Goal: Task Accomplishment & Management: Manage account settings

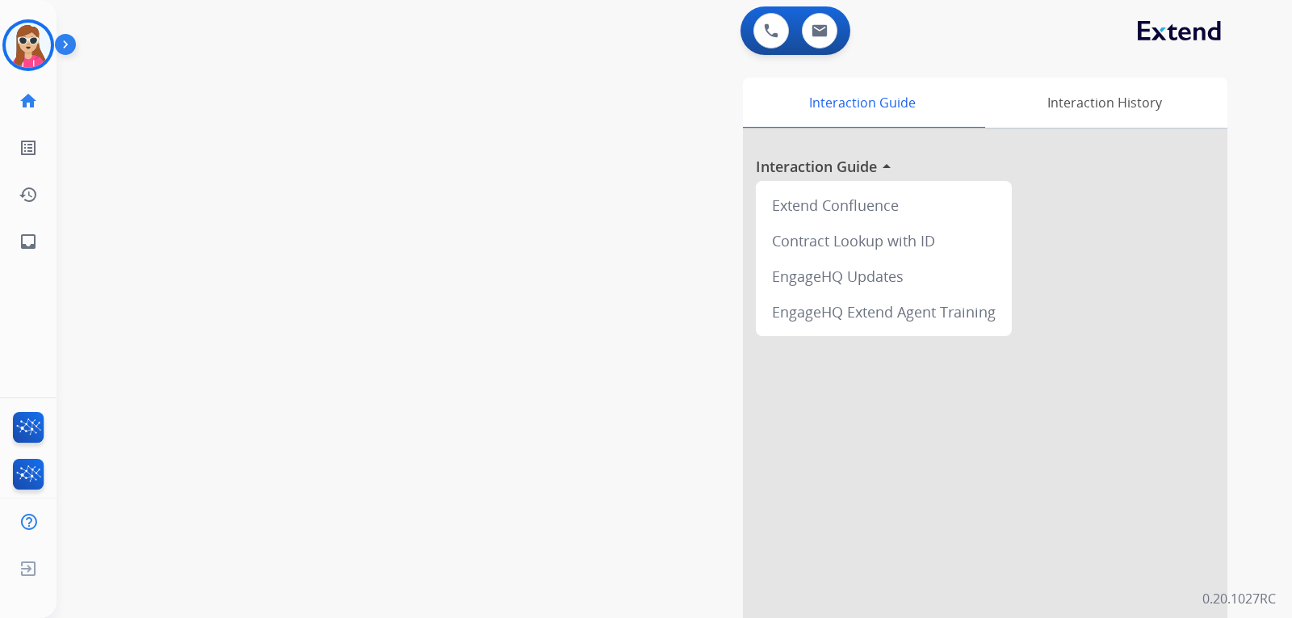
drag, startPoint x: 79, startPoint y: 69, endPoint x: 75, endPoint y: 86, distance: 16.7
click at [70, 78] on div "swap_horiz Break voice bridge close_fullscreen Connect 3-Way Call merge_type Se…" at bounding box center [655, 395] width 1197 height 674
click at [32, 54] on img at bounding box center [28, 45] width 45 height 45
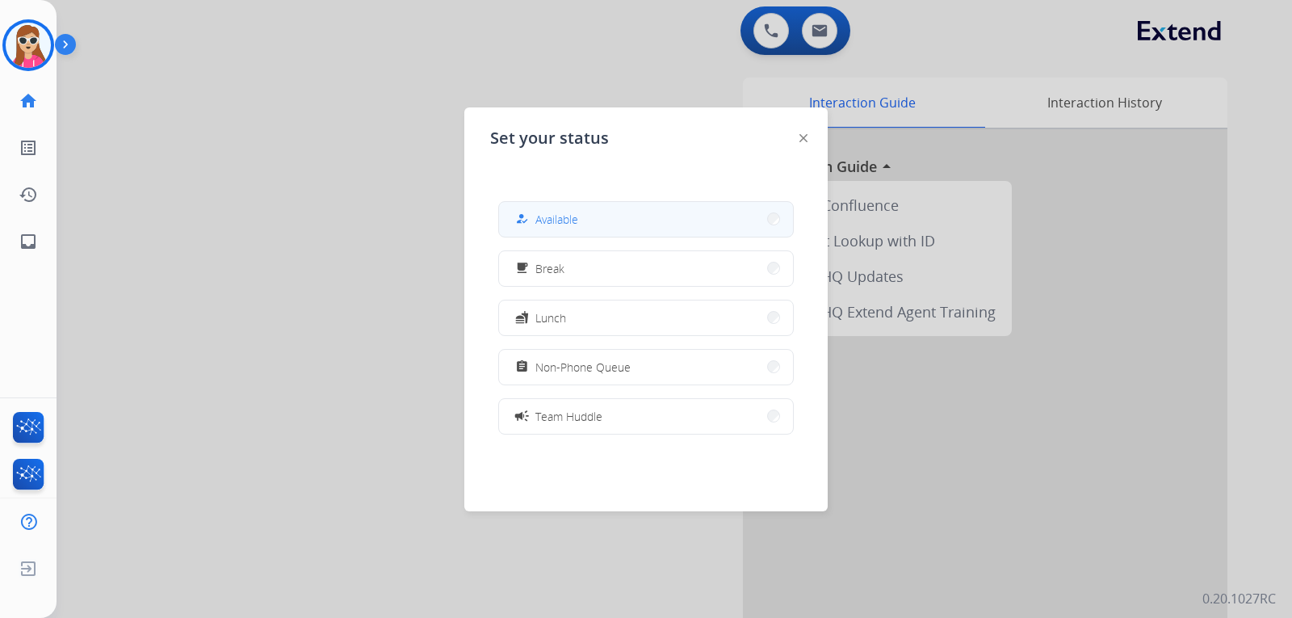
click at [553, 216] on span "Available" at bounding box center [557, 219] width 43 height 17
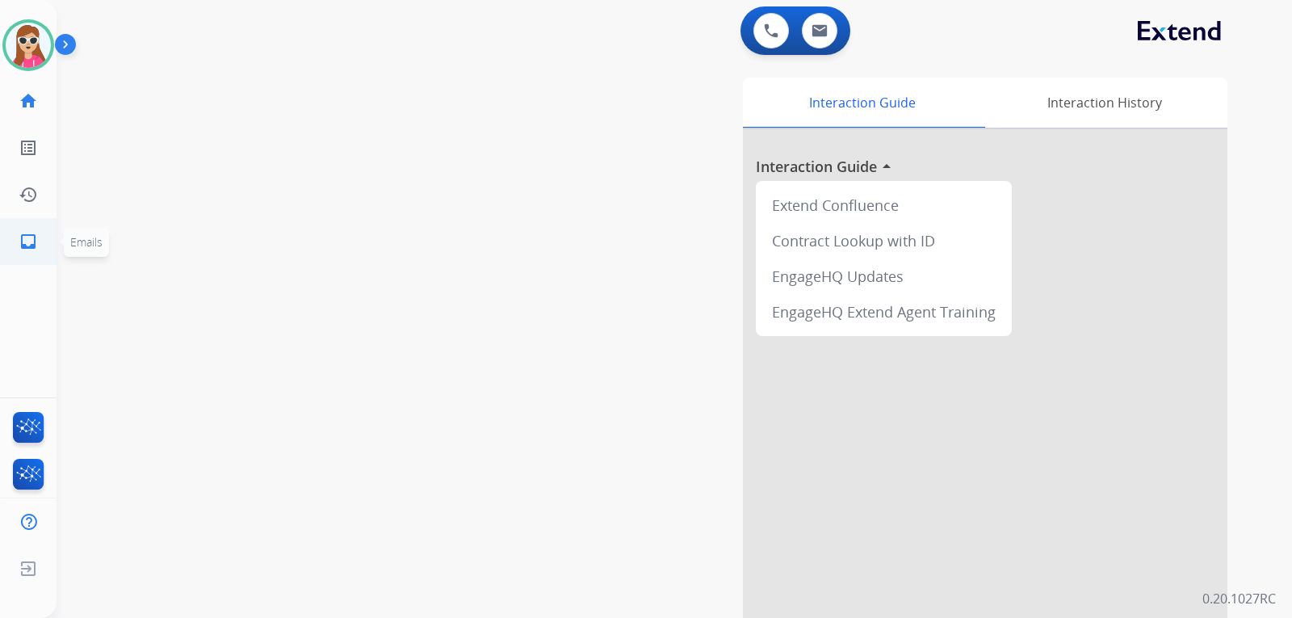
click at [42, 243] on link "inbox Emails" at bounding box center [28, 241] width 45 height 45
select select "**********"
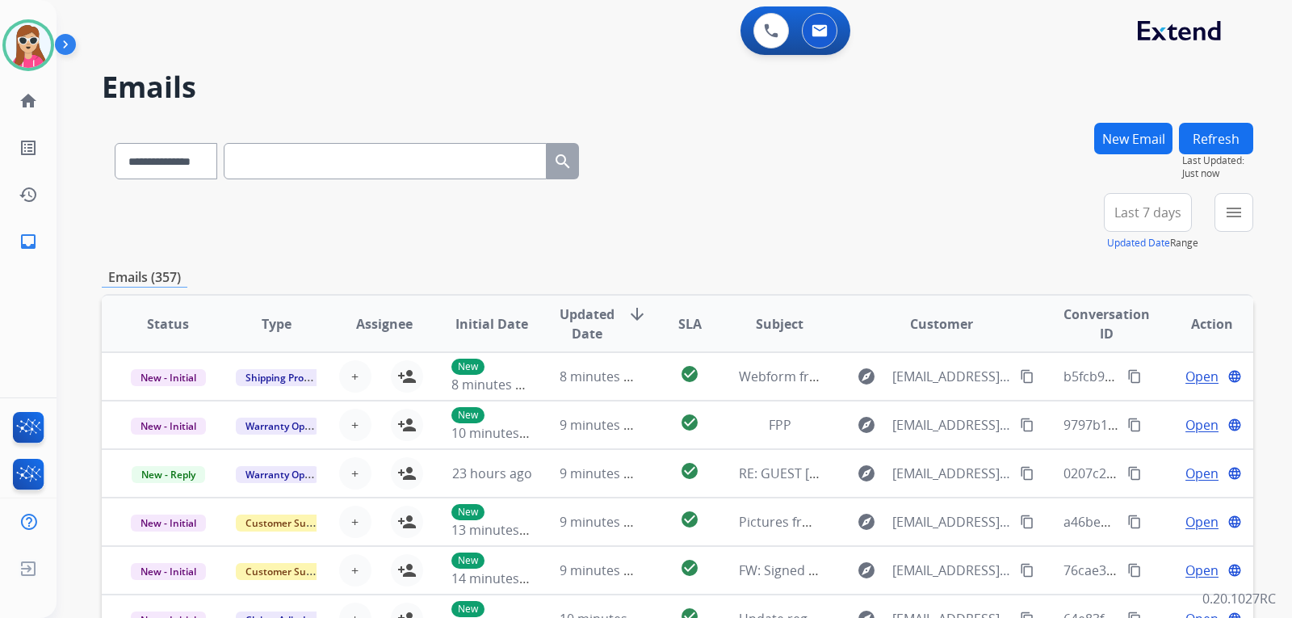
click at [1255, 210] on div "**********" at bounding box center [675, 309] width 1236 height 618
click at [1234, 212] on mat-icon "menu" at bounding box center [1234, 212] width 19 height 19
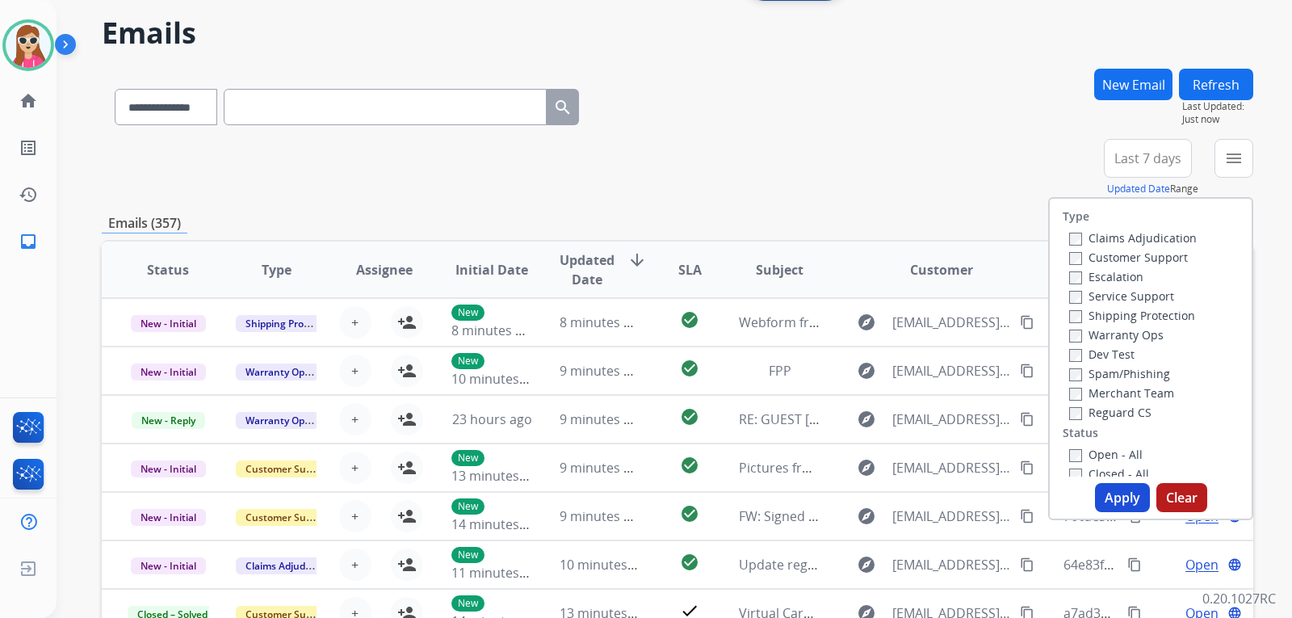
scroll to position [81, 0]
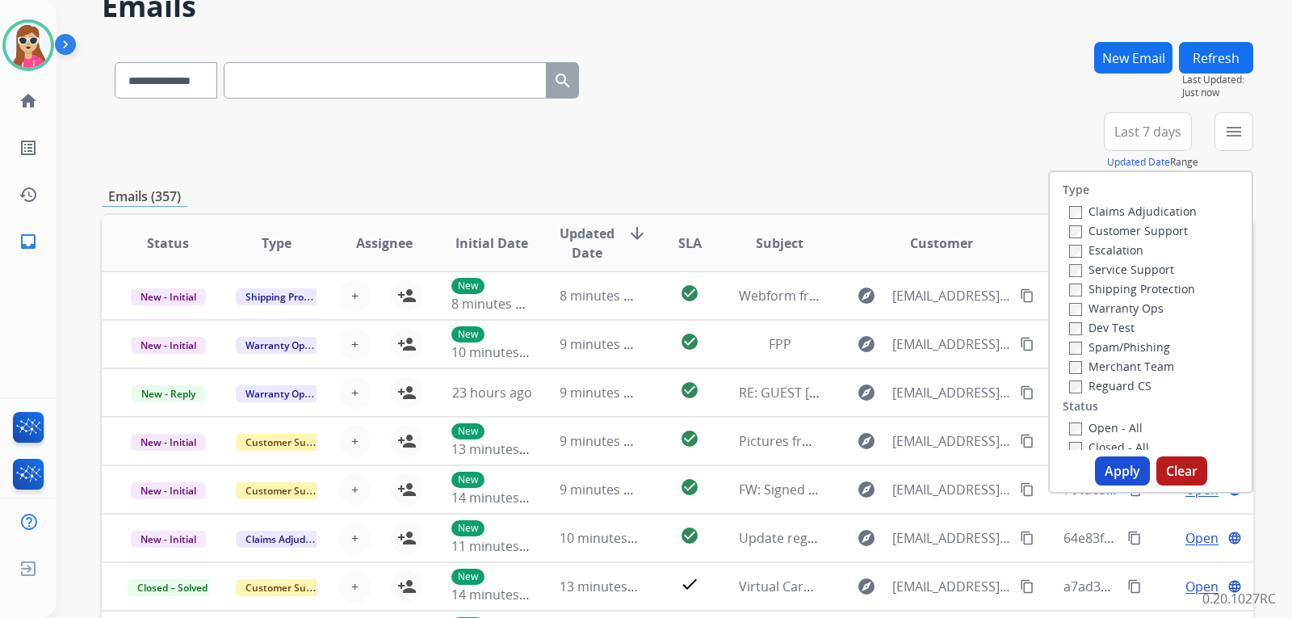
click at [1151, 231] on label "Customer Support" at bounding box center [1129, 230] width 119 height 15
click at [1153, 289] on label "Shipping Protection" at bounding box center [1133, 288] width 126 height 15
drag, startPoint x: 1097, startPoint y: 379, endPoint x: 1096, endPoint y: 389, distance: 10.5
click at [1097, 380] on label "Reguard CS" at bounding box center [1111, 385] width 82 height 15
click at [1093, 425] on label "Open - All" at bounding box center [1107, 427] width 74 height 15
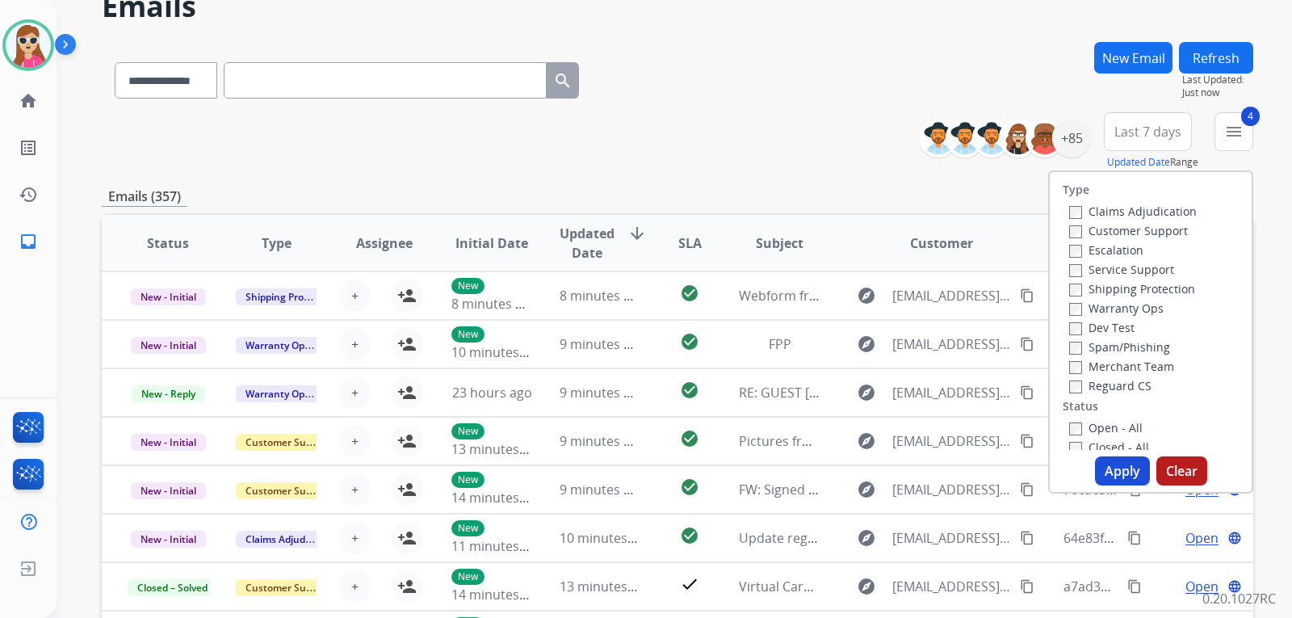
click at [1123, 463] on button "Apply" at bounding box center [1122, 470] width 55 height 29
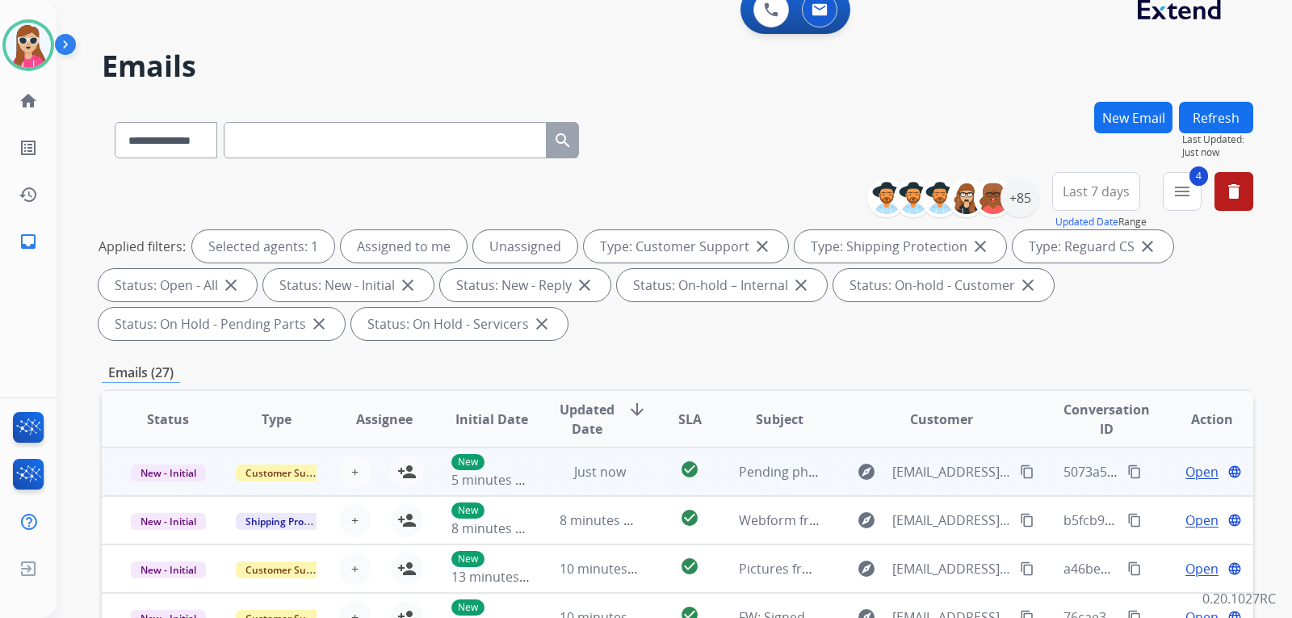
scroll to position [0, 0]
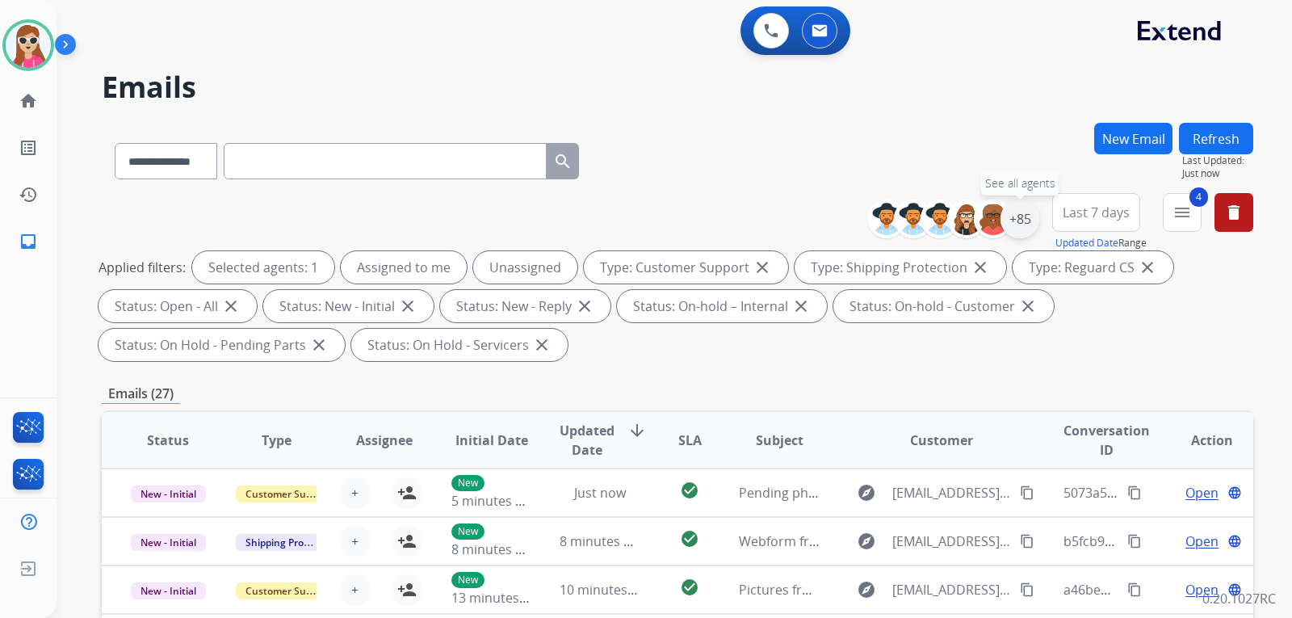
click at [1029, 223] on div "+85" at bounding box center [1020, 219] width 39 height 39
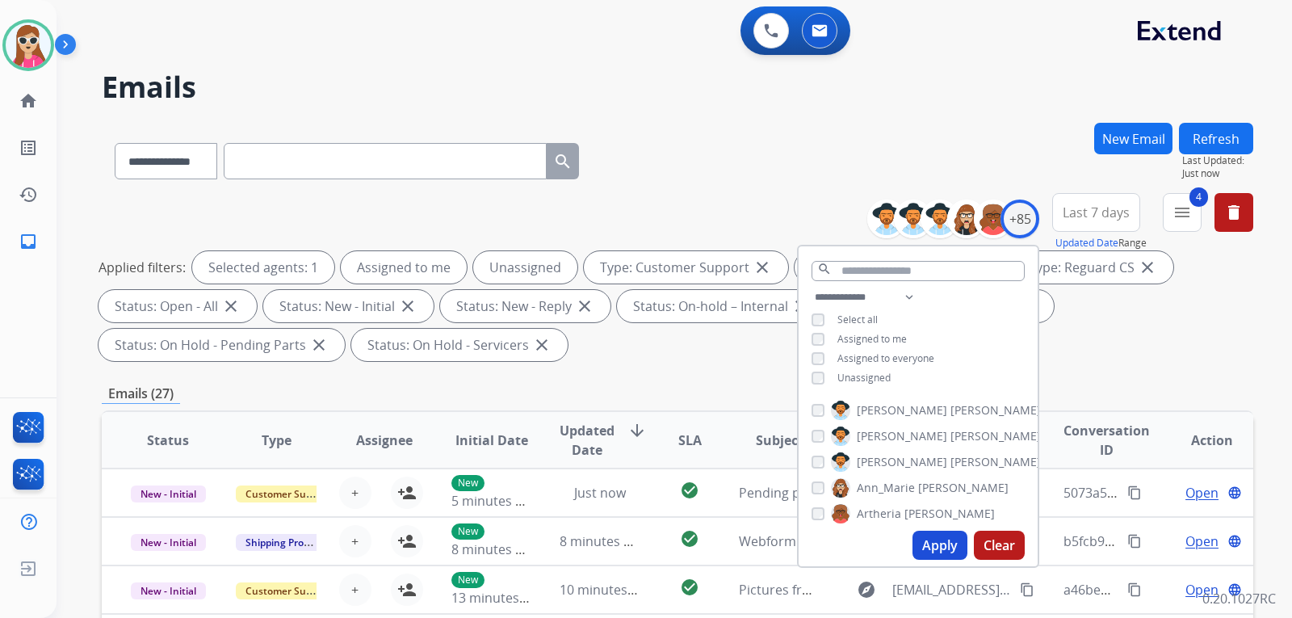
click at [853, 377] on span "Unassigned" at bounding box center [864, 378] width 53 height 14
click at [944, 541] on button "Apply" at bounding box center [940, 545] width 55 height 29
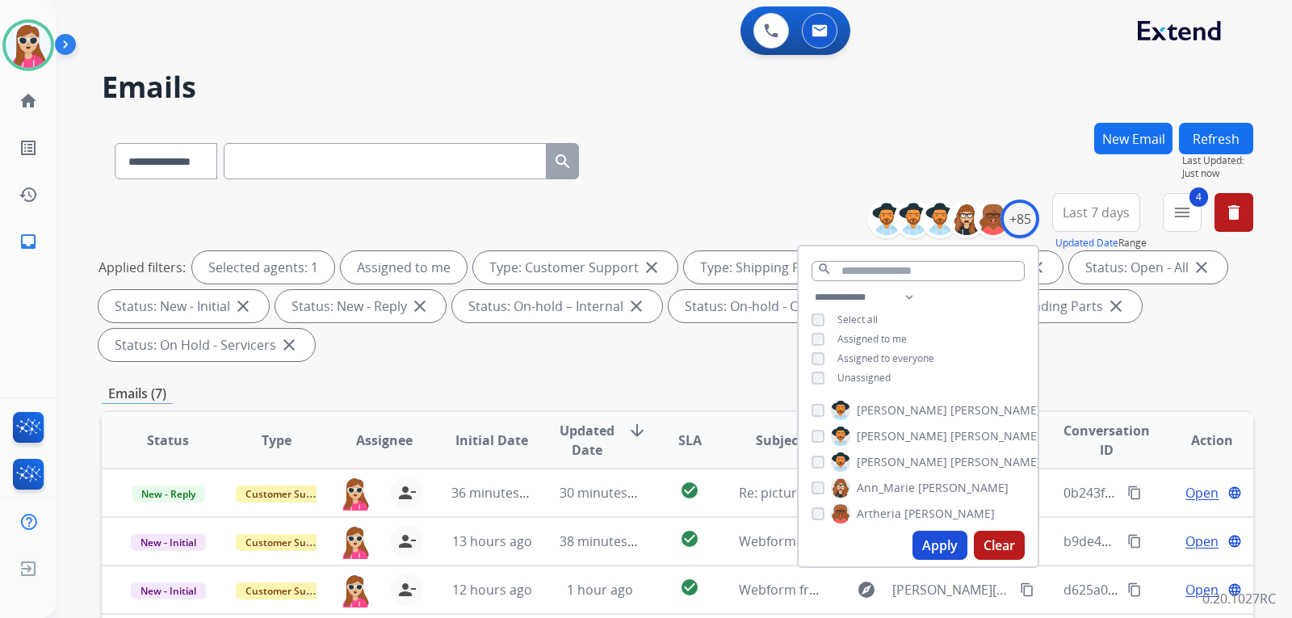
scroll to position [162, 0]
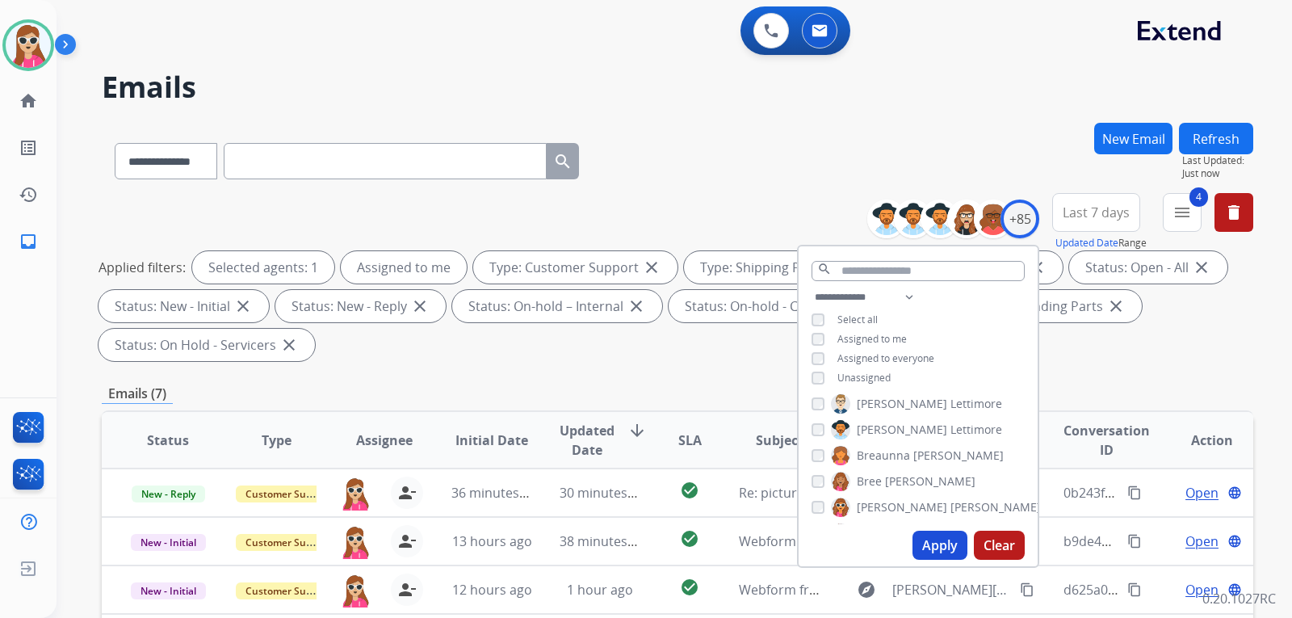
click at [559, 371] on div "**********" at bounding box center [678, 579] width 1152 height 913
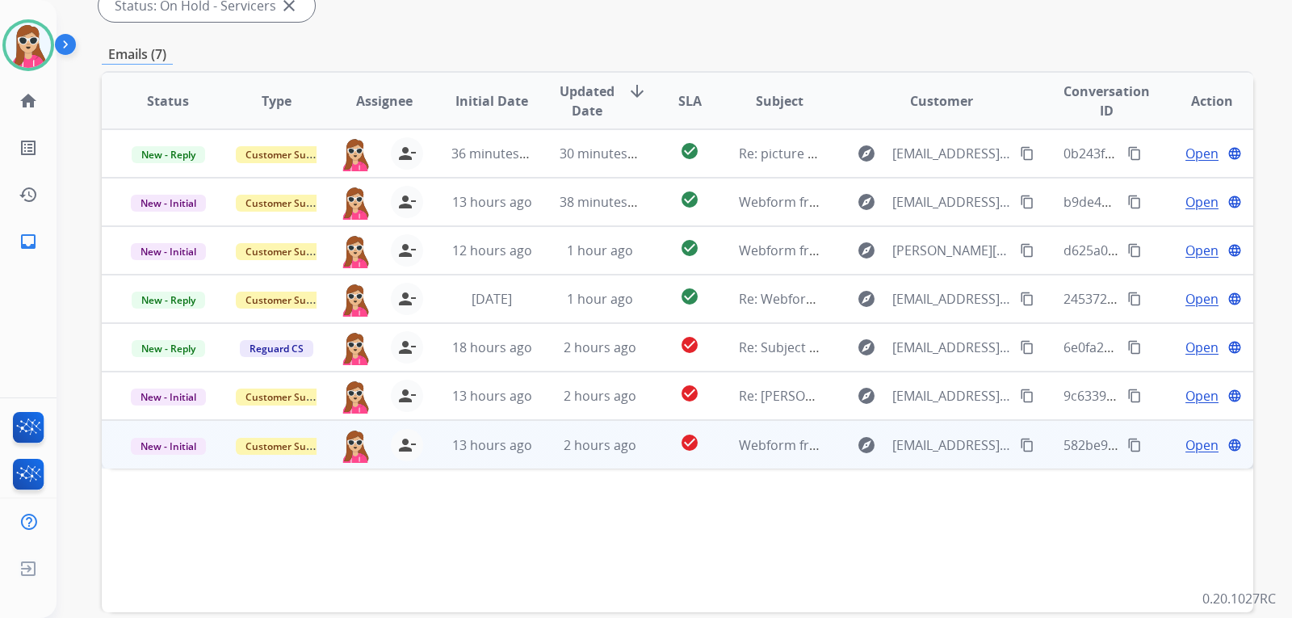
scroll to position [418, 0]
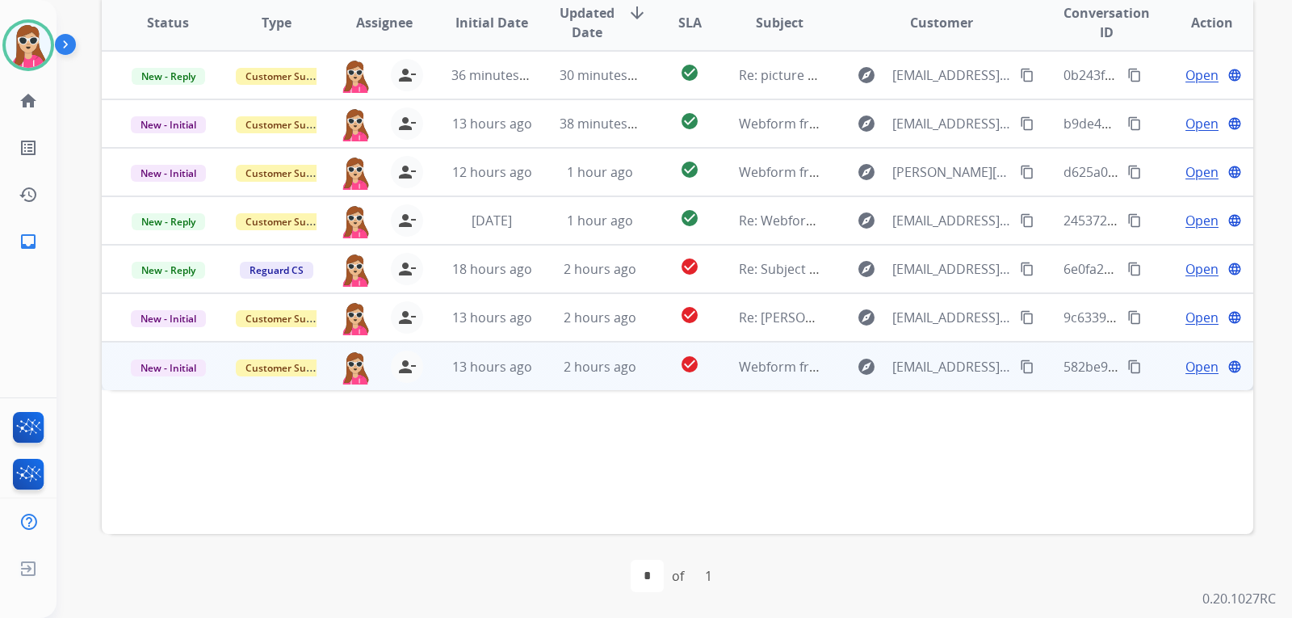
click at [665, 381] on td "check_circle" at bounding box center [677, 366] width 72 height 48
click at [1191, 365] on span "Open" at bounding box center [1202, 365] width 33 height 19
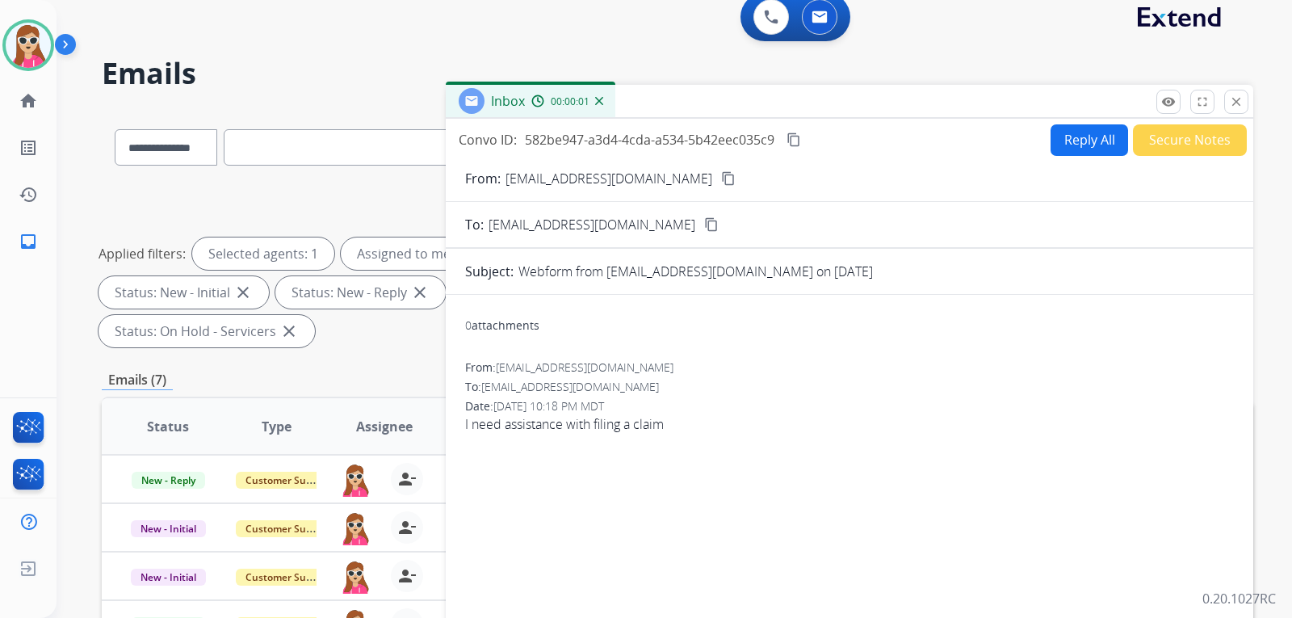
scroll to position [0, 0]
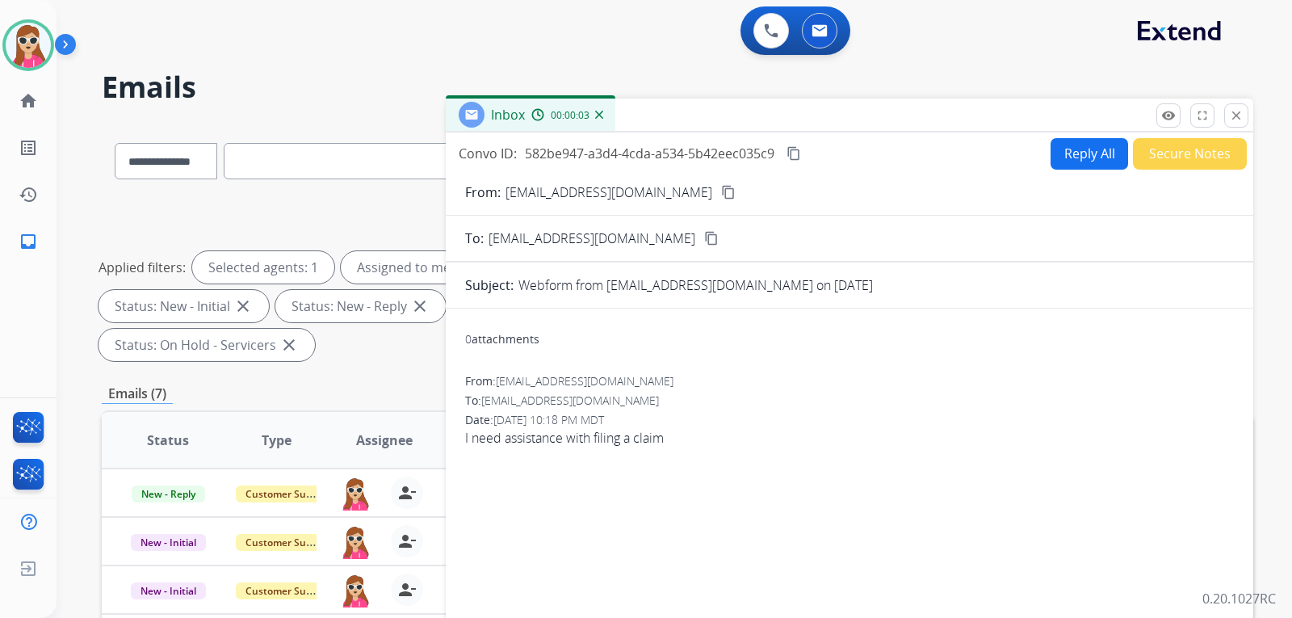
click at [721, 192] on mat-icon "content_copy" at bounding box center [728, 192] width 15 height 15
click at [1080, 150] on button "Reply All" at bounding box center [1090, 154] width 78 height 32
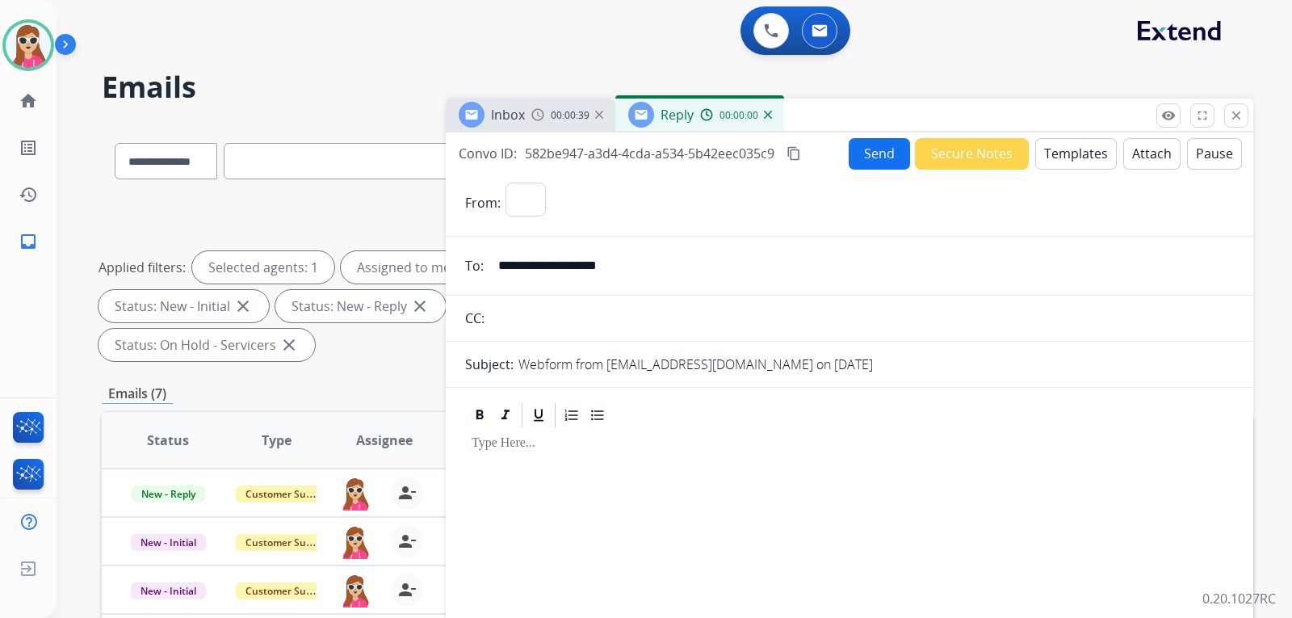
select select "**********"
click at [1054, 151] on button "Templates" at bounding box center [1077, 154] width 82 height 32
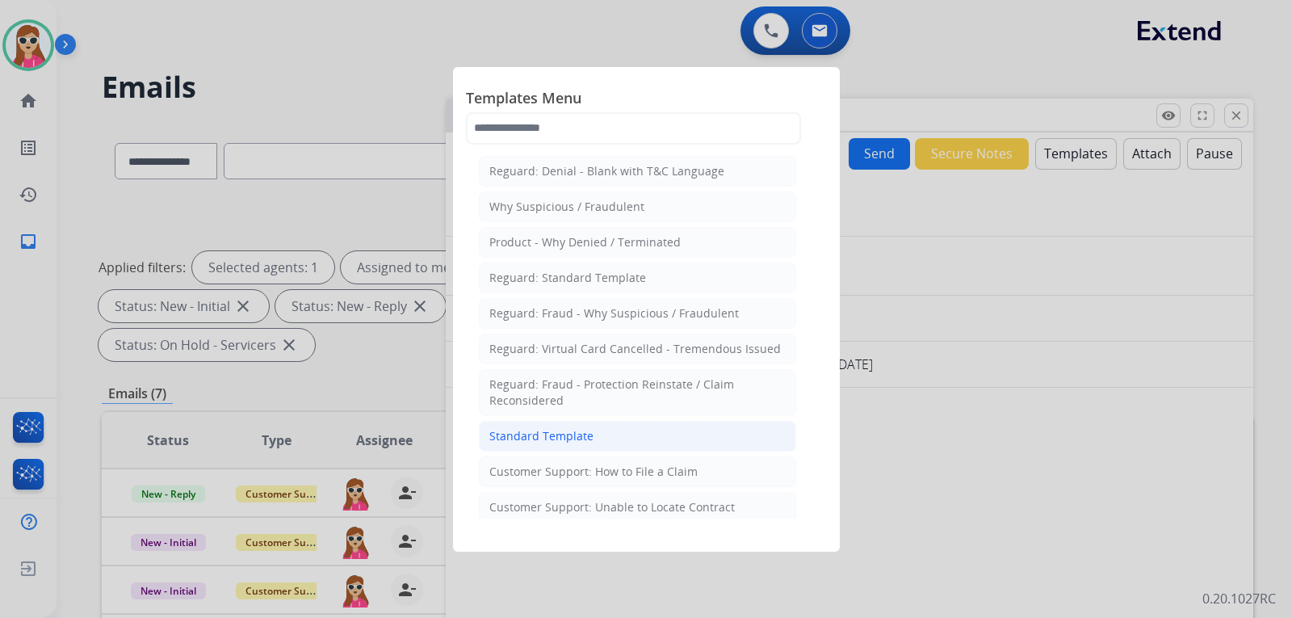
click at [737, 429] on li "Standard Template" at bounding box center [637, 436] width 317 height 31
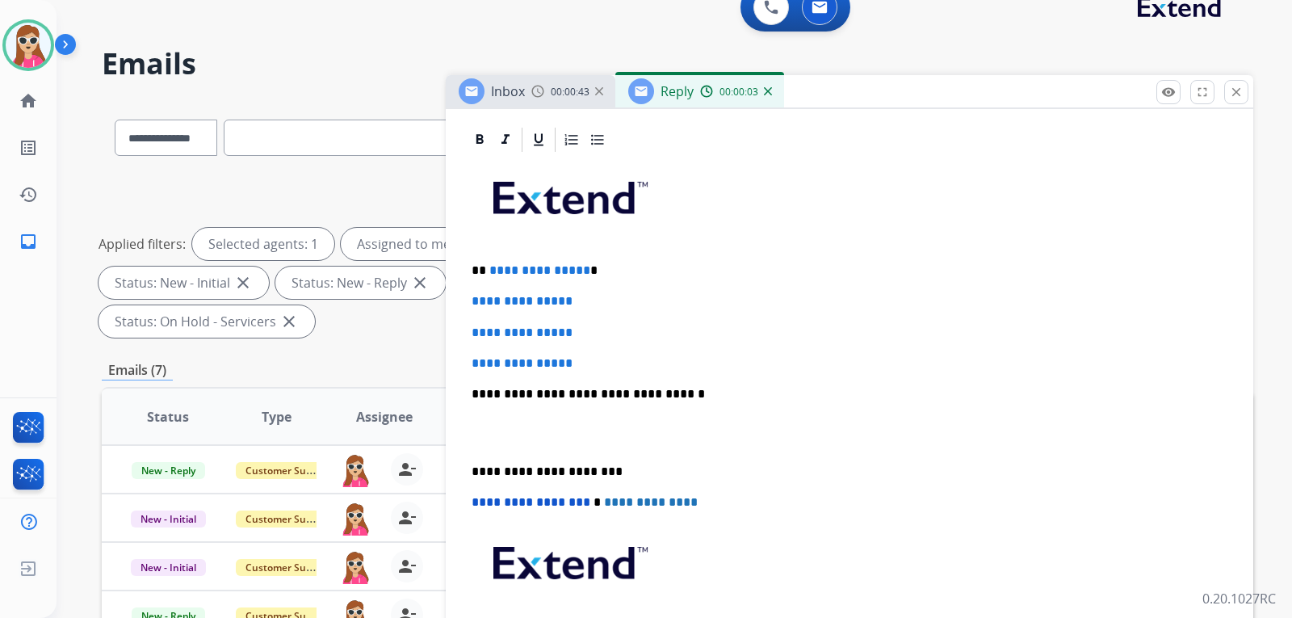
scroll to position [242, 0]
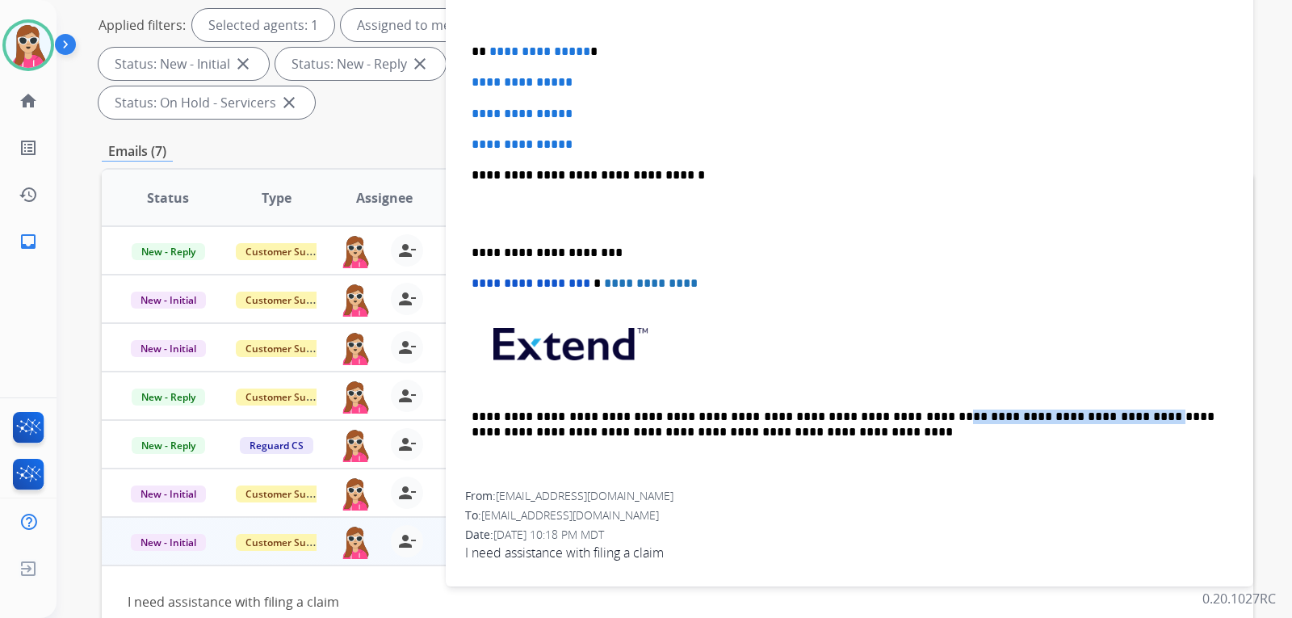
drag, startPoint x: 864, startPoint y: 418, endPoint x: 1036, endPoint y: 402, distance: 172.8
click at [1036, 402] on div "**********" at bounding box center [849, 213] width 769 height 556
copy p "**********"
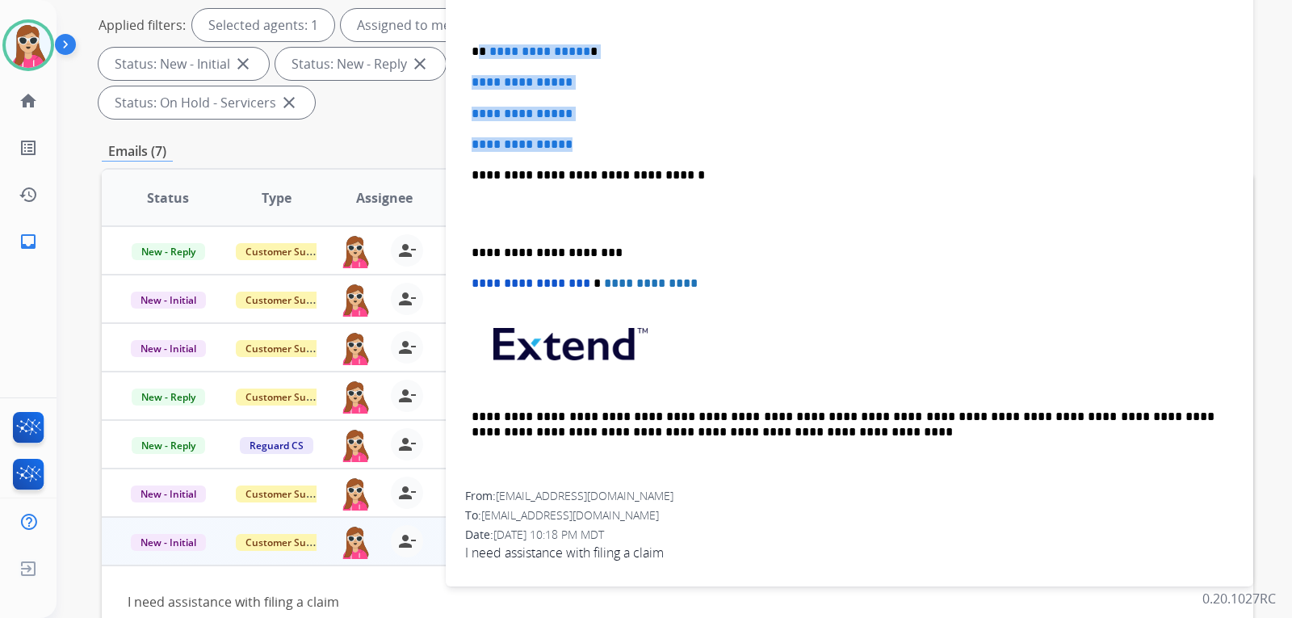
drag, startPoint x: 481, startPoint y: 53, endPoint x: 617, endPoint y: 125, distance: 154.7
click at [617, 125] on div "**********" at bounding box center [849, 213] width 769 height 556
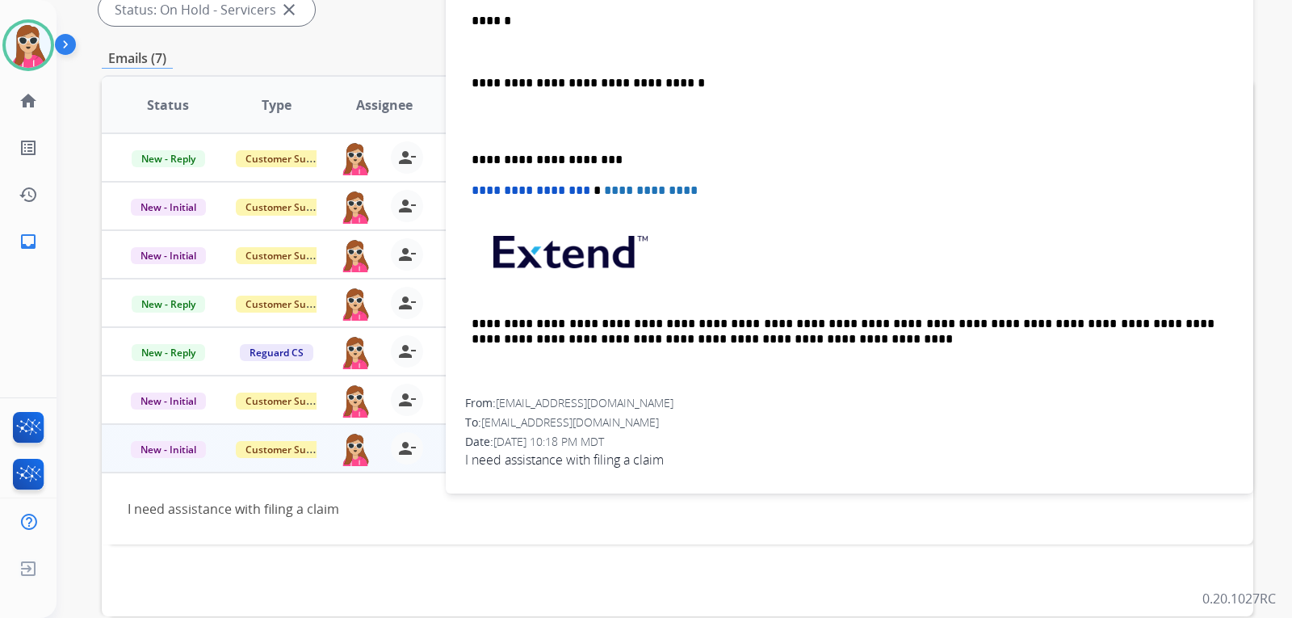
scroll to position [305, 0]
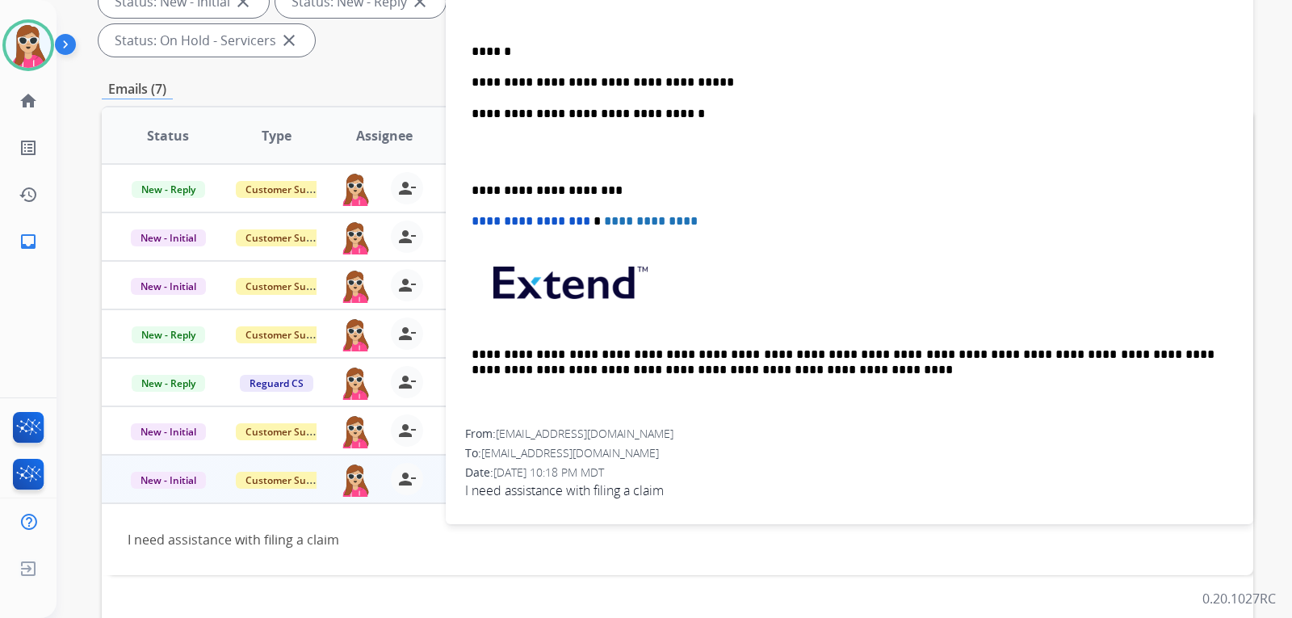
click at [719, 88] on p "**********" at bounding box center [843, 82] width 743 height 15
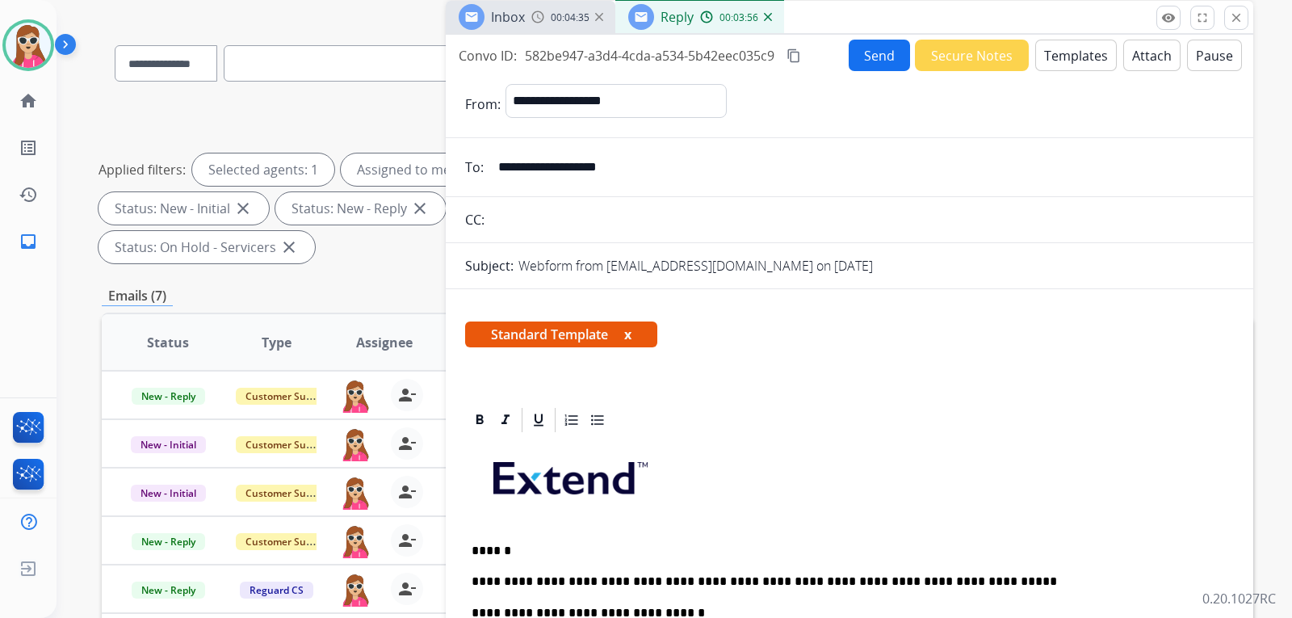
scroll to position [62, 0]
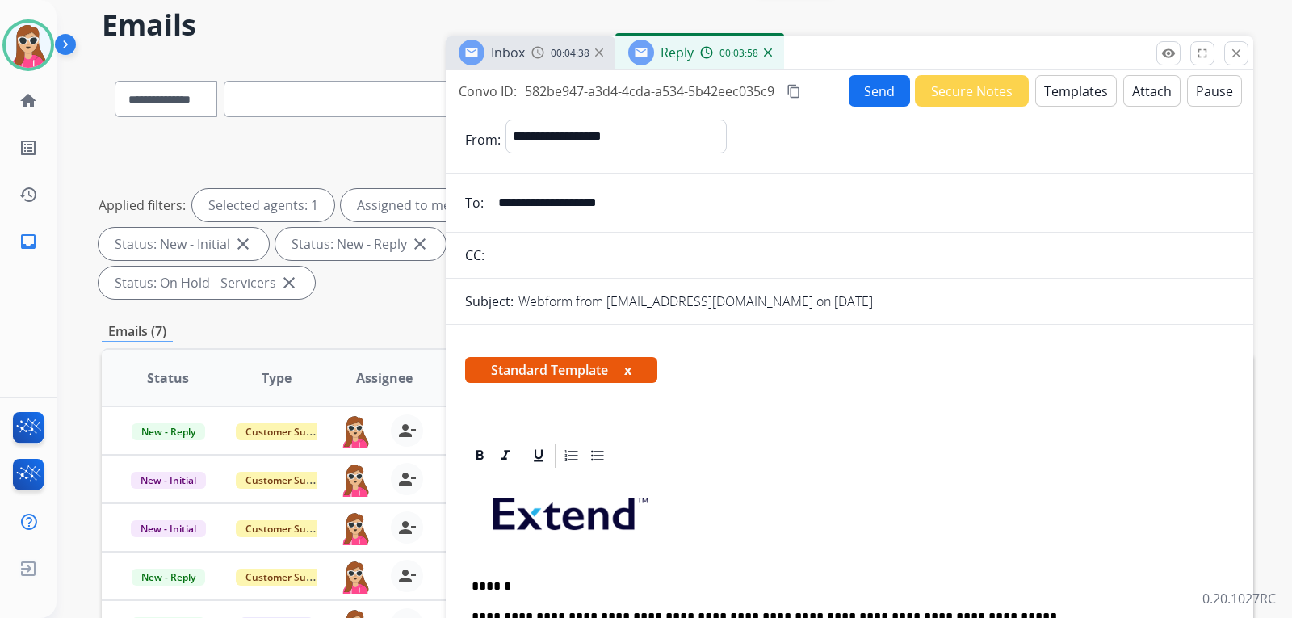
click at [864, 96] on button "Send" at bounding box center [879, 91] width 61 height 32
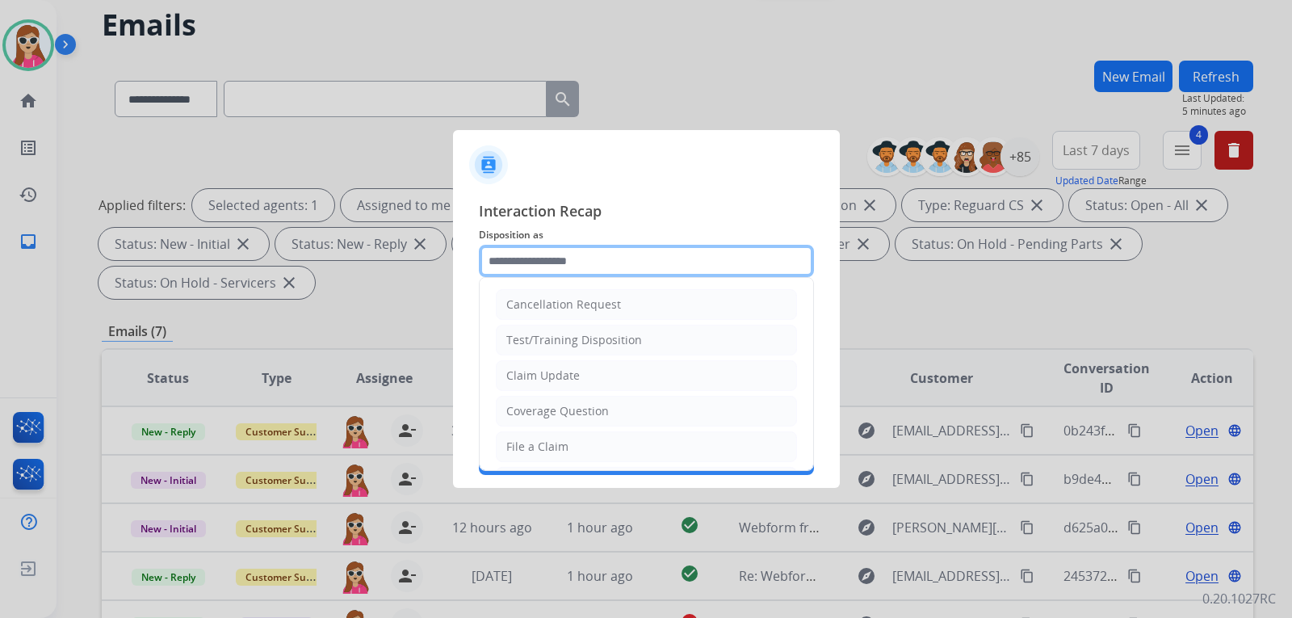
click at [674, 252] on input "text" at bounding box center [646, 261] width 335 height 32
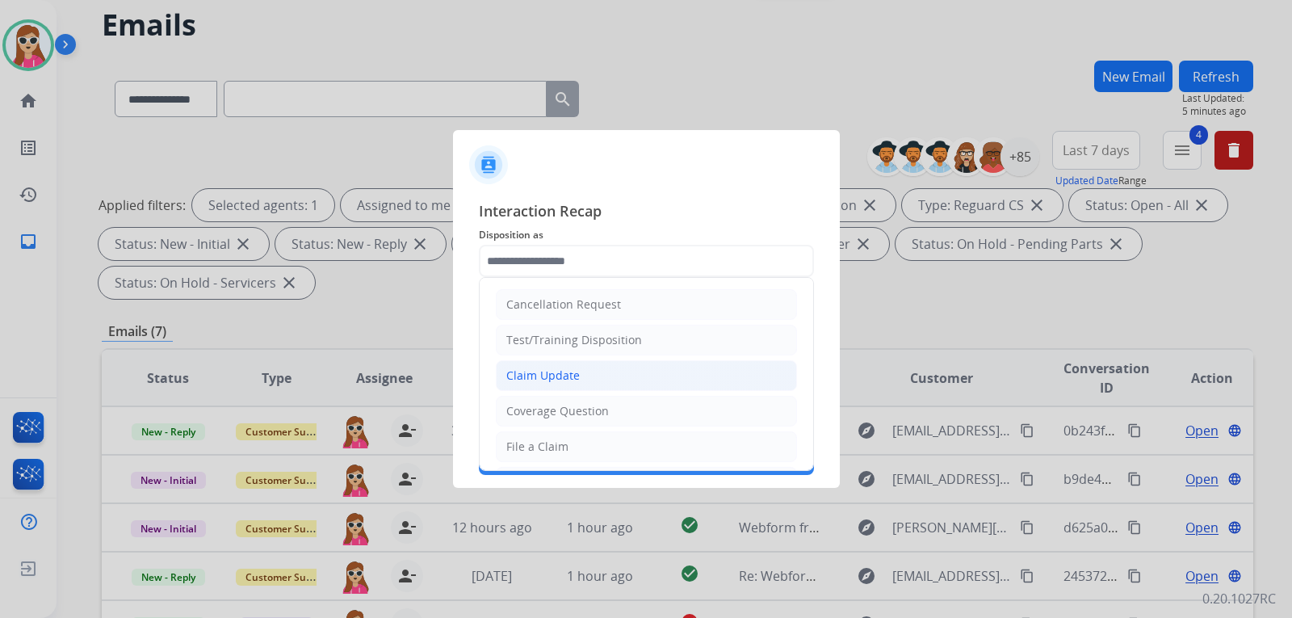
click at [592, 377] on li "Claim Update" at bounding box center [646, 375] width 301 height 31
type input "**********"
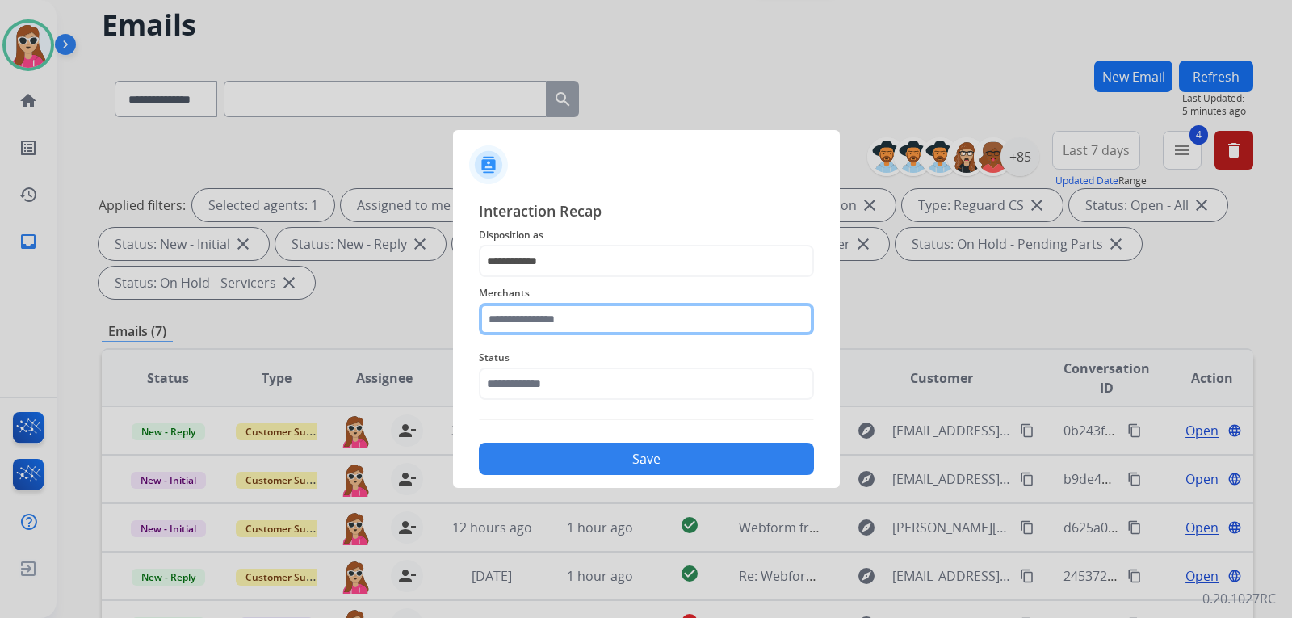
click at [599, 325] on input "text" at bounding box center [646, 319] width 335 height 32
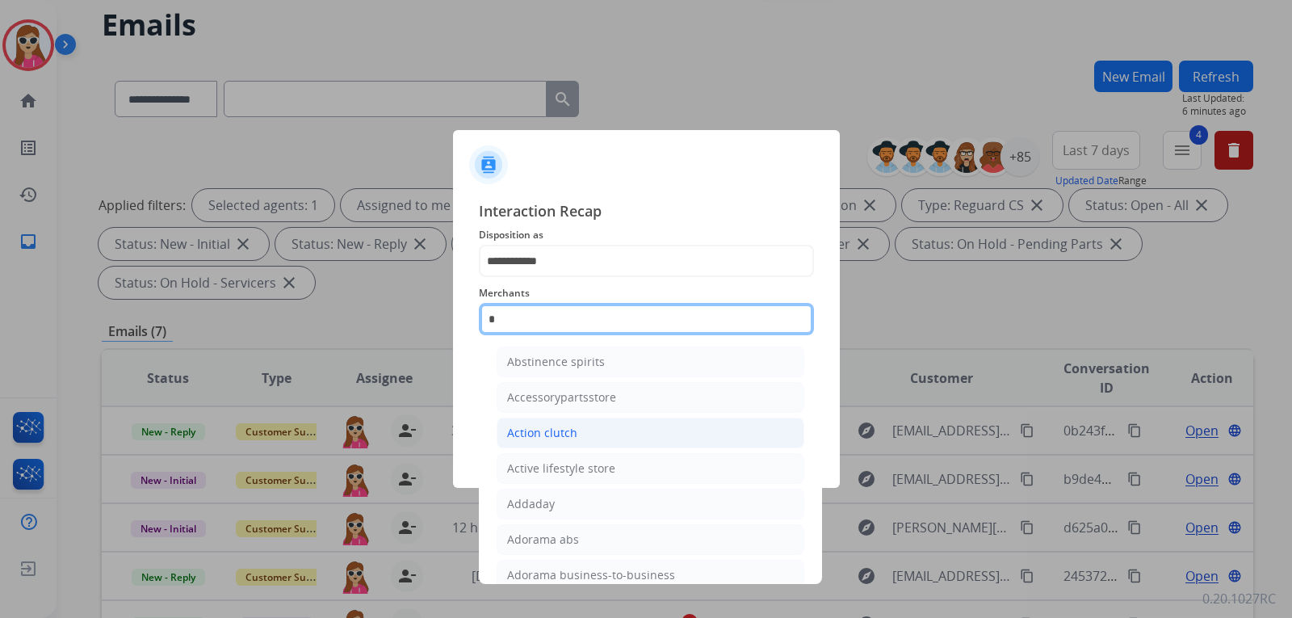
scroll to position [132, 0]
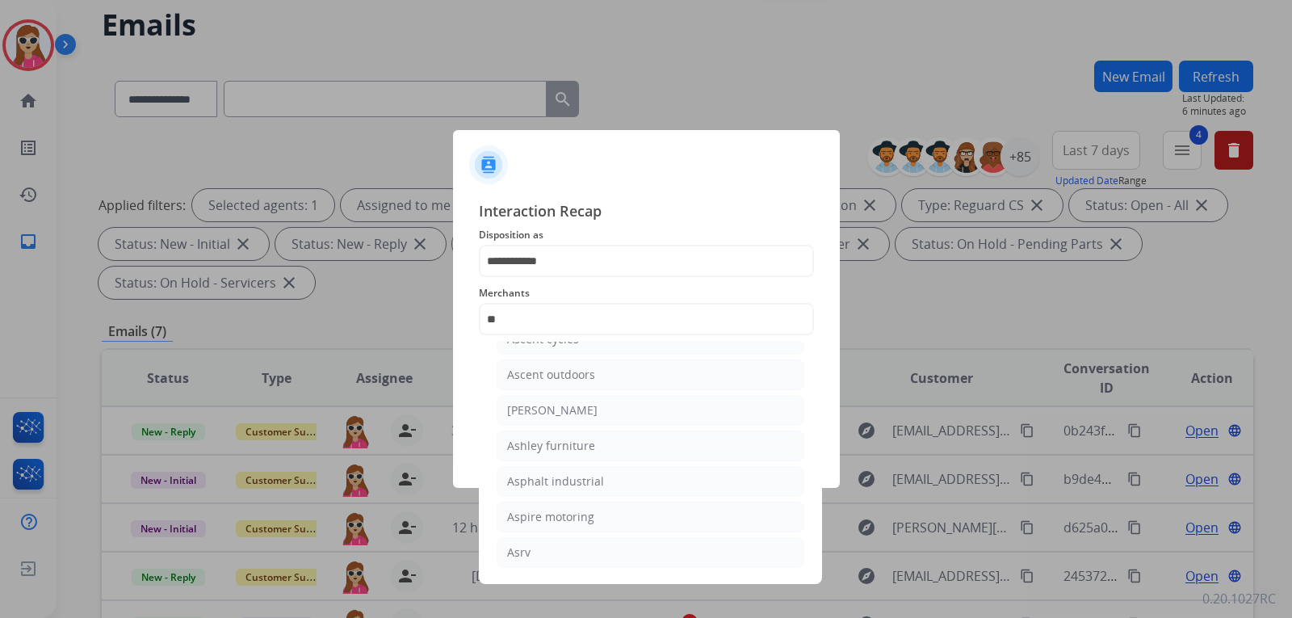
click at [609, 447] on li "Ashley furniture" at bounding box center [651, 446] width 308 height 31
type input "**********"
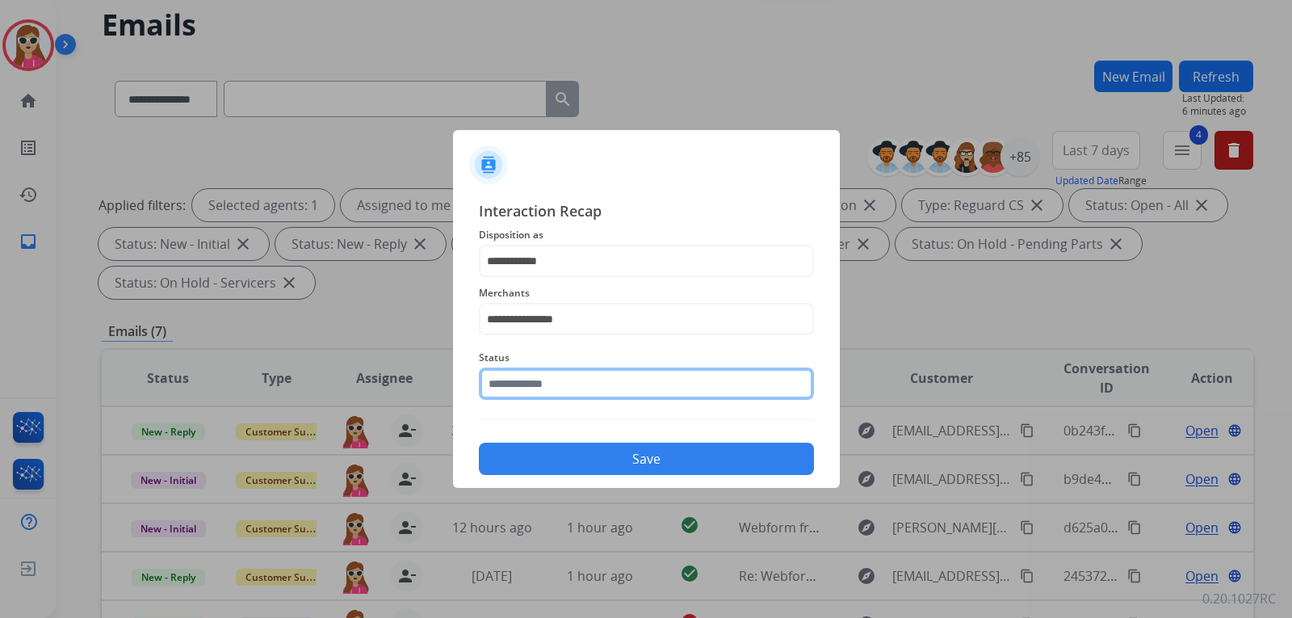
click at [602, 394] on div "Status" at bounding box center [646, 374] width 335 height 65
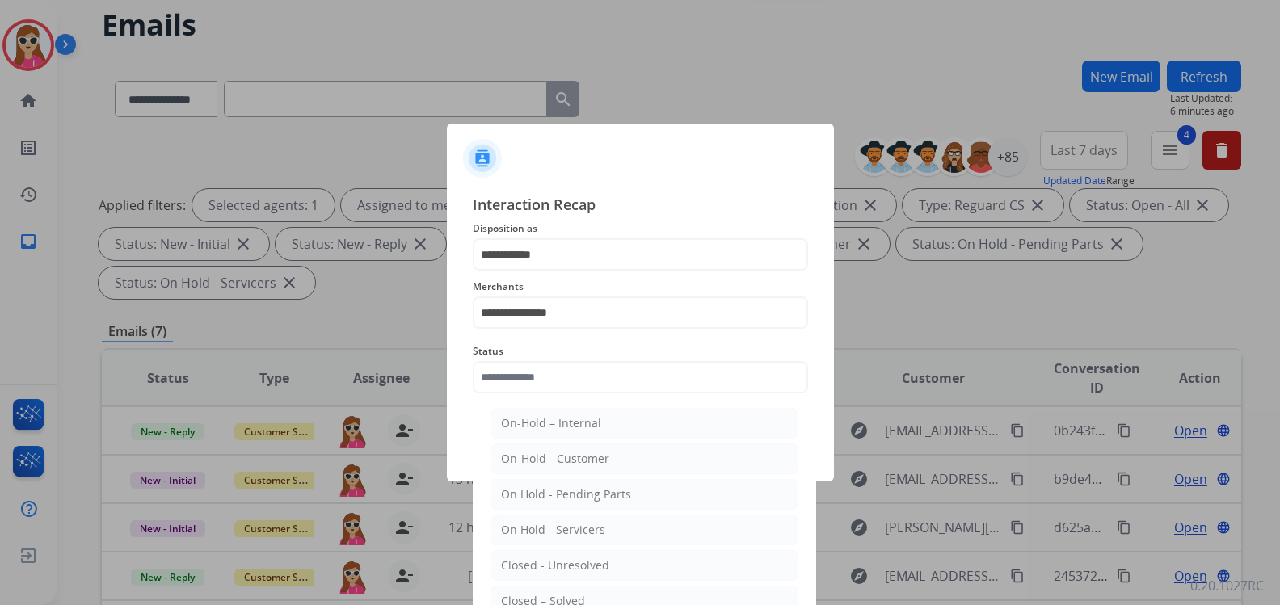
click at [614, 599] on li "Closed – Solved" at bounding box center [644, 601] width 308 height 31
type input "**********"
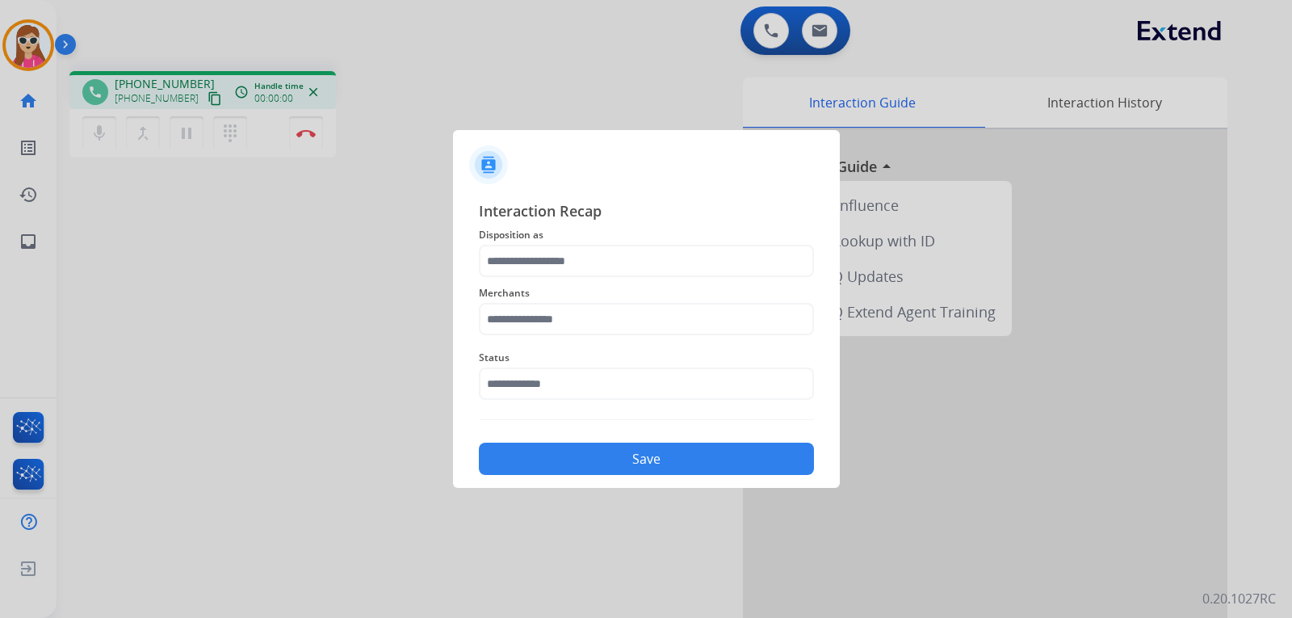
click at [660, 462] on button "Save" at bounding box center [646, 459] width 335 height 32
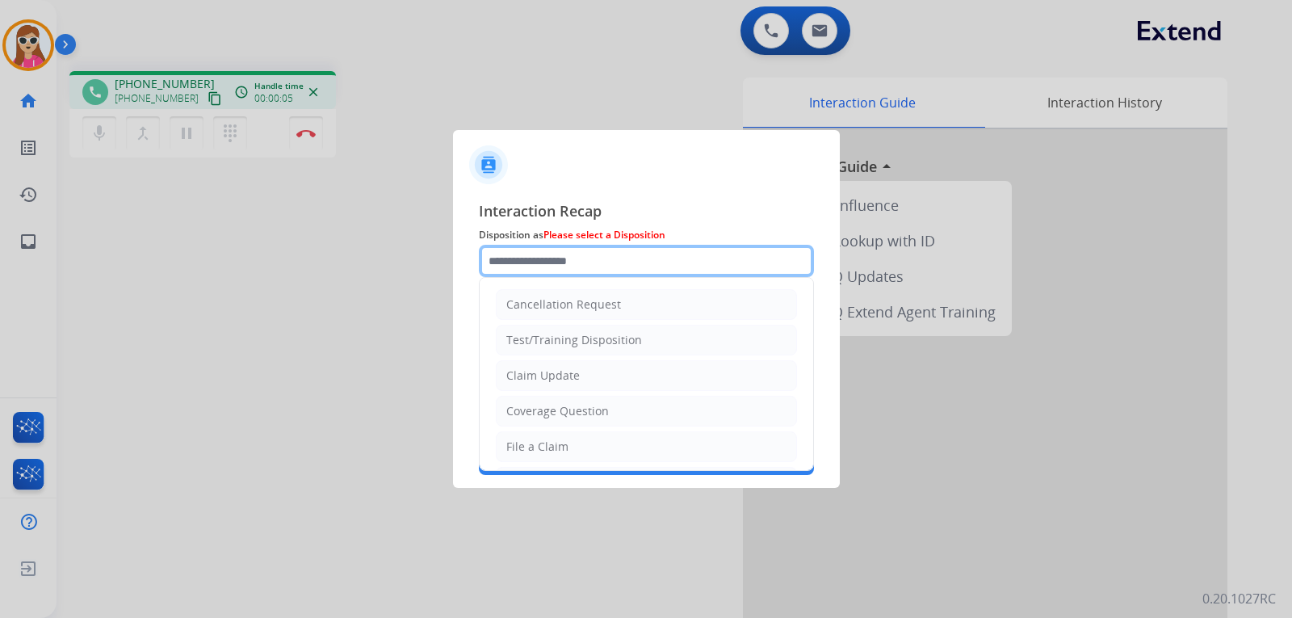
click at [584, 268] on input "text" at bounding box center [646, 261] width 335 height 32
drag, startPoint x: 590, startPoint y: 378, endPoint x: 598, endPoint y: 356, distance: 23.3
click at [590, 377] on li "Claim Update" at bounding box center [646, 375] width 301 height 31
type input "**********"
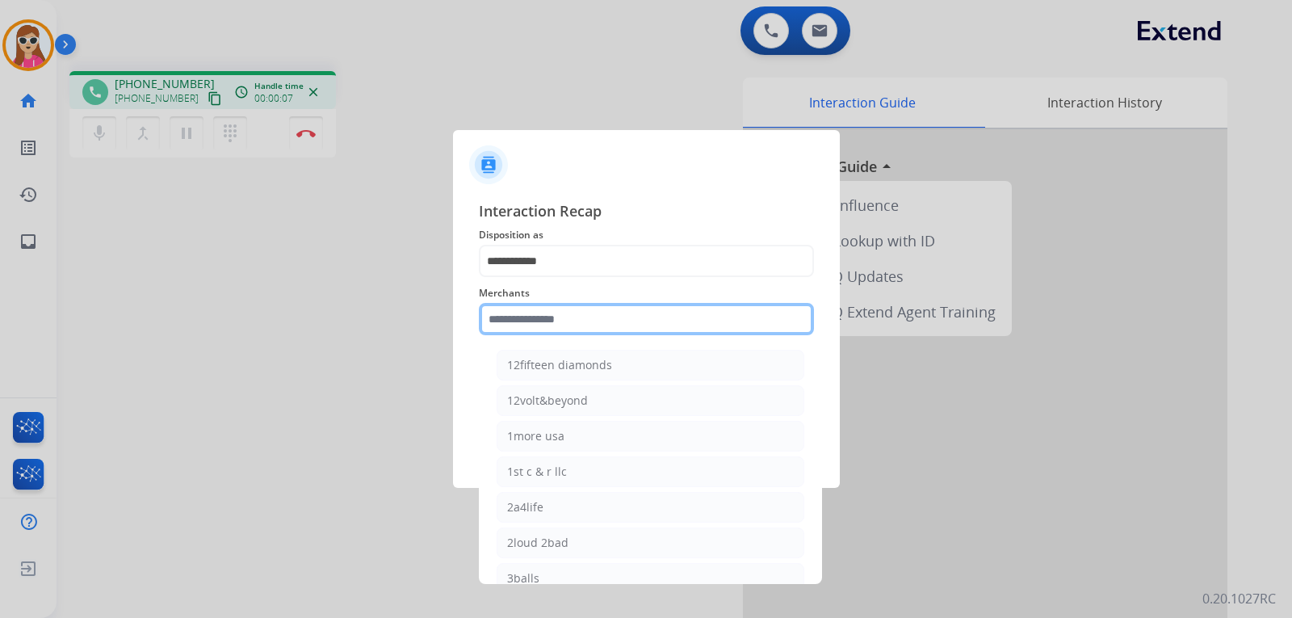
click at [596, 317] on input "text" at bounding box center [646, 319] width 335 height 32
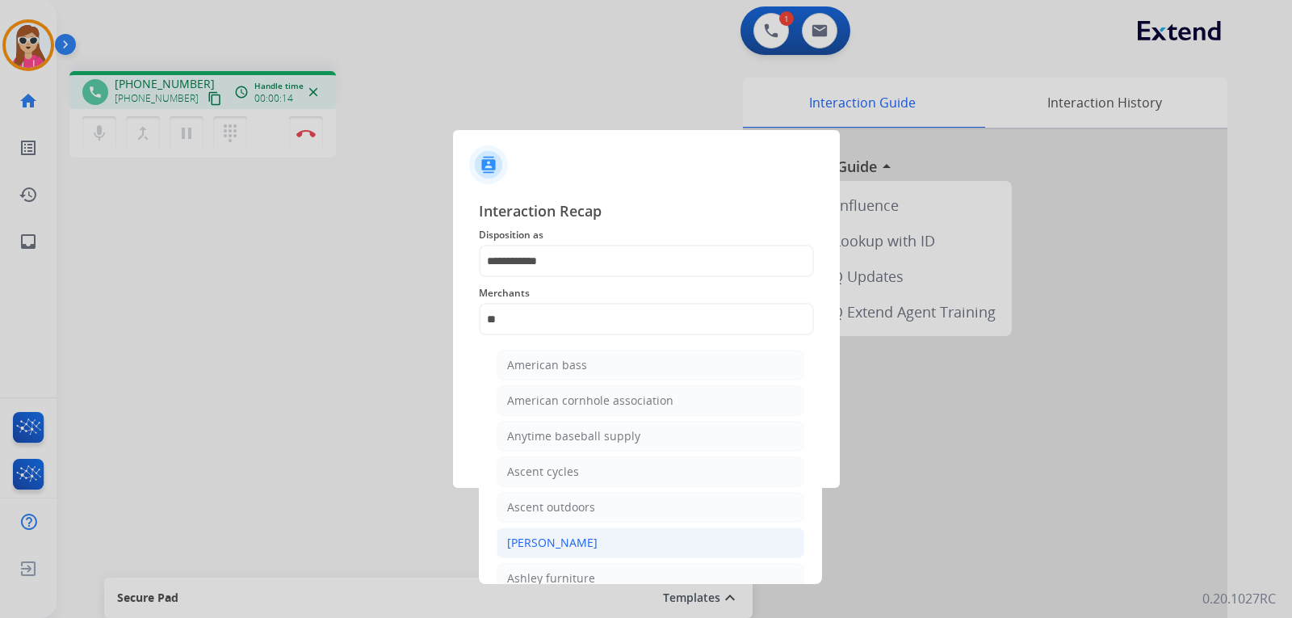
click at [571, 546] on div "[PERSON_NAME]" at bounding box center [552, 543] width 90 height 16
type input "**********"
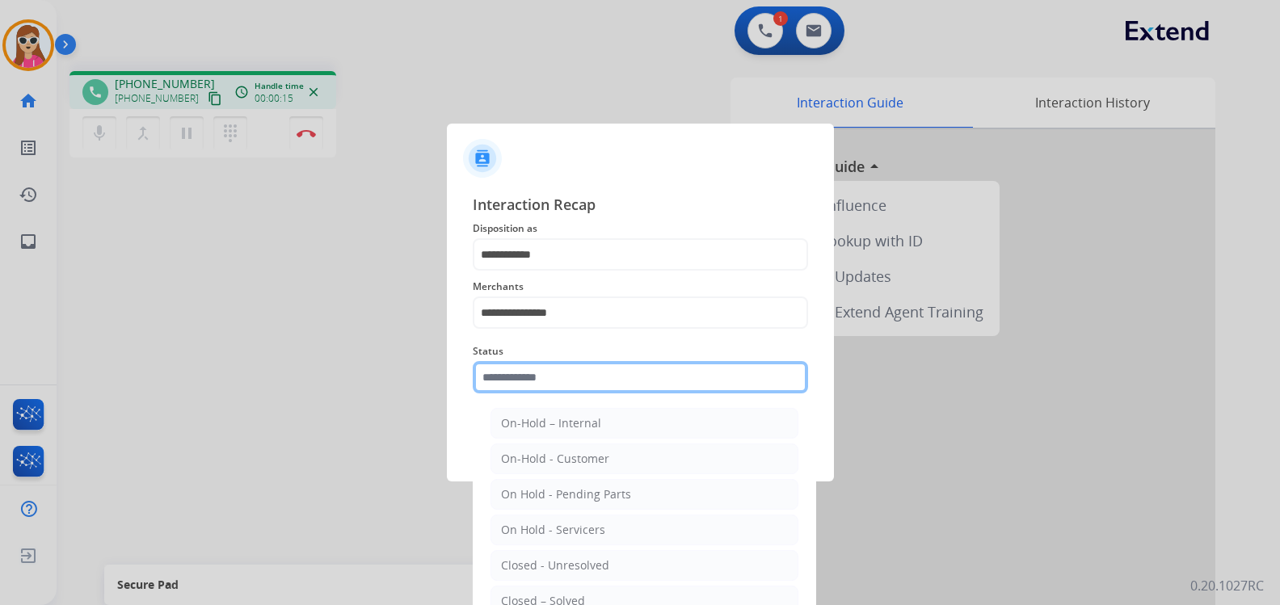
click at [584, 391] on input "text" at bounding box center [640, 377] width 335 height 32
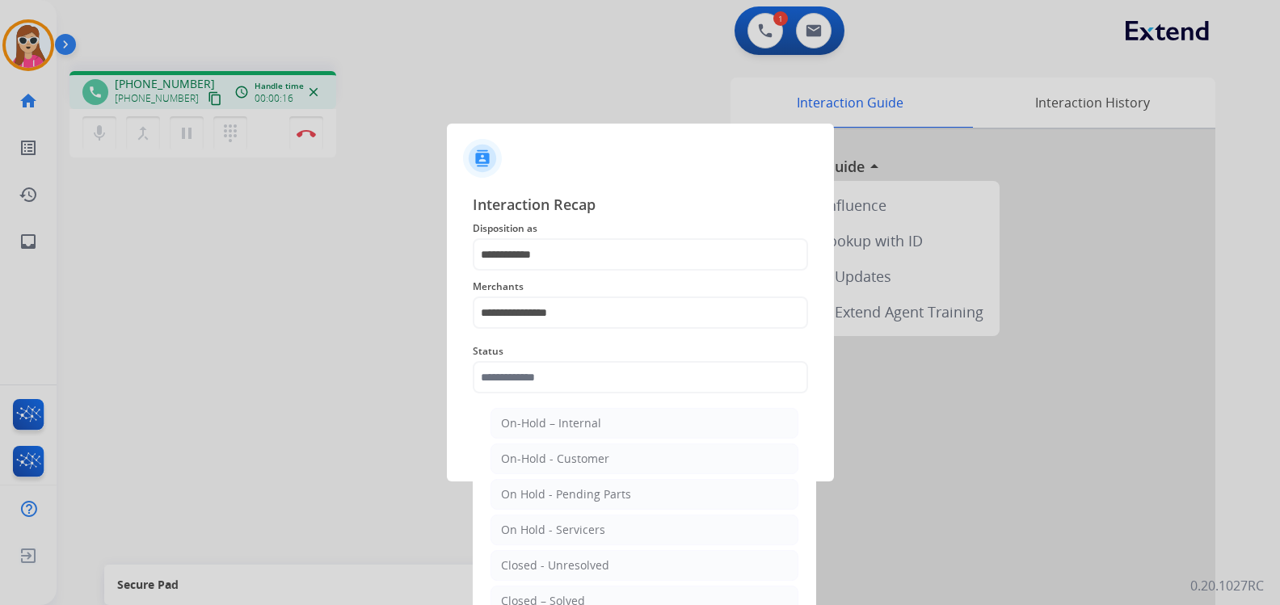
drag, startPoint x: 538, startPoint y: 595, endPoint x: 576, endPoint y: 557, distance: 53.7
click at [540, 595] on div "Closed – Solved" at bounding box center [543, 601] width 84 height 16
type input "**********"
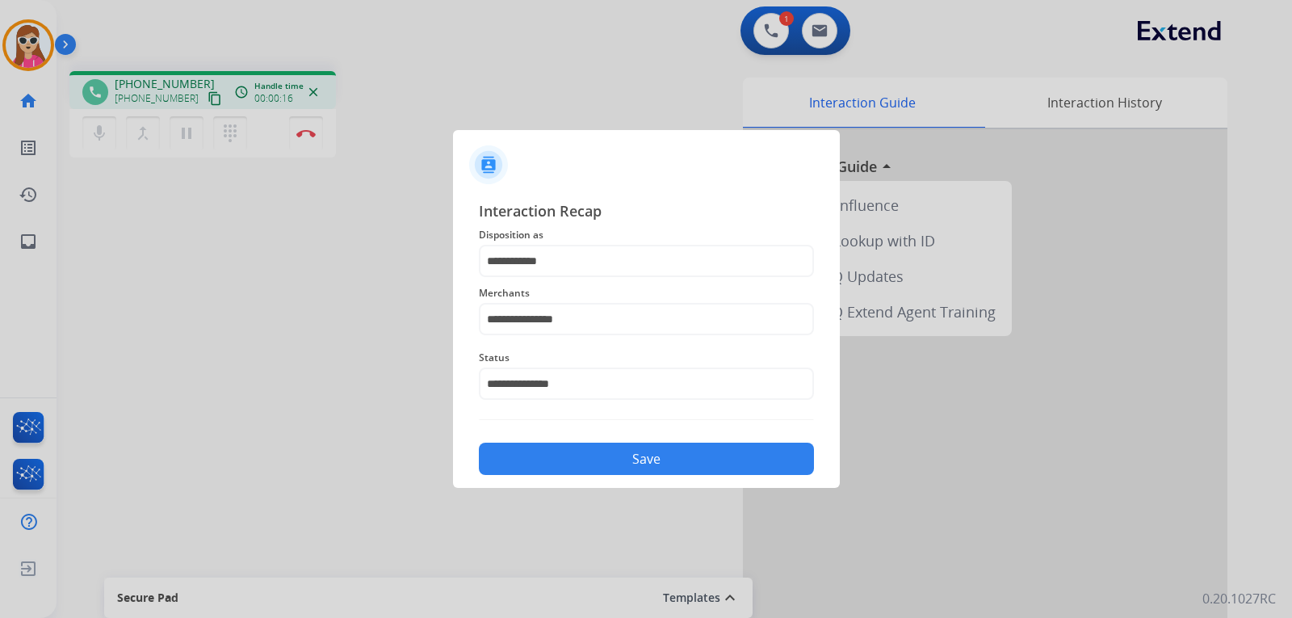
click at [621, 456] on button "Save" at bounding box center [646, 459] width 335 height 32
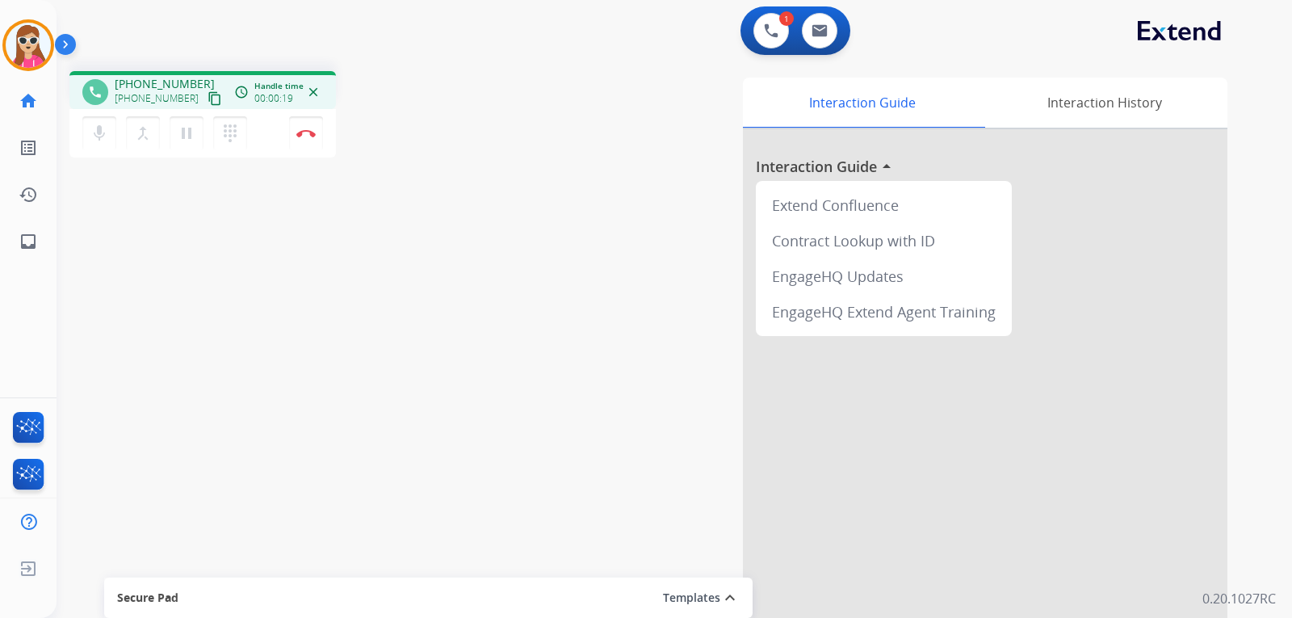
click at [208, 97] on mat-icon "content_copy" at bounding box center [215, 98] width 15 height 15
click at [300, 128] on button "Disconnect" at bounding box center [306, 133] width 34 height 34
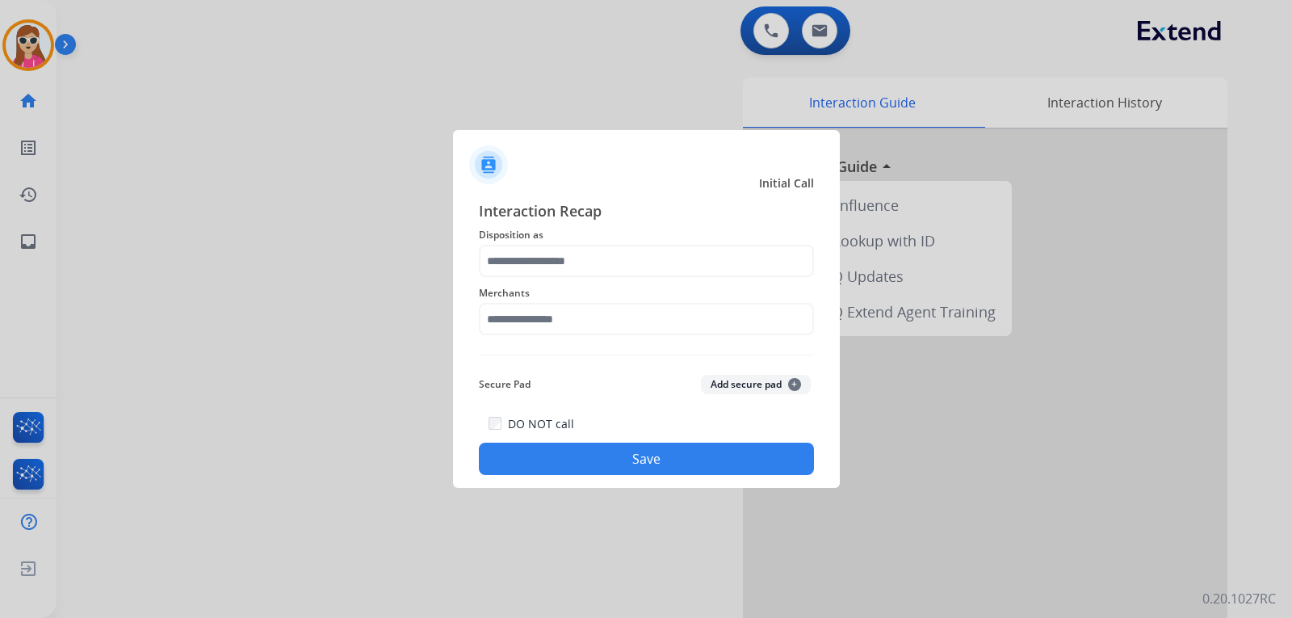
click at [670, 229] on span "Disposition as" at bounding box center [646, 234] width 335 height 19
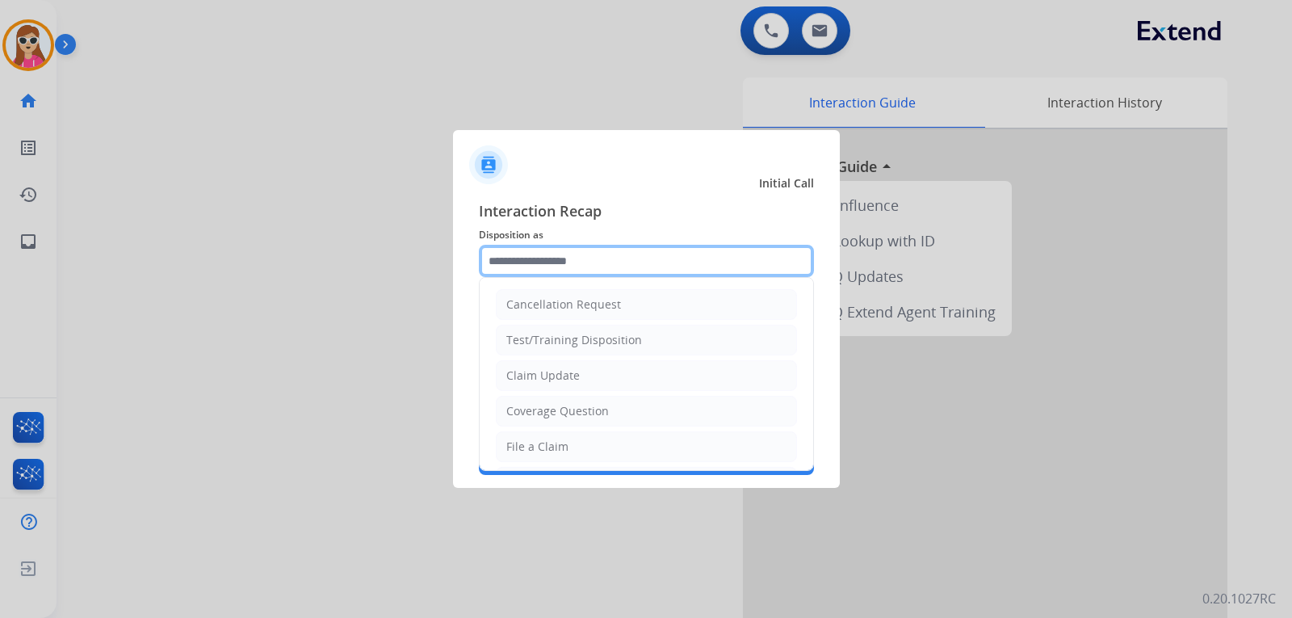
click at [654, 274] on input "text" at bounding box center [646, 261] width 335 height 32
click at [586, 374] on li "Claim Update" at bounding box center [646, 375] width 301 height 31
type input "**********"
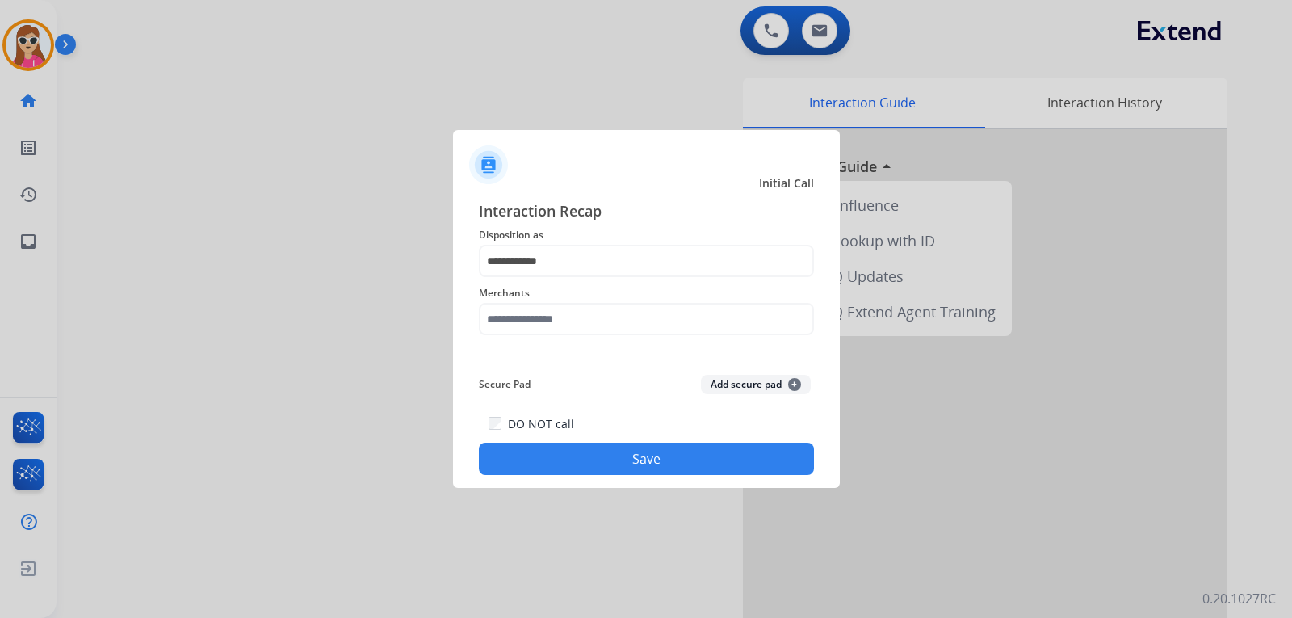
click at [633, 337] on div "Merchants" at bounding box center [646, 309] width 335 height 65
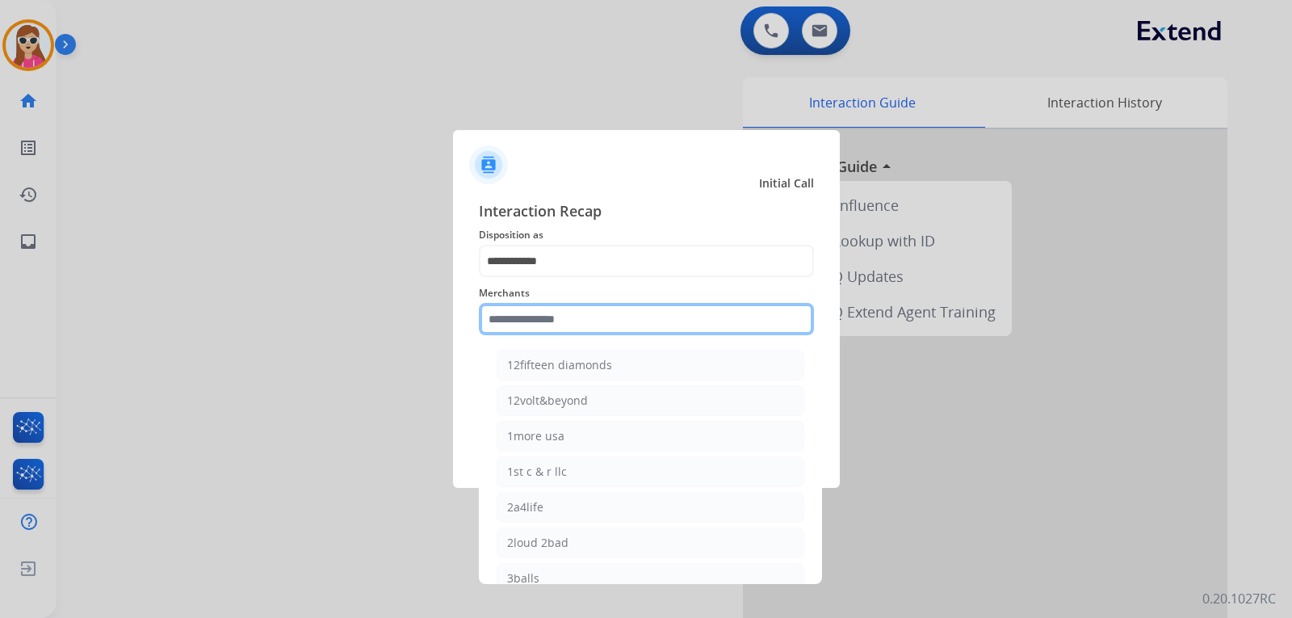
click at [633, 322] on input "text" at bounding box center [646, 319] width 335 height 32
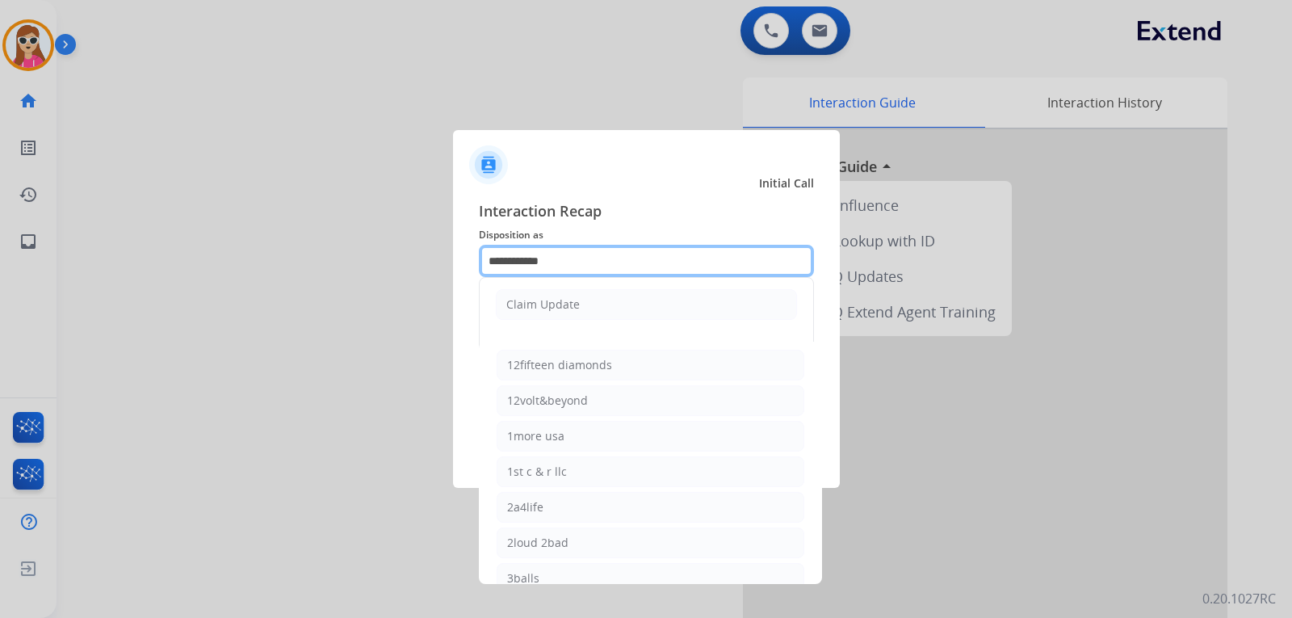
drag, startPoint x: 588, startPoint y: 254, endPoint x: 358, endPoint y: 237, distance: 230.8
click at [0, 237] on app-contact-recap-modal "**********" at bounding box center [0, 309] width 0 height 618
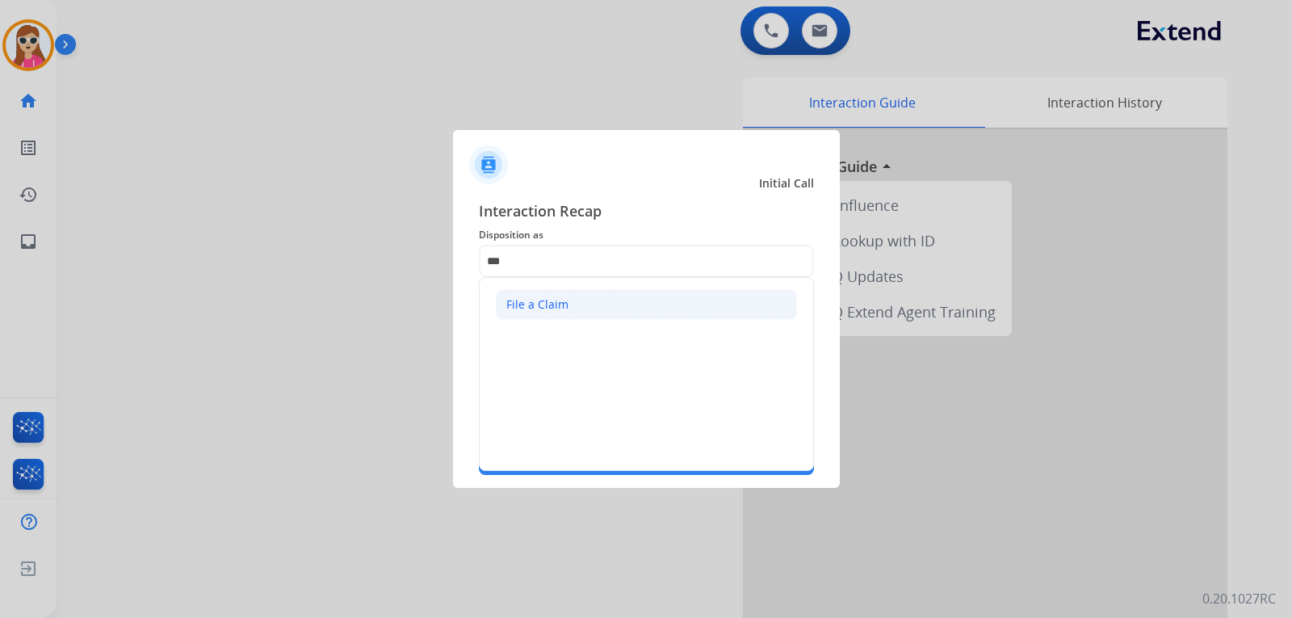
click at [586, 305] on li "File a Claim" at bounding box center [646, 304] width 301 height 31
type input "**********"
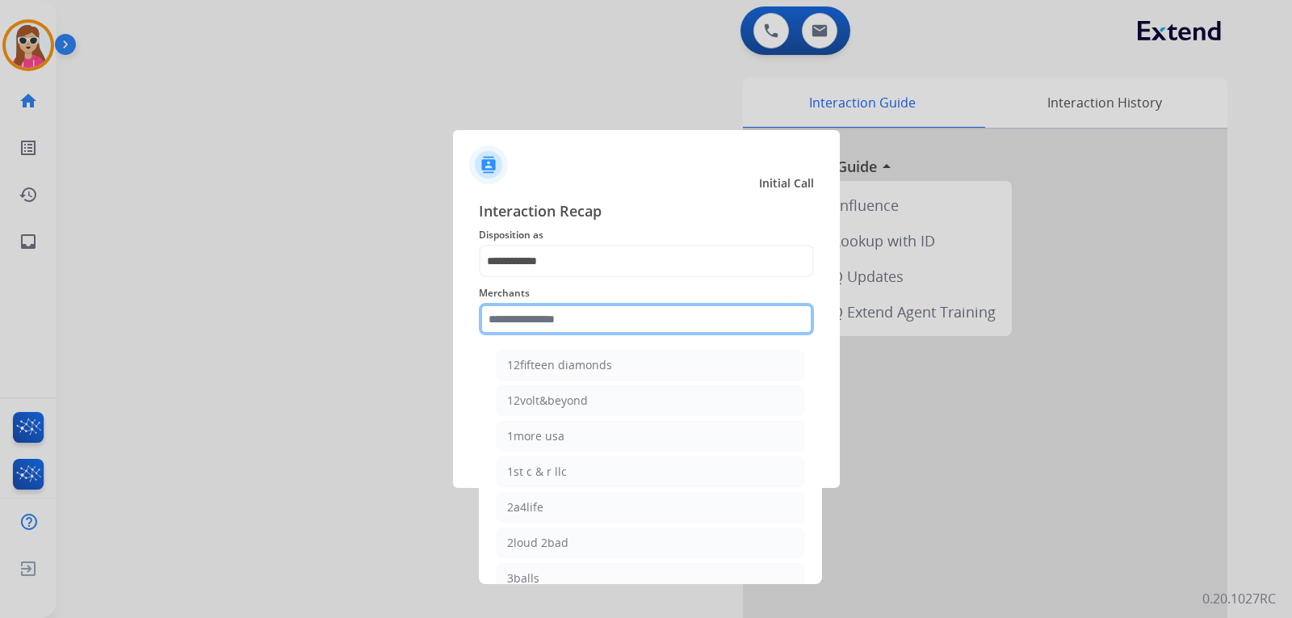
click at [578, 319] on input "text" at bounding box center [646, 319] width 335 height 32
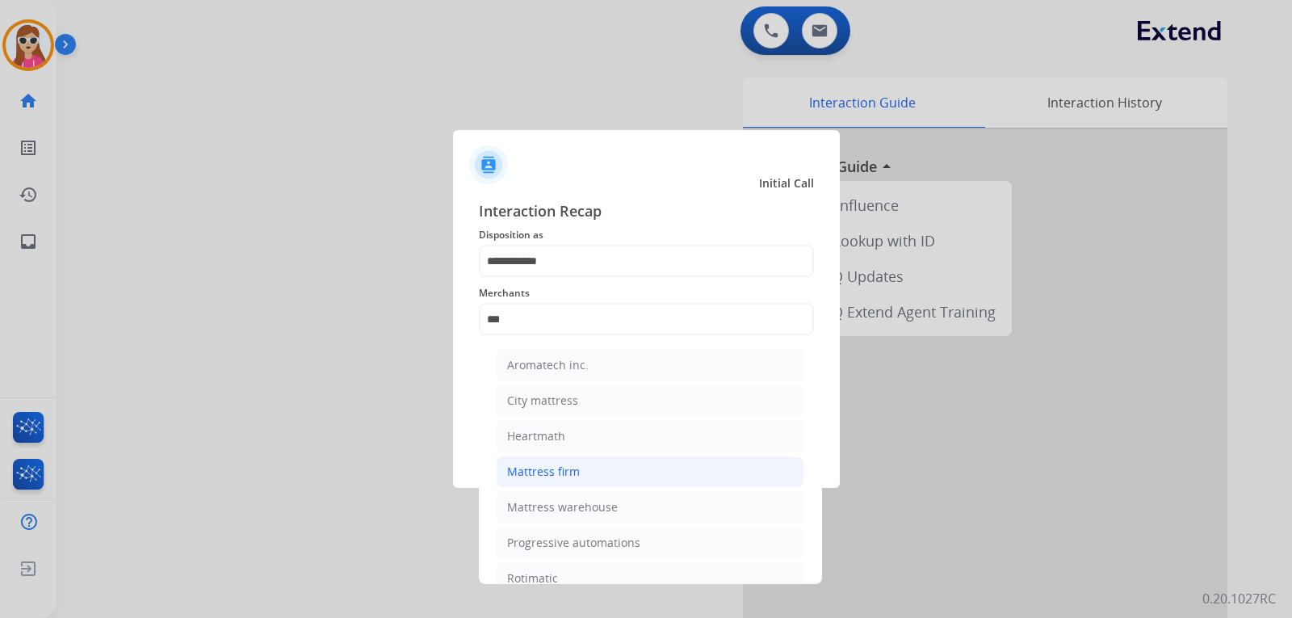
click at [563, 469] on div "Mattress firm" at bounding box center [543, 472] width 73 height 16
type input "**********"
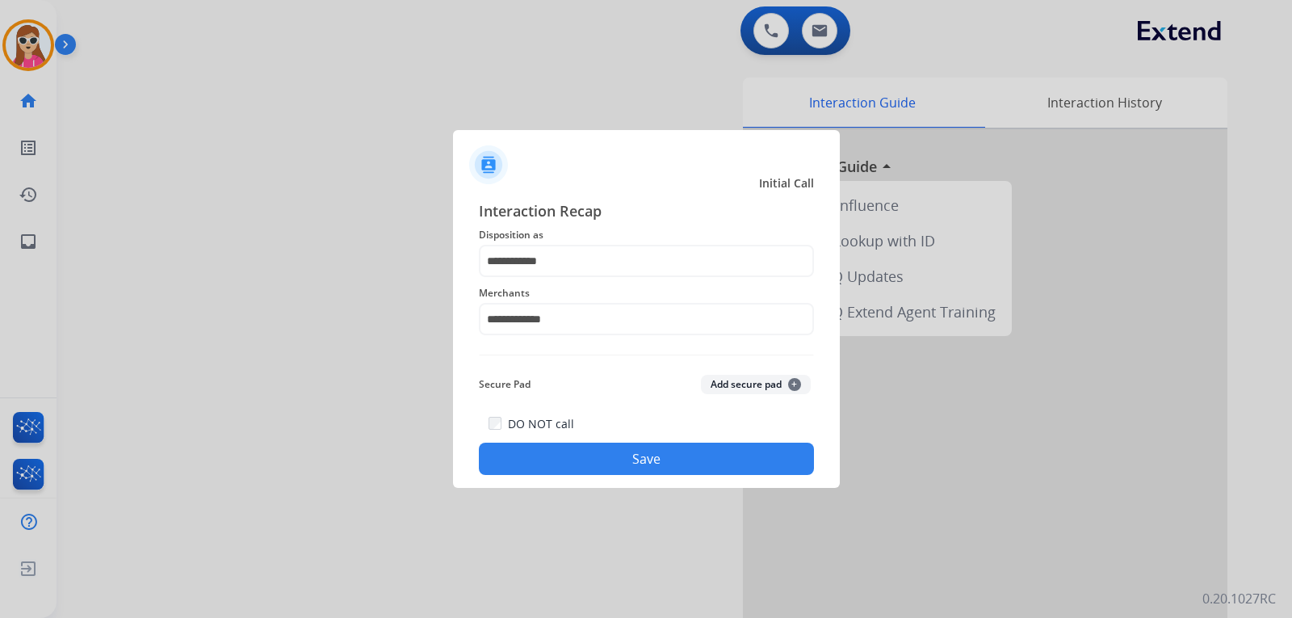
click at [575, 445] on button "Save" at bounding box center [646, 459] width 335 height 32
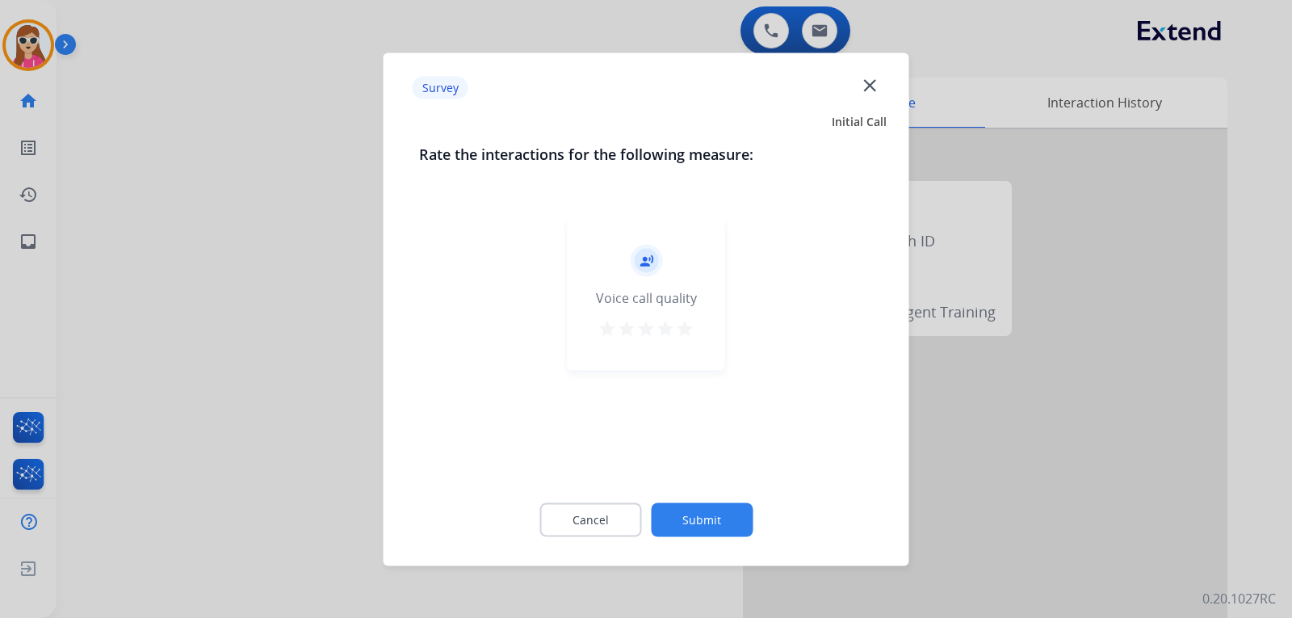
click at [682, 350] on div "record_voice_over Voice call quality star star star star star" at bounding box center [647, 292] width 158 height 153
click at [688, 339] on button "star" at bounding box center [684, 330] width 19 height 24
click at [700, 520] on button "Submit" at bounding box center [702, 519] width 102 height 34
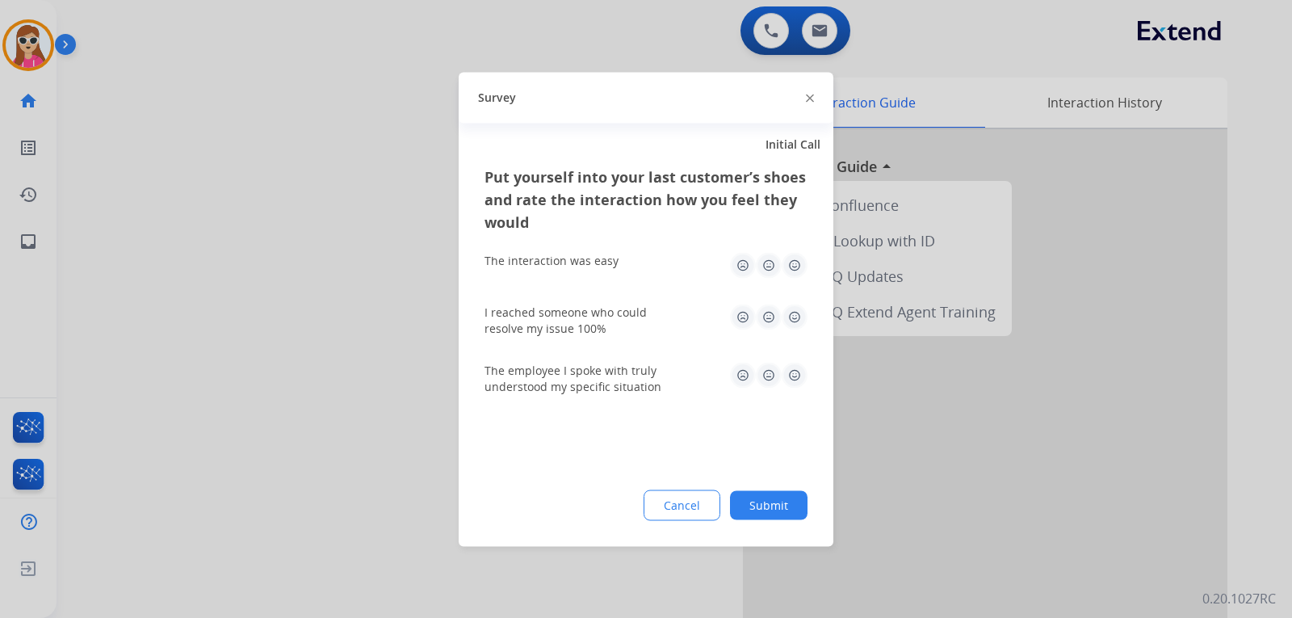
click at [792, 371] on img at bounding box center [795, 375] width 26 height 26
click at [791, 307] on img at bounding box center [795, 317] width 26 height 26
click at [788, 268] on img at bounding box center [795, 265] width 26 height 26
click at [772, 515] on button "Submit" at bounding box center [769, 504] width 78 height 29
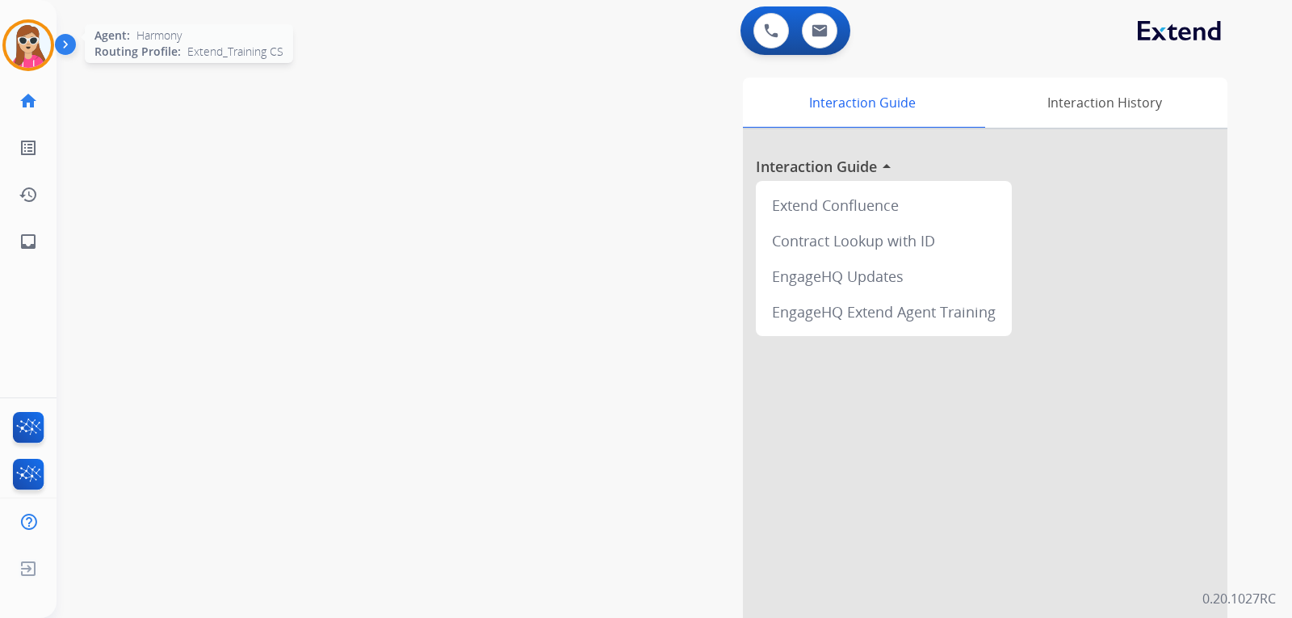
click at [32, 44] on img at bounding box center [28, 45] width 45 height 45
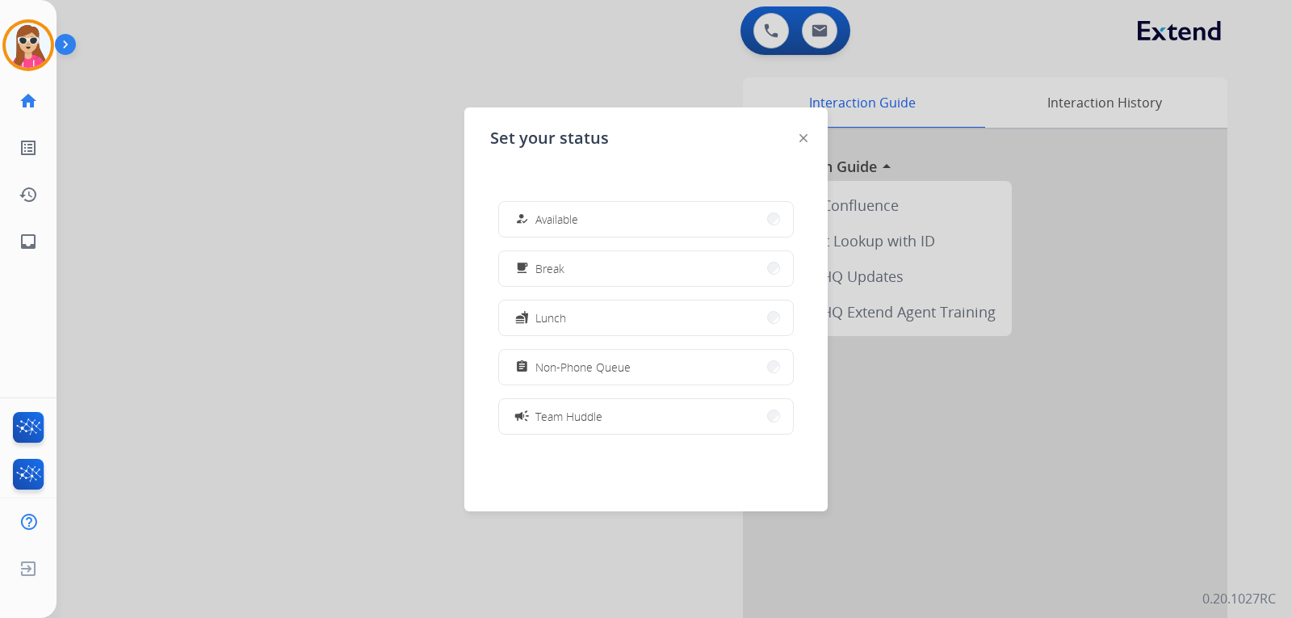
click at [807, 138] on img at bounding box center [804, 138] width 8 height 8
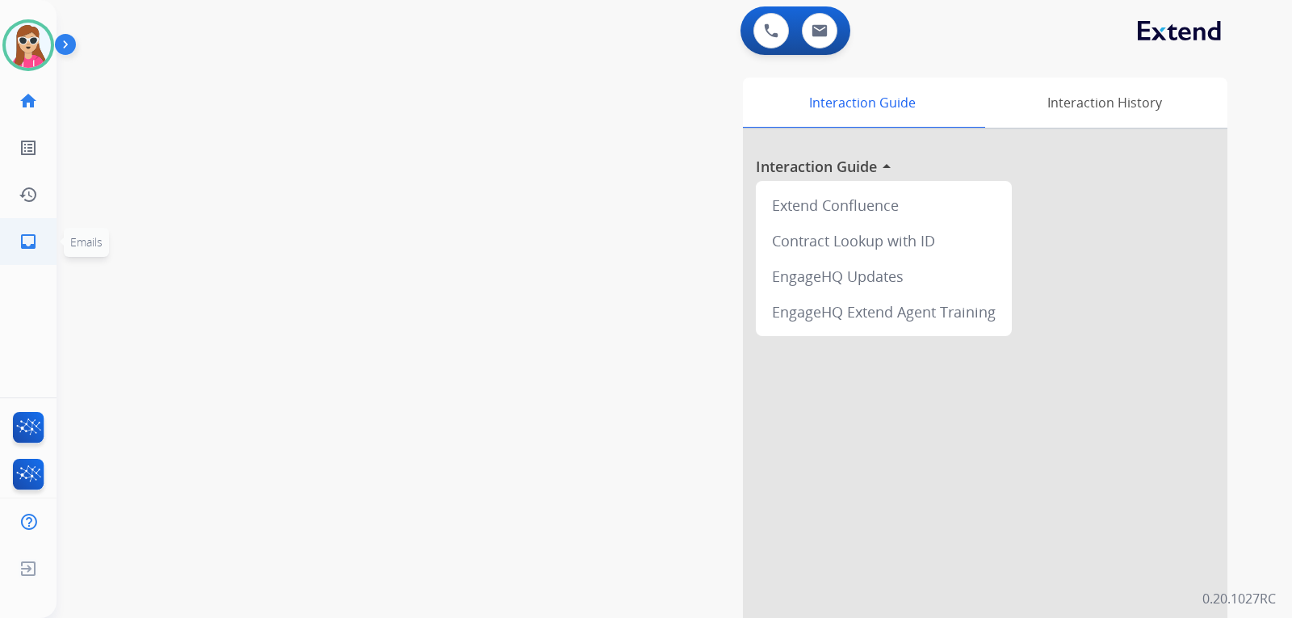
click at [41, 254] on link "inbox Emails" at bounding box center [28, 241] width 45 height 45
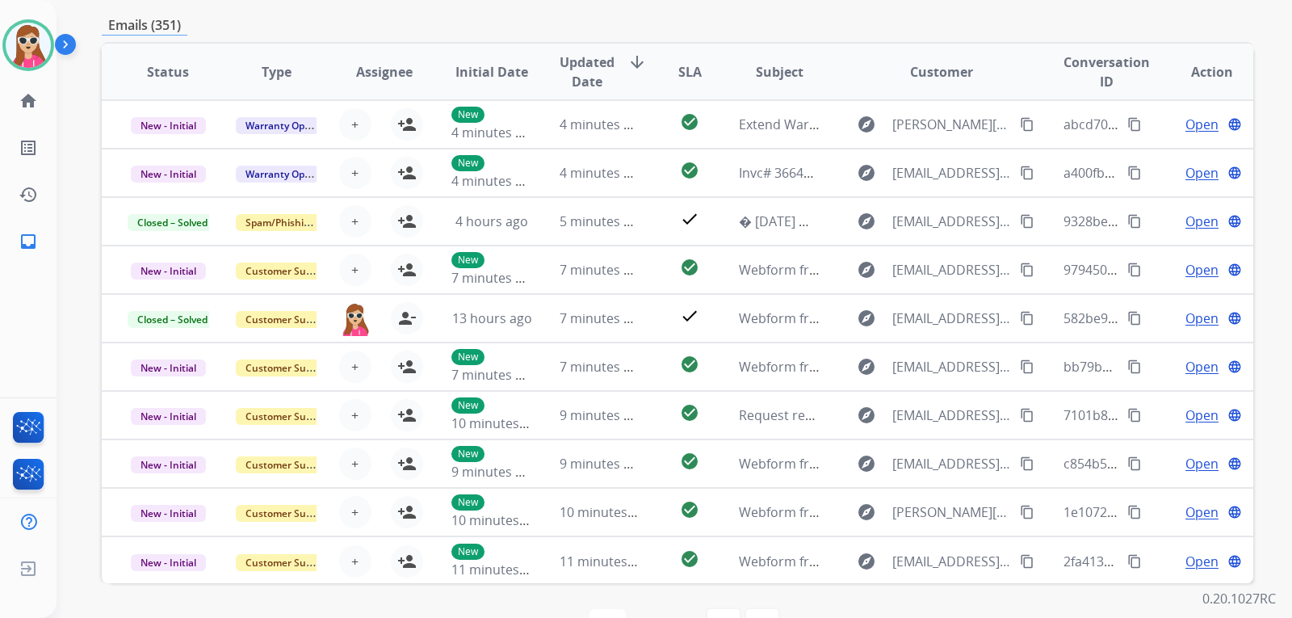
scroll to position [59, 0]
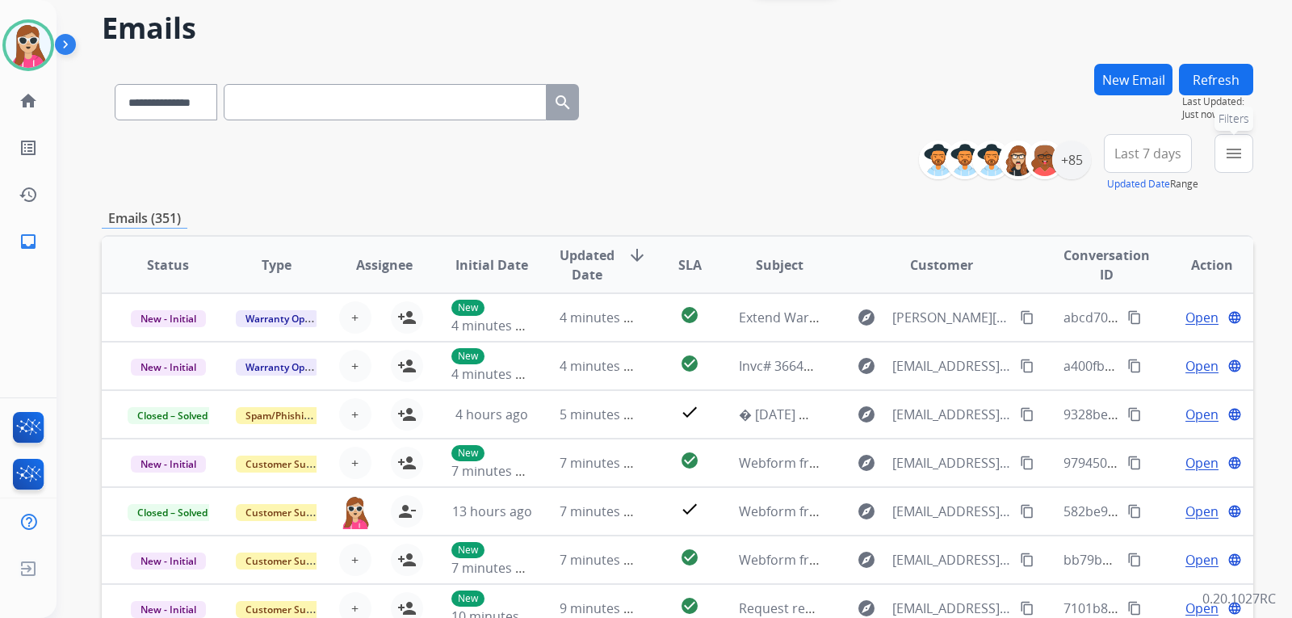
click at [1243, 157] on mat-icon "menu" at bounding box center [1234, 153] width 19 height 19
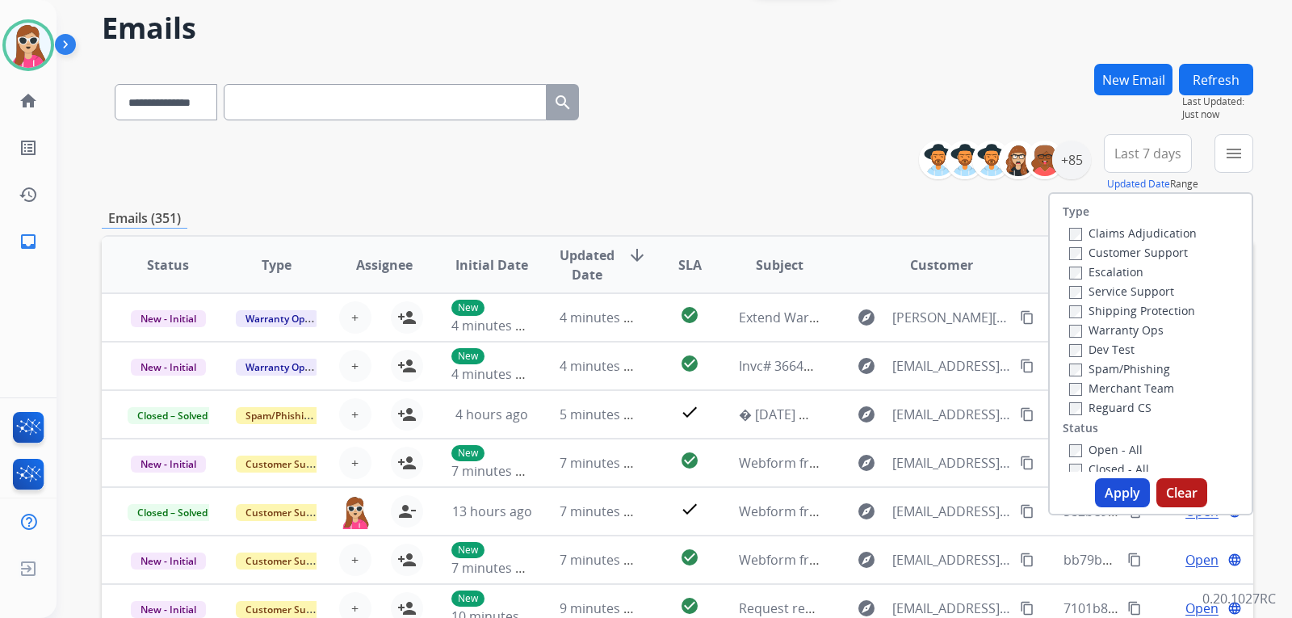
click at [1161, 246] on label "Customer Support" at bounding box center [1129, 252] width 119 height 15
click at [1160, 307] on label "Shipping Protection" at bounding box center [1133, 310] width 126 height 15
click at [1105, 403] on label "Reguard CS" at bounding box center [1111, 407] width 82 height 15
click at [1107, 443] on label "Open - All" at bounding box center [1107, 449] width 74 height 15
click at [1113, 486] on button "Apply" at bounding box center [1122, 492] width 55 height 29
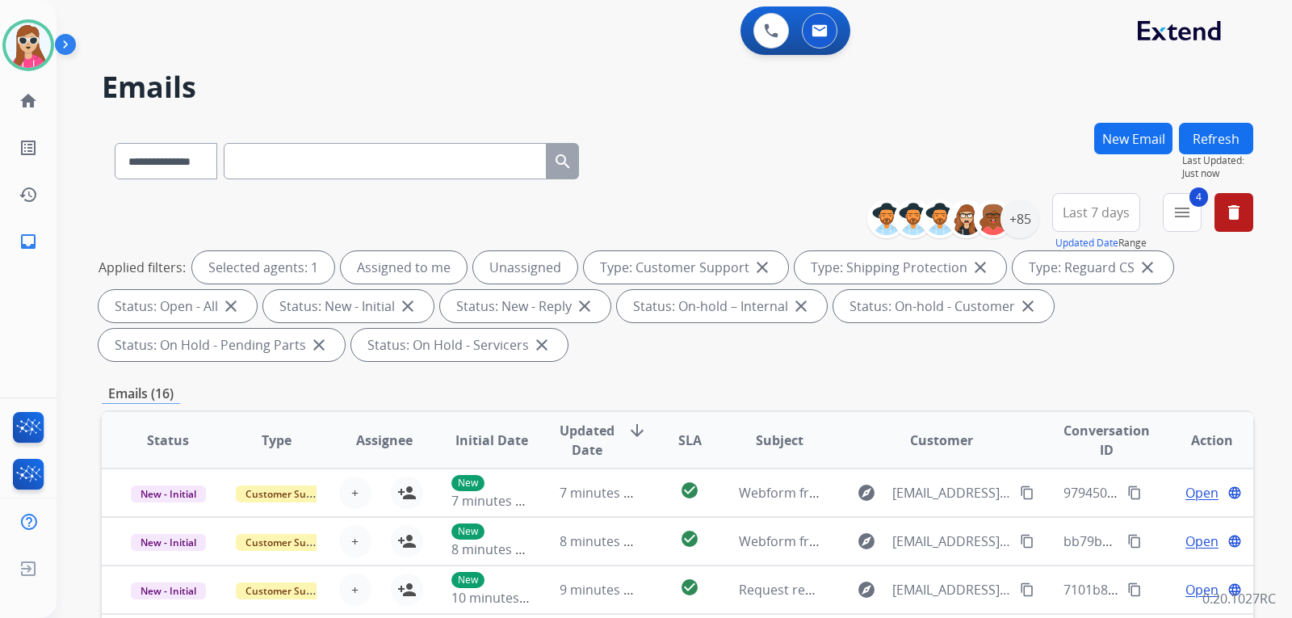
scroll to position [2, 0]
click at [1024, 233] on div "+85" at bounding box center [1020, 219] width 39 height 39
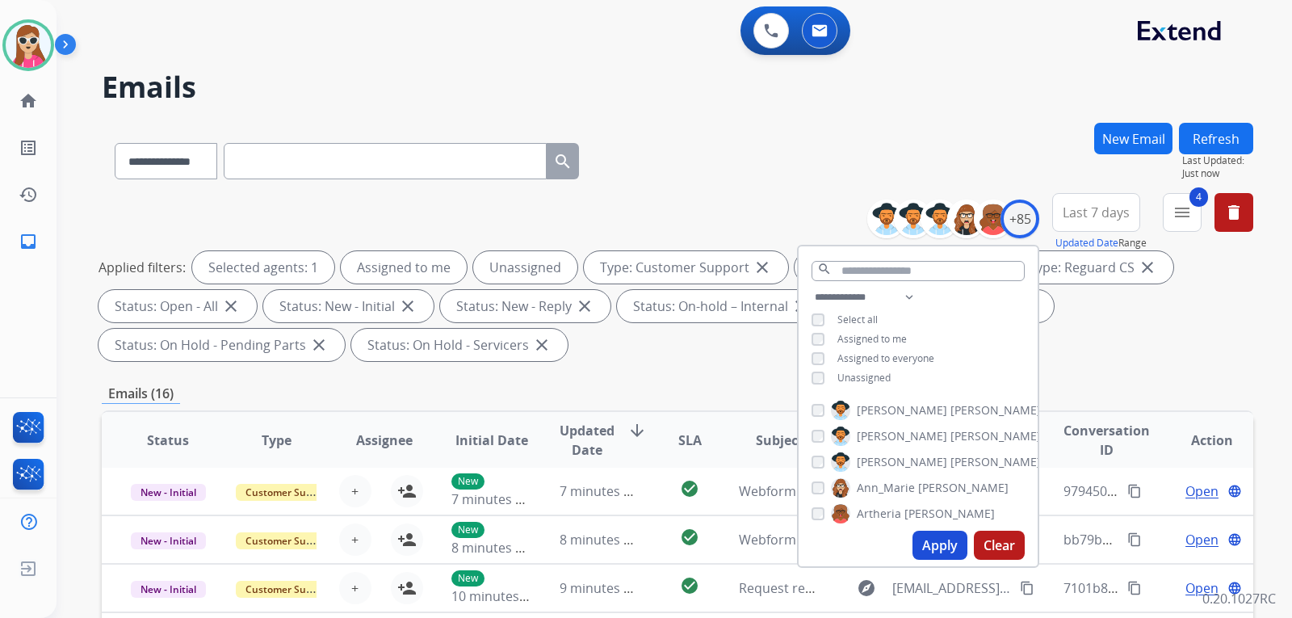
click at [859, 378] on span "Unassigned" at bounding box center [864, 378] width 53 height 14
click at [939, 548] on button "Apply" at bounding box center [940, 545] width 55 height 29
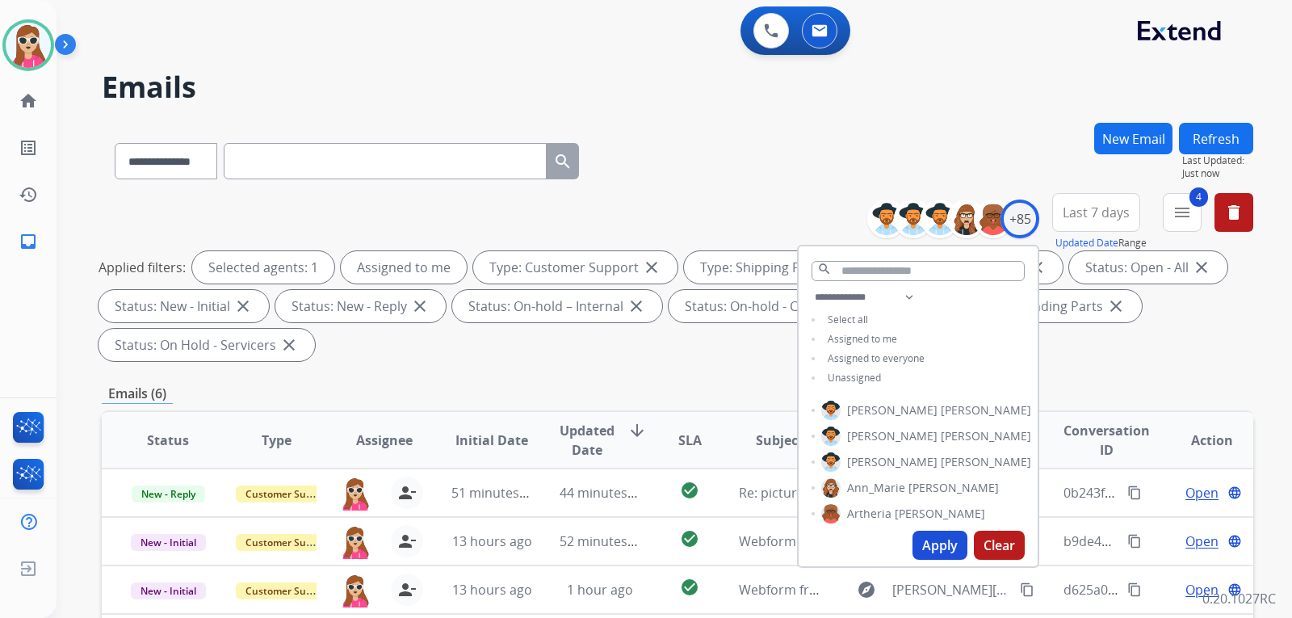
scroll to position [0, 0]
click at [666, 377] on div "**********" at bounding box center [678, 579] width 1152 height 913
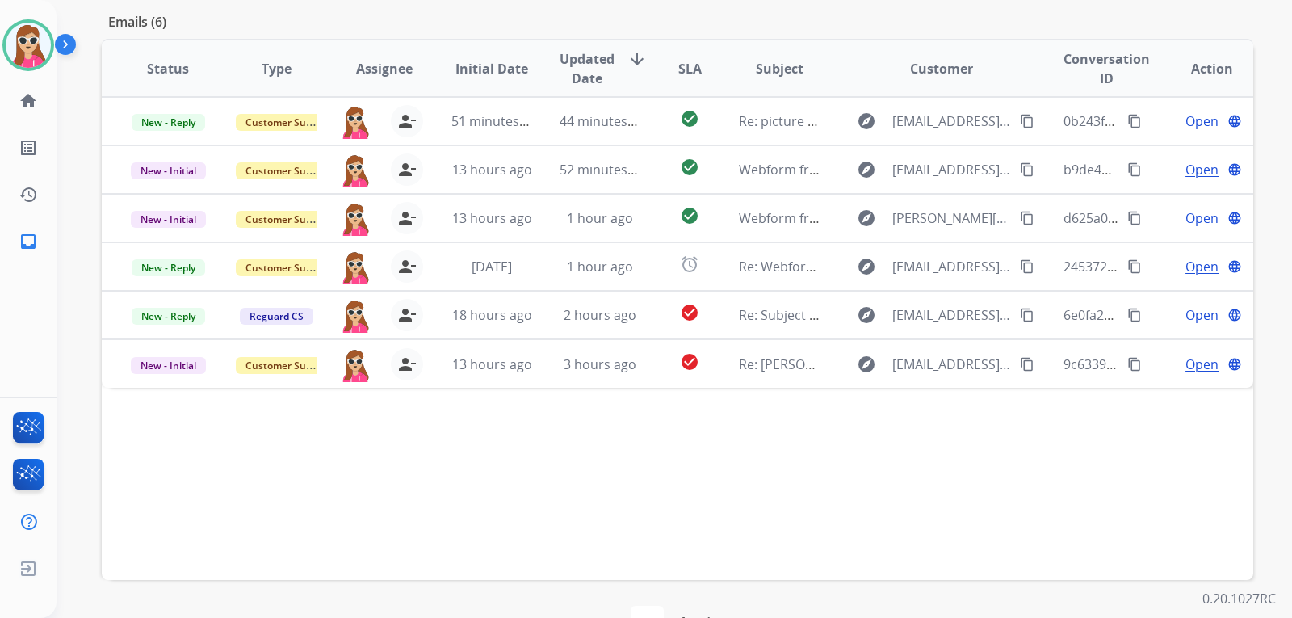
scroll to position [418, 0]
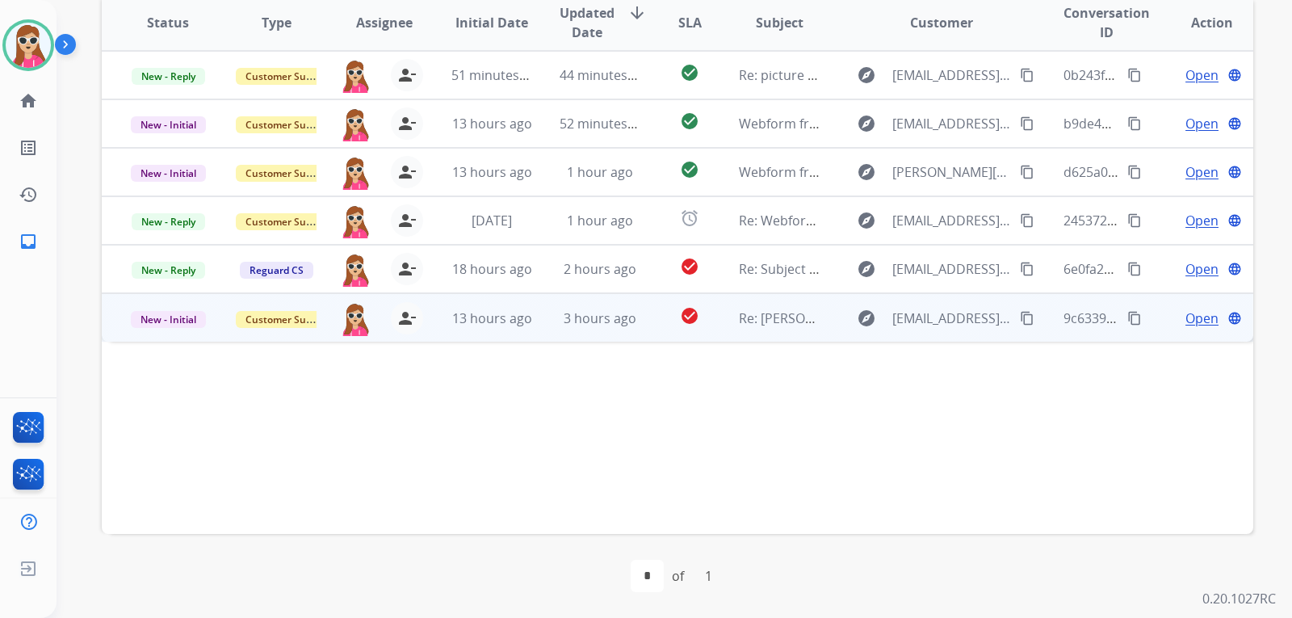
click at [657, 314] on td "check_circle" at bounding box center [677, 317] width 72 height 48
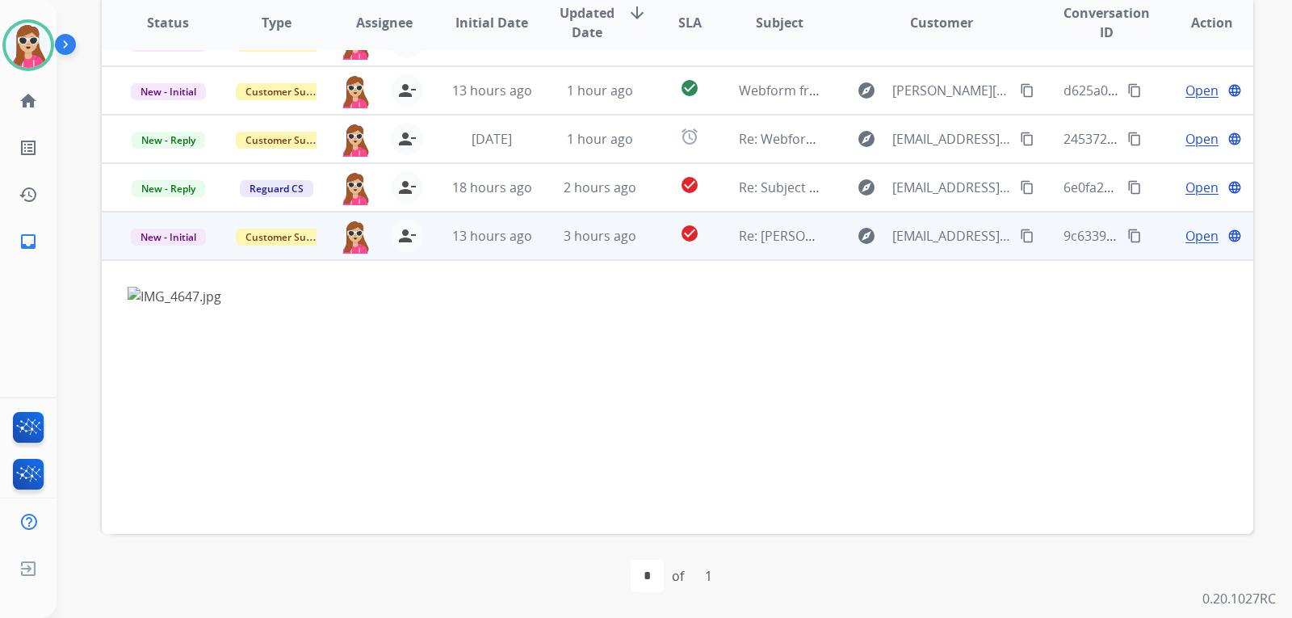
scroll to position [81, 0]
click at [1020, 238] on mat-icon "content_copy" at bounding box center [1027, 236] width 15 height 15
click at [1192, 241] on span "Open" at bounding box center [1202, 236] width 33 height 19
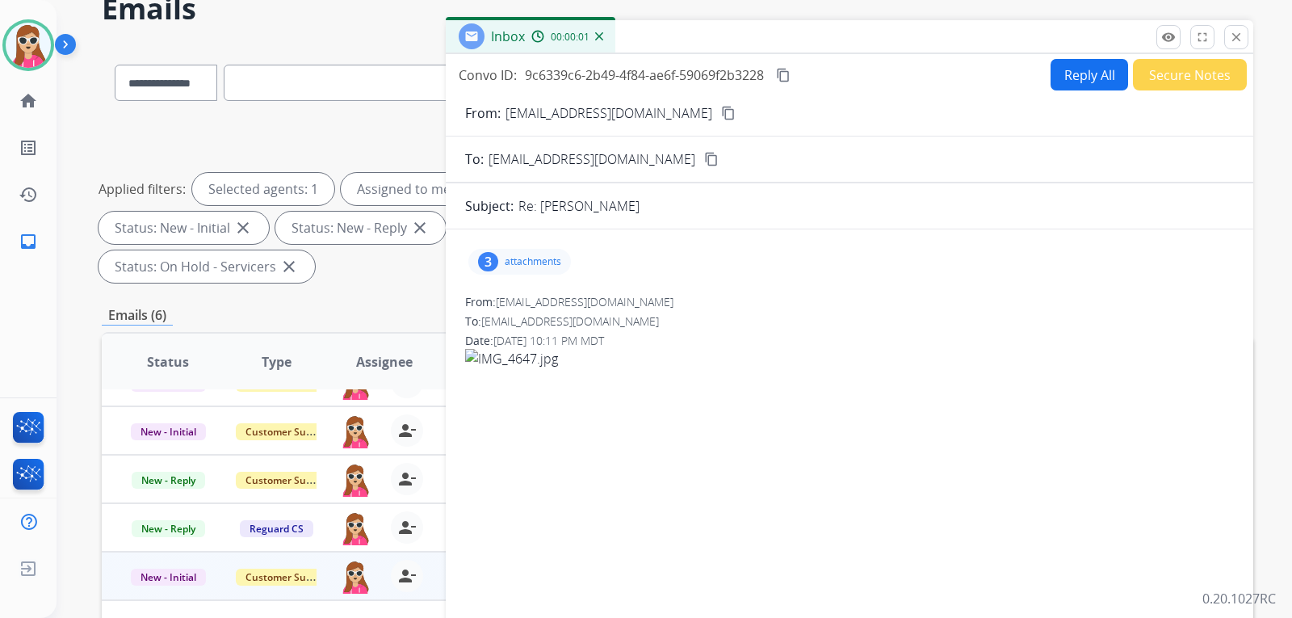
scroll to position [0, 0]
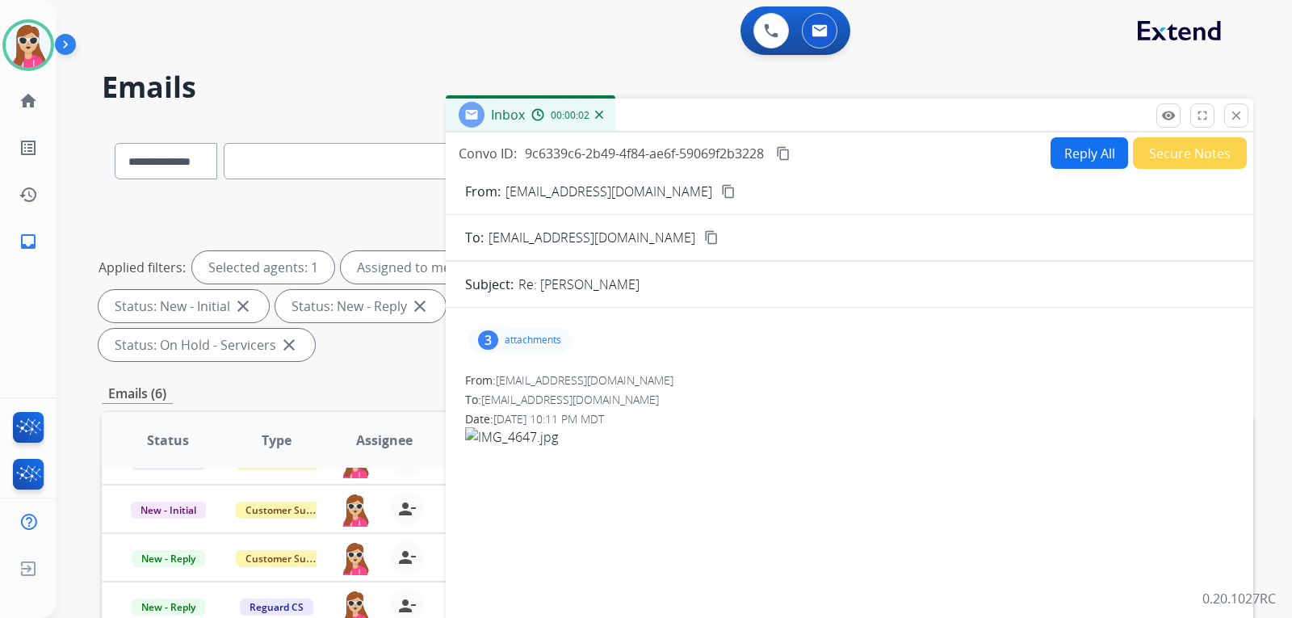
click at [531, 340] on p "attachments" at bounding box center [533, 340] width 57 height 13
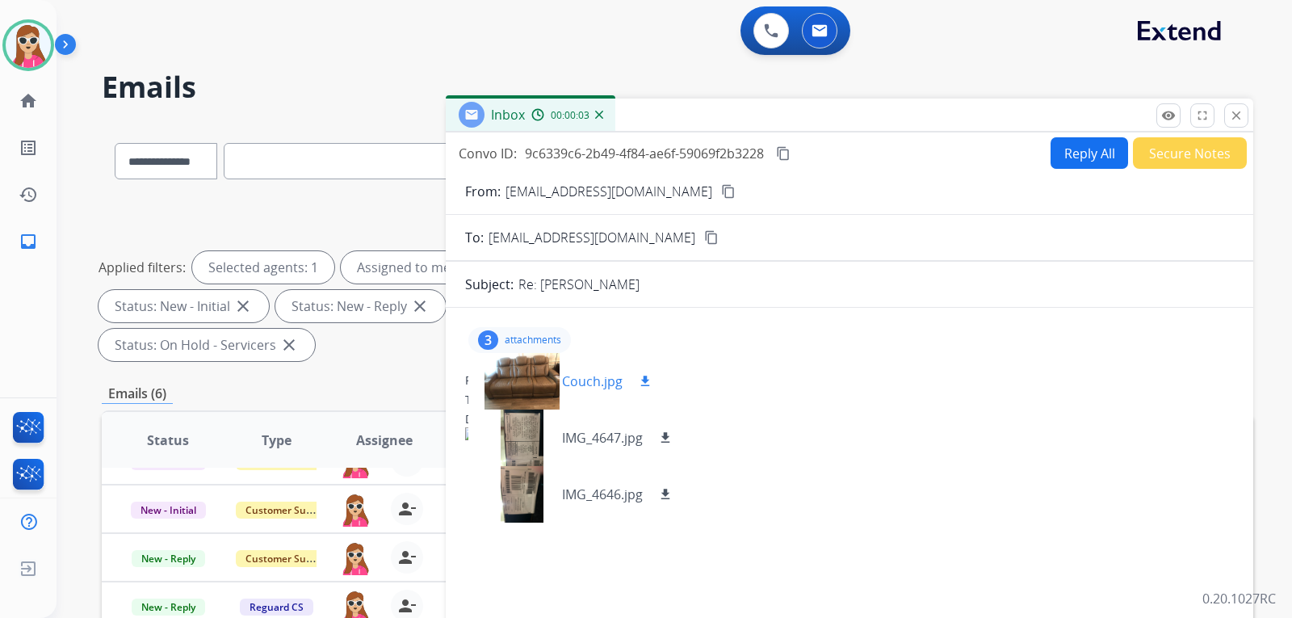
click at [641, 387] on mat-icon "download" at bounding box center [645, 381] width 15 height 15
click at [654, 437] on div "IMG_4647.jpg download" at bounding box center [618, 437] width 113 height 19
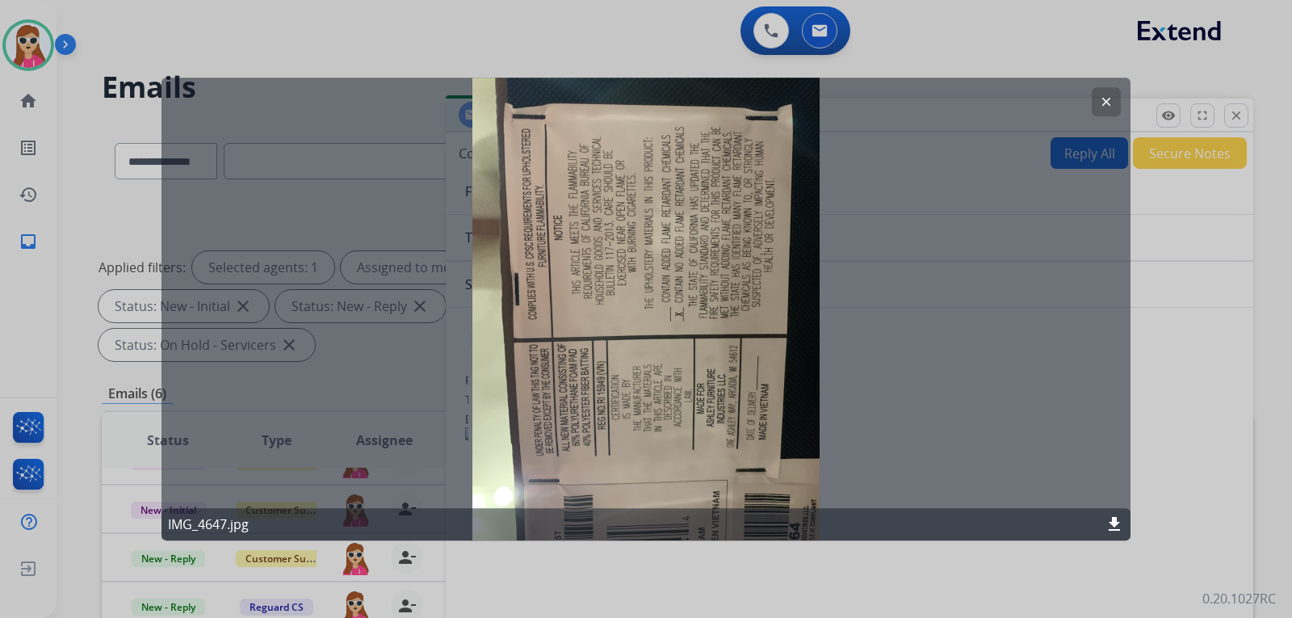
click at [1105, 105] on mat-icon "clear" at bounding box center [1106, 102] width 15 height 15
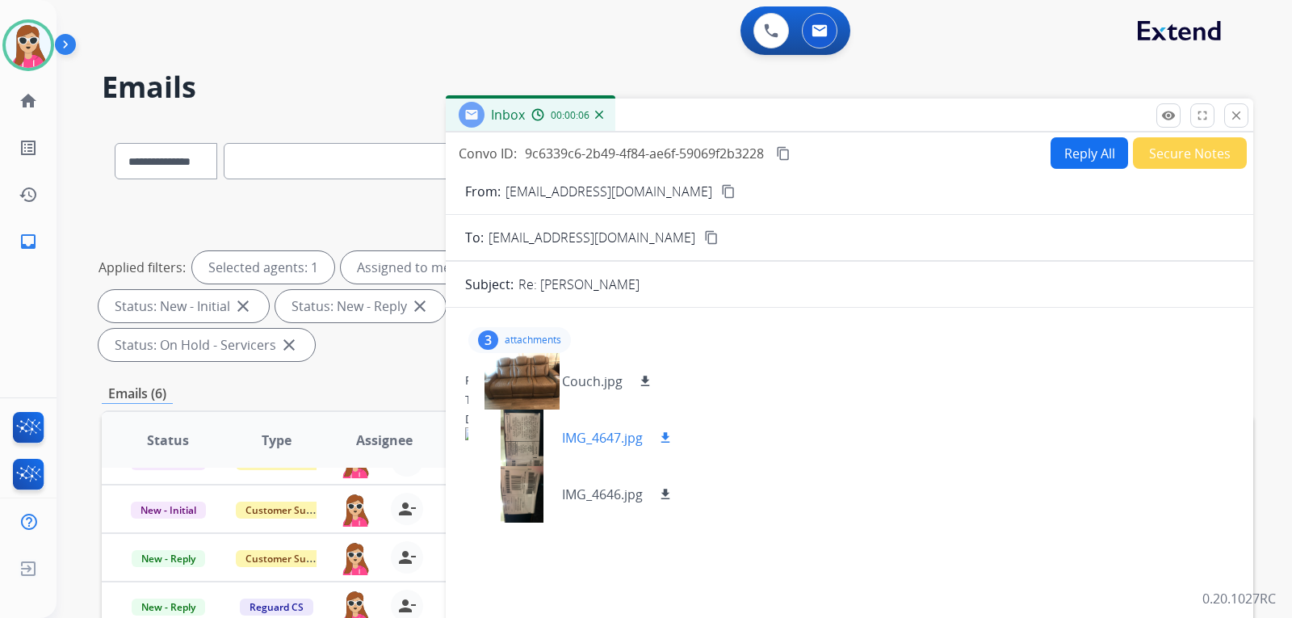
click at [668, 441] on mat-icon "download" at bounding box center [665, 438] width 15 height 15
click at [661, 490] on mat-icon "download" at bounding box center [665, 494] width 15 height 15
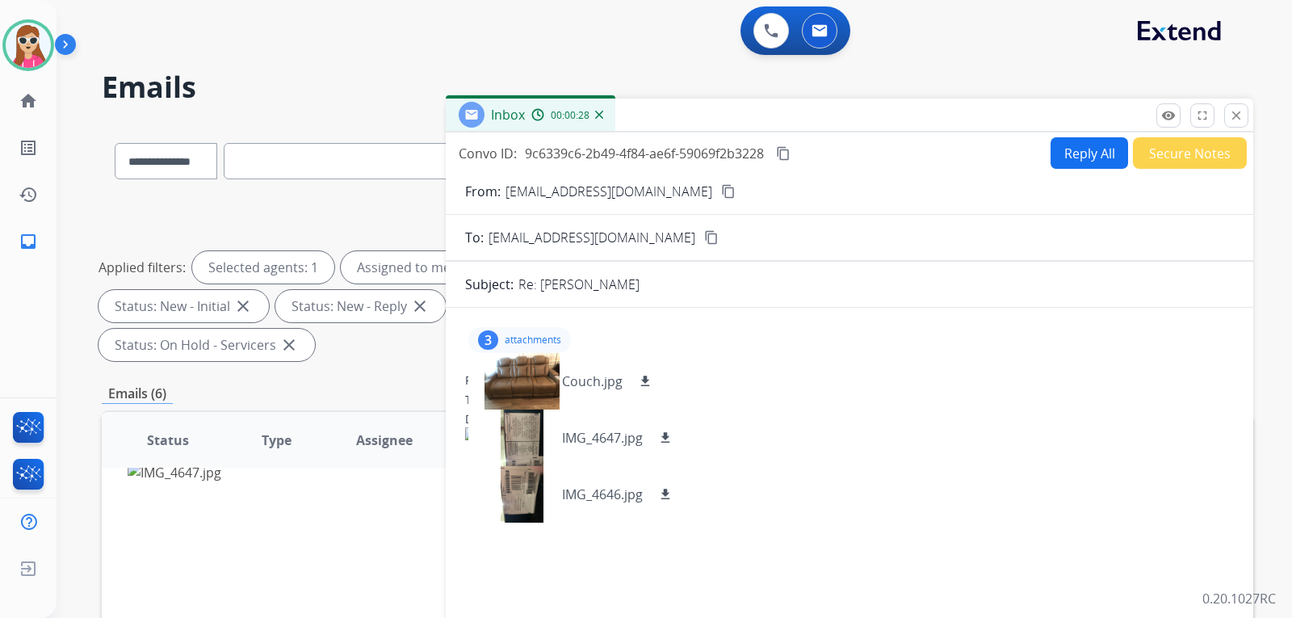
click at [1076, 153] on button "Reply All" at bounding box center [1090, 153] width 78 height 32
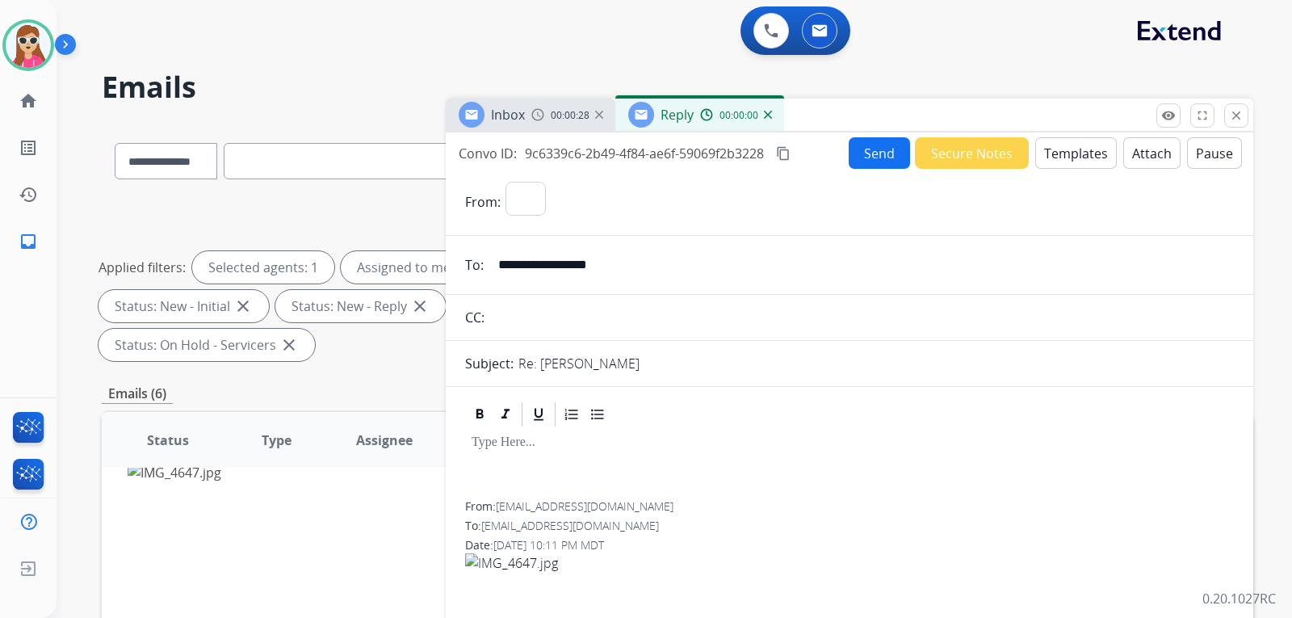
select select "**********"
click at [1059, 156] on button "Templates" at bounding box center [1077, 153] width 82 height 32
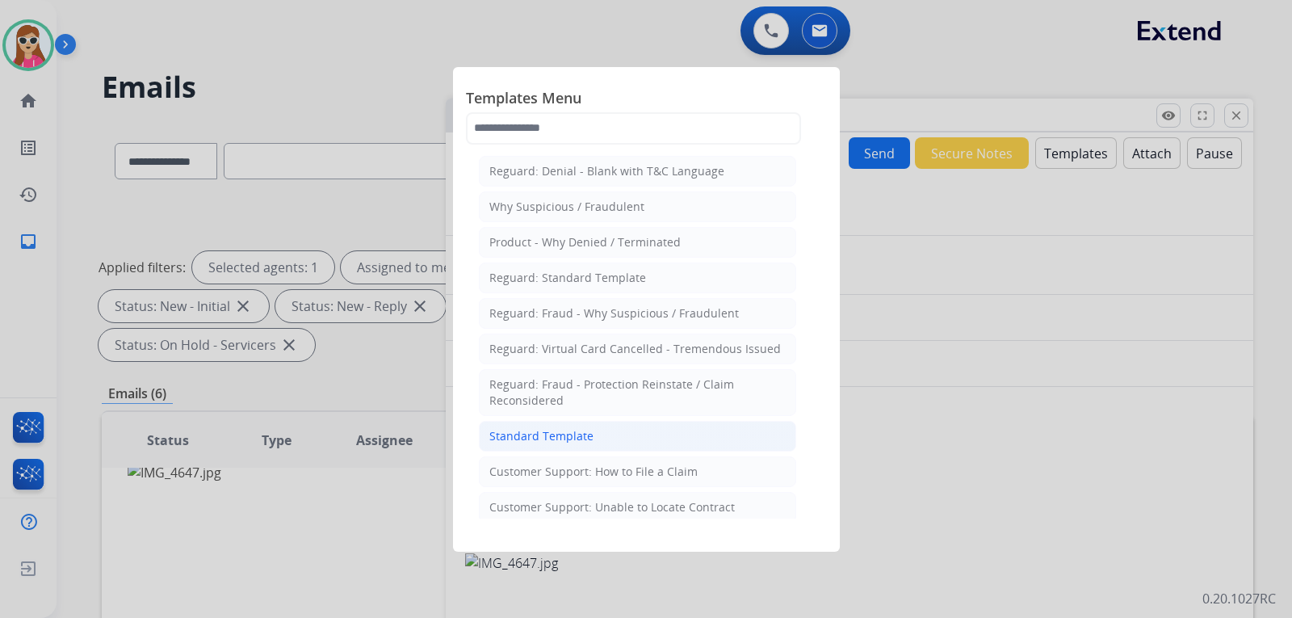
click at [571, 444] on li "Standard Template" at bounding box center [637, 436] width 317 height 31
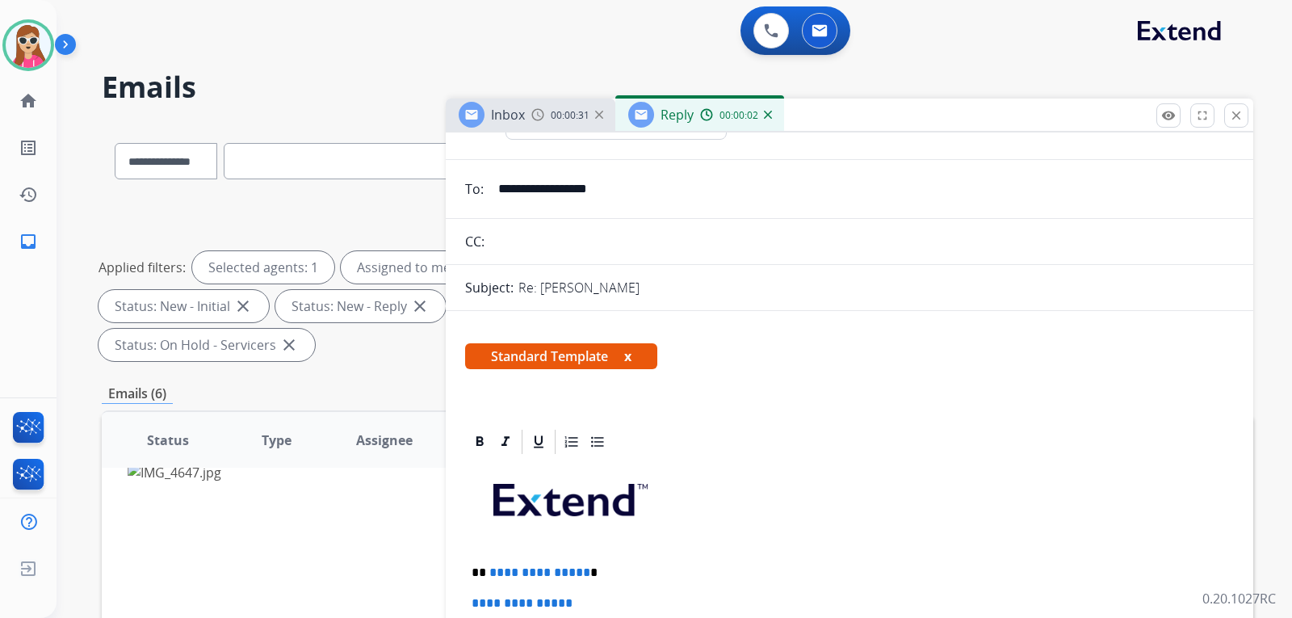
scroll to position [242, 0]
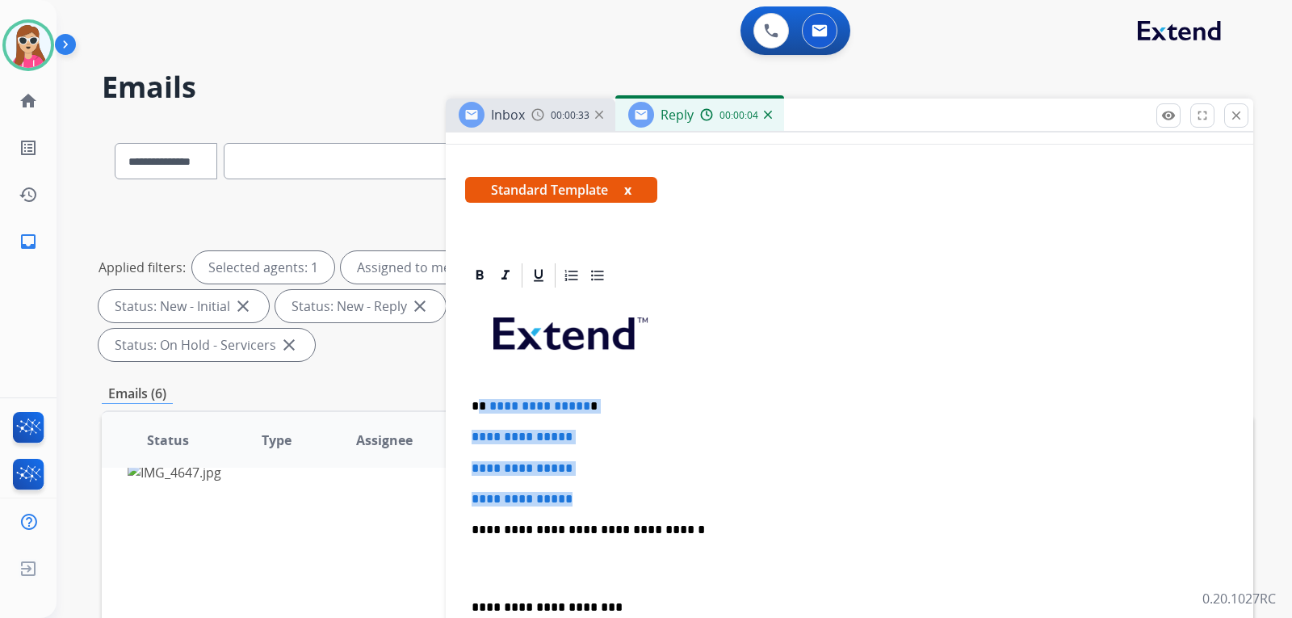
drag, startPoint x: 481, startPoint y: 406, endPoint x: 629, endPoint y: 484, distance: 167.3
click at [606, 487] on div "**********" at bounding box center [849, 568] width 769 height 556
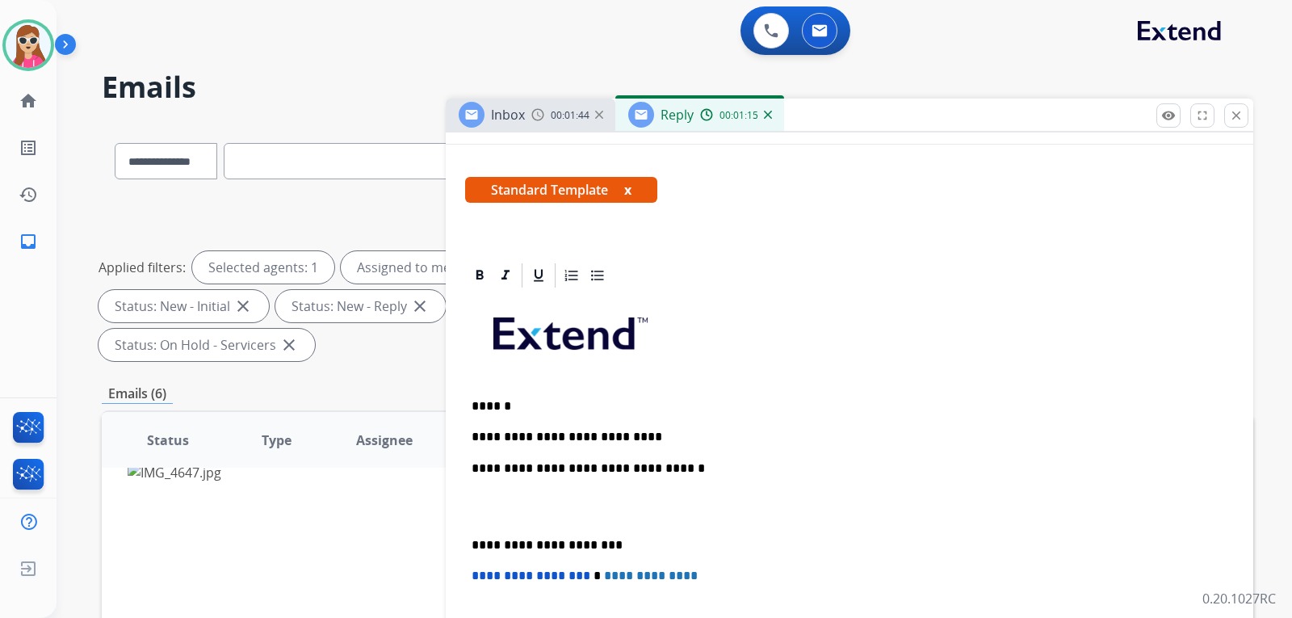
click at [642, 435] on p "**********" at bounding box center [843, 437] width 743 height 15
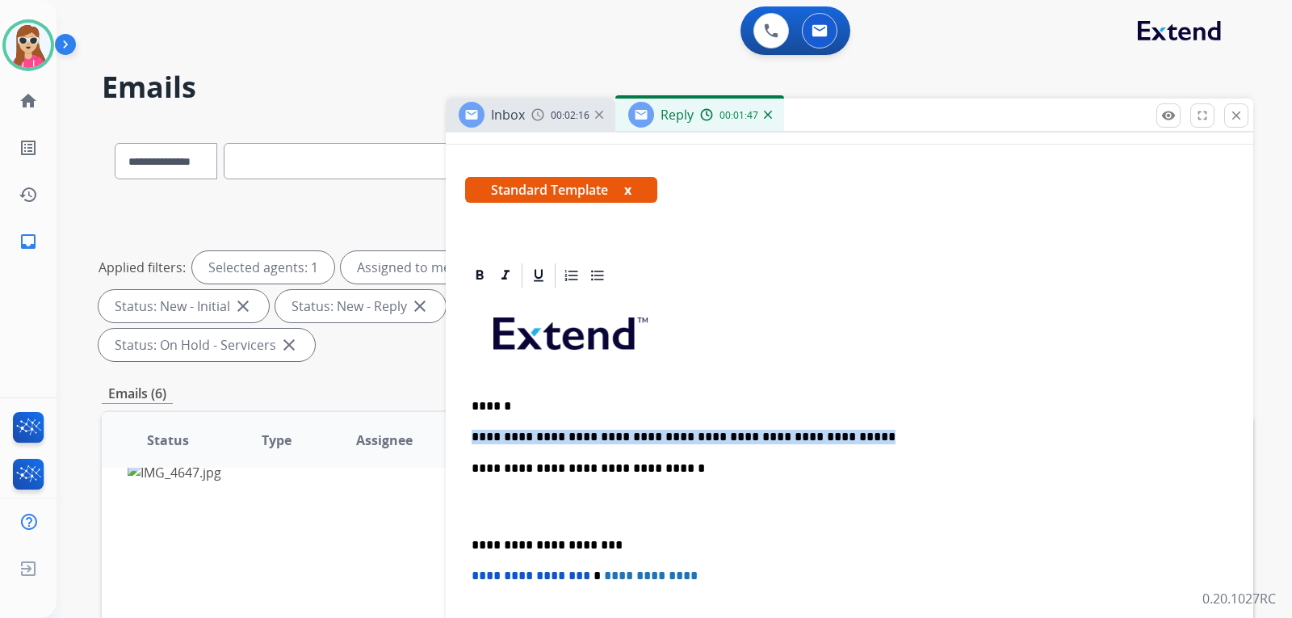
drag, startPoint x: 821, startPoint y: 435, endPoint x: 467, endPoint y: 428, distance: 353.9
click at [467, 428] on div "**********" at bounding box center [849, 537] width 769 height 494
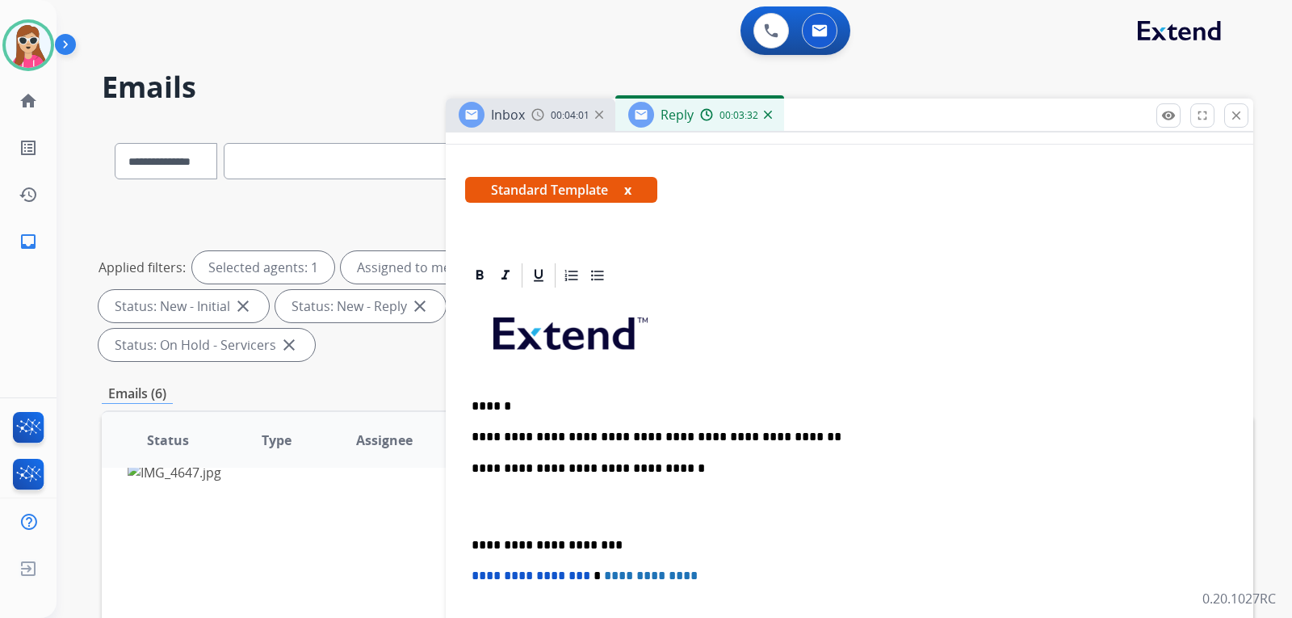
drag, startPoint x: 748, startPoint y: 436, endPoint x: 761, endPoint y: 435, distance: 12.9
click at [792, 446] on div "**********" at bounding box center [849, 537] width 769 height 494
click at [790, 438] on p "**********" at bounding box center [843, 437] width 743 height 15
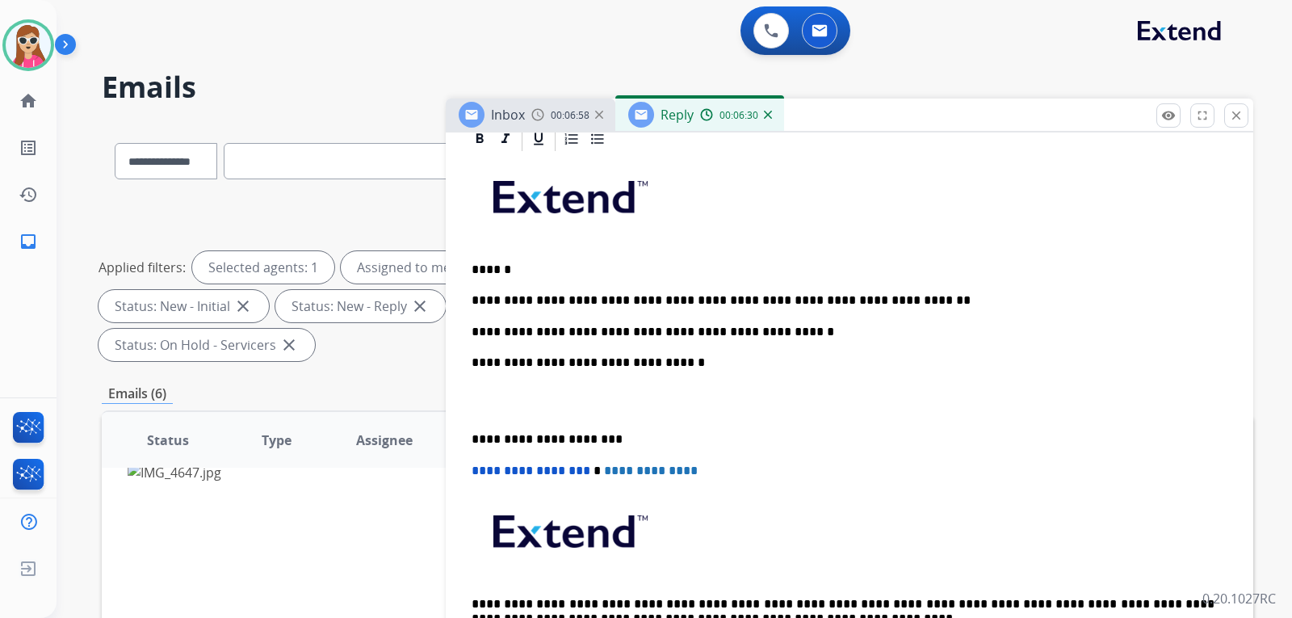
scroll to position [323, 0]
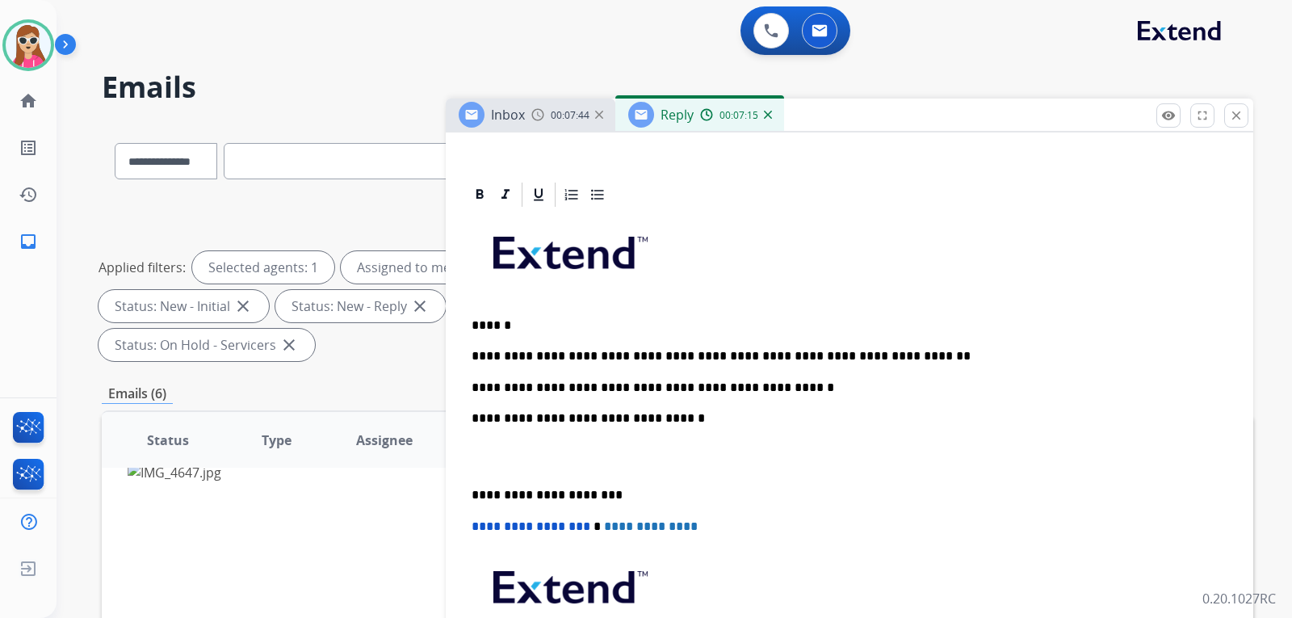
click at [637, 310] on div "**********" at bounding box center [849, 471] width 769 height 525
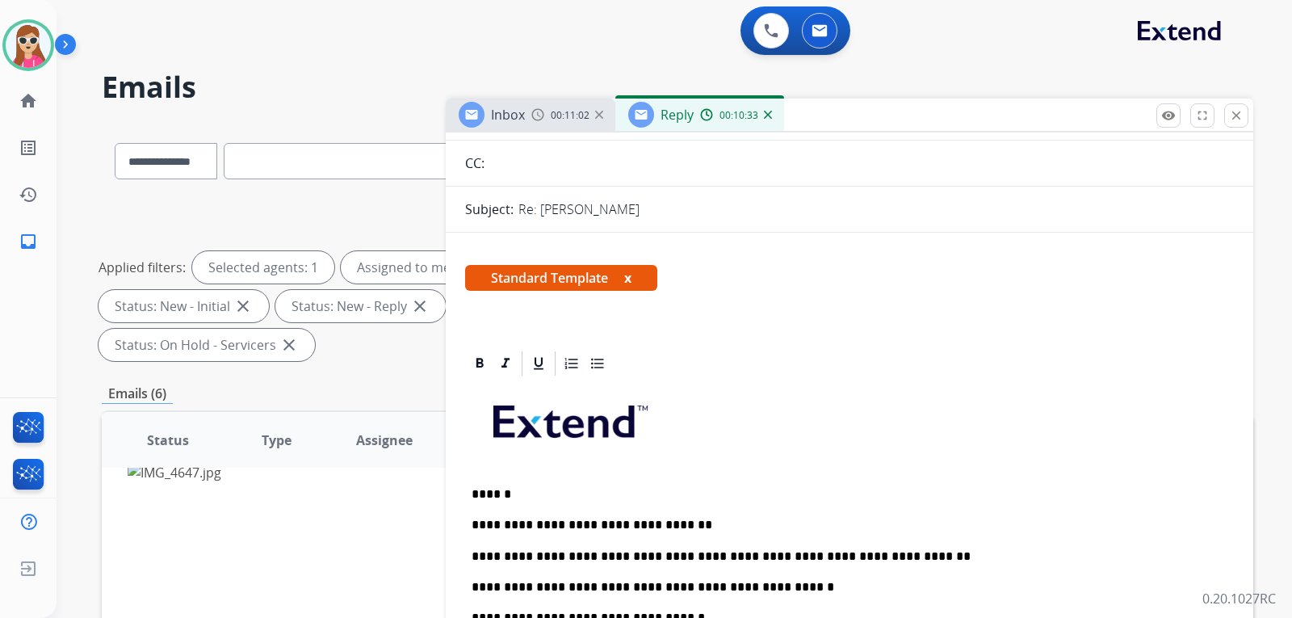
scroll to position [0, 0]
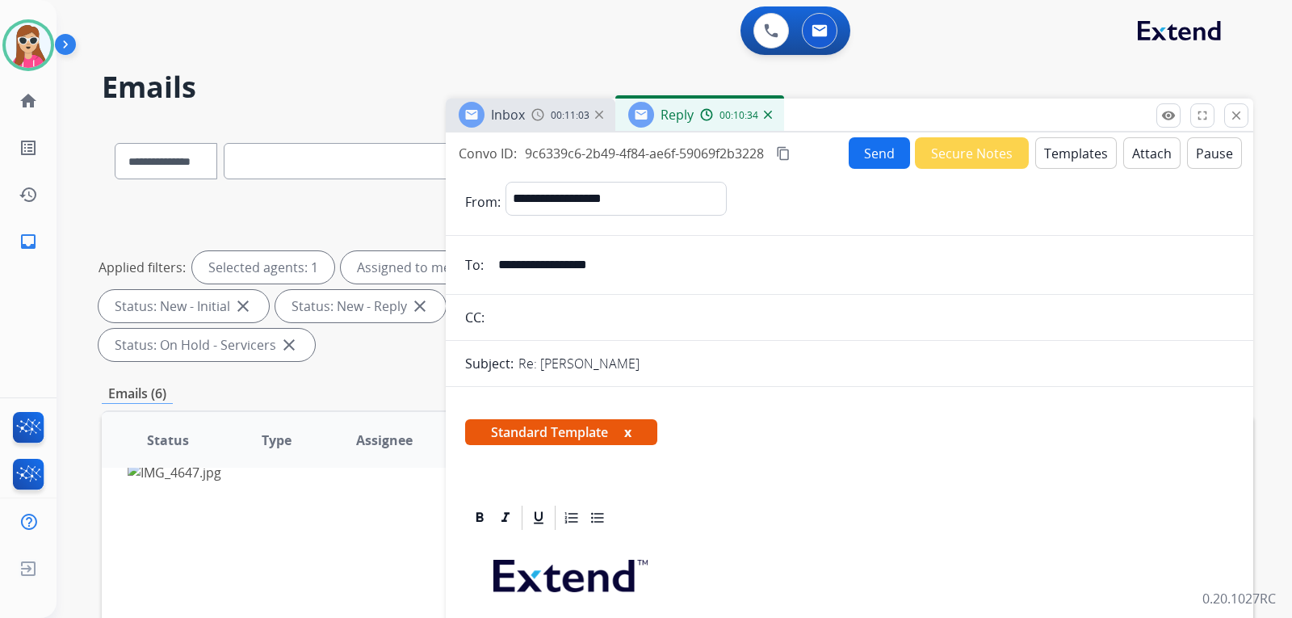
click at [860, 154] on button "Send" at bounding box center [879, 153] width 61 height 32
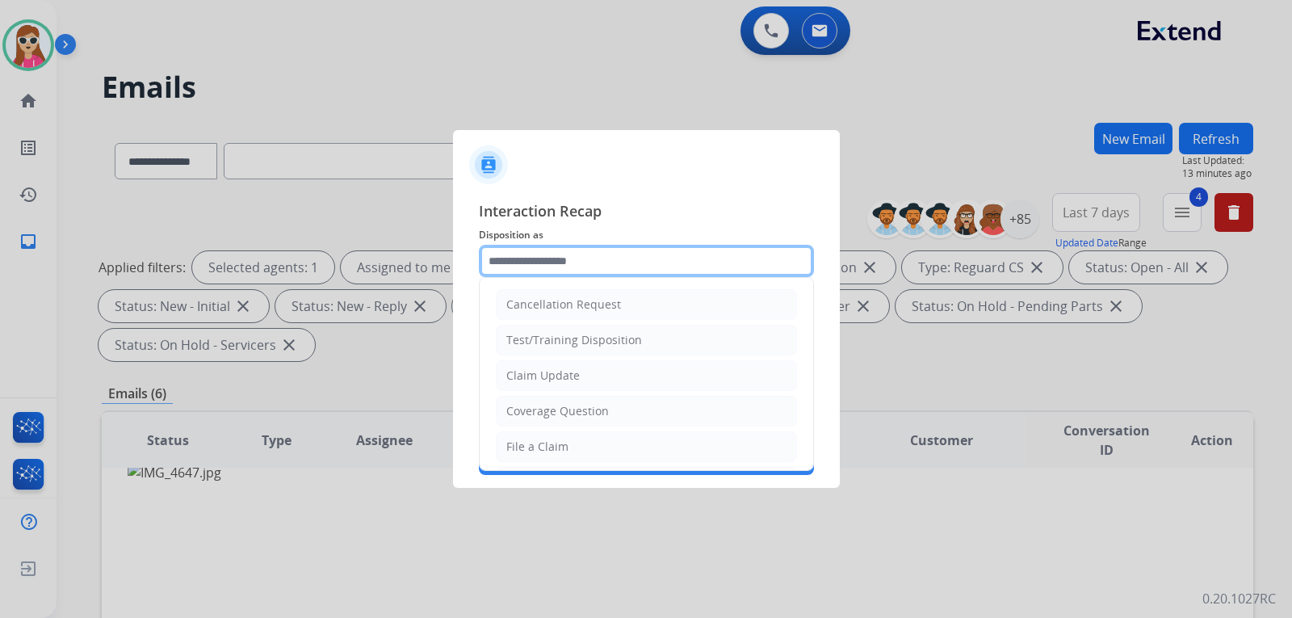
click at [663, 272] on input "text" at bounding box center [646, 261] width 335 height 32
click at [596, 380] on li "Claim Update" at bounding box center [646, 375] width 301 height 31
type input "**********"
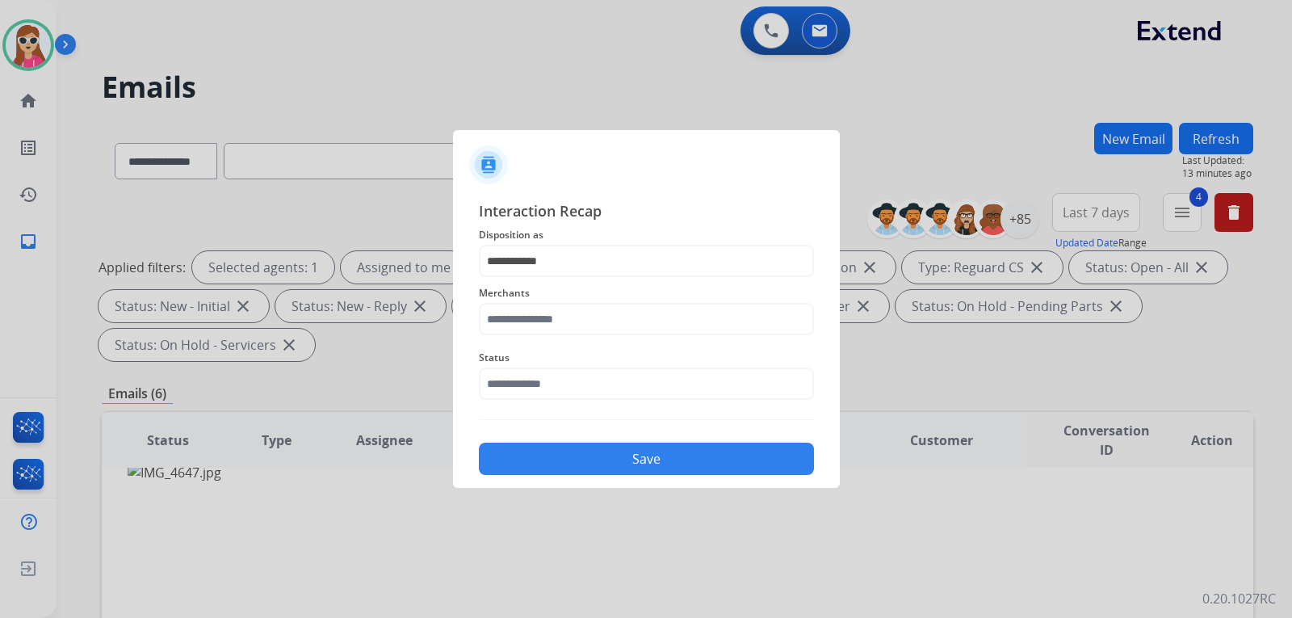
click at [583, 341] on div "Merchants" at bounding box center [646, 309] width 335 height 65
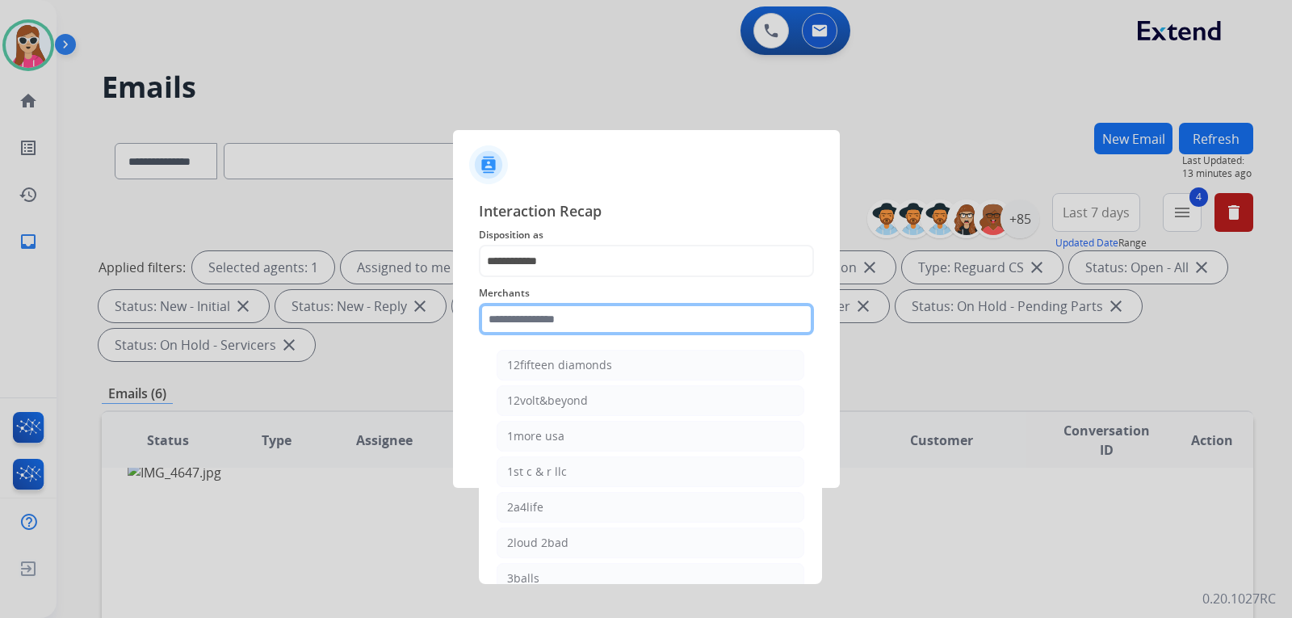
click at [585, 318] on input "text" at bounding box center [646, 319] width 335 height 32
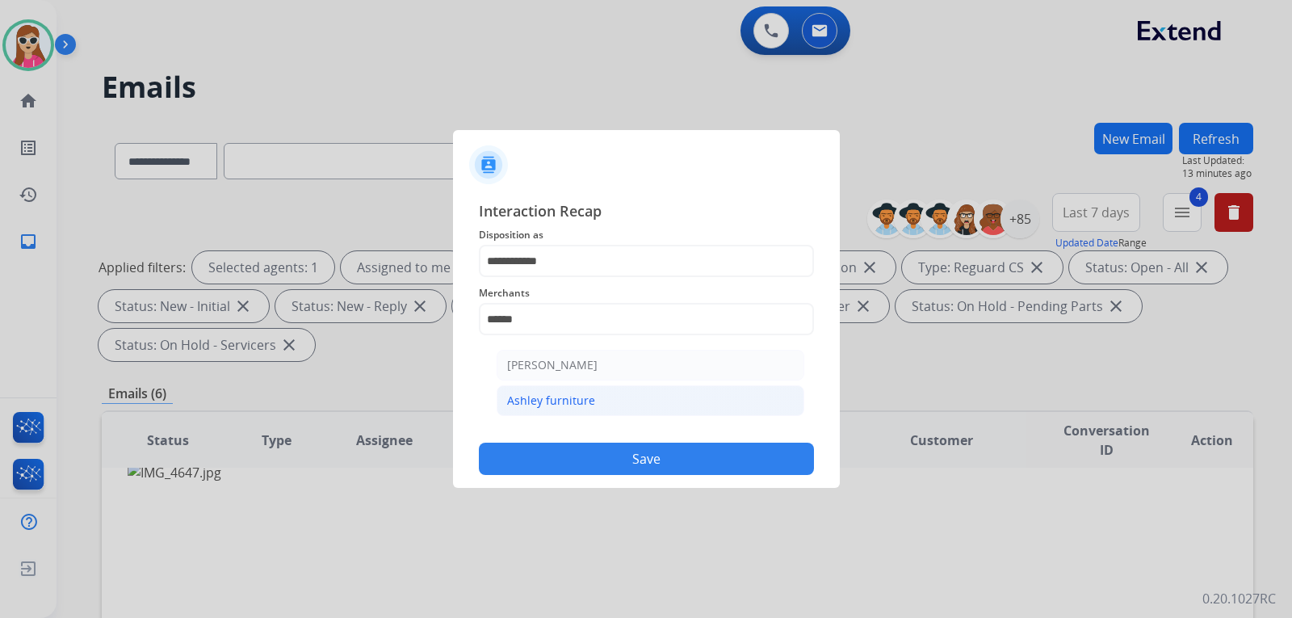
click at [622, 406] on li "Ashley furniture" at bounding box center [651, 400] width 308 height 31
type input "**********"
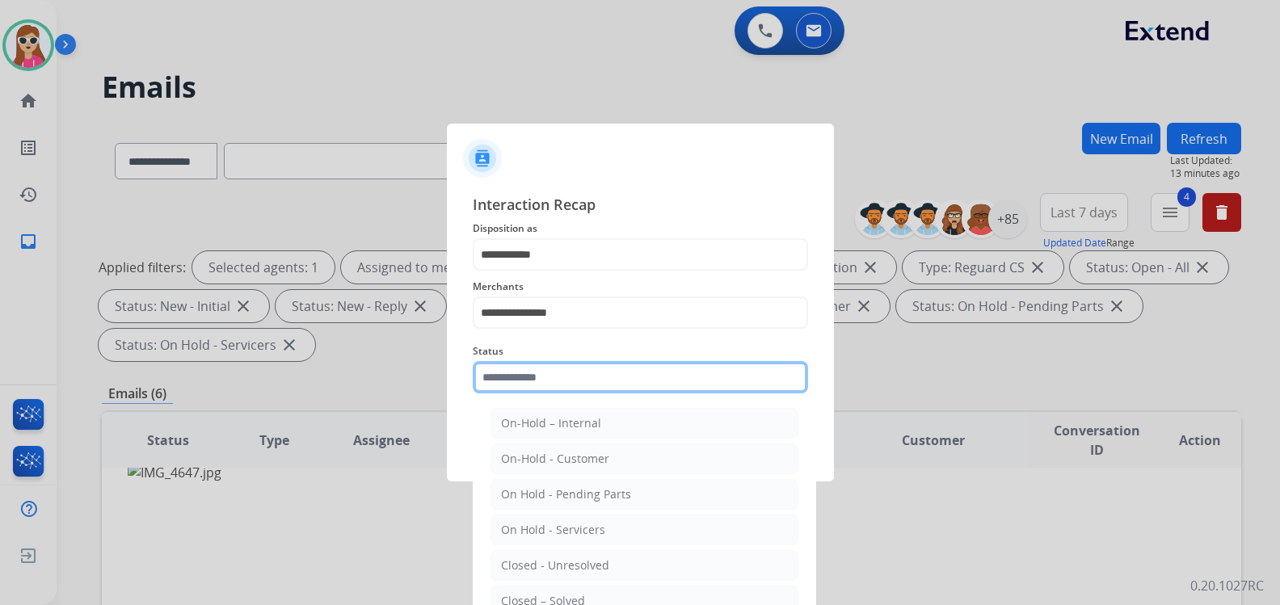
click at [614, 387] on input "text" at bounding box center [640, 377] width 335 height 32
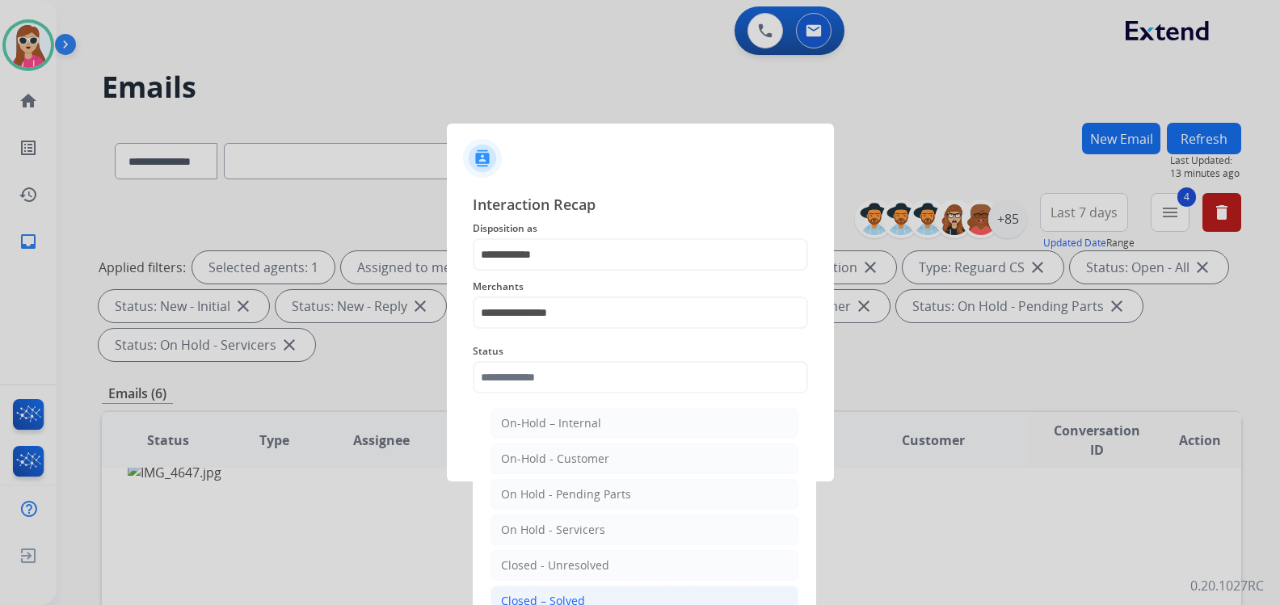
click at [567, 596] on div "Closed – Solved" at bounding box center [543, 601] width 84 height 16
type input "**********"
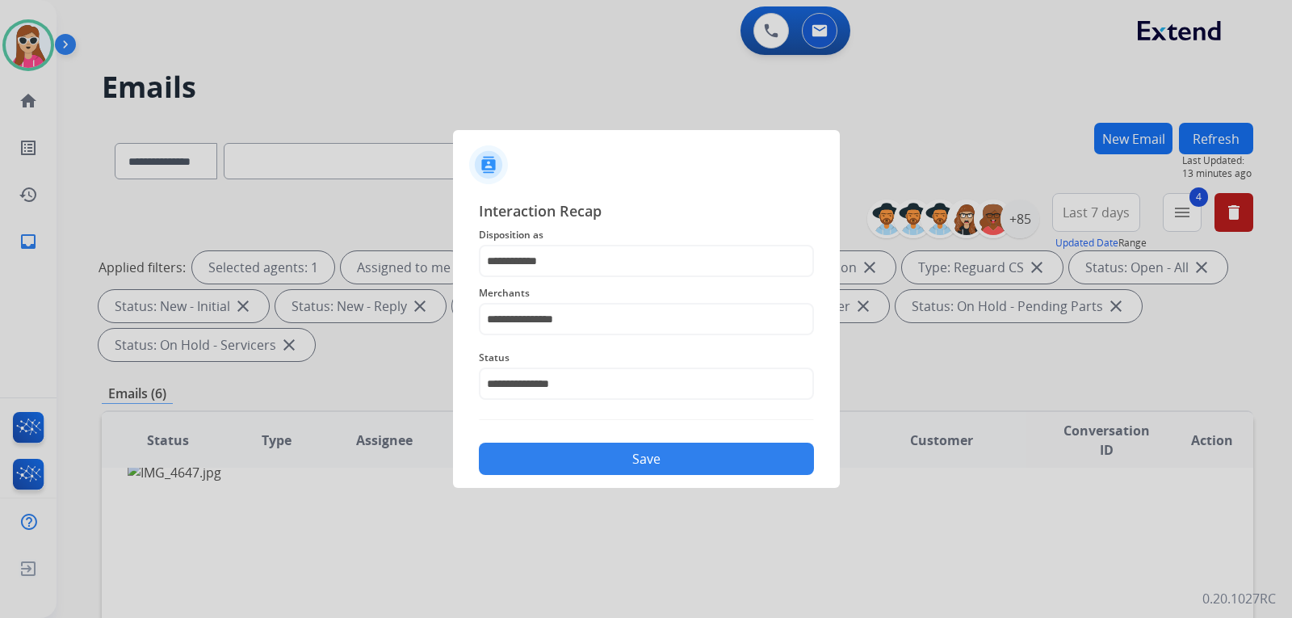
click at [591, 467] on button "Save" at bounding box center [646, 459] width 335 height 32
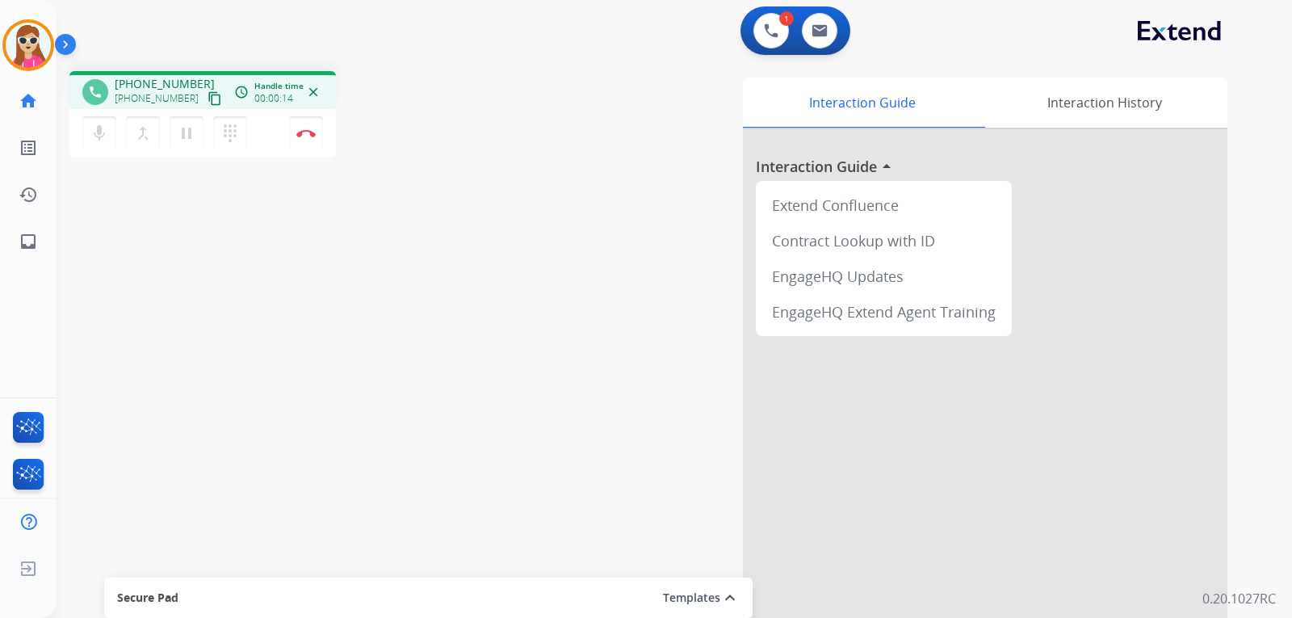
click at [208, 99] on mat-icon "content_copy" at bounding box center [215, 98] width 15 height 15
click at [40, 251] on link "inbox Emails" at bounding box center [28, 241] width 45 height 45
select select "**********"
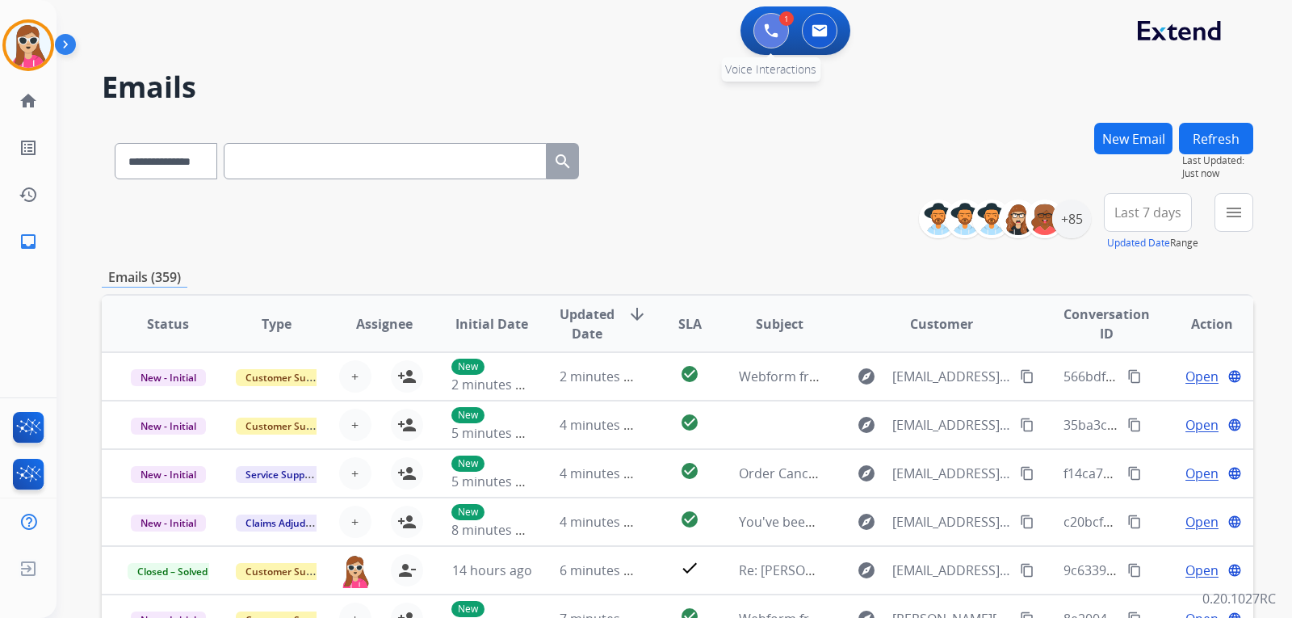
click at [768, 29] on img at bounding box center [771, 30] width 15 height 15
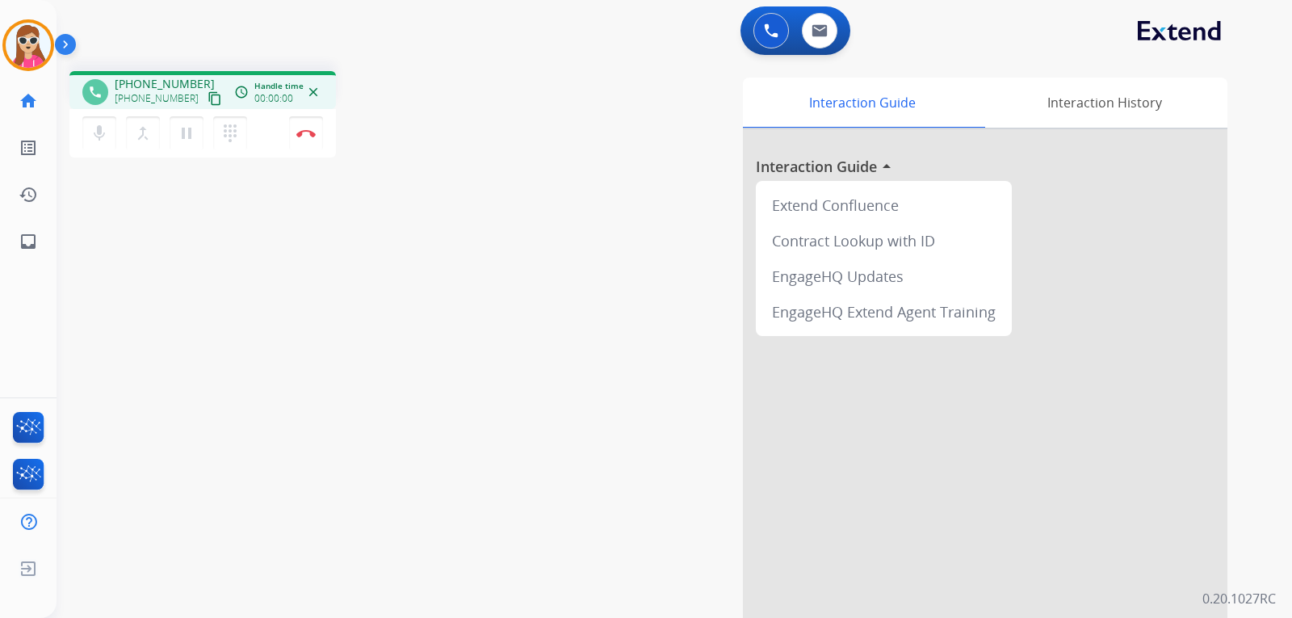
click at [208, 97] on mat-icon "content_copy" at bounding box center [215, 98] width 15 height 15
click at [29, 229] on link "inbox Emails" at bounding box center [28, 241] width 45 height 45
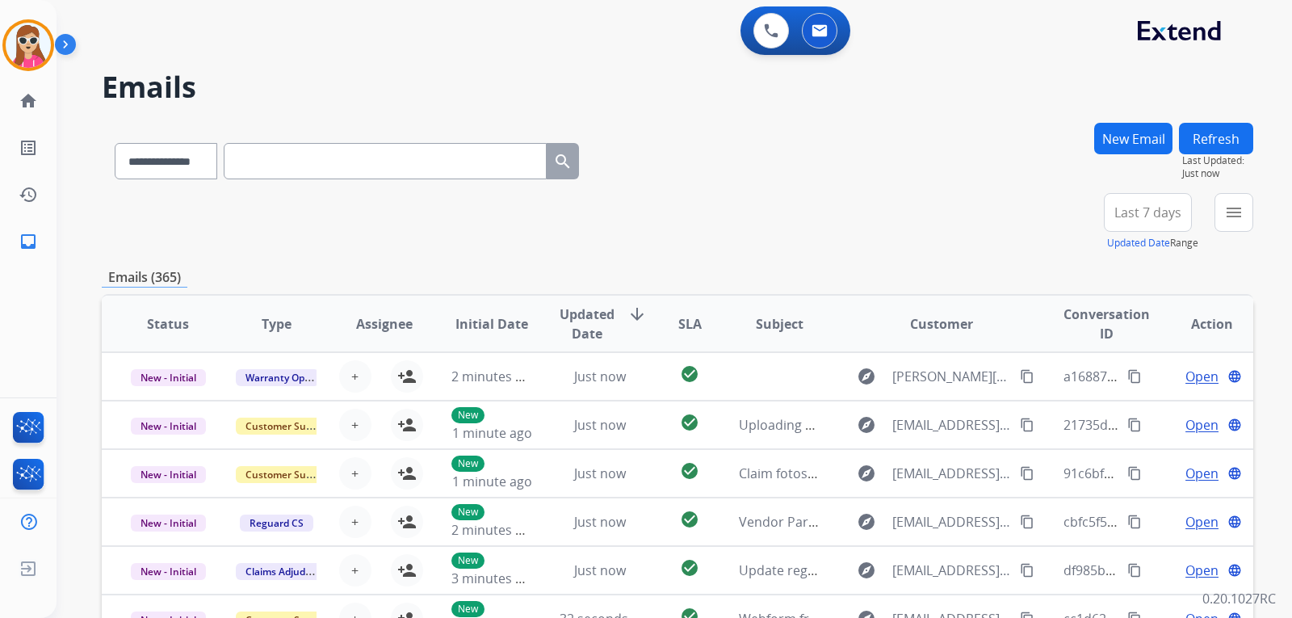
click at [355, 162] on input "text" at bounding box center [385, 161] width 323 height 36
paste input "**********"
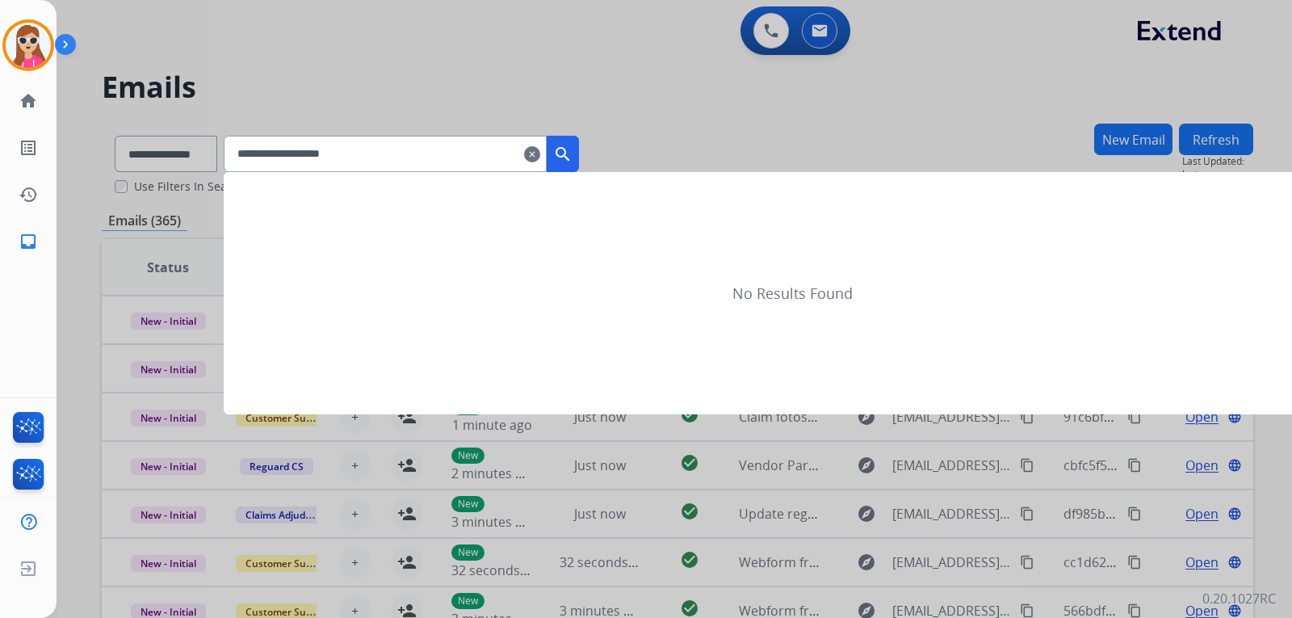
type input "**********"
click at [184, 152] on div at bounding box center [646, 309] width 1292 height 618
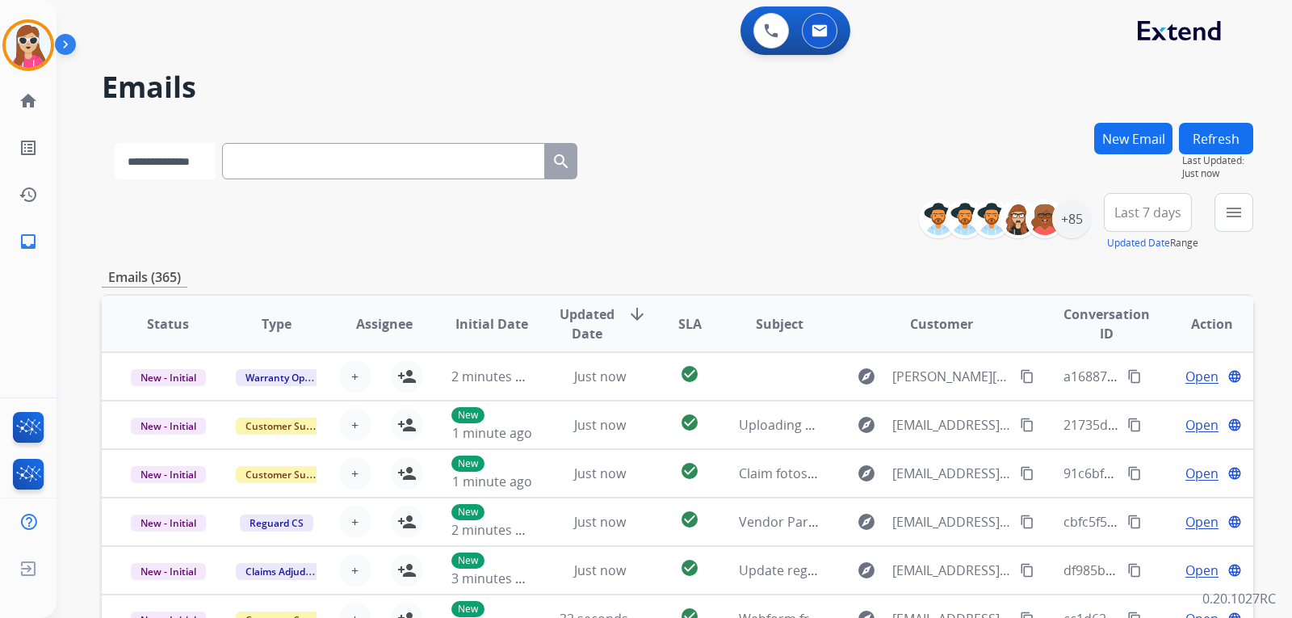
click at [199, 165] on select "**********" at bounding box center [165, 161] width 101 height 36
select select "**********"
click at [115, 143] on select "**********" at bounding box center [165, 161] width 101 height 36
paste input "**********"
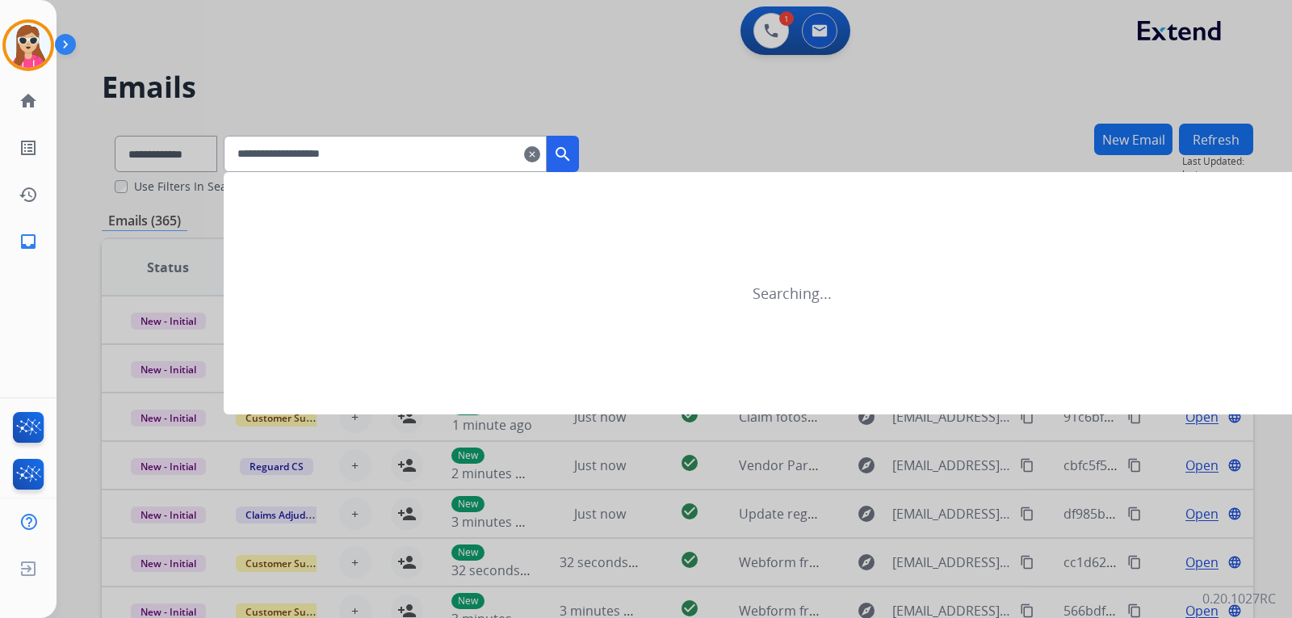
type input "**********"
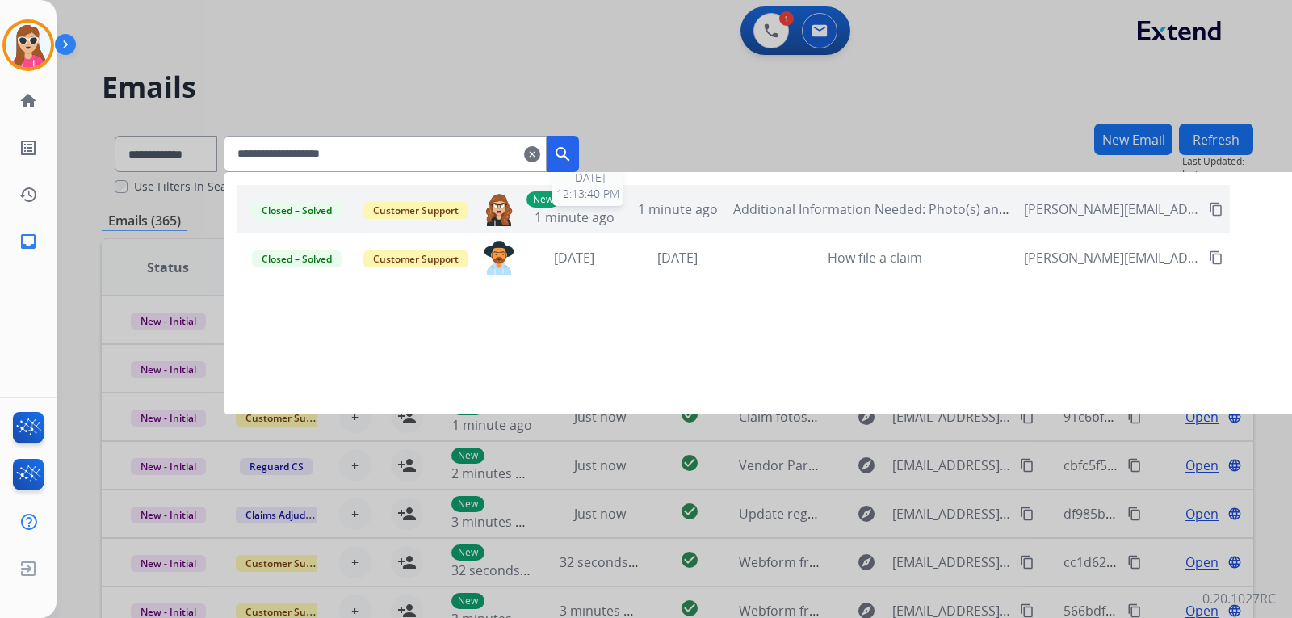
click at [615, 212] on span "1 minute ago" at bounding box center [575, 217] width 80 height 18
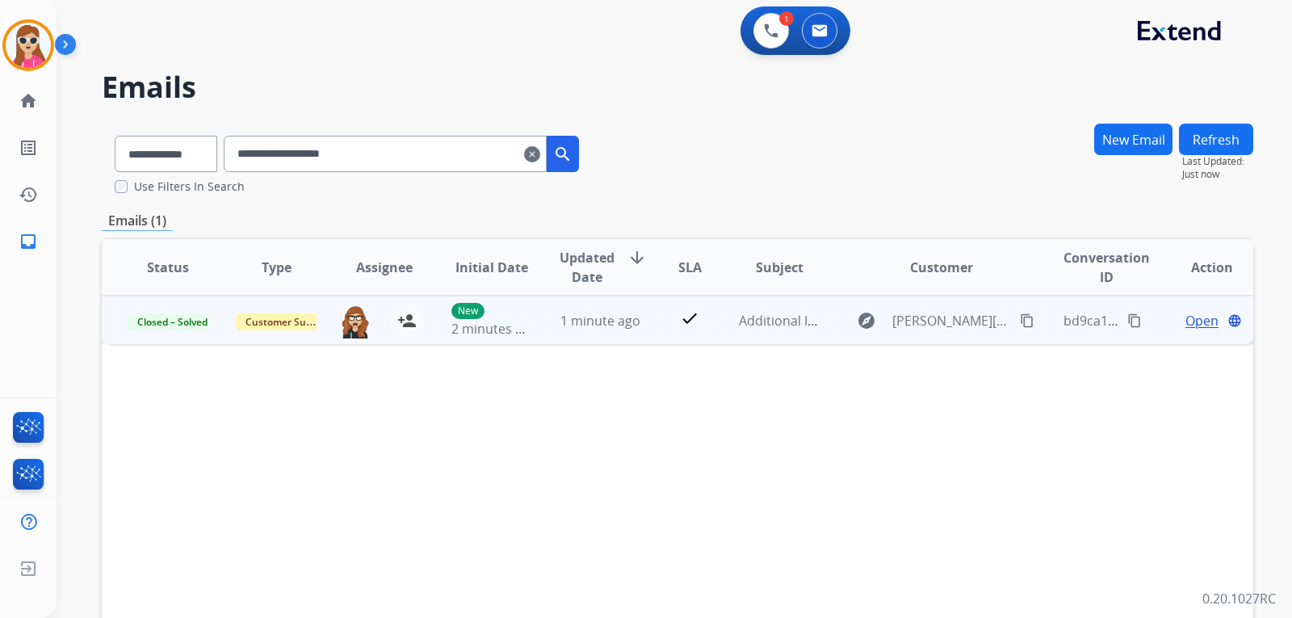
scroll to position [81, 0]
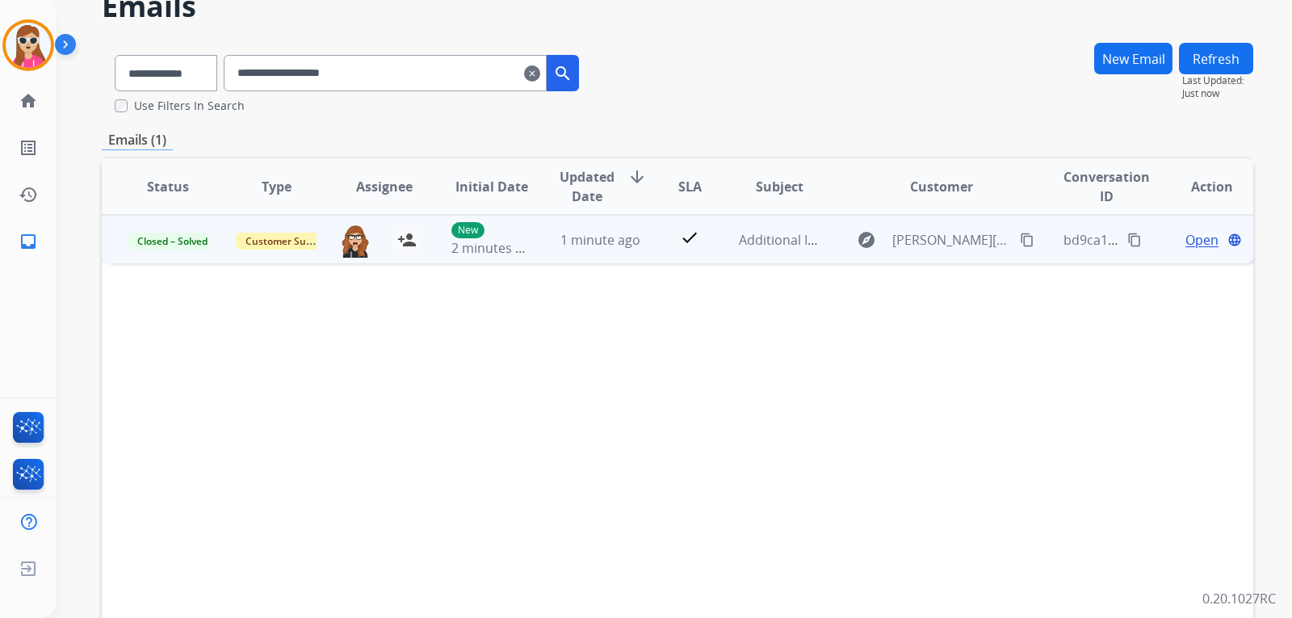
click at [658, 237] on td "check" at bounding box center [677, 239] width 72 height 48
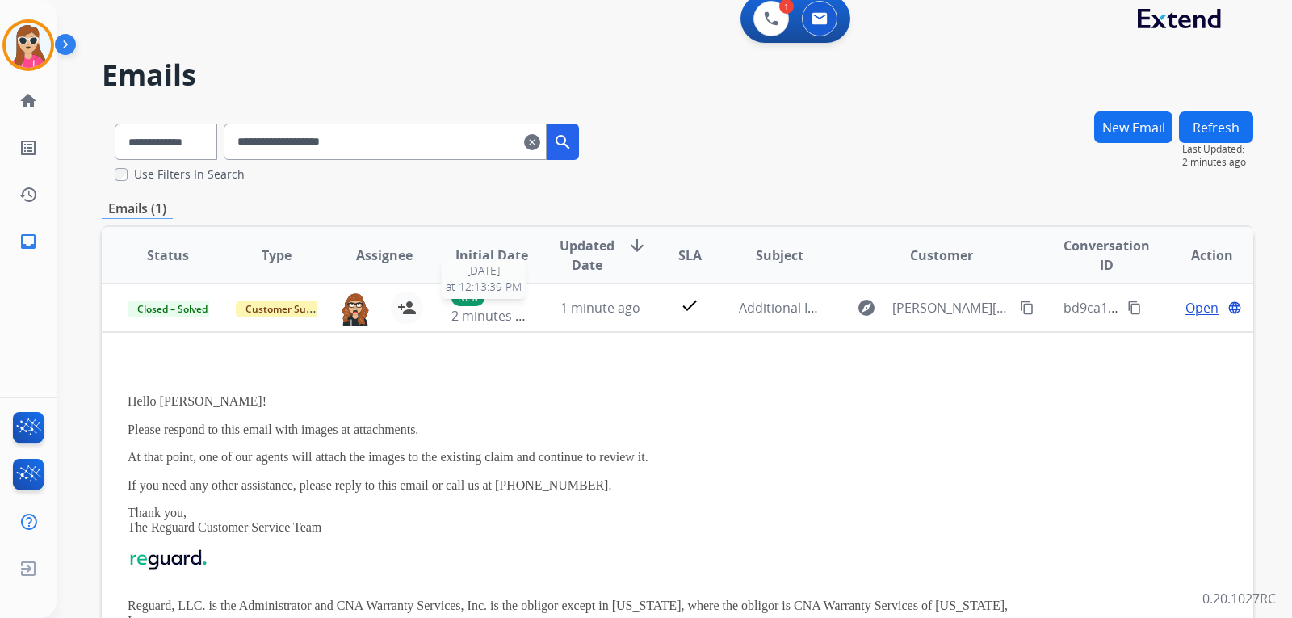
scroll to position [2, 0]
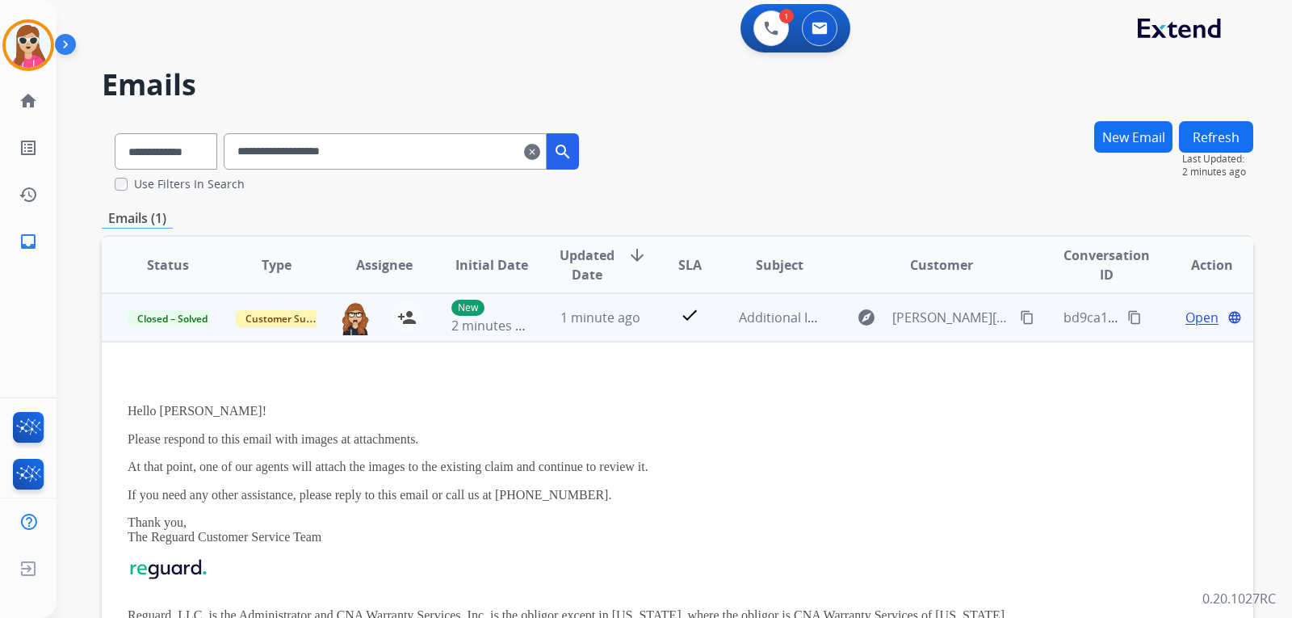
click at [1204, 324] on span "Open" at bounding box center [1202, 317] width 33 height 19
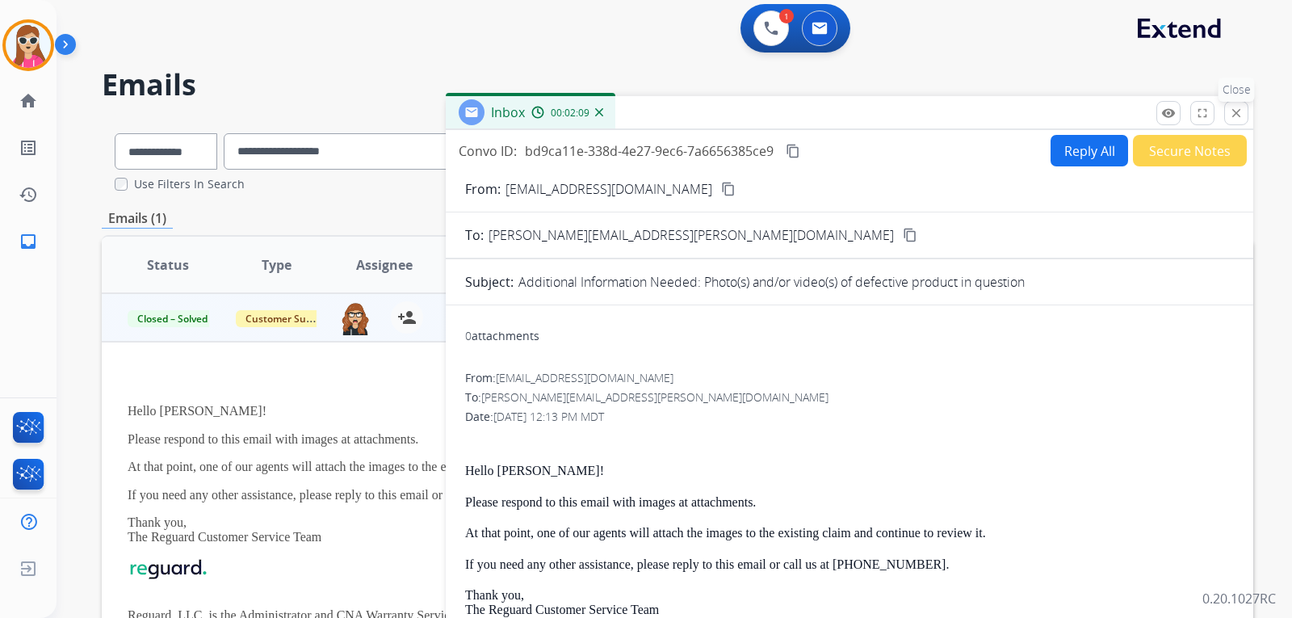
click at [1240, 116] on mat-icon "close" at bounding box center [1236, 113] width 15 height 15
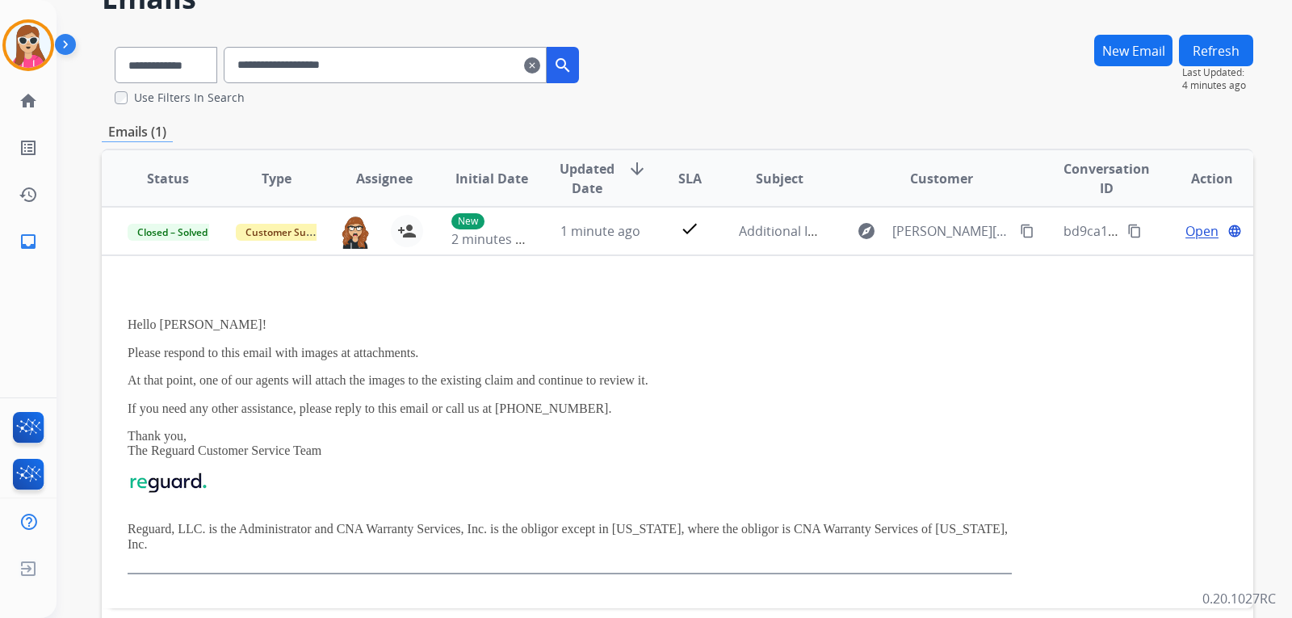
scroll to position [245, 0]
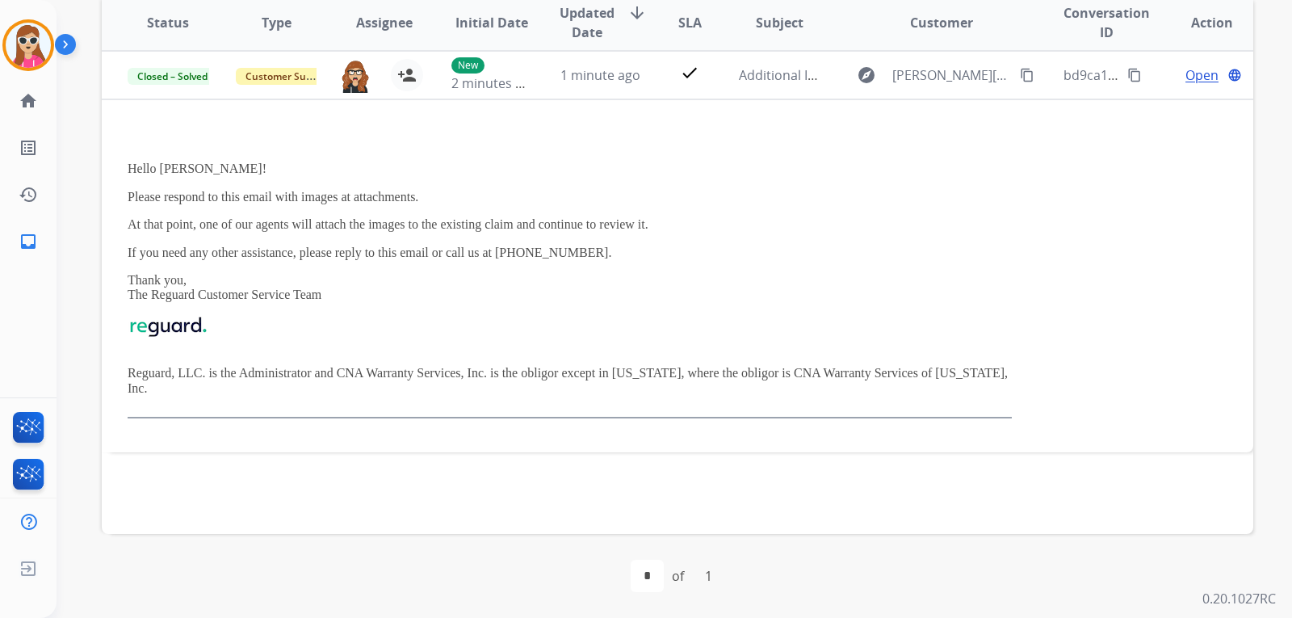
drag, startPoint x: 846, startPoint y: 393, endPoint x: 809, endPoint y: 475, distance: 89.7
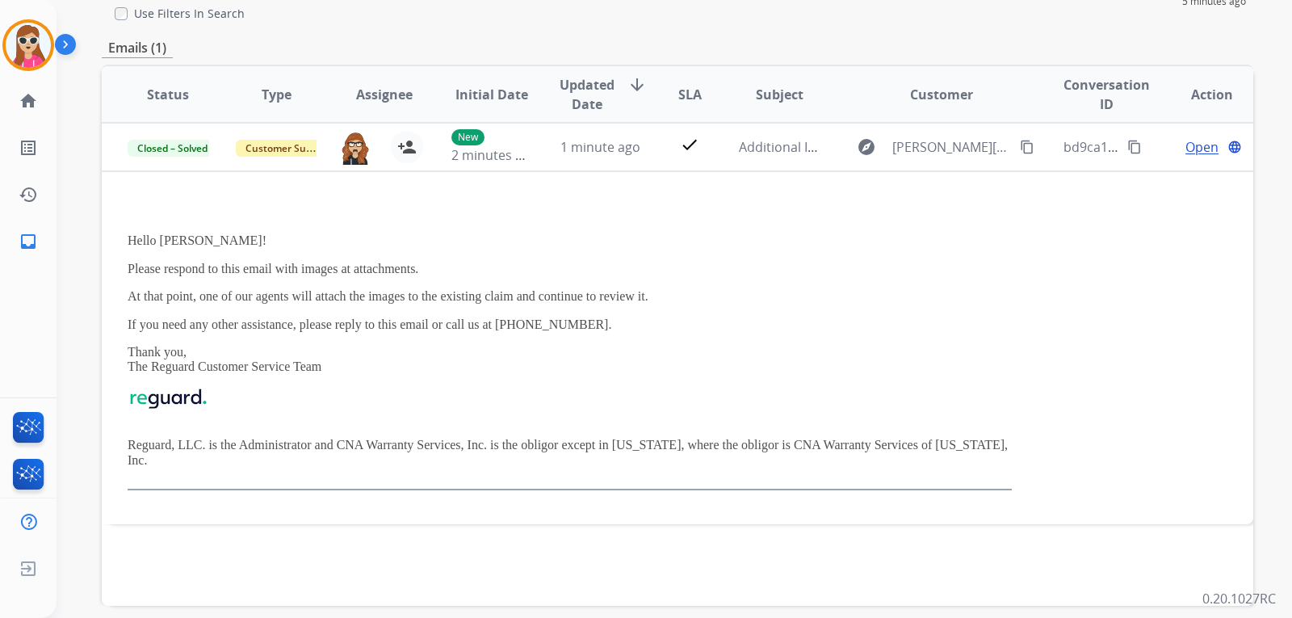
scroll to position [2, 0]
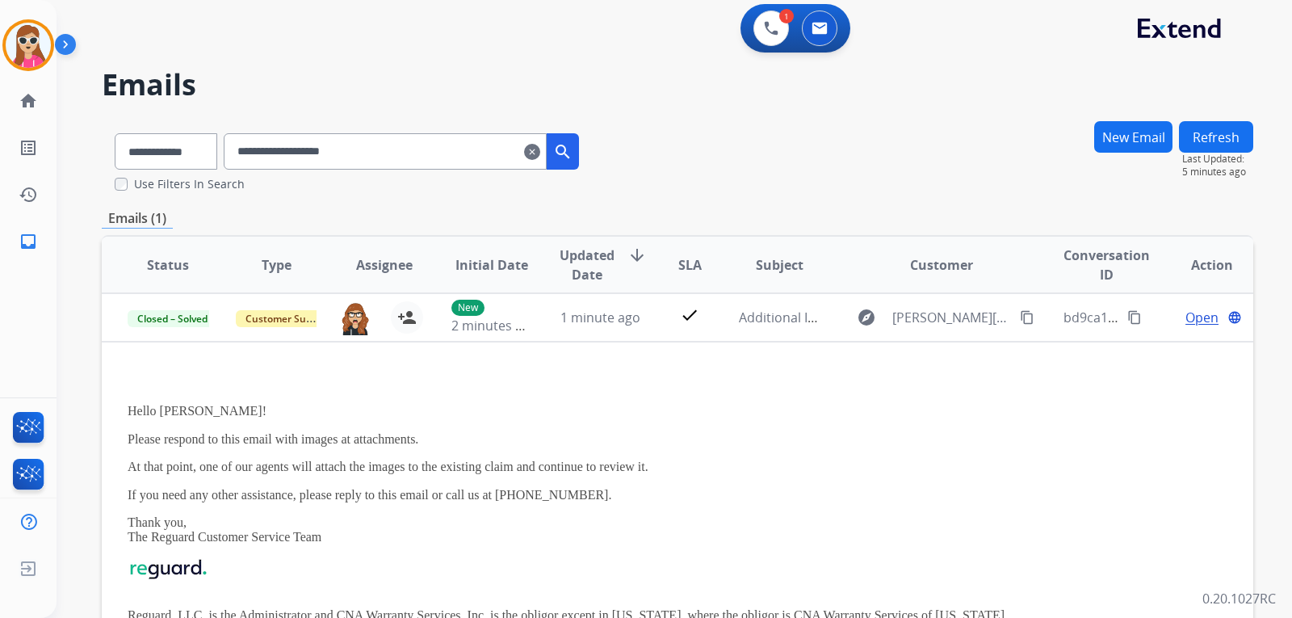
click at [1205, 141] on button "Refresh" at bounding box center [1216, 137] width 74 height 32
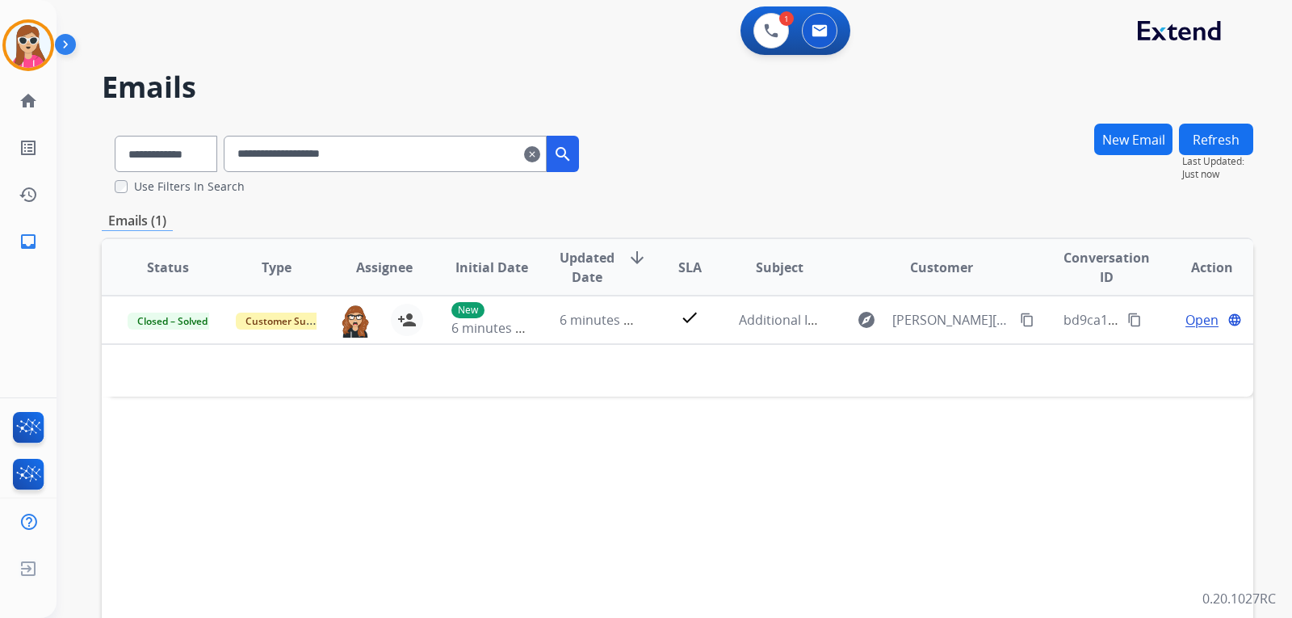
click at [1208, 139] on button "Refresh" at bounding box center [1216, 140] width 74 height 32
click at [41, 246] on link "inbox Emails" at bounding box center [28, 241] width 45 height 45
click at [36, 258] on link "inbox Emails" at bounding box center [28, 241] width 45 height 45
click at [30, 245] on mat-icon "inbox" at bounding box center [28, 241] width 19 height 19
click at [540, 158] on mat-icon "clear" at bounding box center [532, 154] width 16 height 19
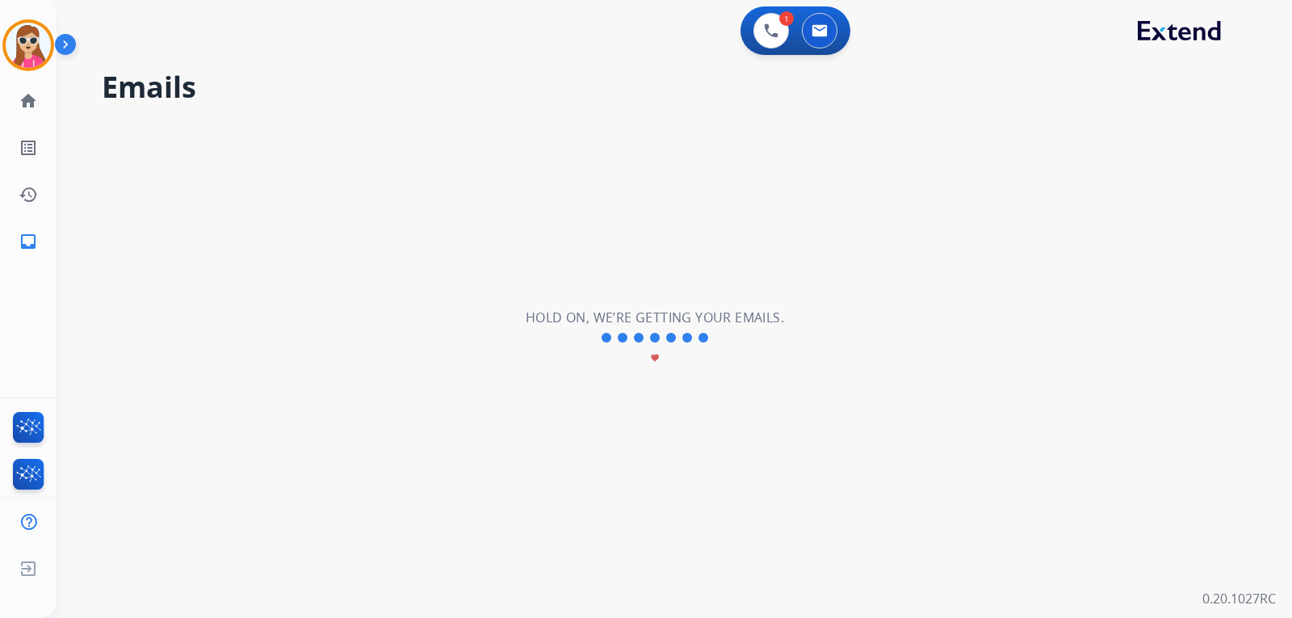
select select "**********"
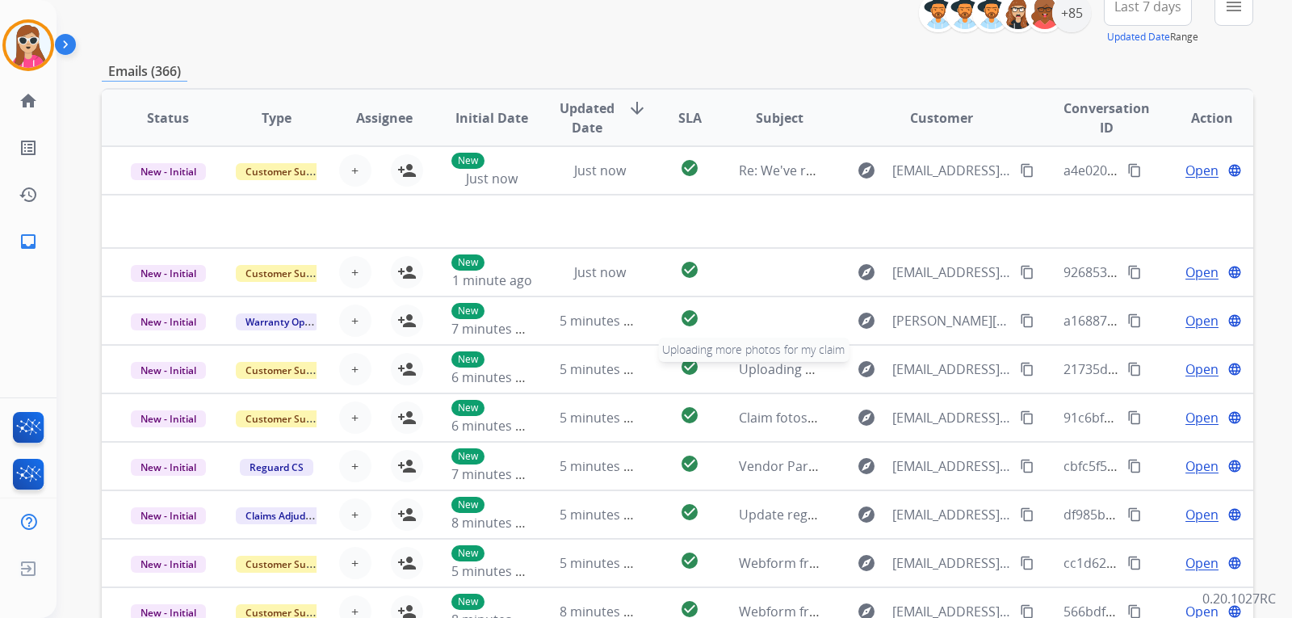
scroll to position [59, 0]
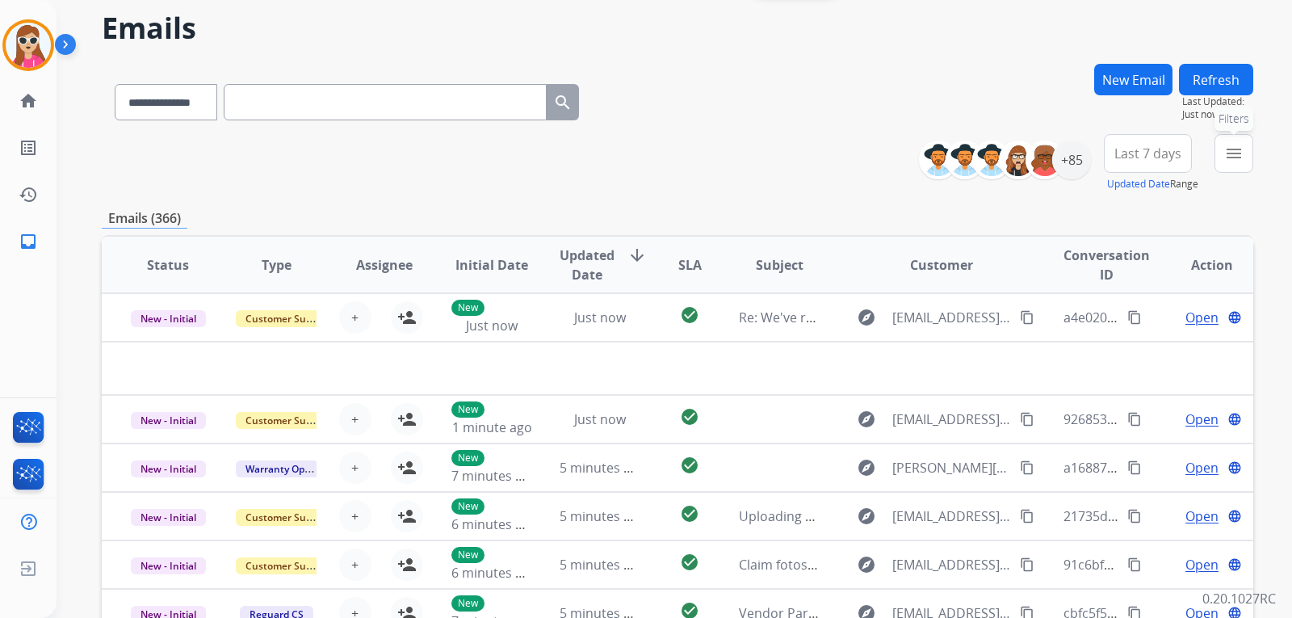
click at [1242, 157] on mat-icon "menu" at bounding box center [1234, 153] width 19 height 19
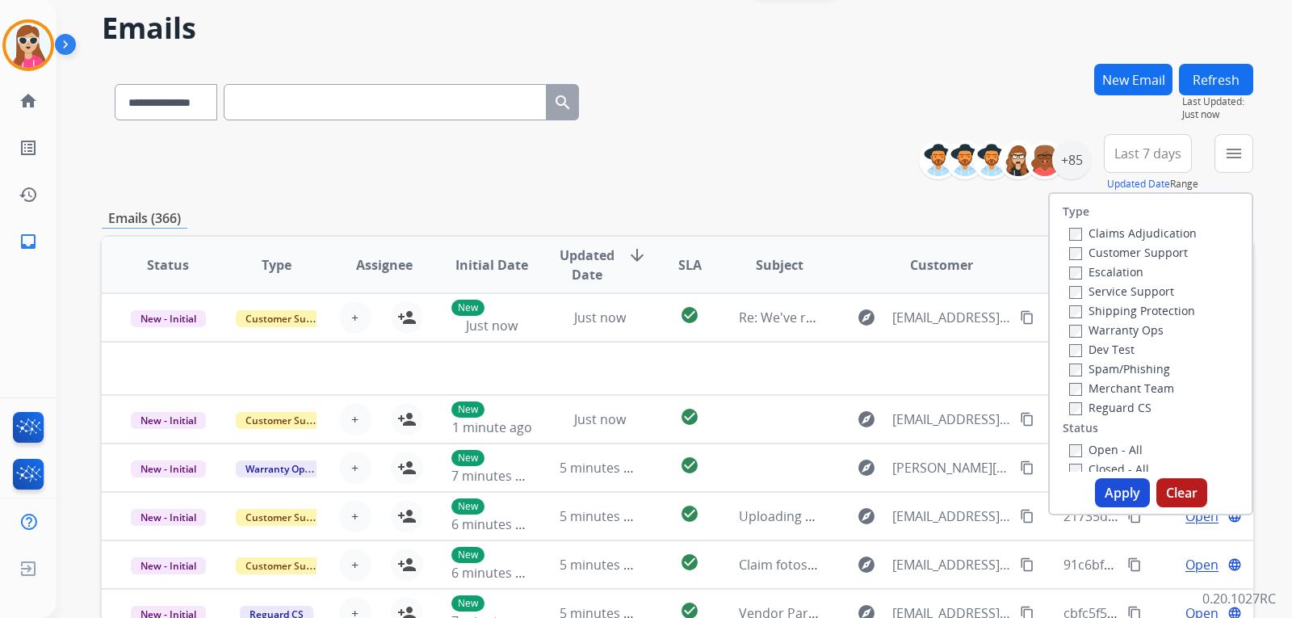
click at [1142, 251] on label "Customer Support" at bounding box center [1129, 252] width 119 height 15
click at [1149, 308] on label "Shipping Protection" at bounding box center [1133, 310] width 126 height 15
click at [1126, 409] on label "Reguard CS" at bounding box center [1111, 407] width 82 height 15
click at [1104, 455] on label "Open - All" at bounding box center [1107, 449] width 74 height 15
click at [1110, 486] on button "Apply" at bounding box center [1122, 492] width 55 height 29
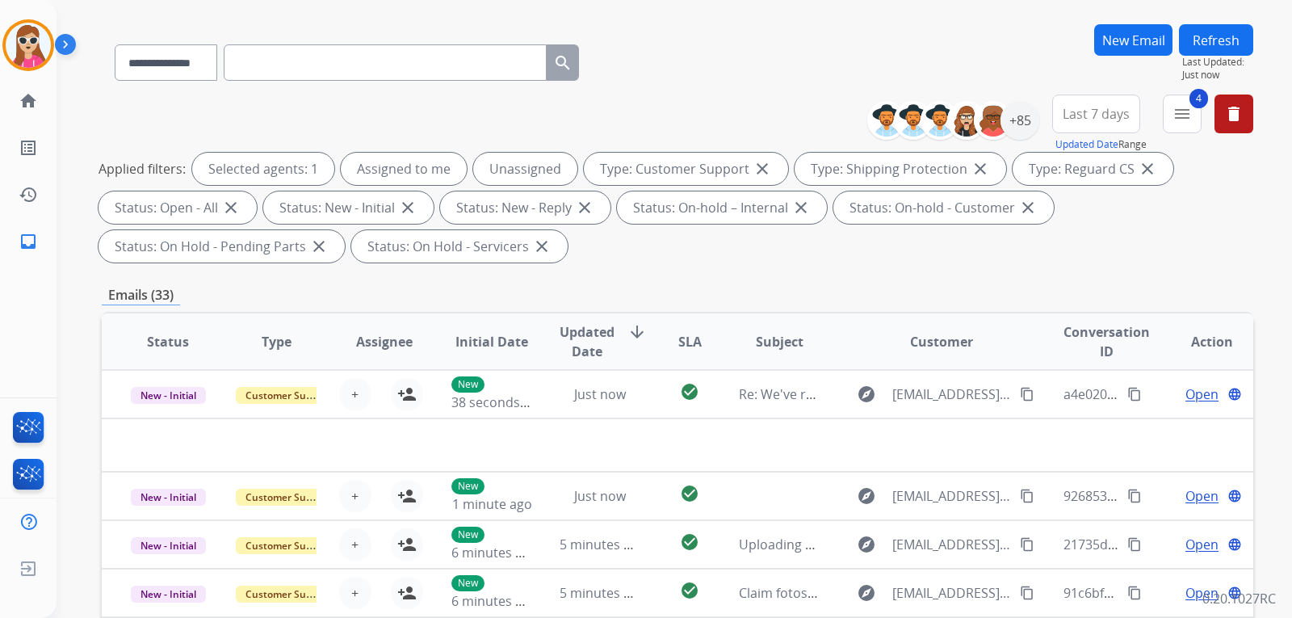
scroll to position [0, 0]
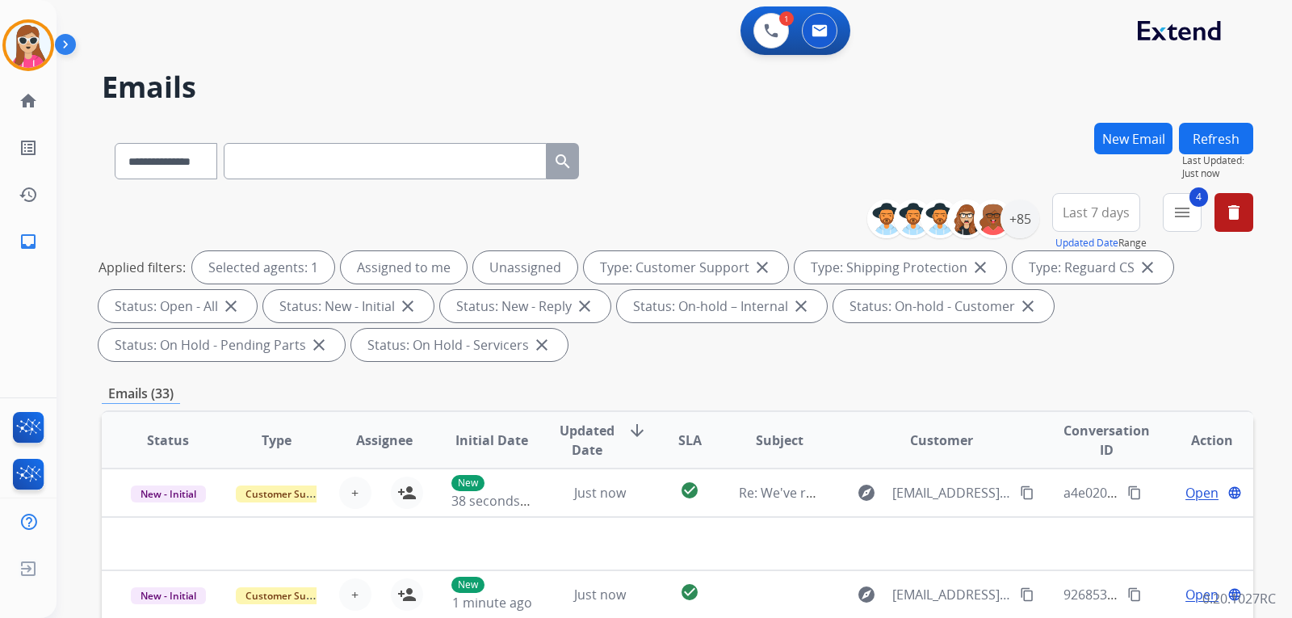
click at [1227, 144] on button "Refresh" at bounding box center [1216, 139] width 74 height 32
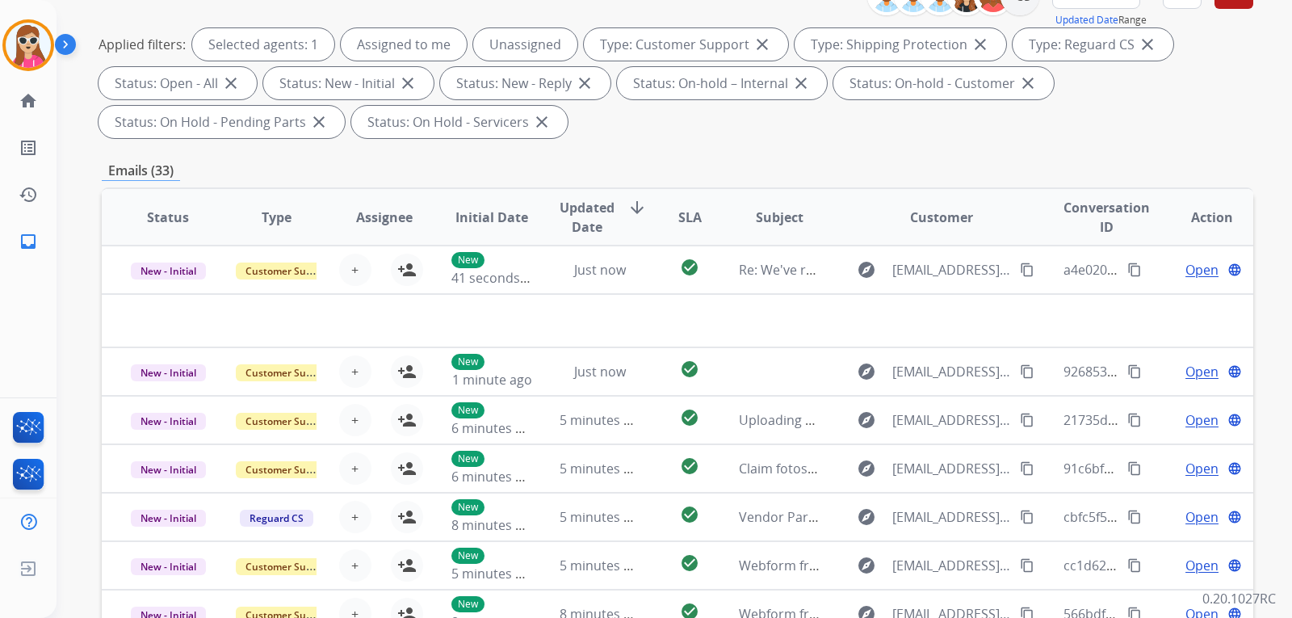
scroll to position [81, 0]
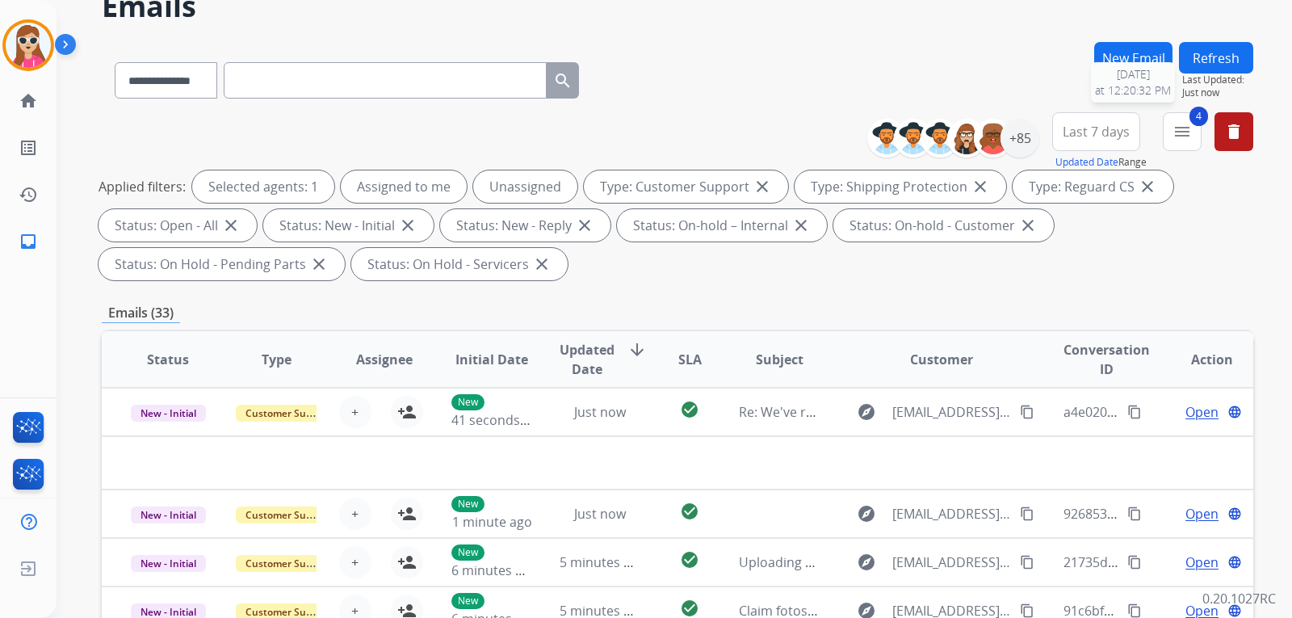
click at [1207, 77] on span "Last Updated:" at bounding box center [1218, 80] width 71 height 13
click at [1207, 61] on button "Refresh" at bounding box center [1216, 58] width 74 height 32
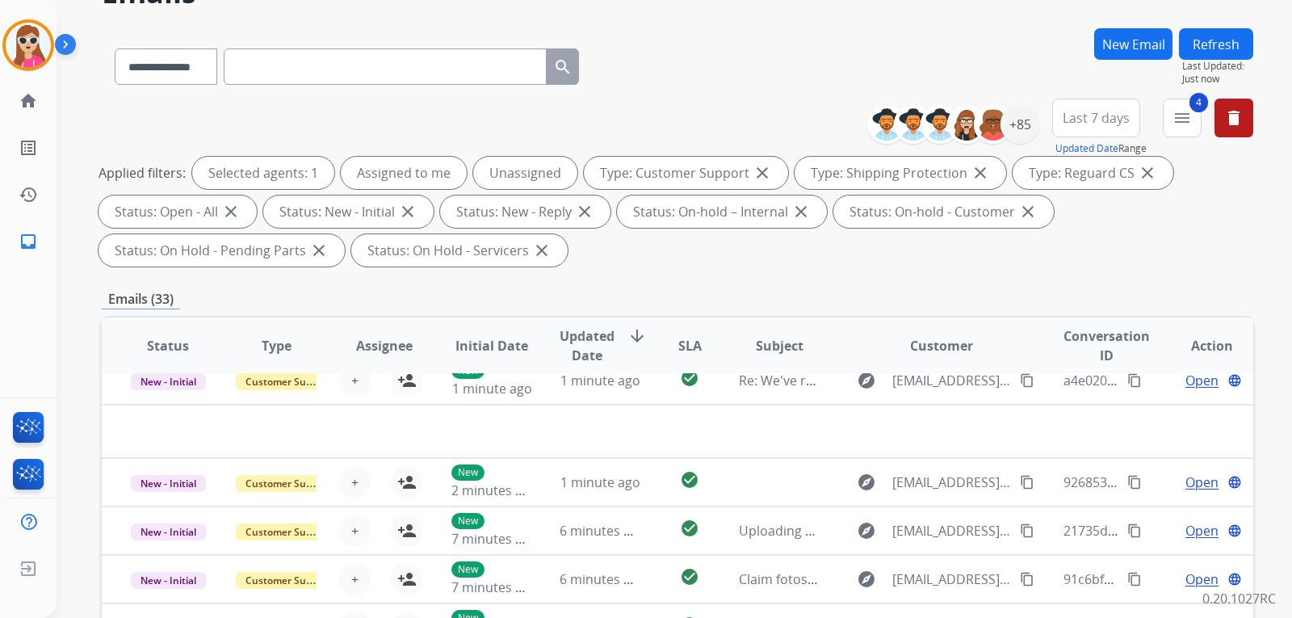
scroll to position [0, 0]
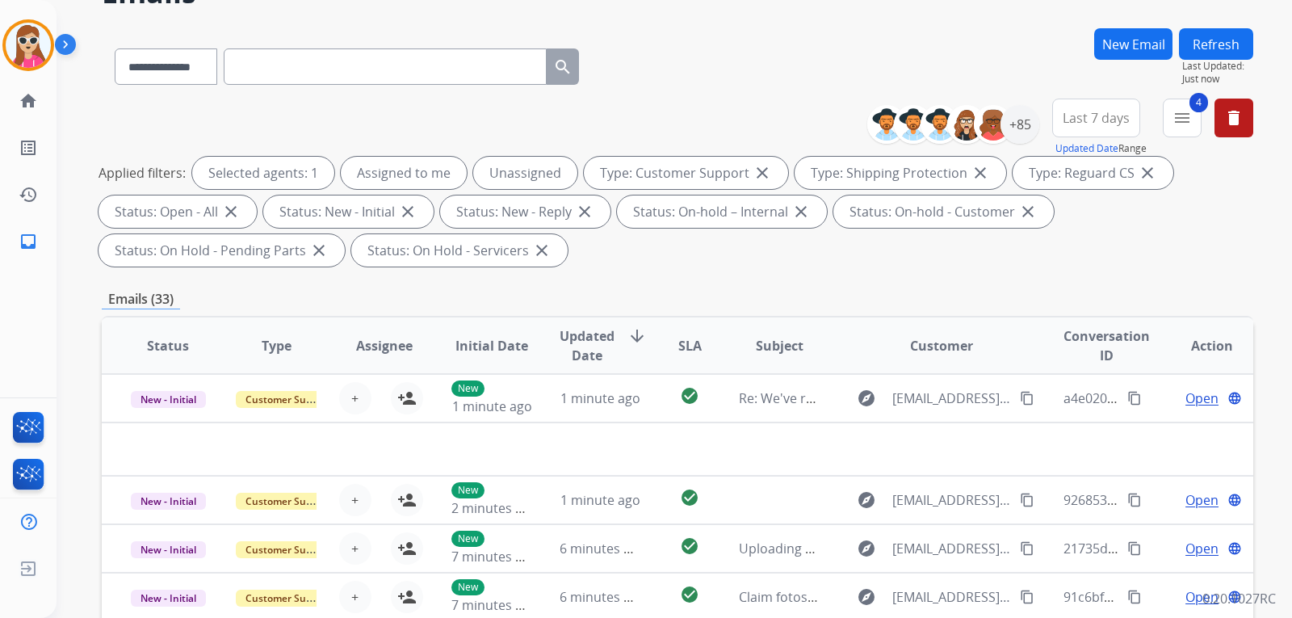
click at [349, 82] on input "text" at bounding box center [385, 66] width 323 height 36
click at [207, 65] on select "**********" at bounding box center [165, 66] width 101 height 36
select select "**********"
click at [115, 48] on select "**********" at bounding box center [165, 66] width 101 height 36
paste input "**********"
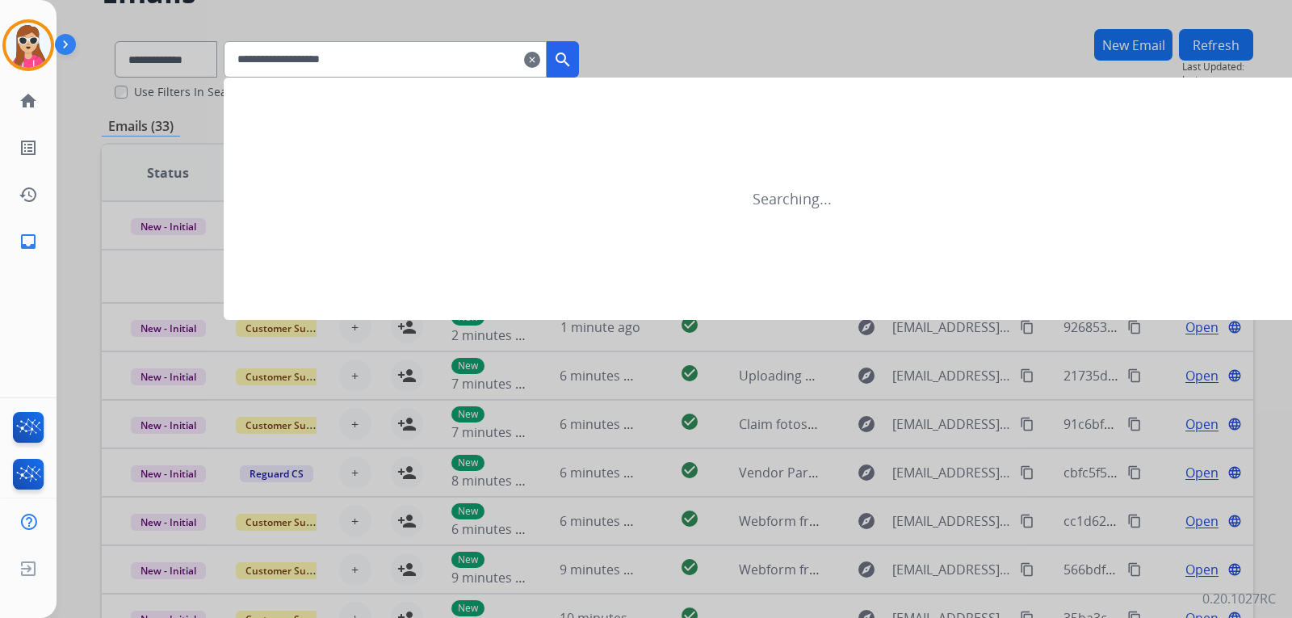
type input "**********"
click at [573, 60] on mat-icon "search" at bounding box center [562, 59] width 19 height 19
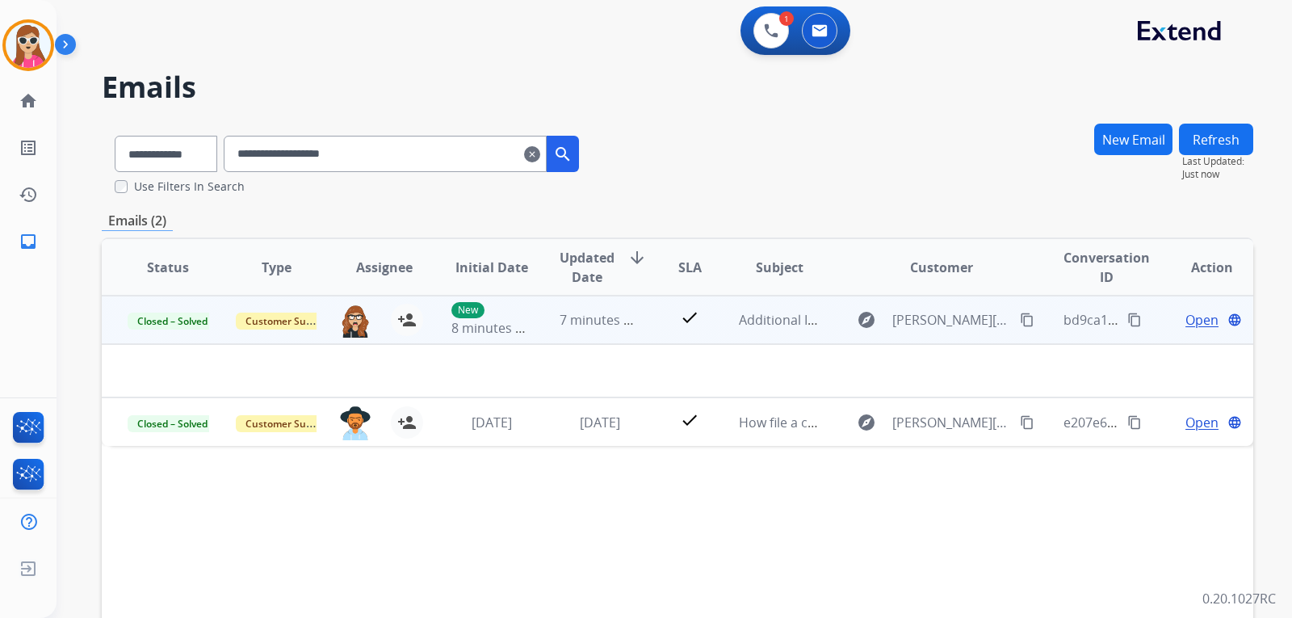
click at [650, 321] on td "check" at bounding box center [677, 320] width 72 height 48
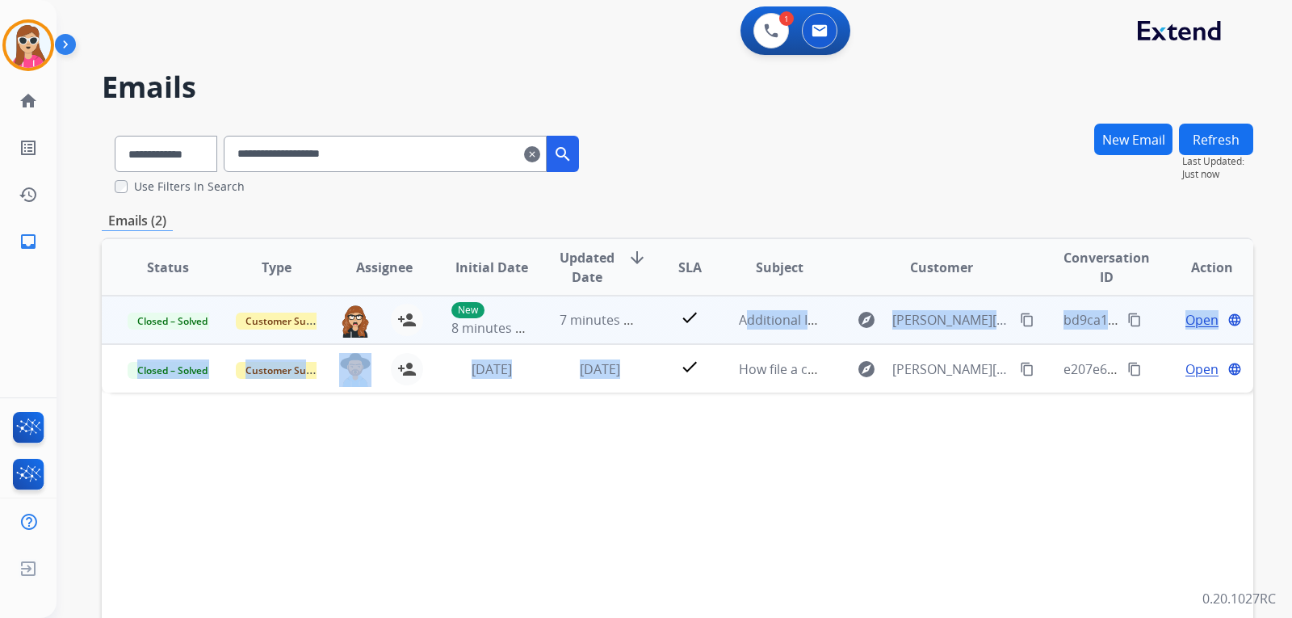
drag, startPoint x: 641, startPoint y: 346, endPoint x: 649, endPoint y: 332, distance: 15.5
click at [647, 333] on table "Status Type Assignee Initial Date Updated Date arrow_downward SLA Subject Custo…" at bounding box center [678, 315] width 1152 height 153
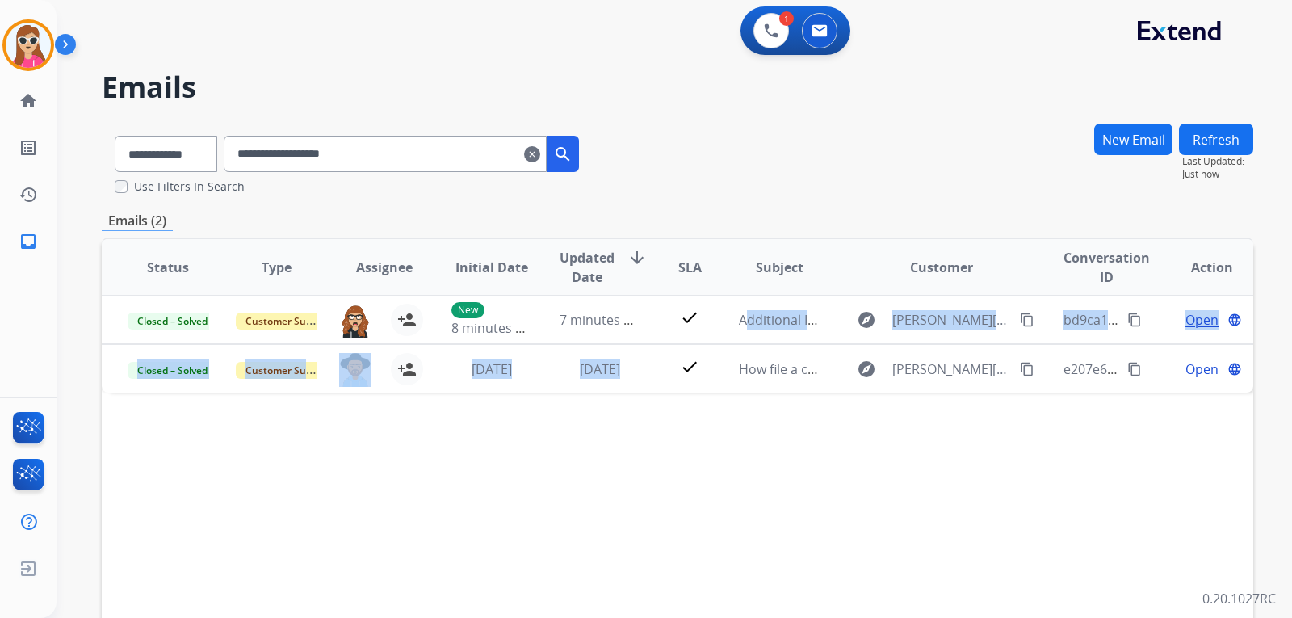
click at [1154, 142] on button "New Email" at bounding box center [1134, 140] width 78 height 32
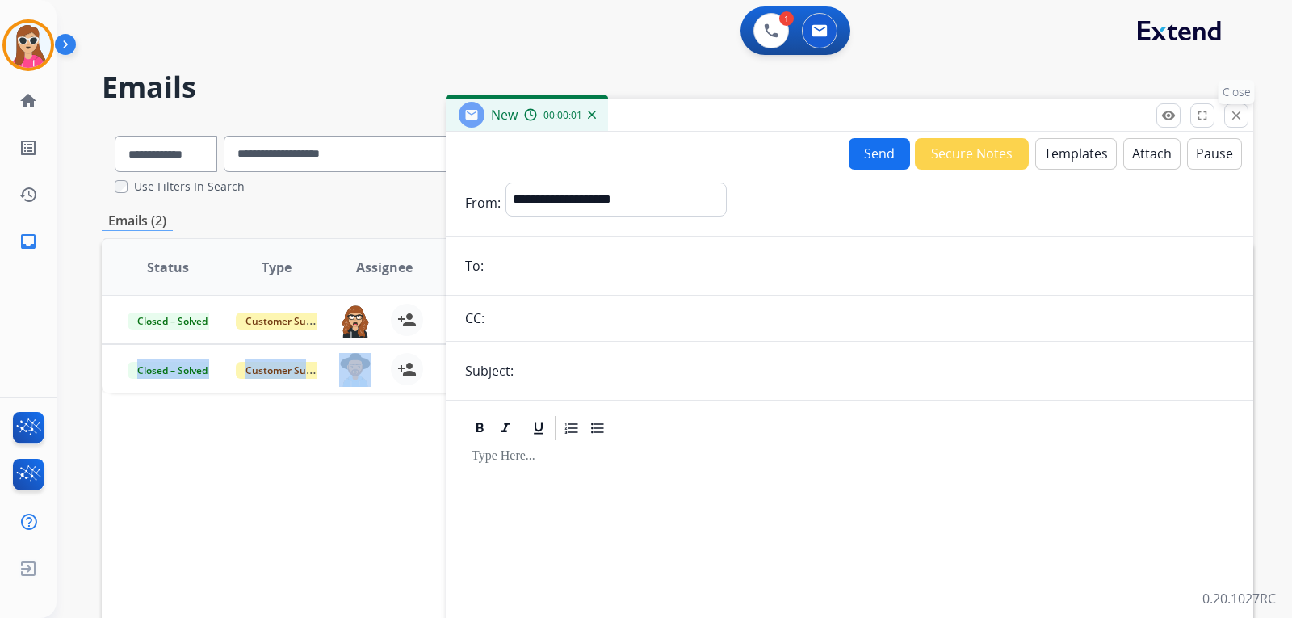
click at [1240, 114] on mat-icon "close" at bounding box center [1236, 115] width 15 height 15
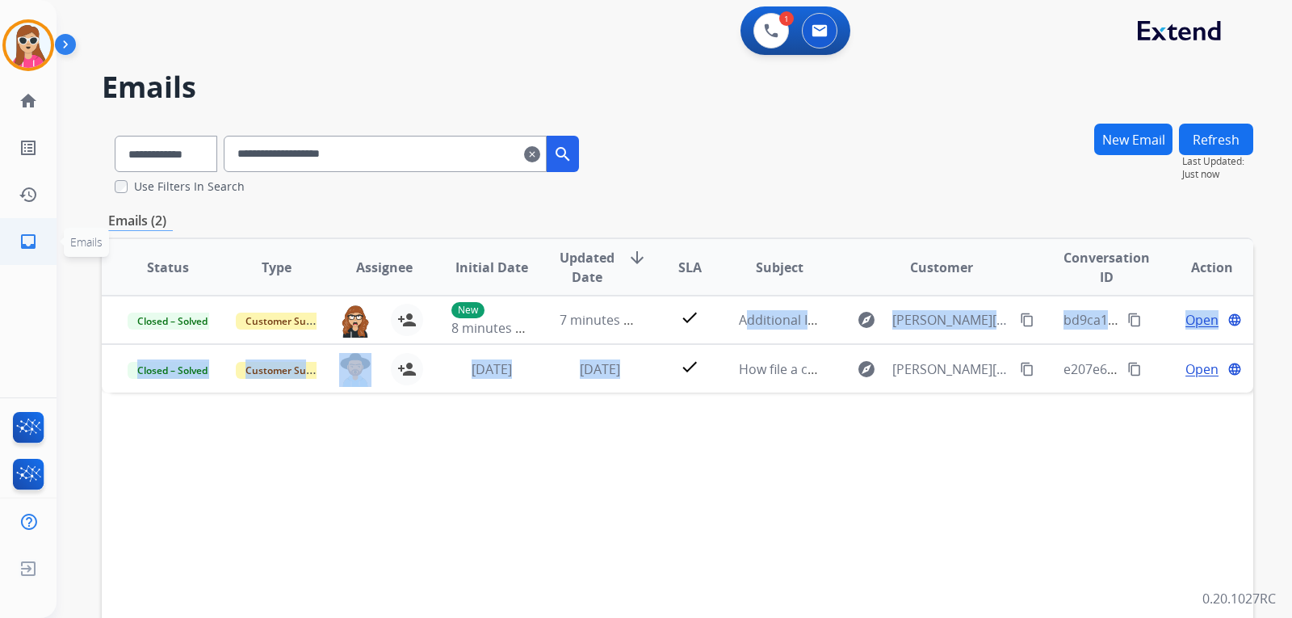
click at [24, 237] on mat-icon "inbox" at bounding box center [28, 241] width 19 height 19
click at [32, 241] on mat-icon "inbox" at bounding box center [28, 241] width 19 height 19
click at [36, 103] on mat-icon "home" at bounding box center [28, 100] width 19 height 19
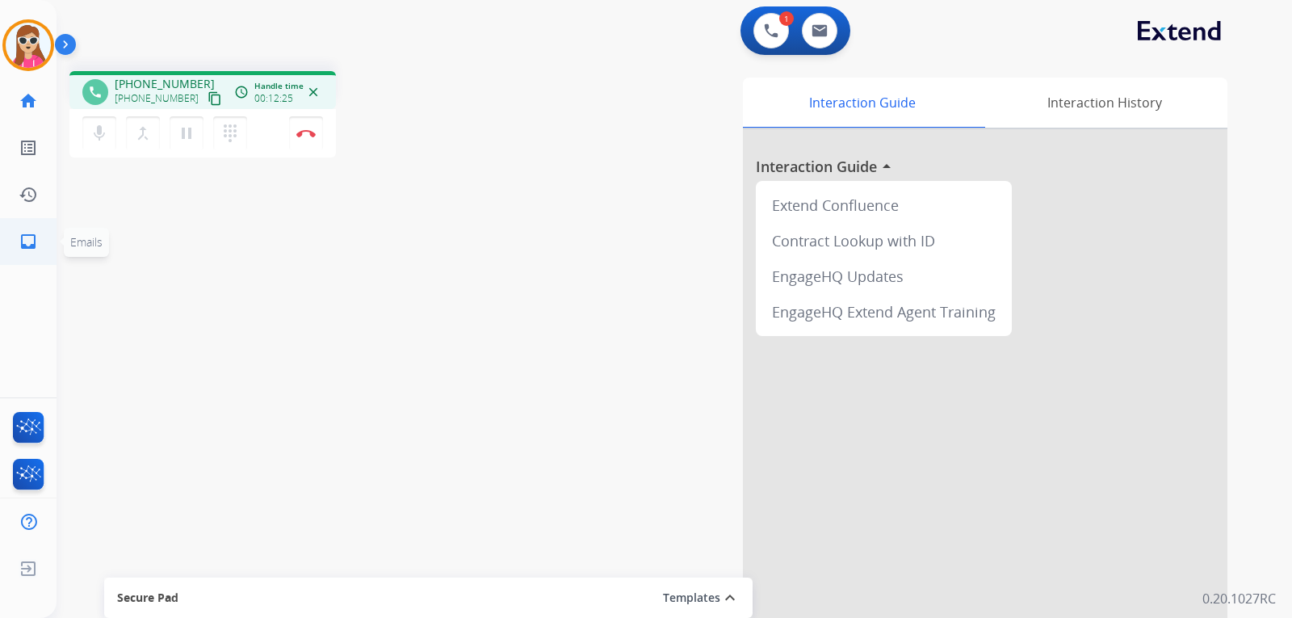
click at [35, 251] on link "inbox Emails" at bounding box center [28, 241] width 45 height 45
select select "**********"
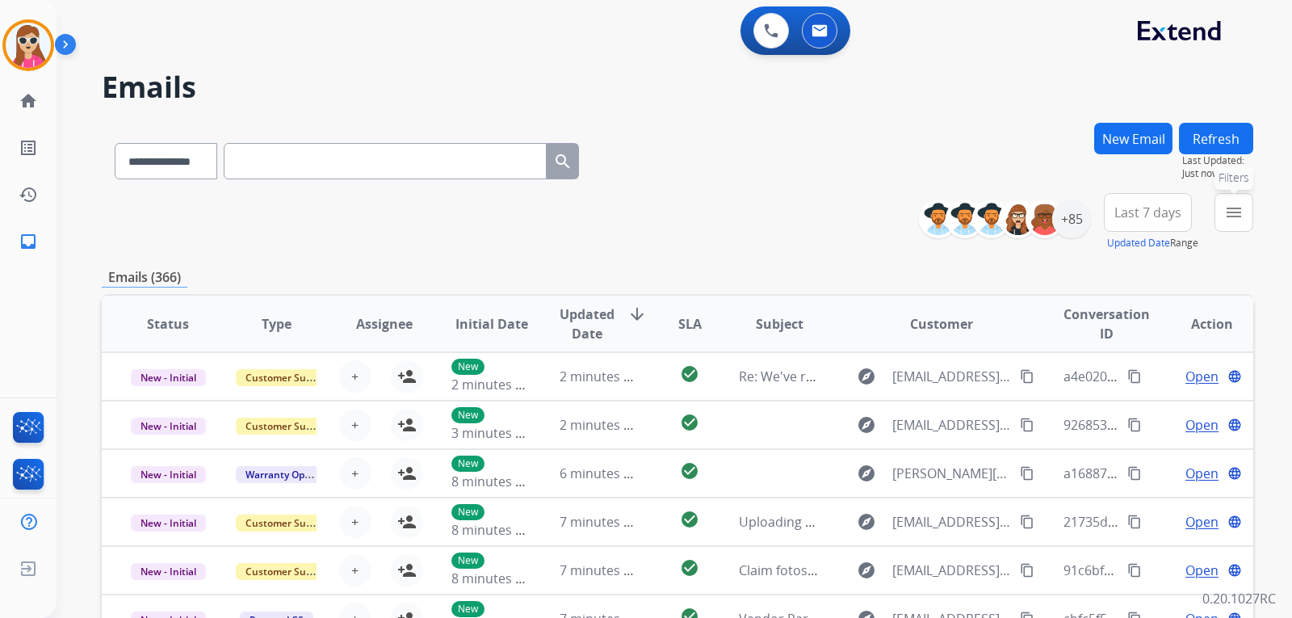
click at [1227, 215] on mat-icon "menu" at bounding box center [1234, 212] width 19 height 19
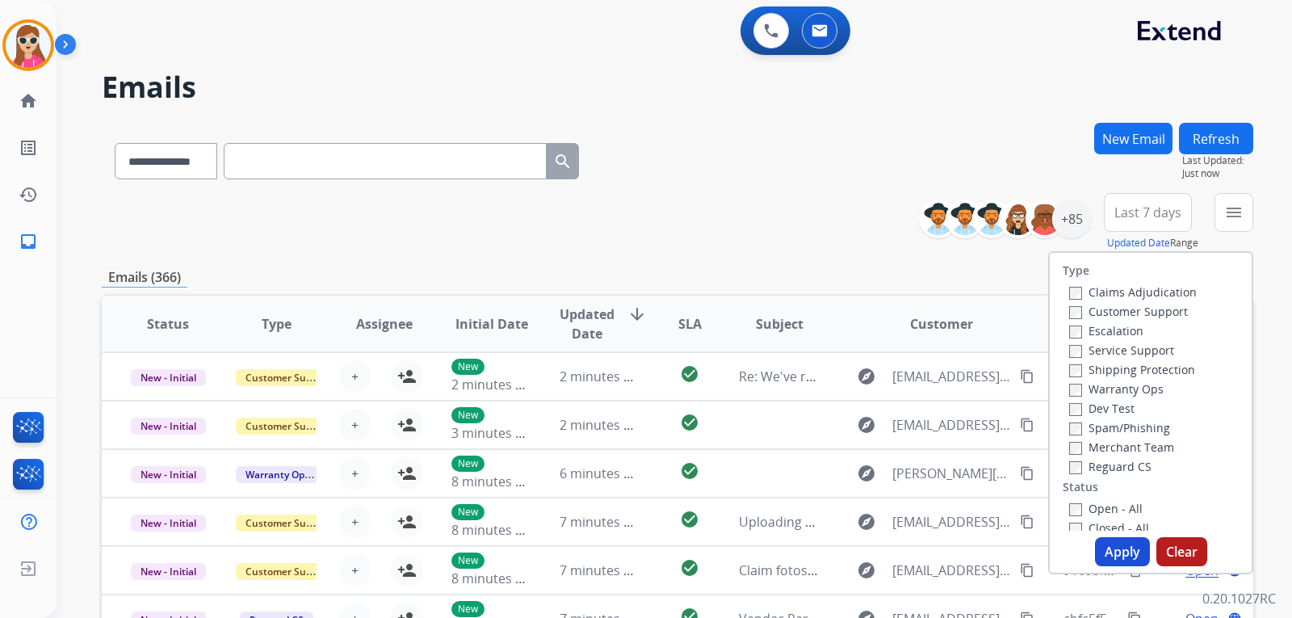
click at [1076, 148] on div "**********" at bounding box center [678, 158] width 1152 height 70
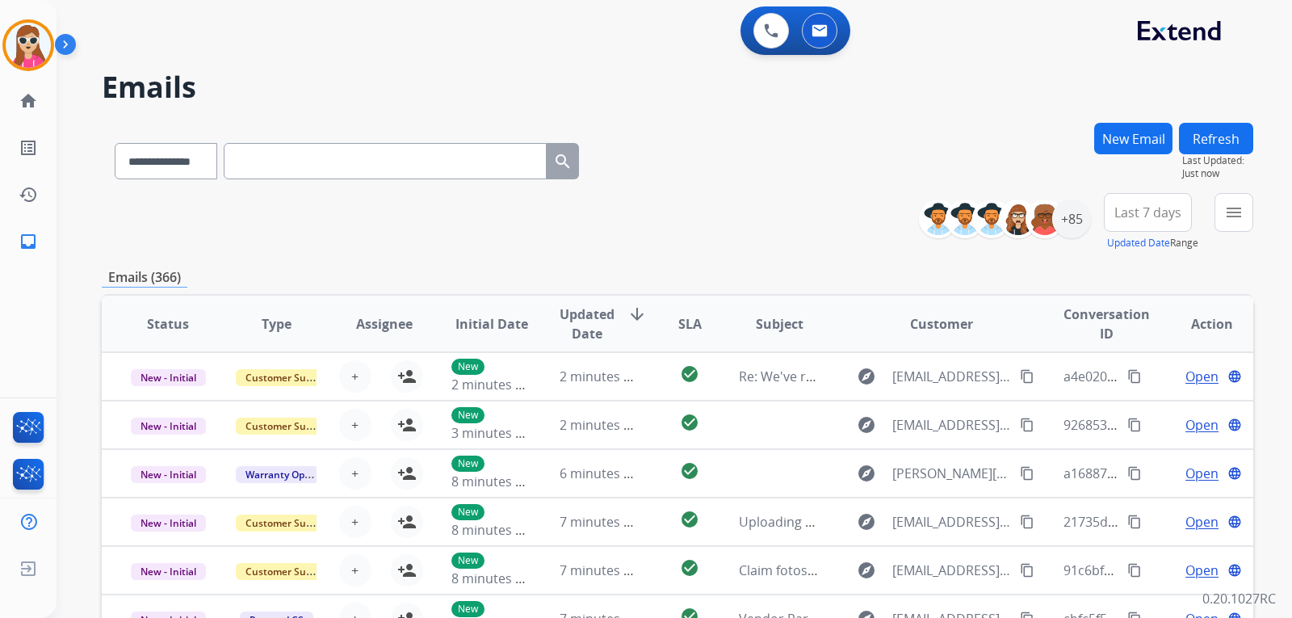
click at [1226, 133] on button "Refresh" at bounding box center [1216, 139] width 74 height 32
click at [1230, 128] on button "Refresh" at bounding box center [1216, 139] width 74 height 32
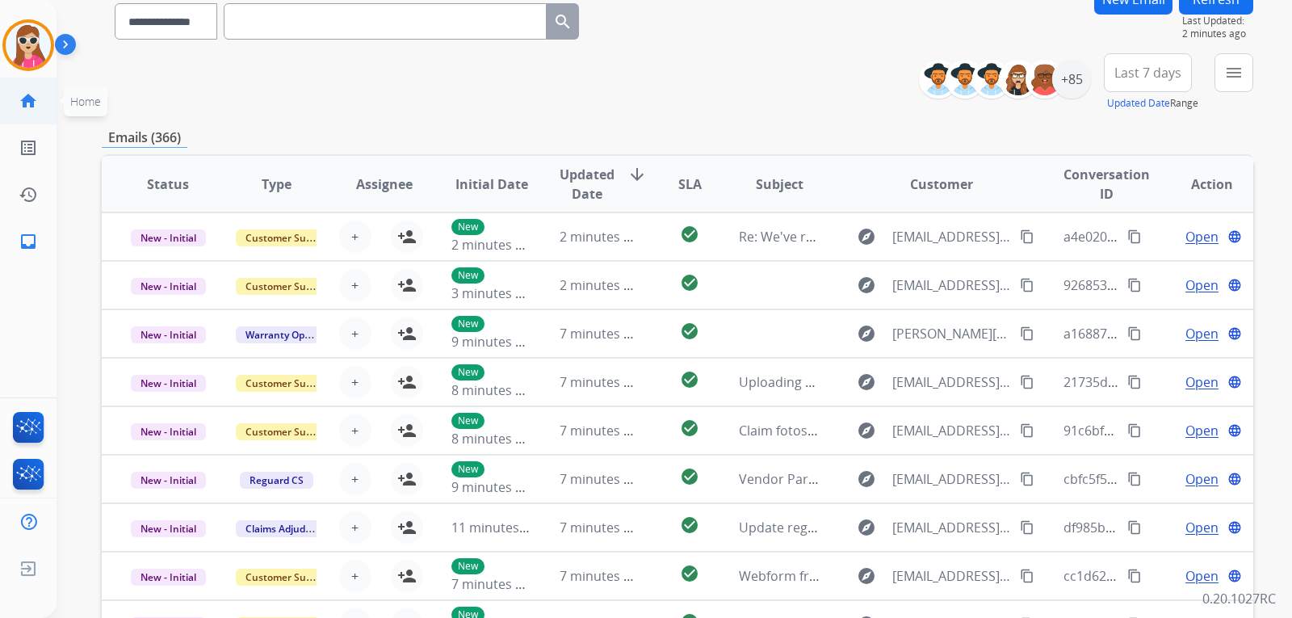
click at [34, 112] on link "home Home" at bounding box center [28, 100] width 45 height 45
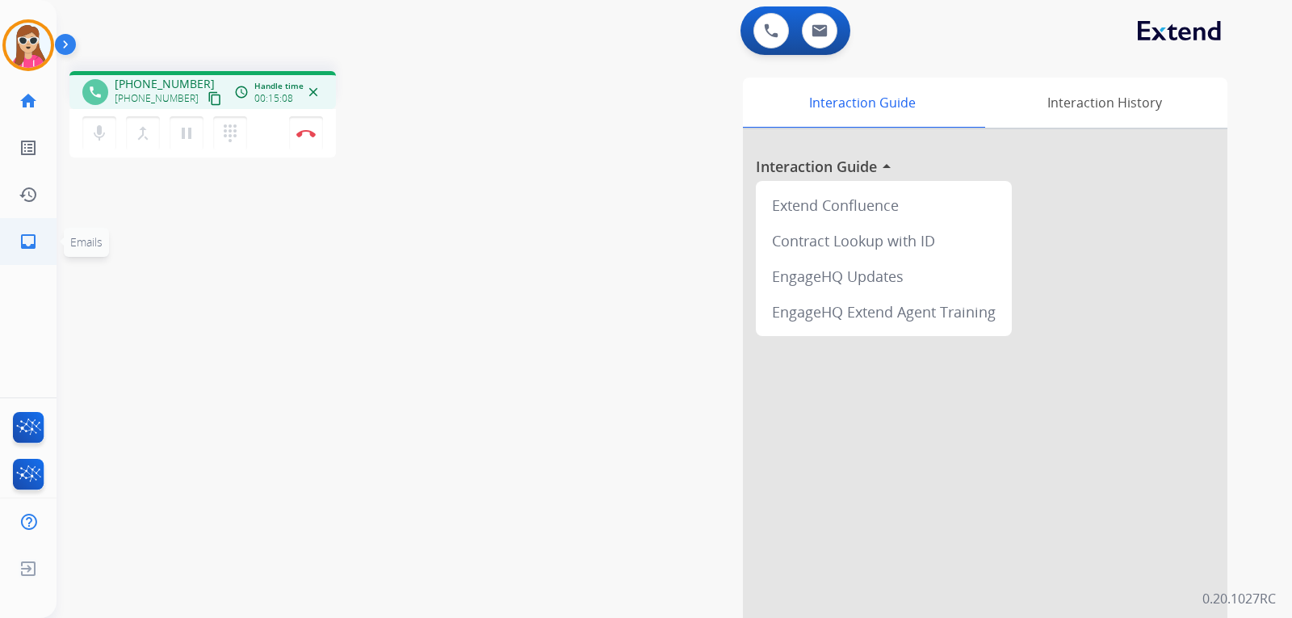
click at [42, 246] on link "inbox Emails" at bounding box center [28, 241] width 45 height 45
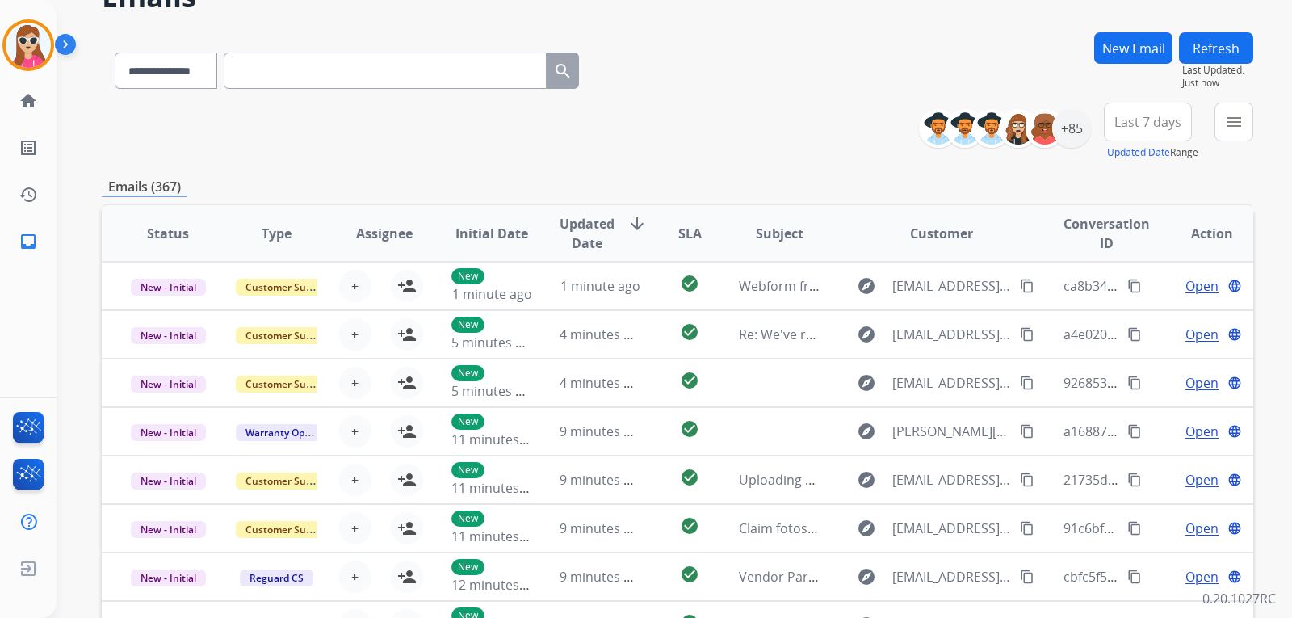
scroll to position [59, 0]
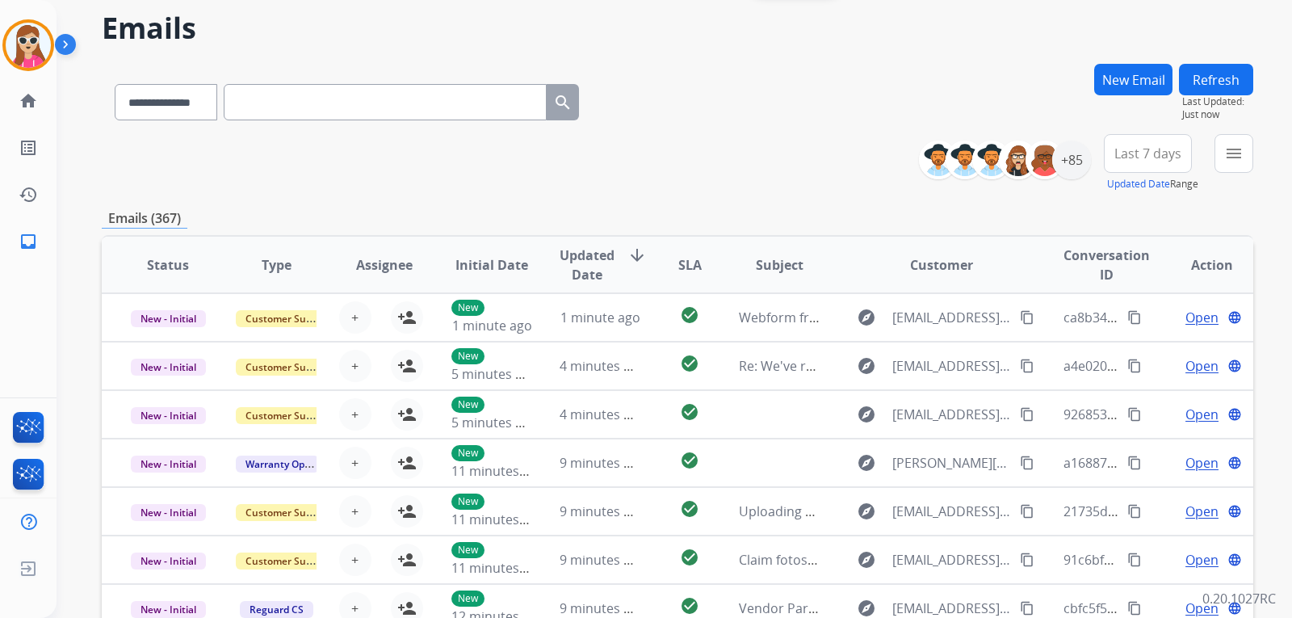
click at [1255, 151] on div "**********" at bounding box center [675, 309] width 1236 height 618
click at [1234, 166] on button "menu Filters" at bounding box center [1234, 153] width 39 height 39
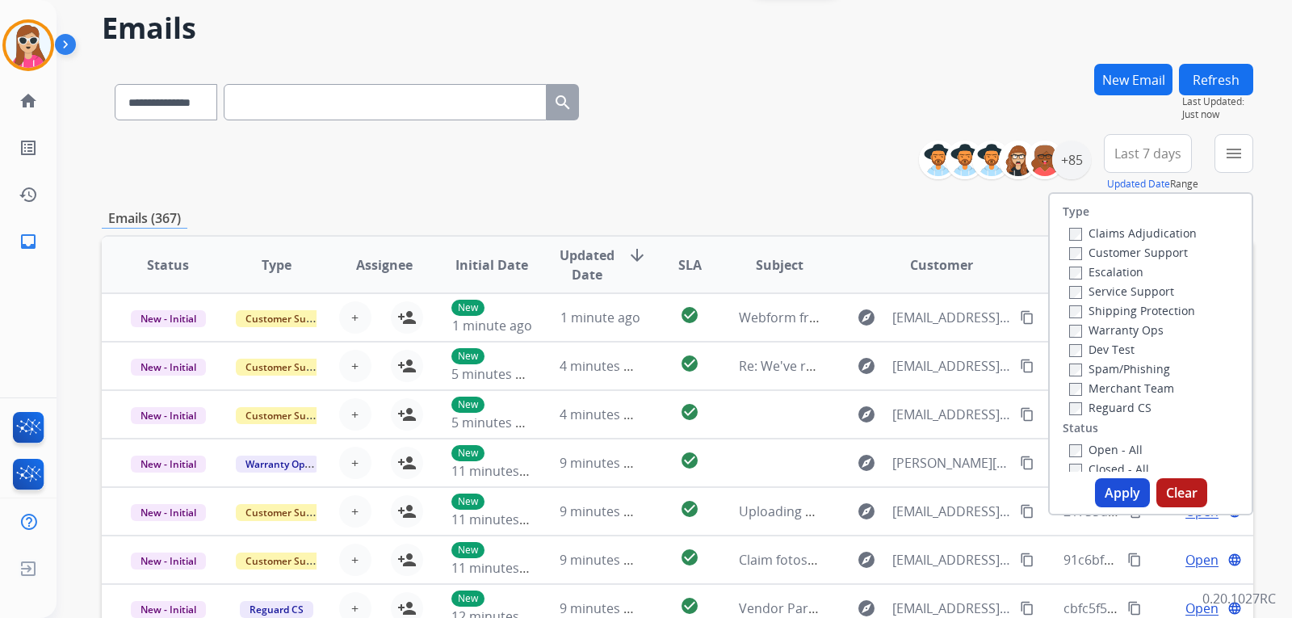
click at [1160, 246] on label "Customer Support" at bounding box center [1129, 252] width 119 height 15
click at [1172, 309] on label "Shipping Protection" at bounding box center [1133, 310] width 126 height 15
click at [1101, 406] on label "Reguard CS" at bounding box center [1111, 407] width 82 height 15
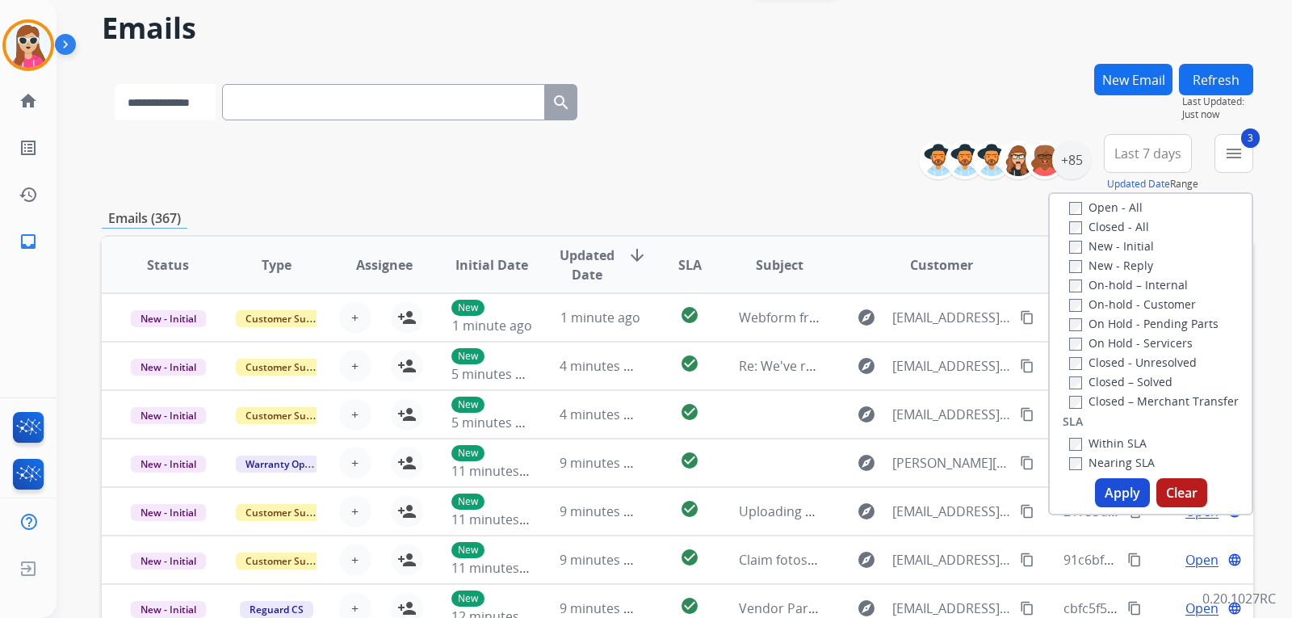
click at [183, 103] on select "**********" at bounding box center [165, 102] width 101 height 36
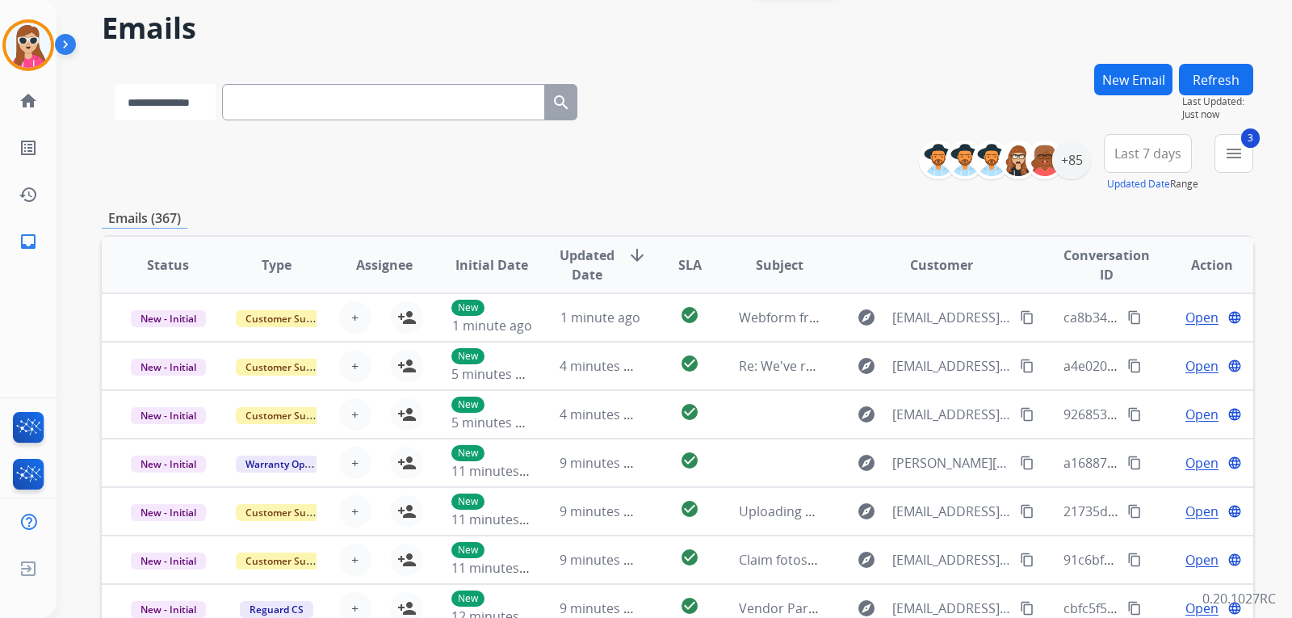
select select "**********"
click at [115, 84] on select "**********" at bounding box center [165, 102] width 101 height 36
paste input "**********"
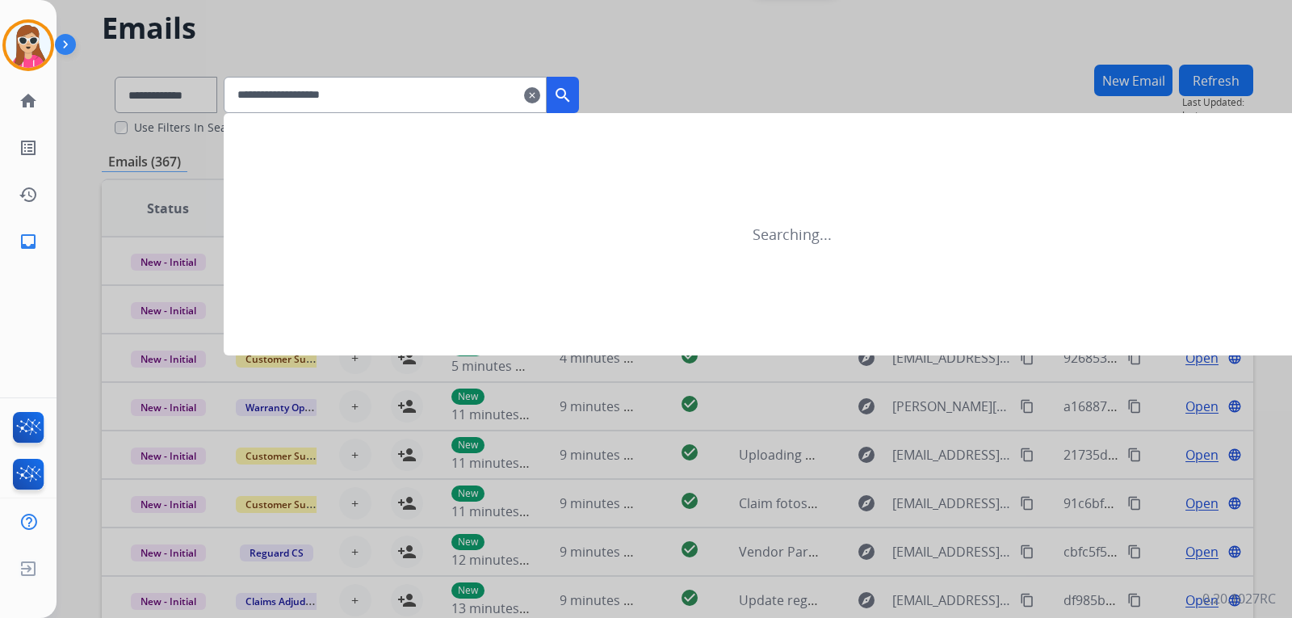
type input "**********"
click at [573, 101] on mat-icon "search" at bounding box center [562, 95] width 19 height 19
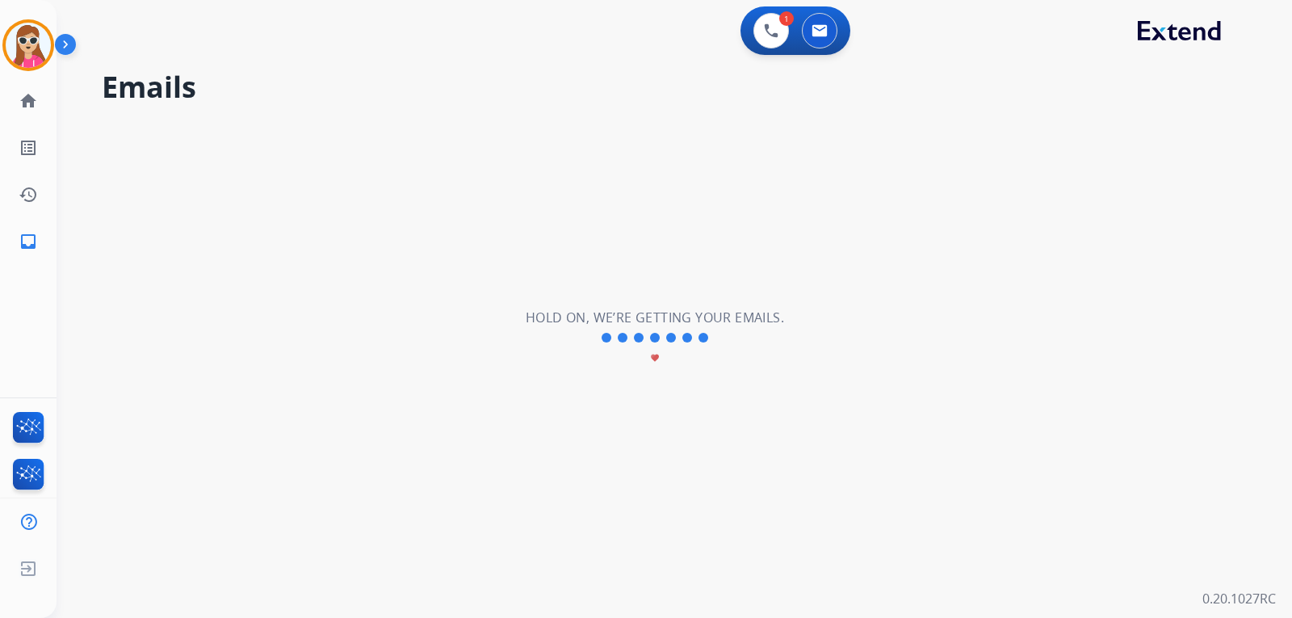
scroll to position [0, 0]
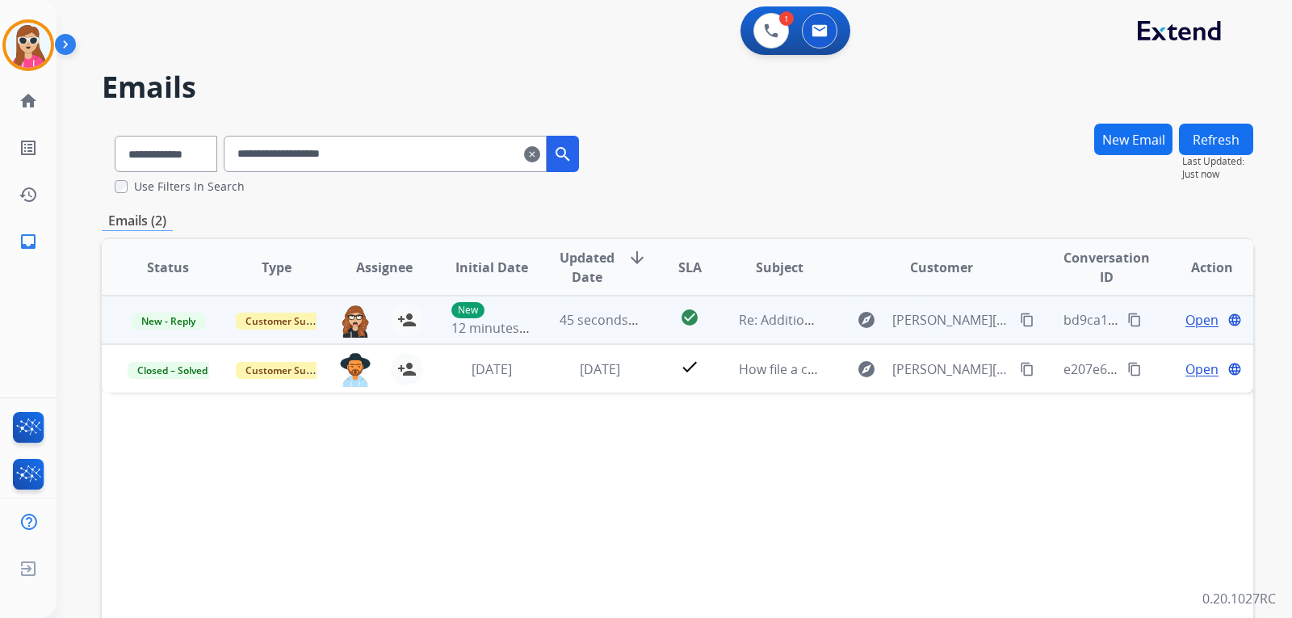
click at [658, 313] on td "check_circle" at bounding box center [677, 320] width 72 height 48
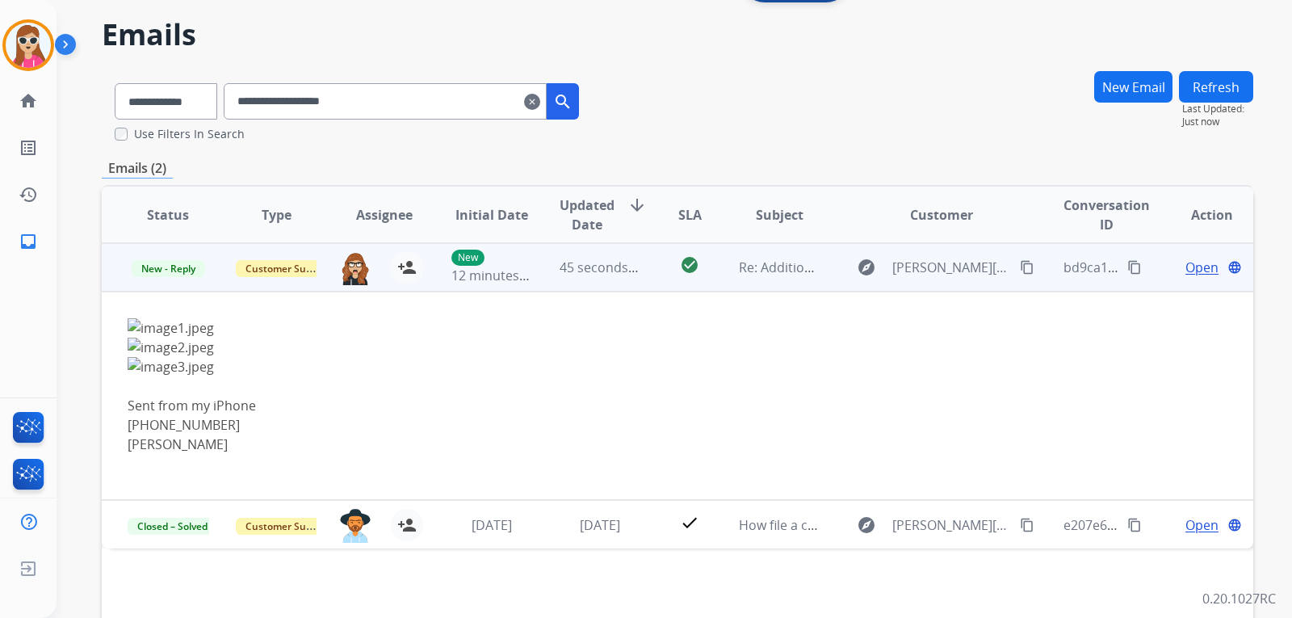
scroll to position [81, 0]
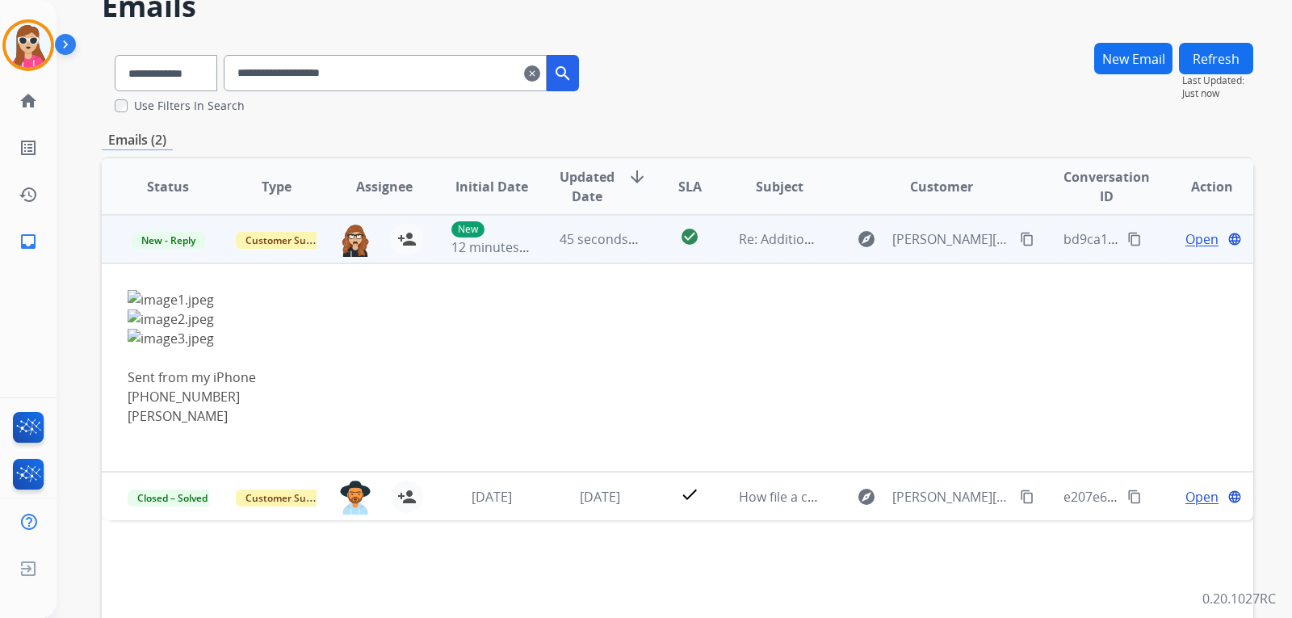
click at [176, 299] on img at bounding box center [570, 299] width 885 height 19
click at [1200, 239] on span "Open" at bounding box center [1202, 238] width 33 height 19
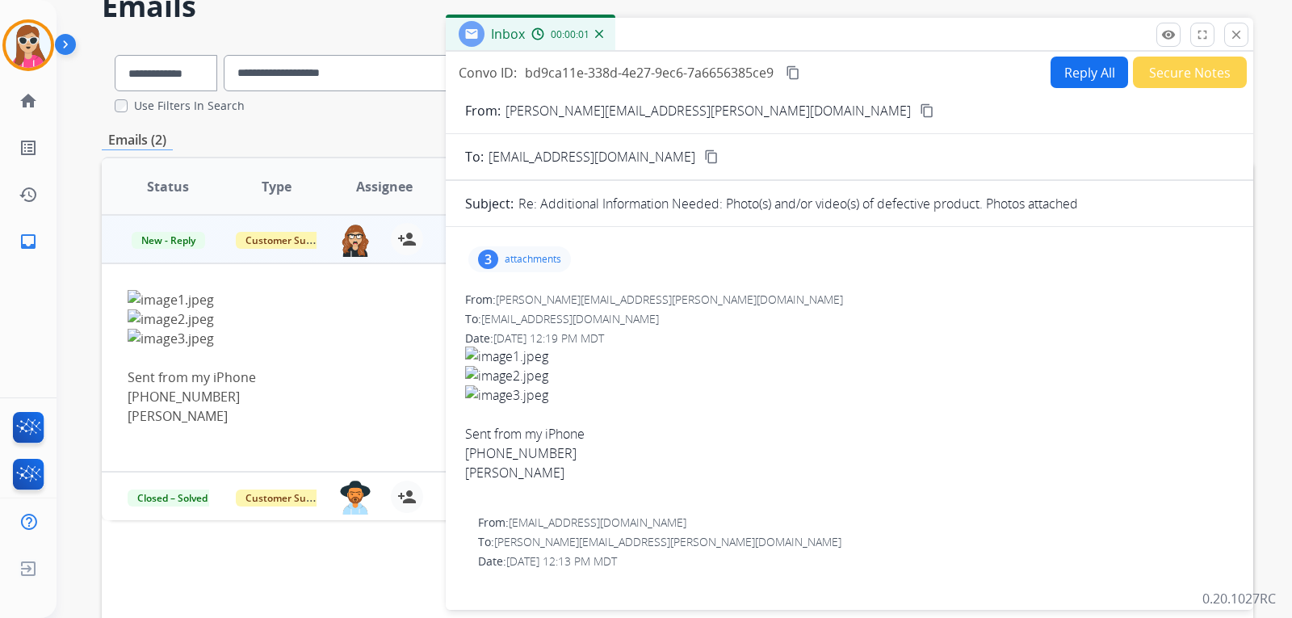
click at [524, 250] on div "3 attachments" at bounding box center [520, 259] width 103 height 26
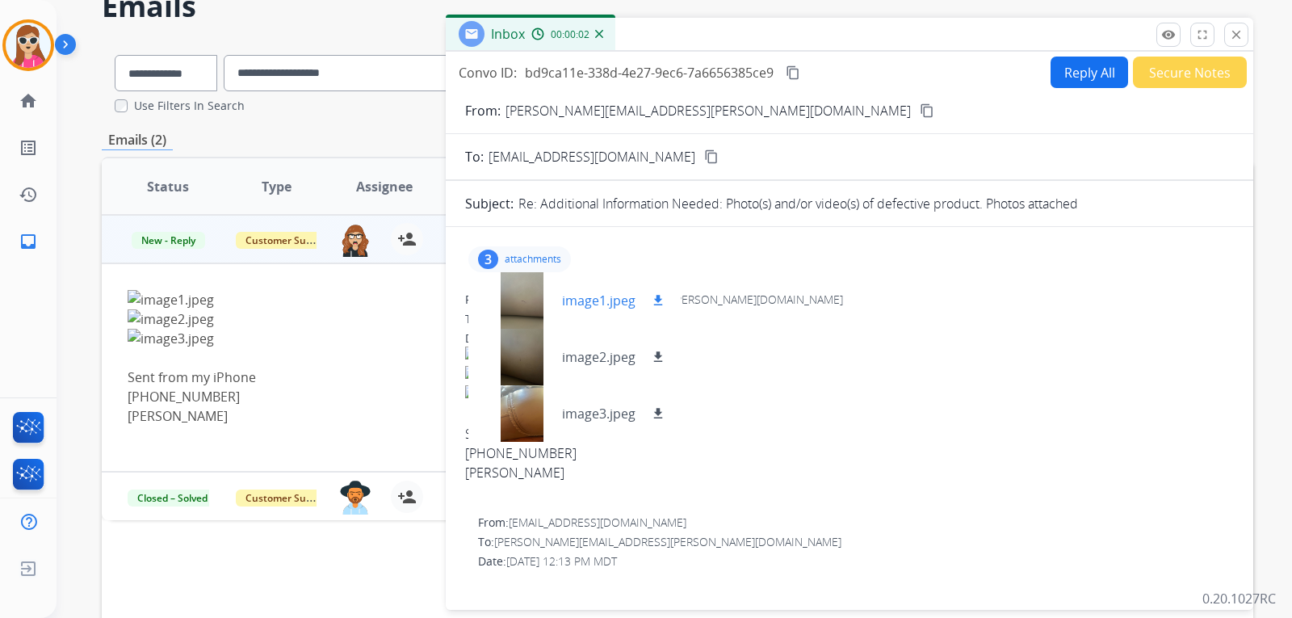
click at [666, 303] on button "download" at bounding box center [658, 300] width 19 height 19
click at [654, 353] on mat-icon "download" at bounding box center [658, 357] width 15 height 15
click at [651, 416] on mat-icon "download" at bounding box center [658, 413] width 15 height 15
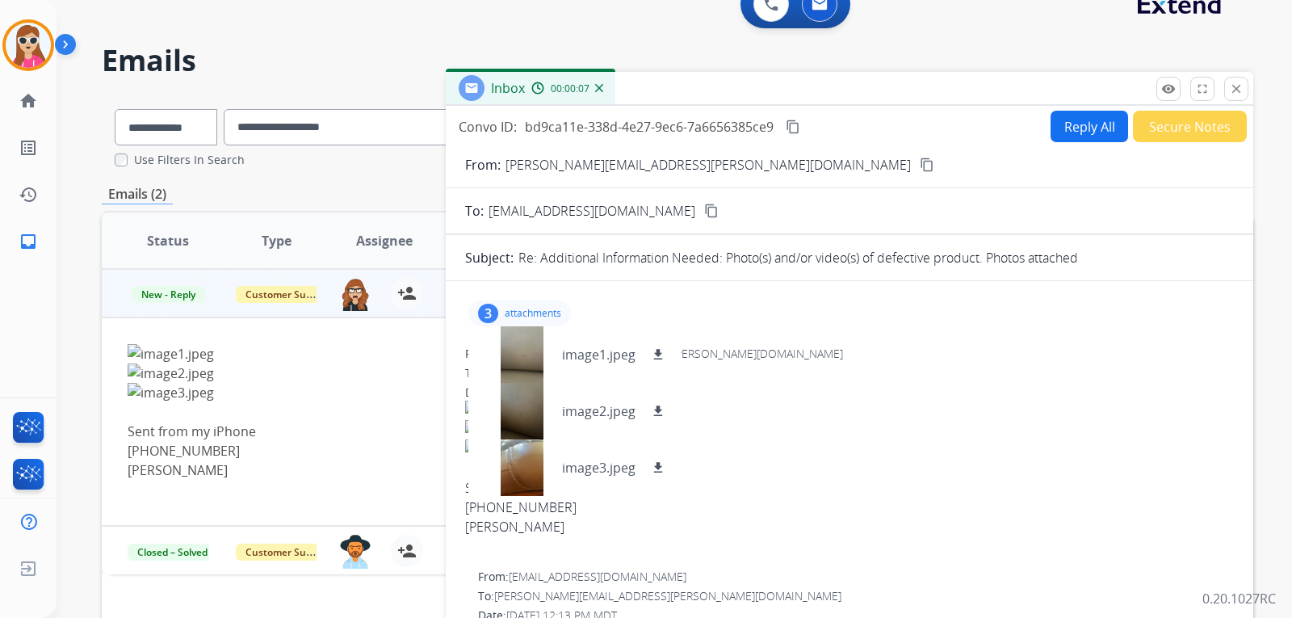
scroll to position [0, 0]
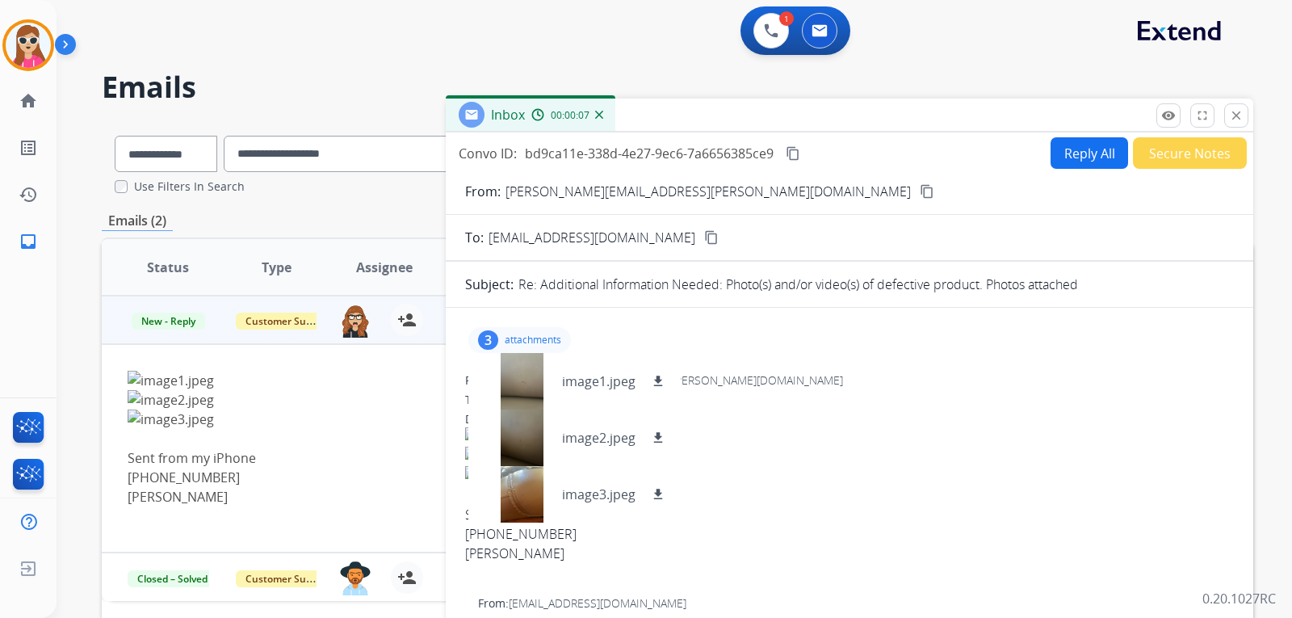
click at [717, 386] on div "From: jon.tougas@yahoo.com" at bounding box center [849, 380] width 769 height 16
click at [884, 415] on div "Date: 08/28/2025 - 12:19 PM MDT" at bounding box center [849, 419] width 769 height 16
click at [532, 431] on div at bounding box center [521, 438] width 81 height 57
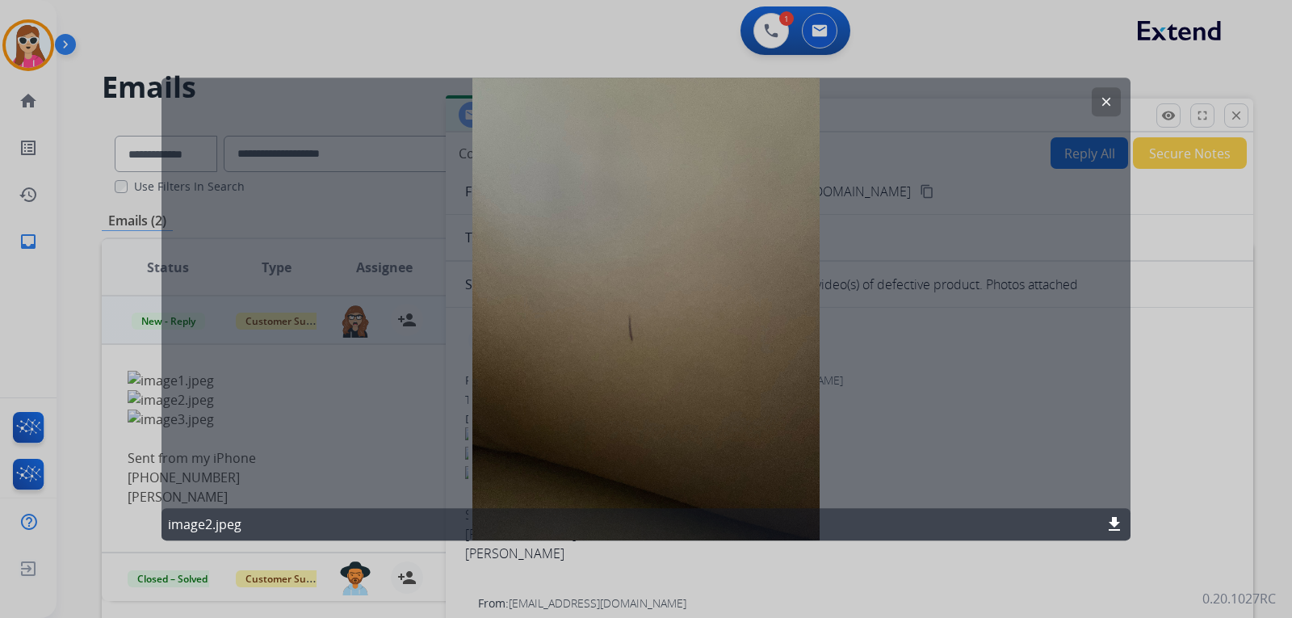
click at [1107, 104] on mat-icon "clear" at bounding box center [1106, 102] width 15 height 15
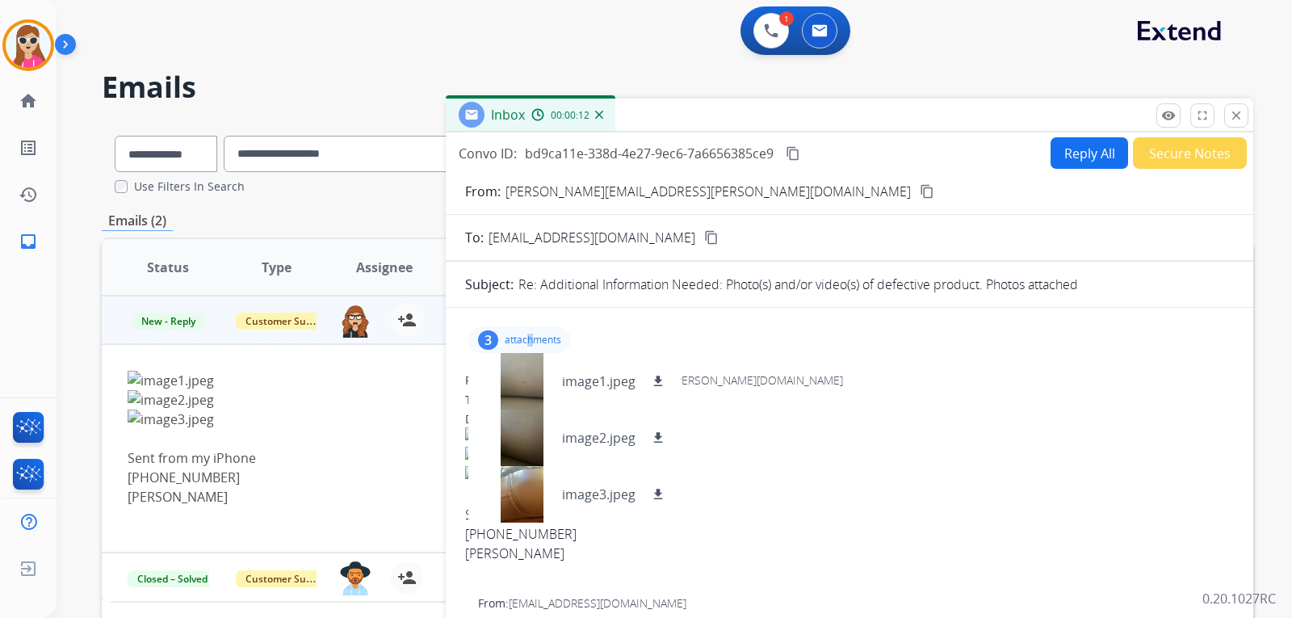
click at [532, 351] on div "3 attachments image1.jpeg download image2.jpeg download image3.jpeg download" at bounding box center [520, 340] width 103 height 26
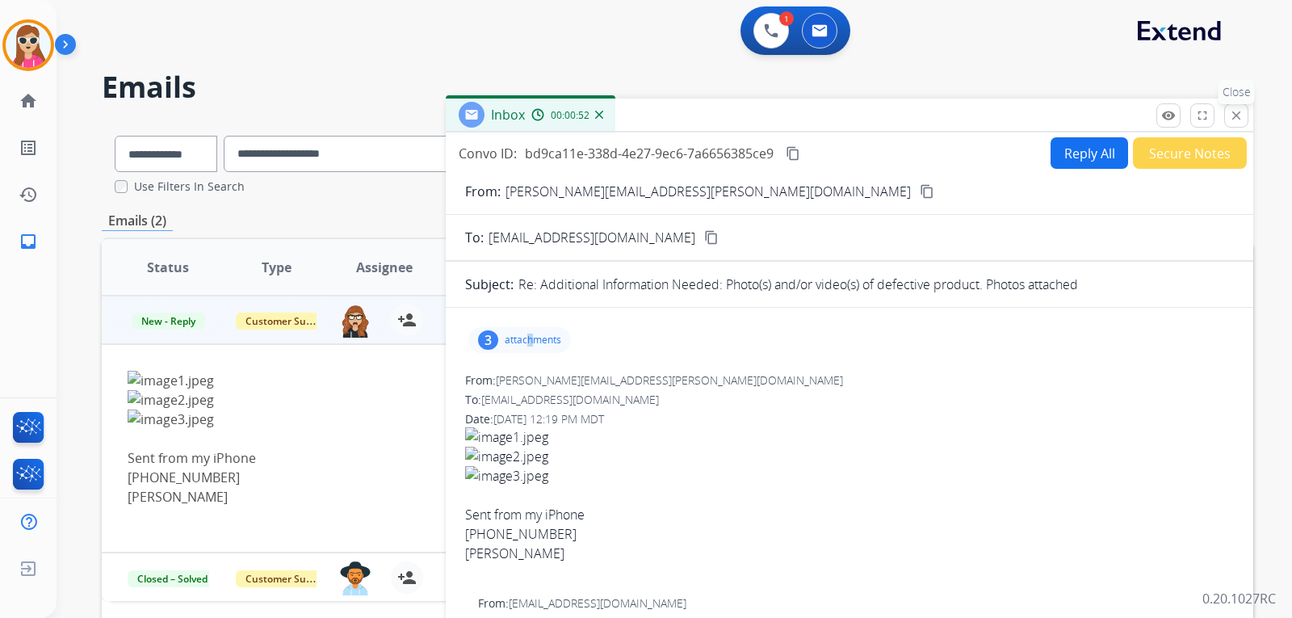
click at [1246, 116] on button "close Close" at bounding box center [1237, 115] width 24 height 24
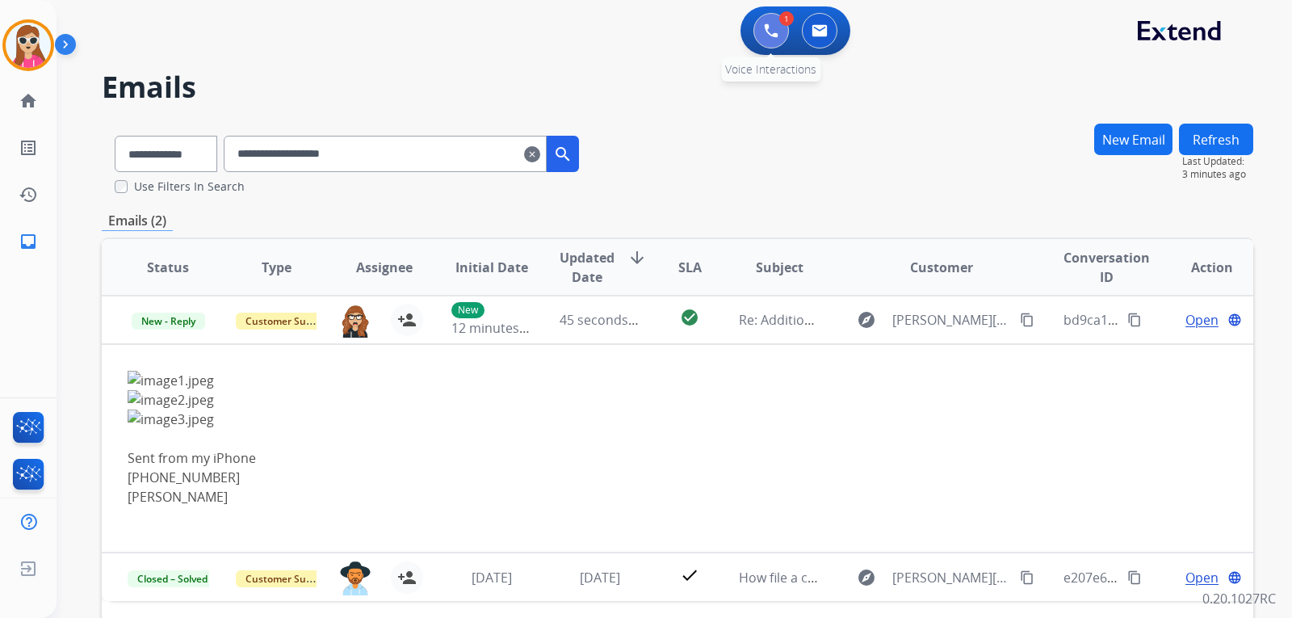
click at [762, 26] on button at bounding box center [772, 31] width 36 height 36
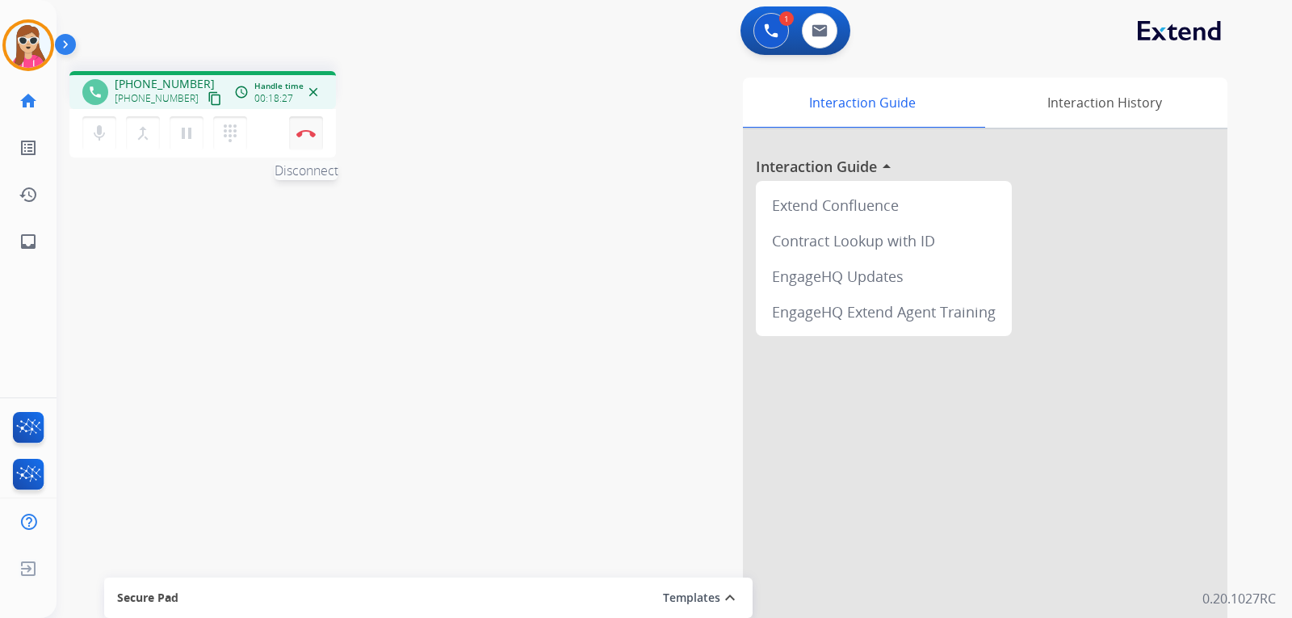
click at [316, 138] on button "Disconnect" at bounding box center [306, 133] width 34 height 34
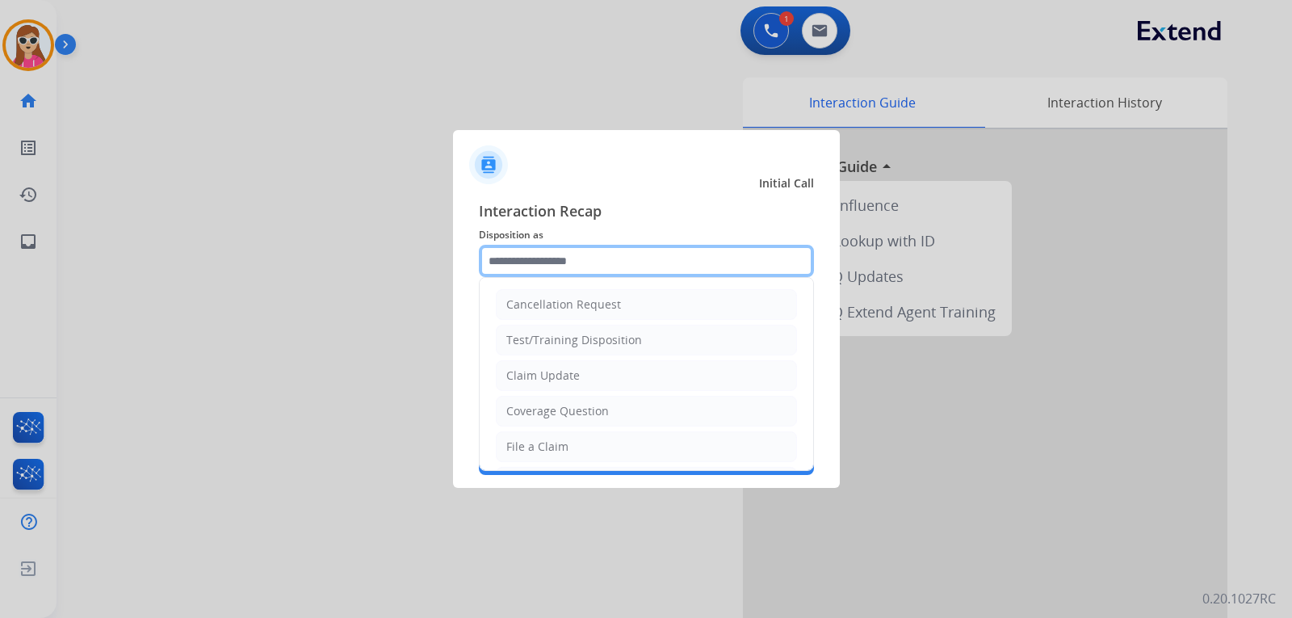
click at [548, 262] on input "text" at bounding box center [646, 261] width 335 height 32
click at [583, 444] on li "File a Claim" at bounding box center [646, 446] width 301 height 31
type input "**********"
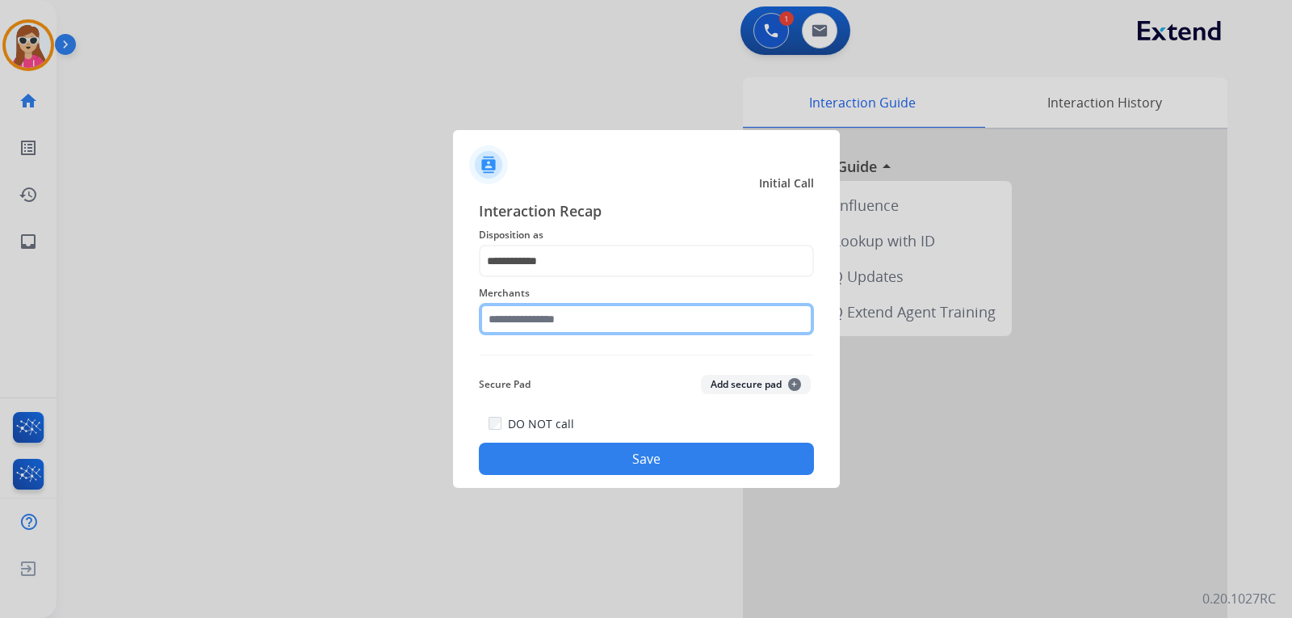
click at [598, 322] on input "text" at bounding box center [646, 319] width 335 height 32
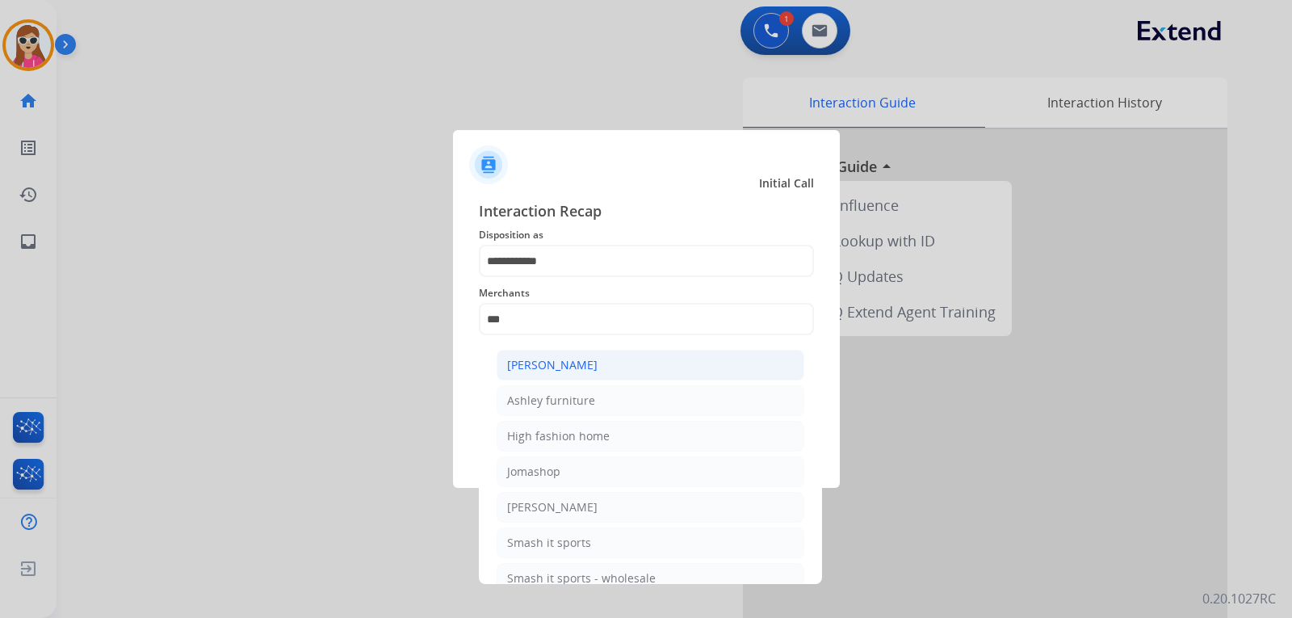
click at [593, 368] on div "[PERSON_NAME]" at bounding box center [552, 365] width 90 height 16
type input "**********"
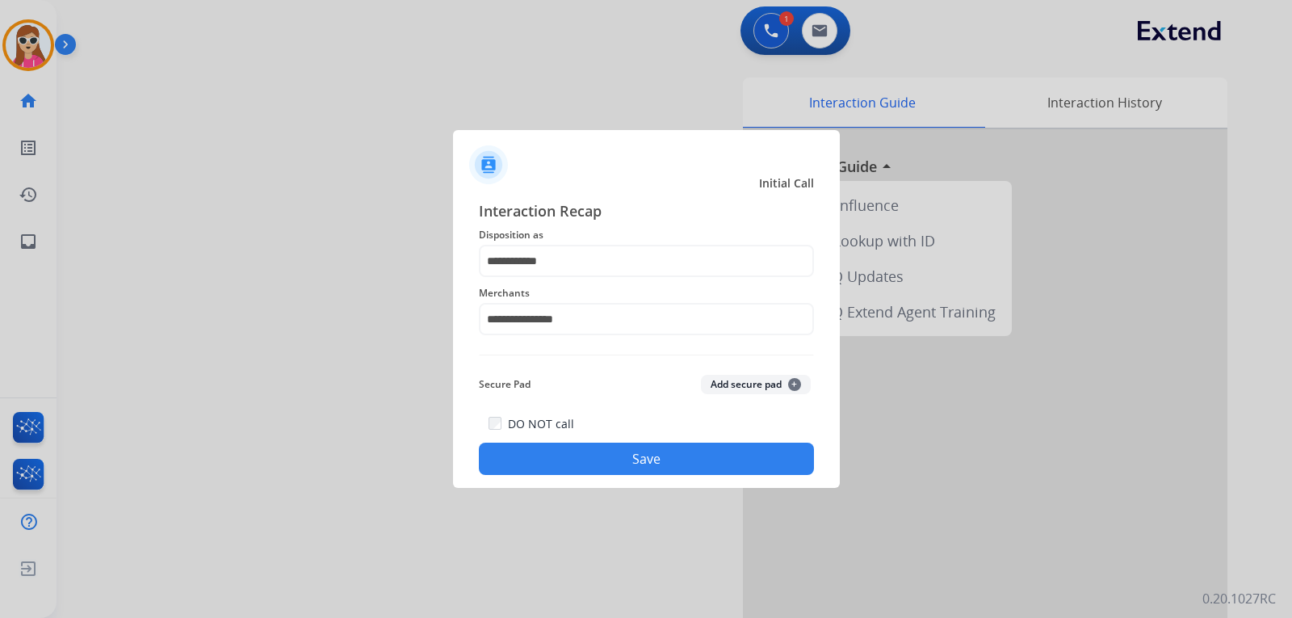
click at [610, 443] on button "Save" at bounding box center [646, 459] width 335 height 32
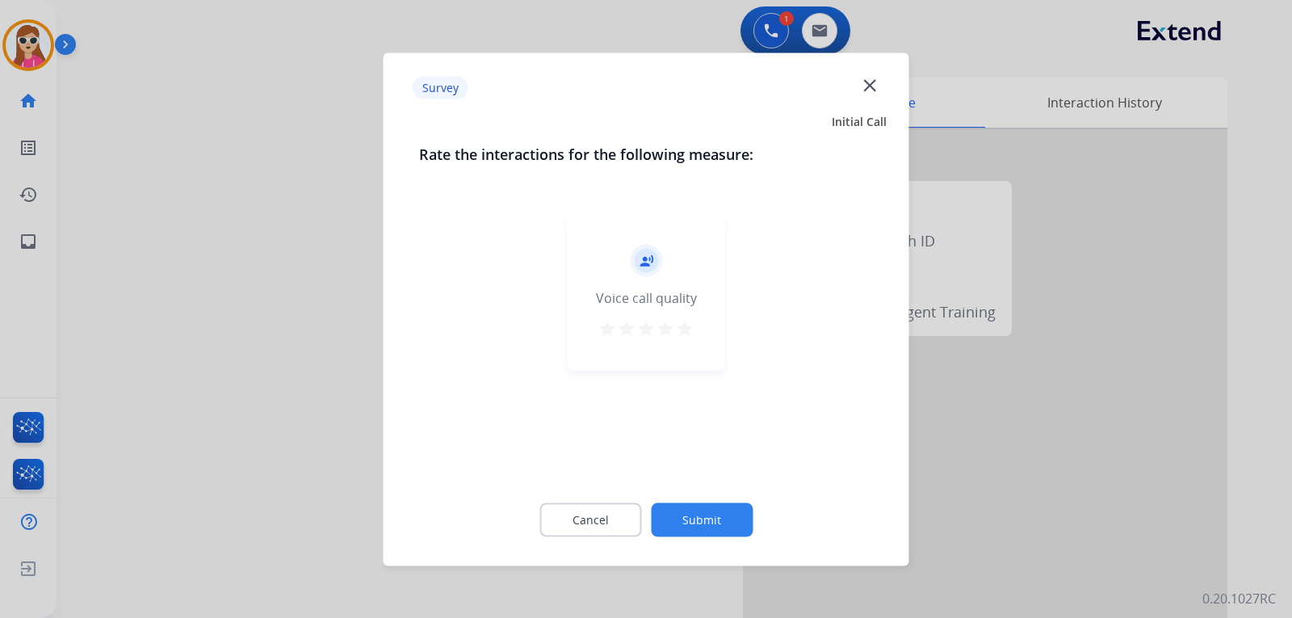
click at [695, 325] on div "record_voice_over Voice call quality star star star star star" at bounding box center [647, 292] width 158 height 153
click at [691, 341] on button "star" at bounding box center [684, 330] width 19 height 24
drag, startPoint x: 708, startPoint y: 494, endPoint x: 707, endPoint y: 507, distance: 12.9
click at [707, 507] on div "Cancel Submit" at bounding box center [646, 519] width 455 height 73
click at [707, 511] on button "Submit" at bounding box center [702, 519] width 102 height 34
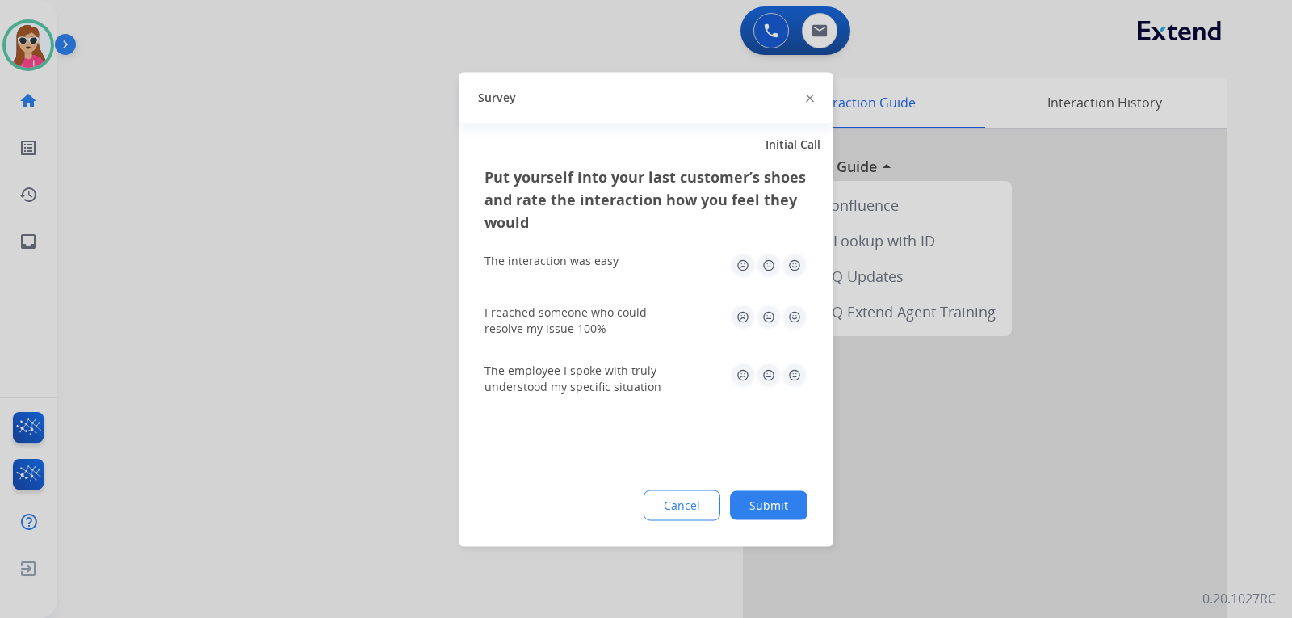
click at [793, 265] on img at bounding box center [795, 265] width 26 height 26
click at [795, 319] on img at bounding box center [795, 317] width 26 height 26
click at [795, 368] on img at bounding box center [795, 375] width 26 height 26
click at [774, 519] on button "Submit" at bounding box center [769, 504] width 78 height 29
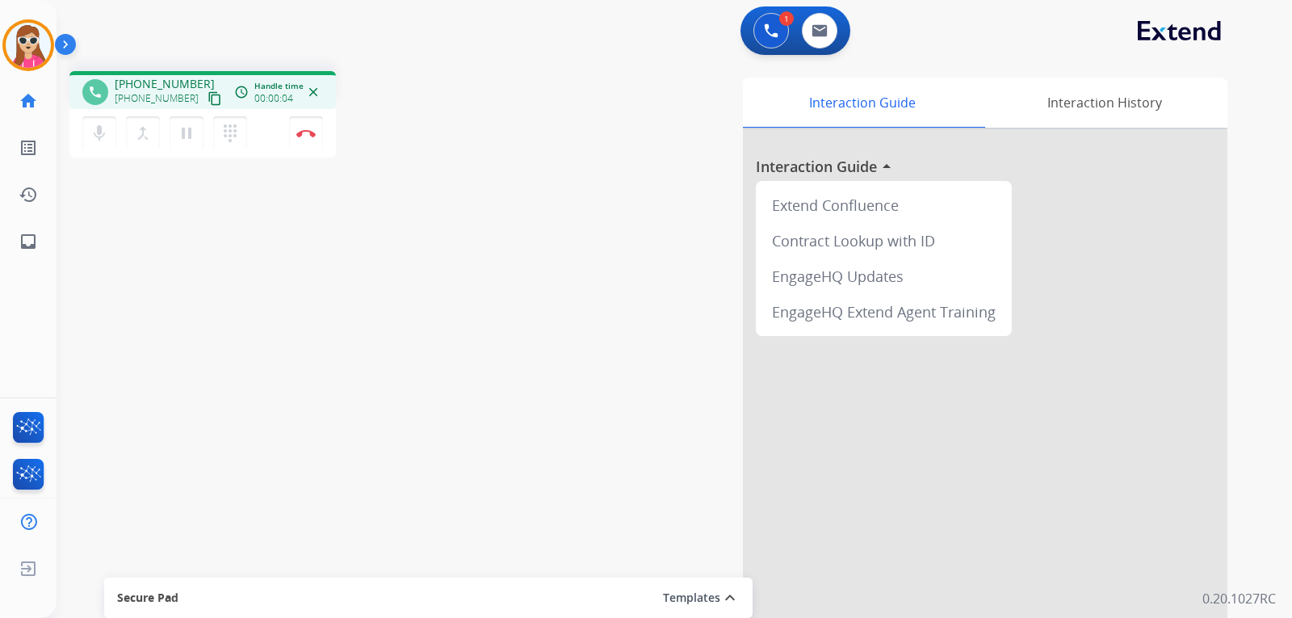
click at [208, 99] on mat-icon "content_copy" at bounding box center [215, 98] width 15 height 15
click at [309, 135] on img at bounding box center [305, 133] width 19 height 8
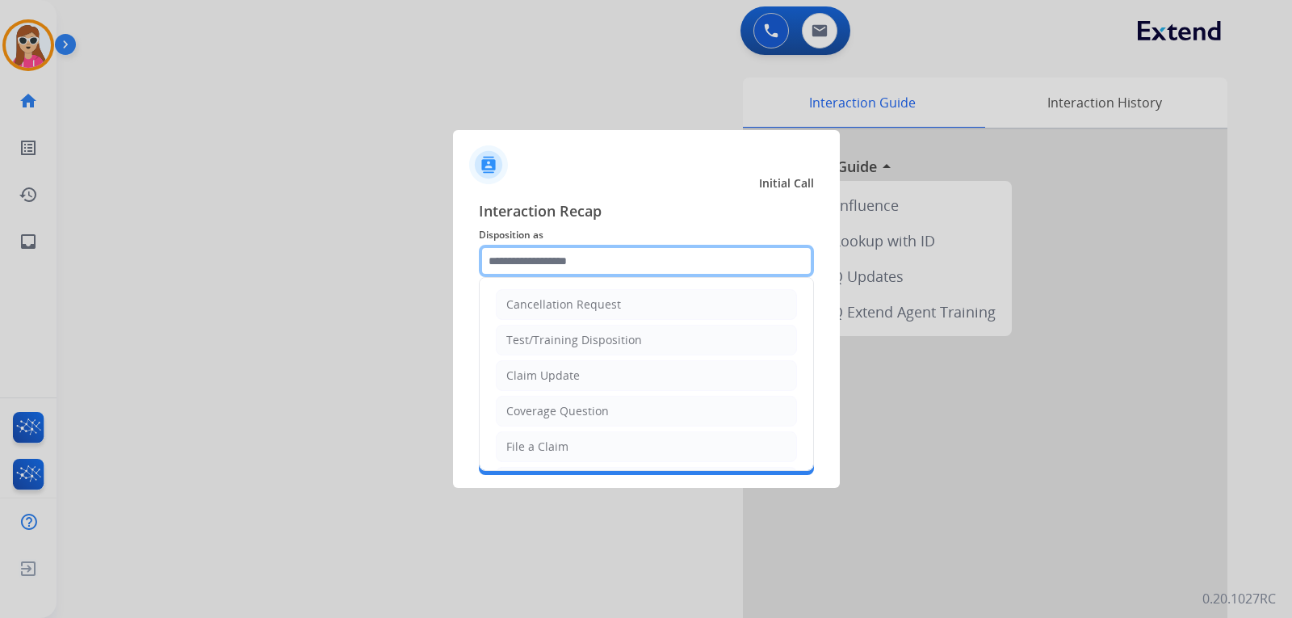
click at [506, 271] on input "text" at bounding box center [646, 261] width 335 height 32
click at [558, 373] on div "Claim Update" at bounding box center [543, 376] width 74 height 16
type input "**********"
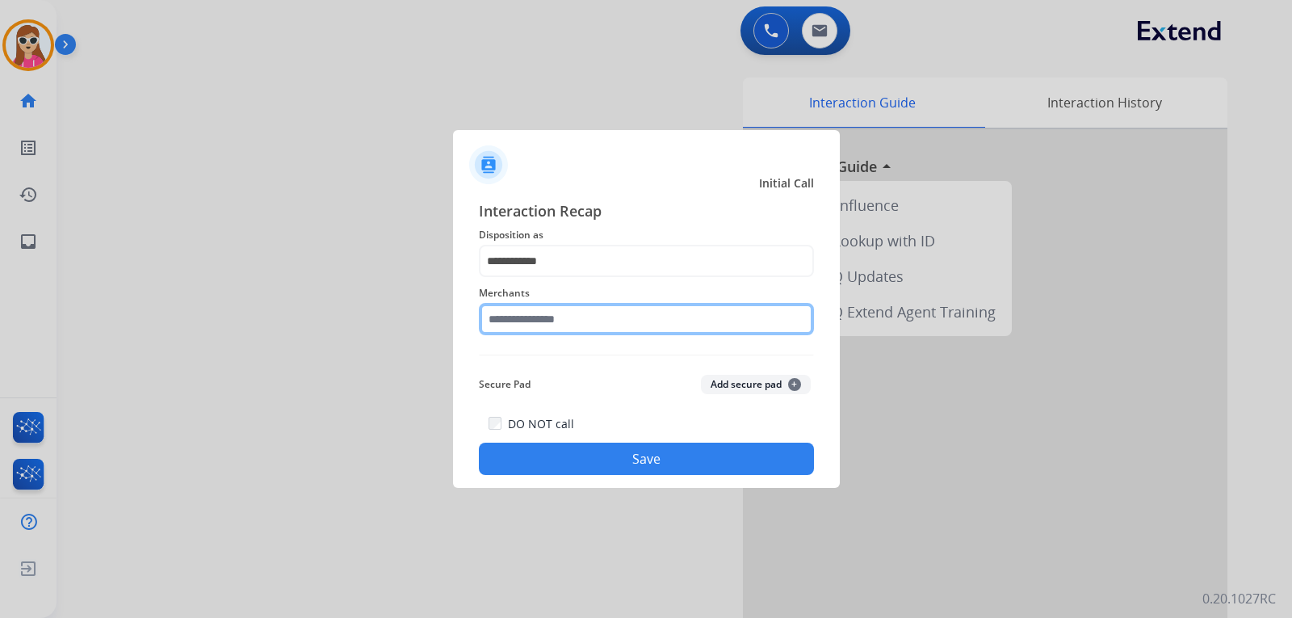
click at [574, 304] on input "text" at bounding box center [646, 319] width 335 height 32
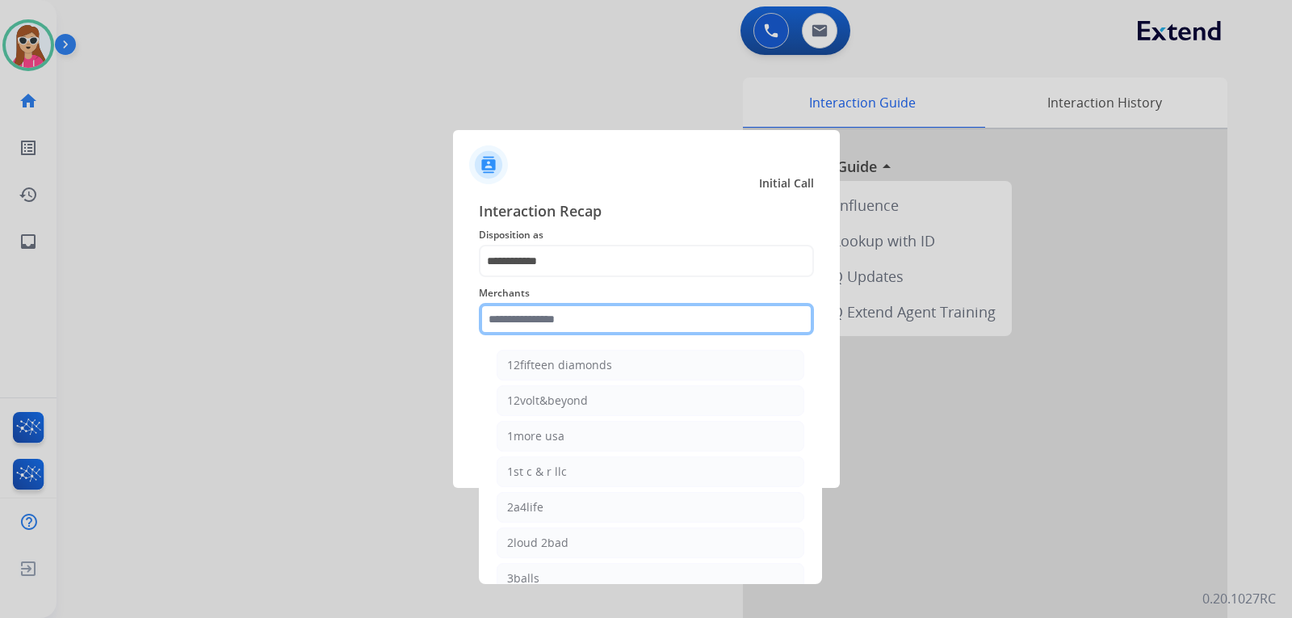
click at [527, 317] on input "text" at bounding box center [646, 319] width 335 height 32
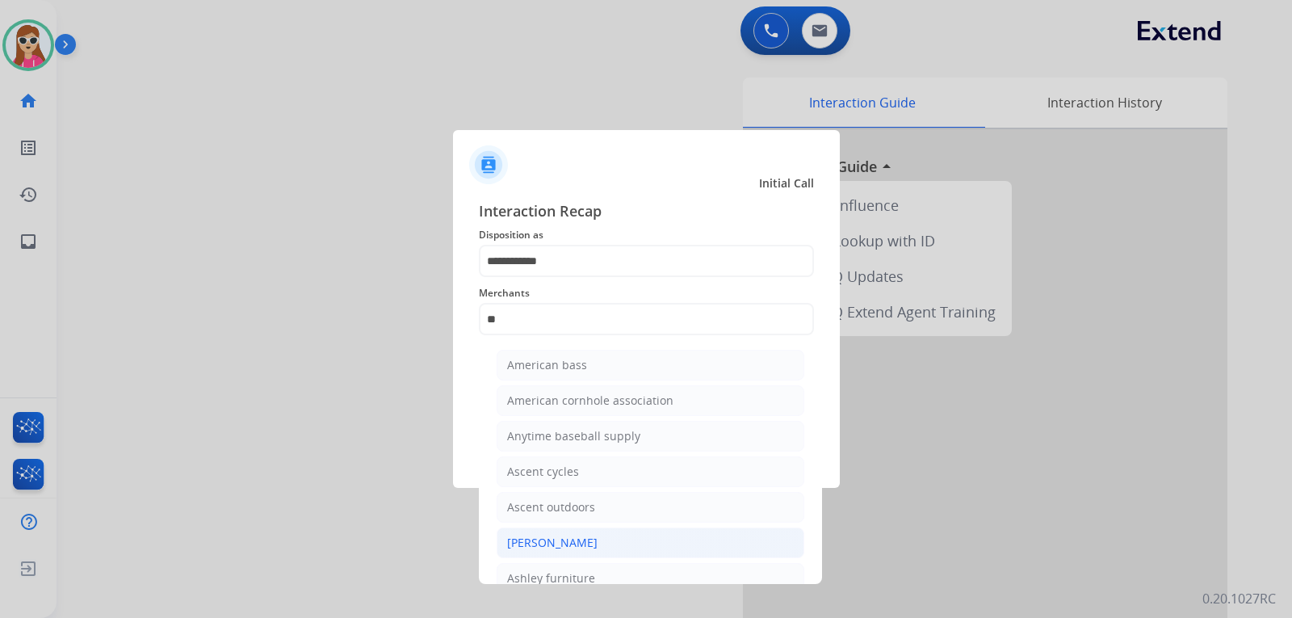
click at [615, 544] on li "[PERSON_NAME]" at bounding box center [651, 542] width 308 height 31
type input "**********"
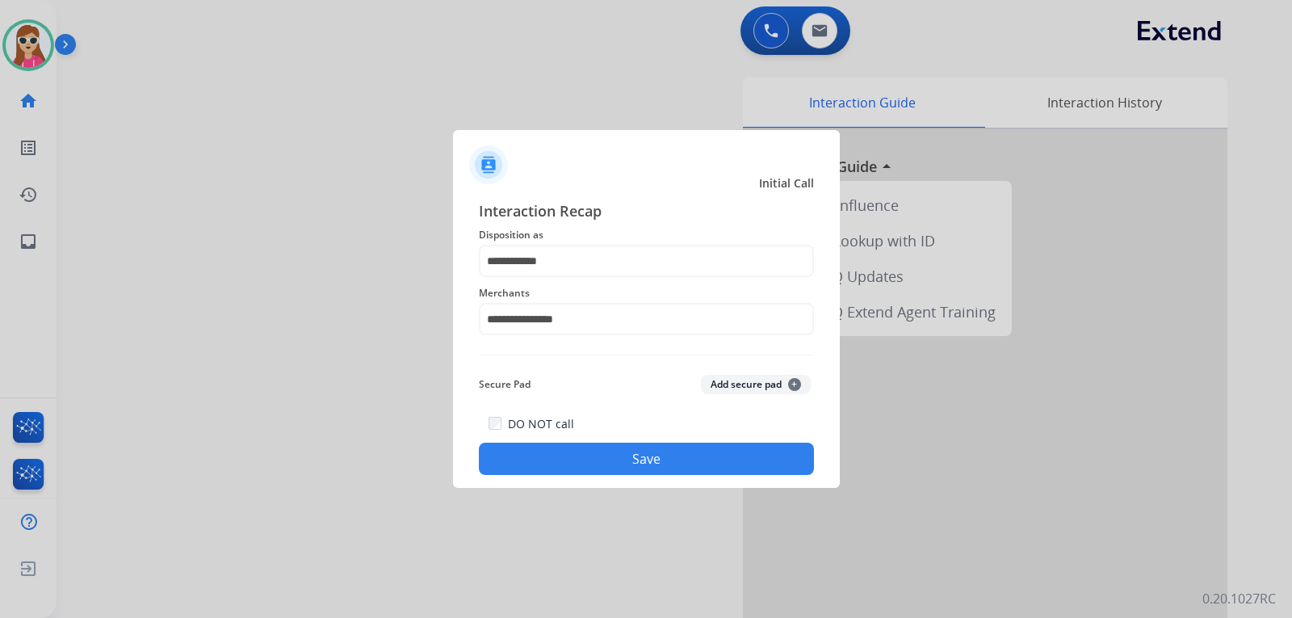
click at [656, 445] on button "Save" at bounding box center [646, 459] width 335 height 32
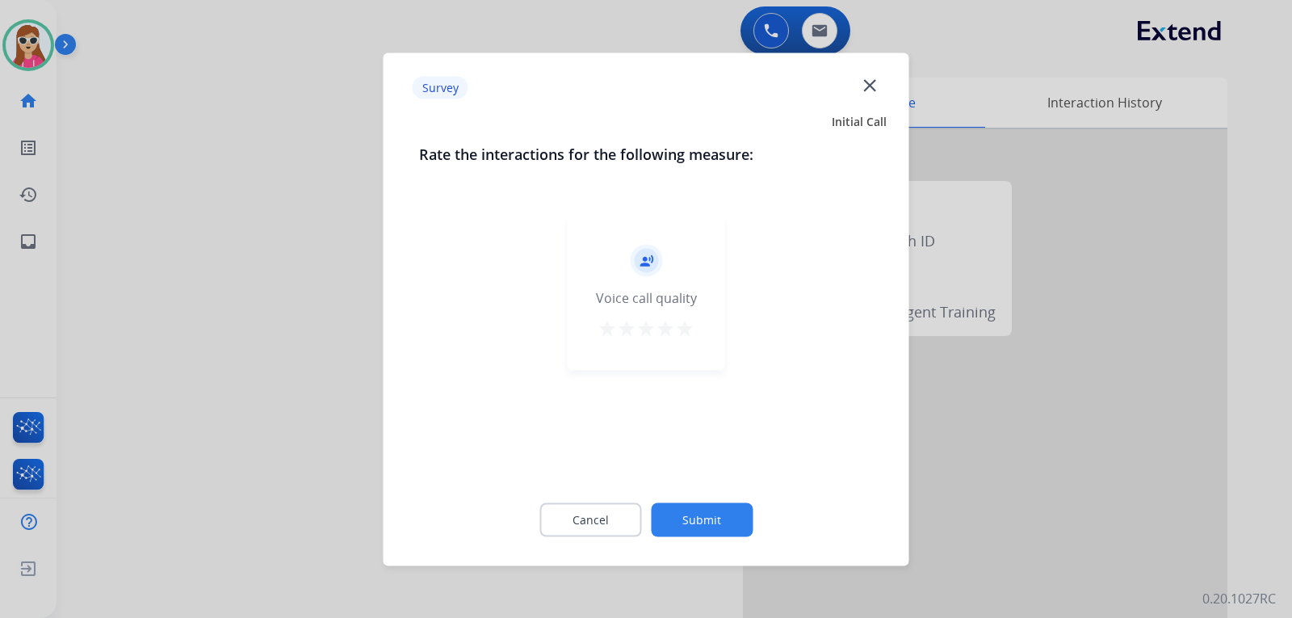
click at [695, 323] on div "record_voice_over Voice call quality star star star star star" at bounding box center [647, 292] width 158 height 153
click at [694, 328] on mat-icon "star" at bounding box center [684, 327] width 19 height 19
click at [729, 513] on button "Submit" at bounding box center [702, 519] width 102 height 34
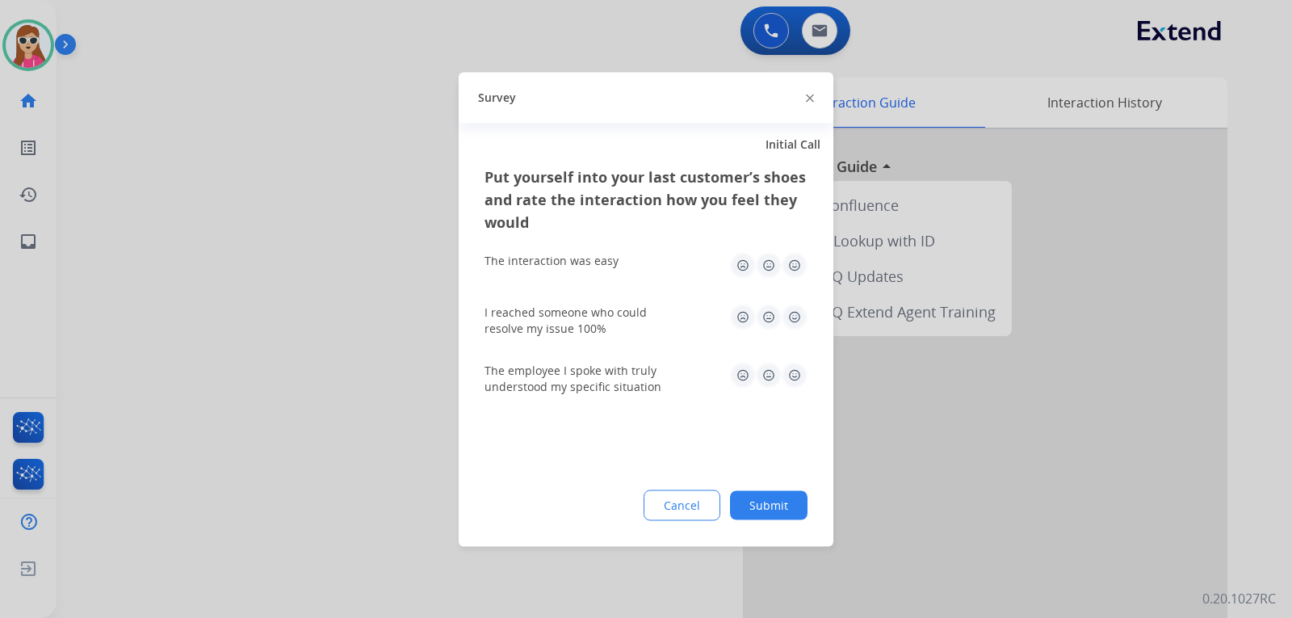
drag, startPoint x: 802, startPoint y: 385, endPoint x: 800, endPoint y: 364, distance: 21.1
click at [801, 385] on img at bounding box center [795, 375] width 26 height 26
click at [796, 315] on img at bounding box center [795, 317] width 26 height 26
click at [785, 266] on img at bounding box center [795, 265] width 26 height 26
click at [773, 491] on button "Submit" at bounding box center [769, 504] width 78 height 29
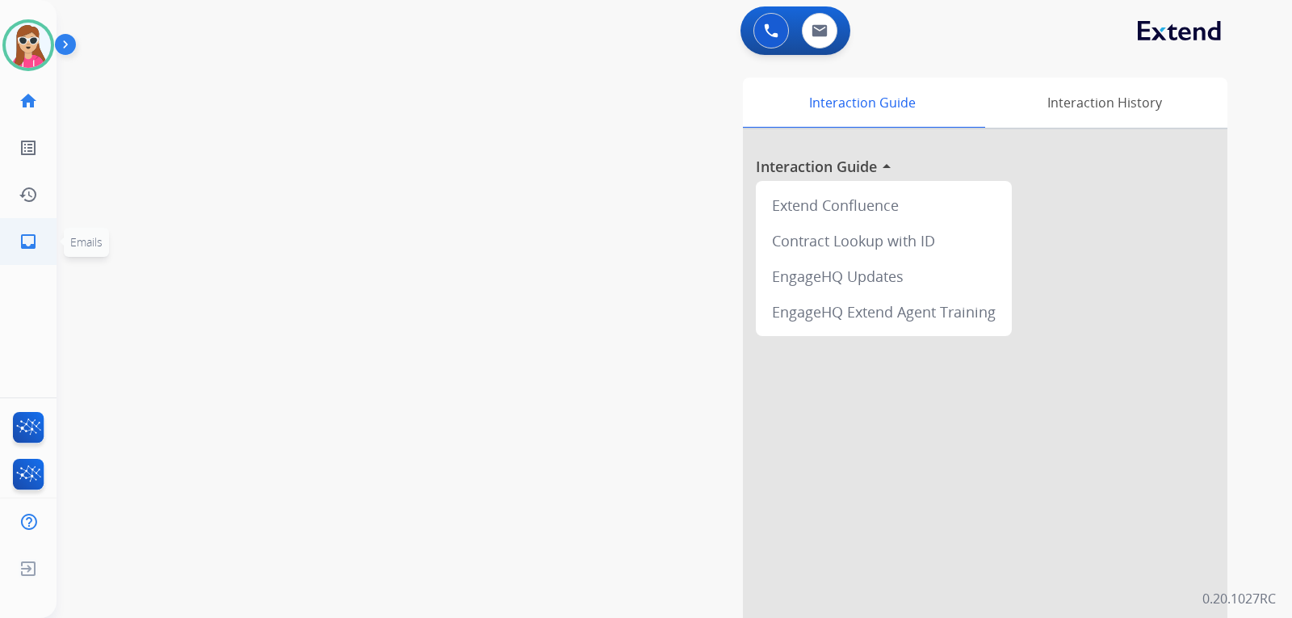
click at [44, 235] on link "inbox Emails" at bounding box center [28, 241] width 45 height 45
select select "**********"
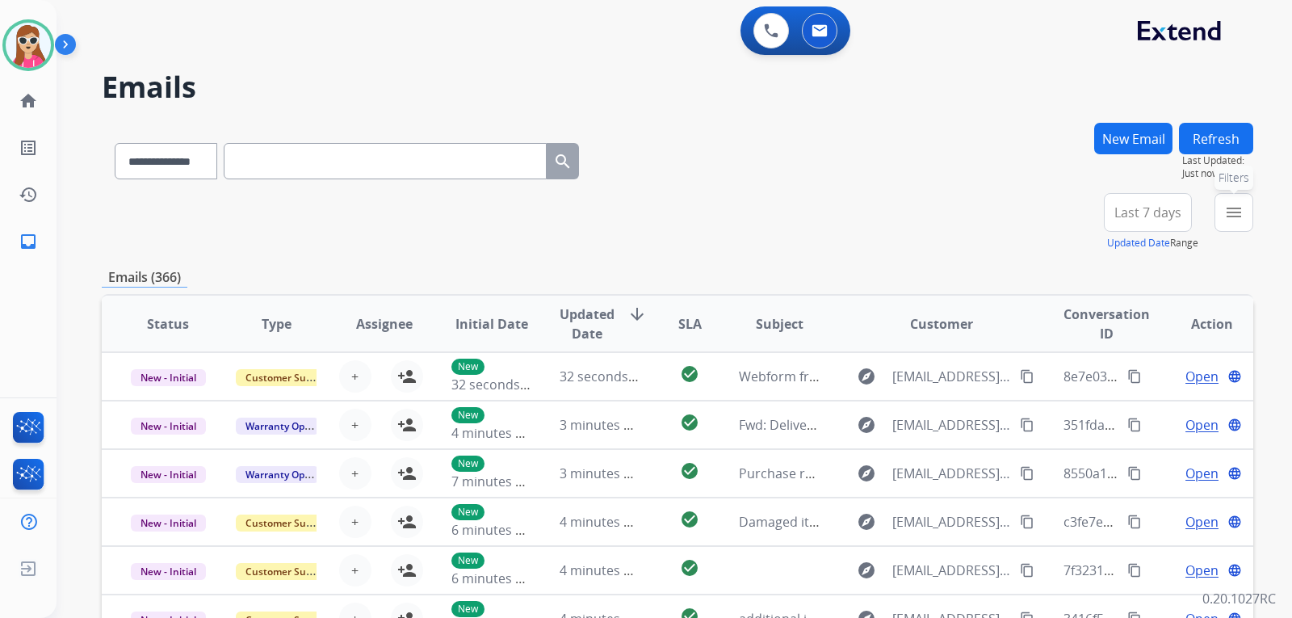
click at [1243, 210] on mat-icon "menu" at bounding box center [1234, 212] width 19 height 19
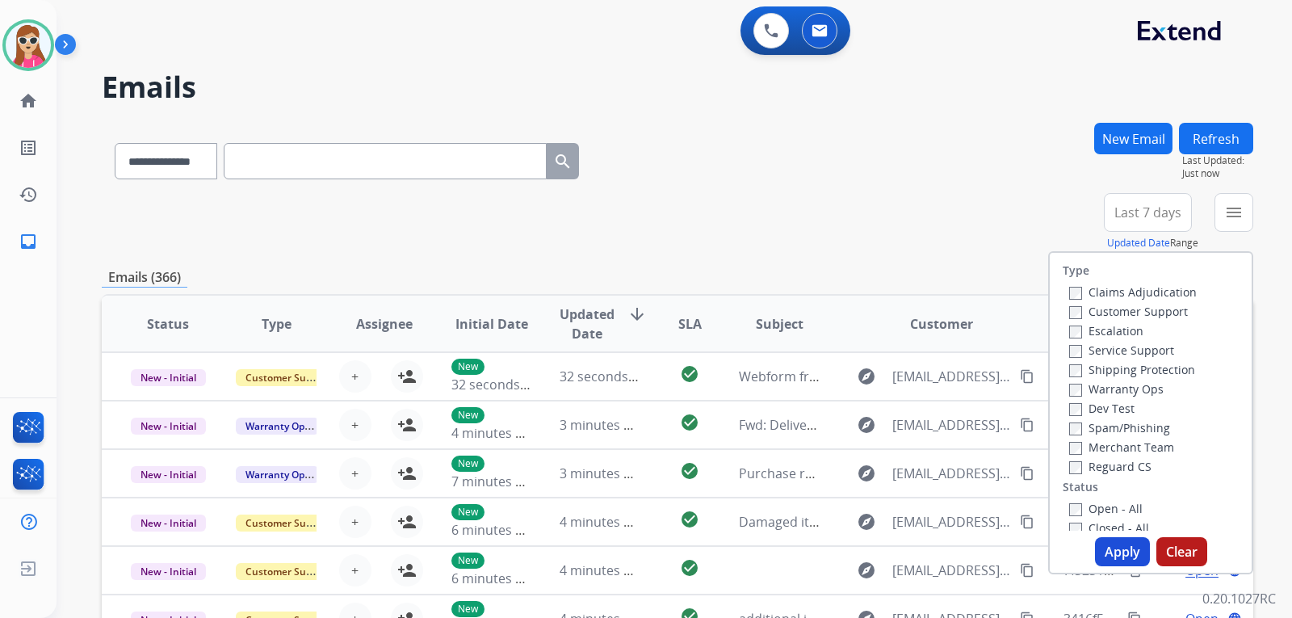
click at [1150, 314] on label "Customer Support" at bounding box center [1129, 311] width 119 height 15
click at [1165, 372] on label "Shipping Protection" at bounding box center [1133, 369] width 126 height 15
click at [1137, 468] on label "Reguard CS" at bounding box center [1111, 466] width 82 height 15
click at [1134, 506] on div "Open - All" at bounding box center [1155, 507] width 170 height 19
click at [1128, 507] on label "Open - All" at bounding box center [1107, 508] width 74 height 15
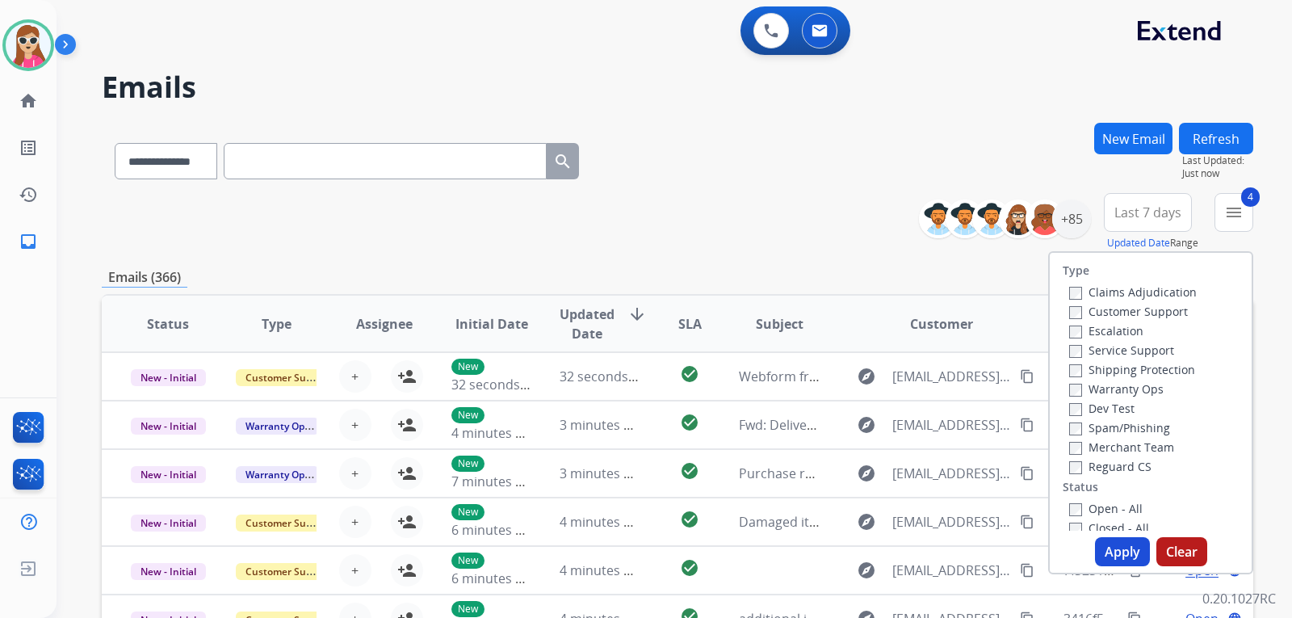
click at [1126, 550] on button "Apply" at bounding box center [1122, 551] width 55 height 29
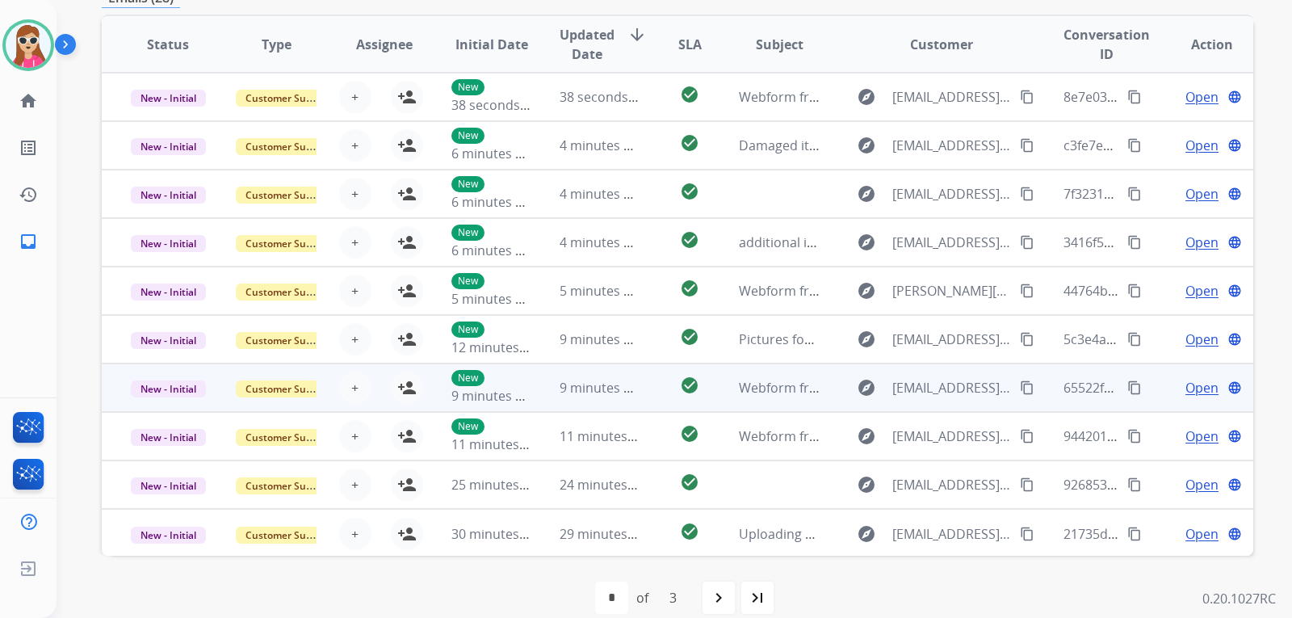
scroll to position [404, 0]
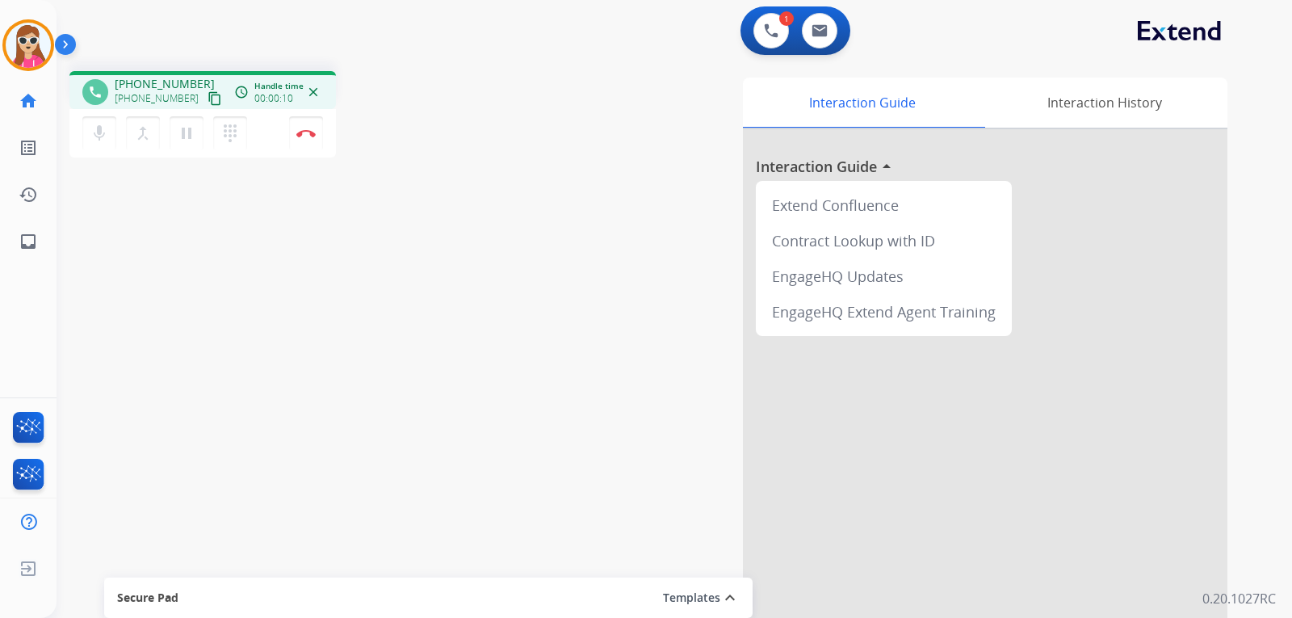
click at [195, 88] on div "+13133348623 +13133348623 content_copy" at bounding box center [170, 92] width 110 height 32
click at [208, 95] on mat-icon "content_copy" at bounding box center [215, 98] width 15 height 15
click at [208, 100] on mat-icon "content_copy" at bounding box center [215, 98] width 15 height 15
click at [313, 139] on button "Disconnect" at bounding box center [306, 133] width 34 height 34
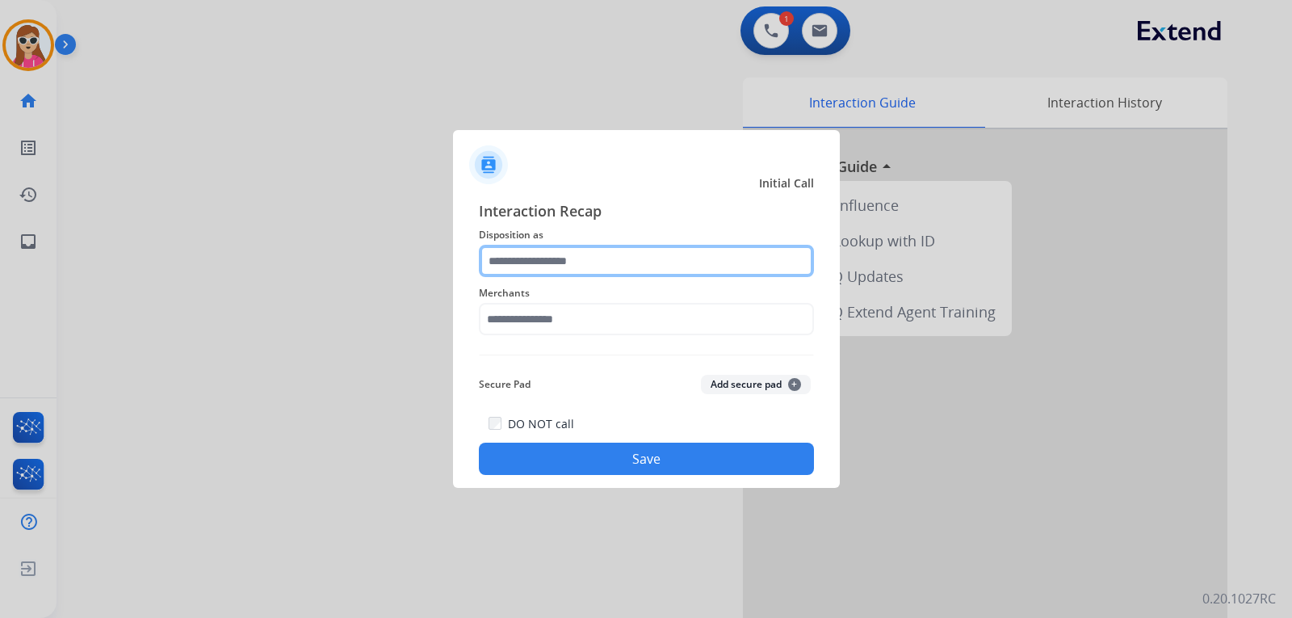
click at [670, 254] on input "text" at bounding box center [646, 261] width 335 height 32
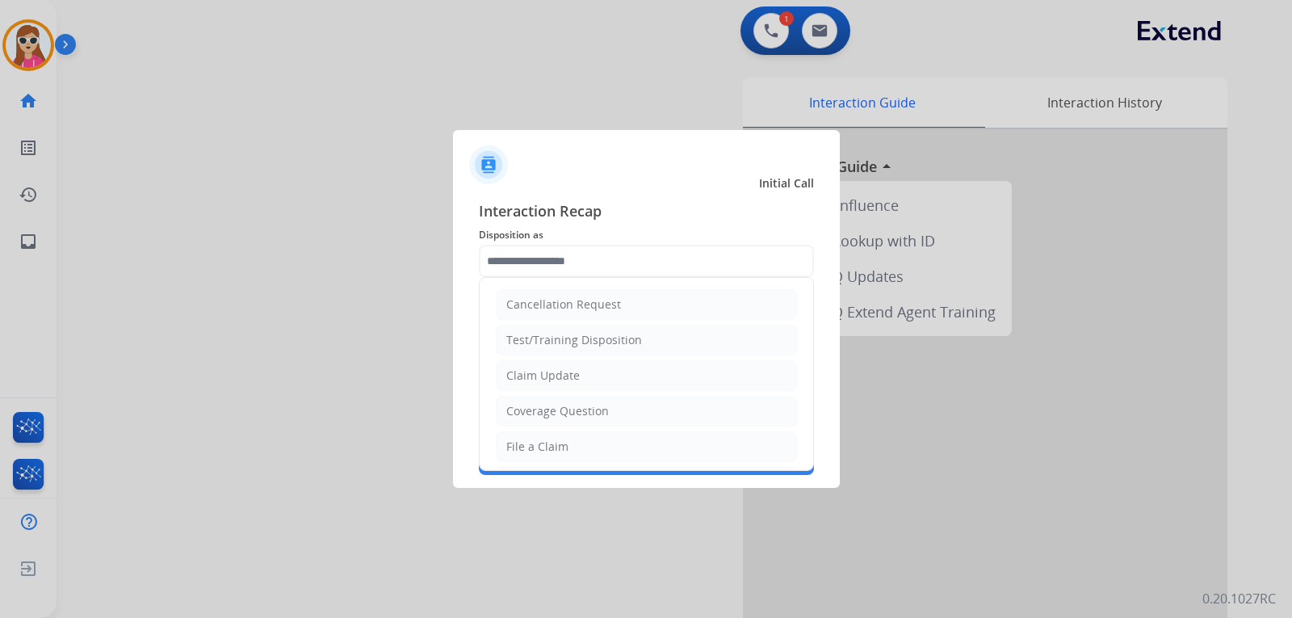
click at [614, 451] on li "File a Claim" at bounding box center [646, 446] width 301 height 31
type input "**********"
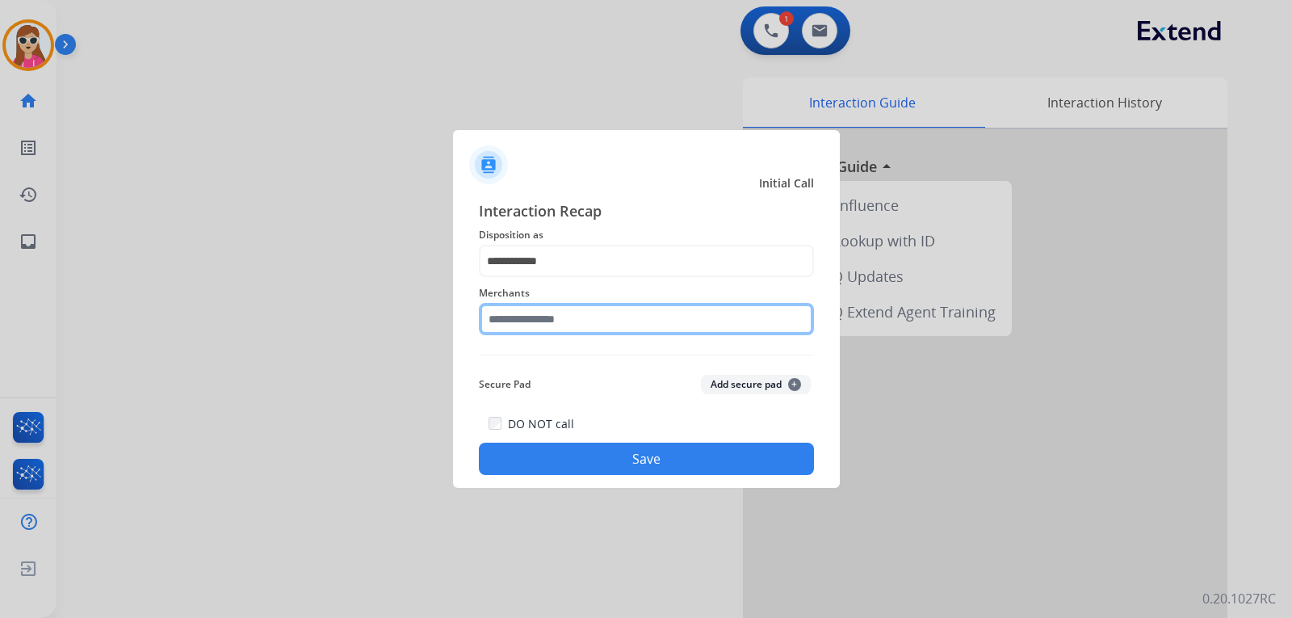
click at [598, 305] on input "text" at bounding box center [646, 319] width 335 height 32
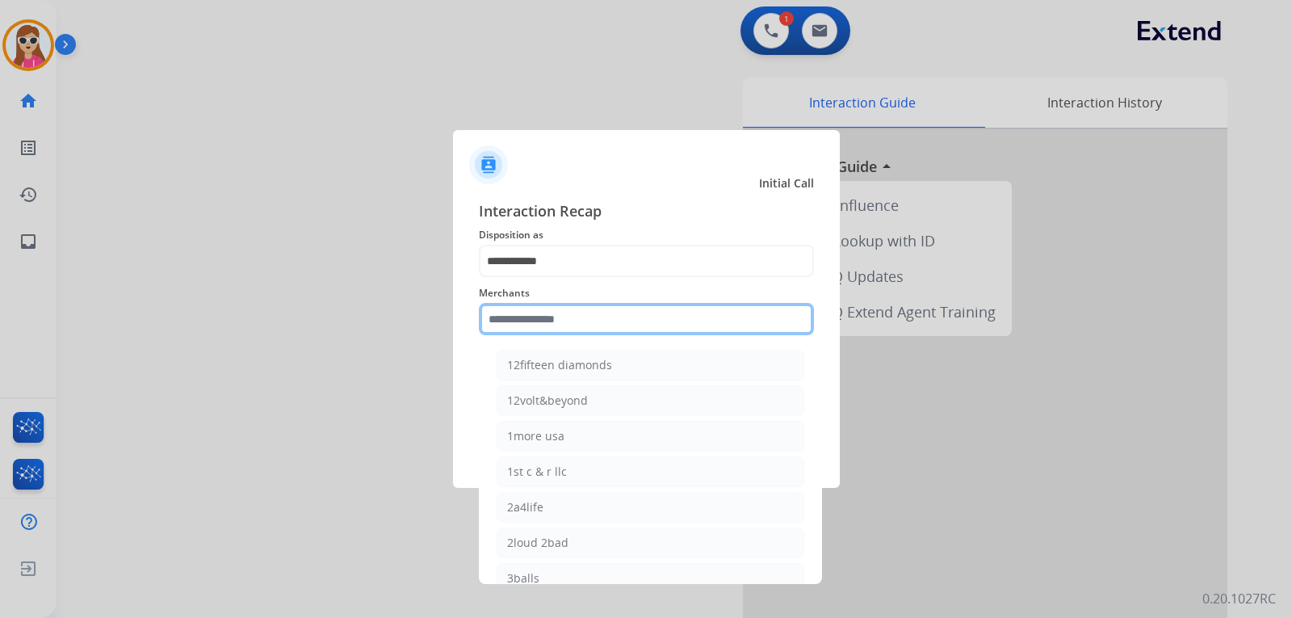
click at [508, 318] on input "text" at bounding box center [646, 319] width 335 height 32
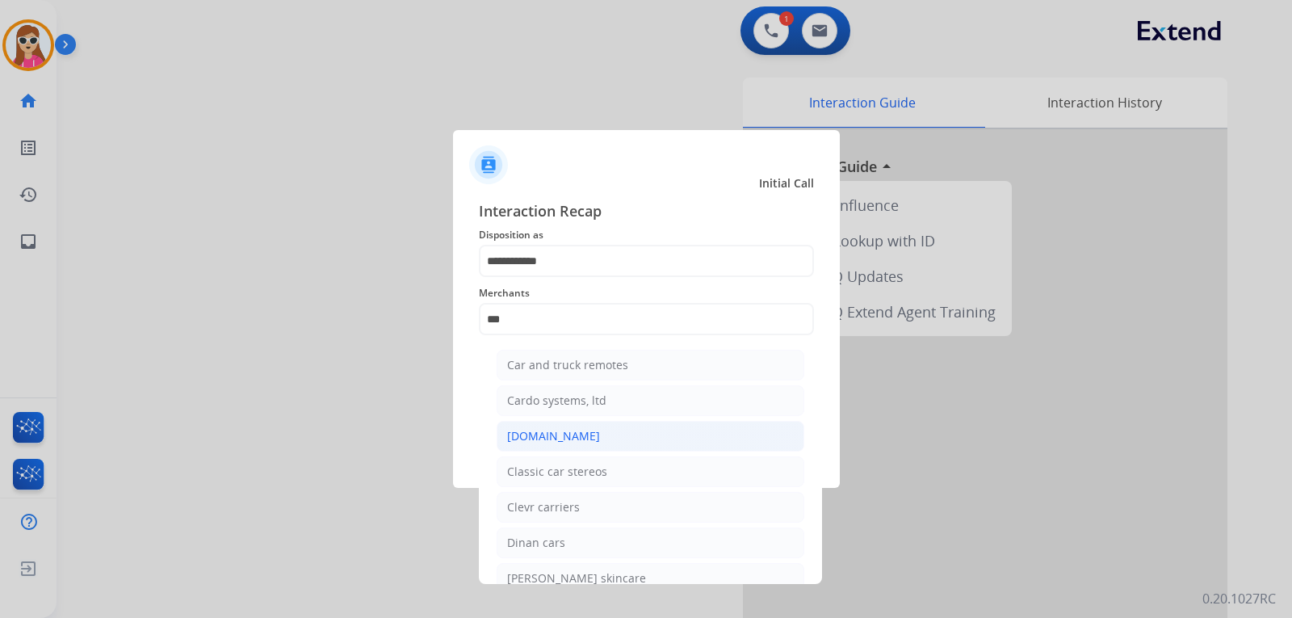
click at [583, 439] on li "[DOMAIN_NAME]" at bounding box center [651, 436] width 308 height 31
type input "**********"
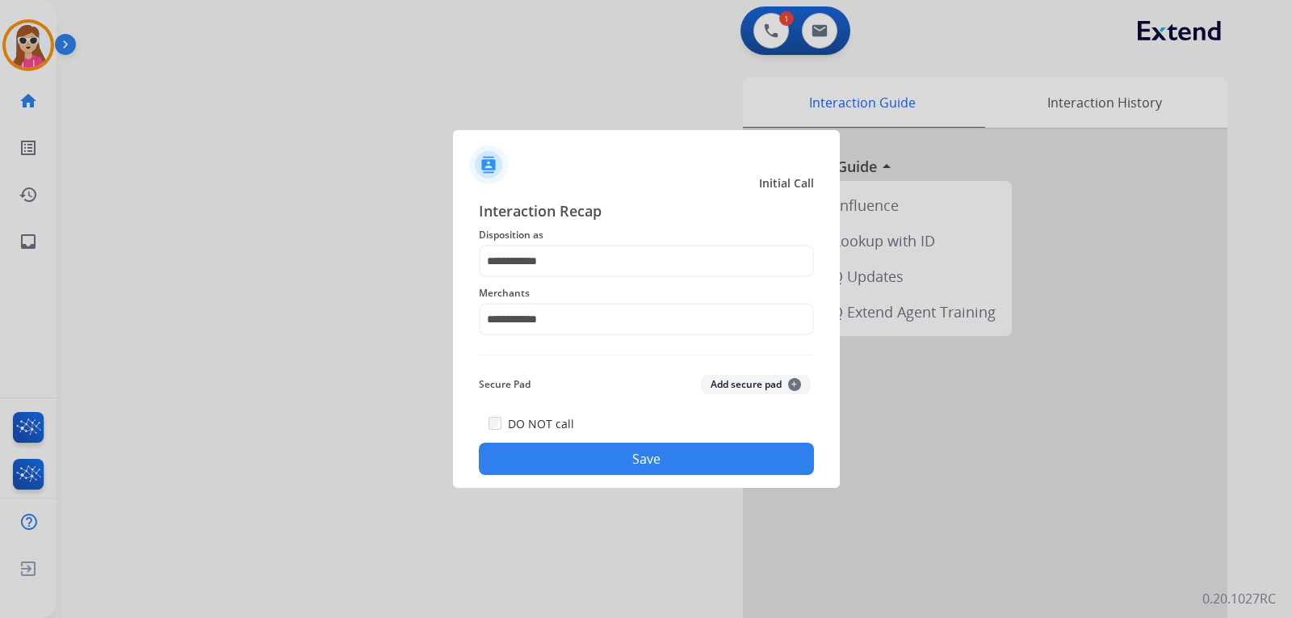
click at [602, 456] on button "Save" at bounding box center [646, 459] width 335 height 32
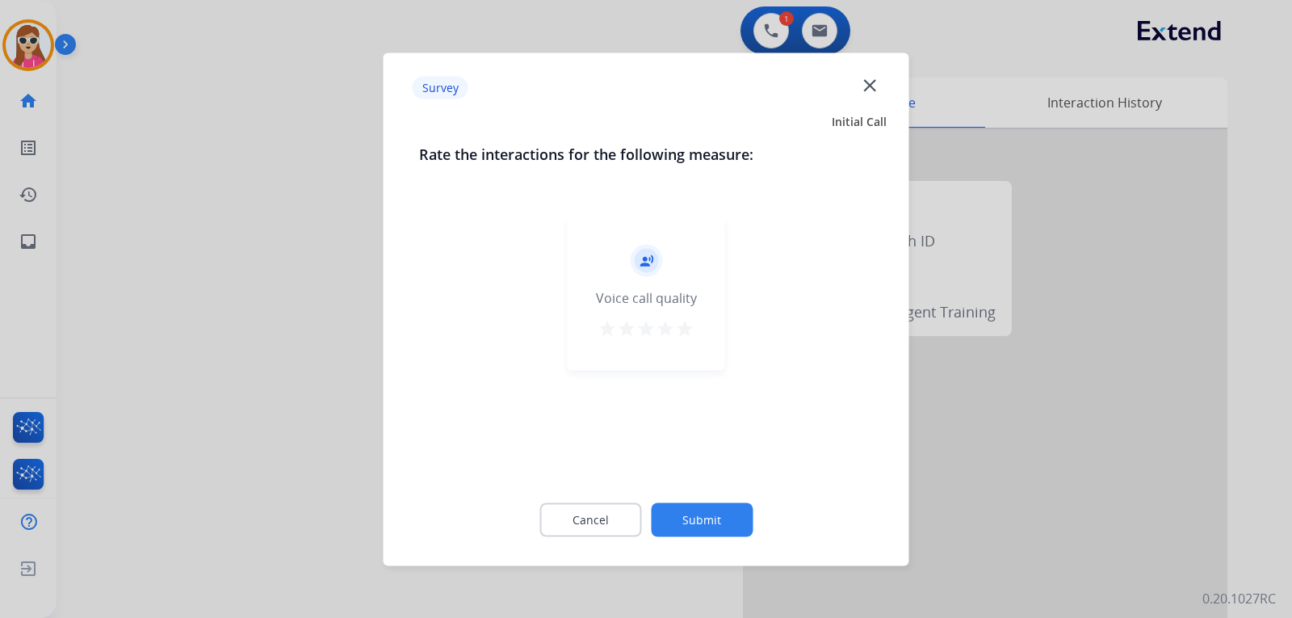
click at [684, 344] on div "record_voice_over Voice call quality star star star star star" at bounding box center [647, 292] width 158 height 153
click at [681, 337] on mat-icon "star" at bounding box center [684, 327] width 19 height 19
click at [735, 519] on button "Submit" at bounding box center [702, 519] width 102 height 34
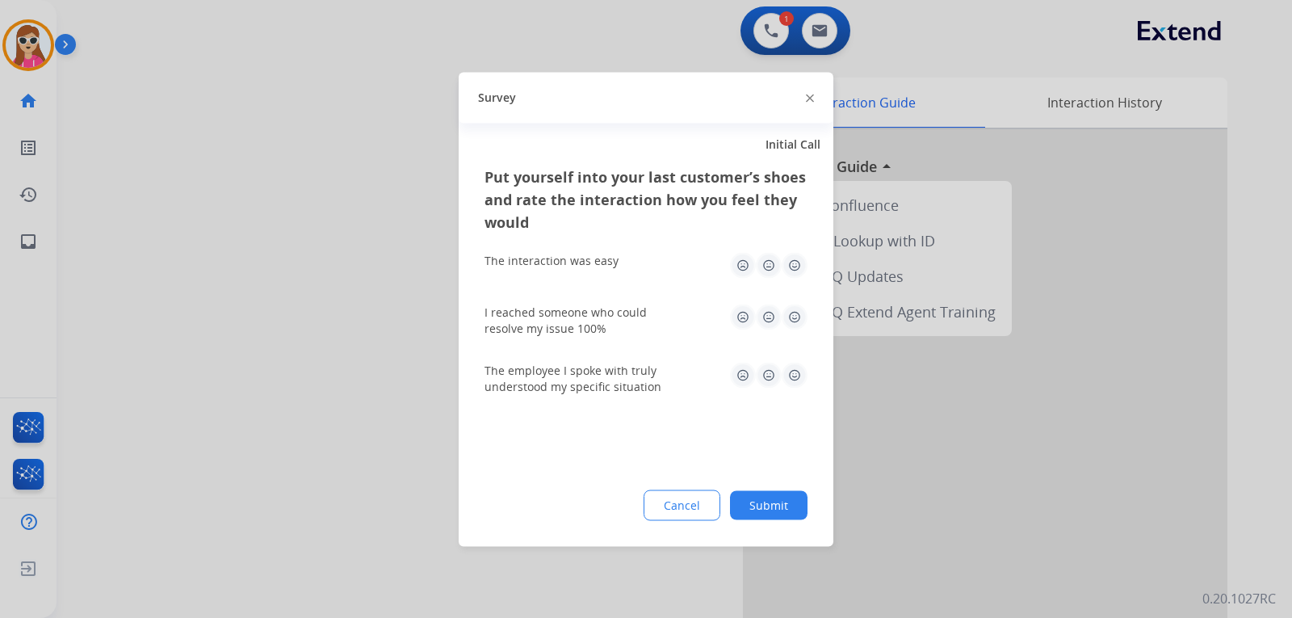
click at [795, 268] on img at bounding box center [795, 265] width 26 height 26
click at [793, 330] on div "I reached someone who could resolve my issue 100%" at bounding box center [646, 320] width 323 height 32
click at [796, 317] on img at bounding box center [795, 317] width 26 height 26
click at [788, 372] on img at bounding box center [795, 375] width 26 height 26
click at [788, 505] on button "Submit" at bounding box center [769, 504] width 78 height 29
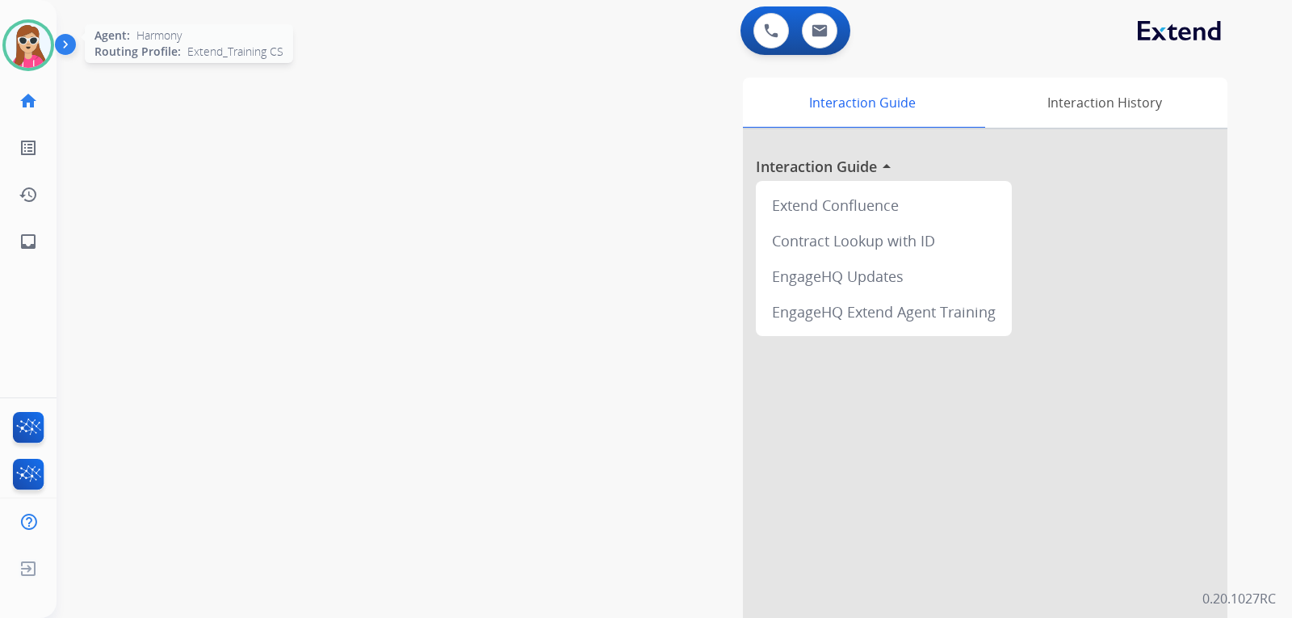
click at [17, 56] on img at bounding box center [28, 45] width 45 height 45
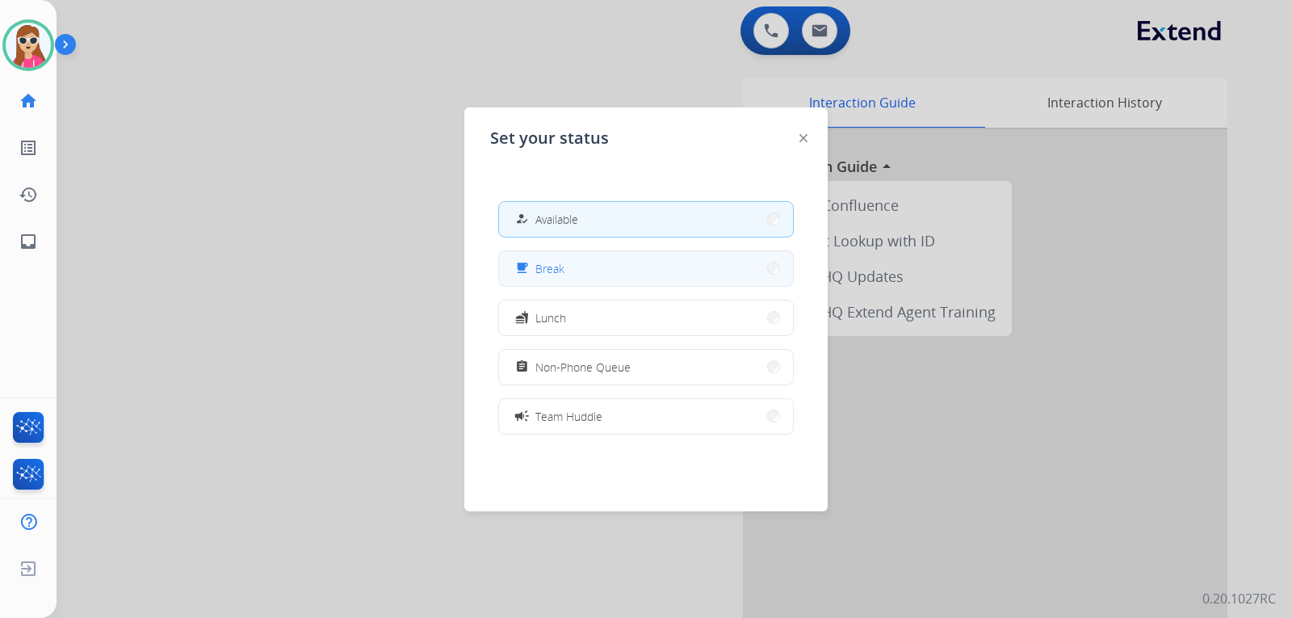
drag, startPoint x: 530, startPoint y: 262, endPoint x: 587, endPoint y: 257, distance: 57.6
click at [545, 245] on div "how_to_reg Available free_breakfast Break fastfood Lunch assignment Non-Phone Q…" at bounding box center [646, 317] width 312 height 258
click at [729, 267] on button "free_breakfast Break" at bounding box center [646, 268] width 294 height 35
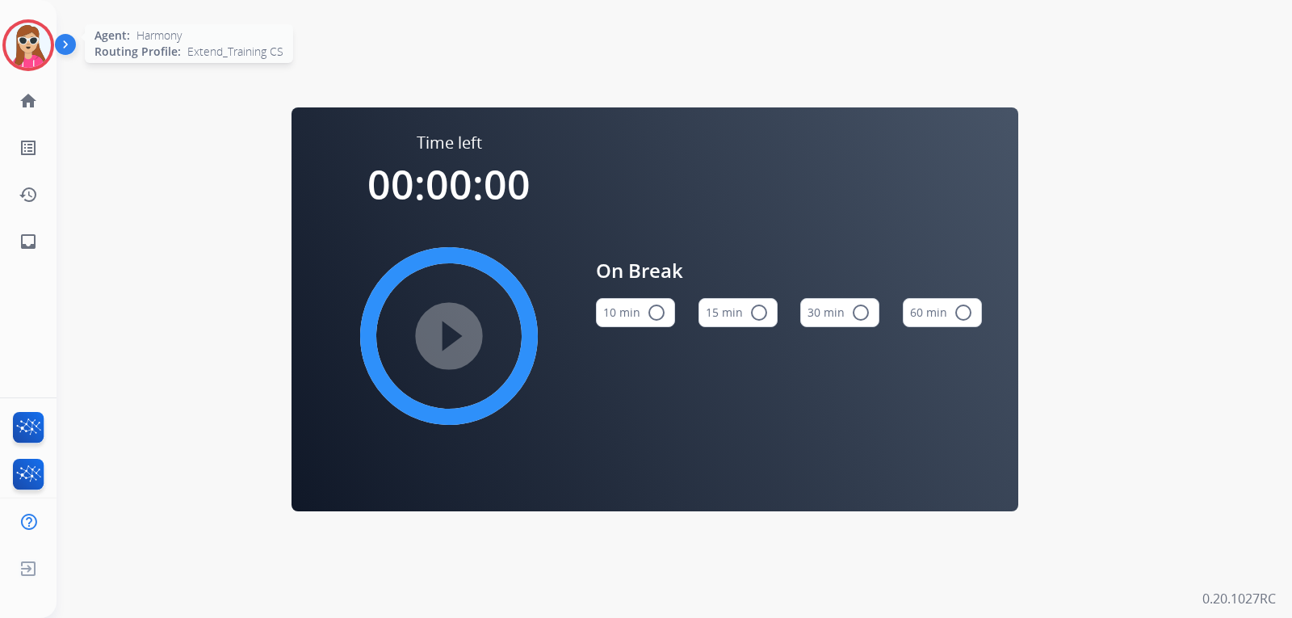
click at [27, 45] on img at bounding box center [28, 45] width 45 height 45
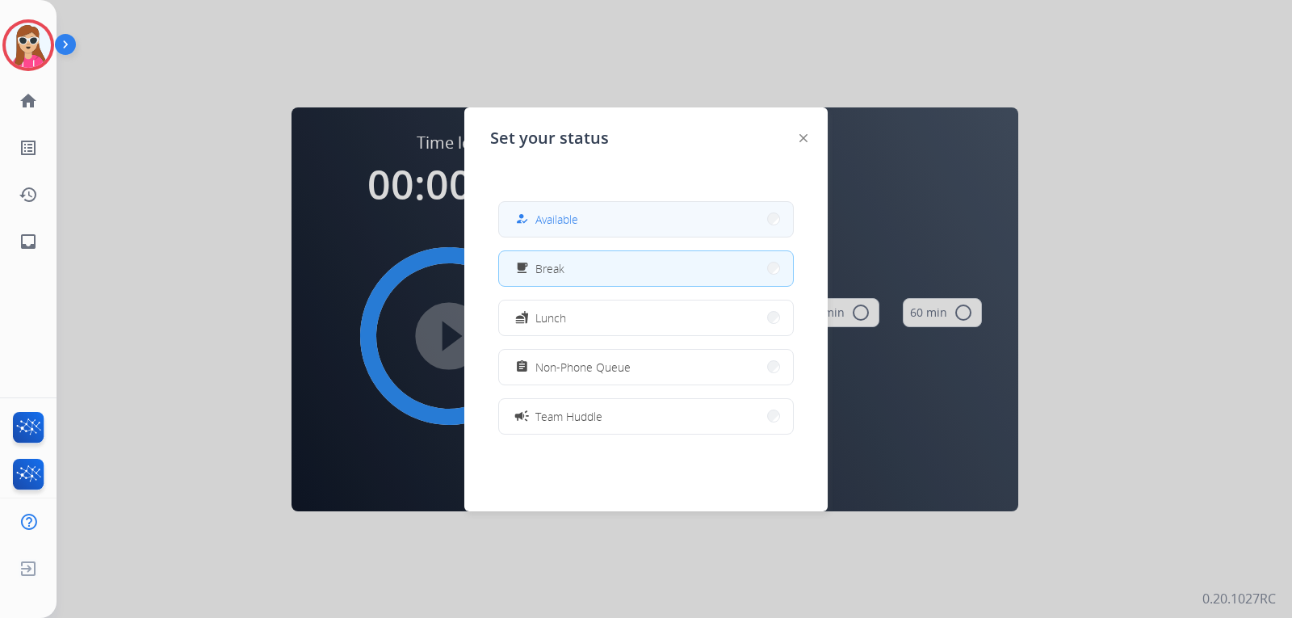
click at [626, 224] on button "how_to_reg Available" at bounding box center [646, 219] width 294 height 35
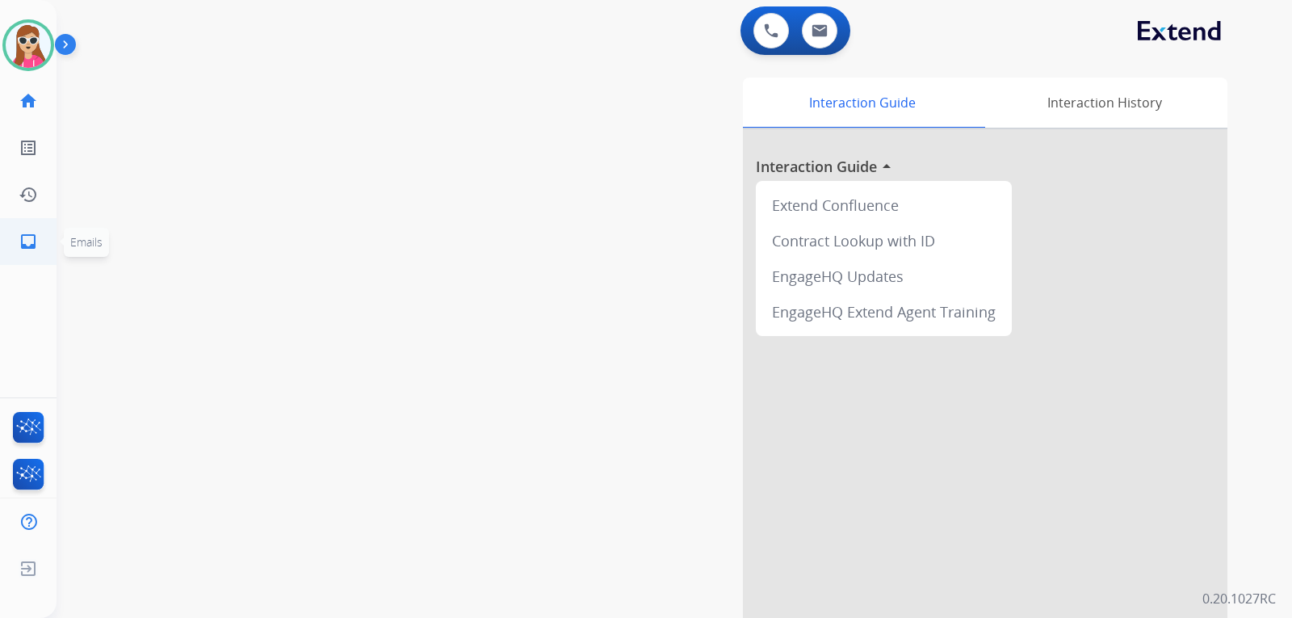
click at [19, 239] on mat-icon "inbox" at bounding box center [28, 241] width 19 height 19
select select "**********"
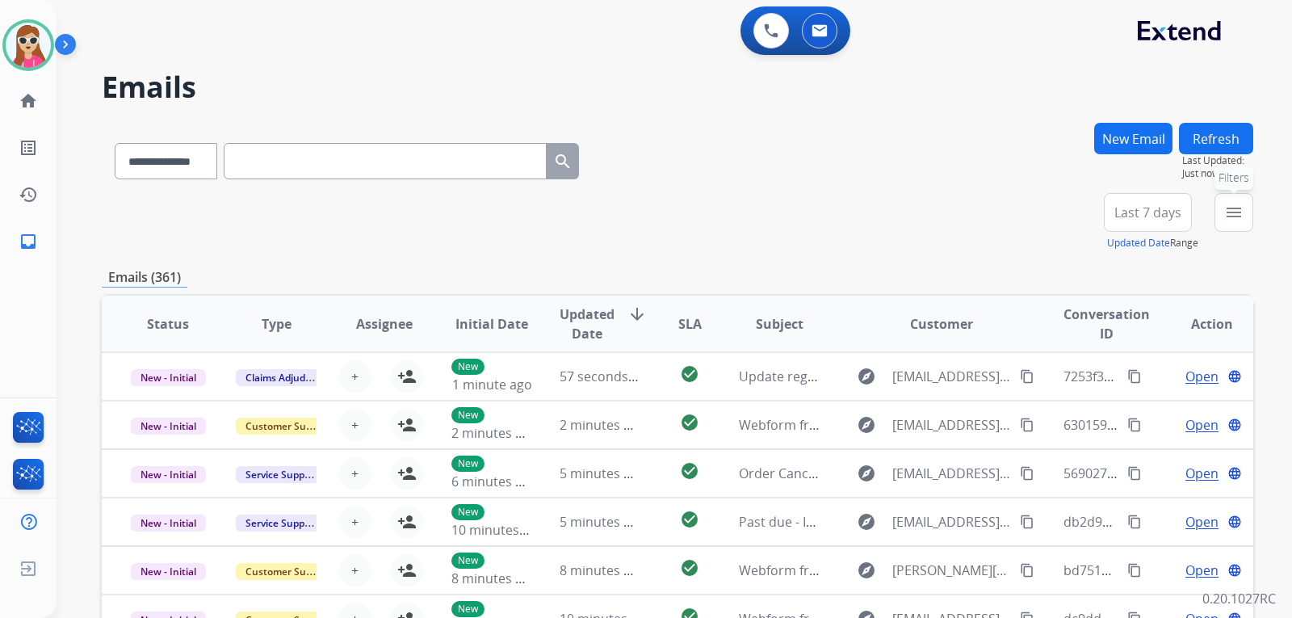
click at [1241, 209] on mat-icon "menu" at bounding box center [1234, 212] width 19 height 19
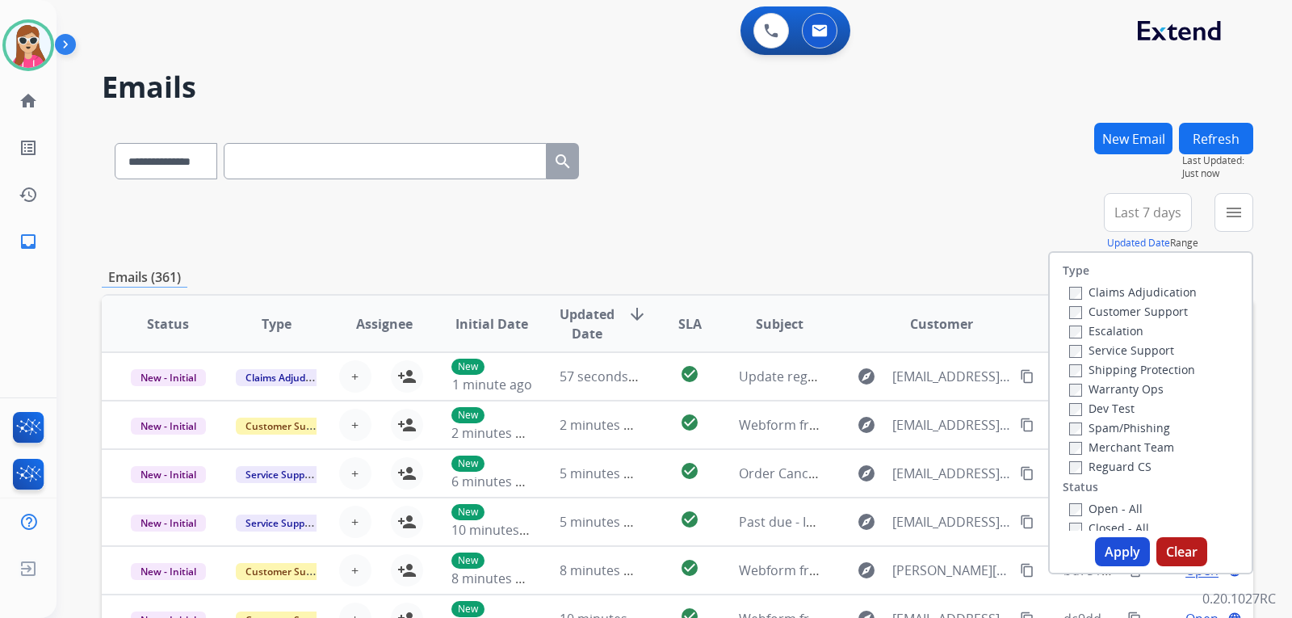
click at [1147, 315] on label "Customer Support" at bounding box center [1129, 311] width 119 height 15
click at [1145, 369] on label "Shipping Protection" at bounding box center [1133, 369] width 126 height 15
click at [1108, 465] on label "Reguard CS" at bounding box center [1111, 466] width 82 height 15
click at [1098, 504] on label "Open - All" at bounding box center [1107, 508] width 74 height 15
click at [1099, 552] on button "Apply" at bounding box center [1122, 551] width 55 height 29
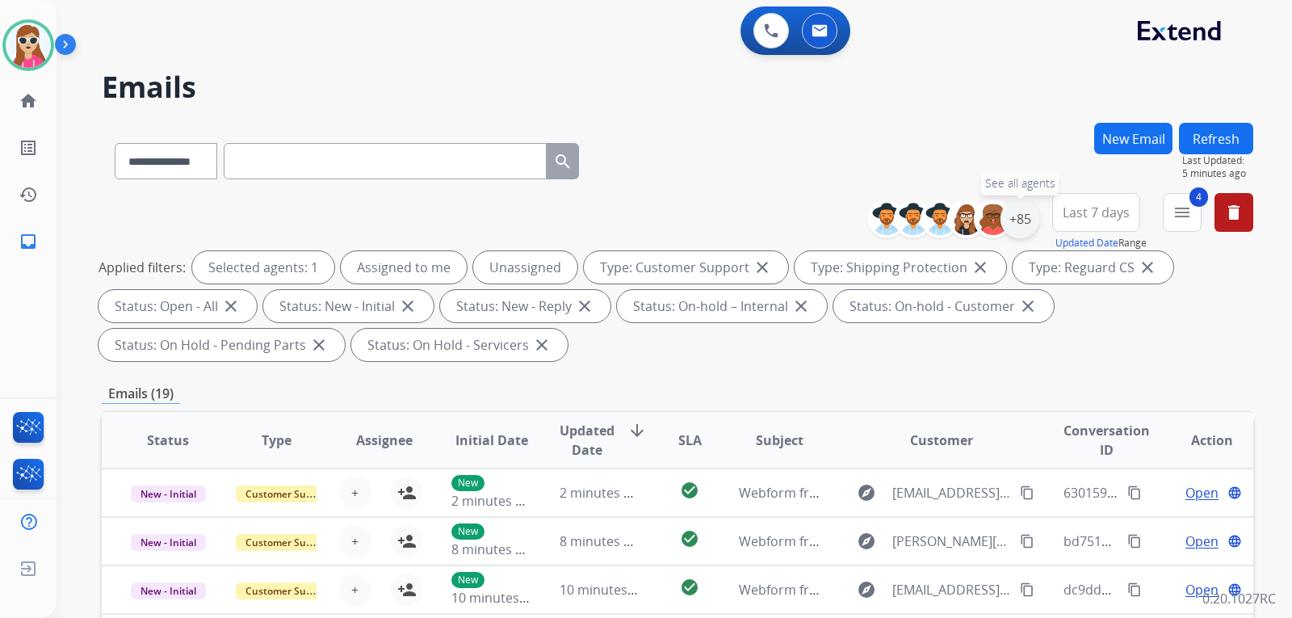
click at [1024, 229] on div "+85" at bounding box center [1020, 219] width 39 height 39
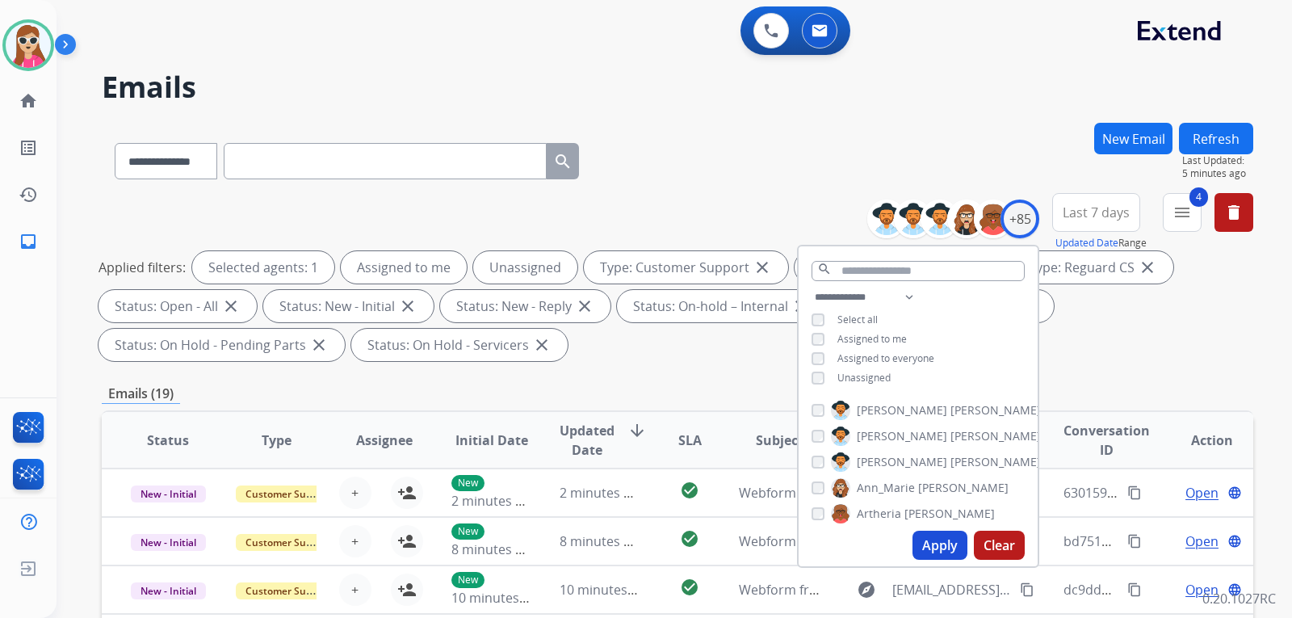
click at [869, 377] on span "Unassigned" at bounding box center [864, 378] width 53 height 14
click at [868, 377] on span "Unassigned" at bounding box center [864, 378] width 53 height 14
click at [1086, 418] on th "Conversation ID" at bounding box center [1092, 440] width 108 height 57
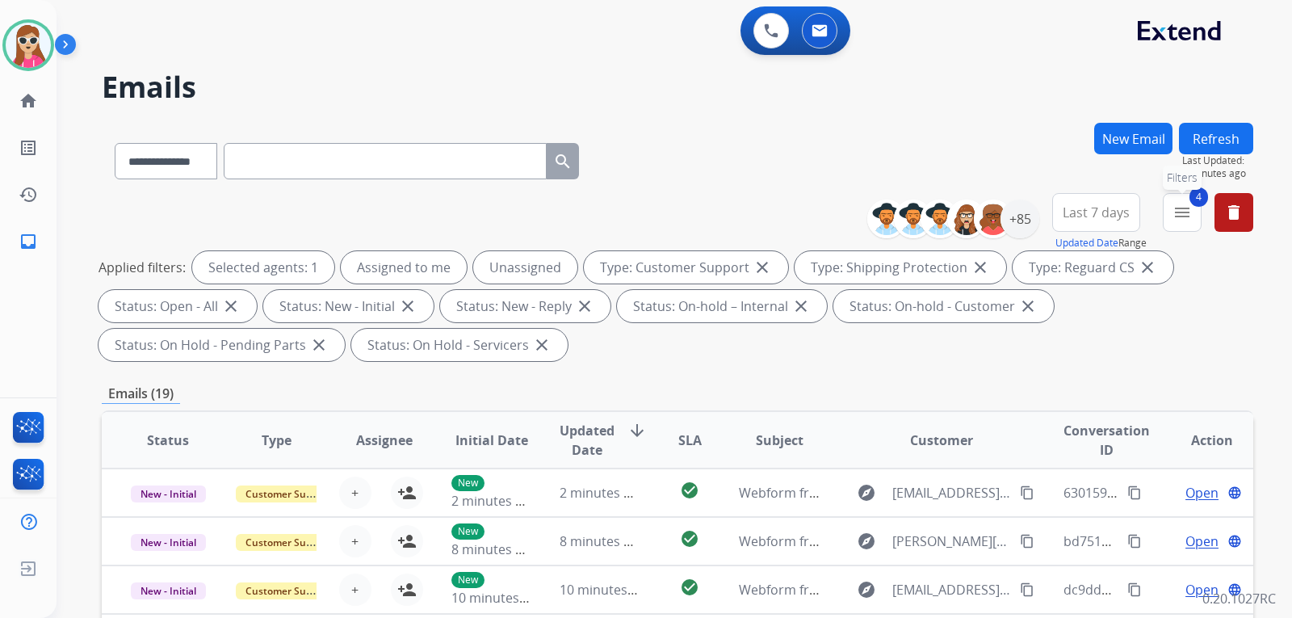
click at [1176, 218] on mat-icon "menu" at bounding box center [1182, 212] width 19 height 19
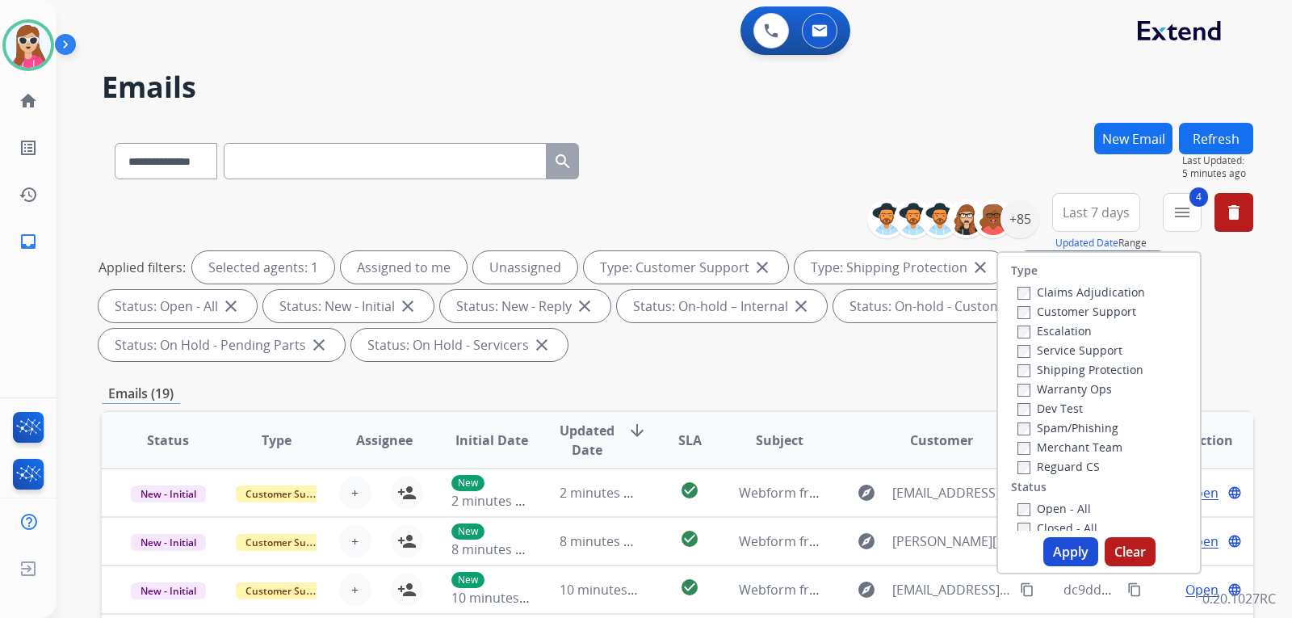
drag, startPoint x: 1057, startPoint y: 554, endPoint x: 1055, endPoint y: 527, distance: 26.7
click at [1057, 553] on button "Apply" at bounding box center [1071, 551] width 55 height 29
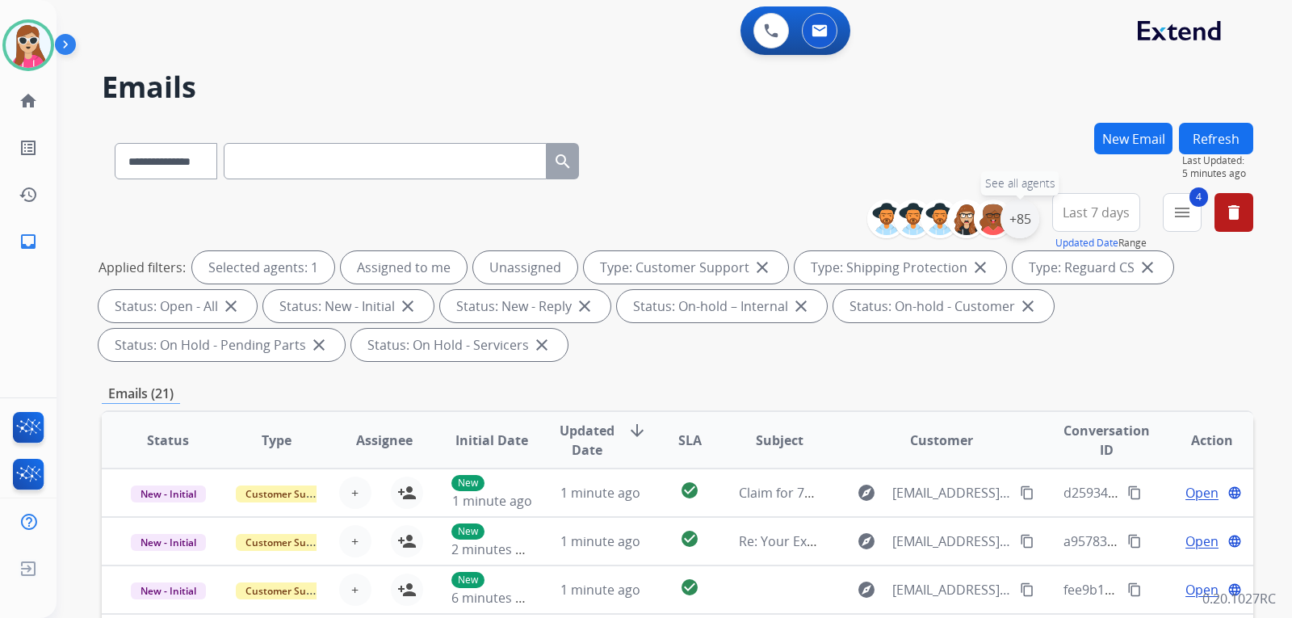
click at [1022, 230] on div "+85" at bounding box center [1020, 219] width 39 height 39
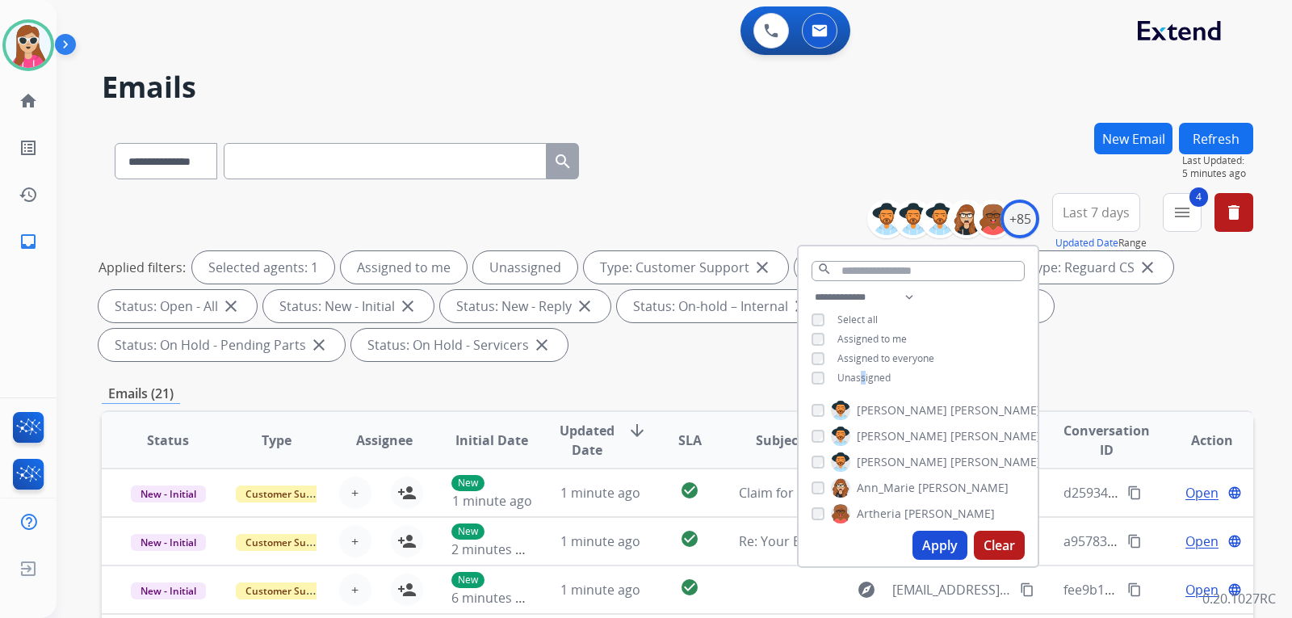
click at [862, 375] on span "Unassigned" at bounding box center [864, 378] width 53 height 14
click at [930, 552] on button "Apply" at bounding box center [940, 545] width 55 height 29
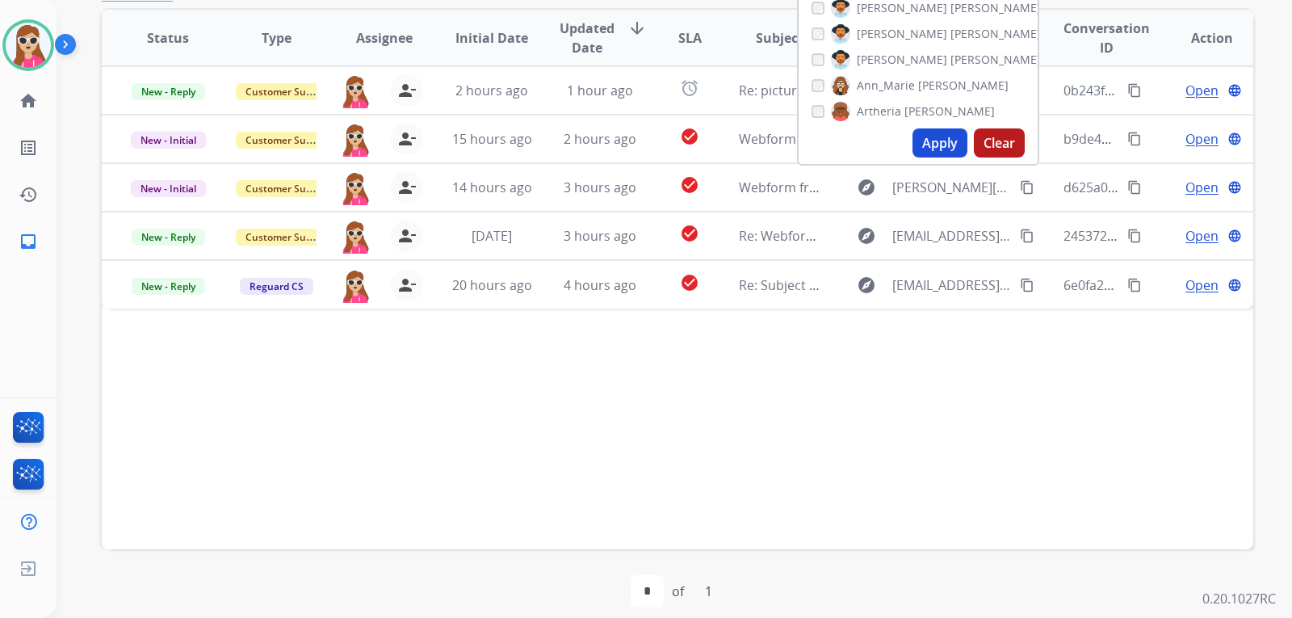
scroll to position [404, 0]
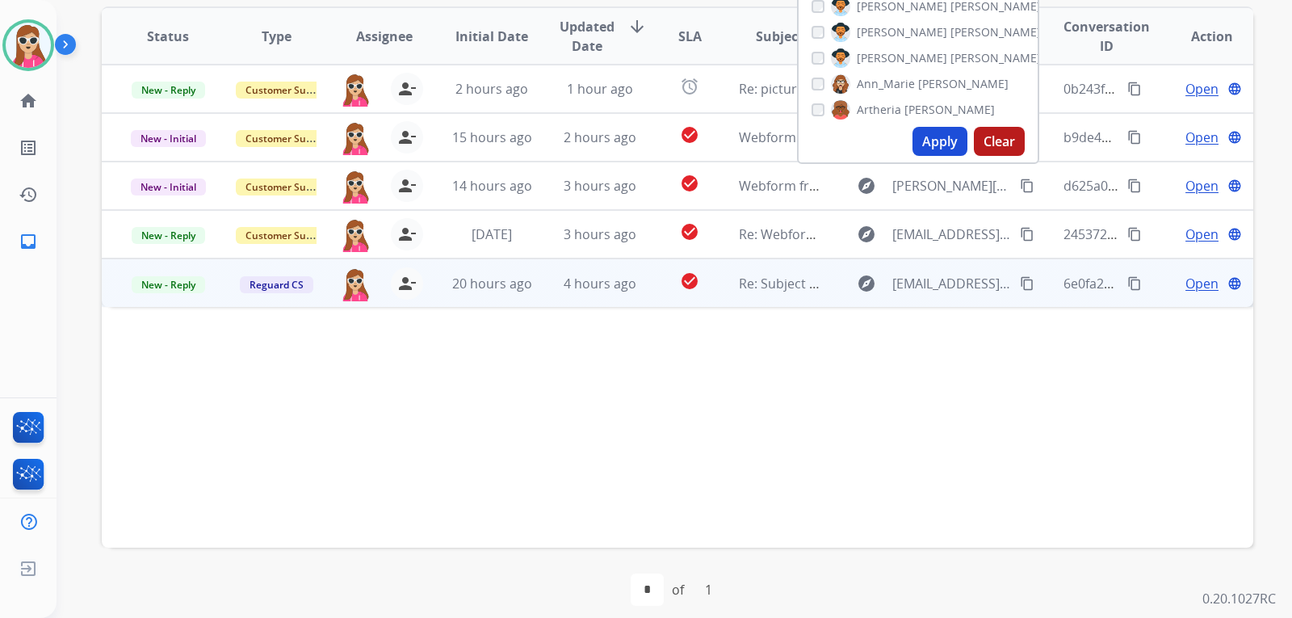
click at [723, 295] on td "Re: Subject uploaded photos" at bounding box center [767, 282] width 108 height 48
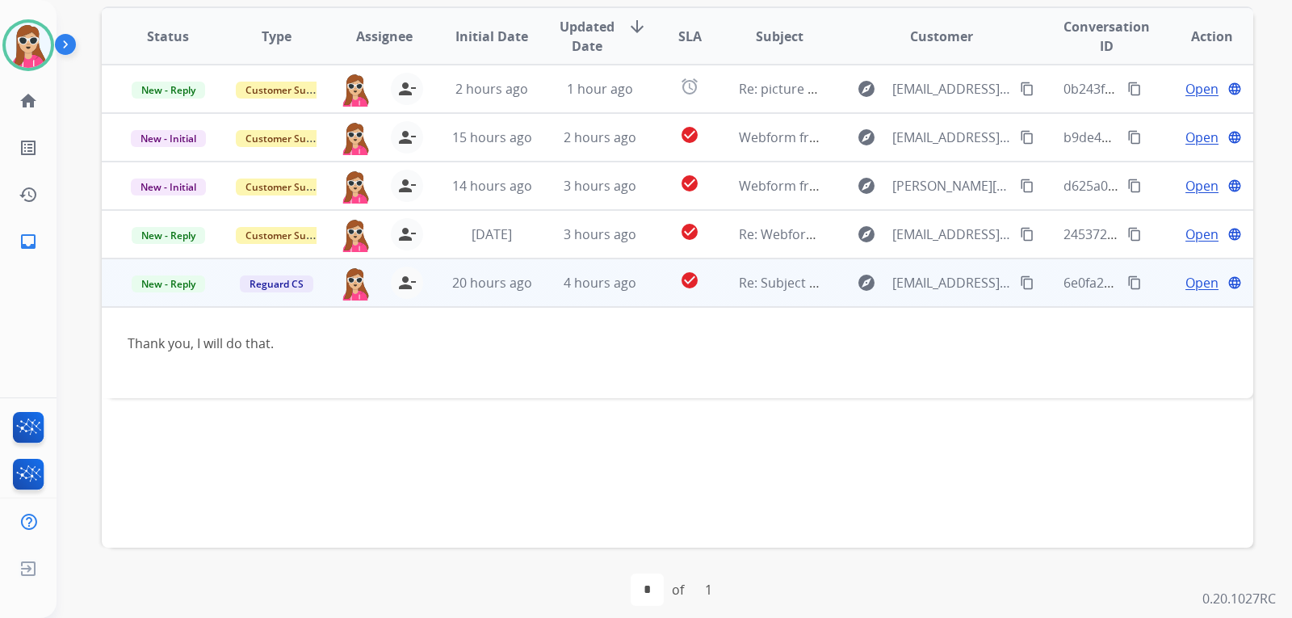
click at [1199, 279] on span "Open" at bounding box center [1202, 282] width 33 height 19
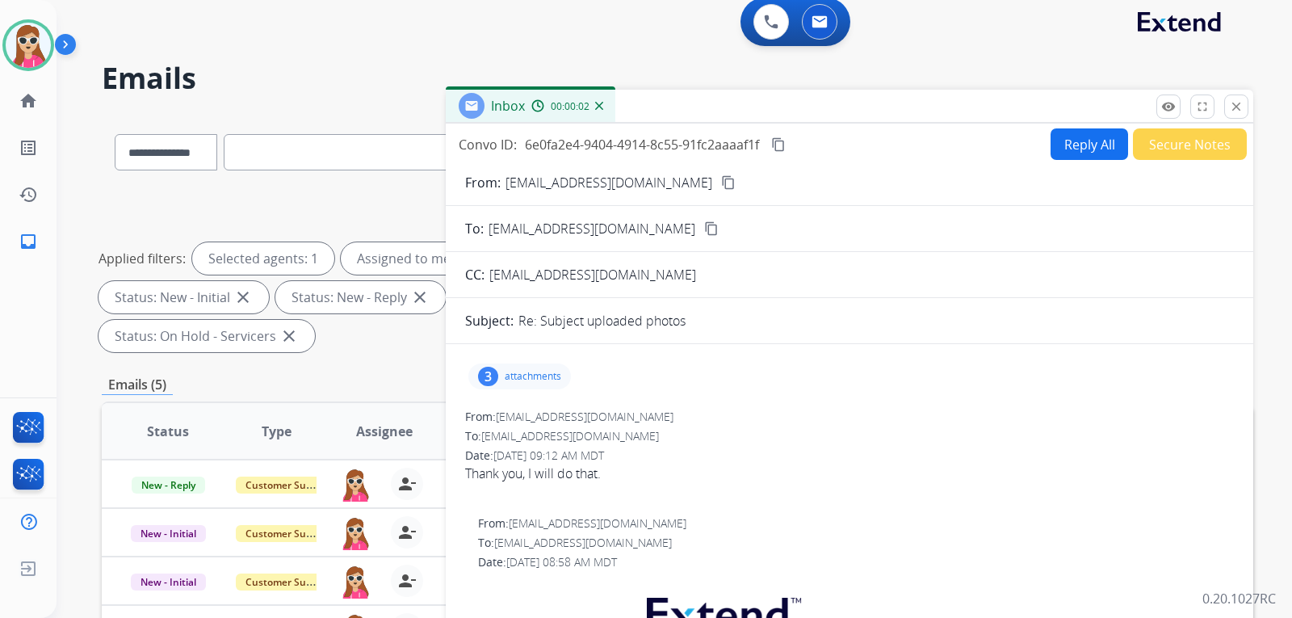
scroll to position [0, 0]
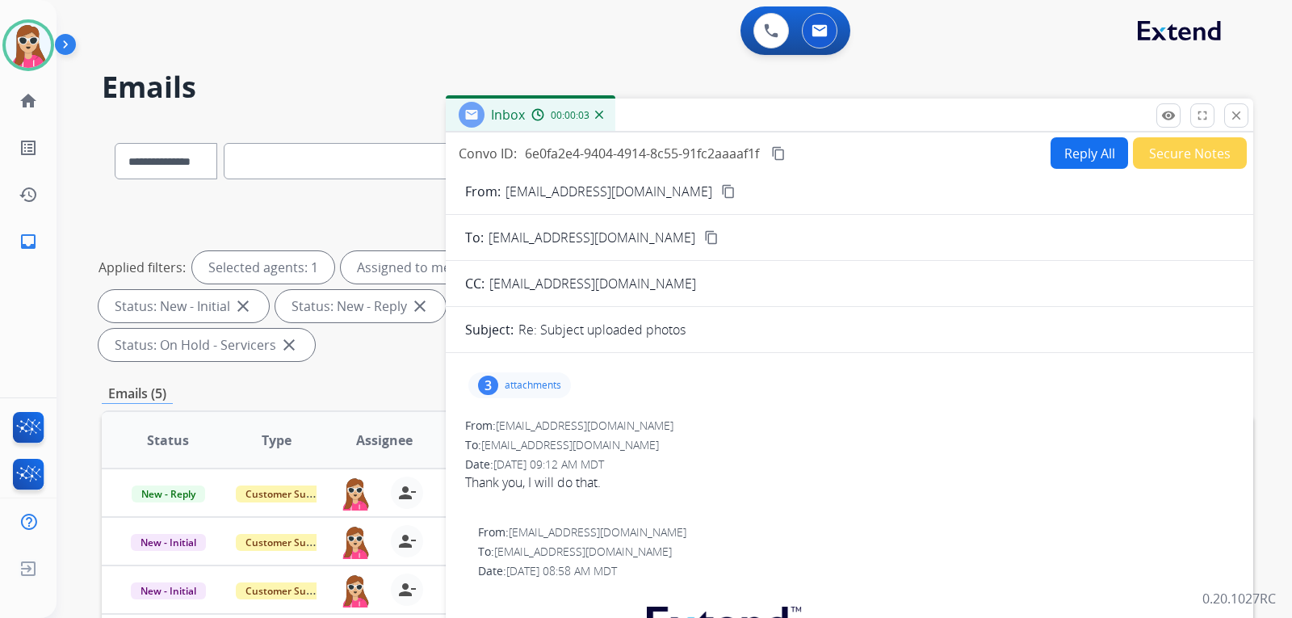
click at [1019, 185] on div "From: shila2011.haqbin@gmail.com content_copy" at bounding box center [850, 191] width 808 height 19
drag, startPoint x: 1033, startPoint y: 169, endPoint x: 1066, endPoint y: 162, distance: 33.7
click at [1034, 168] on div "Convo ID: 6e0fa2e4-9404-4914-8c55-91fc2aaaaf1f content_copy Reply All Secure No…" at bounding box center [850, 477] width 808 height 690
click at [1066, 162] on button "Reply All" at bounding box center [1090, 153] width 78 height 32
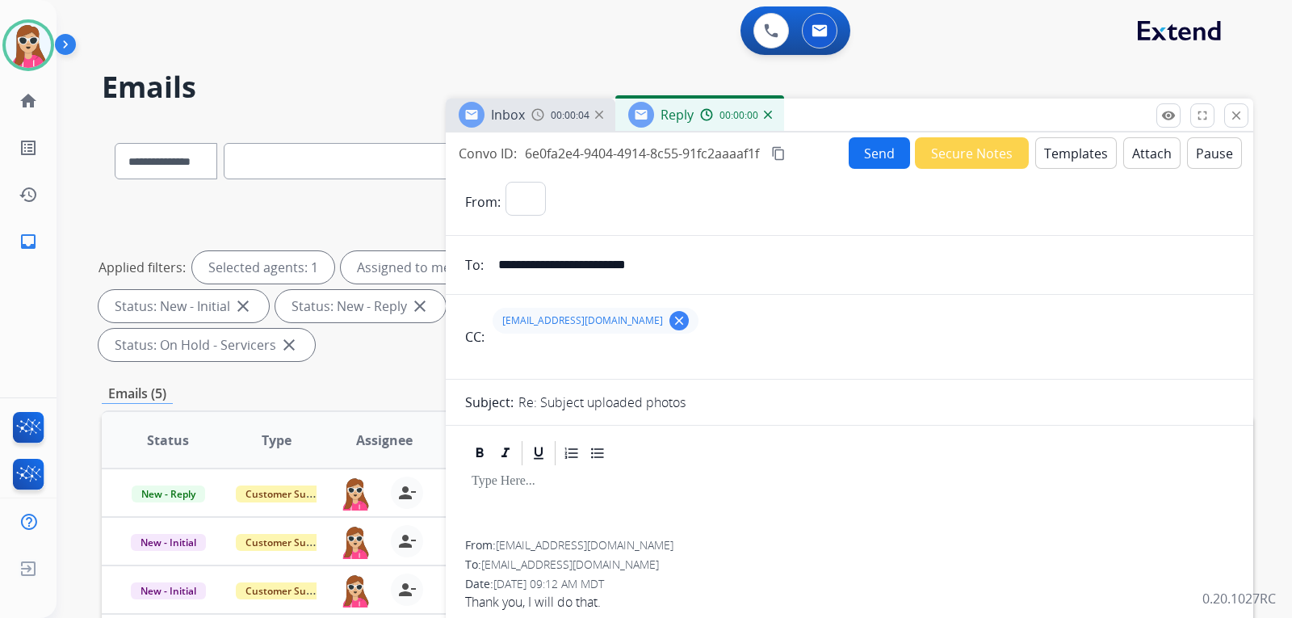
select select "**********"
click at [1082, 162] on button "Templates" at bounding box center [1077, 153] width 82 height 32
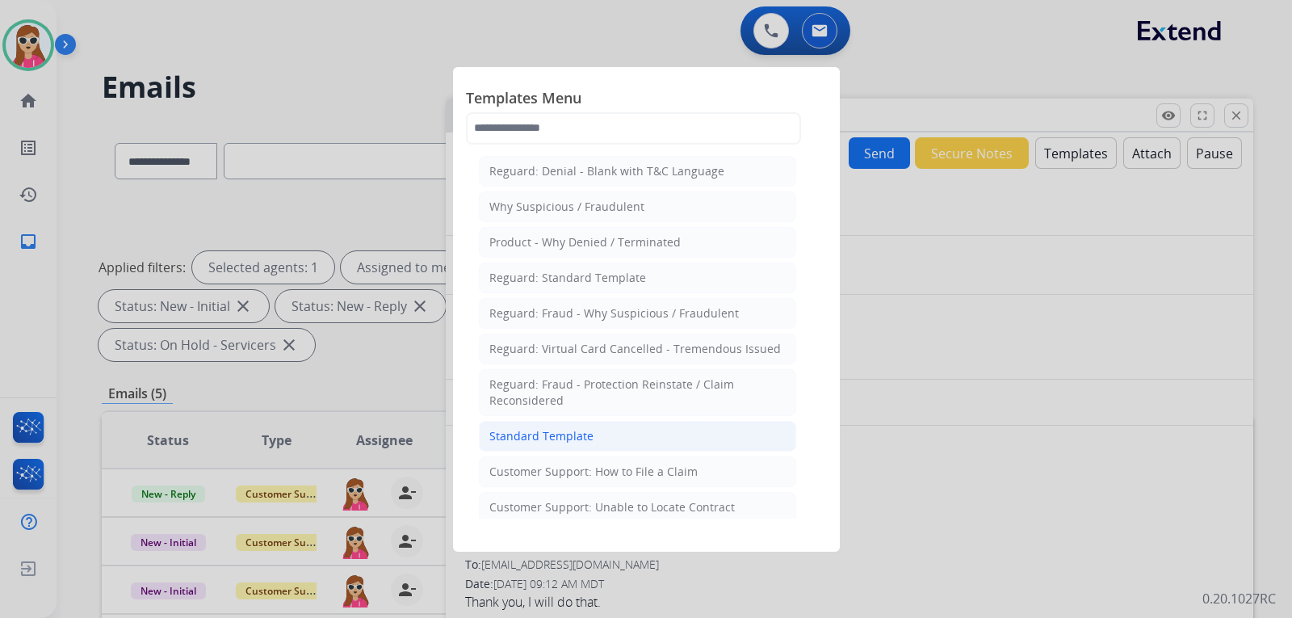
click at [676, 427] on li "Standard Template" at bounding box center [637, 436] width 317 height 31
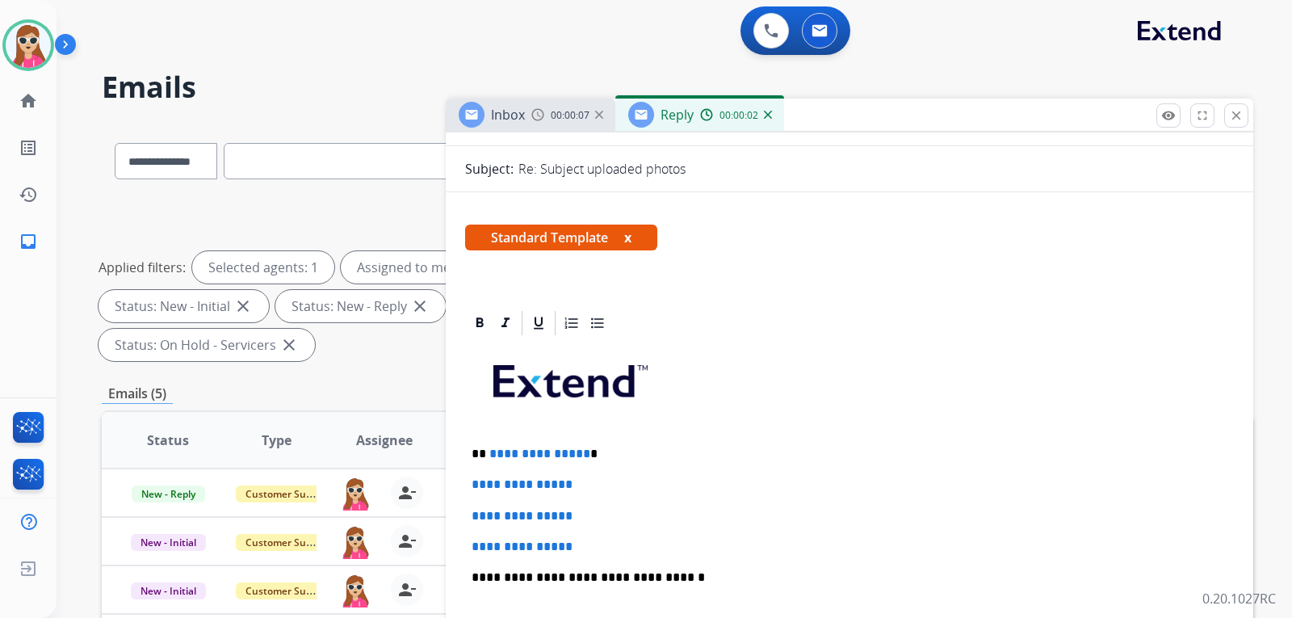
scroll to position [242, 0]
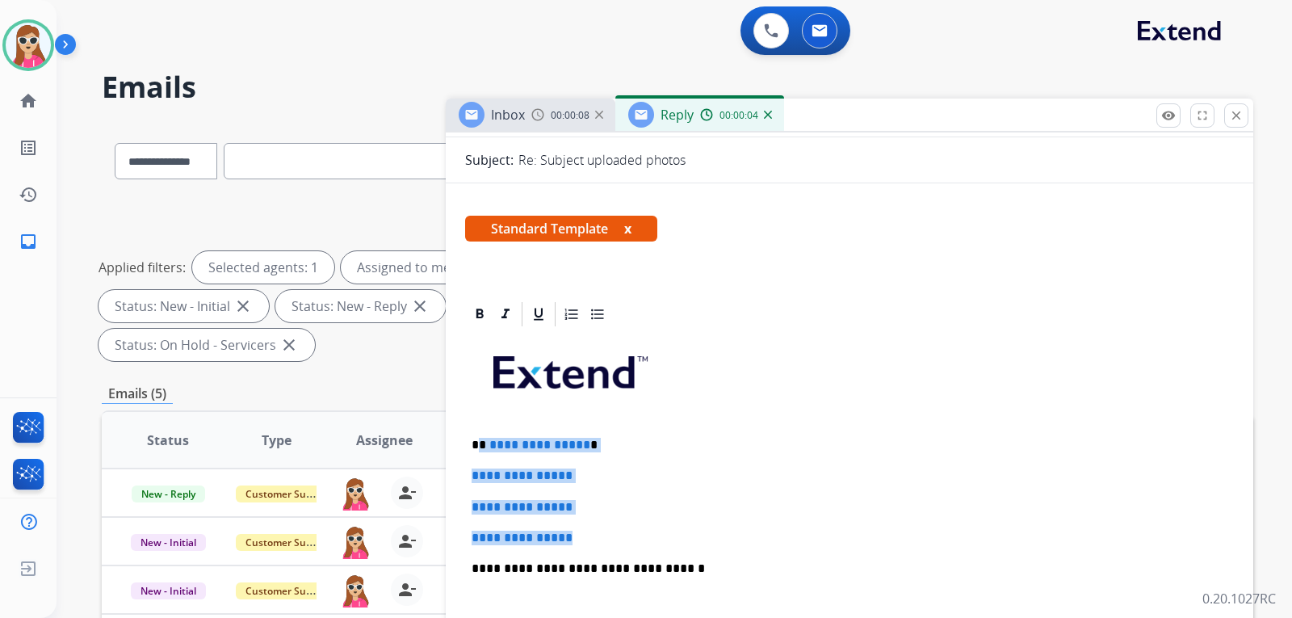
drag, startPoint x: 481, startPoint y: 442, endPoint x: 607, endPoint y: 544, distance: 162.5
click at [607, 544] on div "**********" at bounding box center [849, 607] width 769 height 556
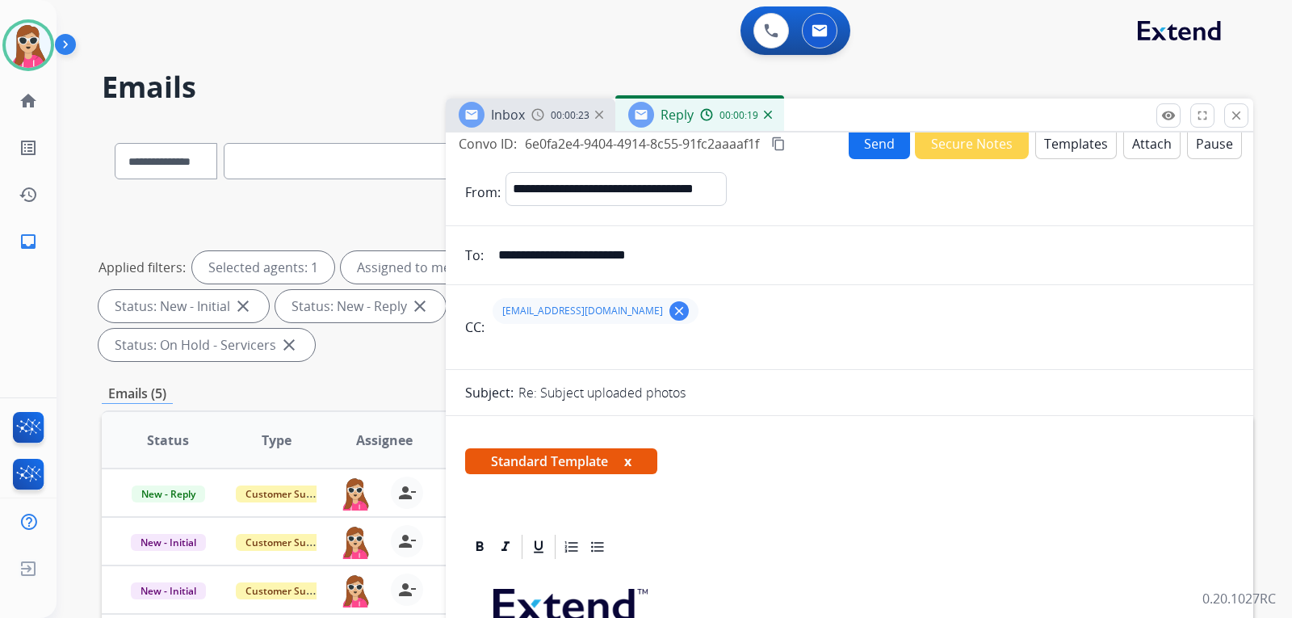
scroll to position [0, 0]
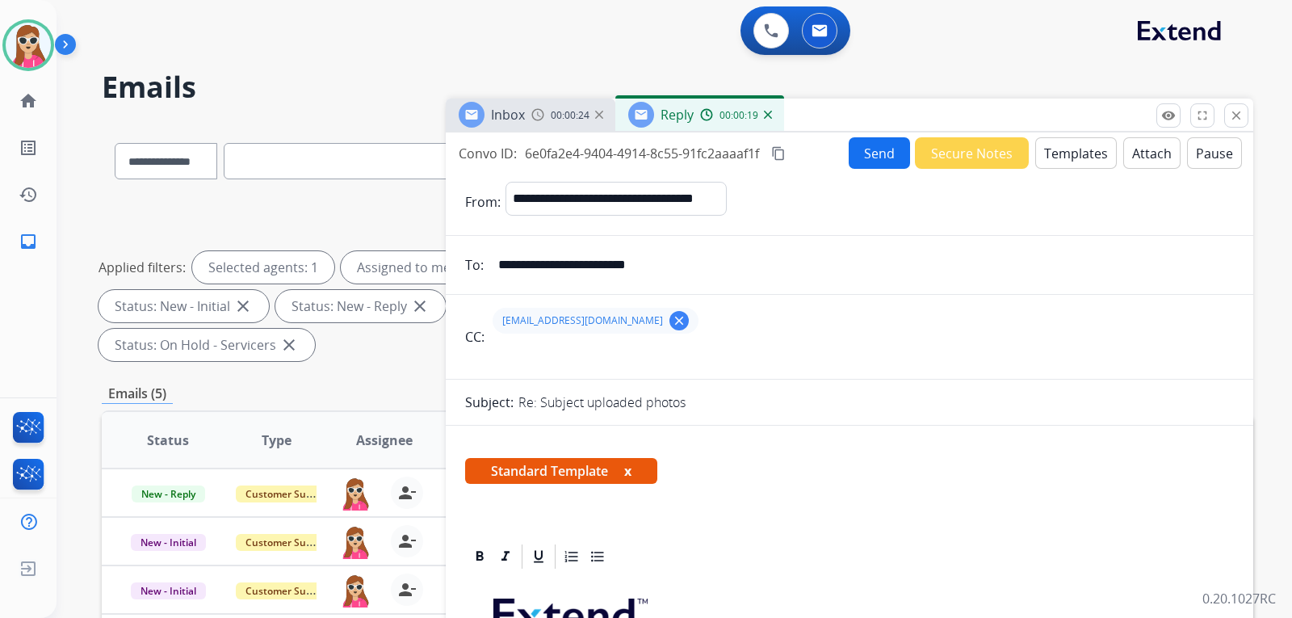
click at [873, 155] on button "Send" at bounding box center [879, 153] width 61 height 32
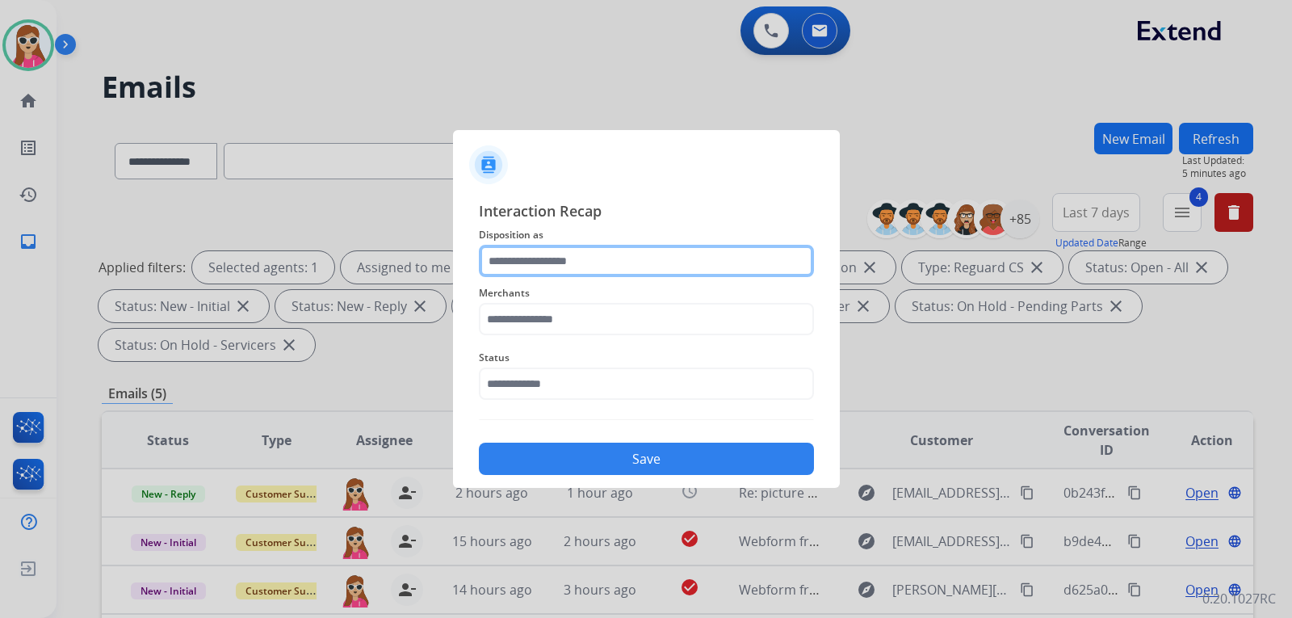
click at [574, 259] on input "text" at bounding box center [646, 261] width 335 height 32
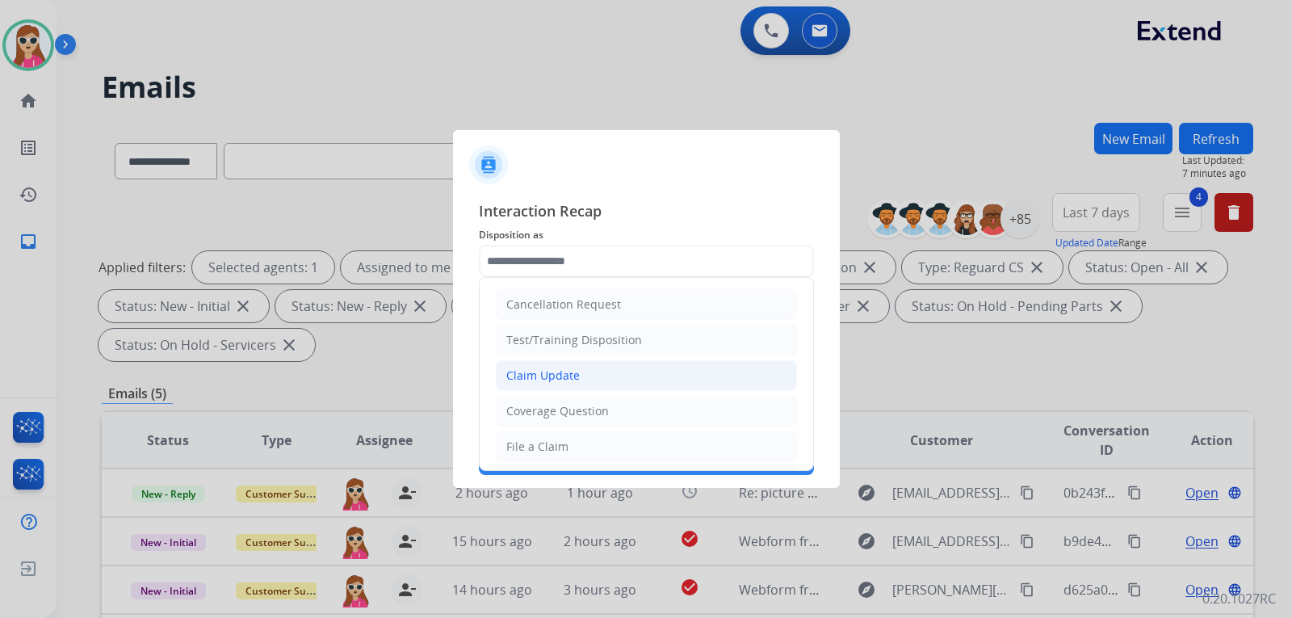
click at [618, 373] on li "Claim Update" at bounding box center [646, 375] width 301 height 31
type input "**********"
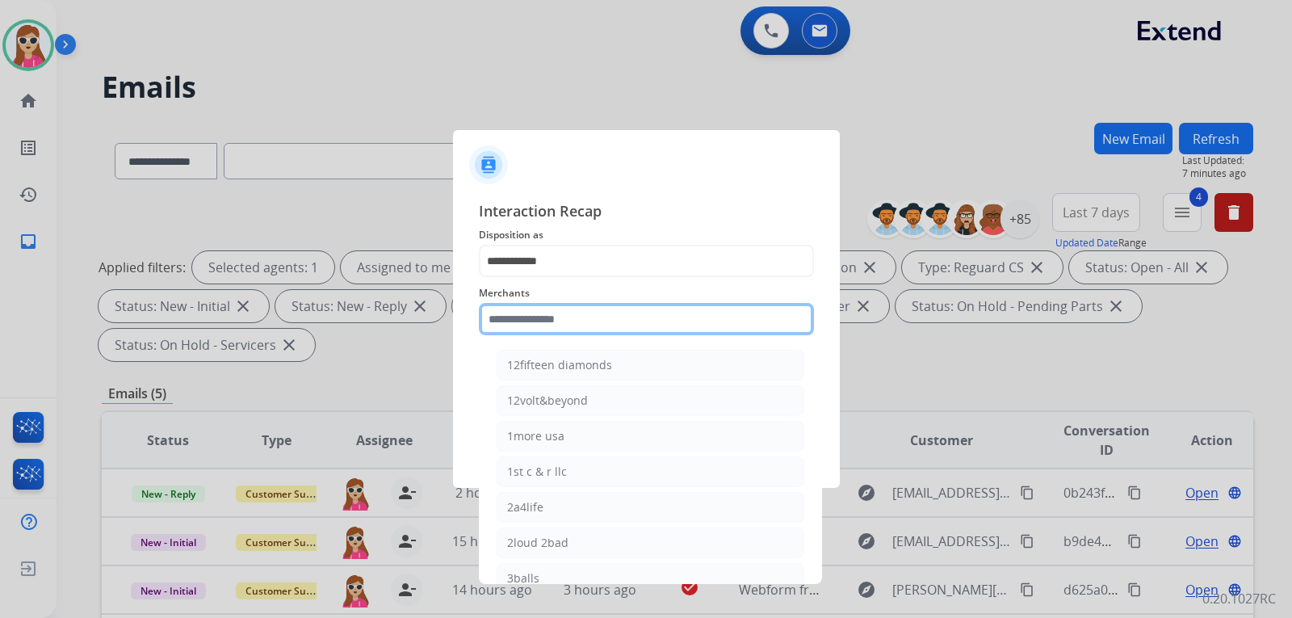
click at [595, 329] on input "text" at bounding box center [646, 319] width 335 height 32
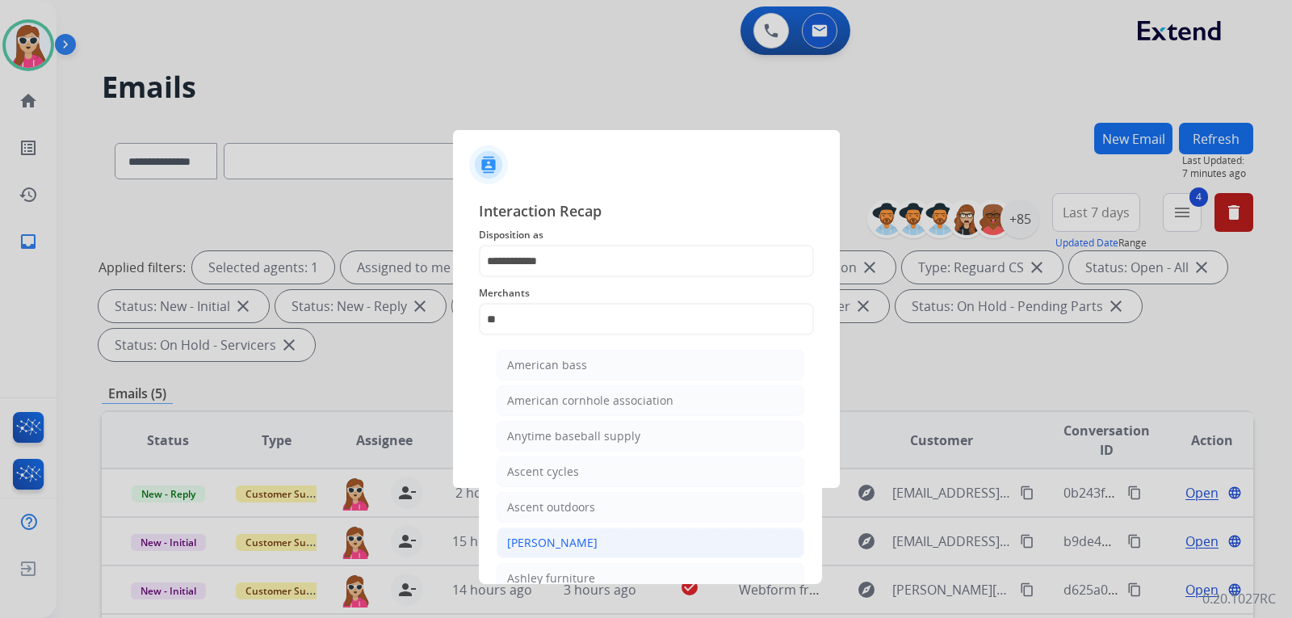
click at [569, 540] on div "[PERSON_NAME]" at bounding box center [552, 543] width 90 height 16
type input "**********"
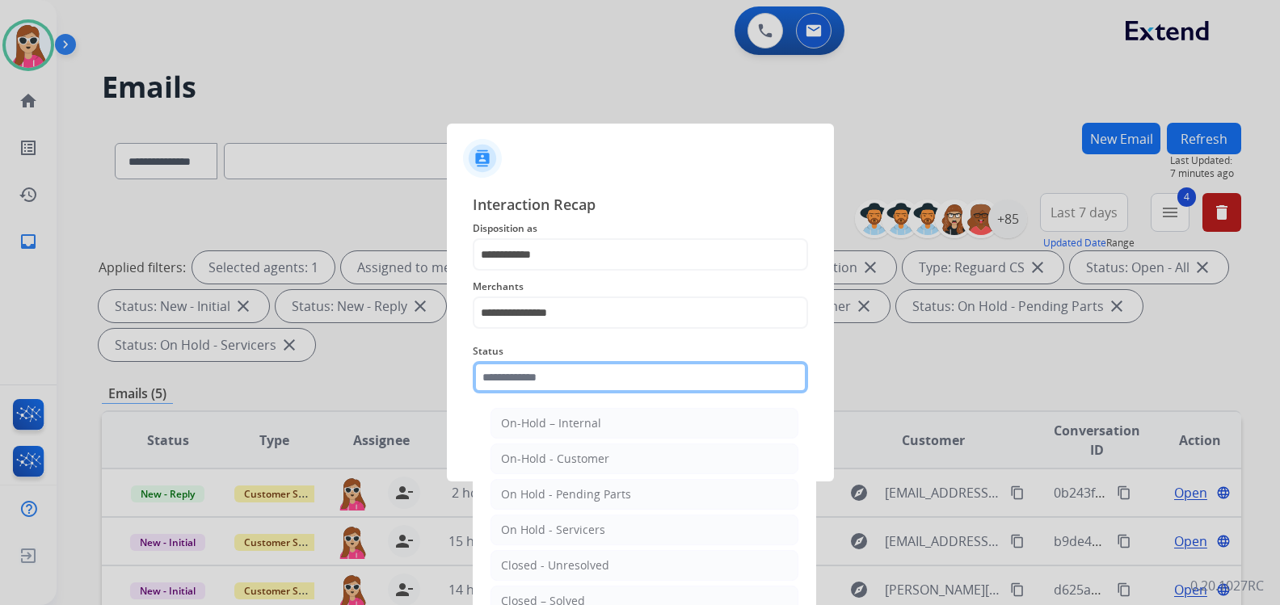
click at [584, 390] on input "text" at bounding box center [640, 377] width 335 height 32
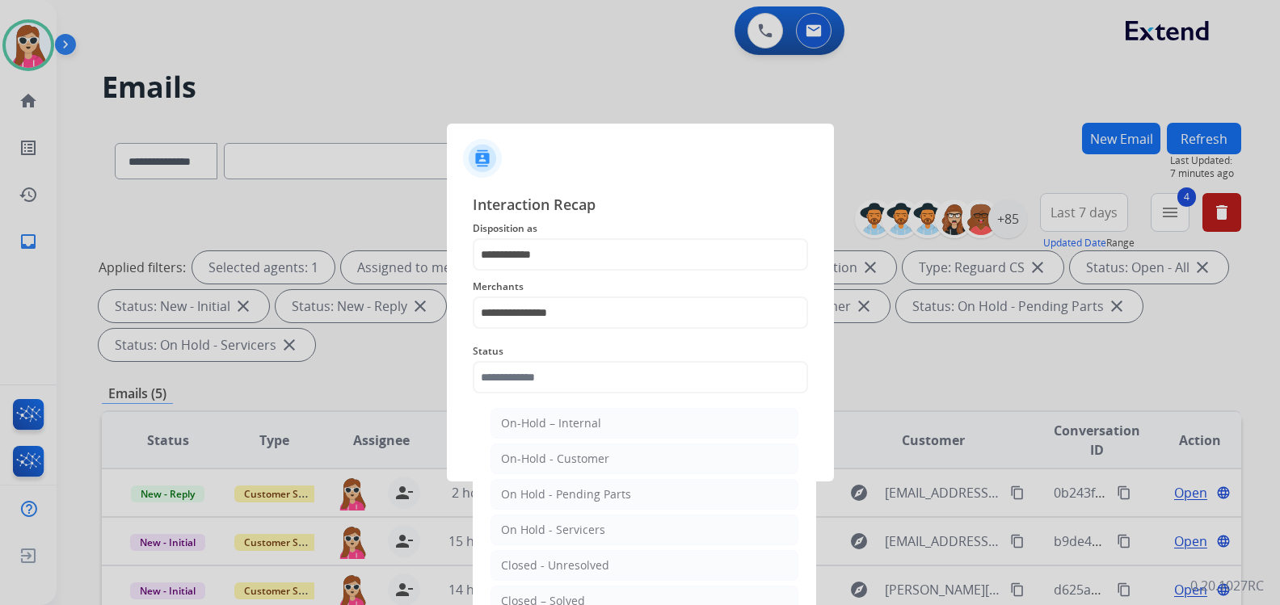
click at [600, 597] on li "Closed – Solved" at bounding box center [644, 601] width 308 height 31
type input "**********"
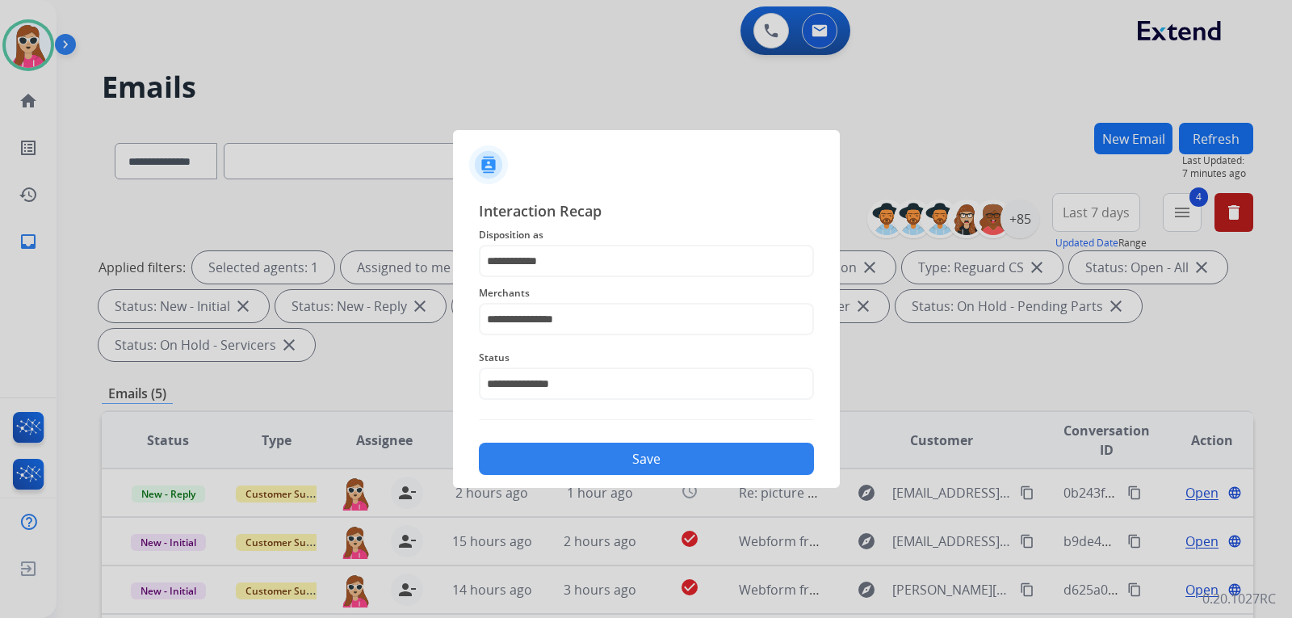
click at [648, 461] on button "Save" at bounding box center [646, 459] width 335 height 32
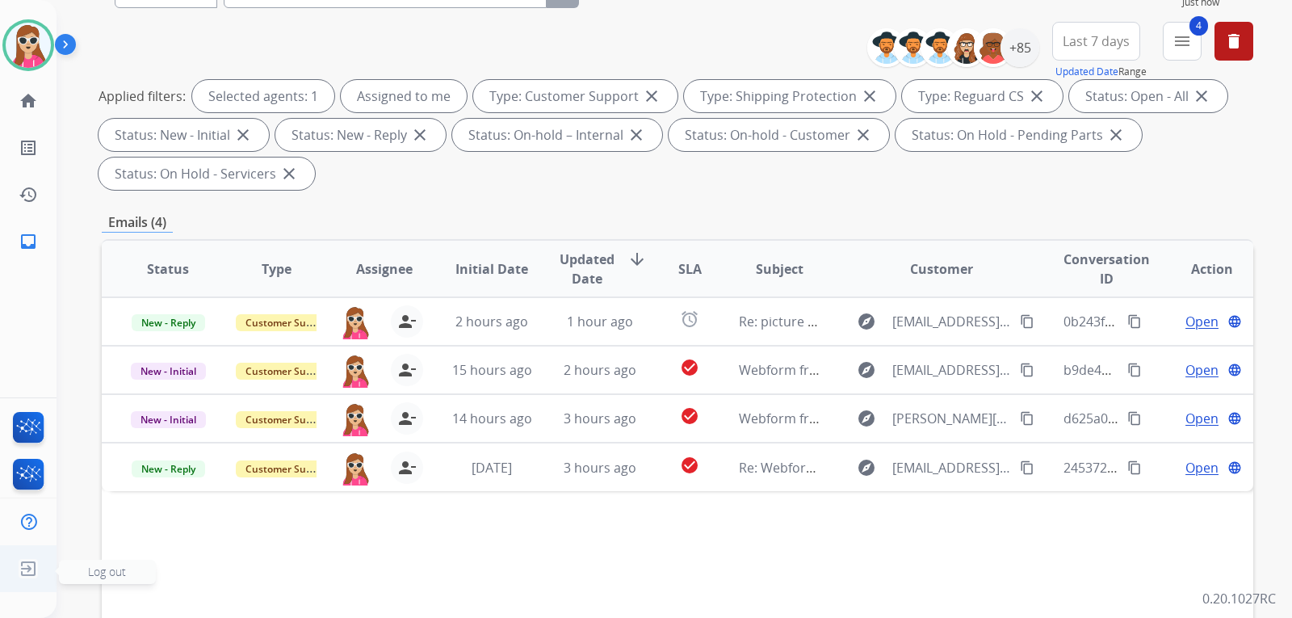
scroll to position [162, 0]
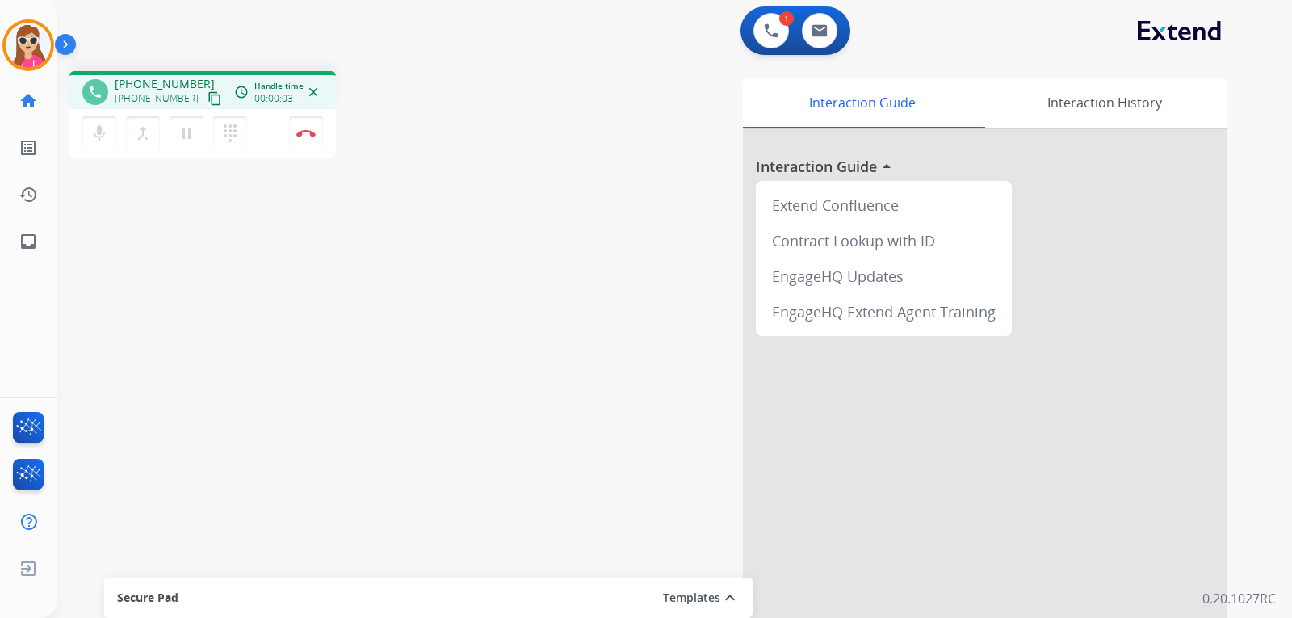
click at [208, 97] on mat-icon "content_copy" at bounding box center [215, 98] width 15 height 15
click at [40, 256] on link "inbox Emails" at bounding box center [28, 241] width 45 height 45
select select "**********"
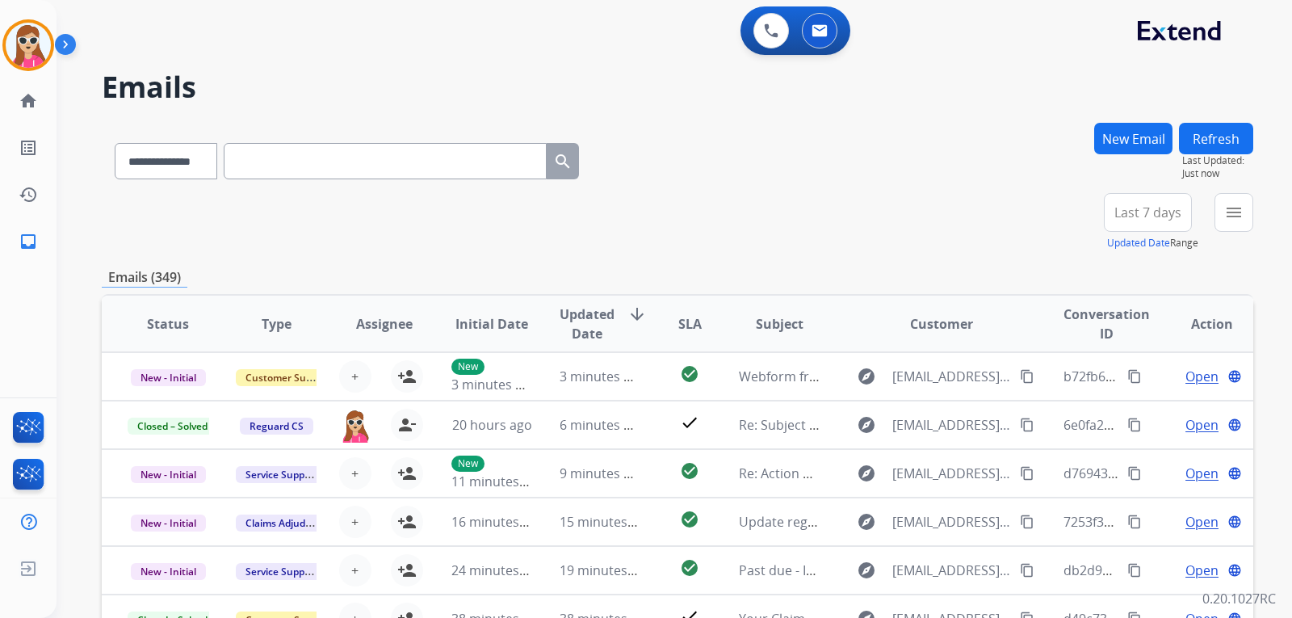
click at [1233, 146] on button "Refresh" at bounding box center [1216, 139] width 74 height 32
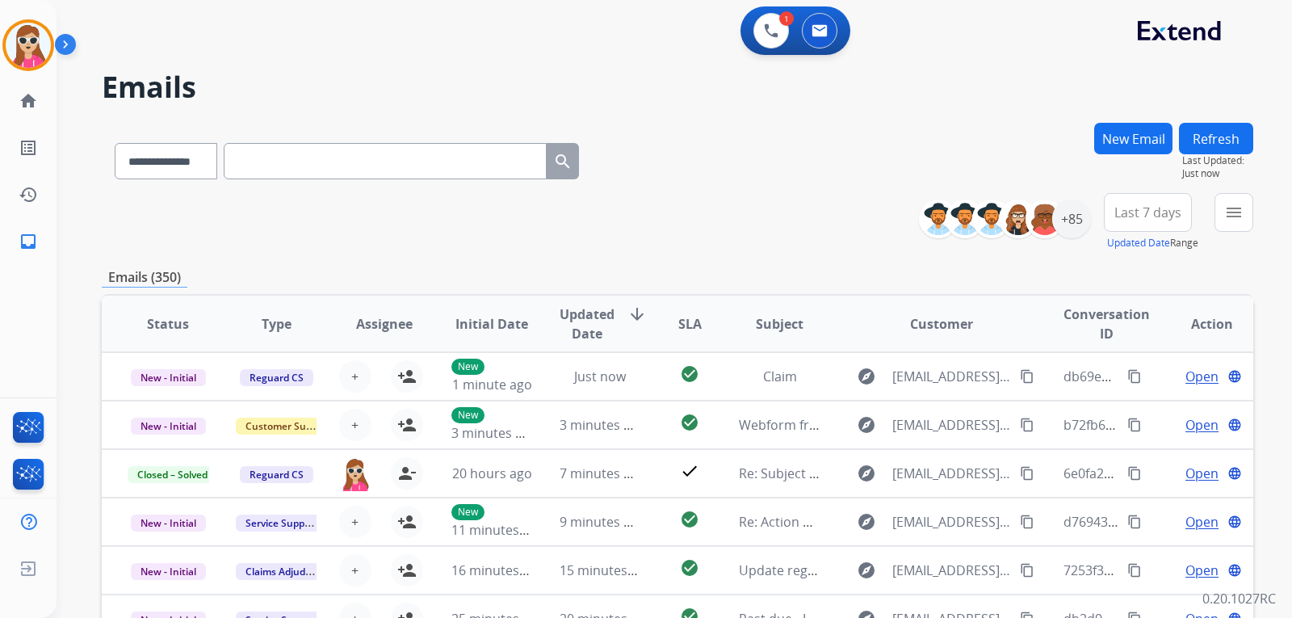
click at [1108, 146] on button "New Email" at bounding box center [1134, 139] width 78 height 32
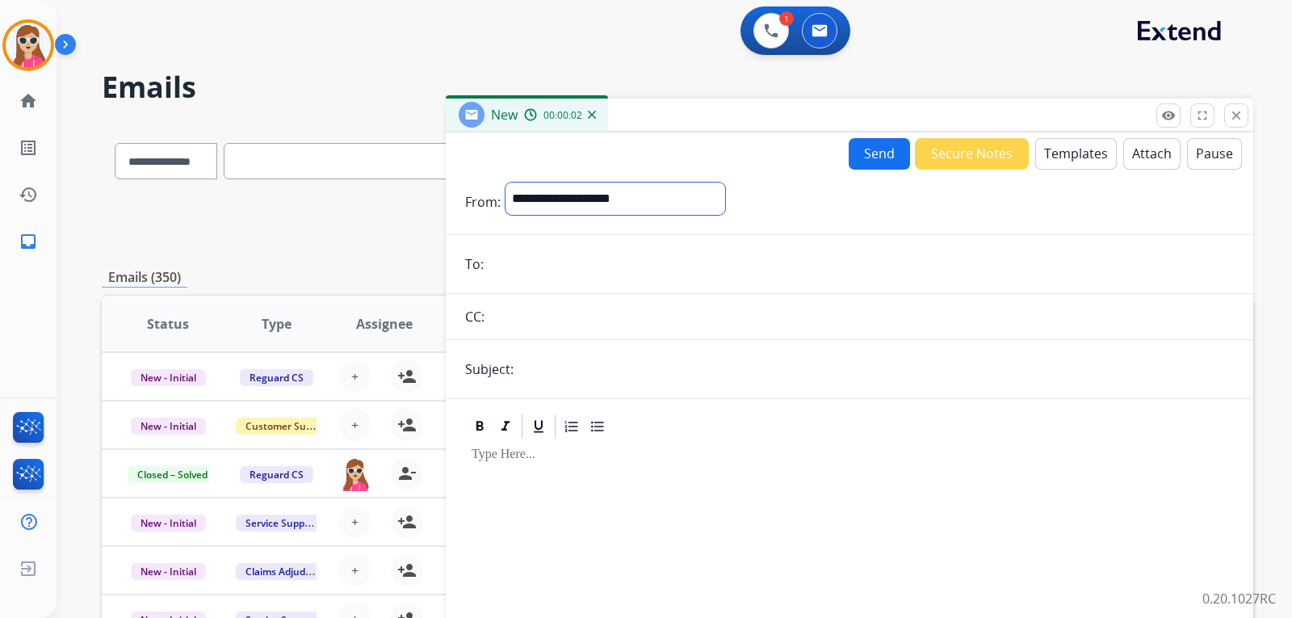
click at [545, 199] on select "**********" at bounding box center [616, 199] width 220 height 32
select select "**********"
click at [506, 183] on select "**********" at bounding box center [616, 199] width 220 height 32
click at [527, 279] on input "email" at bounding box center [862, 266] width 746 height 32
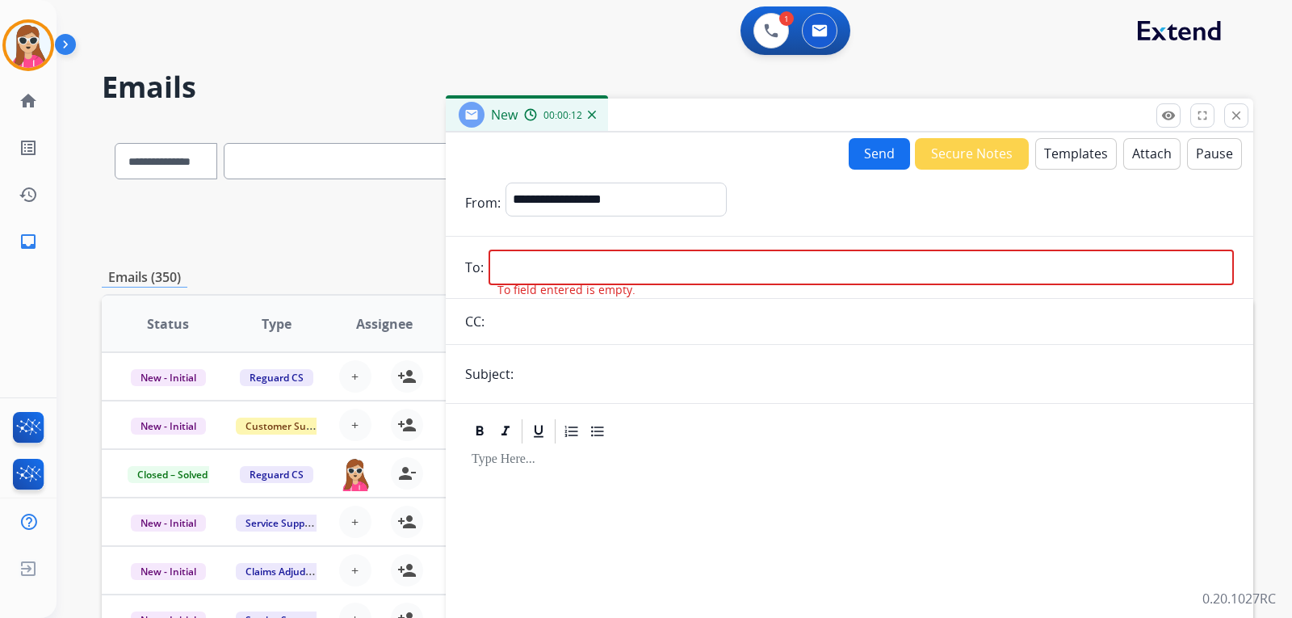
click at [537, 285] on span "To field entered is empty." at bounding box center [567, 290] width 138 height 16
click at [541, 276] on input "email" at bounding box center [862, 268] width 746 height 36
paste input "**********"
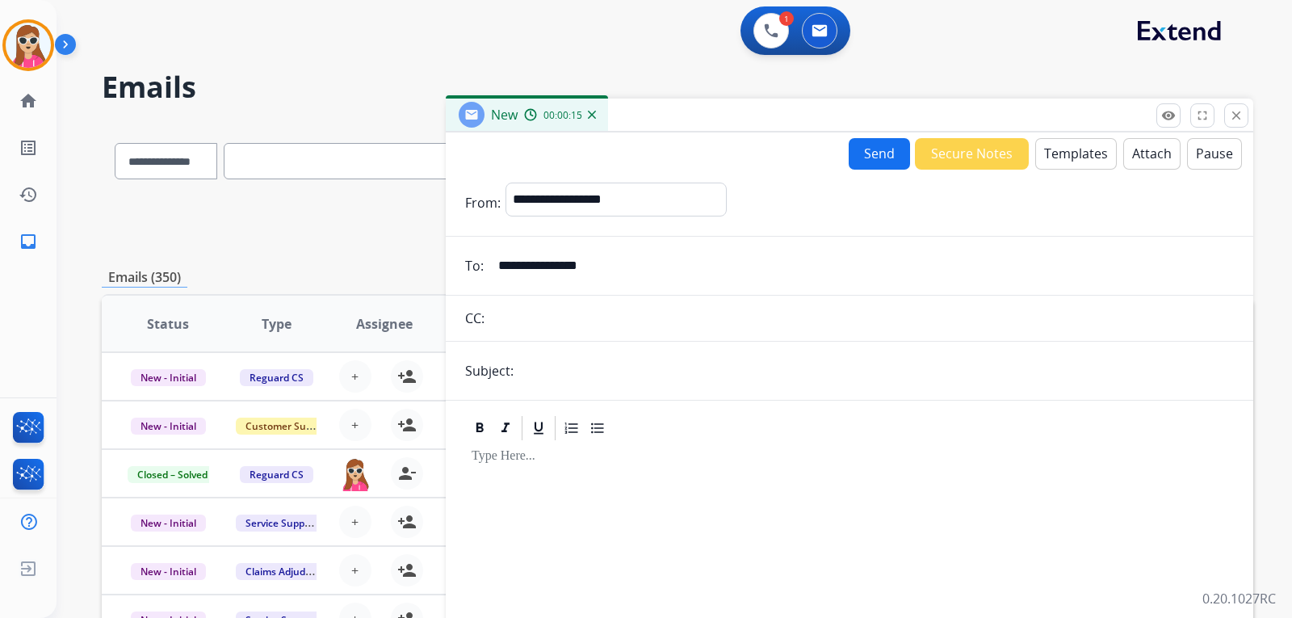
type input "**********"
click at [523, 366] on input "text" at bounding box center [877, 371] width 716 height 32
click at [919, 370] on input "text" at bounding box center [877, 371] width 716 height 32
click at [846, 380] on input "text" at bounding box center [877, 371] width 716 height 32
click at [1137, 160] on button "Attach" at bounding box center [1152, 154] width 57 height 32
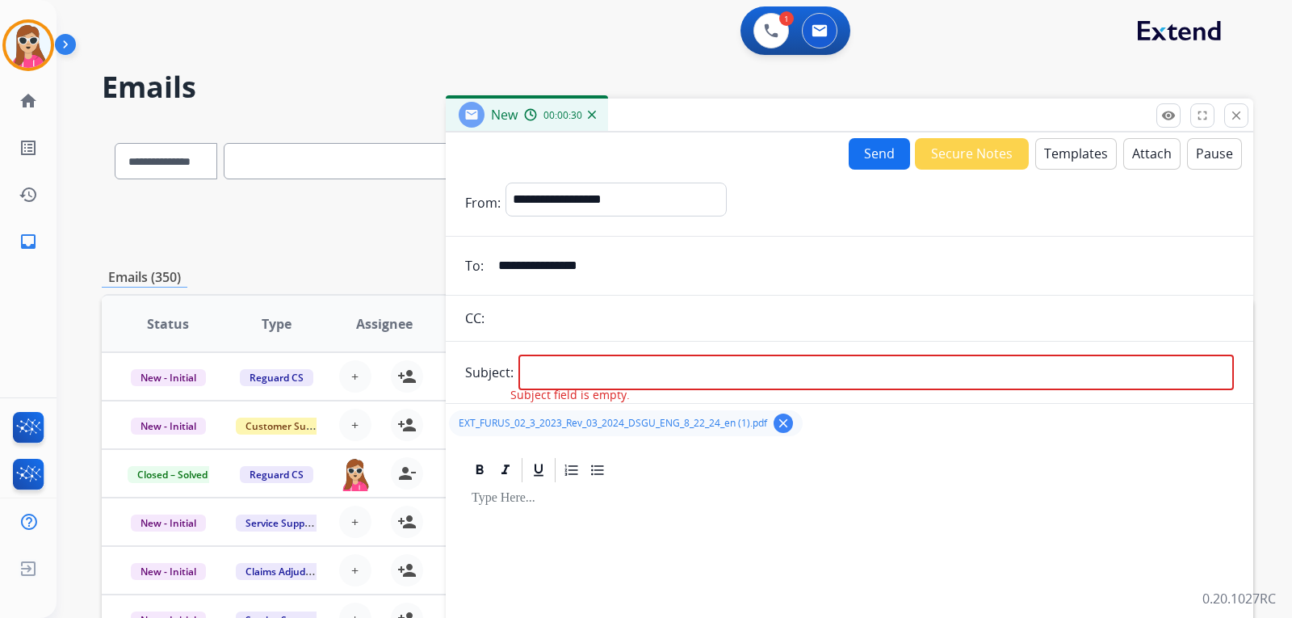
click at [1136, 149] on button "Attach" at bounding box center [1152, 154] width 57 height 32
click at [1052, 158] on button "Templates" at bounding box center [1077, 154] width 82 height 32
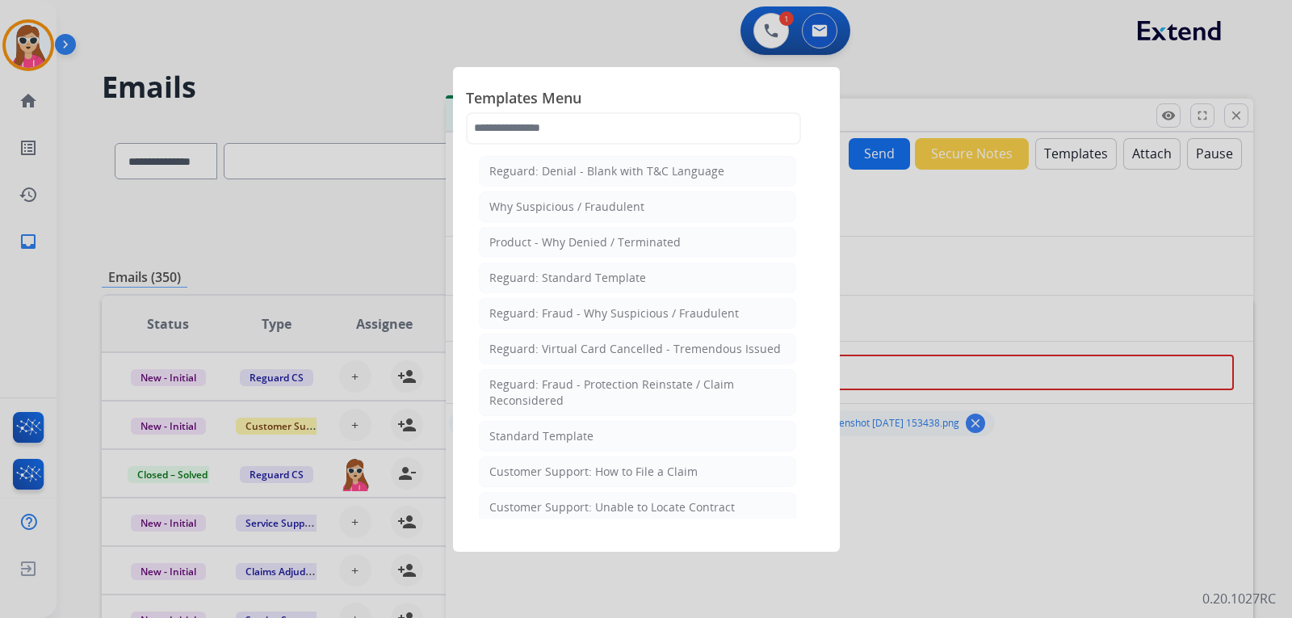
click at [1007, 231] on div at bounding box center [646, 309] width 1292 height 618
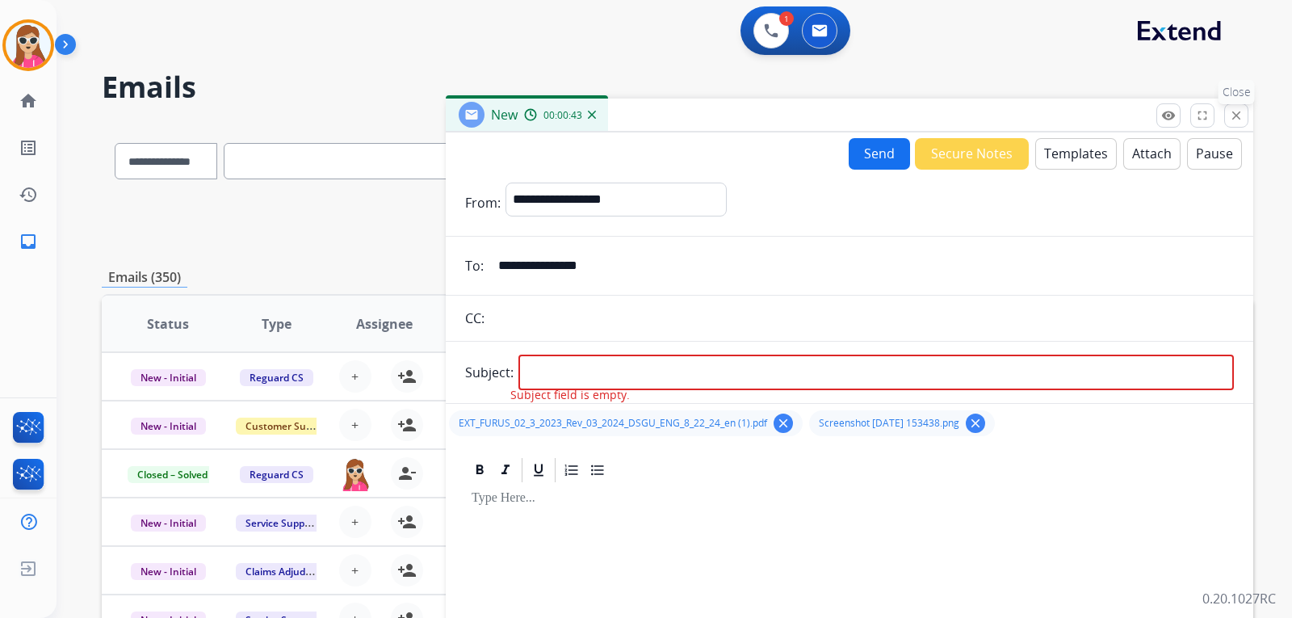
click at [1226, 116] on button "close Close" at bounding box center [1237, 115] width 24 height 24
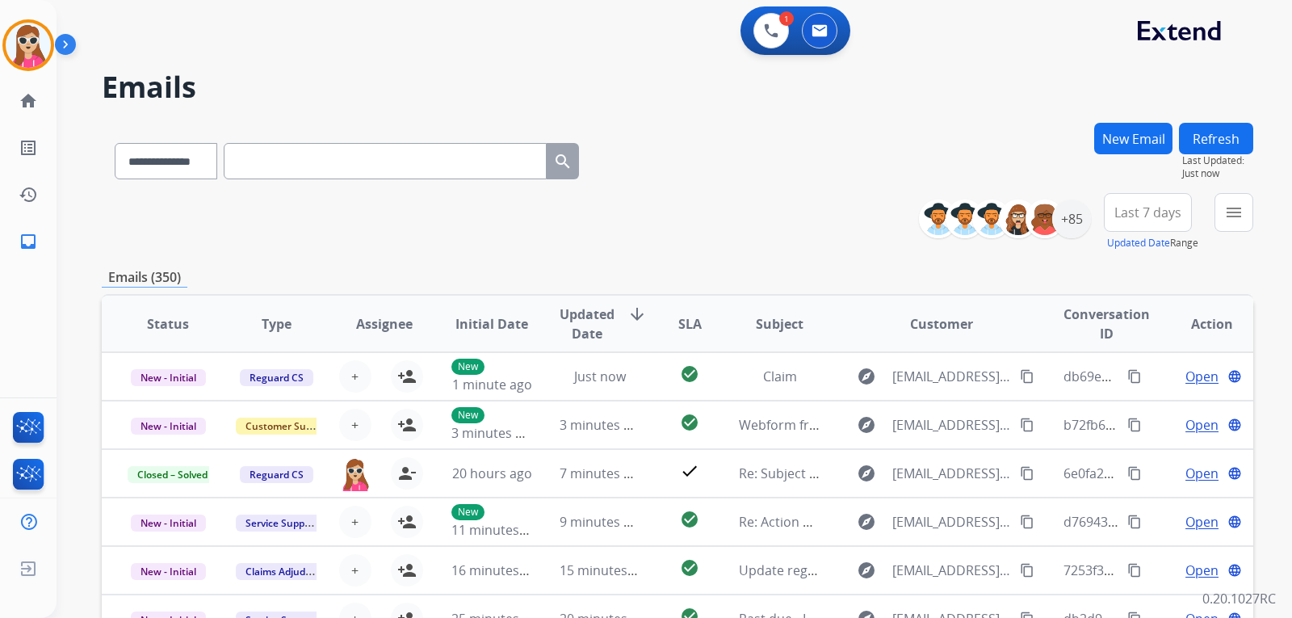
click at [1225, 147] on button "Refresh" at bounding box center [1216, 139] width 74 height 32
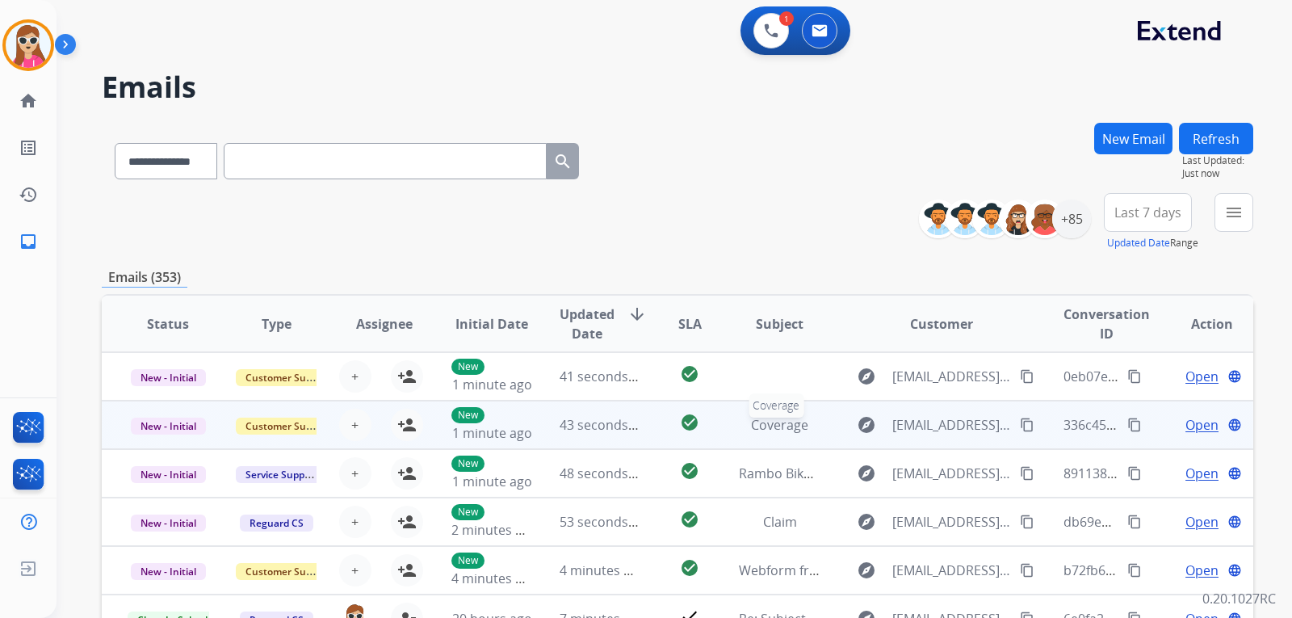
scroll to position [2, 0]
click at [715, 424] on td "Coverage" at bounding box center [767, 423] width 108 height 48
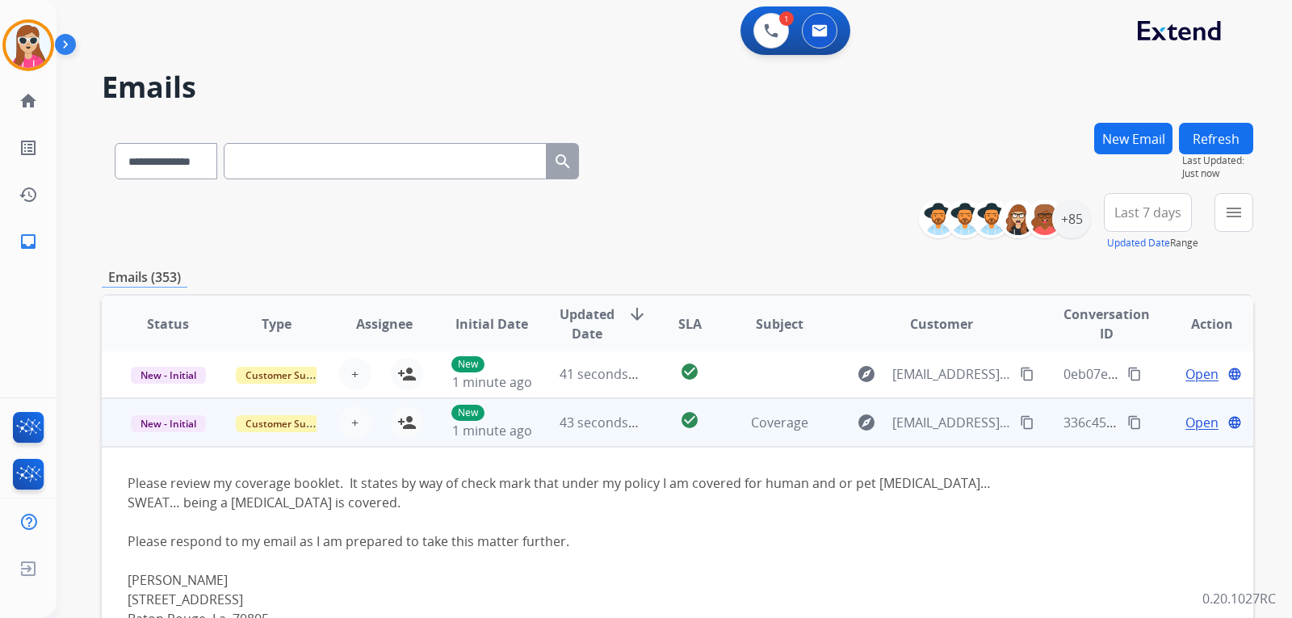
scroll to position [0, 0]
click at [1186, 415] on span "Open" at bounding box center [1202, 424] width 33 height 19
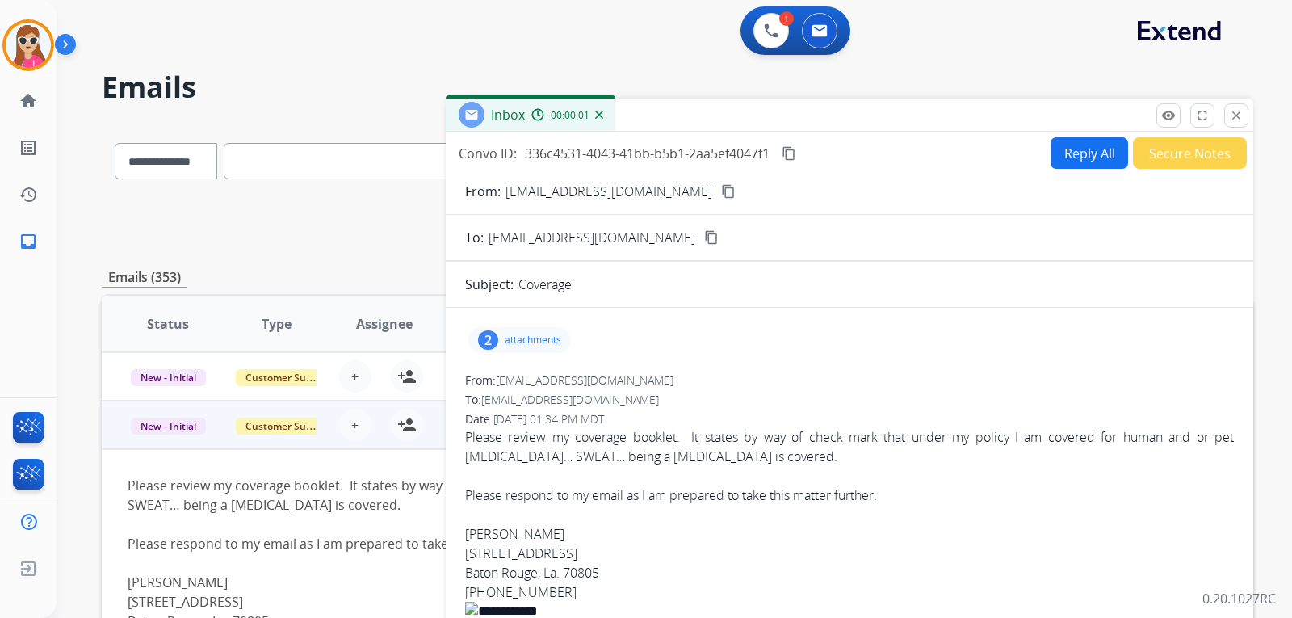
click at [548, 348] on div "2 attachments" at bounding box center [520, 340] width 103 height 26
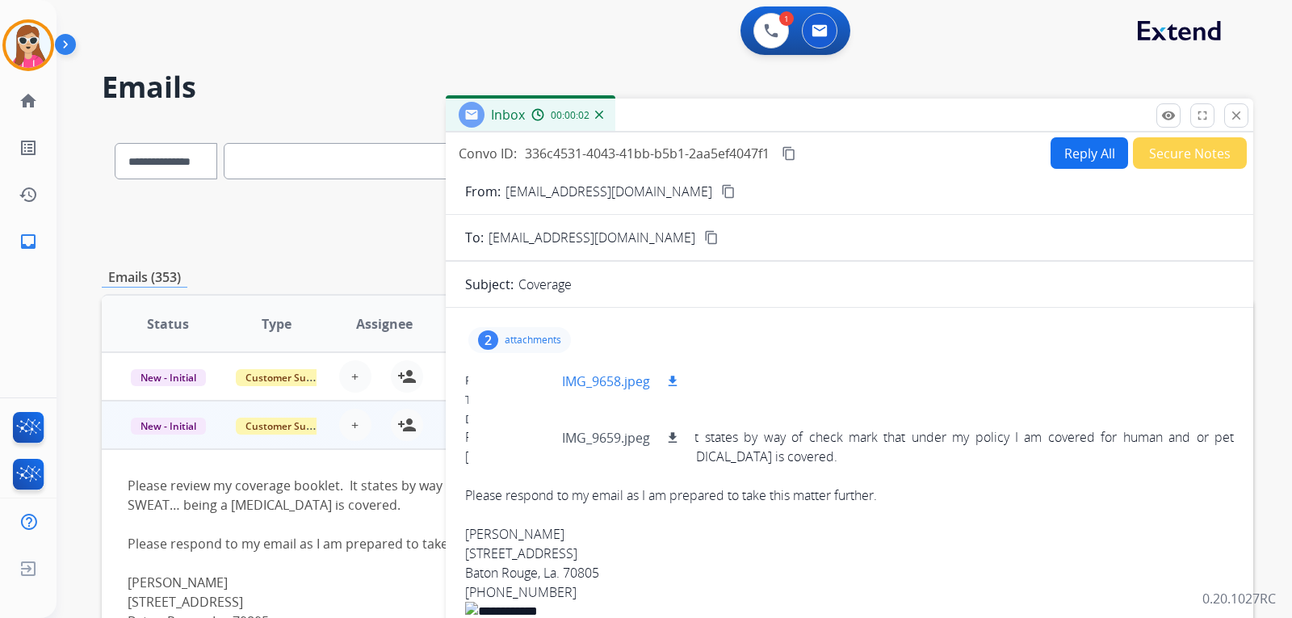
click at [519, 389] on div at bounding box center [521, 381] width 81 height 57
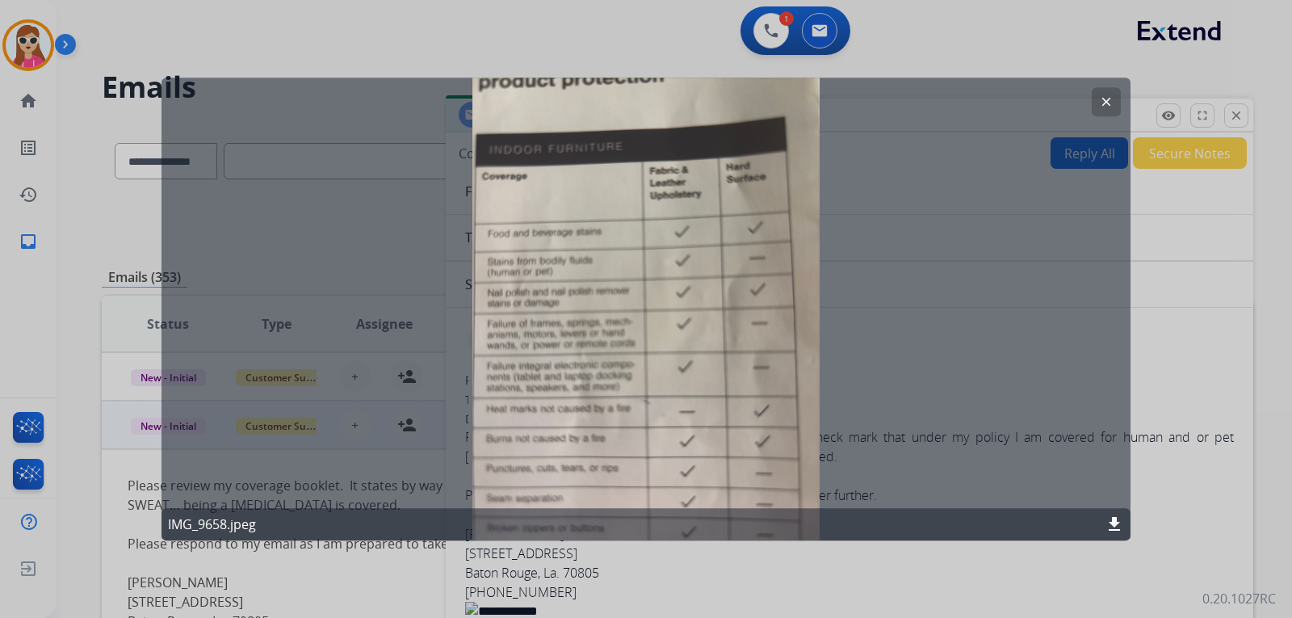
click at [1100, 101] on mat-icon "clear" at bounding box center [1106, 102] width 15 height 15
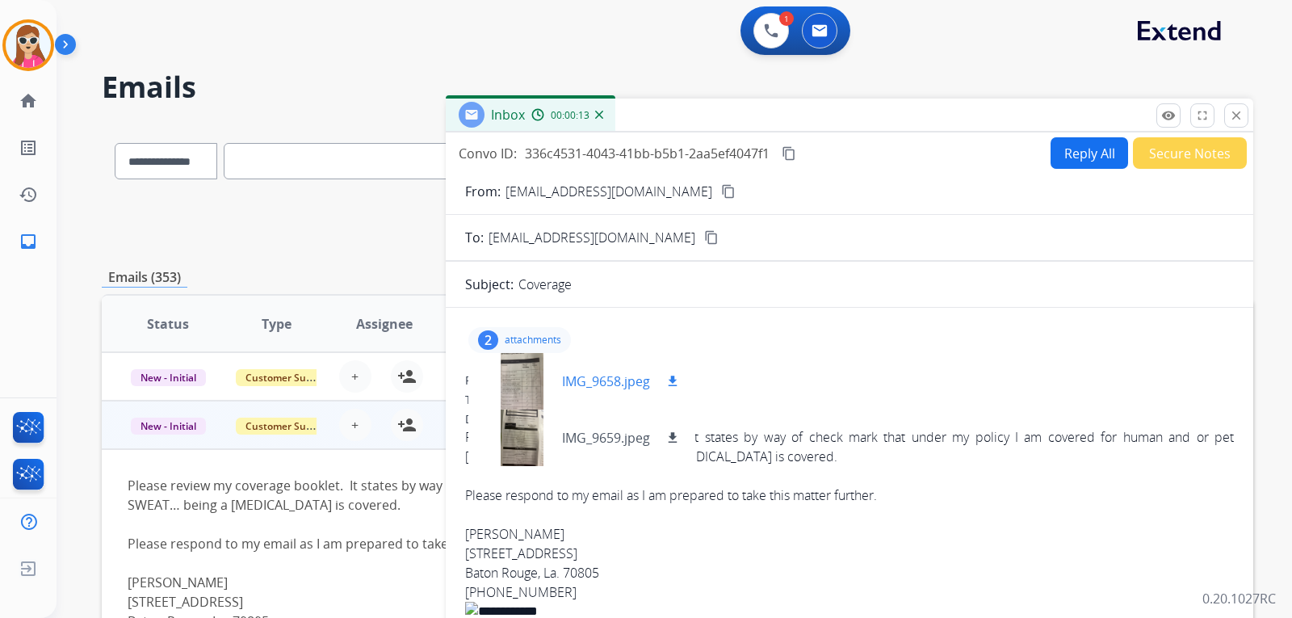
click at [542, 395] on div at bounding box center [521, 381] width 81 height 57
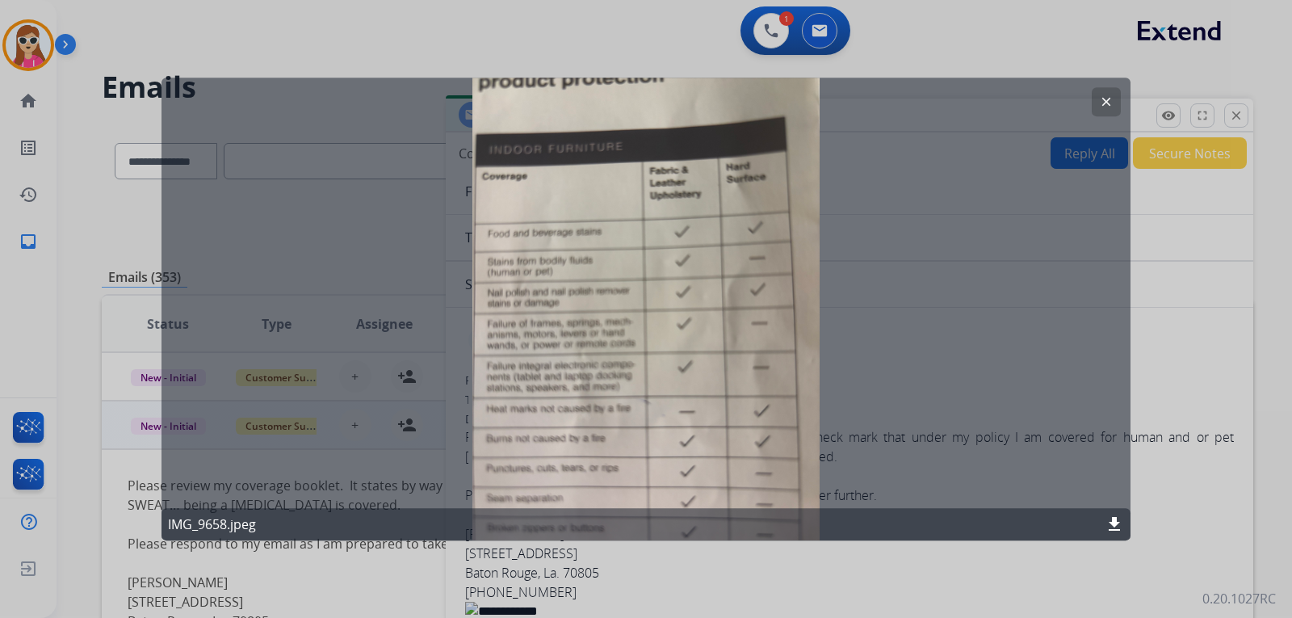
click at [1100, 90] on button "clear" at bounding box center [1106, 101] width 29 height 29
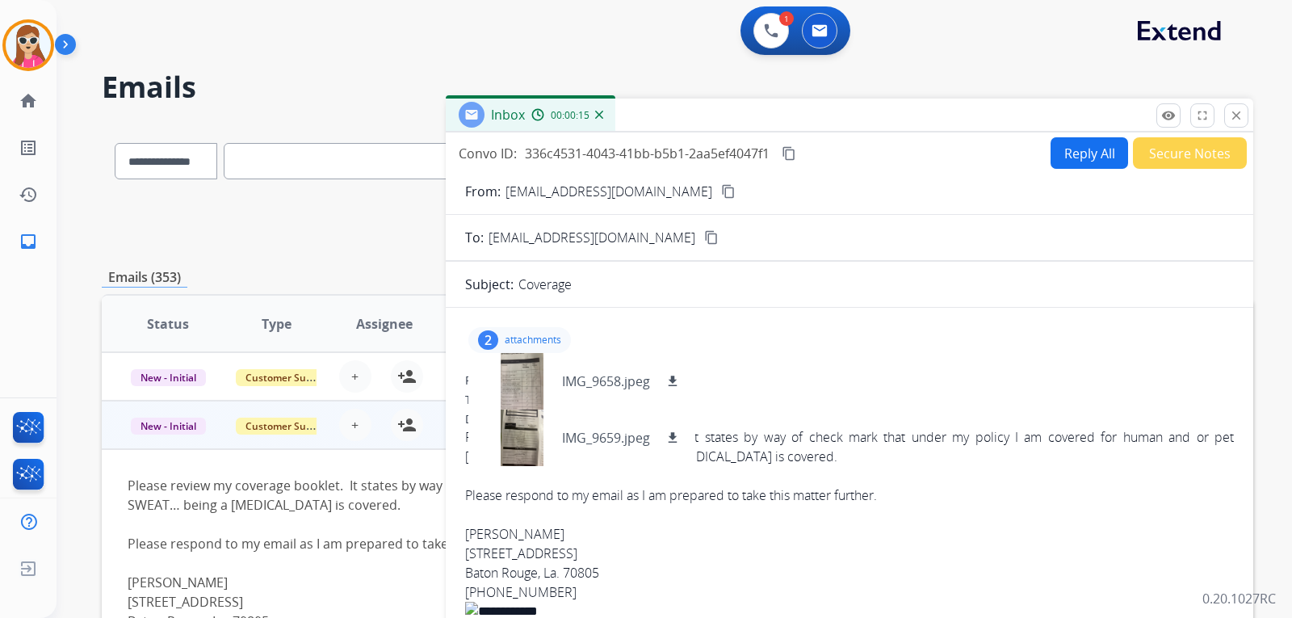
click at [1111, 148] on button "Reply All" at bounding box center [1090, 153] width 78 height 32
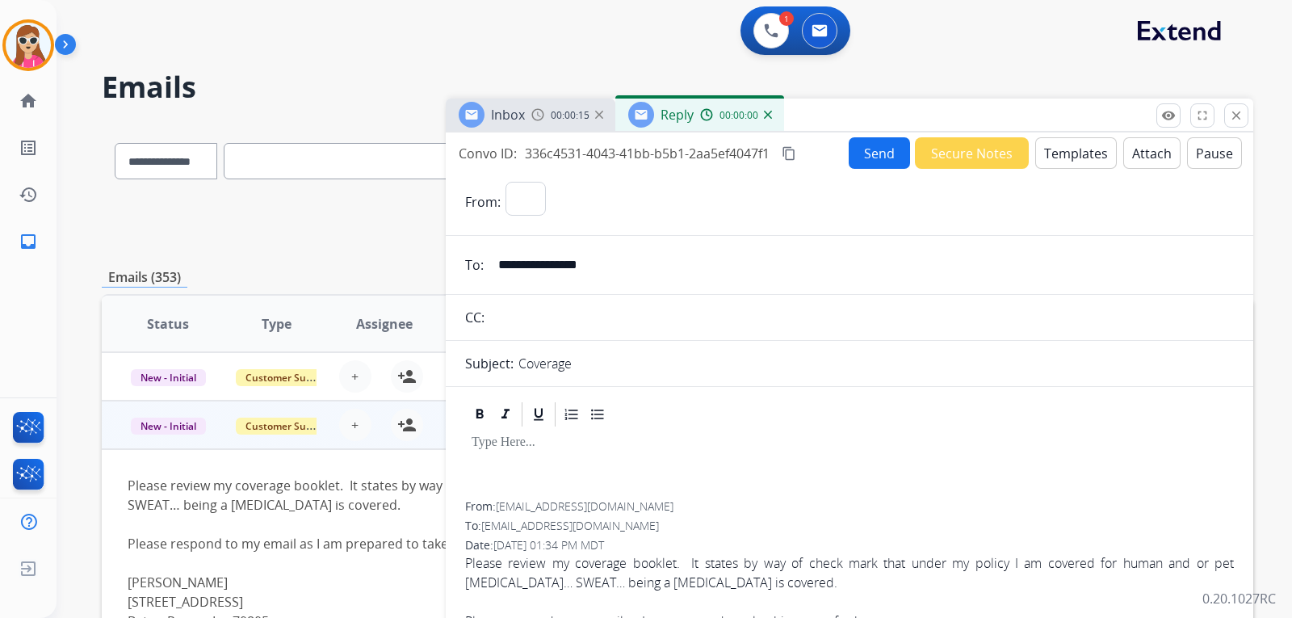
select select "**********"
click at [1141, 158] on button "Attach" at bounding box center [1152, 153] width 57 height 32
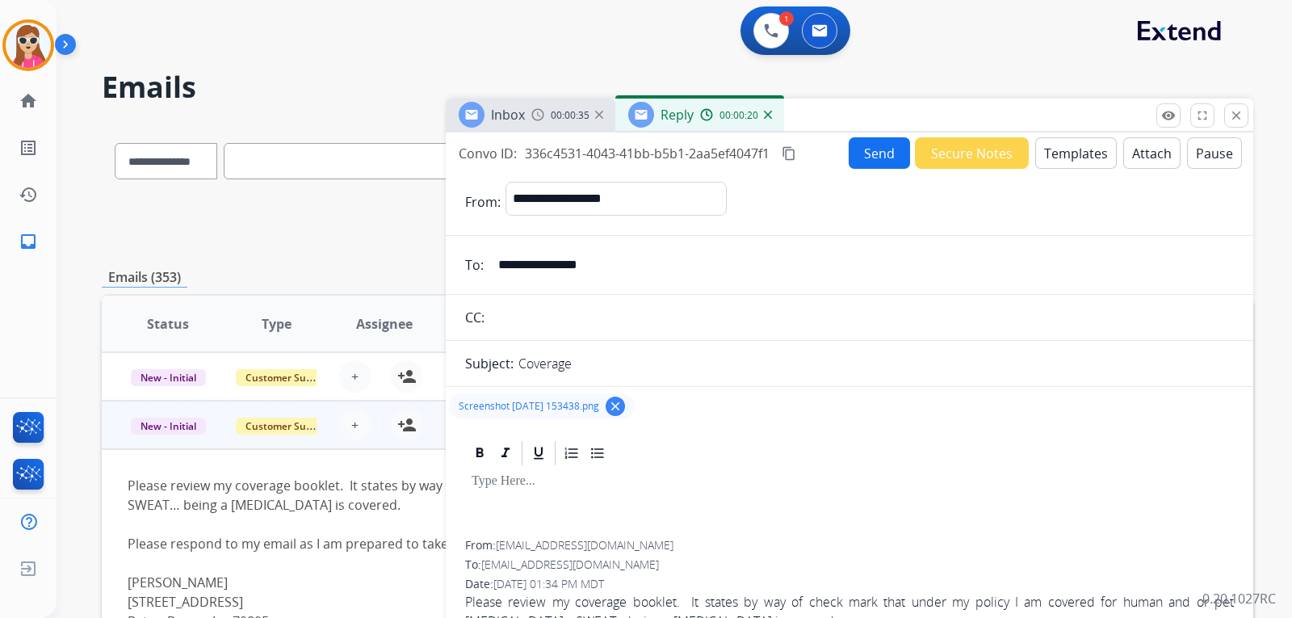
click at [1044, 159] on button "Templates" at bounding box center [1077, 153] width 82 height 32
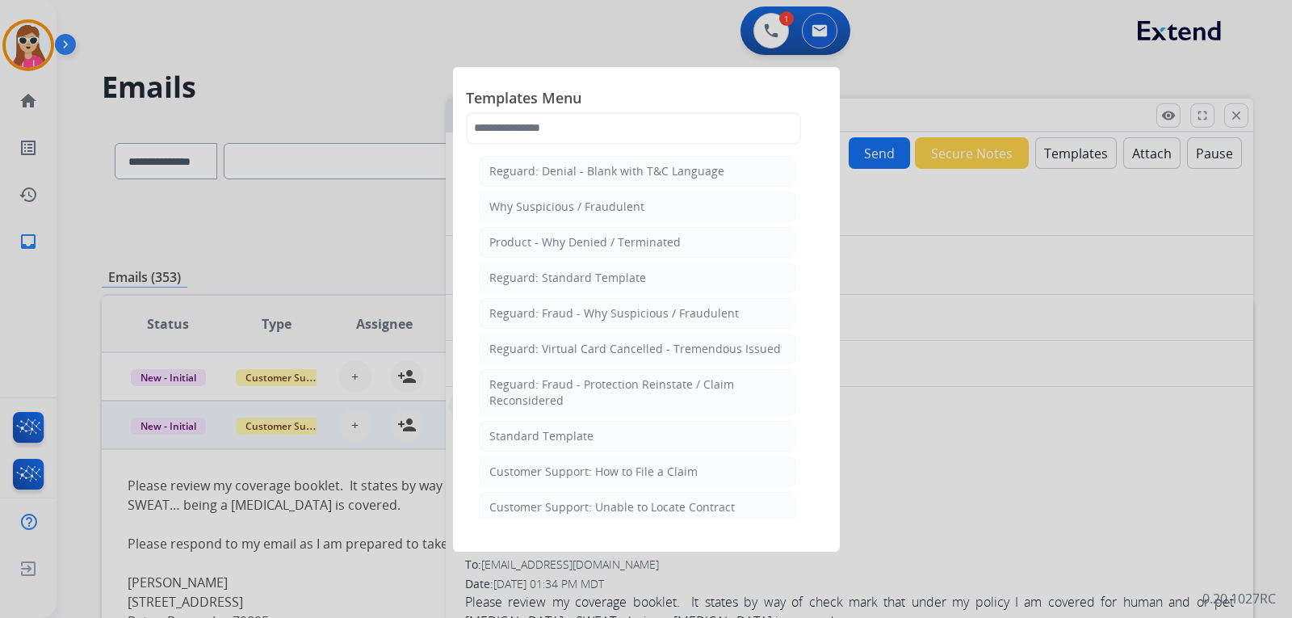
click at [1043, 440] on div at bounding box center [646, 309] width 1292 height 618
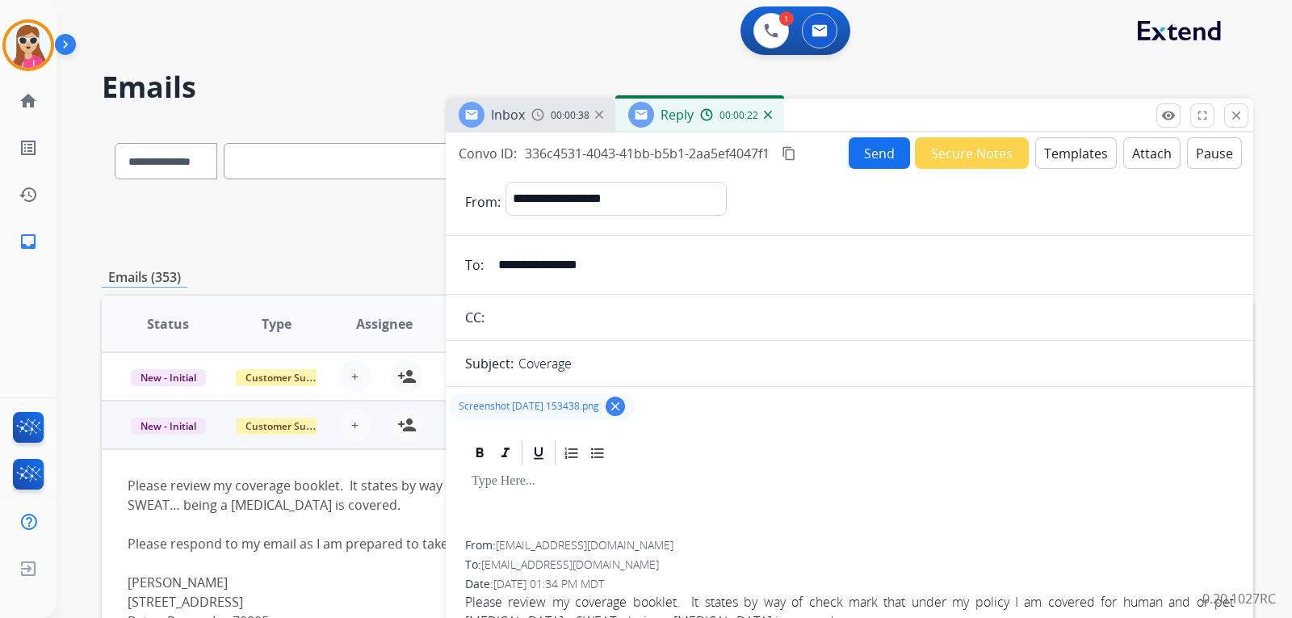
click at [1124, 159] on button "Attach" at bounding box center [1152, 153] width 57 height 32
click at [1055, 165] on button "Templates" at bounding box center [1077, 153] width 82 height 32
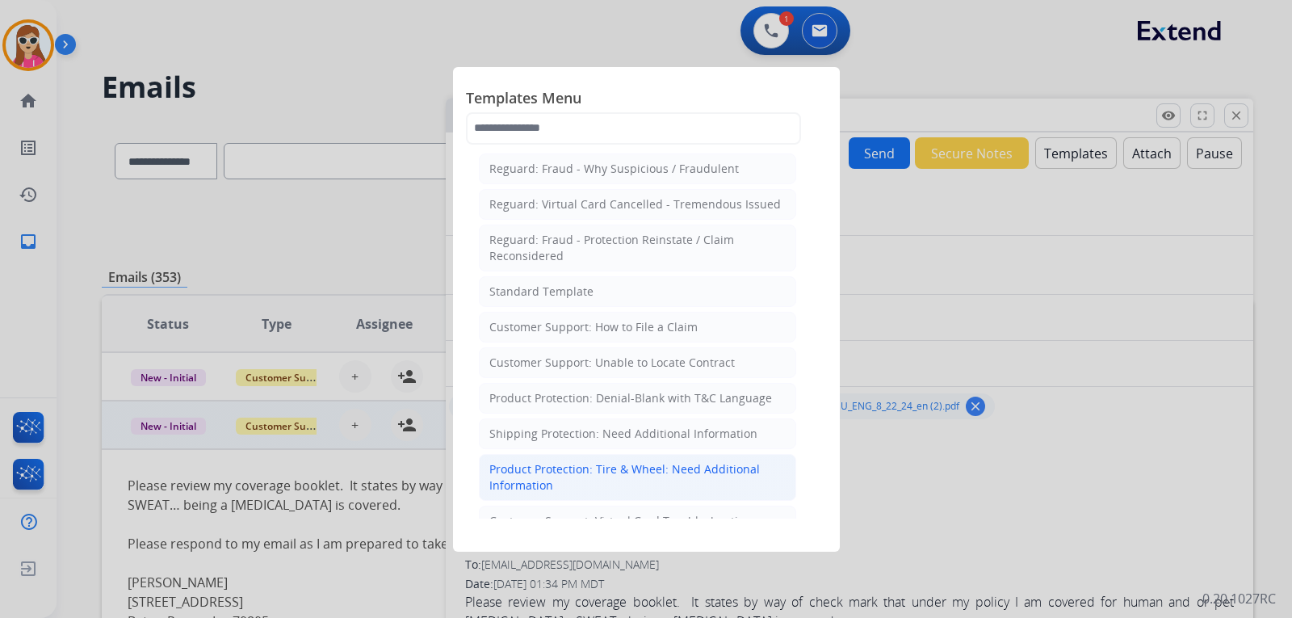
scroll to position [162, 0]
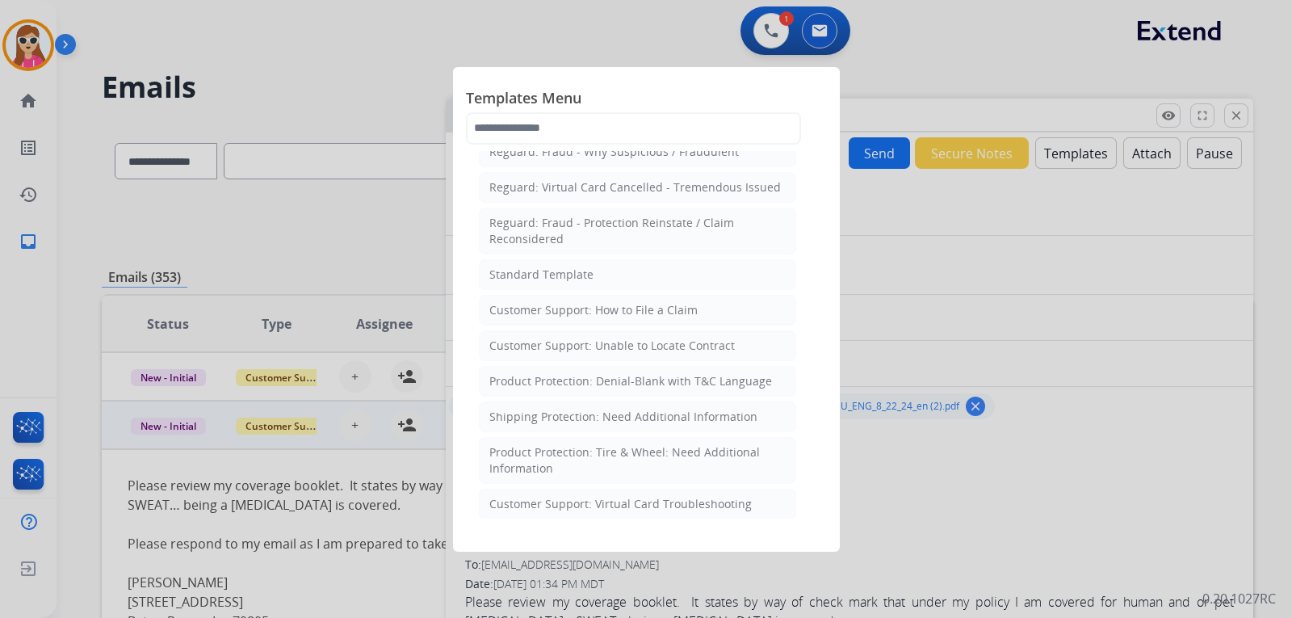
click at [876, 359] on div at bounding box center [646, 309] width 1292 height 618
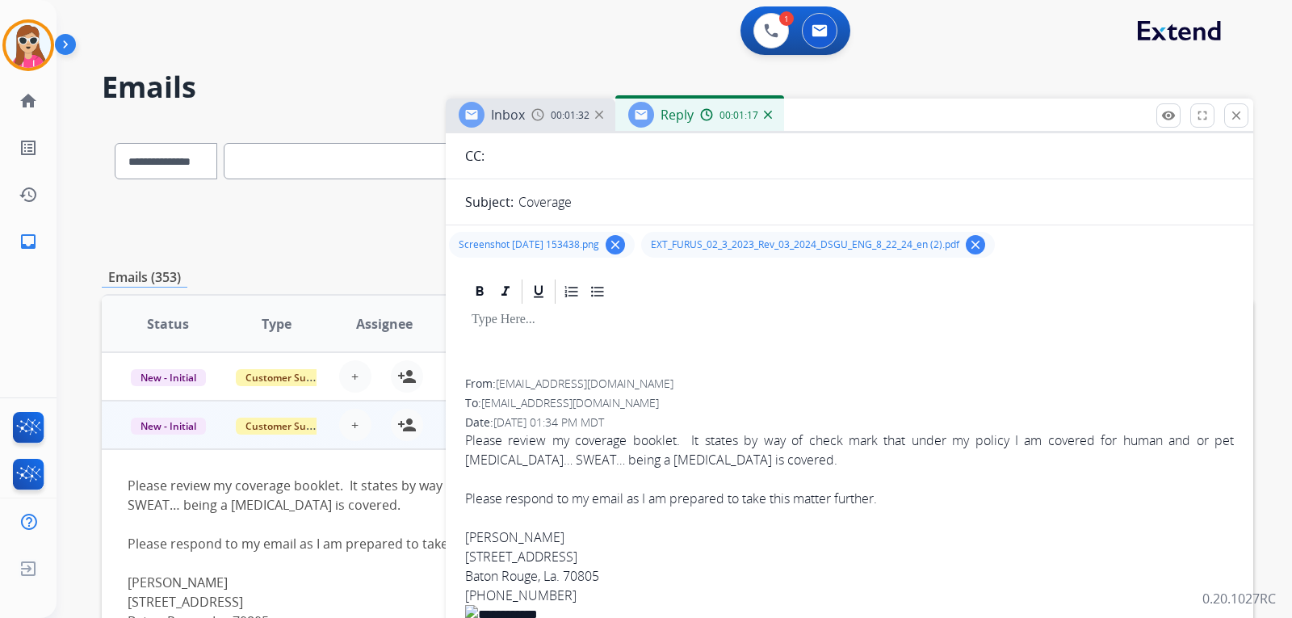
scroll to position [0, 0]
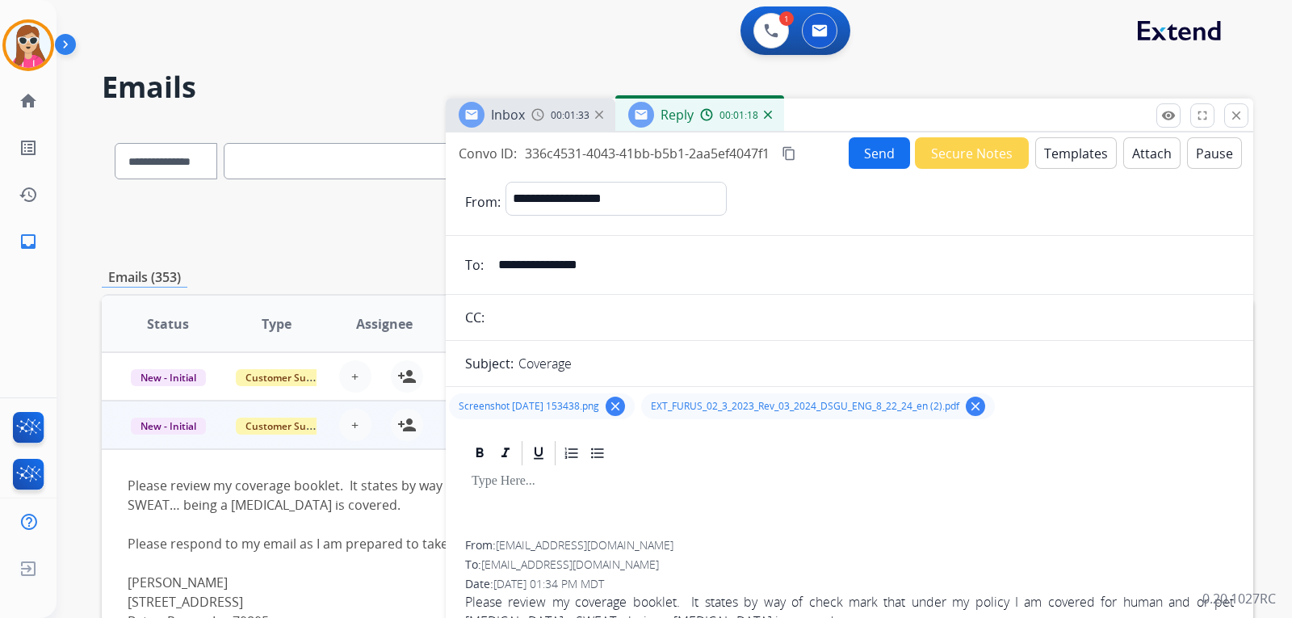
click at [1024, 153] on div "Send Secure Notes Templates Attach Pause" at bounding box center [1045, 153] width 393 height 32
click at [1036, 154] on button "Templates" at bounding box center [1077, 153] width 82 height 32
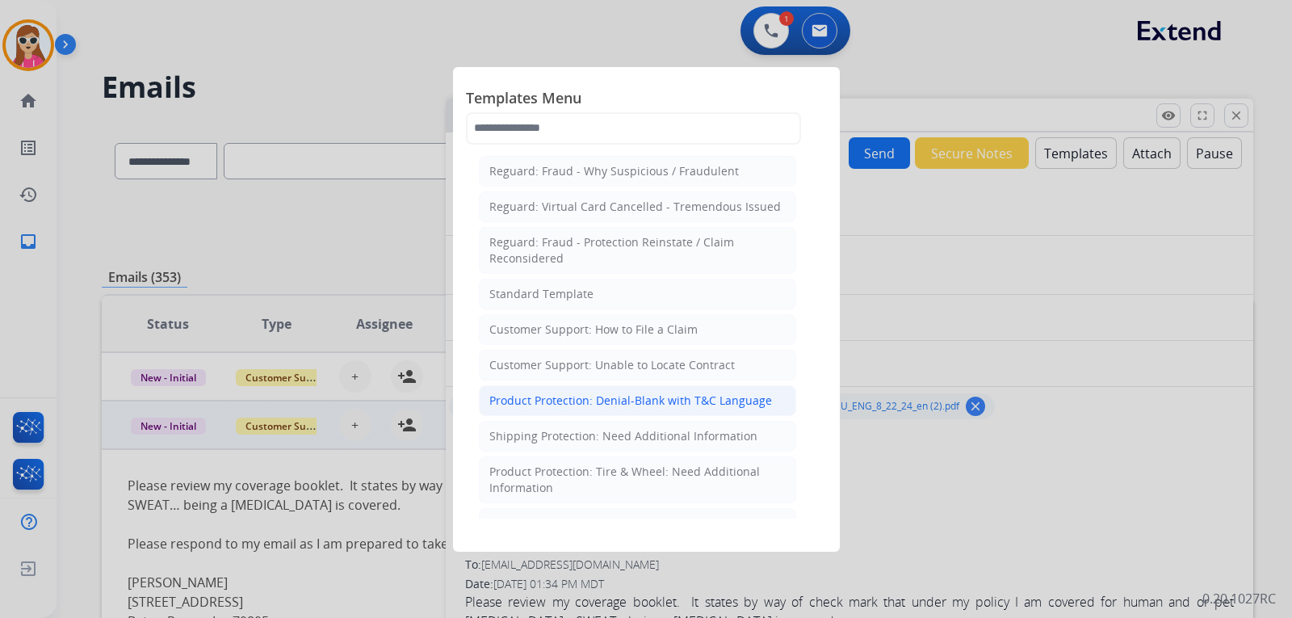
scroll to position [162, 0]
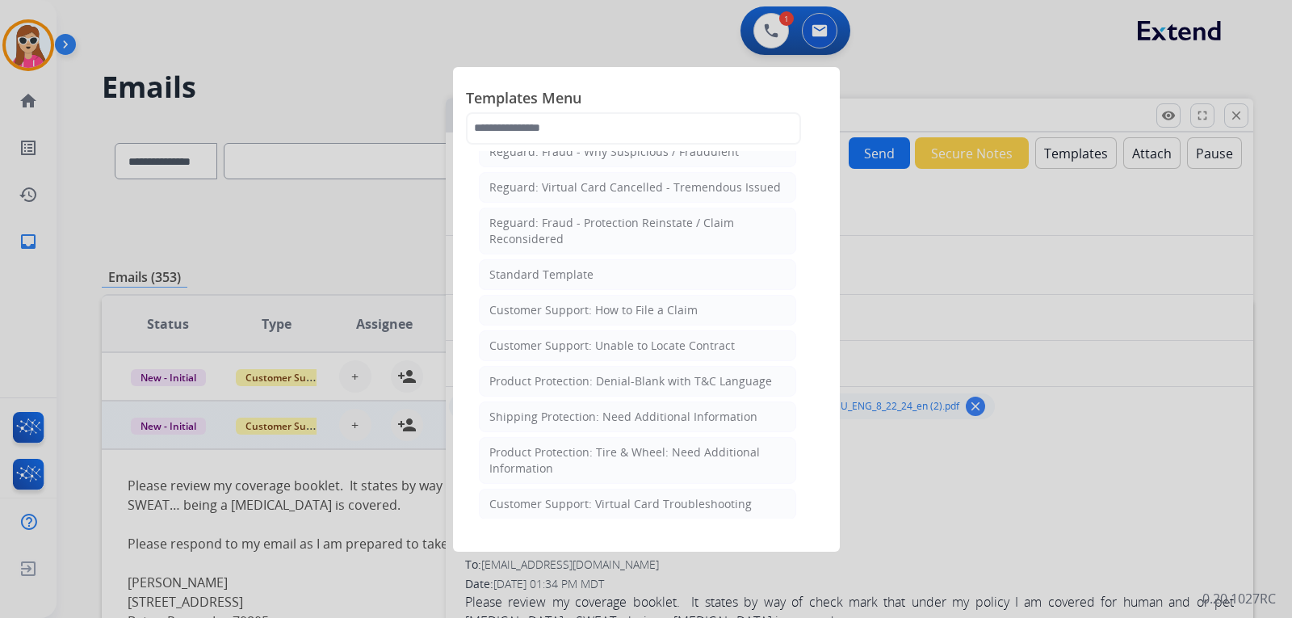
click at [894, 297] on div at bounding box center [646, 309] width 1292 height 618
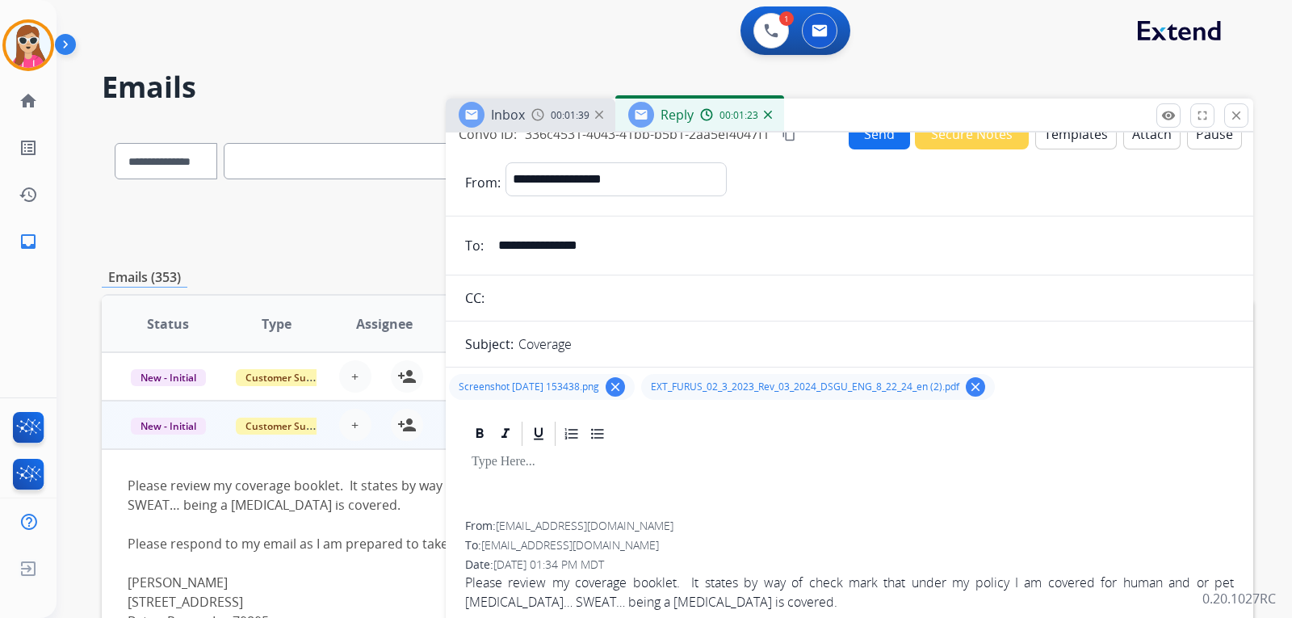
scroll to position [0, 0]
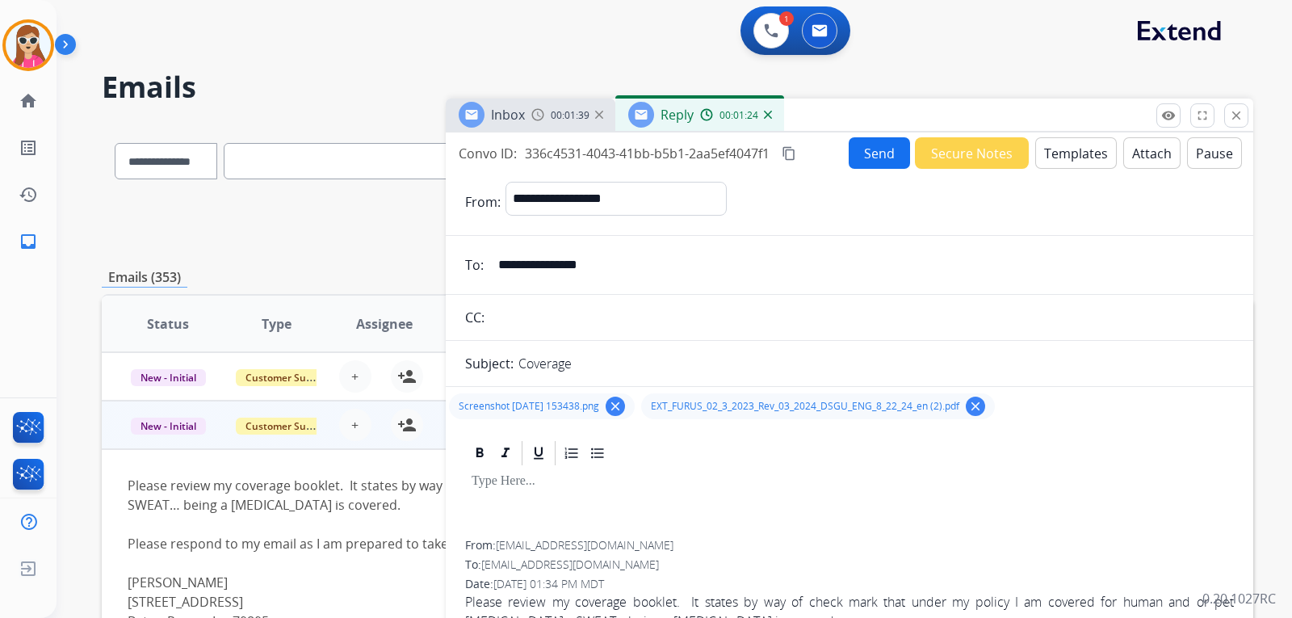
click at [576, 484] on p at bounding box center [850, 481] width 756 height 15
click at [634, 492] on div at bounding box center [849, 504] width 769 height 73
click at [1053, 155] on button "Templates" at bounding box center [1077, 153] width 82 height 32
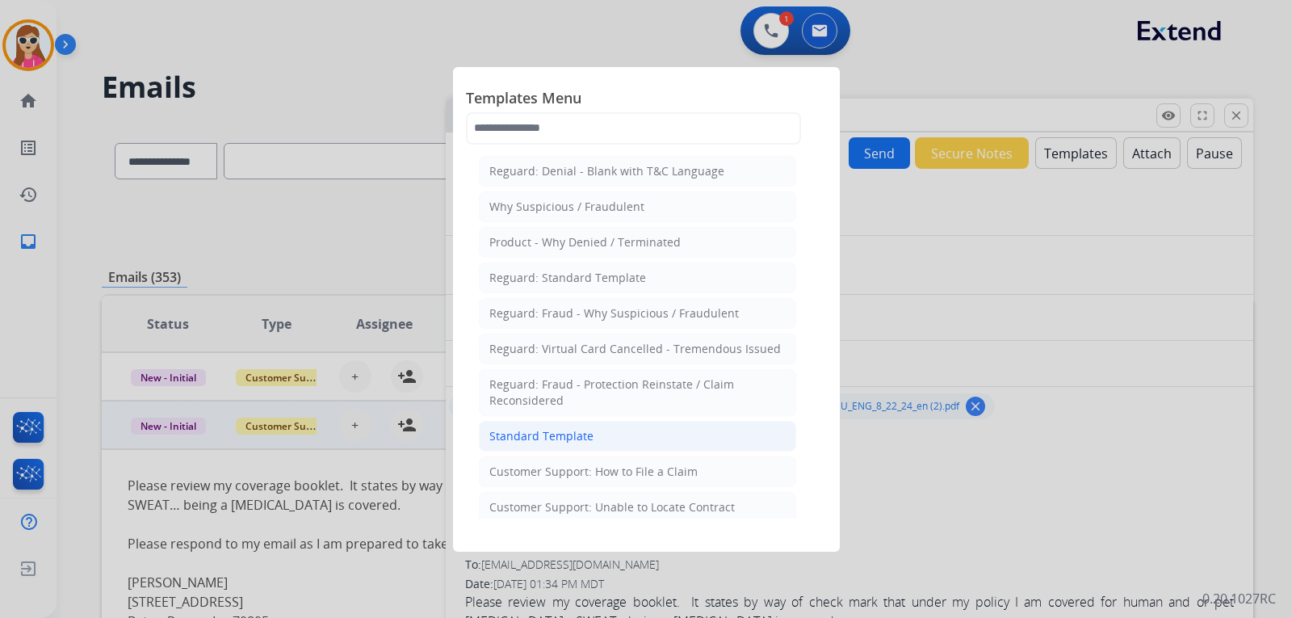
click at [567, 442] on div "Standard Template" at bounding box center [542, 436] width 104 height 16
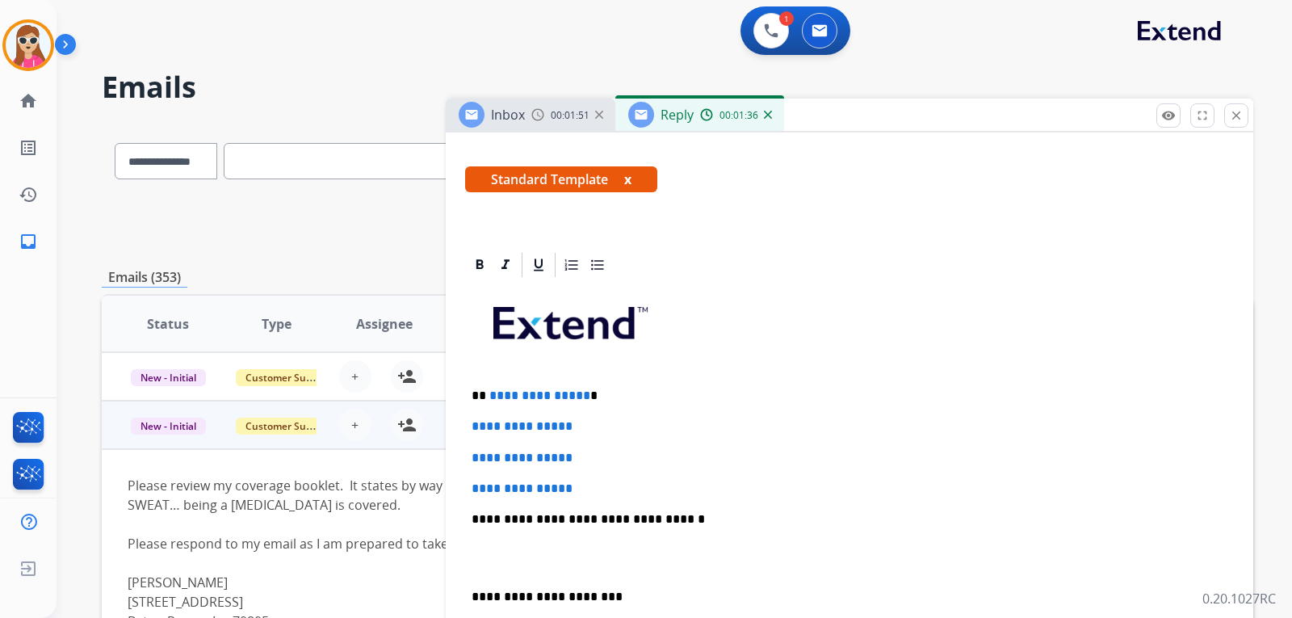
scroll to position [323, 0]
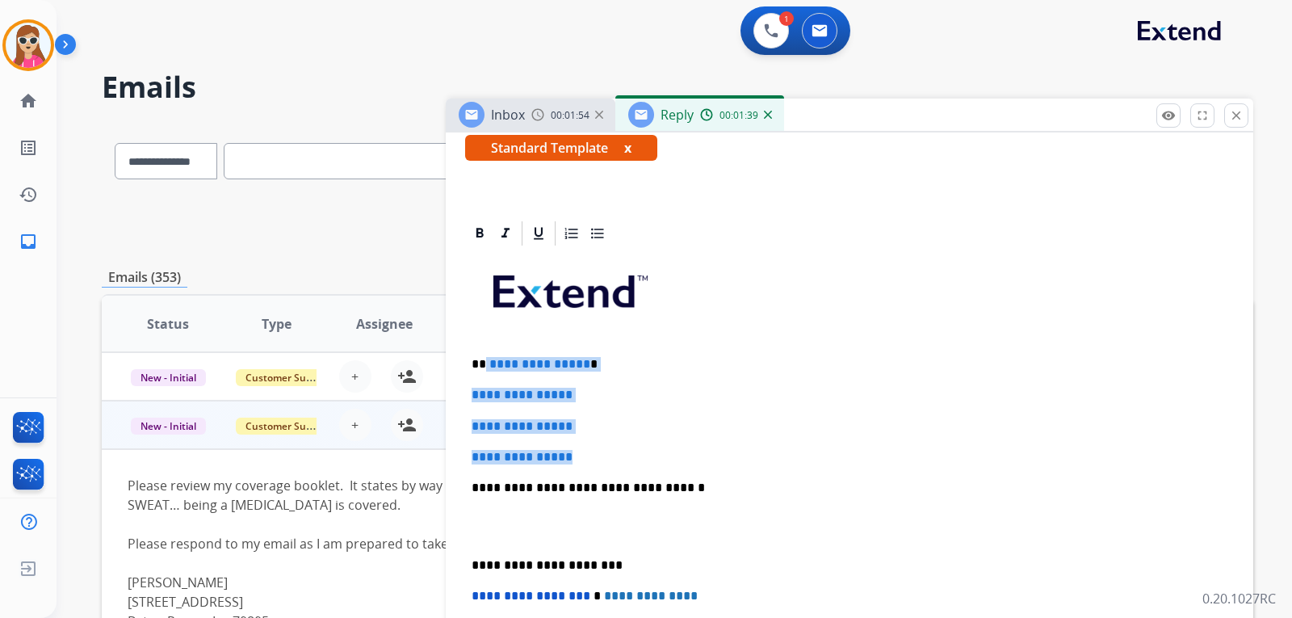
drag, startPoint x: 485, startPoint y: 364, endPoint x: 628, endPoint y: 452, distance: 166.8
click at [628, 452] on div "**********" at bounding box center [849, 526] width 769 height 556
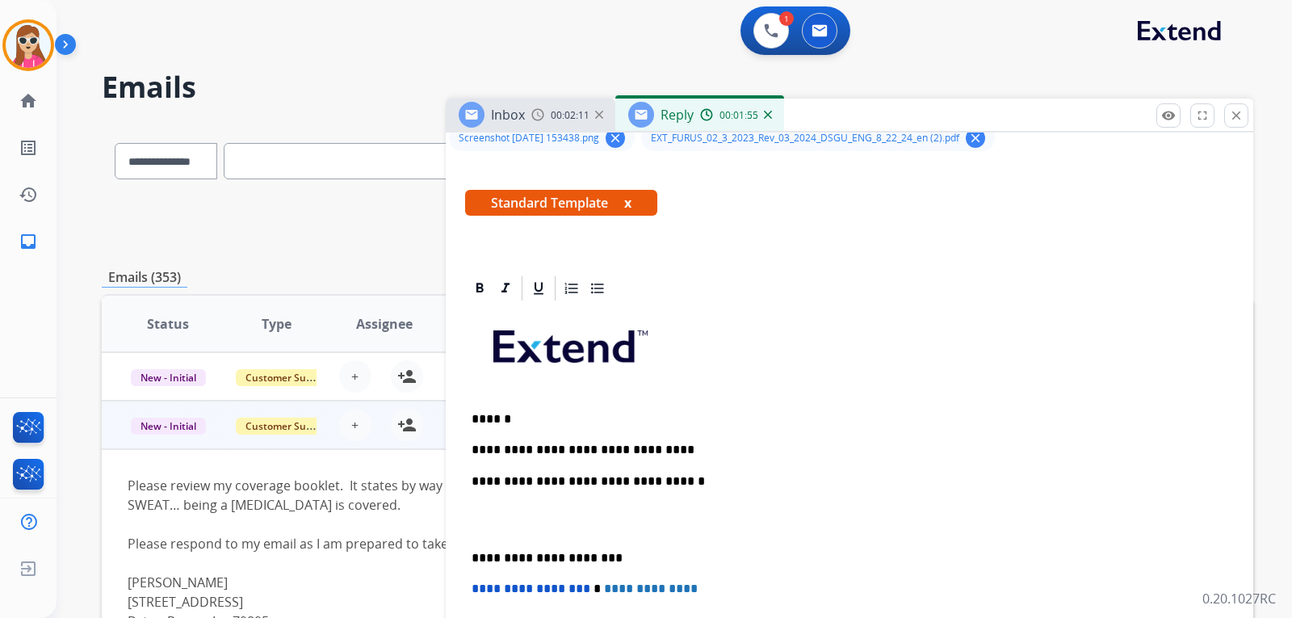
scroll to position [242, 0]
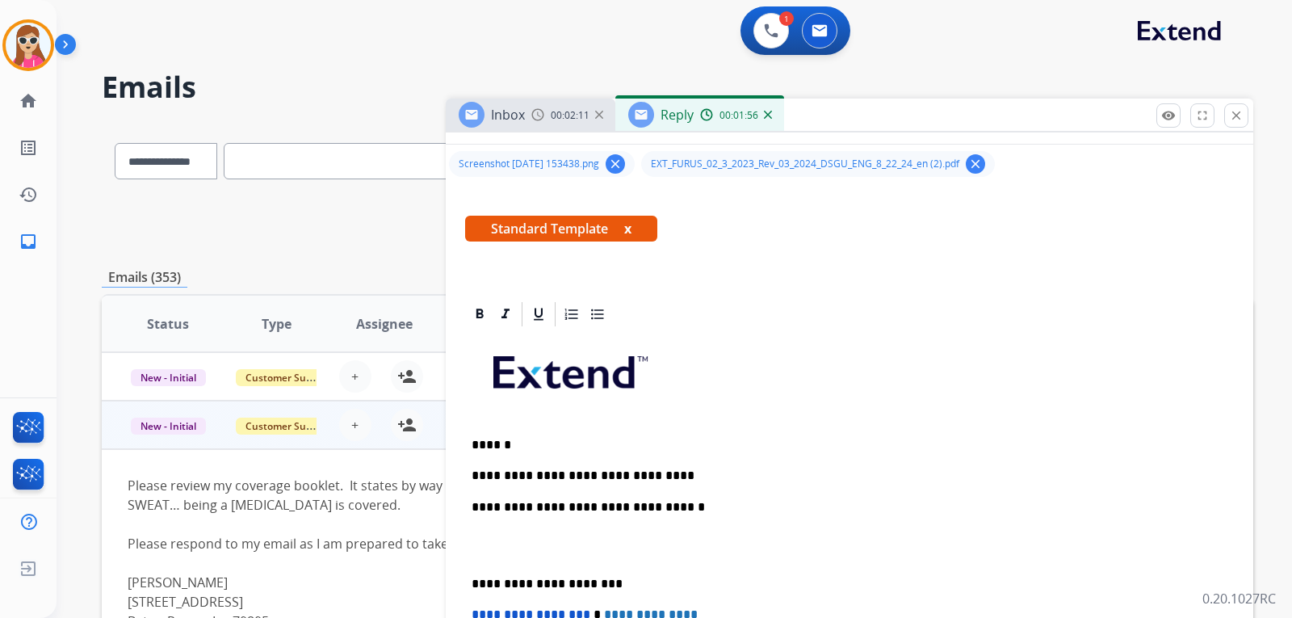
click at [675, 477] on p "**********" at bounding box center [843, 476] width 743 height 15
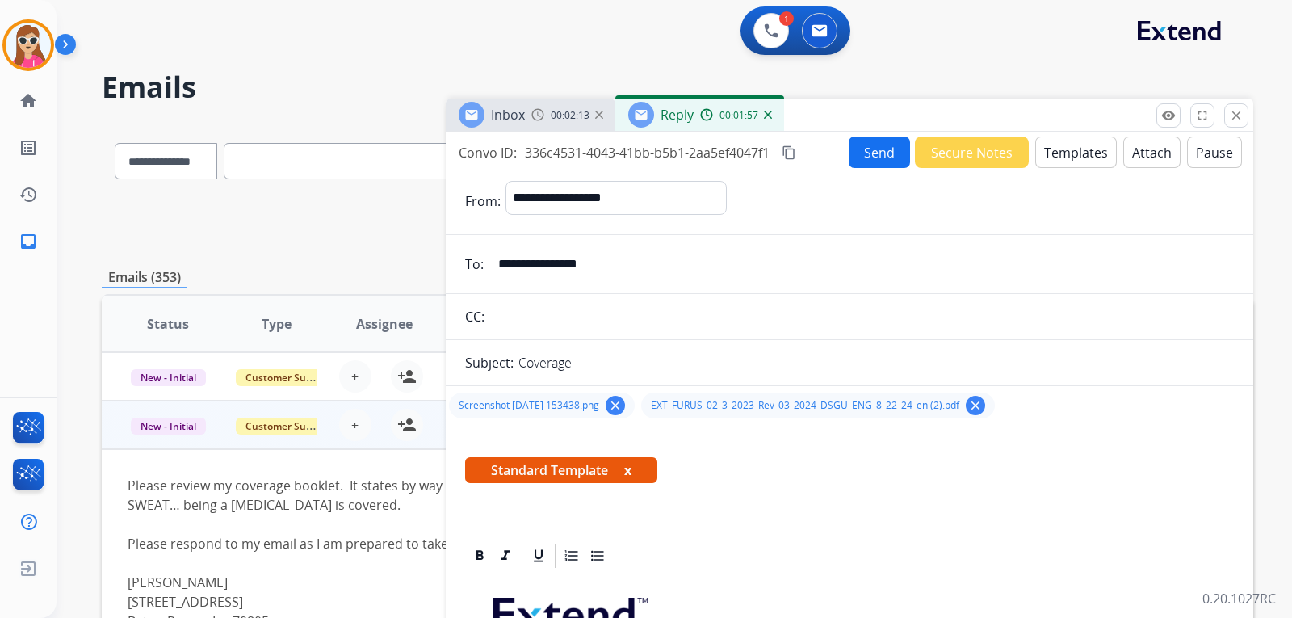
scroll to position [0, 0]
click at [880, 149] on button "Send" at bounding box center [879, 153] width 61 height 32
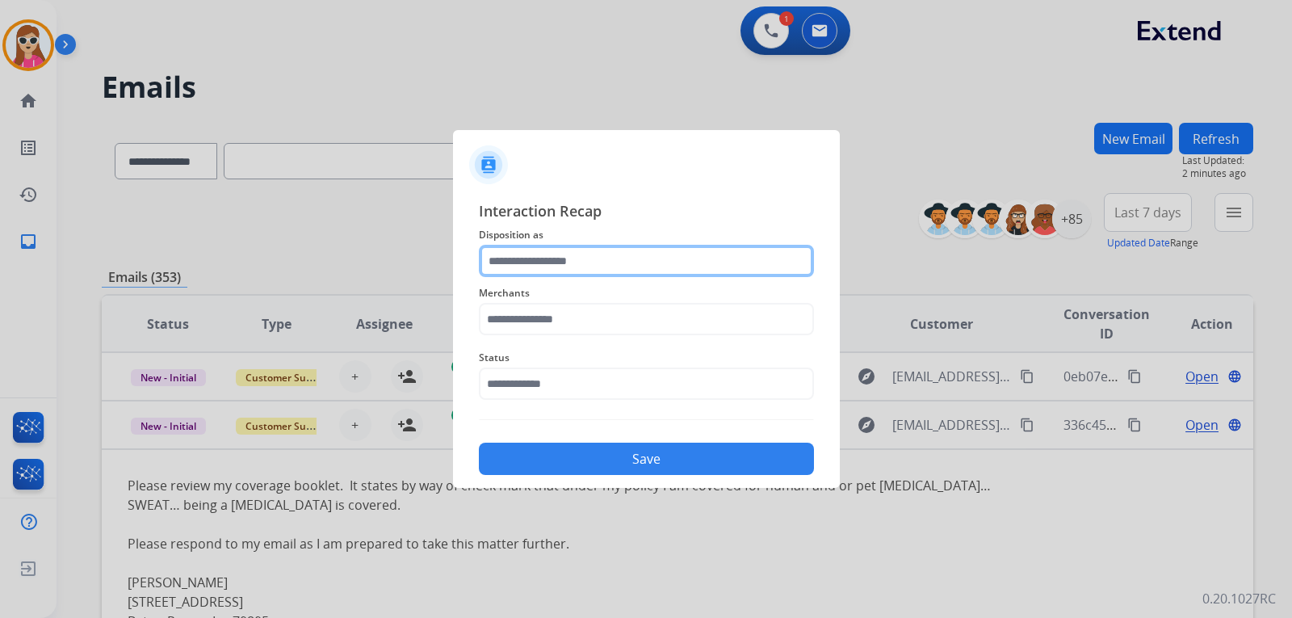
click at [574, 257] on input "text" at bounding box center [646, 261] width 335 height 32
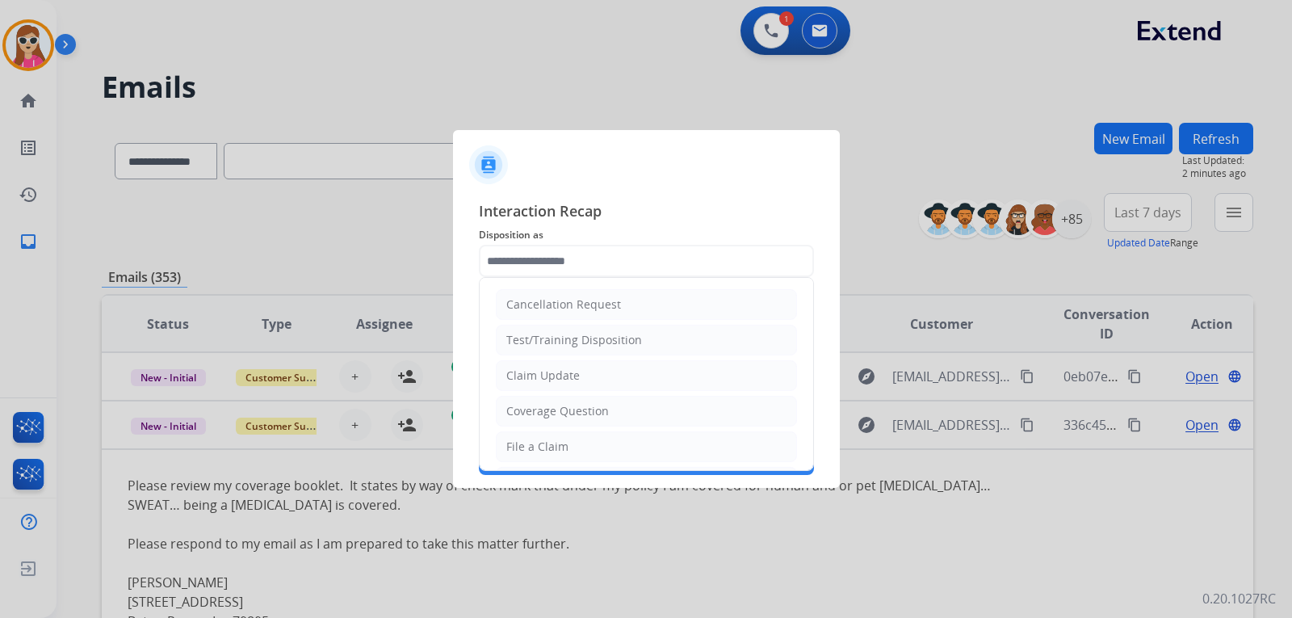
click at [600, 375] on li "Claim Update" at bounding box center [646, 375] width 301 height 31
type input "**********"
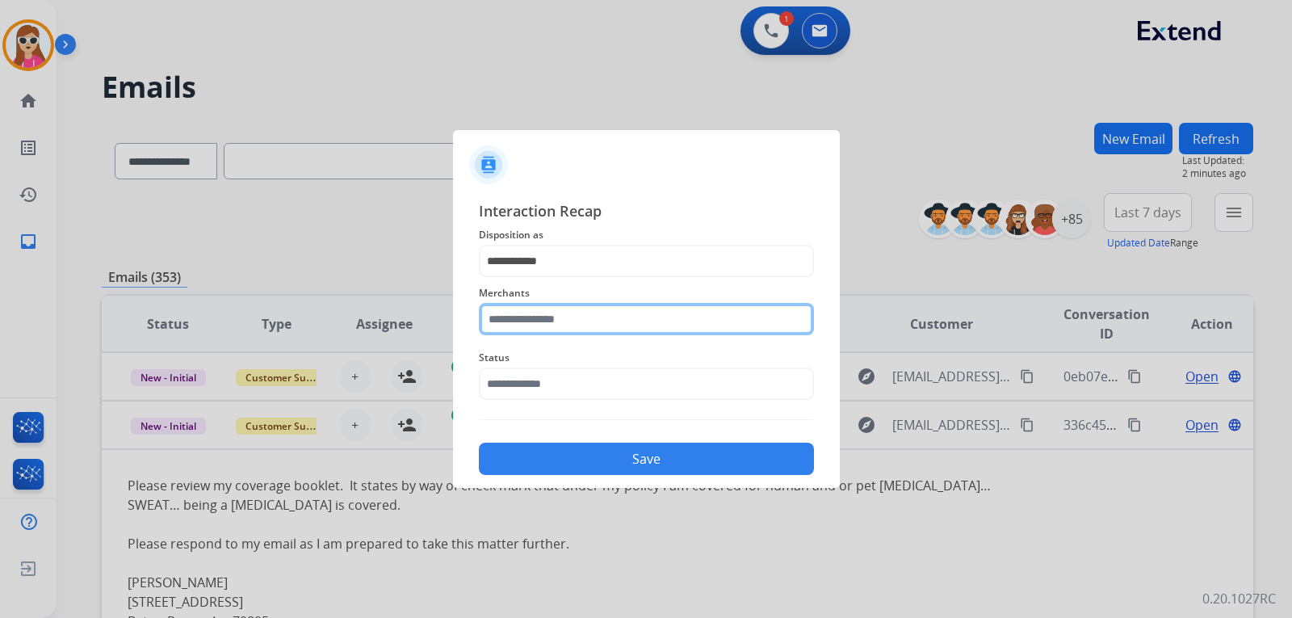
click at [586, 326] on input "text" at bounding box center [646, 319] width 335 height 32
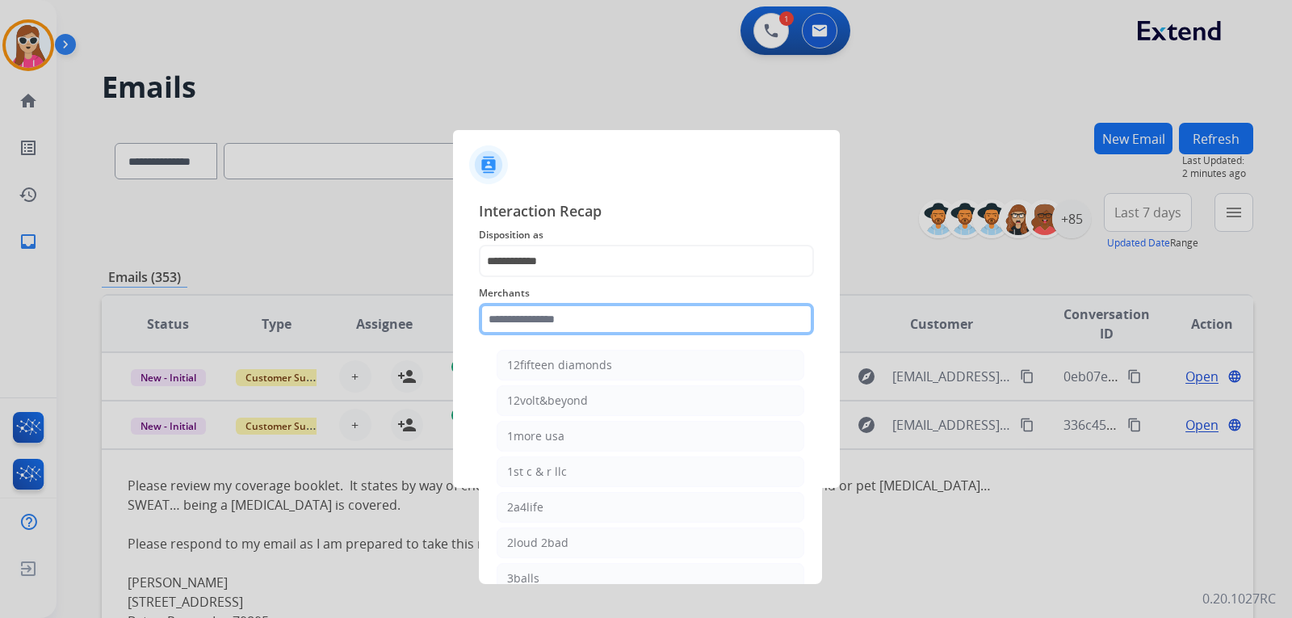
click at [602, 327] on input "text" at bounding box center [646, 319] width 335 height 32
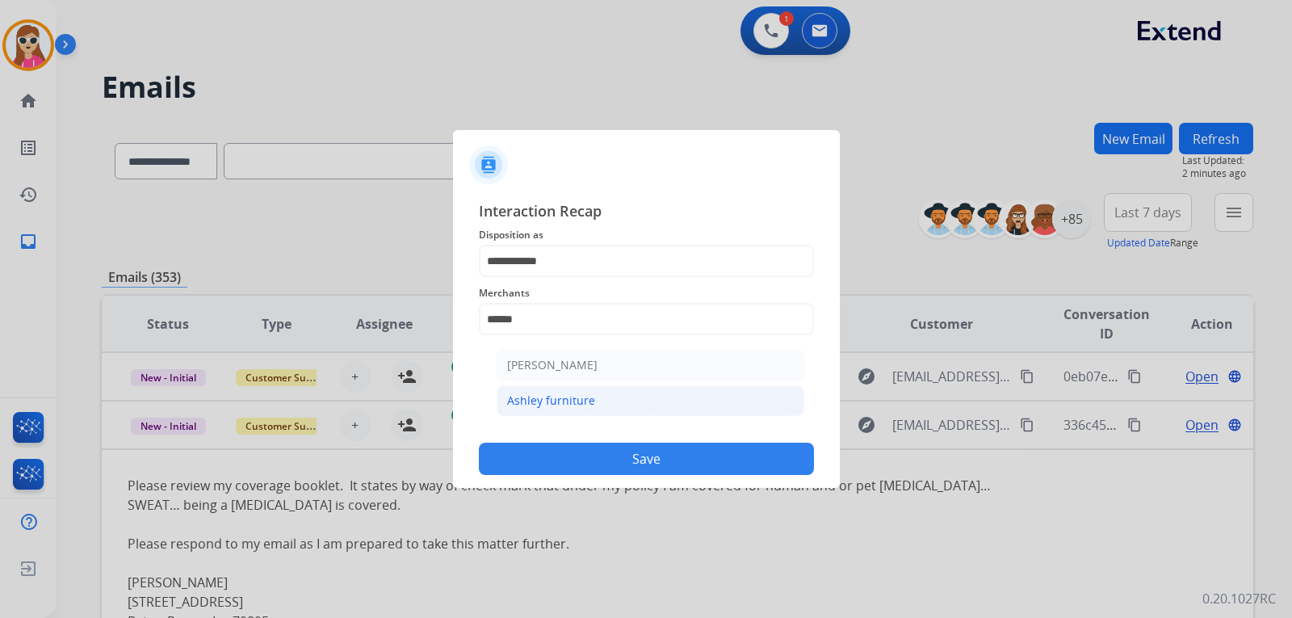
click at [645, 394] on li "Ashley furniture" at bounding box center [651, 400] width 308 height 31
type input "**********"
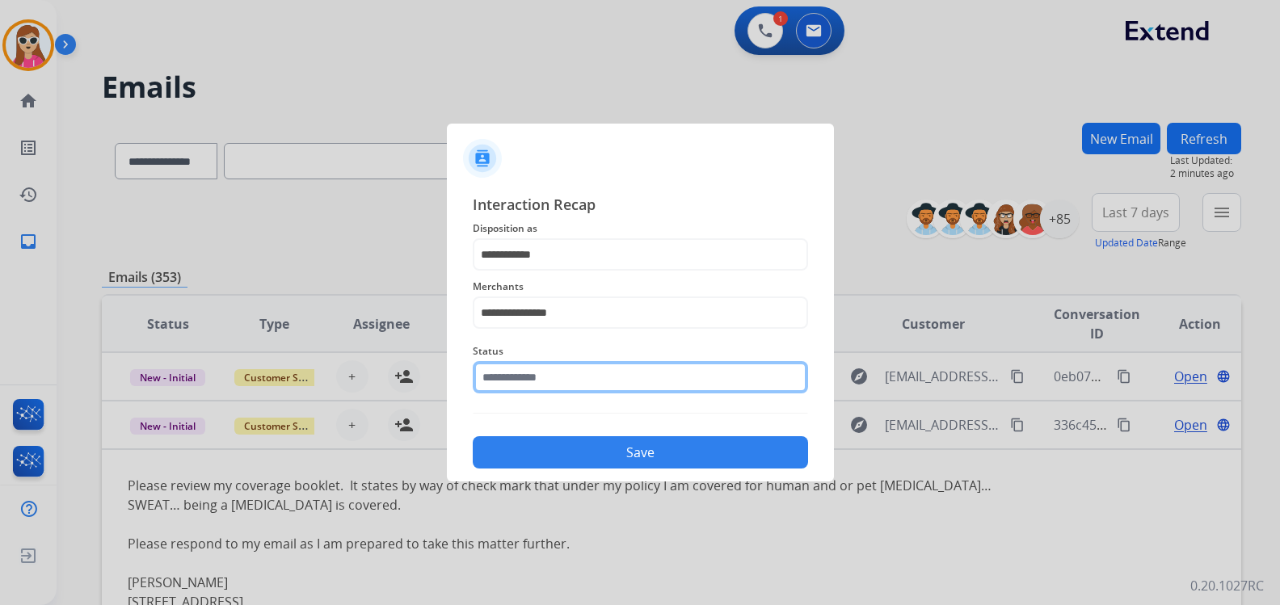
click at [633, 389] on input "text" at bounding box center [640, 377] width 335 height 32
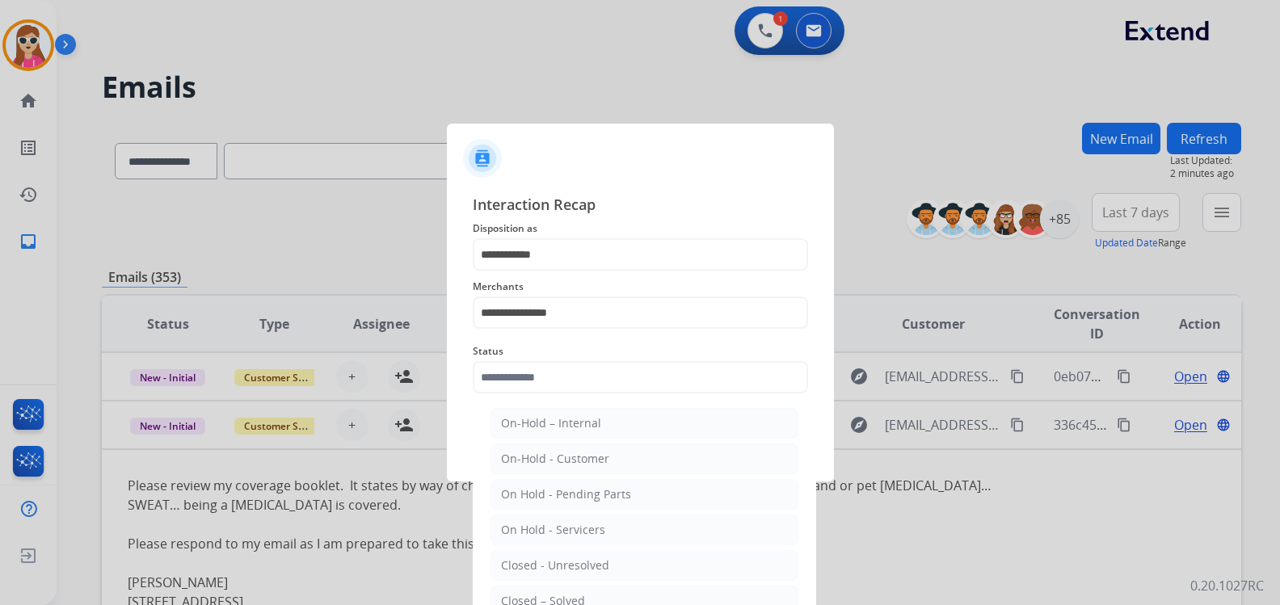
click at [574, 596] on div "Closed – Solved" at bounding box center [543, 601] width 84 height 16
type input "**********"
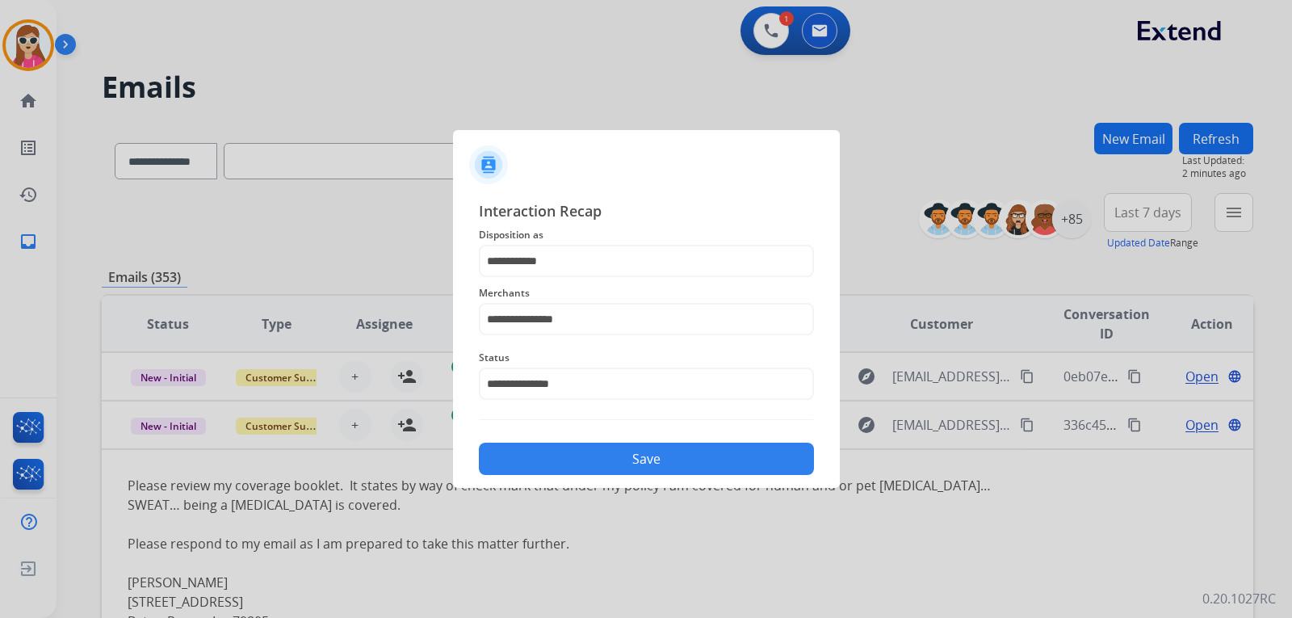
click at [646, 454] on button "Save" at bounding box center [646, 459] width 335 height 32
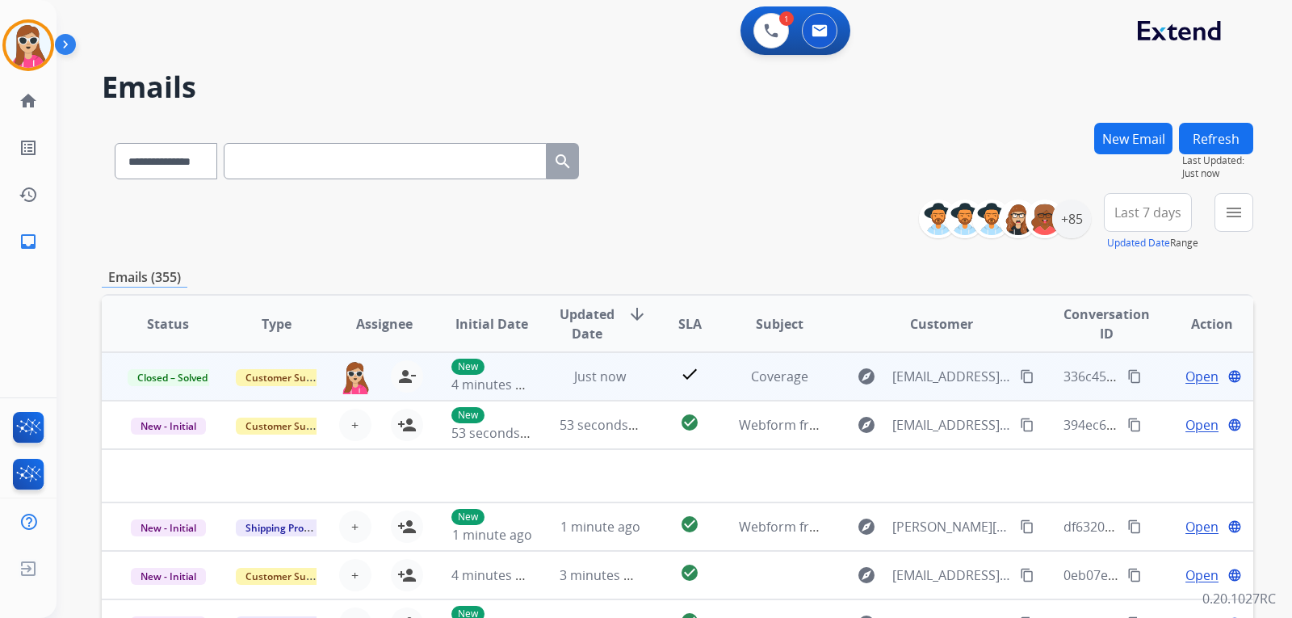
click at [1128, 375] on mat-icon "content_copy" at bounding box center [1135, 376] width 15 height 15
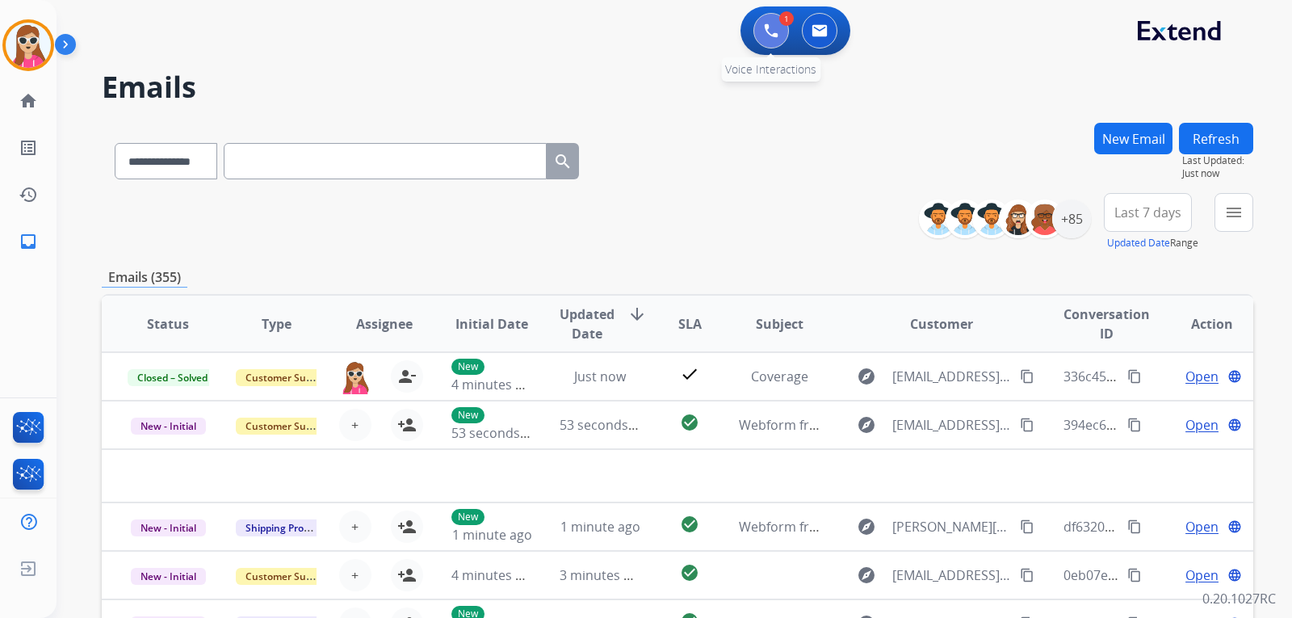
click at [777, 19] on button at bounding box center [772, 31] width 36 height 36
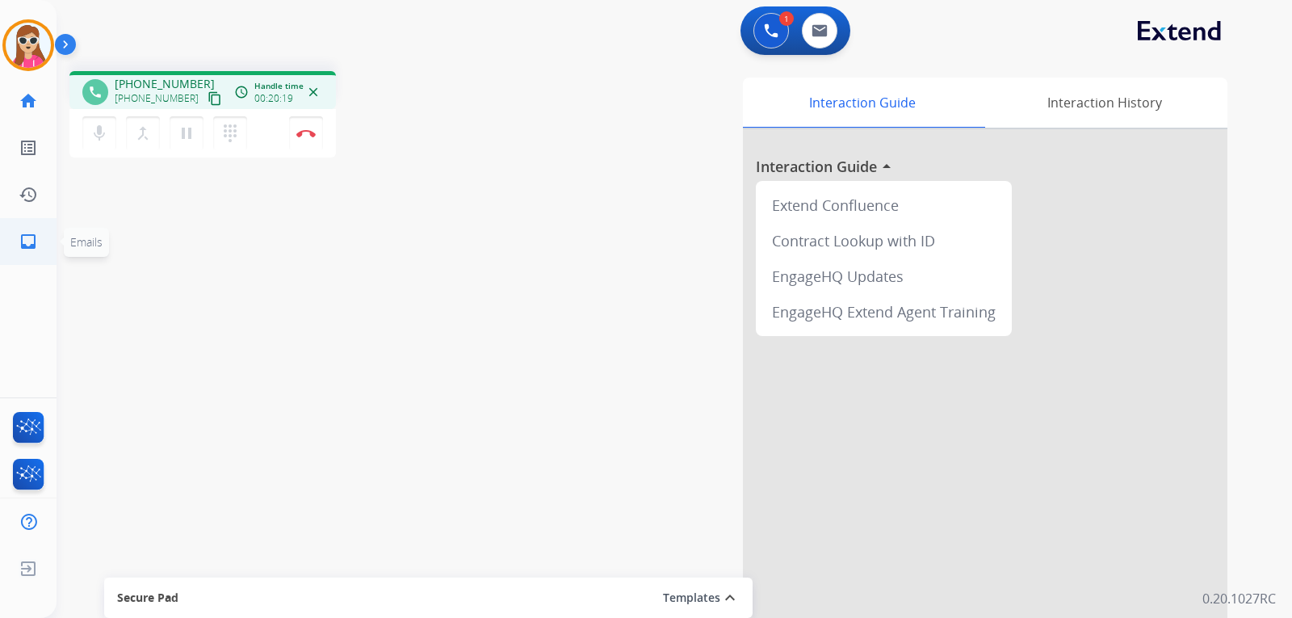
click at [33, 254] on link "inbox Emails" at bounding box center [28, 241] width 45 height 45
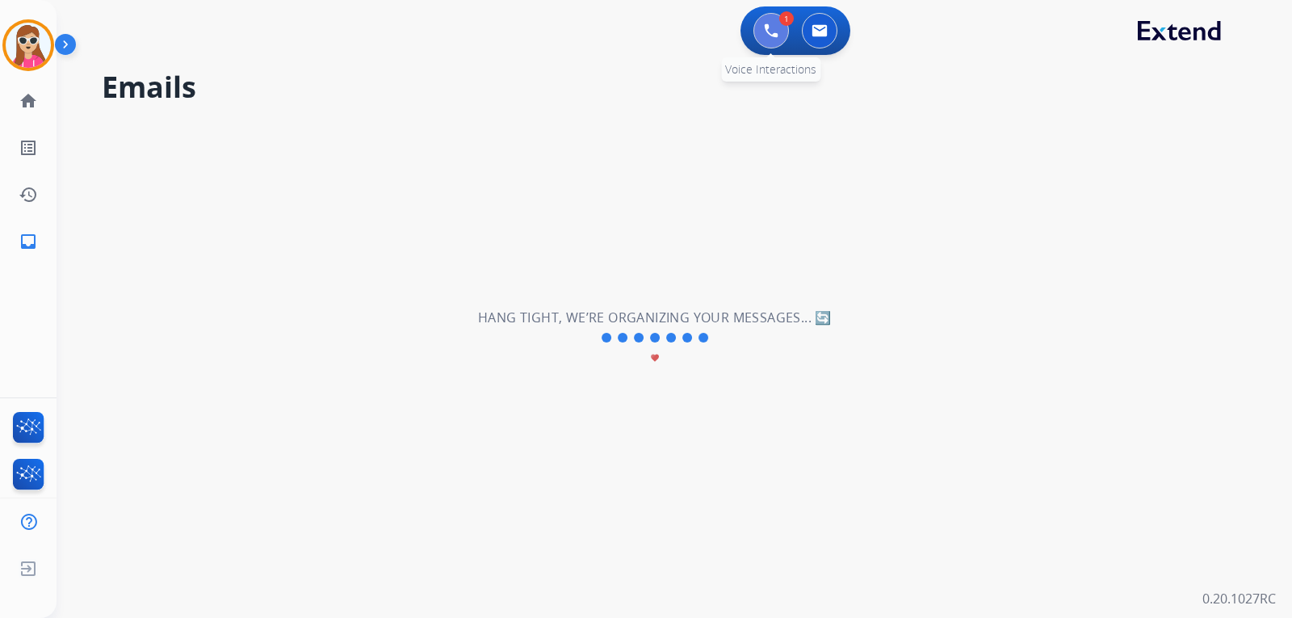
click at [764, 40] on button at bounding box center [772, 31] width 36 height 36
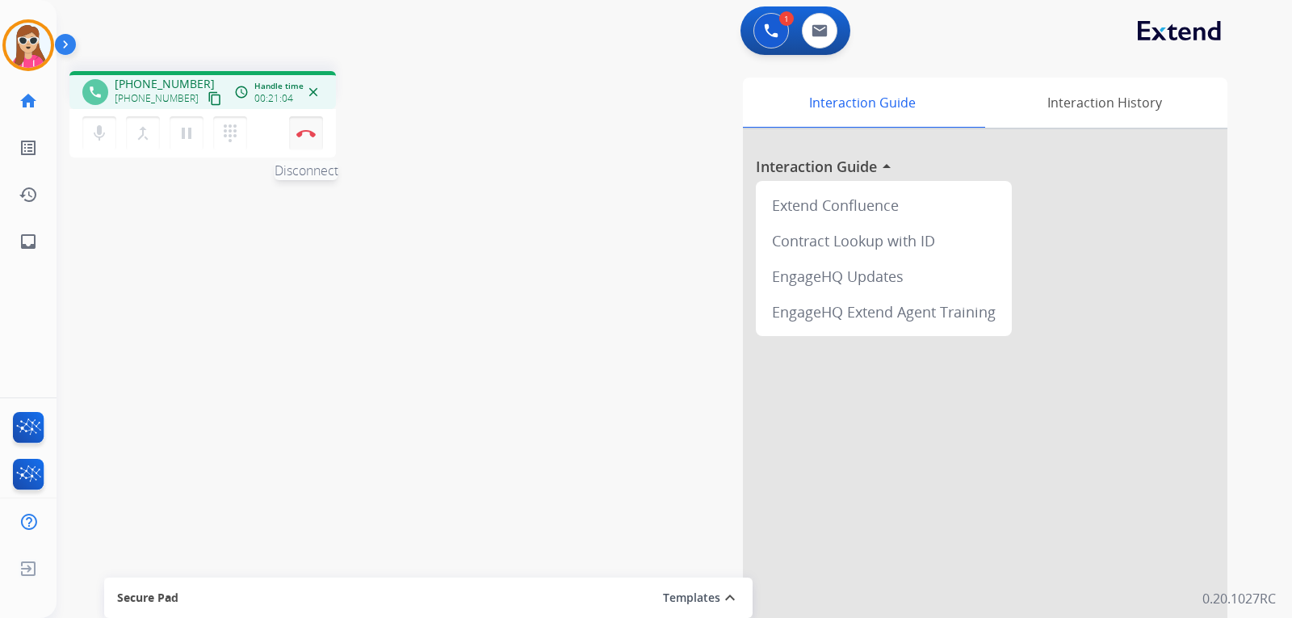
click at [309, 138] on button "Disconnect" at bounding box center [306, 133] width 34 height 34
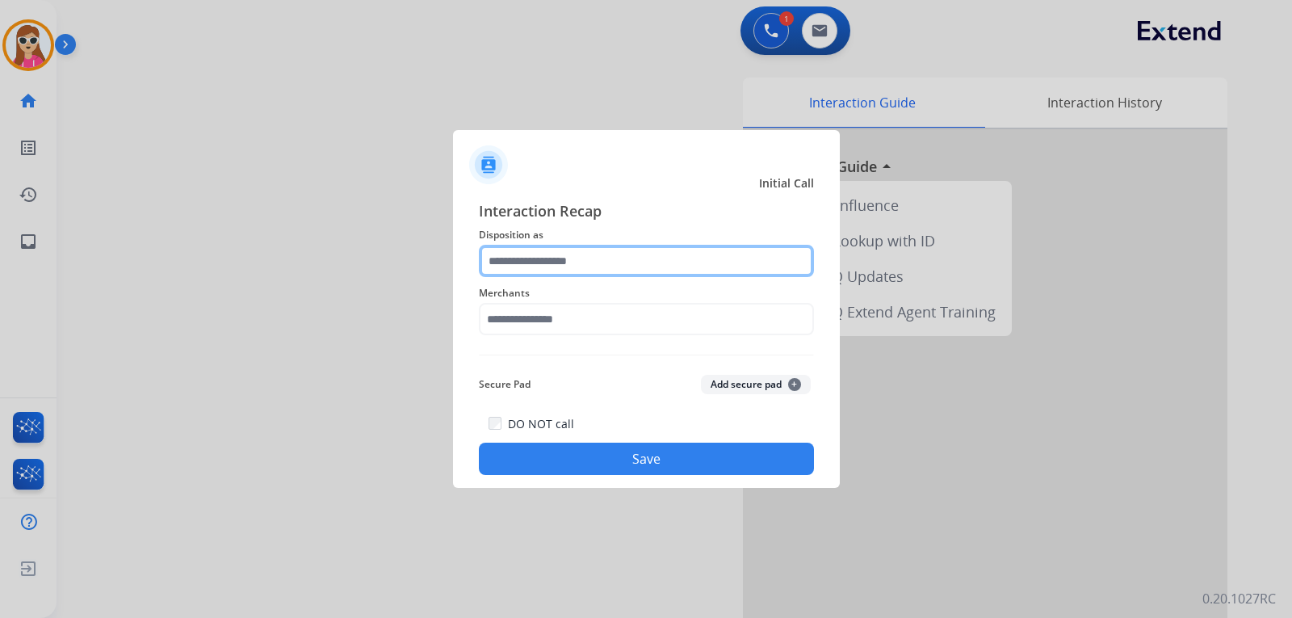
click at [557, 266] on input "text" at bounding box center [646, 261] width 335 height 32
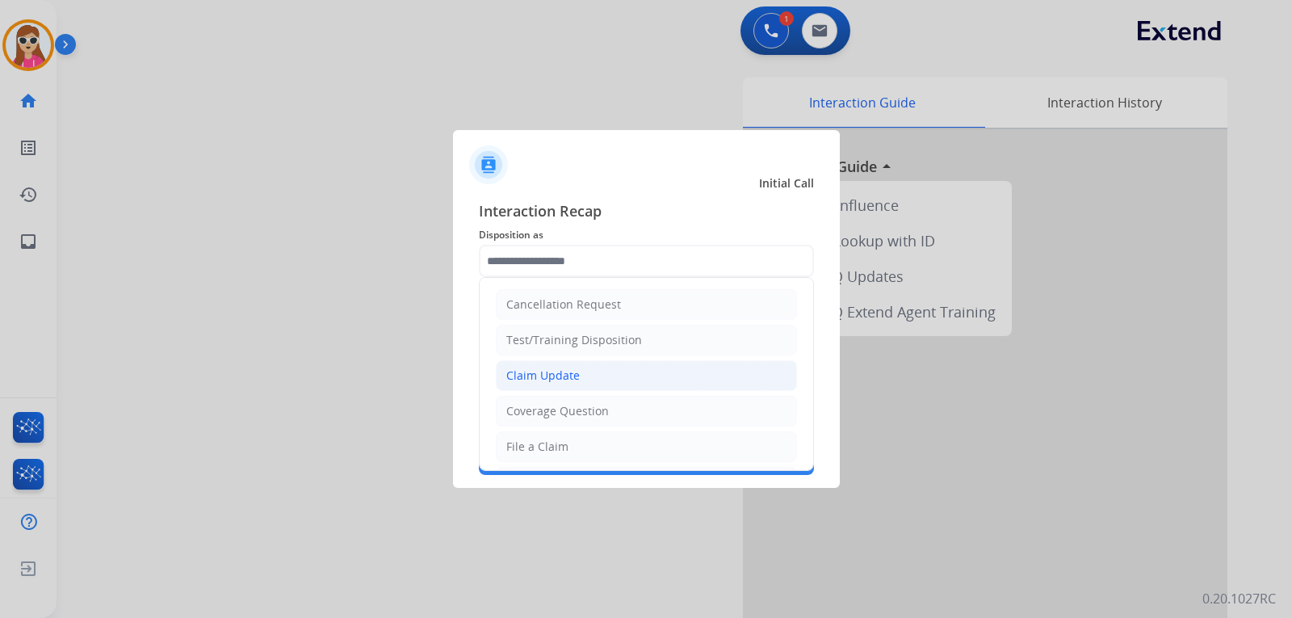
click at [582, 376] on li "Claim Update" at bounding box center [646, 375] width 301 height 31
type input "**********"
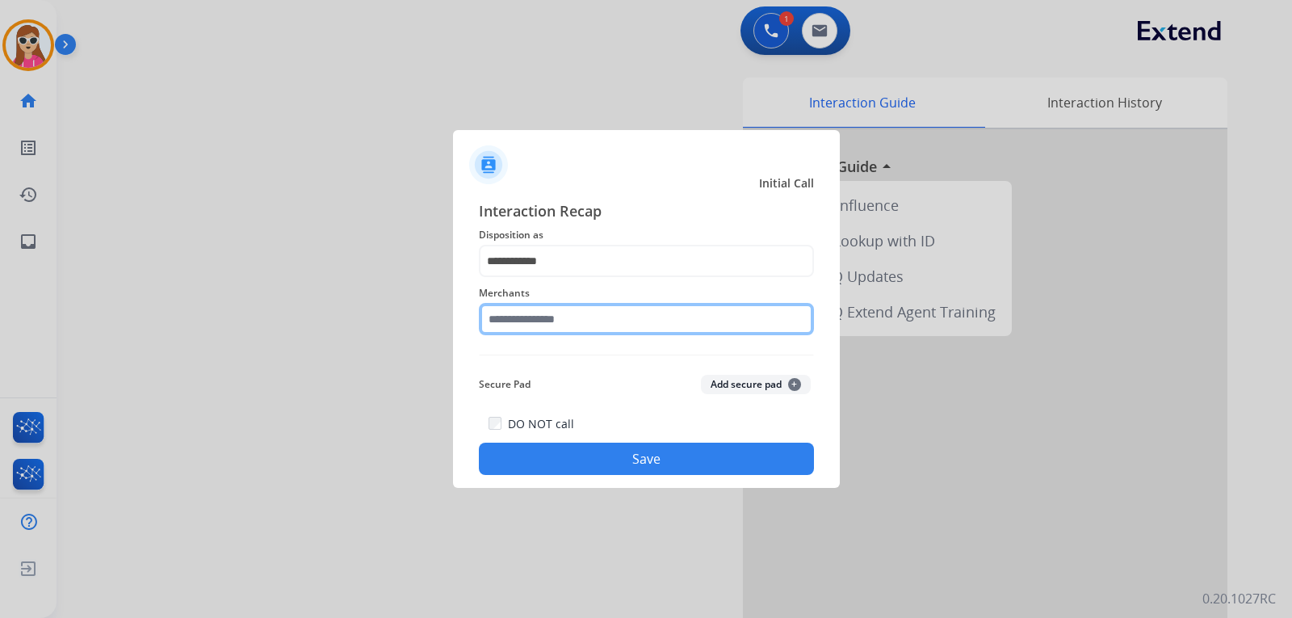
click at [592, 316] on input "text" at bounding box center [646, 319] width 335 height 32
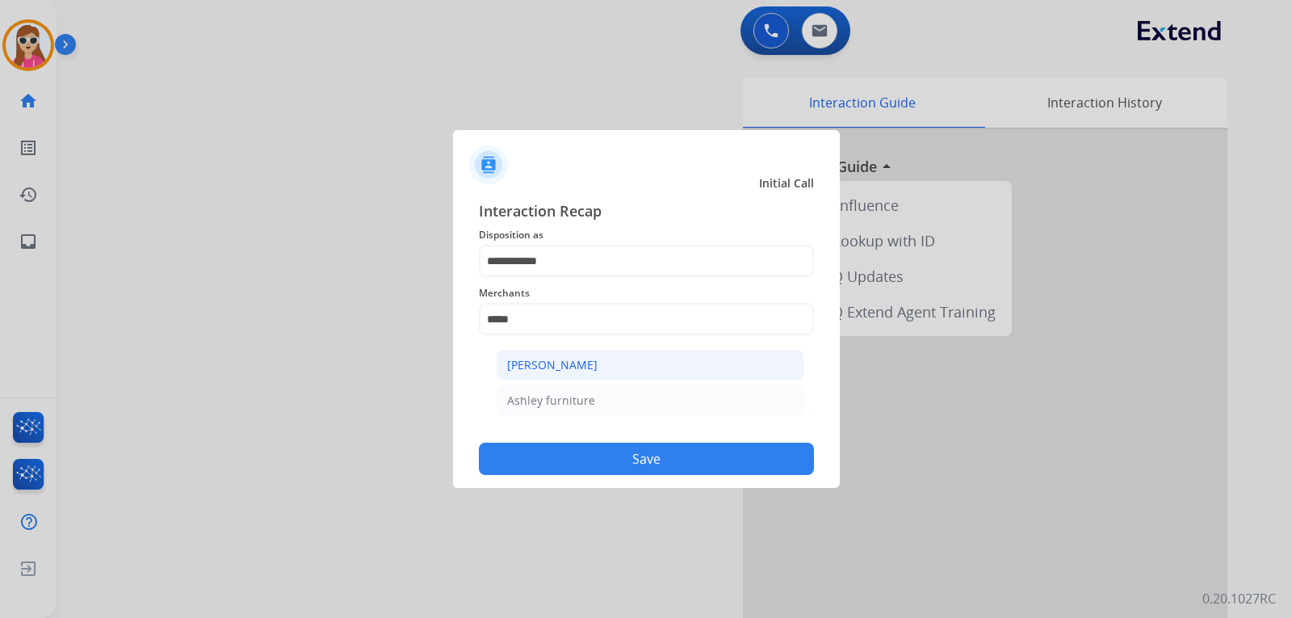
click at [689, 353] on li "[PERSON_NAME]" at bounding box center [651, 365] width 308 height 31
type input "**********"
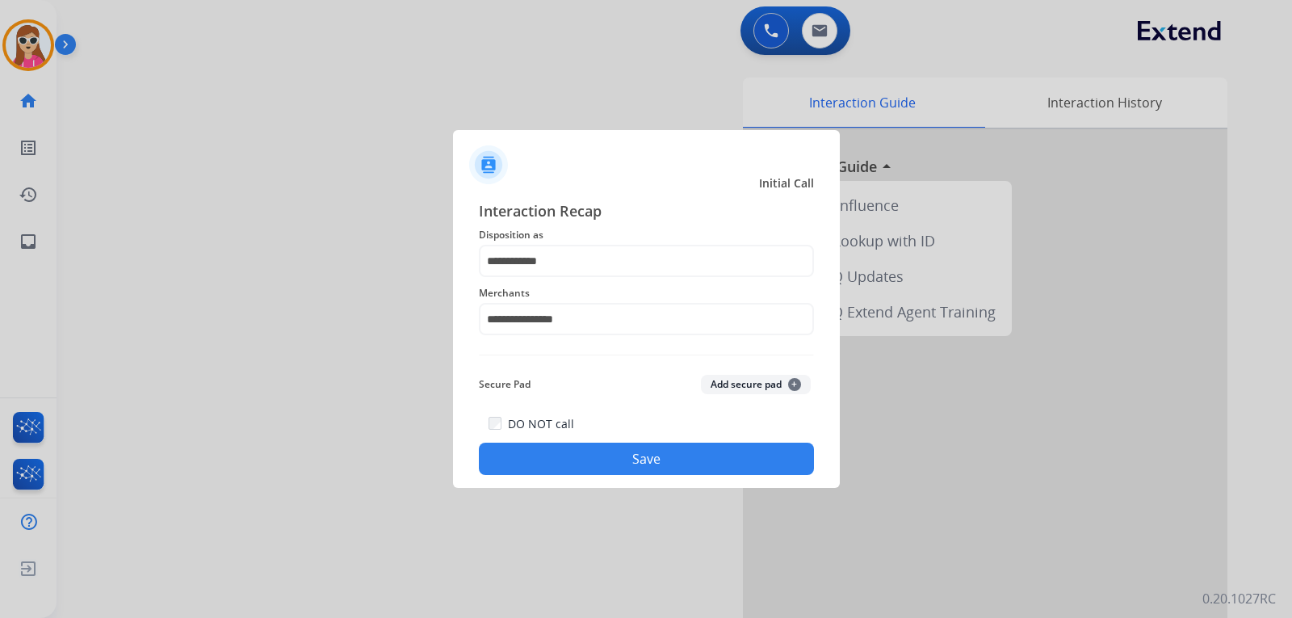
click at [628, 452] on button "Save" at bounding box center [646, 459] width 335 height 32
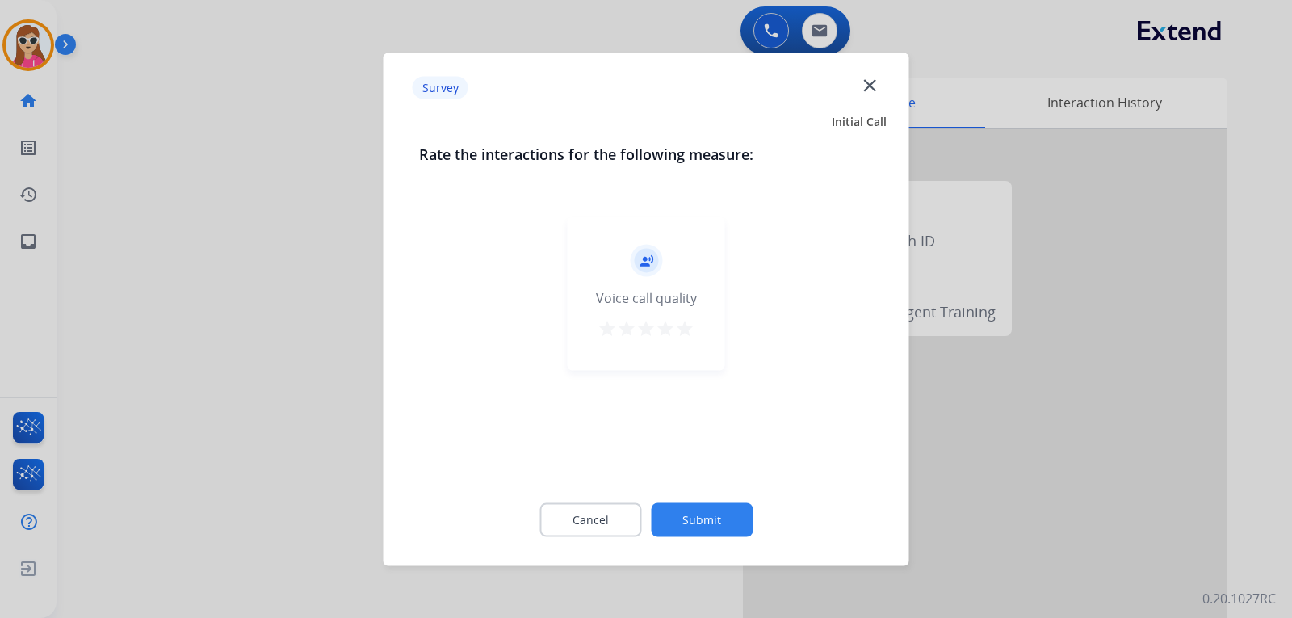
click at [687, 303] on div "Voice call quality" at bounding box center [646, 297] width 101 height 19
click at [687, 326] on mat-icon "star" at bounding box center [684, 327] width 19 height 19
click at [718, 524] on div "Cancel Submit" at bounding box center [646, 519] width 455 height 73
click at [731, 512] on button "Submit" at bounding box center [702, 519] width 102 height 34
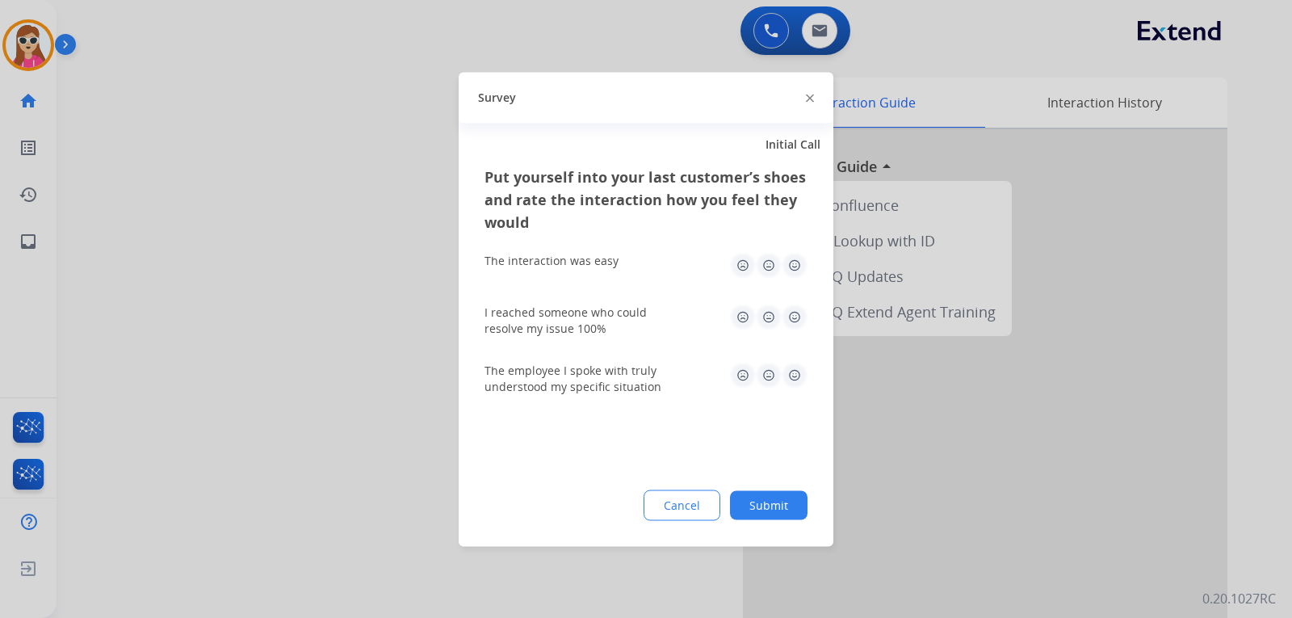
drag, startPoint x: 781, startPoint y: 262, endPoint x: 797, endPoint y: 270, distance: 18.1
click at [780, 263] on img at bounding box center [769, 265] width 26 height 26
click at [798, 270] on img at bounding box center [795, 265] width 26 height 26
click at [797, 314] on img at bounding box center [795, 317] width 26 height 26
click at [790, 368] on img at bounding box center [795, 375] width 26 height 26
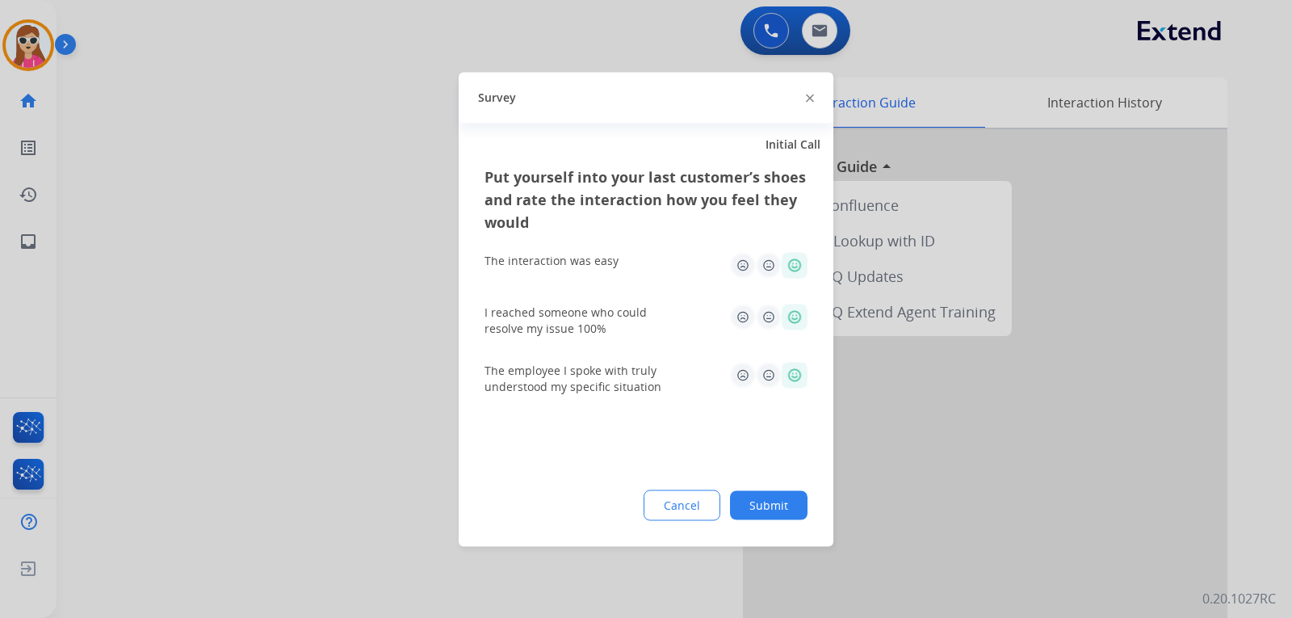
click at [770, 504] on button "Submit" at bounding box center [769, 504] width 78 height 29
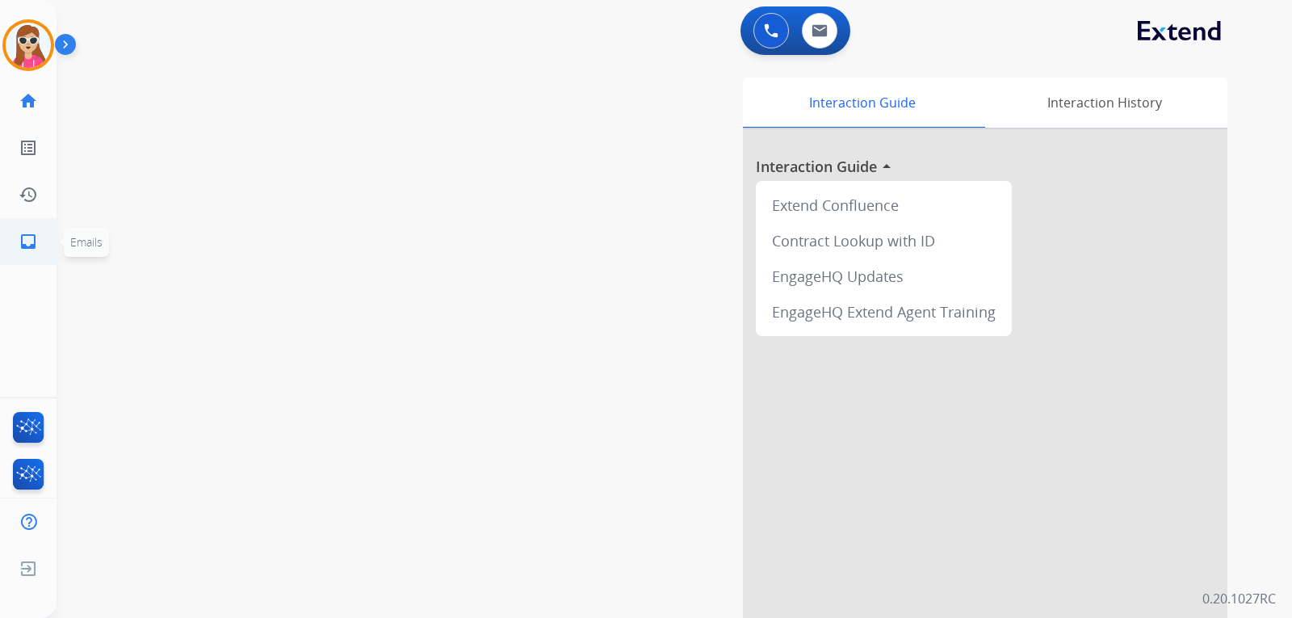
click at [25, 246] on mat-icon "inbox" at bounding box center [28, 241] width 19 height 19
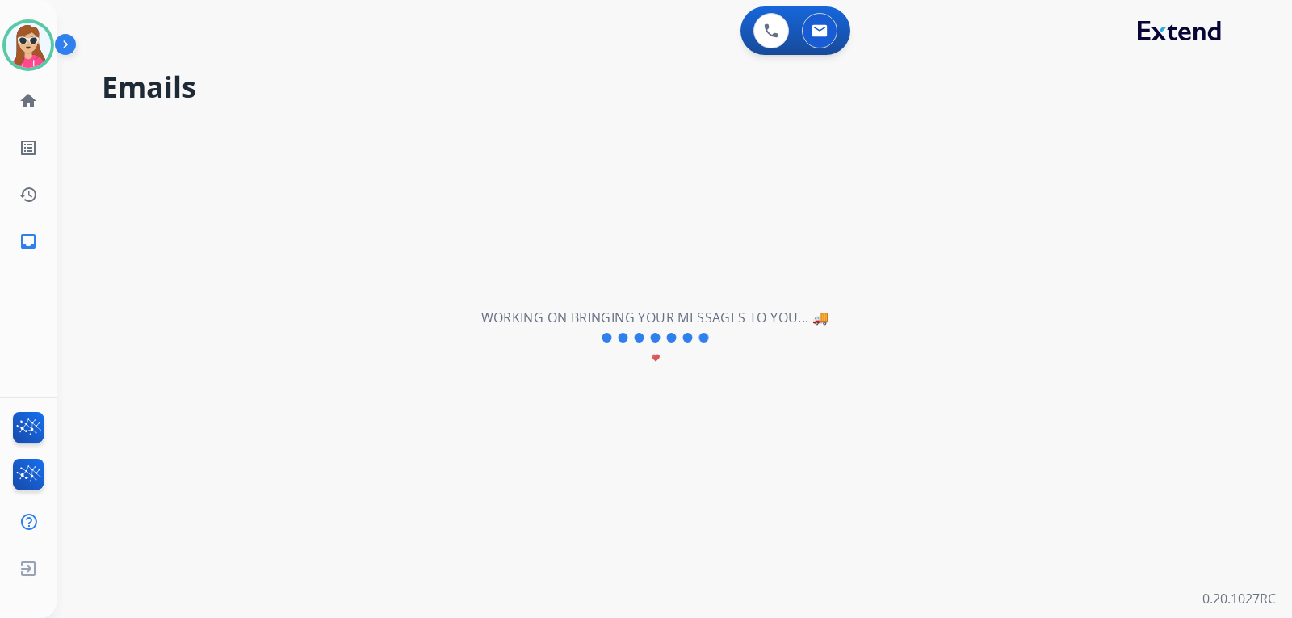
drag, startPoint x: 733, startPoint y: 241, endPoint x: 708, endPoint y: 253, distance: 27.1
click at [731, 241] on div "**********" at bounding box center [655, 338] width 1197 height 560
click at [695, 258] on div "**********" at bounding box center [655, 338] width 1197 height 560
click at [982, 206] on div "**********" at bounding box center [655, 338] width 1197 height 560
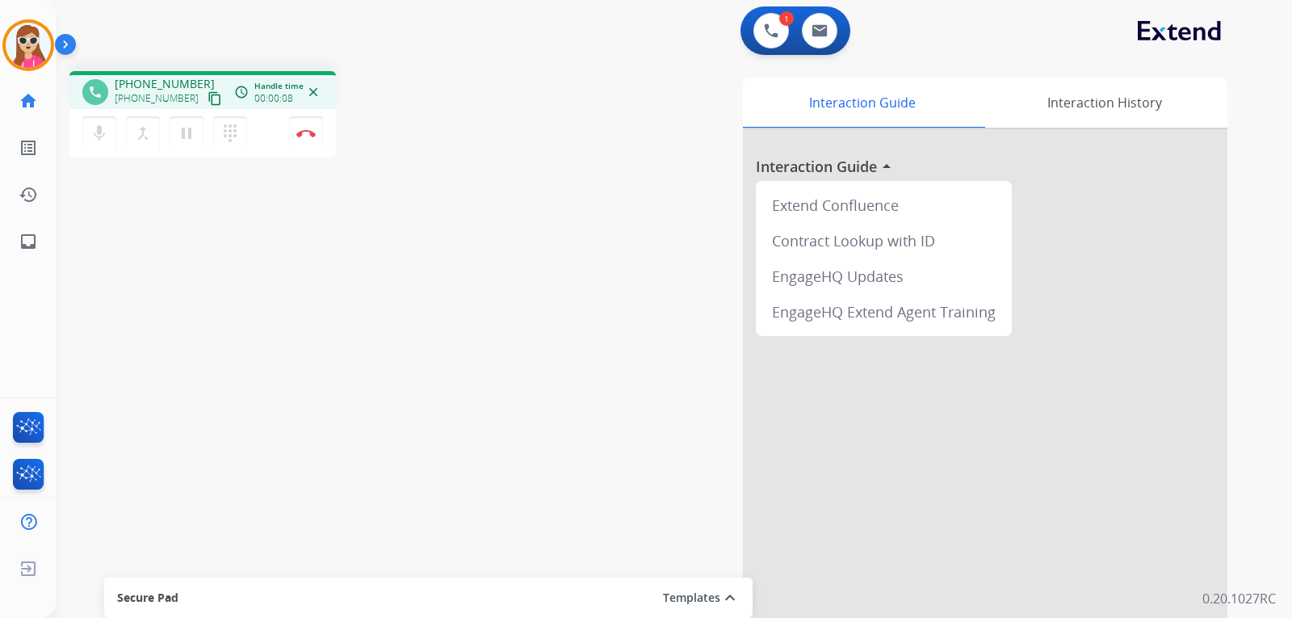
drag, startPoint x: 202, startPoint y: 95, endPoint x: 188, endPoint y: 98, distance: 13.9
click at [208, 95] on mat-icon "content_copy" at bounding box center [215, 98] width 15 height 15
click at [208, 102] on mat-icon "content_copy" at bounding box center [215, 98] width 15 height 15
click at [208, 100] on mat-icon "content_copy" at bounding box center [215, 98] width 15 height 15
click at [303, 139] on button "Disconnect" at bounding box center [306, 133] width 34 height 34
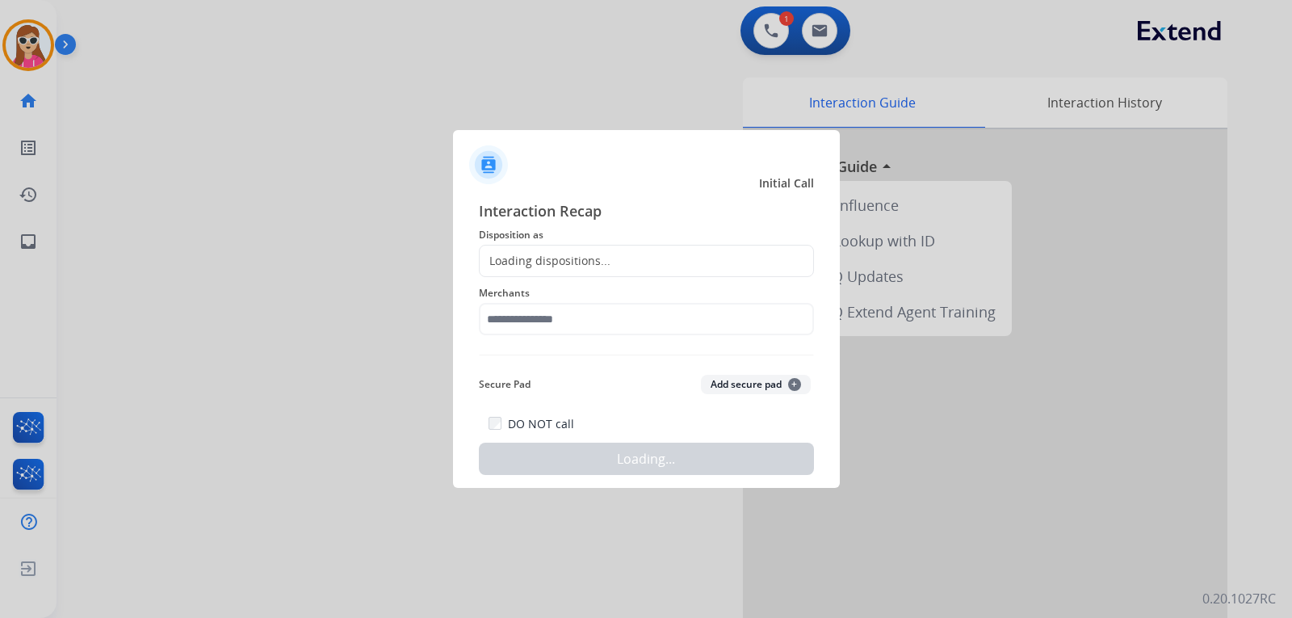
drag, startPoint x: 541, startPoint y: 258, endPoint x: 541, endPoint y: 249, distance: 8.9
click at [541, 253] on div "Loading dispositions..." at bounding box center [545, 261] width 131 height 16
click at [541, 255] on div "Loading dispositions..." at bounding box center [545, 261] width 131 height 16
click at [540, 267] on div "Loading dispositions..." at bounding box center [545, 261] width 131 height 16
click at [643, 268] on div "Loading dispositions..." at bounding box center [646, 261] width 335 height 32
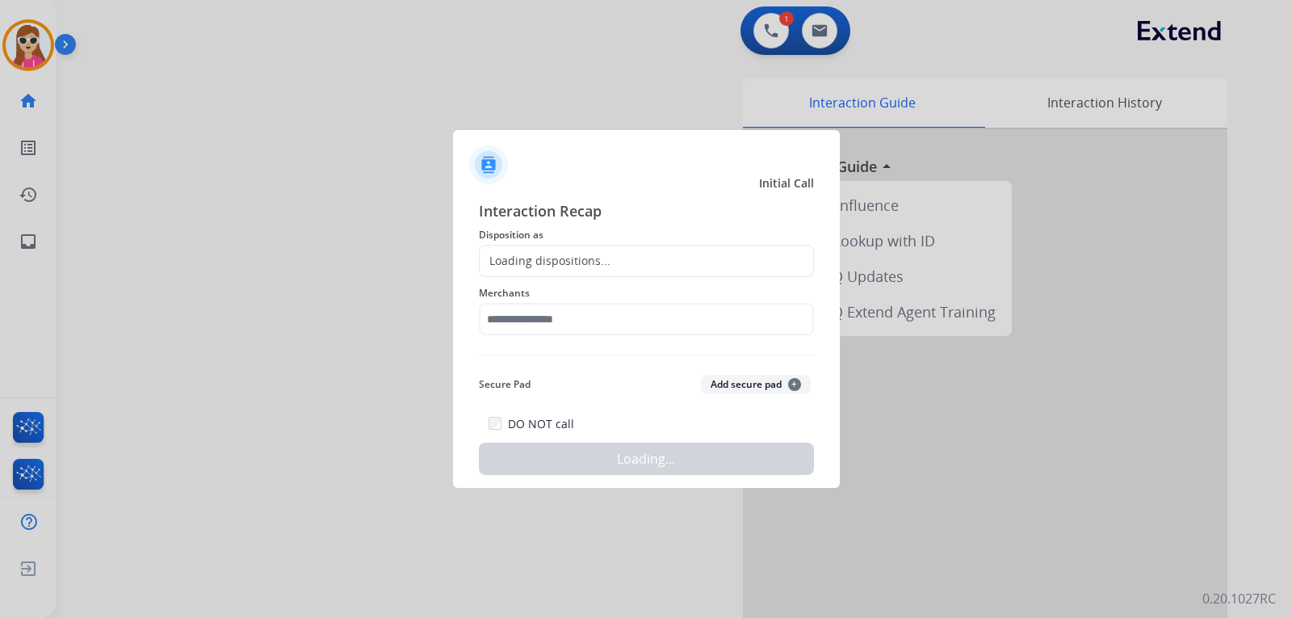
click at [661, 272] on div "Loading dispositions..." at bounding box center [646, 261] width 335 height 32
click at [671, 258] on div "Loading dispositions..." at bounding box center [646, 261] width 335 height 32
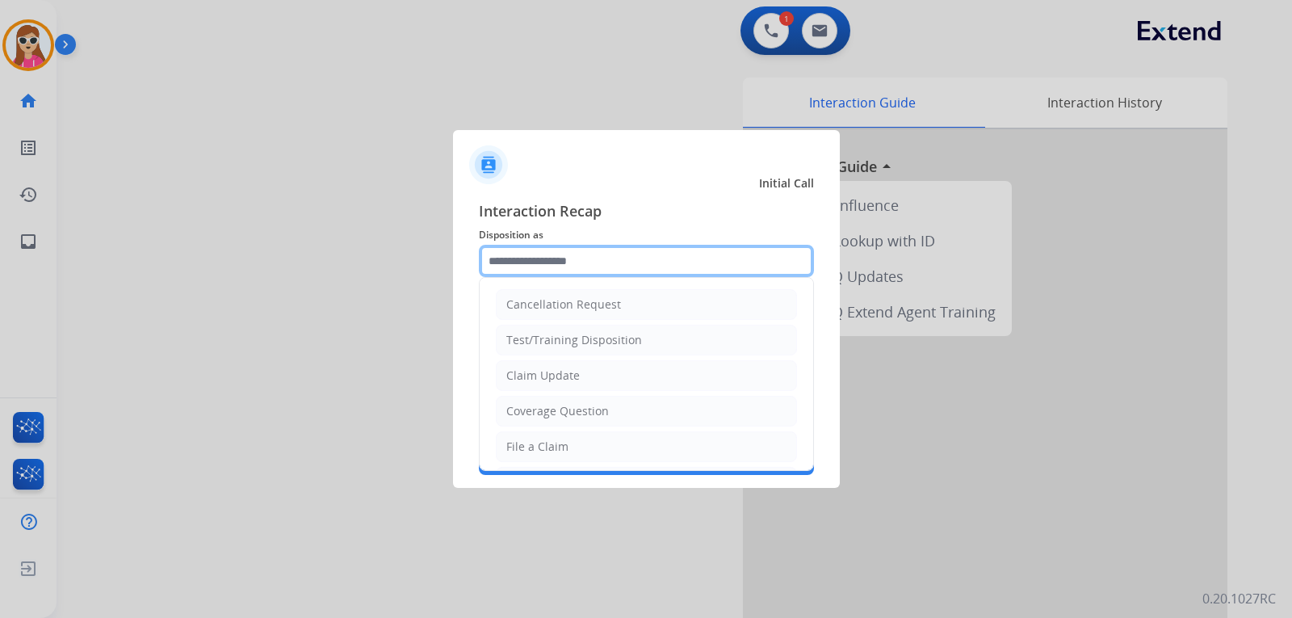
click at [548, 254] on input "text" at bounding box center [646, 261] width 335 height 32
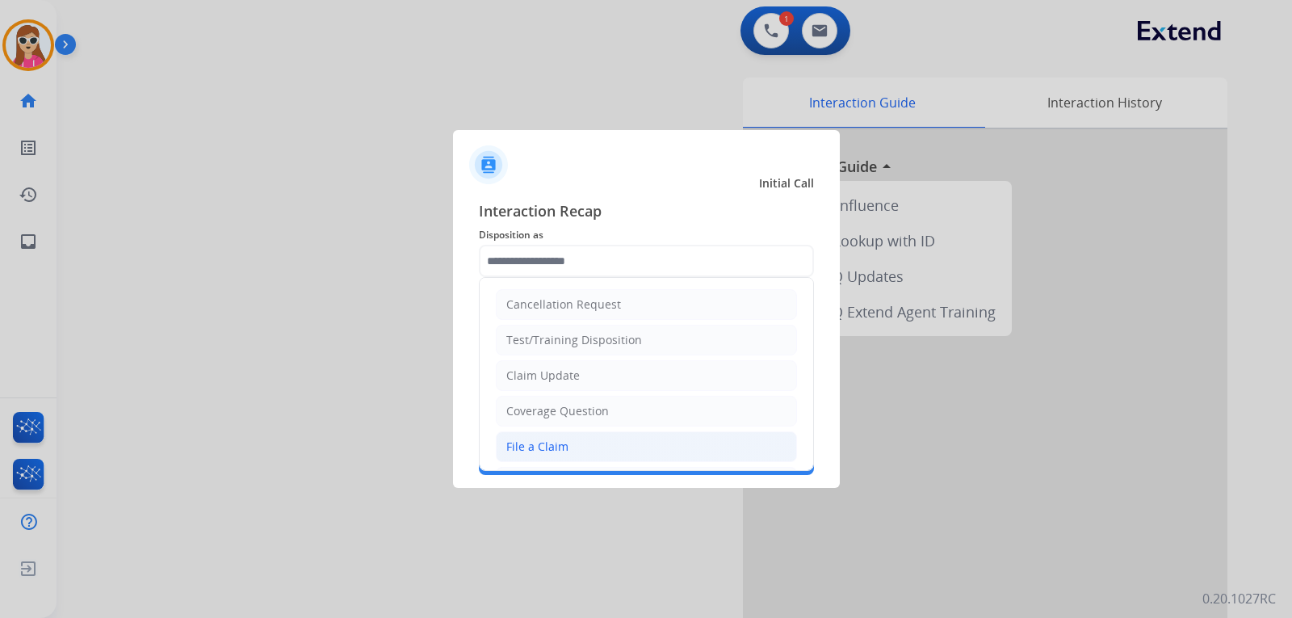
click at [553, 435] on li "File a Claim" at bounding box center [646, 446] width 301 height 31
type input "**********"
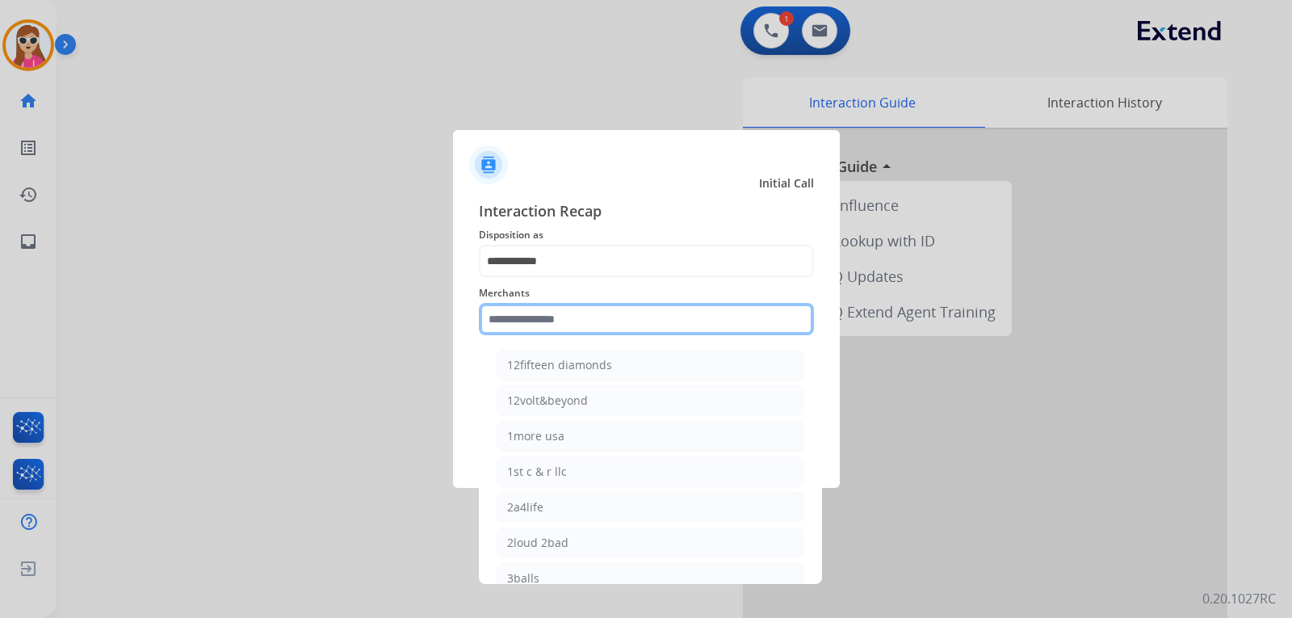
click at [533, 322] on input "text" at bounding box center [646, 319] width 335 height 32
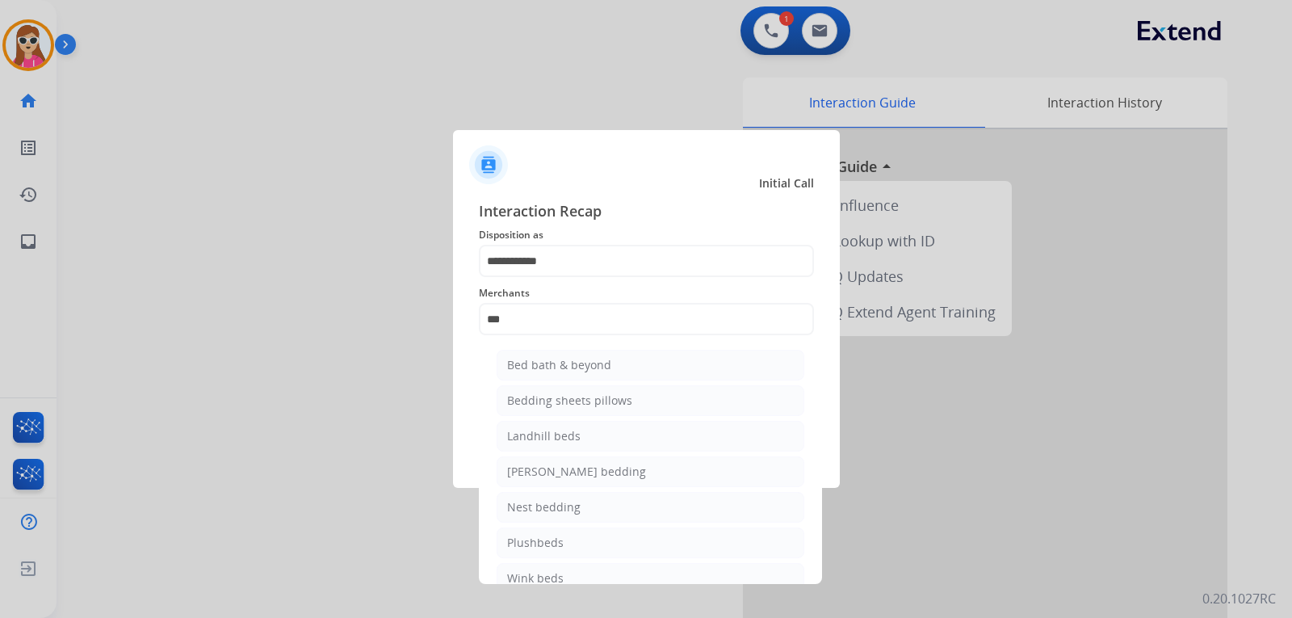
click at [605, 372] on div "Bed bath & beyond" at bounding box center [559, 365] width 104 height 16
type input "**********"
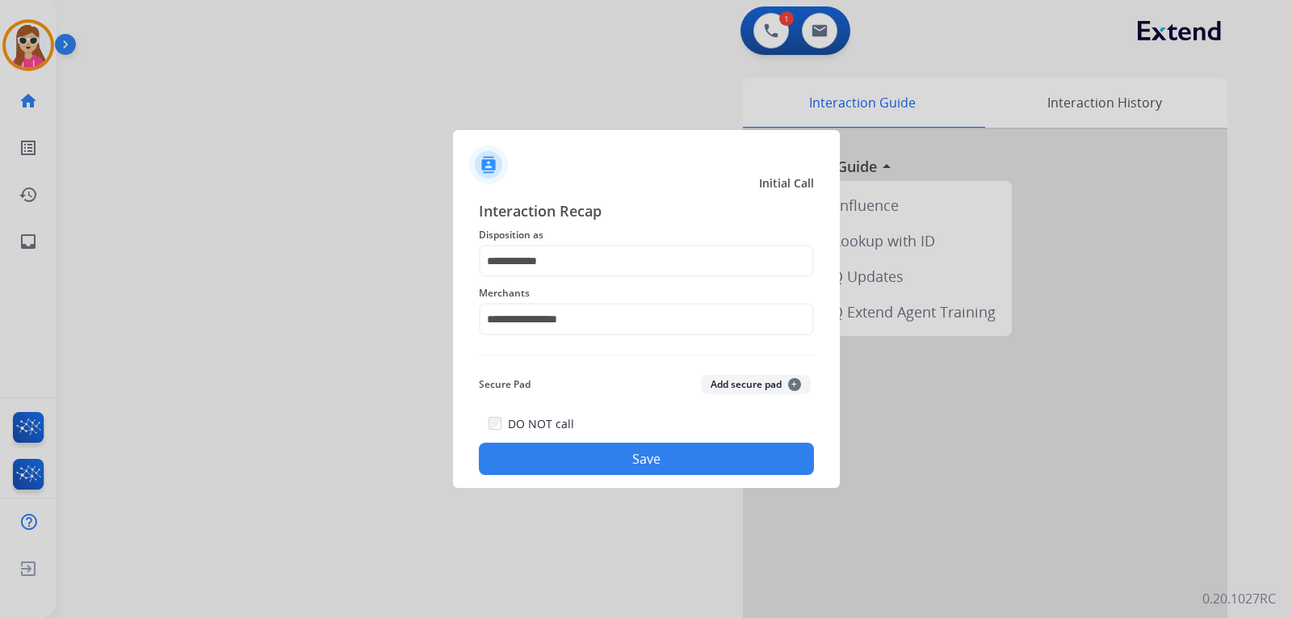
click at [678, 466] on button "Save" at bounding box center [646, 459] width 335 height 32
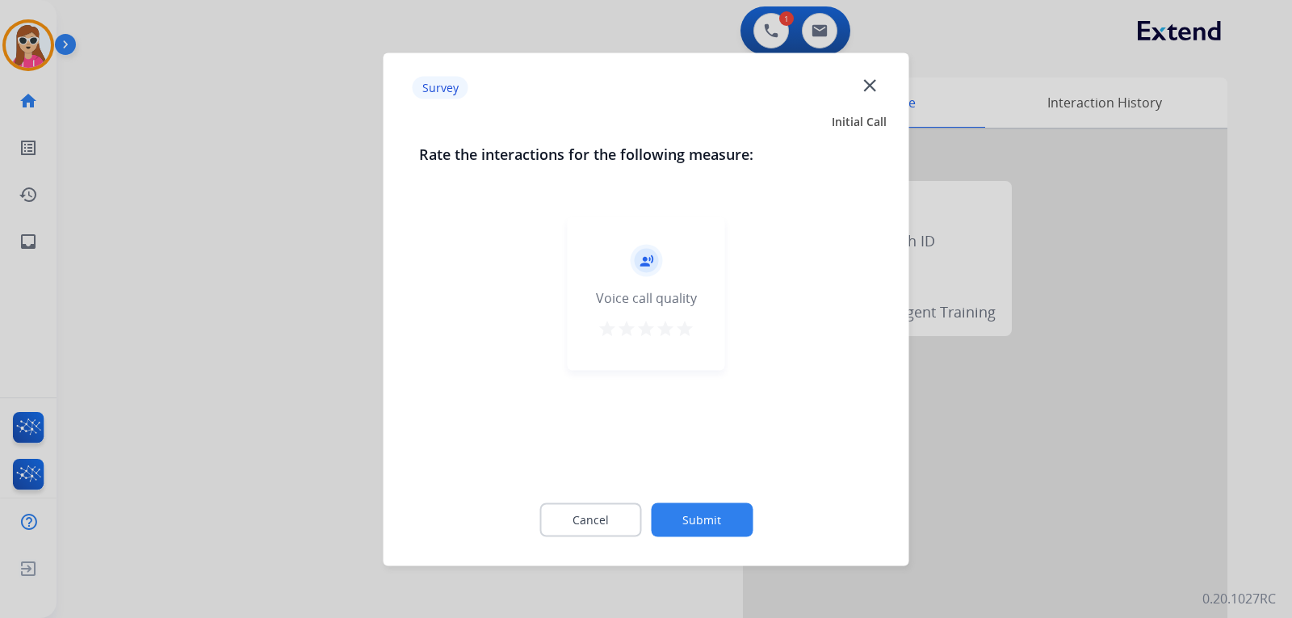
click at [676, 322] on mat-icon "star" at bounding box center [684, 327] width 19 height 19
click at [719, 503] on button "Submit" at bounding box center [702, 519] width 102 height 34
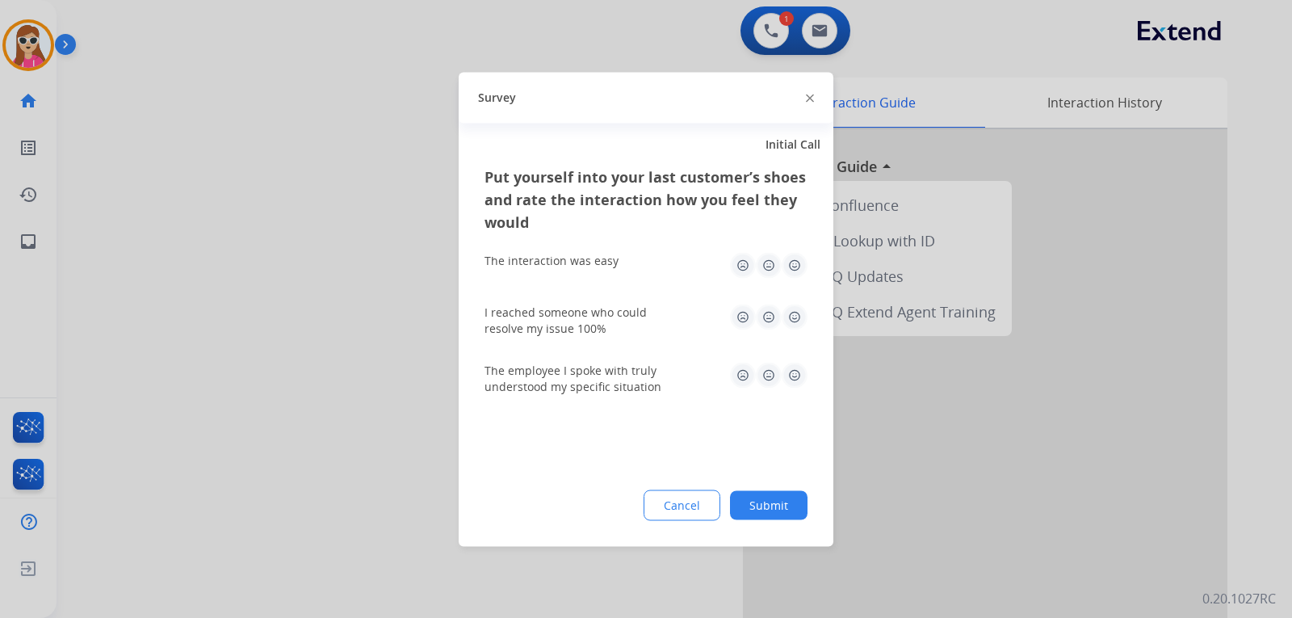
click at [803, 382] on img at bounding box center [795, 375] width 26 height 26
click at [800, 319] on img at bounding box center [795, 317] width 26 height 26
click at [796, 271] on img at bounding box center [795, 265] width 26 height 26
drag, startPoint x: 785, startPoint y: 526, endPoint x: 787, endPoint y: 514, distance: 12.2
click at [787, 515] on div "Put yourself into your last customer’s shoes and rate the interaction how you f…" at bounding box center [646, 355] width 375 height 381
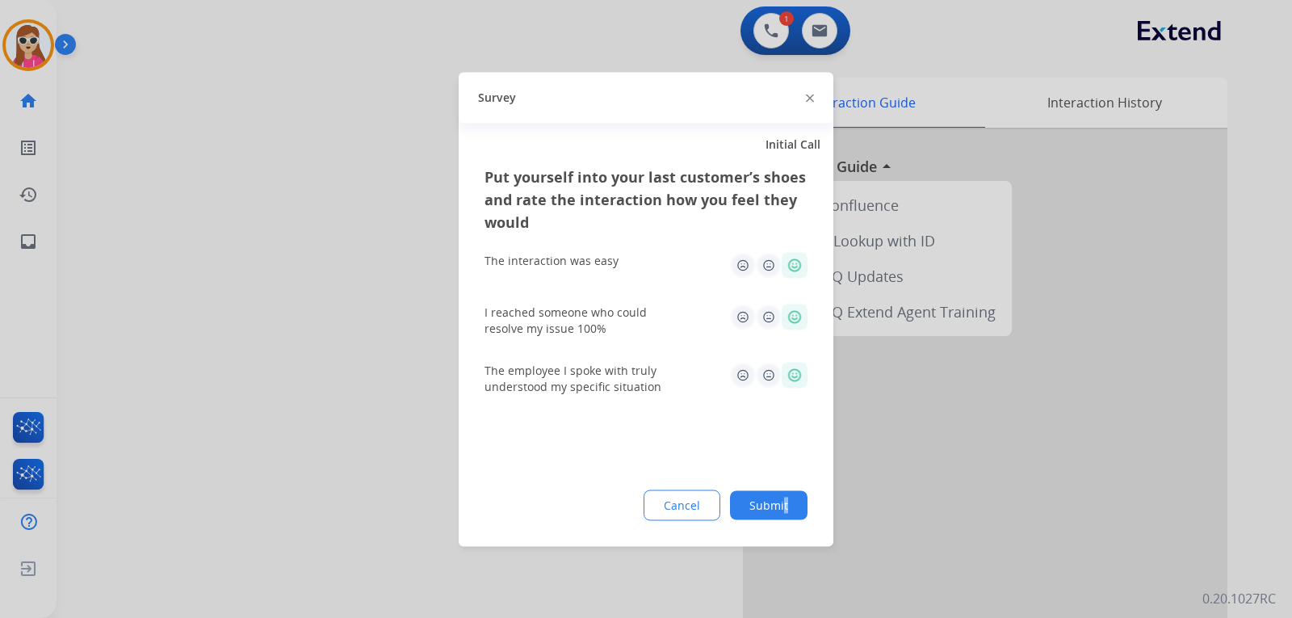
click at [787, 514] on button "Submit" at bounding box center [769, 504] width 78 height 29
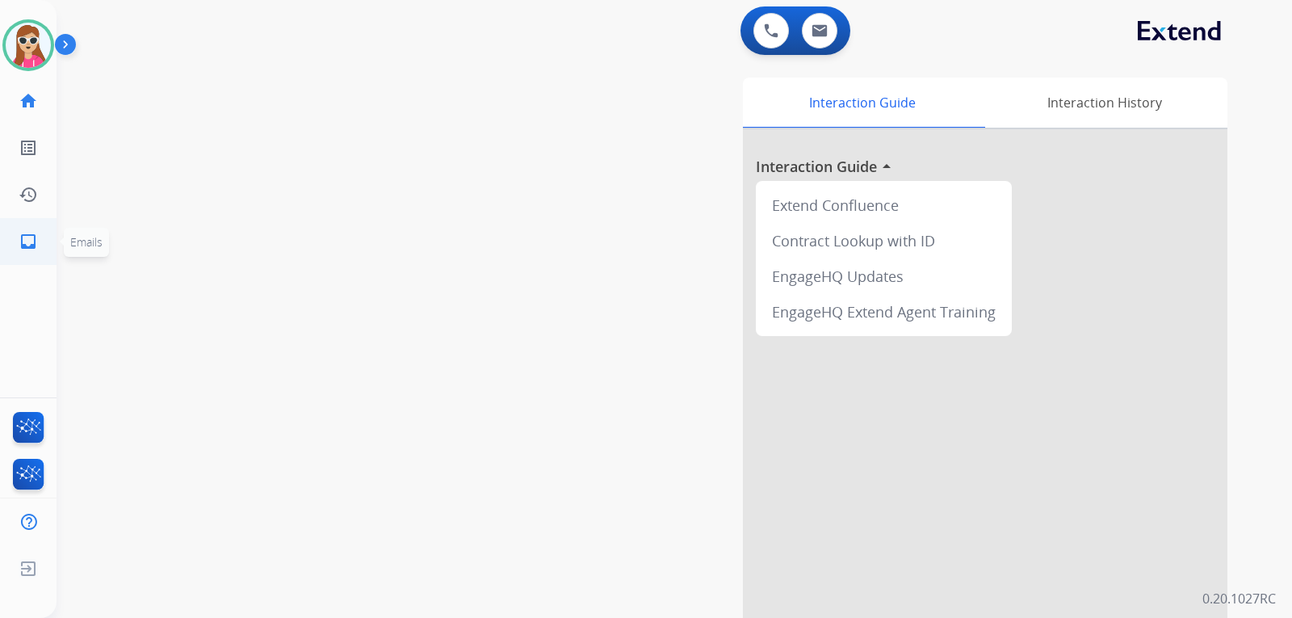
click at [17, 244] on link "inbox Emails" at bounding box center [28, 241] width 45 height 45
select select "**********"
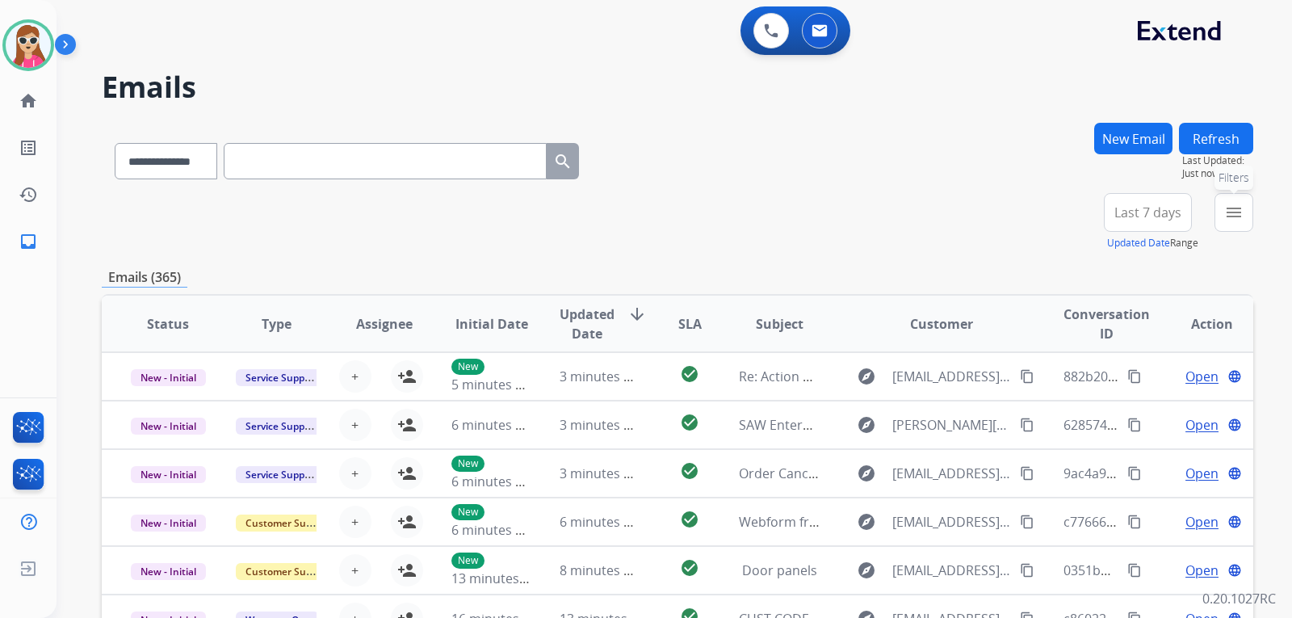
click at [1226, 221] on mat-icon "menu" at bounding box center [1234, 212] width 19 height 19
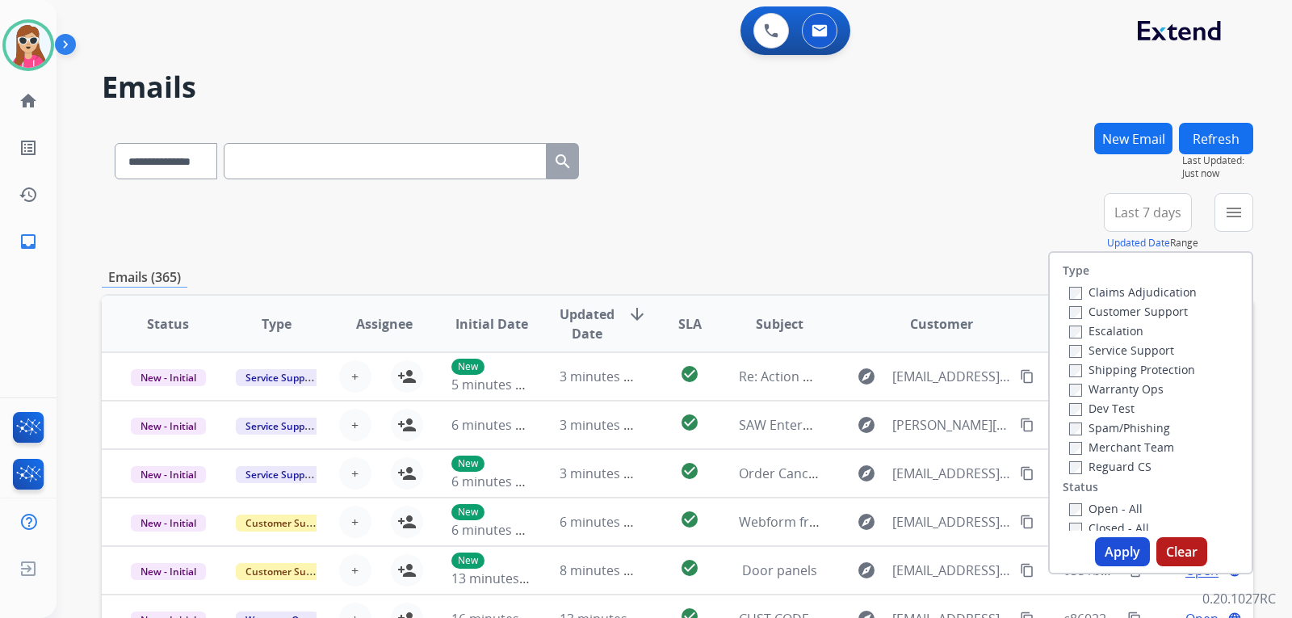
click at [1125, 310] on label "Customer Support" at bounding box center [1129, 311] width 119 height 15
click at [1154, 313] on label "Customer Support" at bounding box center [1129, 311] width 119 height 15
click at [1166, 372] on label "Shipping Protection" at bounding box center [1133, 369] width 126 height 15
click at [1118, 463] on label "Reguard CS" at bounding box center [1111, 466] width 82 height 15
click at [1110, 505] on label "Open - All" at bounding box center [1107, 508] width 74 height 15
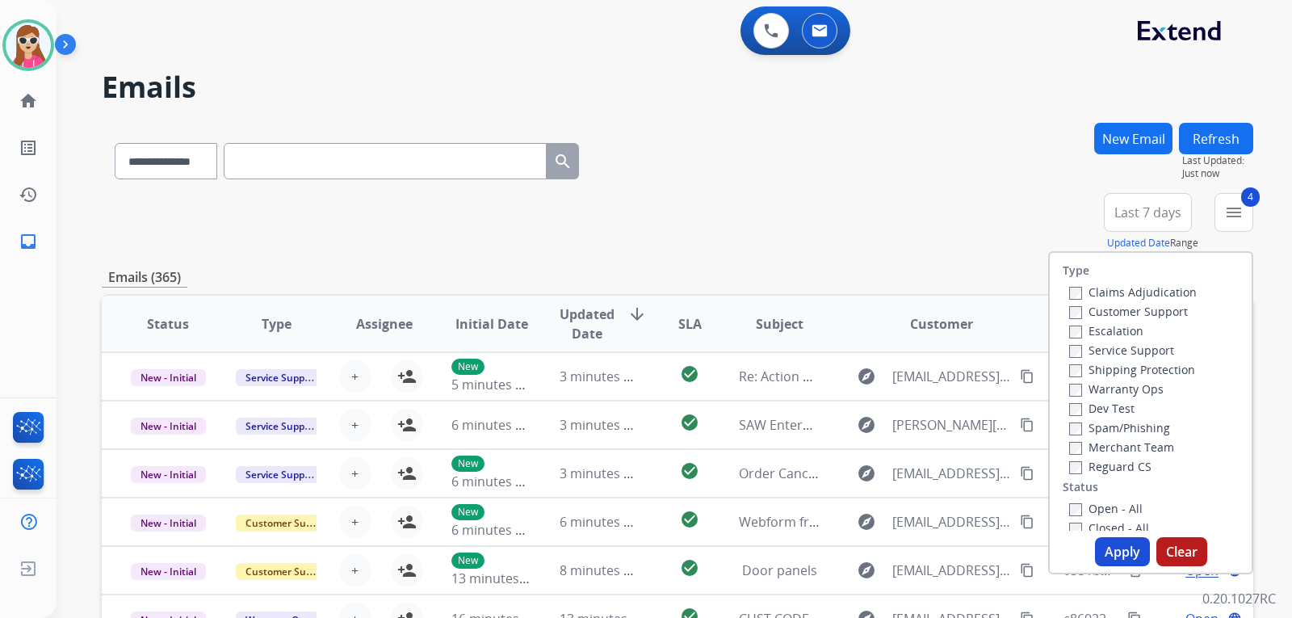
click at [1113, 553] on button "Apply" at bounding box center [1122, 551] width 55 height 29
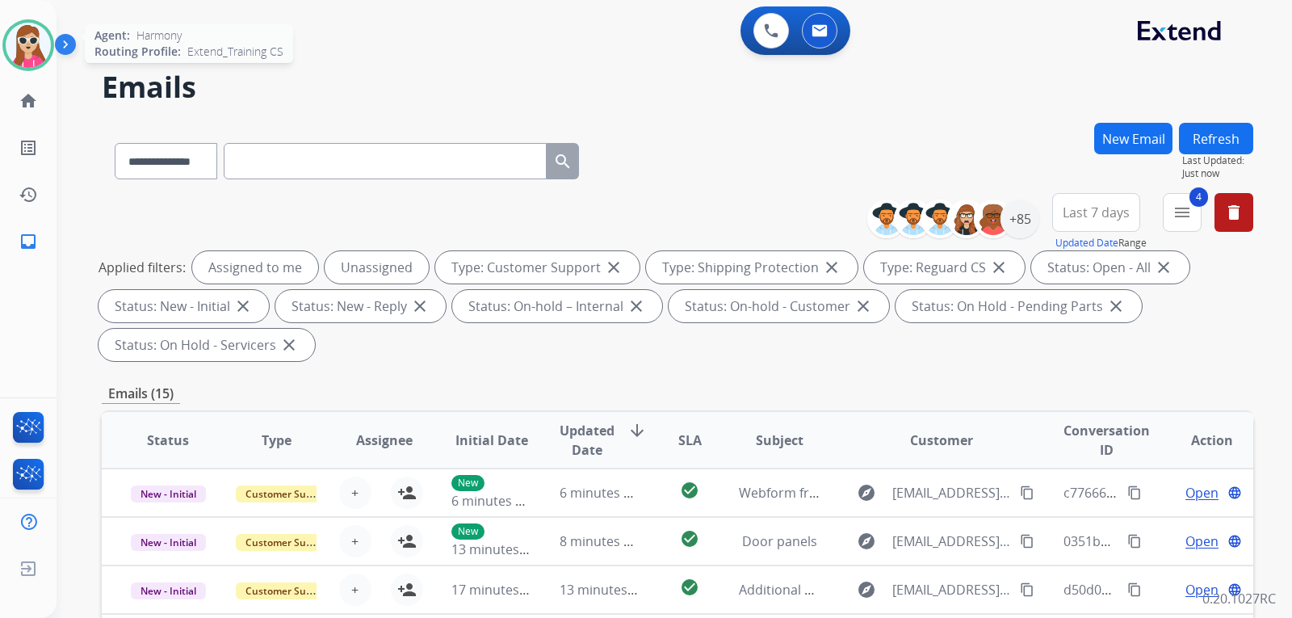
click at [27, 20] on div at bounding box center [28, 45] width 52 height 52
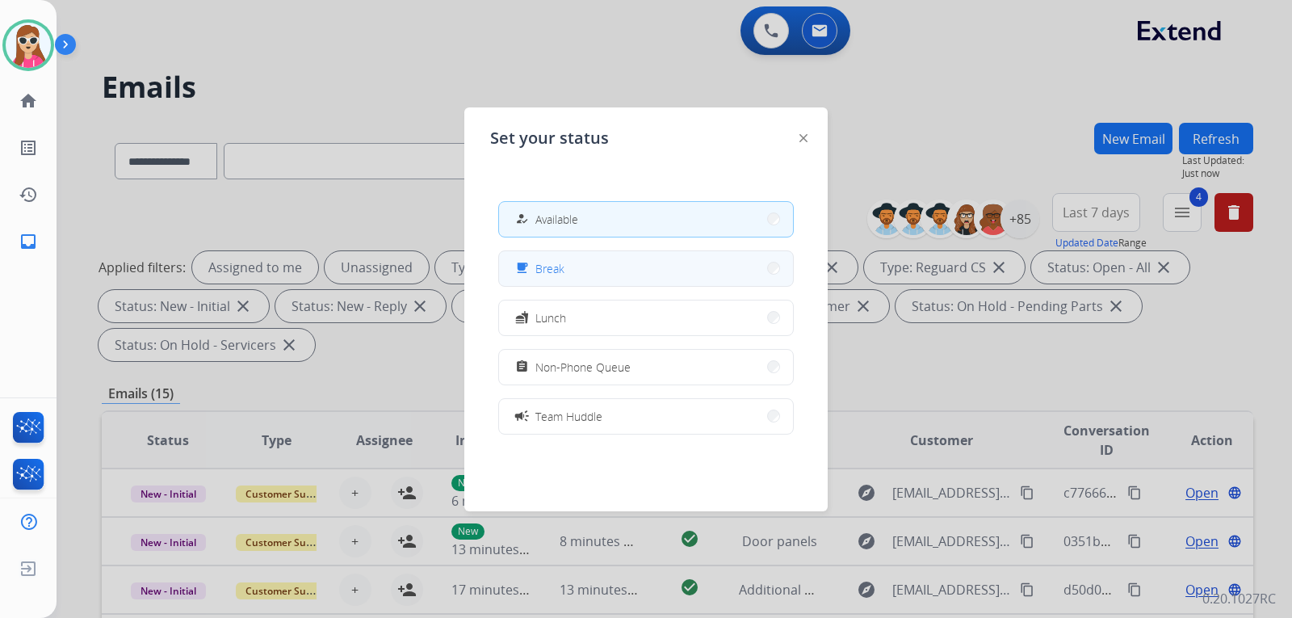
click at [605, 271] on button "free_breakfast Break" at bounding box center [646, 268] width 294 height 35
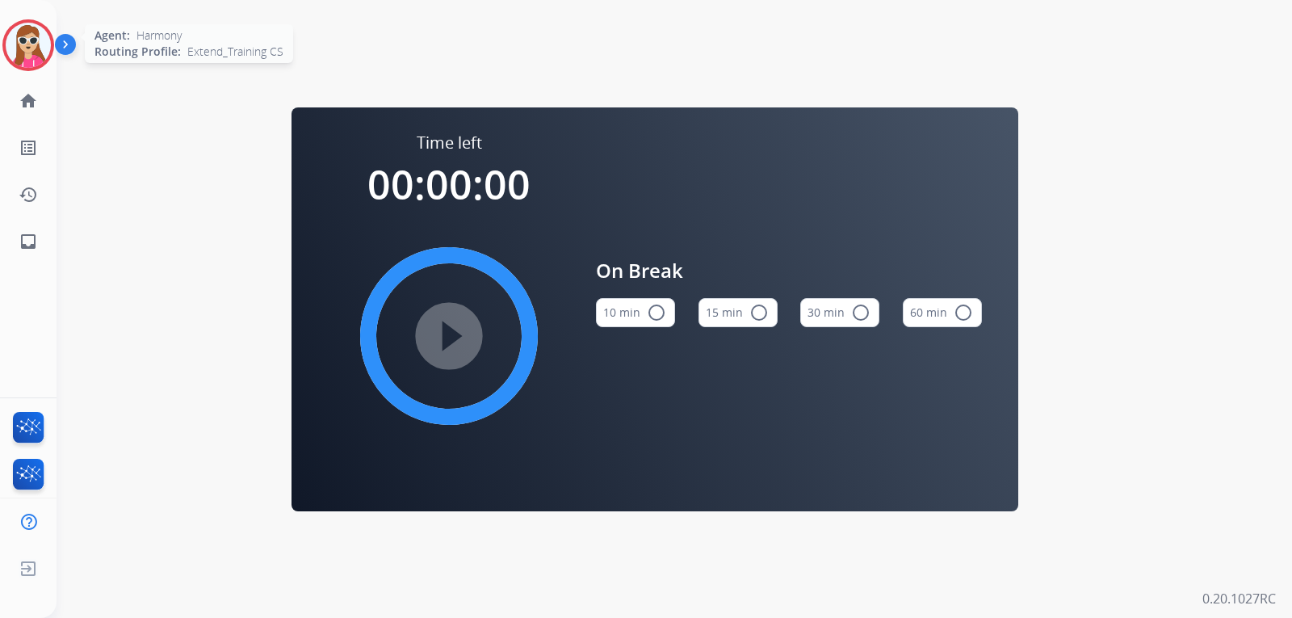
drag, startPoint x: 23, startPoint y: 32, endPoint x: 38, endPoint y: 37, distance: 15.3
click at [26, 35] on img at bounding box center [28, 45] width 45 height 45
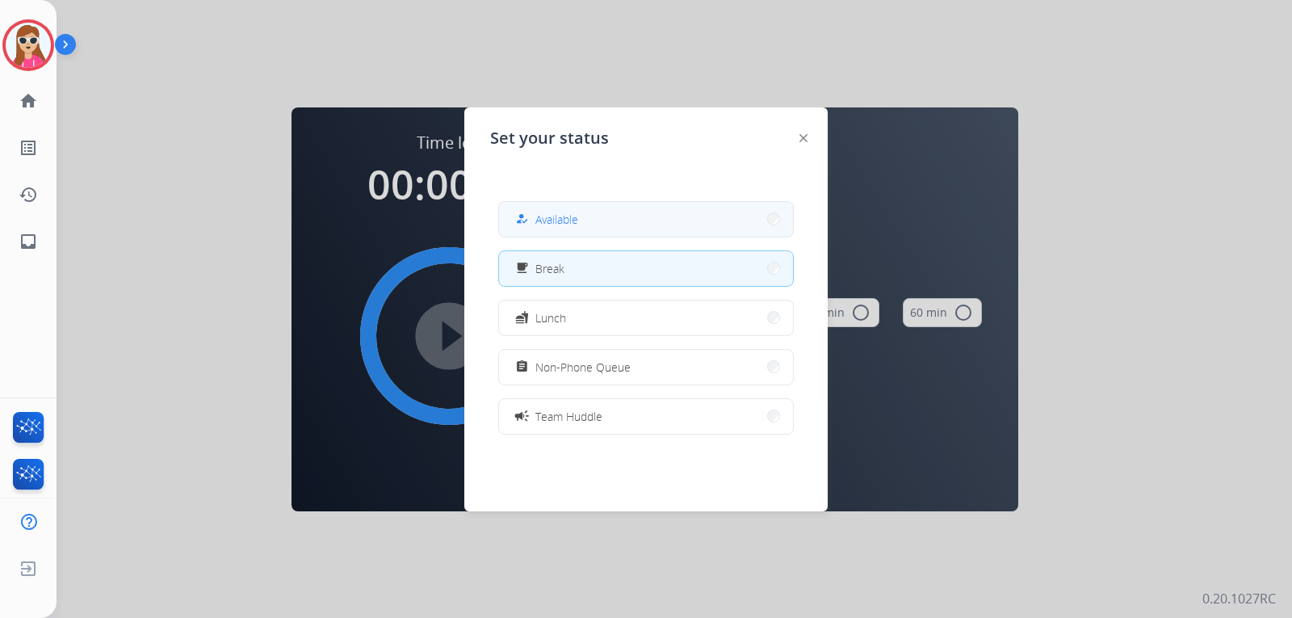
click at [603, 215] on button "how_to_reg Available" at bounding box center [646, 219] width 294 height 35
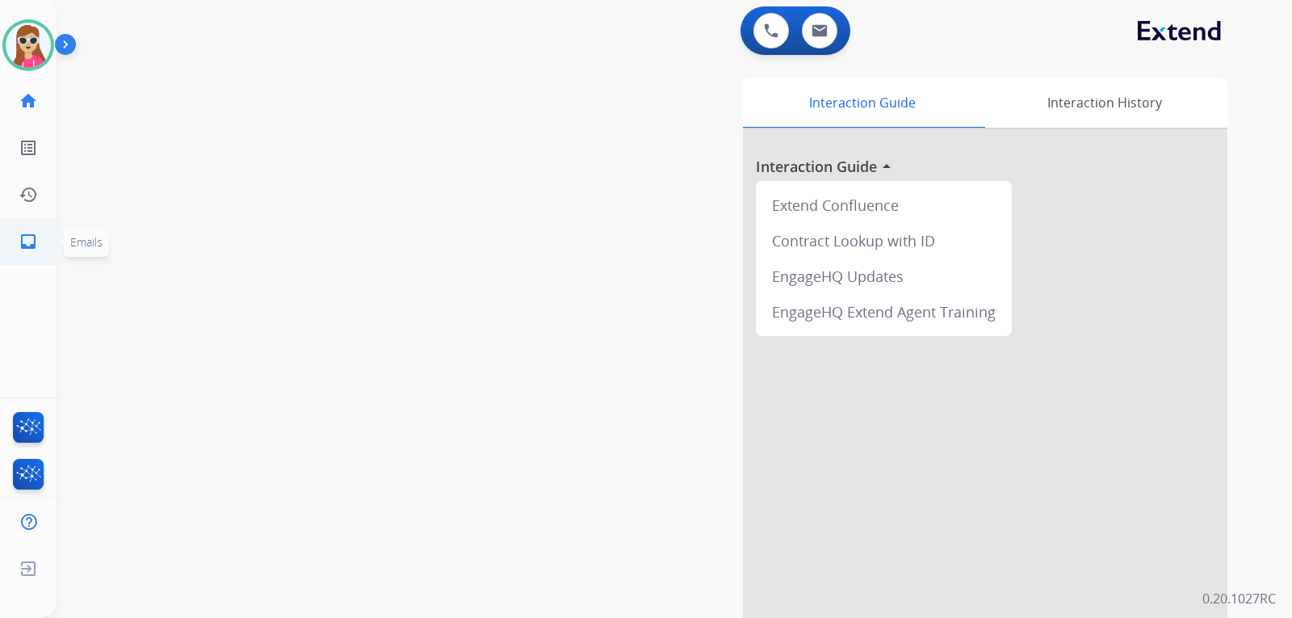
click at [33, 252] on link "inbox Emails" at bounding box center [28, 241] width 45 height 45
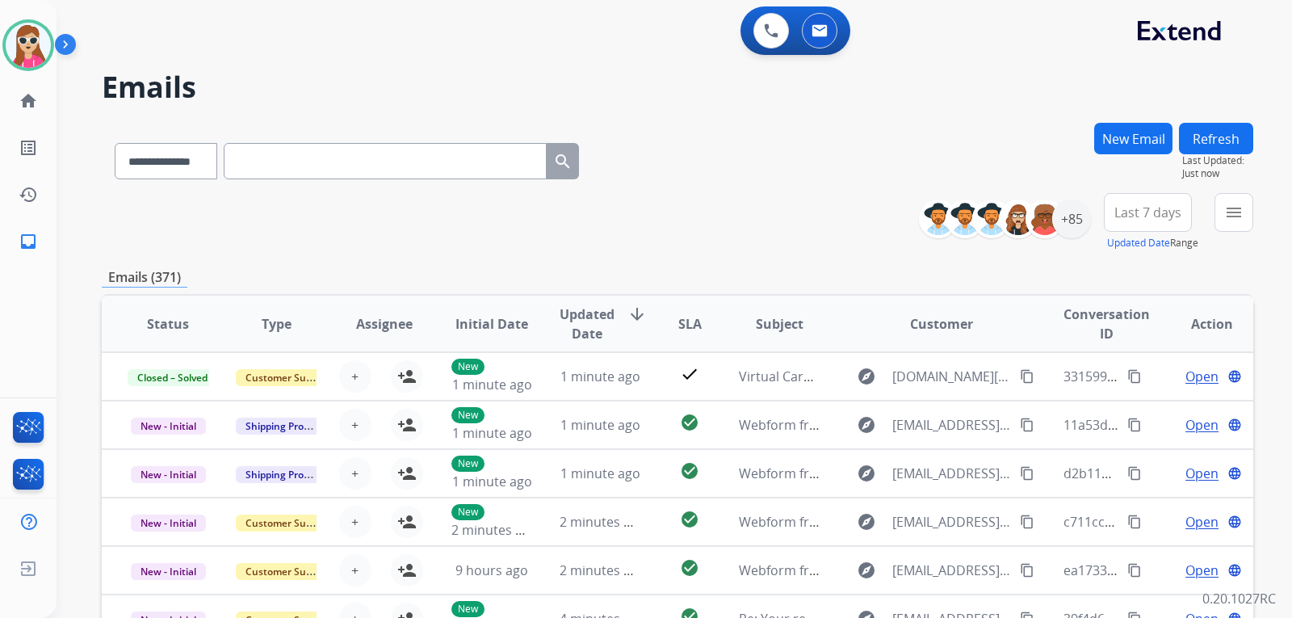
drag, startPoint x: 1210, startPoint y: 212, endPoint x: 1217, endPoint y: 217, distance: 8.7
click at [1210, 214] on div "**********" at bounding box center [1092, 222] width 322 height 58
click at [1235, 228] on button "menu Filters" at bounding box center [1234, 212] width 39 height 39
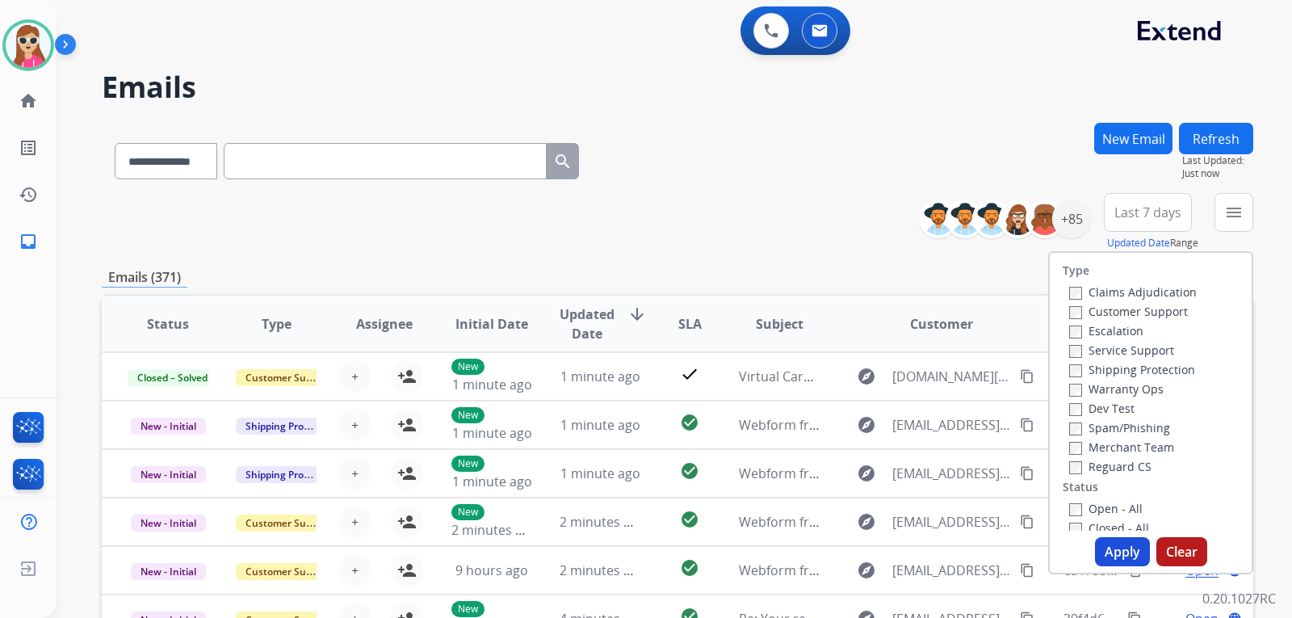
click at [1118, 313] on label "Customer Support" at bounding box center [1129, 311] width 119 height 15
click at [1172, 366] on label "Shipping Protection" at bounding box center [1133, 369] width 126 height 15
click at [1120, 475] on div "Reguard CS" at bounding box center [1134, 465] width 128 height 19
click at [1115, 473] on label "Reguard CS" at bounding box center [1111, 466] width 82 height 15
click at [1114, 461] on label "Reguard CS" at bounding box center [1111, 466] width 82 height 15
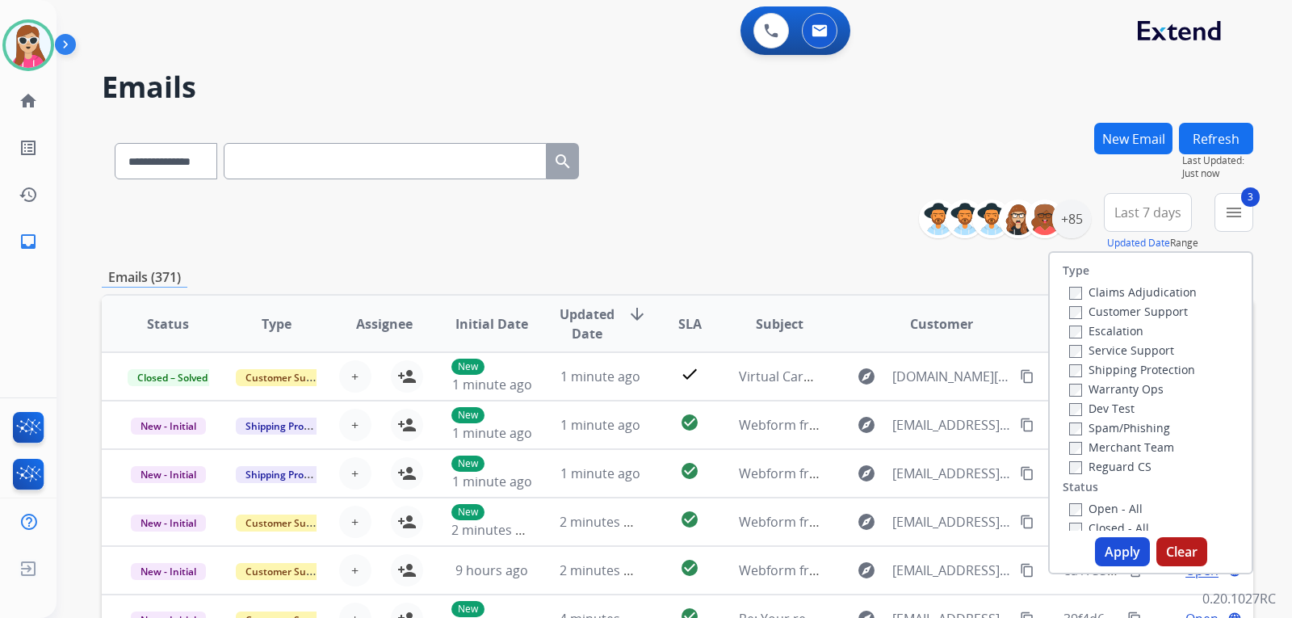
click at [1104, 503] on label "Open - All" at bounding box center [1107, 508] width 74 height 15
click at [1111, 546] on button "Apply" at bounding box center [1122, 551] width 55 height 29
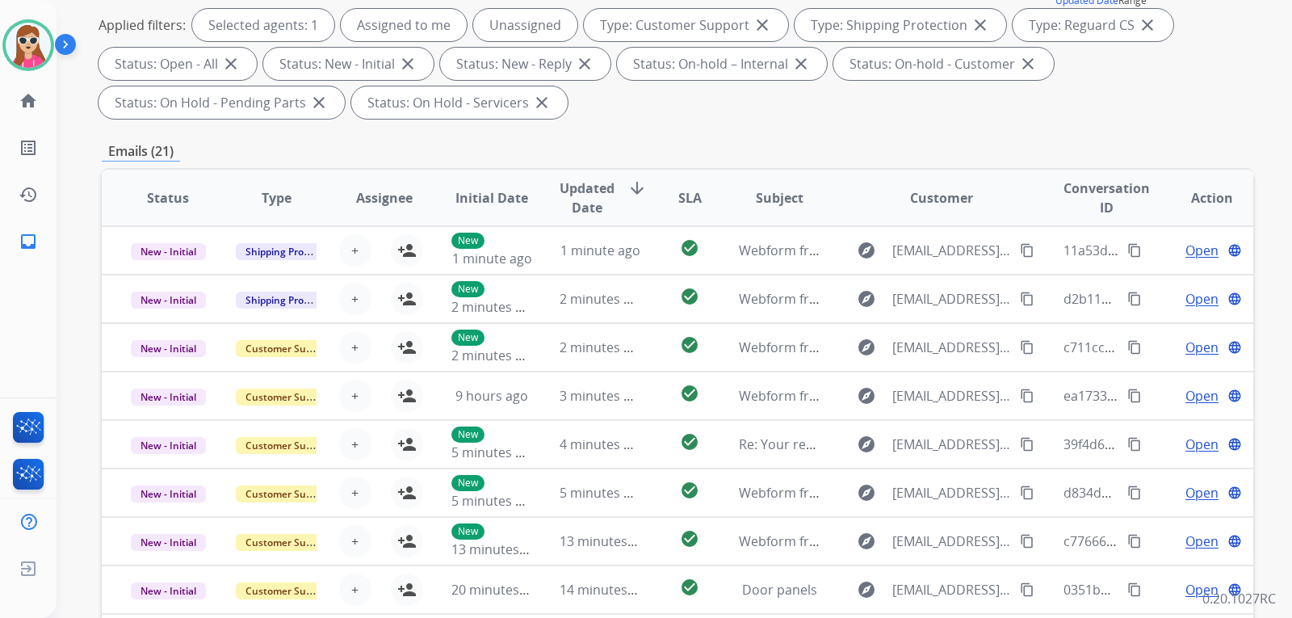
scroll to position [81, 0]
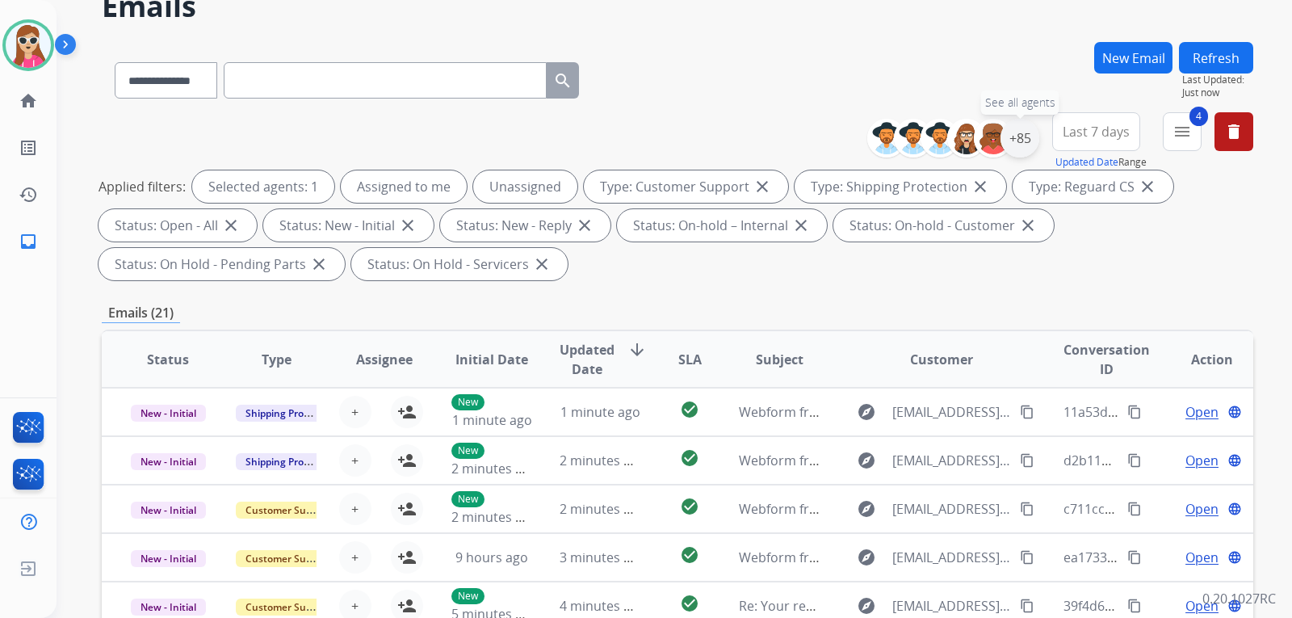
click at [1024, 137] on div "+85" at bounding box center [1020, 138] width 39 height 39
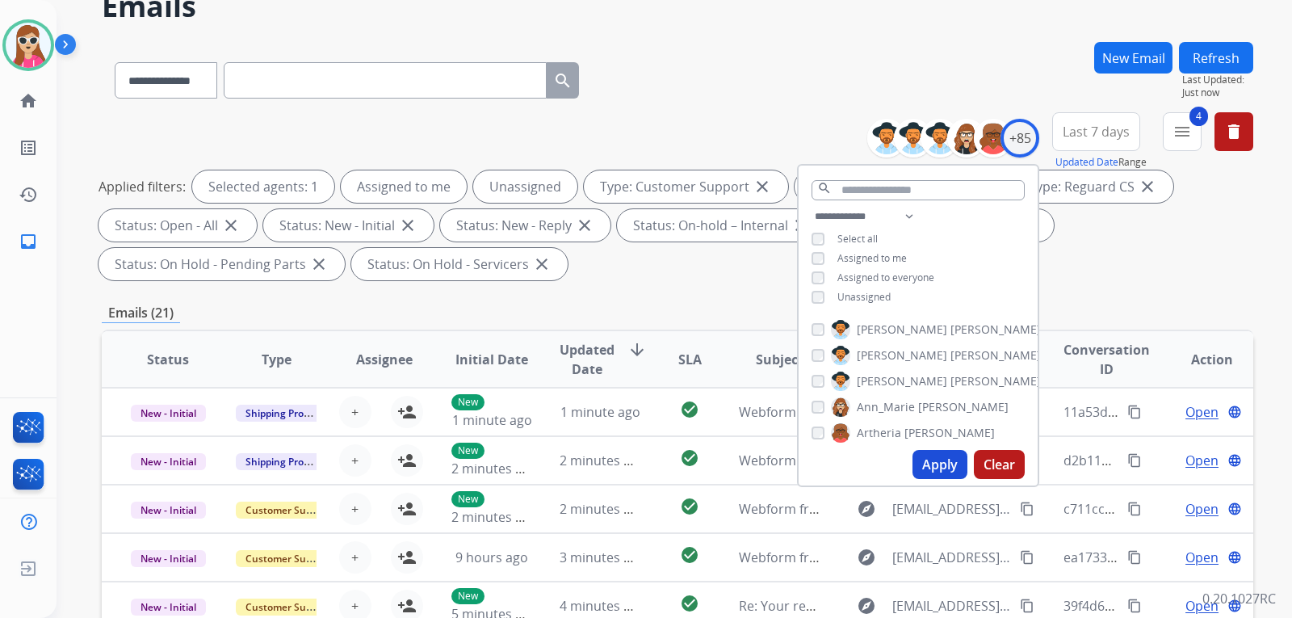
click at [868, 293] on span "Unassigned" at bounding box center [864, 297] width 53 height 14
click at [948, 458] on button "Apply" at bounding box center [940, 464] width 55 height 29
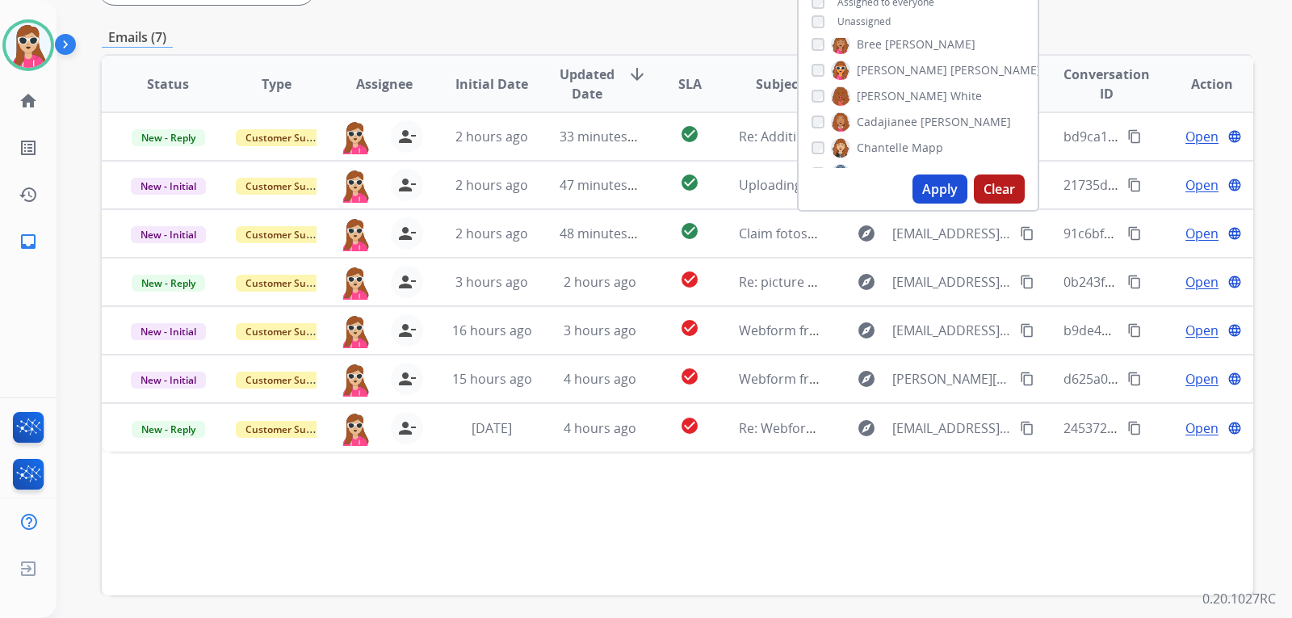
scroll to position [418, 0]
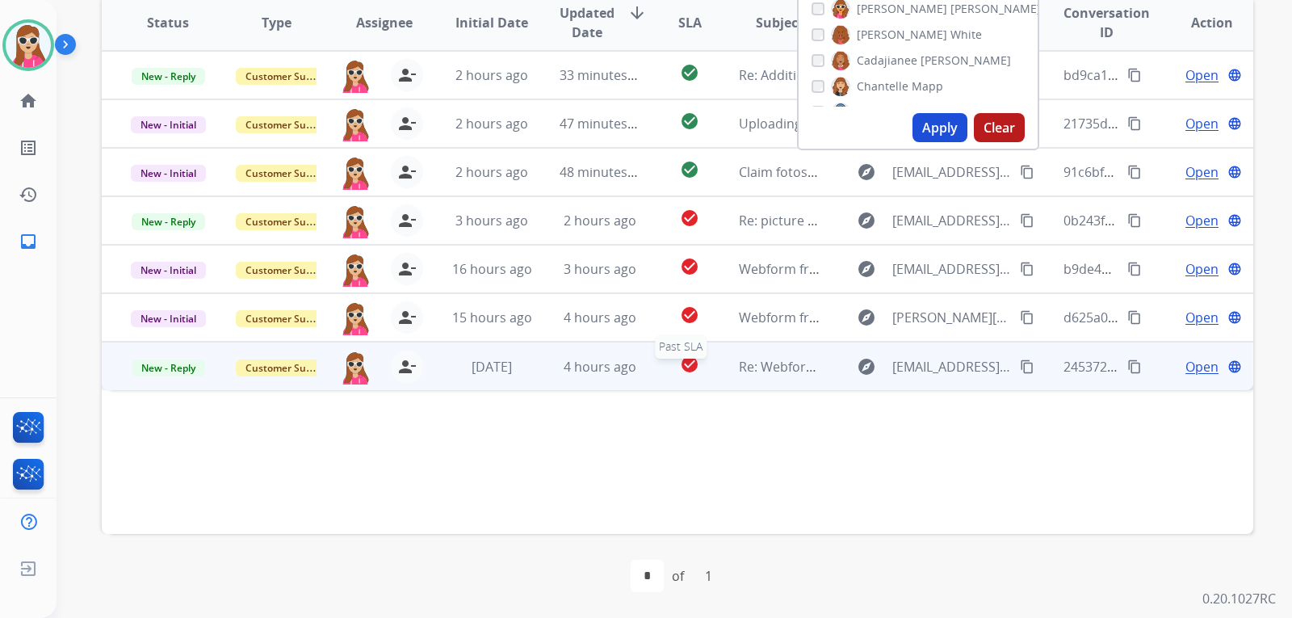
click at [701, 371] on div "check_circle" at bounding box center [689, 367] width 45 height 24
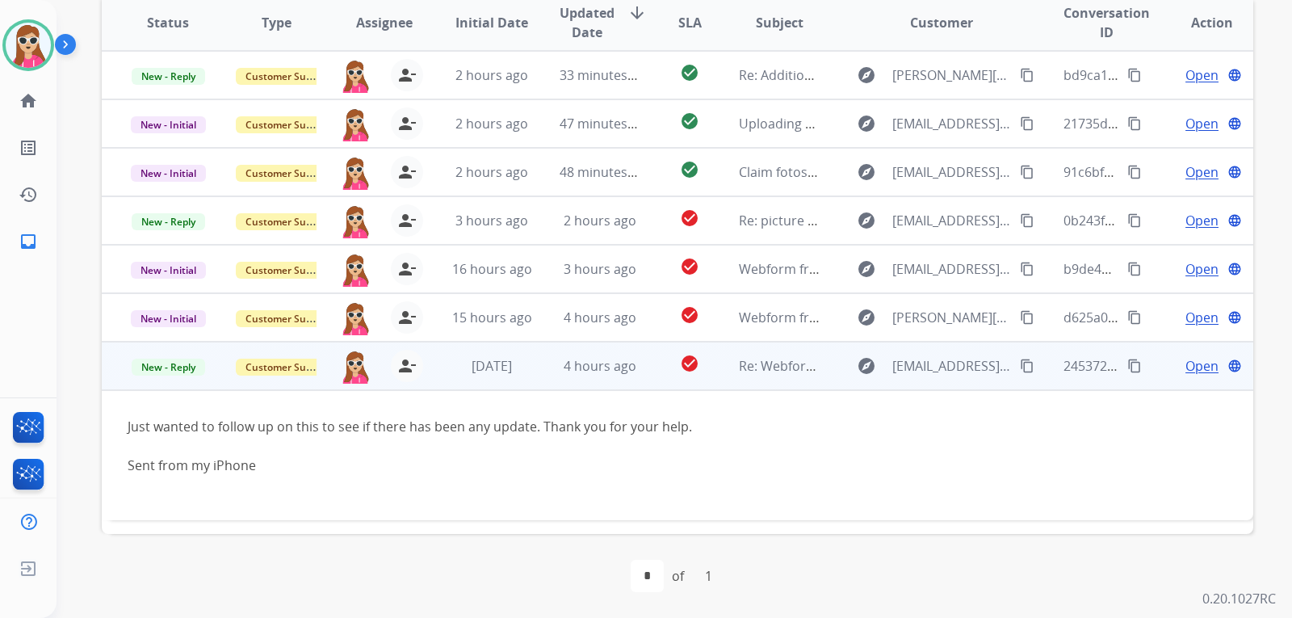
click at [1018, 358] on button "content_copy" at bounding box center [1027, 365] width 19 height 19
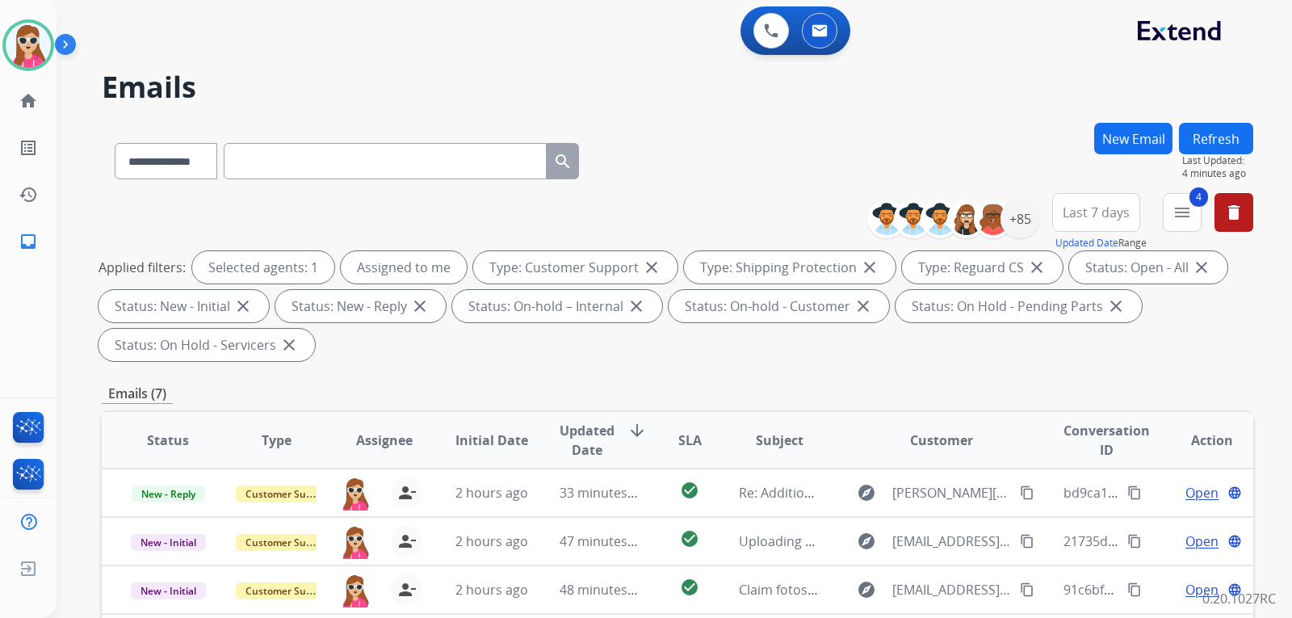
select select "**********"
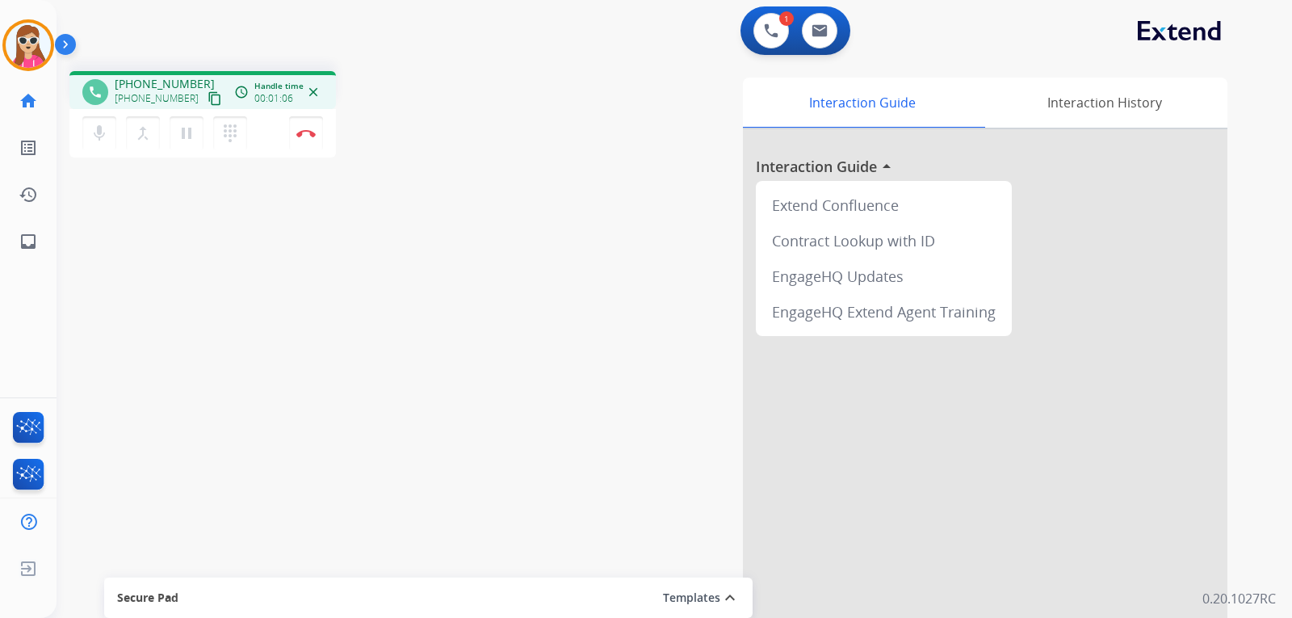
click at [208, 103] on mat-icon "content_copy" at bounding box center [215, 98] width 15 height 15
click at [43, 242] on link "inbox Emails" at bounding box center [28, 241] width 45 height 45
select select "**********"
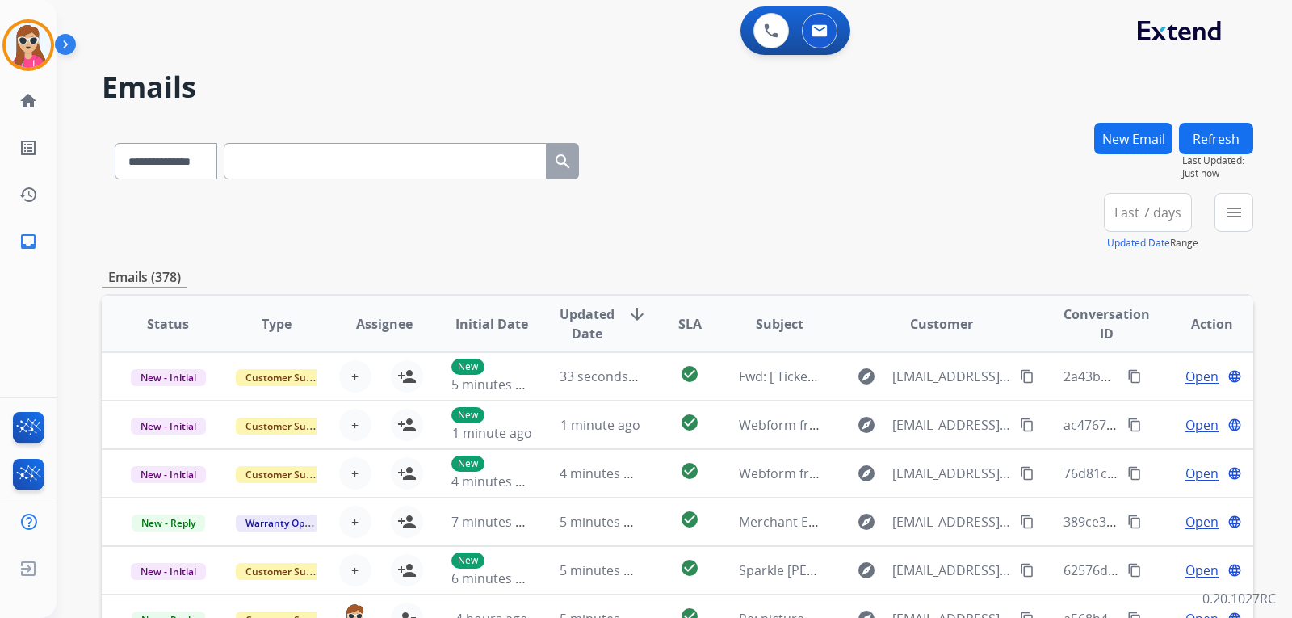
click at [1147, 135] on button "New Email" at bounding box center [1134, 139] width 78 height 32
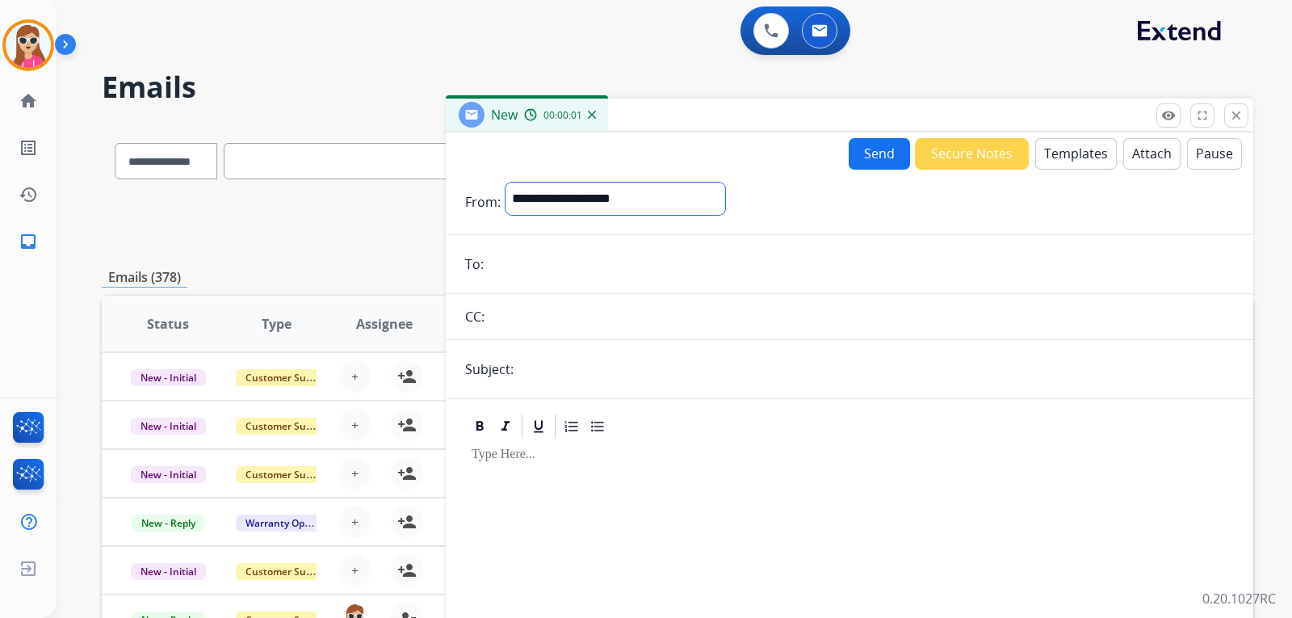
click at [682, 200] on select "**********" at bounding box center [616, 199] width 220 height 32
select select "**********"
click at [506, 183] on select "**********" at bounding box center [616, 199] width 220 height 32
click at [565, 263] on input "email" at bounding box center [862, 266] width 746 height 32
type input "**********"
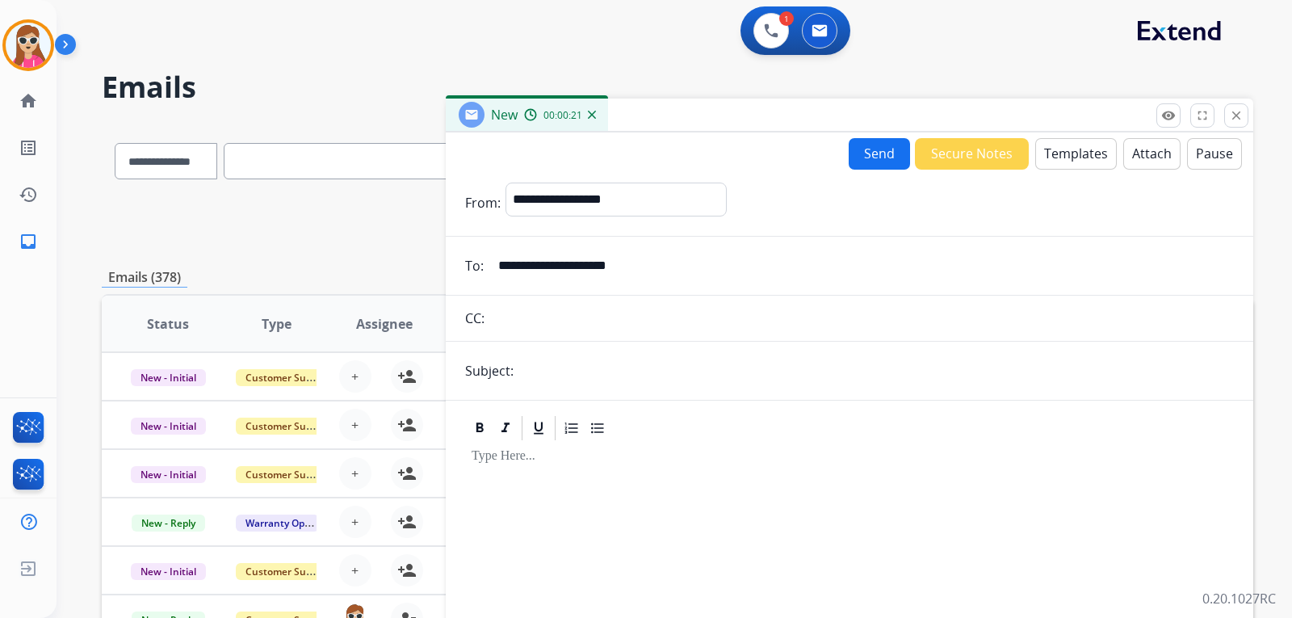
click at [1064, 161] on button "Templates" at bounding box center [1077, 154] width 82 height 32
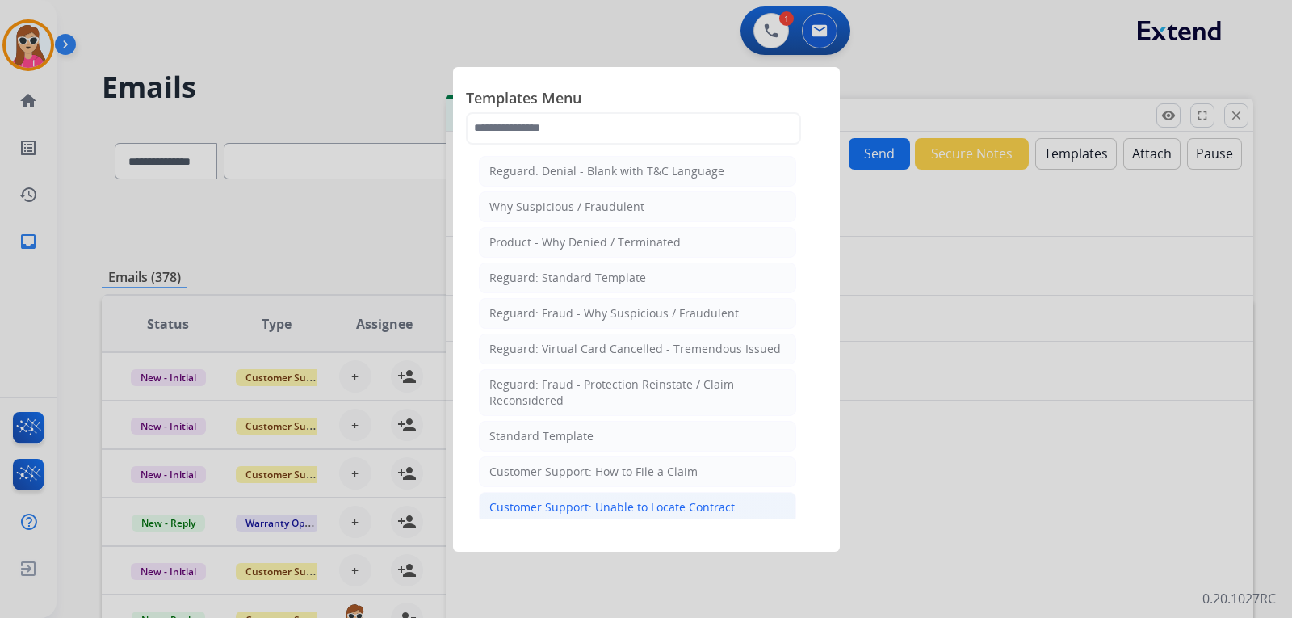
click at [591, 497] on li "Customer Support: Unable to Locate Contract" at bounding box center [637, 507] width 317 height 31
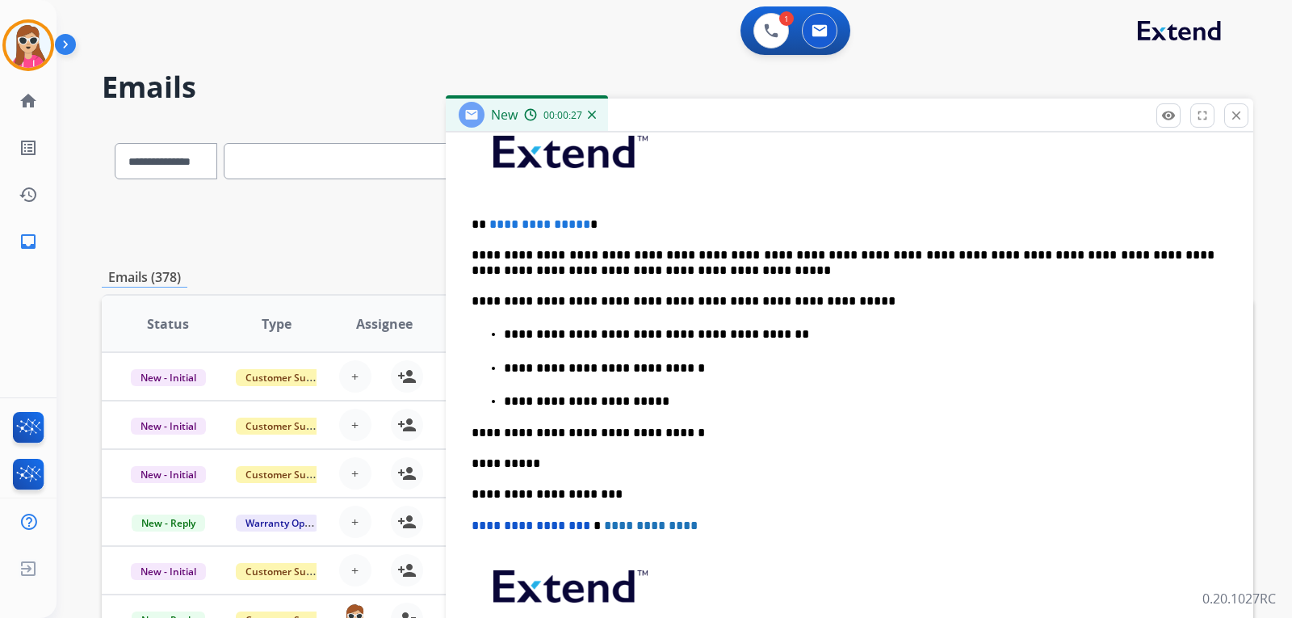
scroll to position [443, 0]
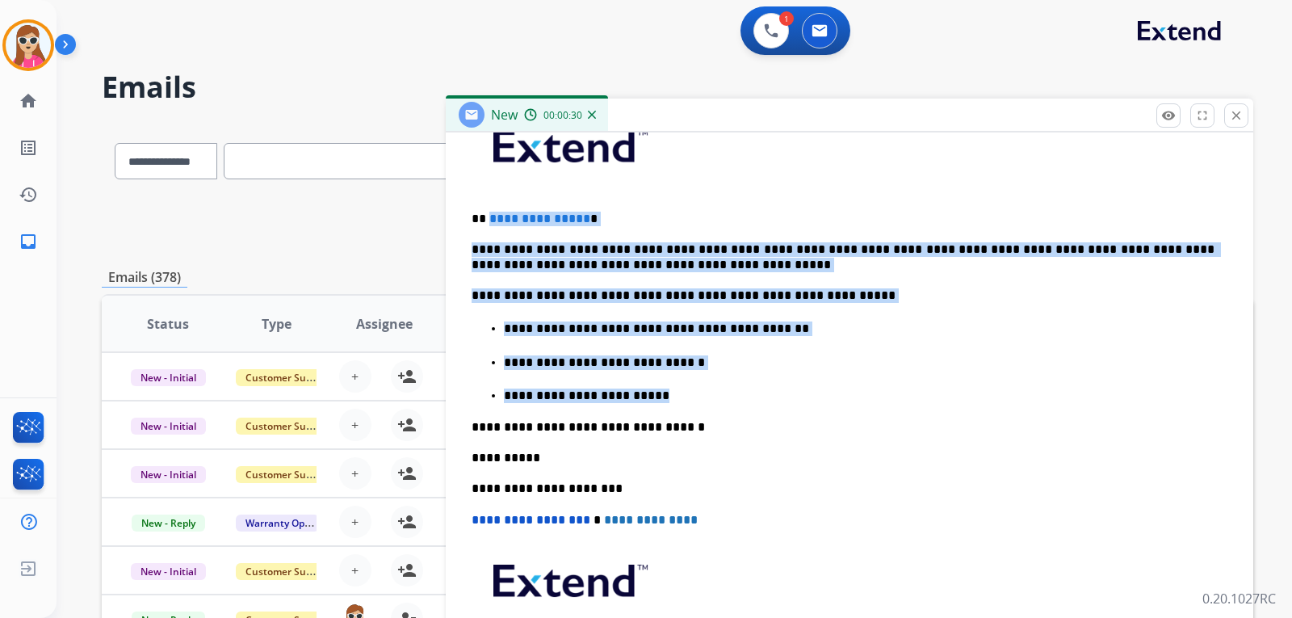
drag, startPoint x: 490, startPoint y: 216, endPoint x: 676, endPoint y: 401, distance: 262.2
click at [676, 401] on div "**********" at bounding box center [849, 415] width 769 height 625
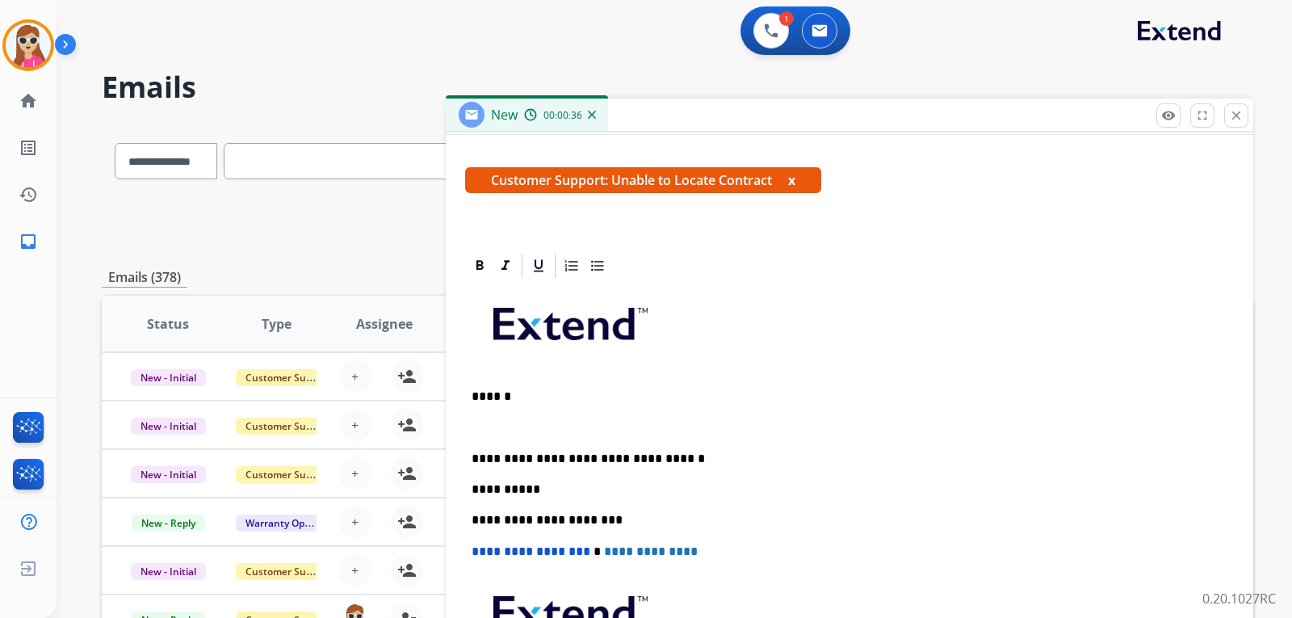
scroll to position [296, 0]
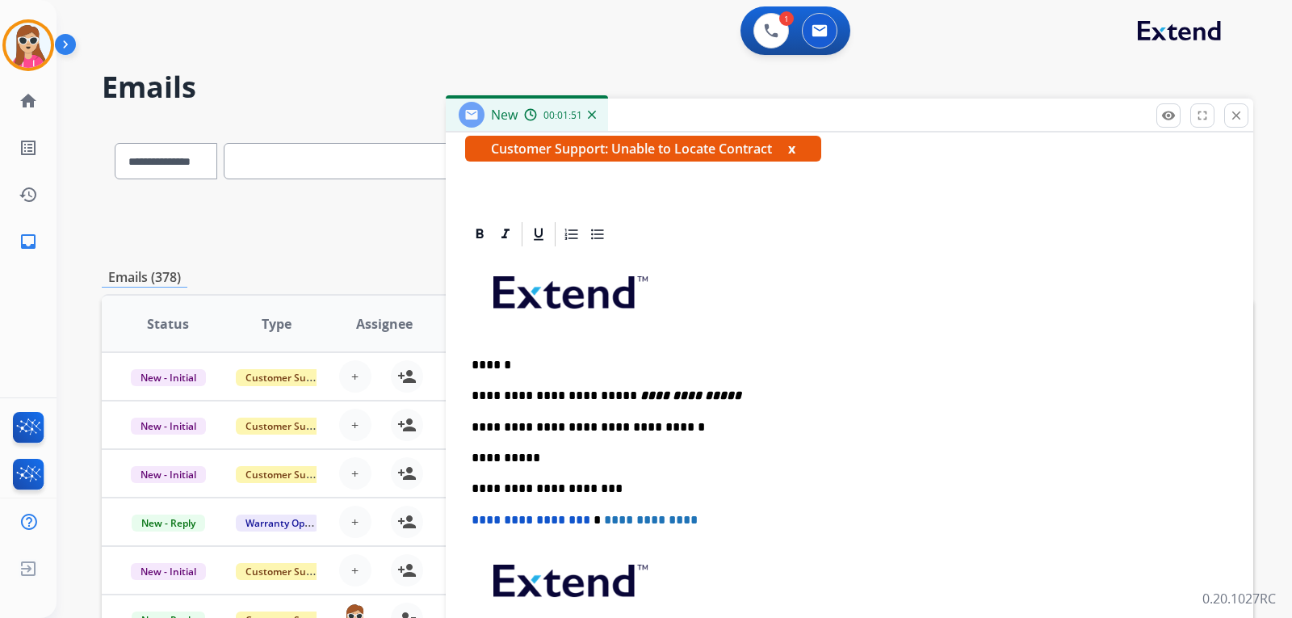
click at [595, 396] on p "**********" at bounding box center [843, 396] width 743 height 15
click at [816, 401] on p "**********" at bounding box center [843, 396] width 743 height 15
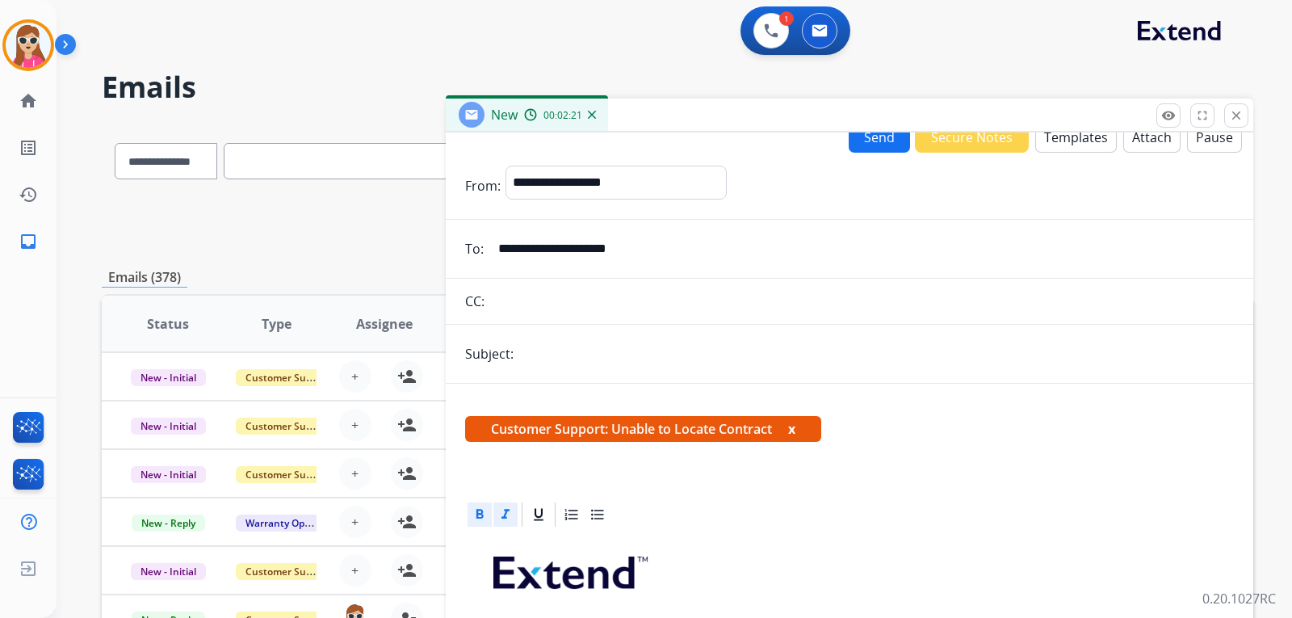
scroll to position [0, 0]
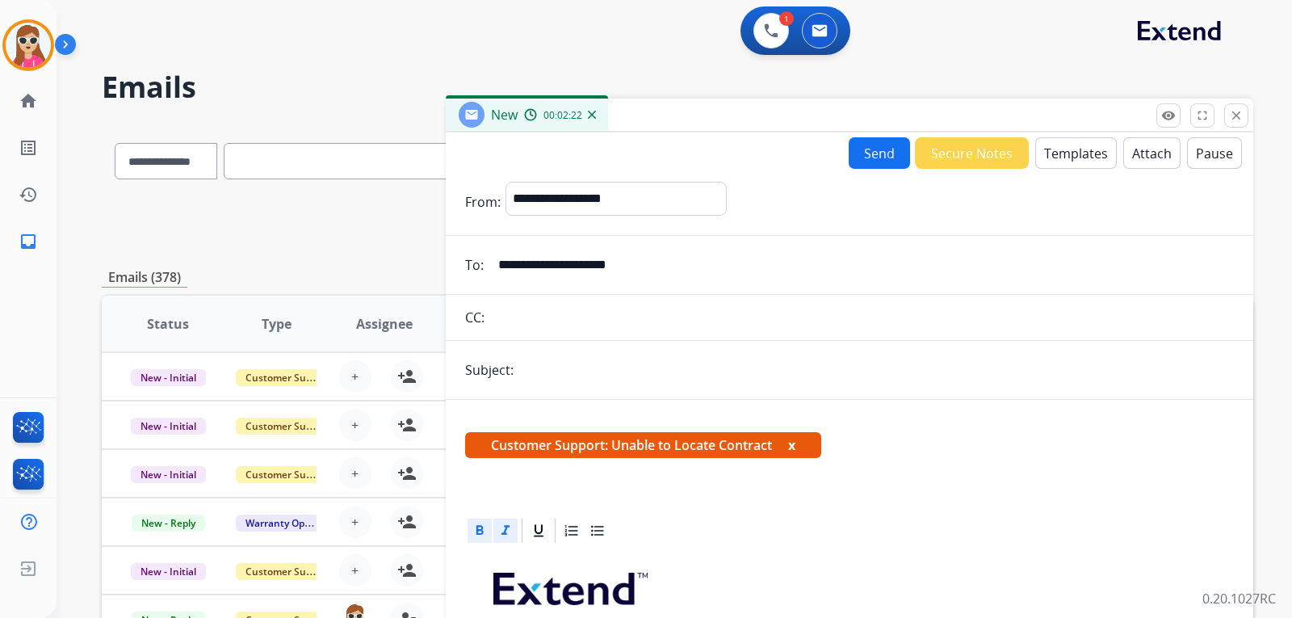
click at [871, 154] on button "Send" at bounding box center [879, 153] width 61 height 32
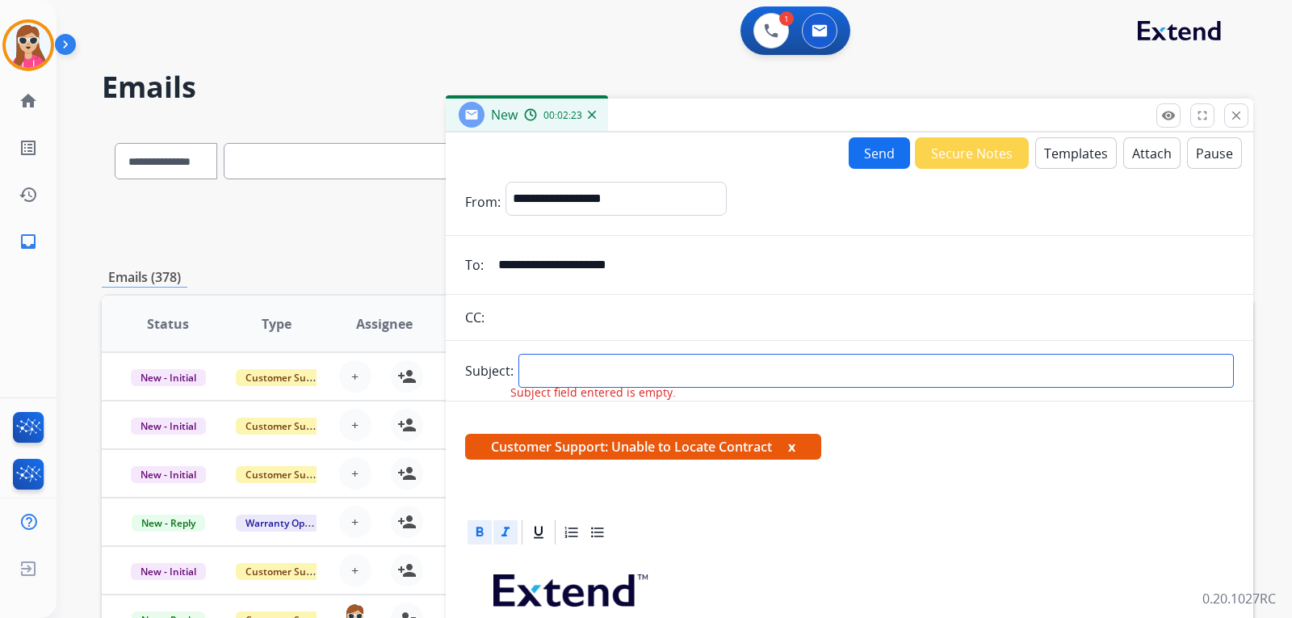
click at [782, 366] on input "text" at bounding box center [877, 371] width 716 height 34
click at [770, 366] on input "text" at bounding box center [877, 371] width 716 height 34
type input "****"
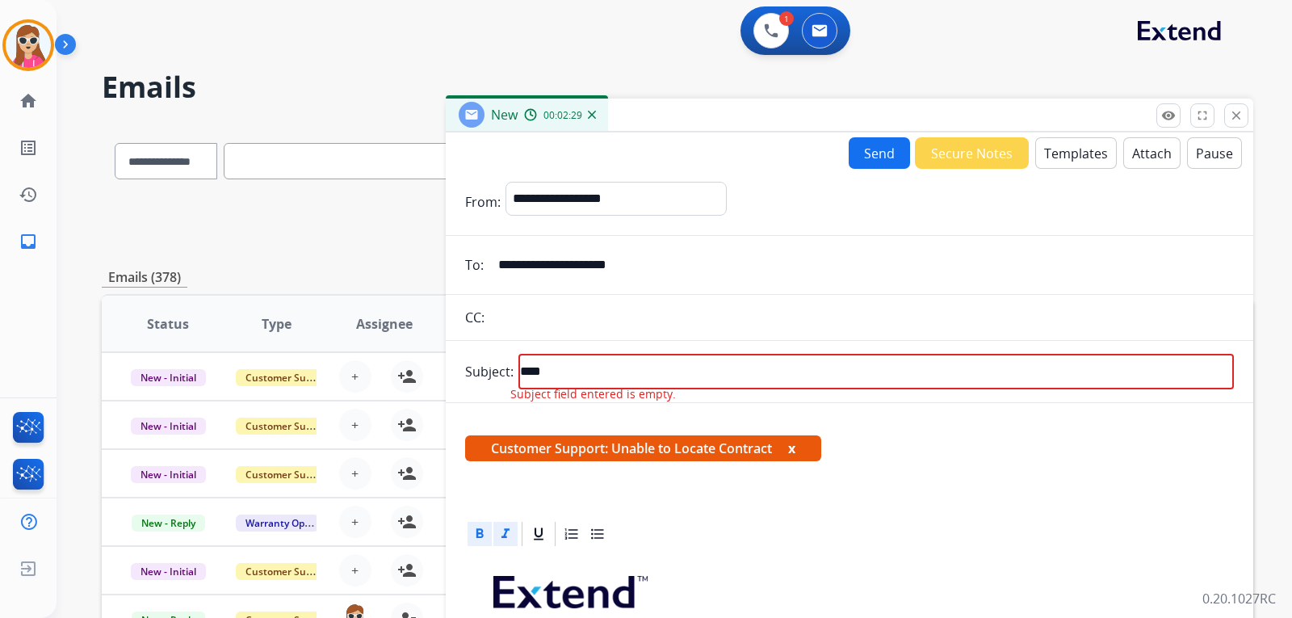
click at [849, 156] on button "Send" at bounding box center [879, 153] width 61 height 32
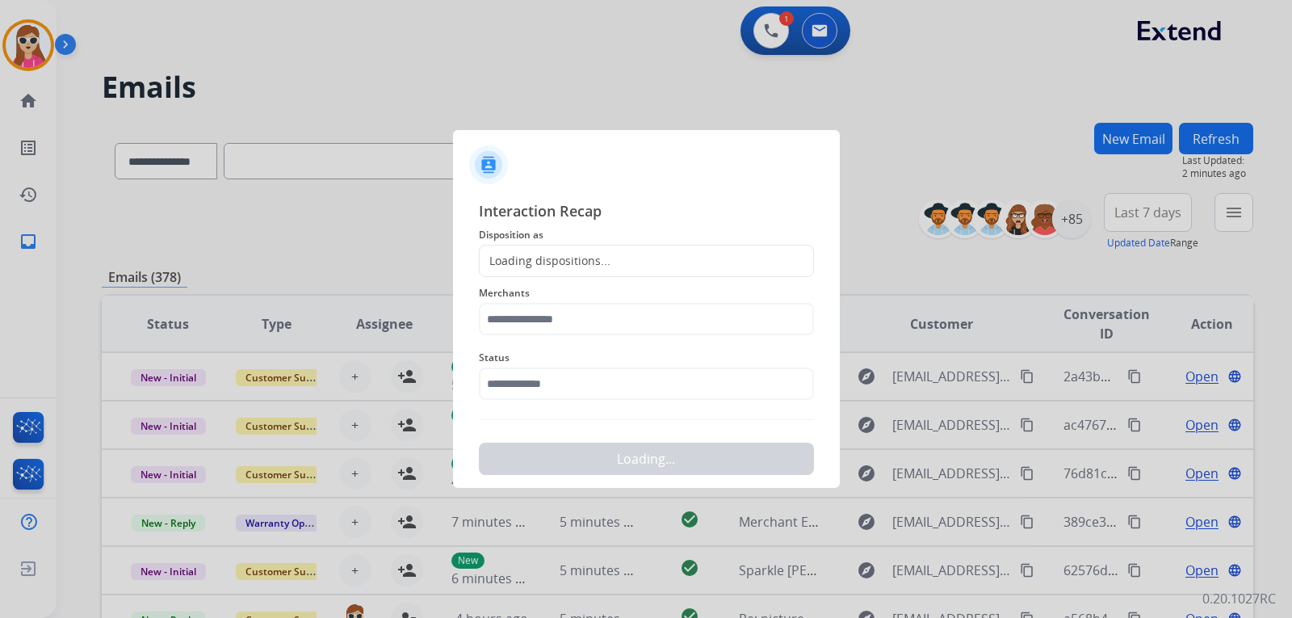
click at [612, 267] on div "Loading dispositions..." at bounding box center [646, 261] width 335 height 32
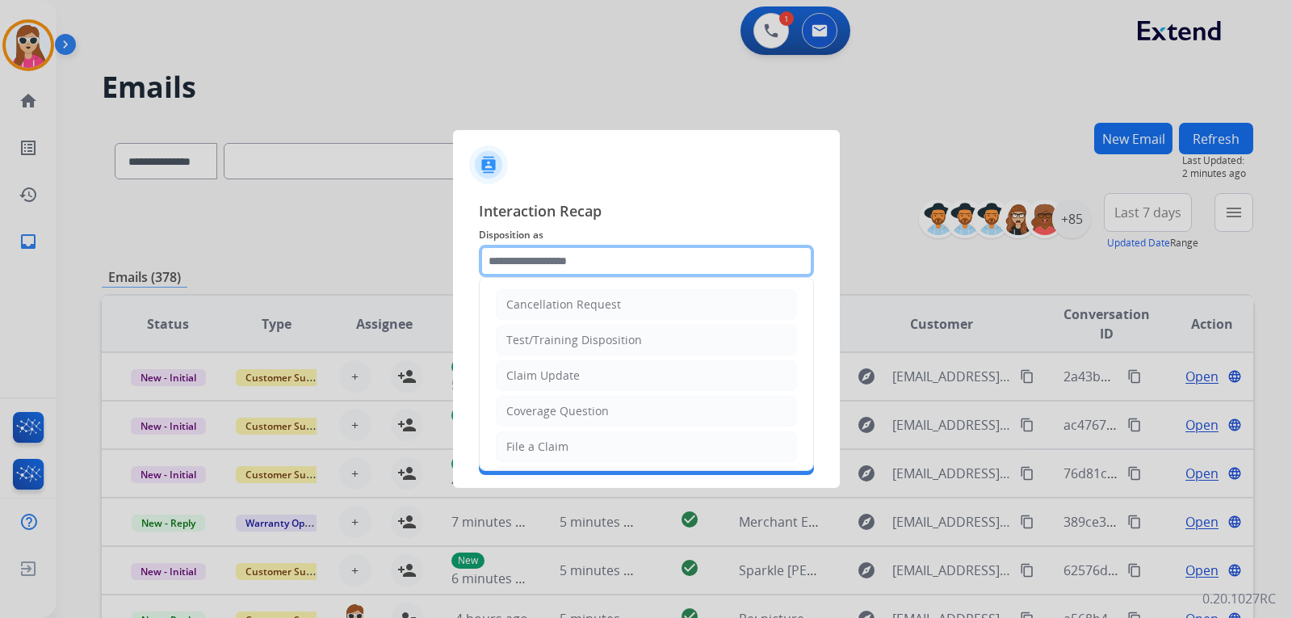
click at [595, 272] on input "text" at bounding box center [646, 261] width 335 height 32
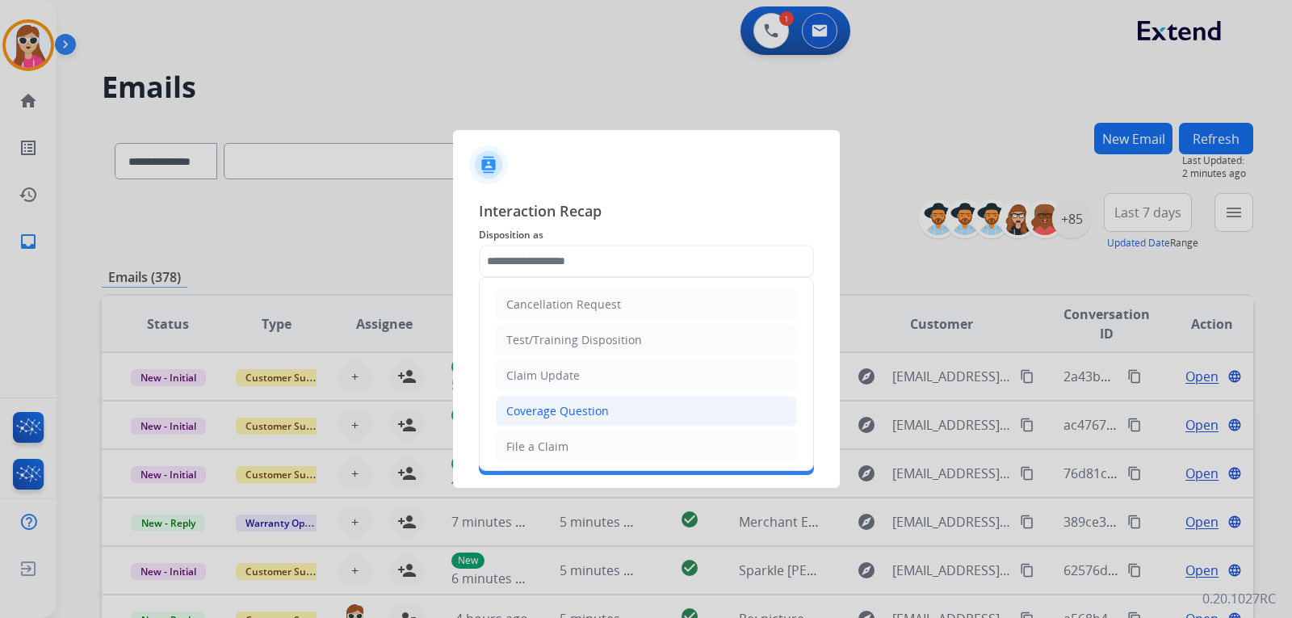
click at [592, 410] on div "Coverage Question" at bounding box center [557, 411] width 103 height 16
type input "**********"
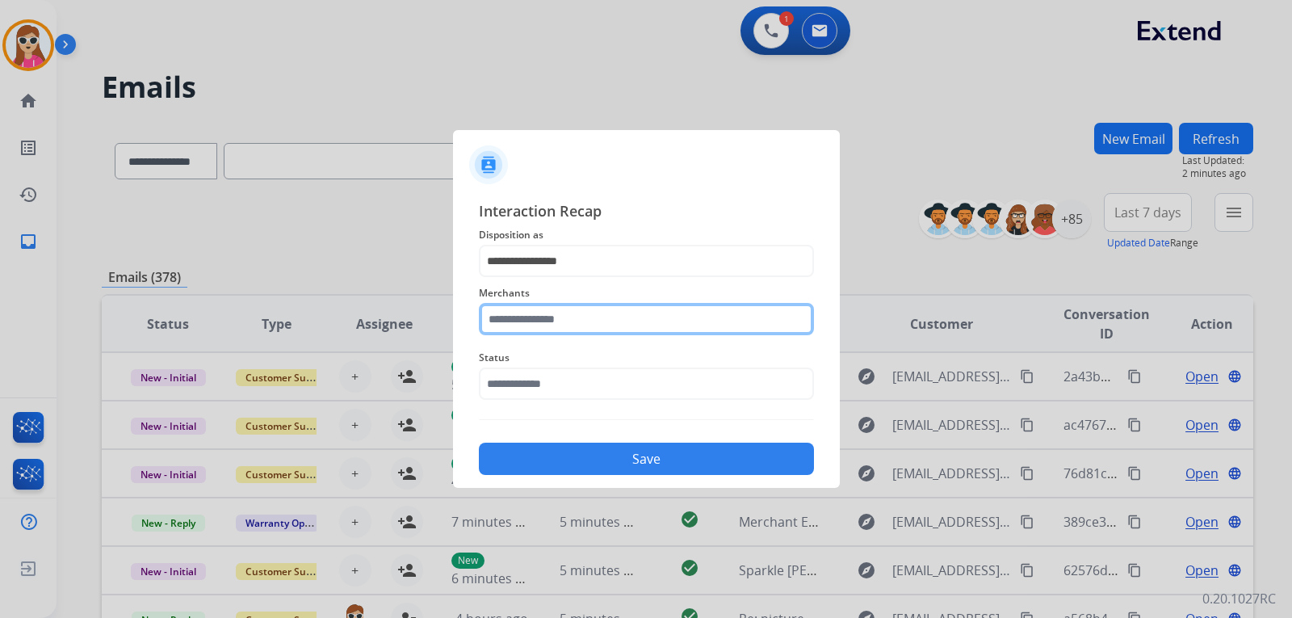
click at [578, 326] on input "text" at bounding box center [646, 319] width 335 height 32
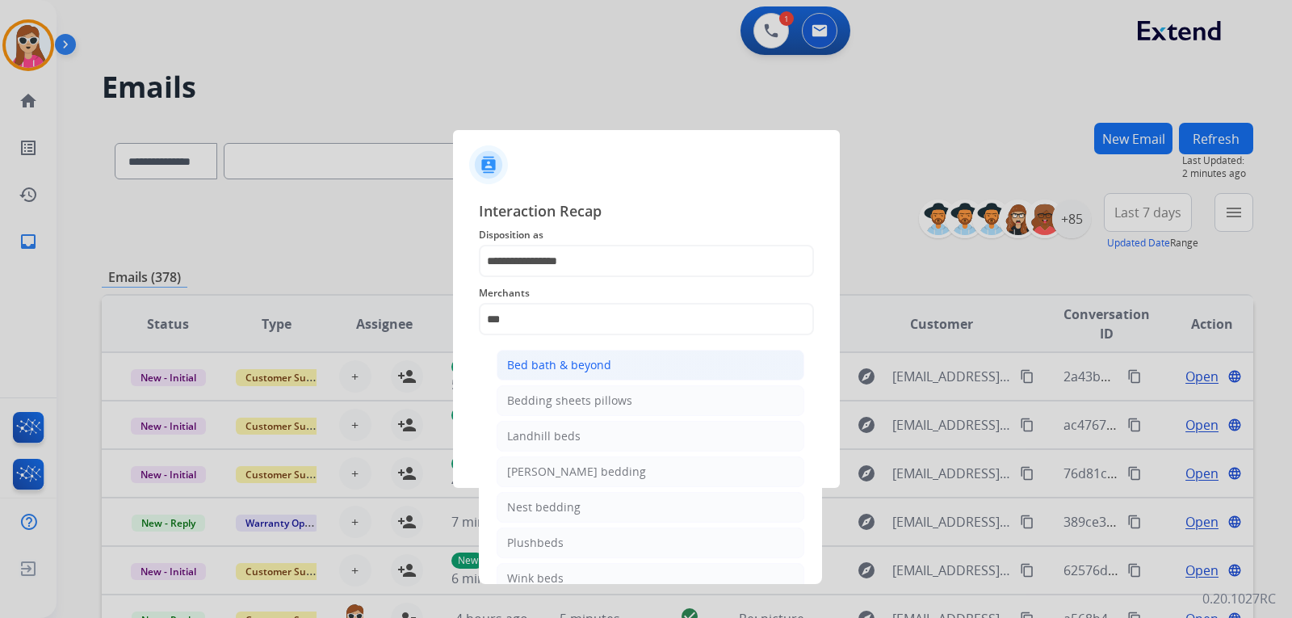
click at [541, 359] on div "Bed bath & beyond" at bounding box center [559, 365] width 104 height 16
type input "**********"
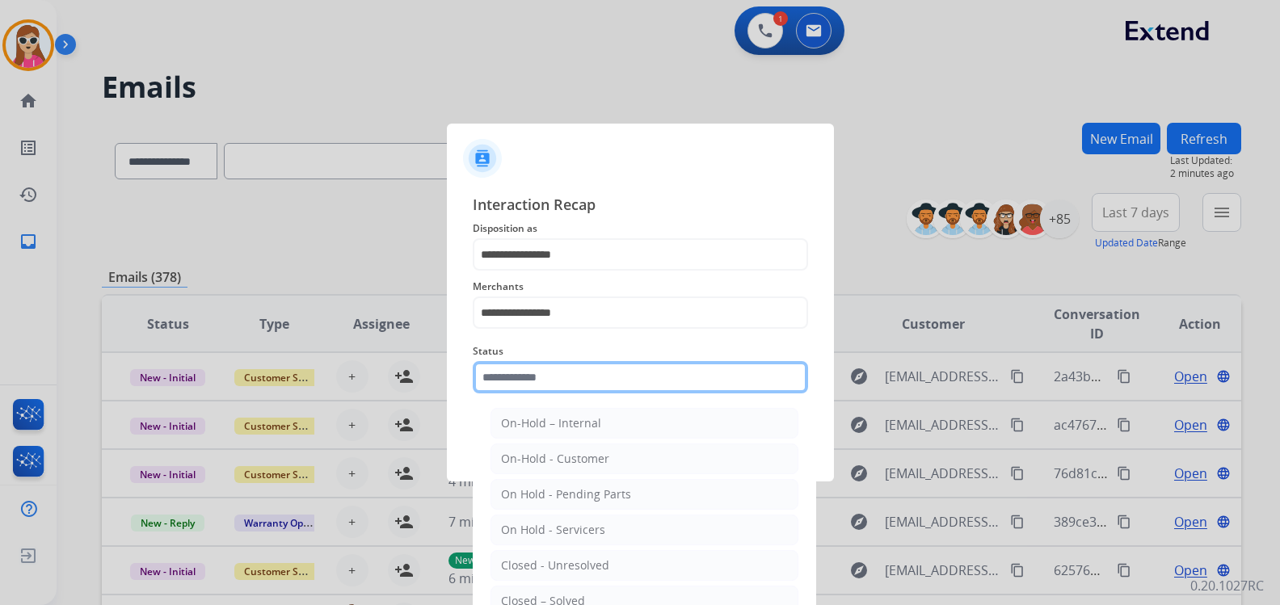
click at [542, 397] on div "Status On-Hold – Internal On-Hold - Customer On Hold - Pending Parts On Hold - …" at bounding box center [640, 367] width 335 height 65
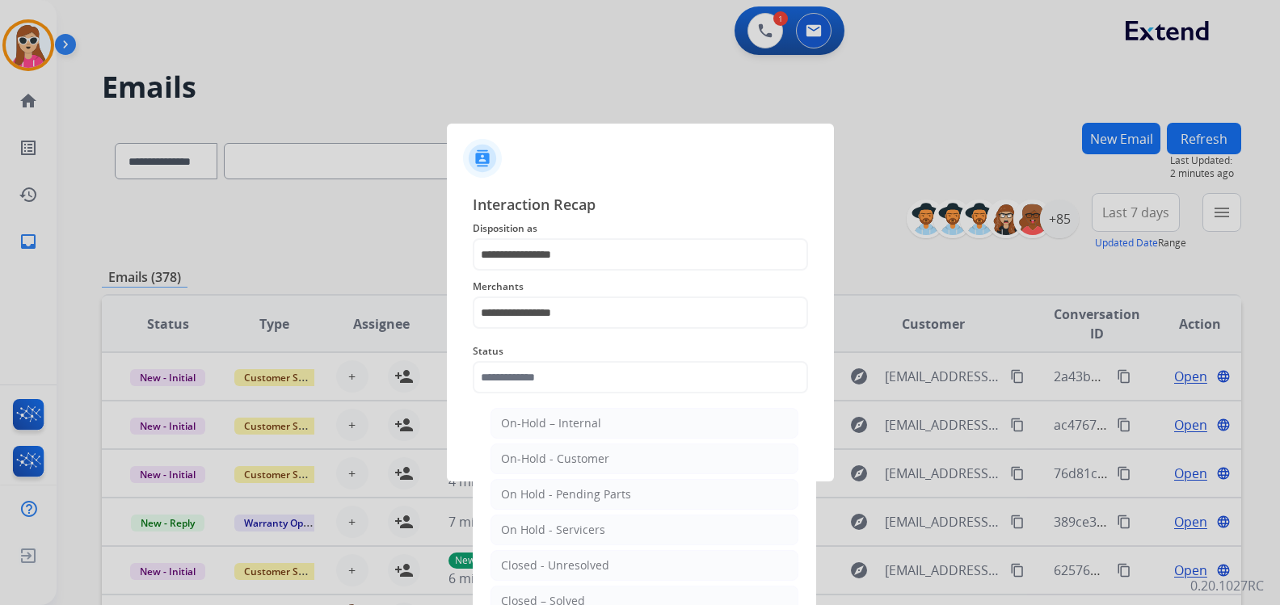
click at [618, 592] on li "Closed – Solved" at bounding box center [644, 601] width 308 height 31
type input "**********"
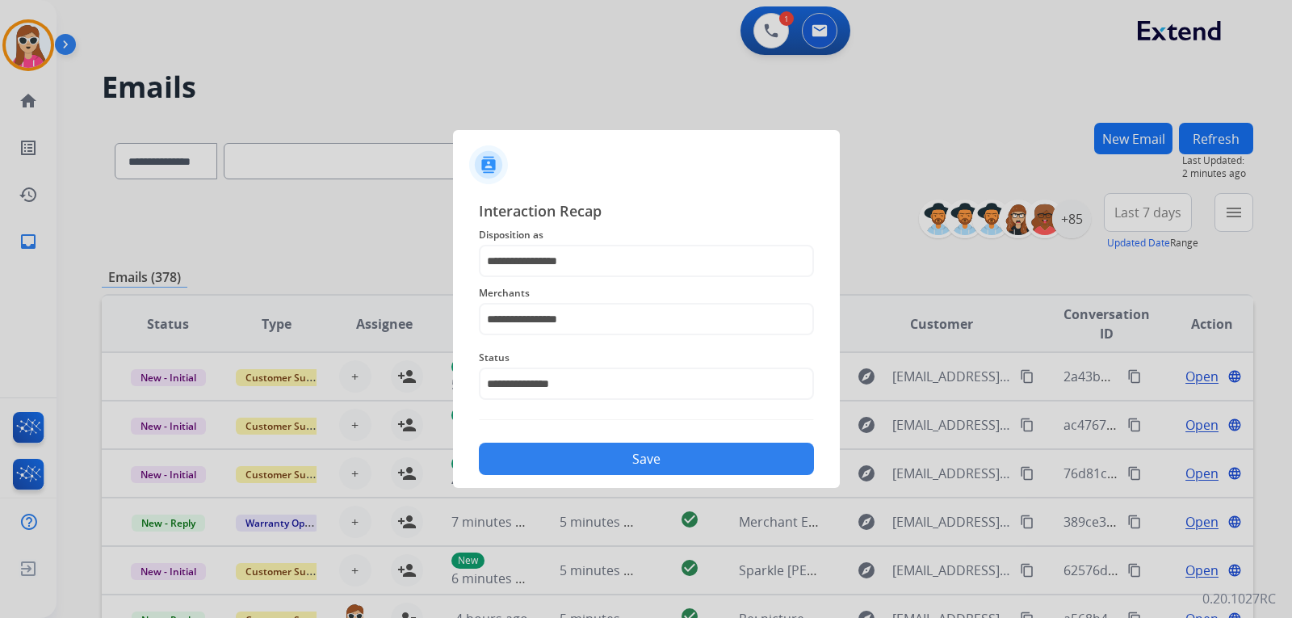
click at [589, 468] on button "Save" at bounding box center [646, 459] width 335 height 32
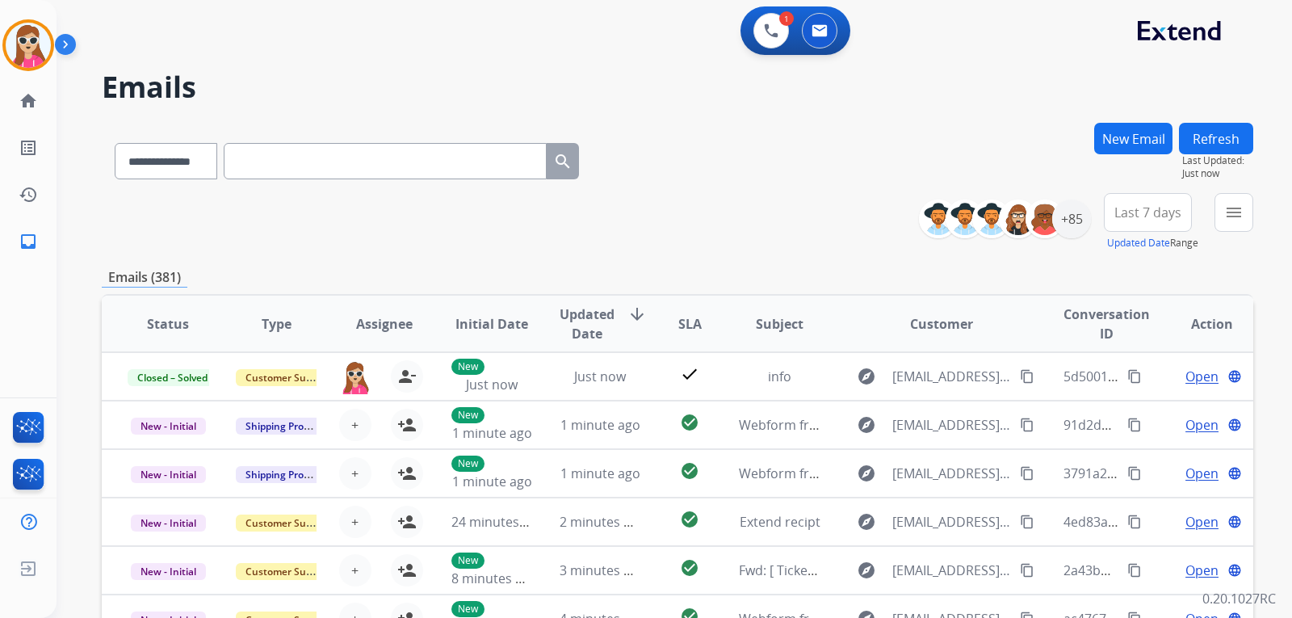
scroll to position [2, 0]
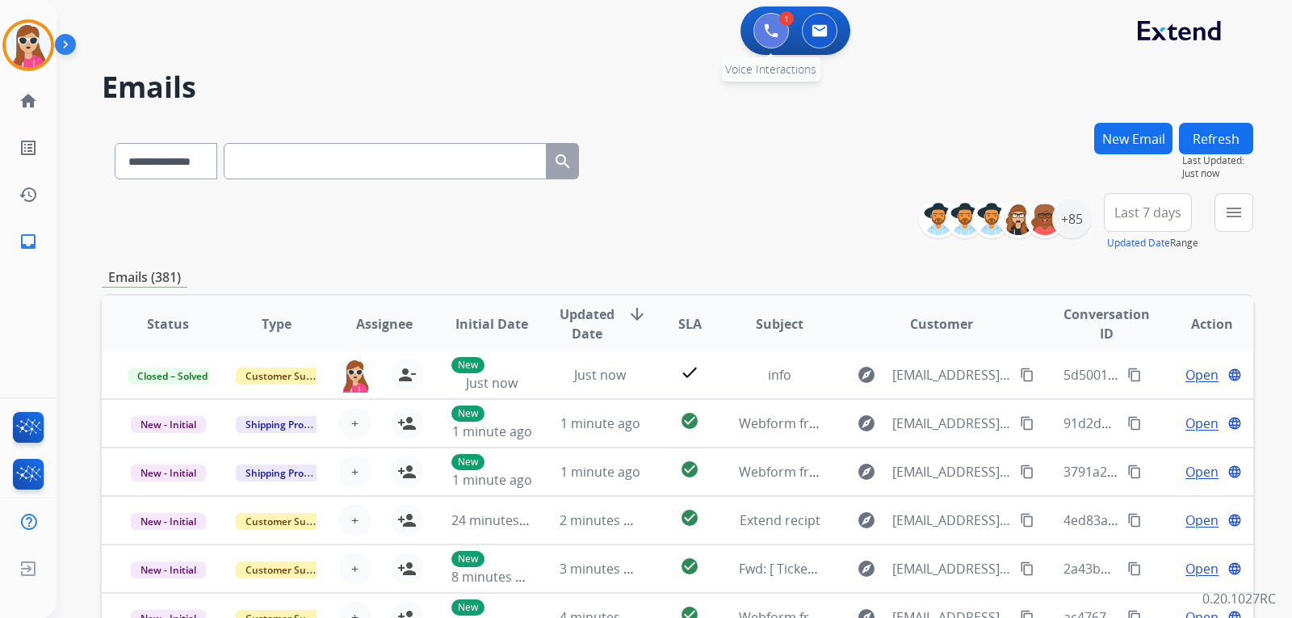
click at [759, 23] on button at bounding box center [772, 31] width 36 height 36
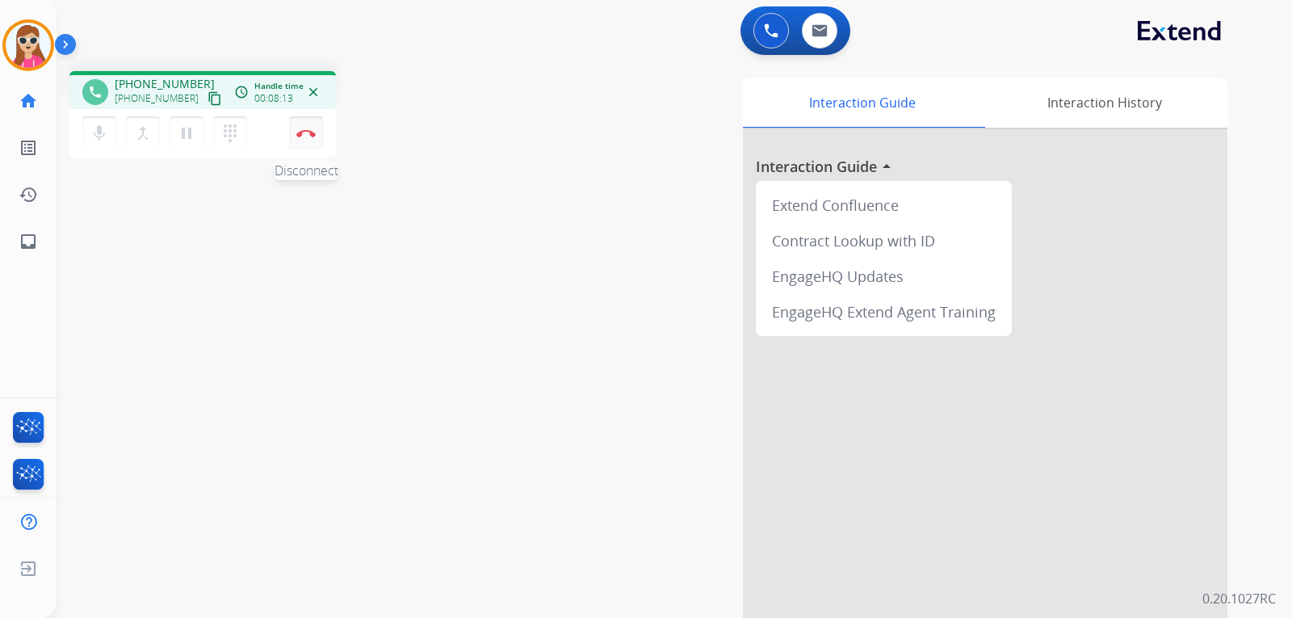
click at [317, 135] on button "Disconnect" at bounding box center [306, 133] width 34 height 34
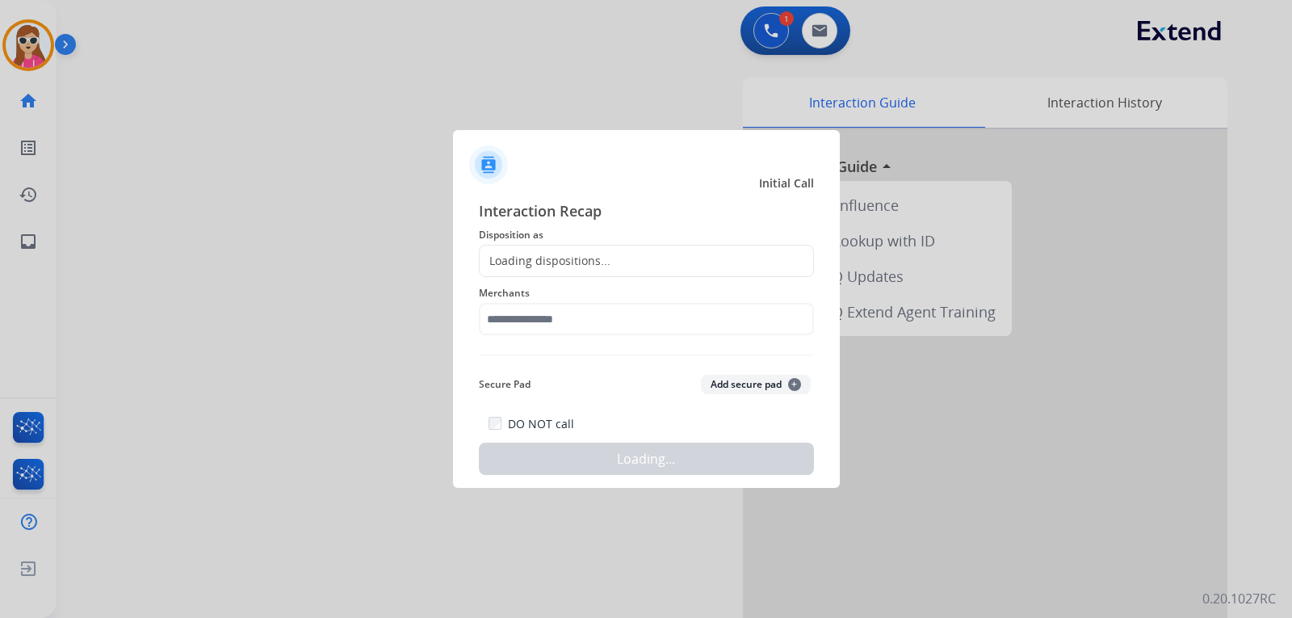
click at [603, 273] on div "Loading dispositions..." at bounding box center [646, 261] width 335 height 32
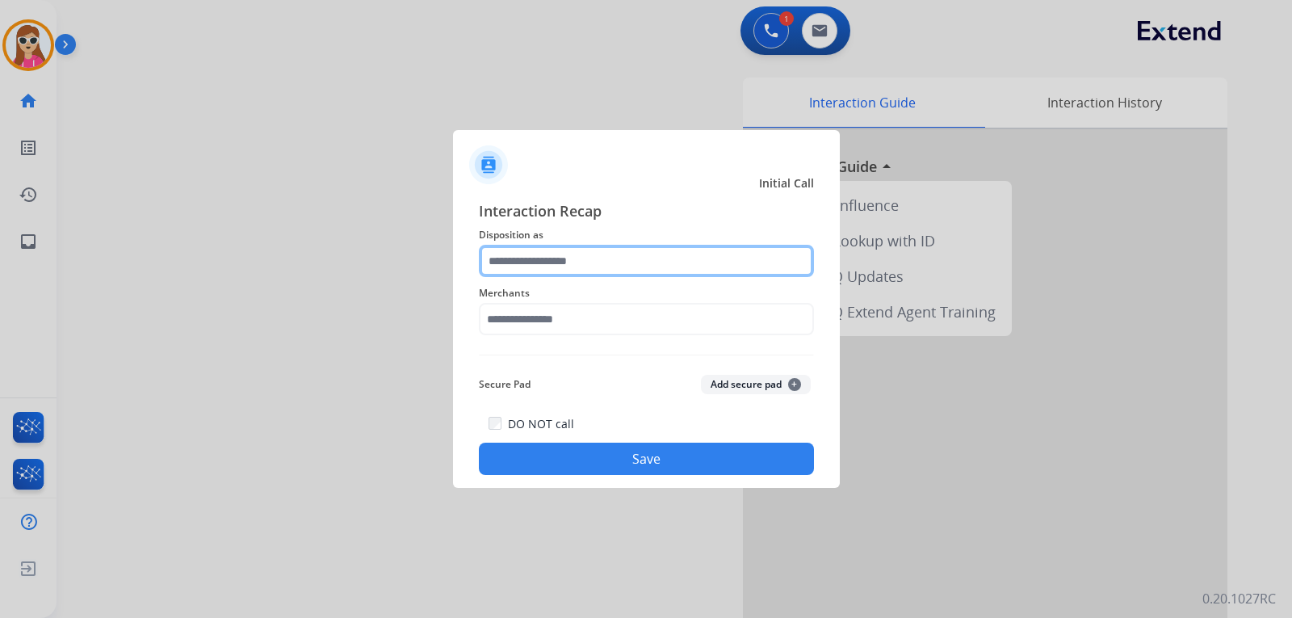
click at [596, 260] on input "text" at bounding box center [646, 261] width 335 height 32
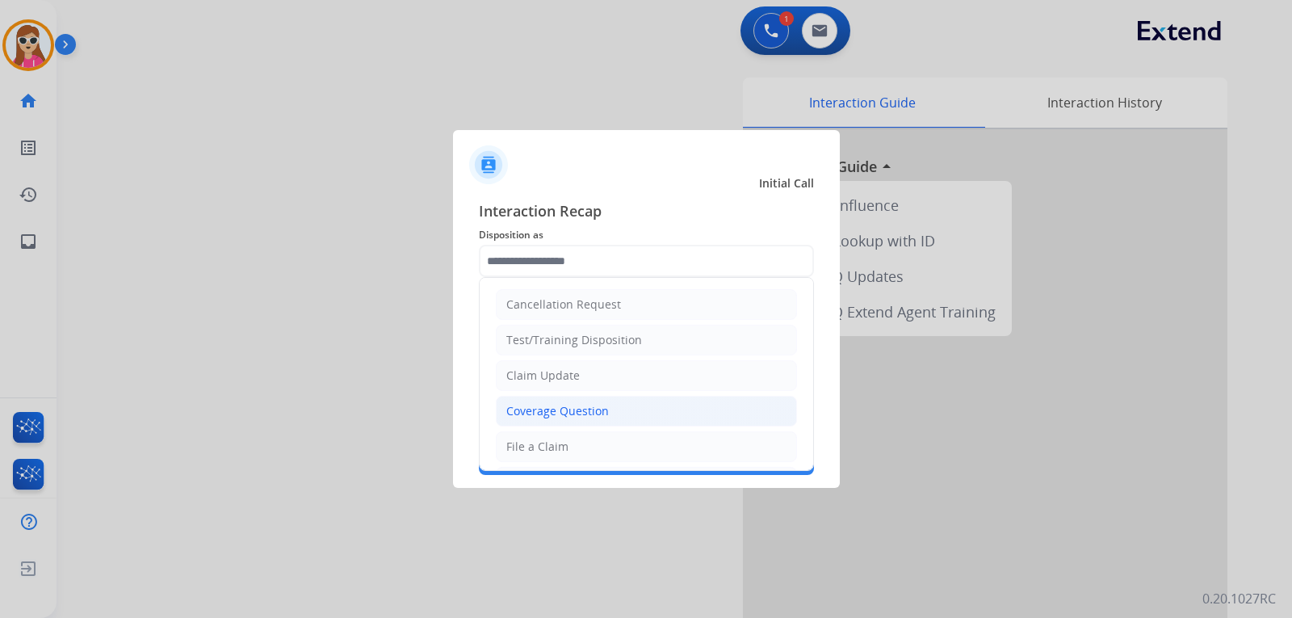
click at [624, 406] on li "Coverage Question" at bounding box center [646, 411] width 301 height 31
type input "**********"
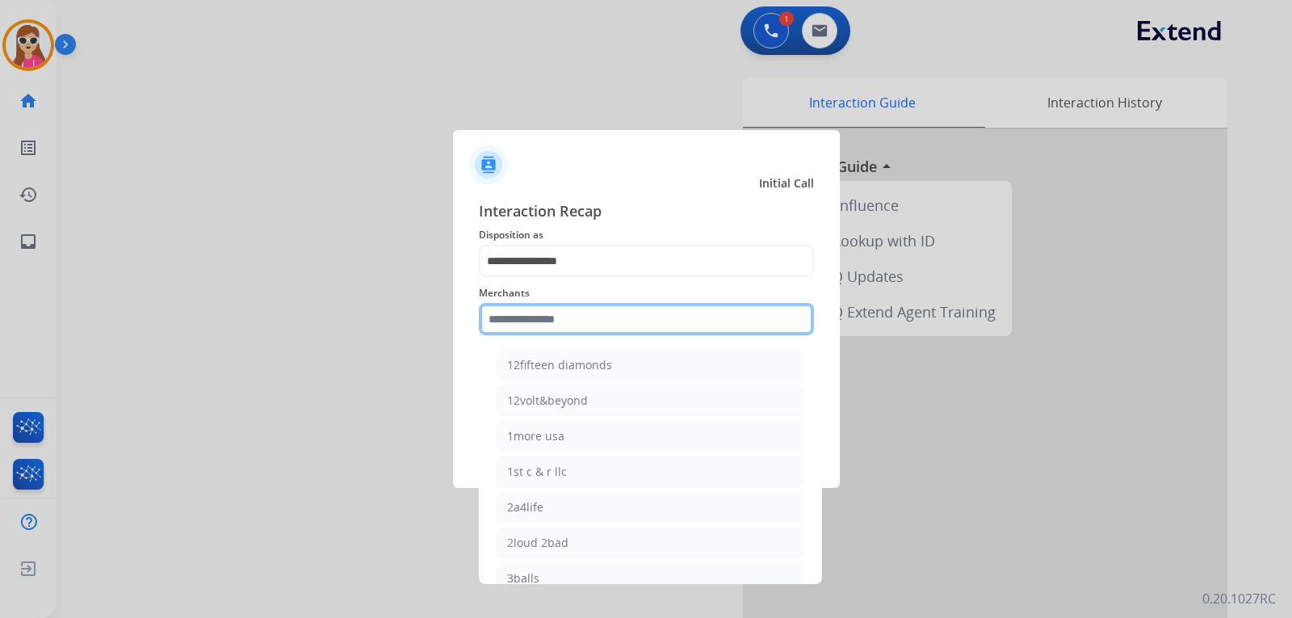
click at [578, 316] on input "text" at bounding box center [646, 319] width 335 height 32
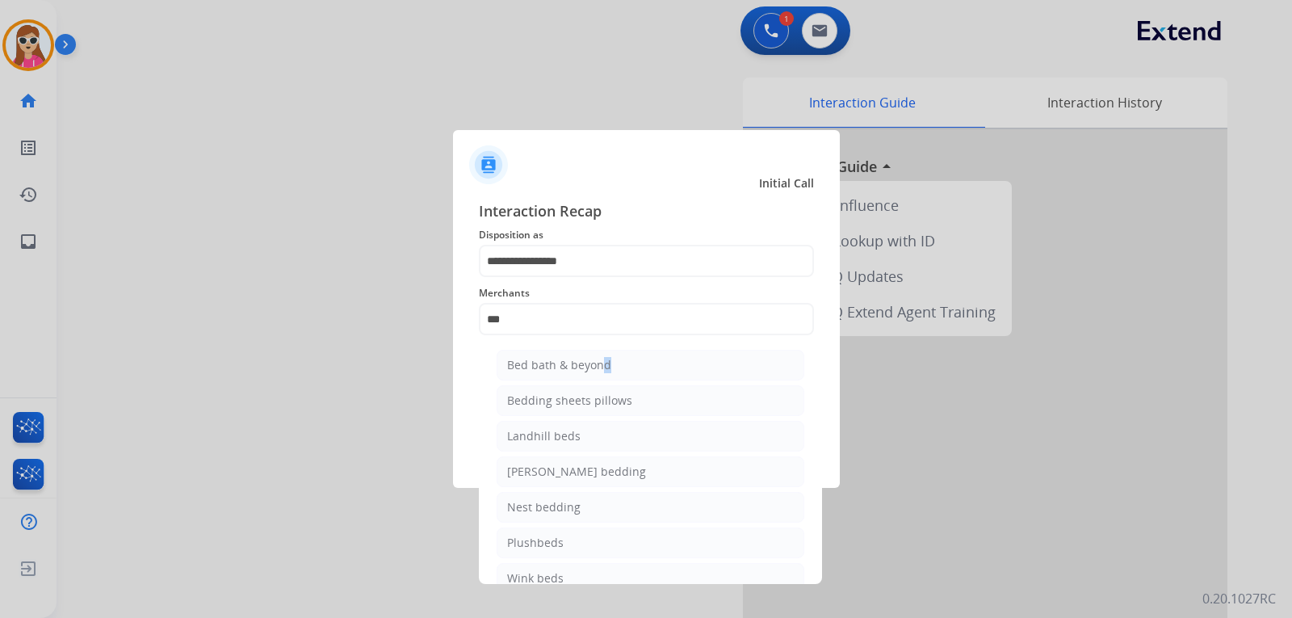
drag, startPoint x: 598, startPoint y: 358, endPoint x: 599, endPoint y: 347, distance: 11.4
click at [599, 347] on ul "Bed bath & beyond Bedding sheets pillows Landhill beds Milliard bedding Nest be…" at bounding box center [650, 476] width 317 height 268
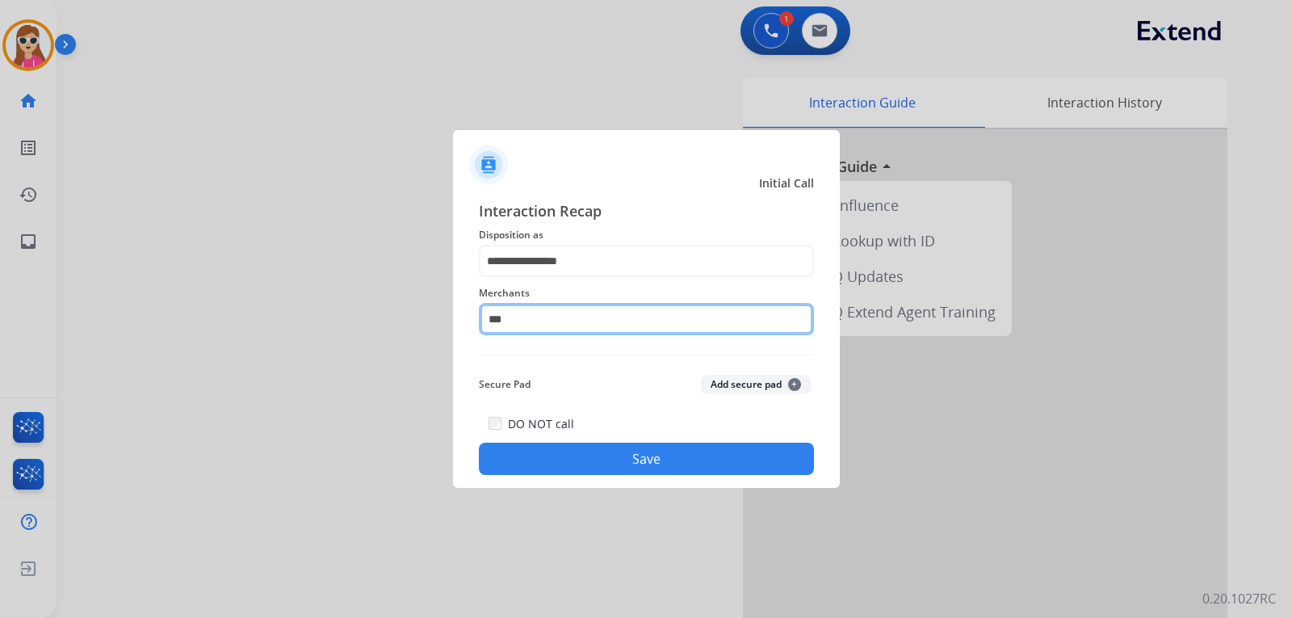
click at [563, 325] on input "***" at bounding box center [646, 319] width 335 height 32
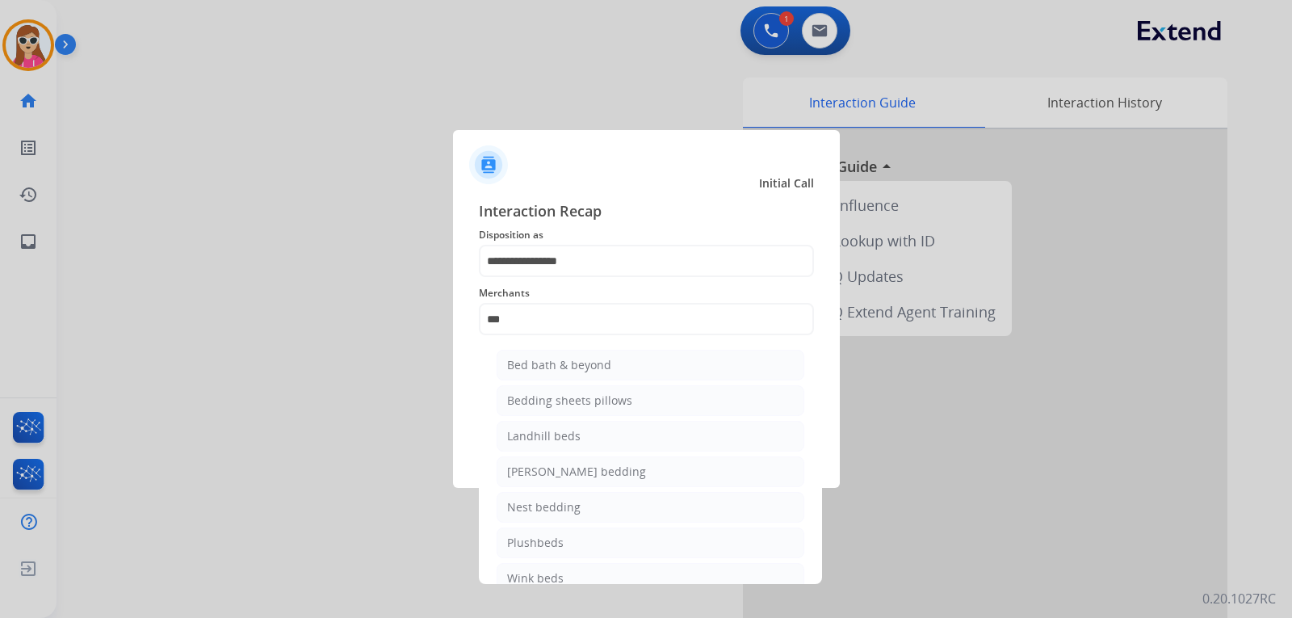
click at [567, 364] on div "Bed bath & beyond" at bounding box center [559, 365] width 104 height 16
type input "**********"
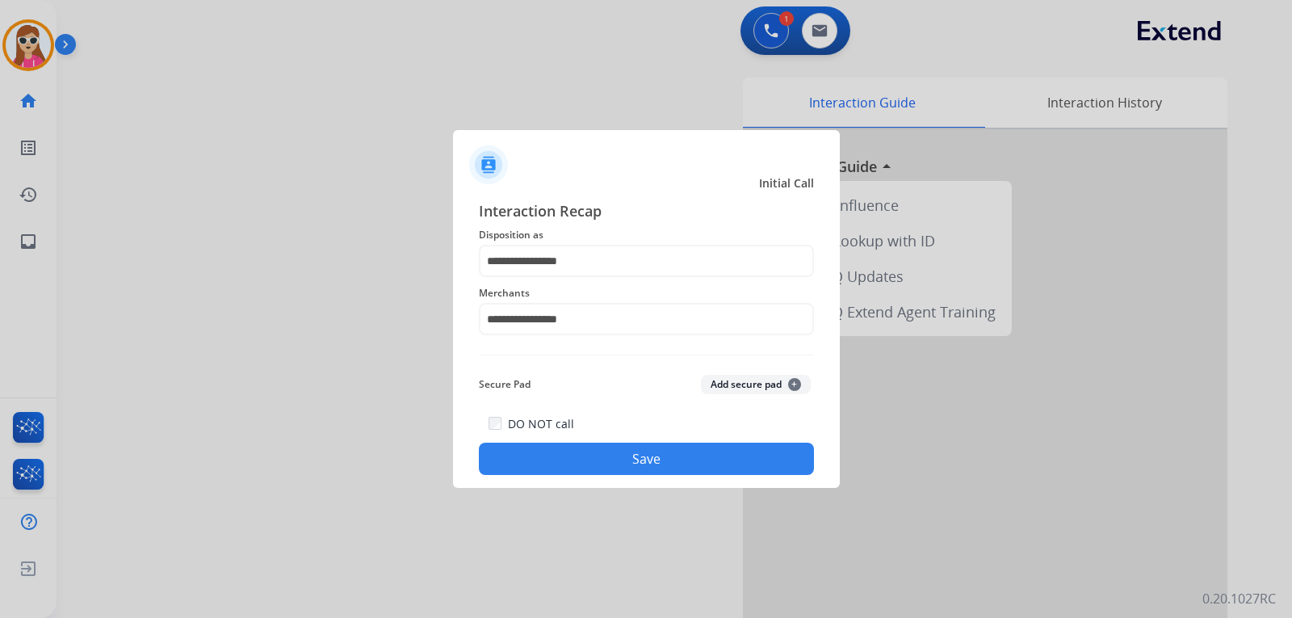
click at [636, 460] on button "Save" at bounding box center [646, 459] width 335 height 32
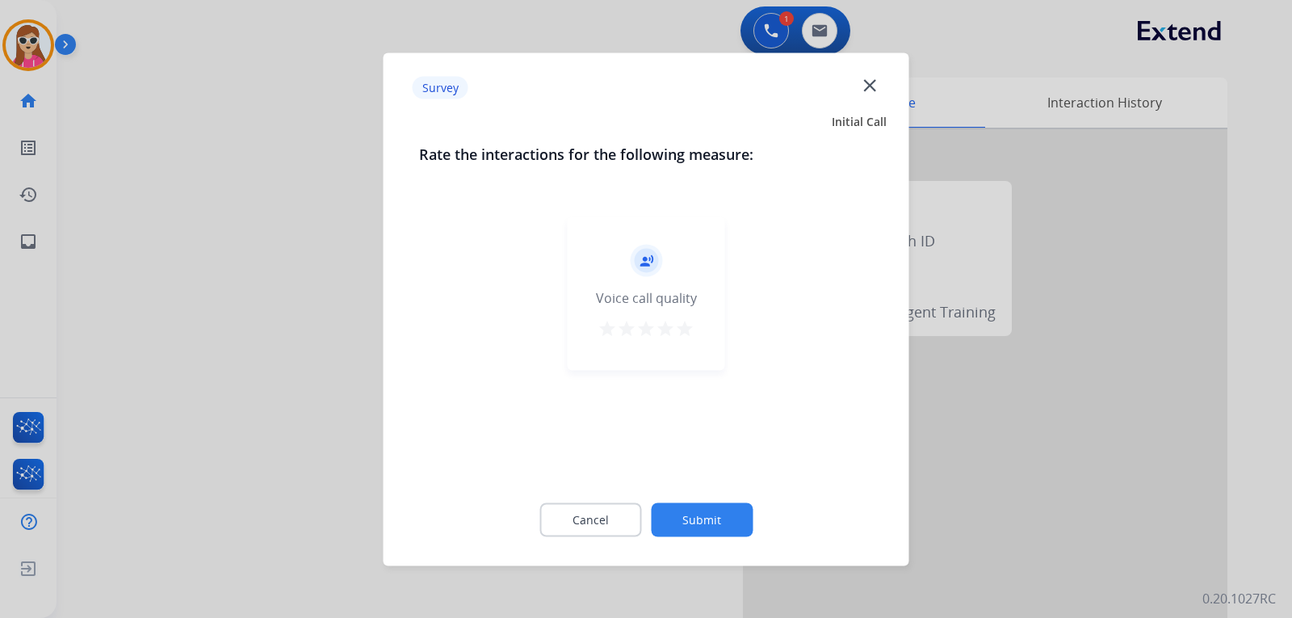
click at [691, 324] on mat-icon "star" at bounding box center [684, 327] width 19 height 19
click at [725, 515] on button "Submit" at bounding box center [702, 519] width 102 height 34
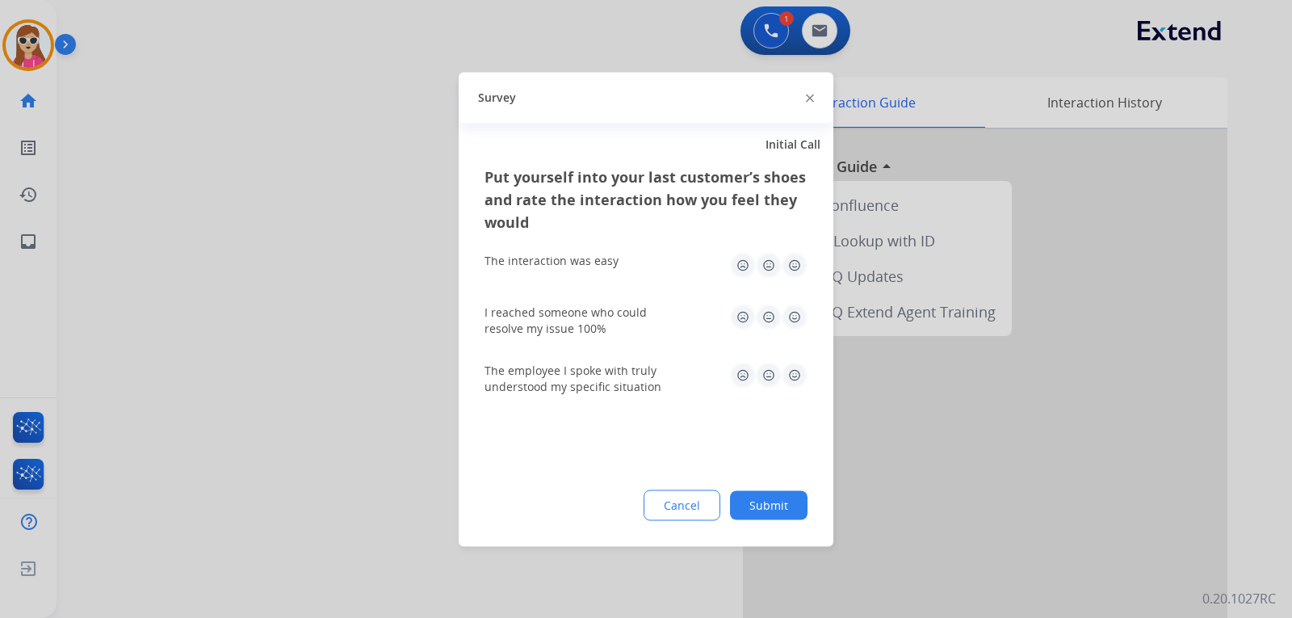
click at [792, 264] on img at bounding box center [795, 265] width 26 height 26
click at [796, 318] on img at bounding box center [795, 317] width 26 height 26
click at [796, 382] on img at bounding box center [795, 375] width 26 height 26
click at [773, 501] on button "Submit" at bounding box center [769, 504] width 78 height 29
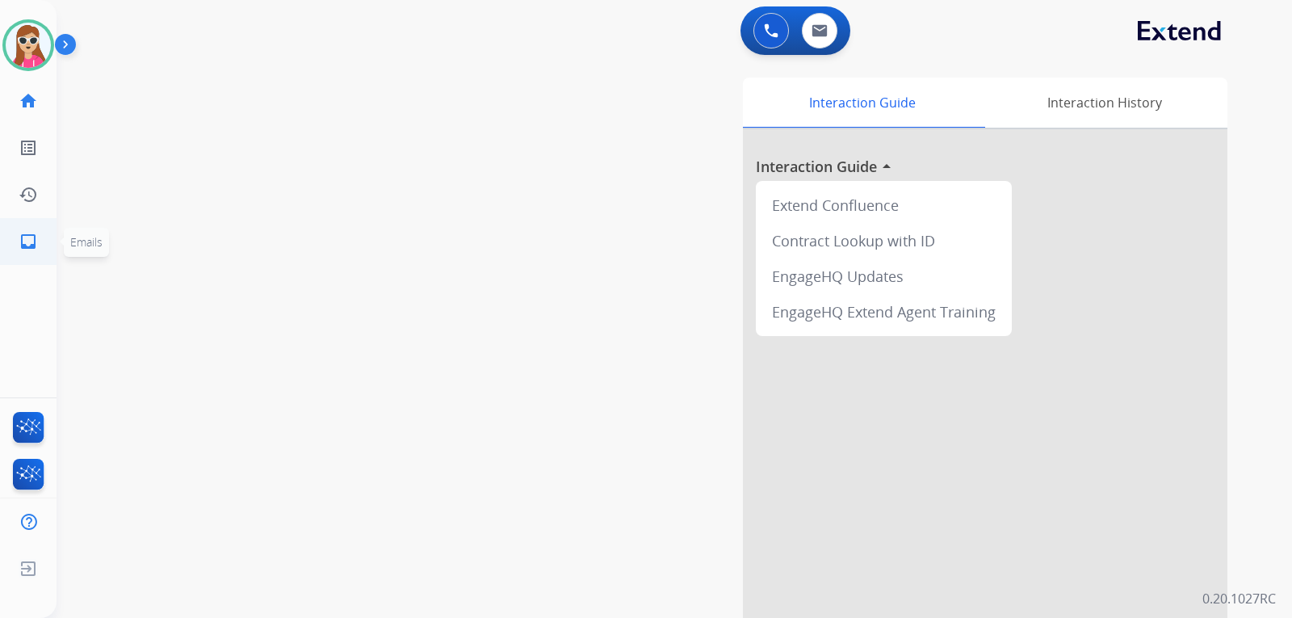
click at [22, 238] on mat-icon "inbox" at bounding box center [28, 241] width 19 height 19
select select "**********"
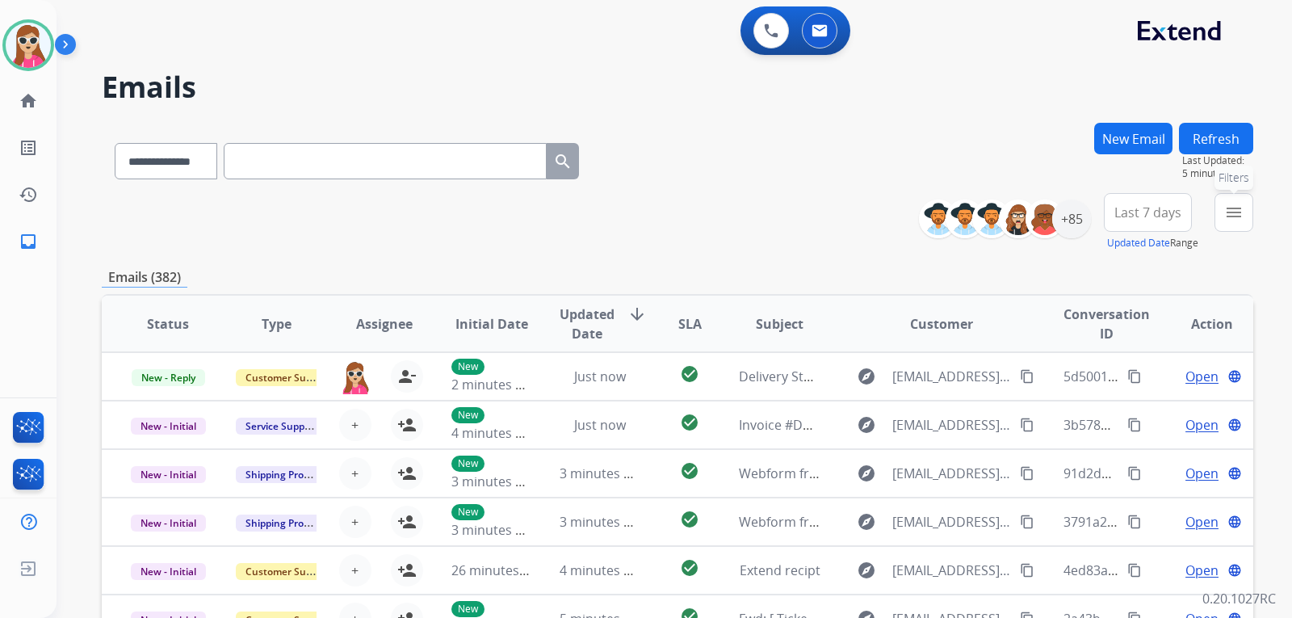
click at [1241, 224] on button "menu Filters" at bounding box center [1234, 212] width 39 height 39
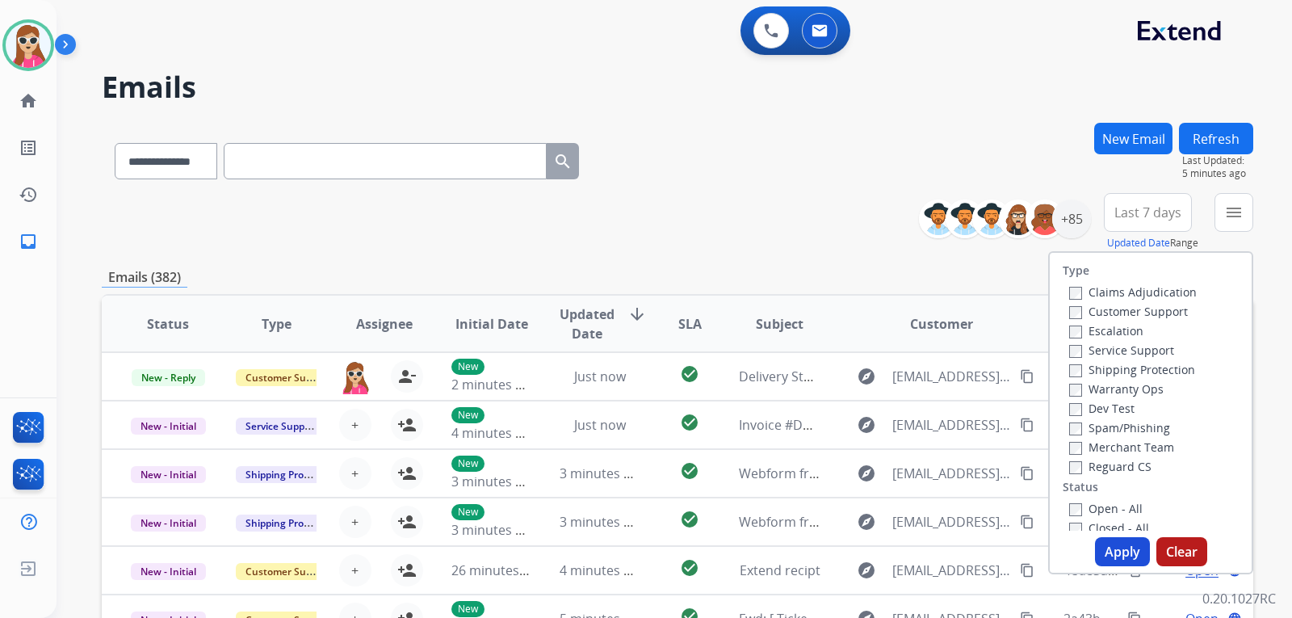
click at [1128, 313] on label "Customer Support" at bounding box center [1129, 311] width 119 height 15
click at [1131, 370] on label "Shipping Protection" at bounding box center [1133, 369] width 126 height 15
click at [1115, 460] on label "Reguard CS" at bounding box center [1111, 466] width 82 height 15
click at [1124, 503] on label "Open - All" at bounding box center [1107, 508] width 74 height 15
click at [1092, 509] on label "Open - All" at bounding box center [1107, 508] width 74 height 15
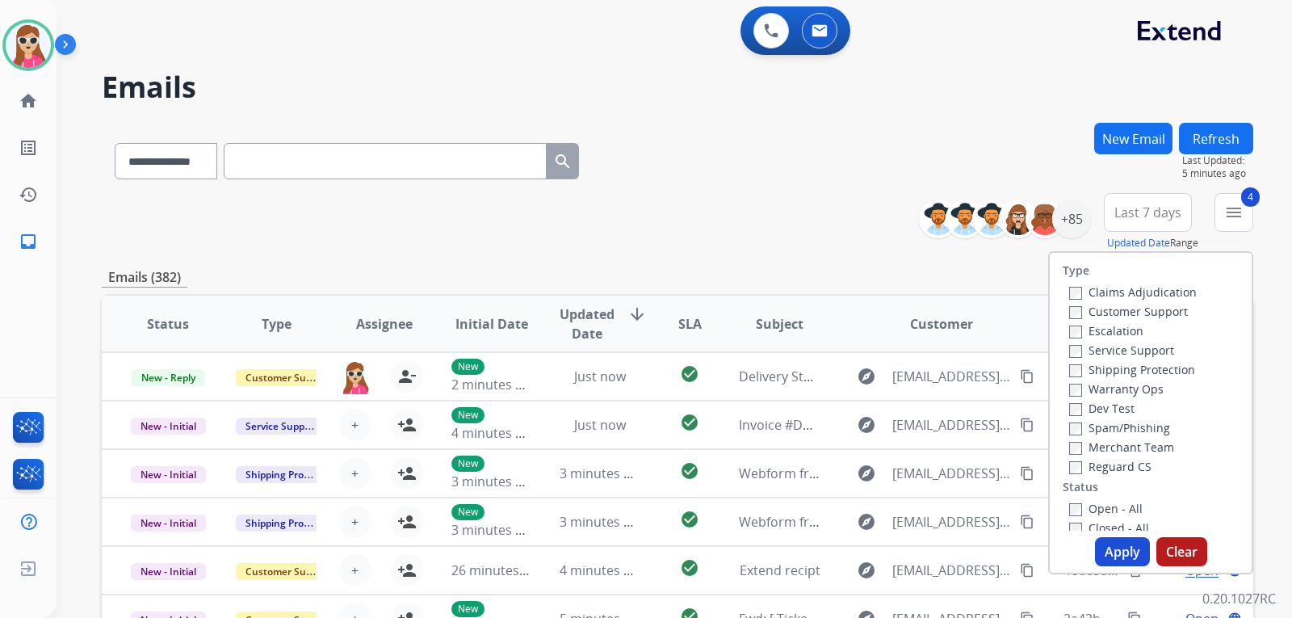
drag, startPoint x: 1116, startPoint y: 551, endPoint x: 1117, endPoint y: 542, distance: 9.0
click at [1117, 551] on button "Apply" at bounding box center [1122, 551] width 55 height 29
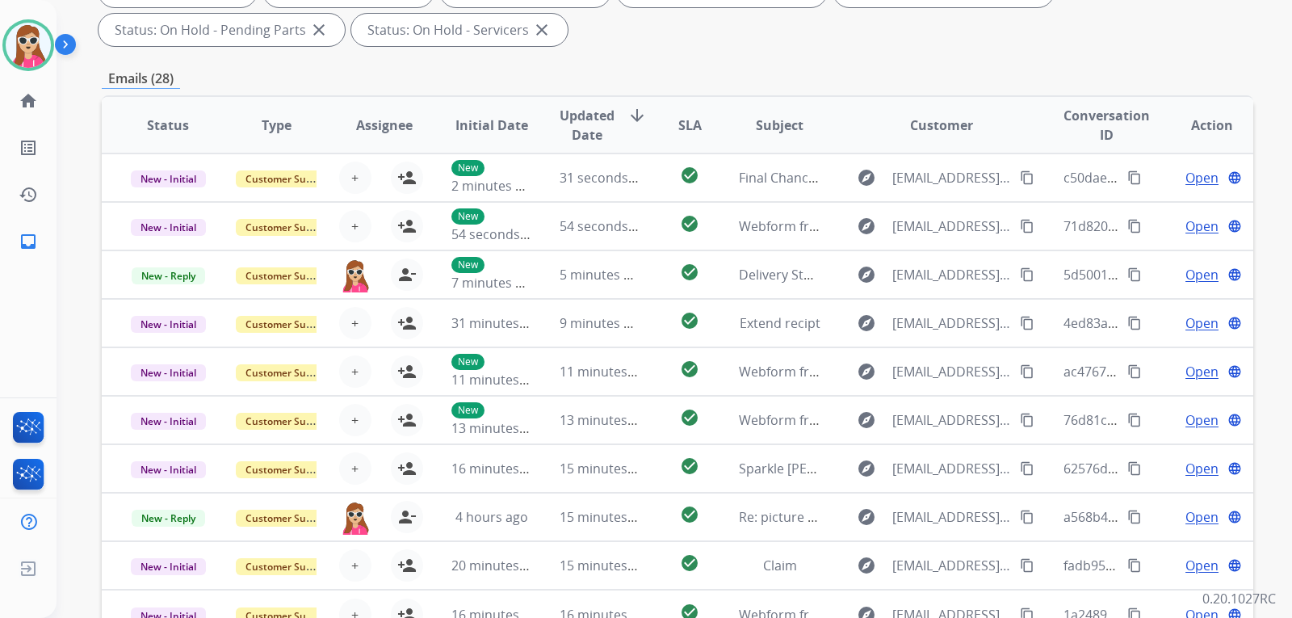
scroll to position [162, 0]
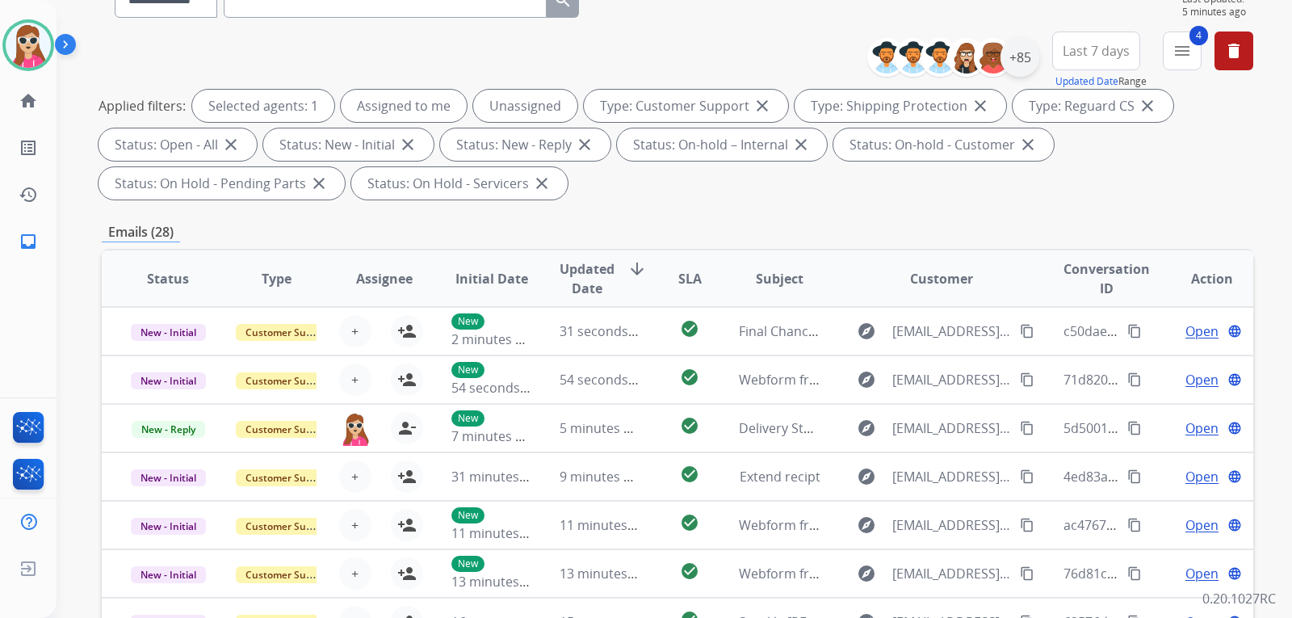
click at [1032, 57] on div "+85" at bounding box center [1020, 57] width 39 height 39
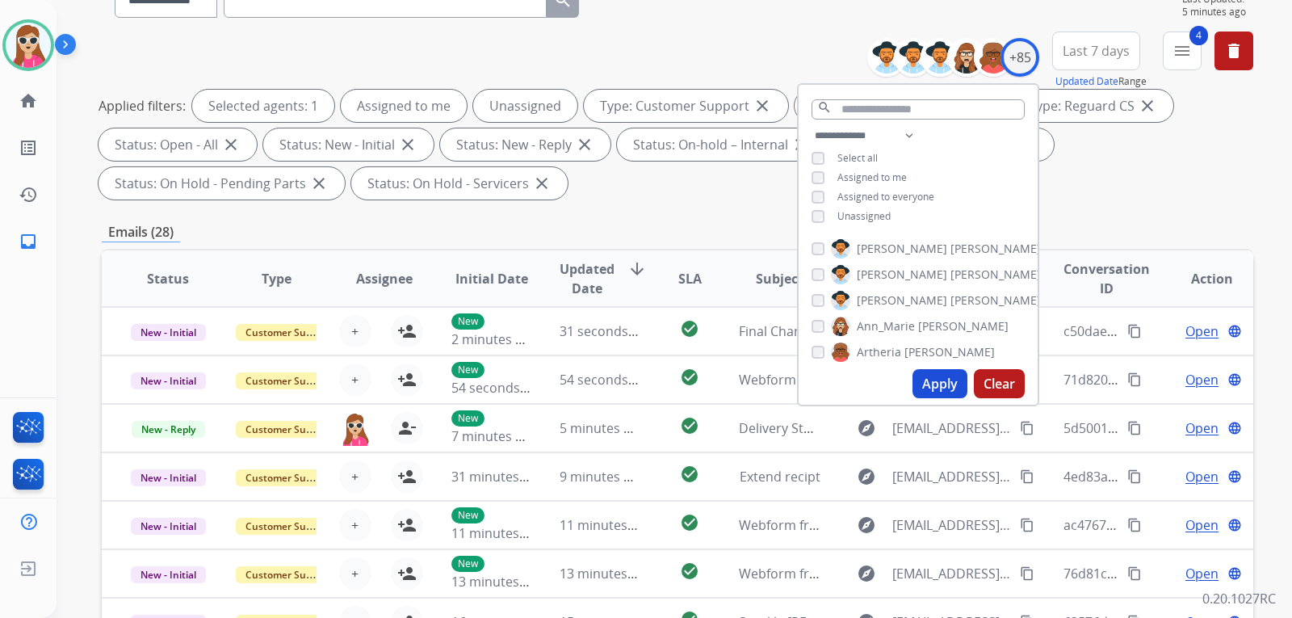
click at [876, 204] on div "**********" at bounding box center [918, 177] width 239 height 103
click at [875, 209] on span "Unassigned" at bounding box center [864, 216] width 53 height 14
click at [934, 378] on button "Apply" at bounding box center [940, 383] width 55 height 29
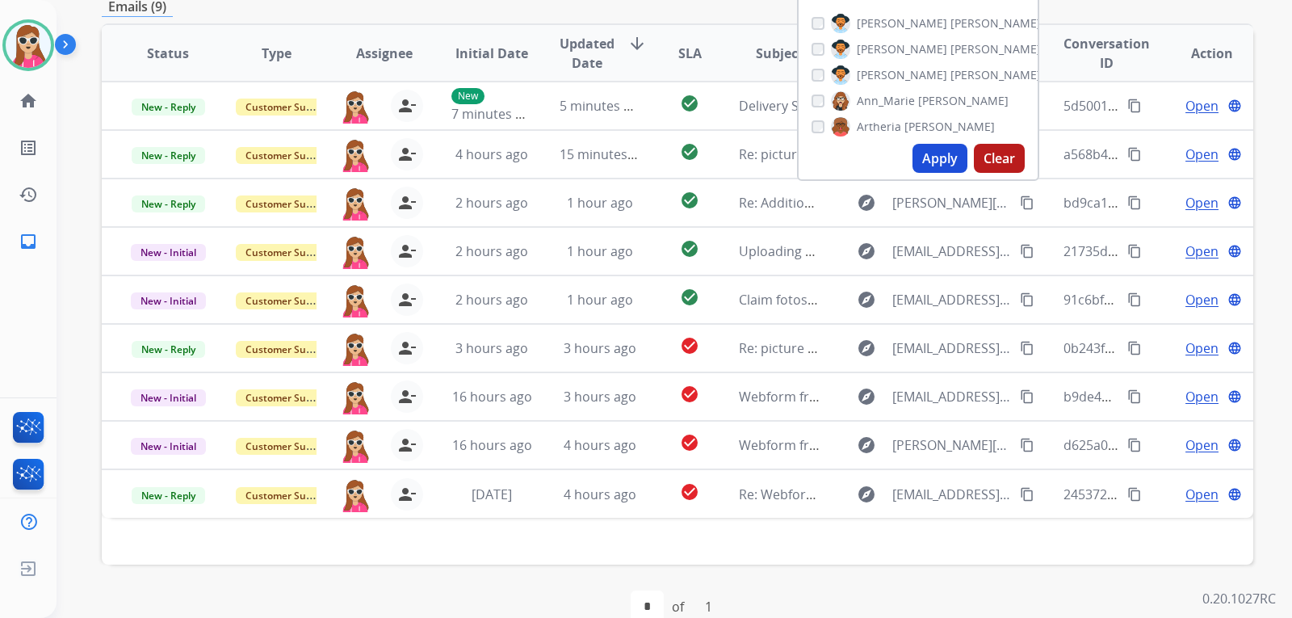
scroll to position [418, 0]
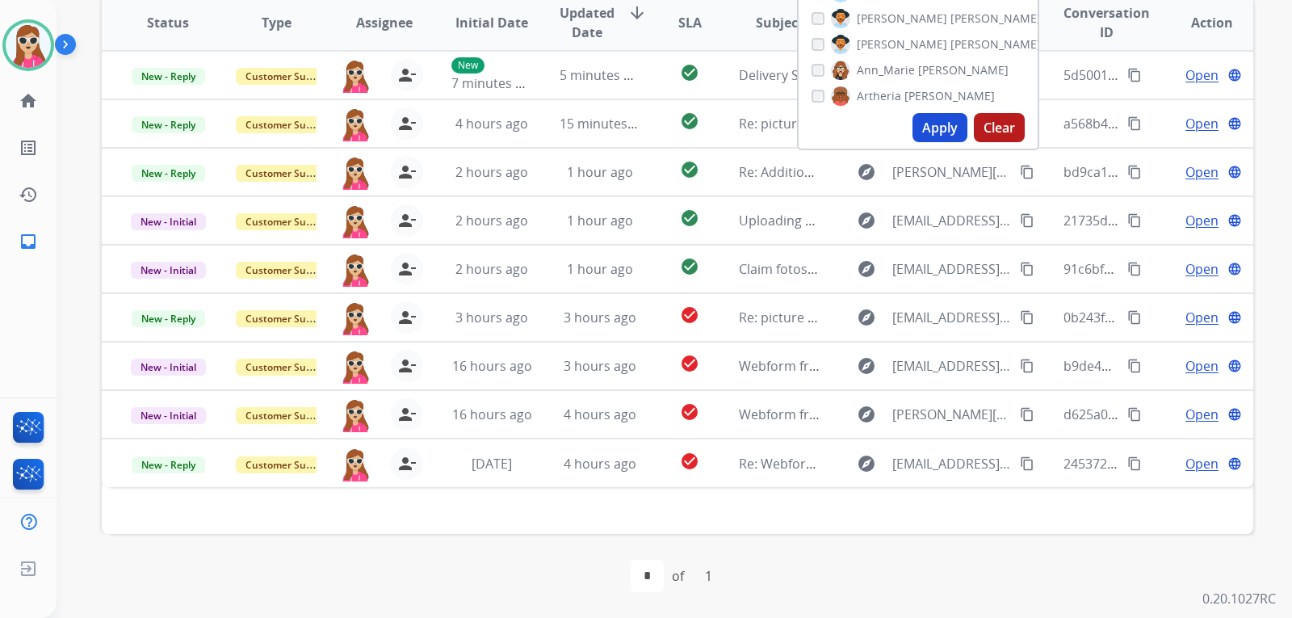
click at [711, 511] on div "Status Type Assignee Initial Date Updated Date arrow_downward SLA Subject Custo…" at bounding box center [678, 263] width 1152 height 541
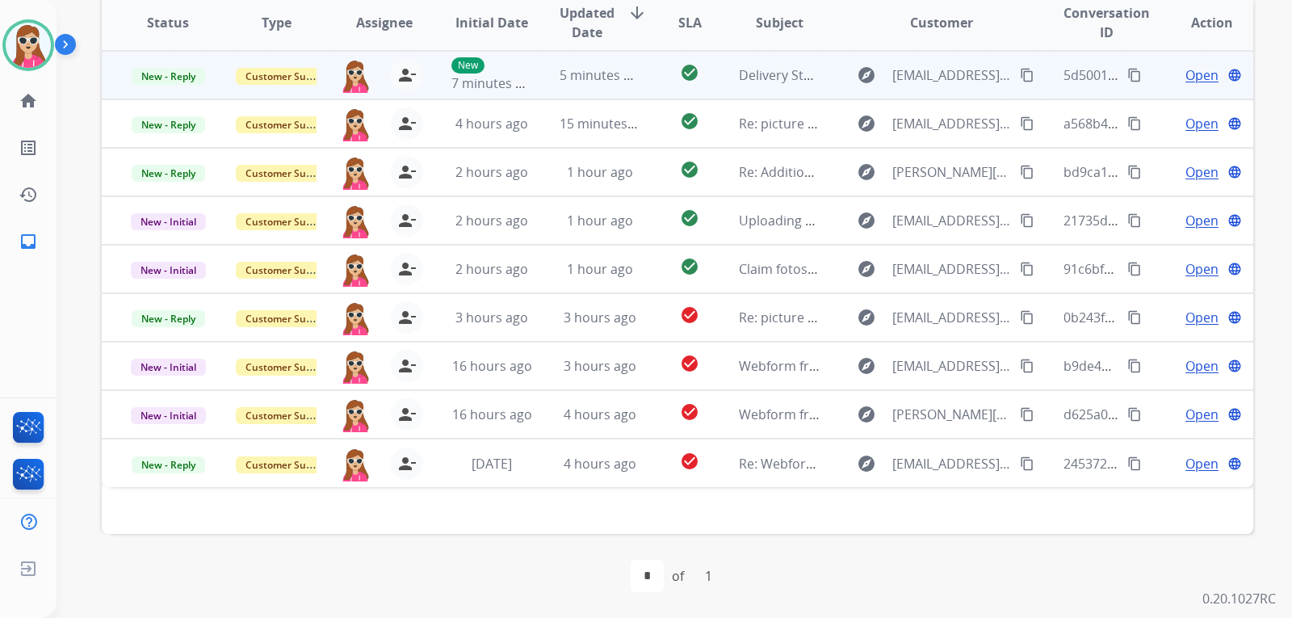
click at [809, 89] on td "Delivery Status Notification (Failure)" at bounding box center [767, 75] width 108 height 48
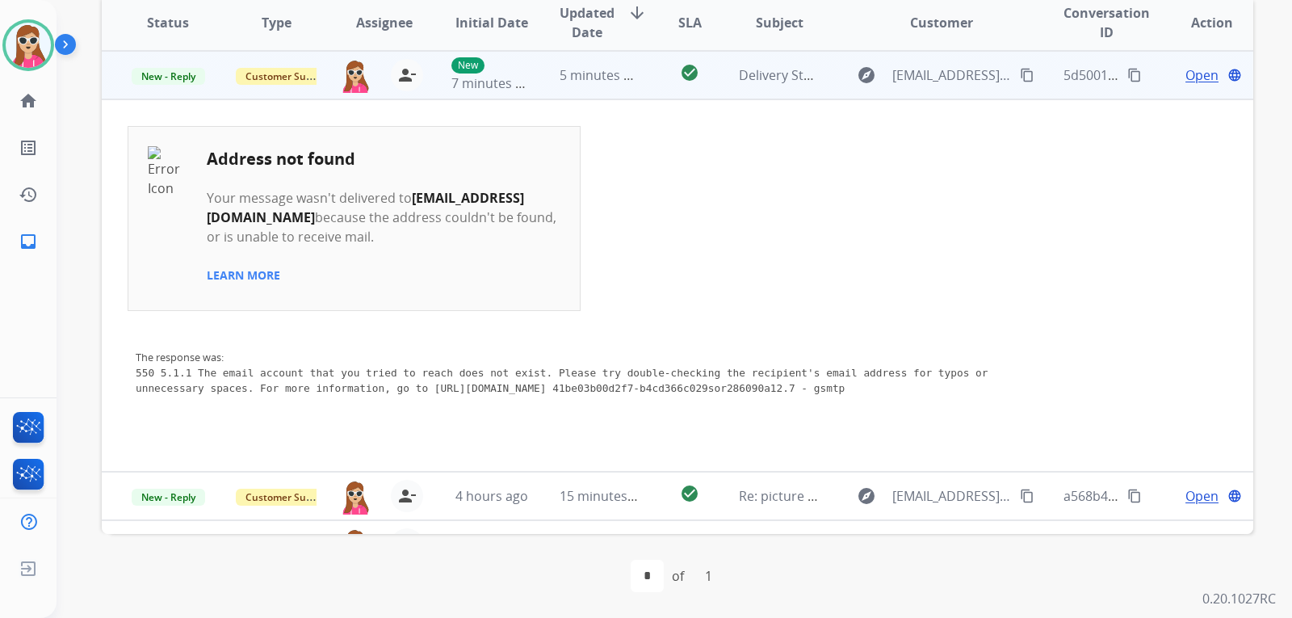
click at [834, 76] on td "explore [EMAIL_ADDRESS][DOMAIN_NAME] content_copy" at bounding box center [930, 75] width 216 height 48
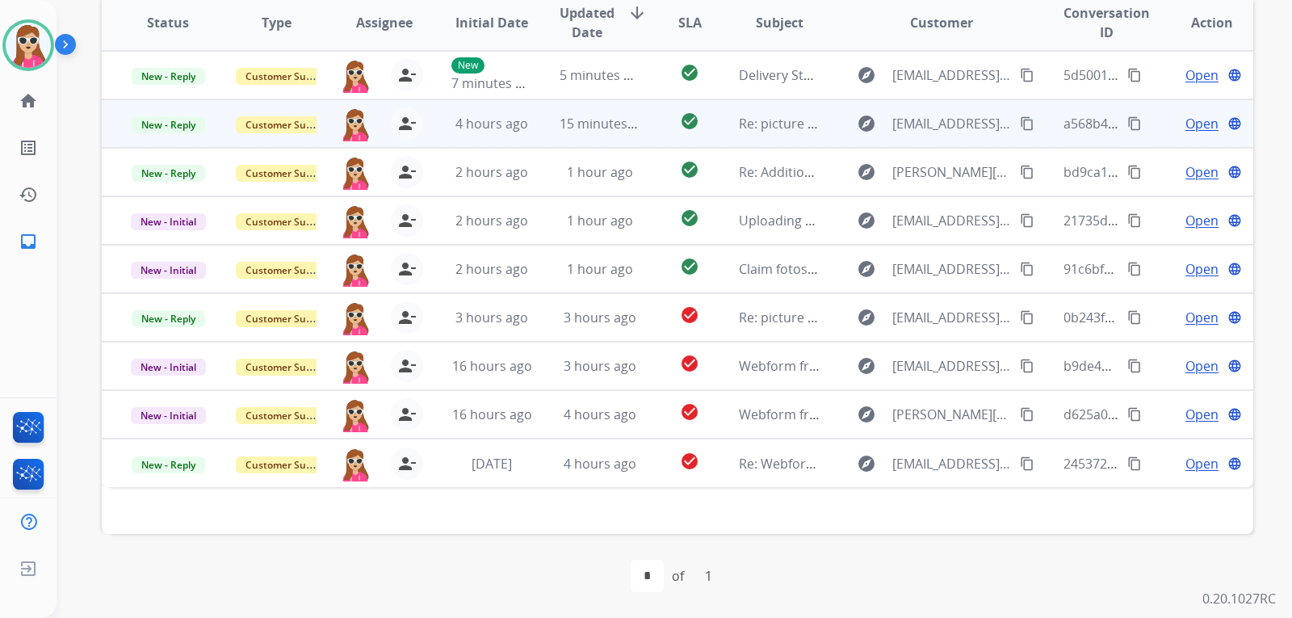
click at [822, 129] on td "explore 815motoring@live.com content_copy" at bounding box center [930, 123] width 216 height 48
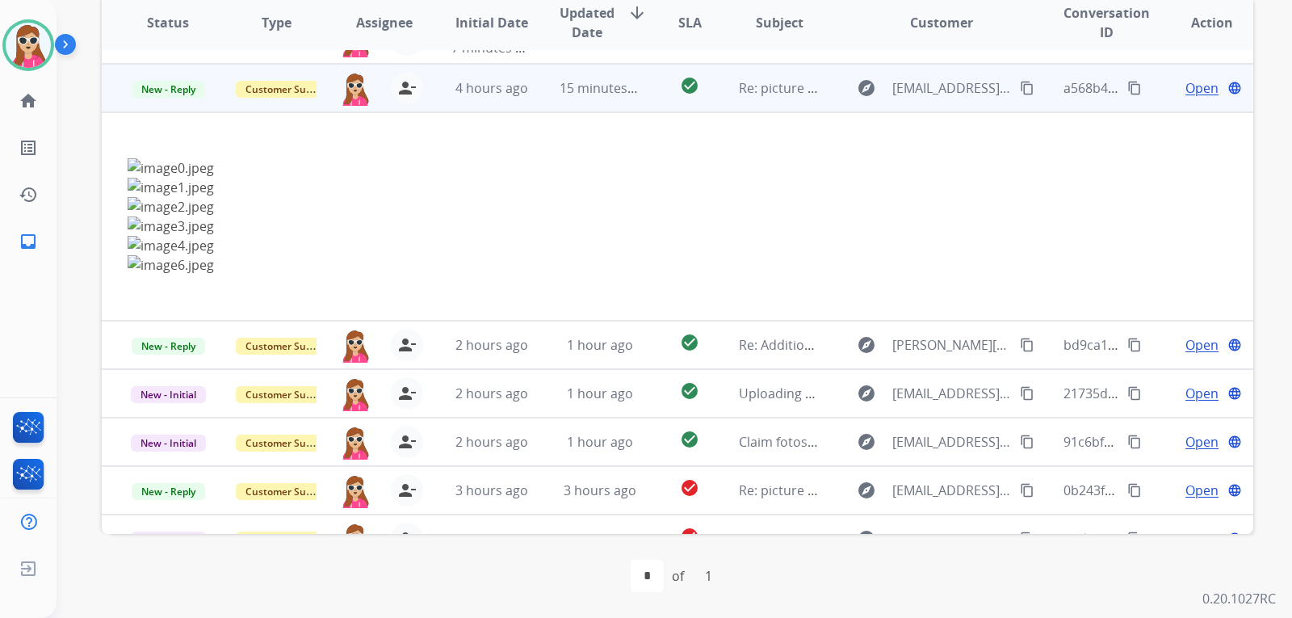
scroll to position [48, 0]
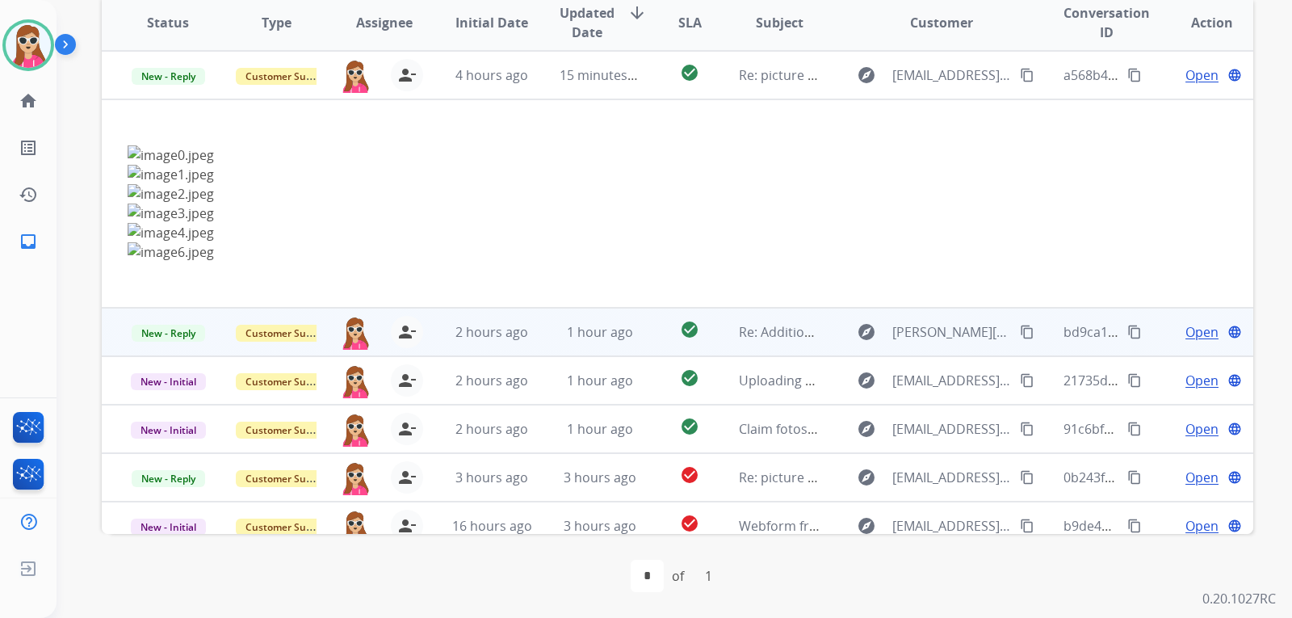
click at [827, 344] on td "explore jon.tougas@yahoo.com content_copy" at bounding box center [930, 332] width 216 height 48
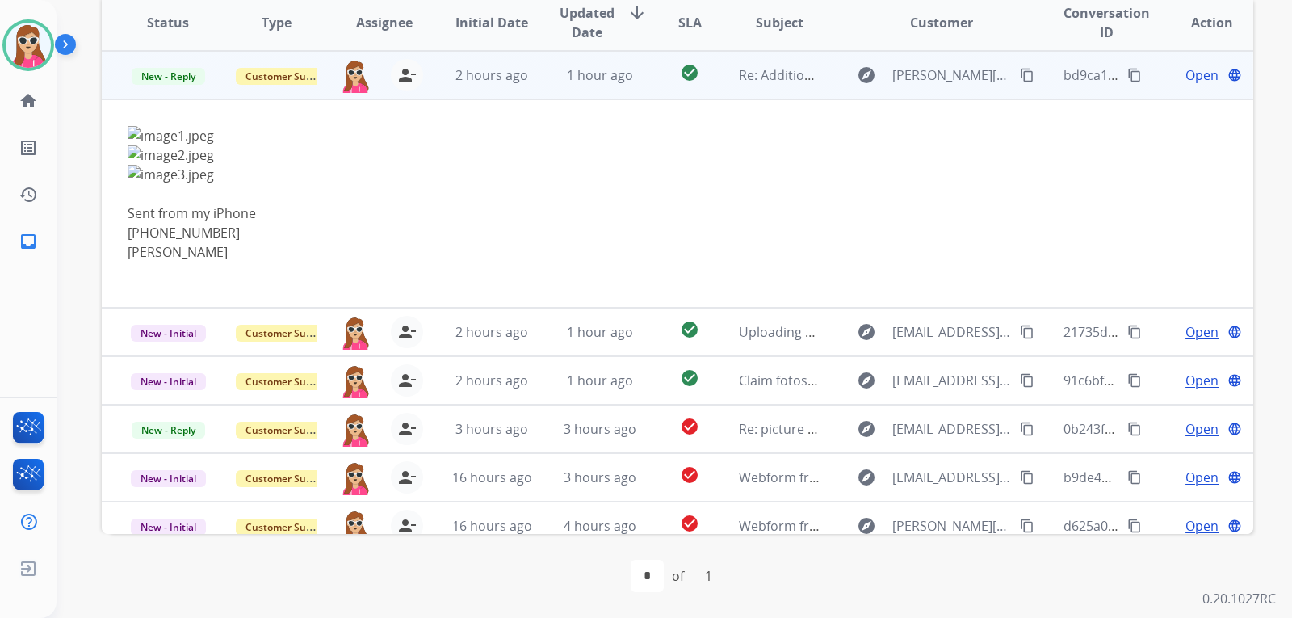
scroll to position [16, 0]
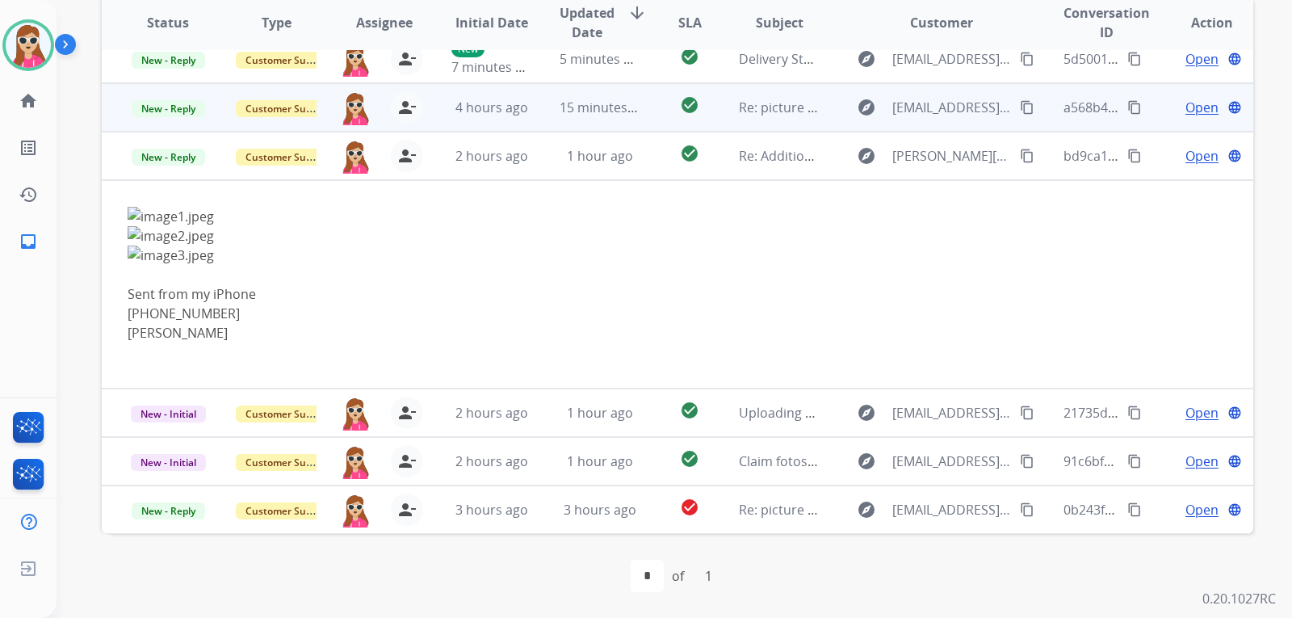
click at [822, 109] on td "explore 815motoring@live.com content_copy" at bounding box center [930, 107] width 216 height 48
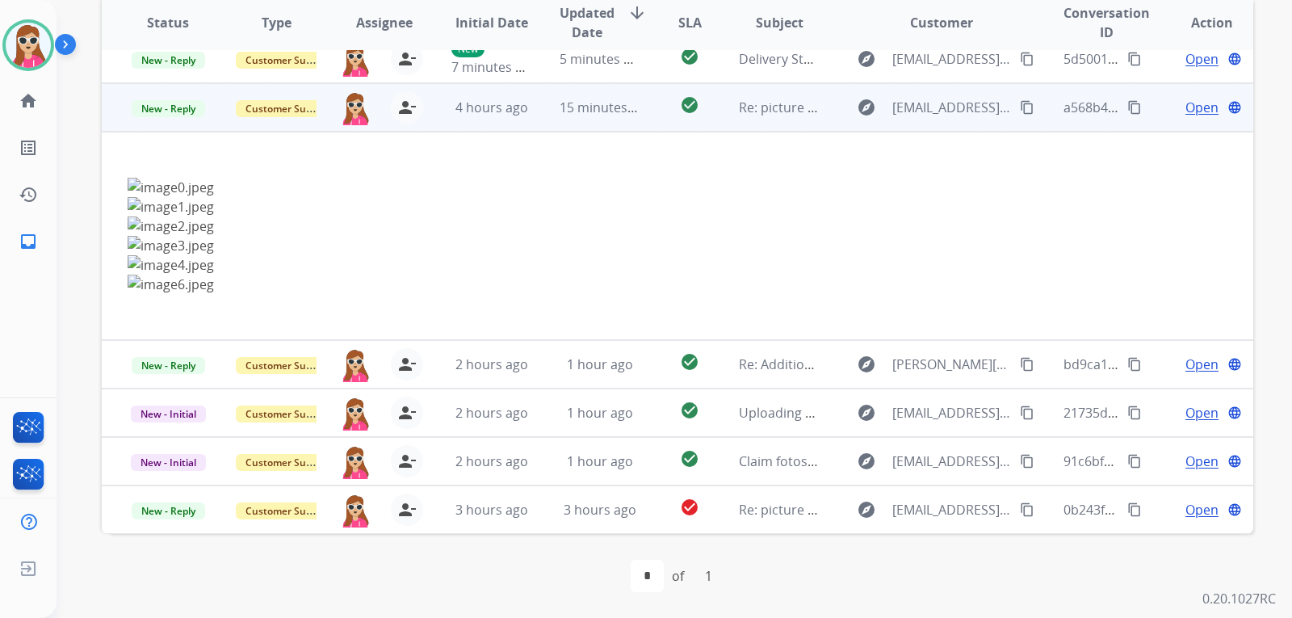
scroll to position [48, 0]
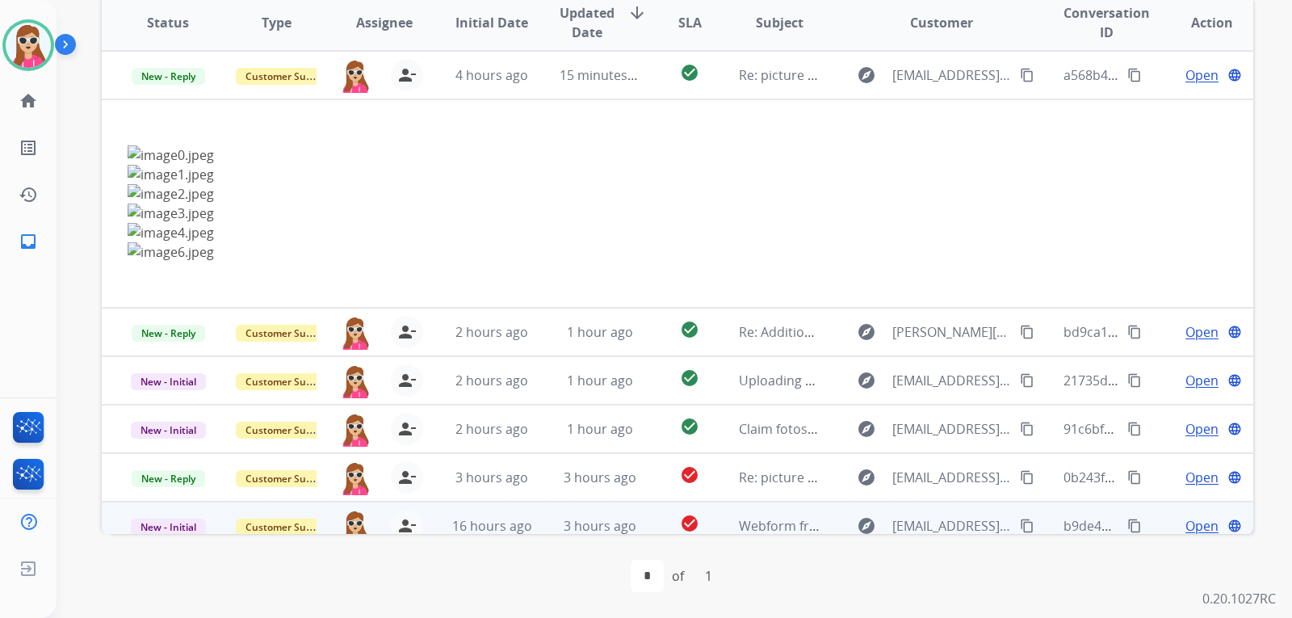
click at [825, 393] on td "explore paramaribo1704@gmail.com content_copy" at bounding box center [930, 380] width 216 height 48
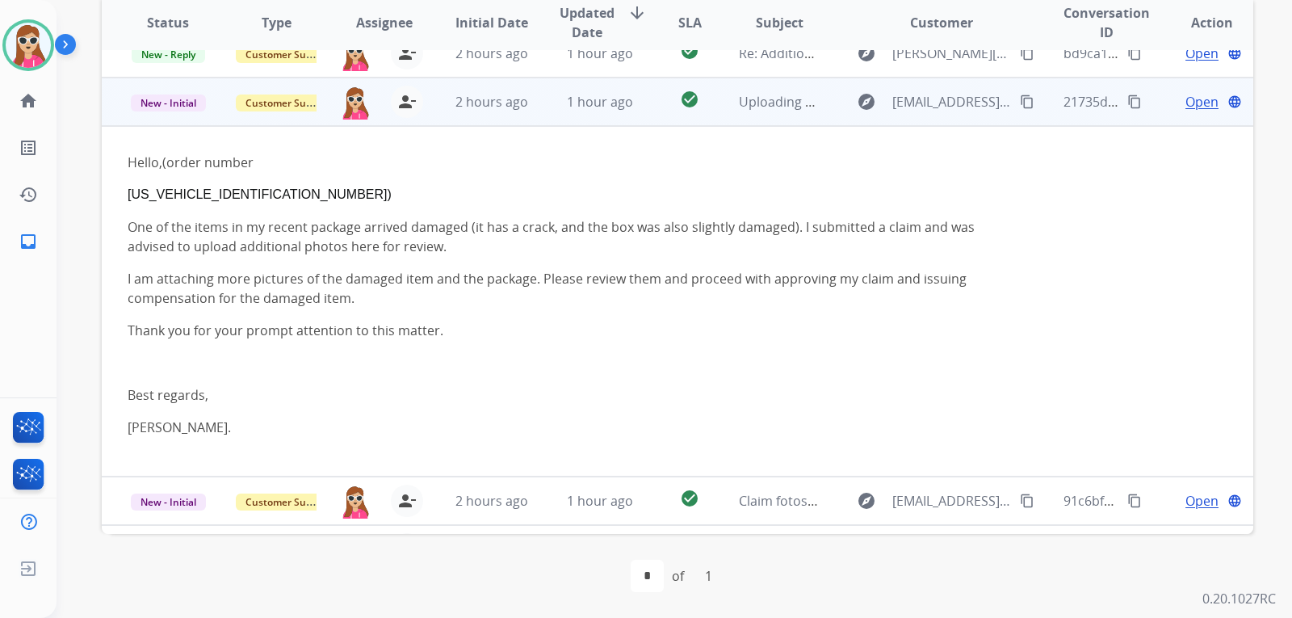
scroll to position [145, 0]
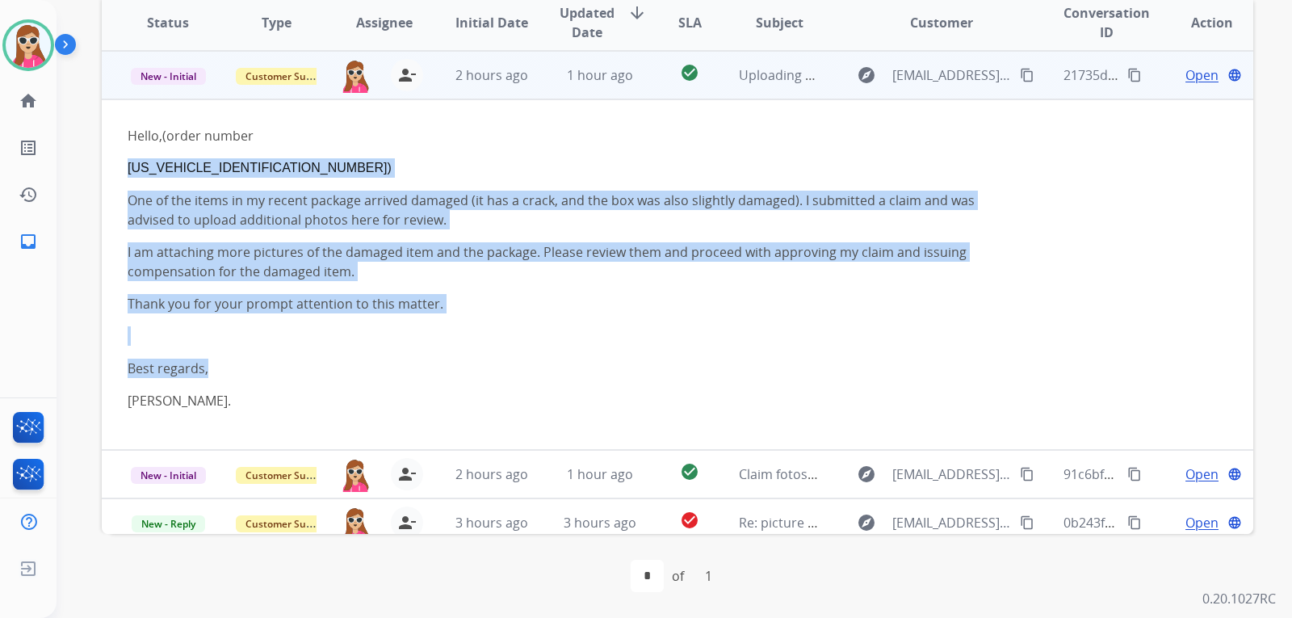
drag, startPoint x: 116, startPoint y: 163, endPoint x: 528, endPoint y: 351, distance: 453.7
click at [523, 356] on td "Hello,(order number CPX25233108309423) One of the items in my recent package ar…" at bounding box center [570, 274] width 936 height 351
click at [616, 349] on div "Hello,(order number CPX25233108309423) One of the items in my recent package ar…" at bounding box center [570, 268] width 885 height 284
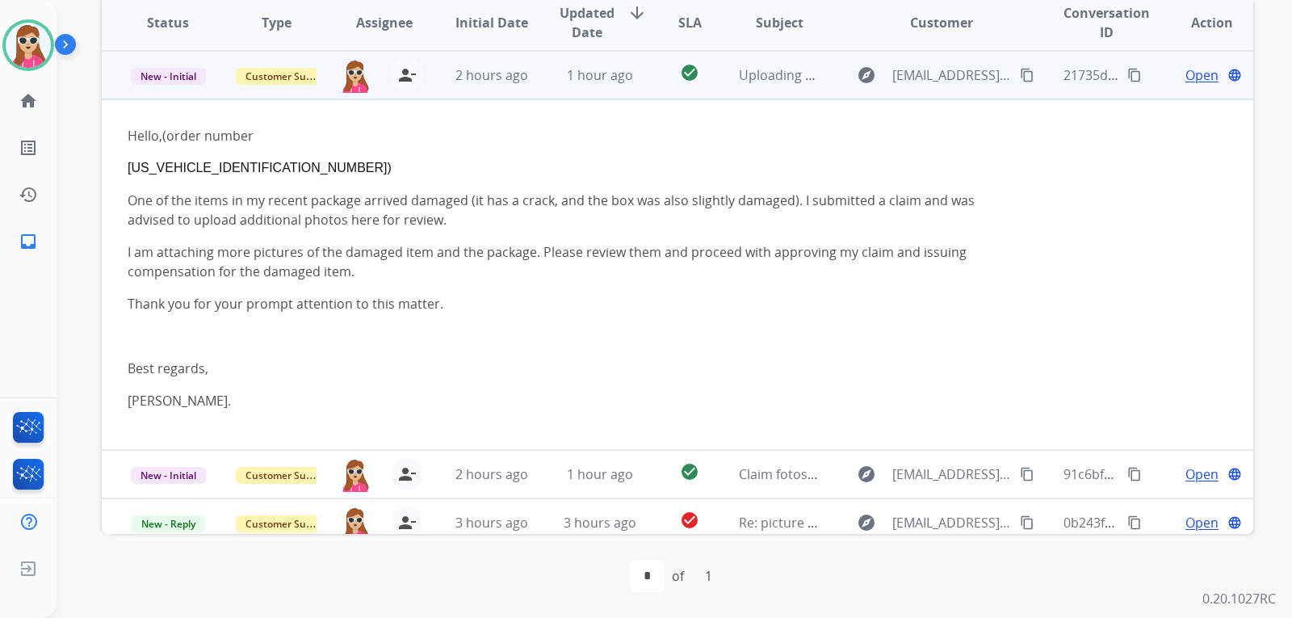
click at [648, 415] on app-office-email-preview "Hello,(order number CPX25233108309423) One of the items in my recent package ar…" at bounding box center [570, 274] width 885 height 297
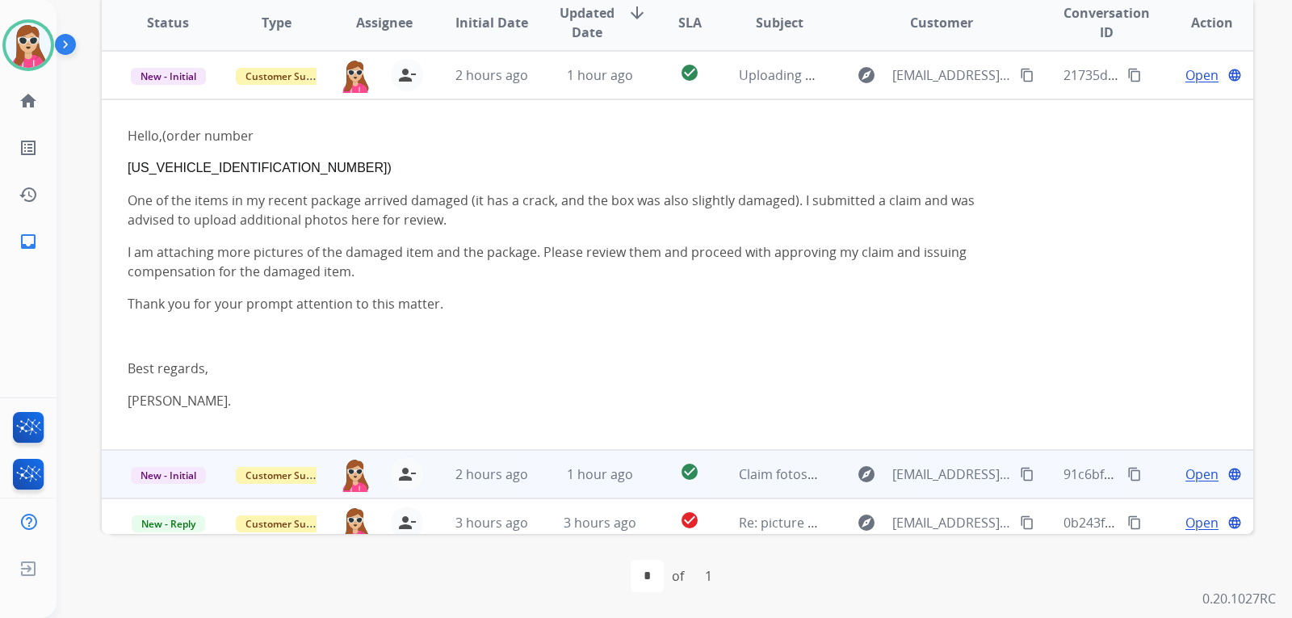
click at [713, 476] on td "Claim fotos [PERSON_NAME]" at bounding box center [767, 474] width 108 height 48
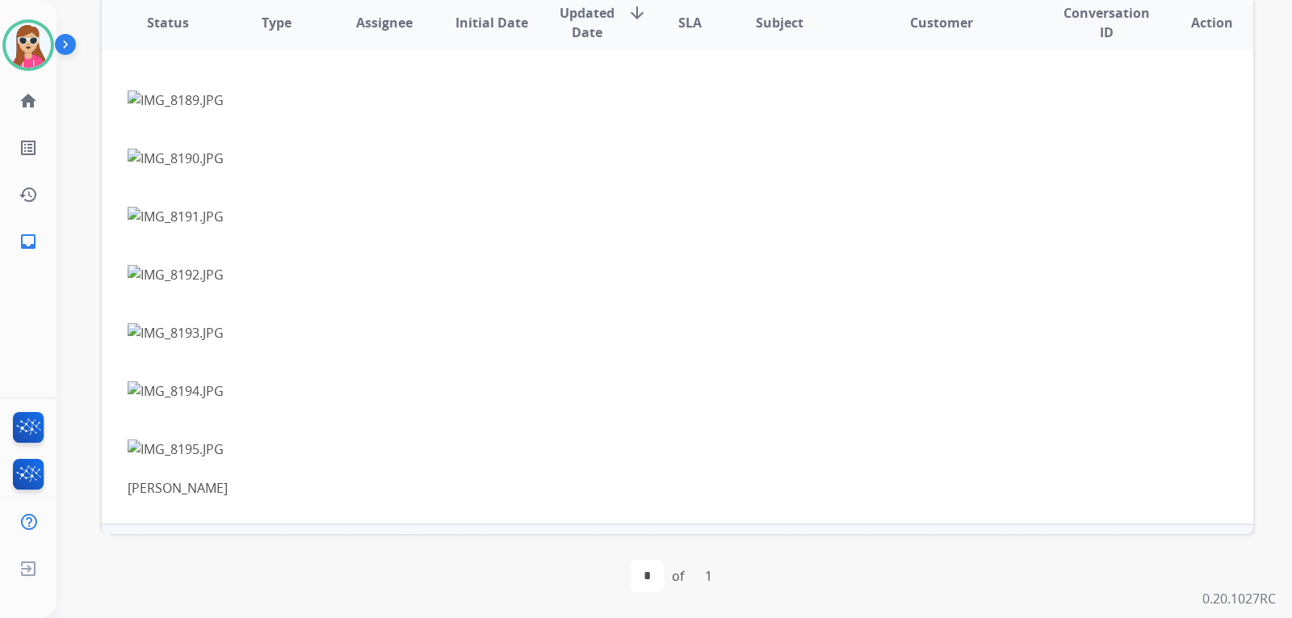
scroll to position [452, 0]
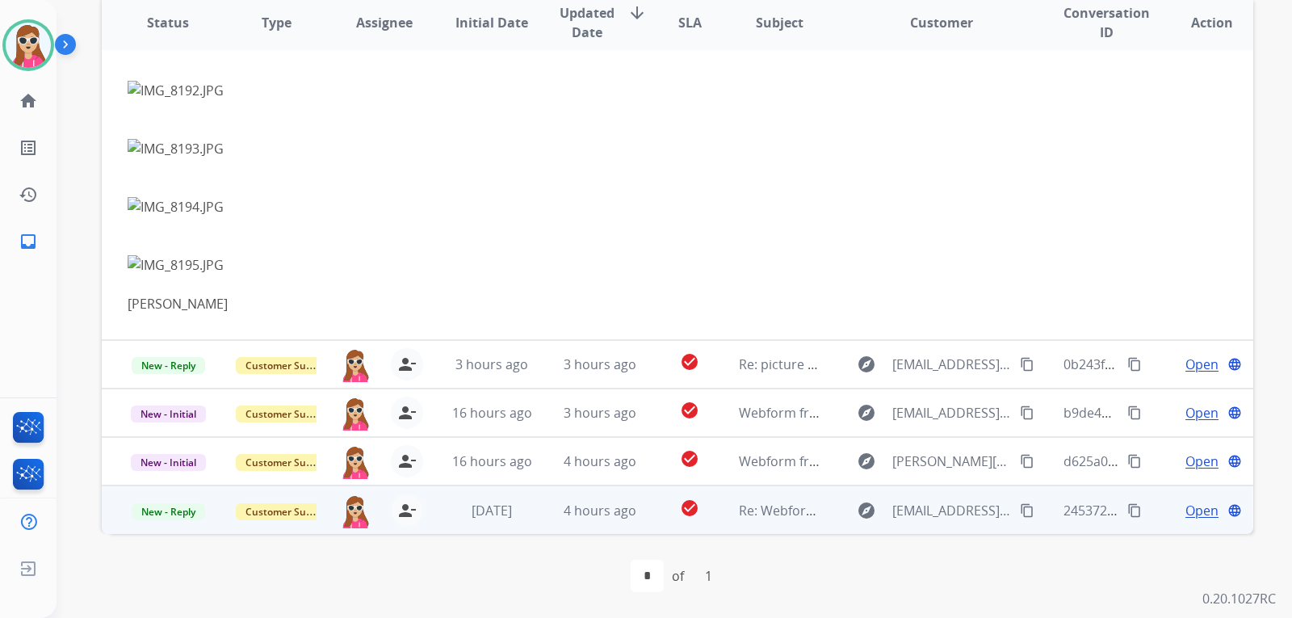
click at [717, 524] on td "Re: Webform from bbromagen@comcast.net on 08/22/2025" at bounding box center [767, 509] width 108 height 48
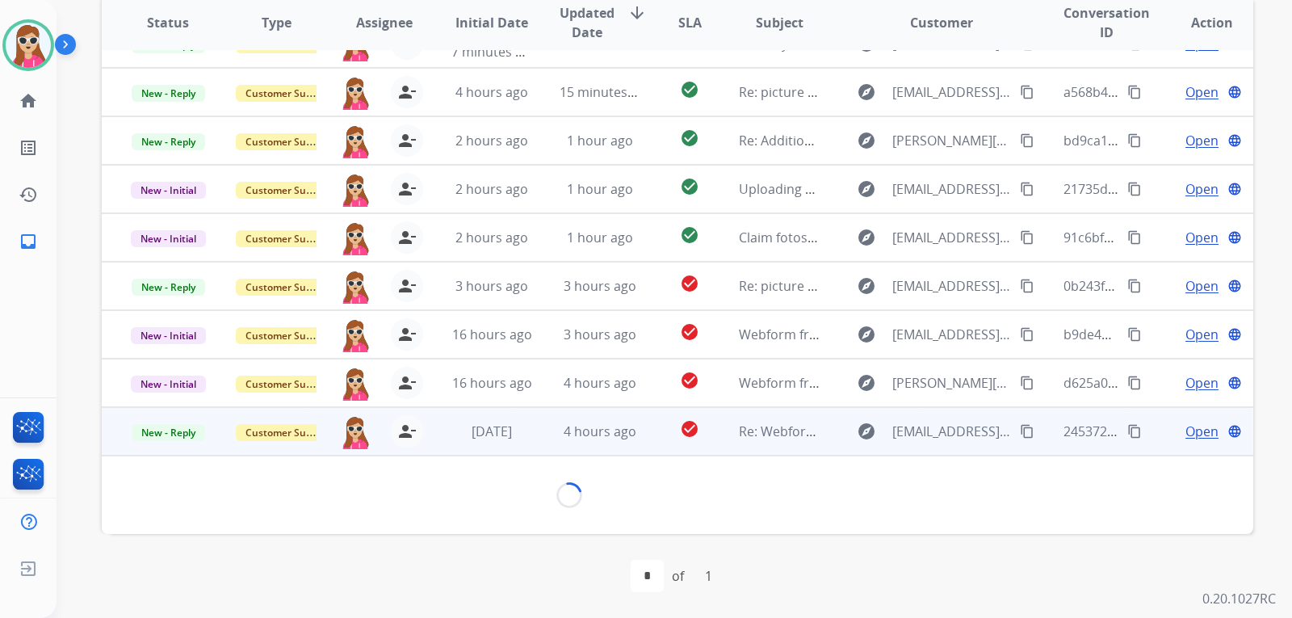
scroll to position [83, 0]
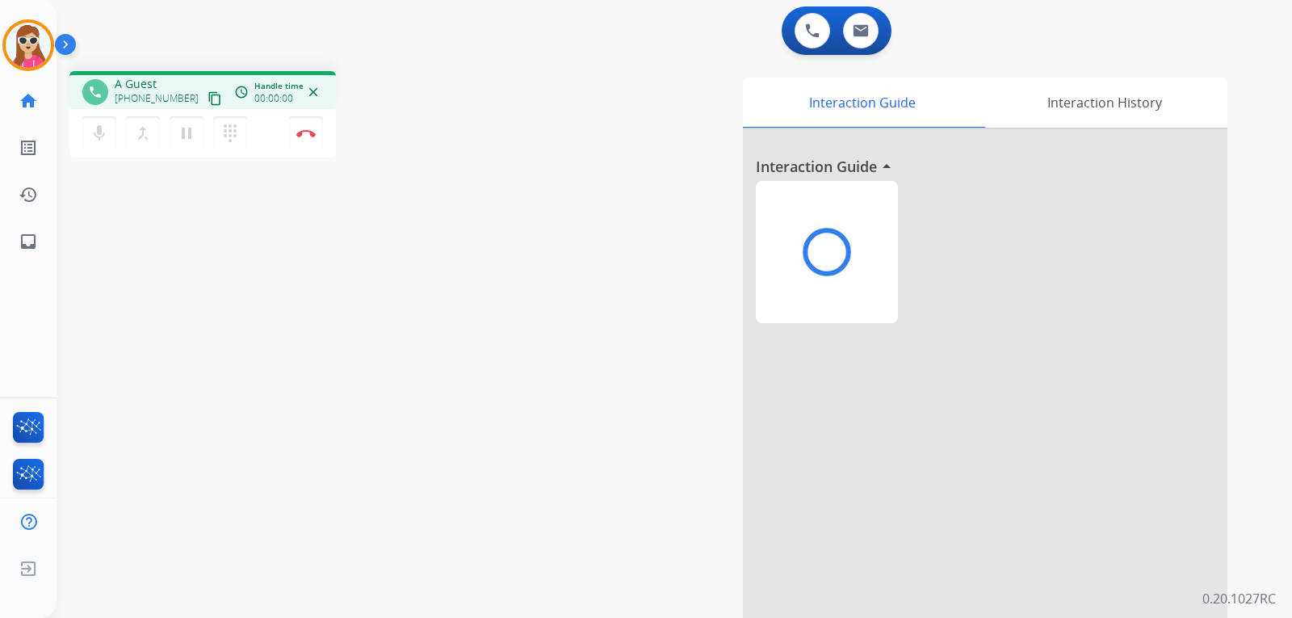
click at [748, 420] on div at bounding box center [985, 430] width 485 height 603
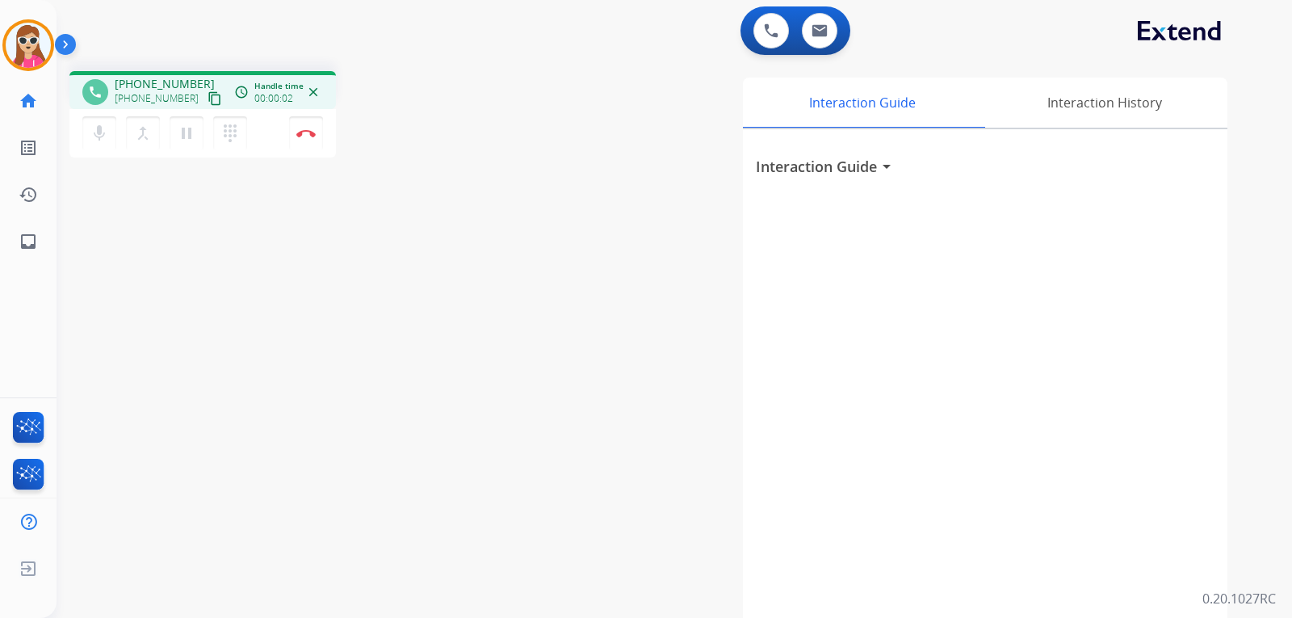
click at [208, 98] on mat-icon "content_copy" at bounding box center [215, 98] width 15 height 15
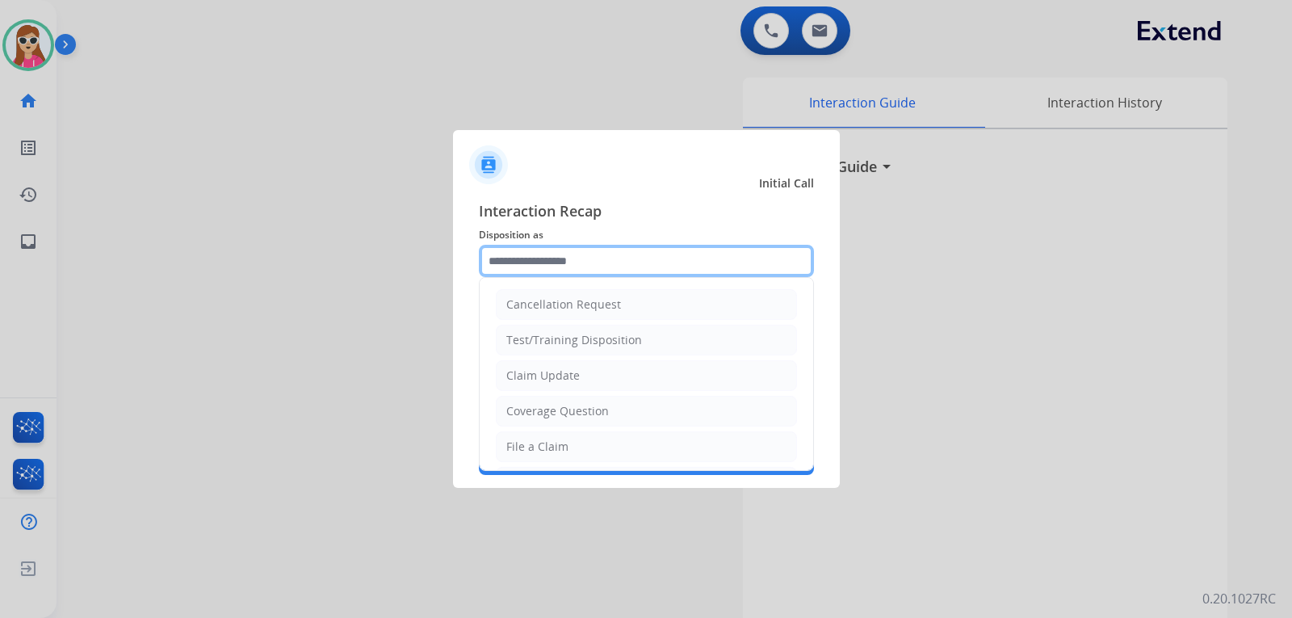
click at [545, 258] on input "text" at bounding box center [646, 261] width 335 height 32
click at [569, 449] on li "File a Claim" at bounding box center [646, 446] width 301 height 31
type input "**********"
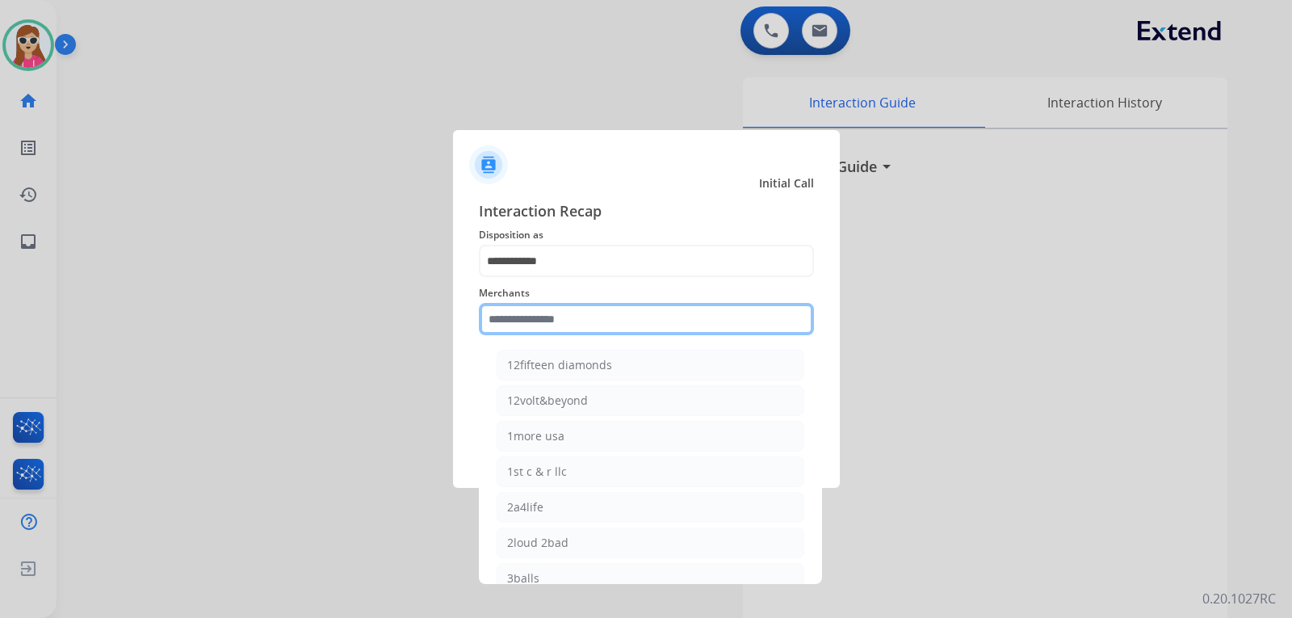
click at [614, 317] on input "text" at bounding box center [646, 319] width 335 height 32
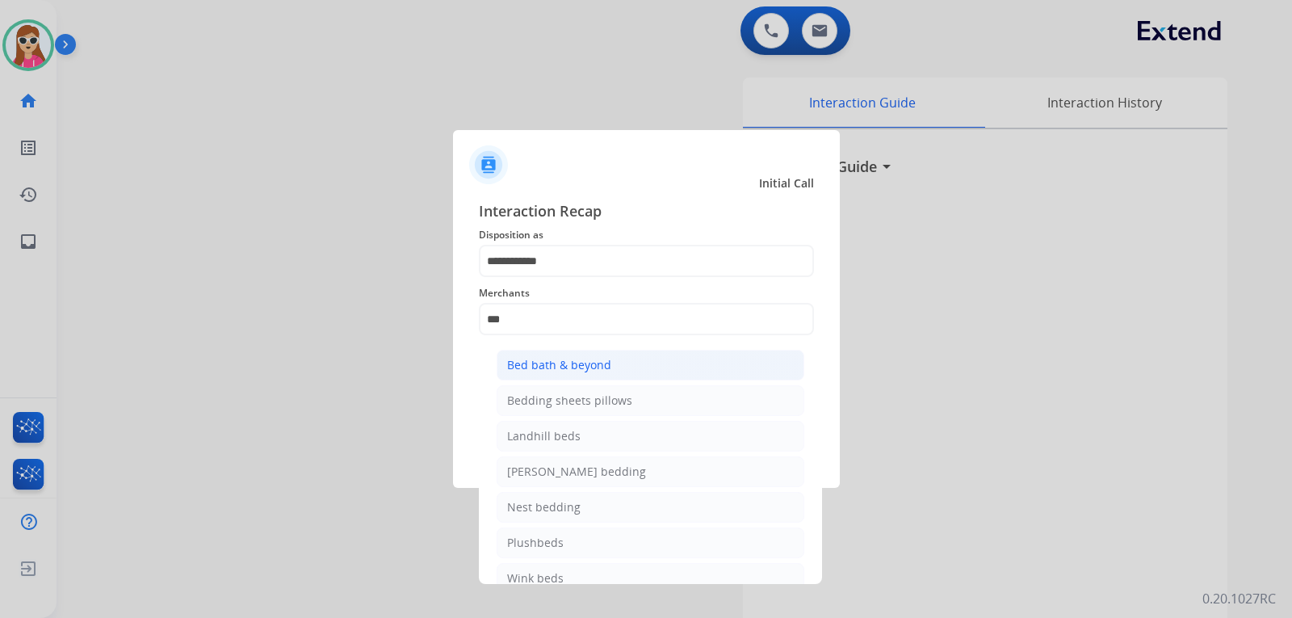
click at [621, 366] on li "Bed bath & beyond" at bounding box center [651, 365] width 308 height 31
type input "**********"
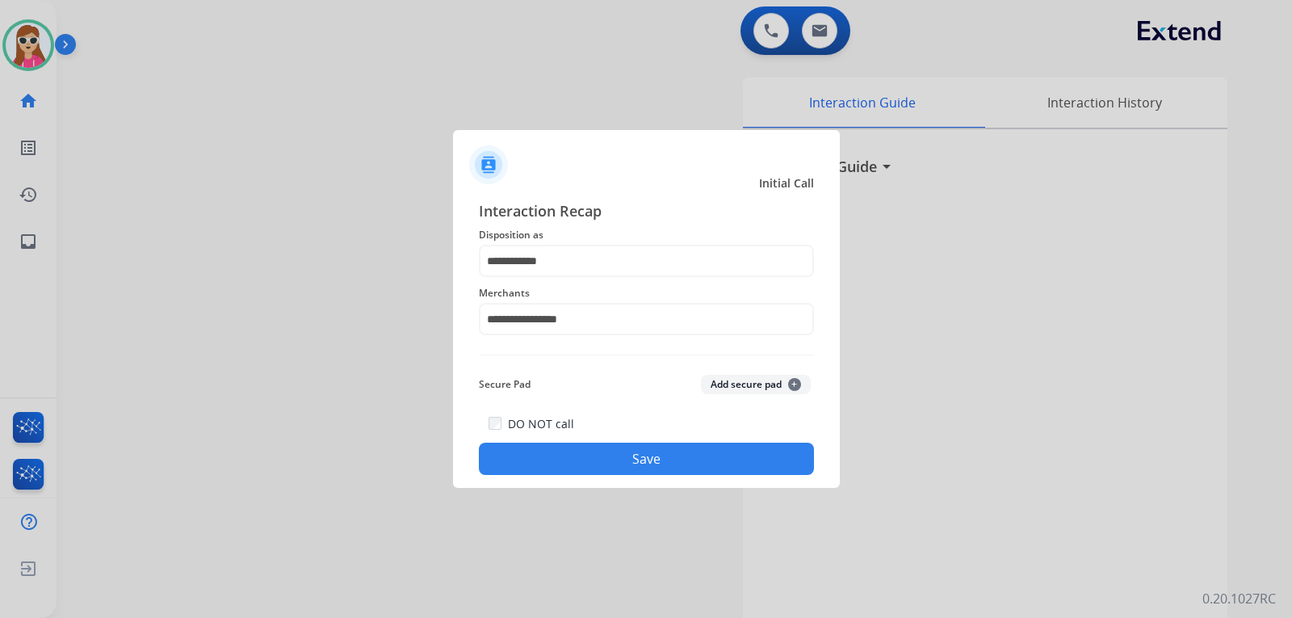
click at [628, 456] on button "Save" at bounding box center [646, 459] width 335 height 32
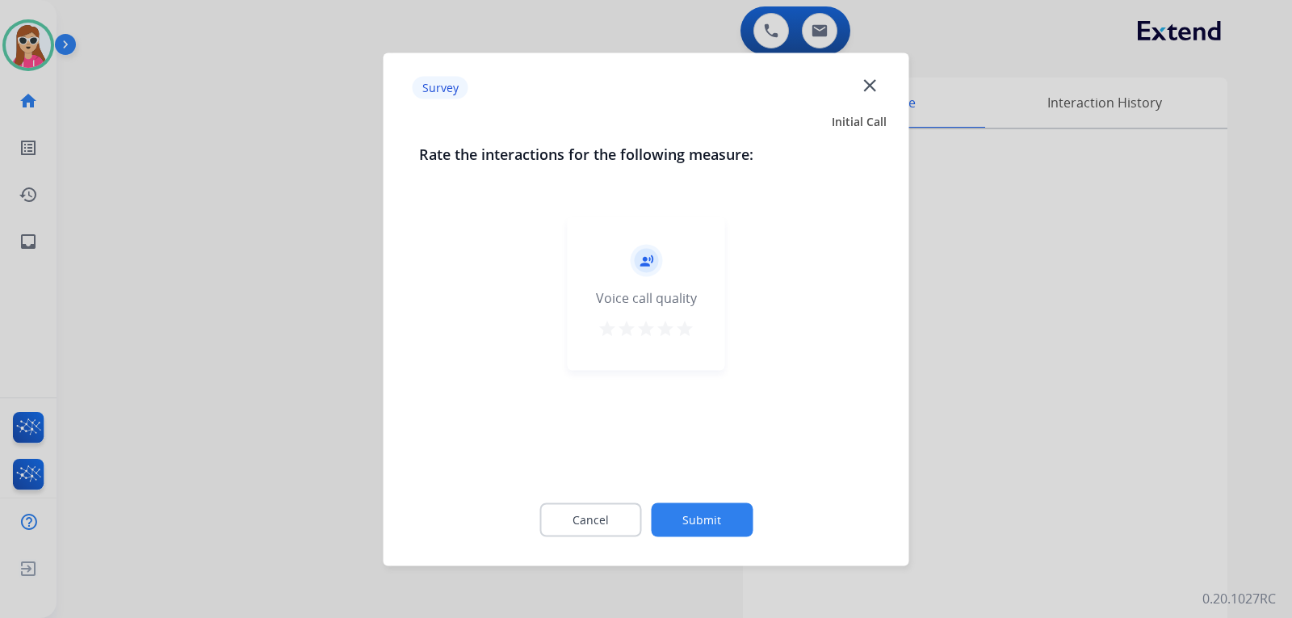
click at [699, 338] on div "record_voice_over Voice call quality star star star star star" at bounding box center [647, 292] width 158 height 153
click at [684, 329] on mat-icon "star" at bounding box center [684, 327] width 19 height 19
click at [702, 538] on div "Cancel Submit" at bounding box center [646, 519] width 455 height 73
click at [716, 507] on button "Submit" at bounding box center [702, 519] width 102 height 34
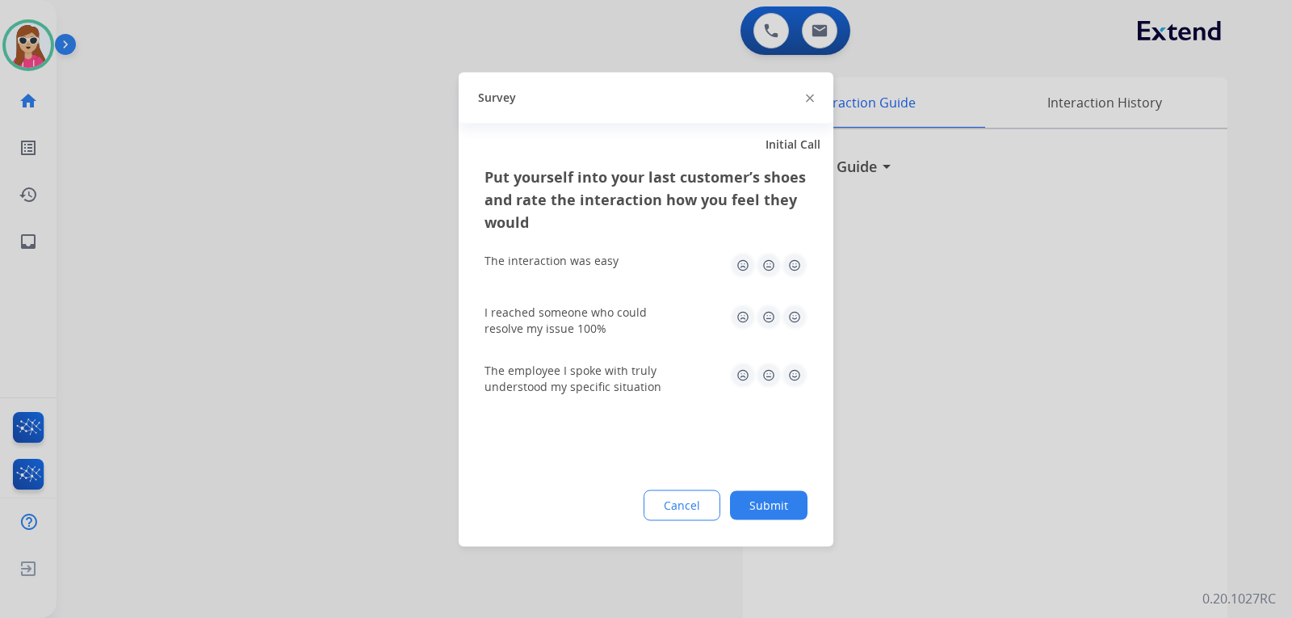
click at [803, 269] on img at bounding box center [795, 265] width 26 height 26
click at [801, 315] on img at bounding box center [795, 317] width 26 height 26
click at [802, 374] on img at bounding box center [795, 375] width 26 height 26
click at [788, 502] on button "Submit" at bounding box center [769, 504] width 78 height 29
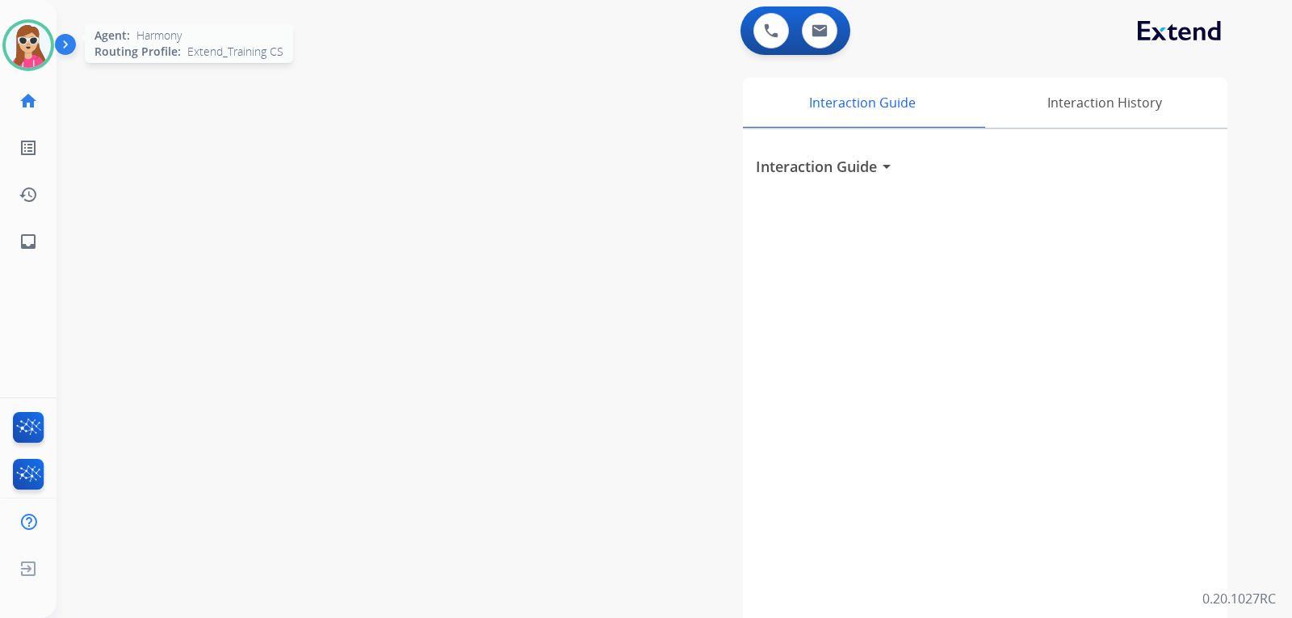
click at [24, 44] on img at bounding box center [28, 45] width 45 height 45
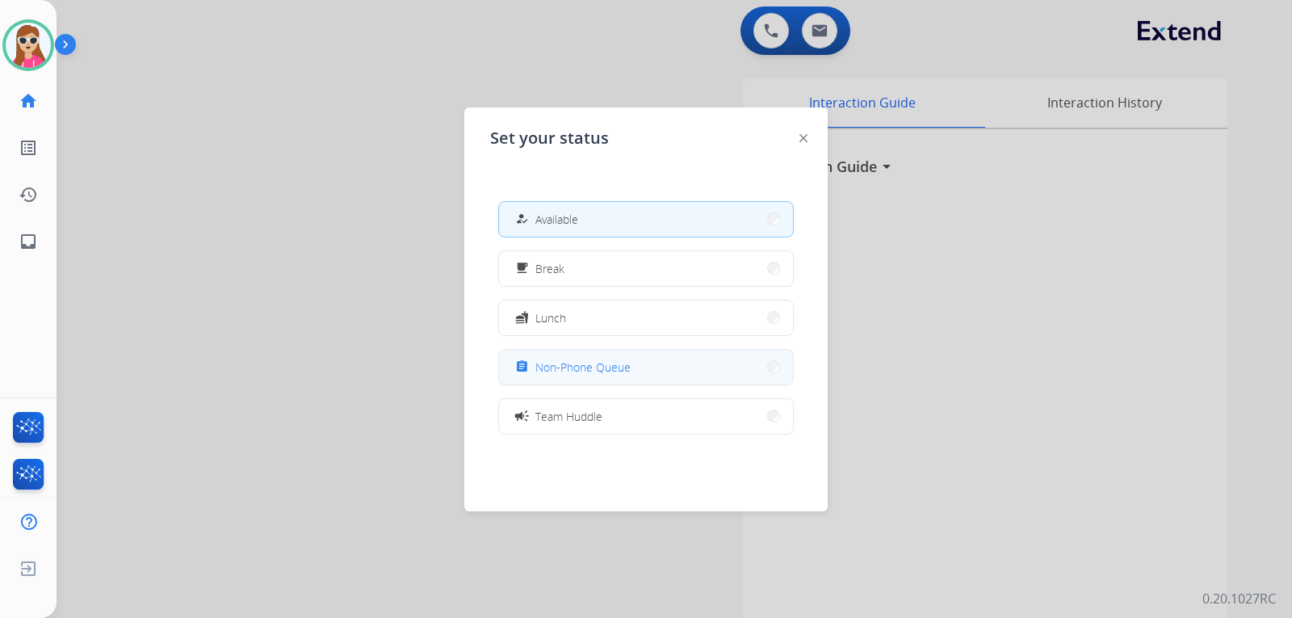
click at [590, 370] on span "Non-Phone Queue" at bounding box center [583, 367] width 95 height 17
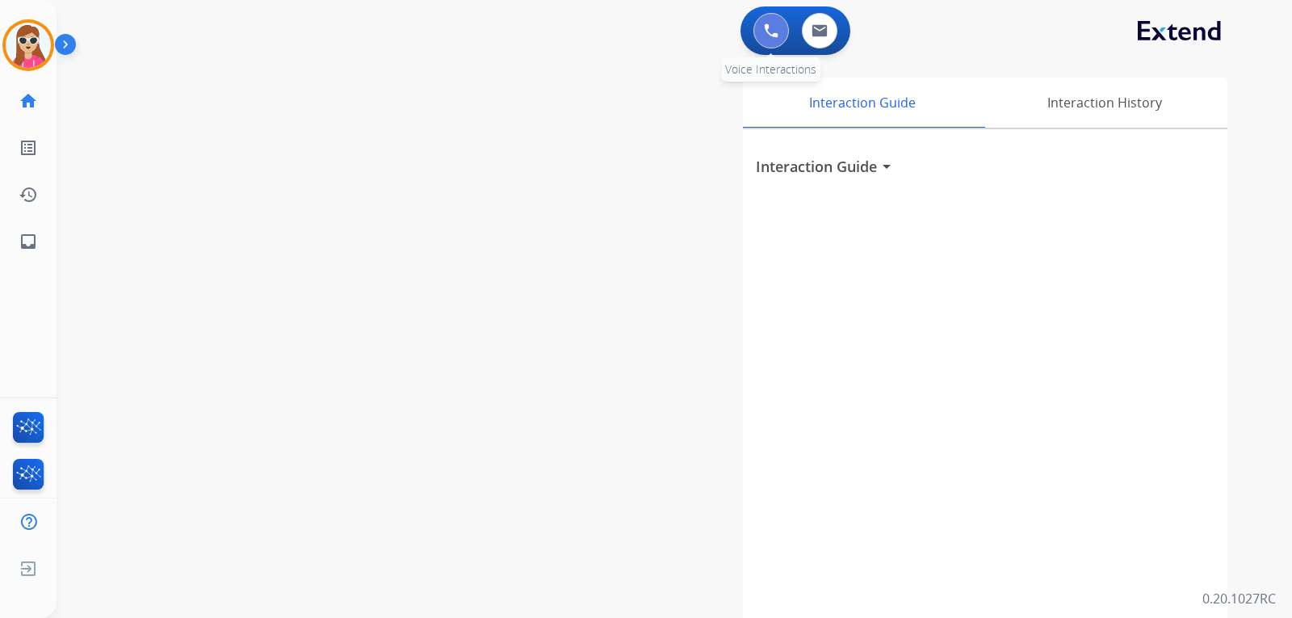
click at [754, 31] on button at bounding box center [772, 31] width 36 height 36
click at [34, 53] on img at bounding box center [28, 45] width 45 height 45
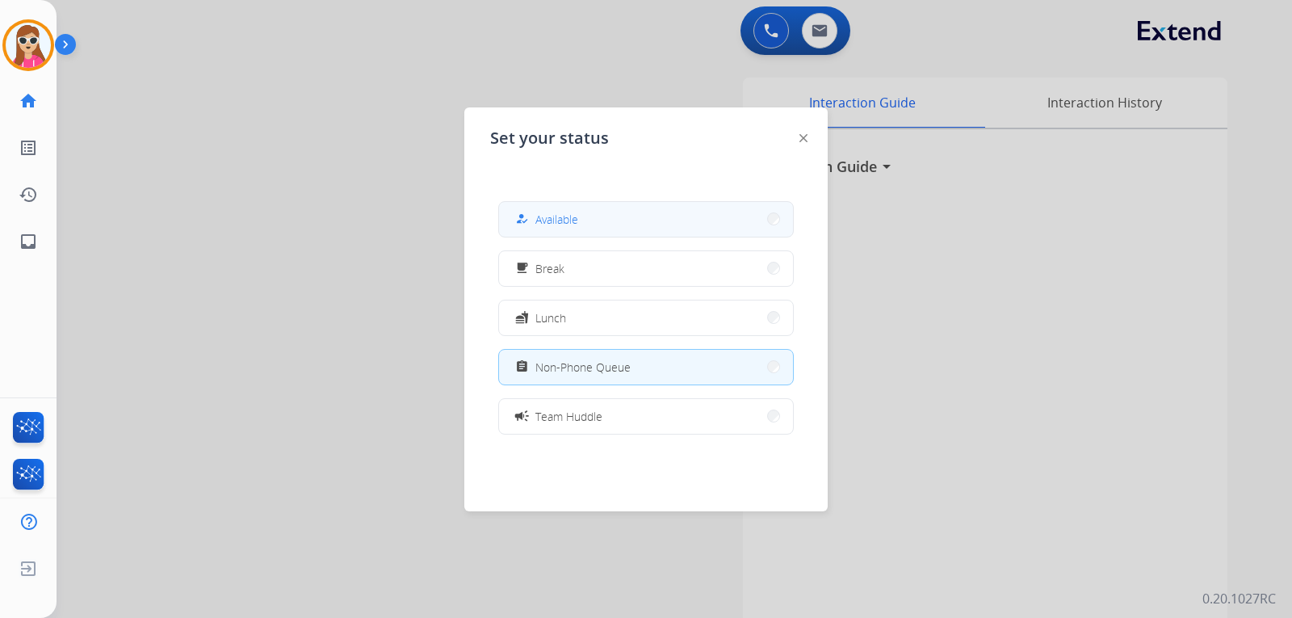
click at [658, 226] on button "how_to_reg Available" at bounding box center [646, 219] width 294 height 35
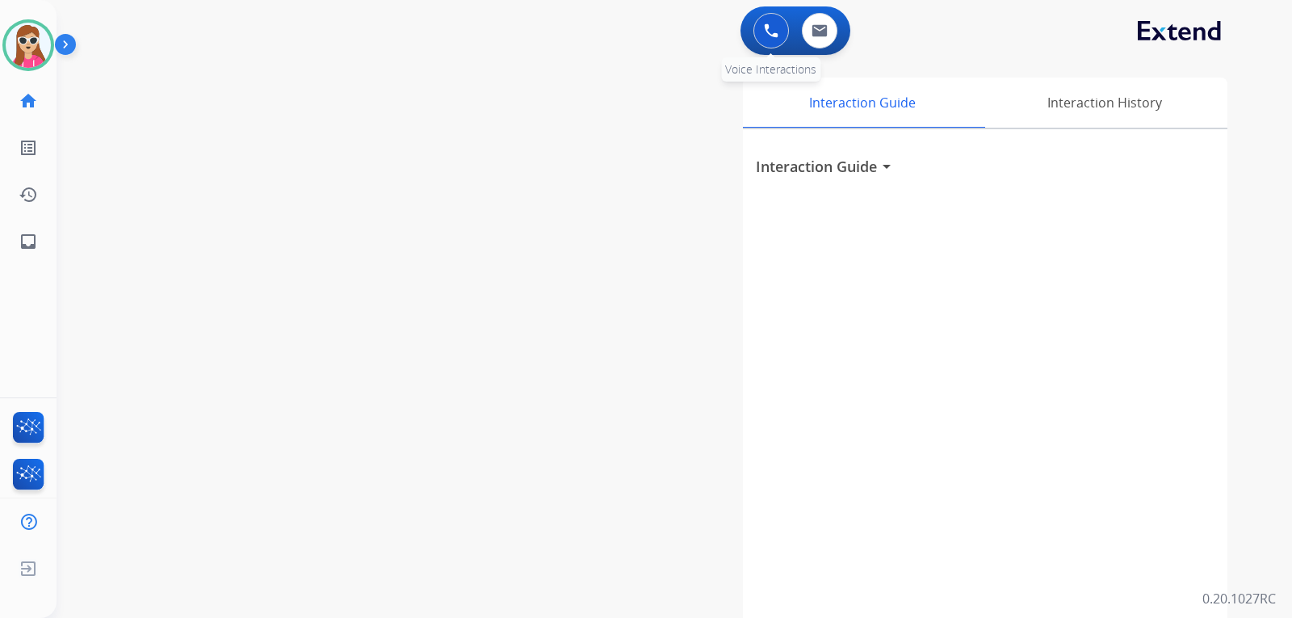
click at [780, 38] on button at bounding box center [772, 31] width 36 height 36
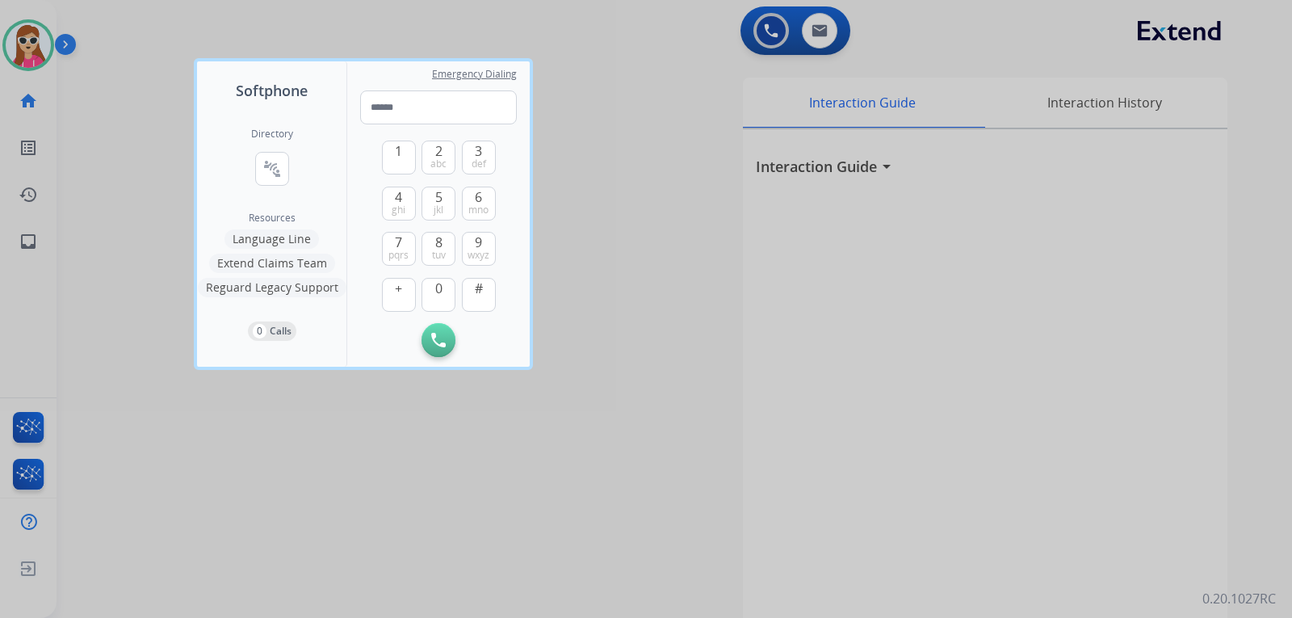
click at [360, 460] on div at bounding box center [646, 309] width 1292 height 618
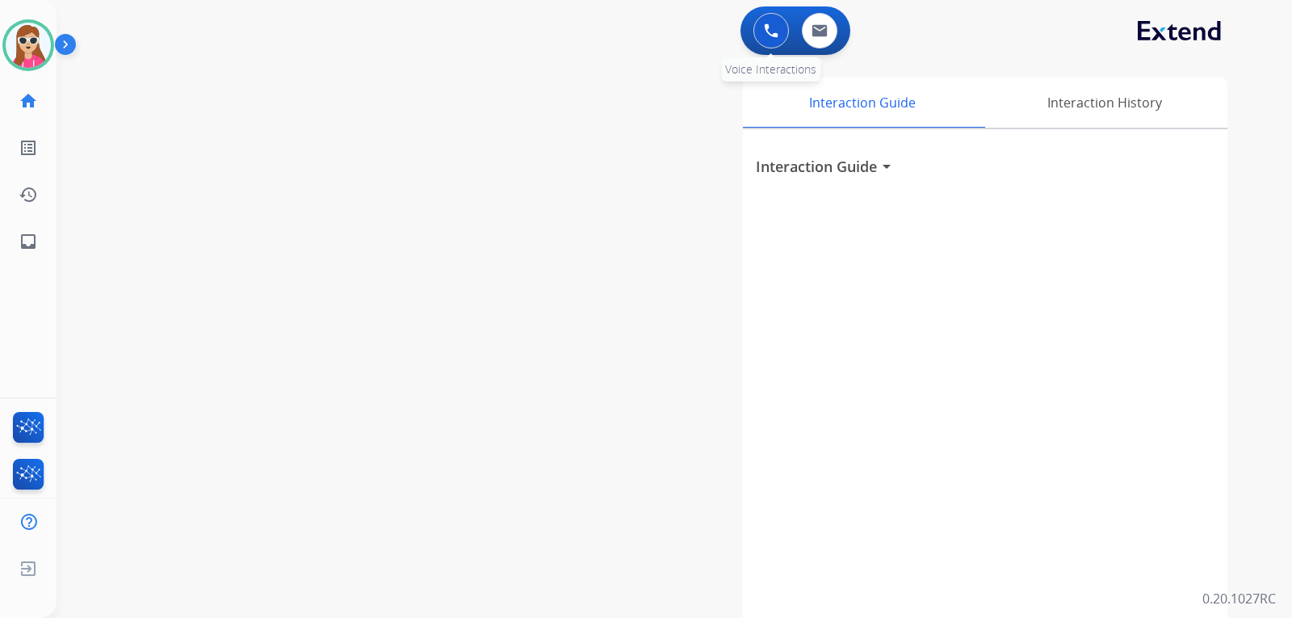
click at [779, 30] on button at bounding box center [772, 31] width 36 height 36
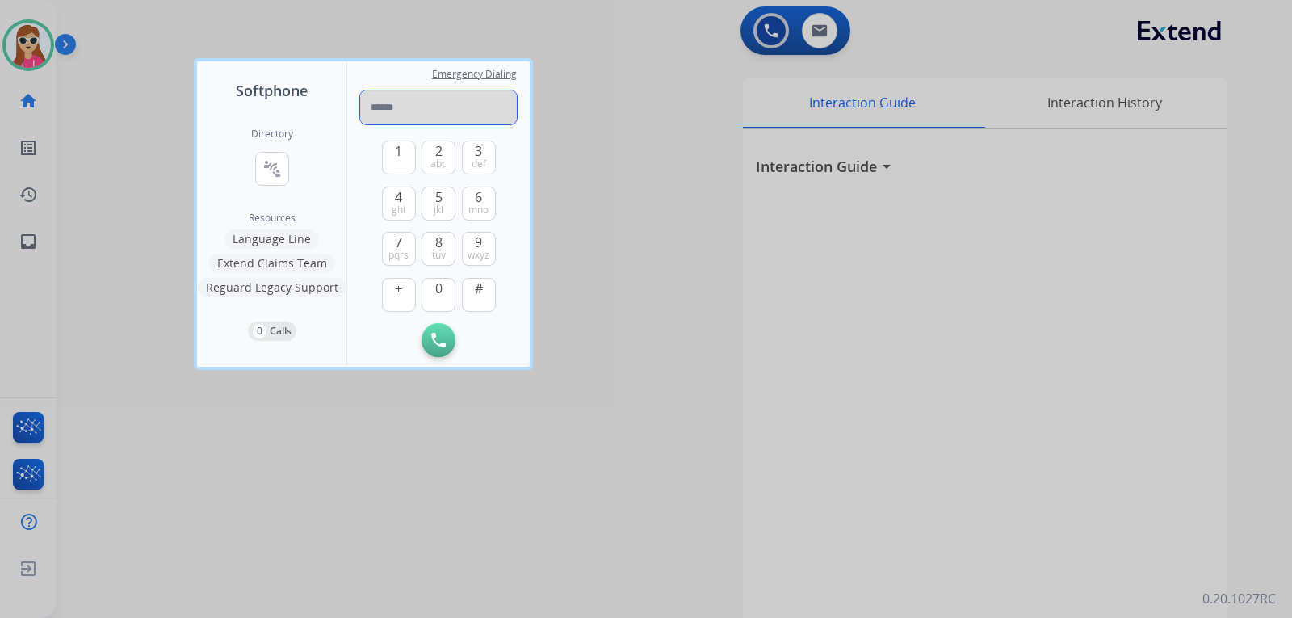
paste input "**********"
click at [392, 109] on input "**********" at bounding box center [438, 107] width 157 height 34
click at [377, 110] on input "**********" at bounding box center [438, 107] width 157 height 34
type input "**********"
click at [446, 331] on button "Initiate Call" at bounding box center [439, 340] width 34 height 34
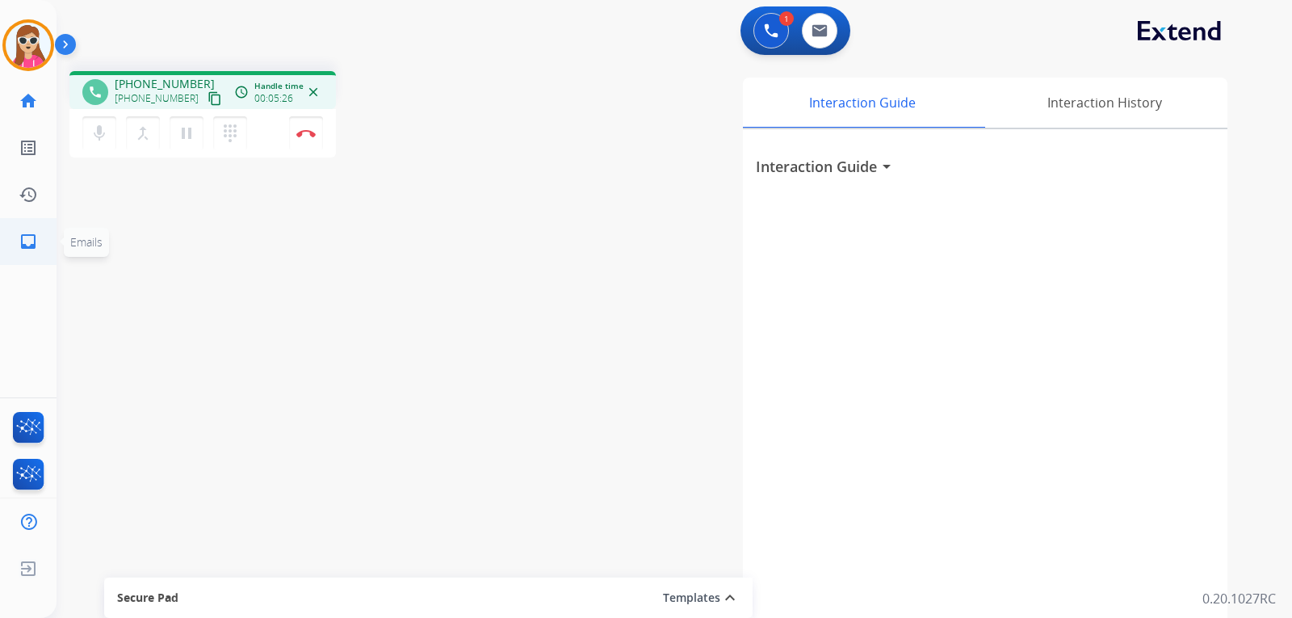
click at [44, 243] on link "inbox Emails" at bounding box center [28, 241] width 45 height 45
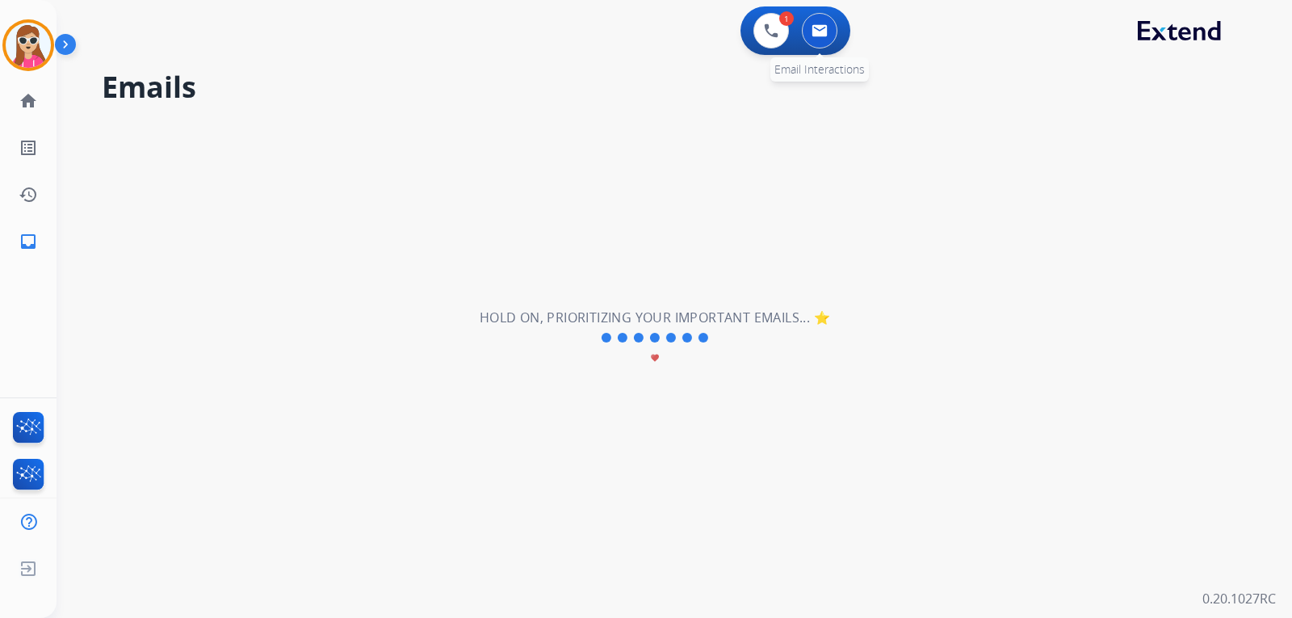
click at [824, 28] on img at bounding box center [820, 30] width 16 height 13
click at [822, 44] on button at bounding box center [820, 31] width 36 height 36
click at [34, 239] on mat-icon "inbox" at bounding box center [28, 241] width 19 height 19
click at [23, 103] on mat-icon "home" at bounding box center [28, 100] width 19 height 19
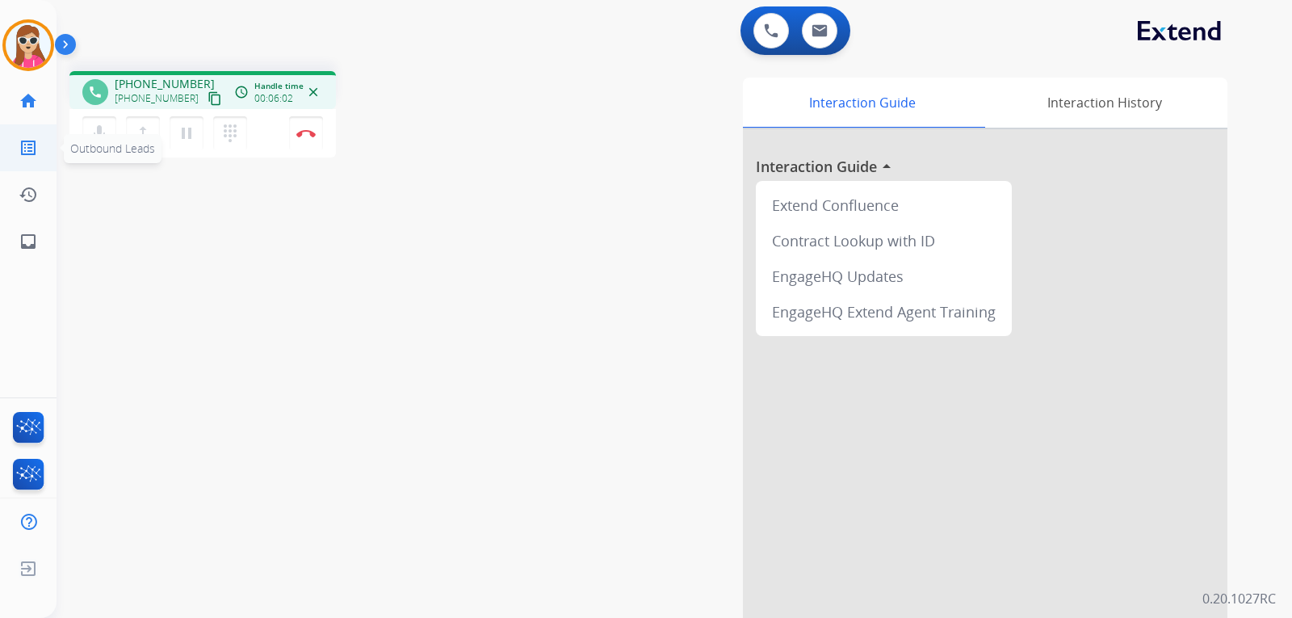
click at [41, 150] on link "list_alt Outbound Leads" at bounding box center [28, 147] width 45 height 45
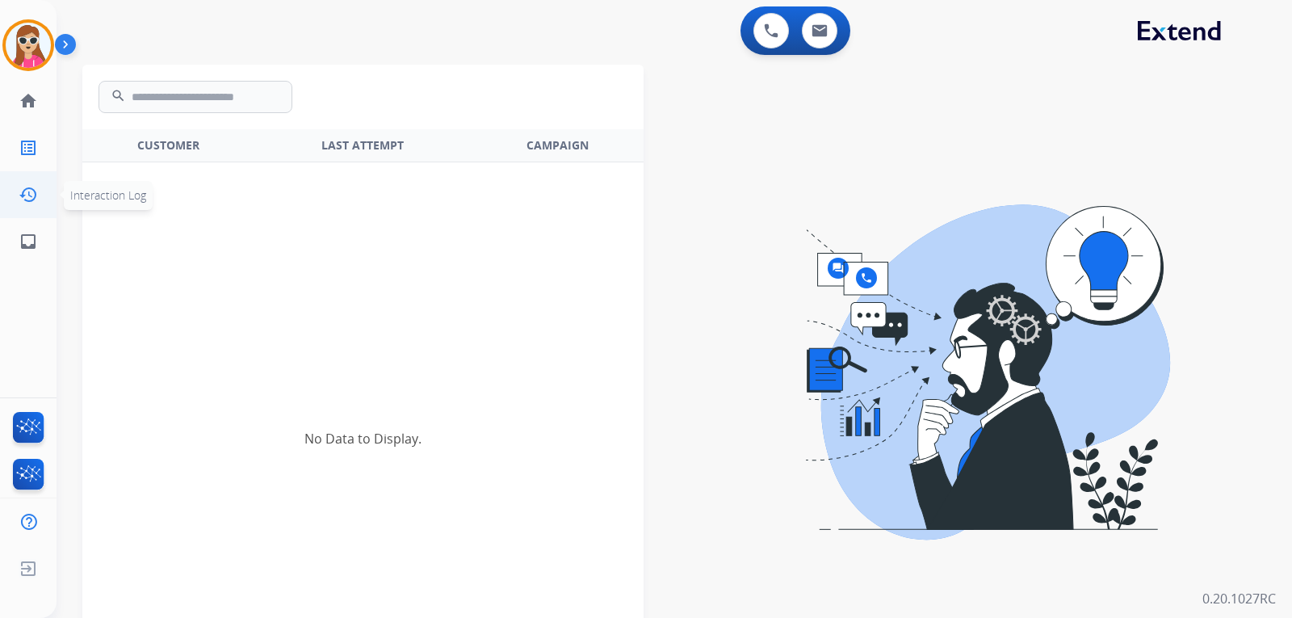
click at [34, 201] on mat-icon "history" at bounding box center [28, 194] width 19 height 19
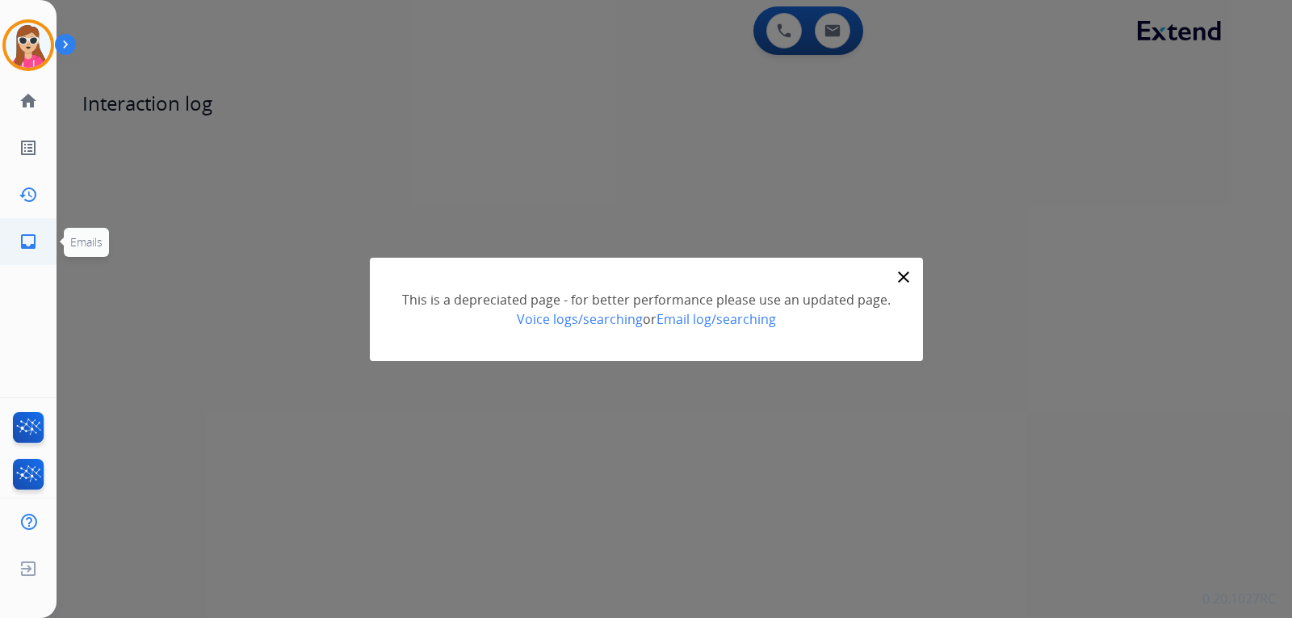
click at [32, 239] on mat-icon "inbox" at bounding box center [28, 241] width 19 height 19
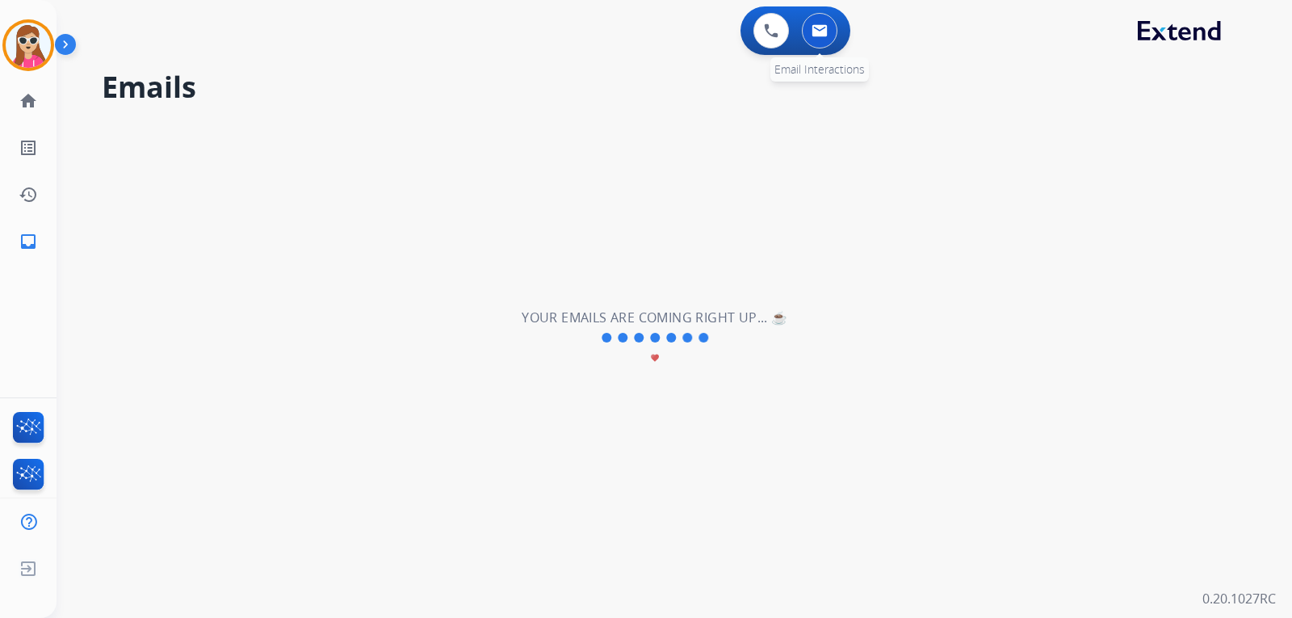
click at [816, 32] on img at bounding box center [820, 30] width 16 height 13
click at [766, 39] on button at bounding box center [772, 31] width 36 height 36
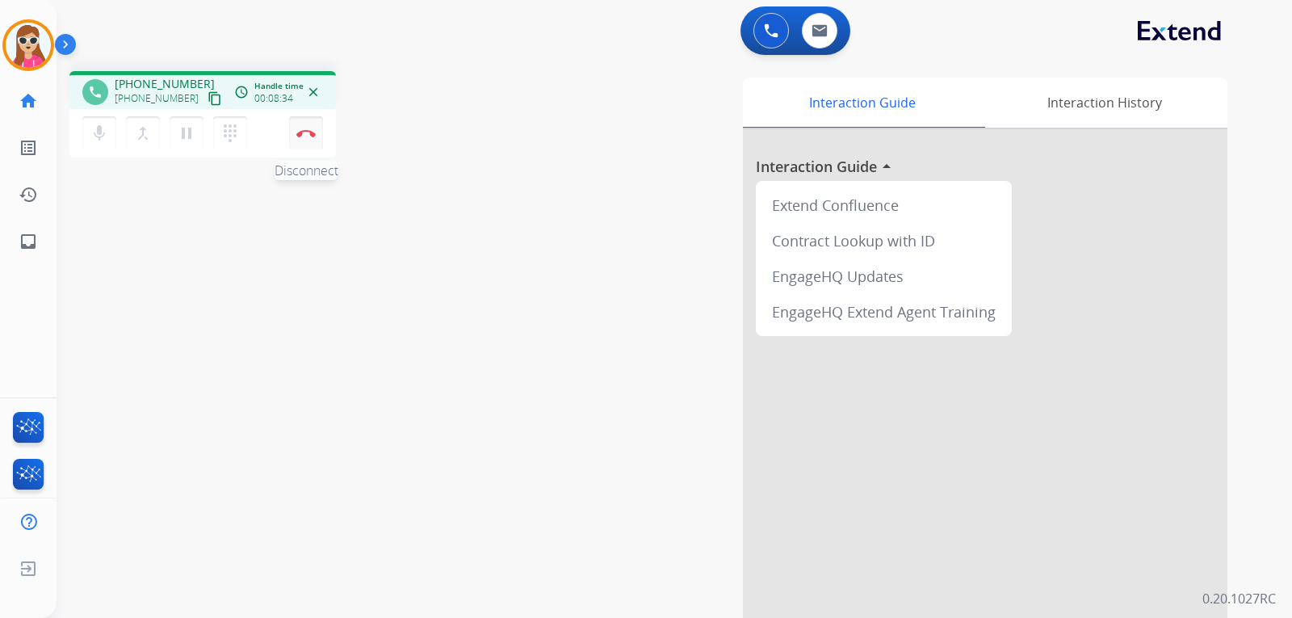
click at [306, 137] on img at bounding box center [305, 133] width 19 height 8
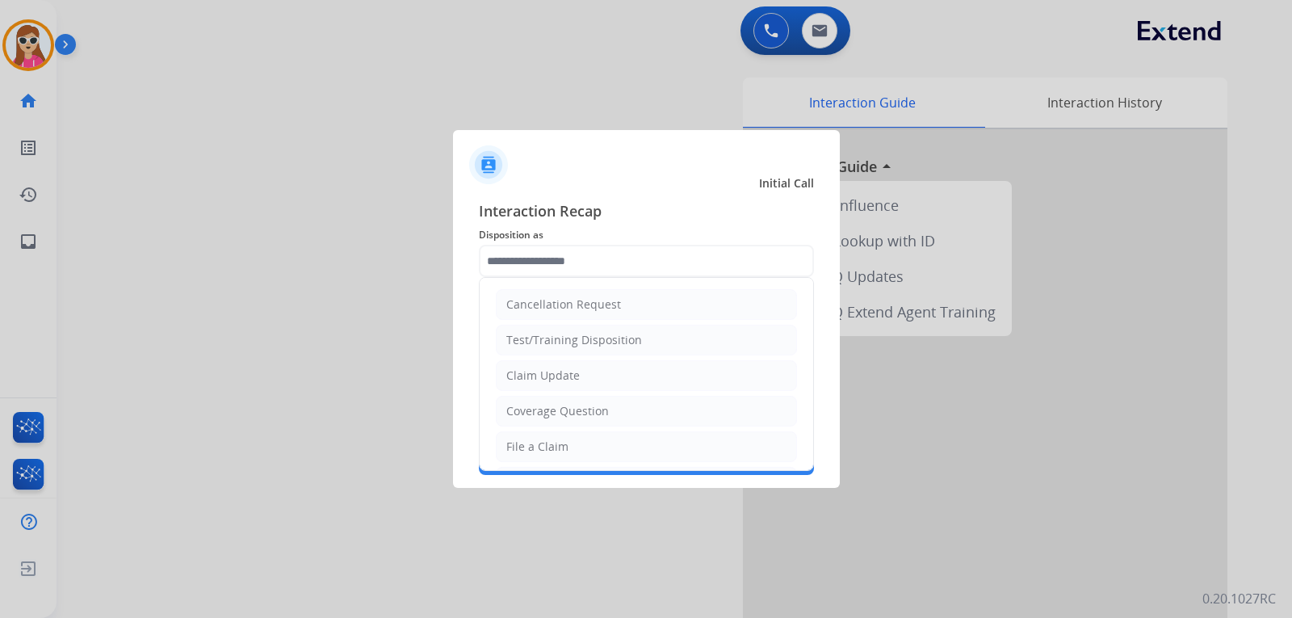
click at [571, 384] on div "Claim Update" at bounding box center [543, 376] width 74 height 16
type input "**********"
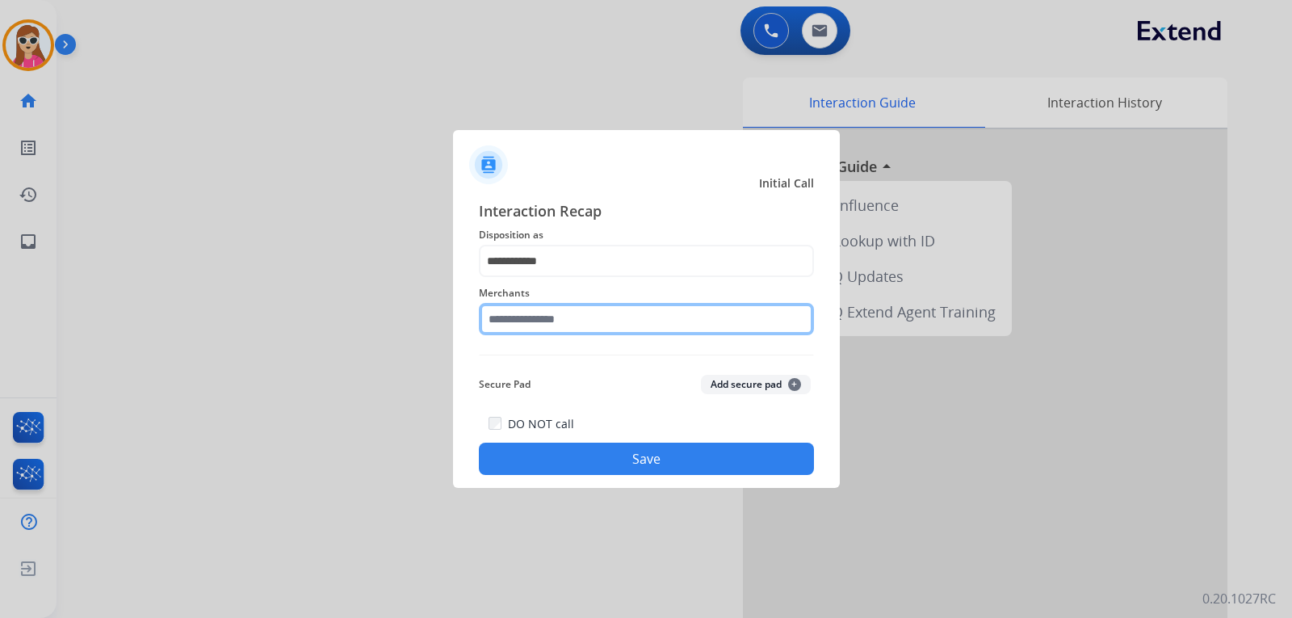
click at [582, 317] on input "text" at bounding box center [646, 319] width 335 height 32
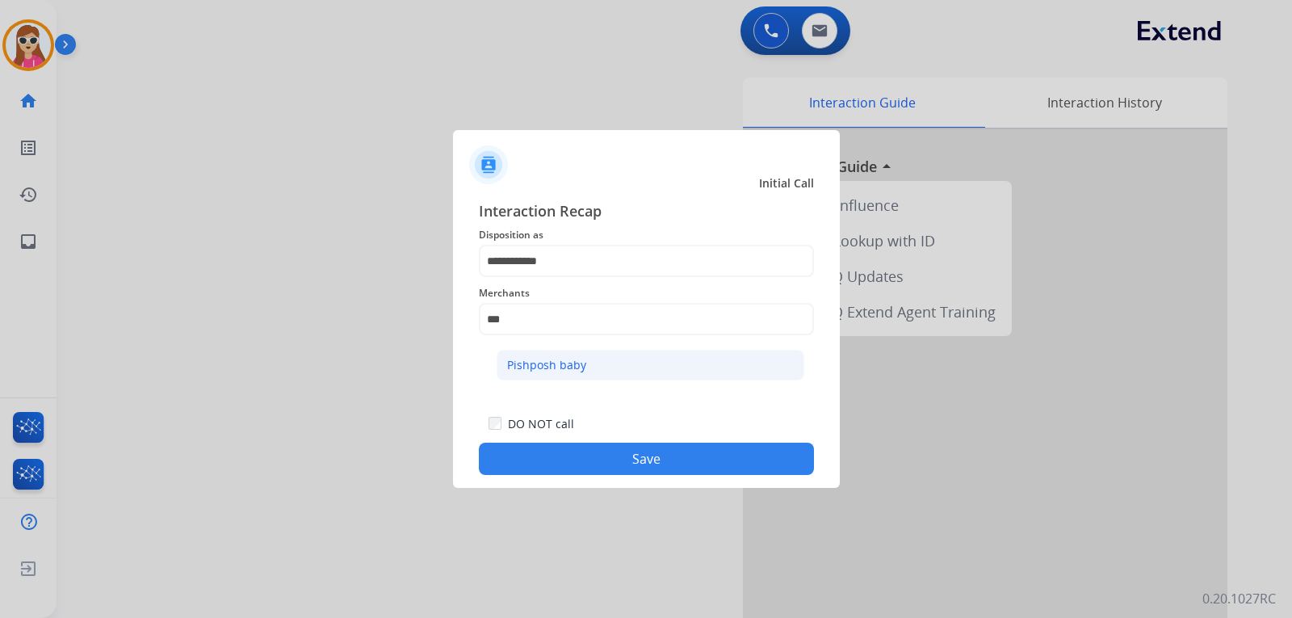
click at [584, 368] on li "Pishposh baby" at bounding box center [651, 365] width 308 height 31
type input "**********"
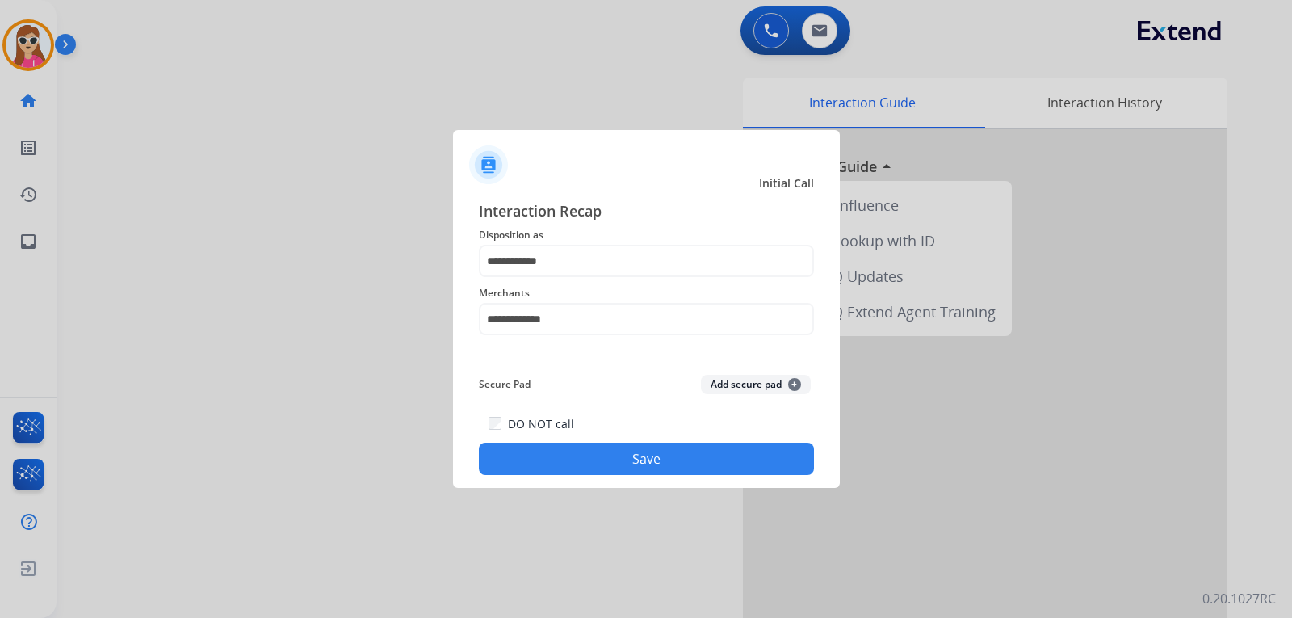
click at [658, 464] on button "Save" at bounding box center [646, 459] width 335 height 32
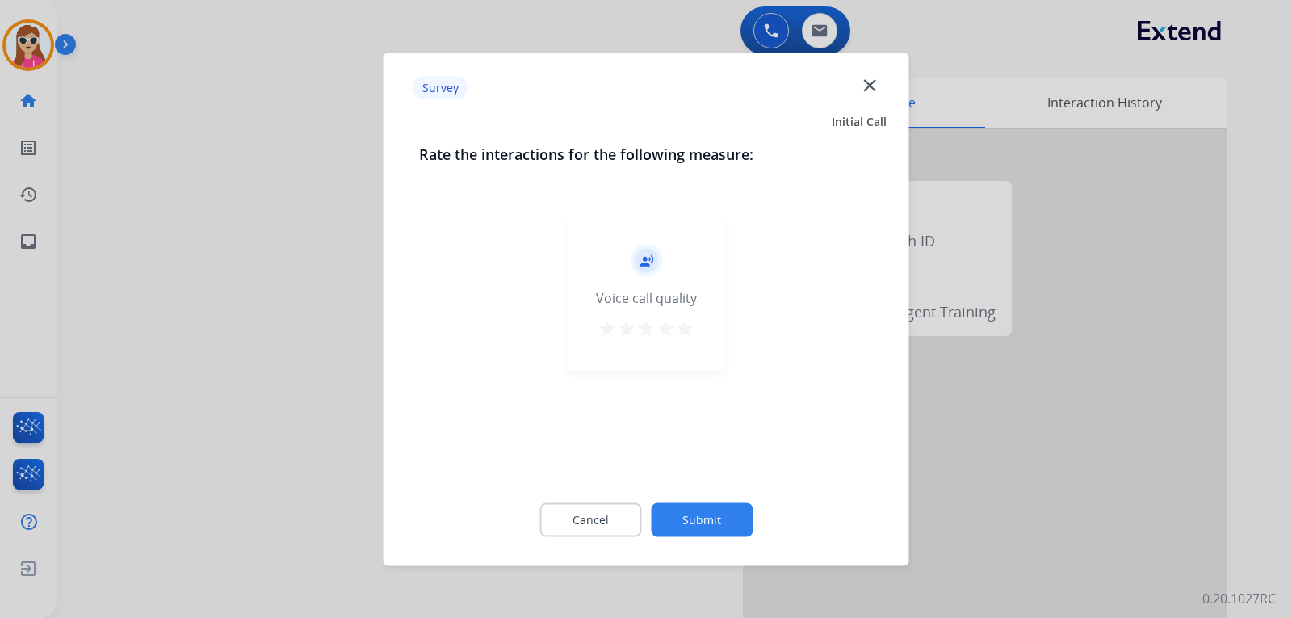
drag, startPoint x: 686, startPoint y: 310, endPoint x: 685, endPoint y: 322, distance: 12.1
click at [685, 314] on div "record_voice_over Voice call quality star star star star star" at bounding box center [647, 292] width 158 height 153
click at [683, 330] on mat-icon "star" at bounding box center [684, 327] width 19 height 19
click at [699, 520] on button "Submit" at bounding box center [702, 519] width 102 height 34
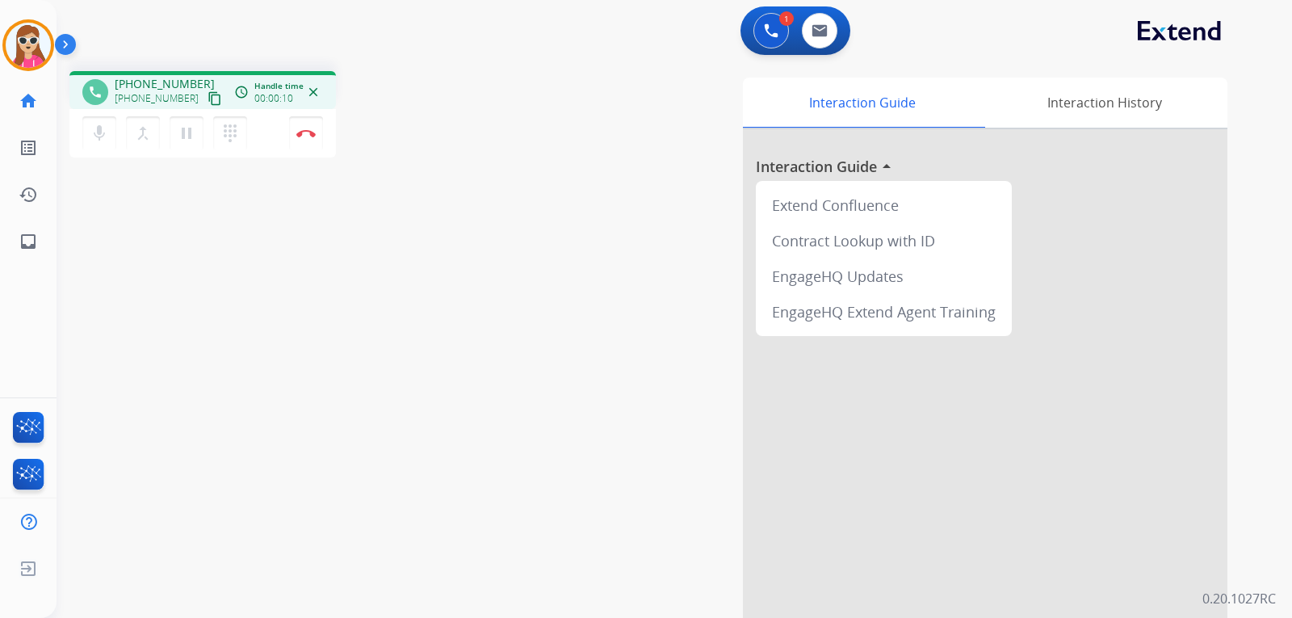
click at [208, 100] on mat-icon "content_copy" at bounding box center [215, 98] width 15 height 15
click at [208, 99] on mat-icon "content_copy" at bounding box center [215, 98] width 15 height 15
click at [20, 242] on mat-icon "inbox" at bounding box center [28, 241] width 19 height 19
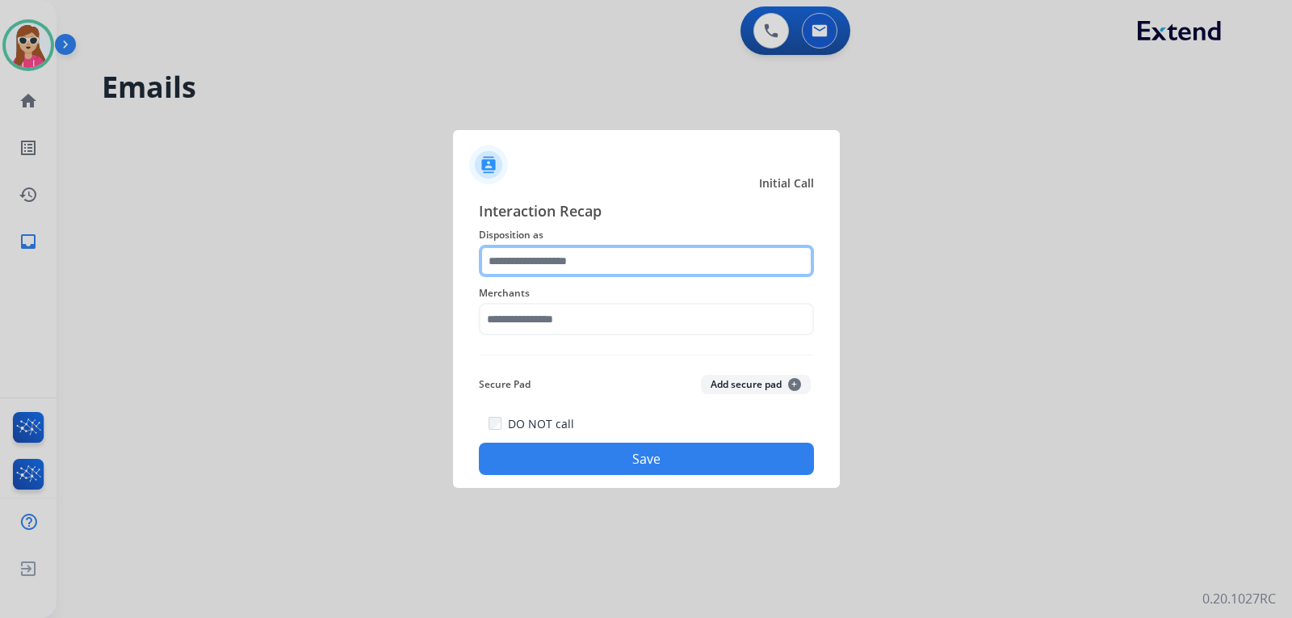
drag, startPoint x: 11, startPoint y: 599, endPoint x: 585, endPoint y: 258, distance: 667.9
click at [587, 258] on input "text" at bounding box center [646, 261] width 335 height 32
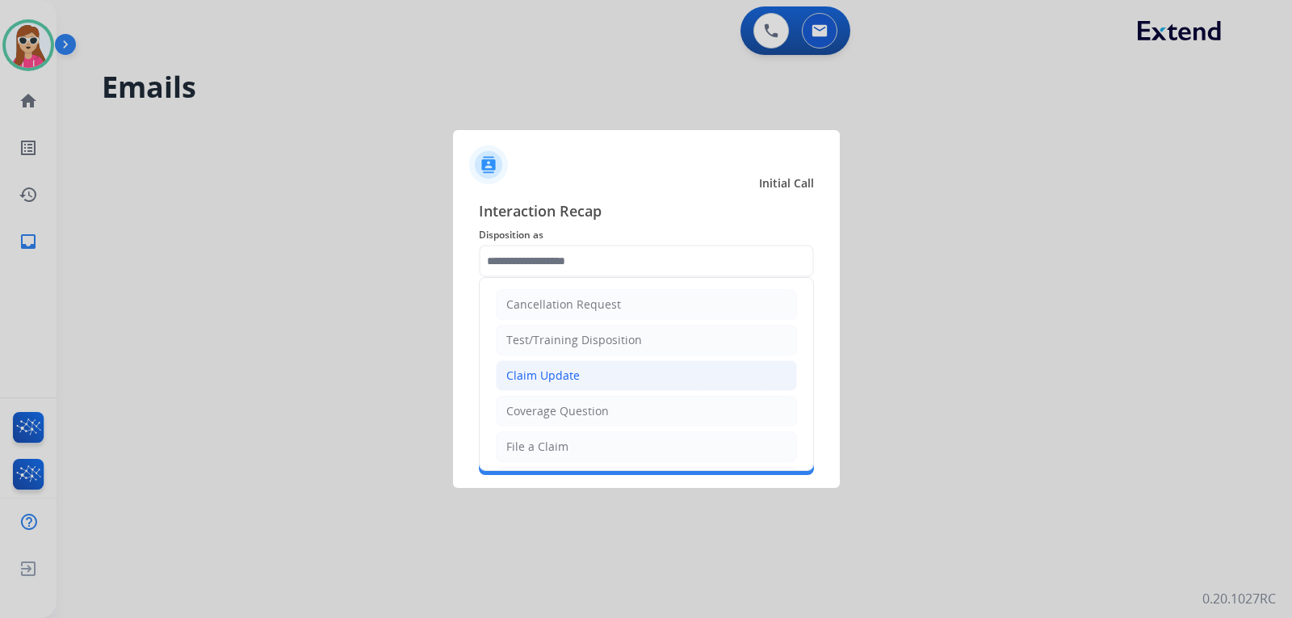
click at [594, 369] on li "Claim Update" at bounding box center [646, 375] width 301 height 31
type input "**********"
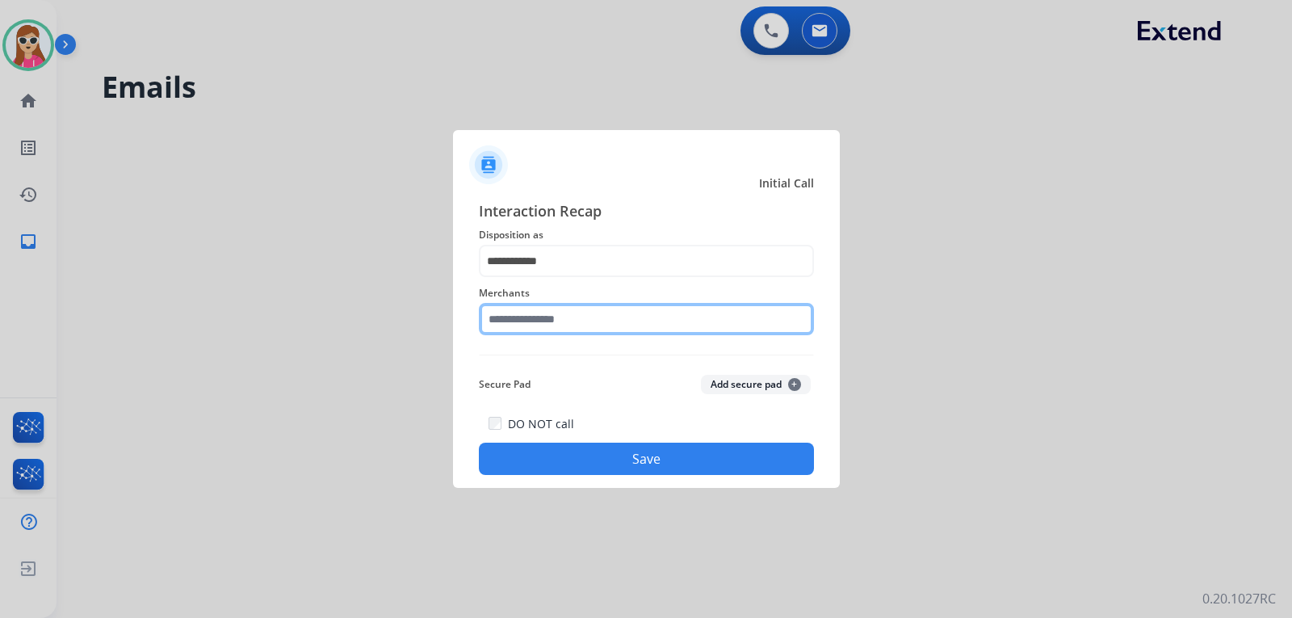
drag, startPoint x: 587, startPoint y: 330, endPoint x: 513, endPoint y: 340, distance: 75.1
click at [587, 328] on input "text" at bounding box center [646, 319] width 335 height 32
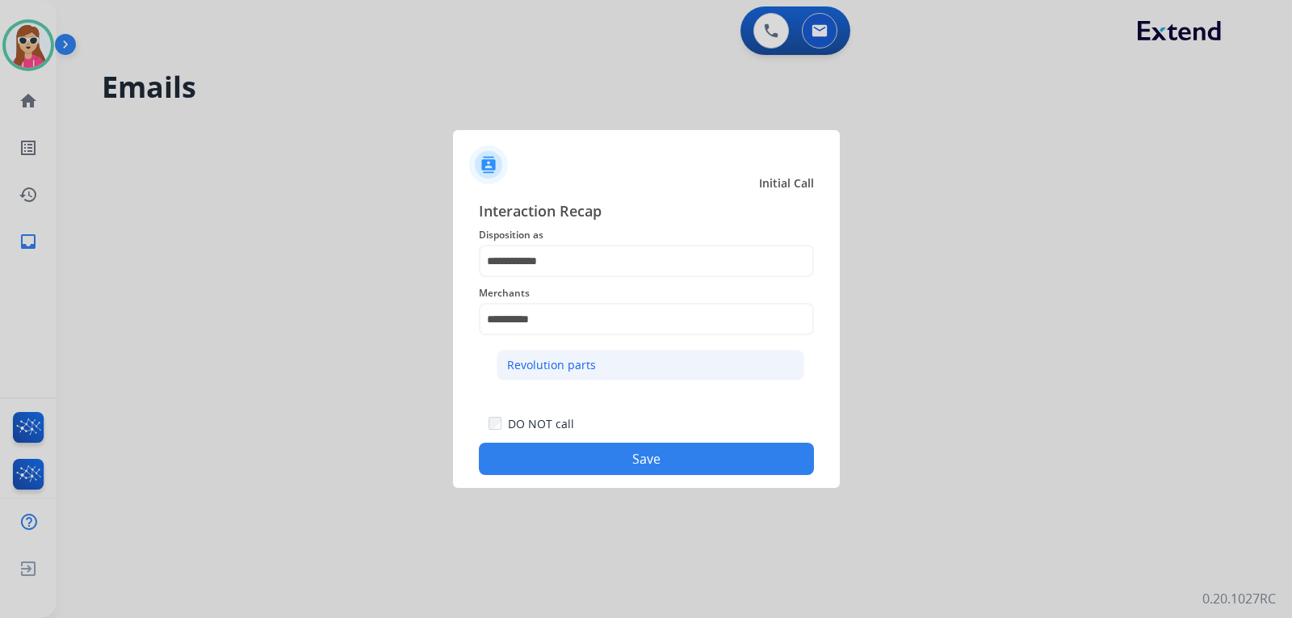
click at [539, 373] on div "Revolution parts" at bounding box center [551, 365] width 89 height 16
type input "**********"
click at [609, 459] on button "Save" at bounding box center [646, 459] width 335 height 32
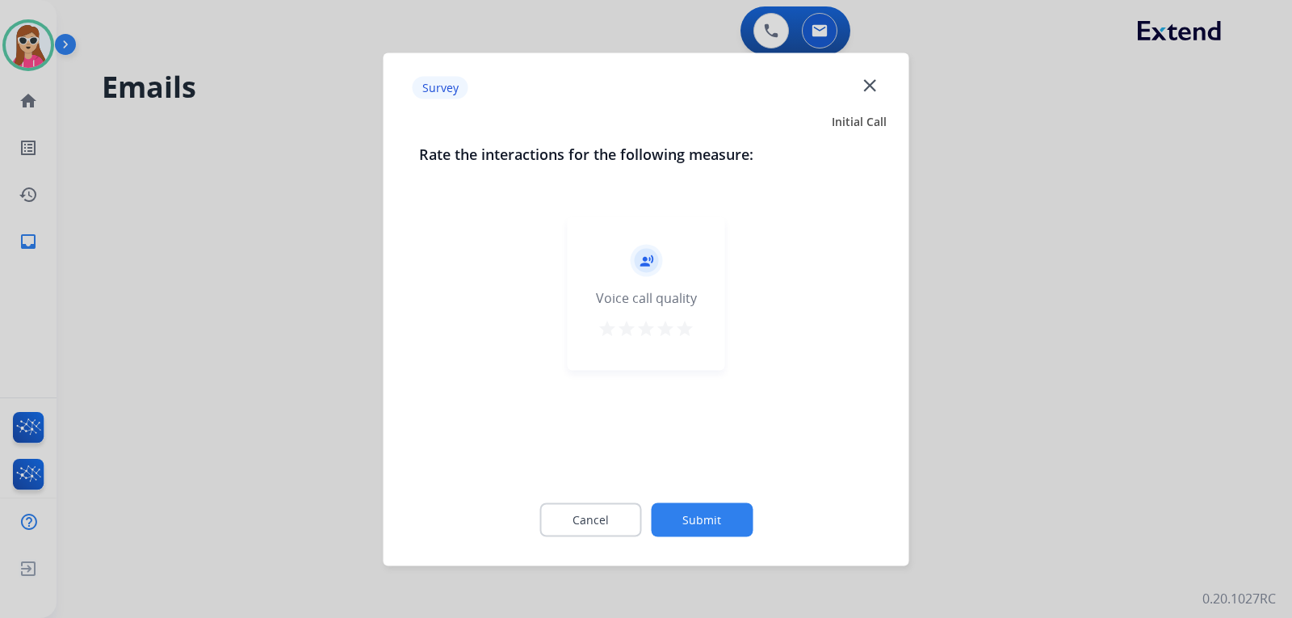
drag, startPoint x: 683, startPoint y: 331, endPoint x: 683, endPoint y: 342, distance: 10.5
click at [683, 334] on mat-icon "star" at bounding box center [684, 327] width 19 height 19
click at [699, 522] on button "Submit" at bounding box center [702, 519] width 102 height 34
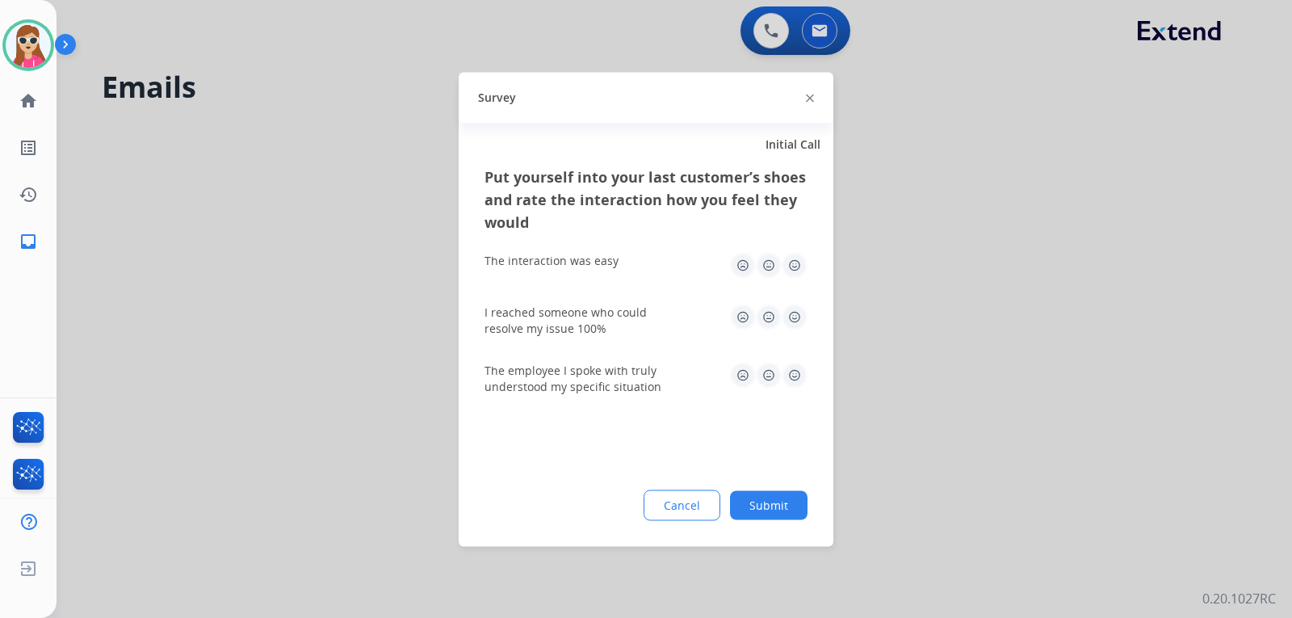
click at [793, 277] on img at bounding box center [795, 265] width 26 height 26
click at [795, 304] on img at bounding box center [795, 317] width 26 height 26
click at [790, 372] on img at bounding box center [795, 375] width 26 height 26
click at [771, 499] on button "Submit" at bounding box center [769, 504] width 78 height 29
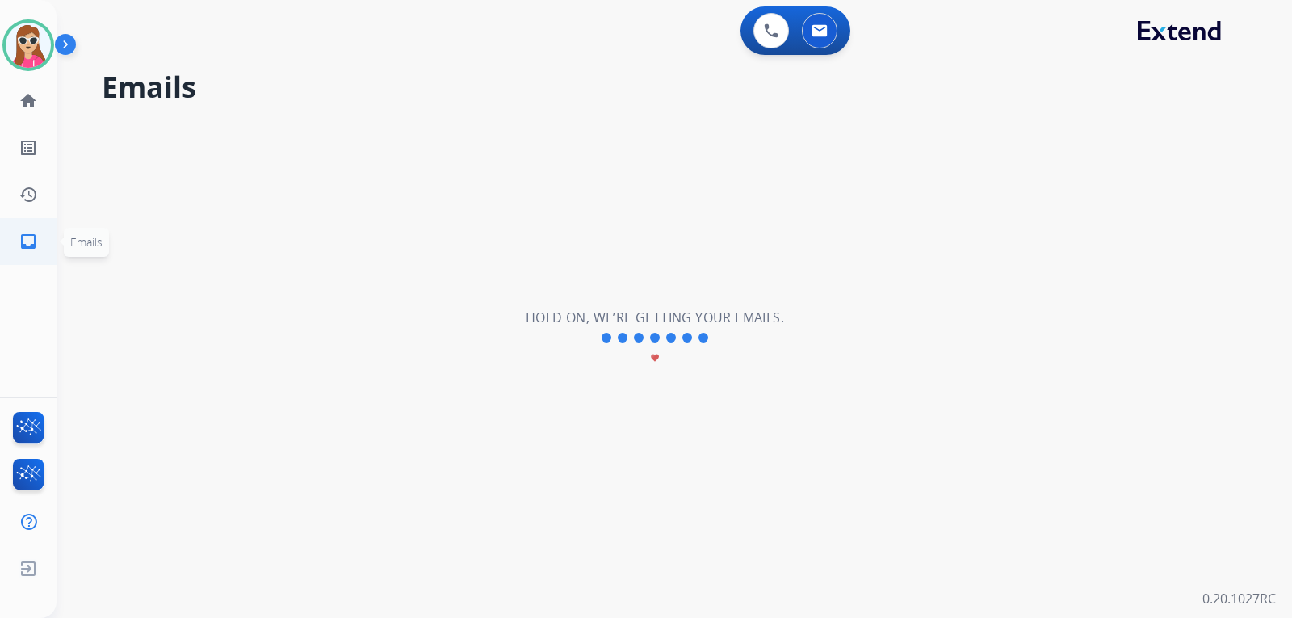
click at [35, 249] on mat-icon "inbox" at bounding box center [28, 241] width 19 height 19
click at [35, 252] on link "inbox Emails" at bounding box center [28, 241] width 45 height 45
click at [27, 119] on link "home Home" at bounding box center [28, 100] width 45 height 45
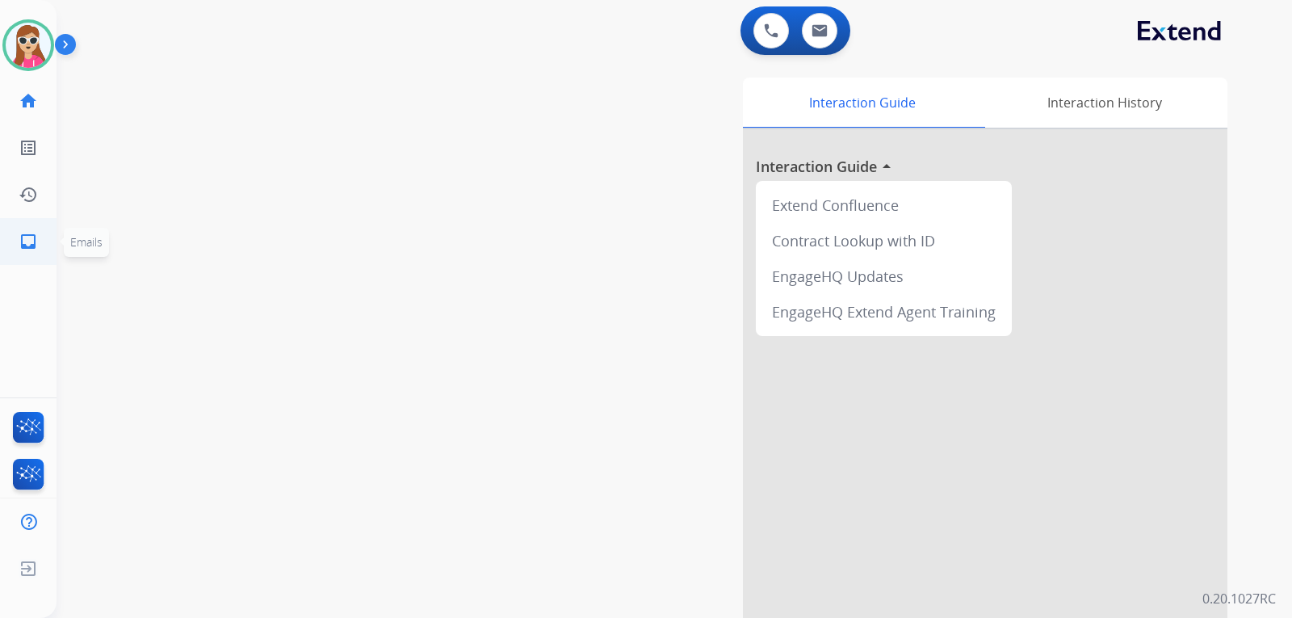
click at [12, 249] on link "inbox Emails" at bounding box center [28, 241] width 45 height 45
select select "**********"
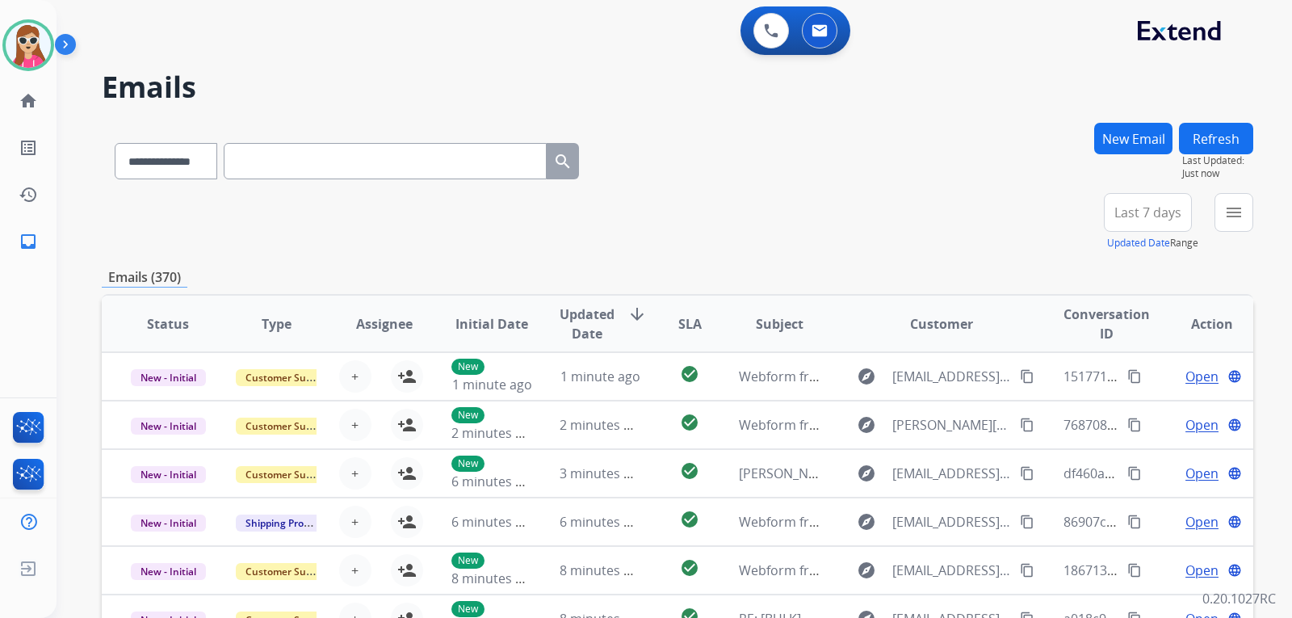
click at [1136, 128] on button "New Email" at bounding box center [1134, 139] width 78 height 32
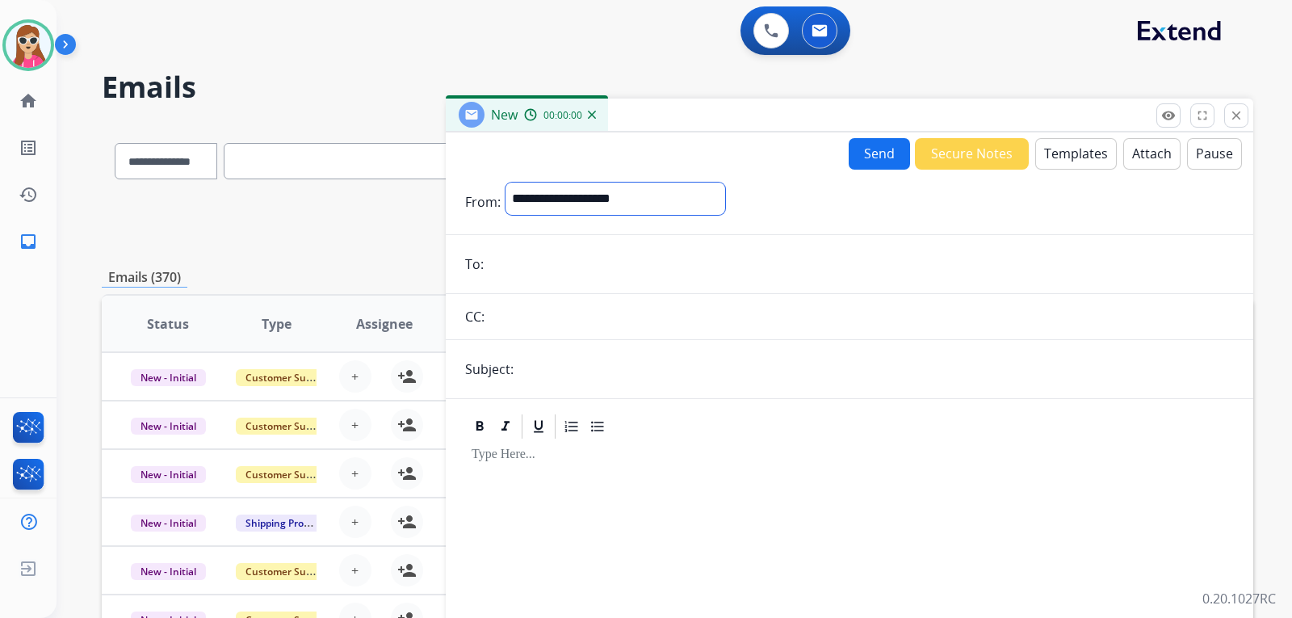
click at [574, 195] on select "**********" at bounding box center [616, 199] width 220 height 32
select select "**********"
click at [506, 183] on select "**********" at bounding box center [616, 199] width 220 height 32
click at [637, 268] on input "email" at bounding box center [862, 266] width 746 height 32
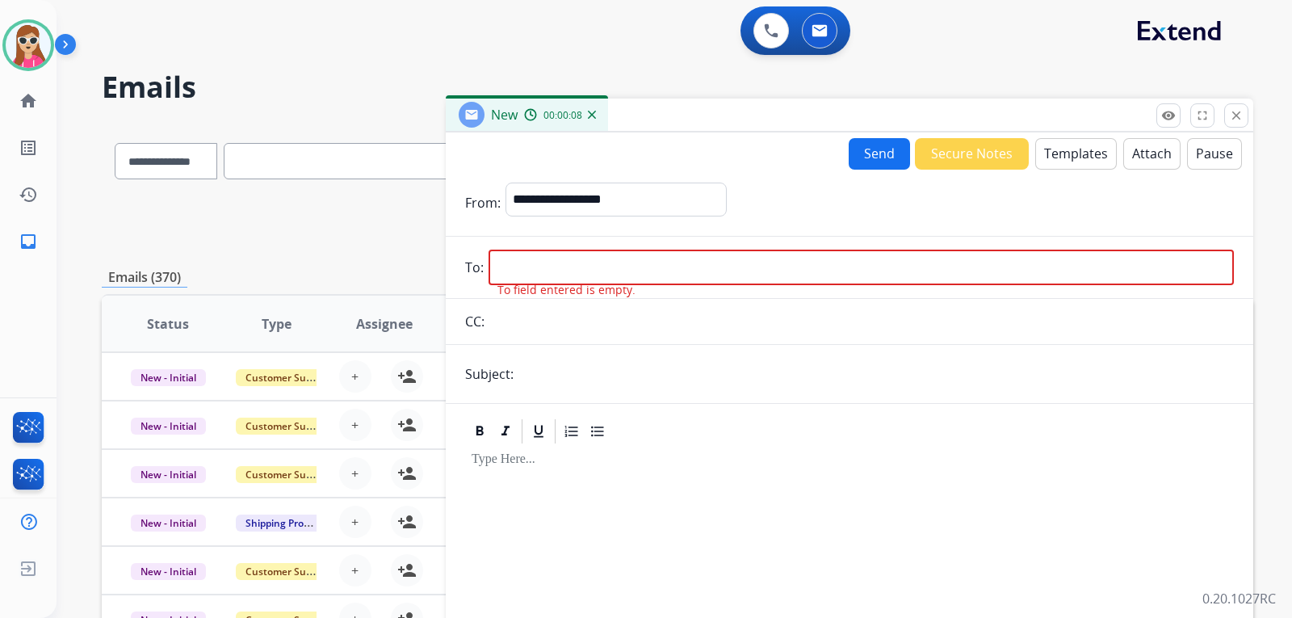
drag, startPoint x: 616, startPoint y: 275, endPoint x: 606, endPoint y: 269, distance: 11.2
click at [612, 272] on input "email" at bounding box center [862, 268] width 746 height 36
paste input "**********"
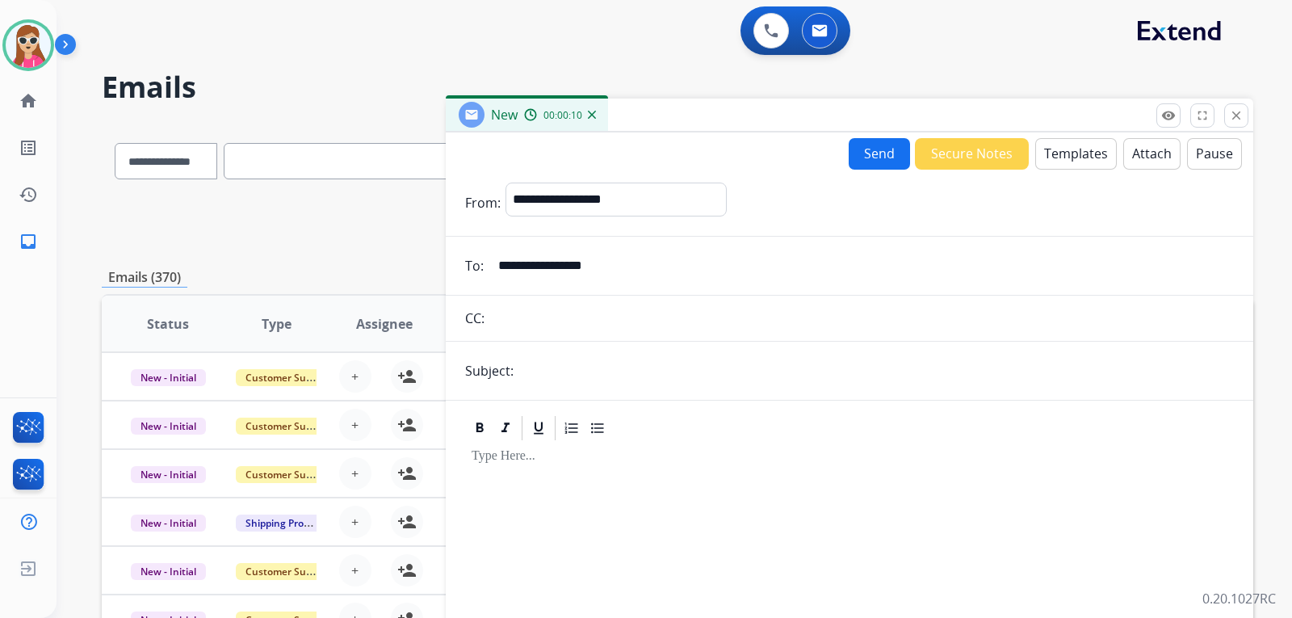
type input "**********"
click at [1057, 149] on button "Templates" at bounding box center [1077, 154] width 82 height 32
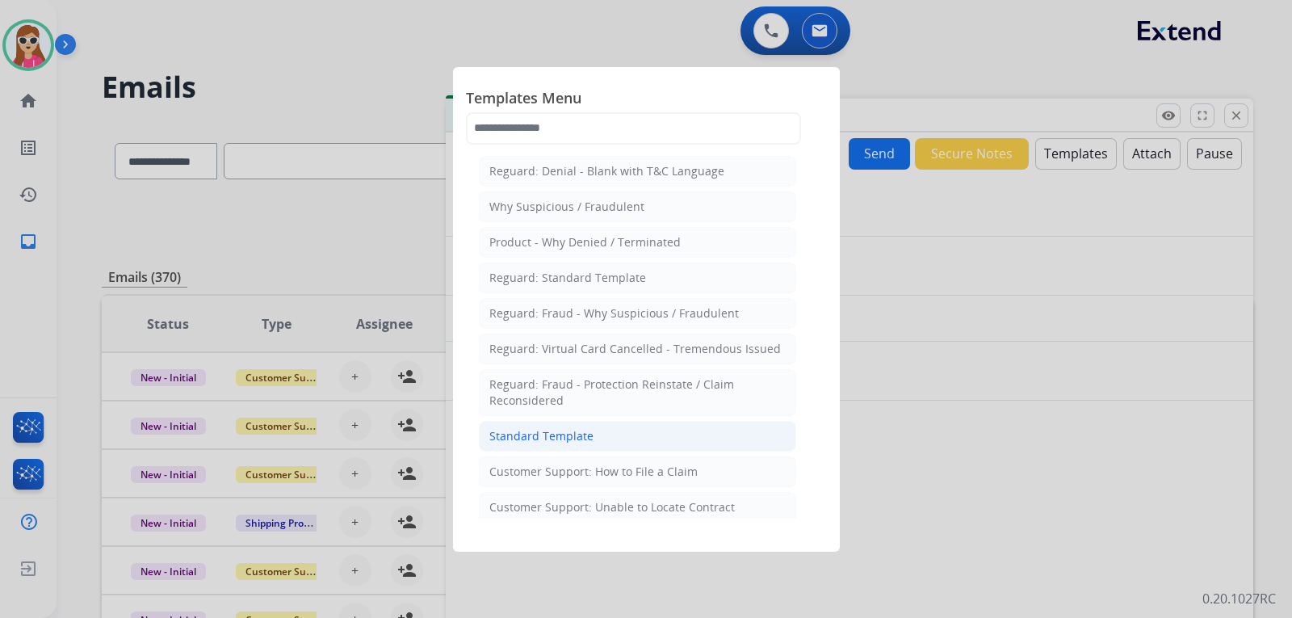
click at [528, 433] on div "Standard Template" at bounding box center [542, 436] width 104 height 16
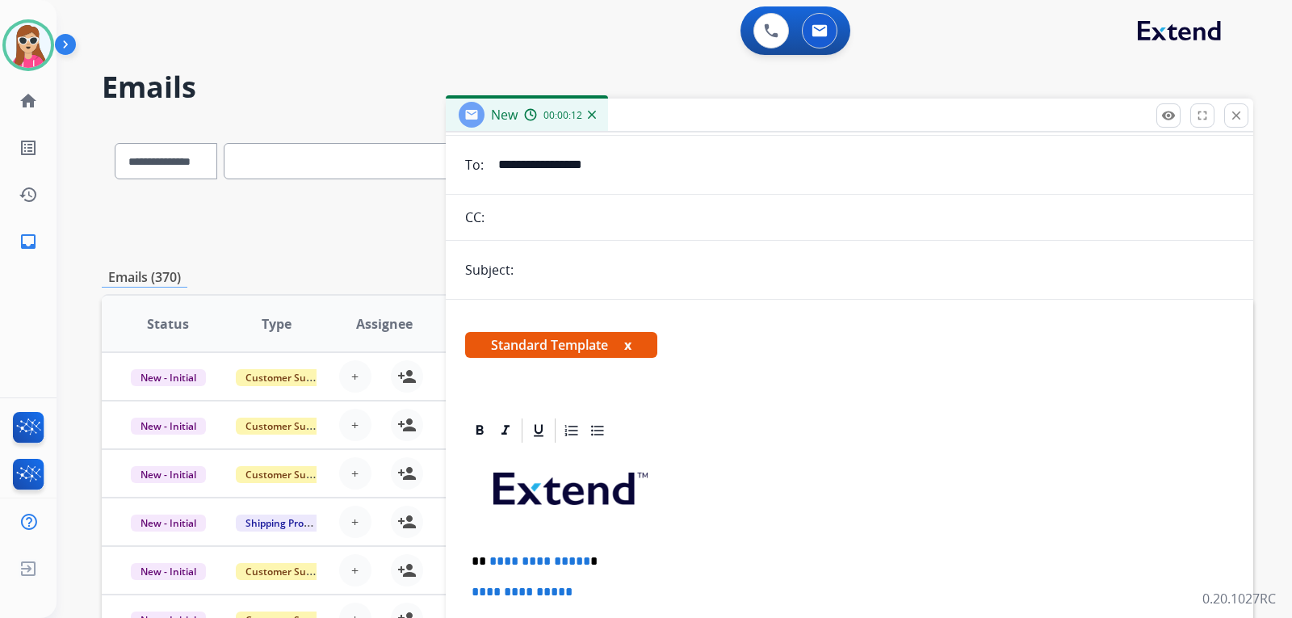
scroll to position [323, 0]
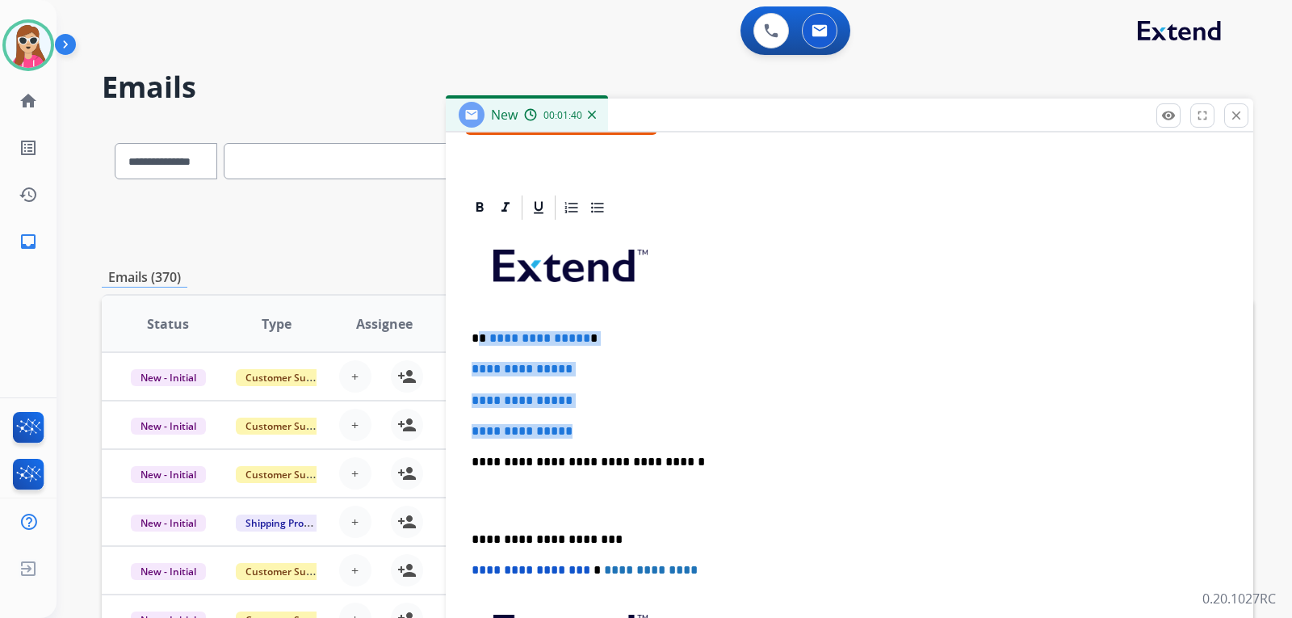
drag, startPoint x: 480, startPoint y: 338, endPoint x: 598, endPoint y: 433, distance: 151.1
click at [598, 433] on div "**********" at bounding box center [849, 500] width 769 height 556
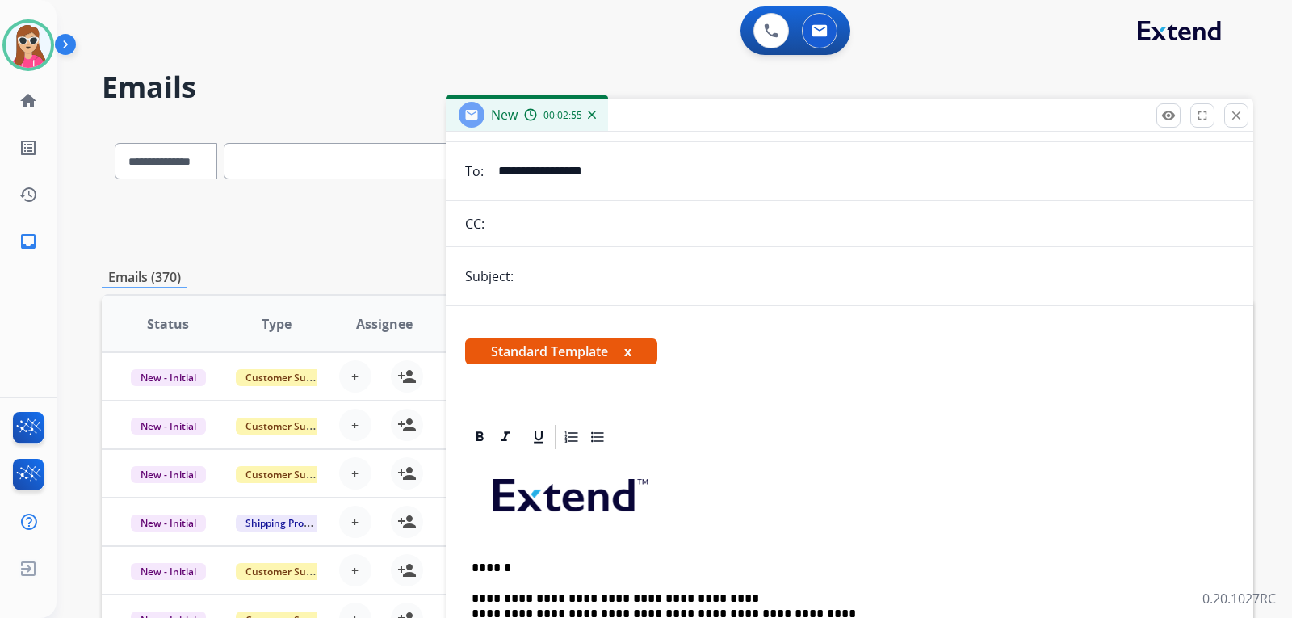
scroll to position [0, 0]
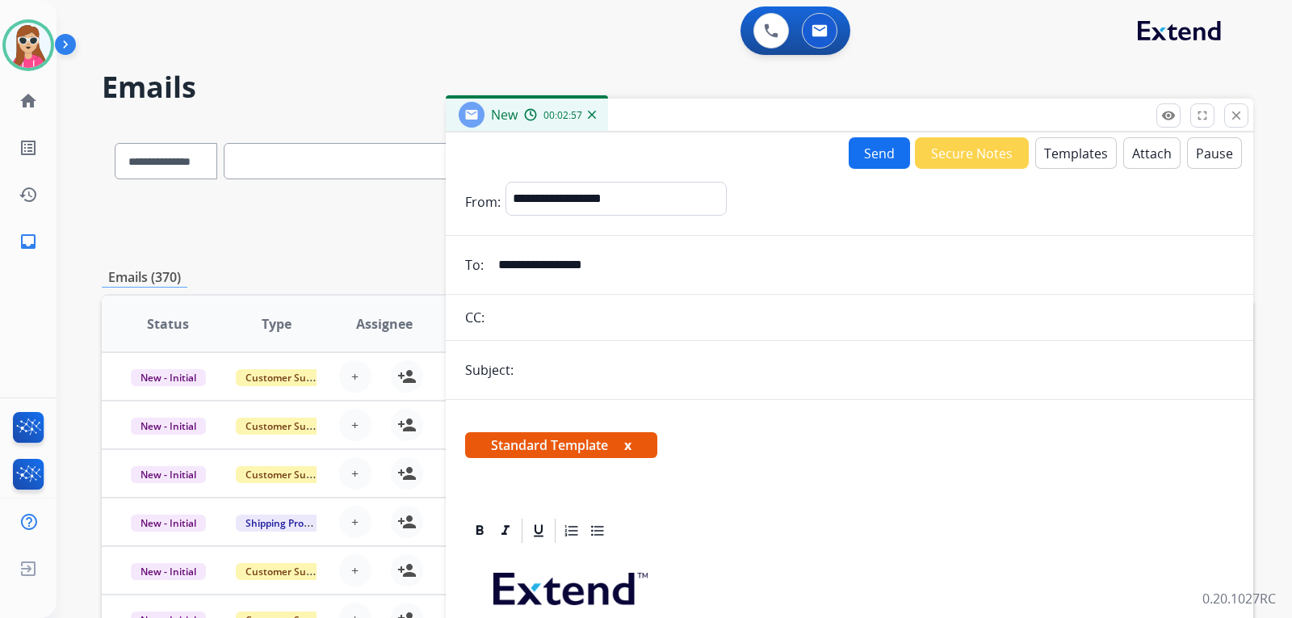
click at [570, 374] on input "text" at bounding box center [877, 370] width 716 height 32
type input "**********"
click at [872, 158] on button "Send" at bounding box center [879, 153] width 61 height 32
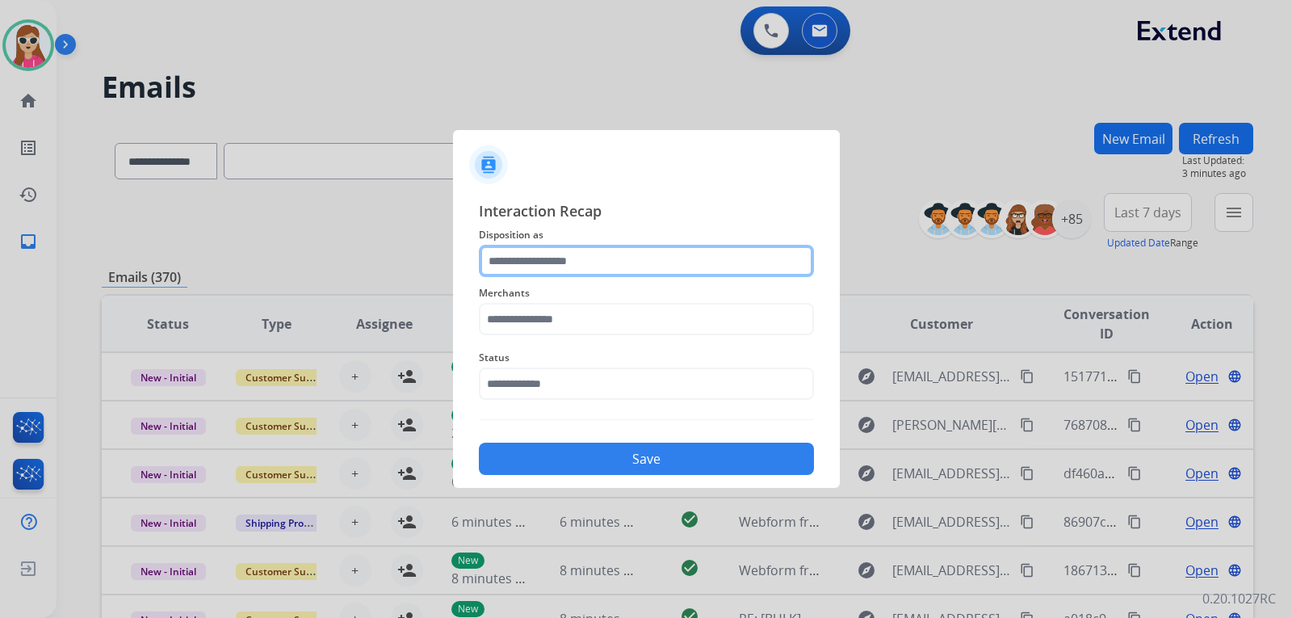
drag, startPoint x: 692, startPoint y: 280, endPoint x: 693, endPoint y: 264, distance: 16.2
click at [693, 264] on input "text" at bounding box center [646, 261] width 335 height 32
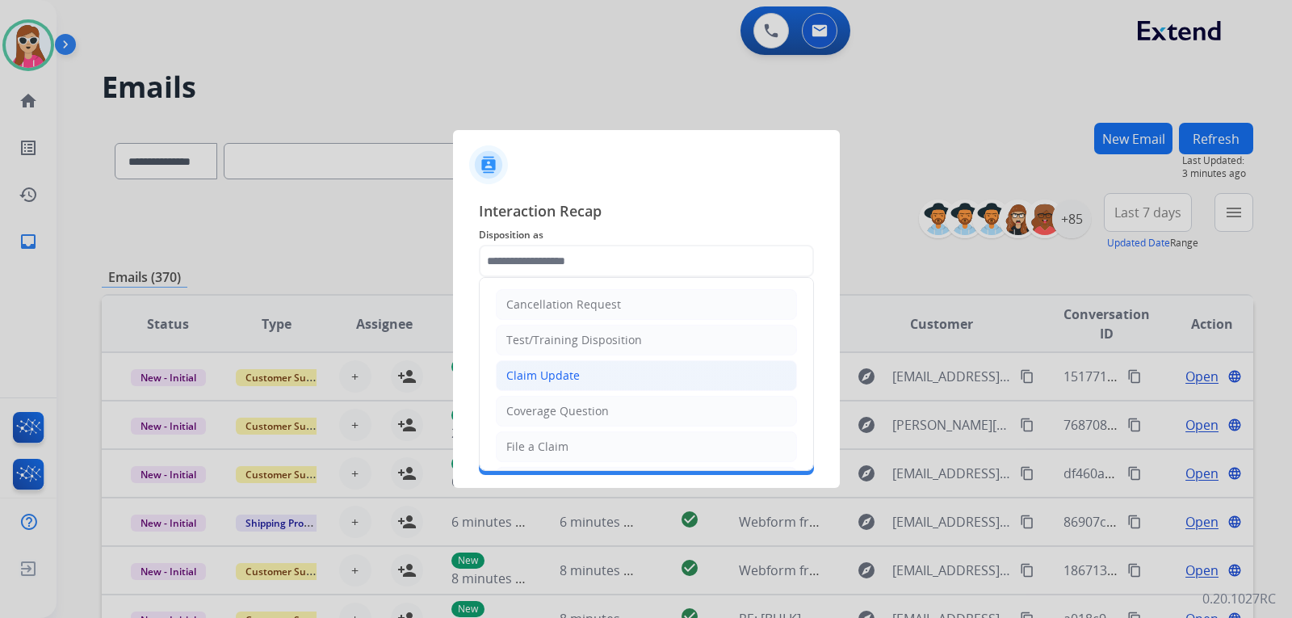
click at [601, 376] on li "Claim Update" at bounding box center [646, 375] width 301 height 31
type input "**********"
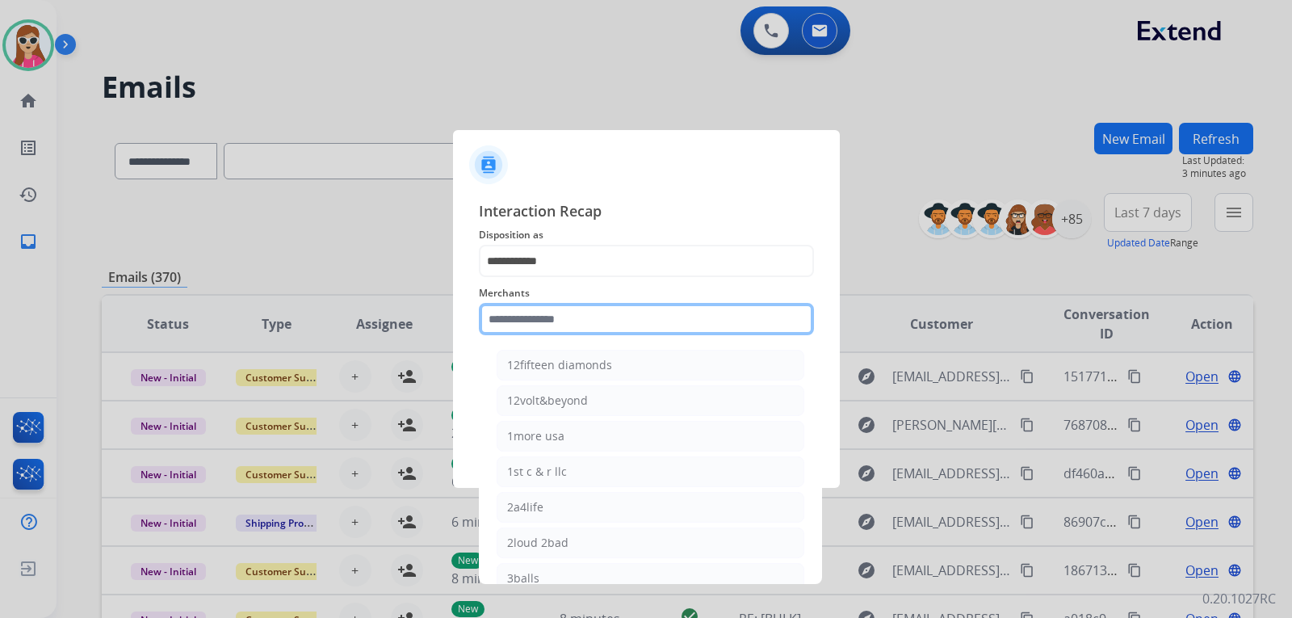
click at [588, 326] on input "text" at bounding box center [646, 319] width 335 height 32
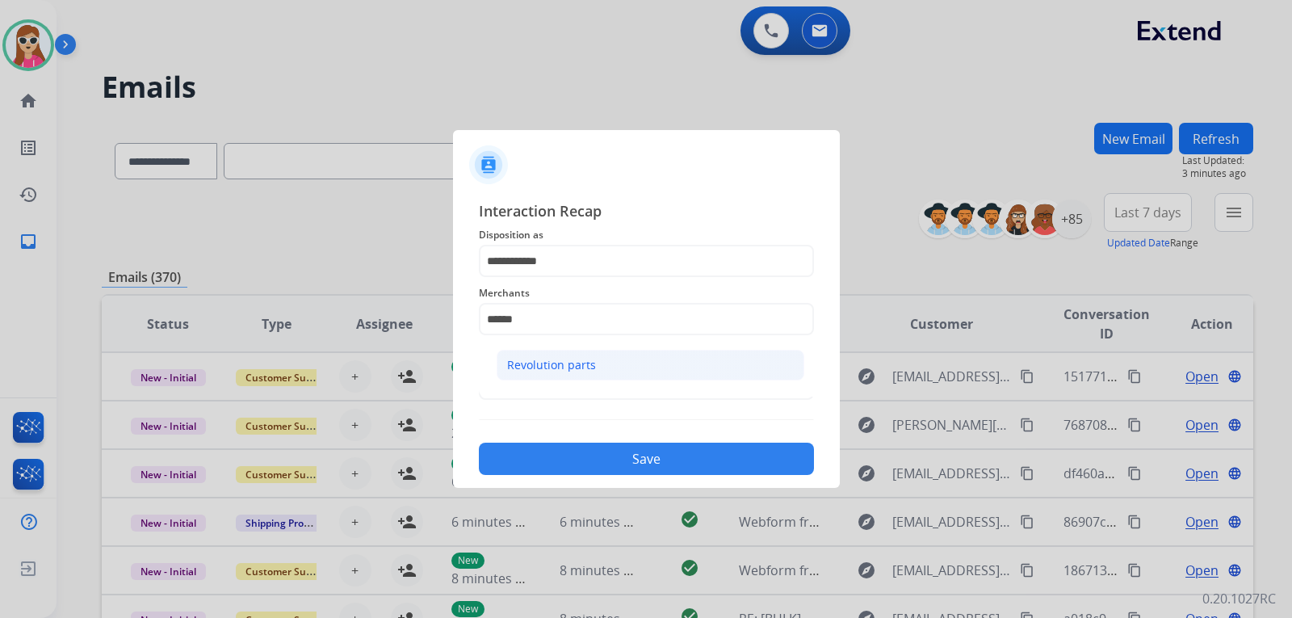
click at [577, 371] on div "Revolution parts" at bounding box center [551, 365] width 89 height 16
type input "**********"
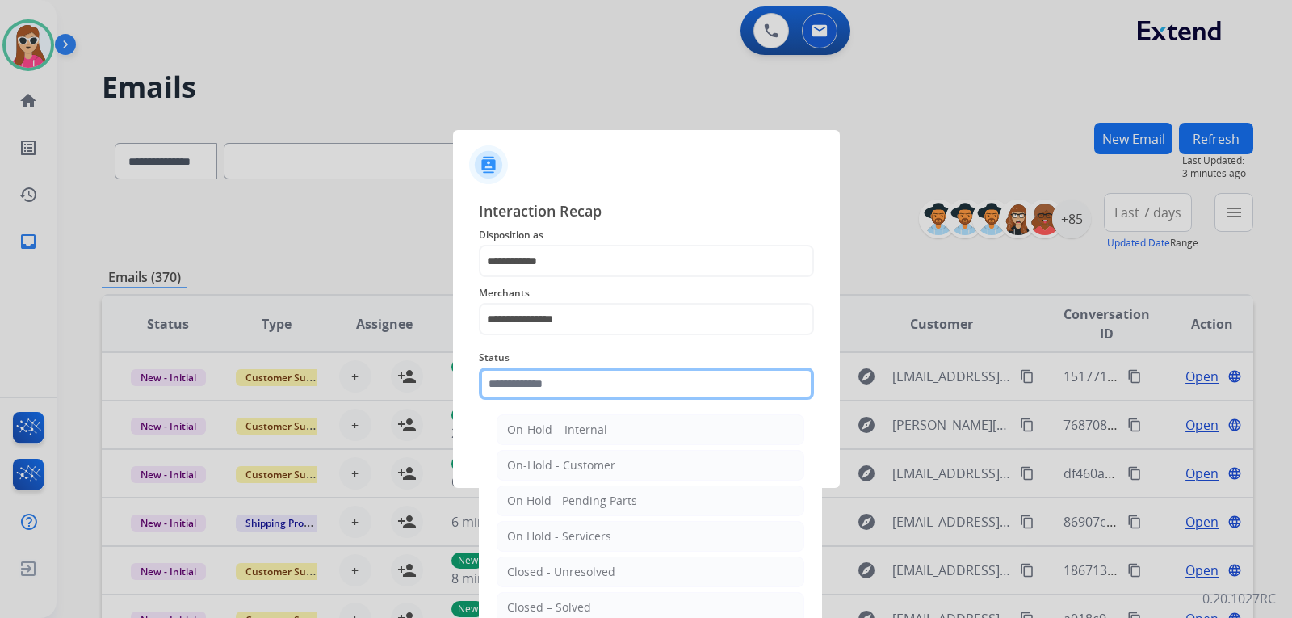
click at [612, 399] on div "Status On-Hold – Internal On-Hold - Customer On Hold - Pending Parts On Hold - …" at bounding box center [646, 374] width 335 height 65
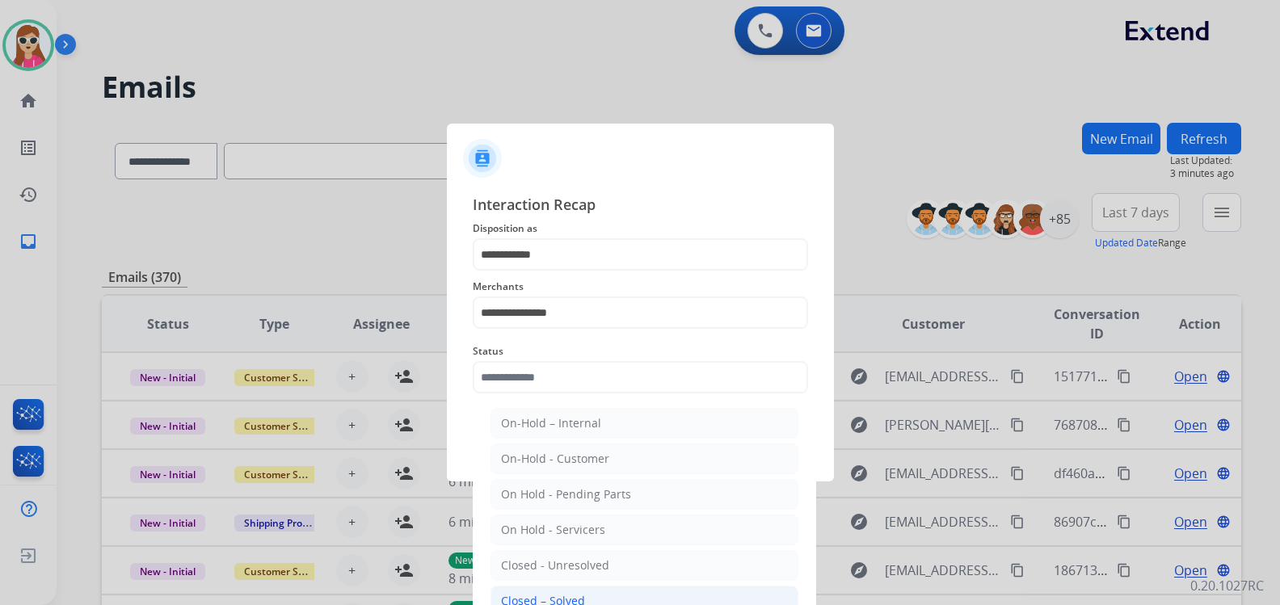
click at [601, 593] on li "Closed – Solved" at bounding box center [644, 601] width 308 height 31
type input "**********"
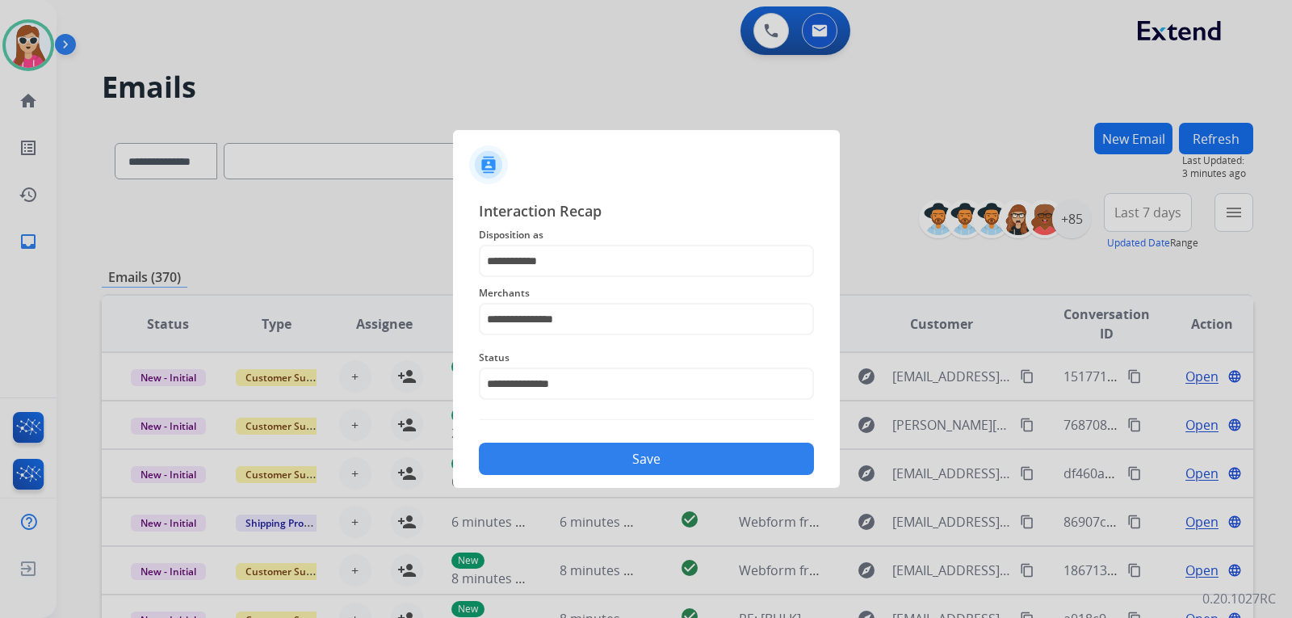
click at [675, 462] on button "Save" at bounding box center [646, 459] width 335 height 32
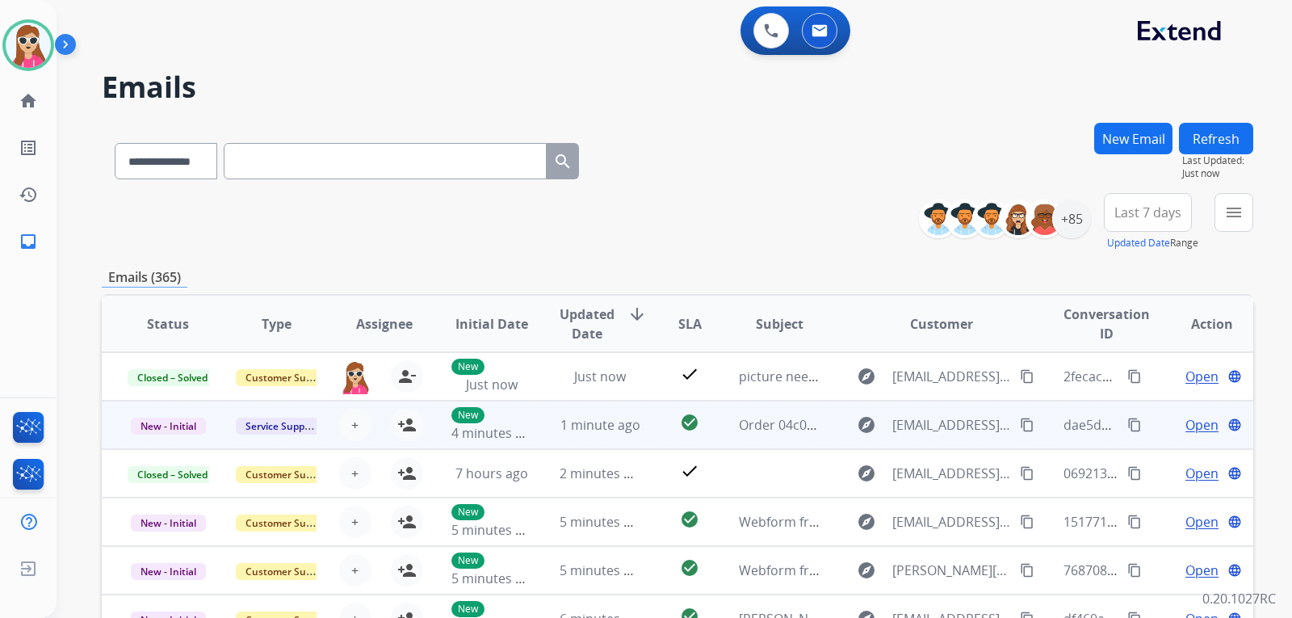
click at [658, 423] on td "check_circle" at bounding box center [677, 425] width 72 height 48
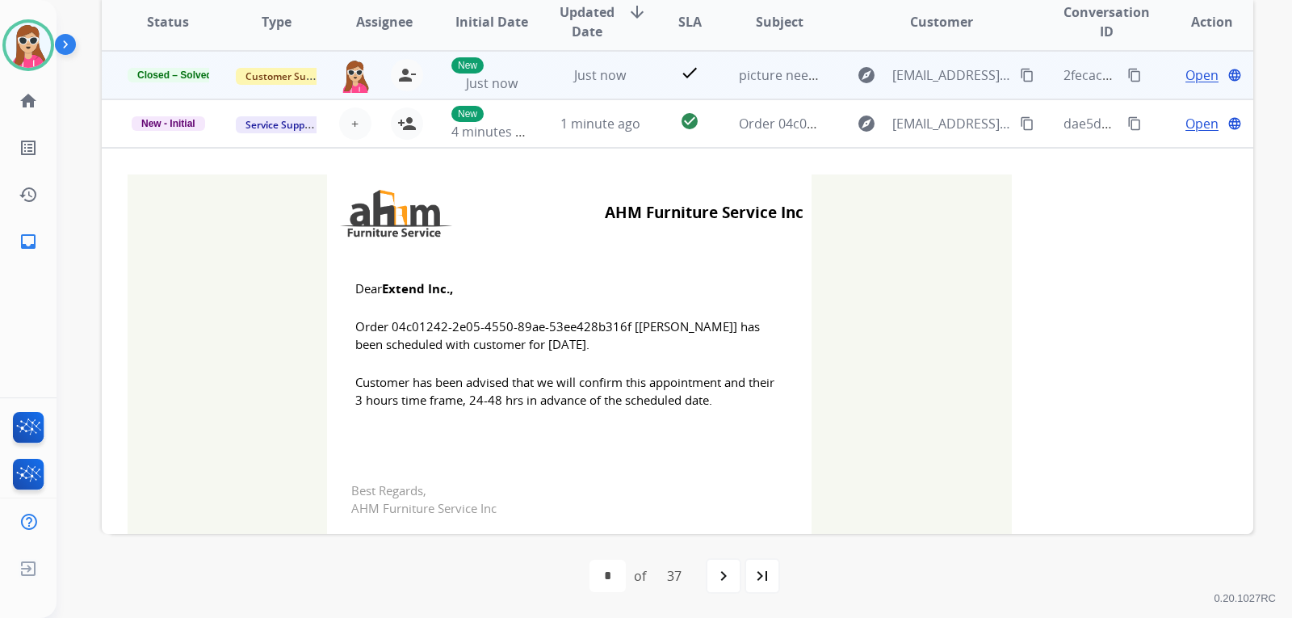
click at [657, 81] on td "check" at bounding box center [677, 75] width 72 height 48
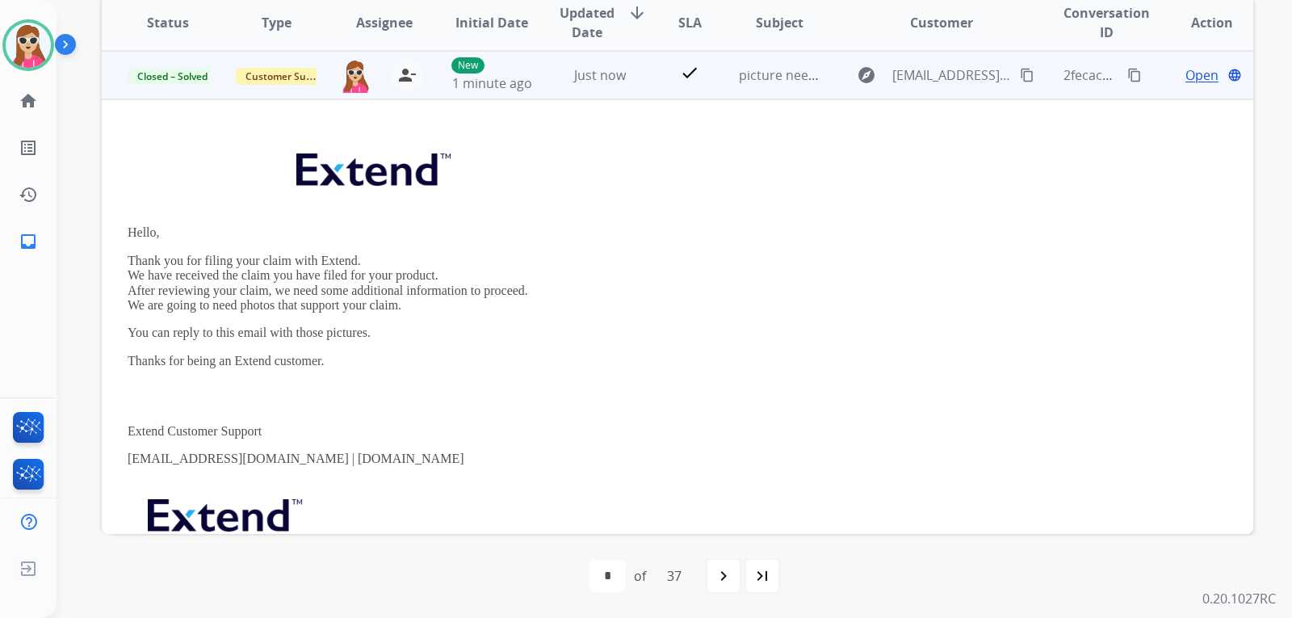
click at [642, 73] on td "check" at bounding box center [677, 75] width 72 height 48
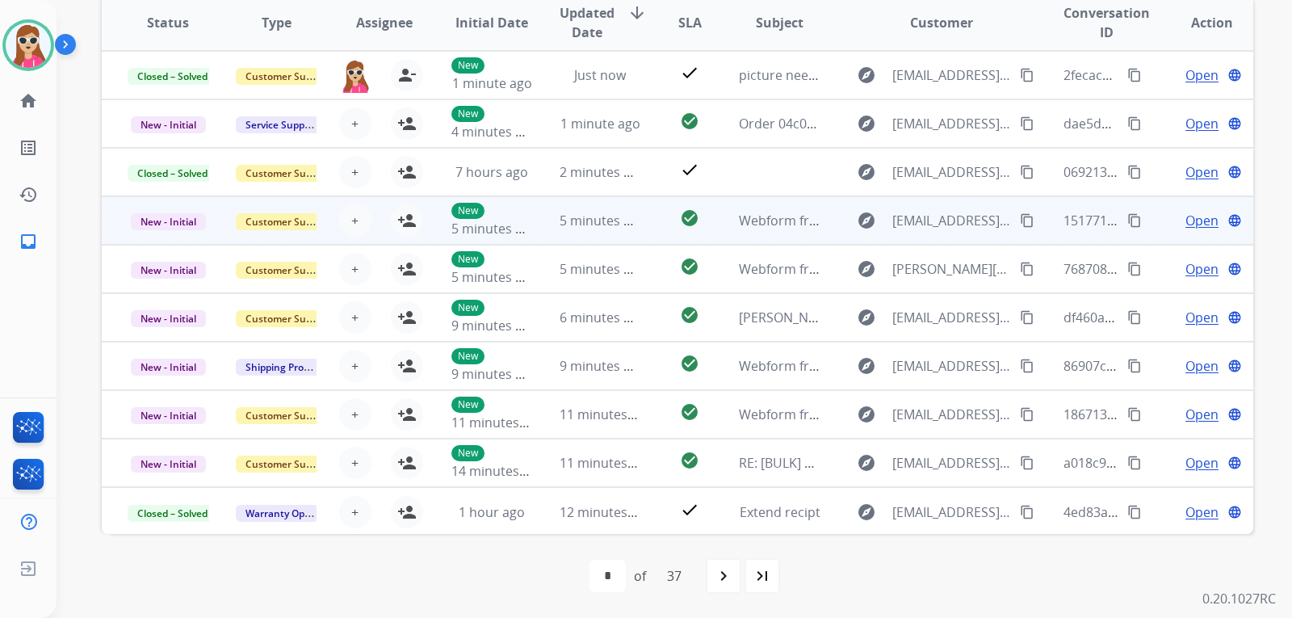
click at [651, 227] on td "check_circle" at bounding box center [677, 220] width 72 height 48
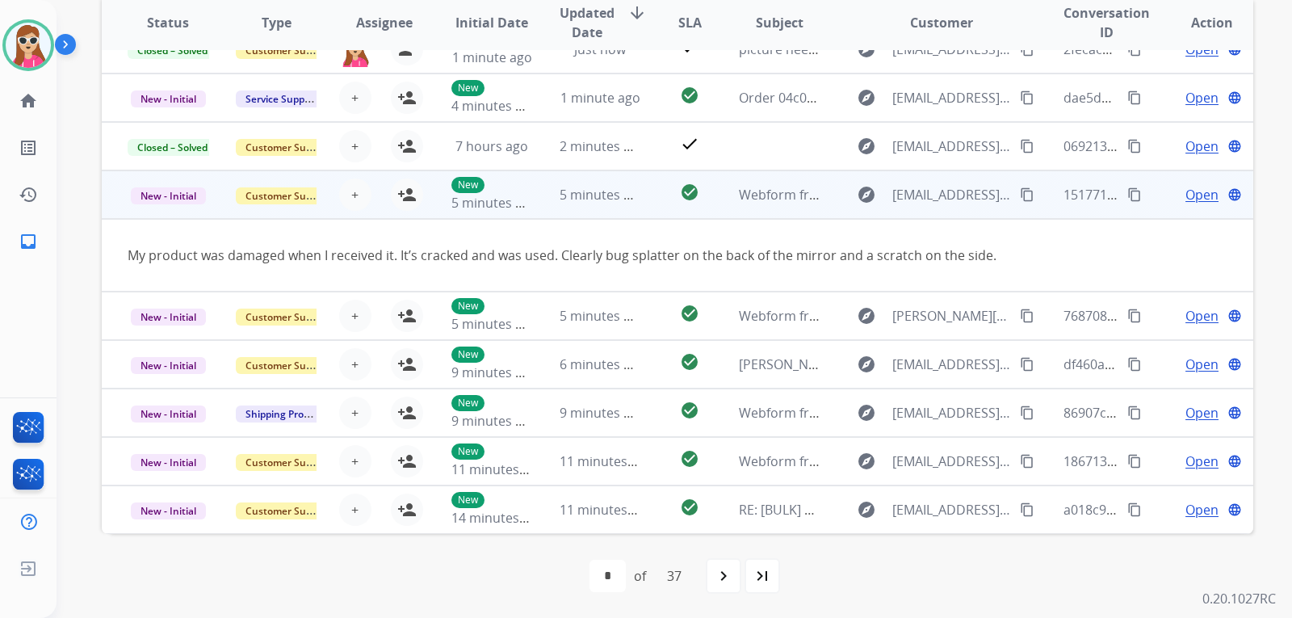
scroll to position [0, 0]
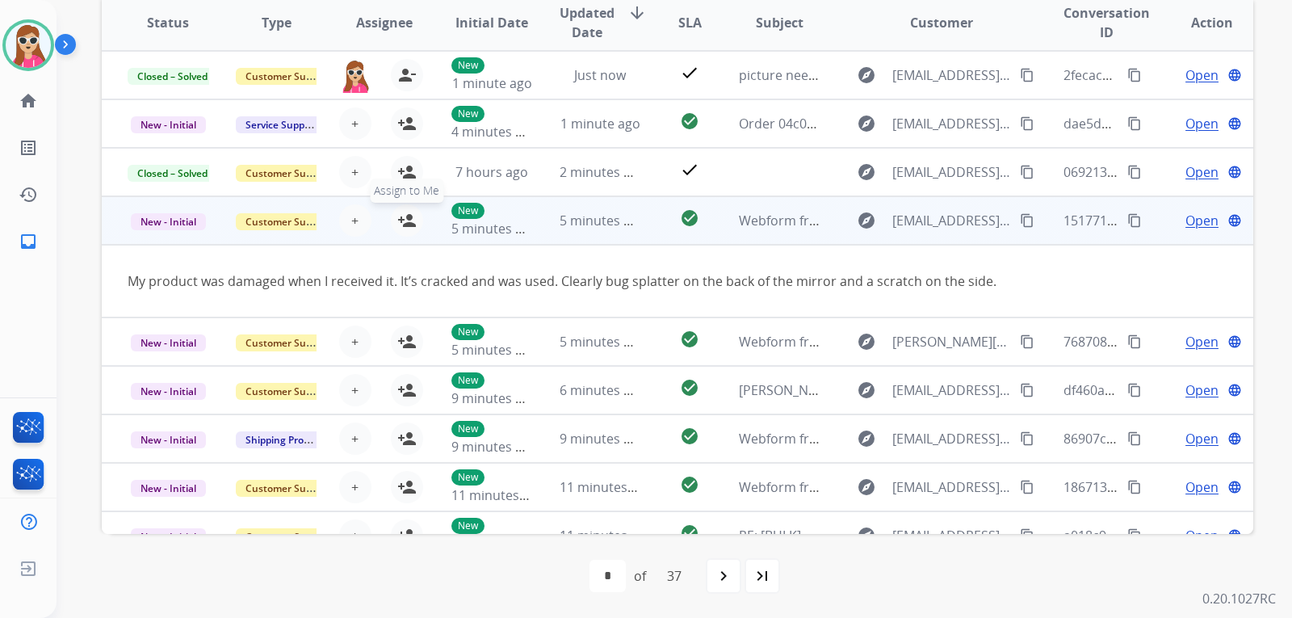
click at [406, 220] on mat-icon "person_add" at bounding box center [406, 220] width 19 height 19
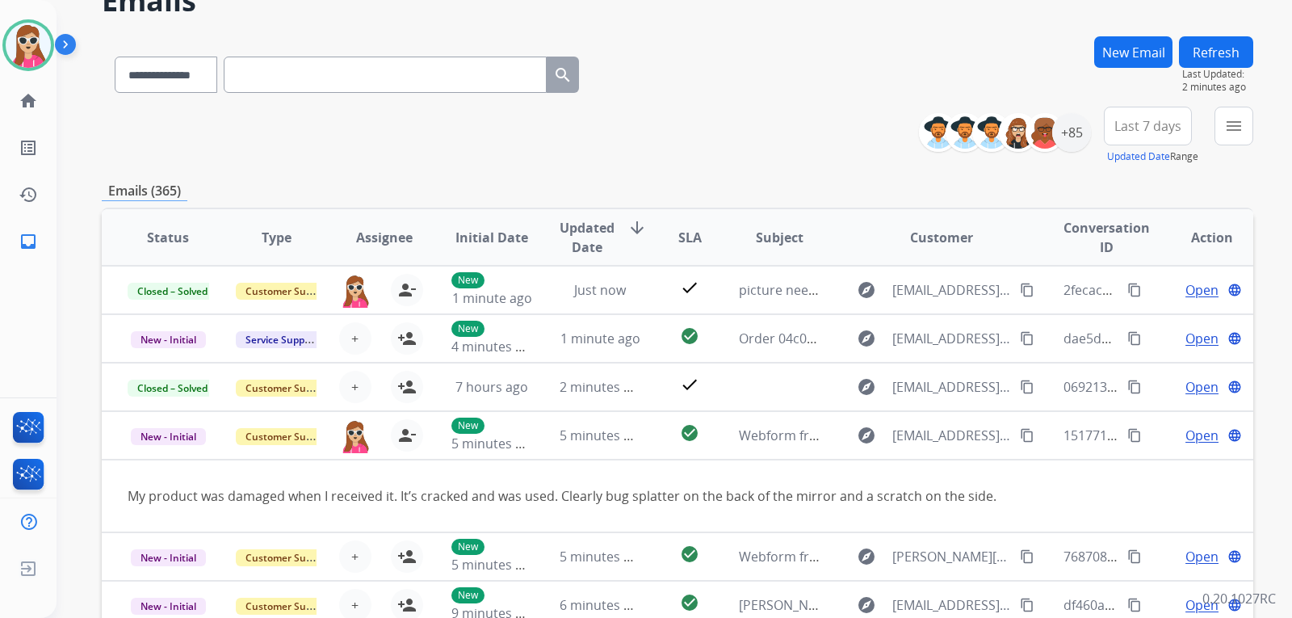
scroll to position [59, 0]
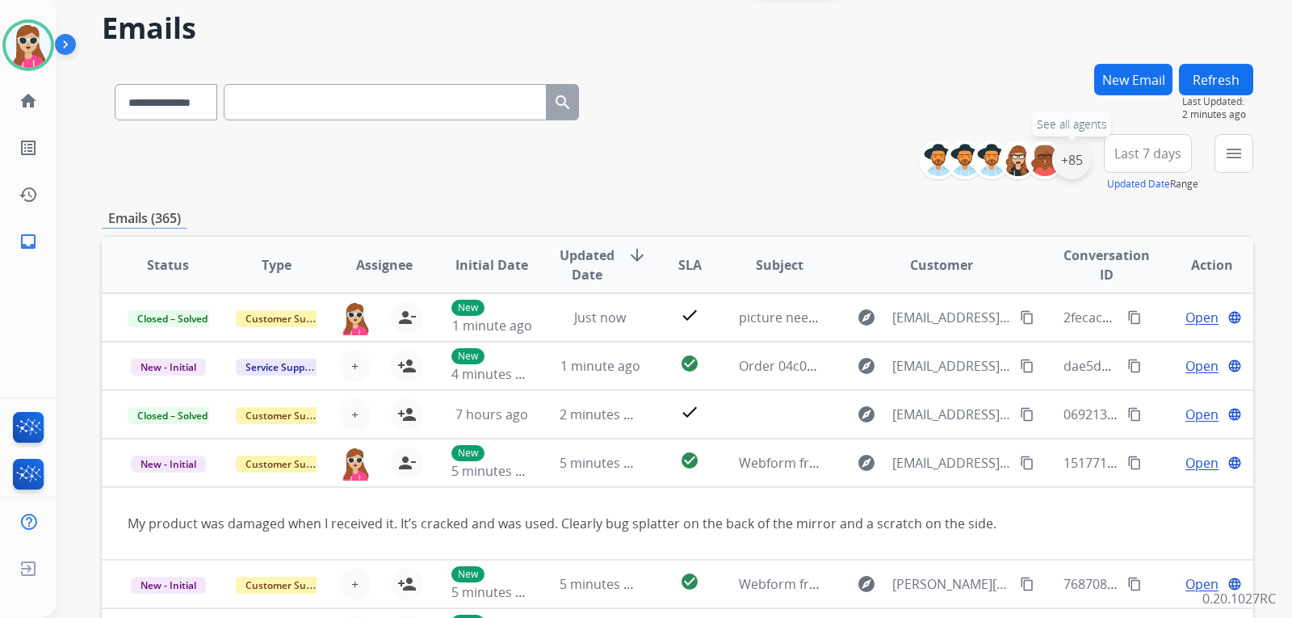
click at [1074, 148] on div "+85" at bounding box center [1072, 160] width 39 height 39
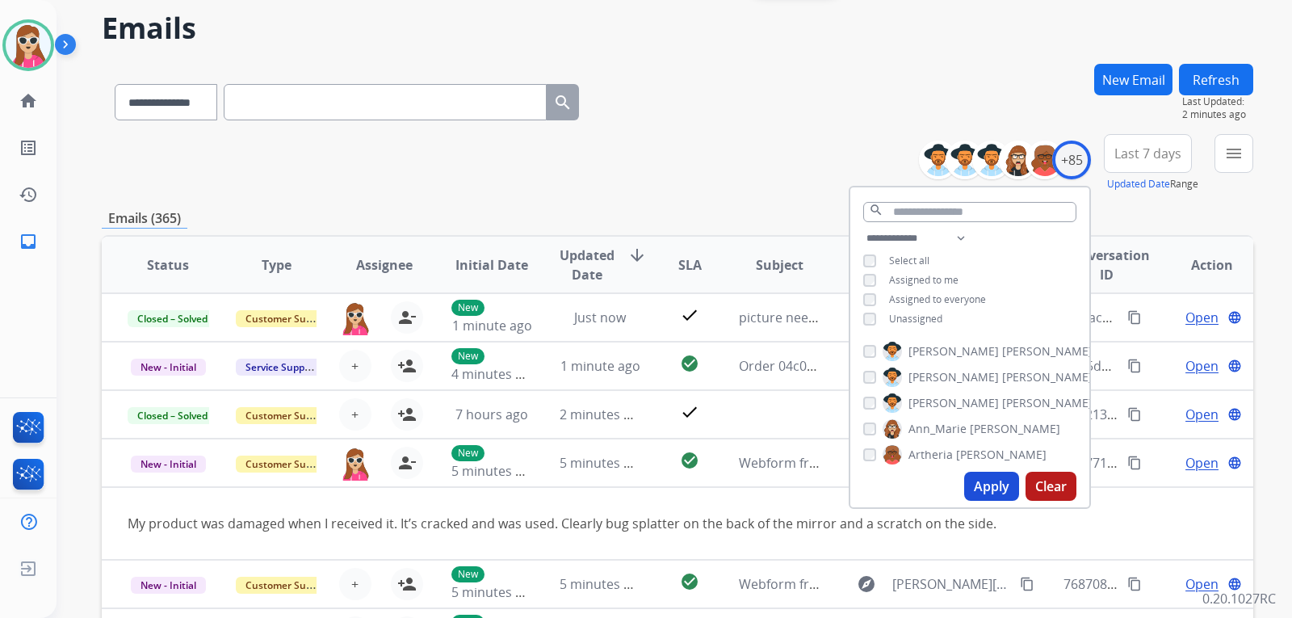
click at [901, 314] on span "Unassigned" at bounding box center [915, 319] width 53 height 14
click at [1191, 187] on span "Updated Date Range" at bounding box center [1152, 184] width 91 height 14
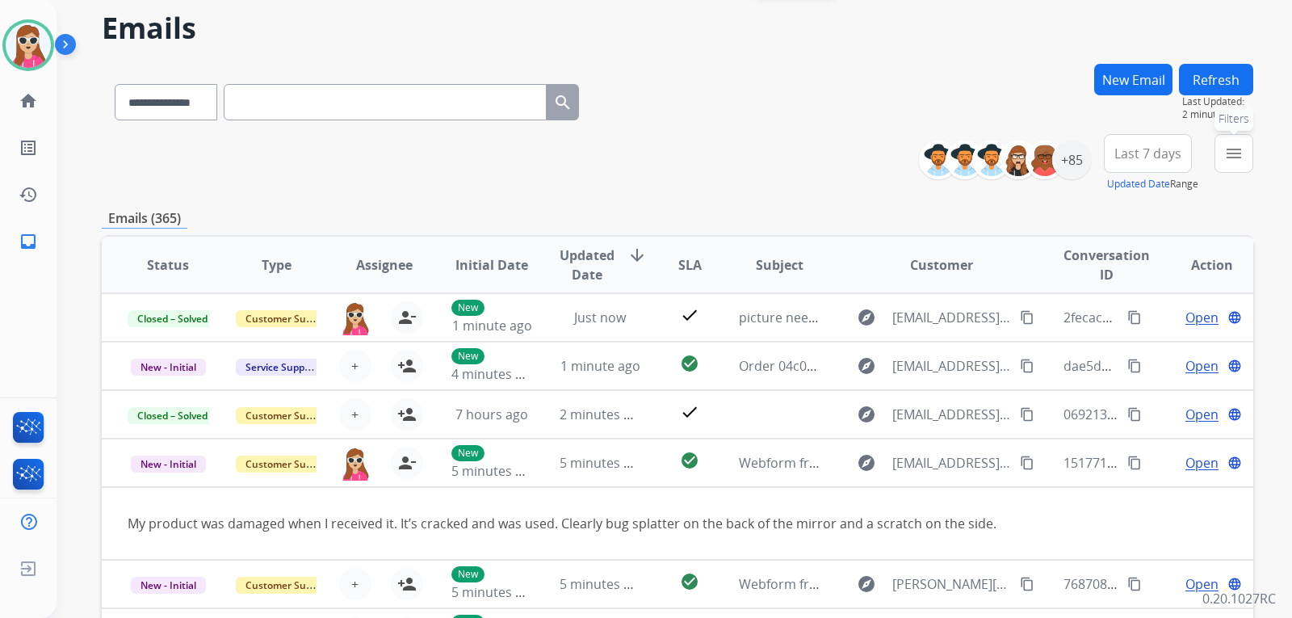
click at [1248, 142] on button "menu Filters" at bounding box center [1234, 153] width 39 height 39
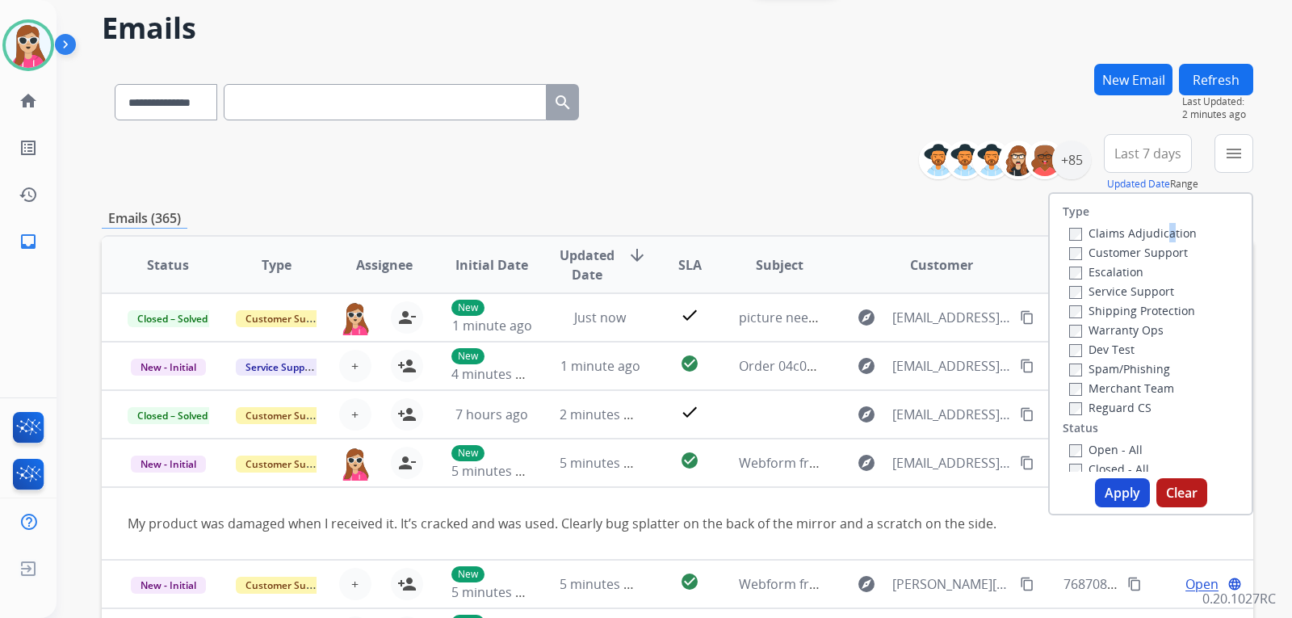
drag, startPoint x: 1156, startPoint y: 227, endPoint x: 1152, endPoint y: 259, distance: 32.6
click at [1152, 257] on div "Claims Adjudication Customer Support Escalation Service Support Shipping Protec…" at bounding box center [1130, 320] width 134 height 194
click at [1155, 253] on label "Customer Support" at bounding box center [1129, 252] width 119 height 15
click at [1171, 314] on label "Shipping Protection" at bounding box center [1133, 310] width 126 height 15
click at [1097, 407] on label "Reguard CS" at bounding box center [1111, 407] width 82 height 15
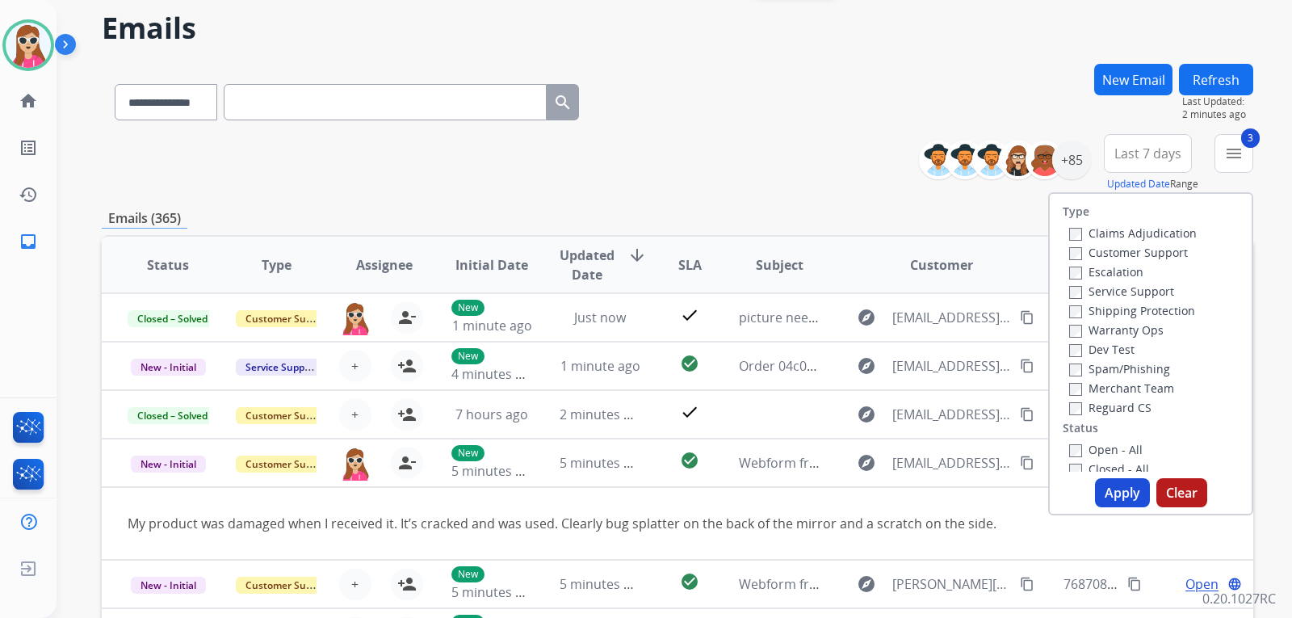
click at [1105, 450] on label "Open - All" at bounding box center [1107, 449] width 74 height 15
click at [1112, 485] on button "Apply" at bounding box center [1122, 492] width 55 height 29
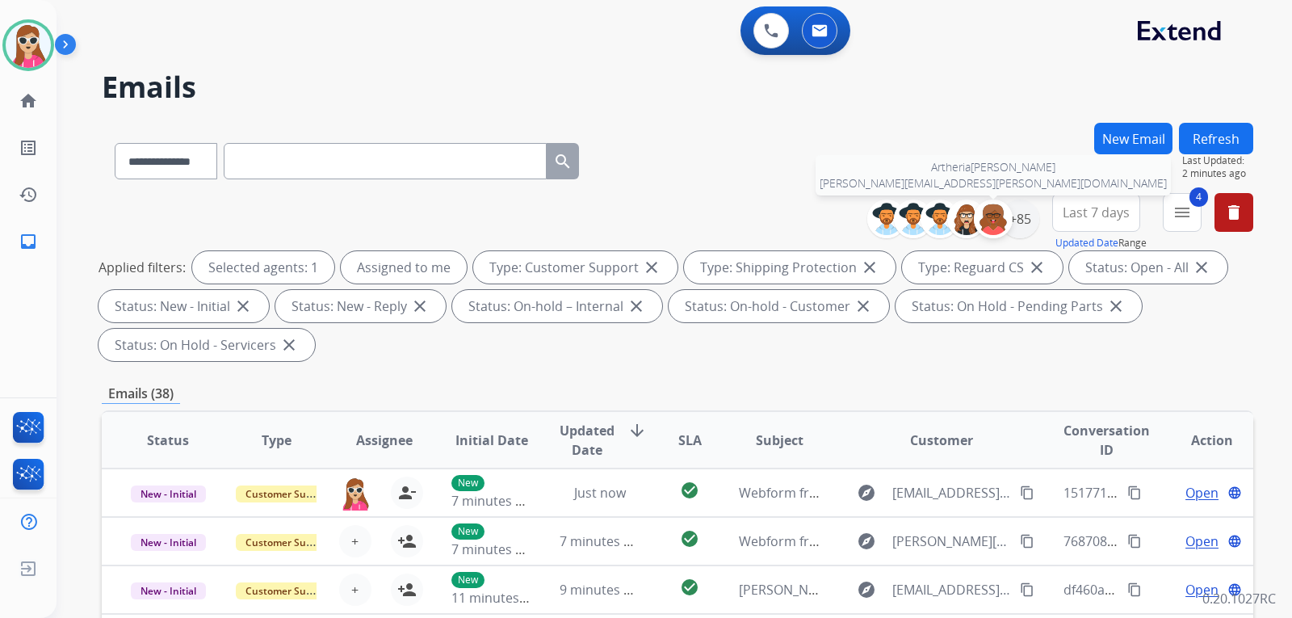
click at [1009, 225] on div at bounding box center [993, 219] width 39 height 39
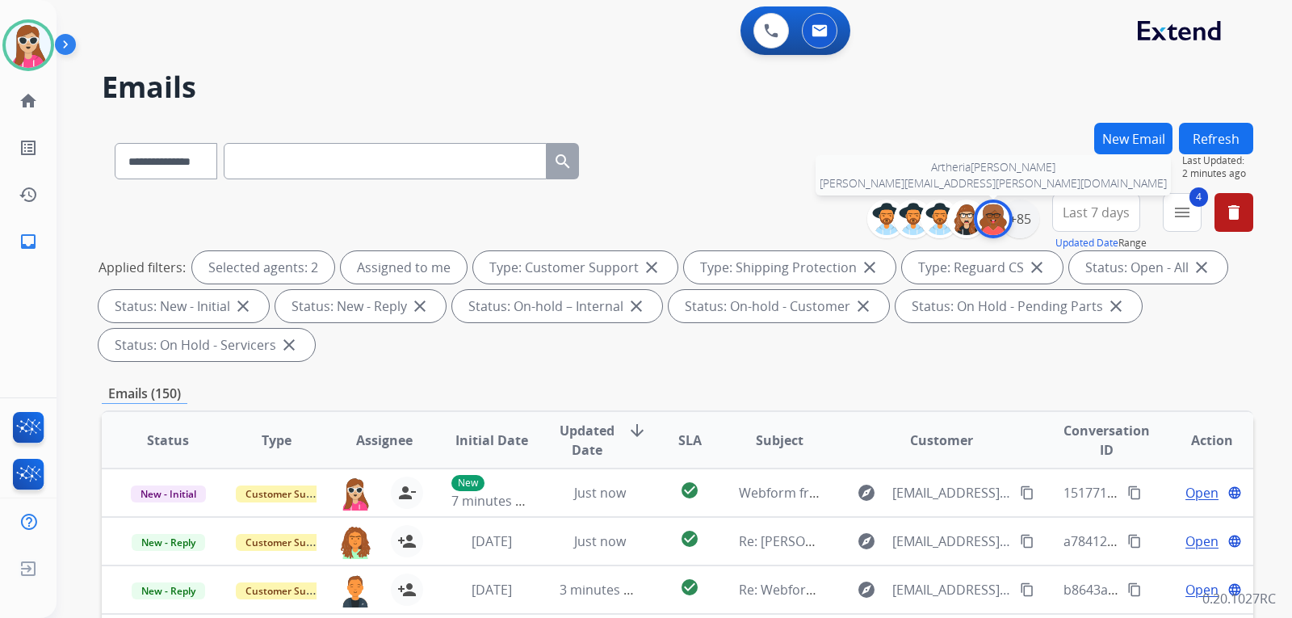
click at [979, 219] on img at bounding box center [993, 219] width 32 height 32
click at [1016, 229] on div "+85" at bounding box center [1020, 219] width 39 height 39
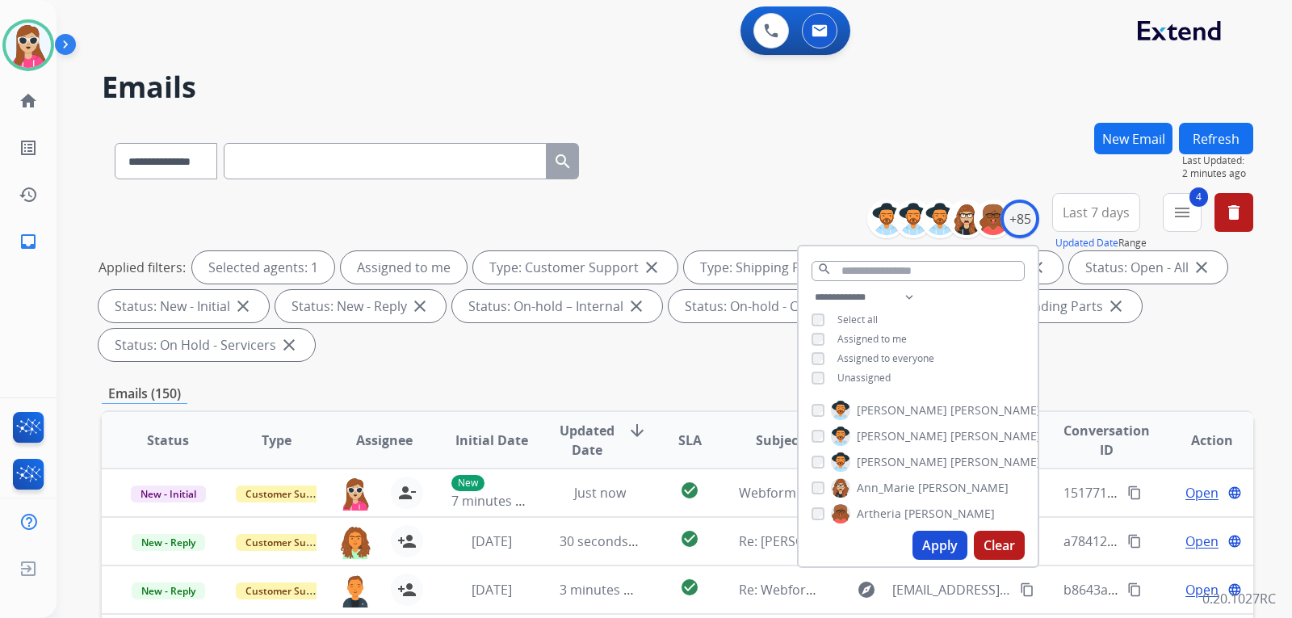
click at [877, 368] on div "**********" at bounding box center [918, 339] width 239 height 103
click at [878, 374] on span "Unassigned" at bounding box center [864, 378] width 53 height 14
click at [880, 375] on span "Unassigned" at bounding box center [864, 378] width 53 height 14
click at [936, 542] on button "Apply" at bounding box center [940, 545] width 55 height 29
click at [719, 401] on div "Emails (10)" at bounding box center [678, 394] width 1152 height 20
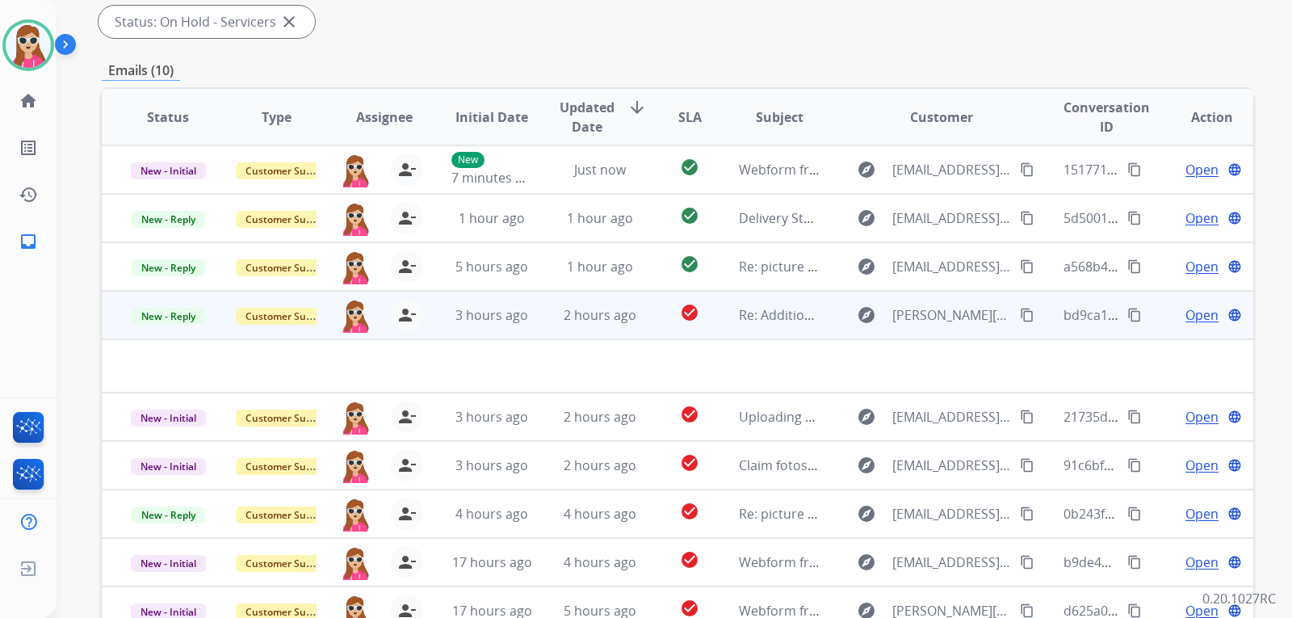
click at [1194, 320] on span "Open" at bounding box center [1202, 314] width 33 height 19
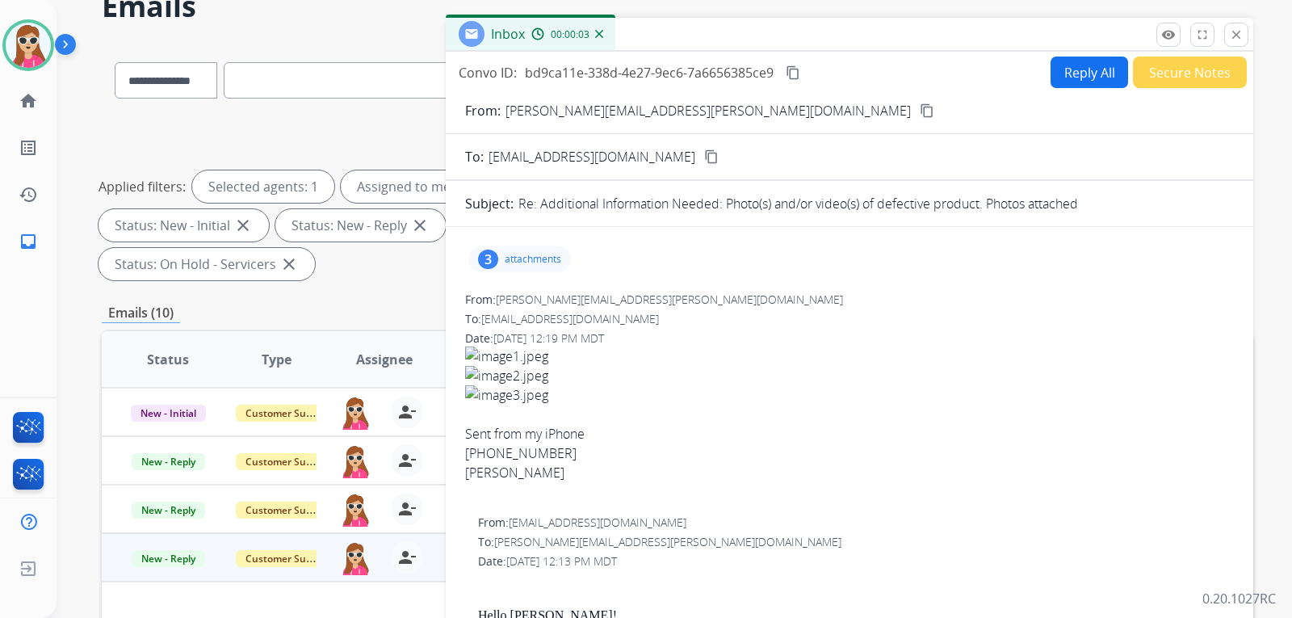
click at [1062, 82] on button "Reply All" at bounding box center [1090, 73] width 78 height 32
select select "**********"
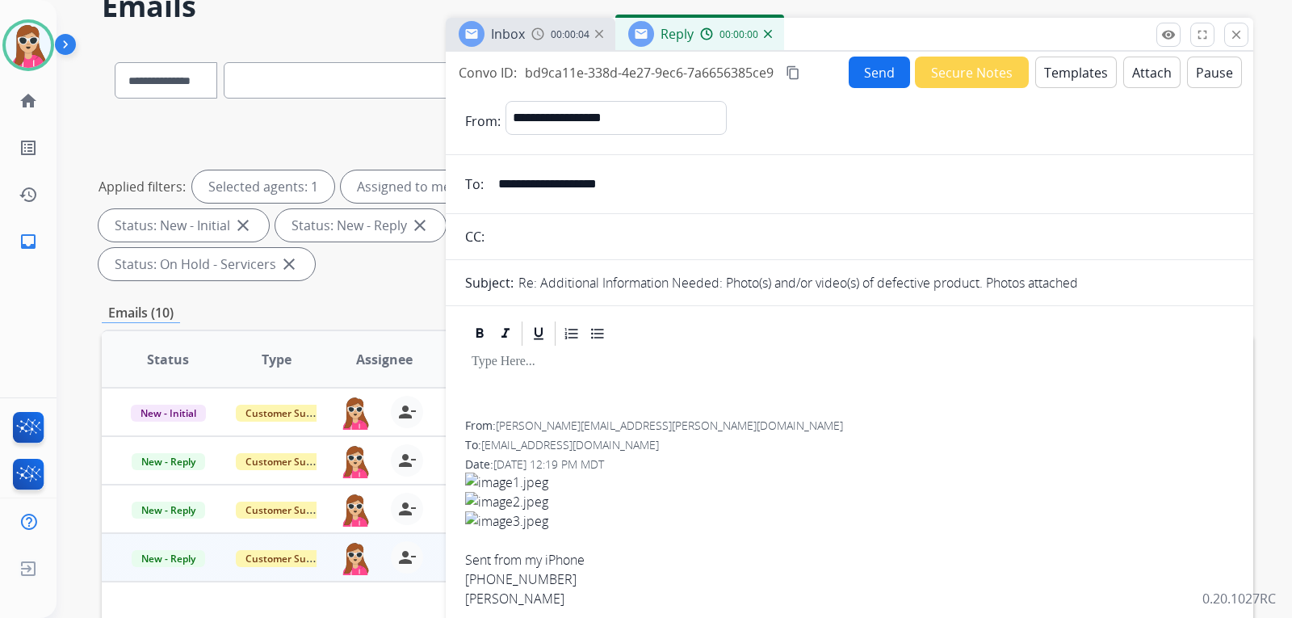
click at [1072, 80] on button "Templates" at bounding box center [1077, 73] width 82 height 32
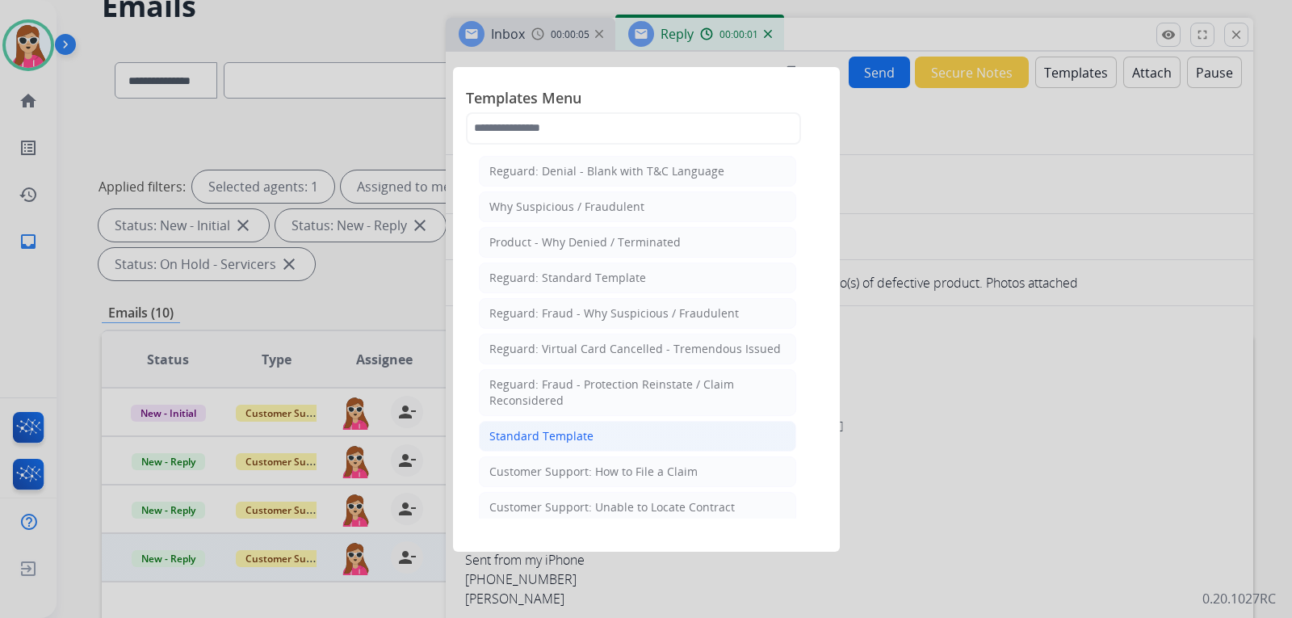
click at [595, 422] on li "Standard Template" at bounding box center [637, 436] width 317 height 31
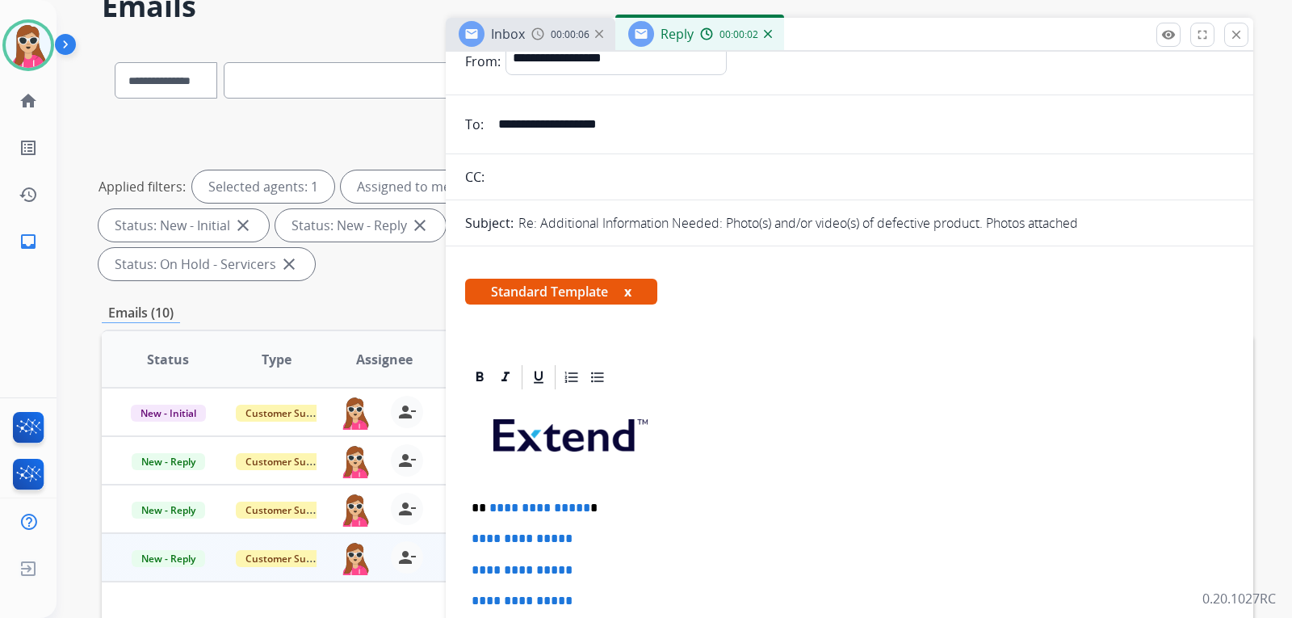
scroll to position [242, 0]
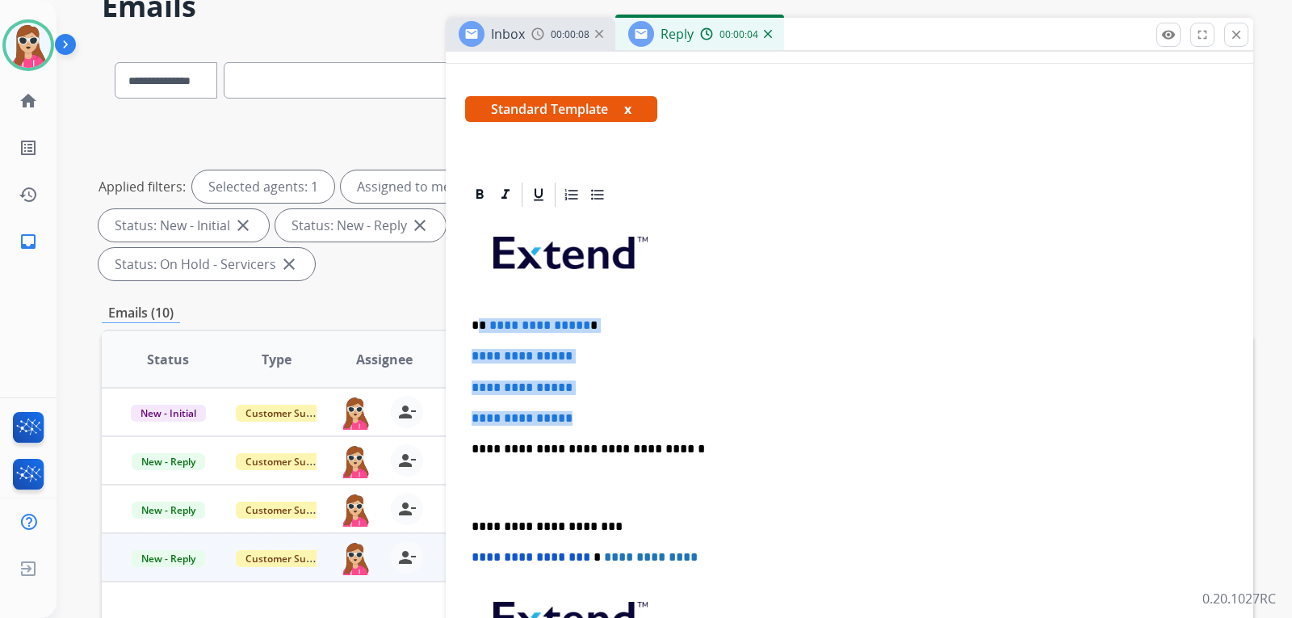
drag, startPoint x: 480, startPoint y: 327, endPoint x: 602, endPoint y: 422, distance: 154.3
click at [587, 414] on div "**********" at bounding box center [849, 487] width 769 height 556
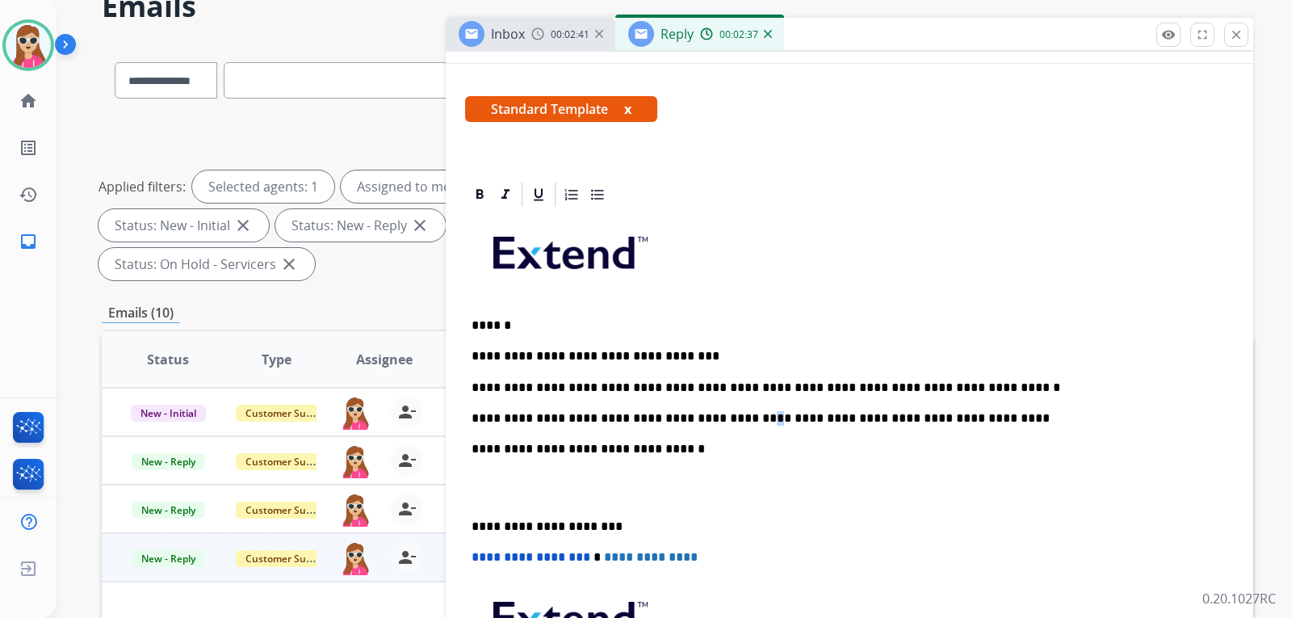
click at [706, 422] on p "**********" at bounding box center [843, 418] width 743 height 15
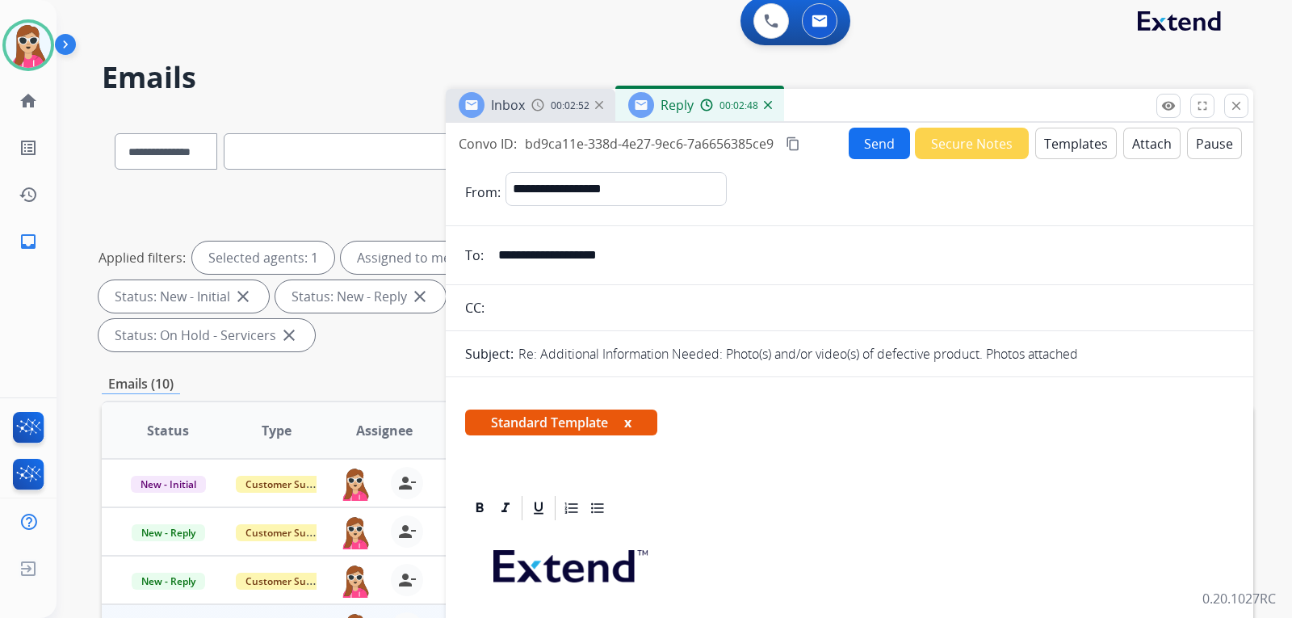
scroll to position [0, 0]
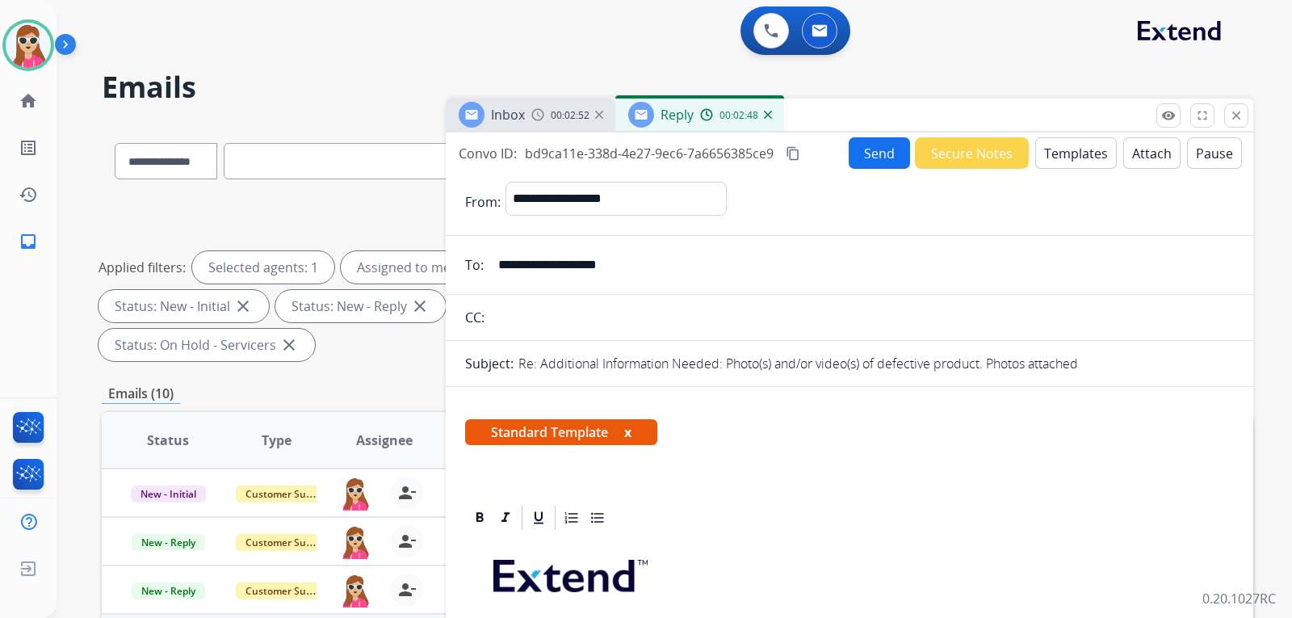
click at [862, 164] on button "Send" at bounding box center [879, 153] width 61 height 32
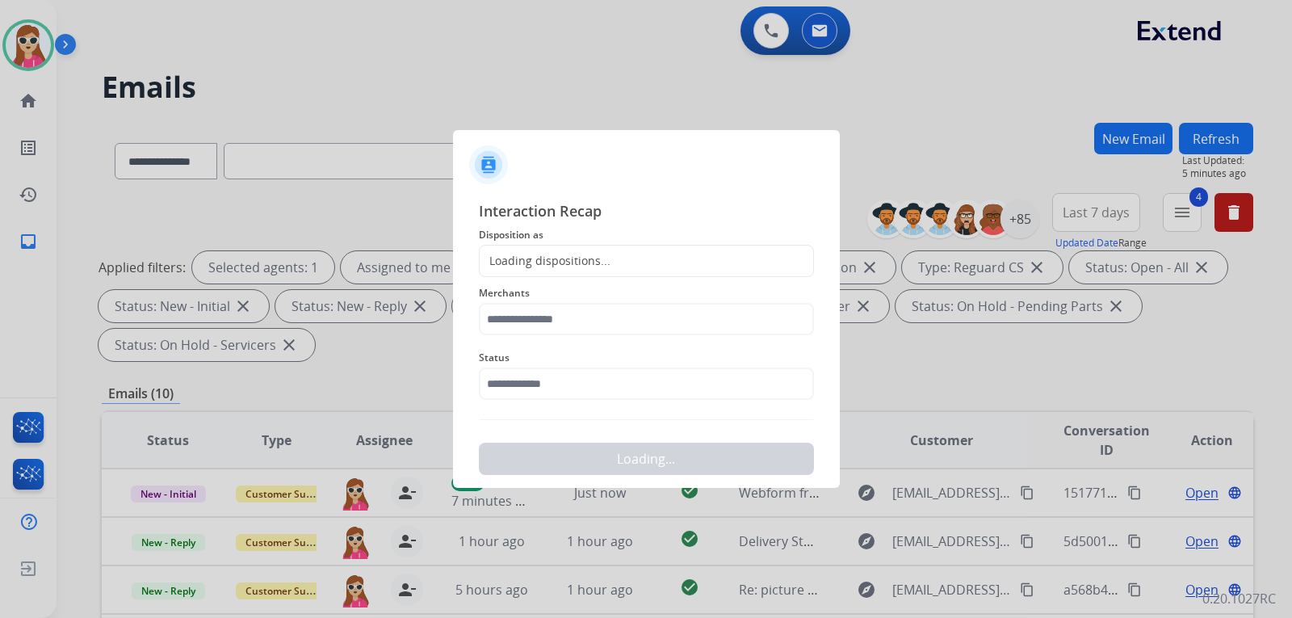
click at [546, 267] on div "Loading dispositions..." at bounding box center [545, 261] width 131 height 16
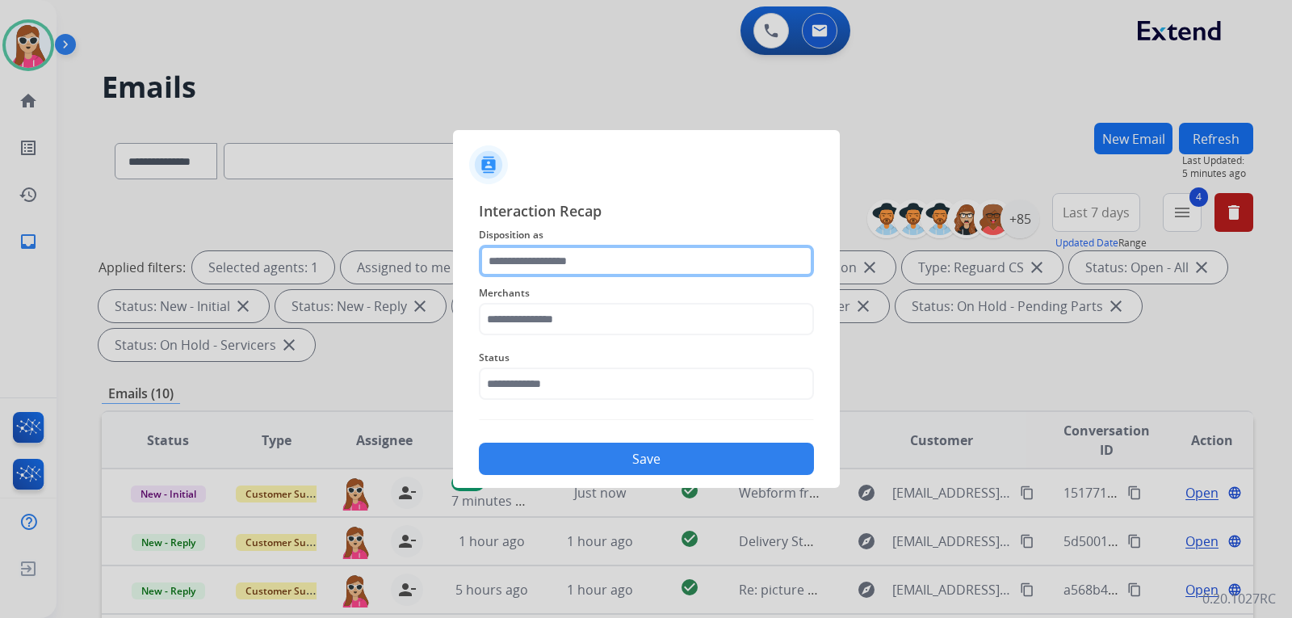
click at [608, 267] on input "text" at bounding box center [646, 261] width 335 height 32
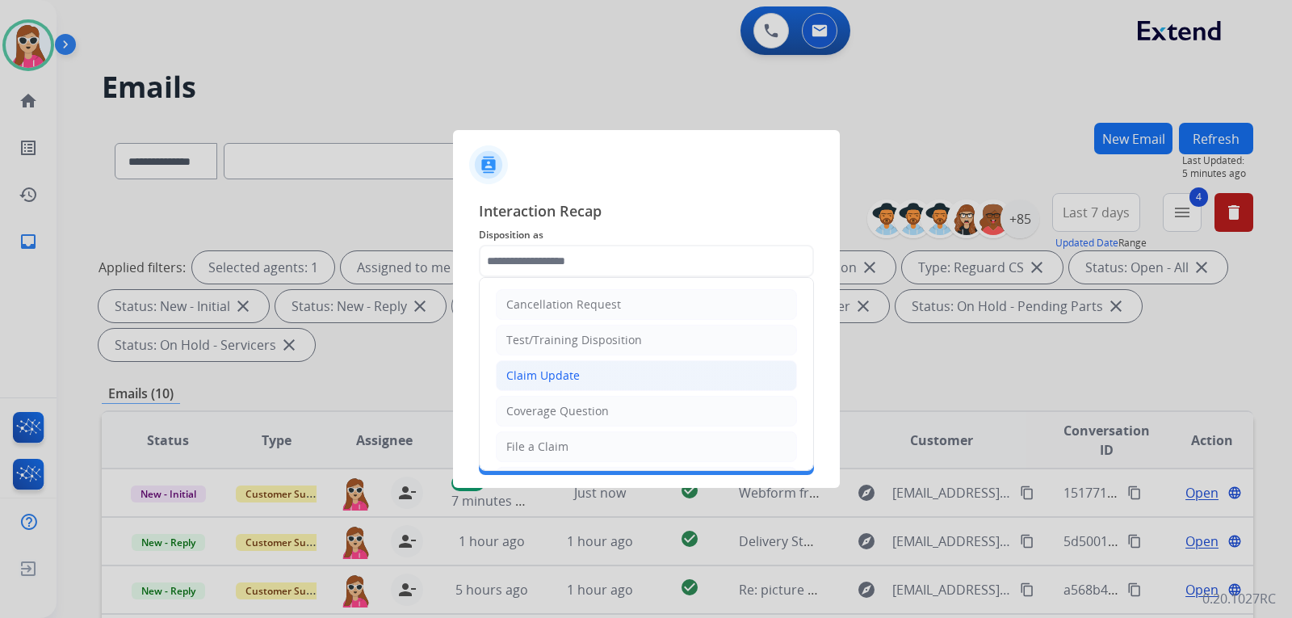
click at [584, 372] on li "Claim Update" at bounding box center [646, 375] width 301 height 31
type input "**********"
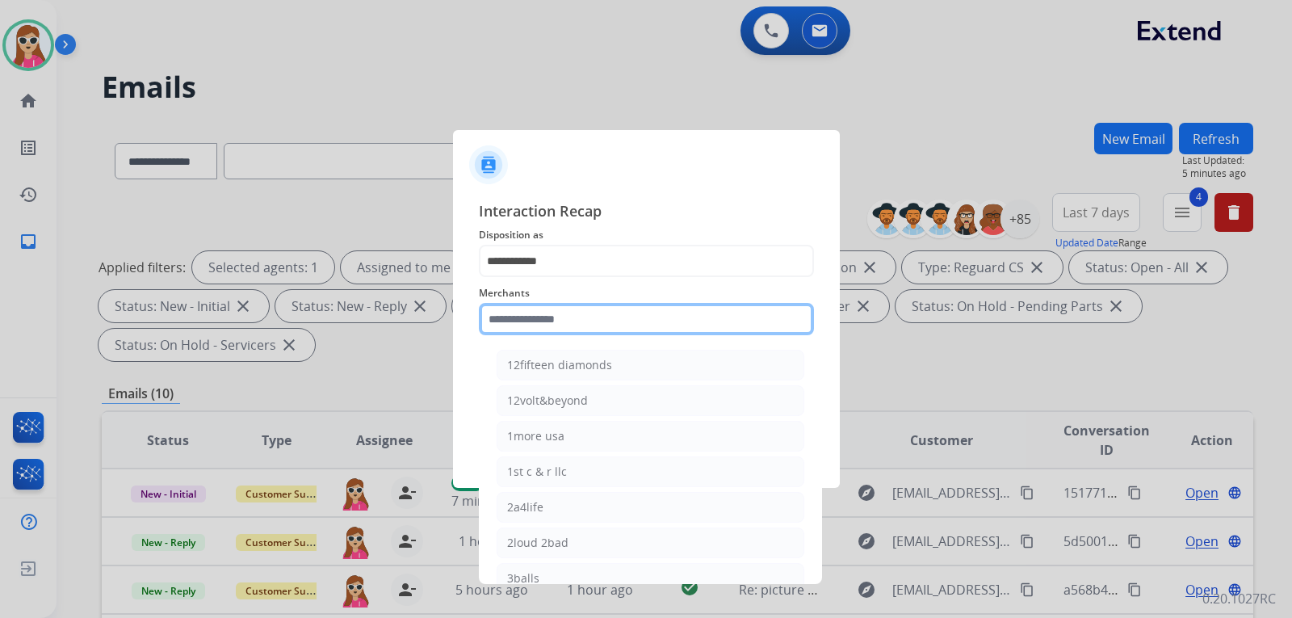
click at [586, 322] on input "text" at bounding box center [646, 319] width 335 height 32
type input "*"
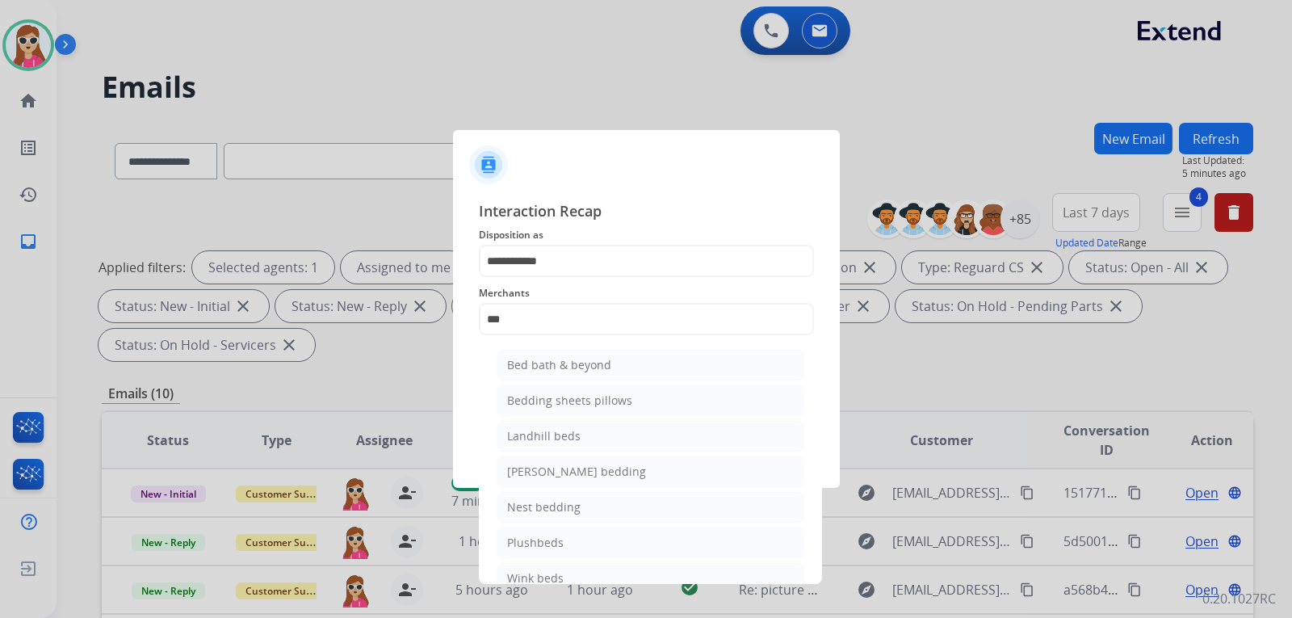
drag, startPoint x: 571, startPoint y: 360, endPoint x: 579, endPoint y: 347, distance: 15.2
click at [570, 361] on div "Bed bath & beyond" at bounding box center [559, 365] width 104 height 16
type input "**********"
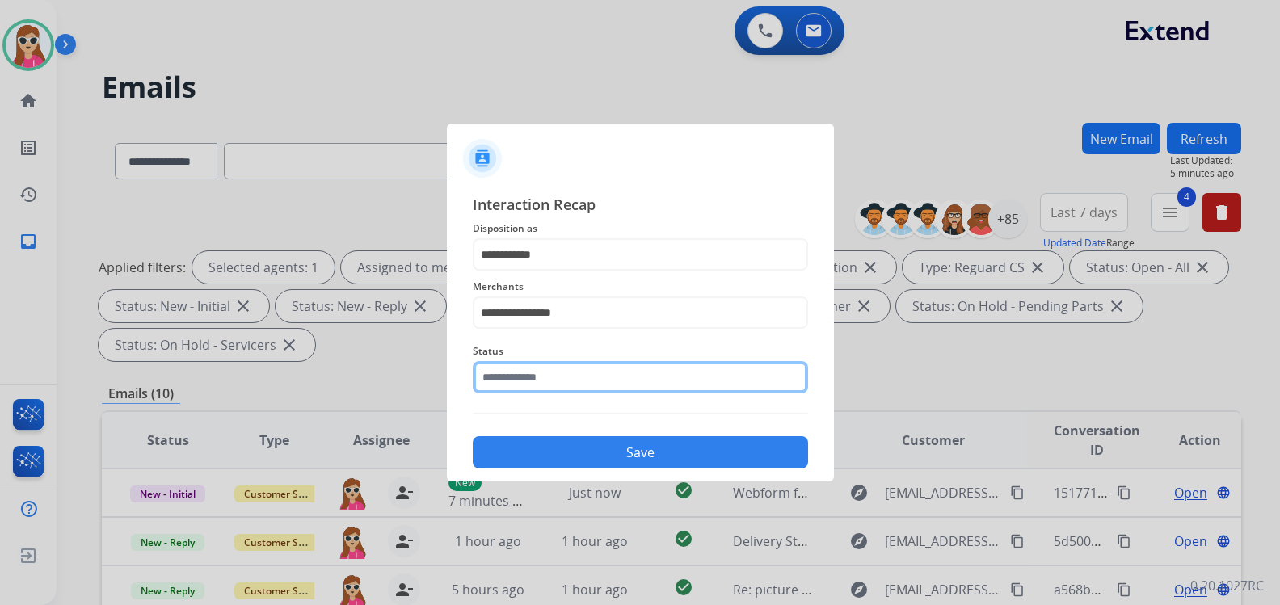
click at [551, 376] on input "text" at bounding box center [640, 377] width 335 height 32
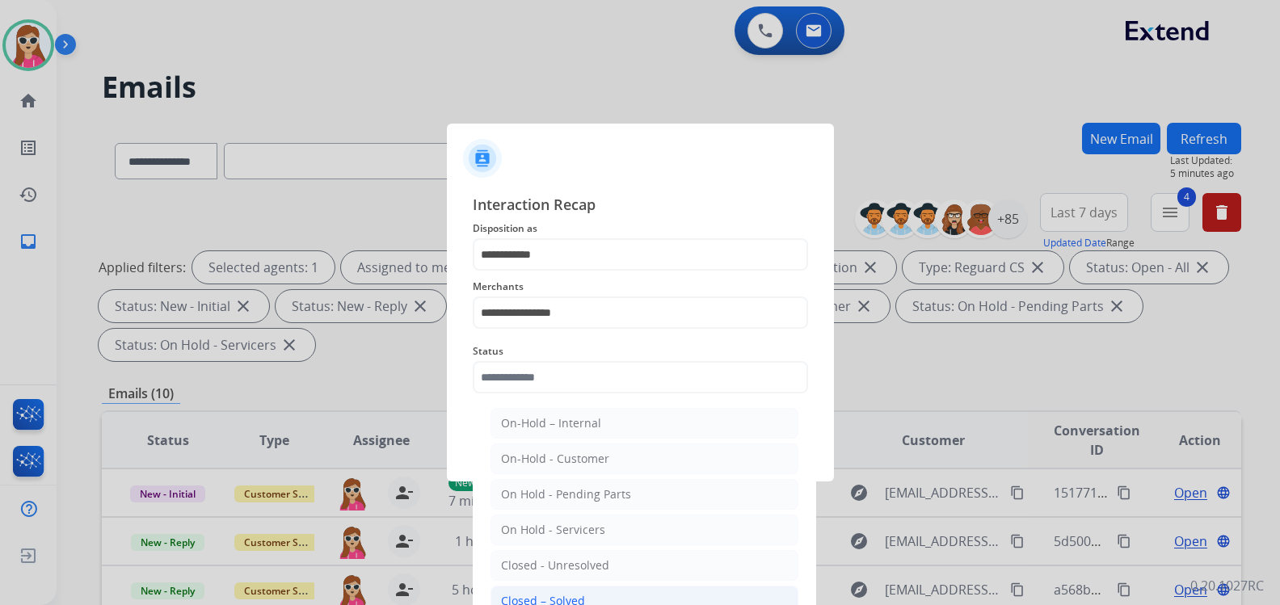
click at [578, 601] on div "Closed – Solved" at bounding box center [543, 601] width 84 height 16
type input "**********"
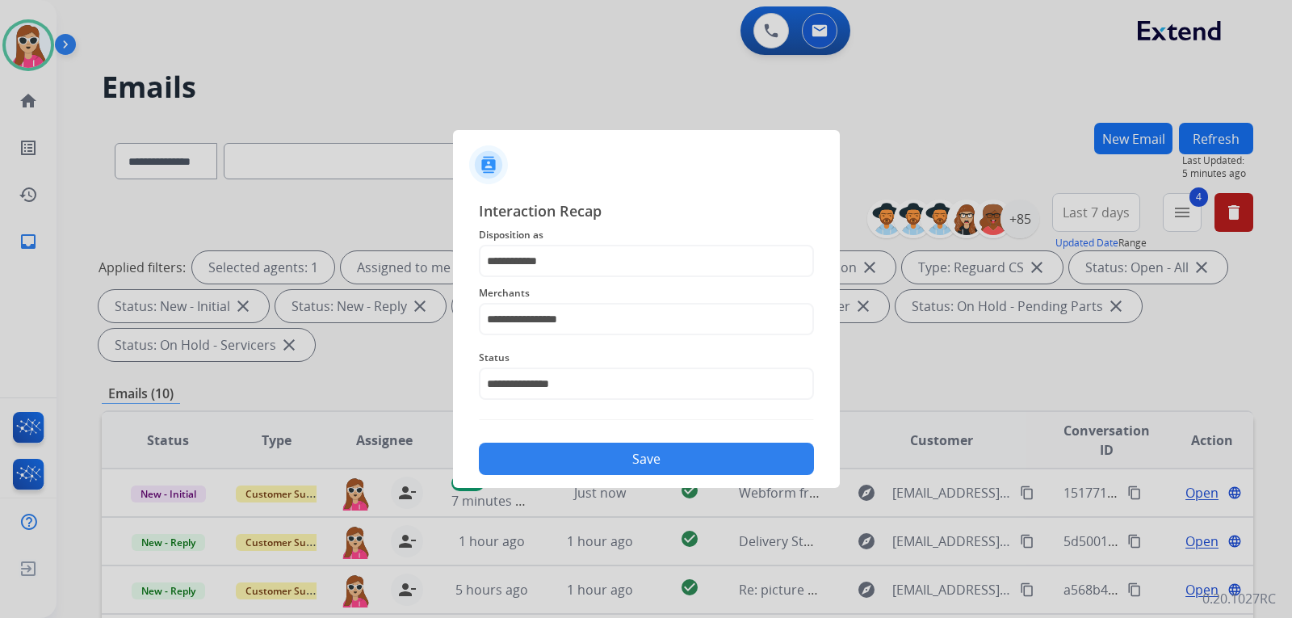
click at [623, 462] on button "Save" at bounding box center [646, 459] width 335 height 32
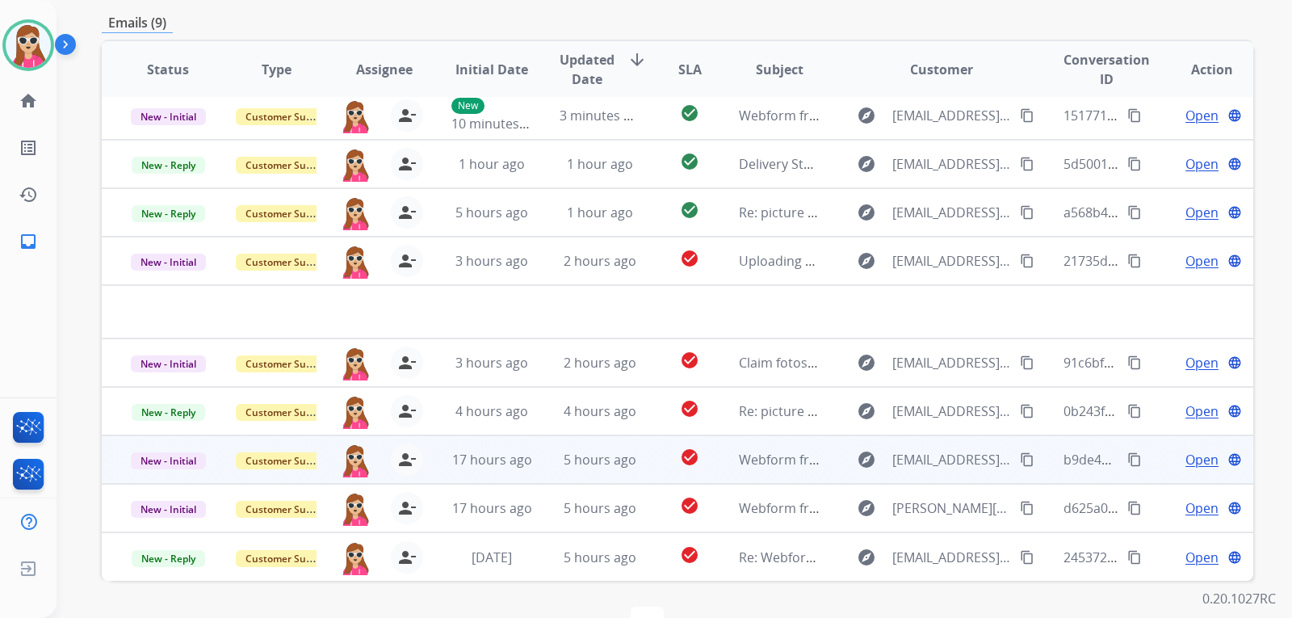
scroll to position [418, 0]
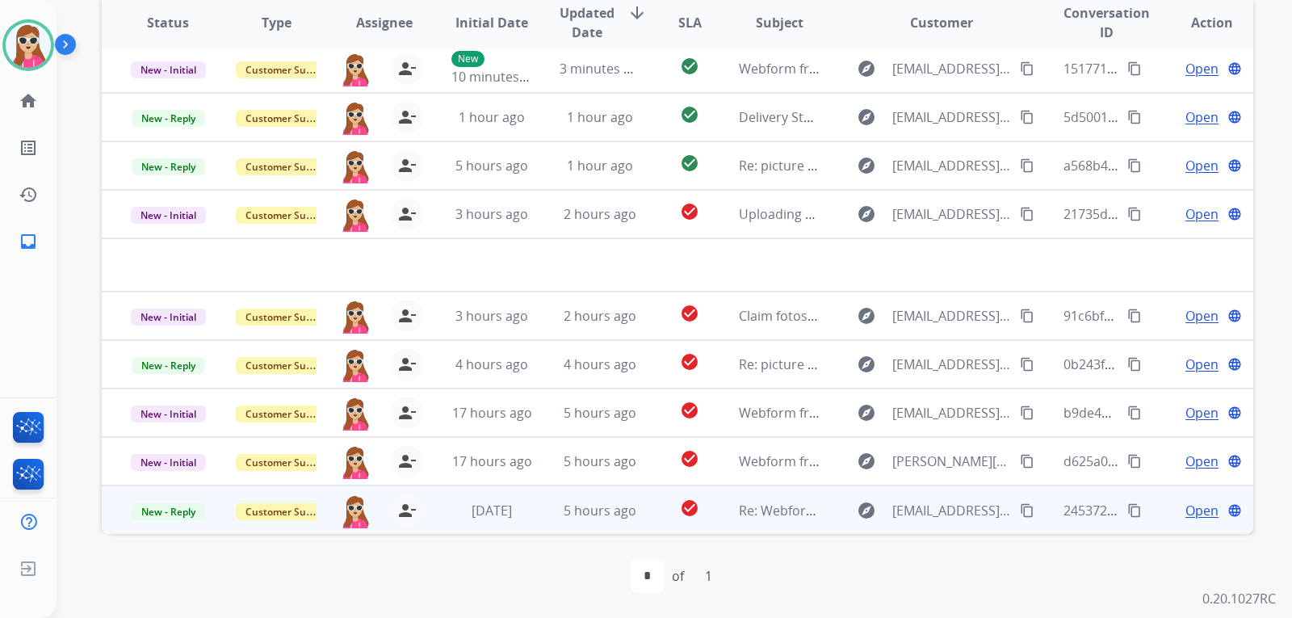
click at [641, 499] on td "check_circle" at bounding box center [677, 509] width 72 height 48
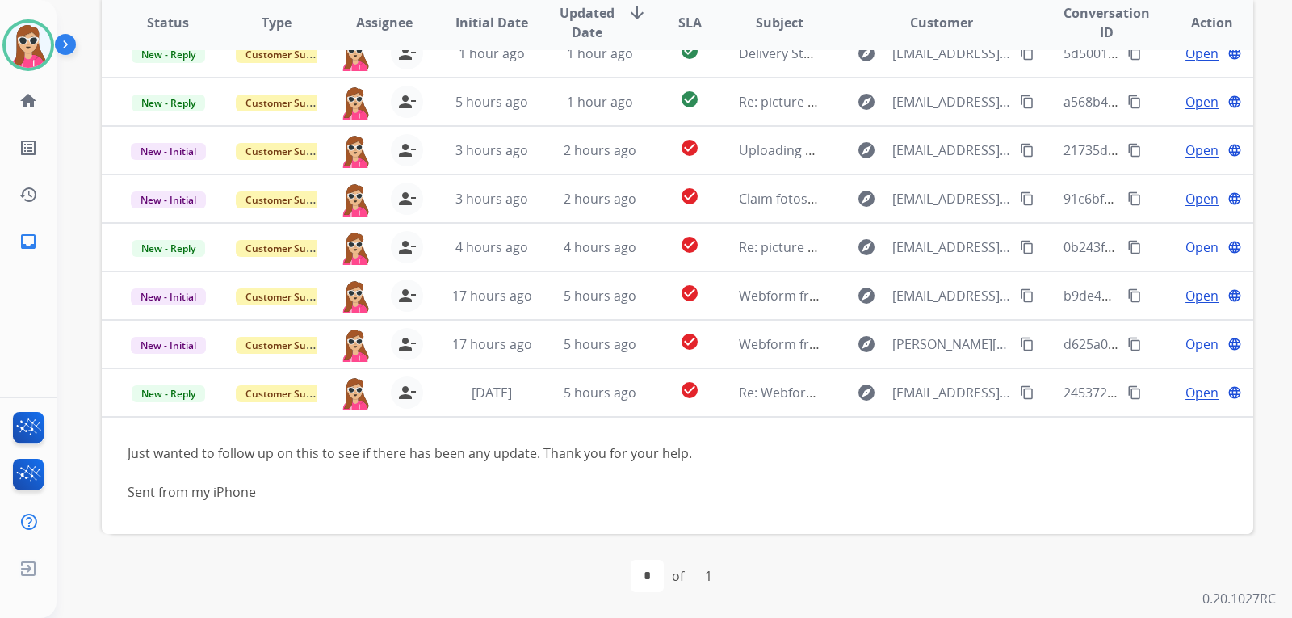
scroll to position [83, 0]
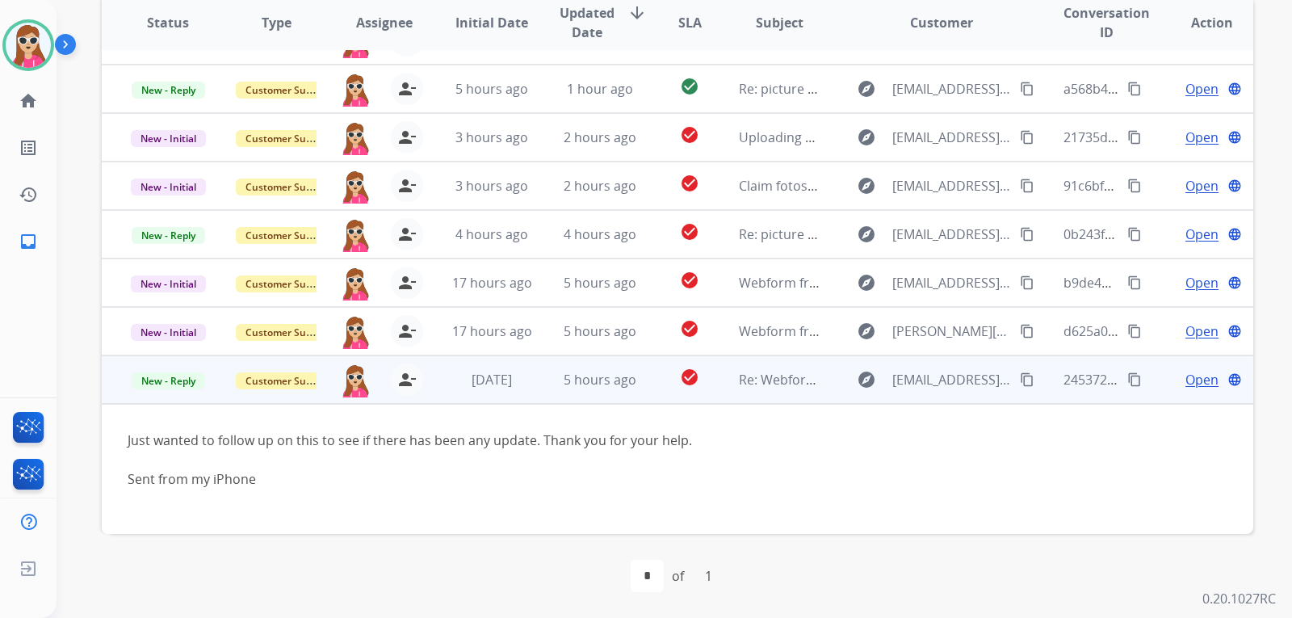
click at [1186, 377] on span "Open" at bounding box center [1202, 379] width 33 height 19
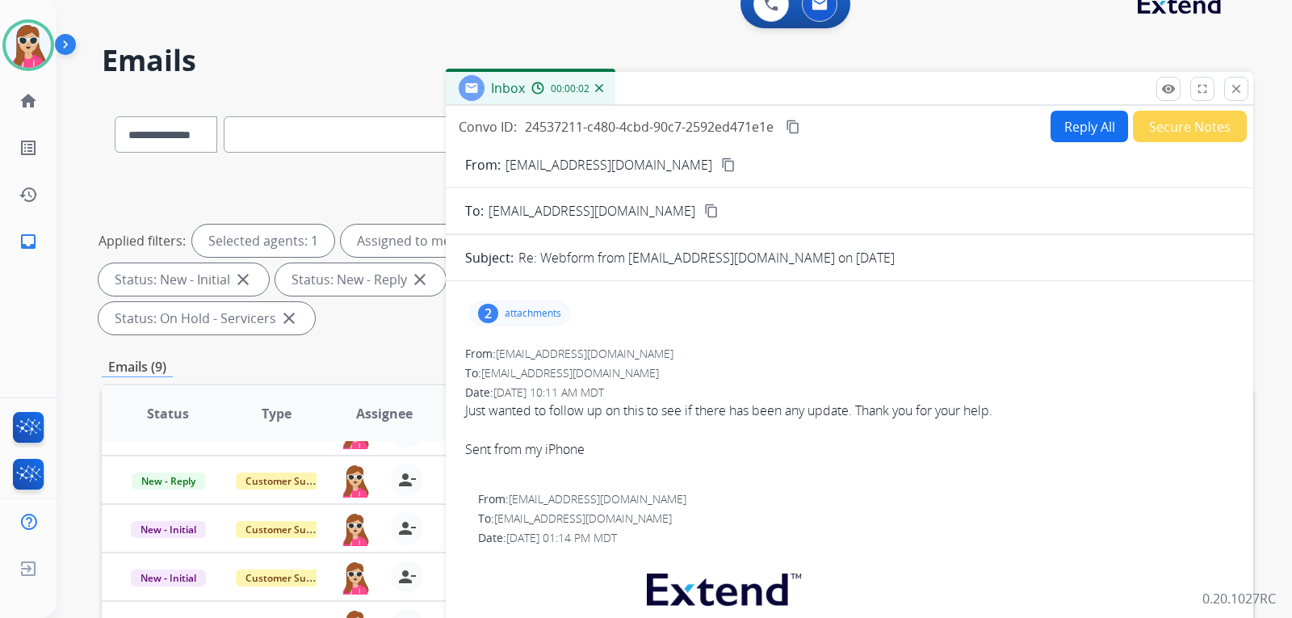
scroll to position [14, 0]
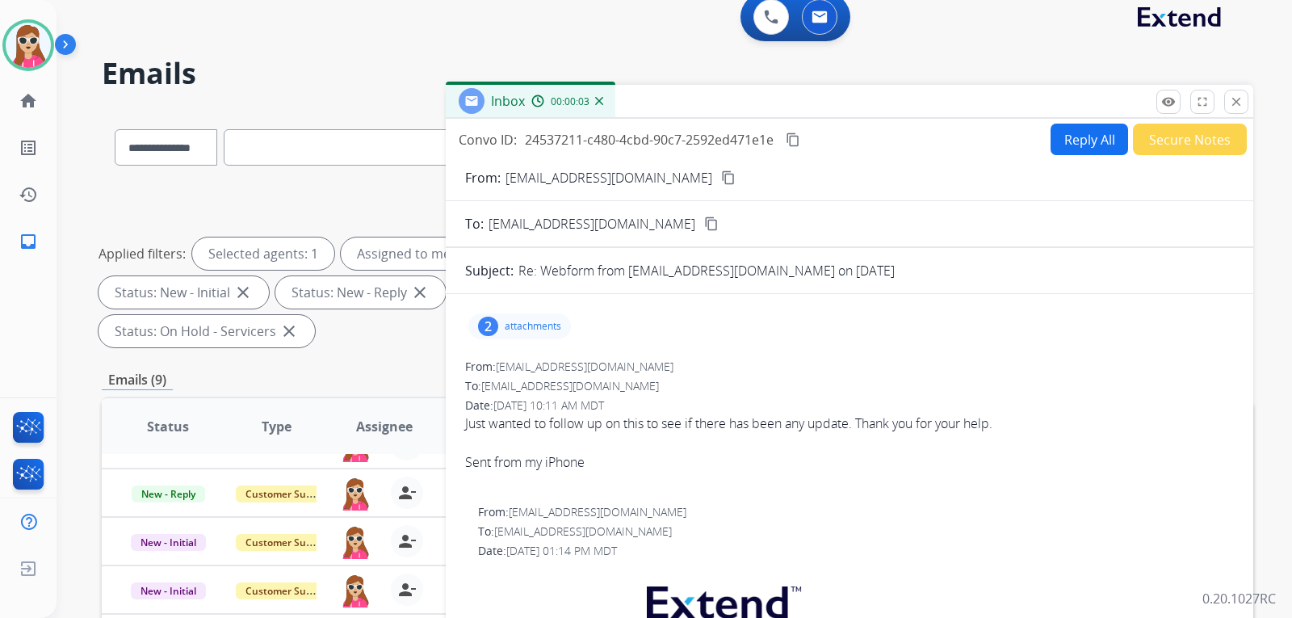
click at [721, 179] on mat-icon "content_copy" at bounding box center [728, 177] width 15 height 15
click at [551, 324] on p "attachments" at bounding box center [533, 326] width 57 height 13
click at [502, 374] on div at bounding box center [521, 367] width 81 height 57
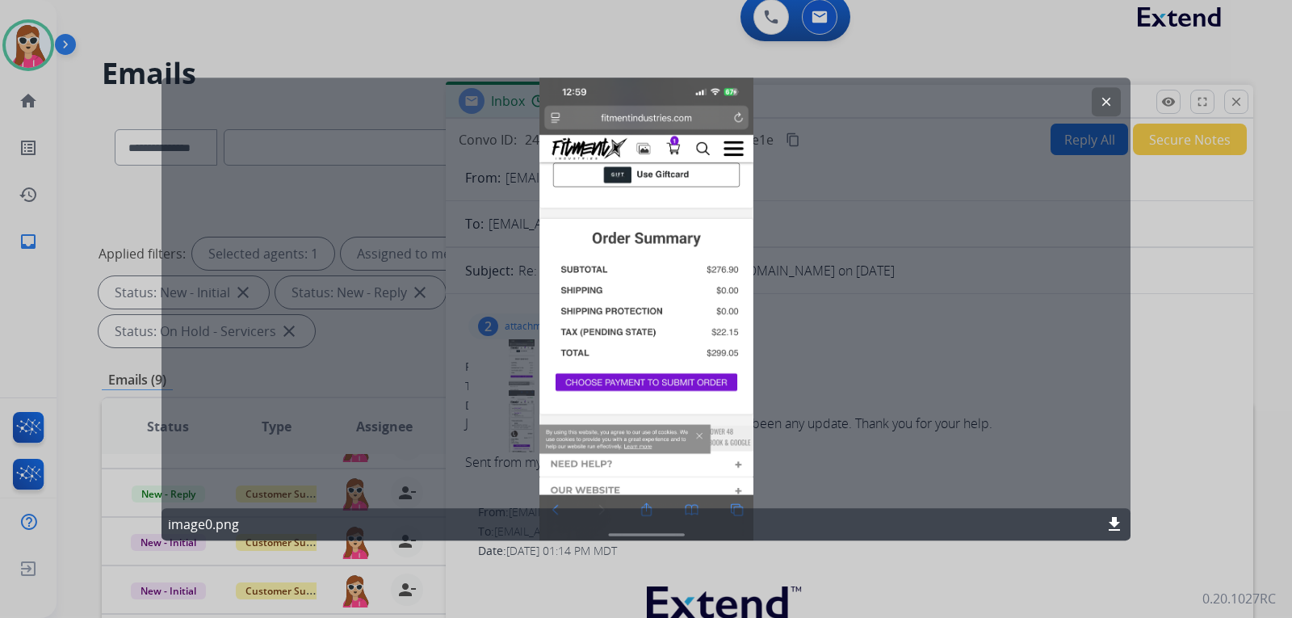
click at [1107, 114] on button "clear" at bounding box center [1106, 101] width 29 height 29
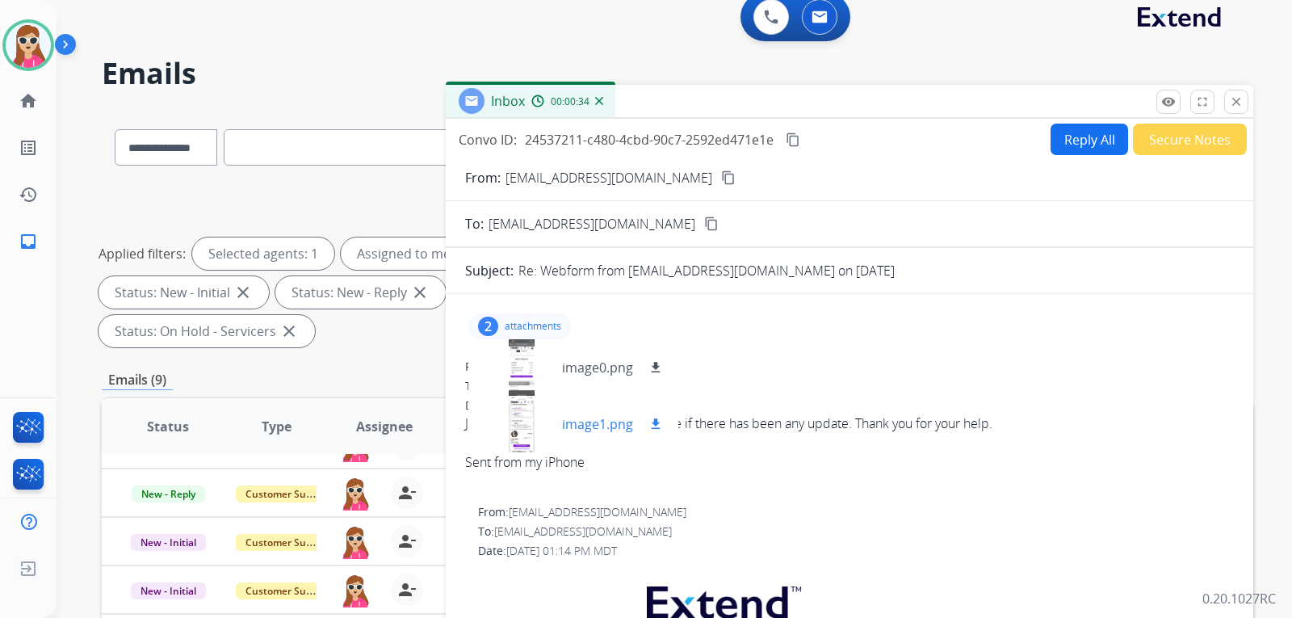
click at [528, 418] on div at bounding box center [521, 424] width 81 height 57
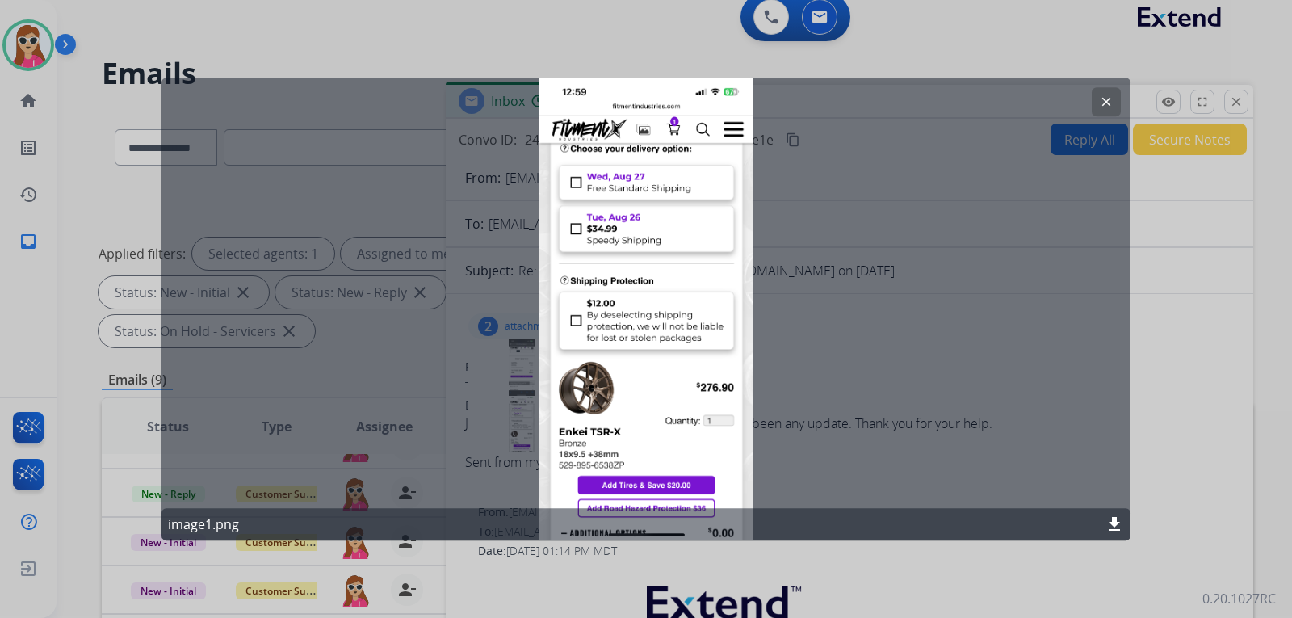
click at [1116, 108] on button "clear" at bounding box center [1106, 101] width 29 height 29
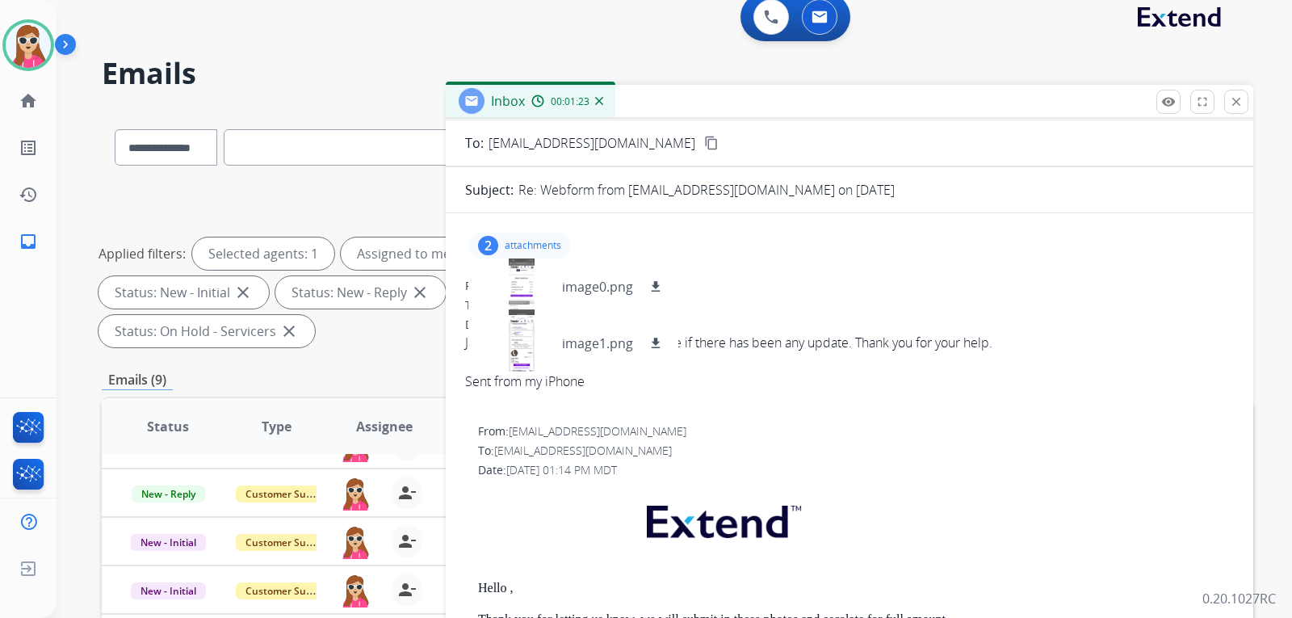
scroll to position [0, 0]
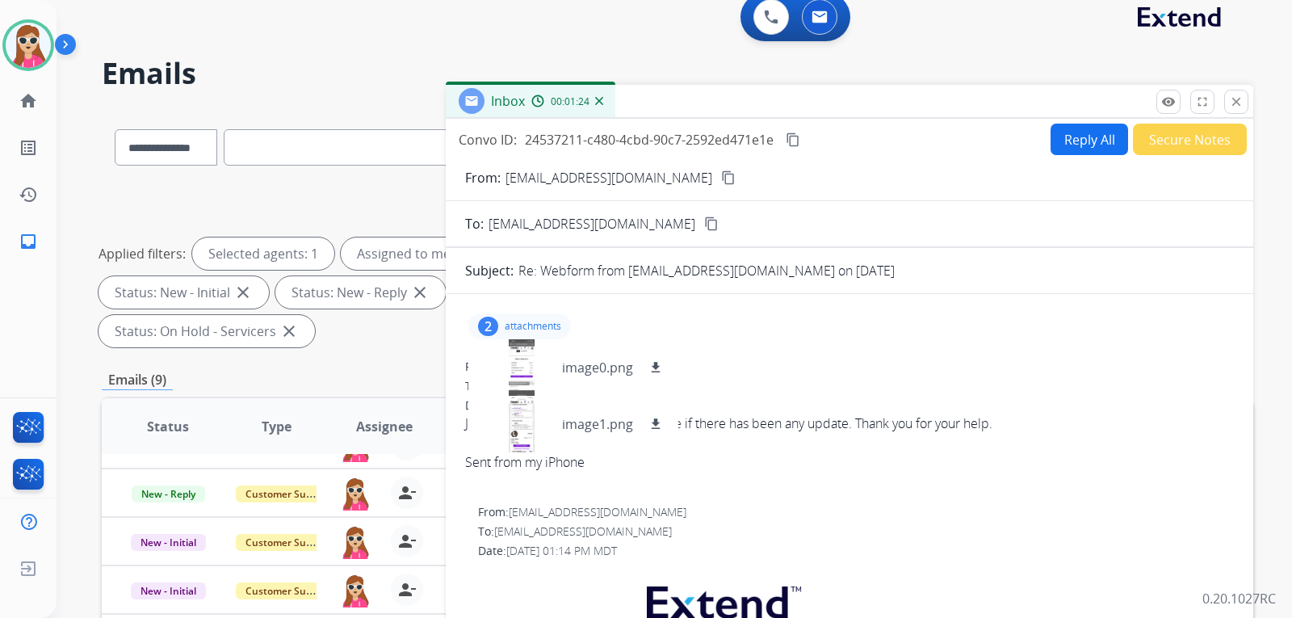
click at [1065, 141] on button "Reply All" at bounding box center [1090, 140] width 78 height 32
select select "**********"
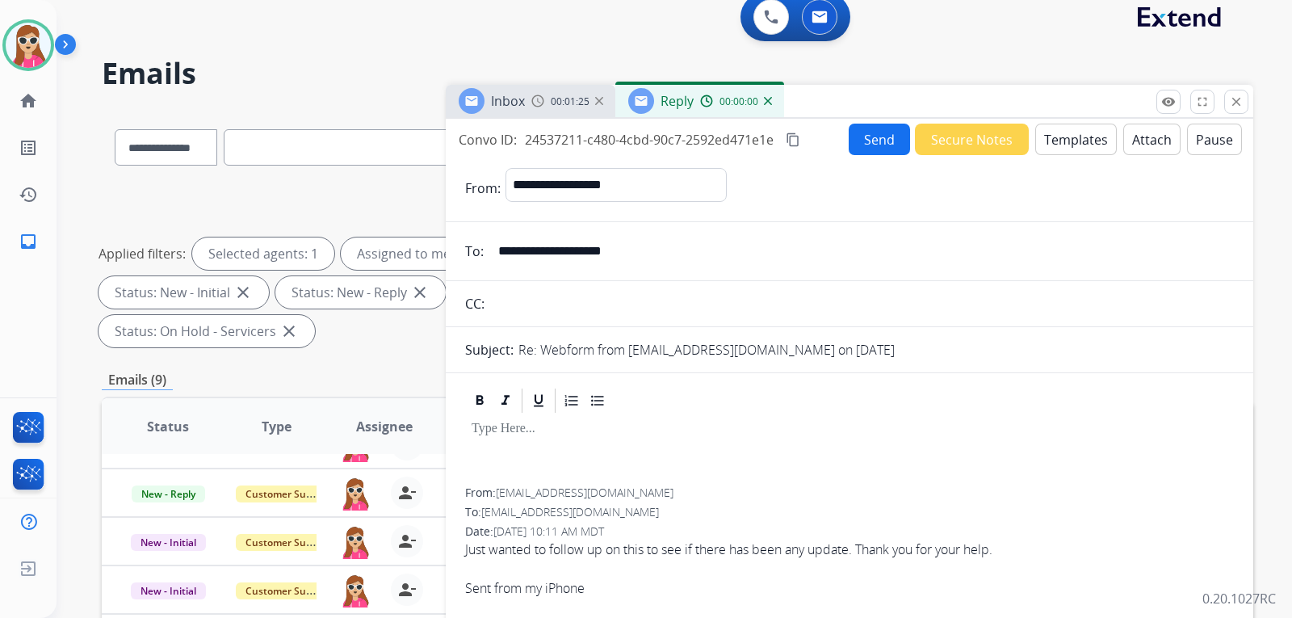
click at [1061, 144] on button "Templates" at bounding box center [1077, 140] width 82 height 32
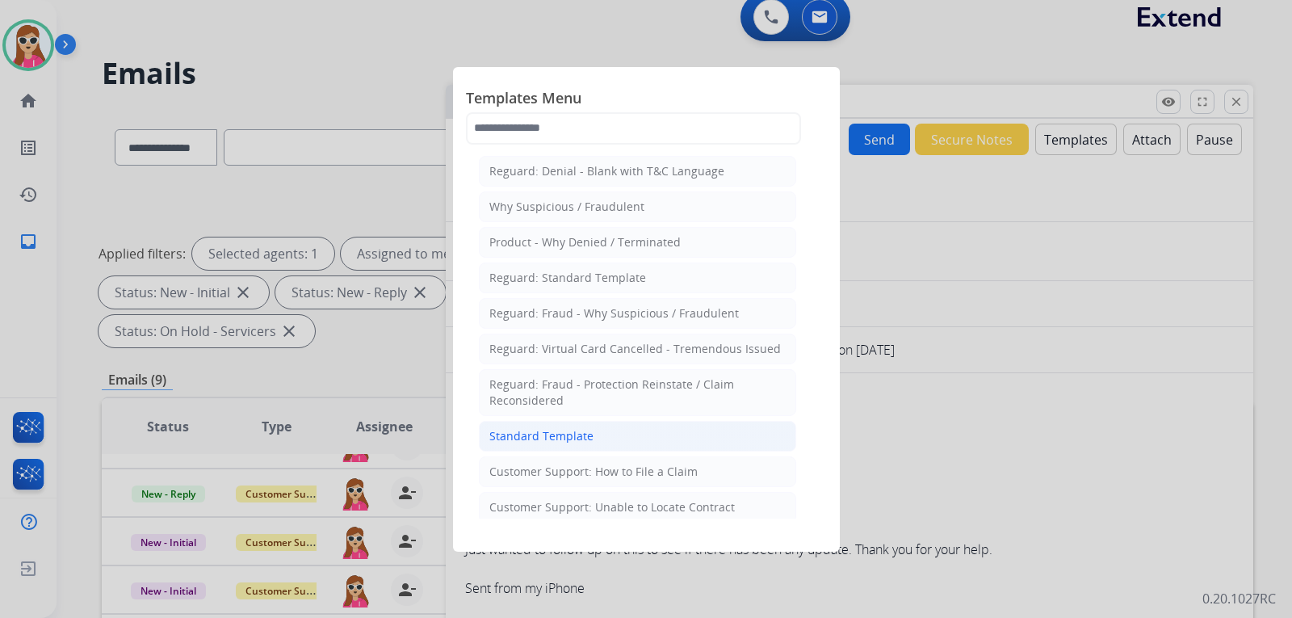
click at [562, 439] on div "Standard Template" at bounding box center [542, 436] width 104 height 16
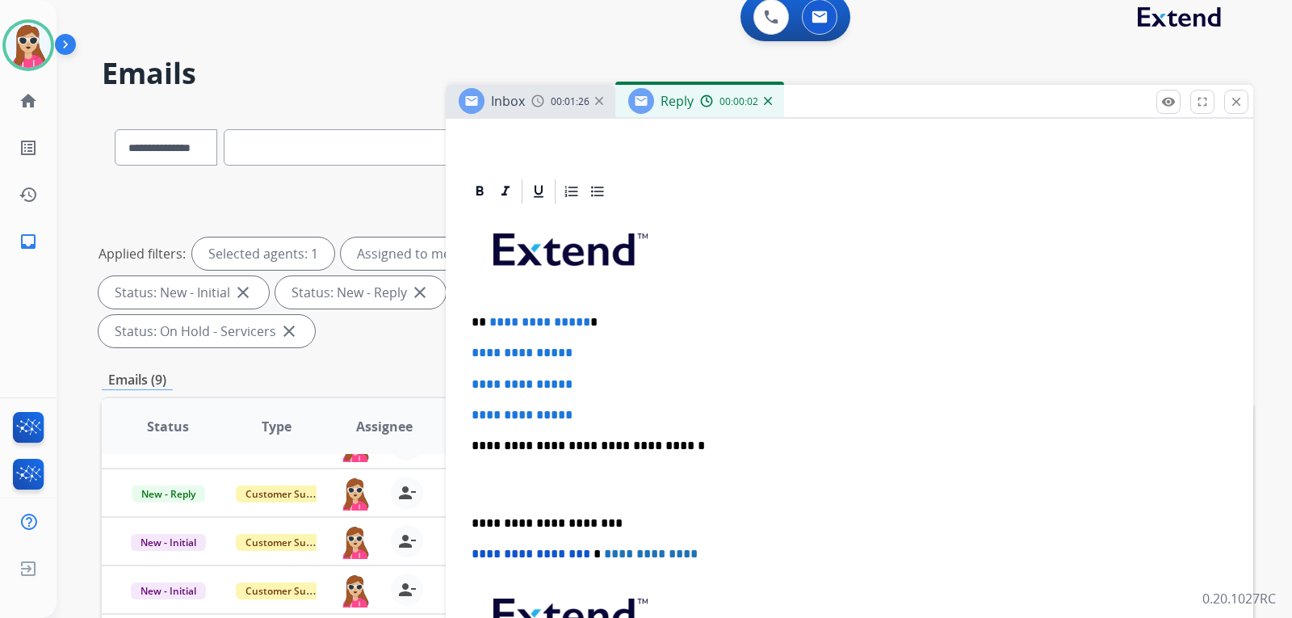
scroll to position [323, 0]
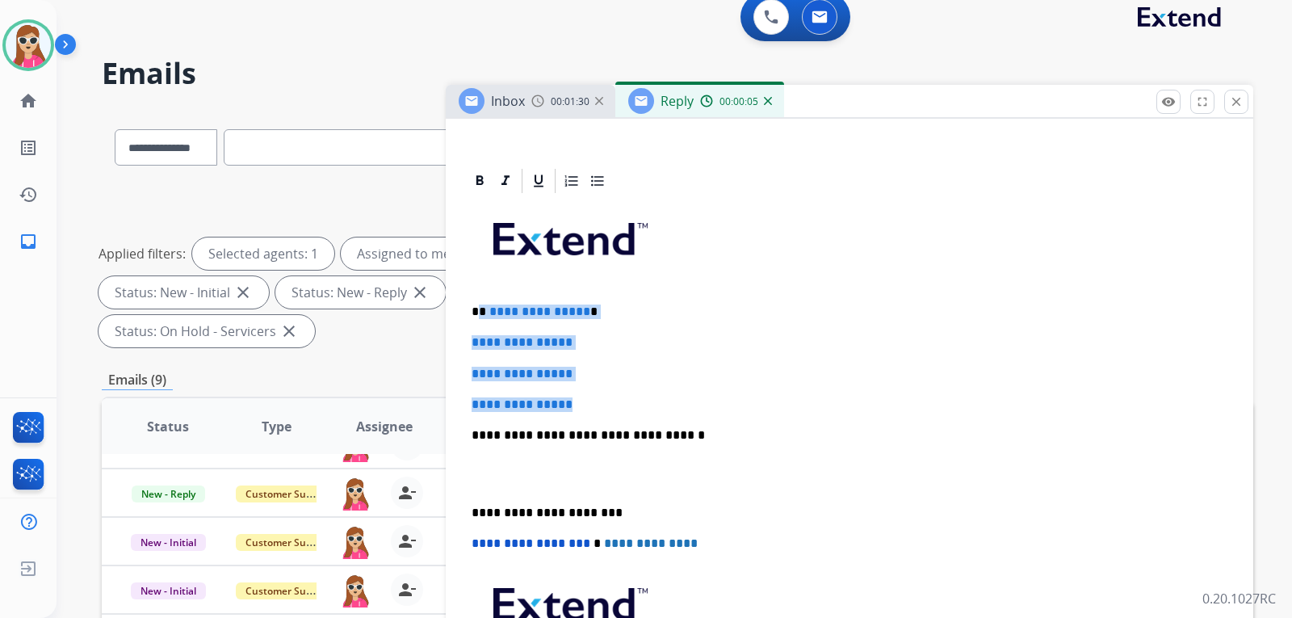
drag, startPoint x: 478, startPoint y: 313, endPoint x: 599, endPoint y: 399, distance: 148.8
click at [599, 402] on div "**********" at bounding box center [849, 473] width 769 height 556
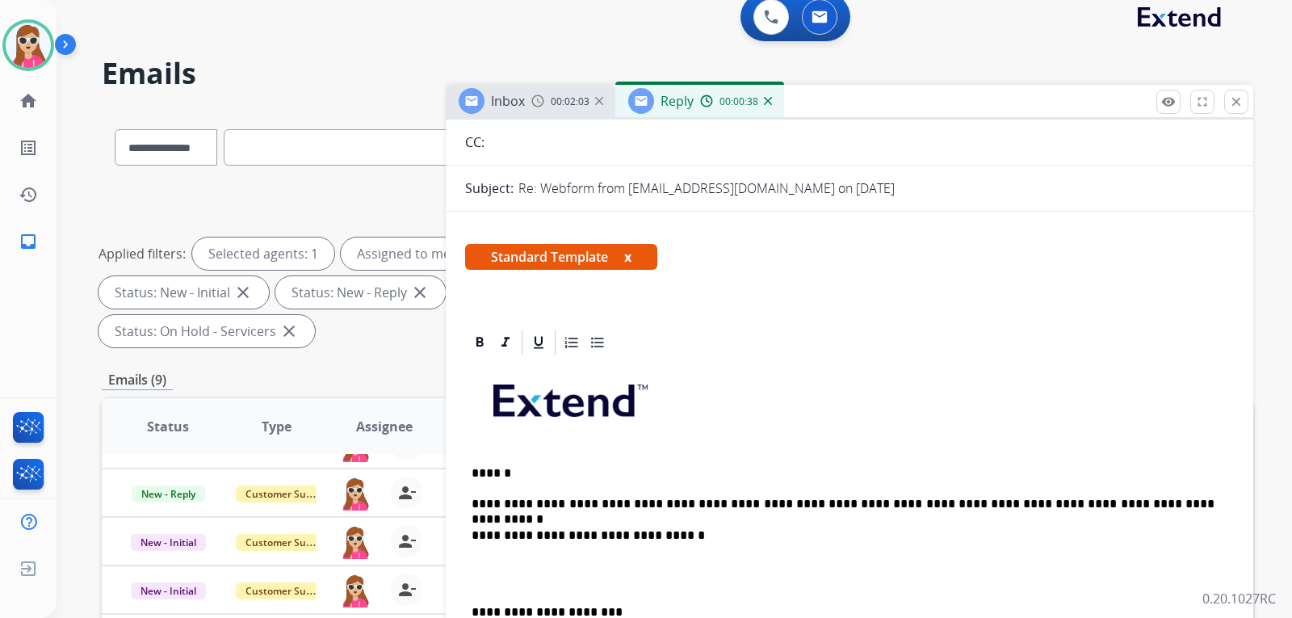
scroll to position [0, 0]
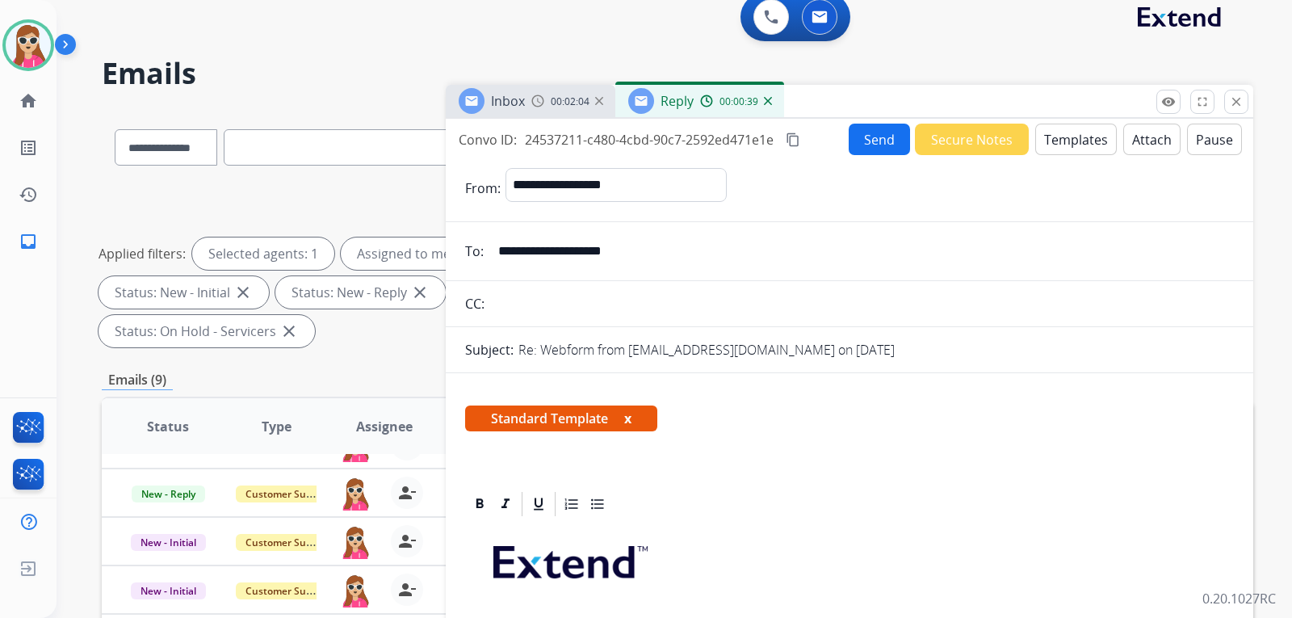
click at [859, 145] on button "Send" at bounding box center [879, 140] width 61 height 32
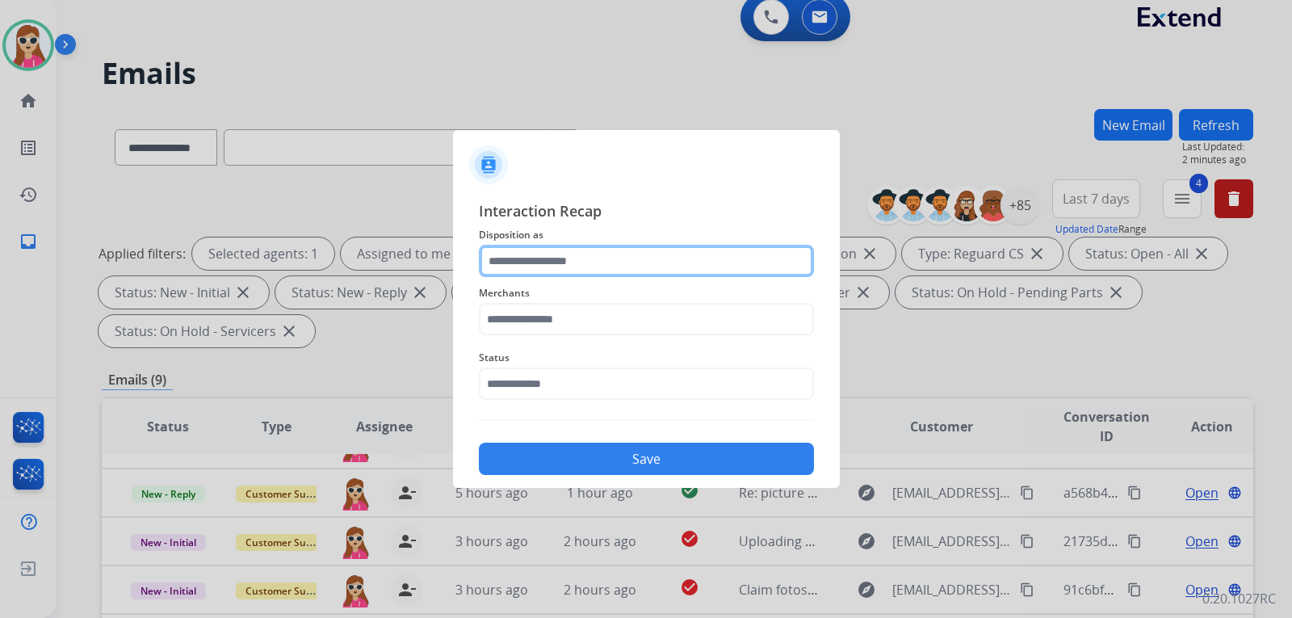
click at [592, 263] on input "text" at bounding box center [646, 261] width 335 height 32
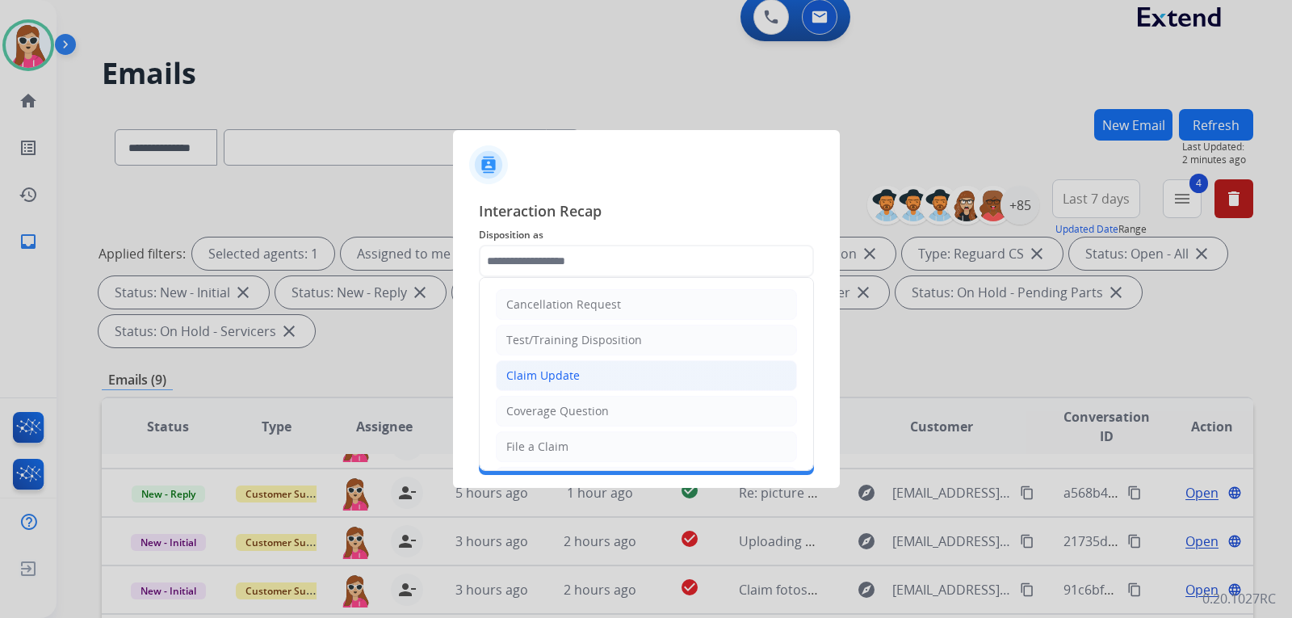
click at [575, 371] on div "Claim Update" at bounding box center [543, 376] width 74 height 16
type input "**********"
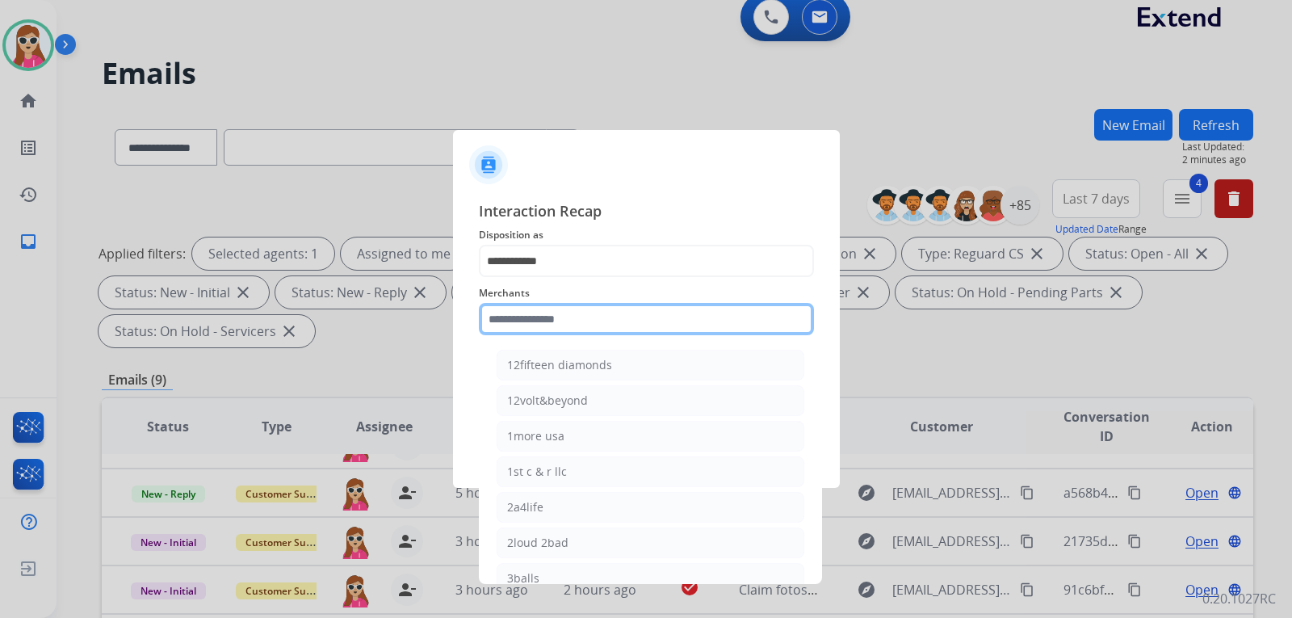
click at [575, 318] on input "text" at bounding box center [646, 319] width 335 height 32
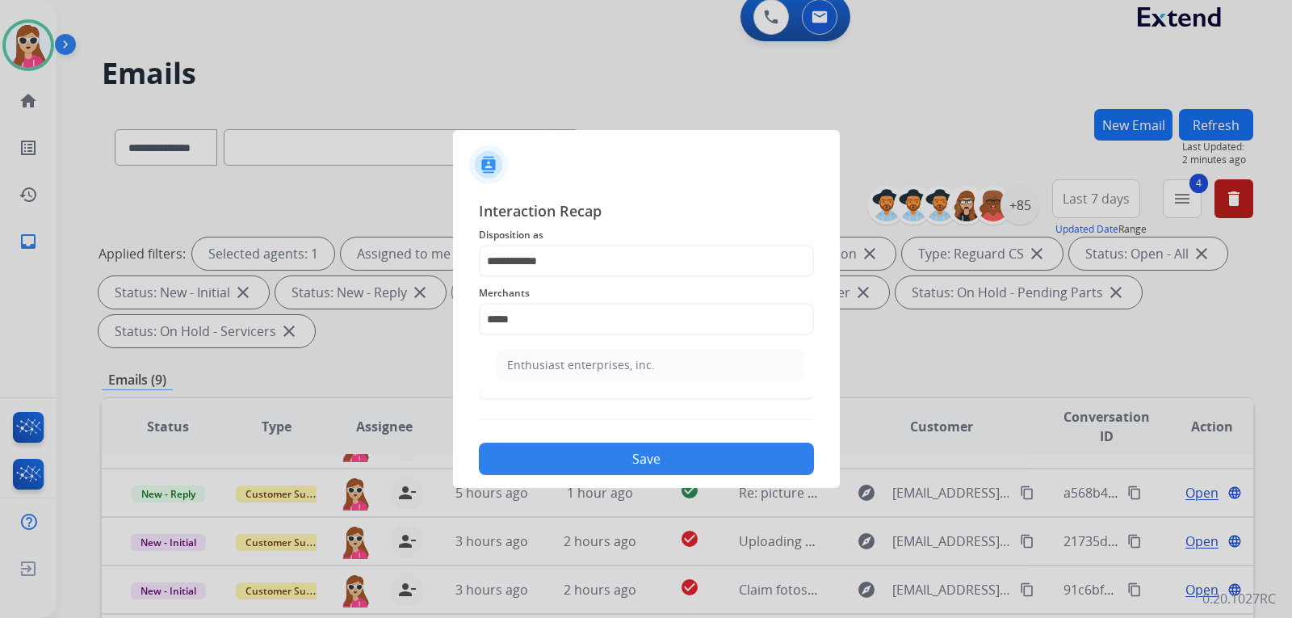
click at [621, 366] on div "Enthusiast enterprises, inc." at bounding box center [581, 365] width 148 height 16
type input "**********"
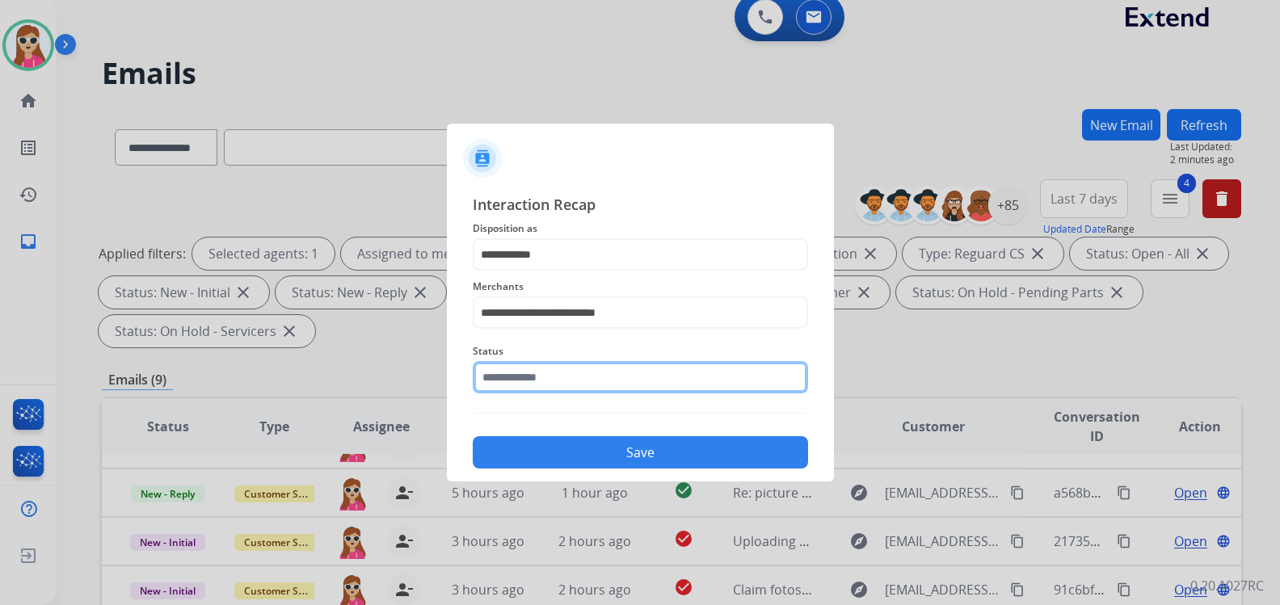
click at [604, 379] on input "text" at bounding box center [640, 377] width 335 height 32
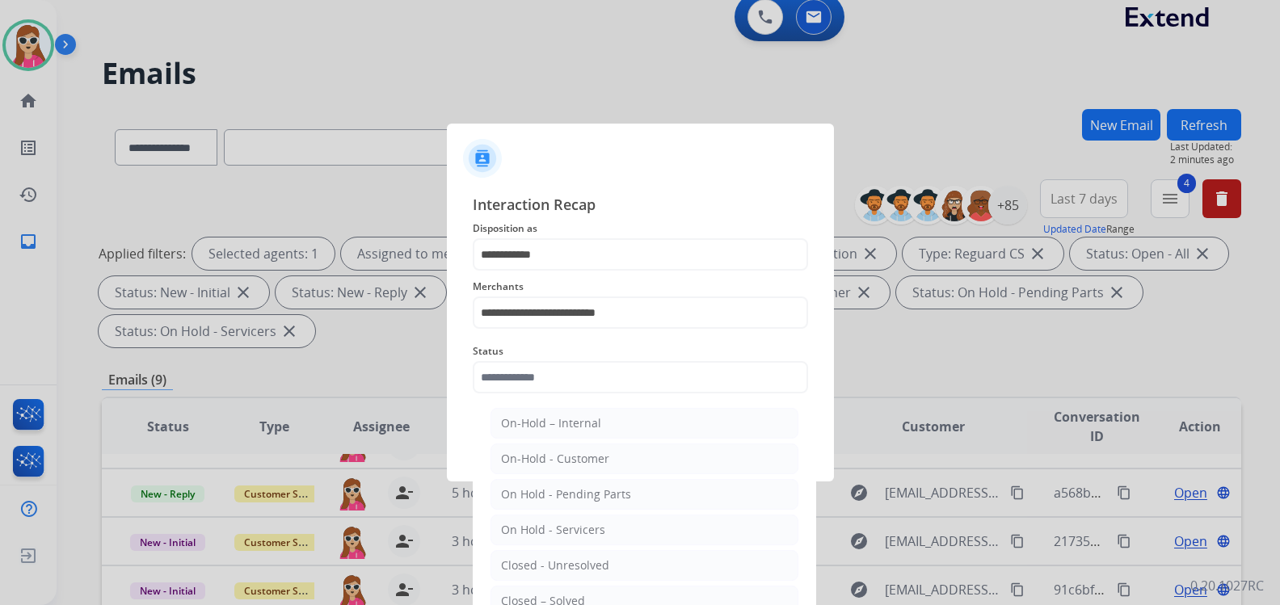
drag, startPoint x: 548, startPoint y: 598, endPoint x: 561, endPoint y: 595, distance: 14.1
click at [549, 598] on div "Closed – Solved" at bounding box center [543, 601] width 84 height 16
type input "**********"
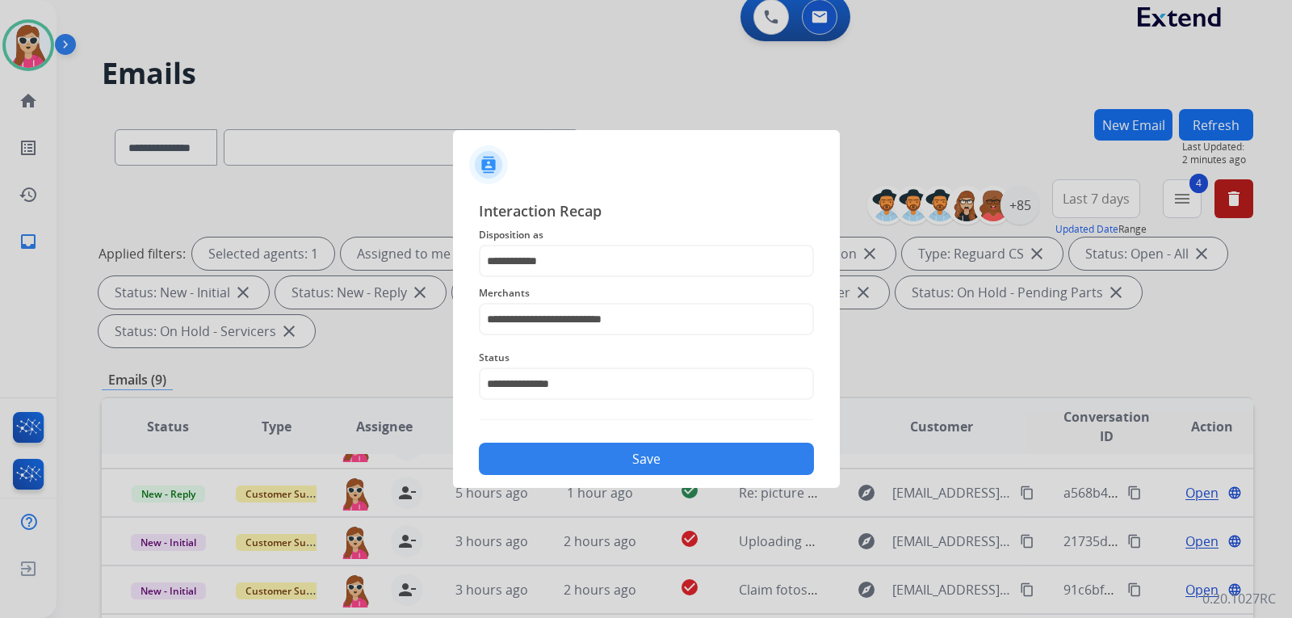
click at [703, 467] on button "Save" at bounding box center [646, 459] width 335 height 32
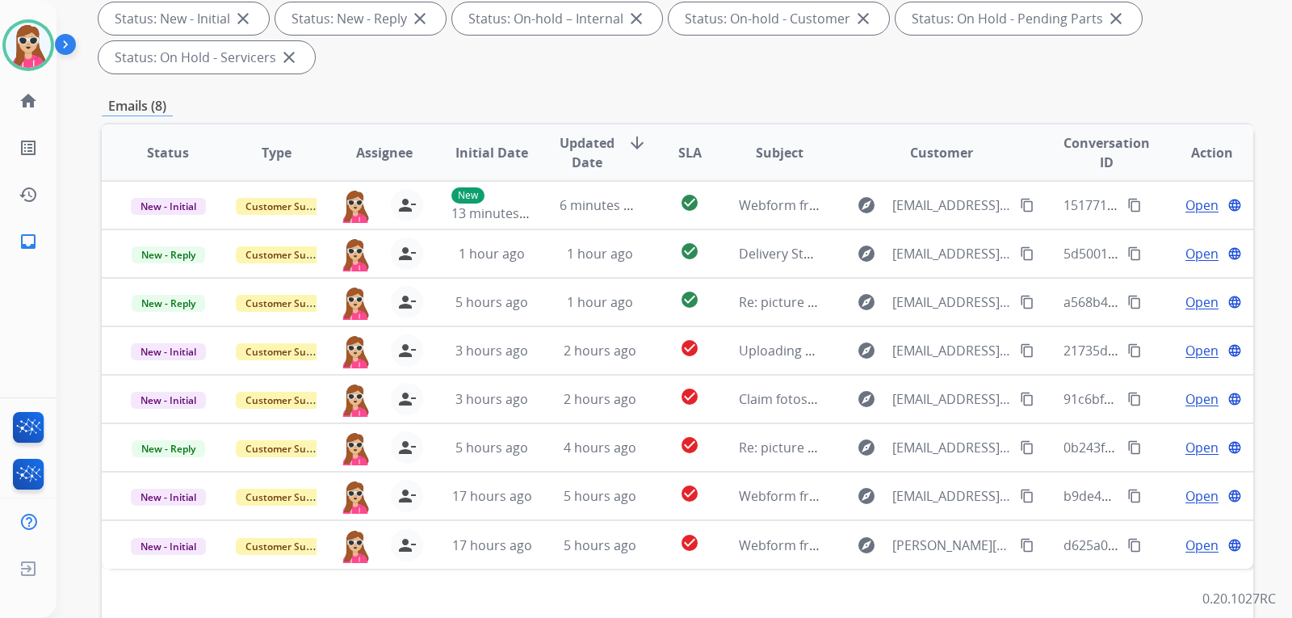
scroll to position [418, 0]
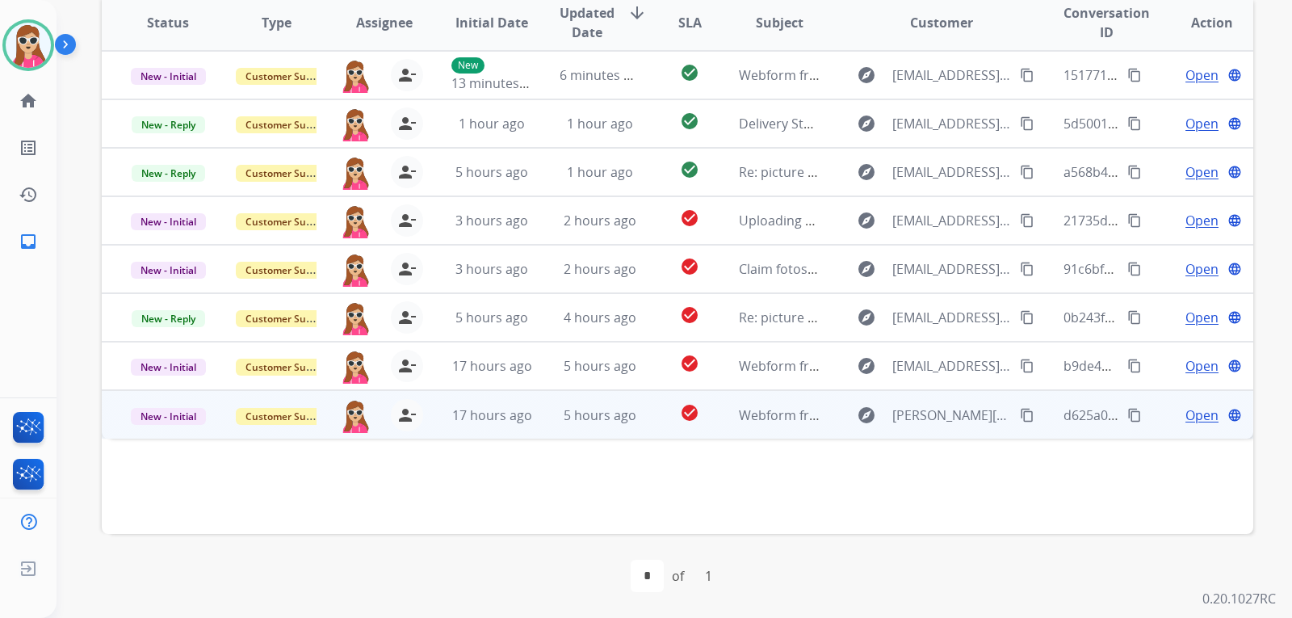
click at [641, 412] on td "check_circle" at bounding box center [677, 414] width 72 height 48
click at [1187, 424] on td "Open language" at bounding box center [1199, 414] width 108 height 48
click at [1200, 415] on span "Open" at bounding box center [1202, 415] width 33 height 19
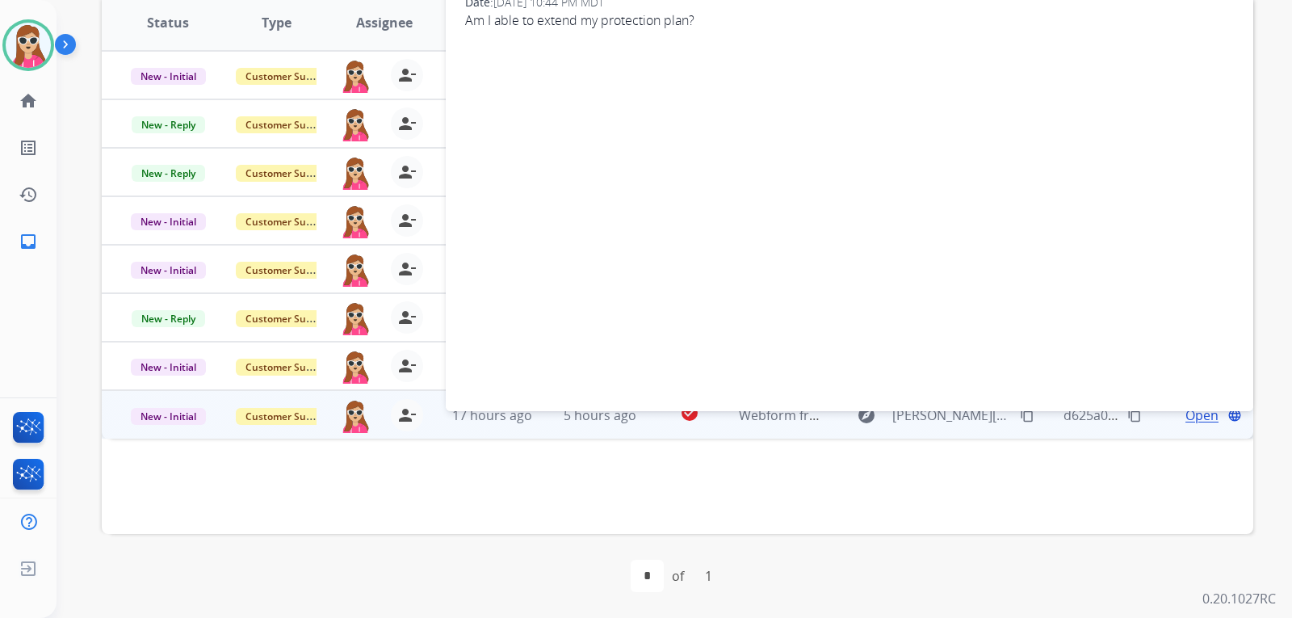
click at [1020, 419] on mat-icon "content_copy" at bounding box center [1027, 415] width 15 height 15
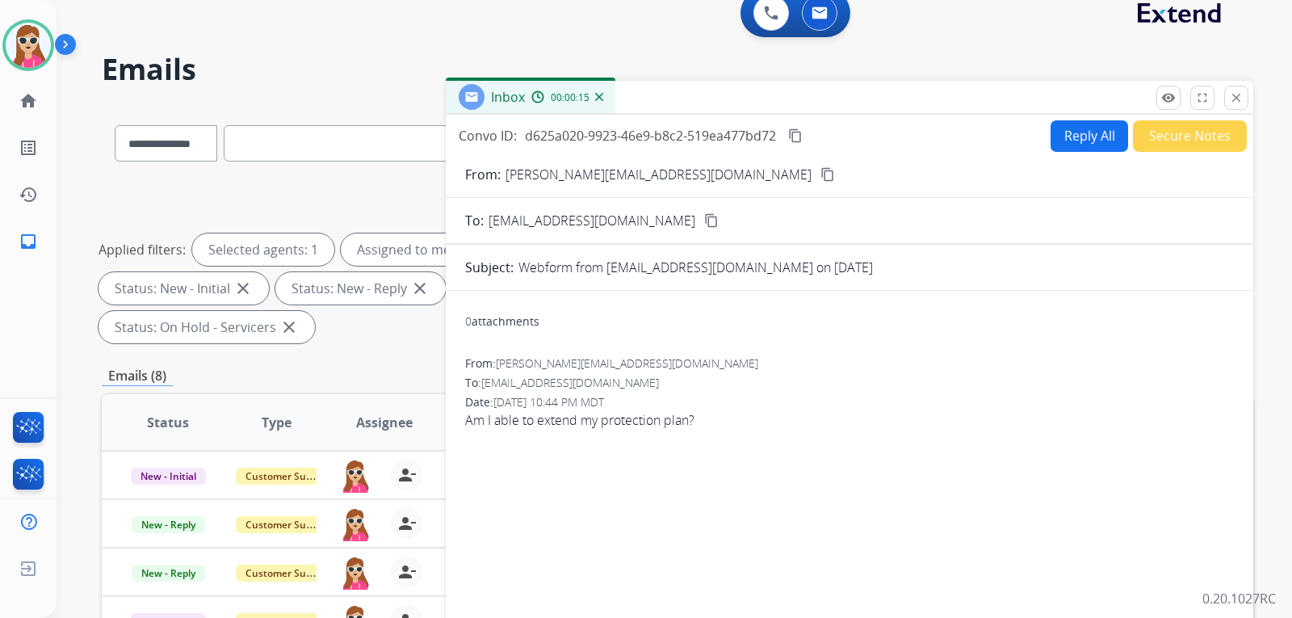
scroll to position [14, 0]
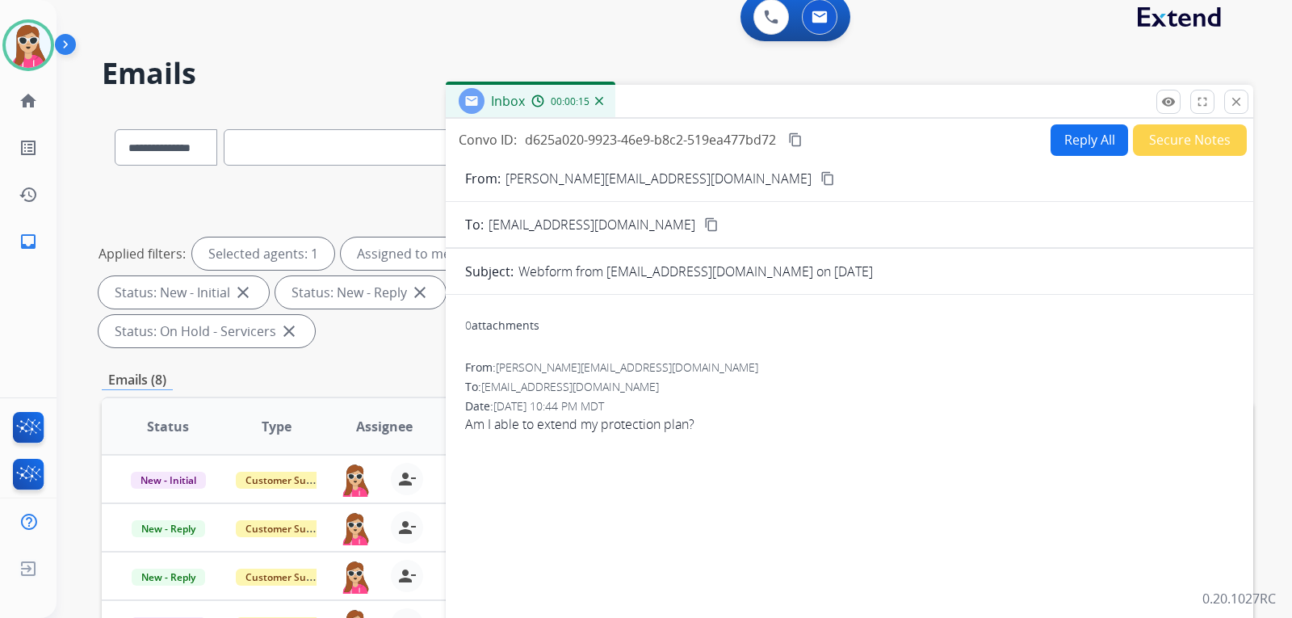
click at [1065, 86] on div "Inbox 00:00:15" at bounding box center [850, 102] width 808 height 34
click at [1078, 140] on button "Reply All" at bounding box center [1090, 140] width 78 height 32
select select "**********"
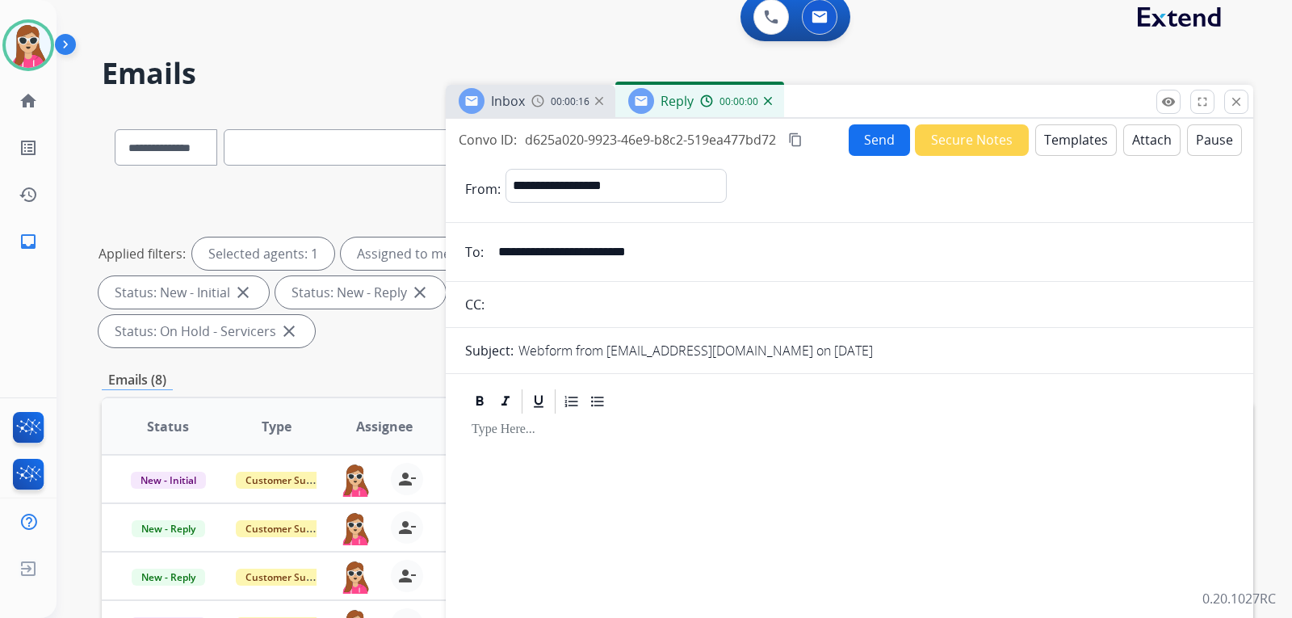
click at [1086, 142] on button "Templates" at bounding box center [1077, 140] width 82 height 32
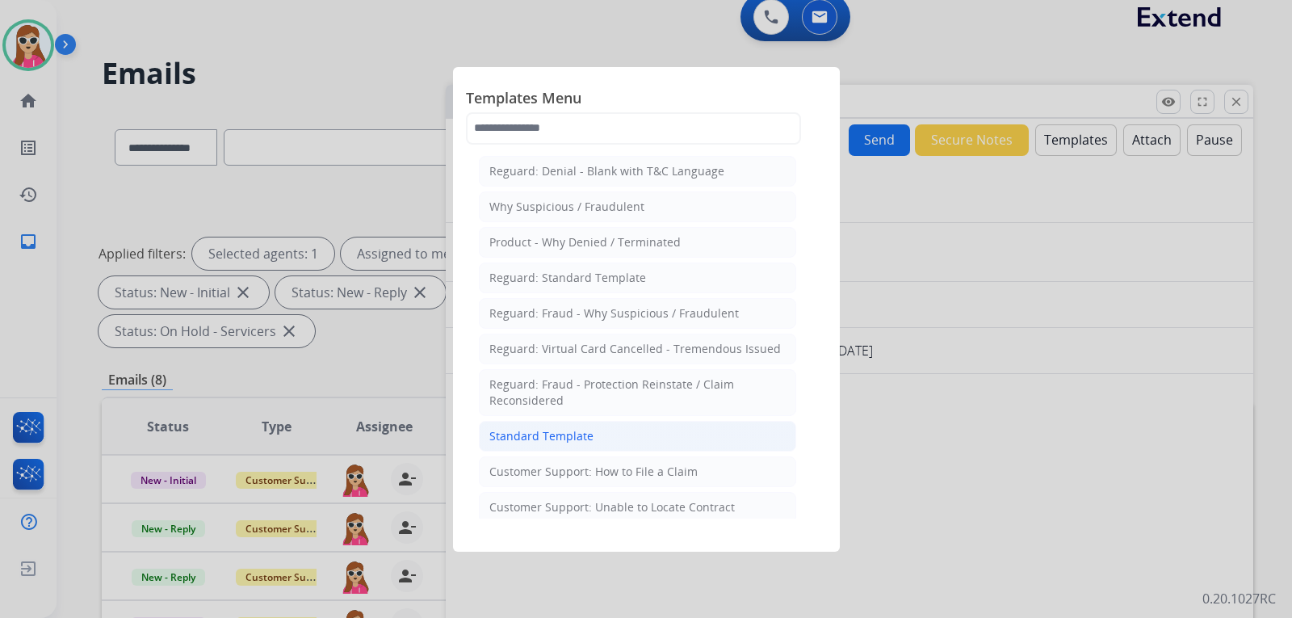
click at [555, 421] on li "Standard Template" at bounding box center [637, 436] width 317 height 31
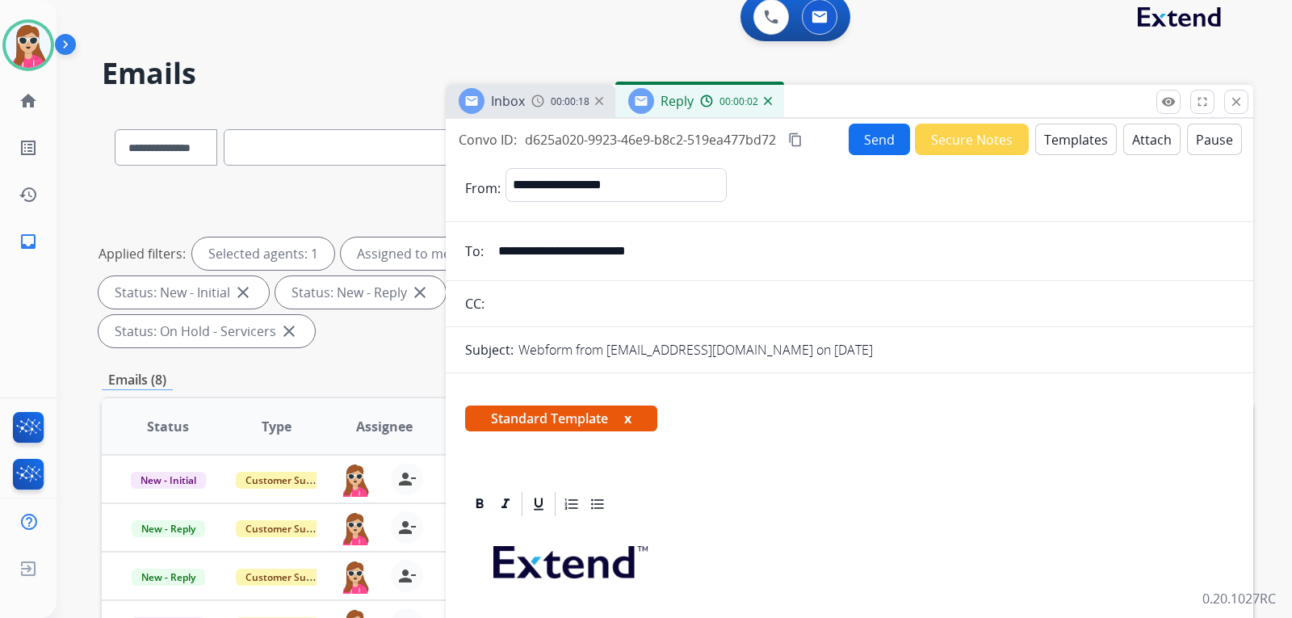
scroll to position [323, 0]
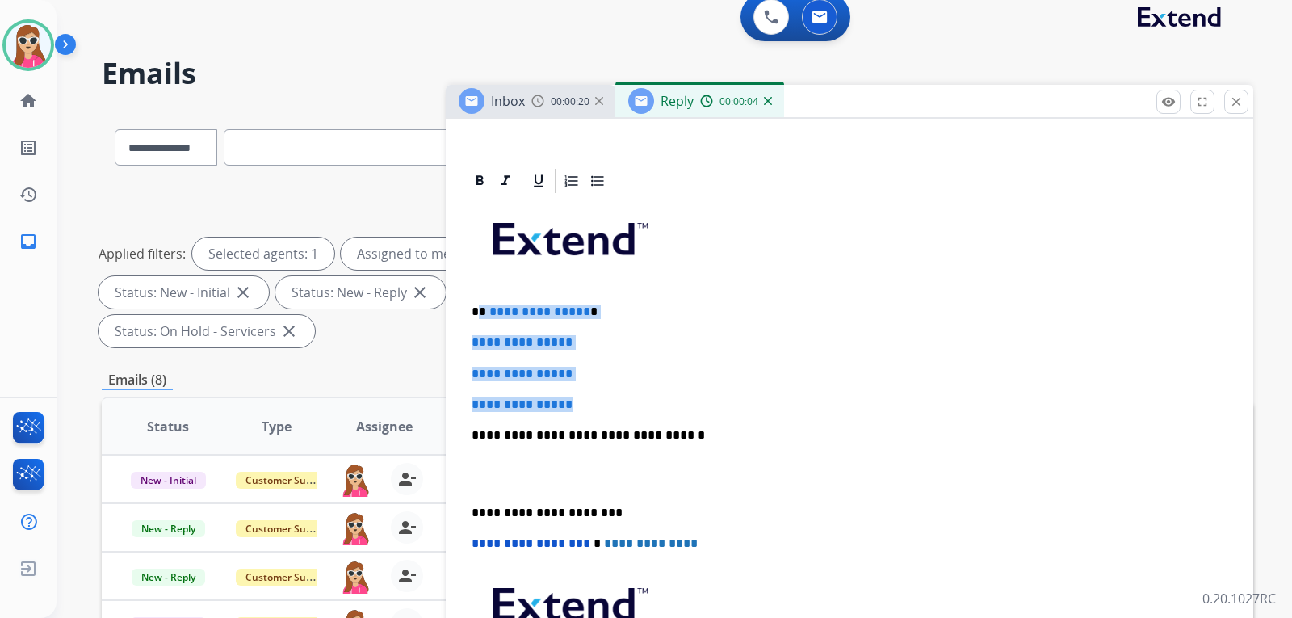
drag, startPoint x: 480, startPoint y: 312, endPoint x: 611, endPoint y: 399, distance: 157.3
click at [611, 399] on div "**********" at bounding box center [849, 473] width 769 height 556
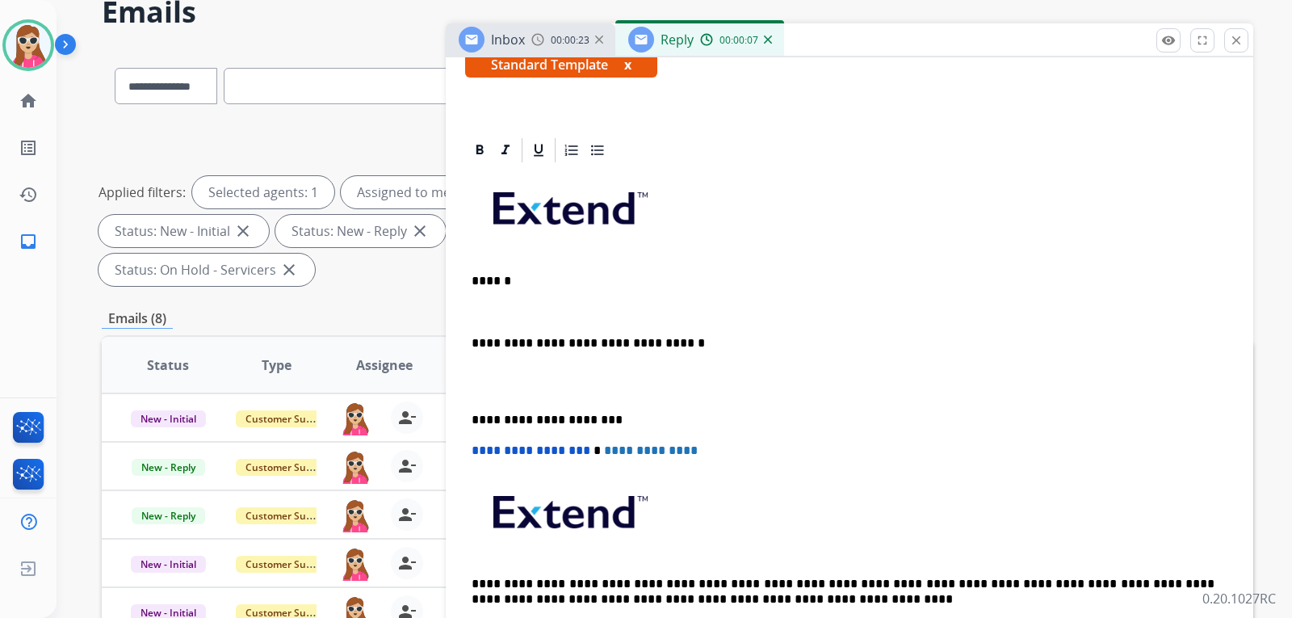
scroll to position [44, 0]
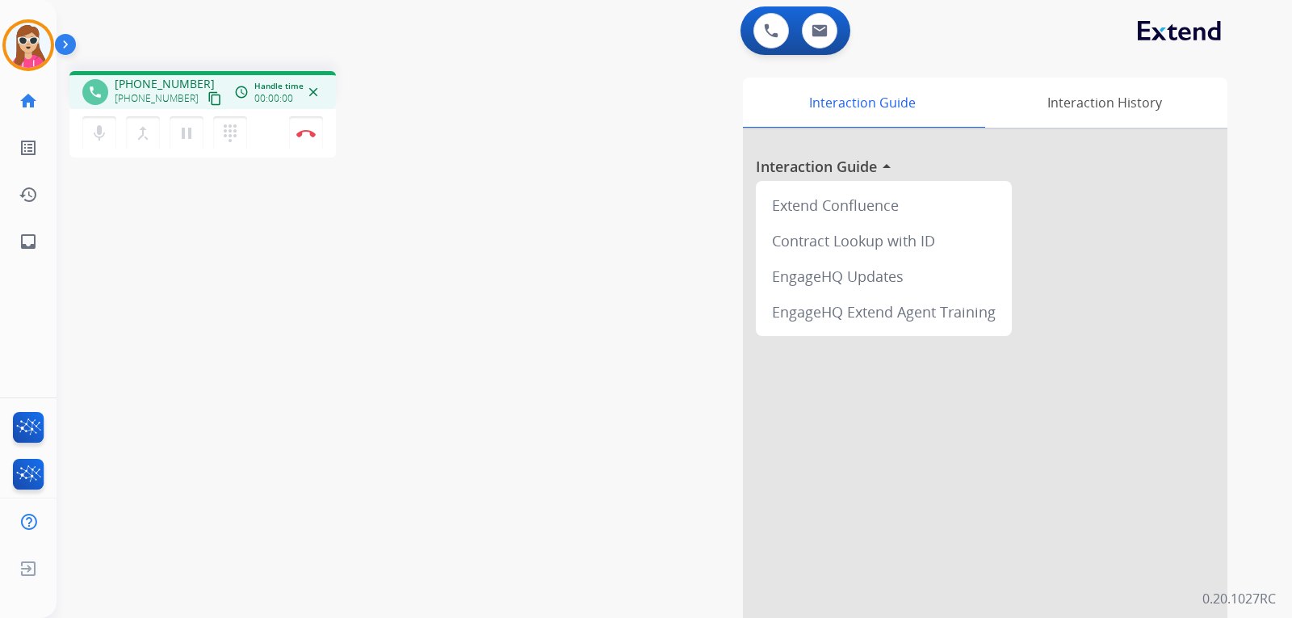
click at [208, 99] on mat-icon "content_copy" at bounding box center [215, 98] width 15 height 15
click at [28, 252] on link "inbox Emails" at bounding box center [28, 241] width 45 height 45
select select "**********"
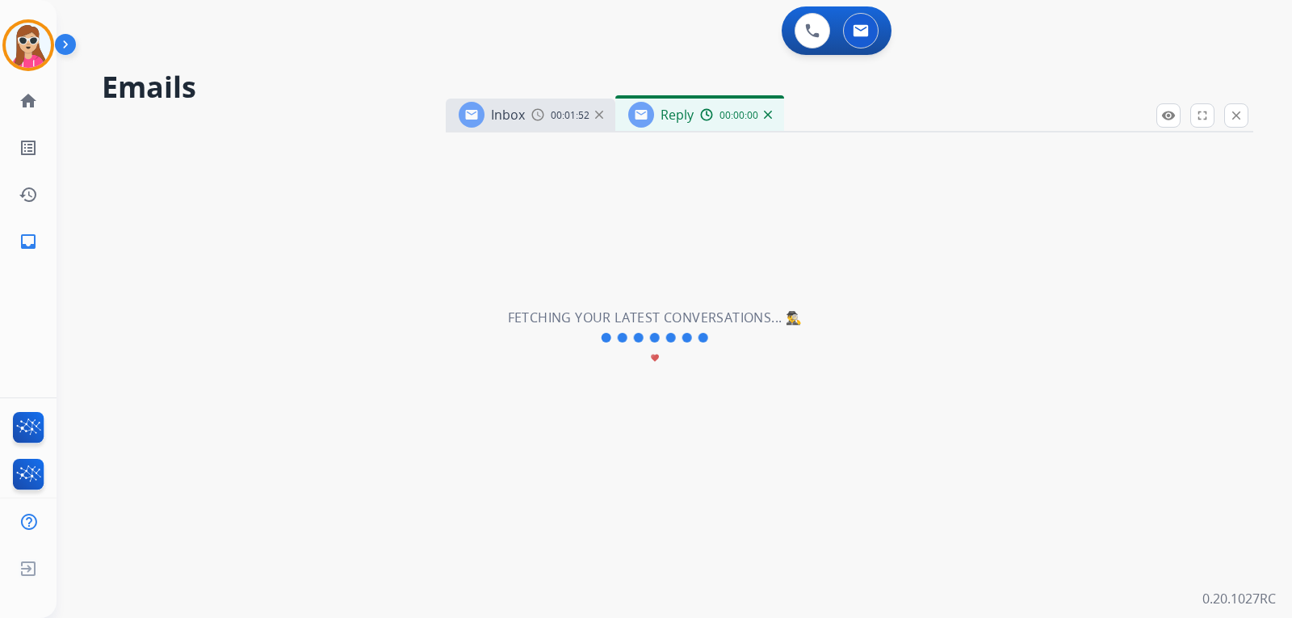
select select "**********"
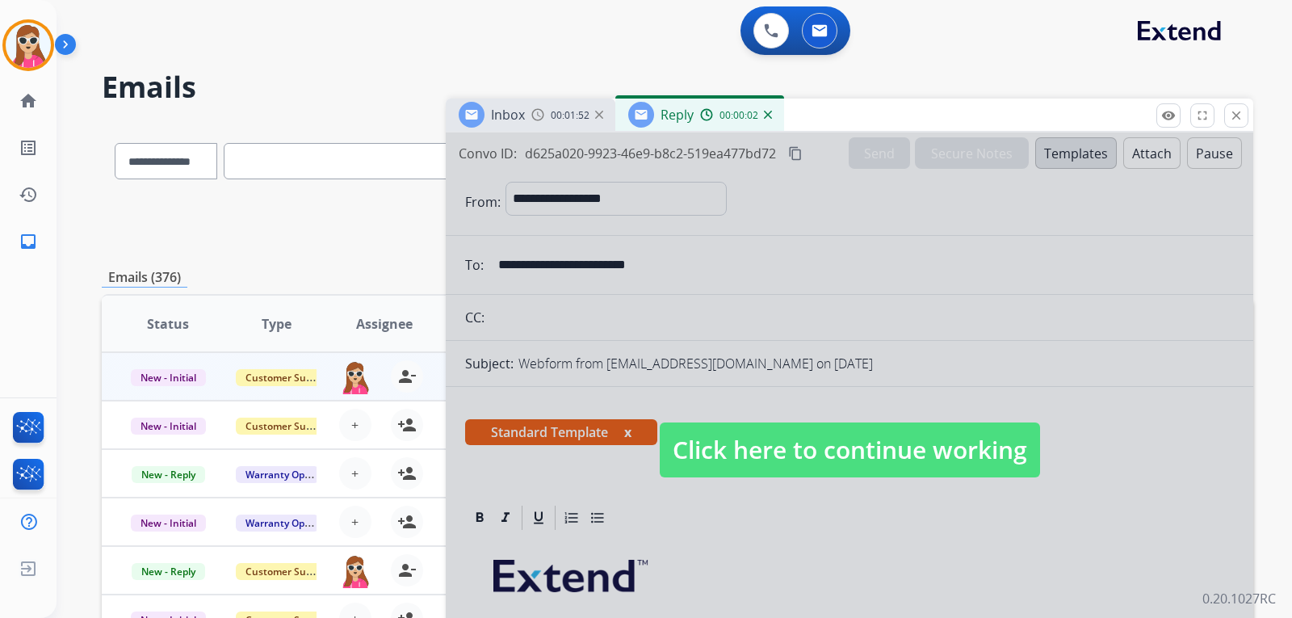
click at [846, 419] on div at bounding box center [850, 433] width 808 height 603
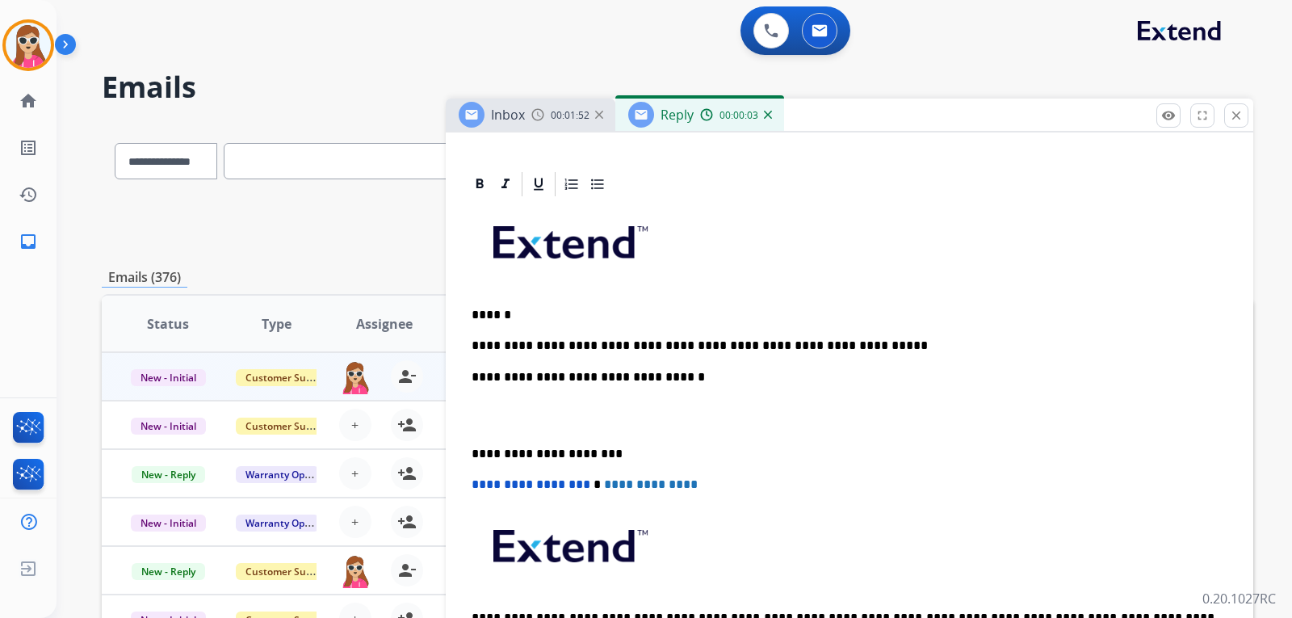
scroll to position [385, 0]
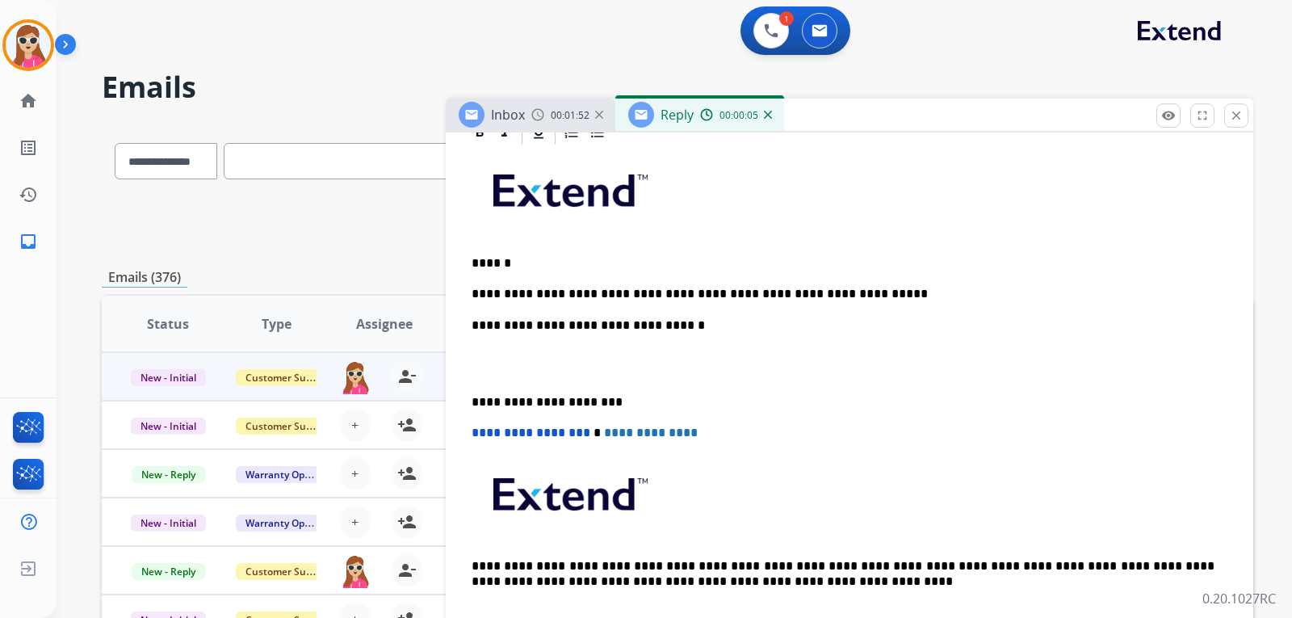
click at [865, 297] on p "**********" at bounding box center [843, 294] width 743 height 15
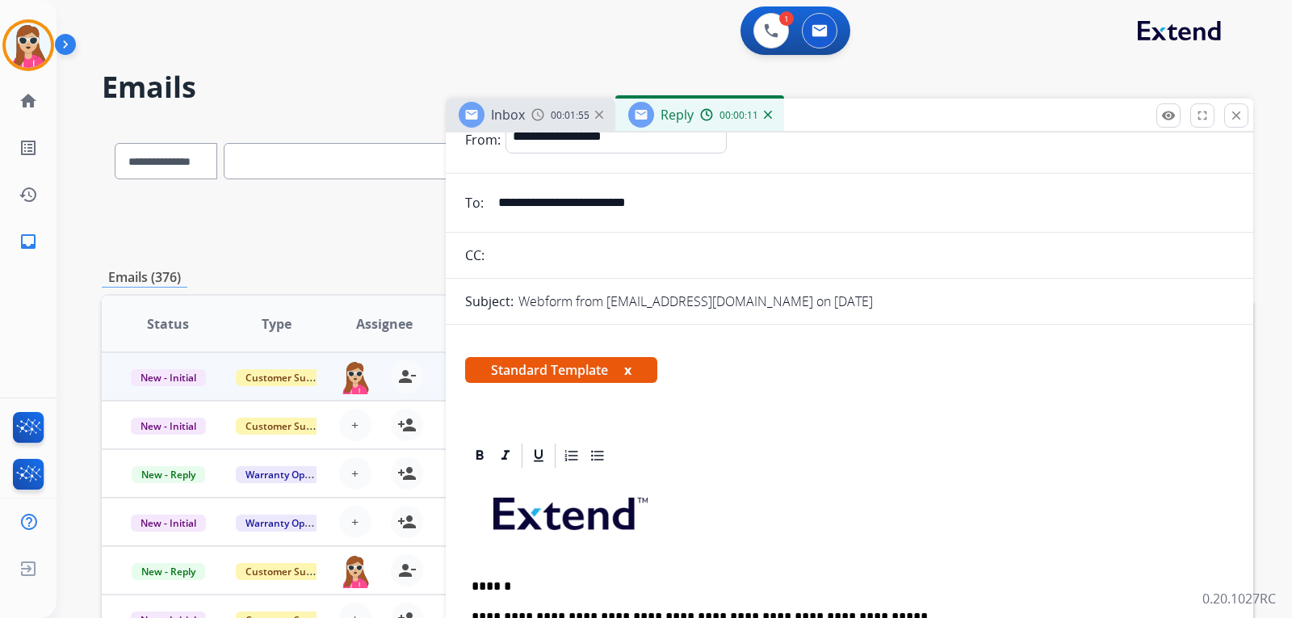
scroll to position [0, 0]
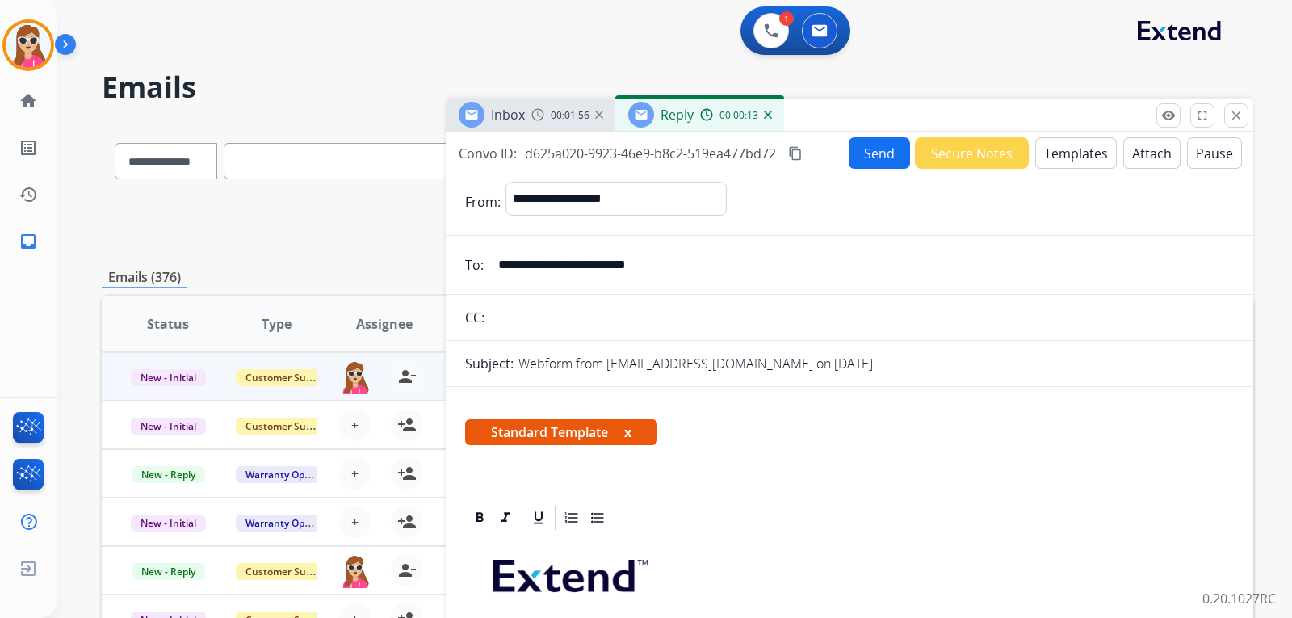
click at [867, 152] on button "Send" at bounding box center [879, 153] width 61 height 32
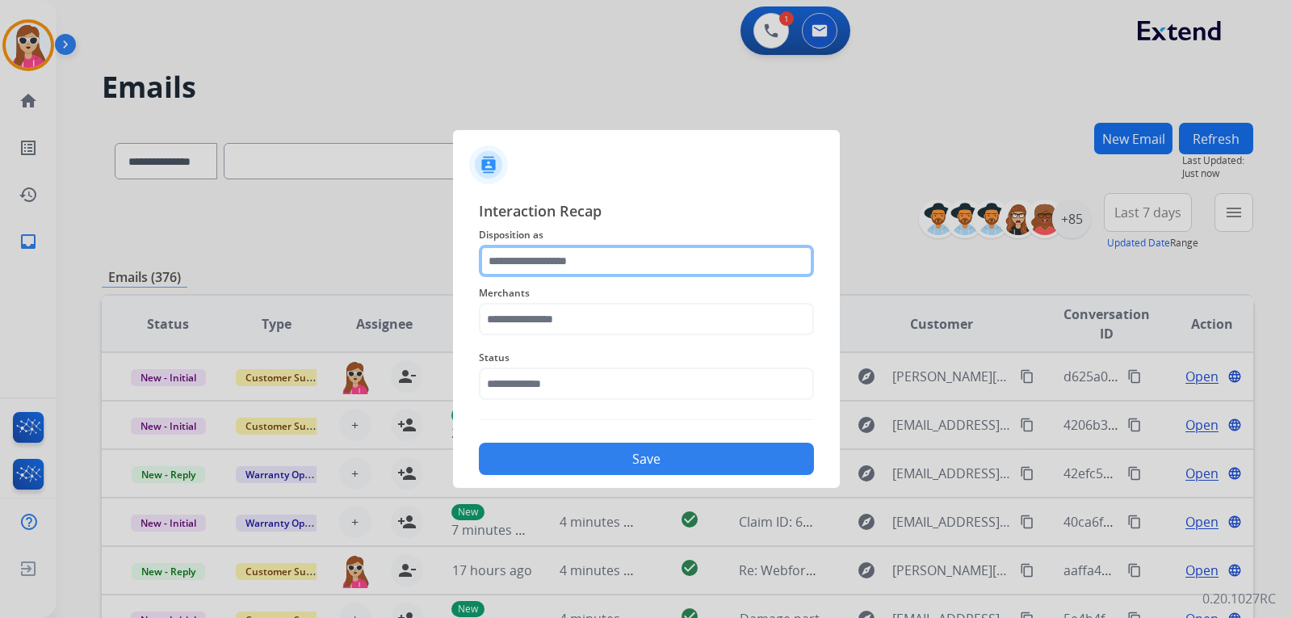
click at [543, 254] on input "text" at bounding box center [646, 261] width 335 height 32
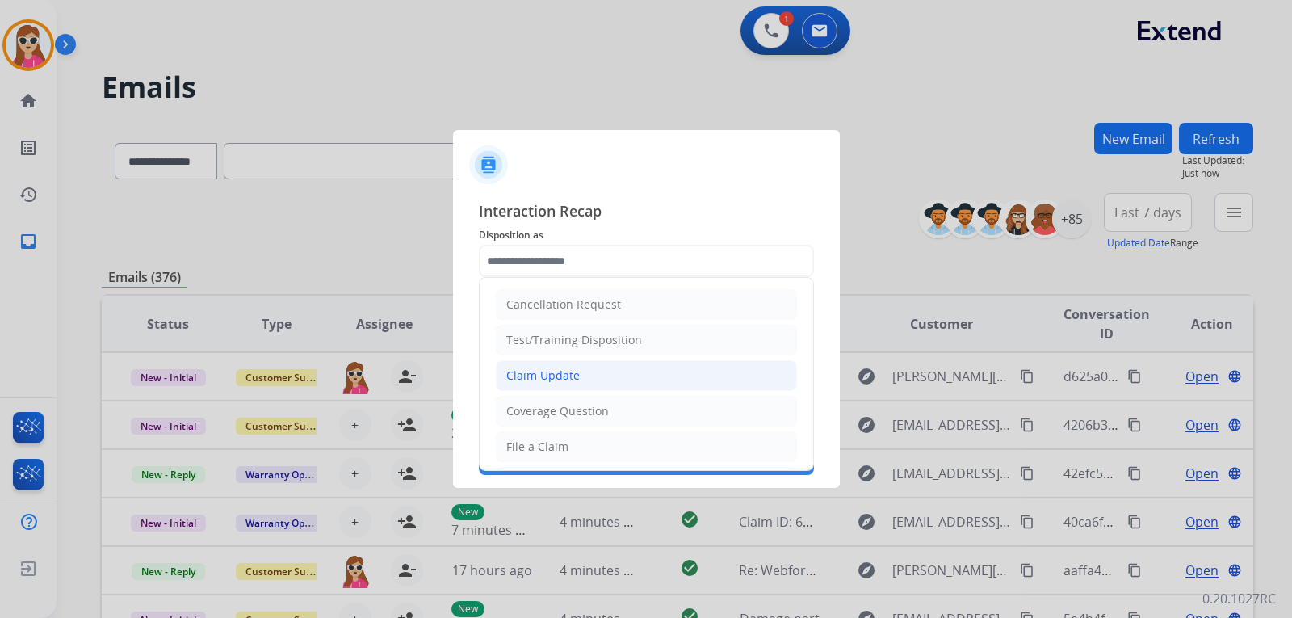
click at [569, 378] on div "Claim Update" at bounding box center [543, 376] width 74 height 16
type input "**********"
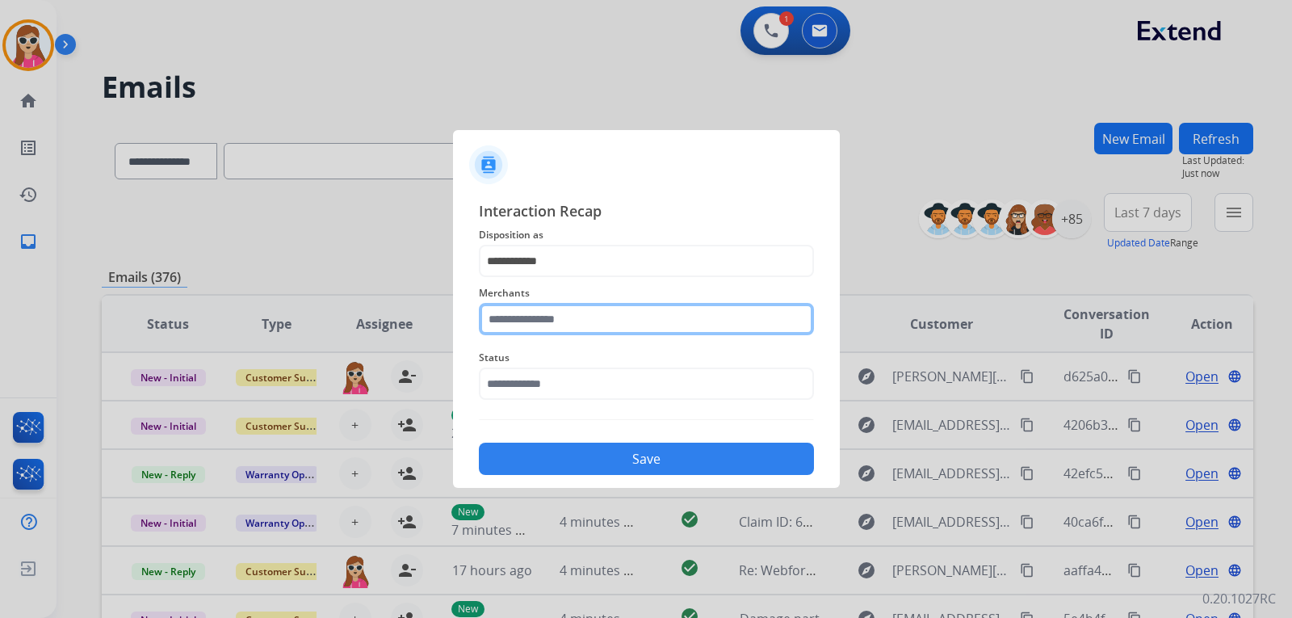
click at [558, 325] on input "text" at bounding box center [646, 319] width 335 height 32
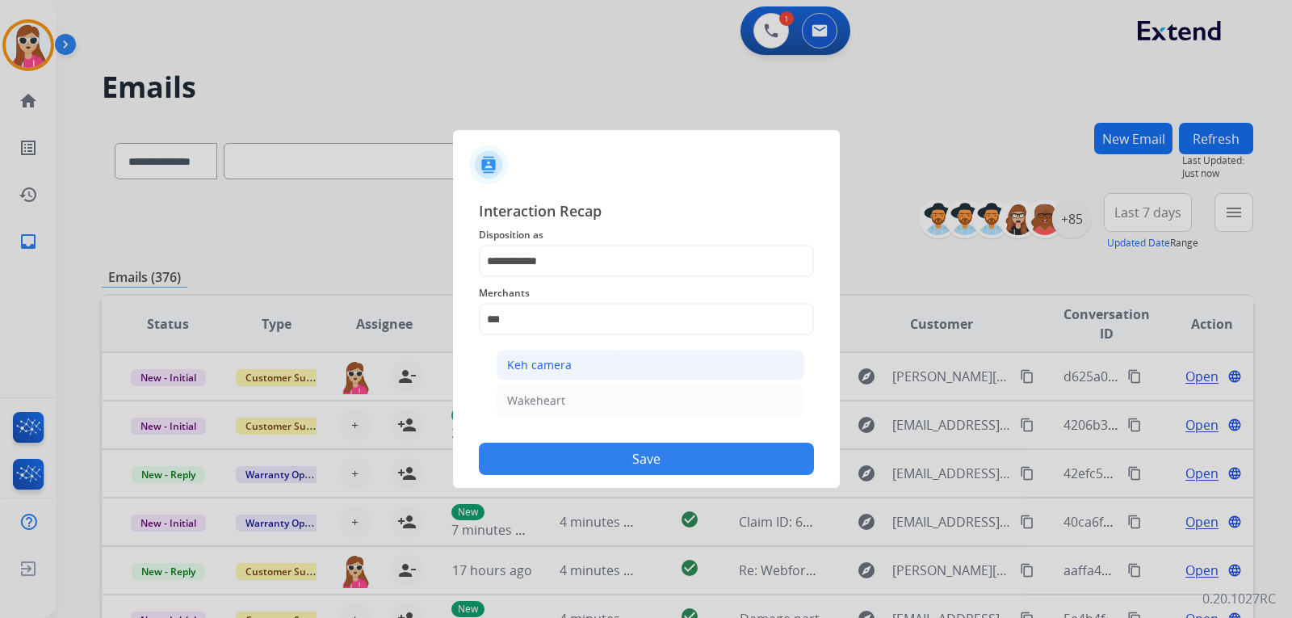
click at [641, 369] on li "Keh camera" at bounding box center [651, 365] width 308 height 31
type input "**********"
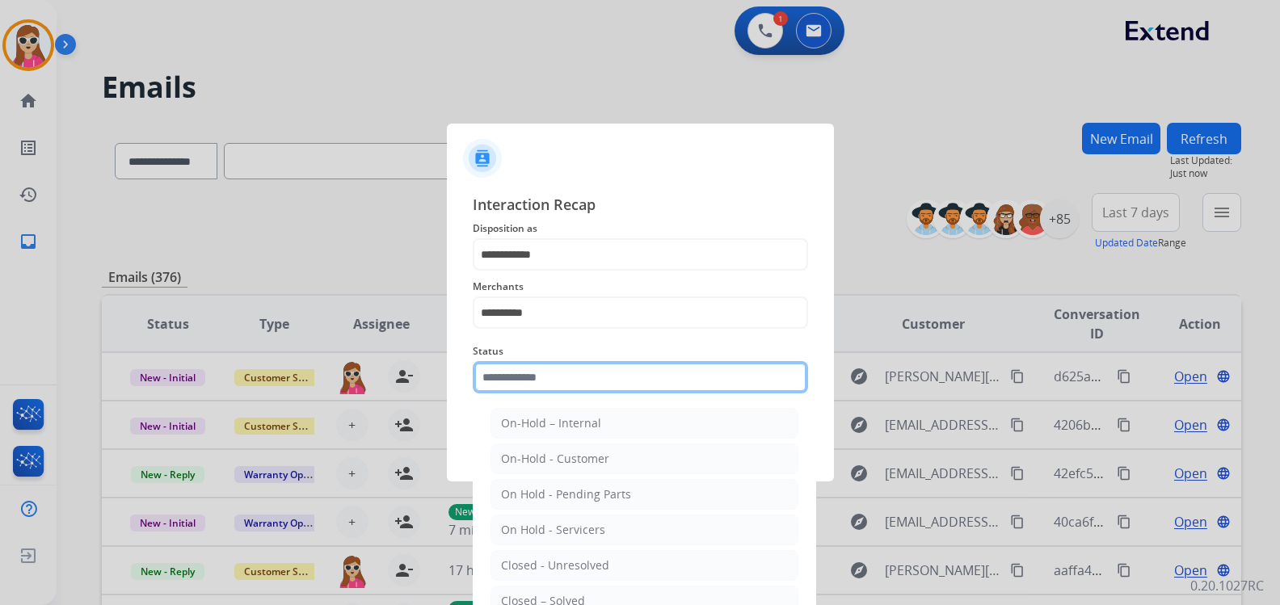
click at [576, 397] on div "Status On-Hold – Internal On-Hold - Customer On Hold - Pending Parts On Hold - …" at bounding box center [640, 367] width 335 height 65
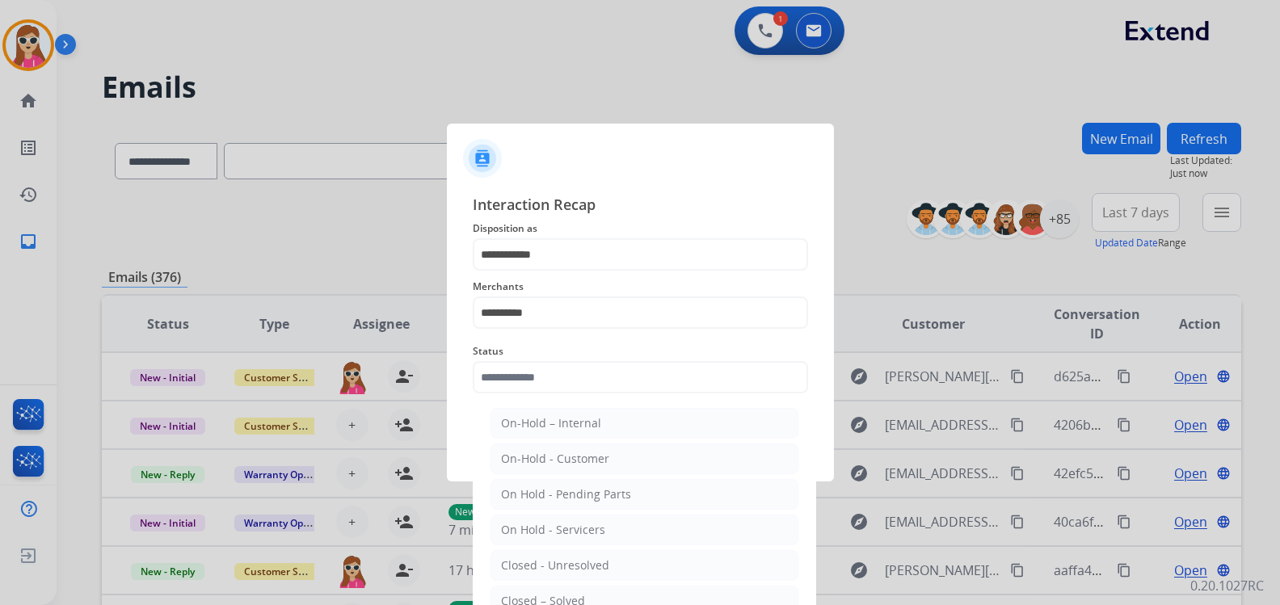
drag, startPoint x: 586, startPoint y: 590, endPoint x: 625, endPoint y: 535, distance: 67.9
click at [586, 590] on li "Closed – Solved" at bounding box center [644, 601] width 308 height 31
type input "**********"
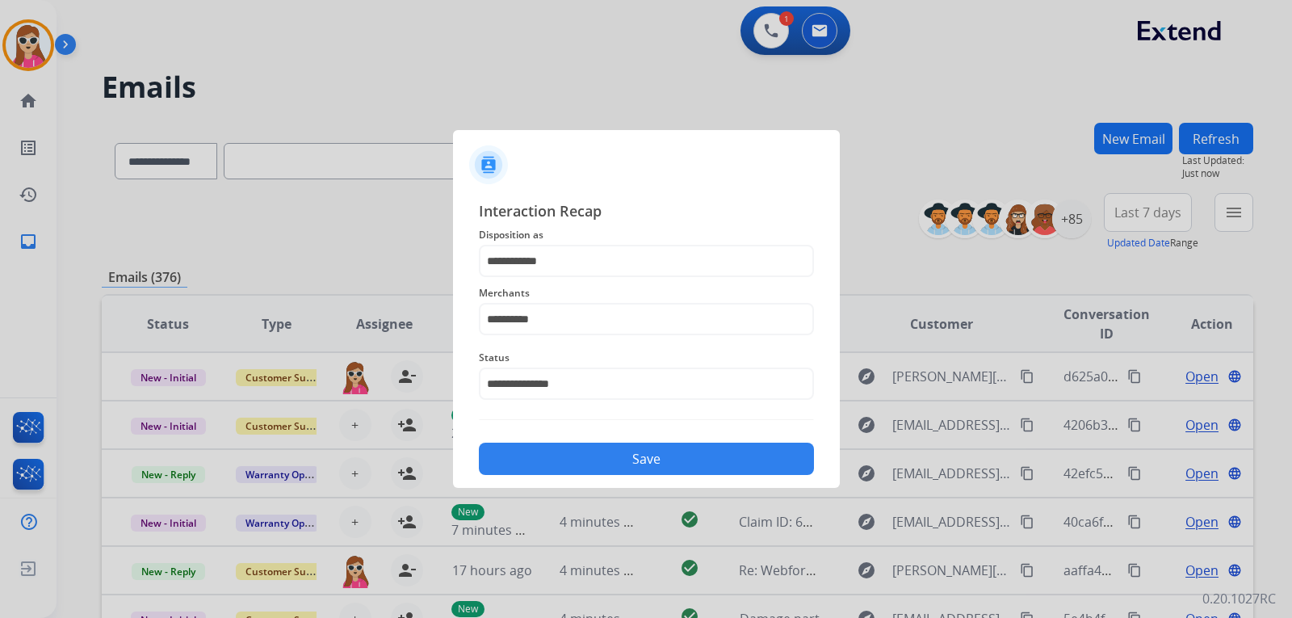
click at [645, 452] on button "Save" at bounding box center [646, 459] width 335 height 32
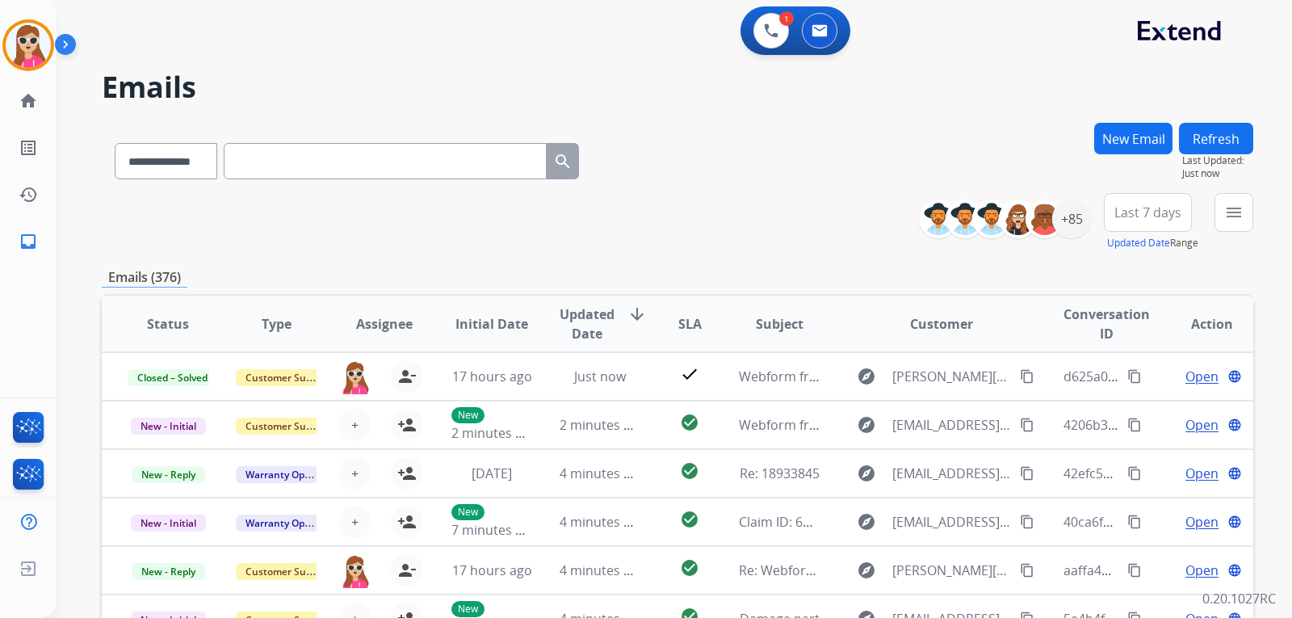
click at [1129, 128] on button "New Email" at bounding box center [1134, 139] width 78 height 32
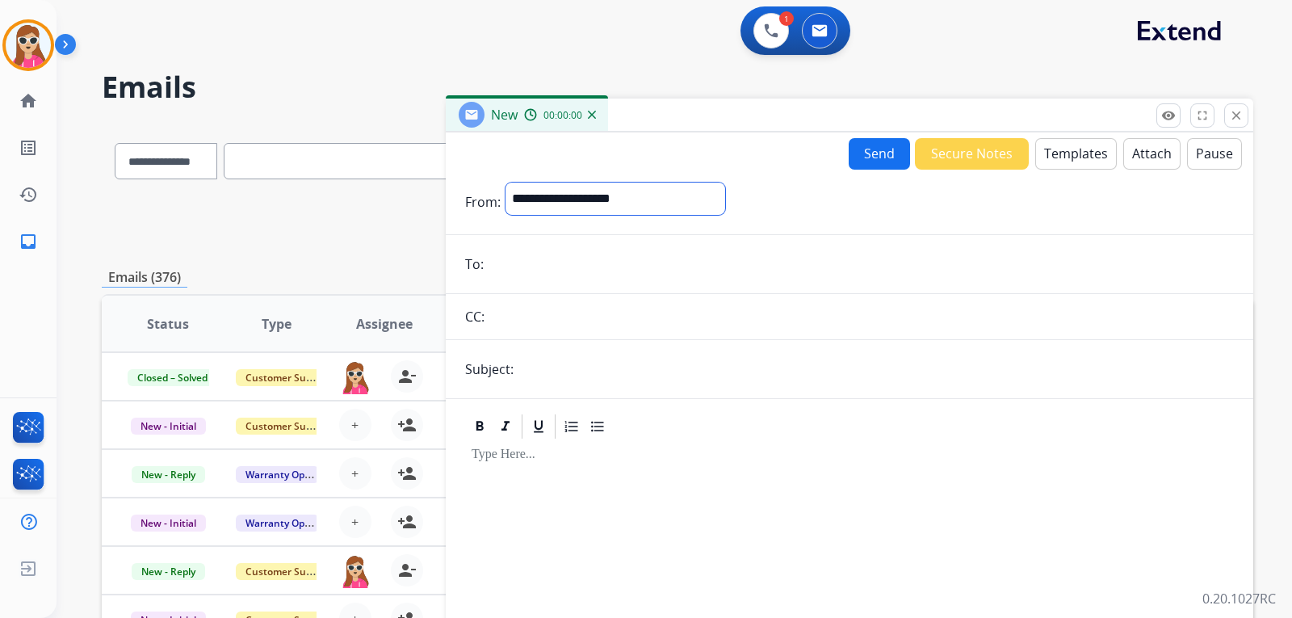
click at [565, 205] on select "**********" at bounding box center [616, 199] width 220 height 32
select select "**********"
click at [506, 183] on select "**********" at bounding box center [616, 199] width 220 height 32
paste input "**********"
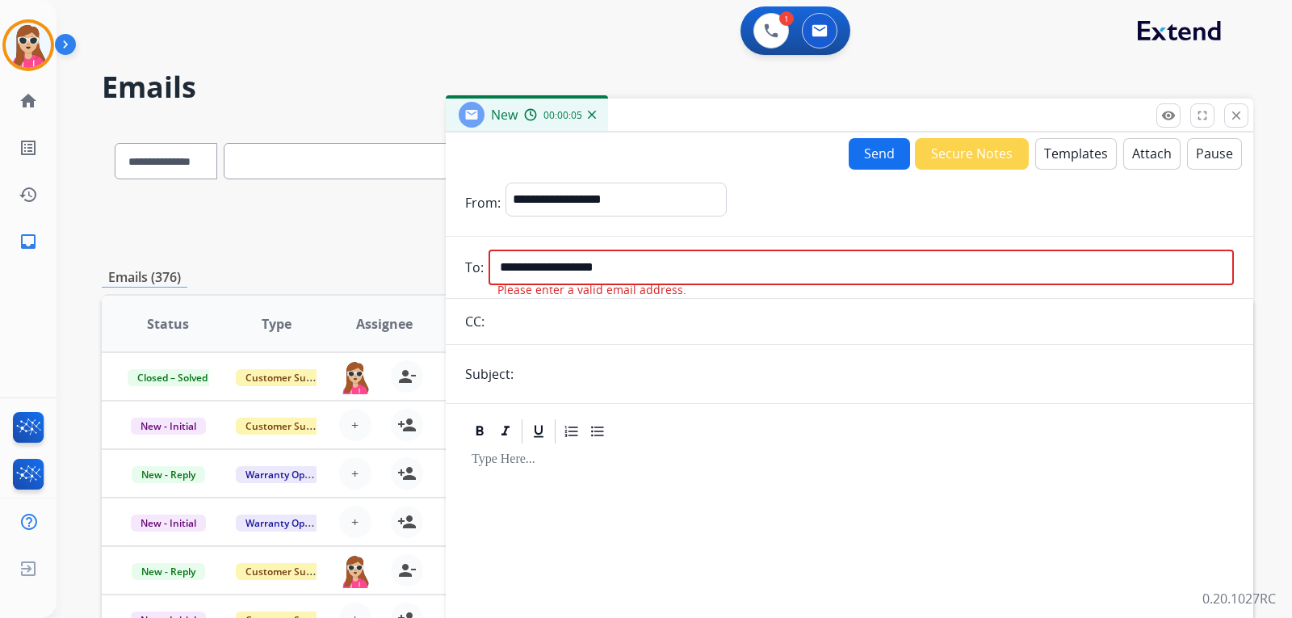
drag, startPoint x: 584, startPoint y: 500, endPoint x: 616, endPoint y: 483, distance: 35.8
click at [590, 498] on div at bounding box center [849, 583] width 769 height 274
click at [783, 263] on input "**********" at bounding box center [862, 268] width 746 height 36
drag, startPoint x: 703, startPoint y: 271, endPoint x: 475, endPoint y: 256, distance: 228.3
click at [475, 256] on div "**********" at bounding box center [850, 268] width 808 height 36
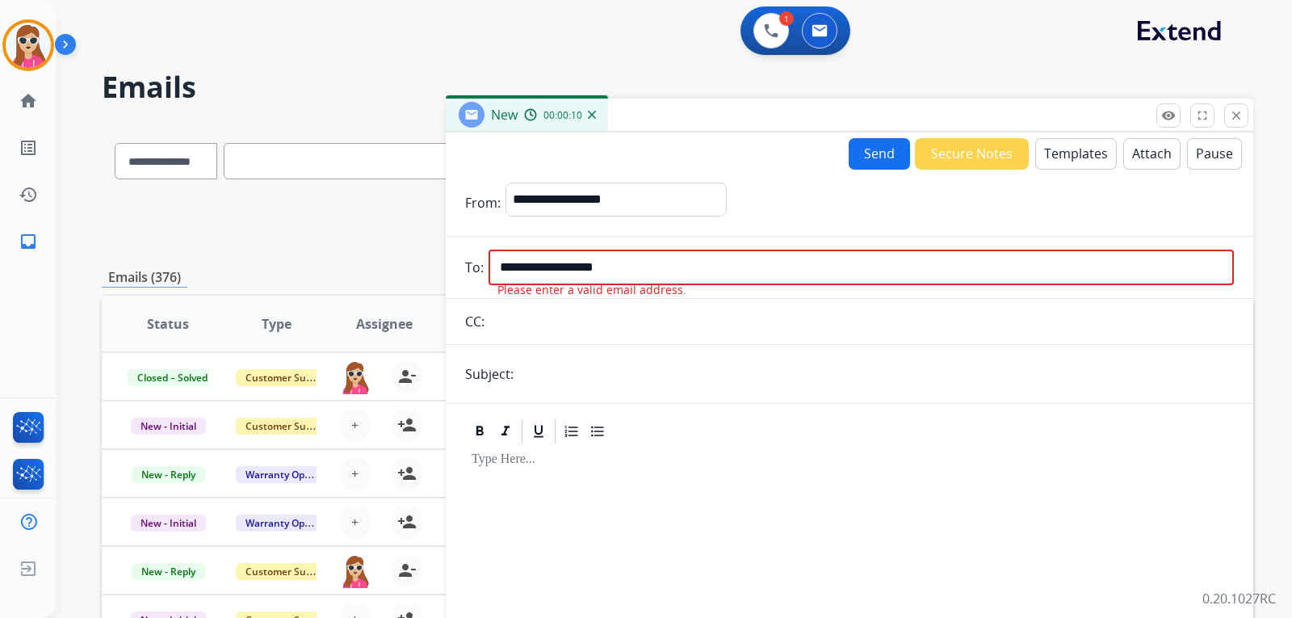
click at [628, 265] on input "**********" at bounding box center [862, 268] width 746 height 36
click at [629, 270] on input "**********" at bounding box center [862, 268] width 746 height 36
click at [639, 270] on input "**********" at bounding box center [862, 268] width 746 height 36
click at [686, 280] on input "**********" at bounding box center [862, 268] width 746 height 36
click at [689, 279] on input "**********" at bounding box center [862, 268] width 746 height 36
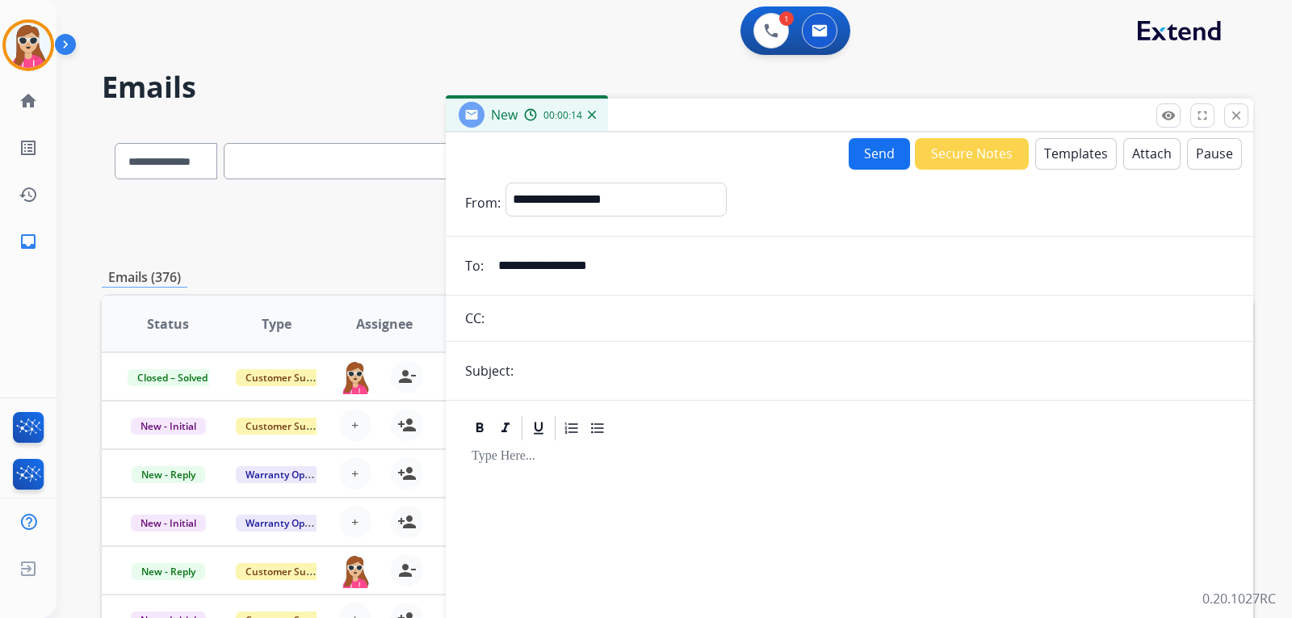
type input "**********"
click at [1044, 151] on button "Templates" at bounding box center [1077, 154] width 82 height 32
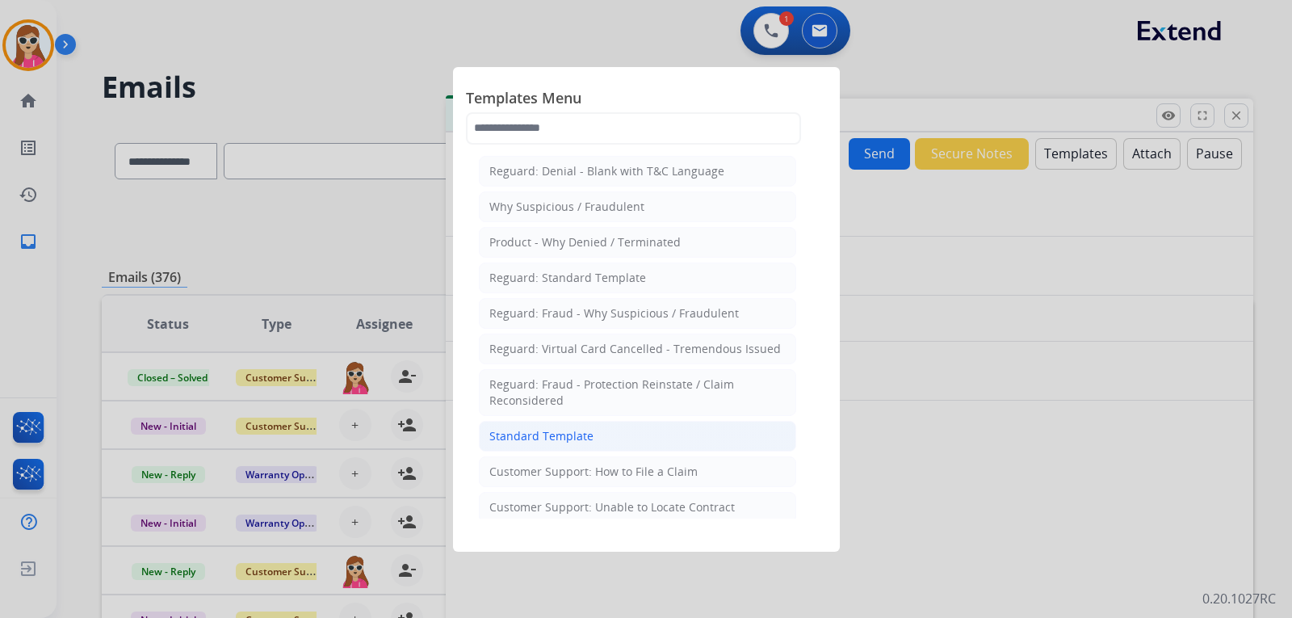
click at [560, 428] on div "Standard Template" at bounding box center [542, 436] width 104 height 16
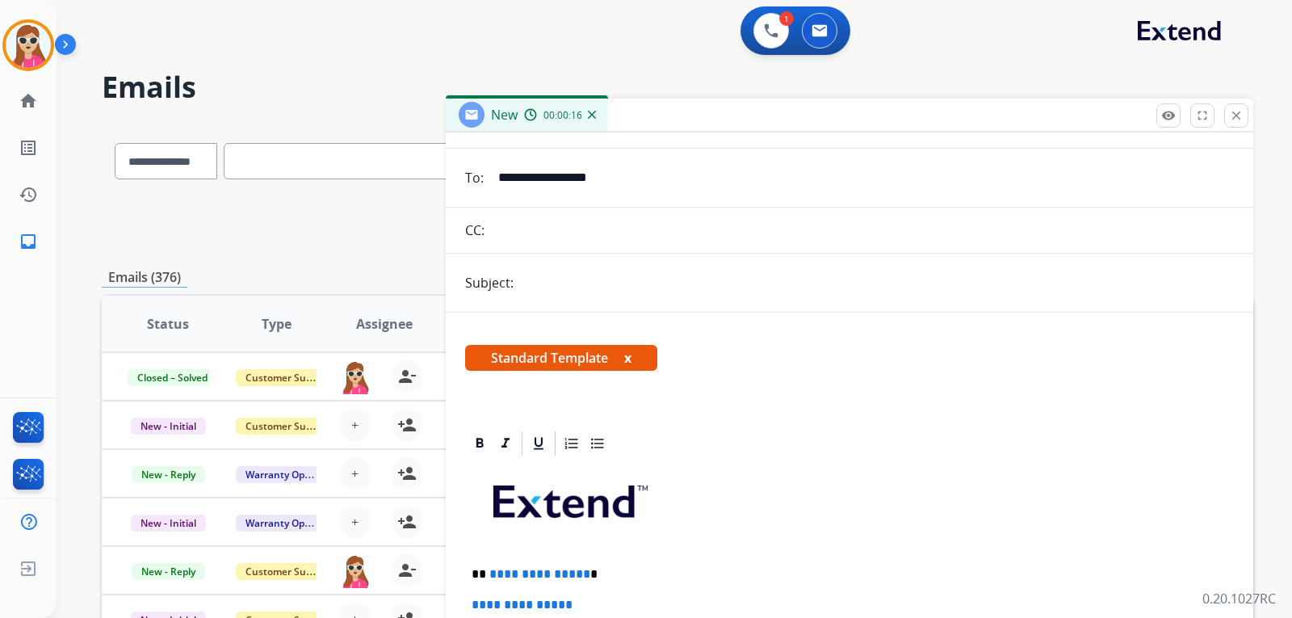
scroll to position [242, 0]
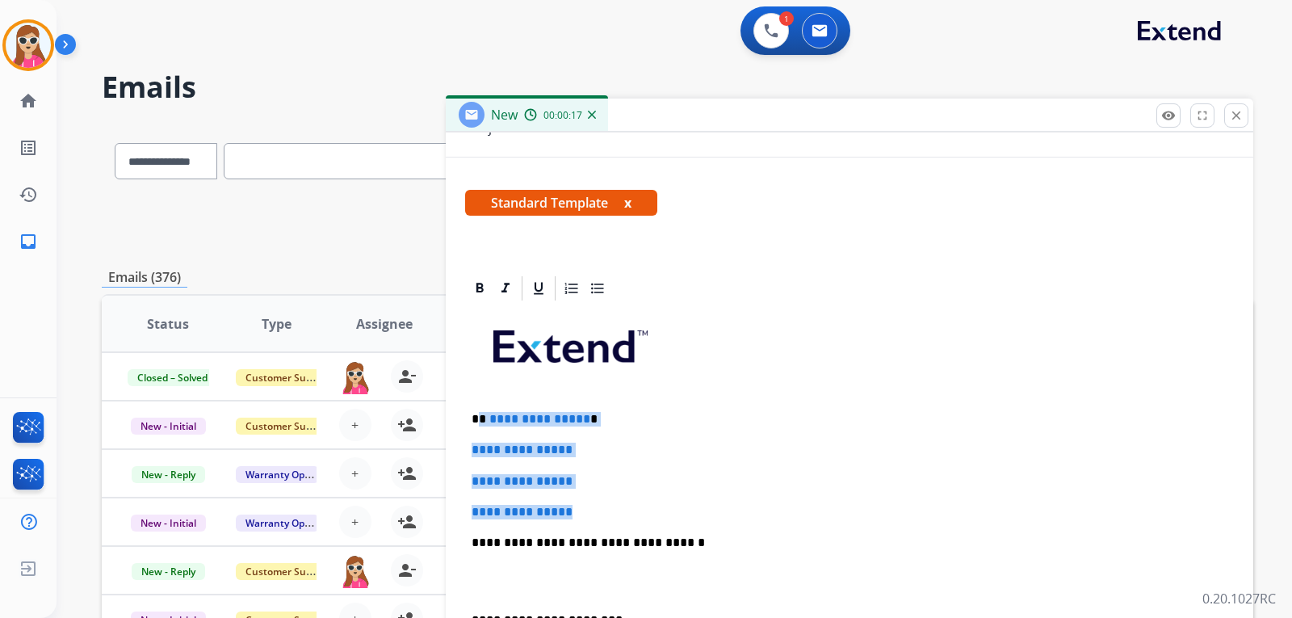
drag, startPoint x: 479, startPoint y: 421, endPoint x: 591, endPoint y: 495, distance: 134.7
click at [591, 495] on div "**********" at bounding box center [849, 581] width 769 height 556
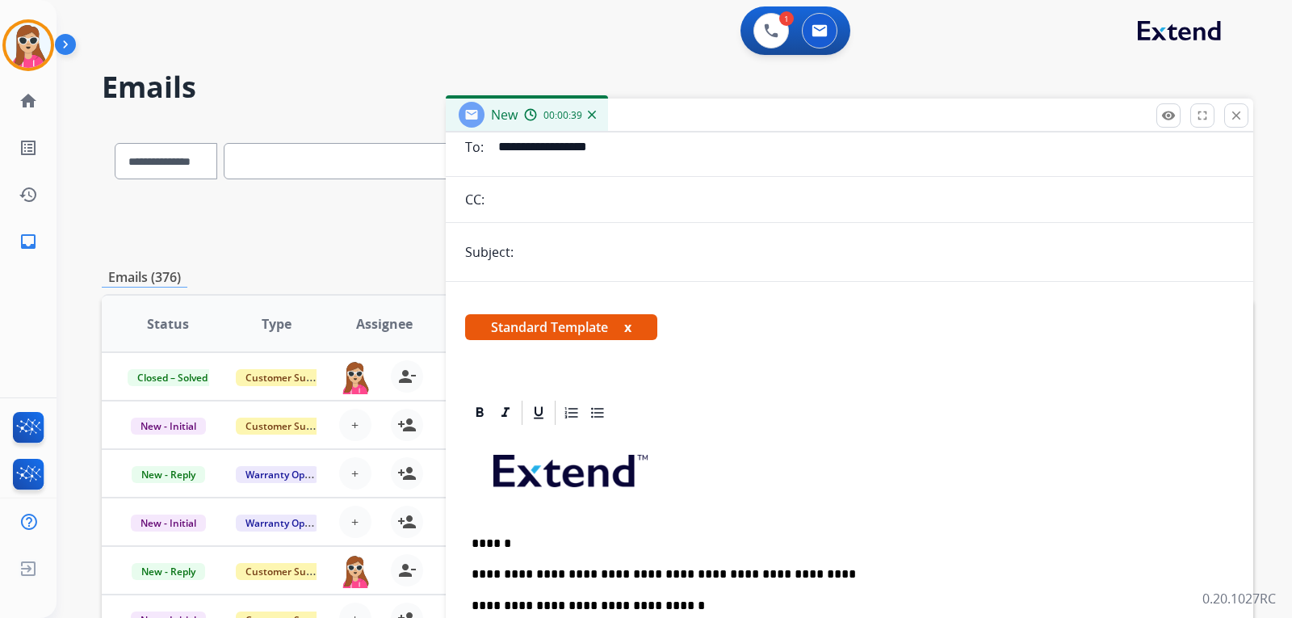
scroll to position [0, 0]
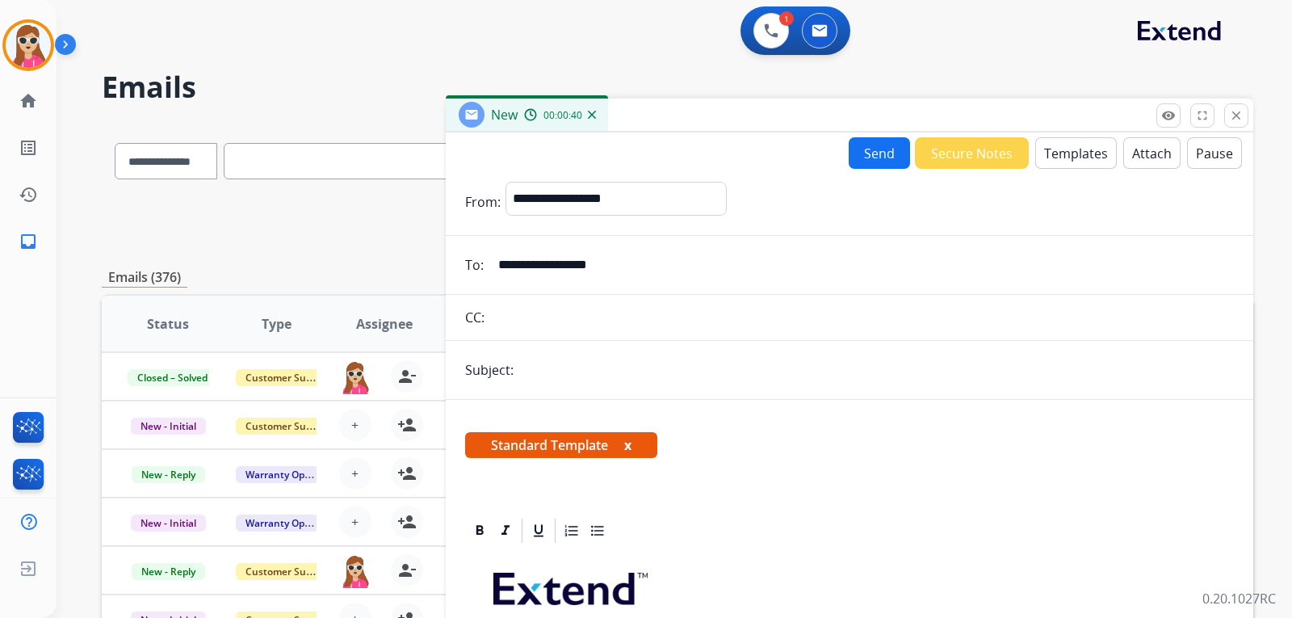
click at [855, 154] on button "Send" at bounding box center [879, 153] width 61 height 32
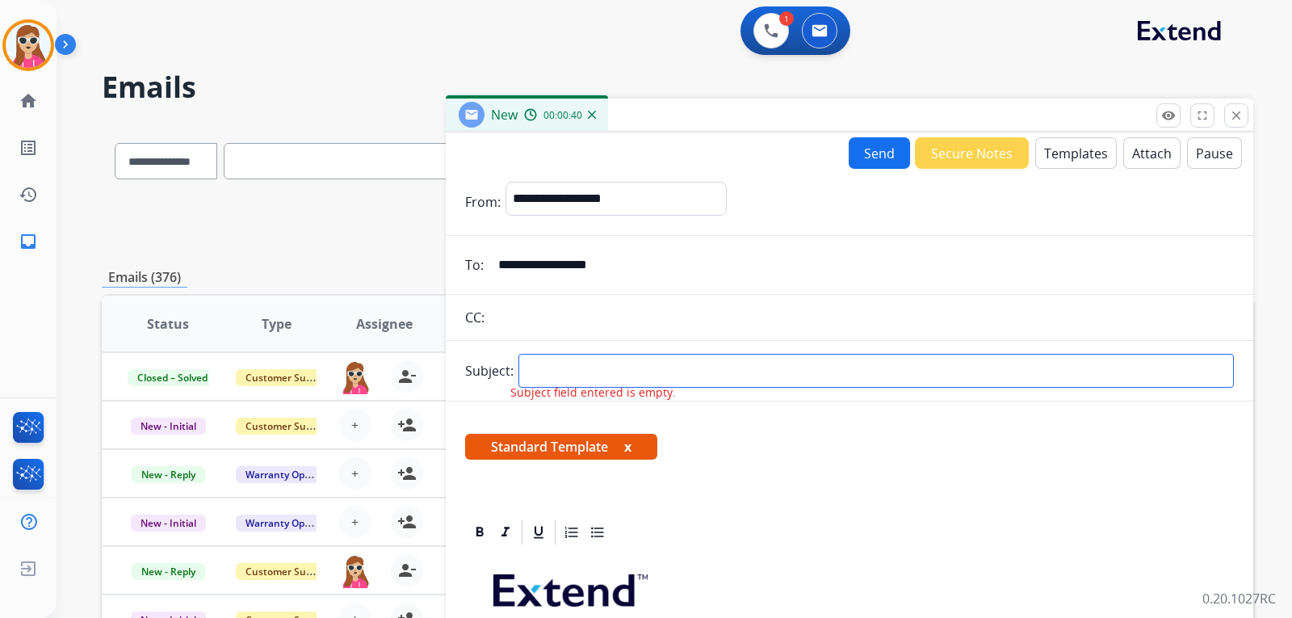
drag, startPoint x: 669, startPoint y: 375, endPoint x: 683, endPoint y: 363, distance: 18.9
click at [682, 365] on input "text" at bounding box center [877, 371] width 716 height 34
type input "**********"
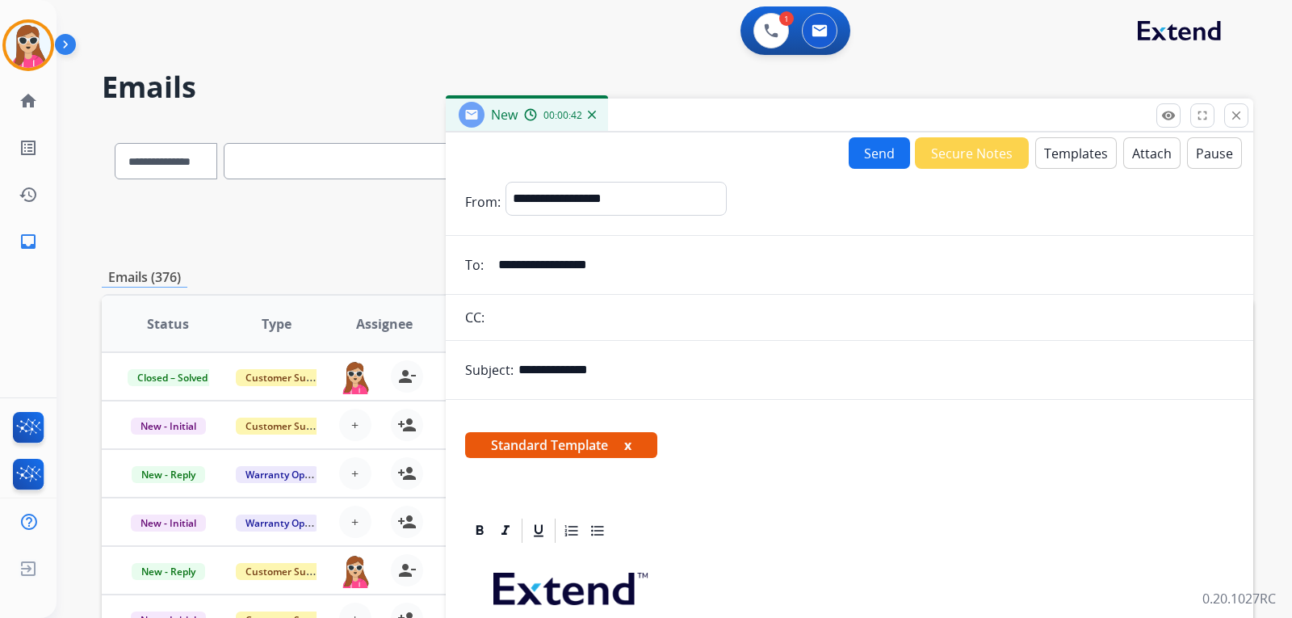
click at [851, 162] on button "Send" at bounding box center [879, 153] width 61 height 32
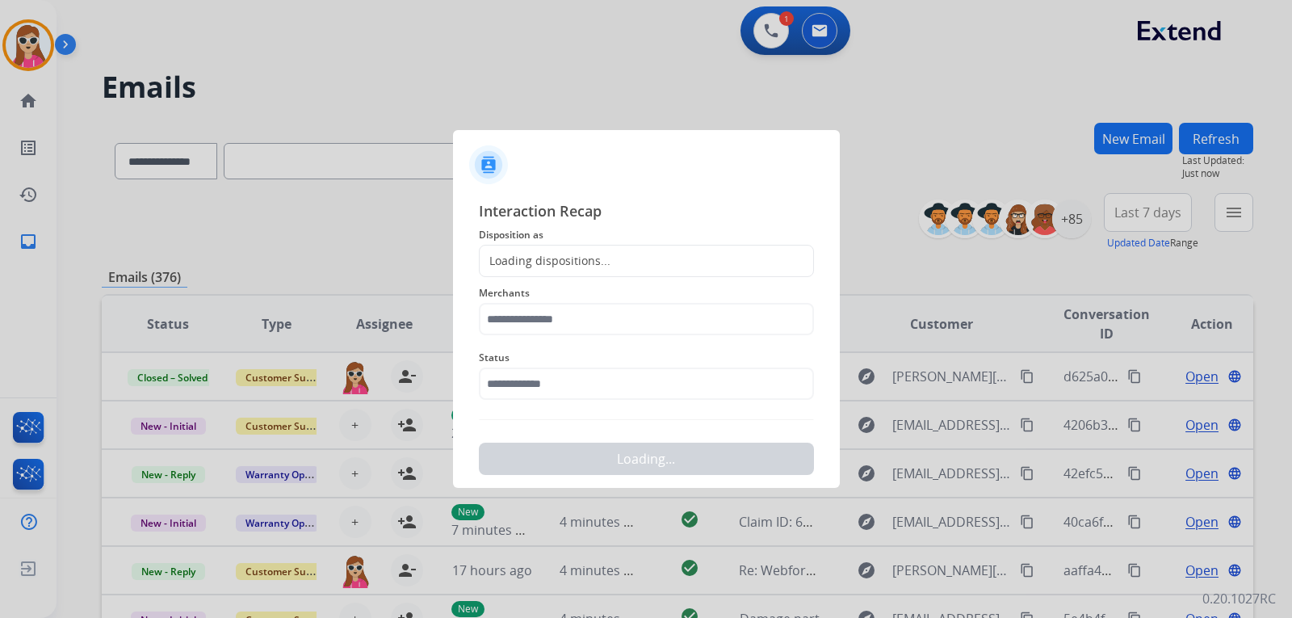
click at [639, 260] on div "Loading dispositions..." at bounding box center [646, 261] width 335 height 32
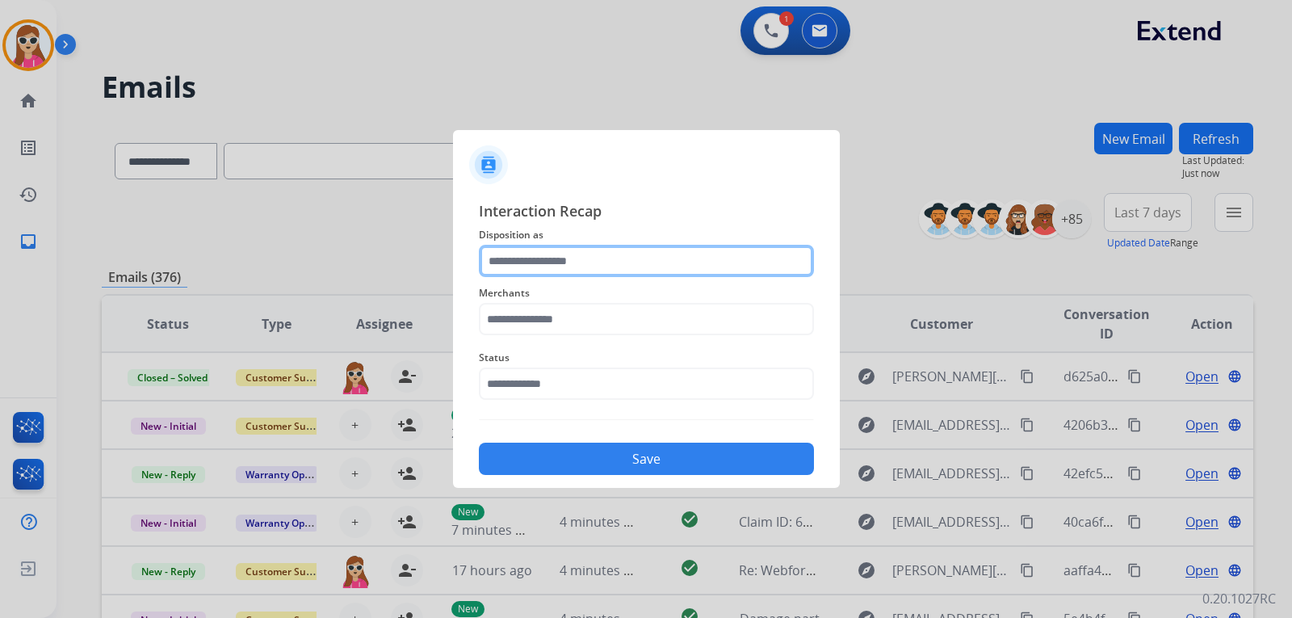
click at [624, 264] on input "text" at bounding box center [646, 261] width 335 height 32
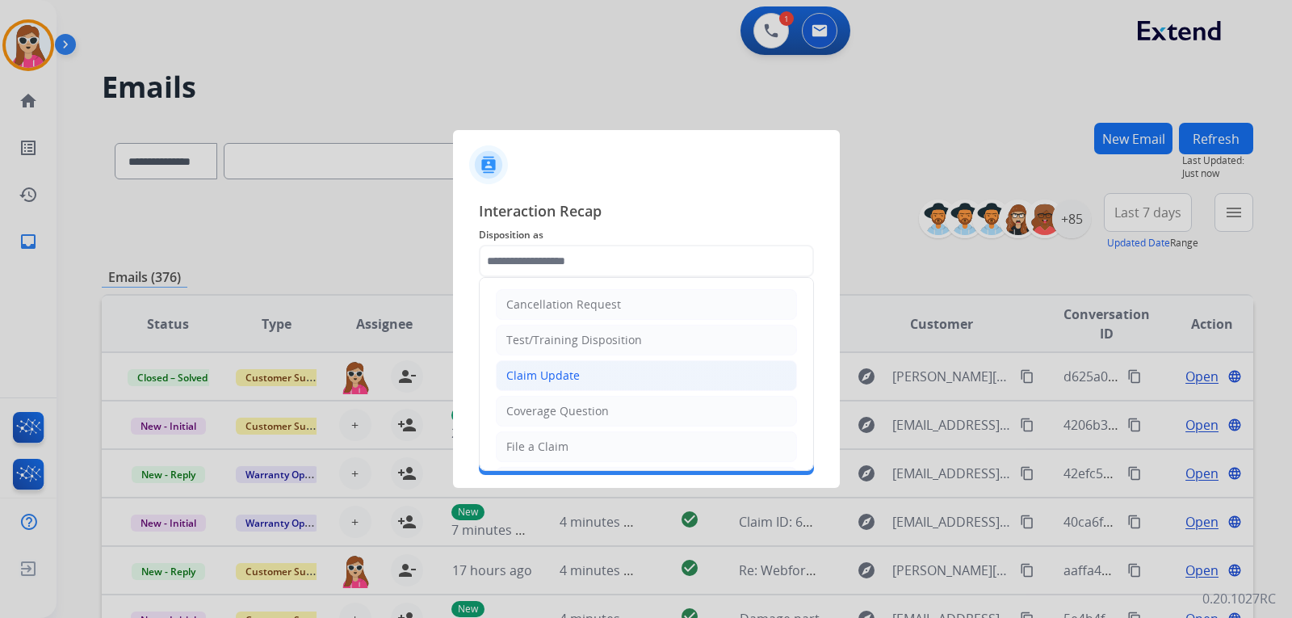
click at [578, 378] on li "Claim Update" at bounding box center [646, 375] width 301 height 31
type input "**********"
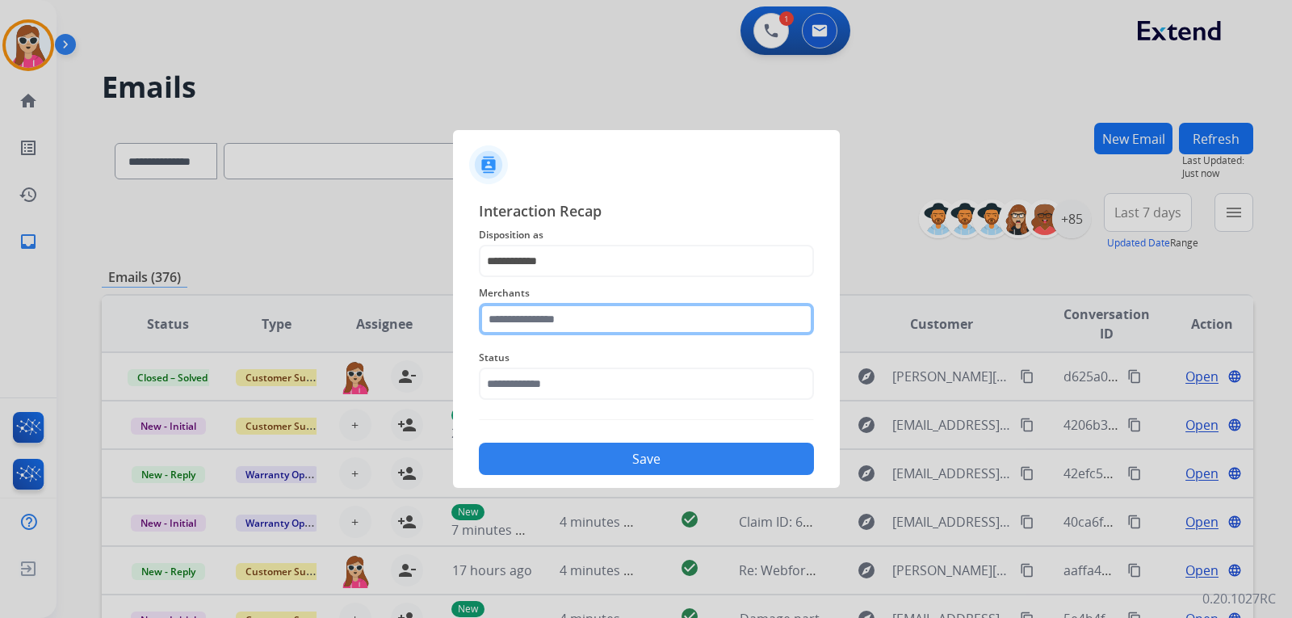
click at [589, 327] on input "text" at bounding box center [646, 319] width 335 height 32
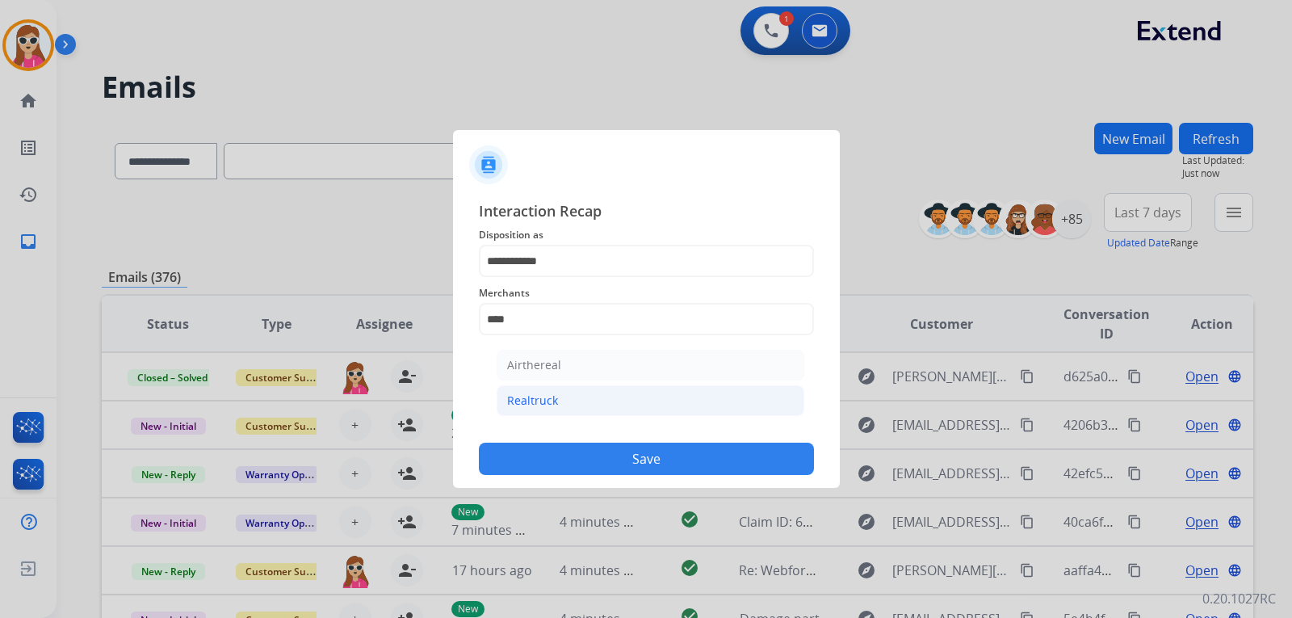
click at [569, 402] on li "Realtruck" at bounding box center [651, 400] width 308 height 31
type input "*********"
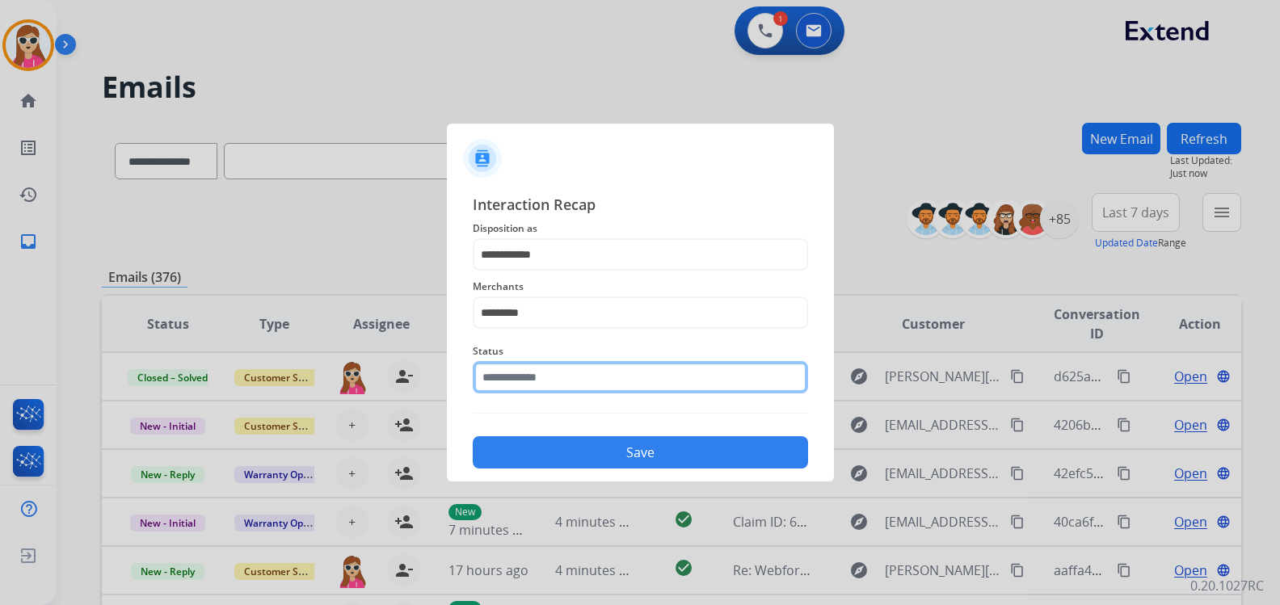
click at [579, 383] on input "text" at bounding box center [640, 377] width 335 height 32
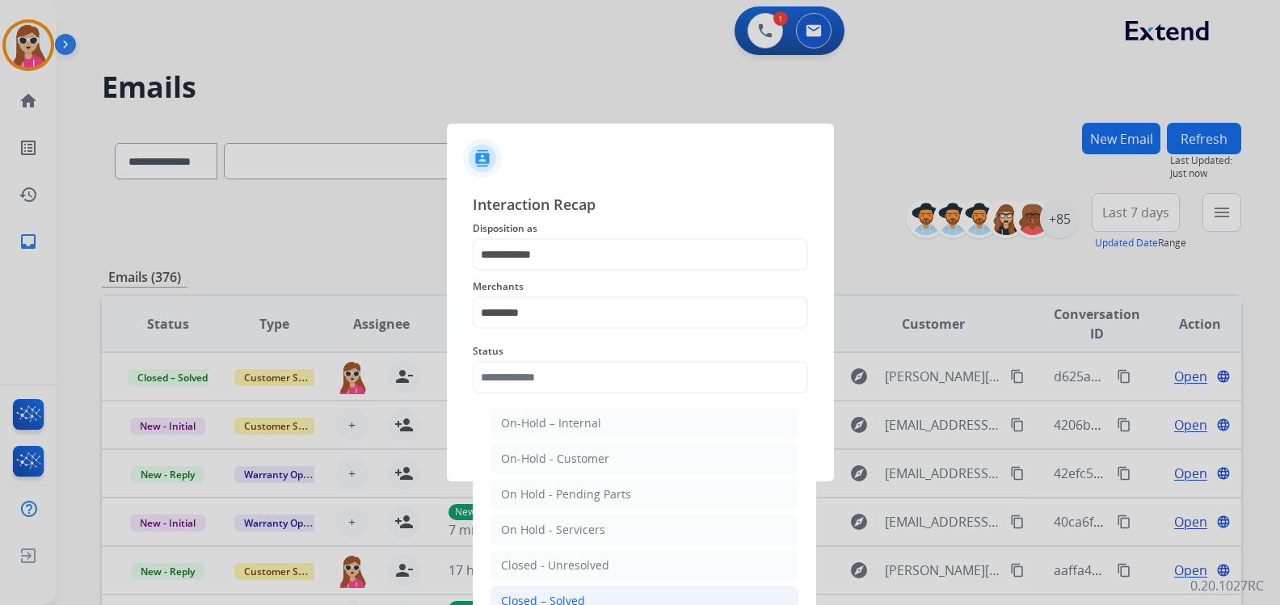
click at [556, 595] on div "Closed – Solved" at bounding box center [543, 601] width 84 height 16
type input "**********"
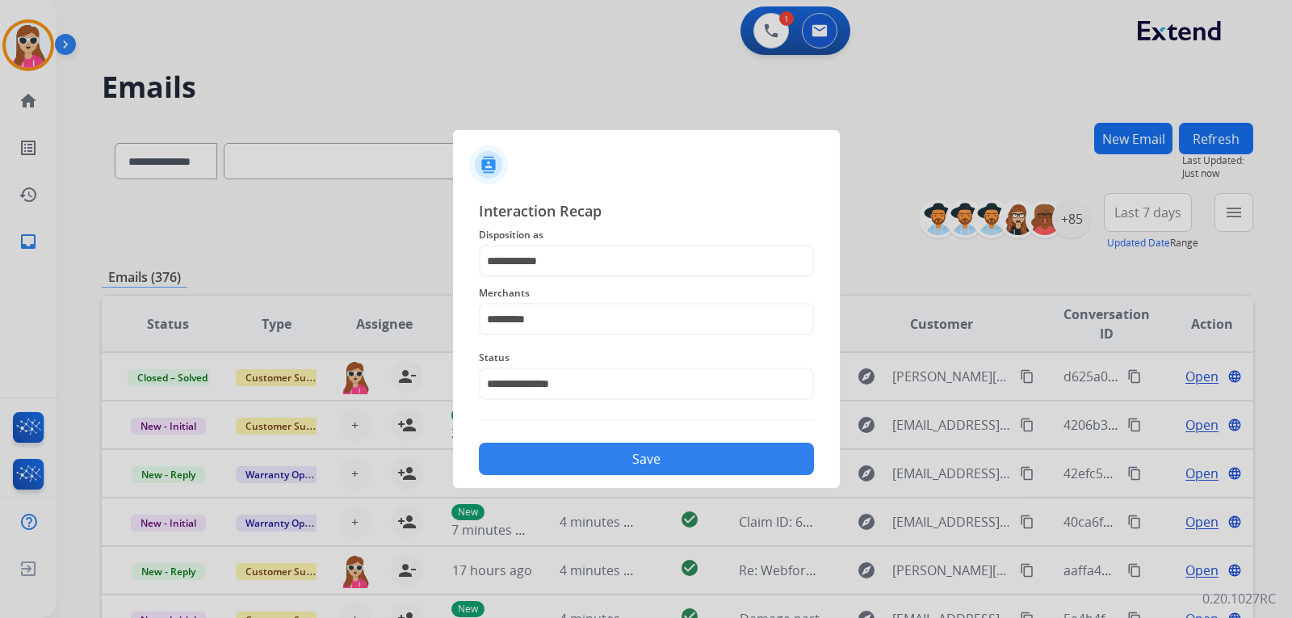
click at [612, 449] on button "Save" at bounding box center [646, 459] width 335 height 32
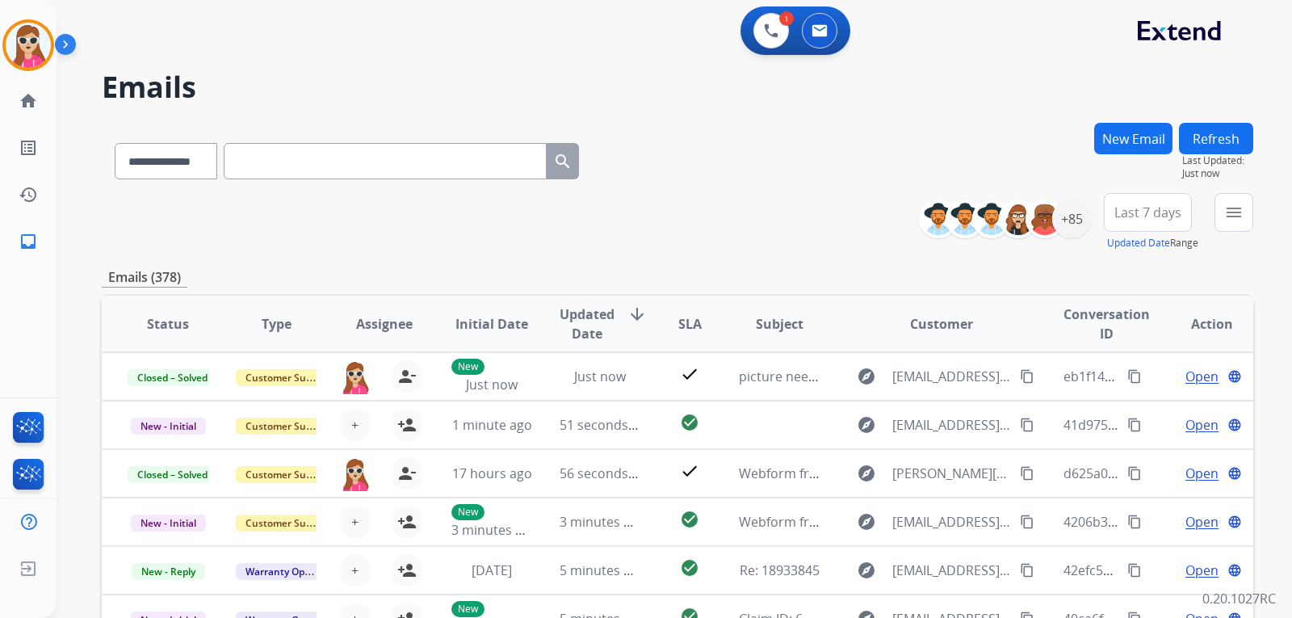
select select "**********"
click at [751, 36] on div "1 Voice Interactions" at bounding box center [771, 31] width 48 height 36
click at [796, 36] on div "0 Email Interactions" at bounding box center [820, 31] width 48 height 36
click at [763, 31] on button at bounding box center [772, 31] width 36 height 36
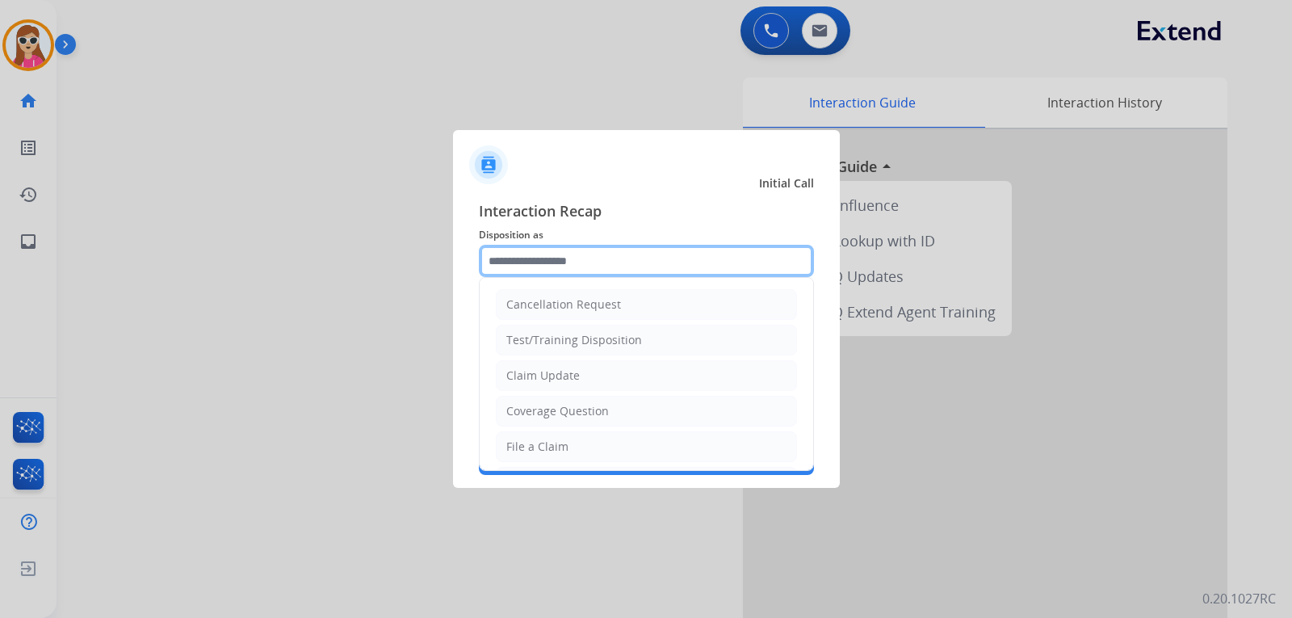
click at [631, 275] on input "text" at bounding box center [646, 261] width 335 height 32
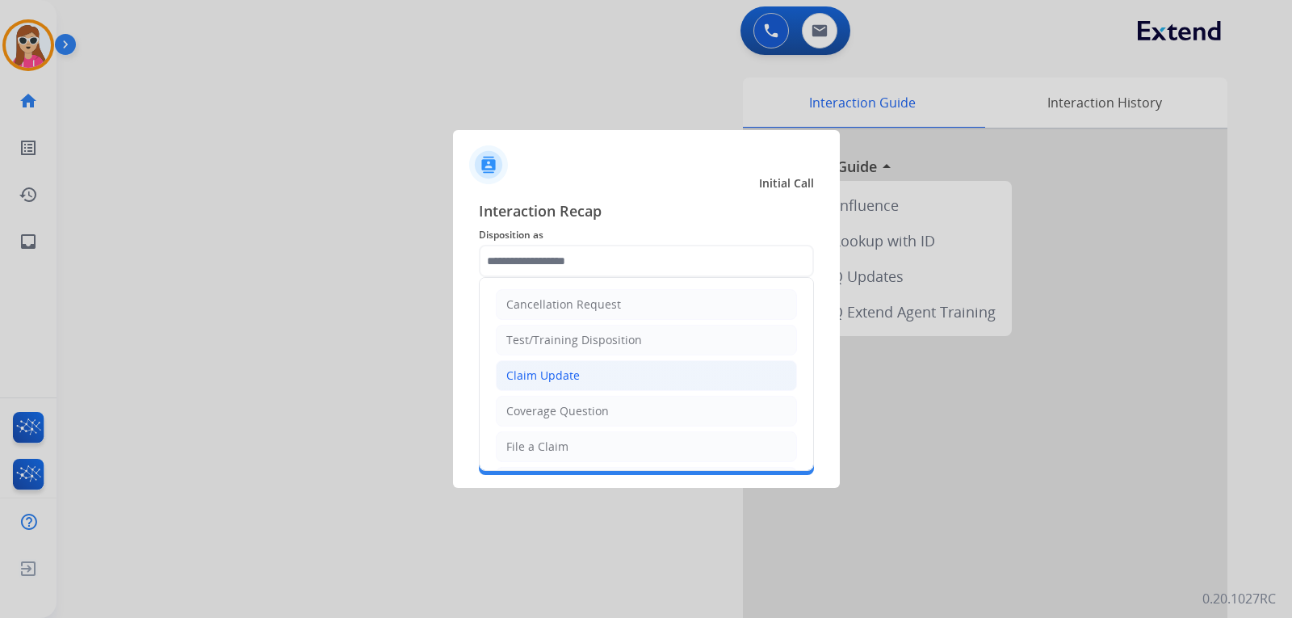
click at [604, 372] on li "Claim Update" at bounding box center [646, 375] width 301 height 31
type input "**********"
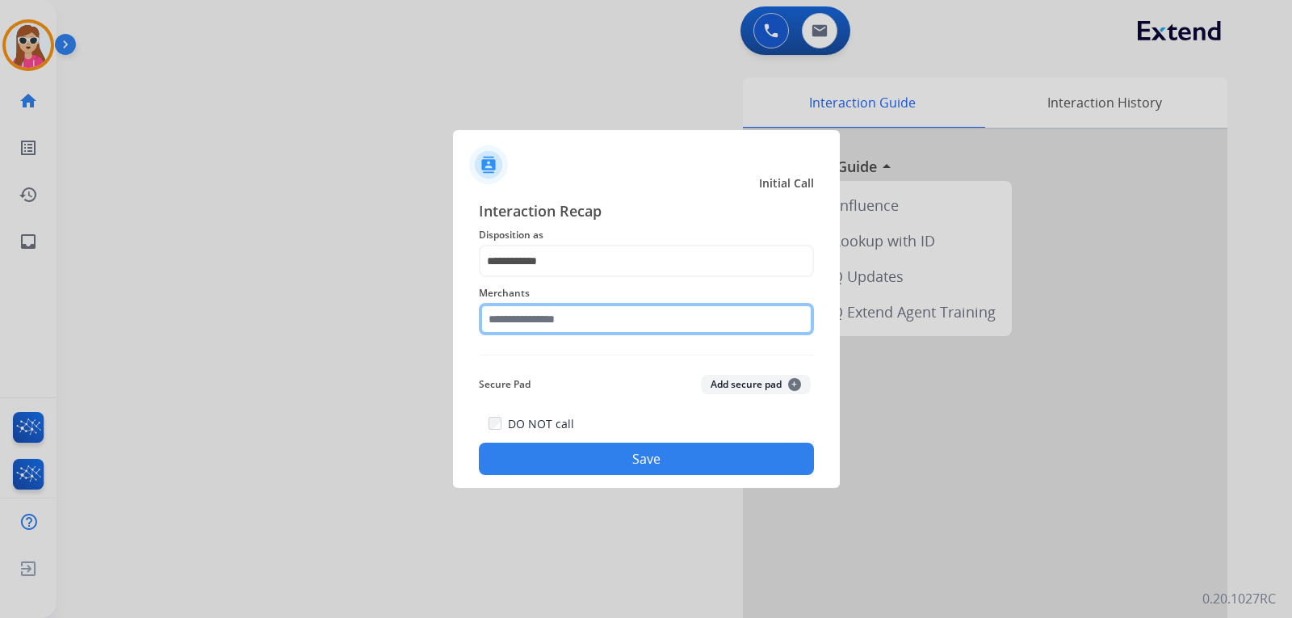
click at [577, 315] on input "text" at bounding box center [646, 319] width 335 height 32
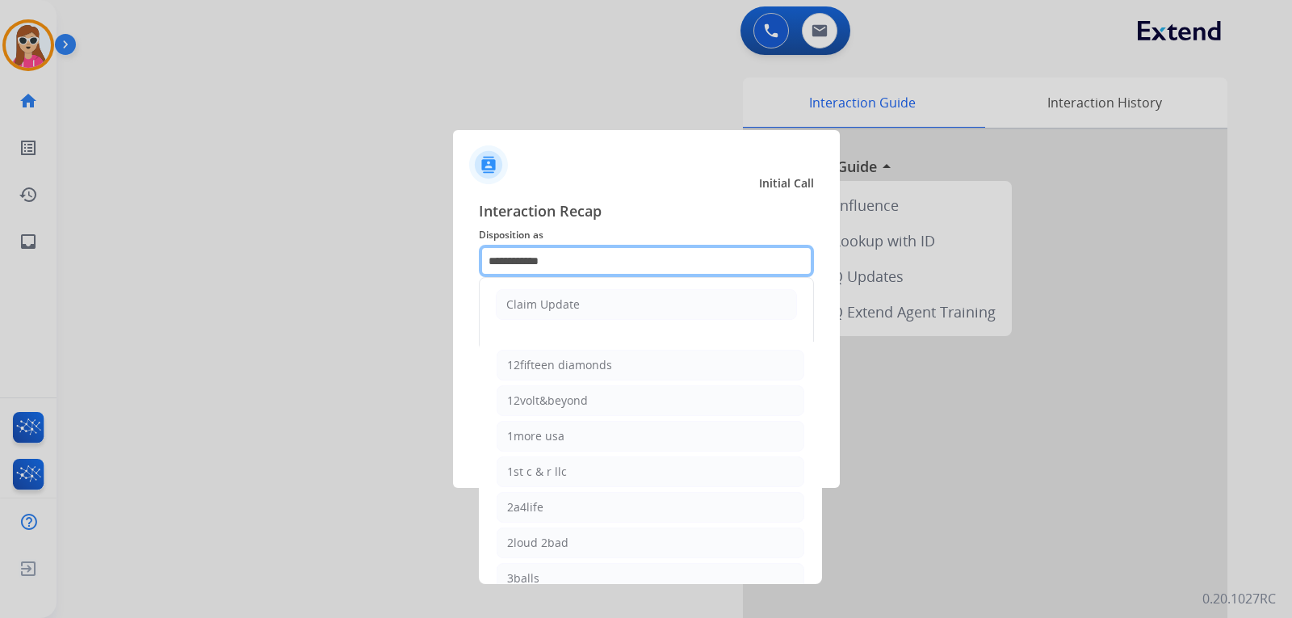
drag, startPoint x: 582, startPoint y: 266, endPoint x: 439, endPoint y: 290, distance: 144.2
click at [0, 284] on app-contact-recap-modal "**********" at bounding box center [0, 309] width 0 height 618
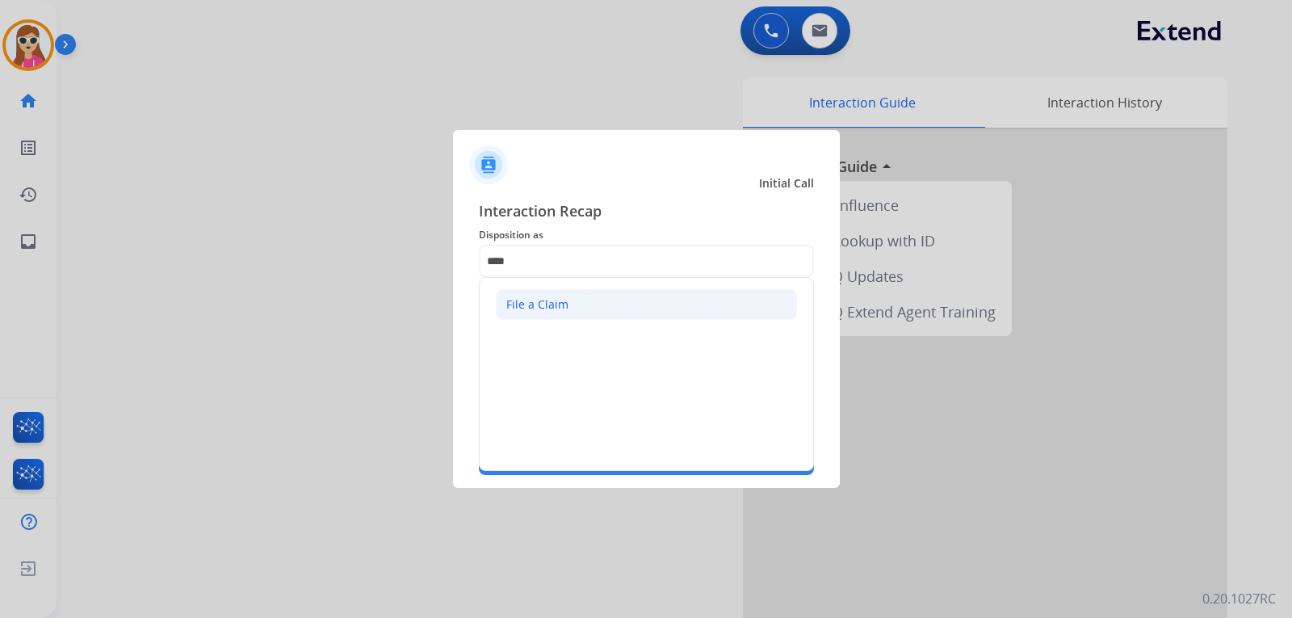
click at [525, 309] on div "File a Claim" at bounding box center [537, 304] width 62 height 16
type input "**********"
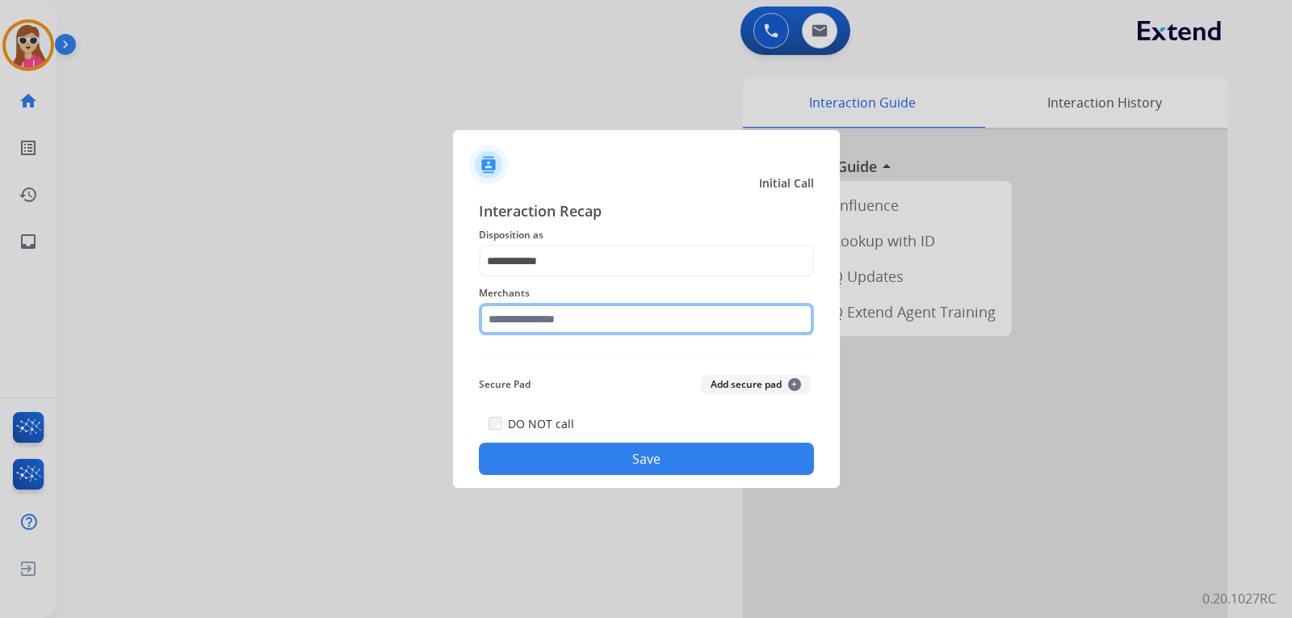
click at [527, 330] on input "text" at bounding box center [646, 319] width 335 height 32
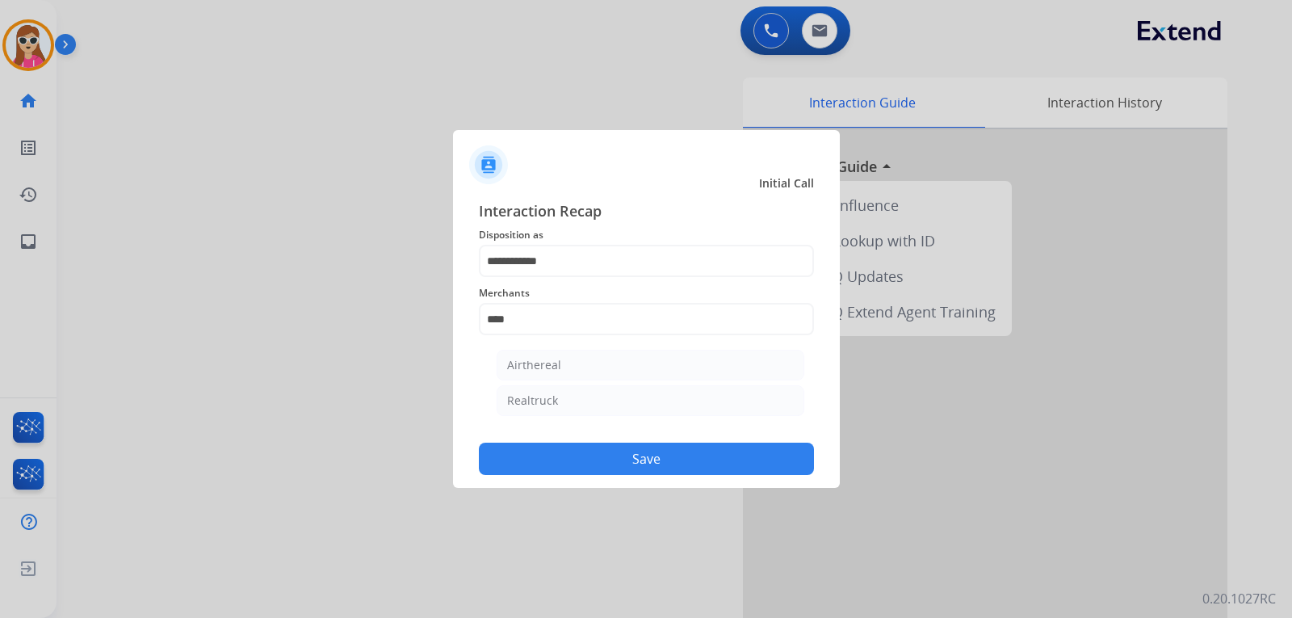
click at [563, 405] on li "Realtruck" at bounding box center [651, 400] width 308 height 31
type input "*********"
drag, startPoint x: 599, startPoint y: 475, endPoint x: 616, endPoint y: 469, distance: 18.2
click at [601, 475] on div "**********" at bounding box center [646, 337] width 387 height 301
click at [627, 460] on button "Save" at bounding box center [646, 459] width 335 height 32
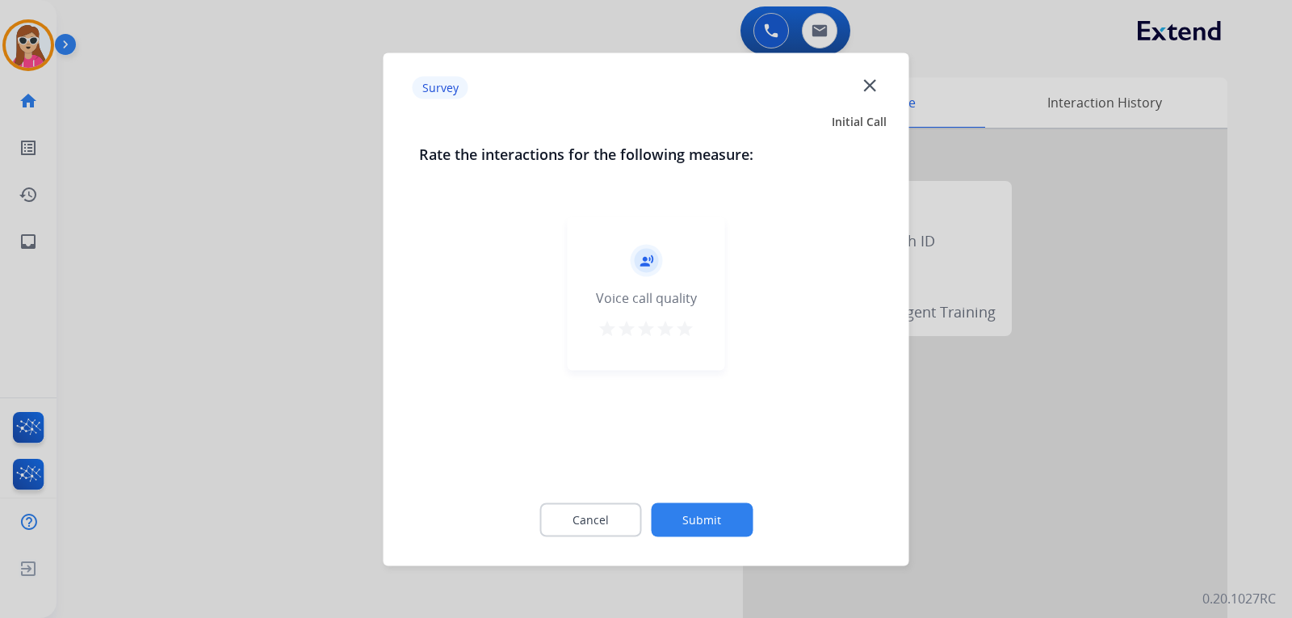
click at [688, 334] on div "record_voice_over Voice call quality star star star star star" at bounding box center [647, 292] width 158 height 153
click at [685, 331] on mat-icon "star" at bounding box center [684, 327] width 19 height 19
click at [702, 518] on button "Submit" at bounding box center [702, 519] width 102 height 34
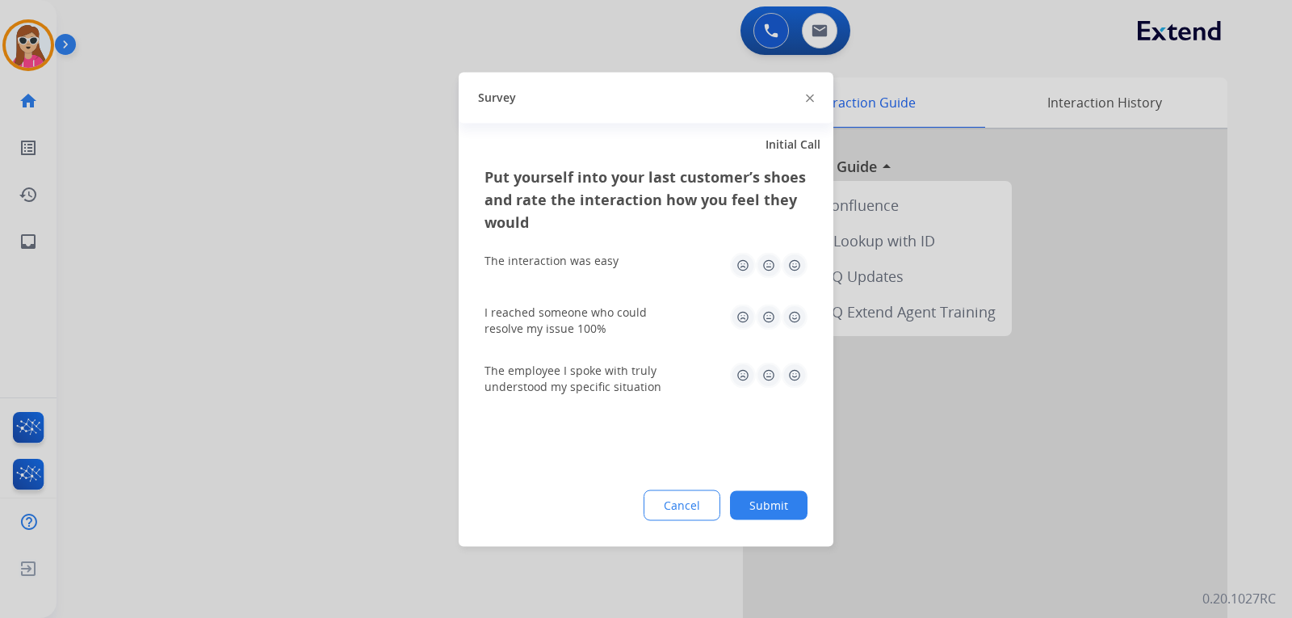
click at [784, 261] on img at bounding box center [795, 265] width 26 height 26
click at [798, 312] on img at bounding box center [795, 317] width 26 height 26
click at [788, 366] on img at bounding box center [795, 375] width 26 height 26
drag, startPoint x: 780, startPoint y: 501, endPoint x: 791, endPoint y: 490, distance: 16.0
click at [784, 501] on button "Submit" at bounding box center [769, 504] width 78 height 29
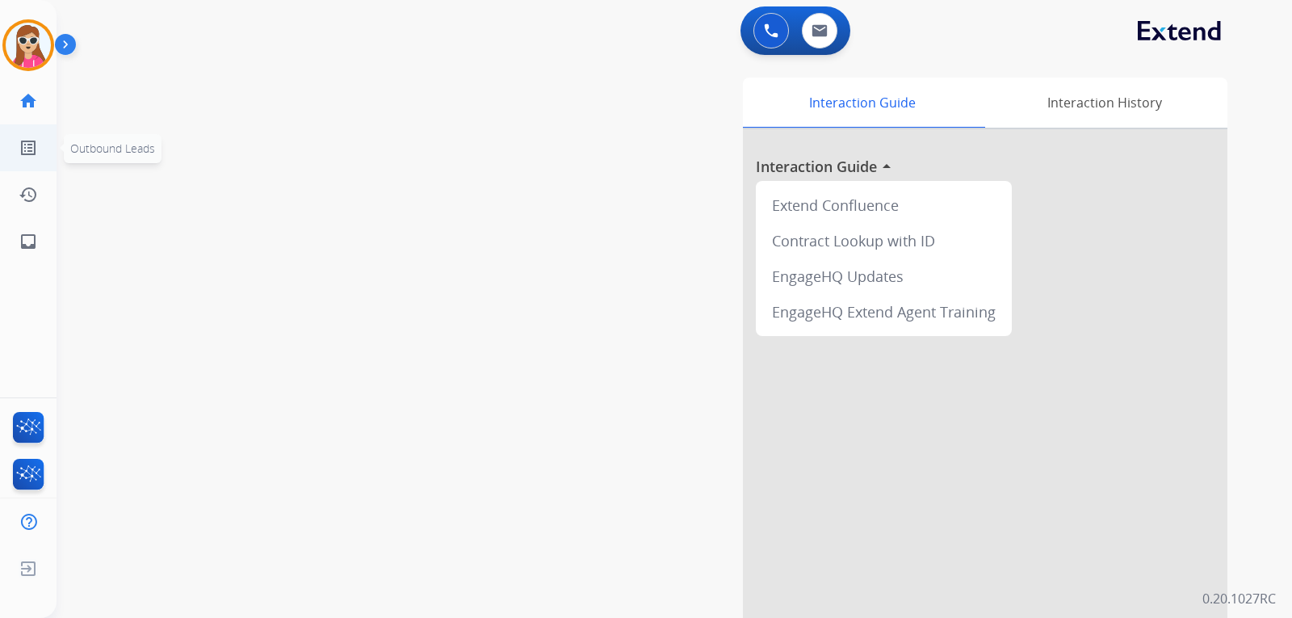
drag, startPoint x: 37, startPoint y: 115, endPoint x: 32, endPoint y: 144, distance: 29.6
click at [37, 116] on link "home Home" at bounding box center [28, 100] width 45 height 45
click at [32, 151] on mat-icon "list_alt" at bounding box center [28, 147] width 19 height 19
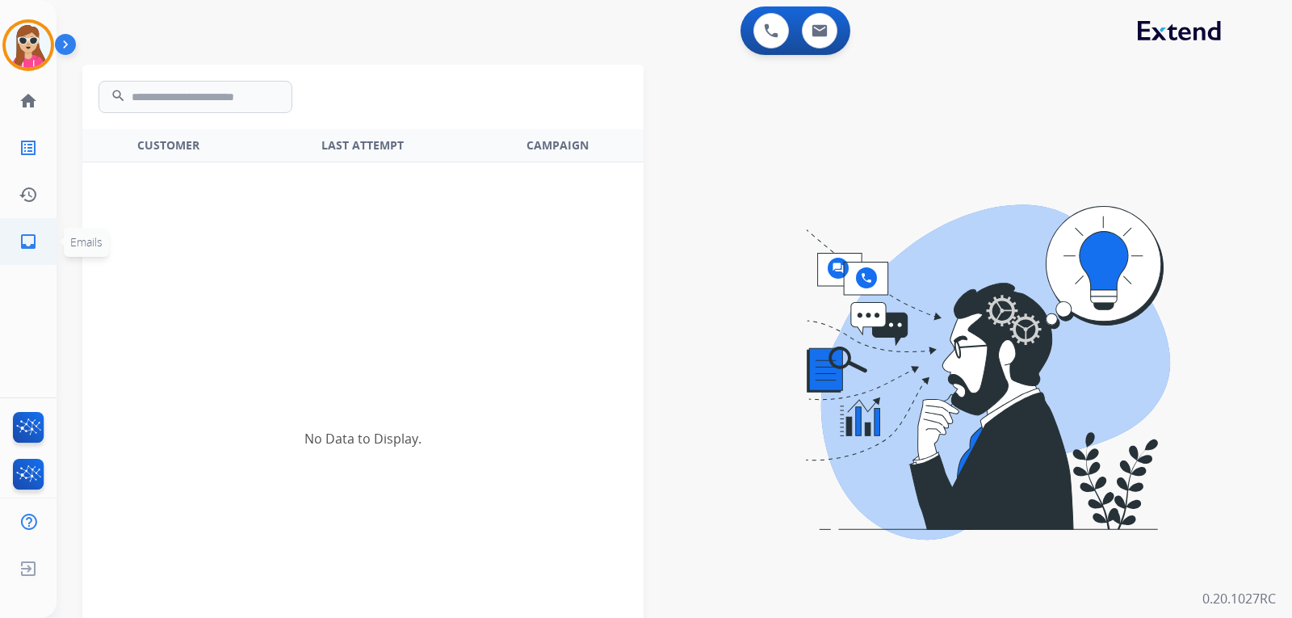
click at [37, 240] on mat-icon "inbox" at bounding box center [28, 241] width 19 height 19
select select "**********"
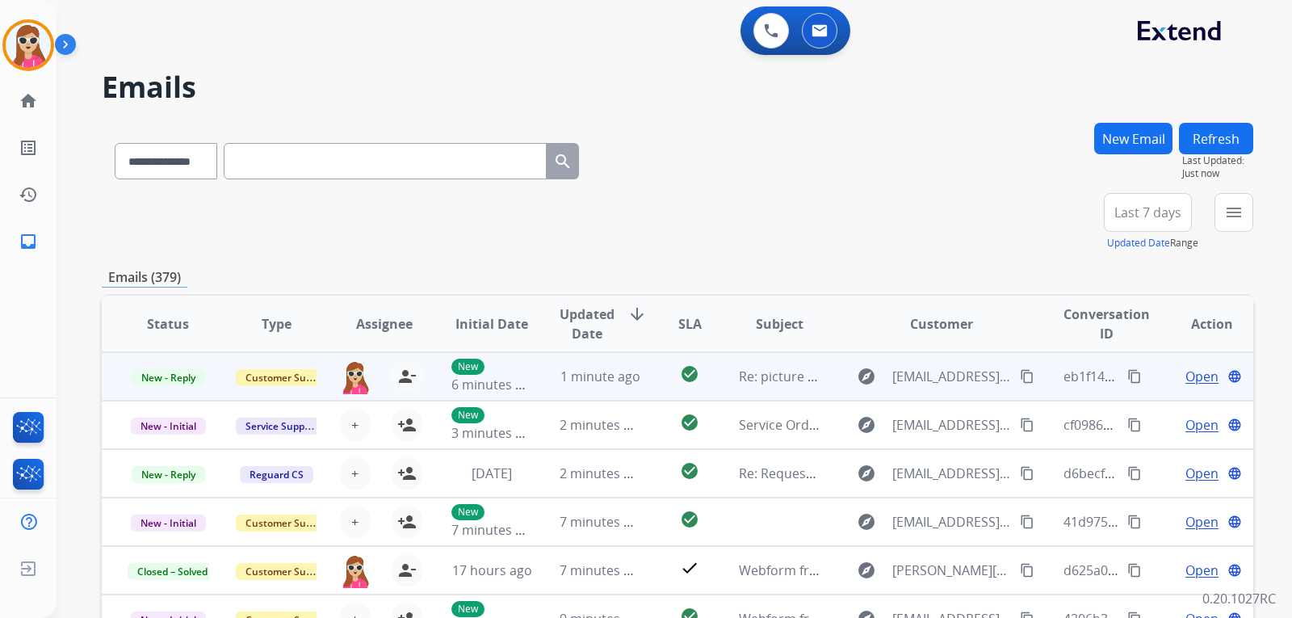
click at [822, 376] on td "explore [EMAIL_ADDRESS][DOMAIN_NAME] content_copy" at bounding box center [930, 376] width 216 height 48
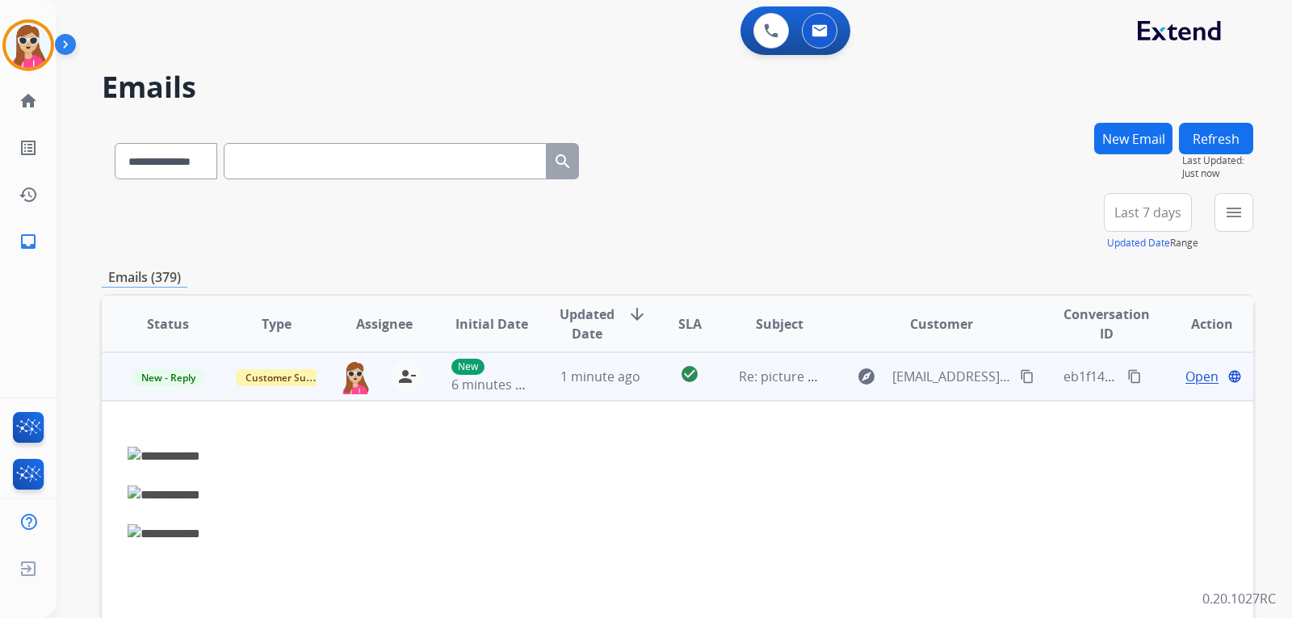
click at [1184, 357] on td "Open language" at bounding box center [1199, 376] width 108 height 48
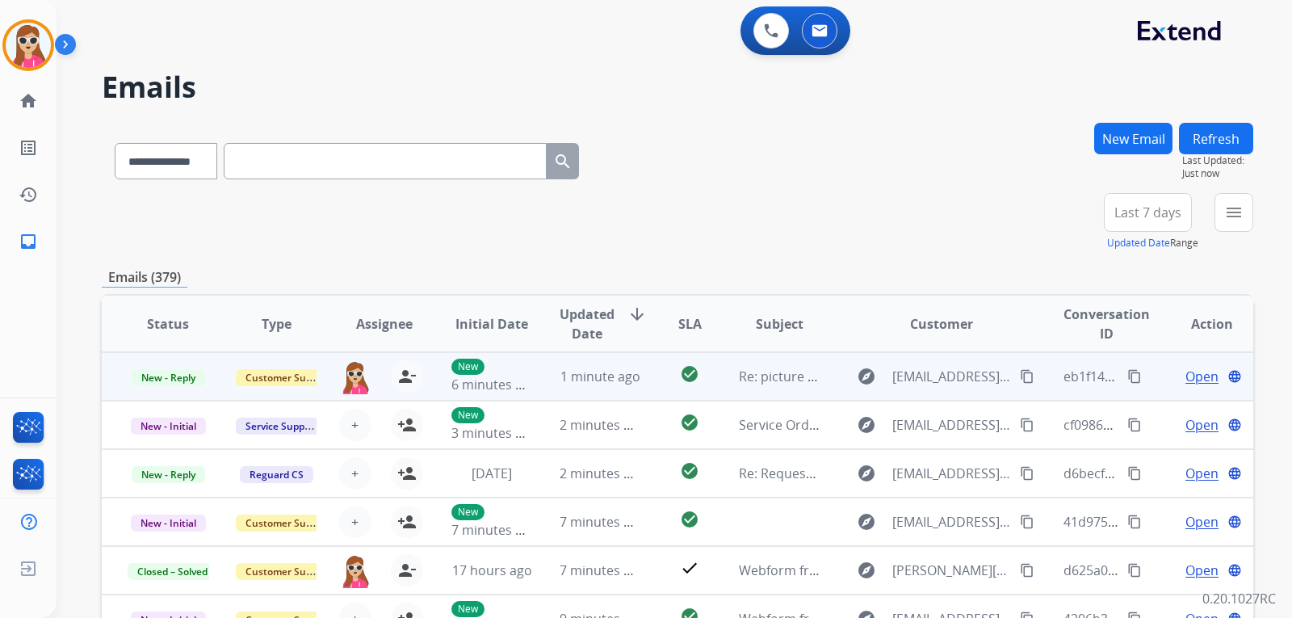
click at [1186, 368] on span "Open" at bounding box center [1202, 376] width 33 height 19
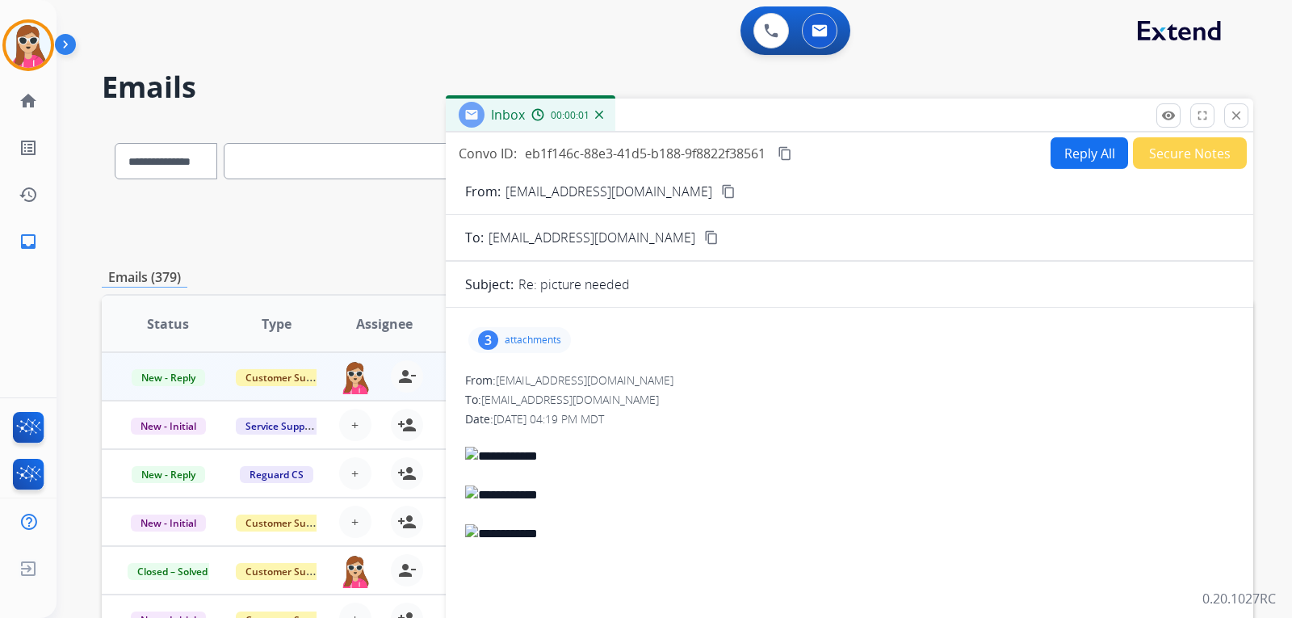
click at [545, 340] on p "attachments" at bounding box center [533, 340] width 57 height 13
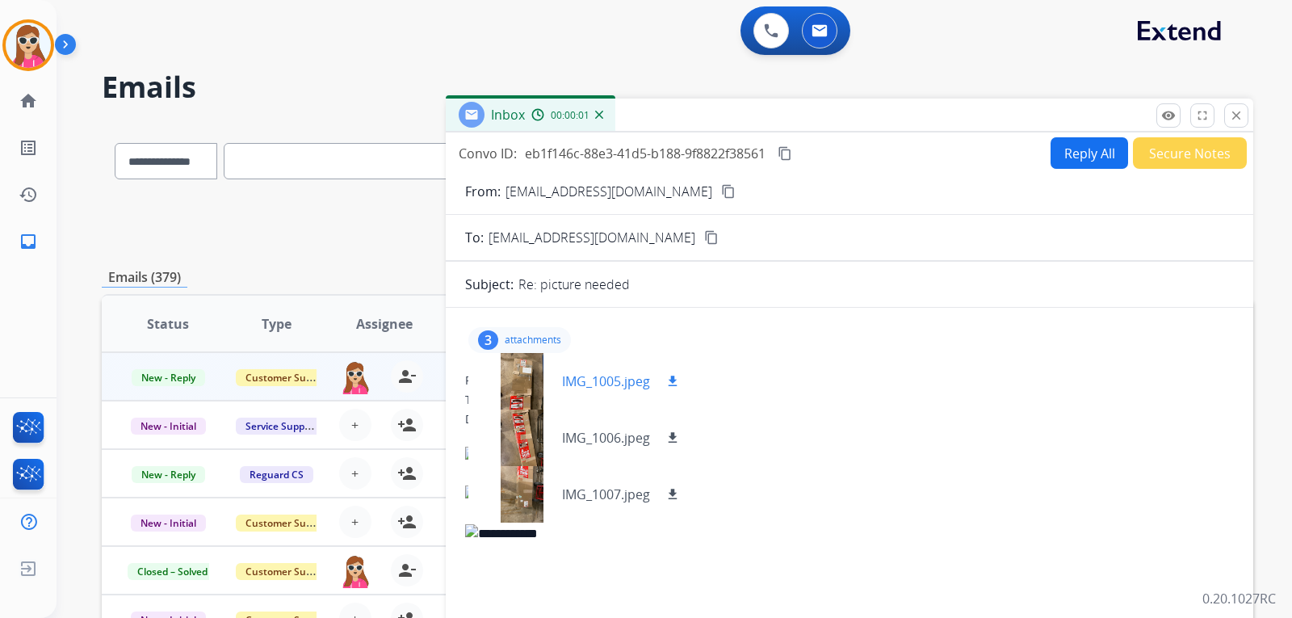
click at [670, 387] on mat-icon "download" at bounding box center [673, 381] width 15 height 15
click at [675, 442] on mat-icon "download" at bounding box center [673, 438] width 15 height 15
drag, startPoint x: 671, startPoint y: 485, endPoint x: 674, endPoint y: 477, distance: 8.4
click at [671, 485] on button "download" at bounding box center [672, 494] width 19 height 19
click at [545, 383] on div at bounding box center [521, 381] width 81 height 57
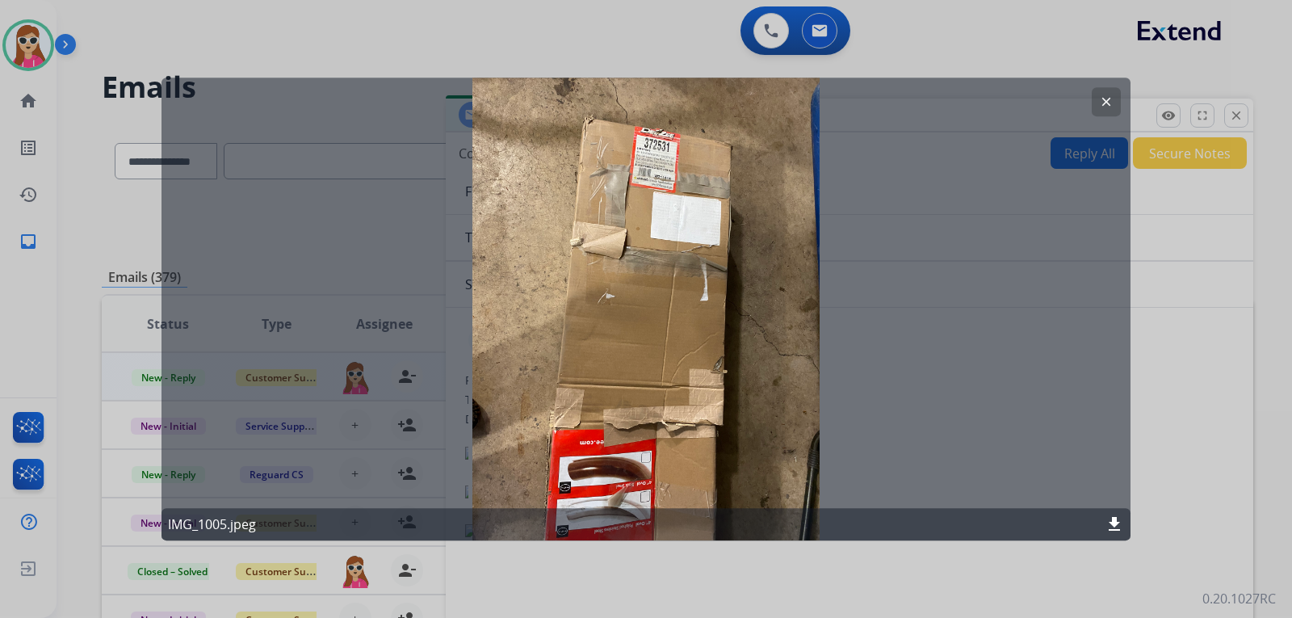
click at [1100, 102] on mat-icon "clear" at bounding box center [1106, 102] width 15 height 15
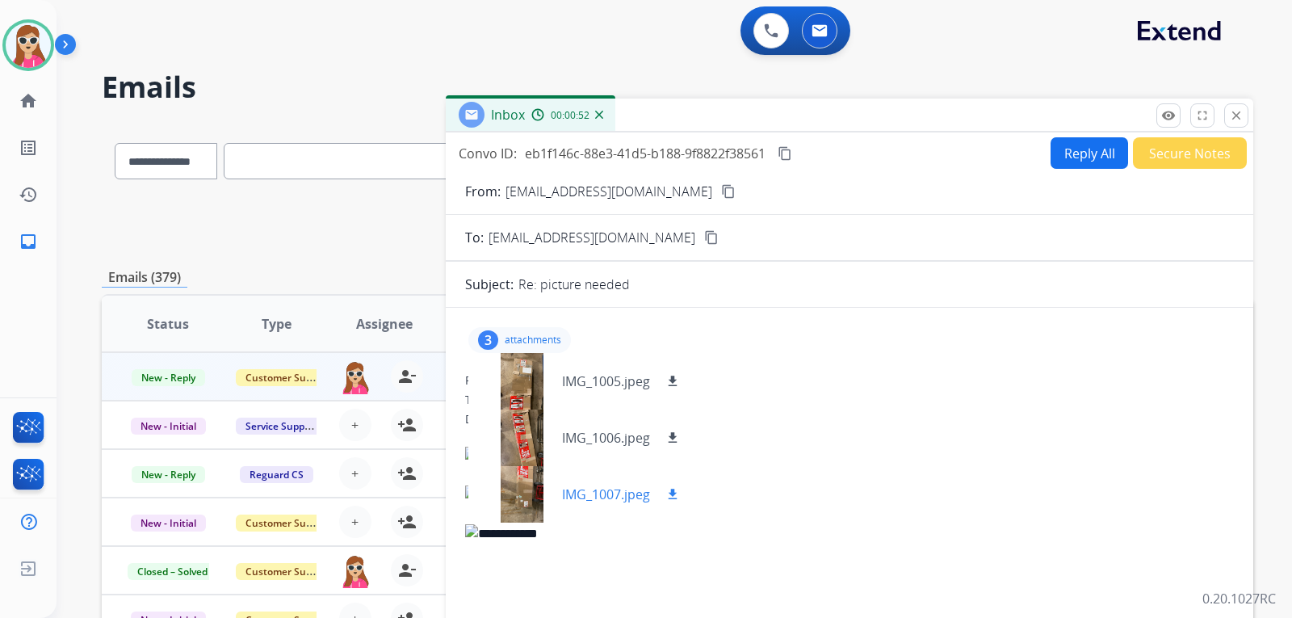
click at [542, 496] on div at bounding box center [521, 494] width 81 height 57
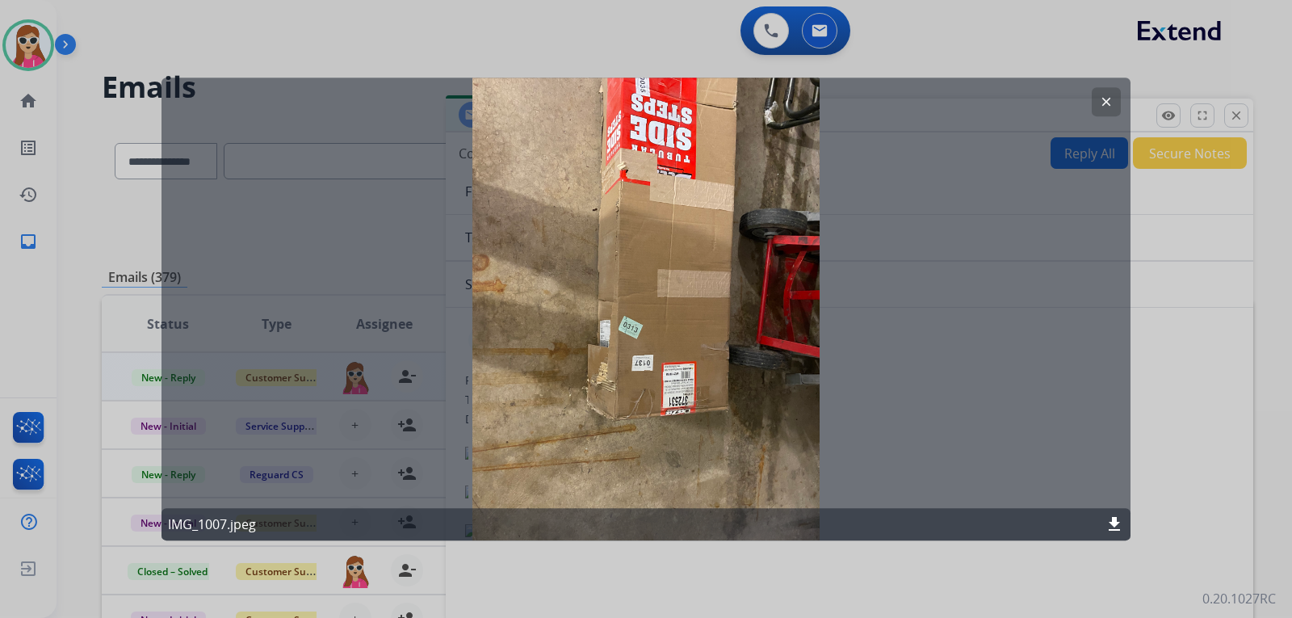
click at [1116, 99] on button "clear" at bounding box center [1106, 101] width 29 height 29
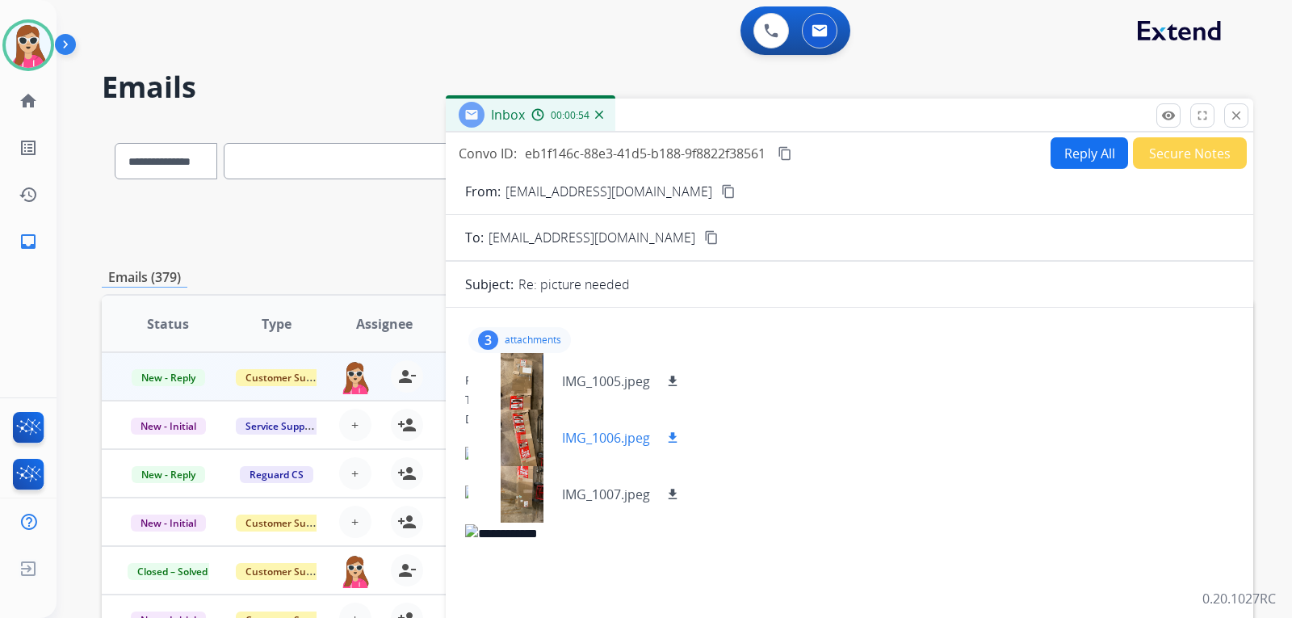
click at [515, 424] on div at bounding box center [521, 438] width 81 height 57
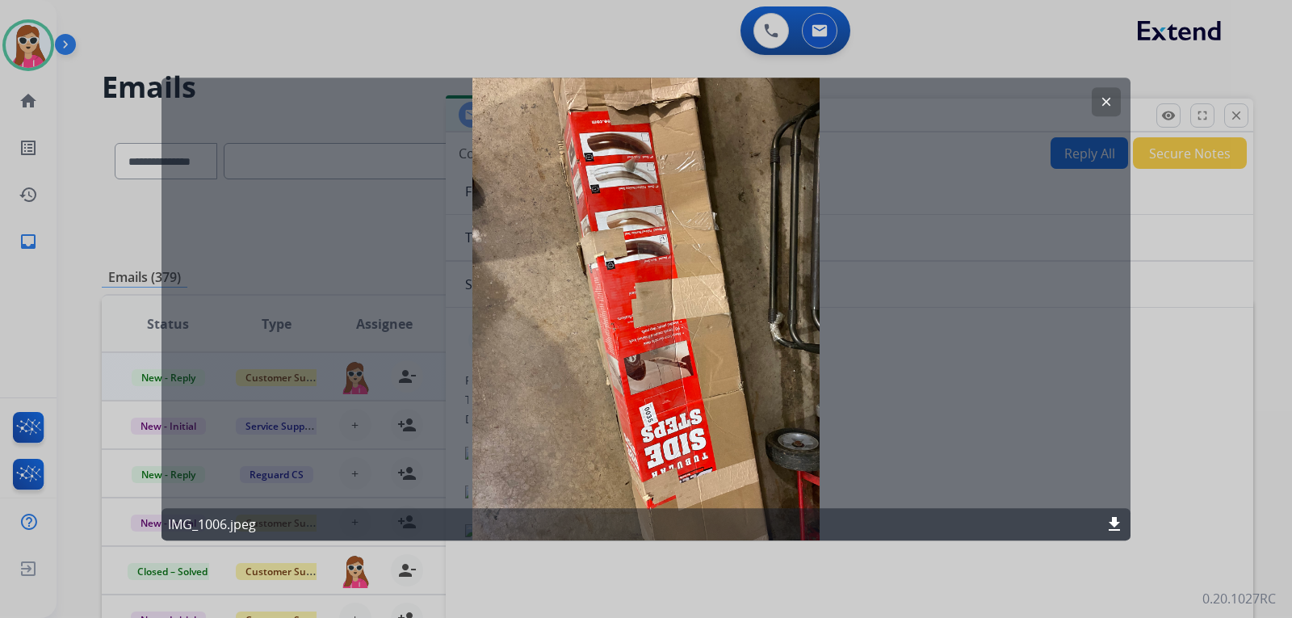
click at [1105, 106] on mat-icon "clear" at bounding box center [1106, 102] width 15 height 15
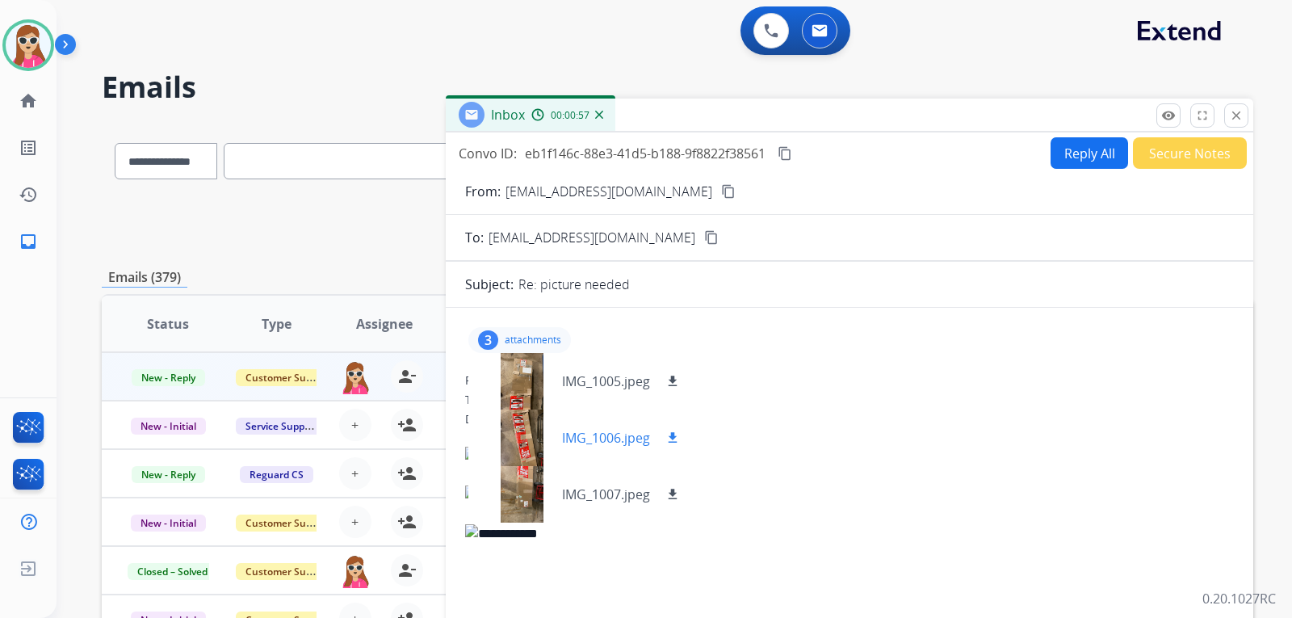
click at [671, 436] on mat-icon "download" at bounding box center [673, 438] width 15 height 15
drag, startPoint x: 679, startPoint y: 381, endPoint x: 679, endPoint y: 399, distance: 17.8
click at [679, 381] on mat-icon "download" at bounding box center [673, 381] width 15 height 15
drag, startPoint x: 672, startPoint y: 485, endPoint x: 333, endPoint y: 431, distance: 343.6
click at [673, 485] on button "download" at bounding box center [672, 494] width 19 height 19
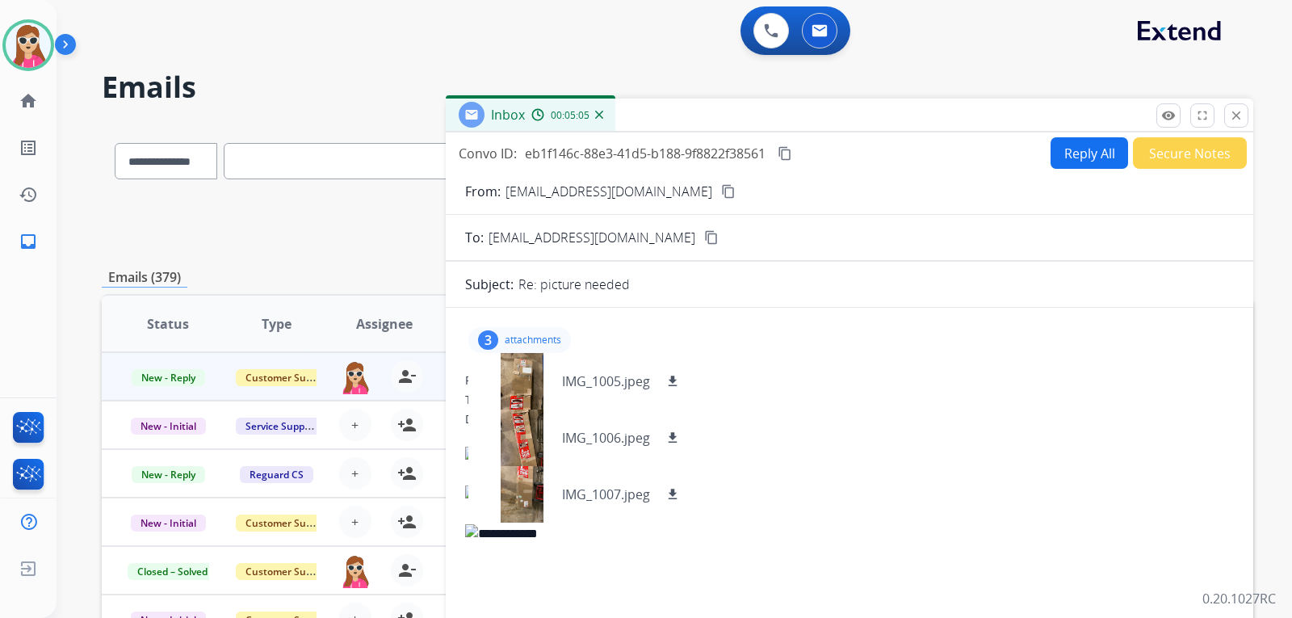
click at [833, 397] on div "To: [EMAIL_ADDRESS][DOMAIN_NAME]" at bounding box center [849, 400] width 769 height 16
drag, startPoint x: 820, startPoint y: 370, endPoint x: 978, endPoint y: 291, distance: 177.0
drag, startPoint x: 1047, startPoint y: 174, endPoint x: 1054, endPoint y: 170, distance: 8.3
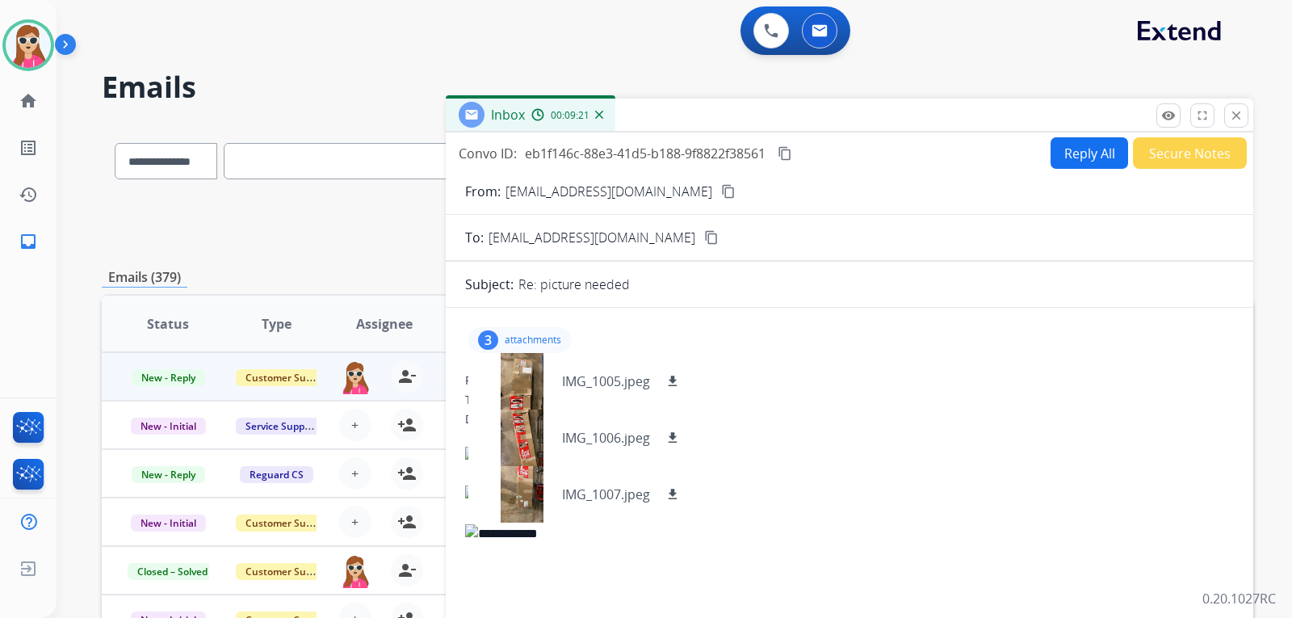
click at [1065, 156] on button "Reply All" at bounding box center [1090, 153] width 78 height 32
select select "**********"
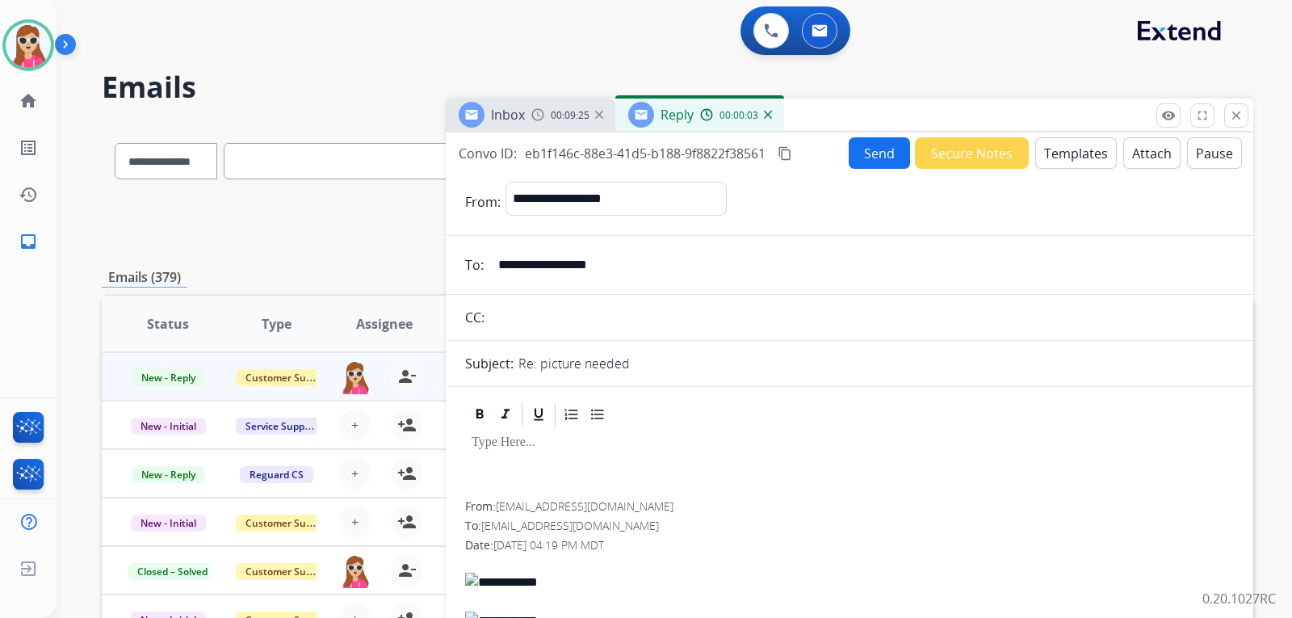
click at [1059, 153] on button "Templates" at bounding box center [1077, 153] width 82 height 32
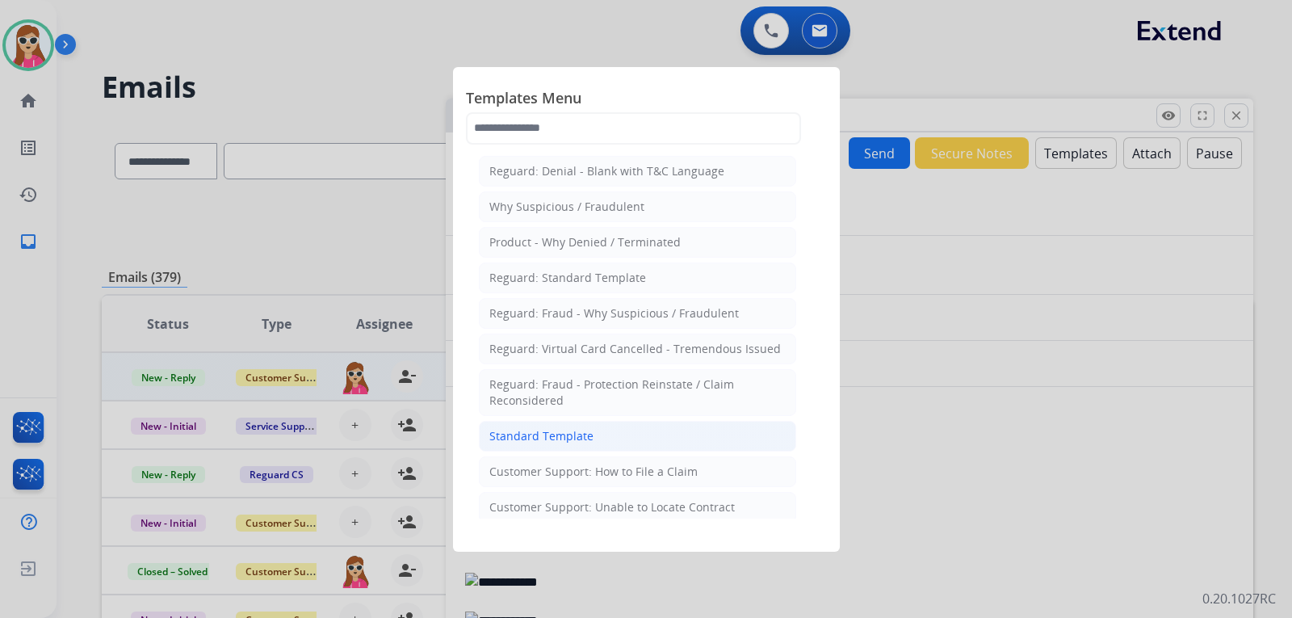
click at [632, 427] on li "Standard Template" at bounding box center [637, 436] width 317 height 31
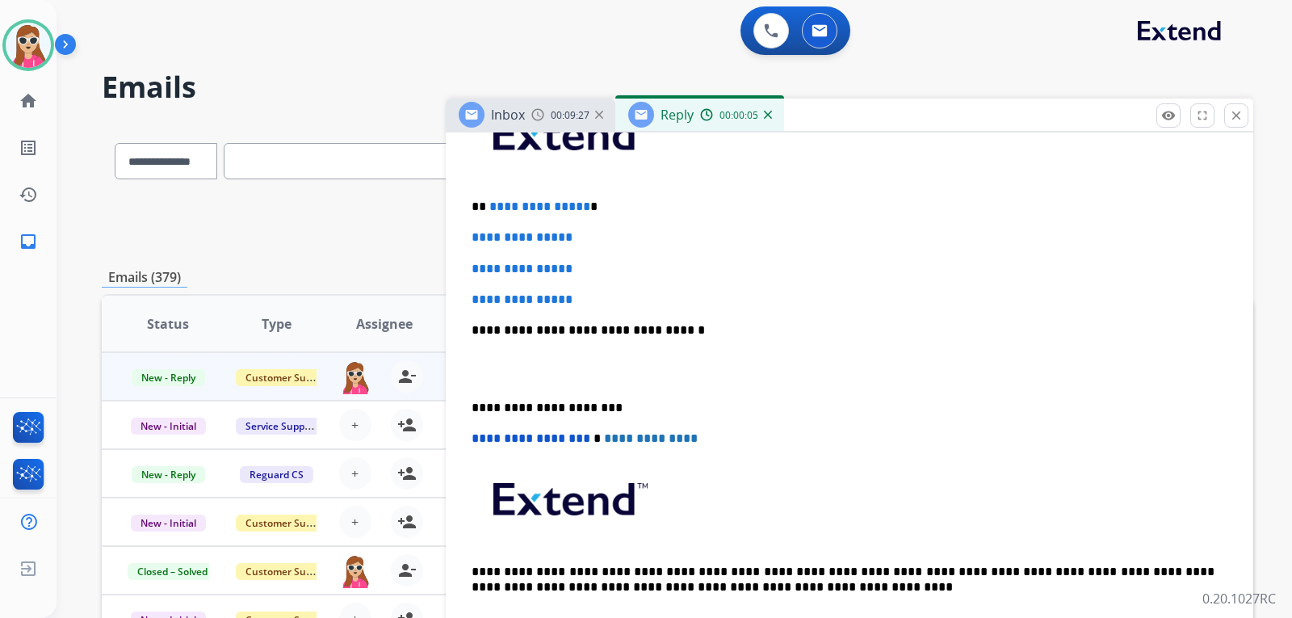
scroll to position [485, 0]
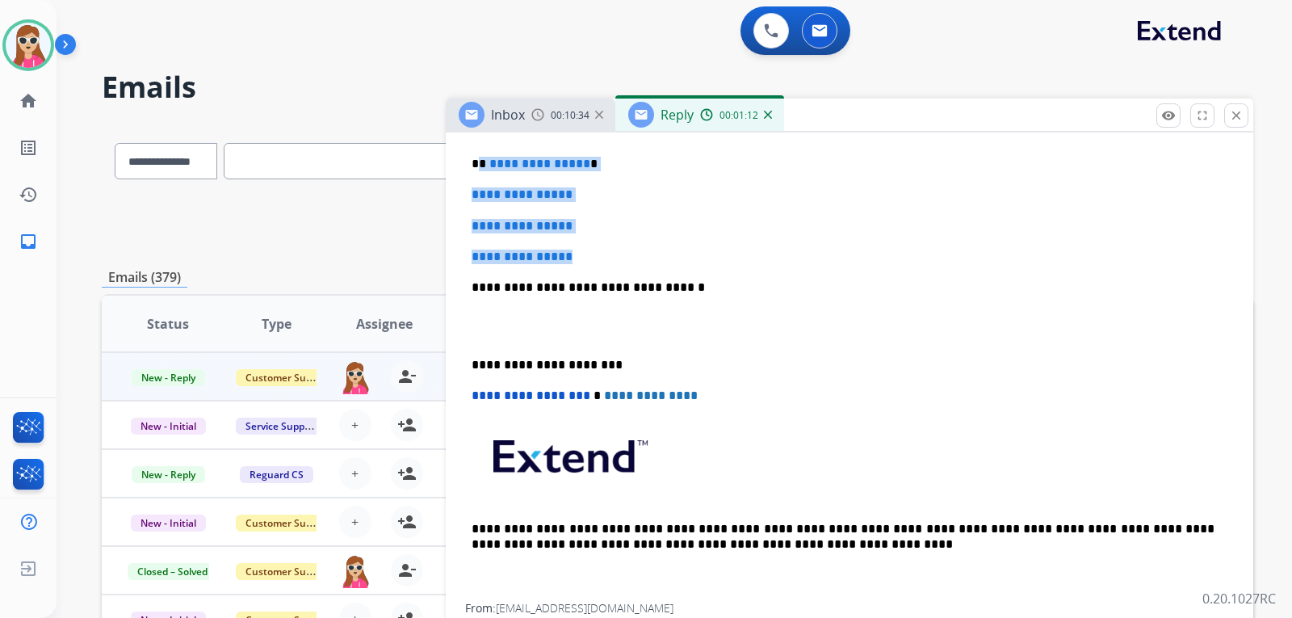
drag, startPoint x: 477, startPoint y: 162, endPoint x: 595, endPoint y: 261, distance: 153.7
click at [595, 261] on div "**********" at bounding box center [849, 326] width 769 height 556
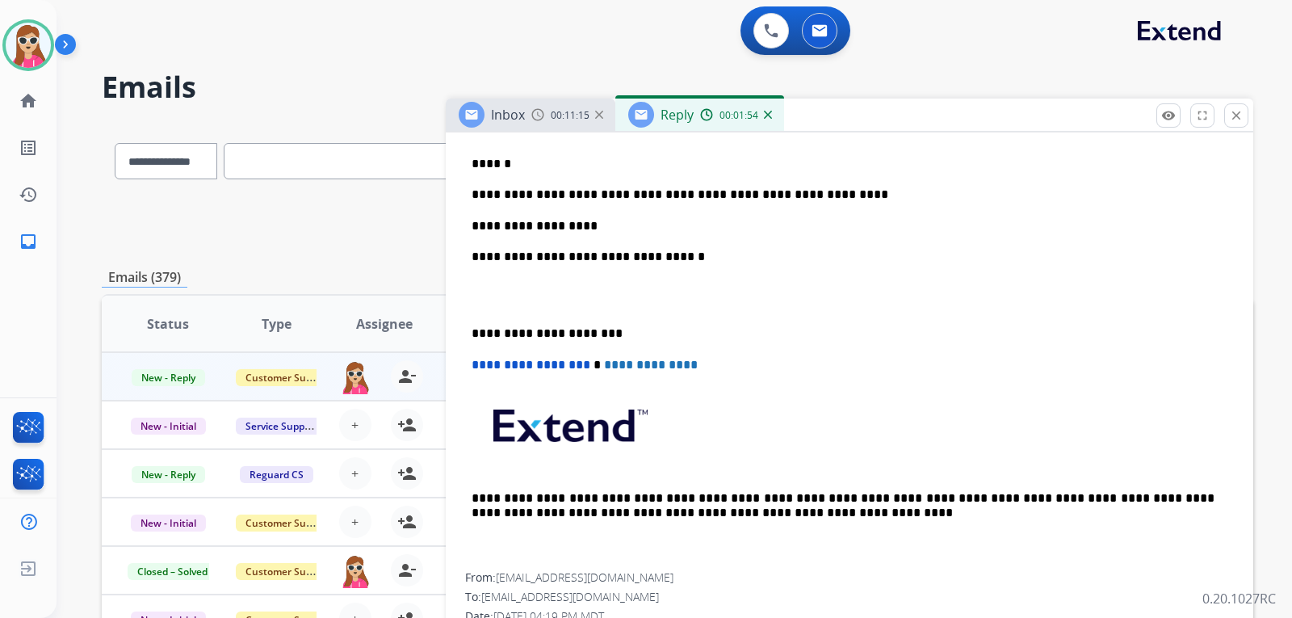
click at [609, 222] on p "**********" at bounding box center [843, 226] width 743 height 15
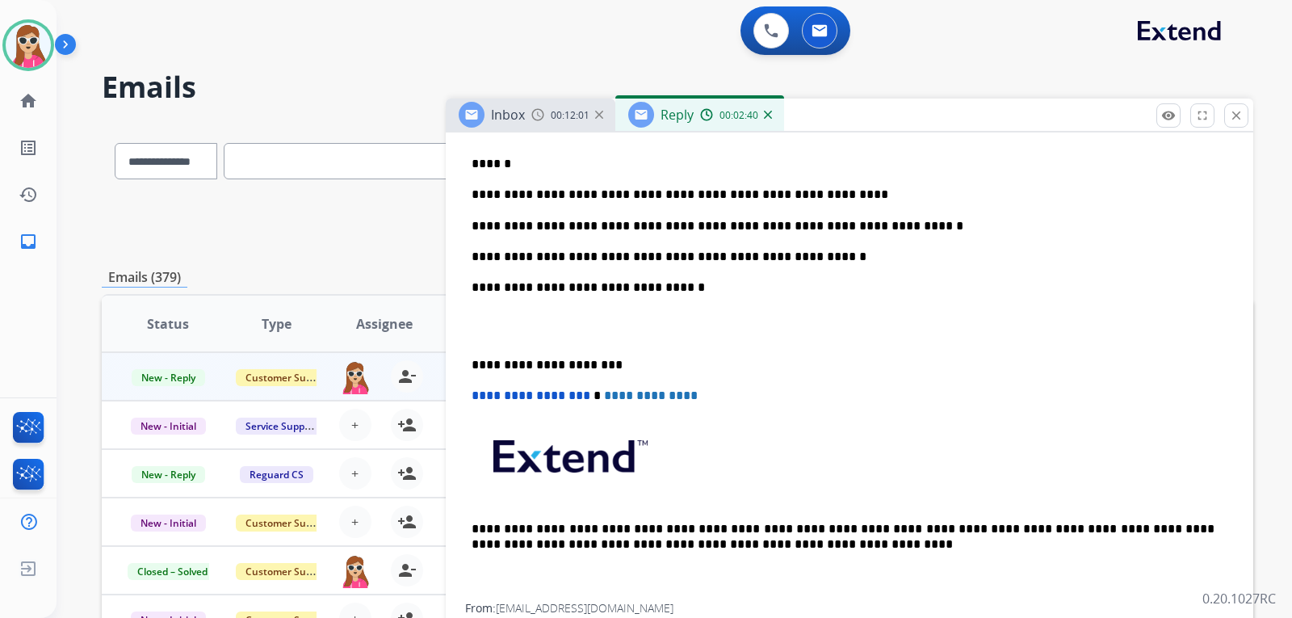
click at [802, 254] on p "**********" at bounding box center [843, 257] width 743 height 15
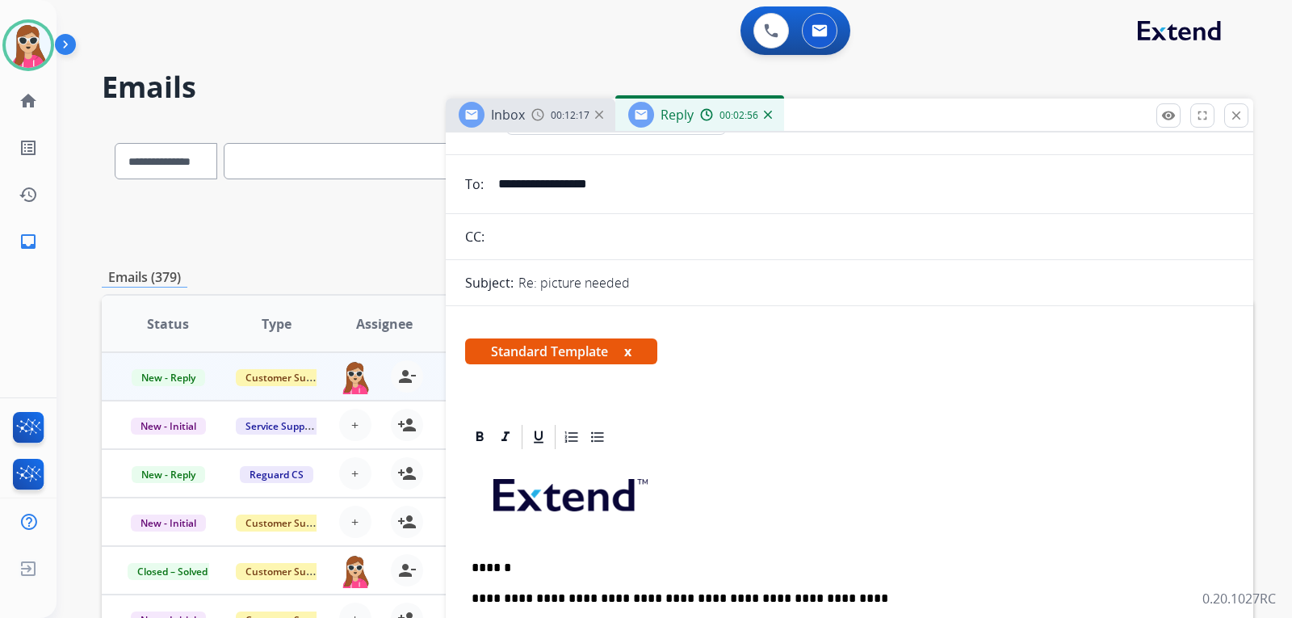
scroll to position [0, 0]
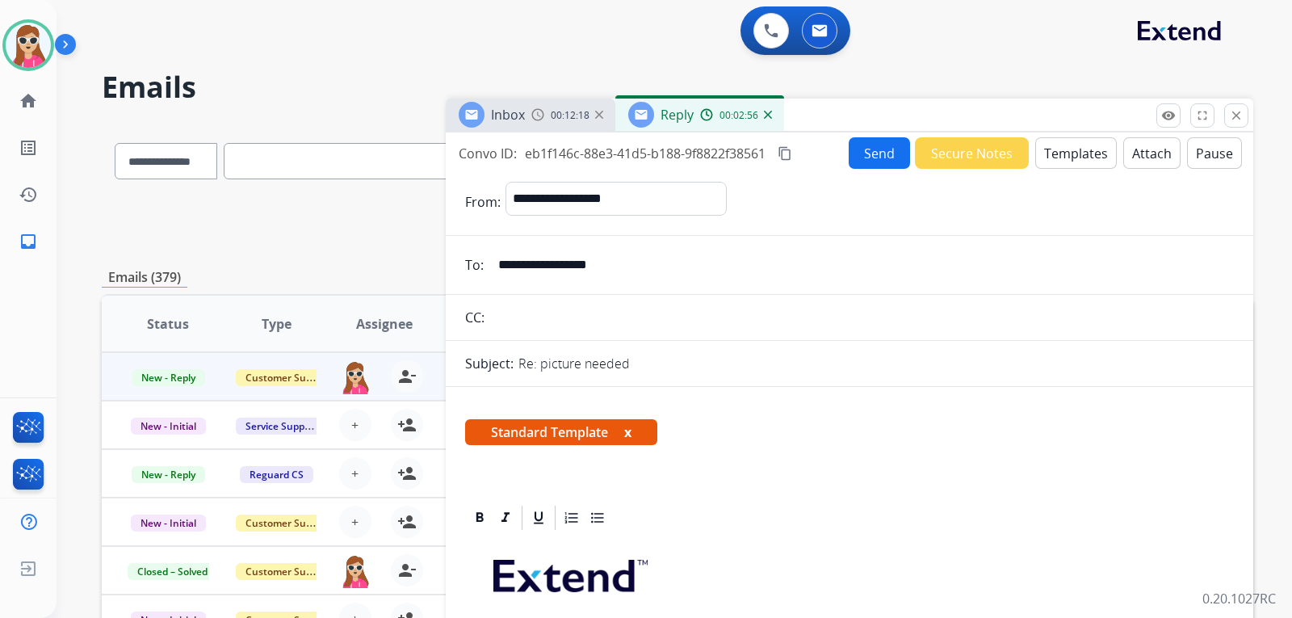
click at [851, 149] on button "Send" at bounding box center [879, 153] width 61 height 32
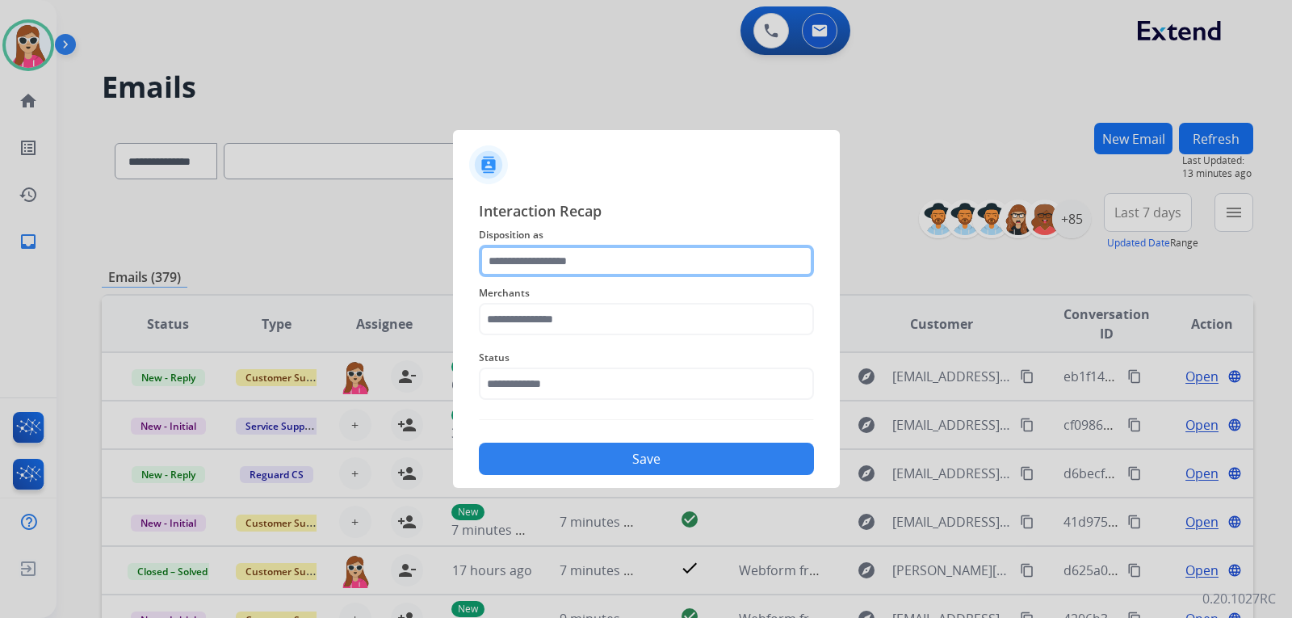
click at [613, 275] on input "text" at bounding box center [646, 261] width 335 height 32
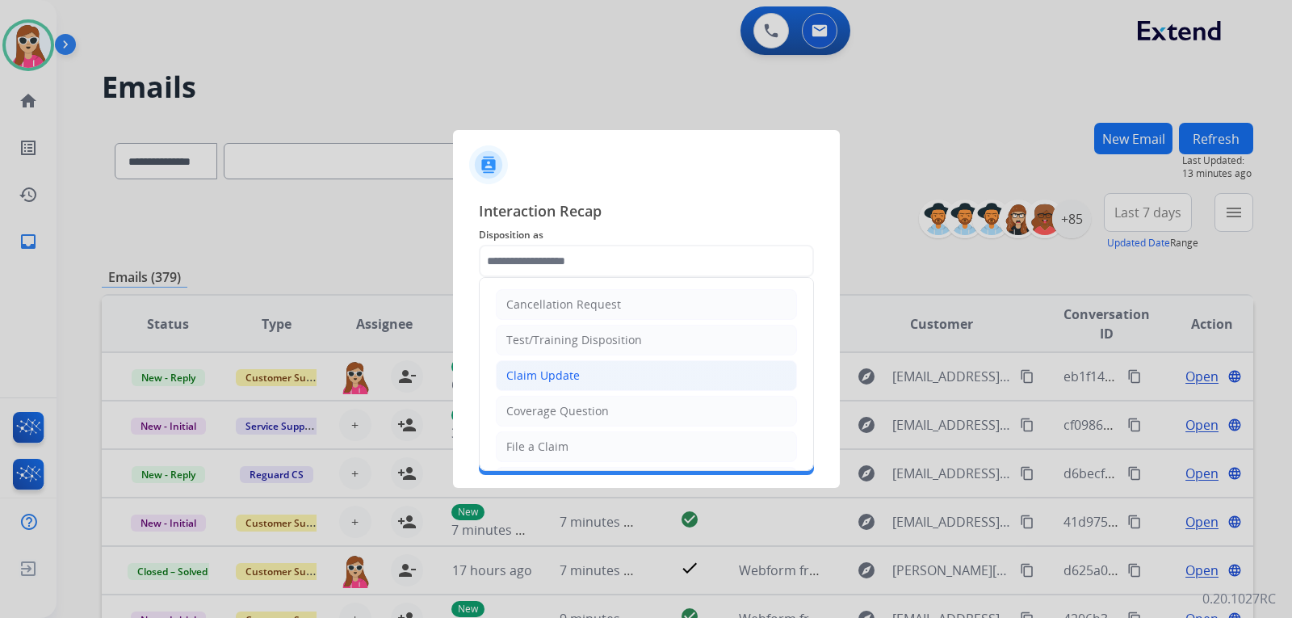
click at [545, 361] on li "Claim Update" at bounding box center [646, 375] width 301 height 31
type input "**********"
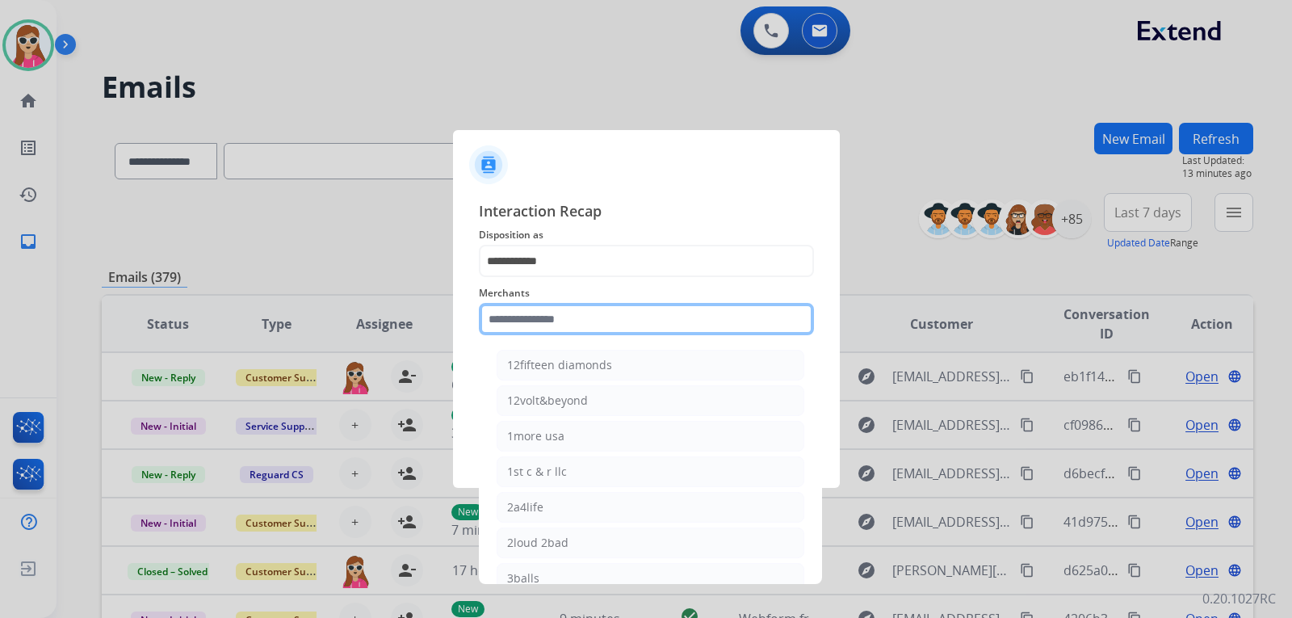
click at [546, 308] on input "text" at bounding box center [646, 319] width 335 height 32
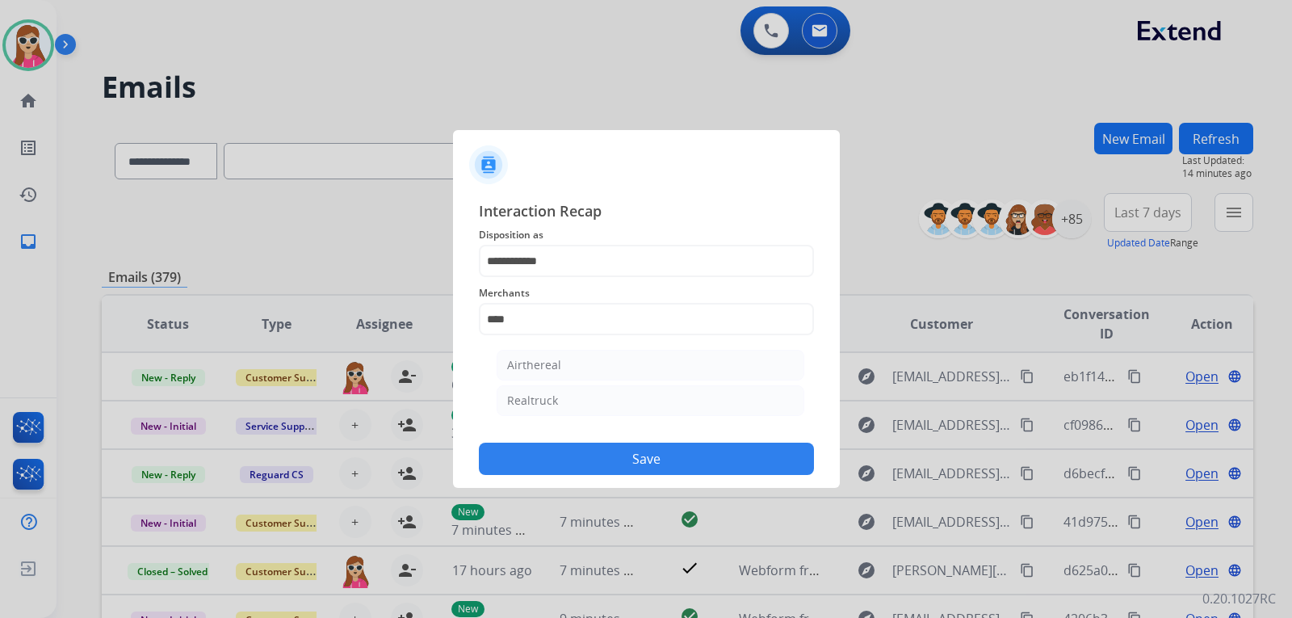
click at [549, 400] on div "Realtruck" at bounding box center [532, 401] width 51 height 16
type input "*********"
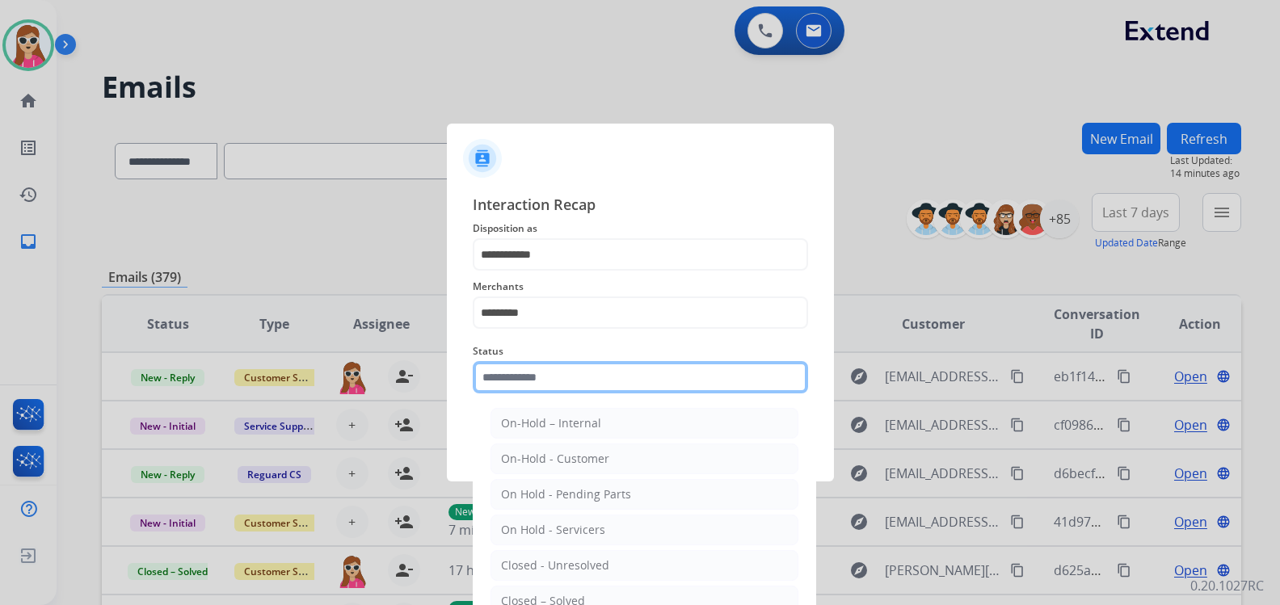
click at [551, 385] on input "text" at bounding box center [640, 377] width 335 height 32
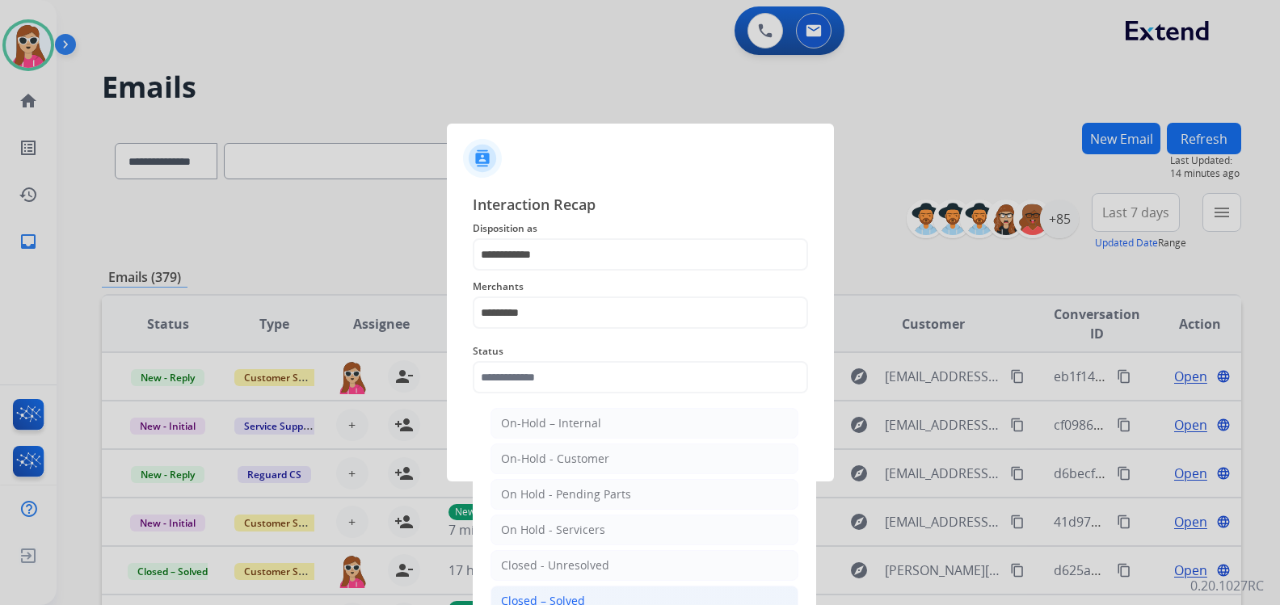
click at [556, 602] on div "Closed – Solved" at bounding box center [543, 601] width 84 height 16
type input "**********"
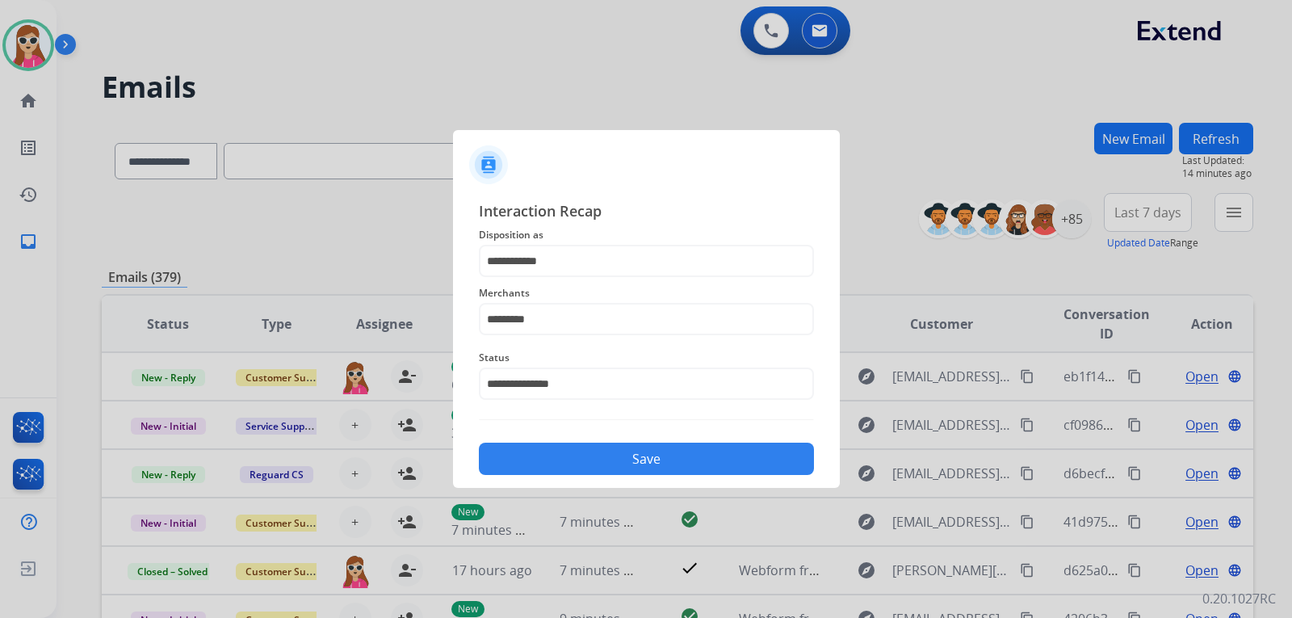
click at [558, 479] on div "**********" at bounding box center [646, 337] width 387 height 301
click at [565, 438] on div "Save" at bounding box center [646, 454] width 335 height 42
click at [562, 467] on button "Save" at bounding box center [646, 459] width 335 height 32
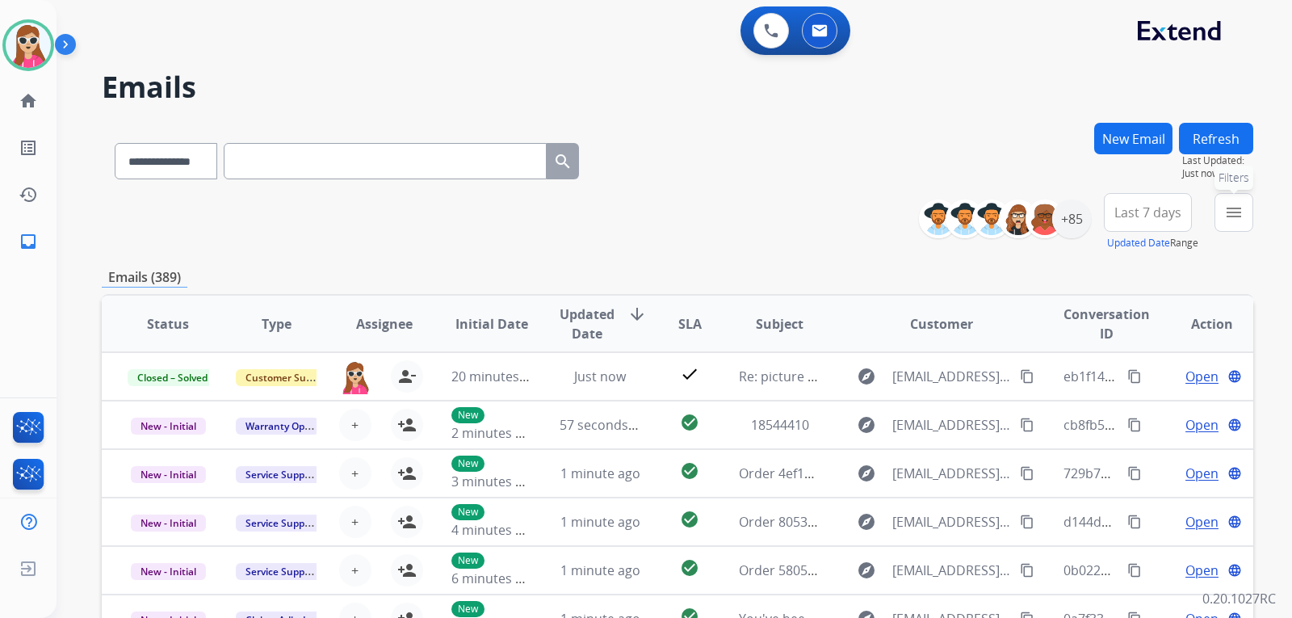
click at [1225, 208] on mat-icon "menu" at bounding box center [1234, 212] width 19 height 19
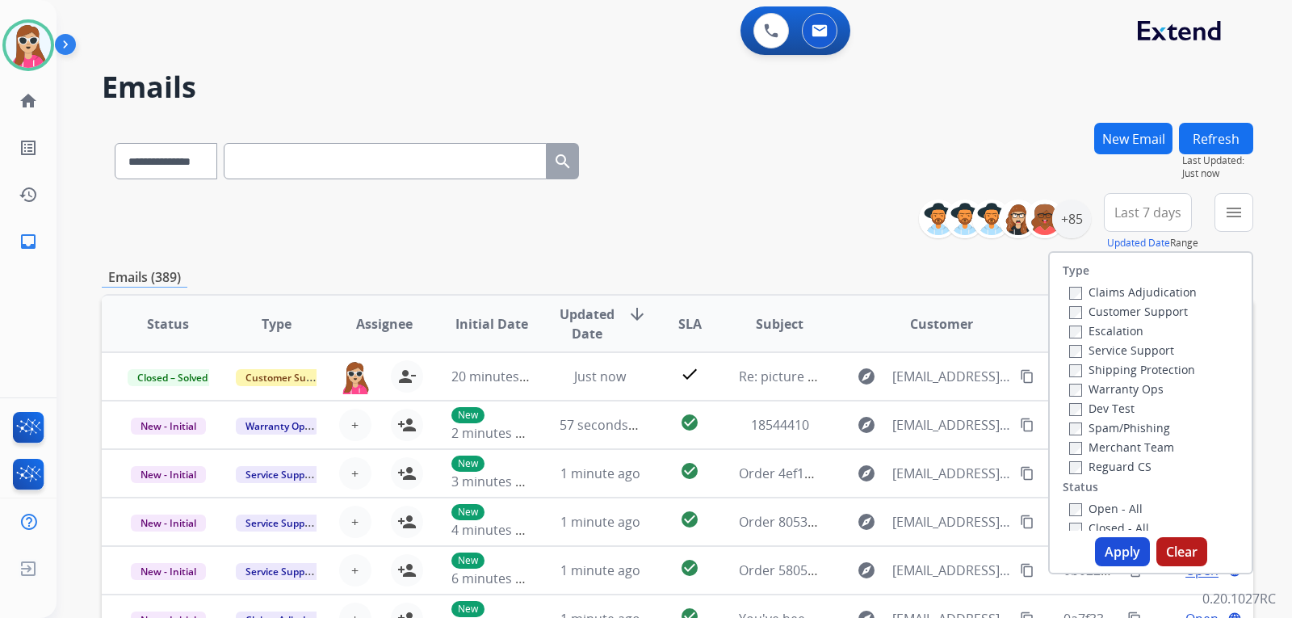
click at [1146, 307] on label "Customer Support" at bounding box center [1129, 311] width 119 height 15
click at [1137, 365] on label "Shipping Protection" at bounding box center [1133, 369] width 126 height 15
click at [1129, 466] on label "Reguard CS" at bounding box center [1111, 466] width 82 height 15
click at [1117, 502] on label "Open - All" at bounding box center [1107, 508] width 74 height 15
click at [1108, 544] on button "Apply" at bounding box center [1122, 551] width 55 height 29
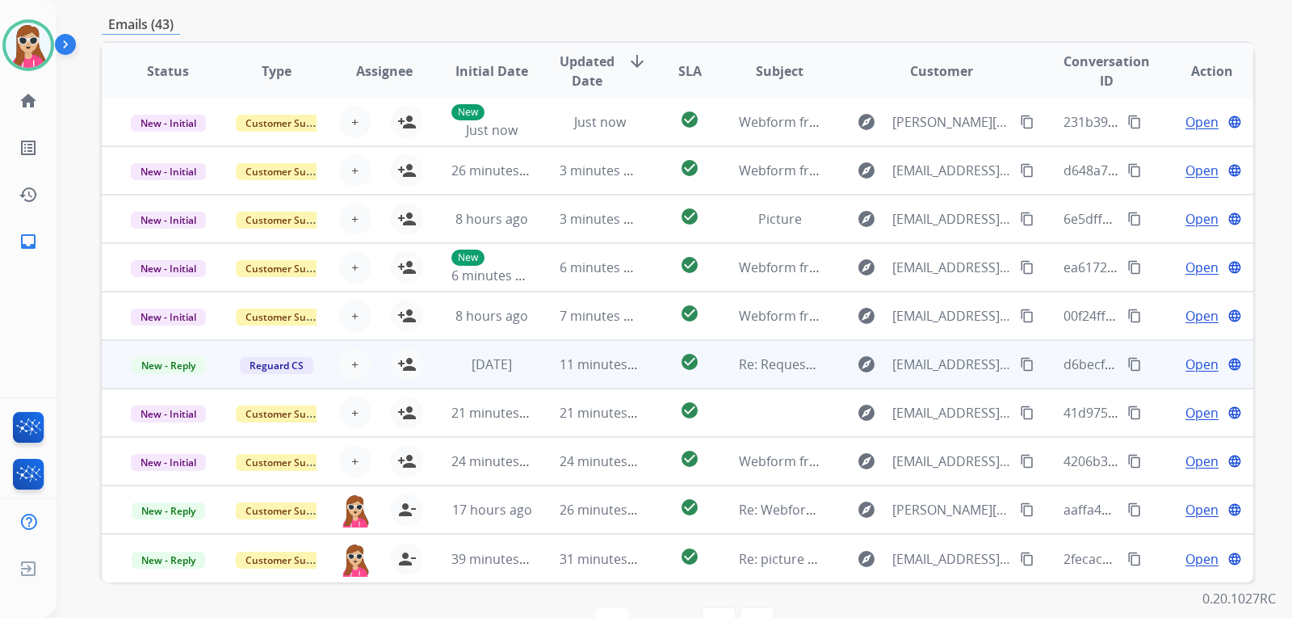
scroll to position [418, 0]
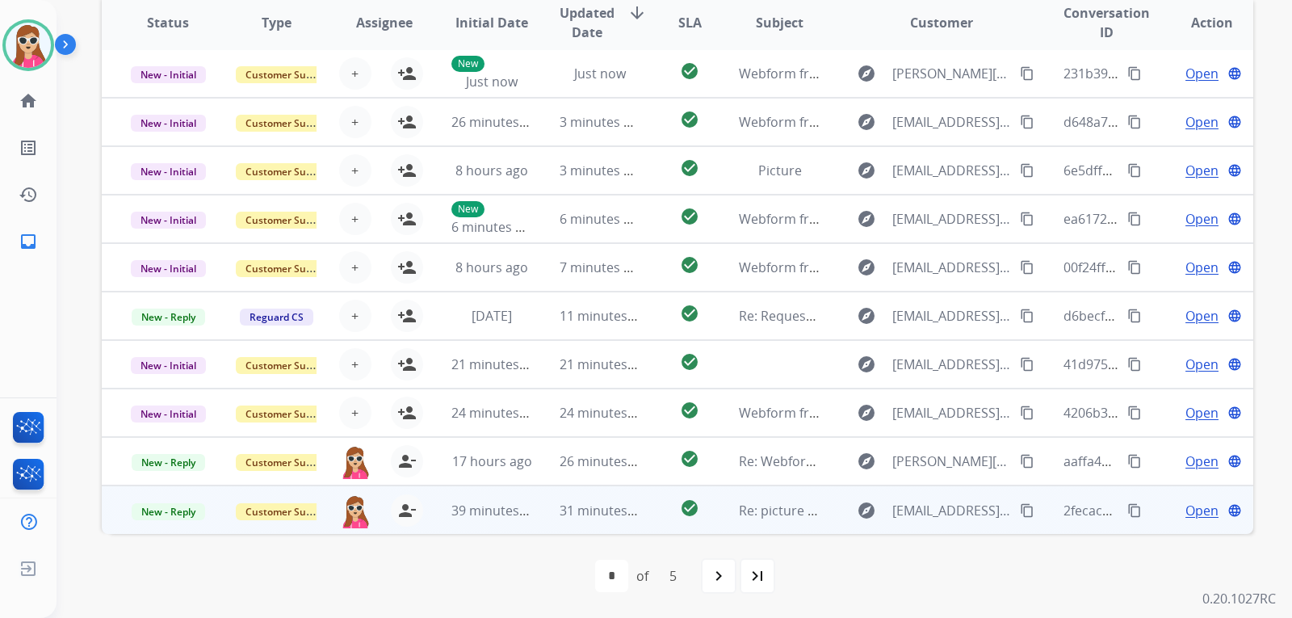
click at [641, 510] on td "check_circle" at bounding box center [677, 509] width 72 height 48
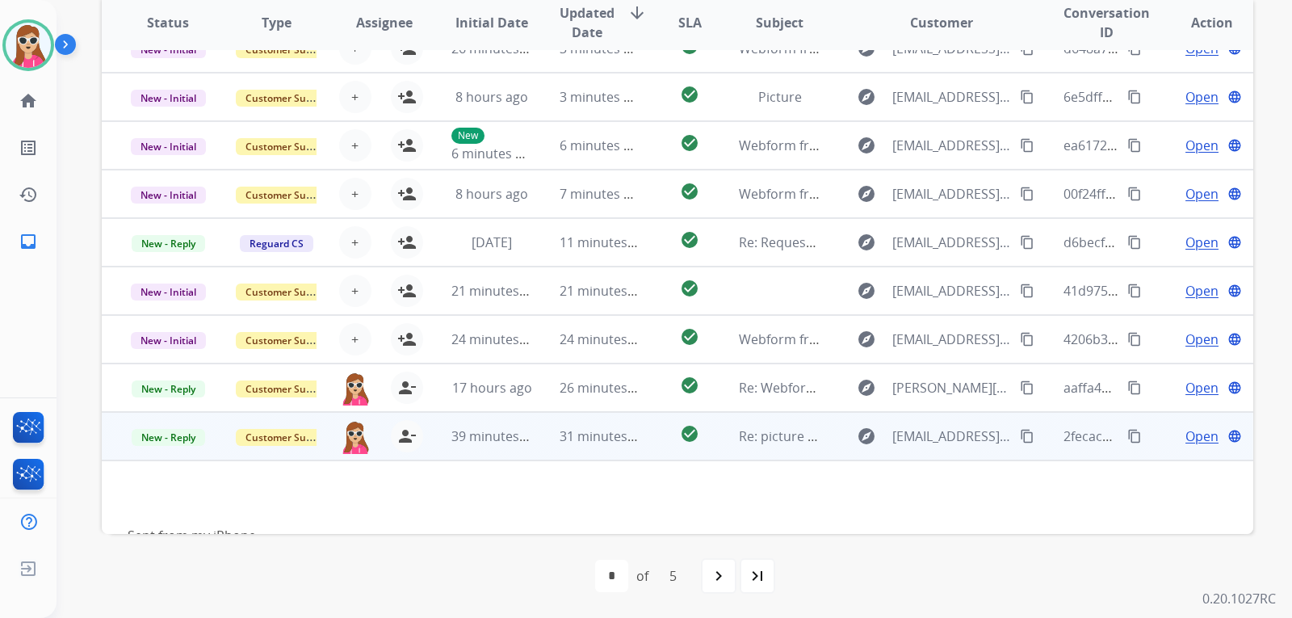
scroll to position [112, 0]
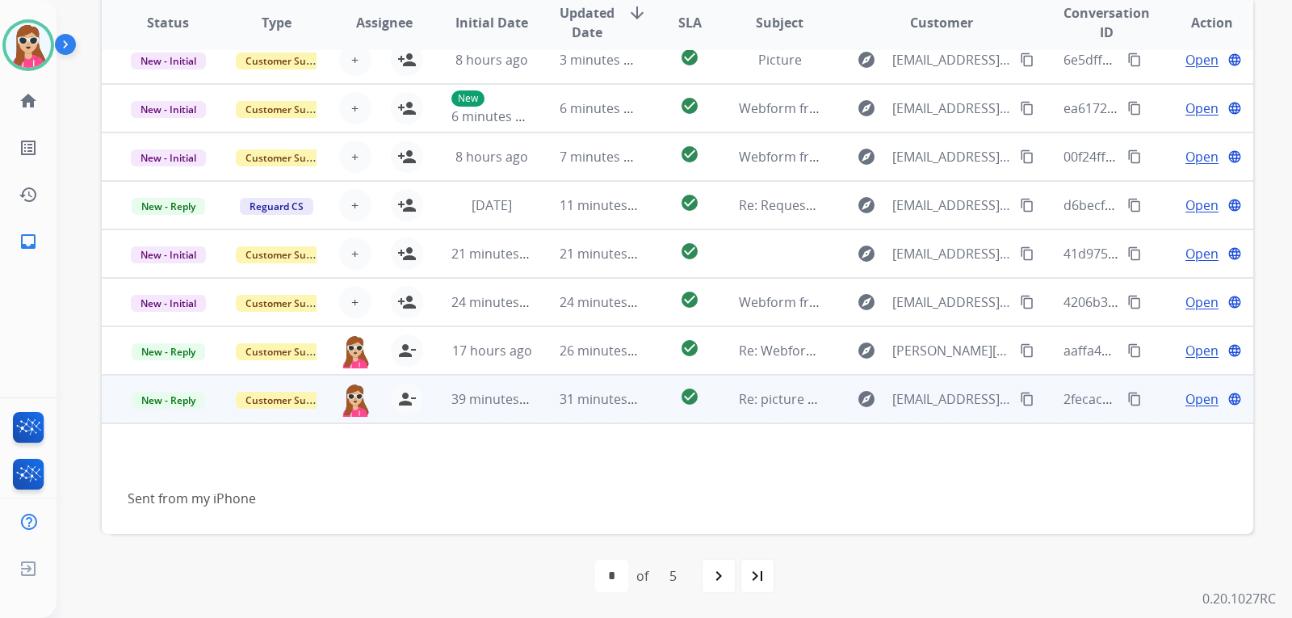
click at [1020, 401] on mat-icon "content_copy" at bounding box center [1027, 399] width 15 height 15
click at [1196, 404] on span "Open" at bounding box center [1202, 398] width 33 height 19
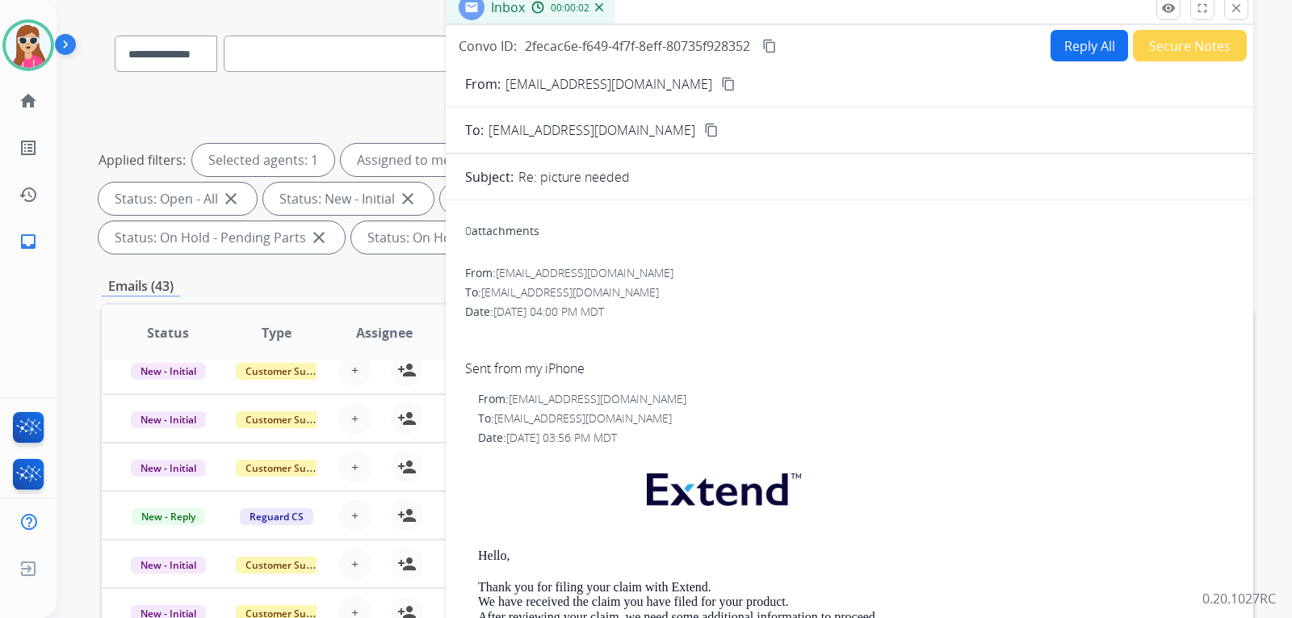
scroll to position [95, 0]
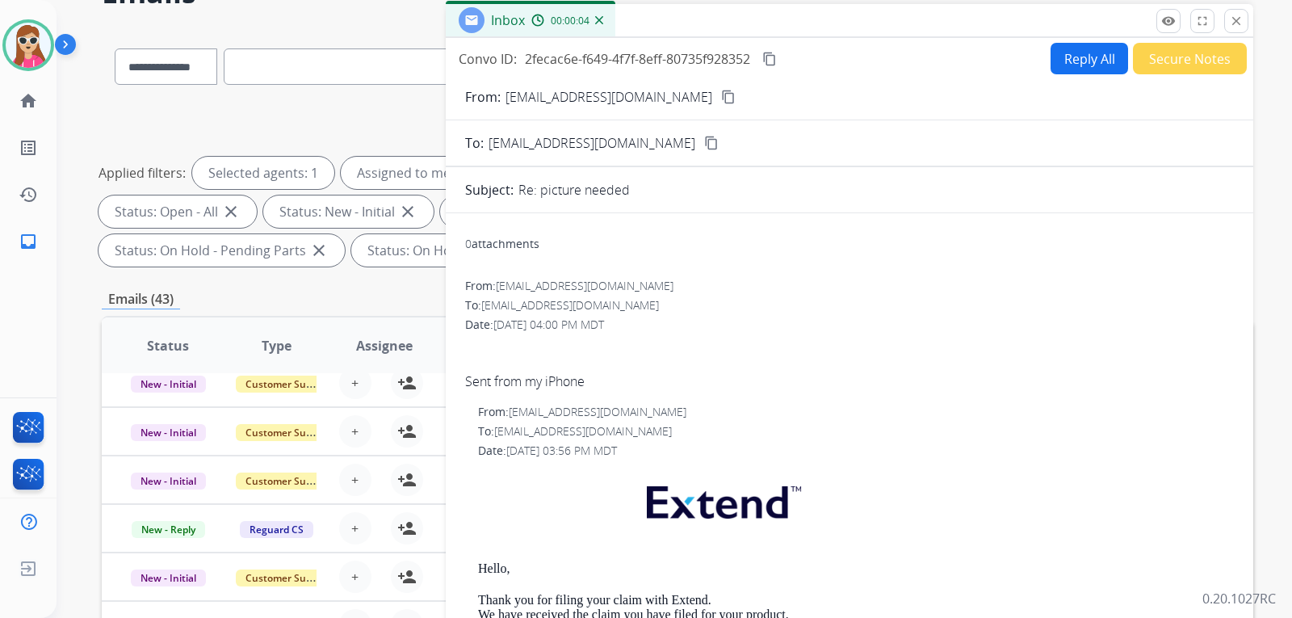
click at [1059, 43] on button "Reply All" at bounding box center [1090, 59] width 78 height 32
select select "**********"
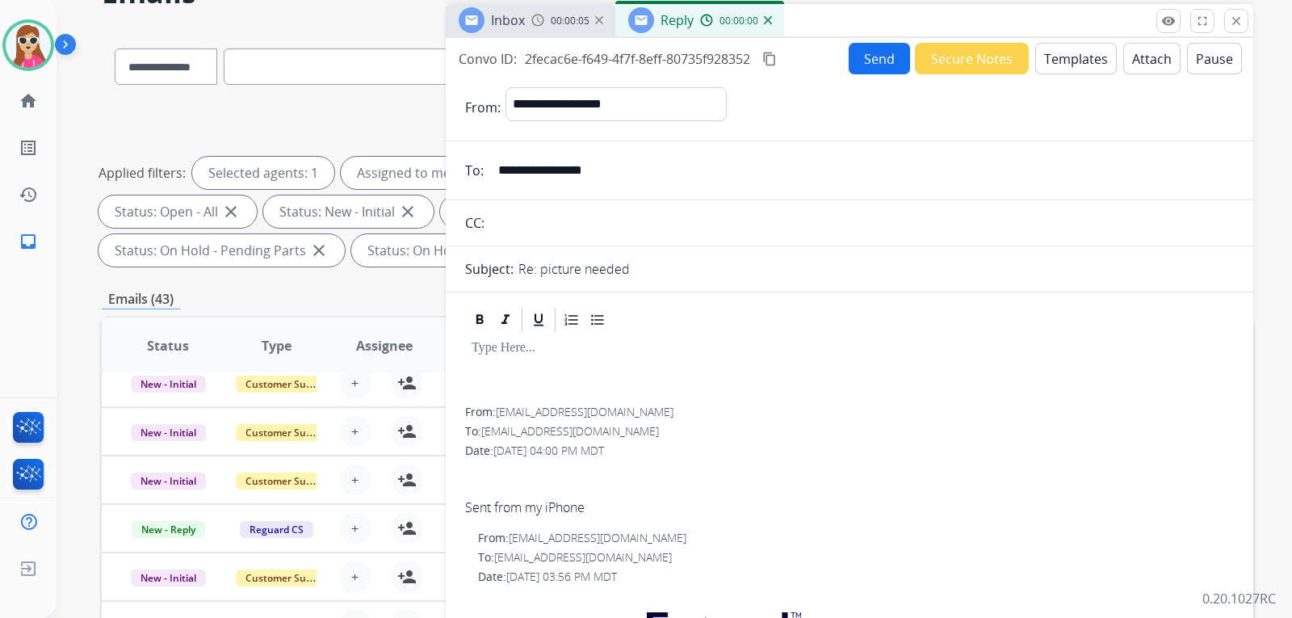
click at [1039, 58] on button "Templates" at bounding box center [1077, 59] width 82 height 32
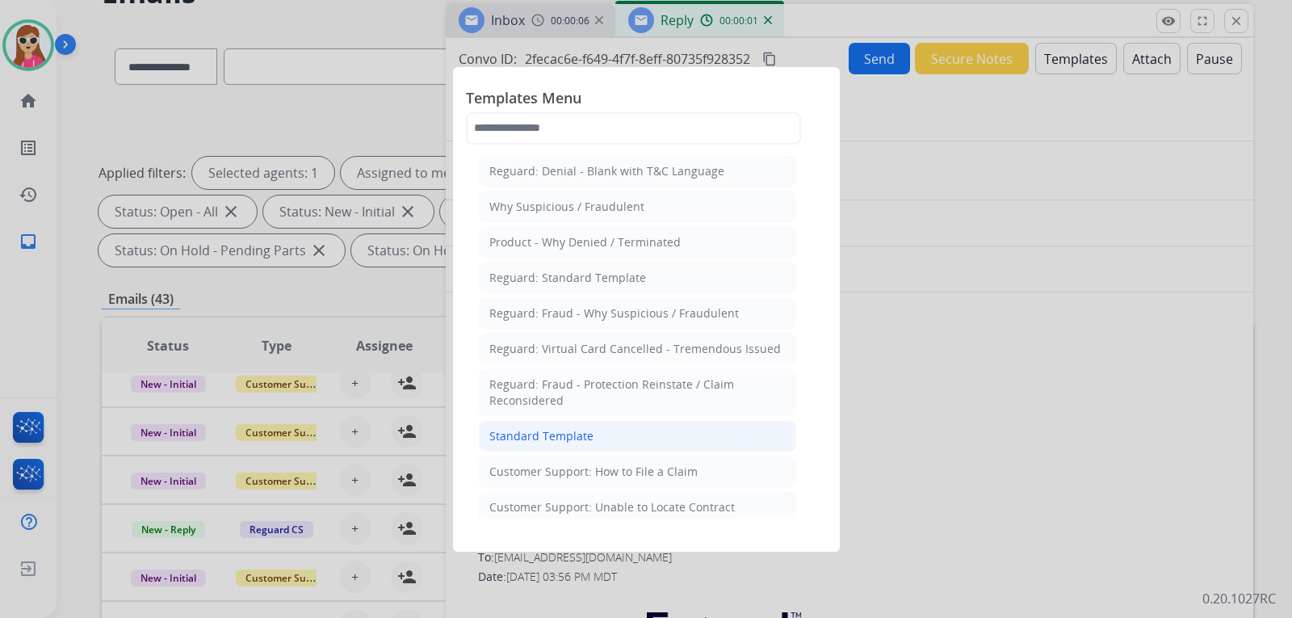
click at [581, 428] on div "Standard Template" at bounding box center [542, 436] width 104 height 16
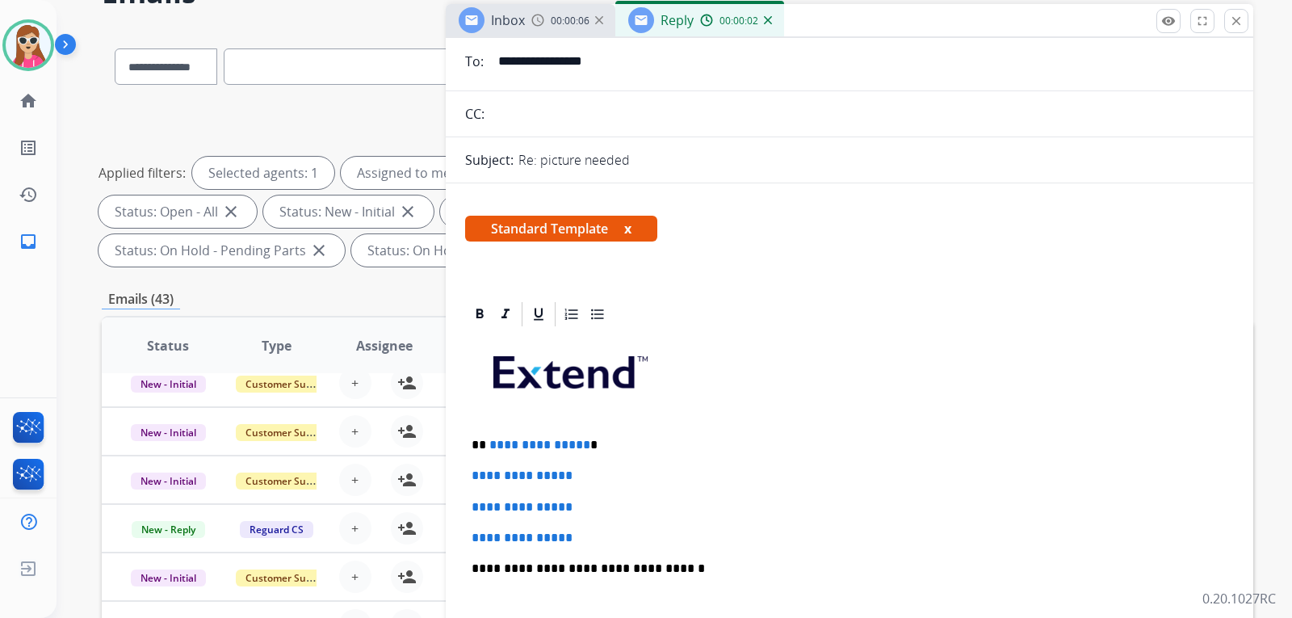
scroll to position [323, 0]
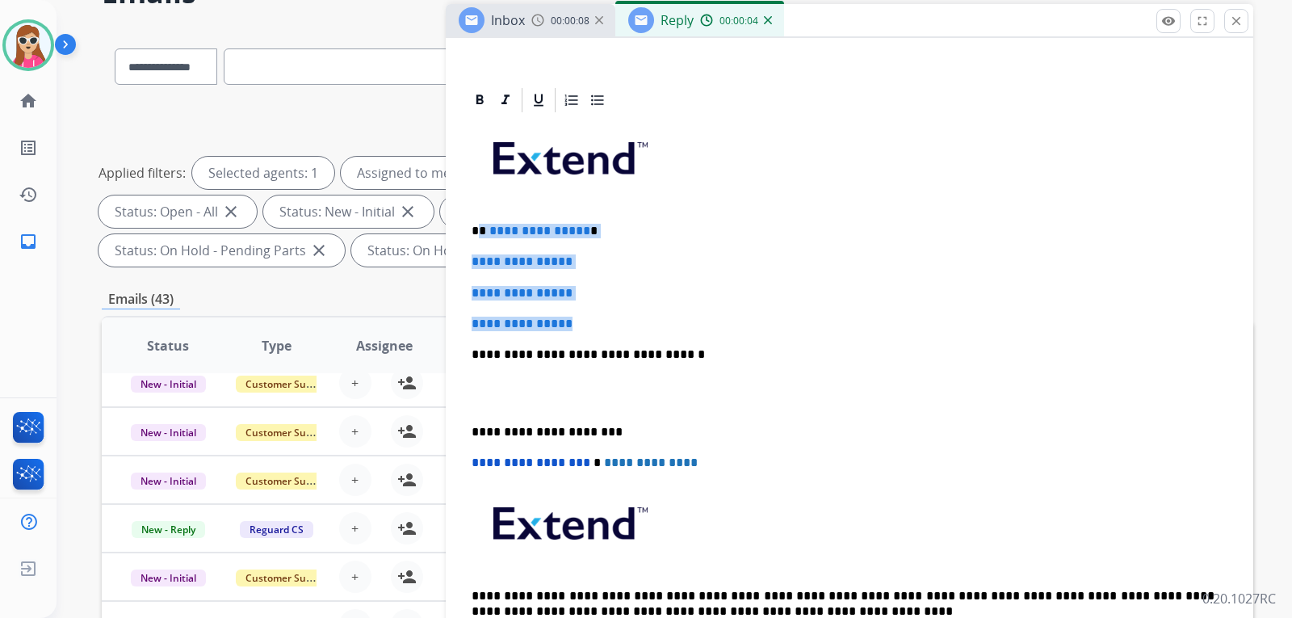
drag, startPoint x: 482, startPoint y: 233, endPoint x: 606, endPoint y: 306, distance: 143.4
click at [606, 306] on div "**********" at bounding box center [849, 393] width 769 height 556
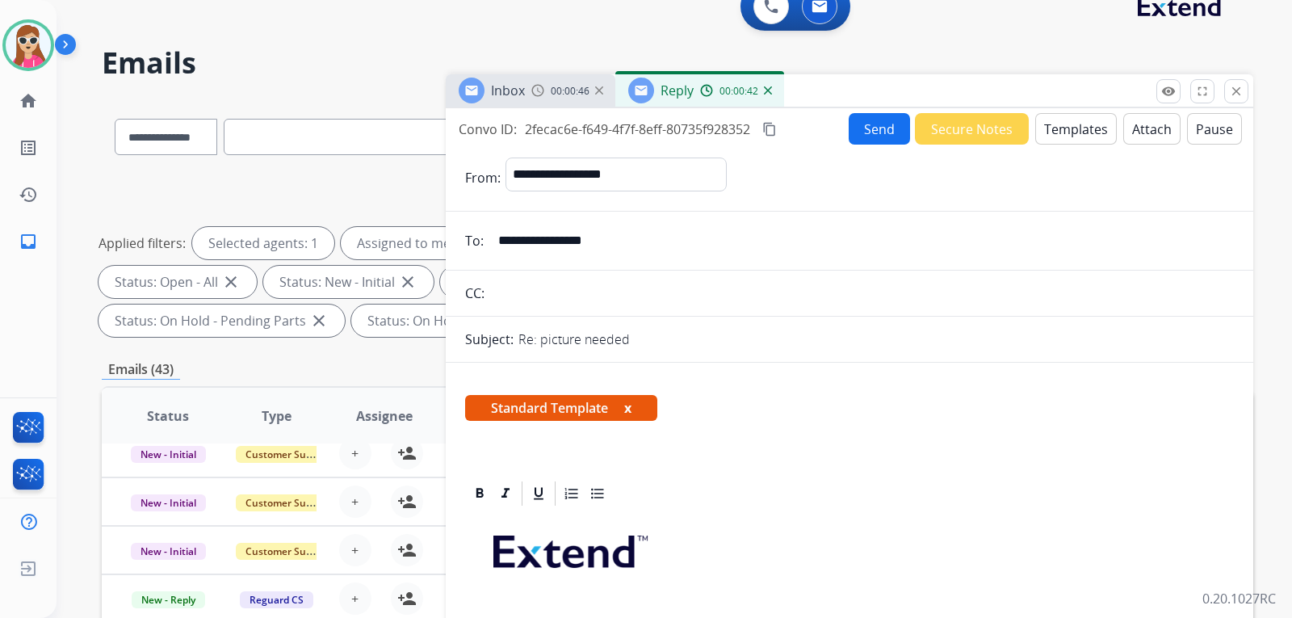
scroll to position [0, 0]
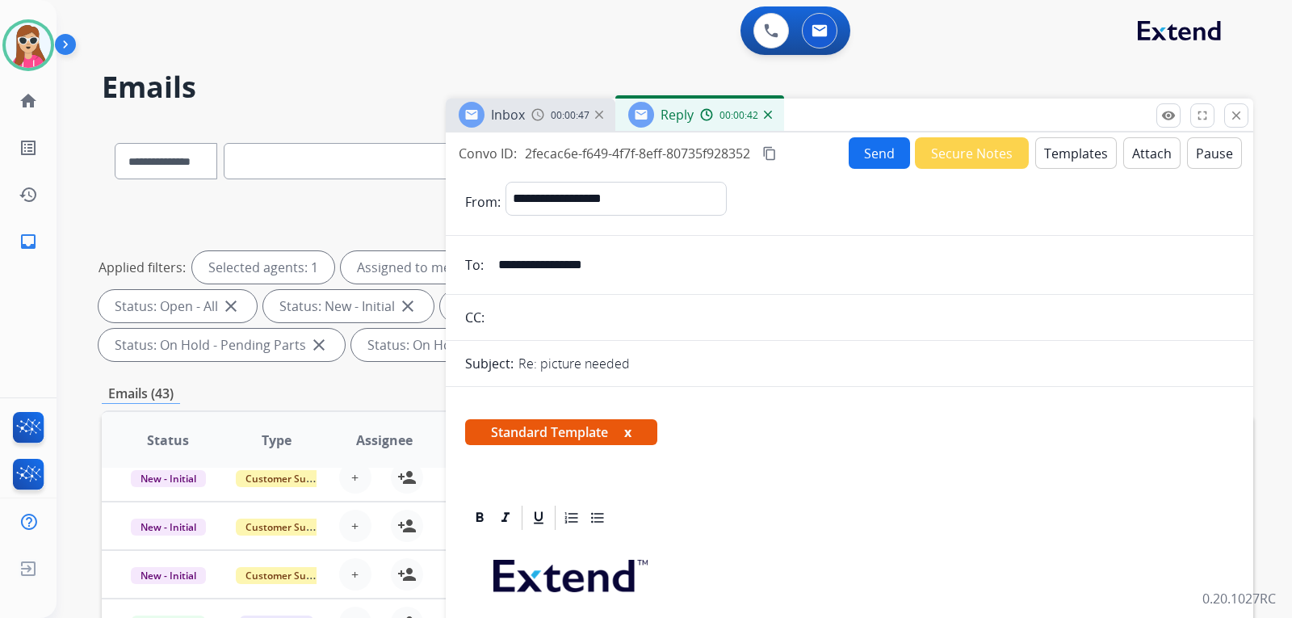
click at [854, 152] on button "Send" at bounding box center [879, 153] width 61 height 32
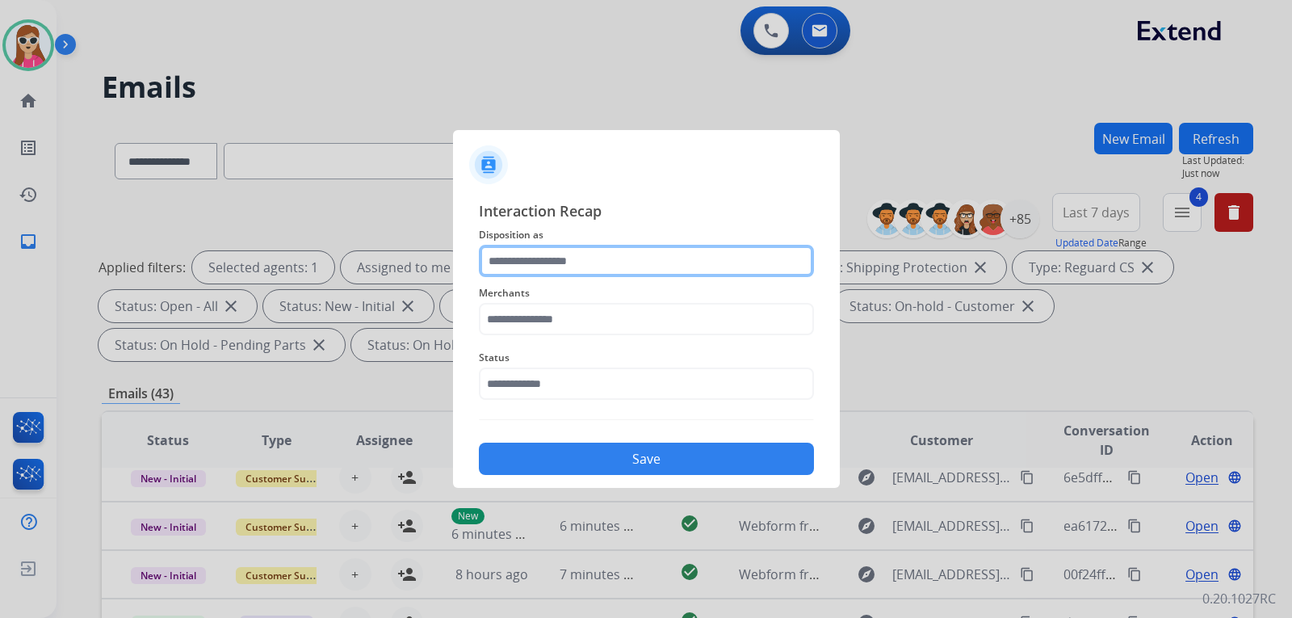
click at [565, 266] on input "text" at bounding box center [646, 261] width 335 height 32
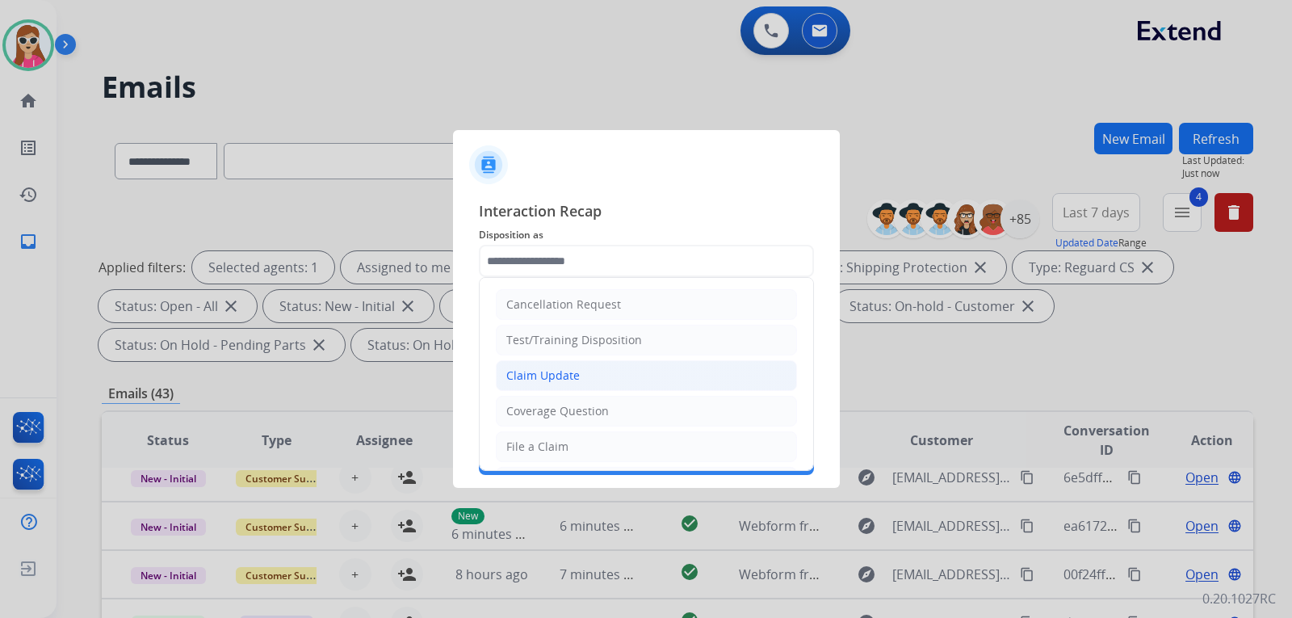
click at [565, 380] on div "Claim Update" at bounding box center [543, 376] width 74 height 16
type input "**********"
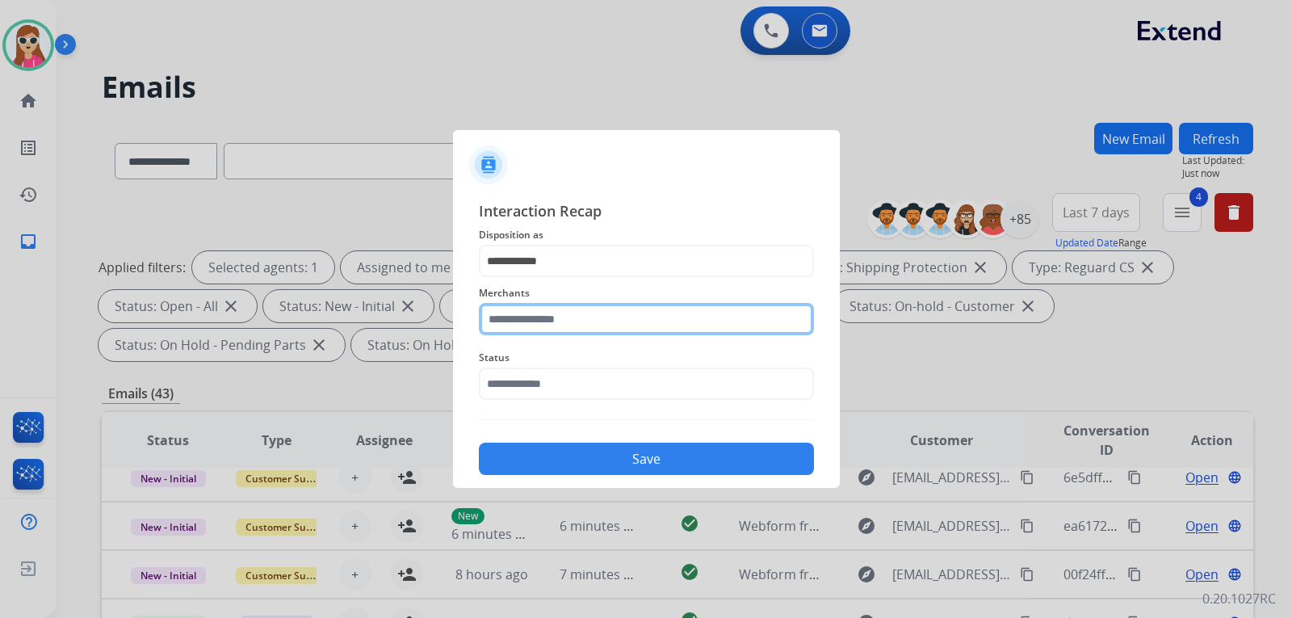
click at [569, 322] on input "text" at bounding box center [646, 319] width 335 height 32
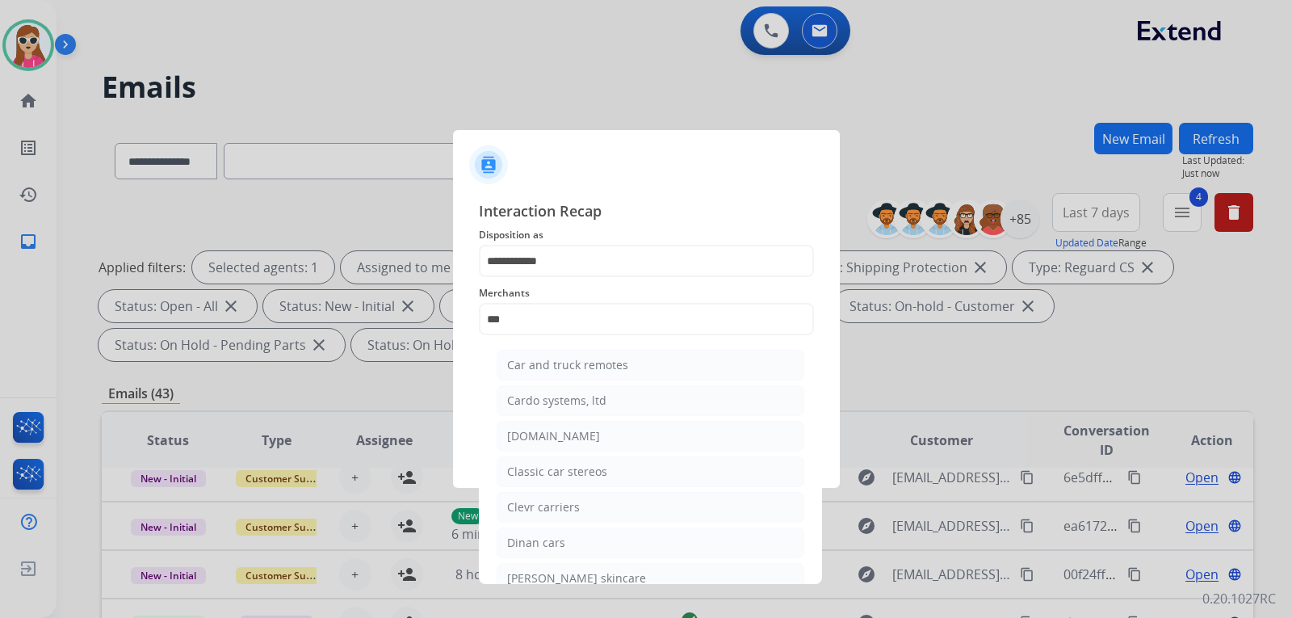
drag, startPoint x: 589, startPoint y: 441, endPoint x: 590, endPoint y: 431, distance: 9.7
click at [589, 436] on li "[DOMAIN_NAME]" at bounding box center [651, 436] width 308 height 31
type input "**********"
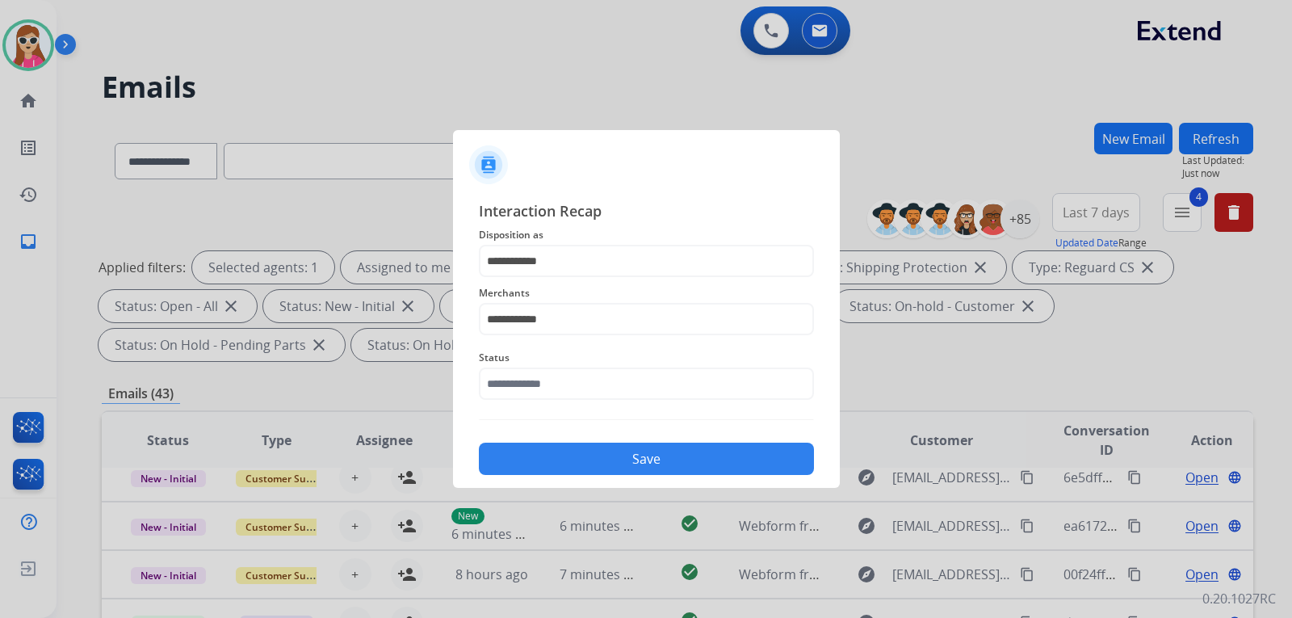
click at [595, 403] on div "Status" at bounding box center [646, 374] width 335 height 65
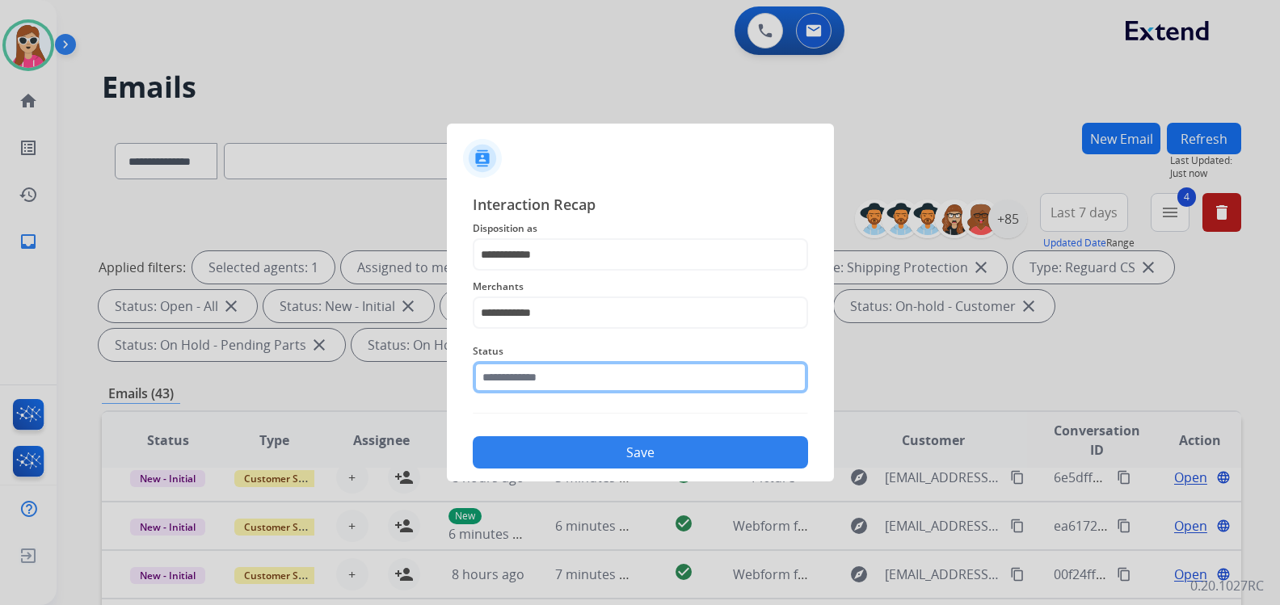
click at [598, 380] on input "text" at bounding box center [640, 377] width 335 height 32
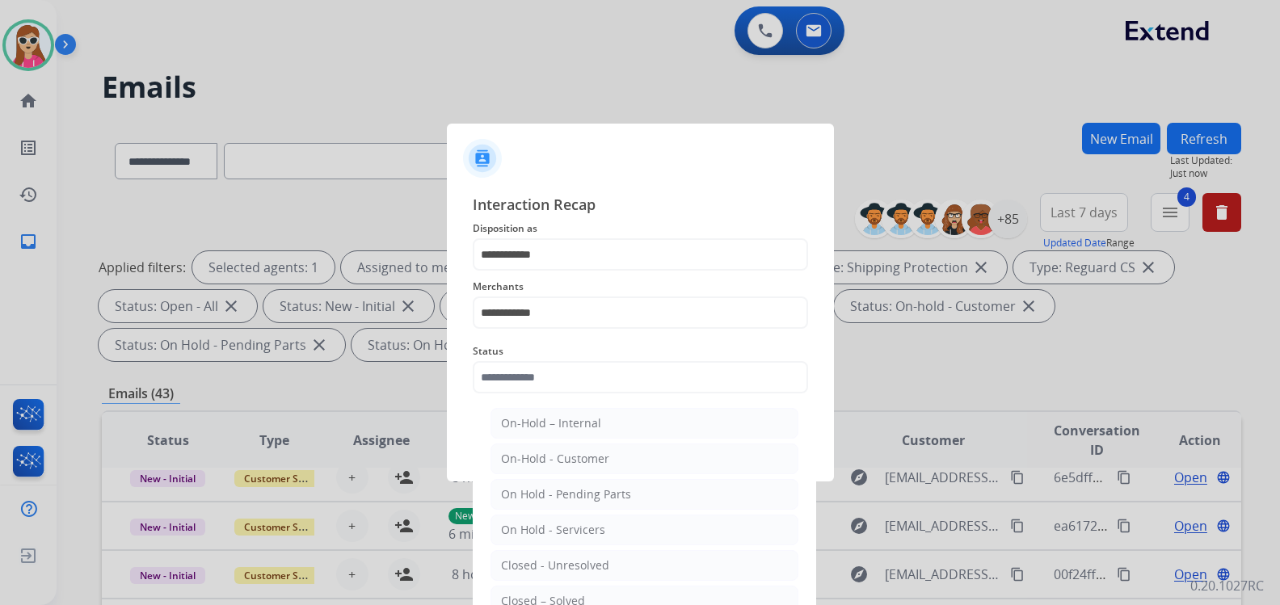
drag, startPoint x: 540, startPoint y: 595, endPoint x: 546, endPoint y: 574, distance: 22.0
click at [540, 594] on div "Closed – Solved" at bounding box center [543, 601] width 84 height 16
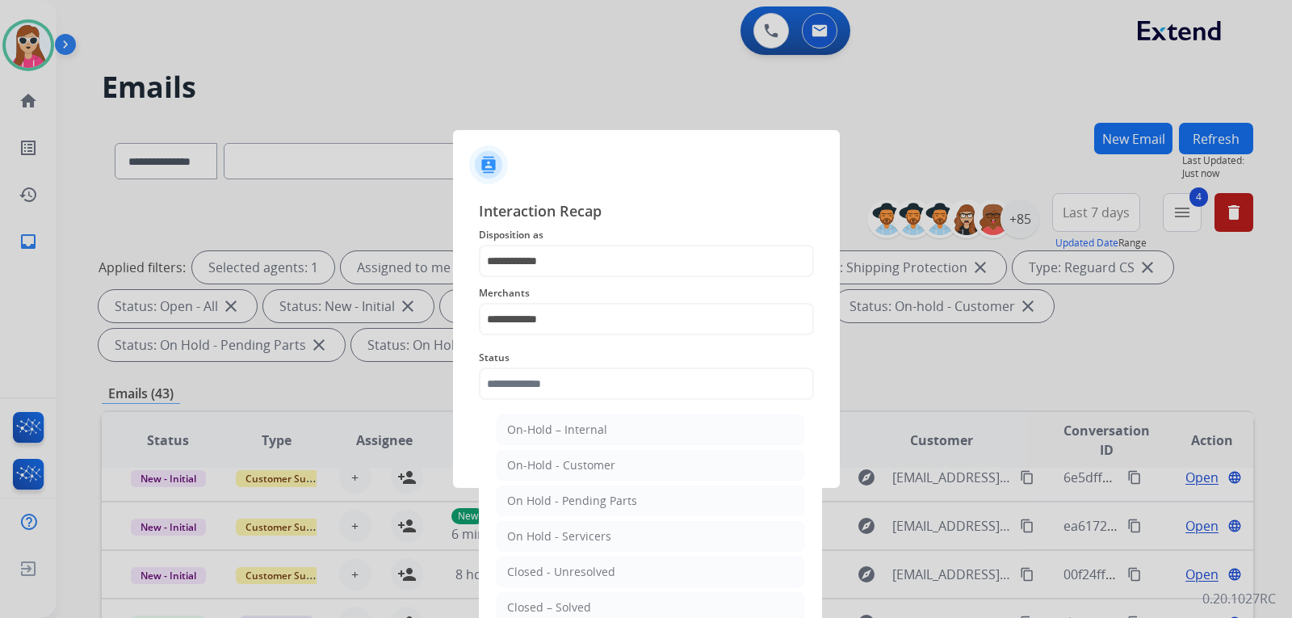
type input "**********"
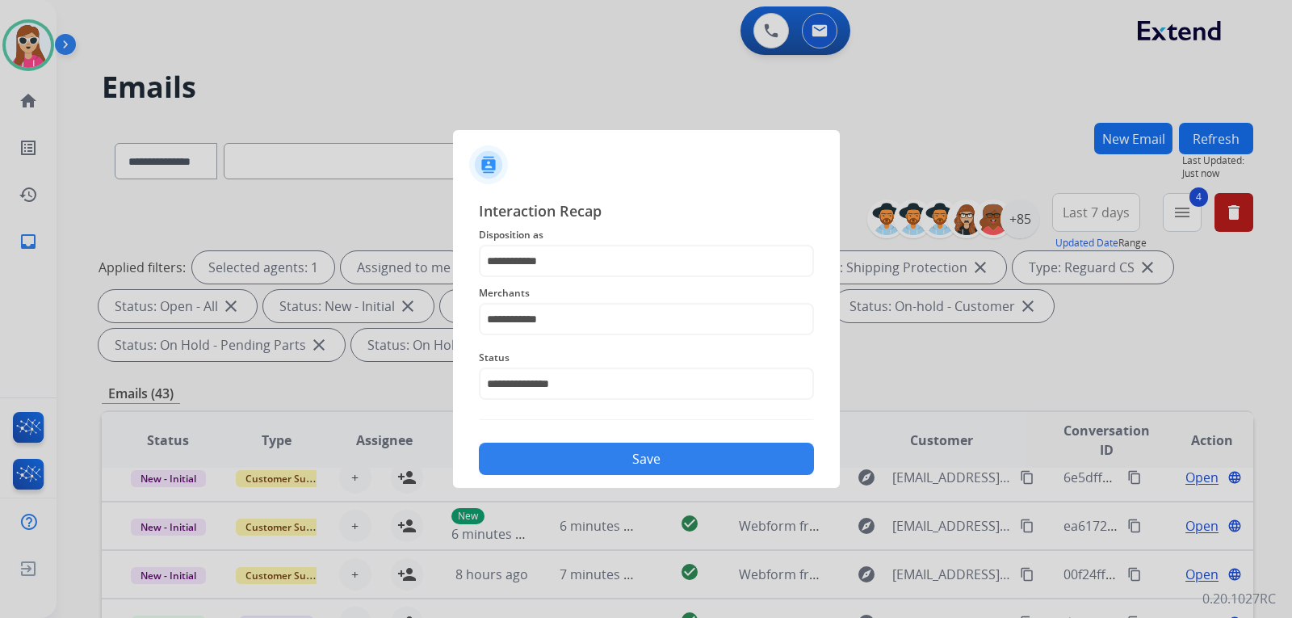
click at [631, 464] on button "Save" at bounding box center [646, 459] width 335 height 32
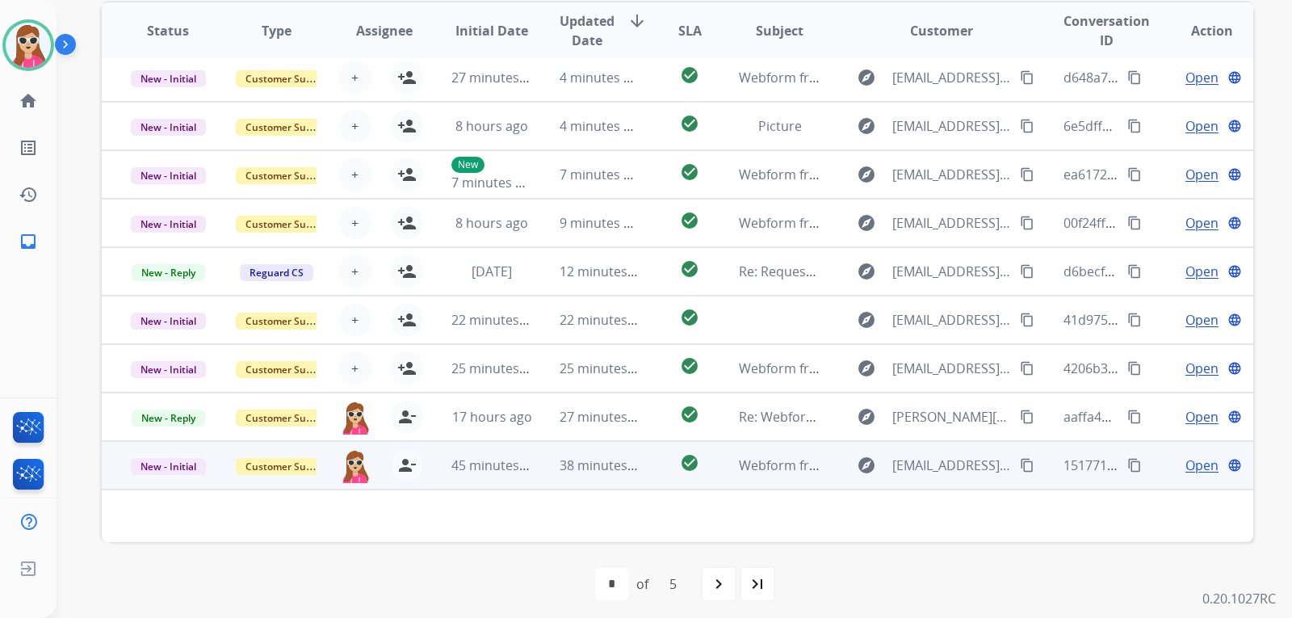
scroll to position [418, 0]
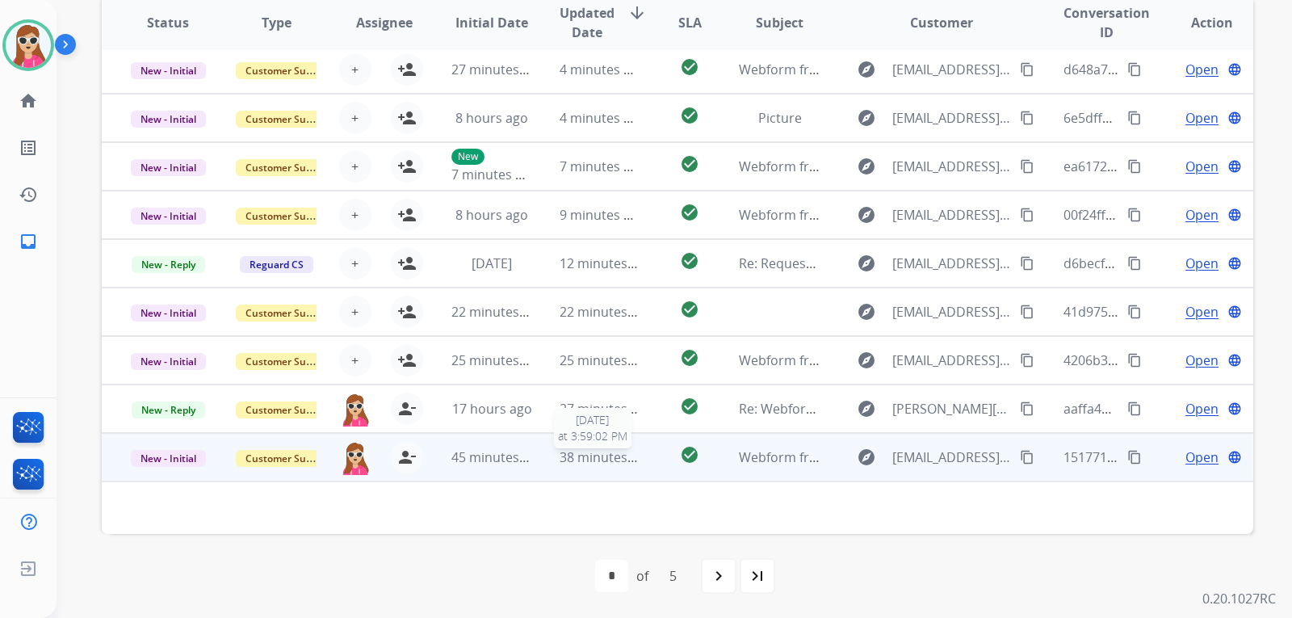
click at [628, 450] on span "38 minutes ago" at bounding box center [607, 457] width 94 height 18
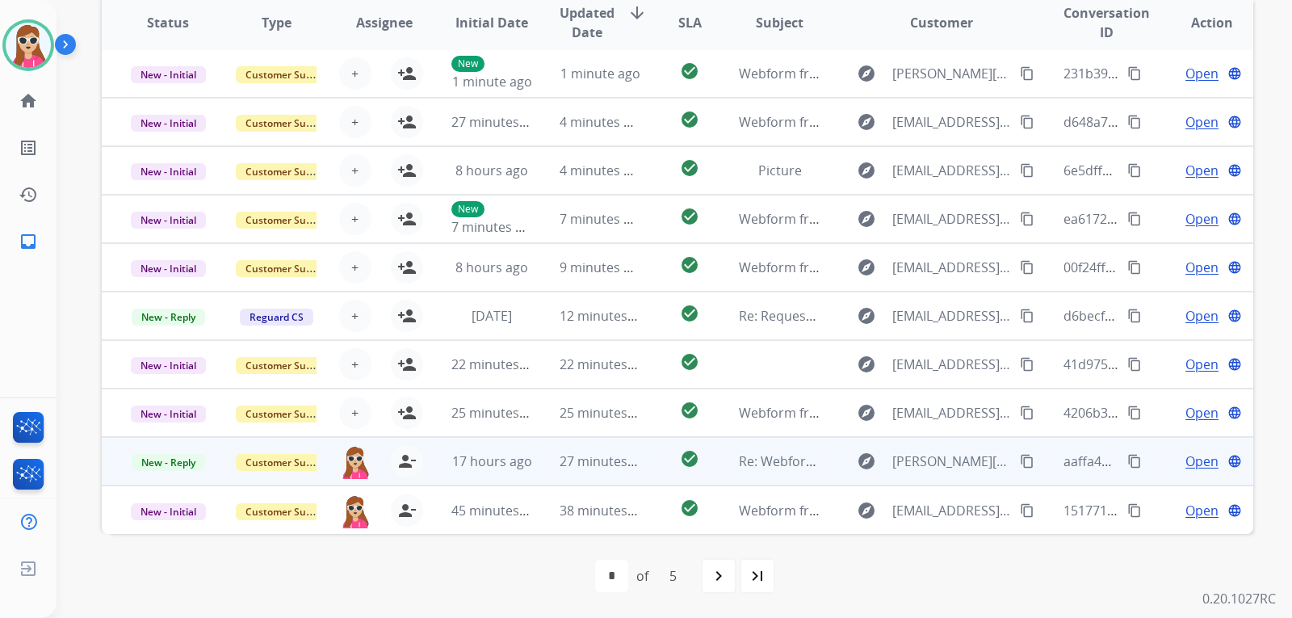
click at [654, 469] on td "check_circle" at bounding box center [677, 461] width 72 height 48
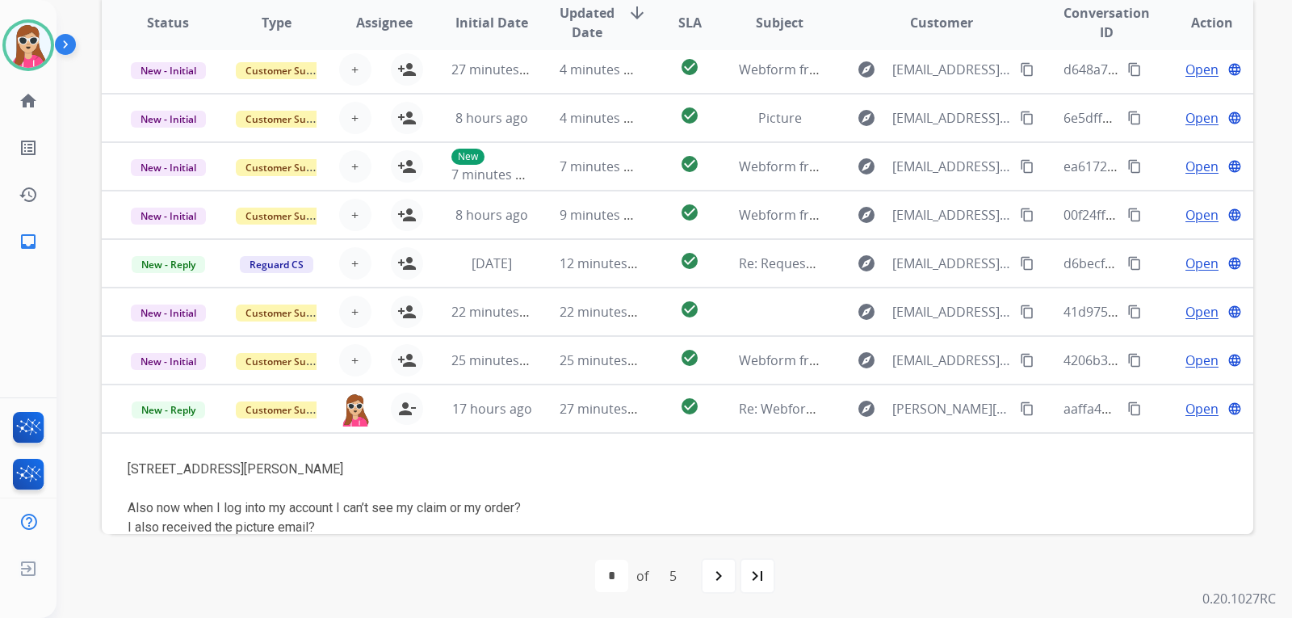
scroll to position [211, 0]
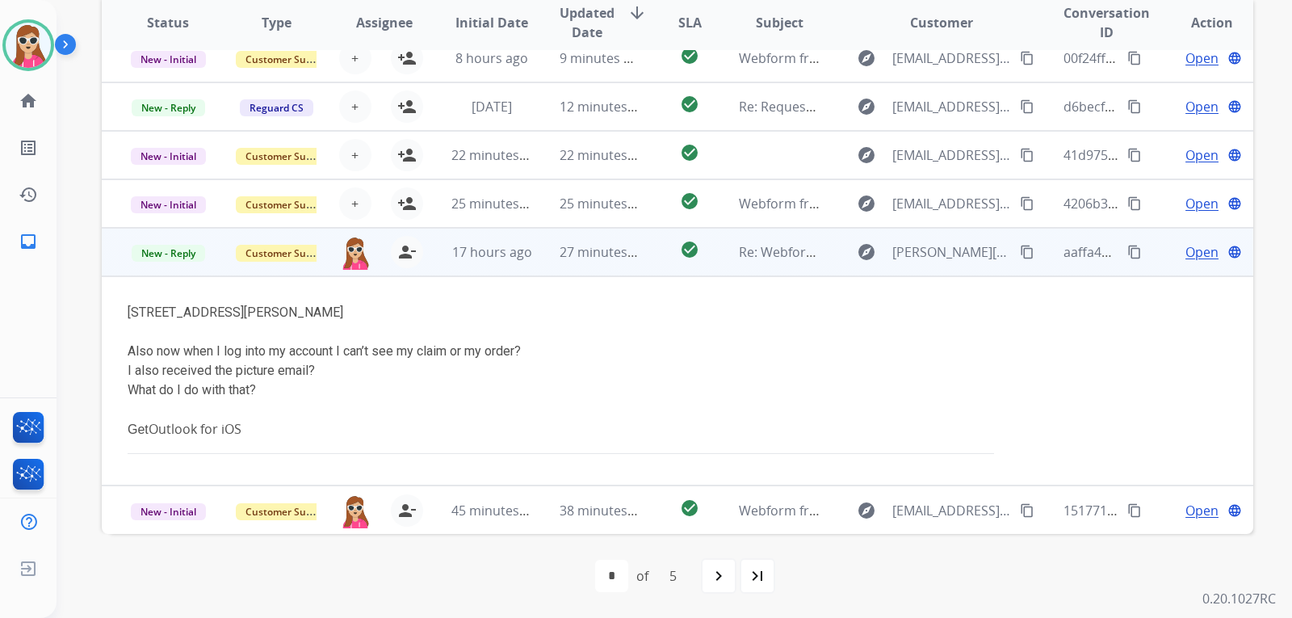
click at [1020, 255] on mat-icon "content_copy" at bounding box center [1027, 252] width 15 height 15
drag, startPoint x: 305, startPoint y: 309, endPoint x: 320, endPoint y: 317, distance: 17.0
click at [320, 317] on div "[STREET_ADDRESS][PERSON_NAME]" at bounding box center [570, 312] width 885 height 19
drag, startPoint x: 337, startPoint y: 317, endPoint x: 301, endPoint y: 309, distance: 36.4
click at [301, 309] on div "[STREET_ADDRESS][PERSON_NAME]" at bounding box center [570, 312] width 885 height 19
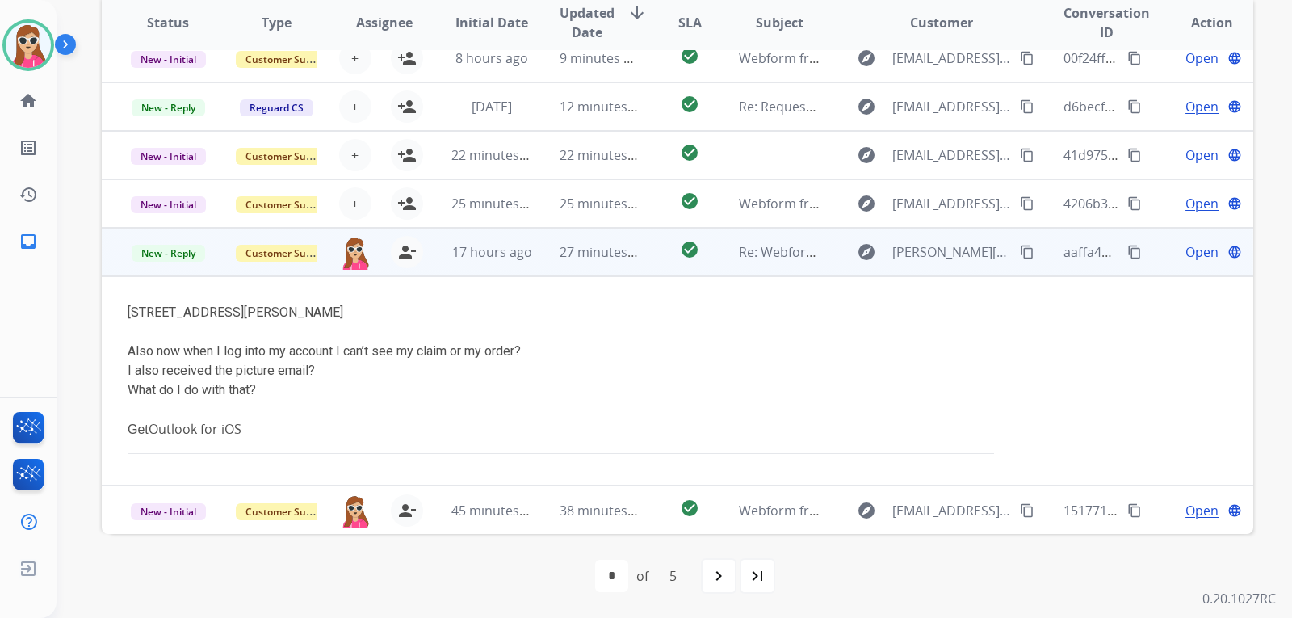
copy div "70353"
drag, startPoint x: 300, startPoint y: 311, endPoint x: 288, endPoint y: 318, distance: 14.1
click at [284, 315] on div "[STREET_ADDRESS][PERSON_NAME]" at bounding box center [570, 312] width 885 height 19
copy div "LA"
click at [1187, 254] on span "Open" at bounding box center [1202, 251] width 33 height 19
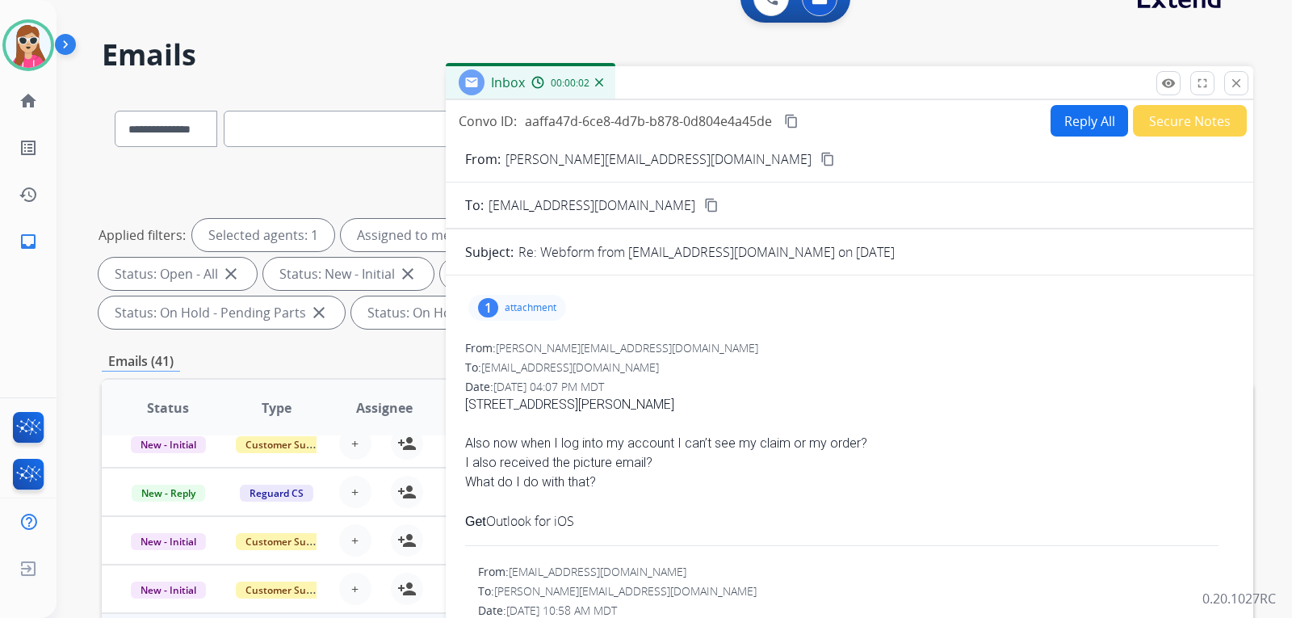
scroll to position [14, 0]
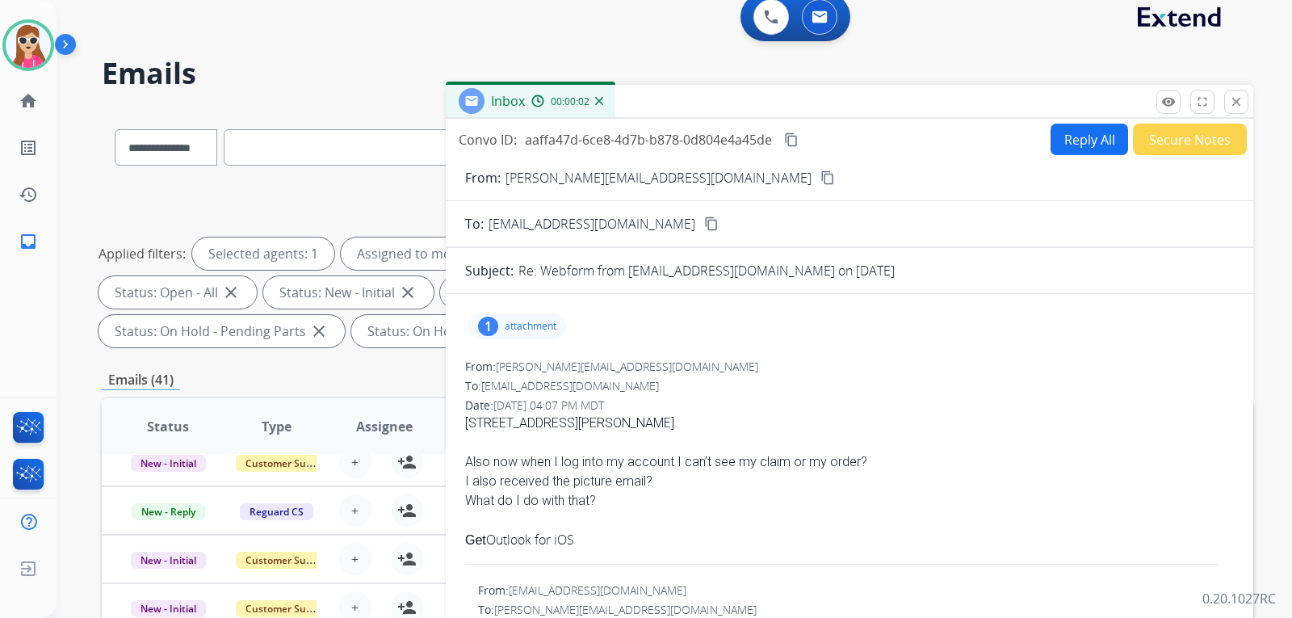
click at [1073, 145] on button "Reply All" at bounding box center [1090, 140] width 78 height 32
select select "**********"
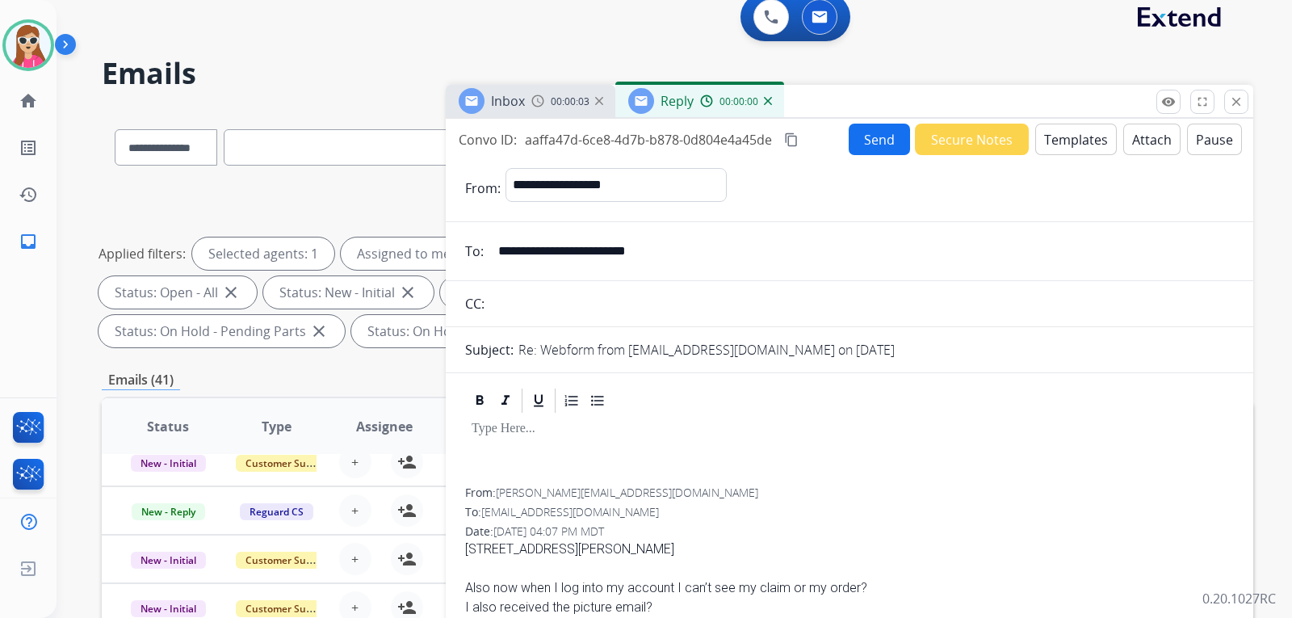
click at [1065, 145] on button "Templates" at bounding box center [1077, 140] width 82 height 32
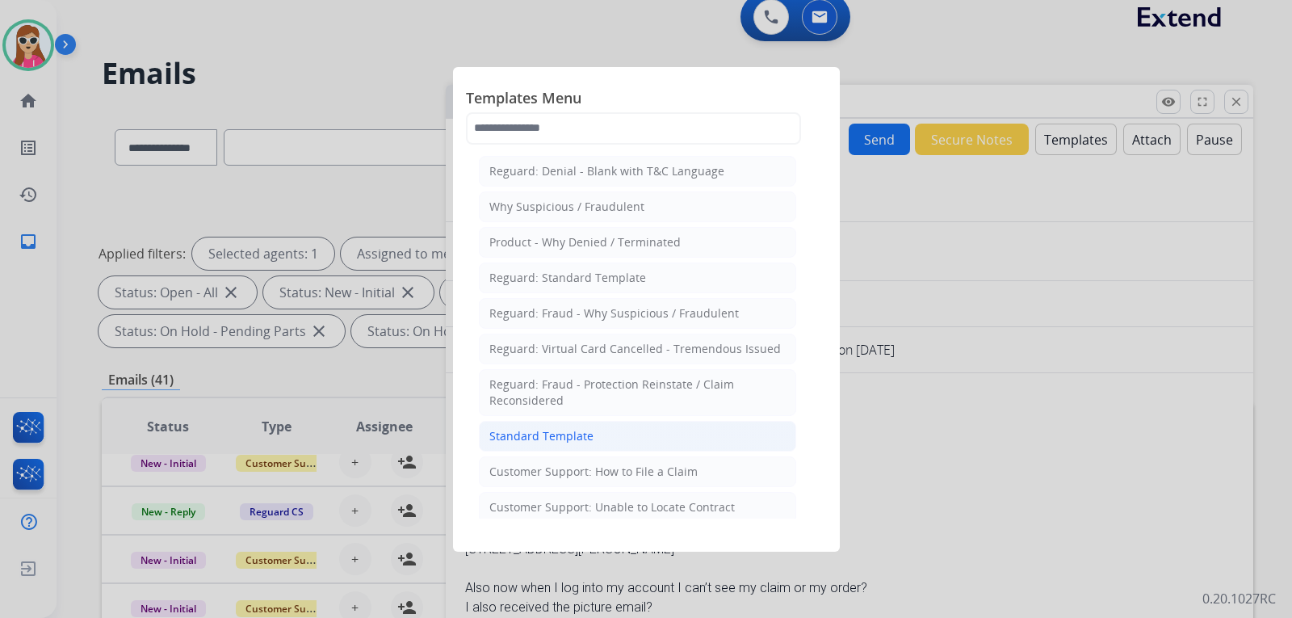
click at [708, 428] on li "Standard Template" at bounding box center [637, 436] width 317 height 31
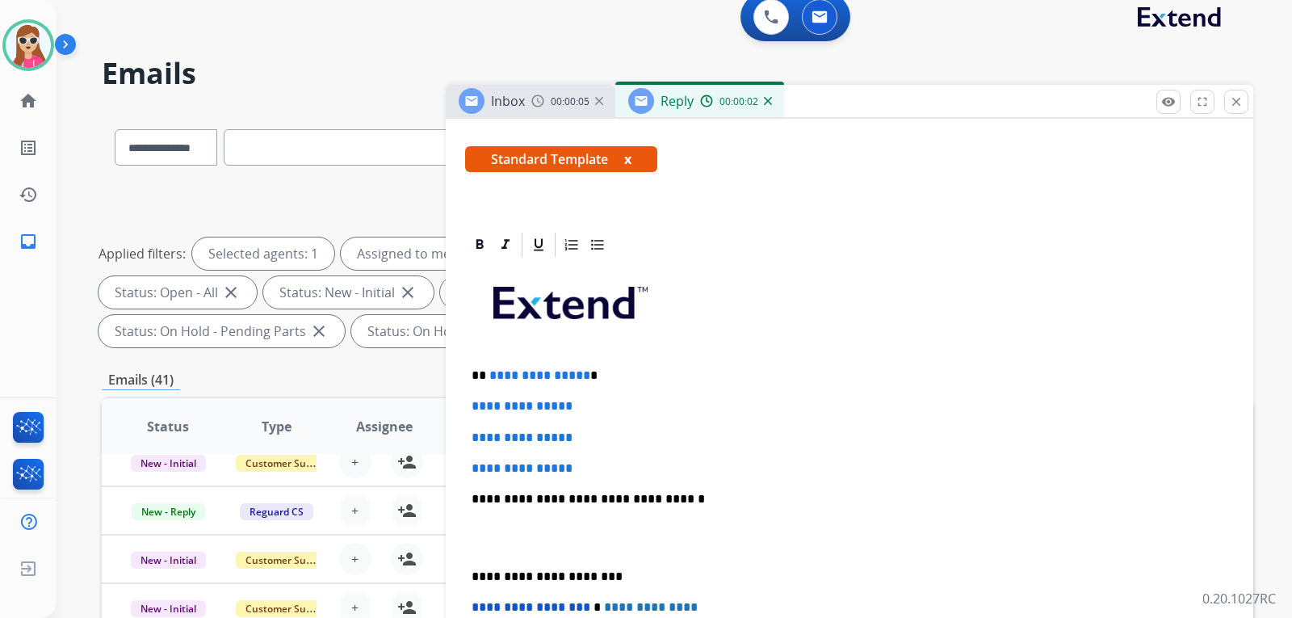
scroll to position [323, 0]
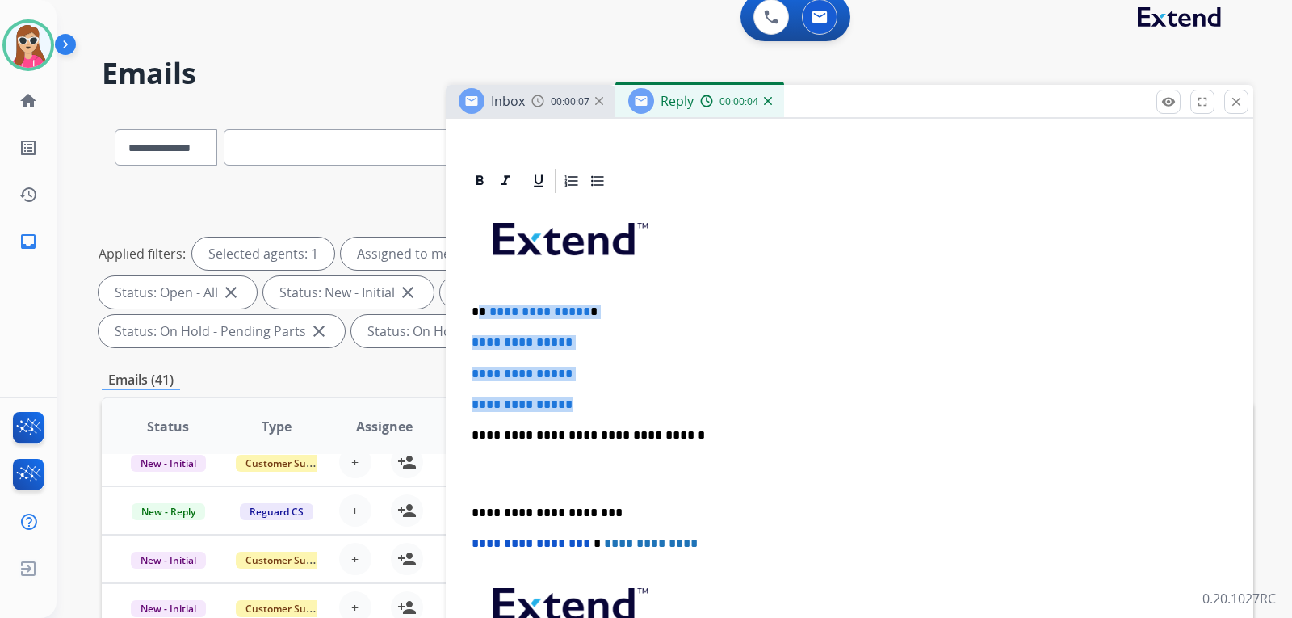
drag, startPoint x: 480, startPoint y: 305, endPoint x: 582, endPoint y: 409, distance: 146.2
click at [614, 404] on div "**********" at bounding box center [849, 473] width 769 height 556
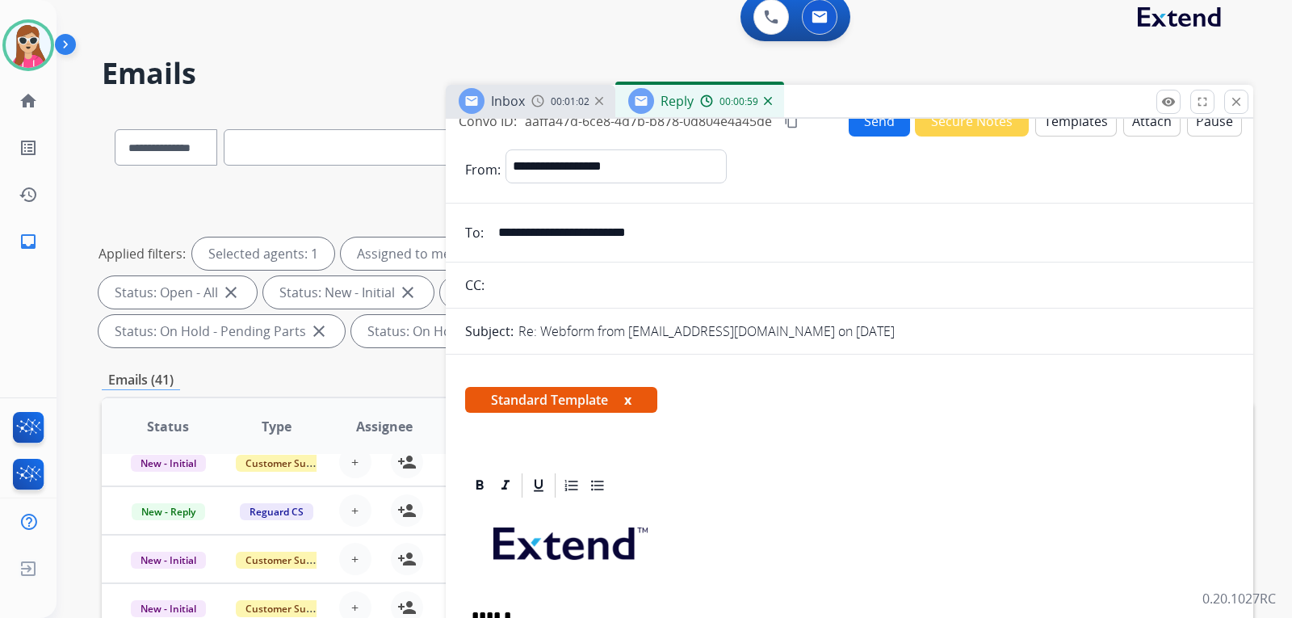
scroll to position [0, 0]
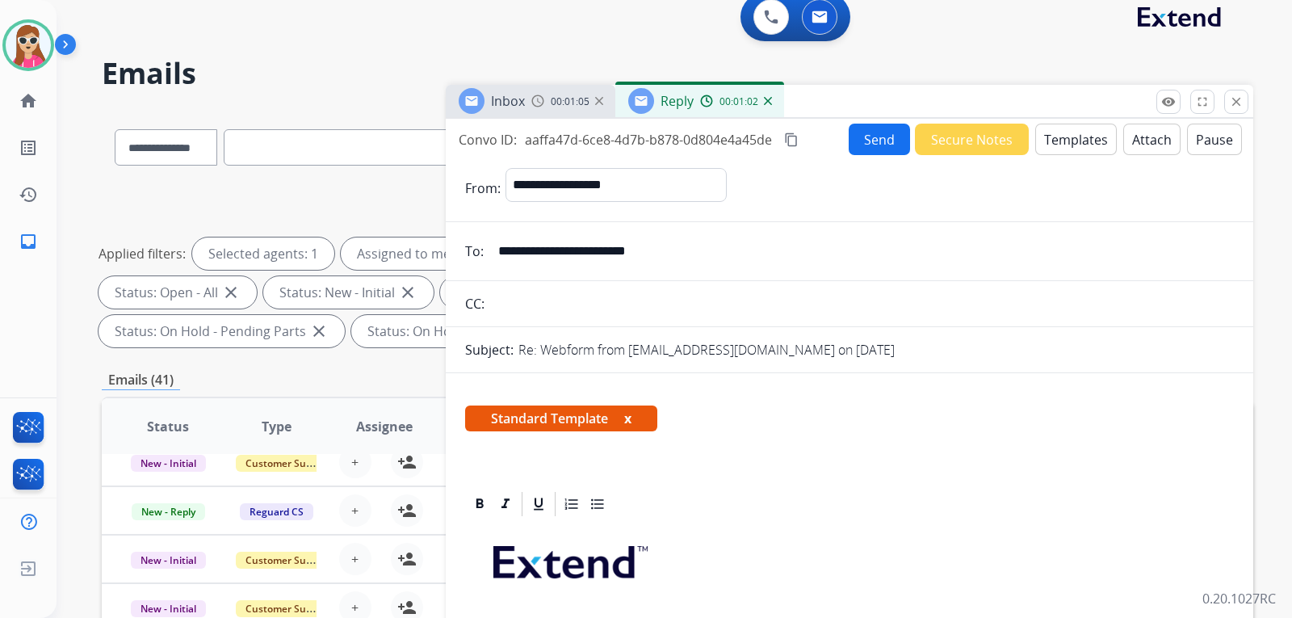
click at [861, 147] on button "Send" at bounding box center [879, 140] width 61 height 32
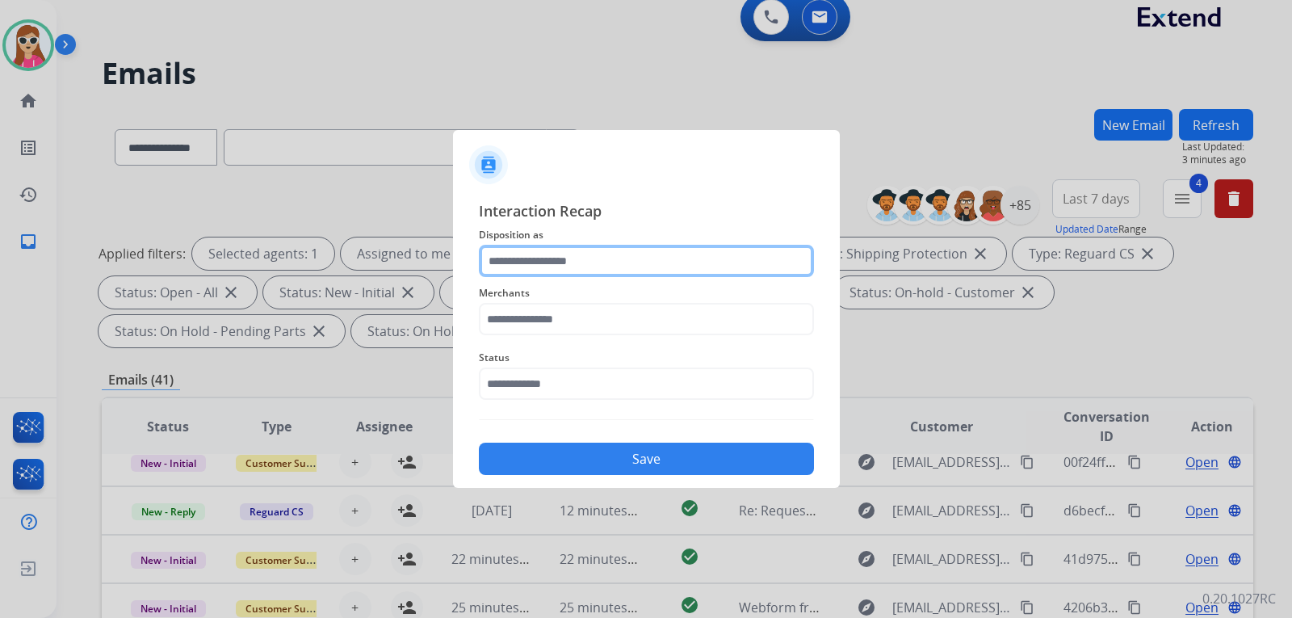
click at [641, 271] on input "text" at bounding box center [646, 261] width 335 height 32
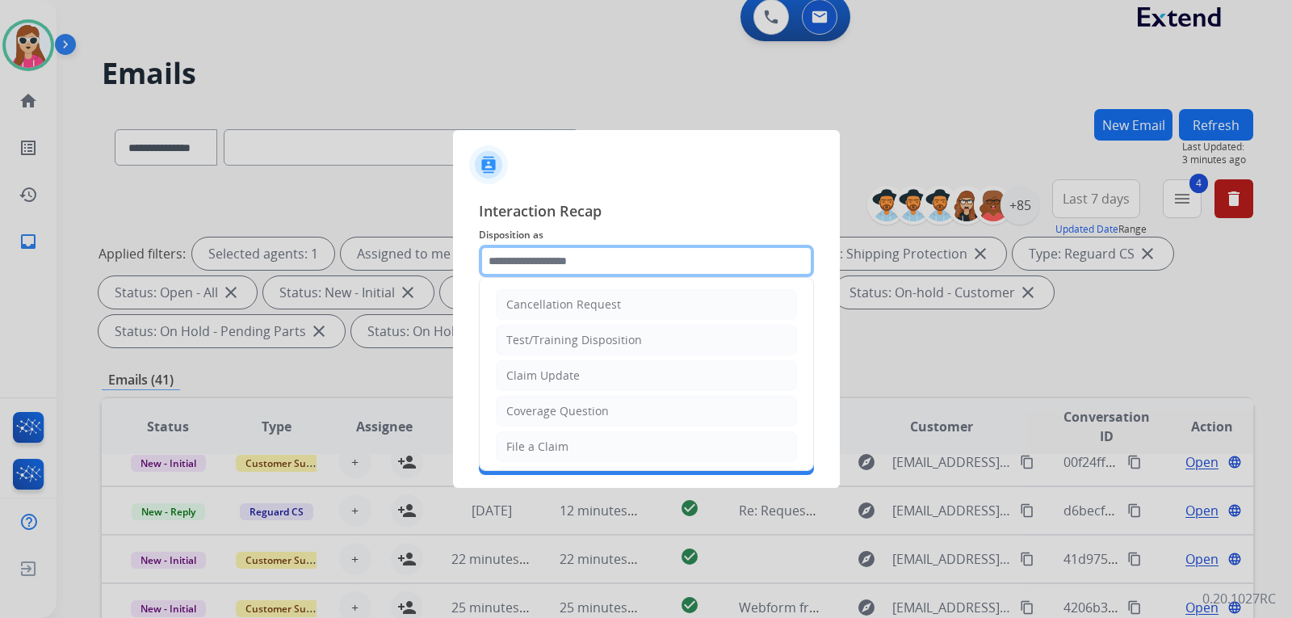
click at [611, 271] on input "text" at bounding box center [646, 261] width 335 height 32
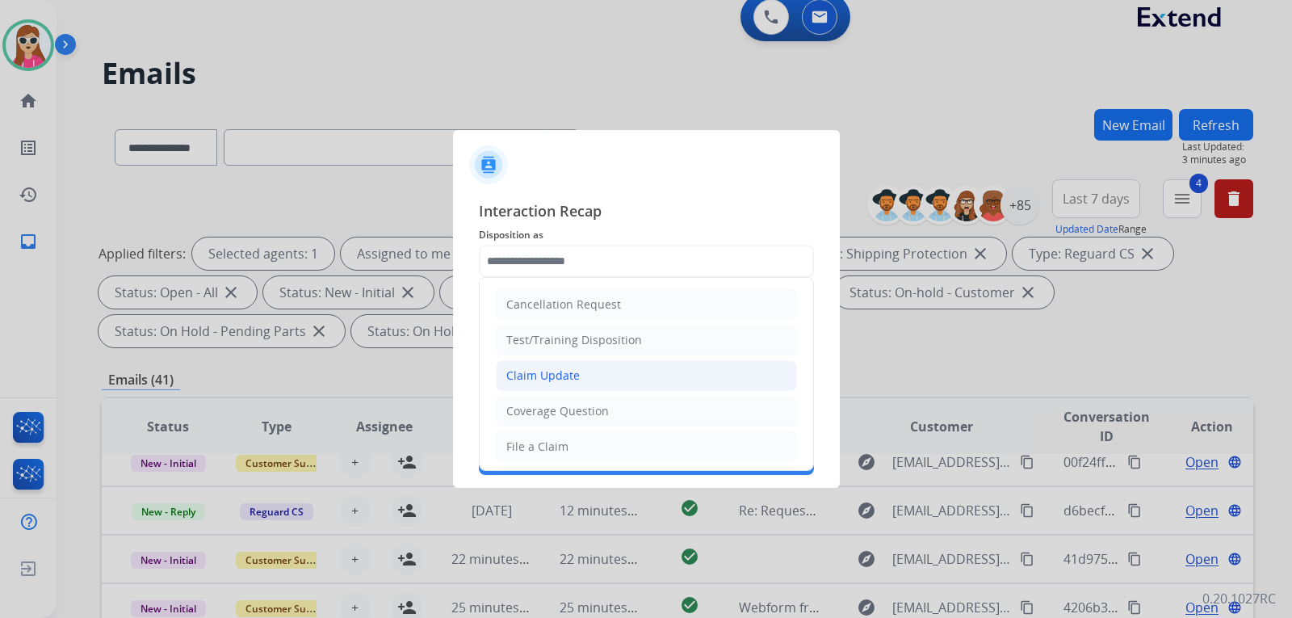
click at [559, 385] on li "Claim Update" at bounding box center [646, 375] width 301 height 31
type input "**********"
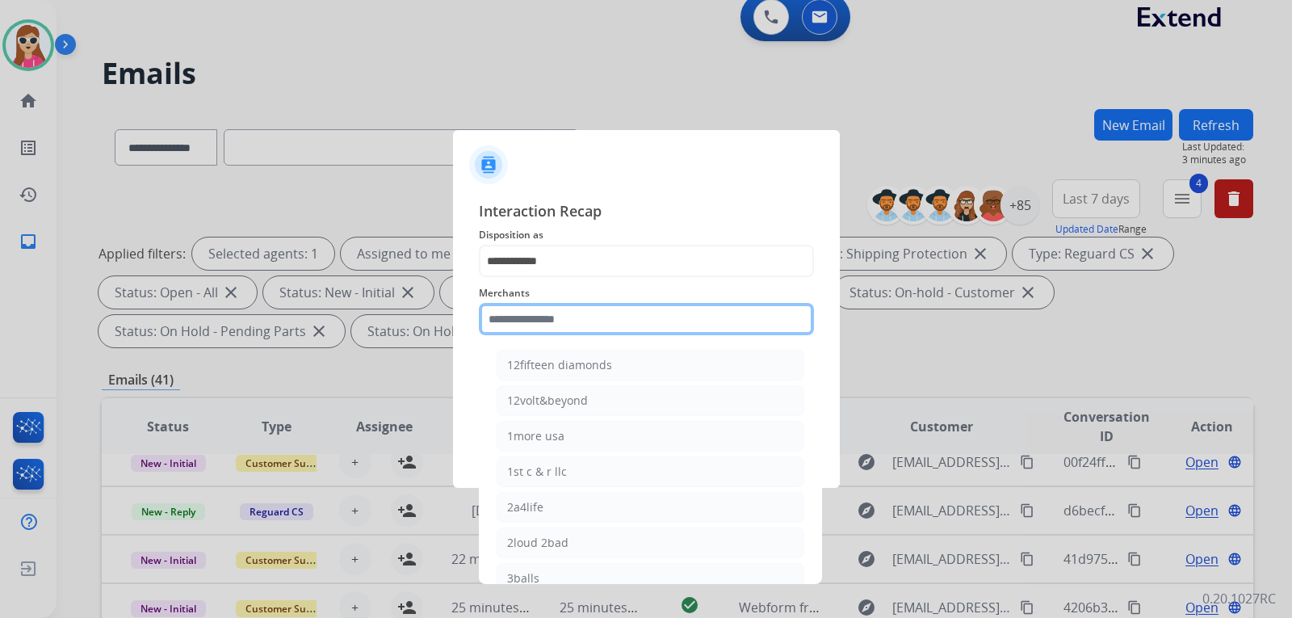
click at [666, 318] on input "text" at bounding box center [646, 319] width 335 height 32
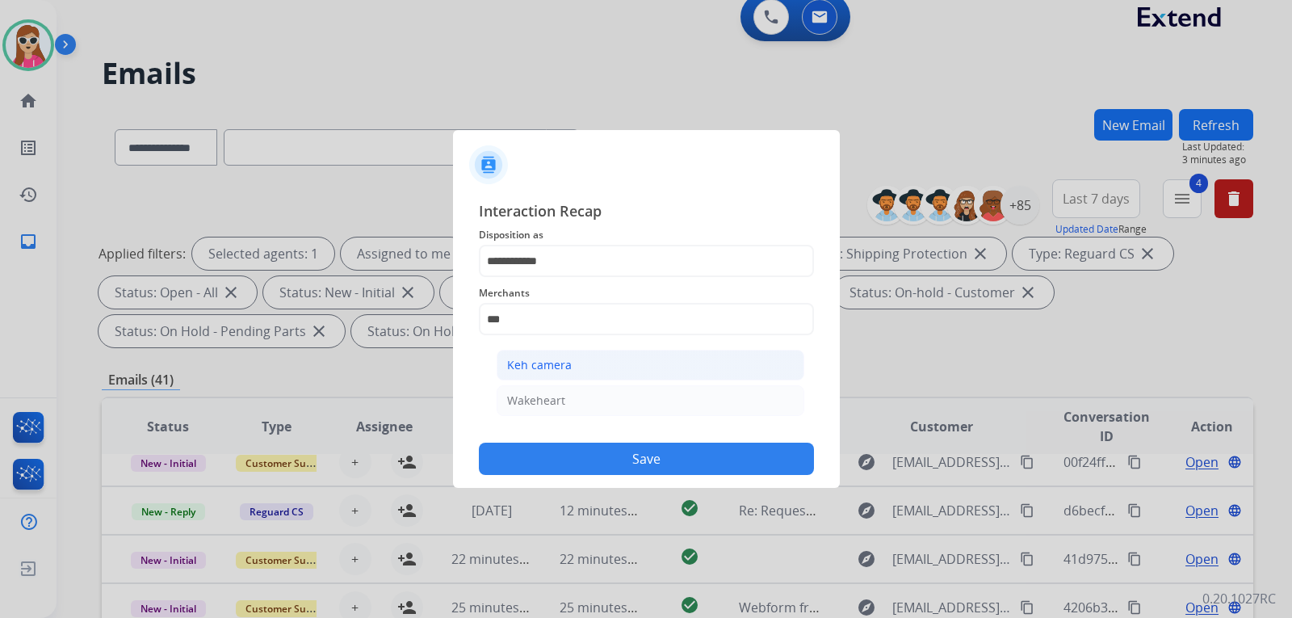
click at [529, 366] on div "Keh camera" at bounding box center [539, 365] width 65 height 16
type input "**********"
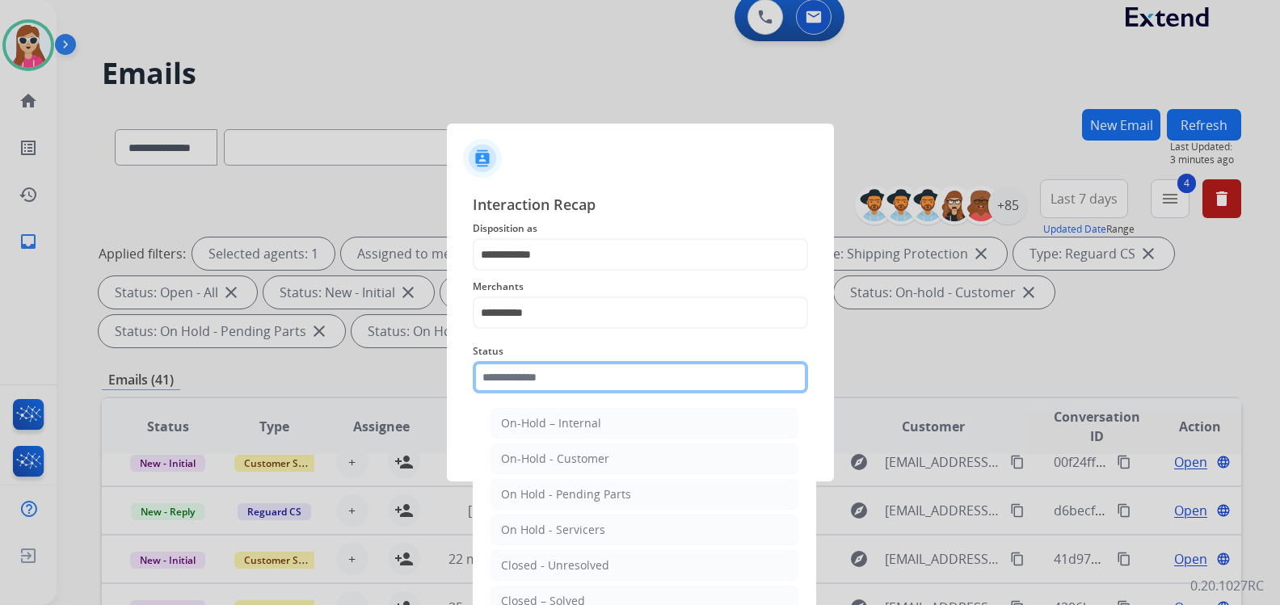
click at [540, 380] on input "text" at bounding box center [640, 377] width 335 height 32
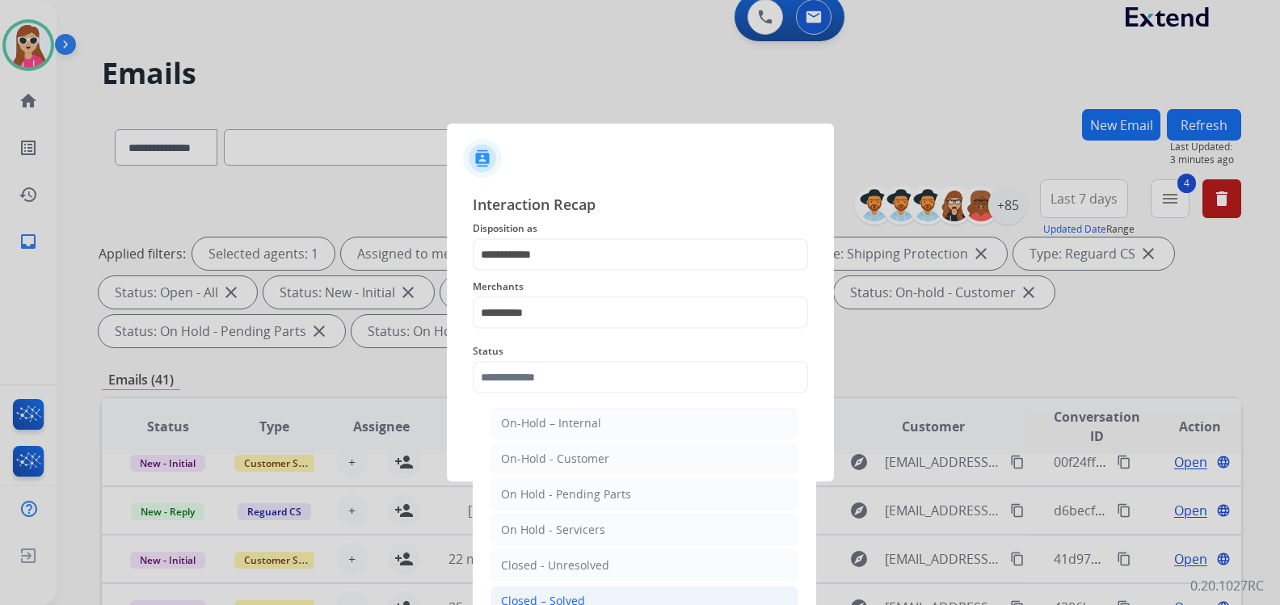
click at [580, 598] on div "Closed – Solved" at bounding box center [543, 601] width 84 height 16
type input "**********"
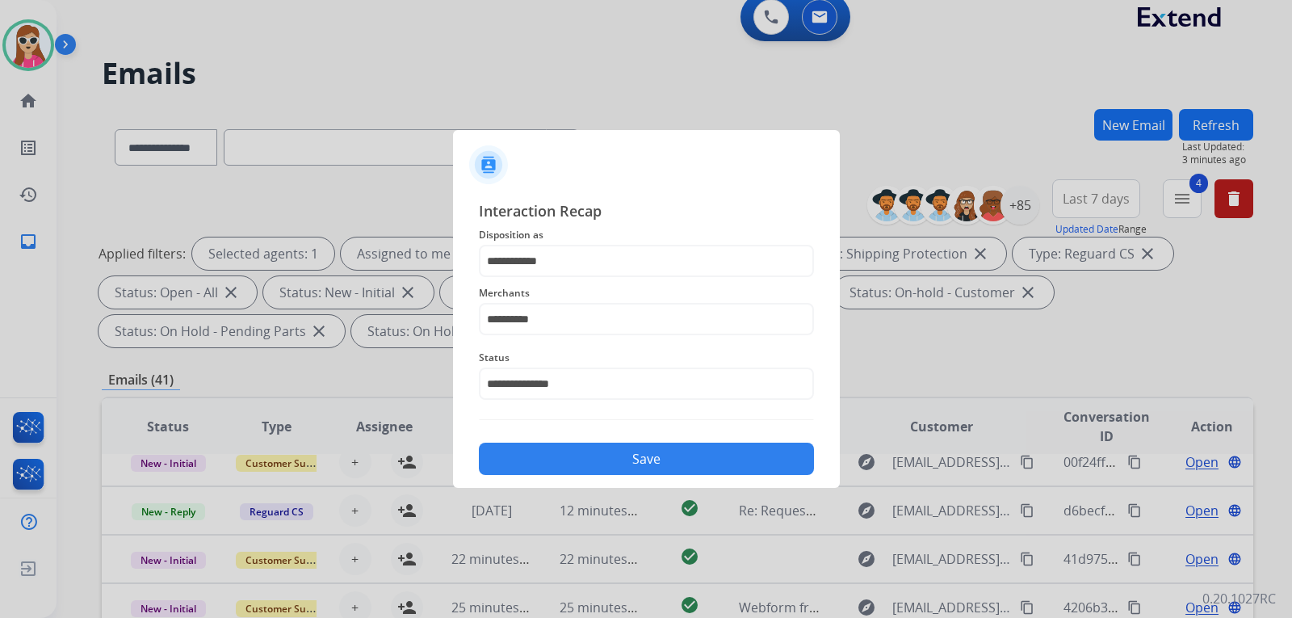
click at [631, 464] on button "Save" at bounding box center [646, 459] width 335 height 32
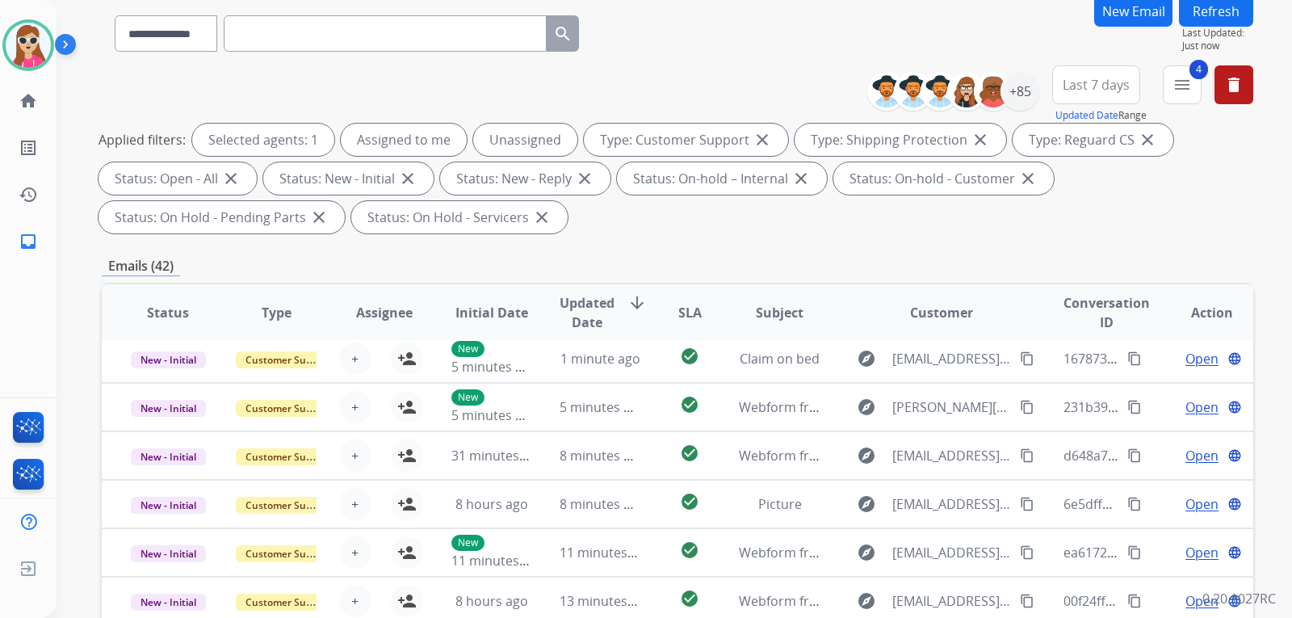
scroll to position [95, 0]
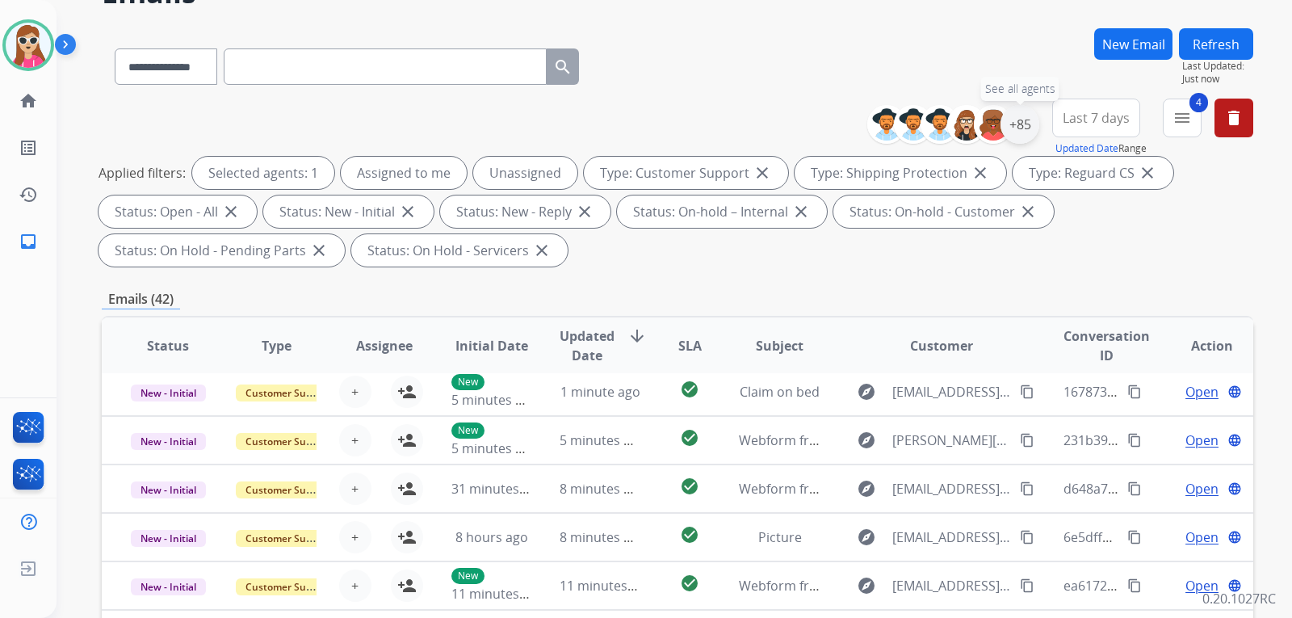
click at [1028, 120] on div "+85" at bounding box center [1020, 124] width 39 height 39
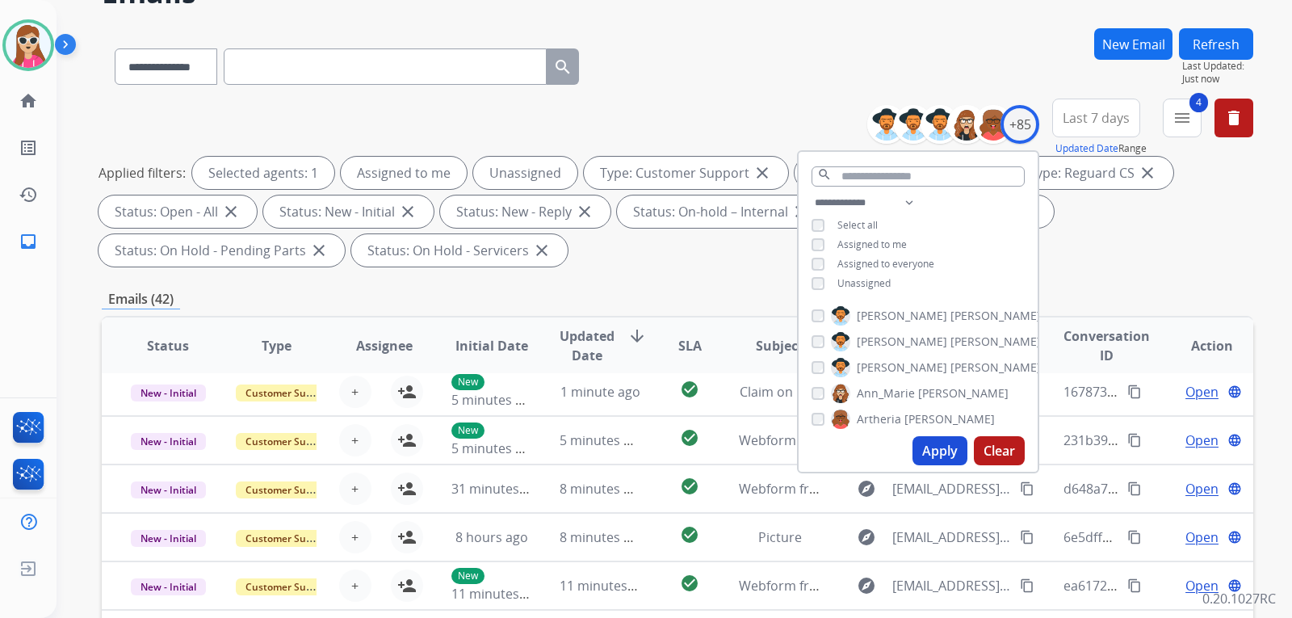
drag, startPoint x: 873, startPoint y: 271, endPoint x: 875, endPoint y: 286, distance: 14.6
click at [872, 275] on div "**********" at bounding box center [918, 244] width 239 height 103
click at [876, 284] on span "Unassigned" at bounding box center [864, 283] width 53 height 14
click at [938, 447] on button "Apply" at bounding box center [940, 450] width 55 height 29
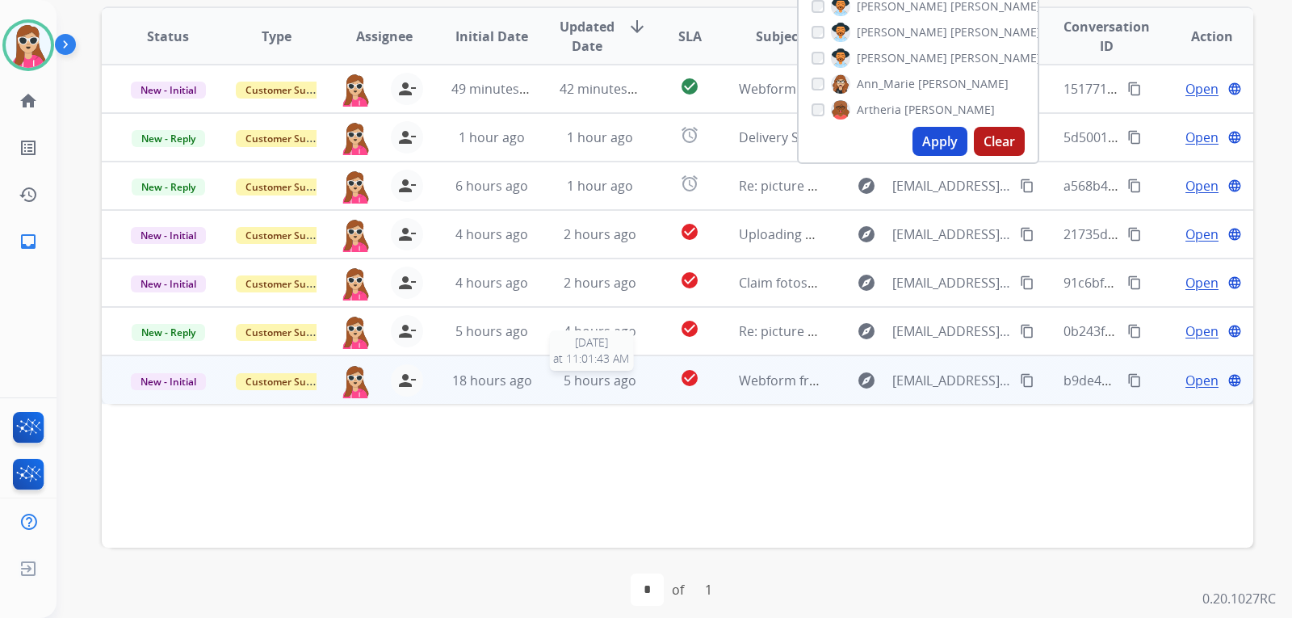
scroll to position [418, 0]
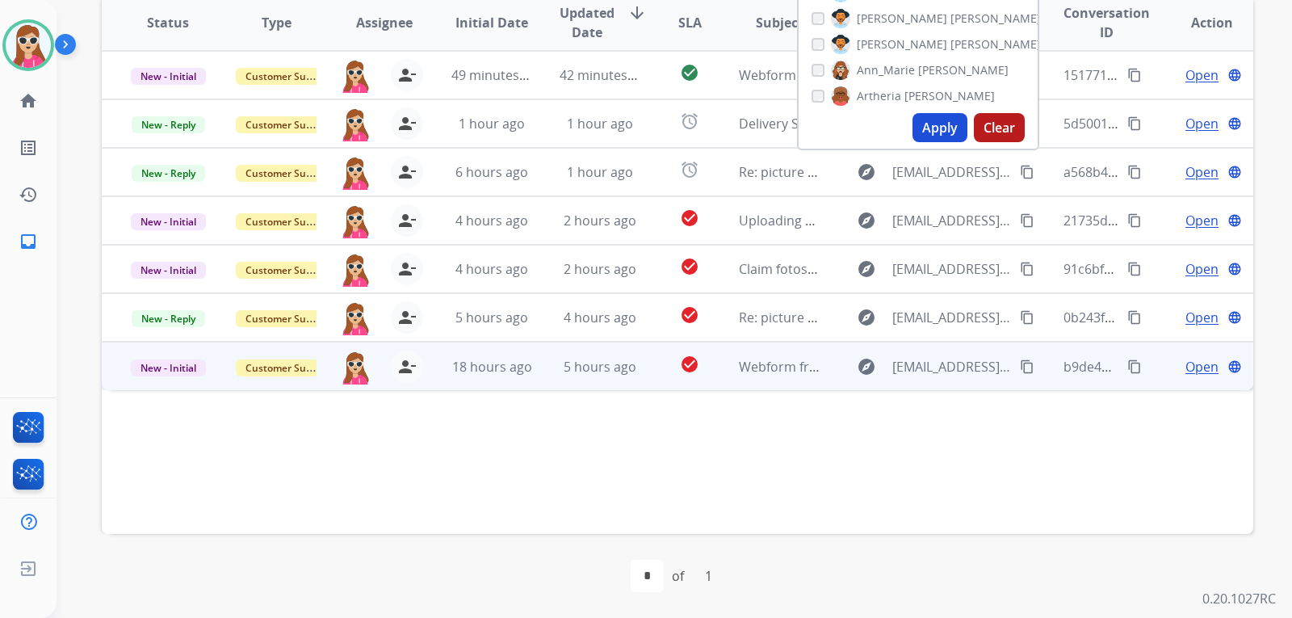
click at [648, 358] on td "check_circle" at bounding box center [677, 366] width 72 height 48
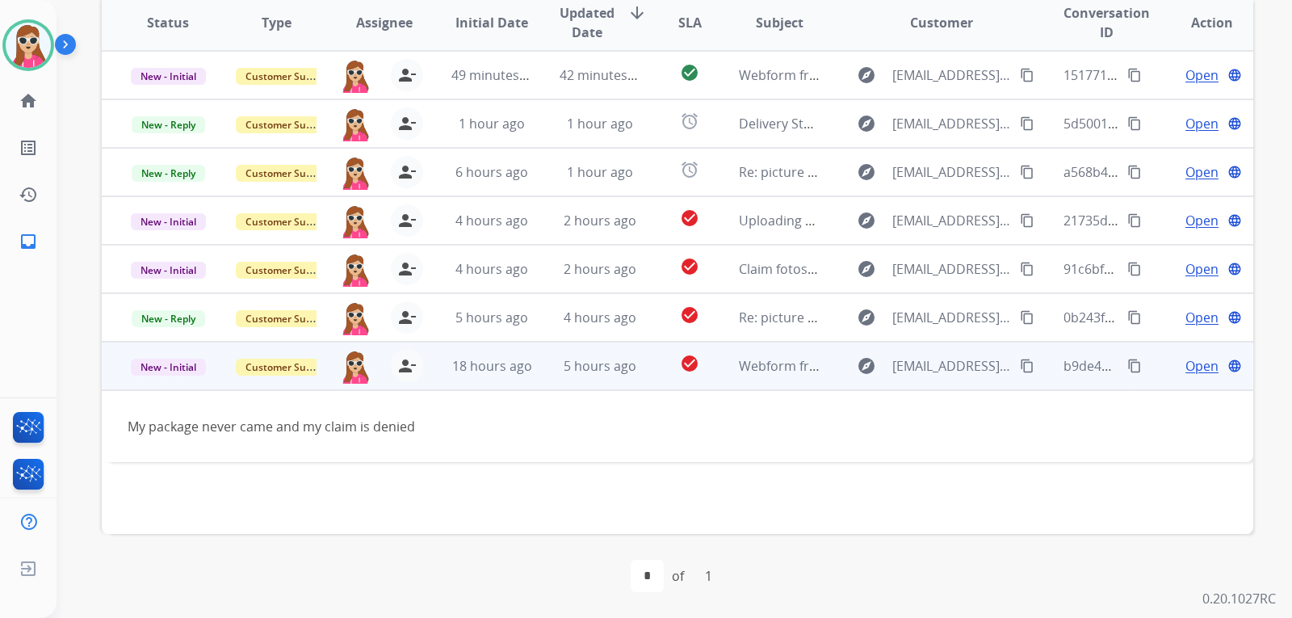
click at [1198, 368] on span "Open" at bounding box center [1202, 365] width 33 height 19
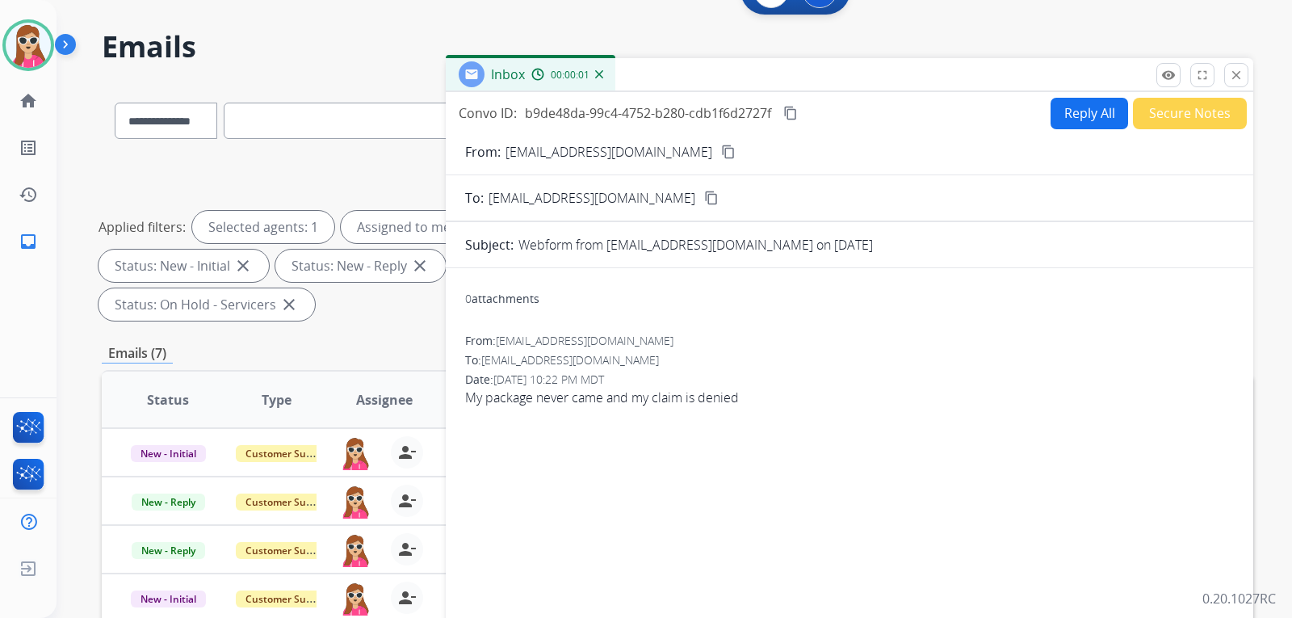
scroll to position [0, 0]
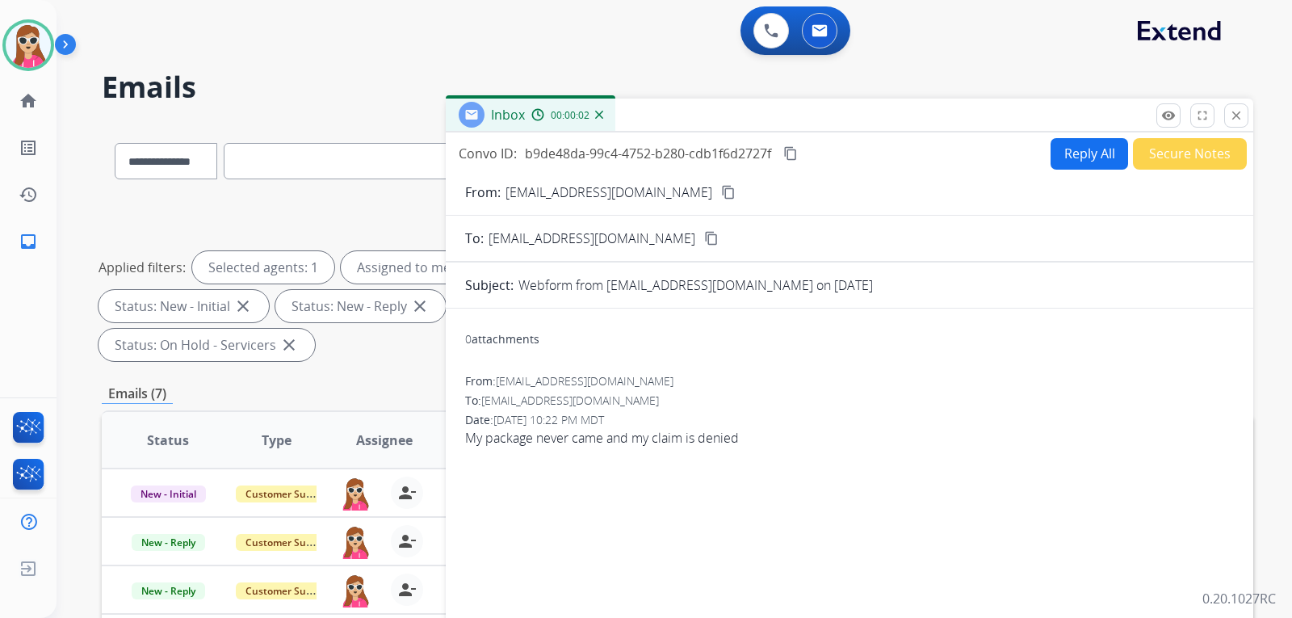
click at [1049, 170] on form "From: [EMAIL_ADDRESS][DOMAIN_NAME] content_copy To: [EMAIL_ADDRESS][DOMAIN_NAME…" at bounding box center [850, 496] width 808 height 653
click at [1085, 148] on button "Reply All" at bounding box center [1090, 154] width 78 height 32
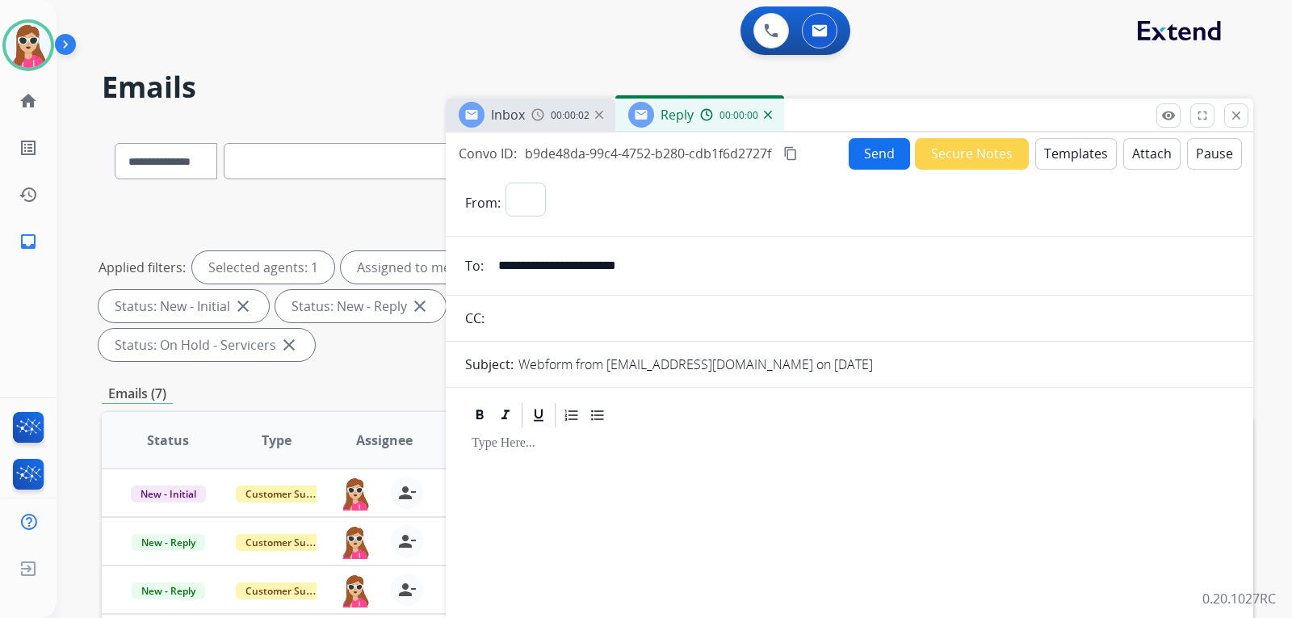
select select "**********"
click at [1085, 158] on button "Templates" at bounding box center [1077, 154] width 82 height 32
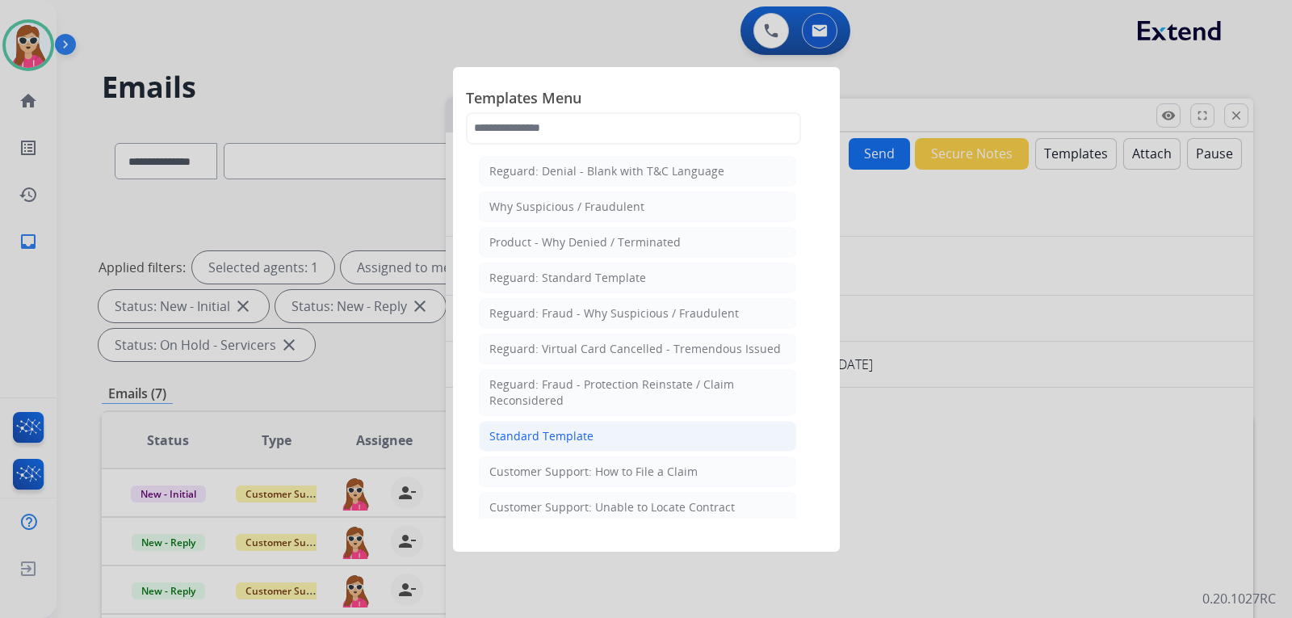
click at [652, 437] on li "Standard Template" at bounding box center [637, 436] width 317 height 31
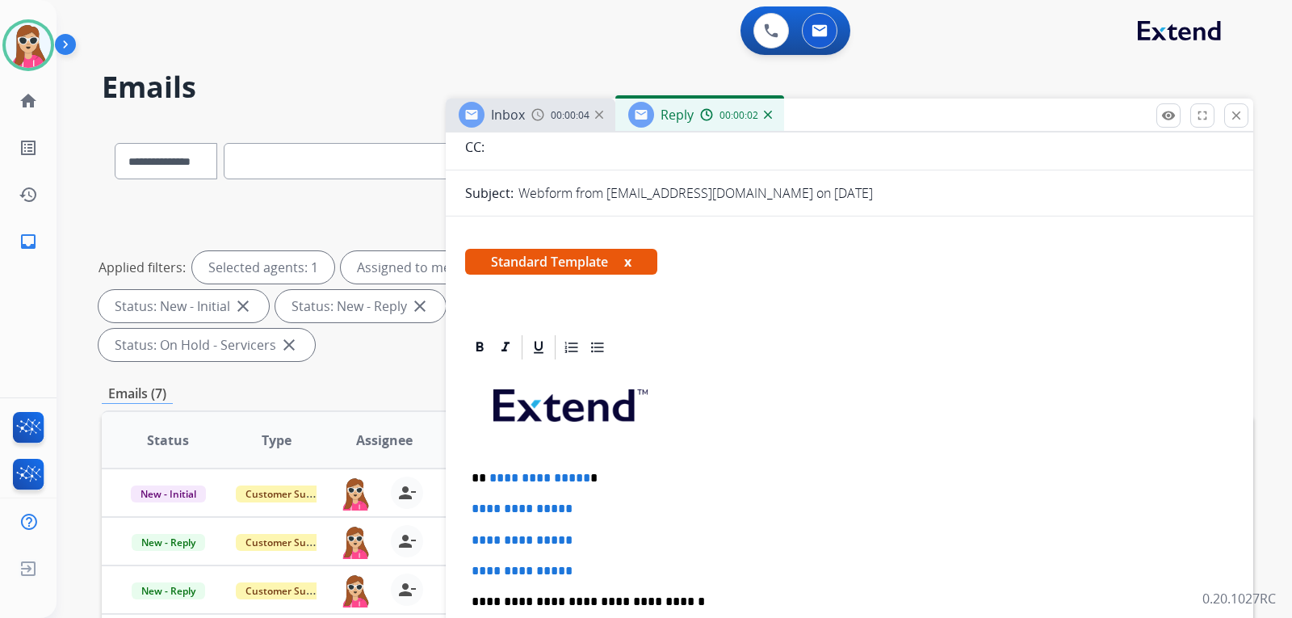
scroll to position [323, 0]
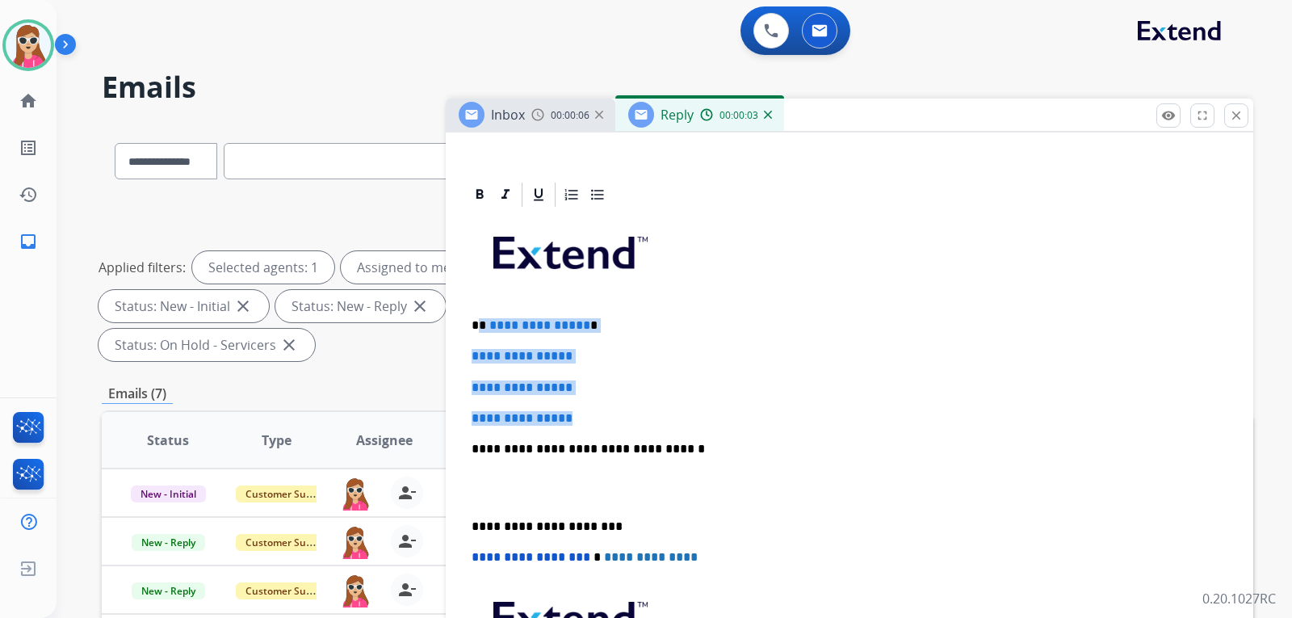
drag, startPoint x: 480, startPoint y: 323, endPoint x: 592, endPoint y: 406, distance: 139.3
click at [592, 406] on div "**********" at bounding box center [849, 487] width 769 height 556
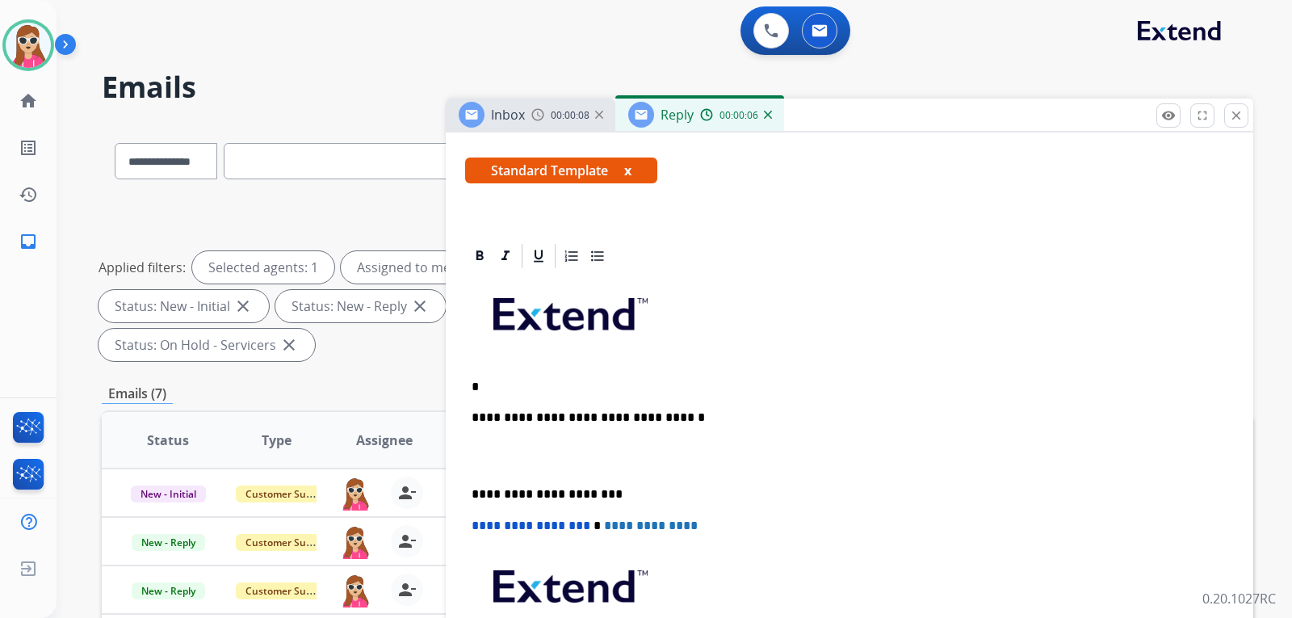
scroll to position [0, 0]
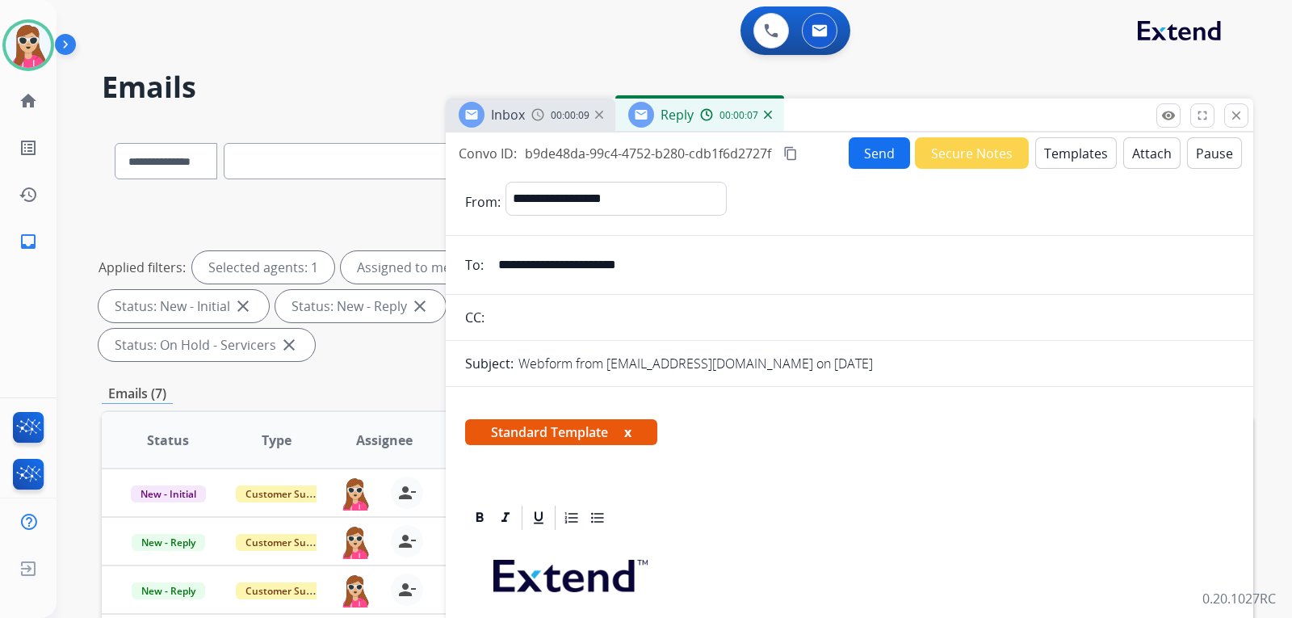
click at [1055, 147] on button "Templates" at bounding box center [1077, 153] width 82 height 32
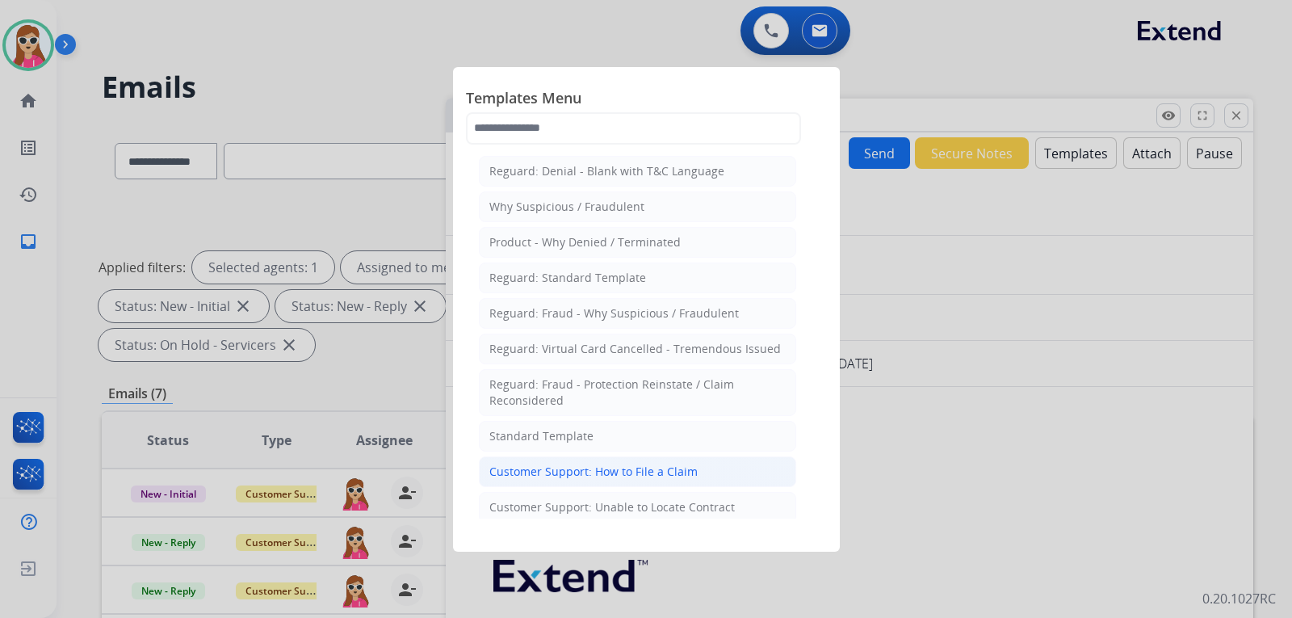
click at [642, 469] on div "Customer Support: How to File a Claim" at bounding box center [594, 472] width 208 height 16
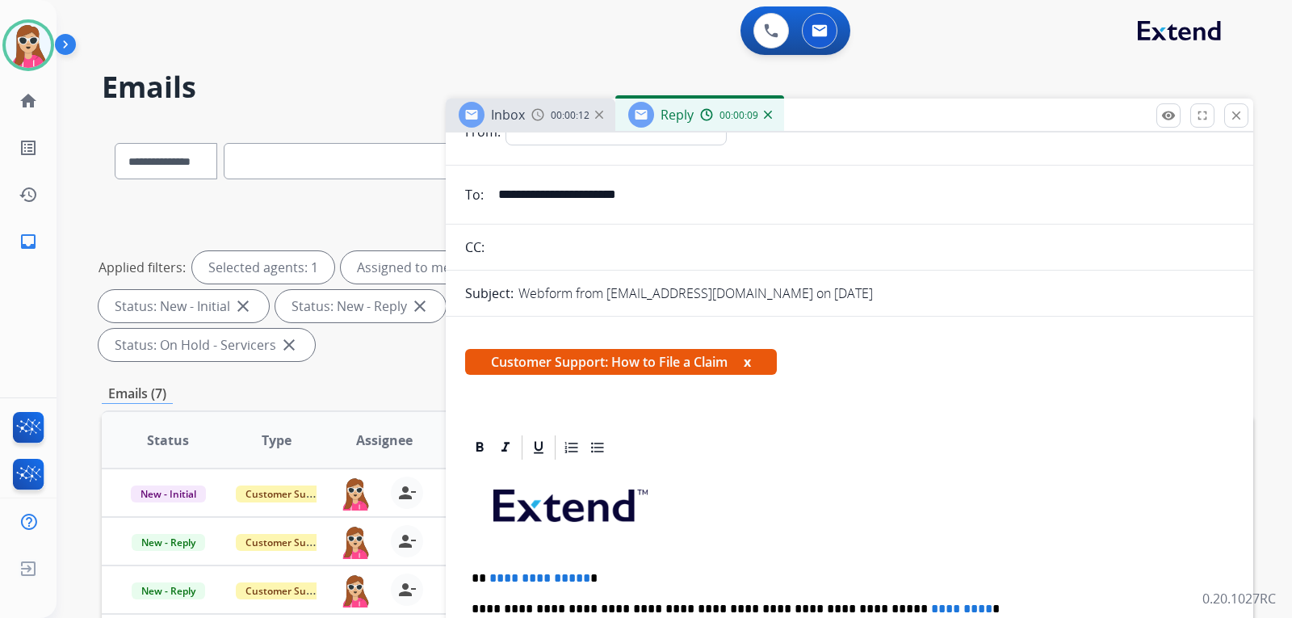
scroll to position [162, 0]
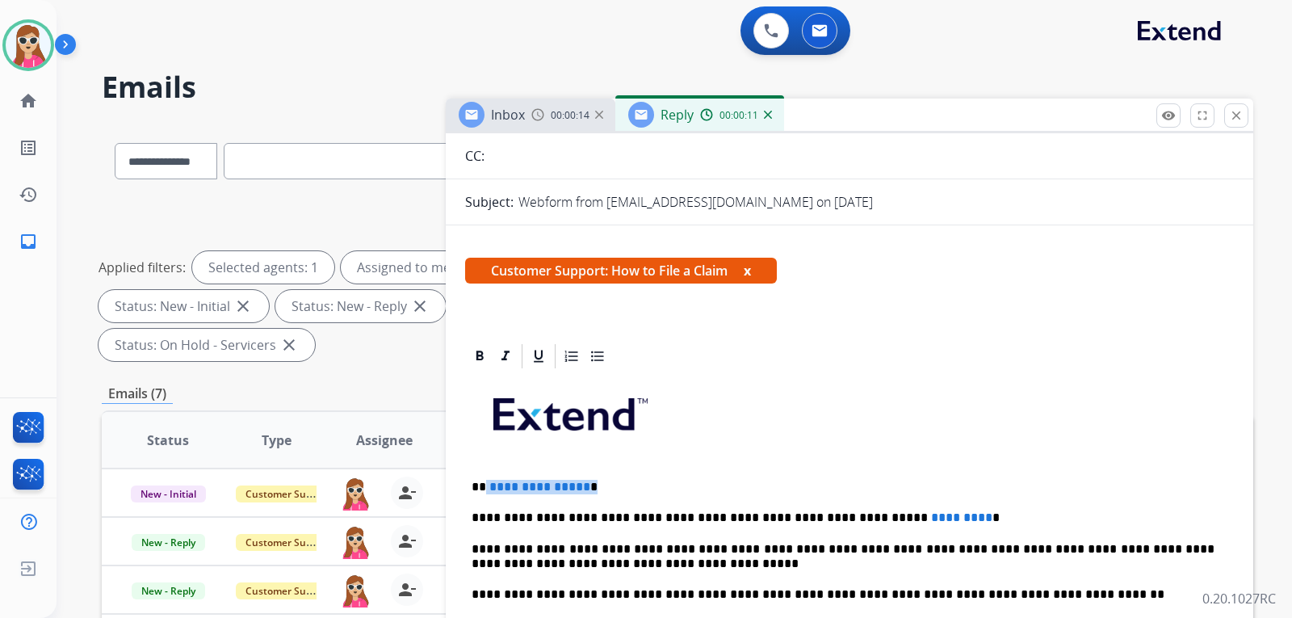
drag, startPoint x: 541, startPoint y: 490, endPoint x: 485, endPoint y: 480, distance: 57.4
click at [485, 480] on p "**********" at bounding box center [843, 487] width 743 height 15
drag, startPoint x: 918, startPoint y: 514, endPoint x: 842, endPoint y: 519, distance: 76.9
click at [842, 519] on p "**********" at bounding box center [843, 518] width 743 height 15
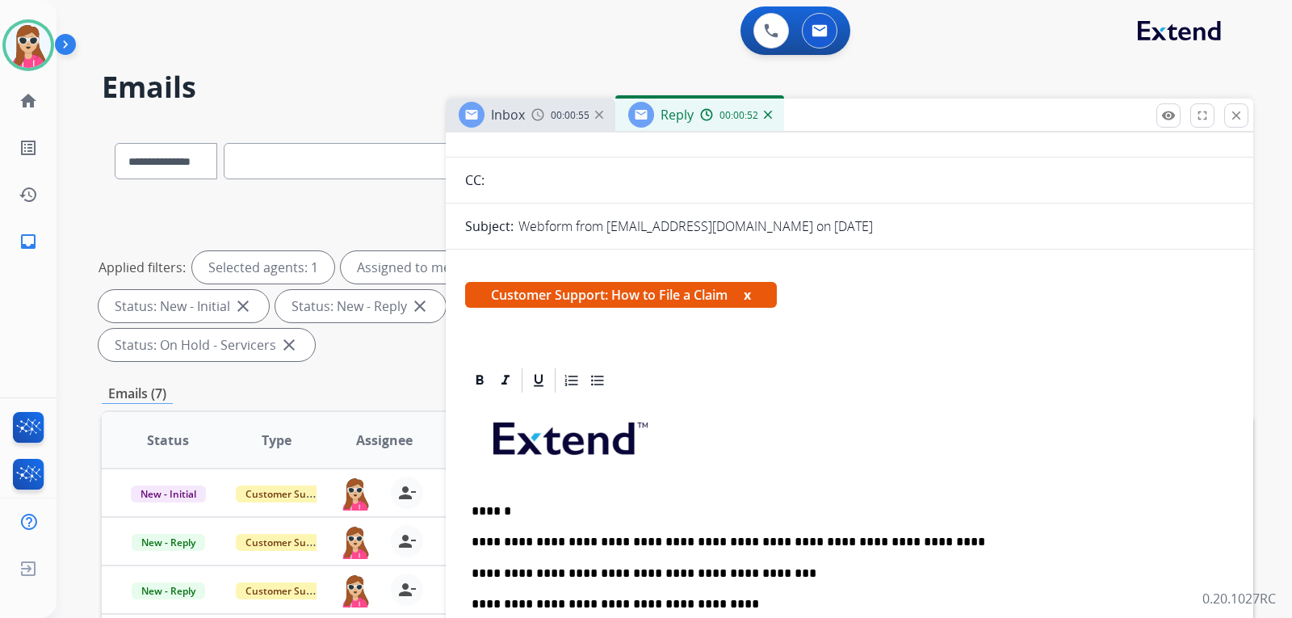
scroll to position [0, 0]
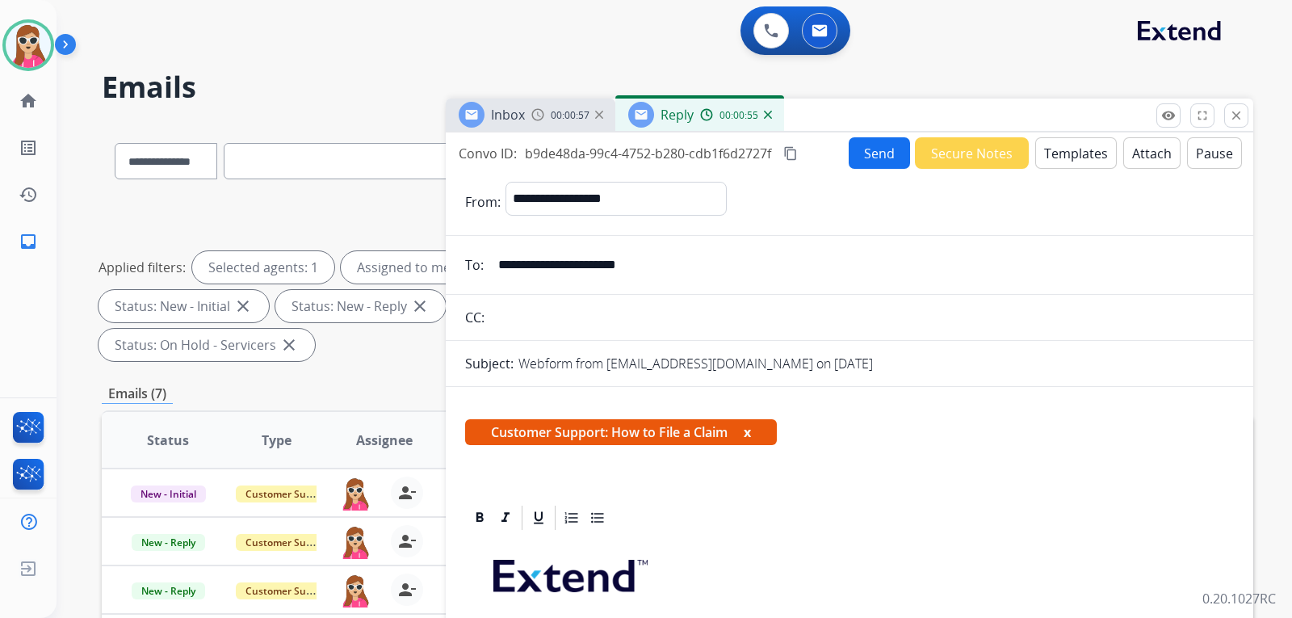
click at [860, 153] on button "Send" at bounding box center [879, 153] width 61 height 32
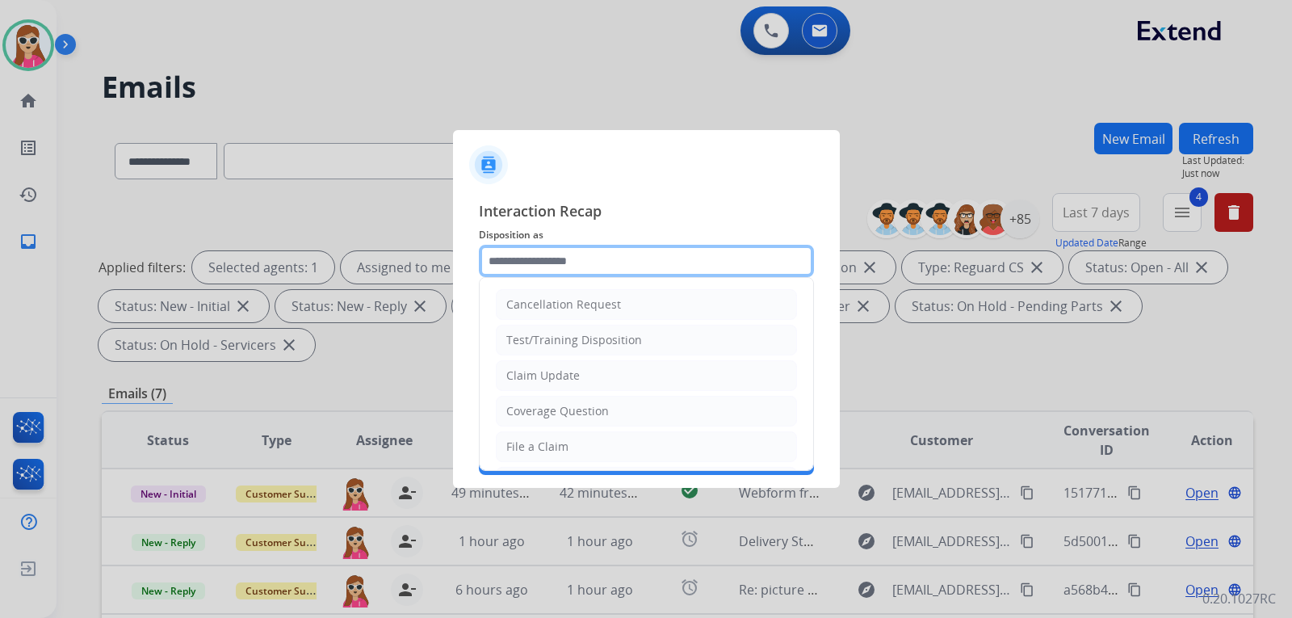
click at [620, 270] on input "text" at bounding box center [646, 261] width 335 height 32
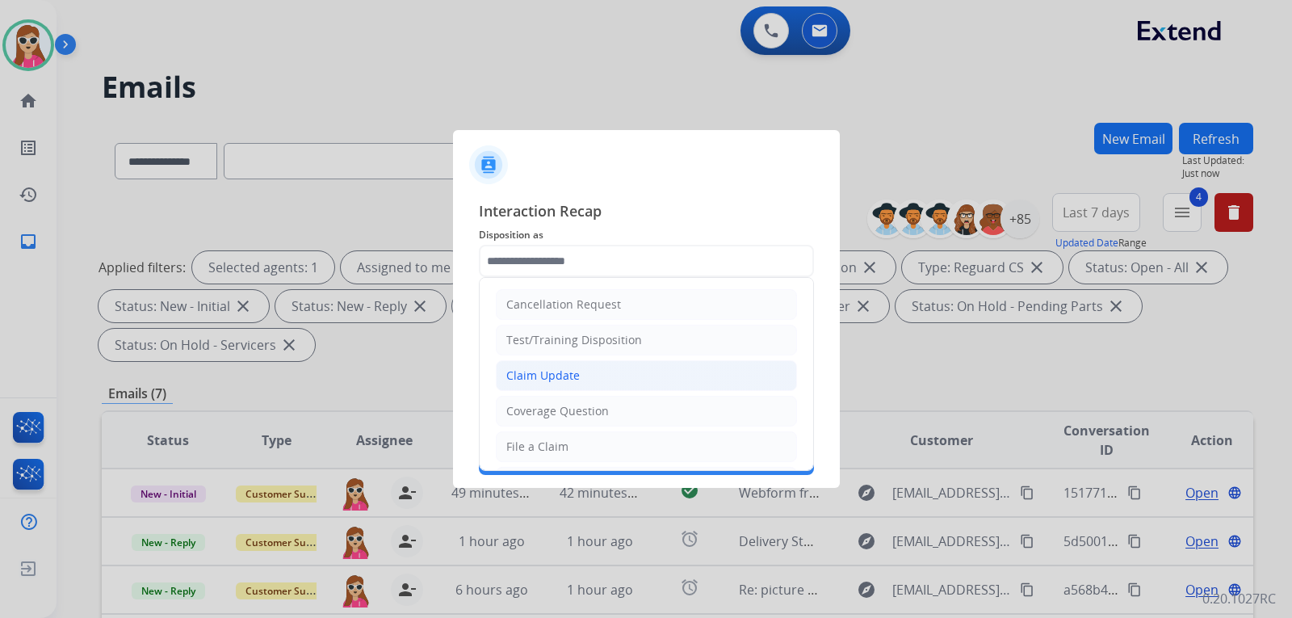
click at [586, 379] on li "Claim Update" at bounding box center [646, 375] width 301 height 31
type input "**********"
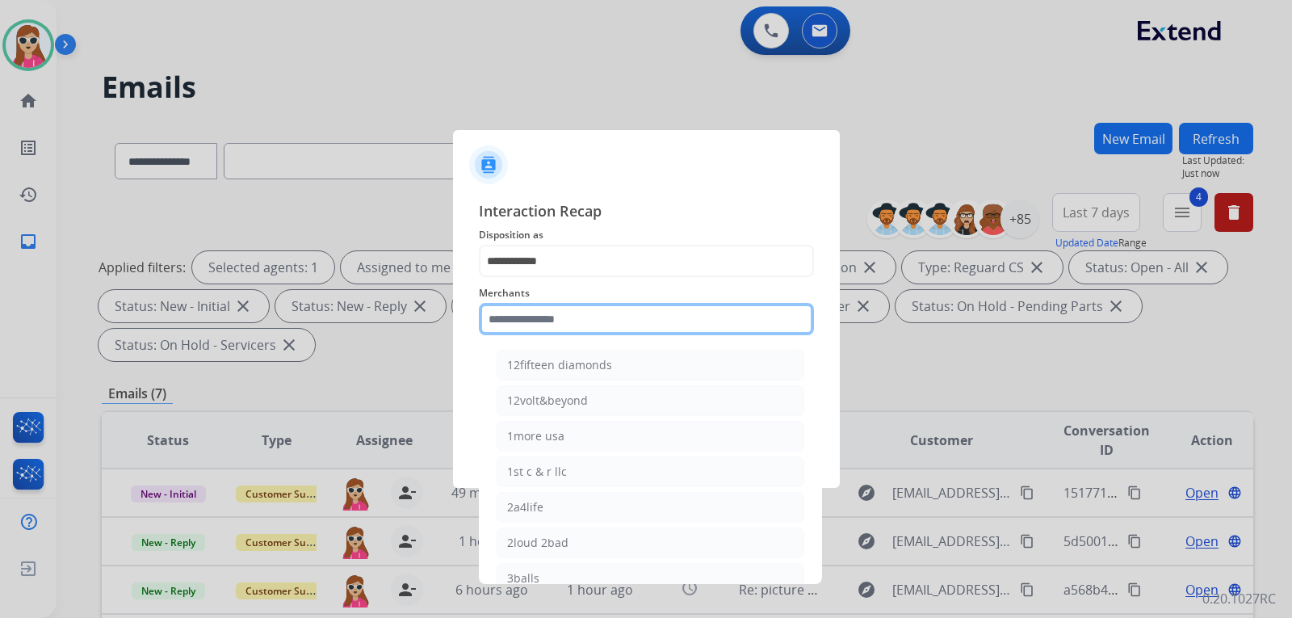
click at [608, 320] on input "text" at bounding box center [646, 319] width 335 height 32
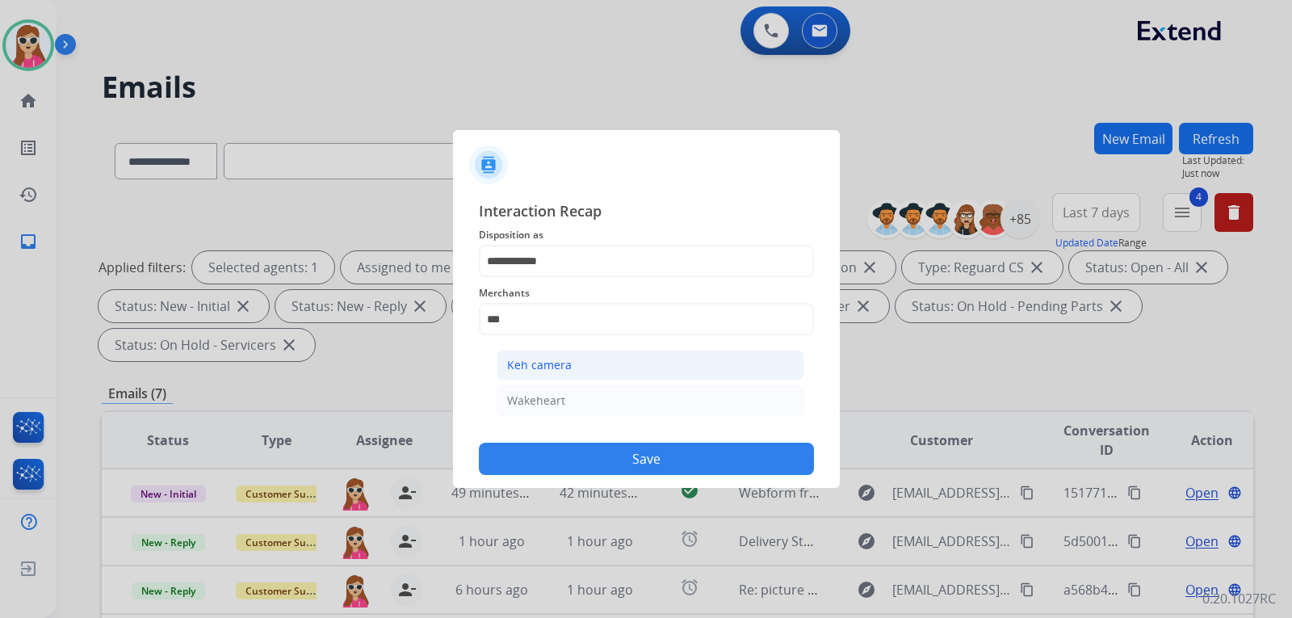
click at [557, 365] on div "Keh camera" at bounding box center [539, 365] width 65 height 16
type input "**********"
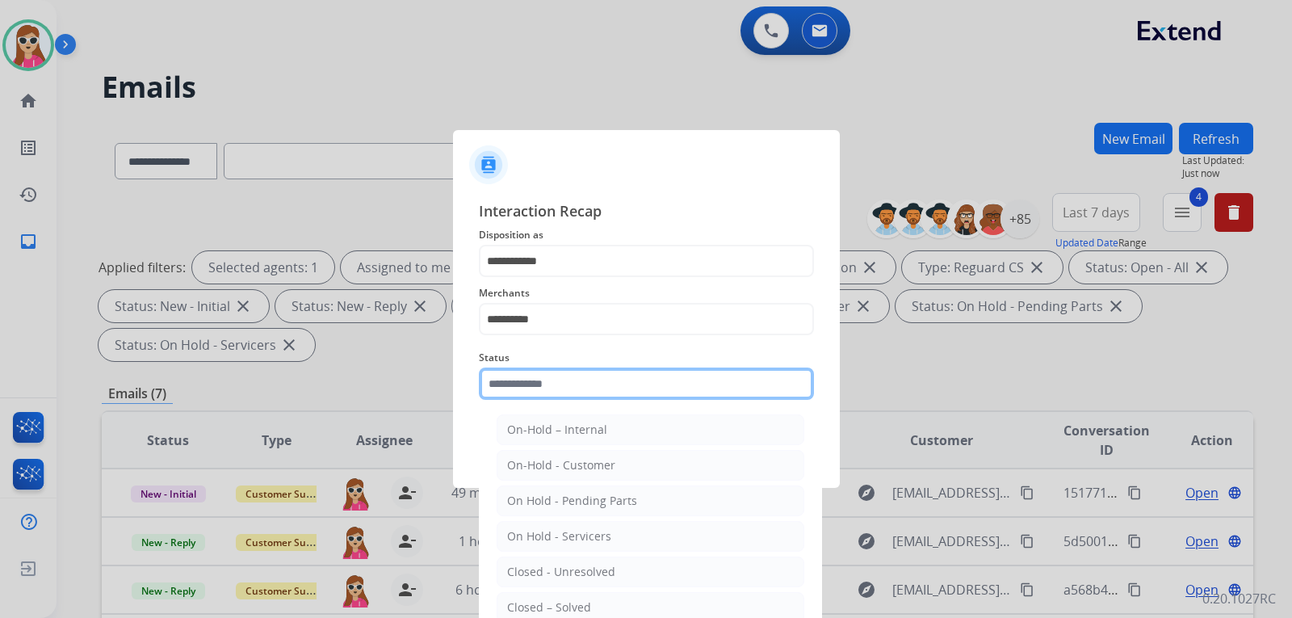
click at [553, 385] on input "text" at bounding box center [646, 384] width 335 height 32
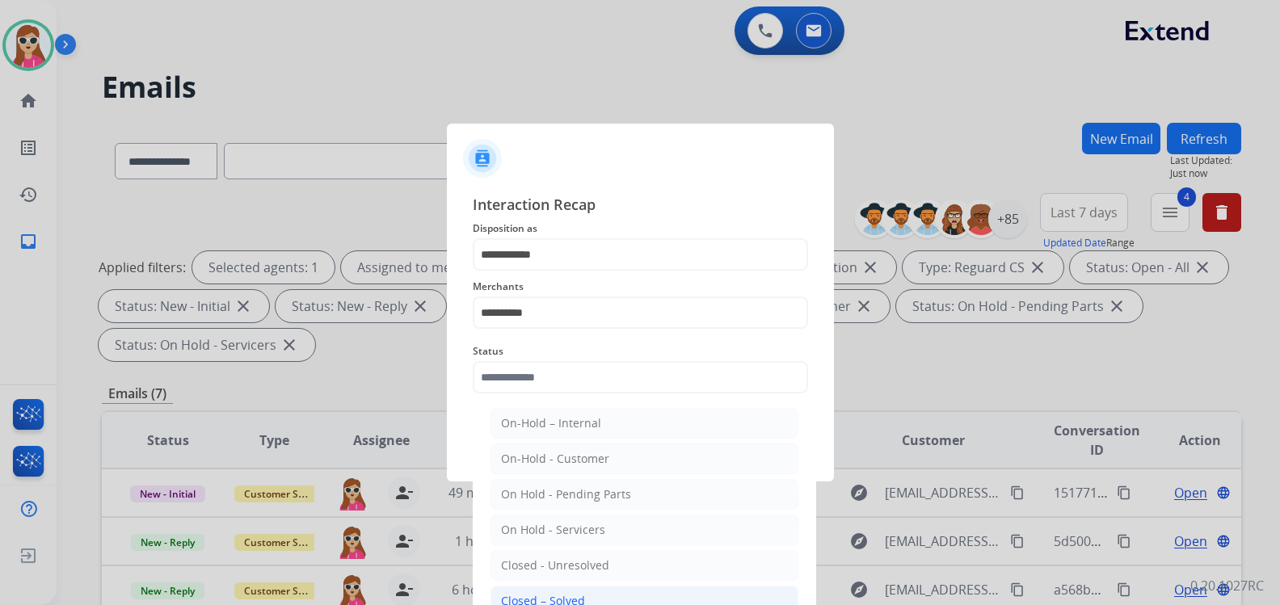
click at [612, 599] on li "Closed – Solved" at bounding box center [644, 601] width 308 height 31
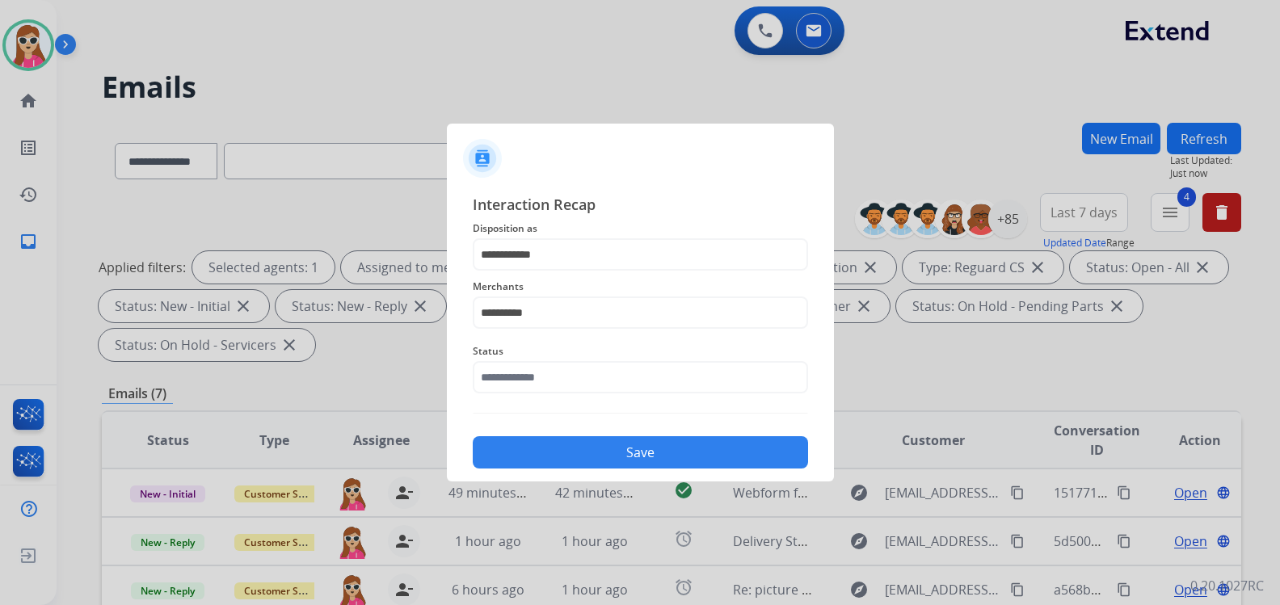
type input "**********"
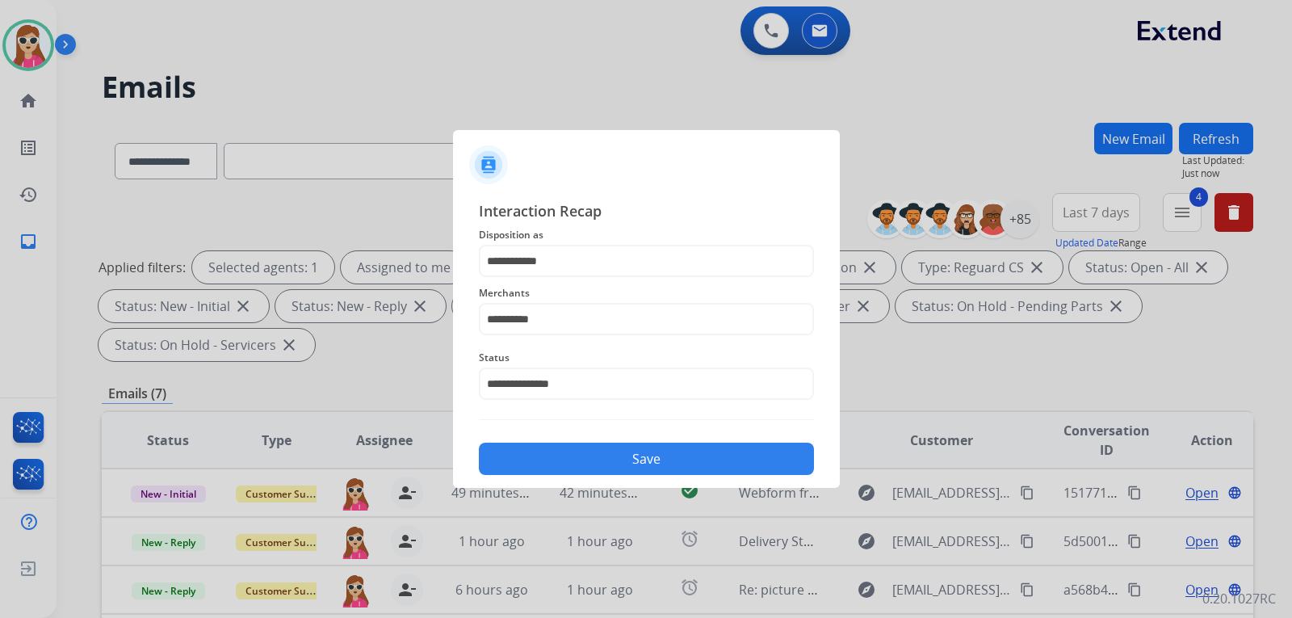
click at [633, 474] on div "Save" at bounding box center [646, 454] width 335 height 42
click at [631, 458] on button "Save" at bounding box center [646, 459] width 335 height 32
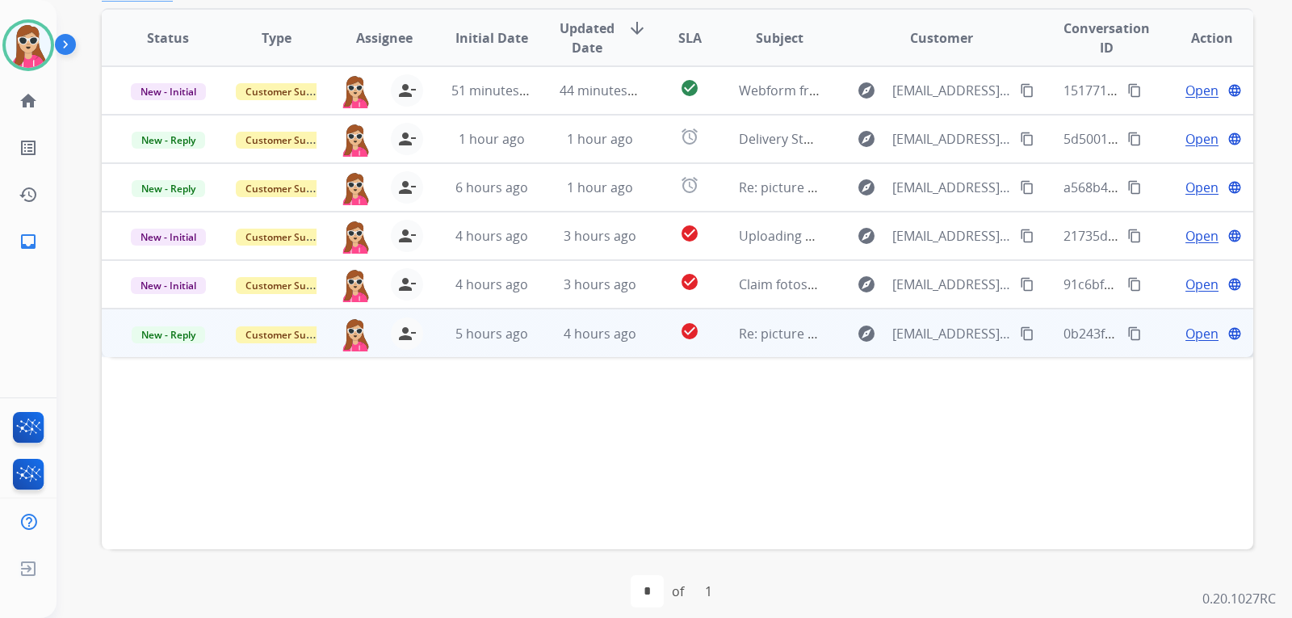
scroll to position [404, 0]
click at [654, 343] on td "check_circle" at bounding box center [677, 331] width 72 height 48
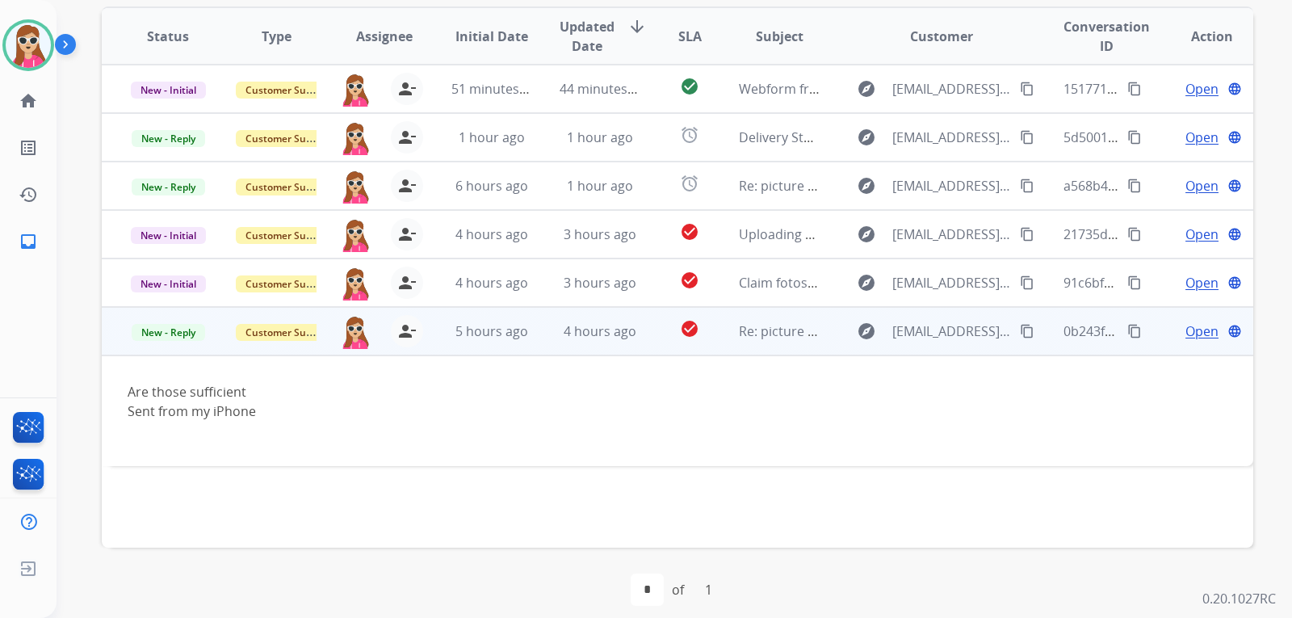
click at [1186, 331] on span "Open" at bounding box center [1202, 331] width 33 height 19
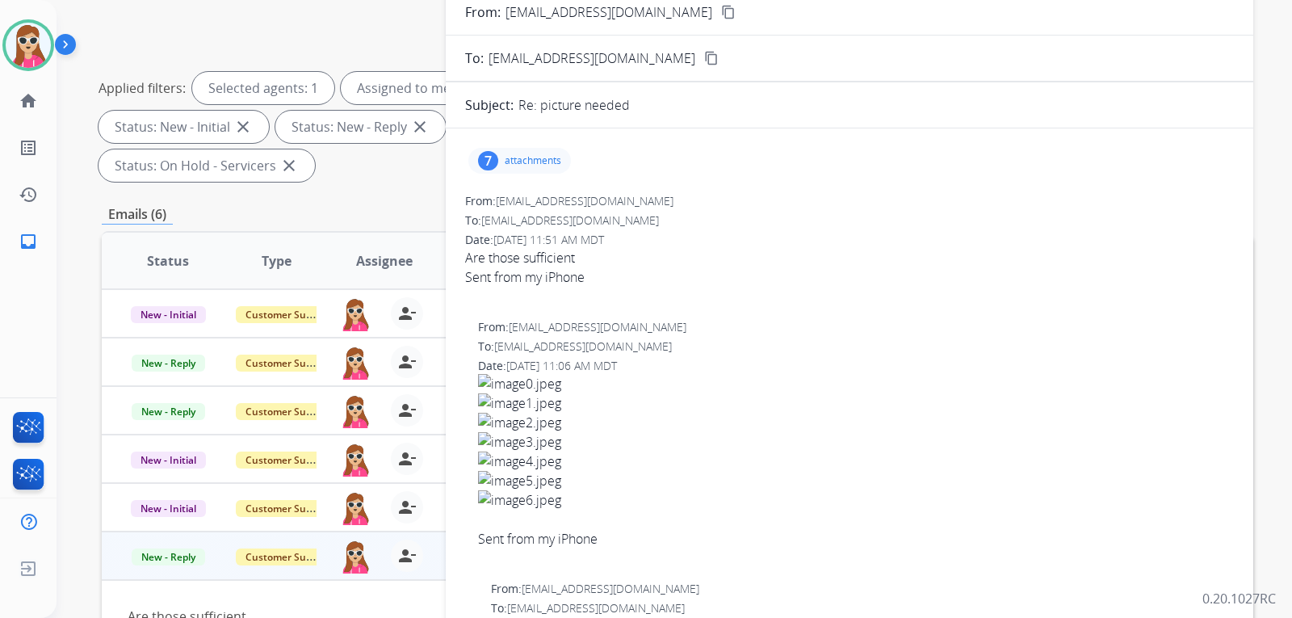
scroll to position [162, 0]
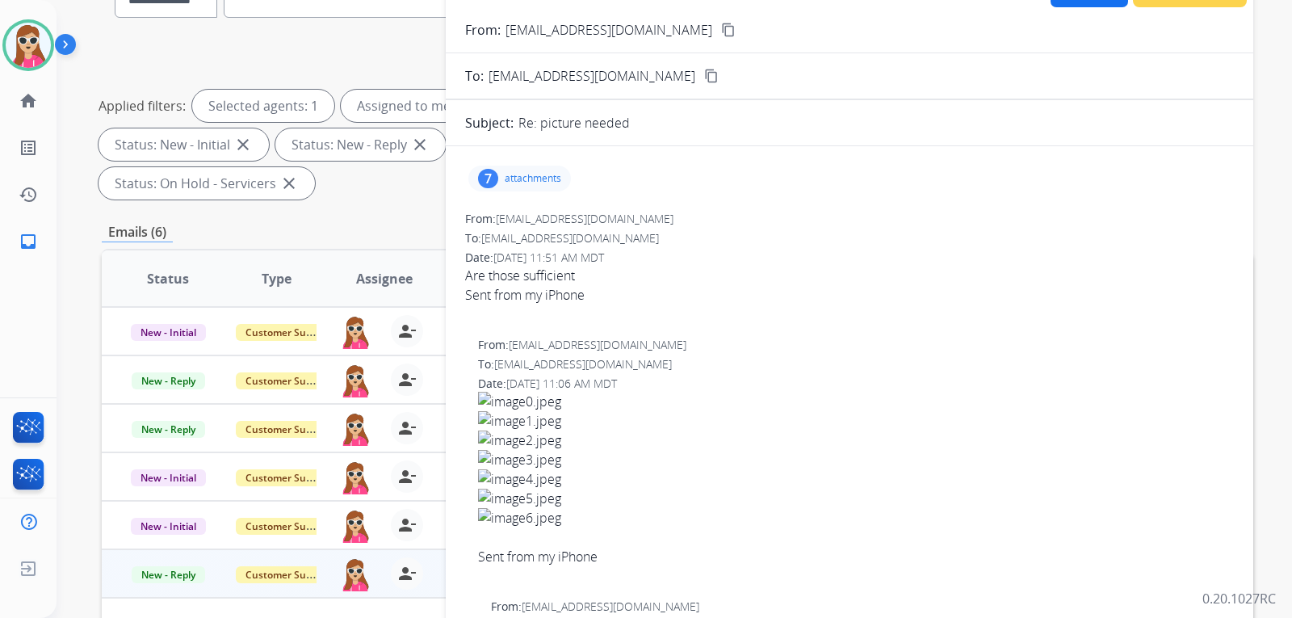
click at [537, 184] on p "attachments" at bounding box center [533, 178] width 57 height 13
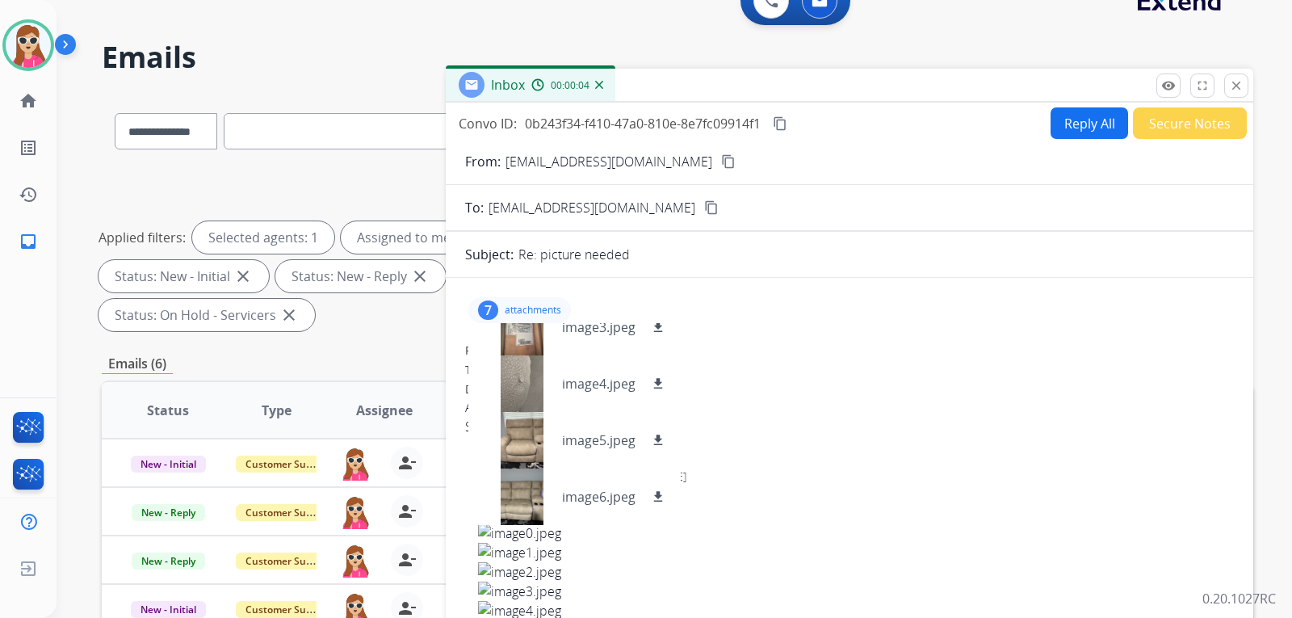
scroll to position [0, 0]
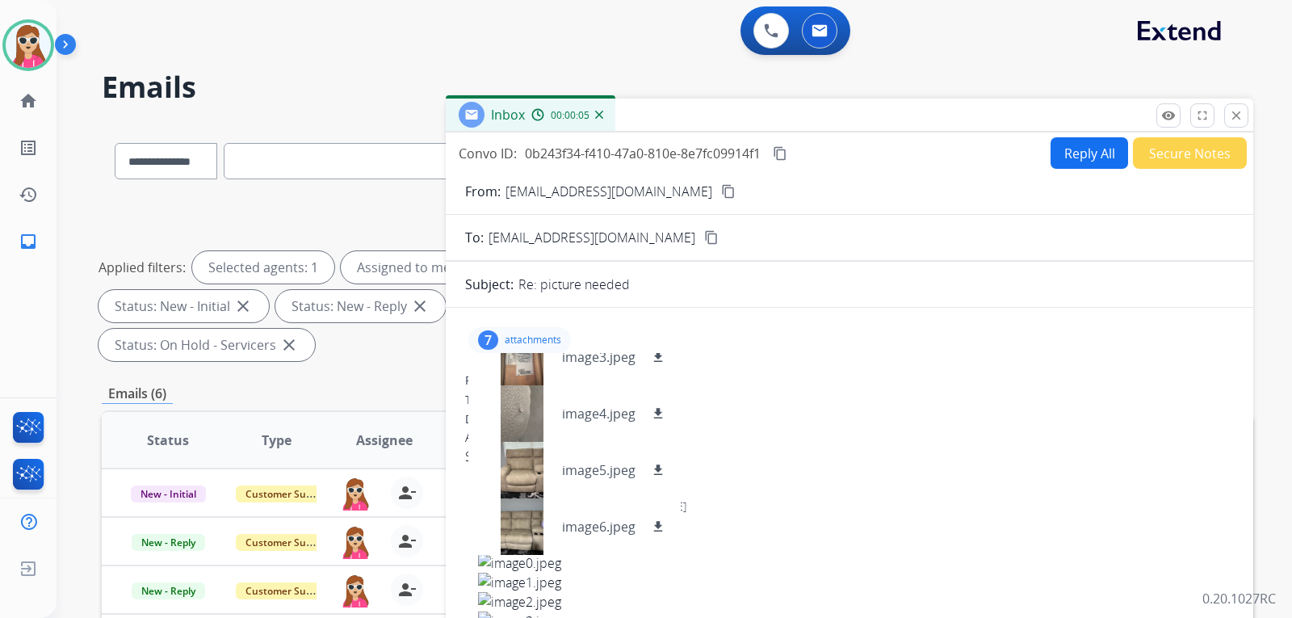
click at [721, 195] on mat-icon "content_copy" at bounding box center [728, 191] width 15 height 15
click at [1069, 148] on button "Reply All" at bounding box center [1090, 153] width 78 height 32
select select "**********"
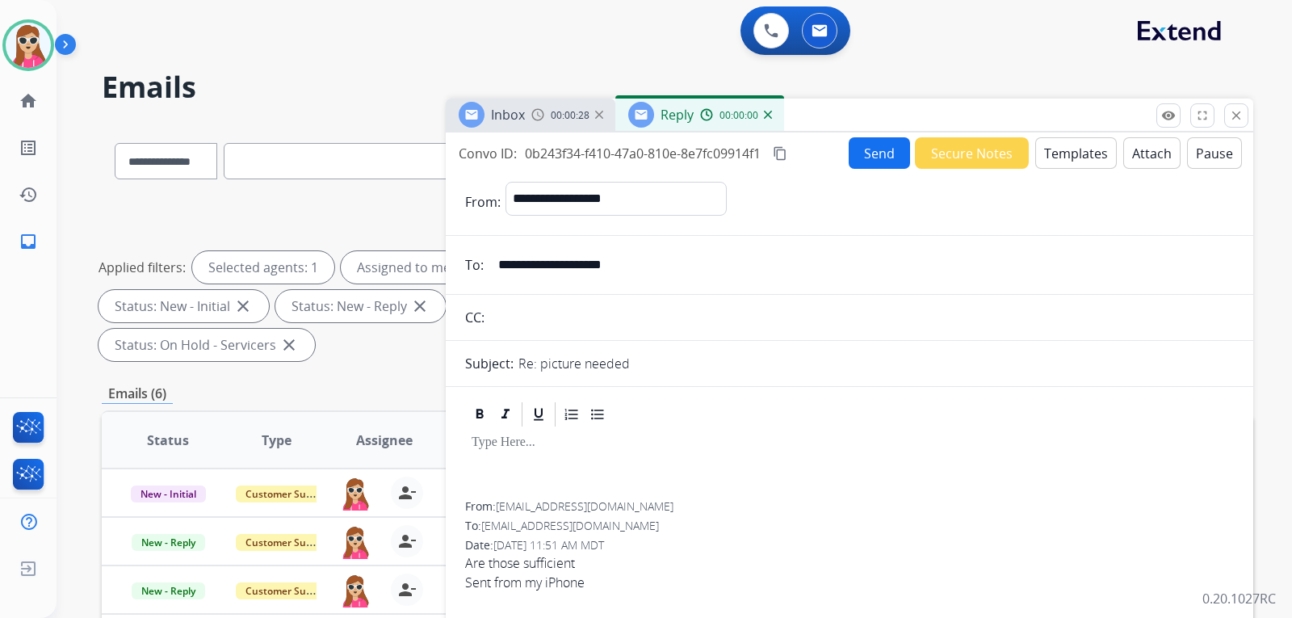
click at [1065, 166] on button "Templates" at bounding box center [1077, 153] width 82 height 32
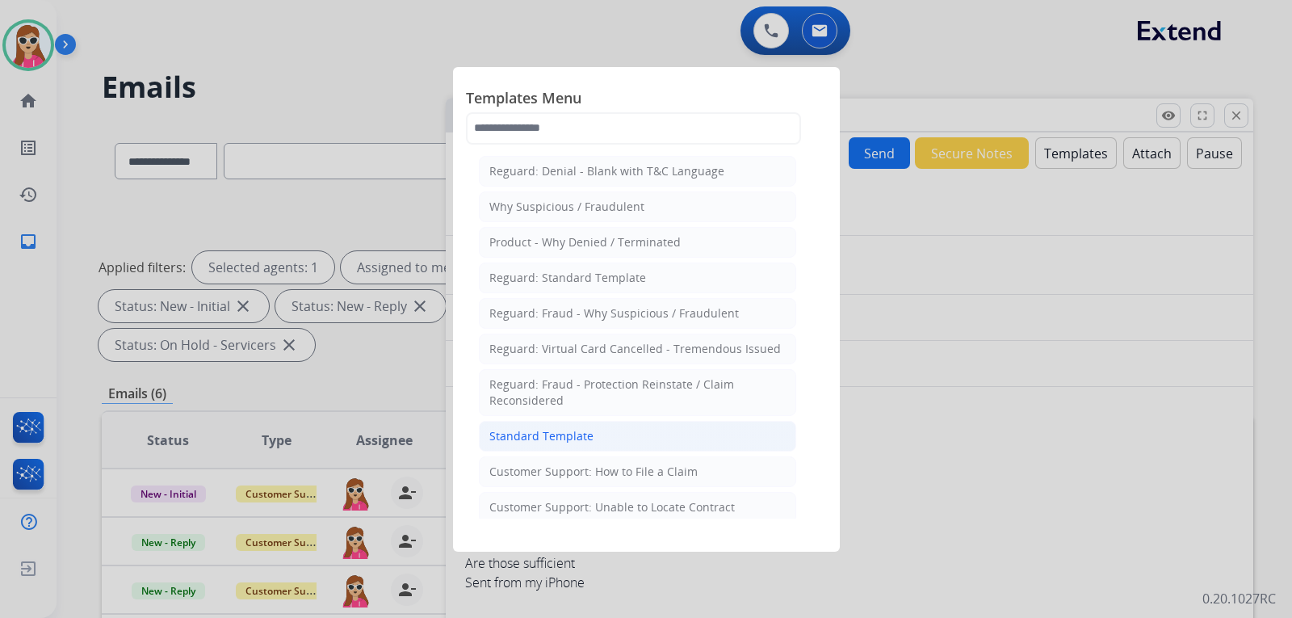
click at [568, 422] on li "Standard Template" at bounding box center [637, 436] width 317 height 31
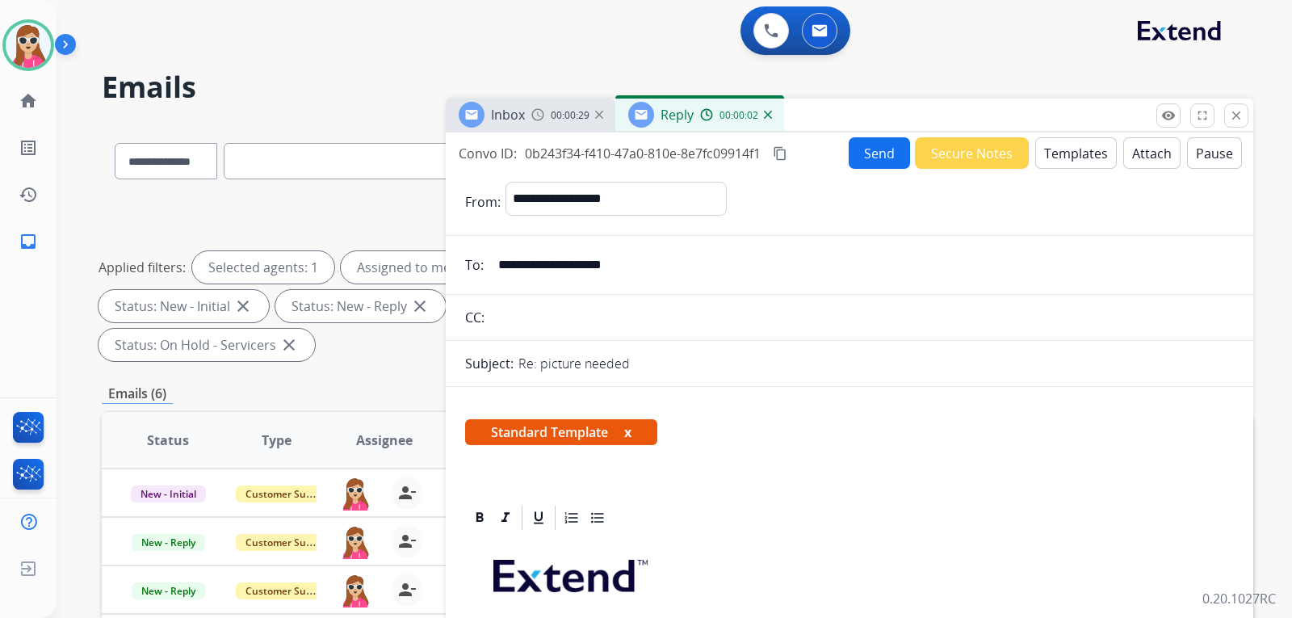
scroll to position [323, 0]
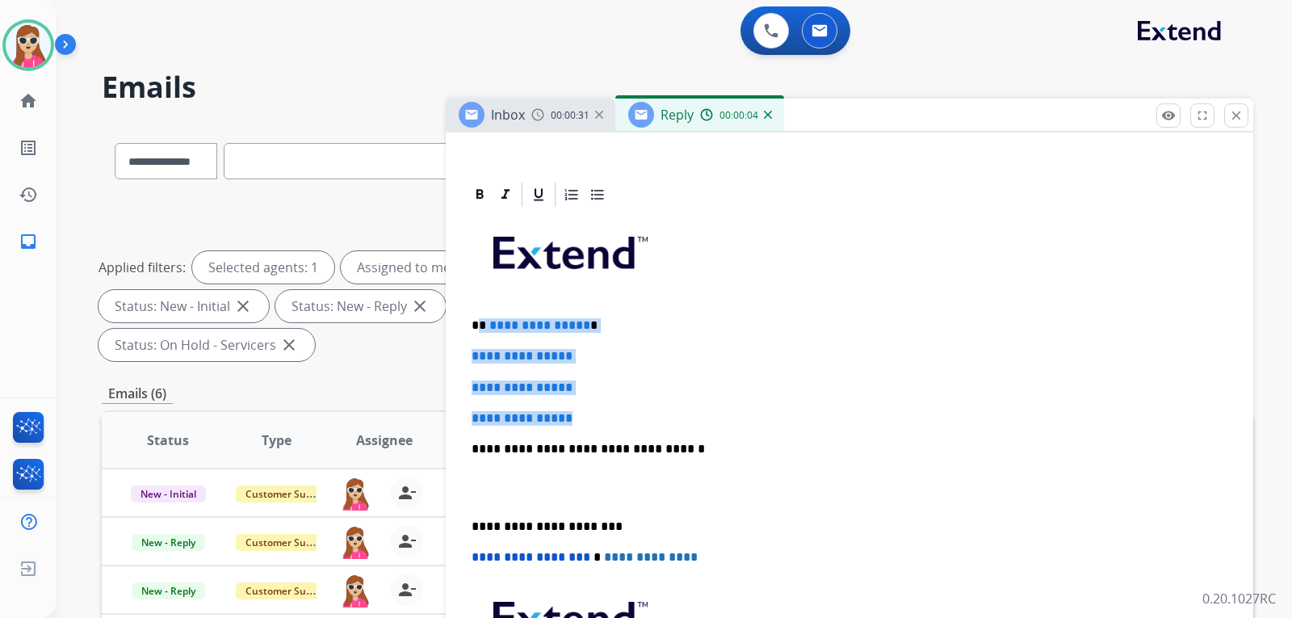
drag, startPoint x: 481, startPoint y: 322, endPoint x: 592, endPoint y: 409, distance: 141.6
click at [592, 409] on div "**********" at bounding box center [849, 487] width 769 height 556
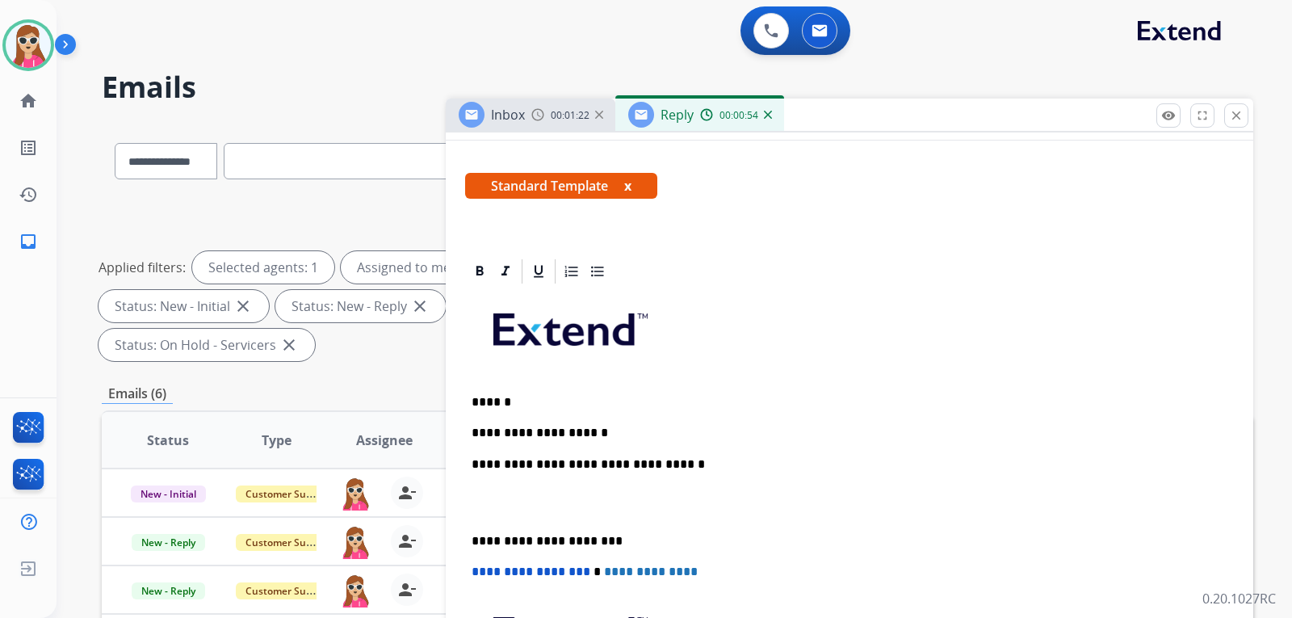
scroll to position [242, 0]
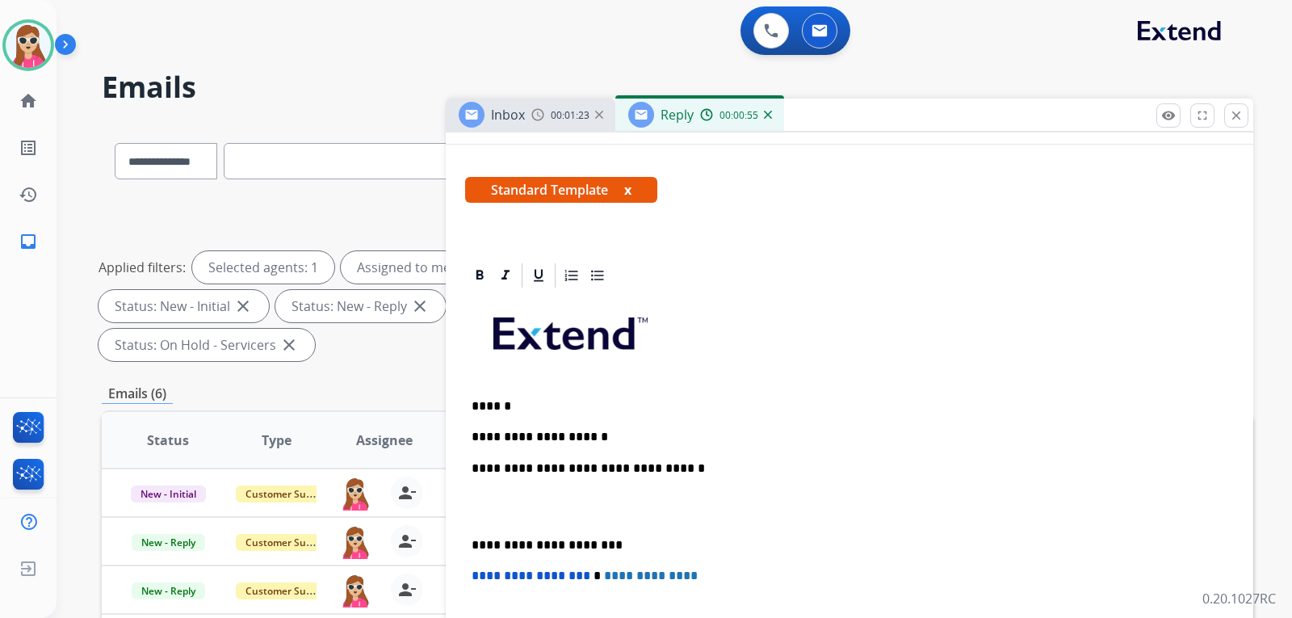
click at [522, 408] on p "******" at bounding box center [843, 406] width 743 height 15
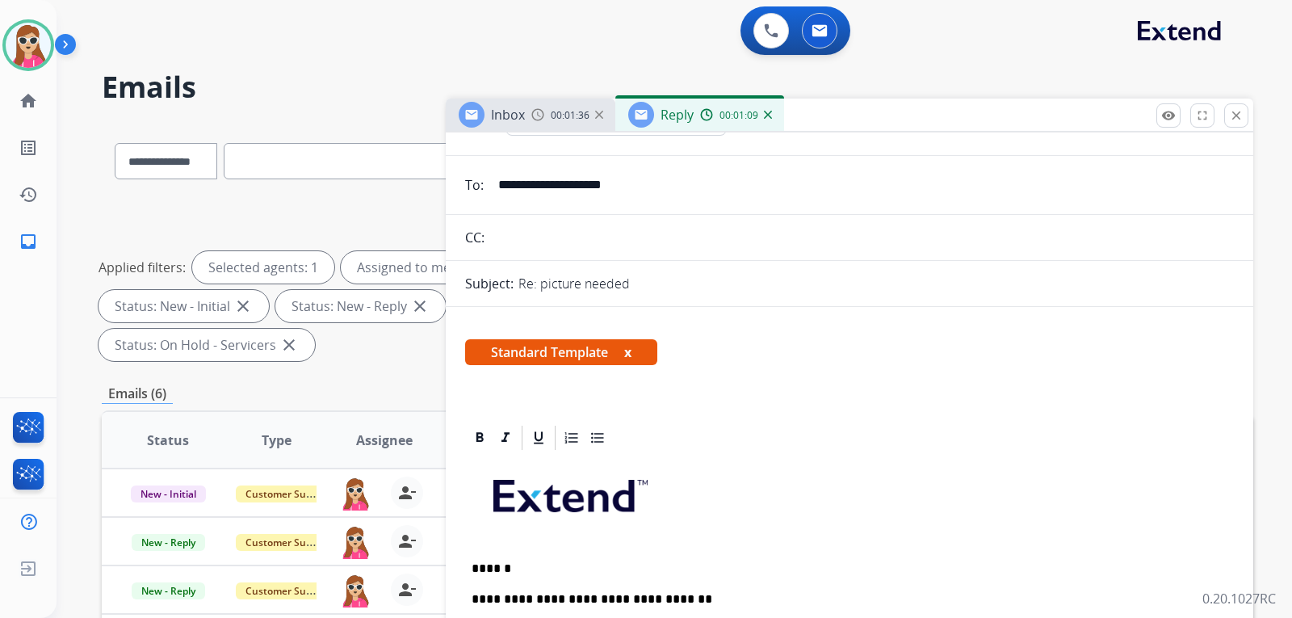
scroll to position [0, 0]
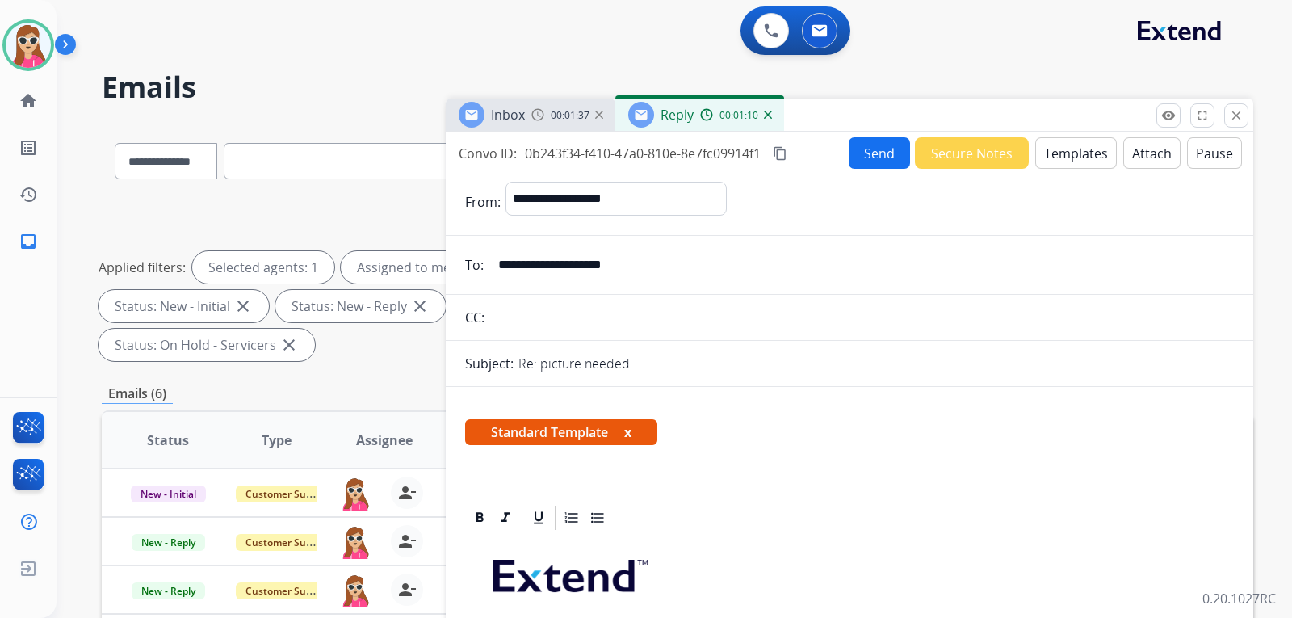
click at [886, 164] on button "Send" at bounding box center [879, 153] width 61 height 32
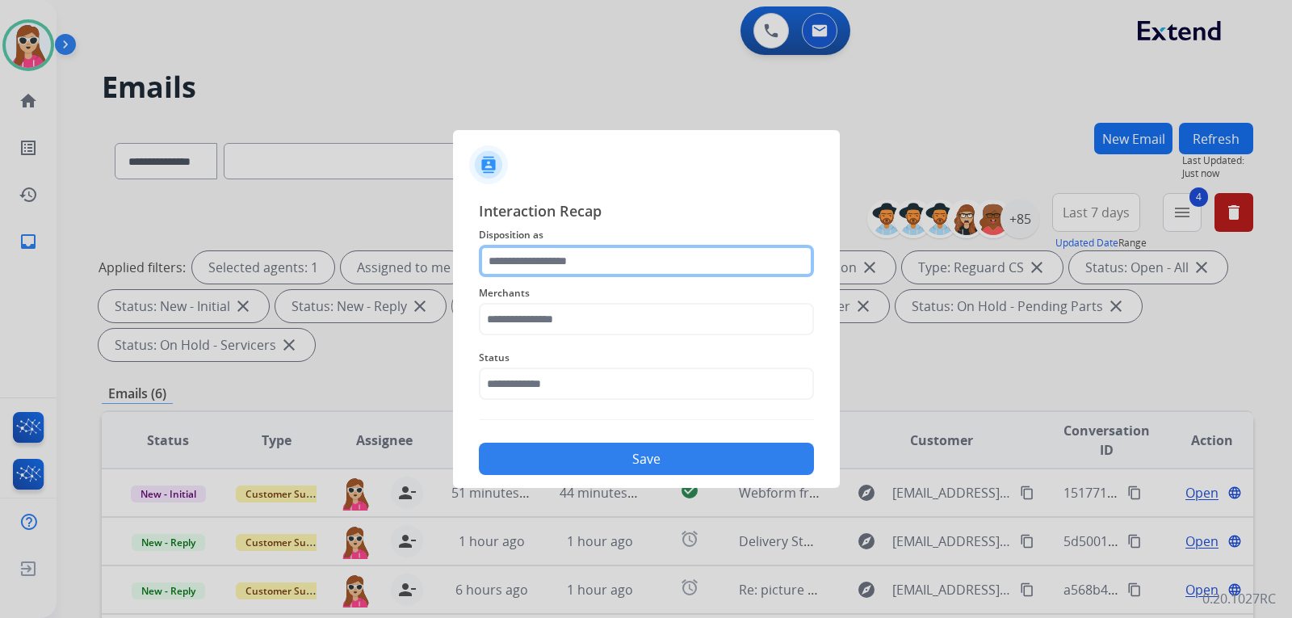
click at [569, 258] on input "text" at bounding box center [646, 261] width 335 height 32
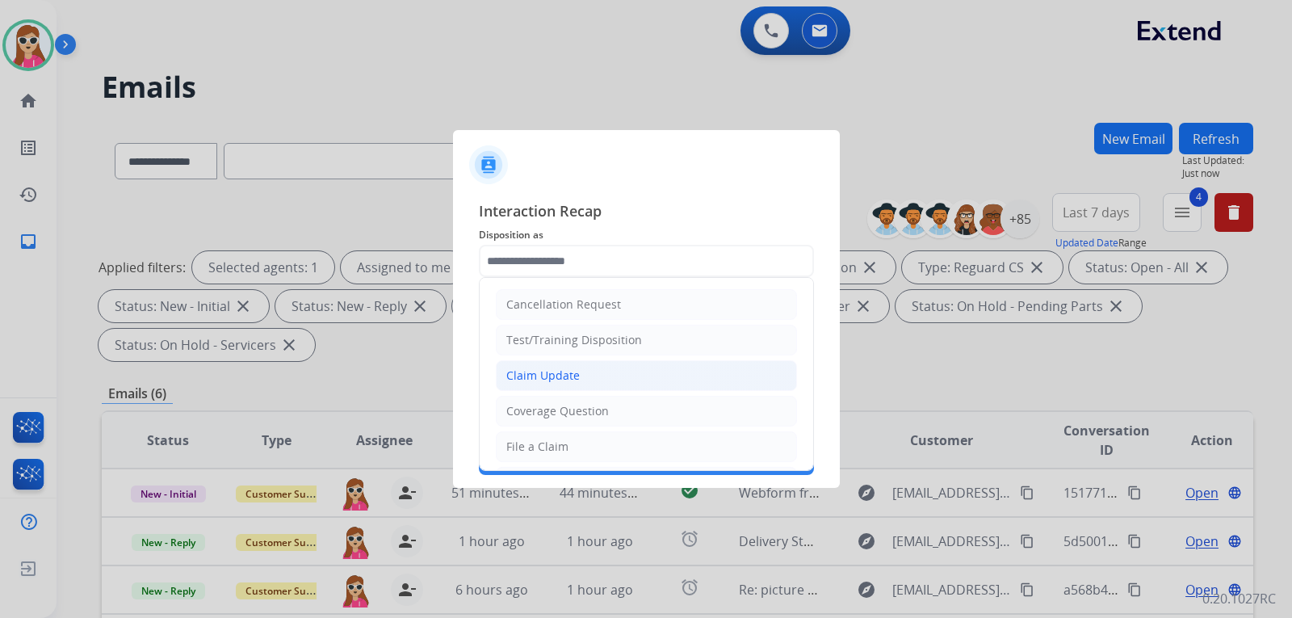
click at [574, 372] on div "Claim Update" at bounding box center [543, 376] width 74 height 16
type input "**********"
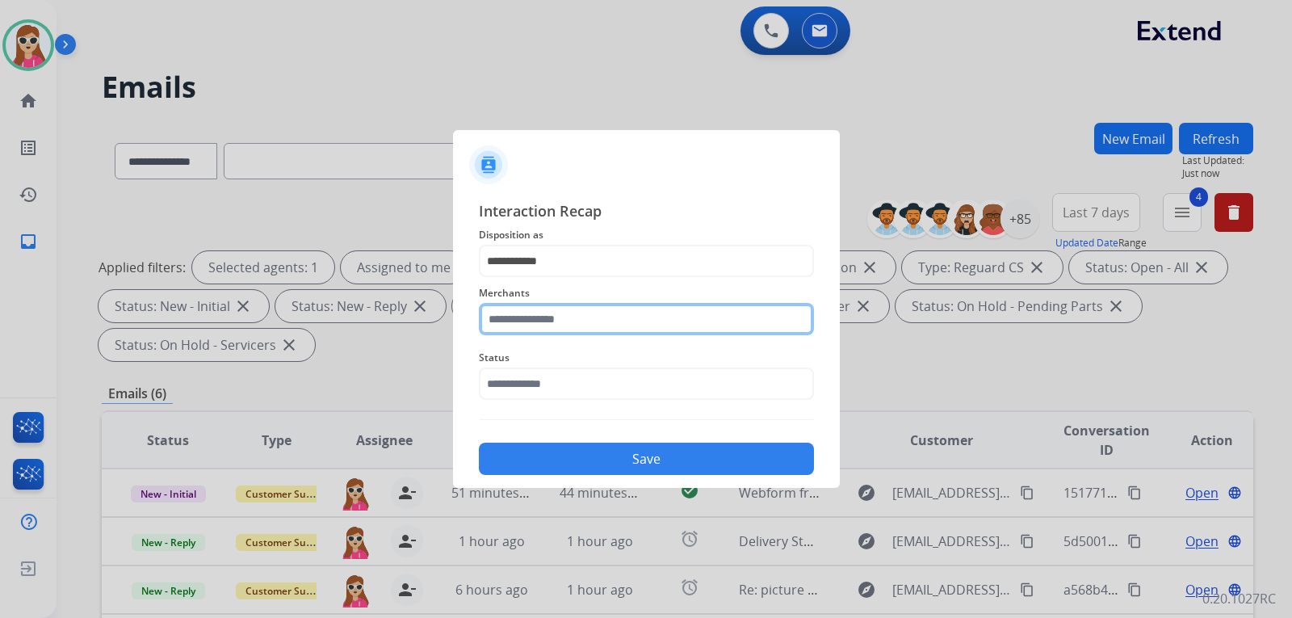
click at [582, 313] on input "text" at bounding box center [646, 319] width 335 height 32
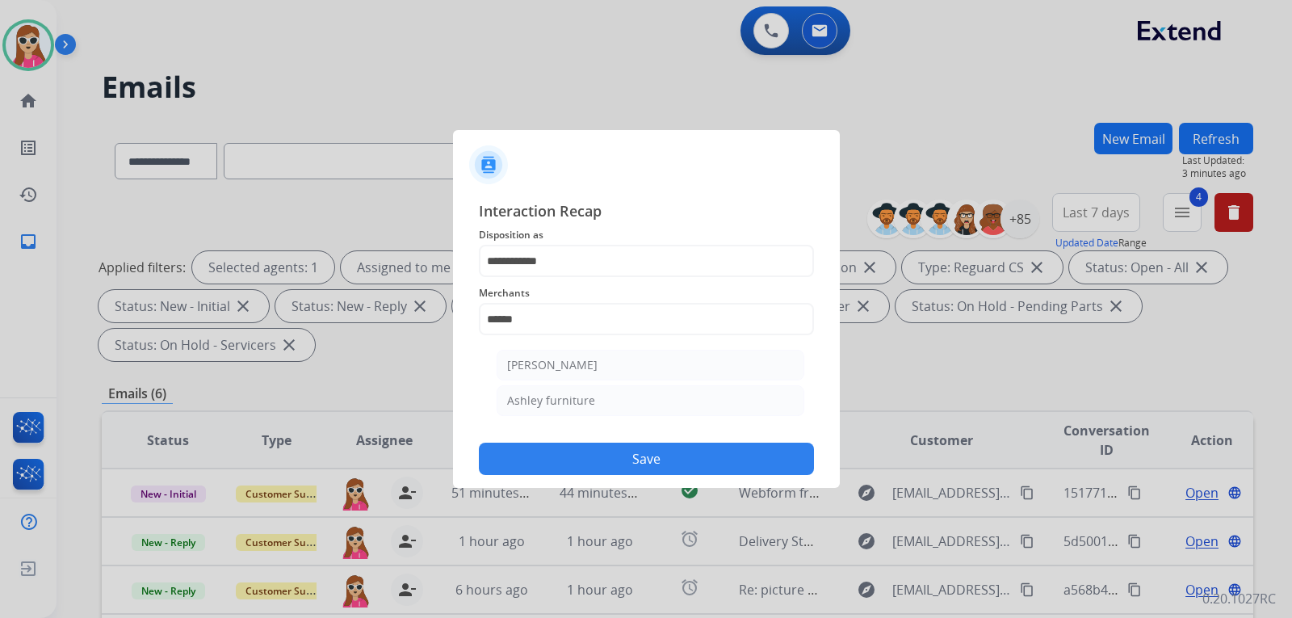
click at [572, 396] on div "Ashley furniture" at bounding box center [551, 401] width 88 height 16
type input "**********"
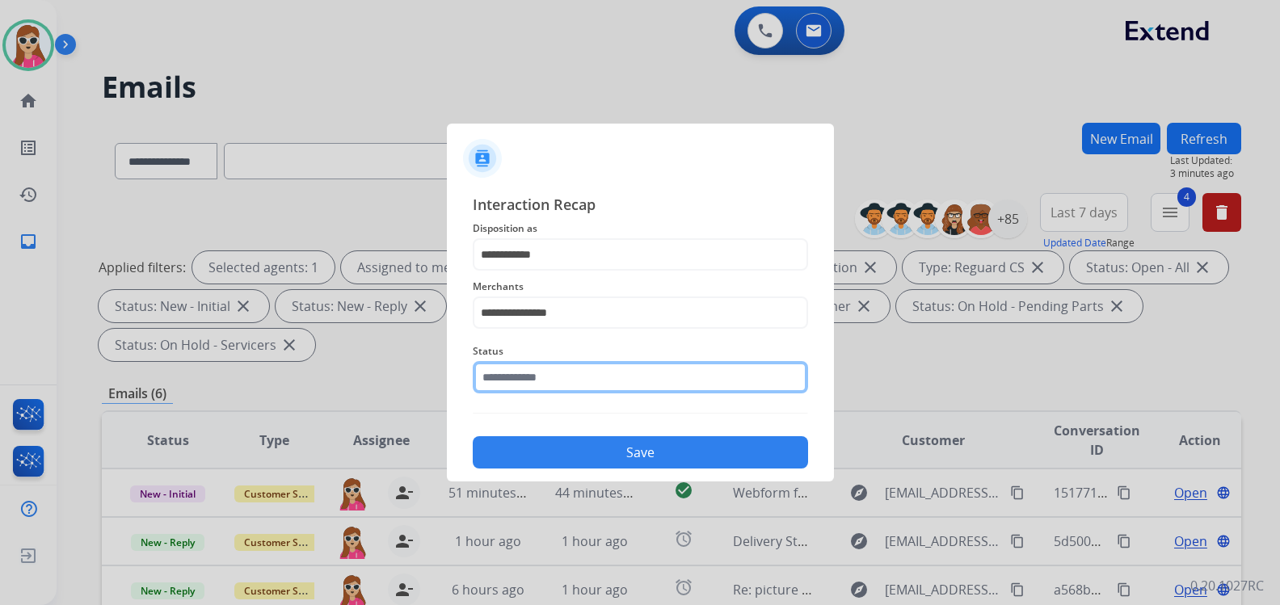
click at [573, 387] on input "text" at bounding box center [640, 377] width 335 height 32
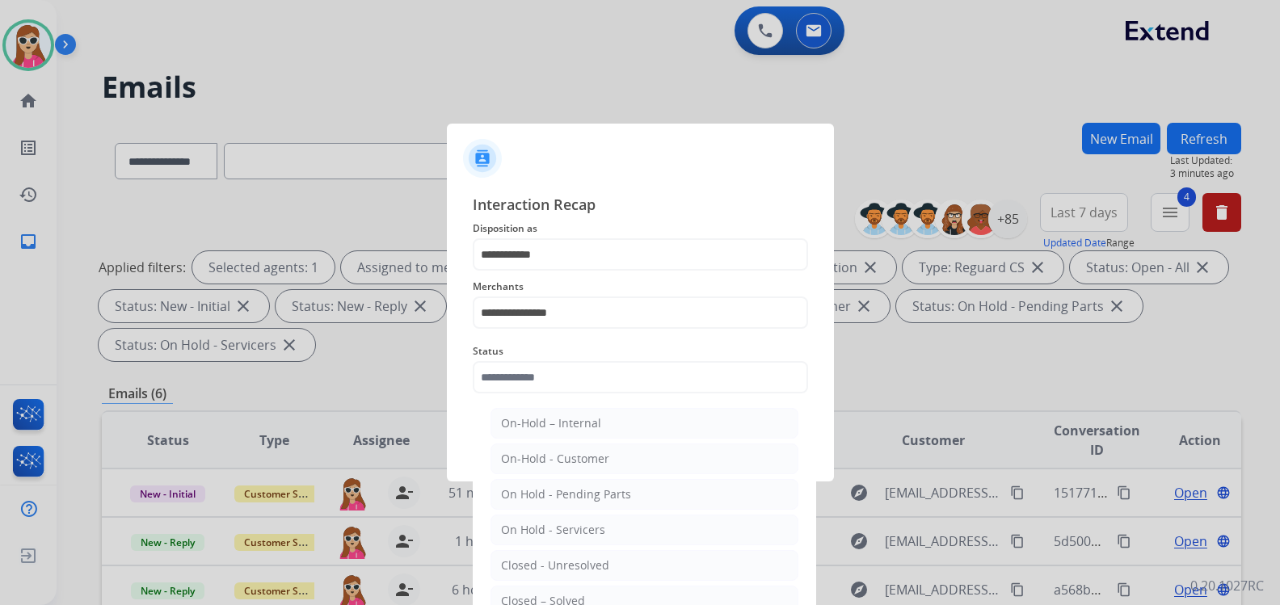
click at [574, 590] on li "Closed – Solved" at bounding box center [644, 601] width 308 height 31
type input "**********"
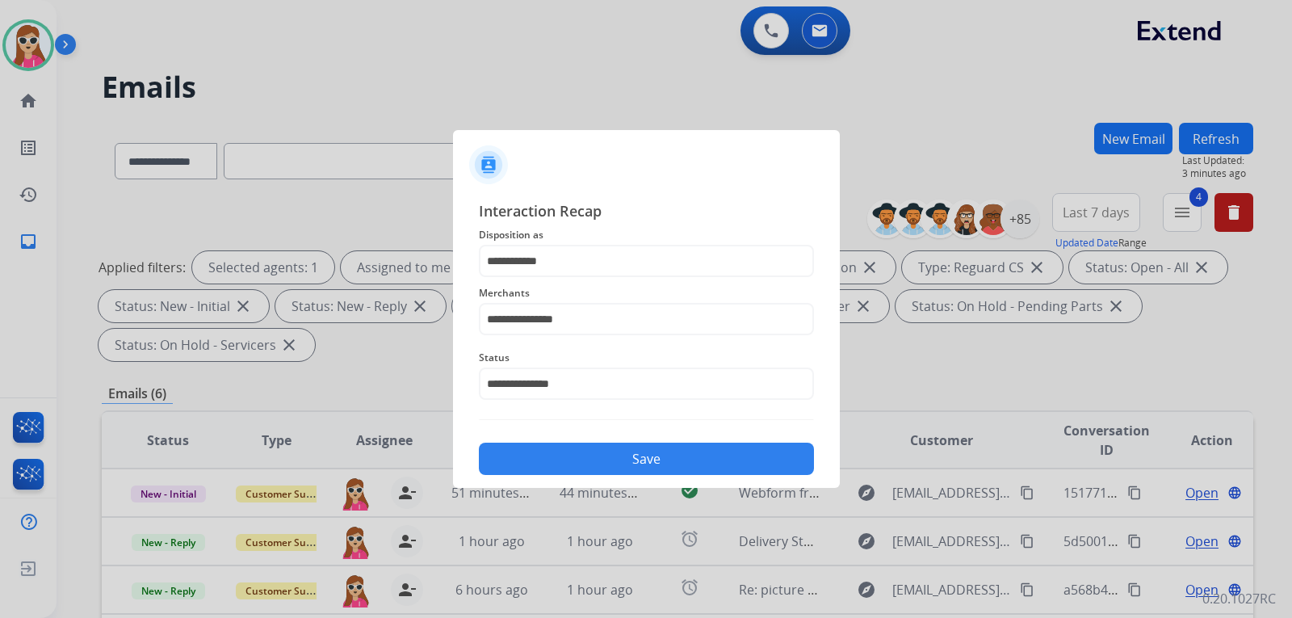
click at [581, 465] on button "Save" at bounding box center [646, 459] width 335 height 32
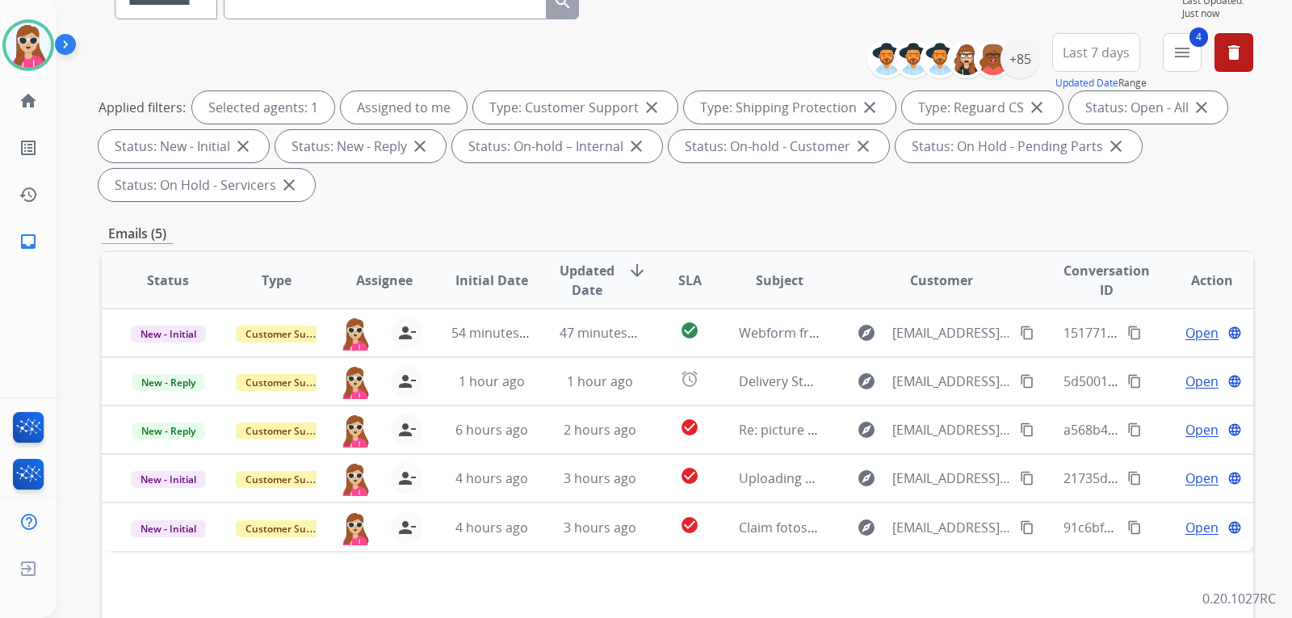
scroll to position [404, 0]
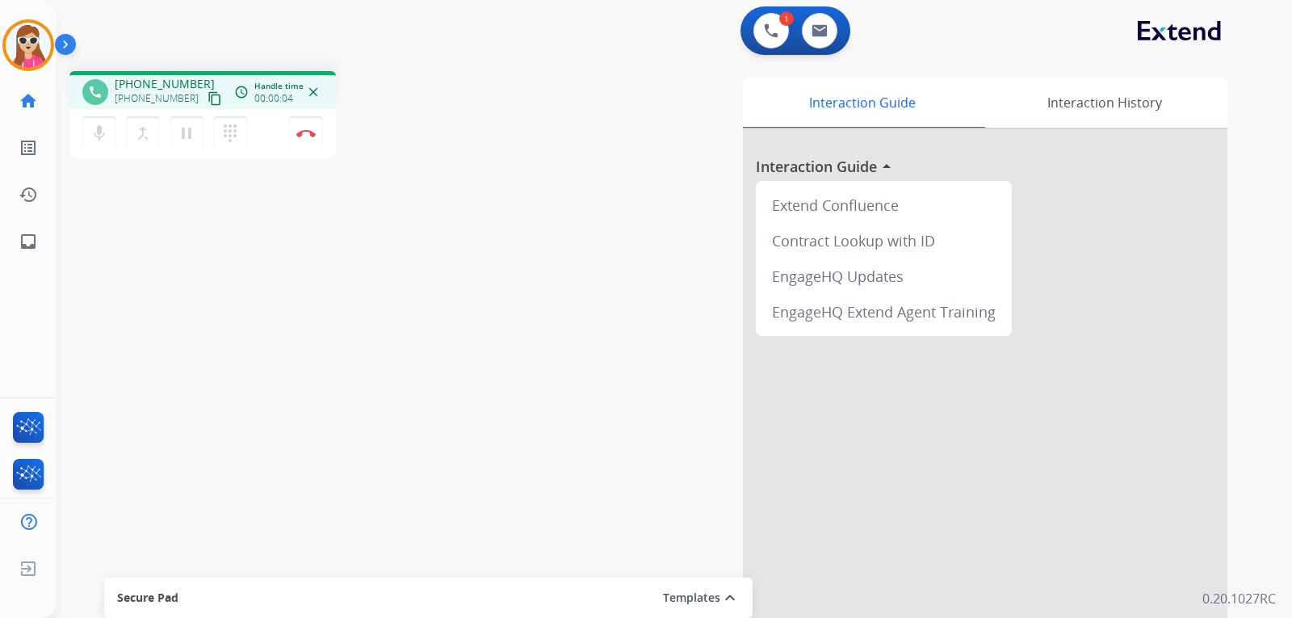
click at [208, 94] on mat-icon "content_copy" at bounding box center [215, 98] width 15 height 15
click at [310, 132] on img at bounding box center [305, 133] width 19 height 8
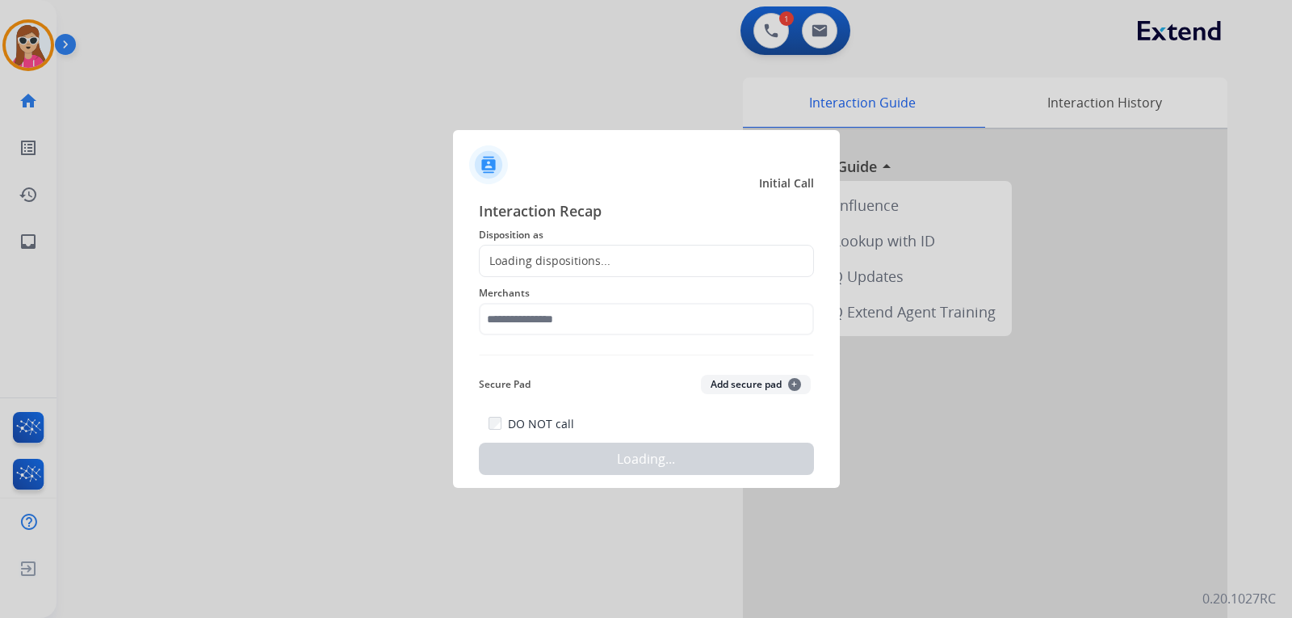
click at [579, 260] on div "Loading dispositions..." at bounding box center [545, 261] width 131 height 16
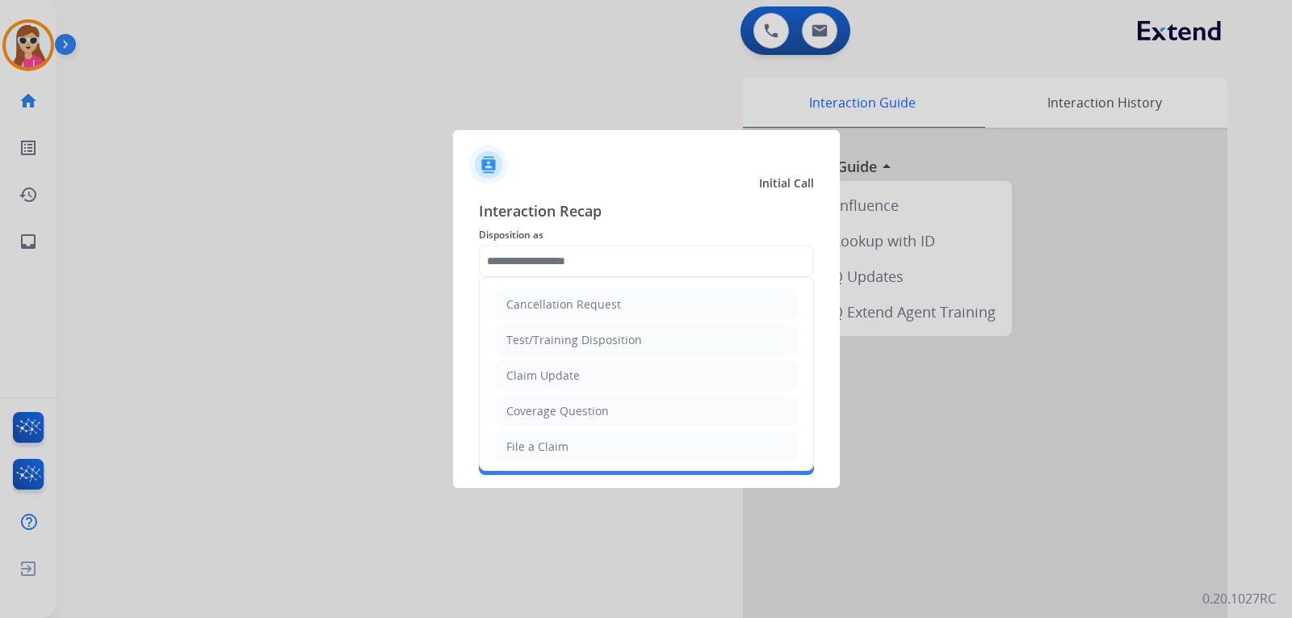
click at [569, 258] on input "text" at bounding box center [646, 261] width 335 height 32
click at [576, 401] on li "Coverage Question" at bounding box center [646, 411] width 301 height 31
type input "**********"
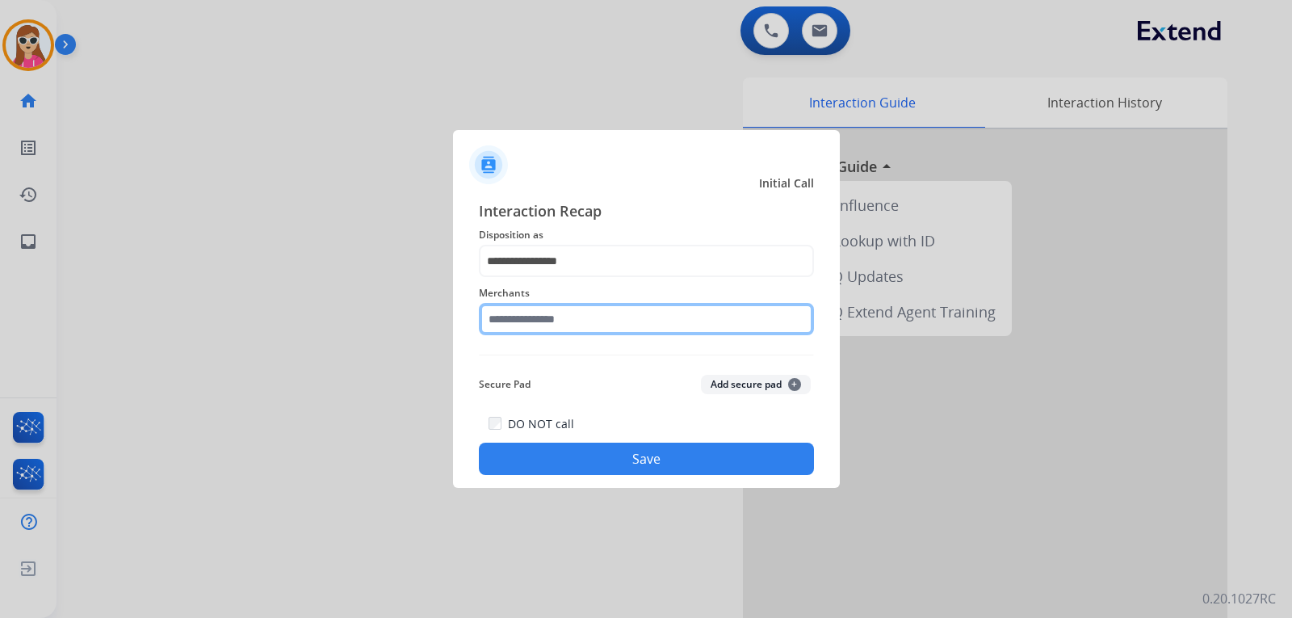
click at [576, 315] on input "text" at bounding box center [646, 319] width 335 height 32
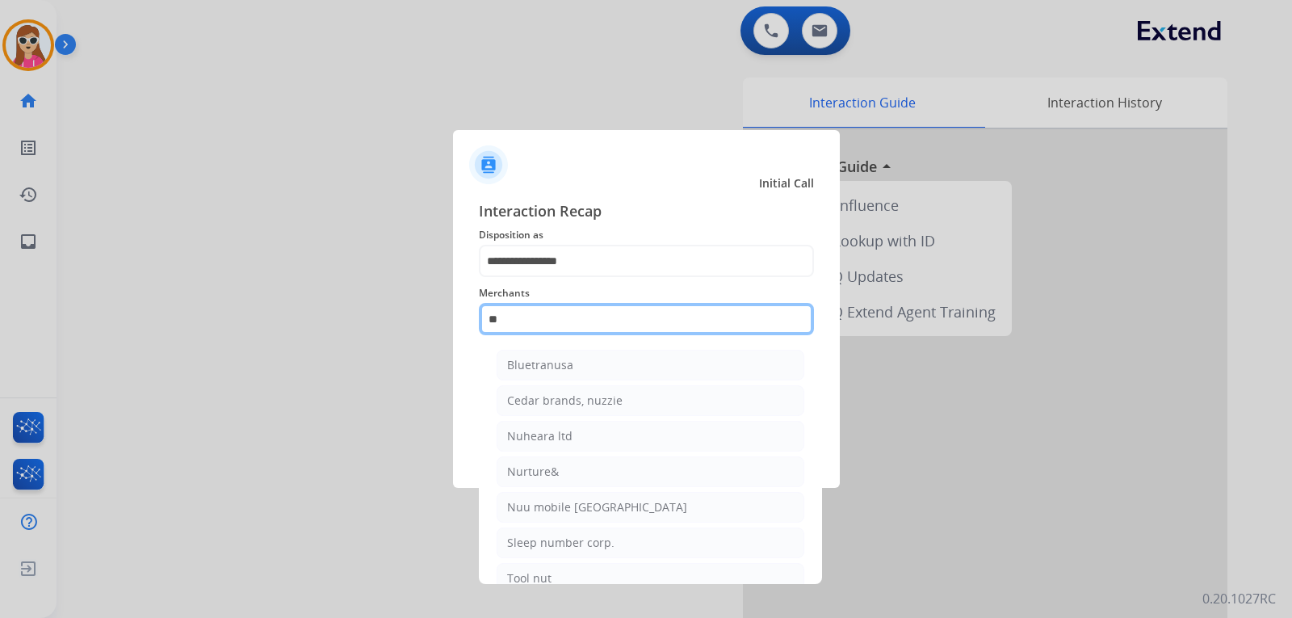
type input "*"
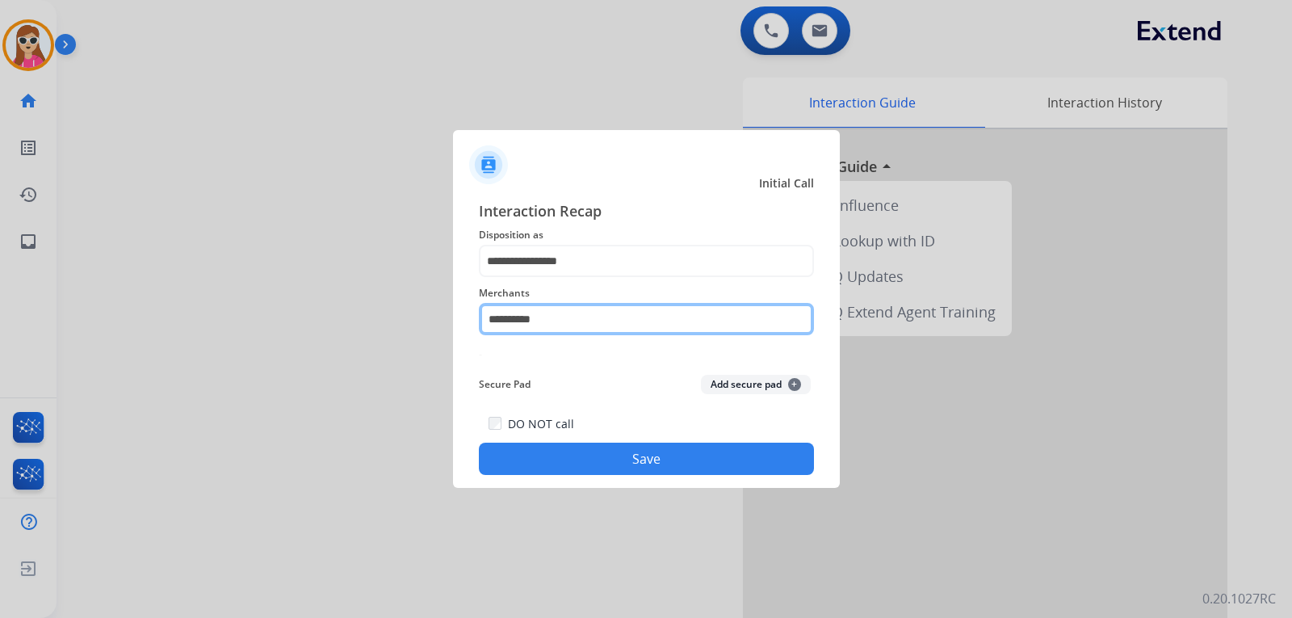
click at [513, 322] on input "**********" at bounding box center [646, 319] width 335 height 32
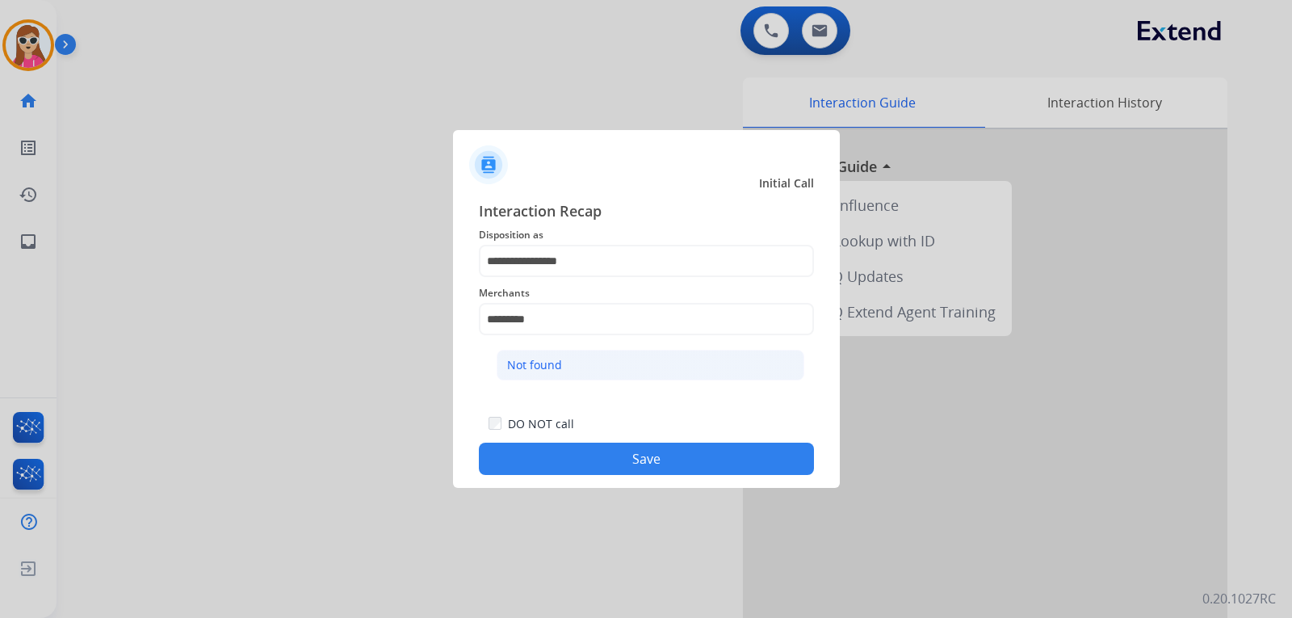
click at [645, 365] on li "Not found" at bounding box center [651, 365] width 308 height 31
type input "*********"
click at [632, 462] on button "Save" at bounding box center [646, 459] width 335 height 32
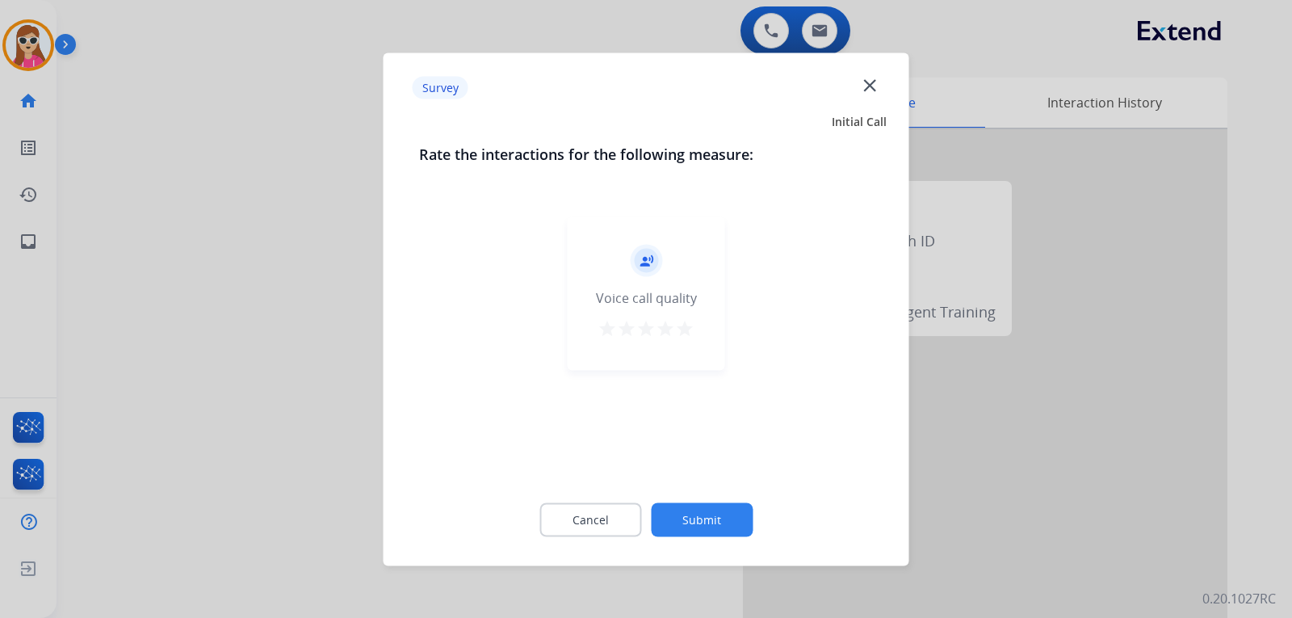
click at [683, 343] on div "record_voice_over Voice call quality star star star star star" at bounding box center [647, 292] width 158 height 153
drag, startPoint x: 683, startPoint y: 331, endPoint x: 670, endPoint y: 340, distance: 15.7
click at [677, 337] on mat-icon "star" at bounding box center [684, 327] width 19 height 19
click at [716, 526] on button "Submit" at bounding box center [702, 519] width 102 height 34
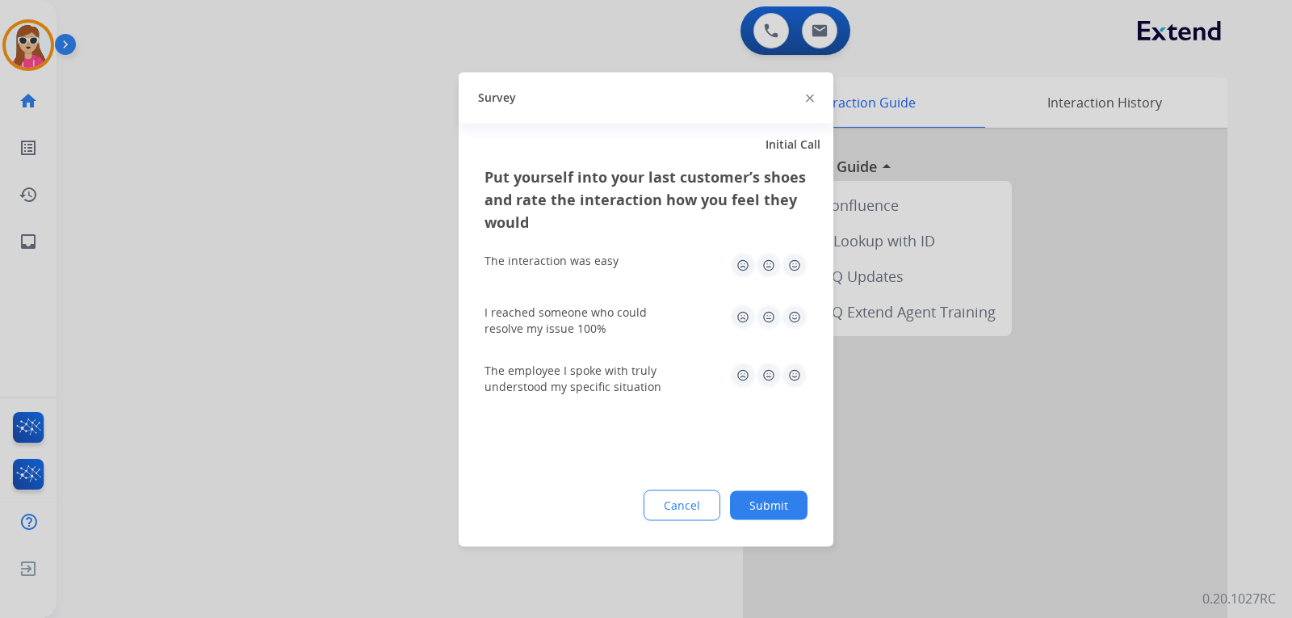
click at [804, 267] on img at bounding box center [795, 265] width 26 height 26
click at [802, 317] on img at bounding box center [795, 317] width 26 height 26
click at [804, 376] on img at bounding box center [795, 375] width 26 height 26
click at [784, 495] on button "Submit" at bounding box center [769, 504] width 78 height 29
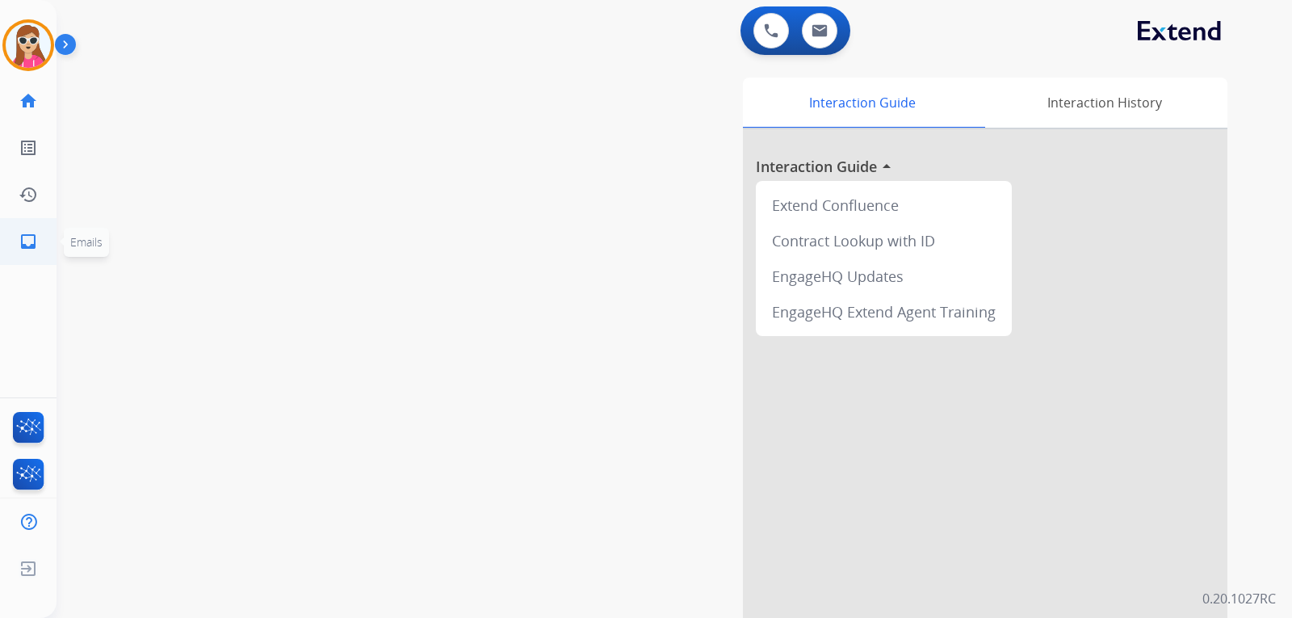
click at [38, 250] on link "inbox Emails" at bounding box center [28, 241] width 45 height 45
select select "**********"
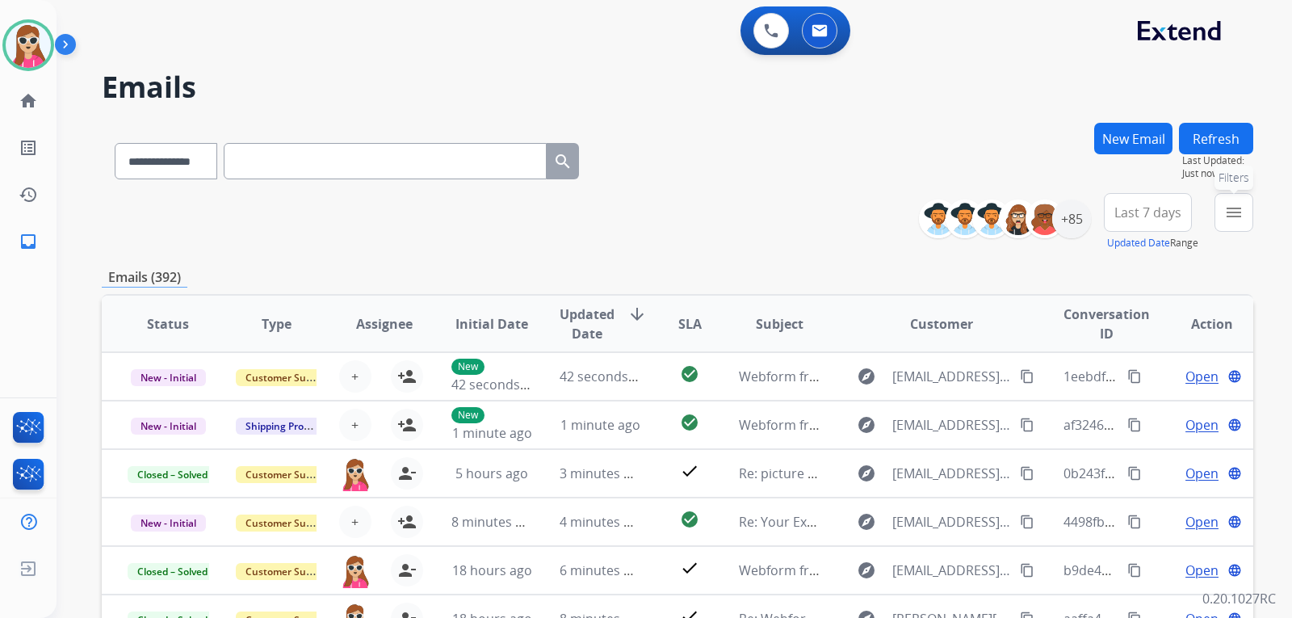
click at [1236, 206] on mat-icon "menu" at bounding box center [1234, 212] width 19 height 19
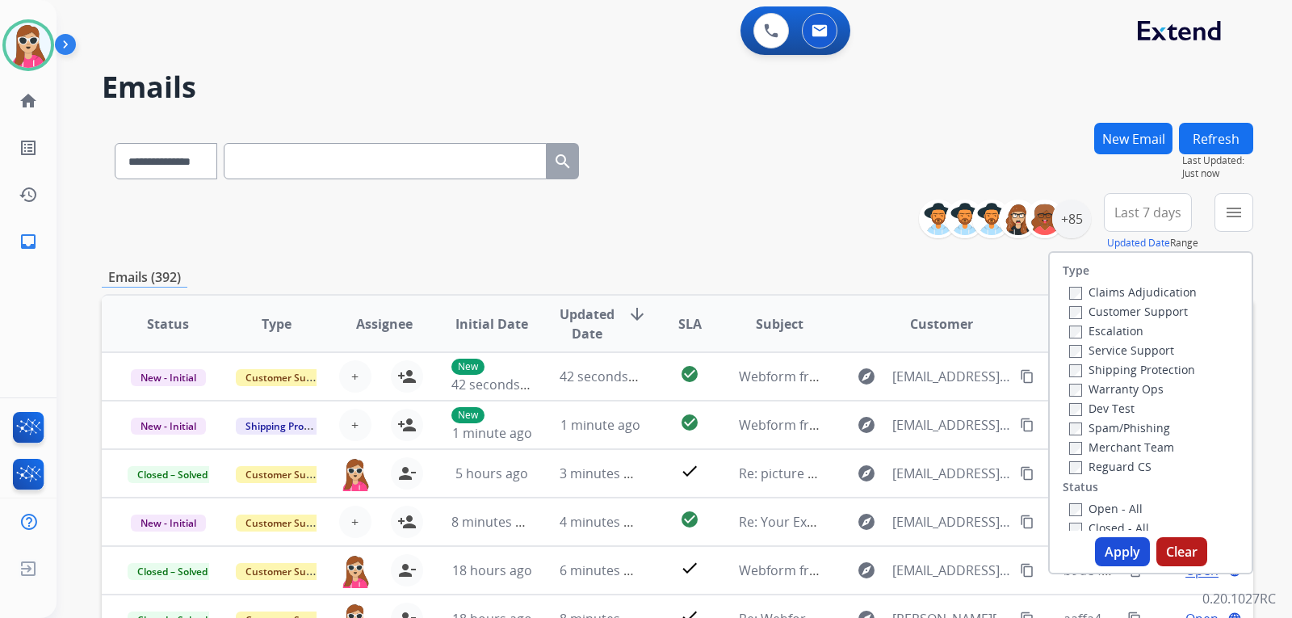
click at [1107, 311] on label "Customer Support" at bounding box center [1129, 311] width 119 height 15
click at [1113, 366] on label "Shipping Protection" at bounding box center [1133, 369] width 126 height 15
drag, startPoint x: 1107, startPoint y: 465, endPoint x: 1107, endPoint y: 473, distance: 8.1
click at [1107, 471] on label "Reguard CS" at bounding box center [1111, 466] width 82 height 15
click at [1118, 513] on label "Open - All" at bounding box center [1107, 508] width 74 height 15
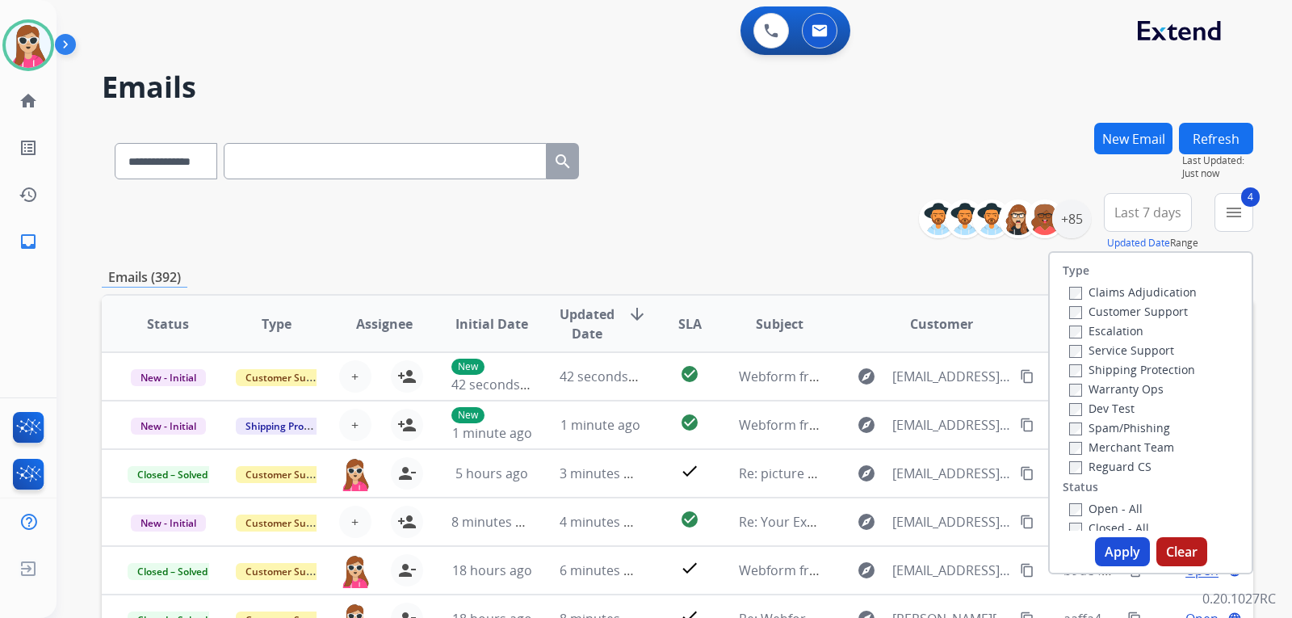
click at [1110, 556] on button "Apply" at bounding box center [1122, 551] width 55 height 29
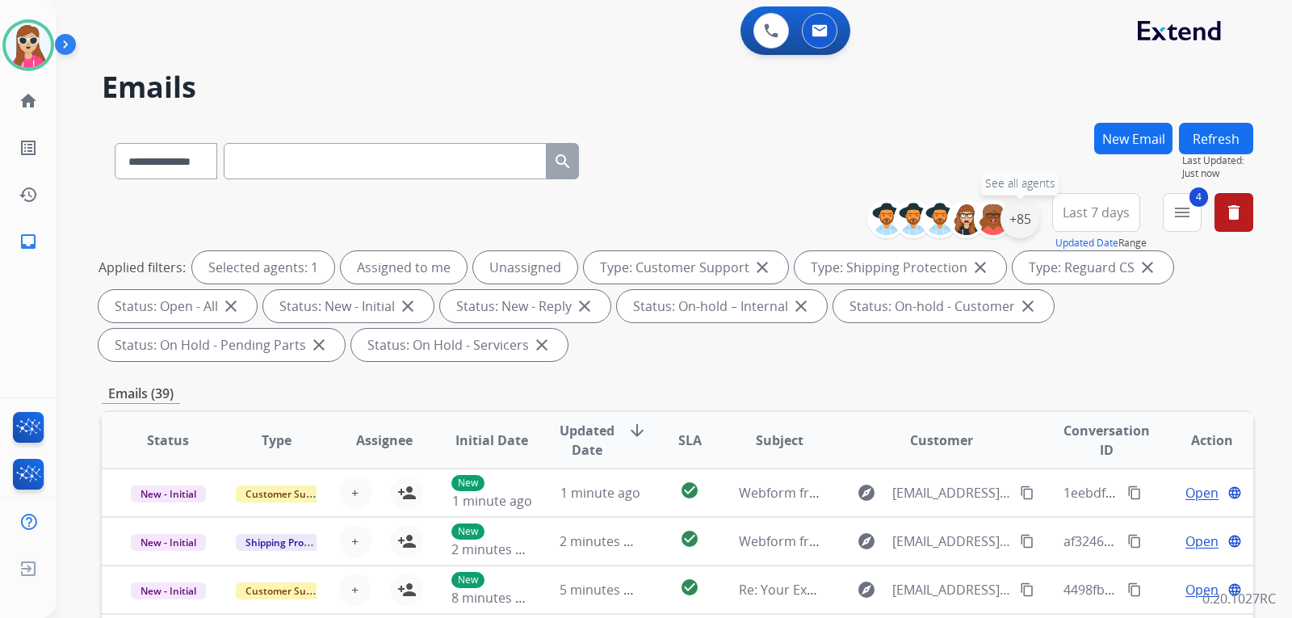
click at [1015, 224] on div "+85" at bounding box center [1020, 219] width 39 height 39
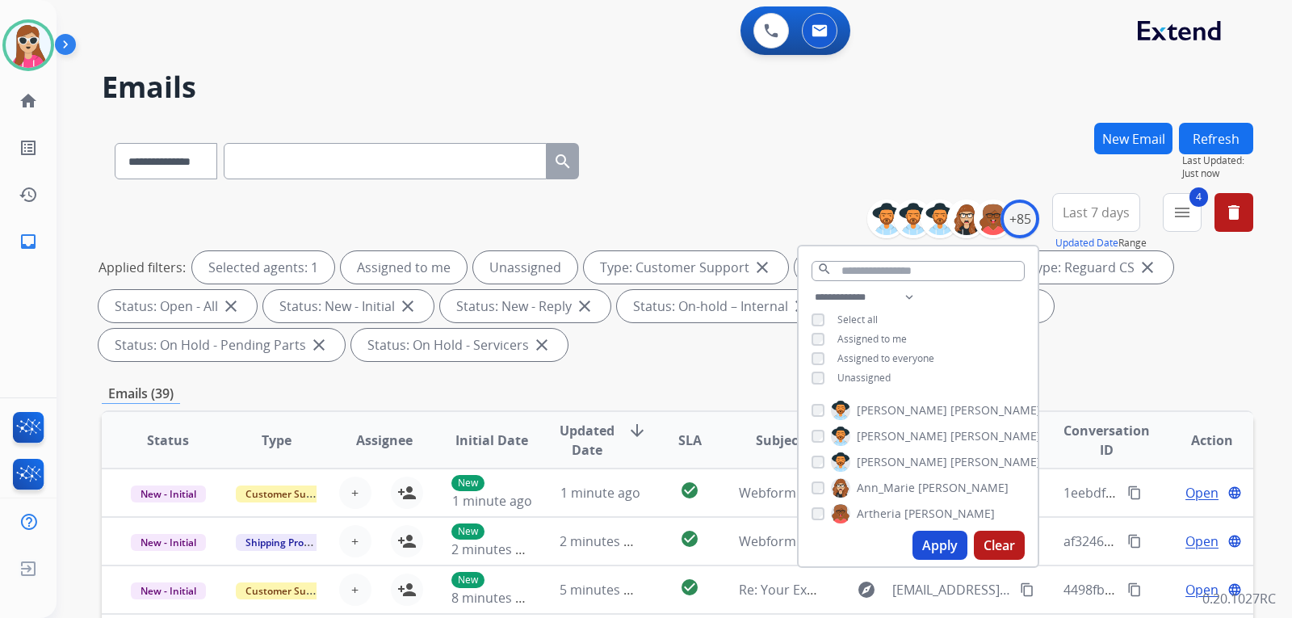
click at [878, 375] on span "Unassigned" at bounding box center [864, 378] width 53 height 14
click at [935, 543] on button "Apply" at bounding box center [940, 545] width 55 height 29
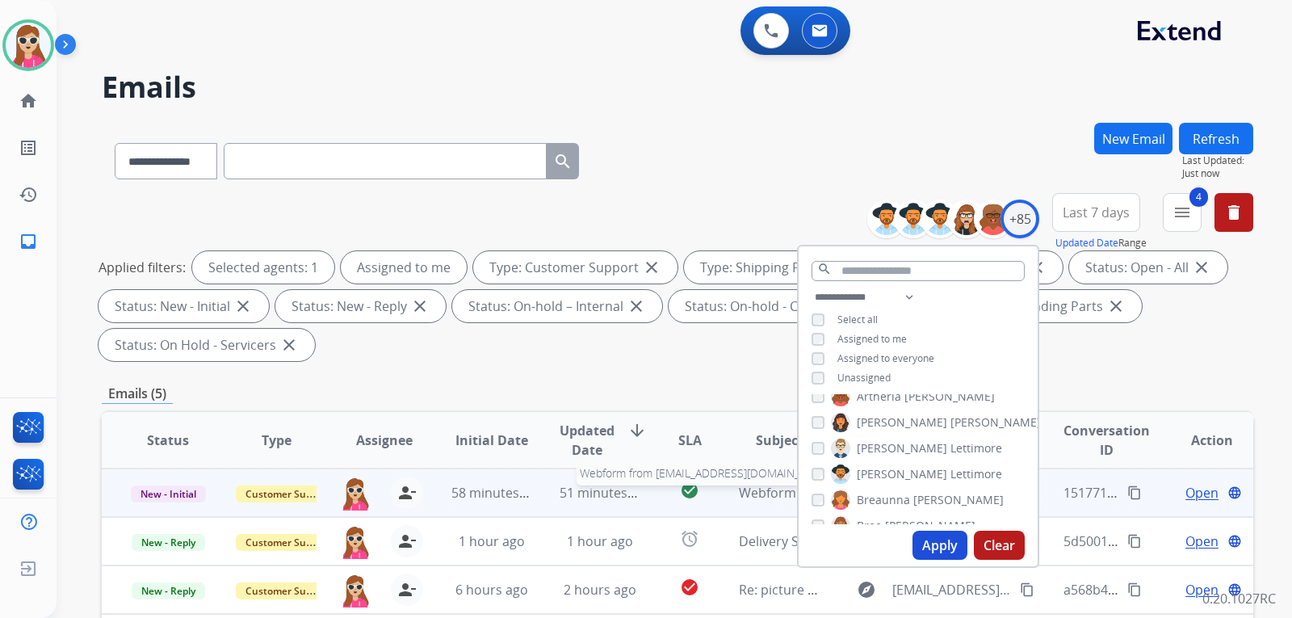
scroll to position [323, 0]
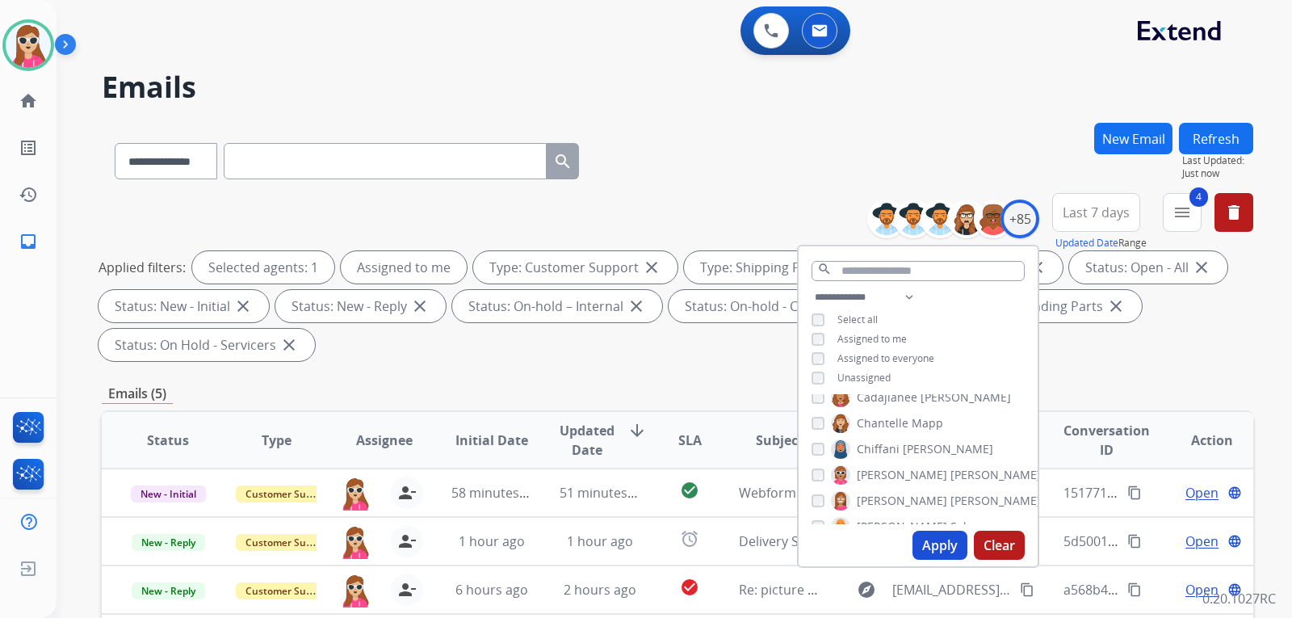
click at [640, 368] on div "**********" at bounding box center [678, 579] width 1152 height 913
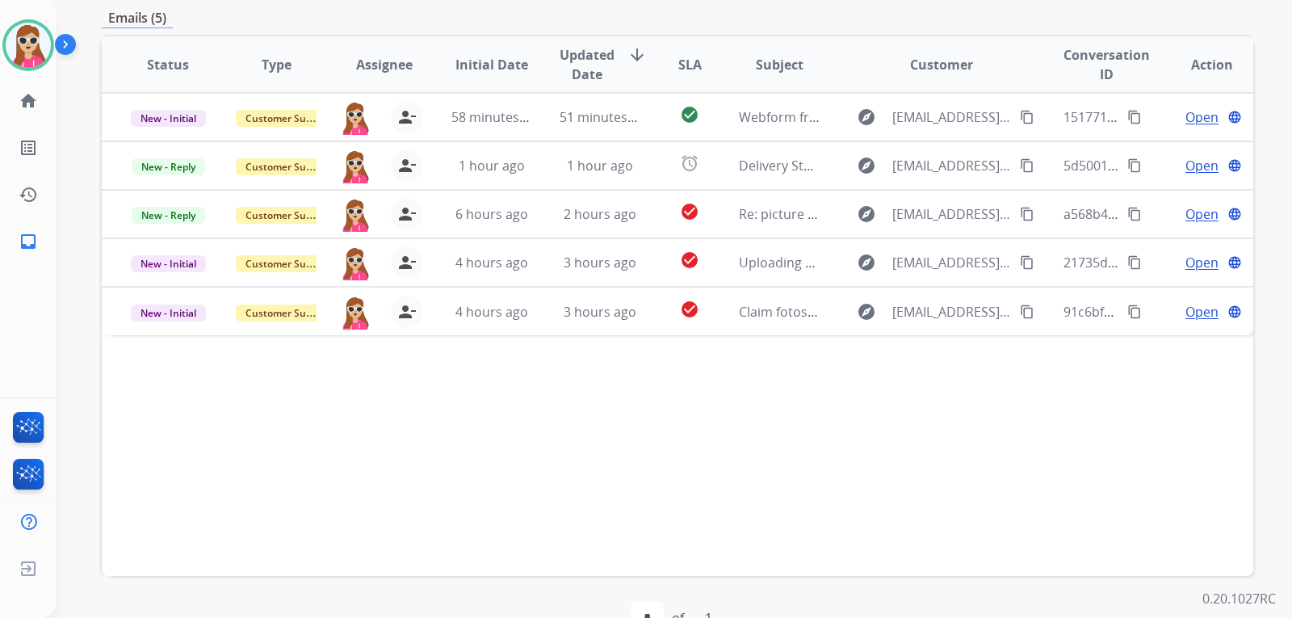
scroll to position [404, 0]
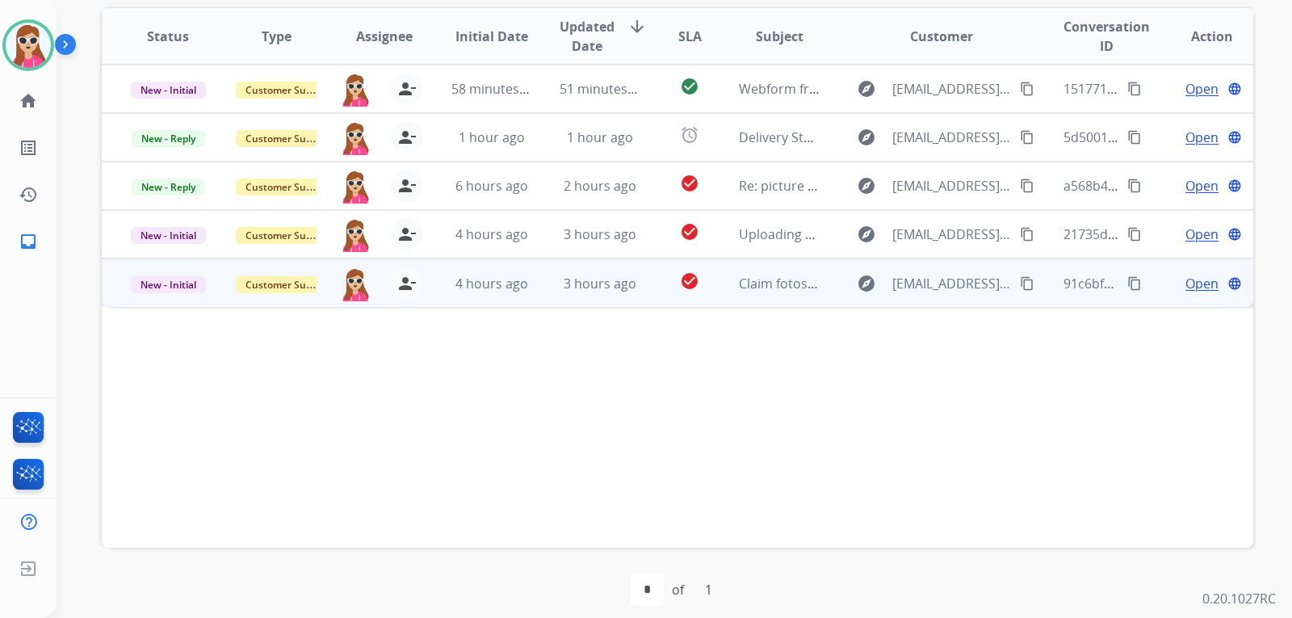
click at [647, 295] on td "check_circle" at bounding box center [677, 282] width 72 height 48
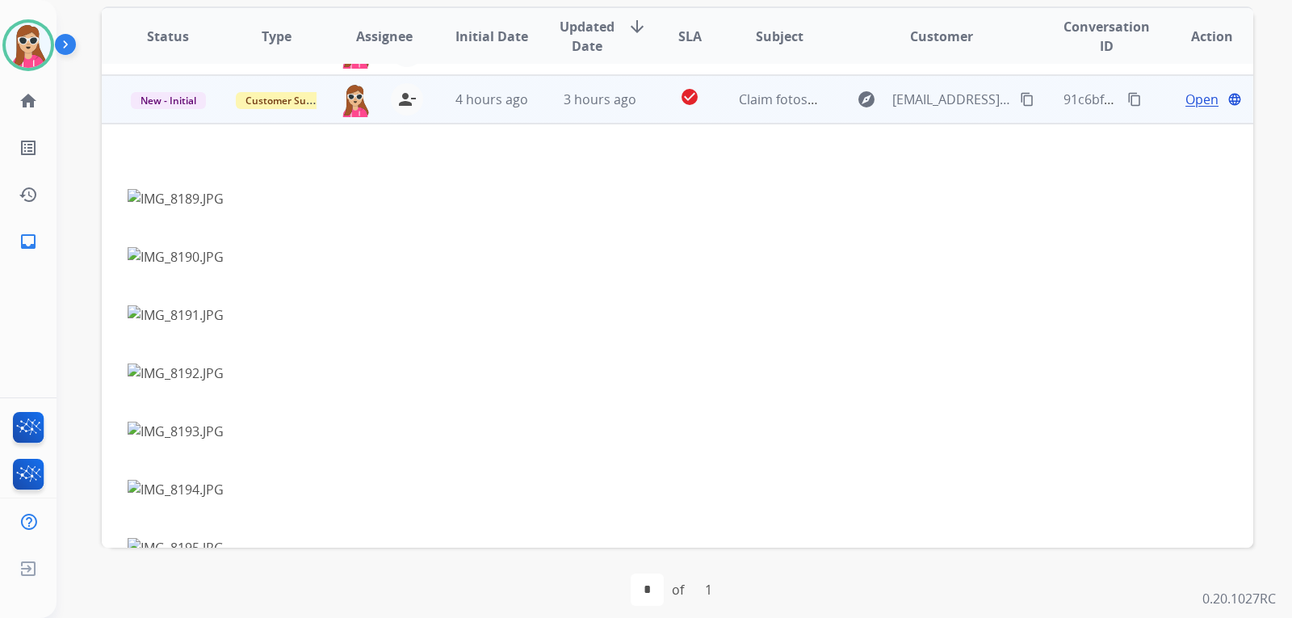
scroll to position [194, 0]
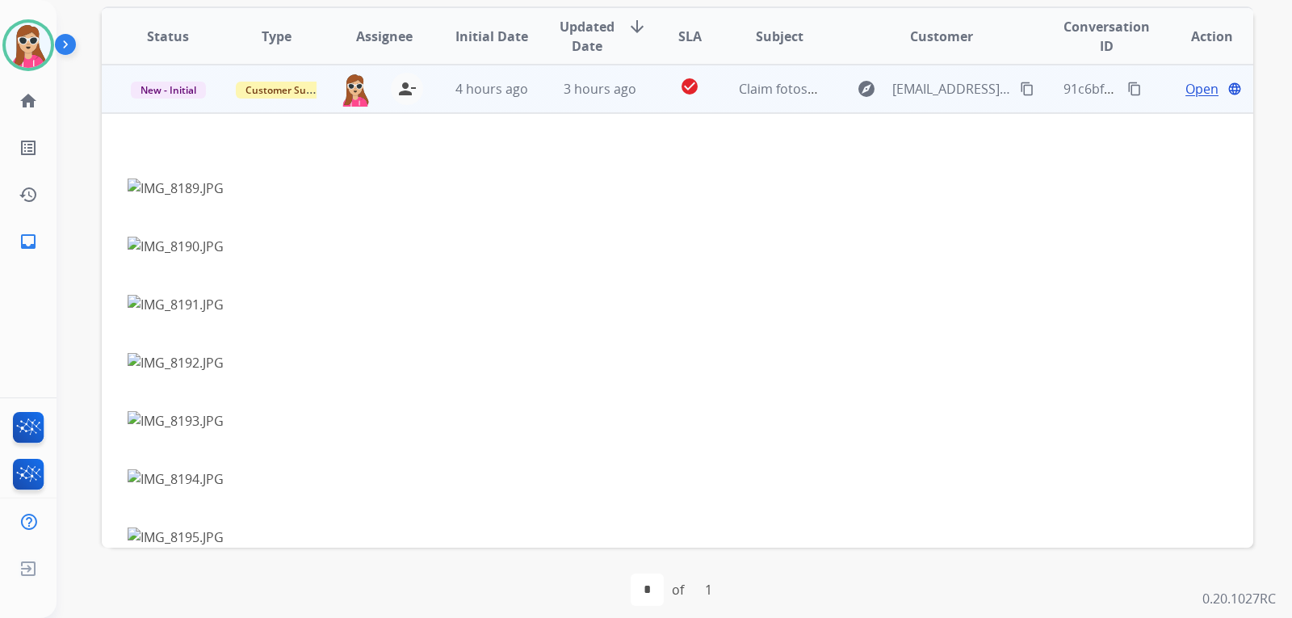
click at [1020, 88] on mat-icon "content_copy" at bounding box center [1027, 89] width 15 height 15
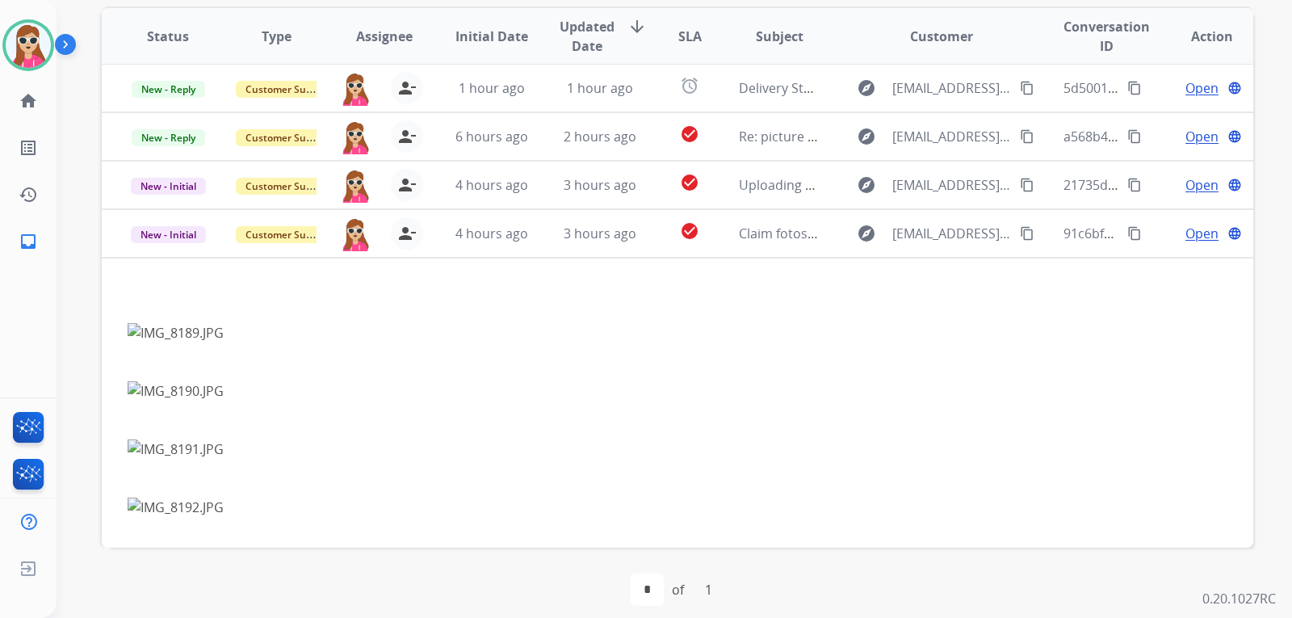
scroll to position [32, 0]
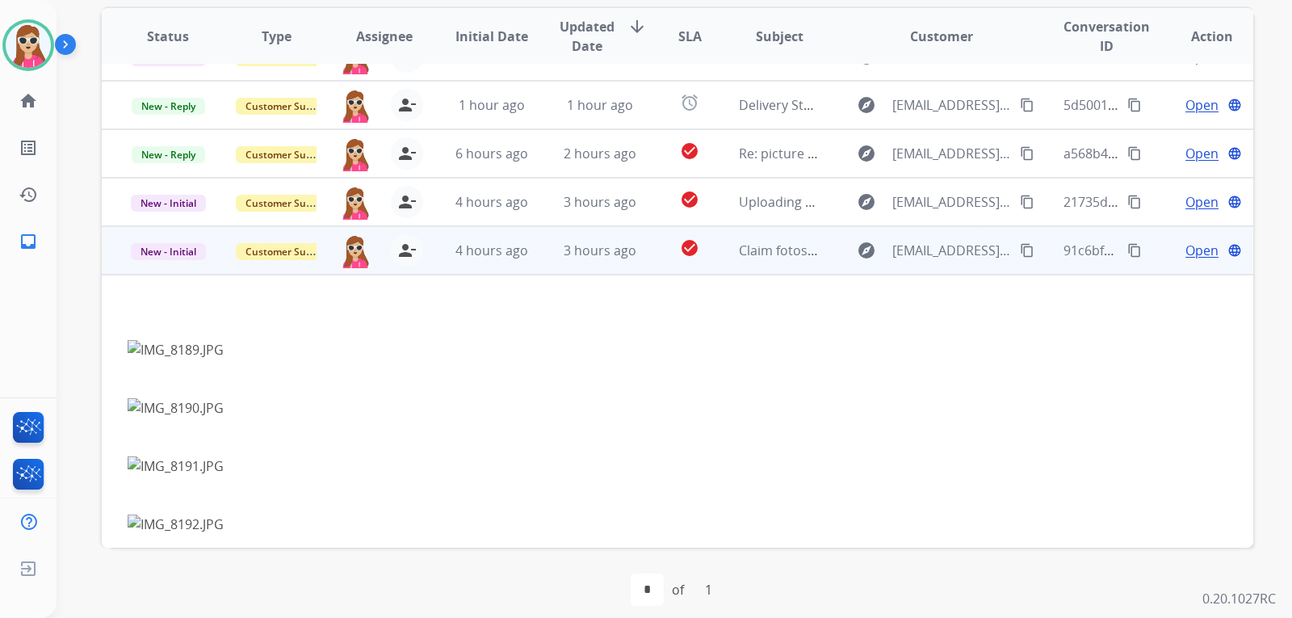
click at [1020, 250] on mat-icon "content_copy" at bounding box center [1027, 250] width 15 height 15
click at [1194, 250] on span "Open" at bounding box center [1202, 250] width 33 height 19
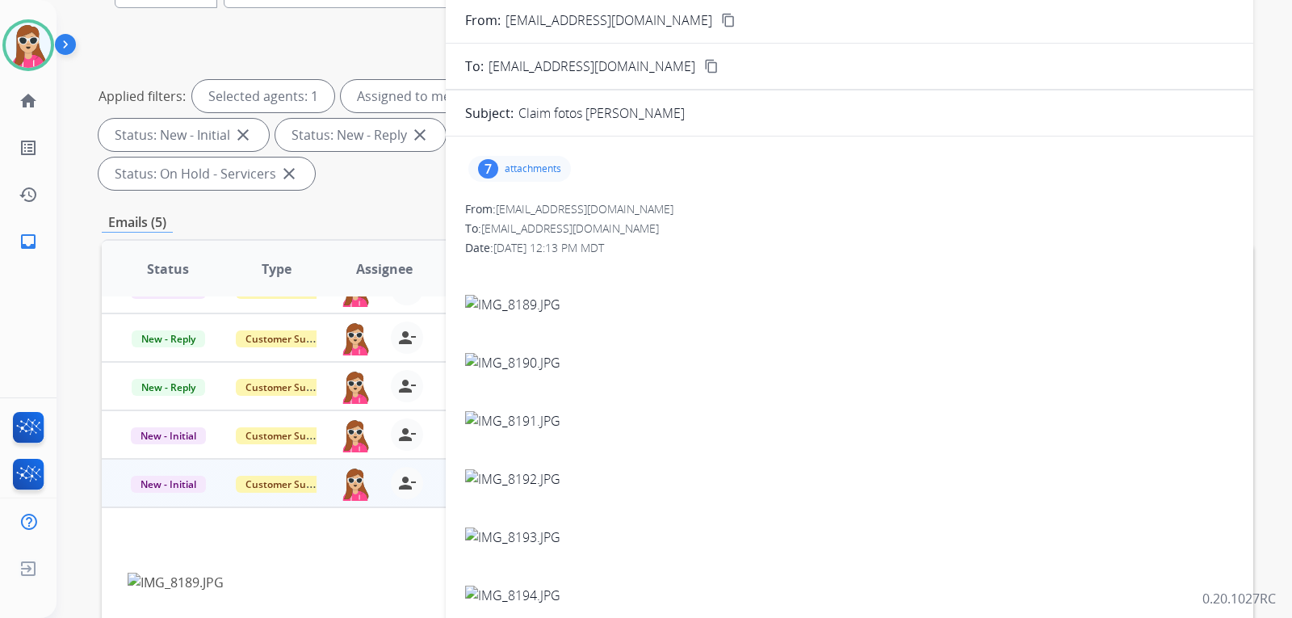
scroll to position [162, 0]
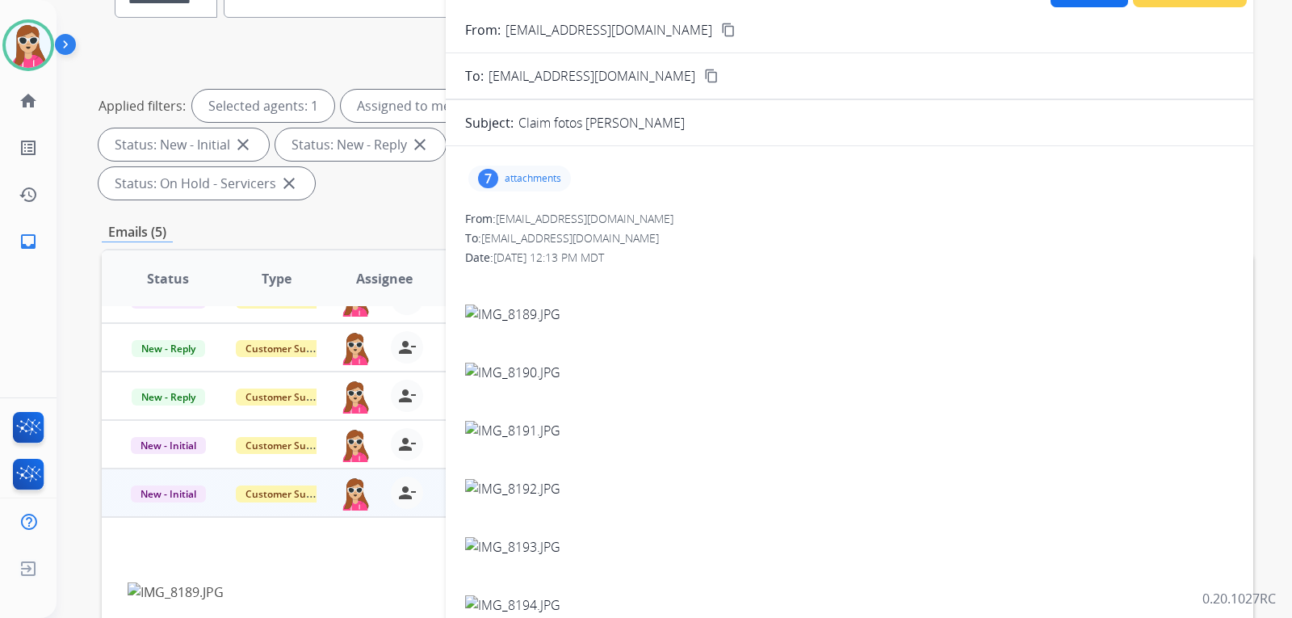
click at [540, 182] on p "attachments" at bounding box center [533, 178] width 57 height 13
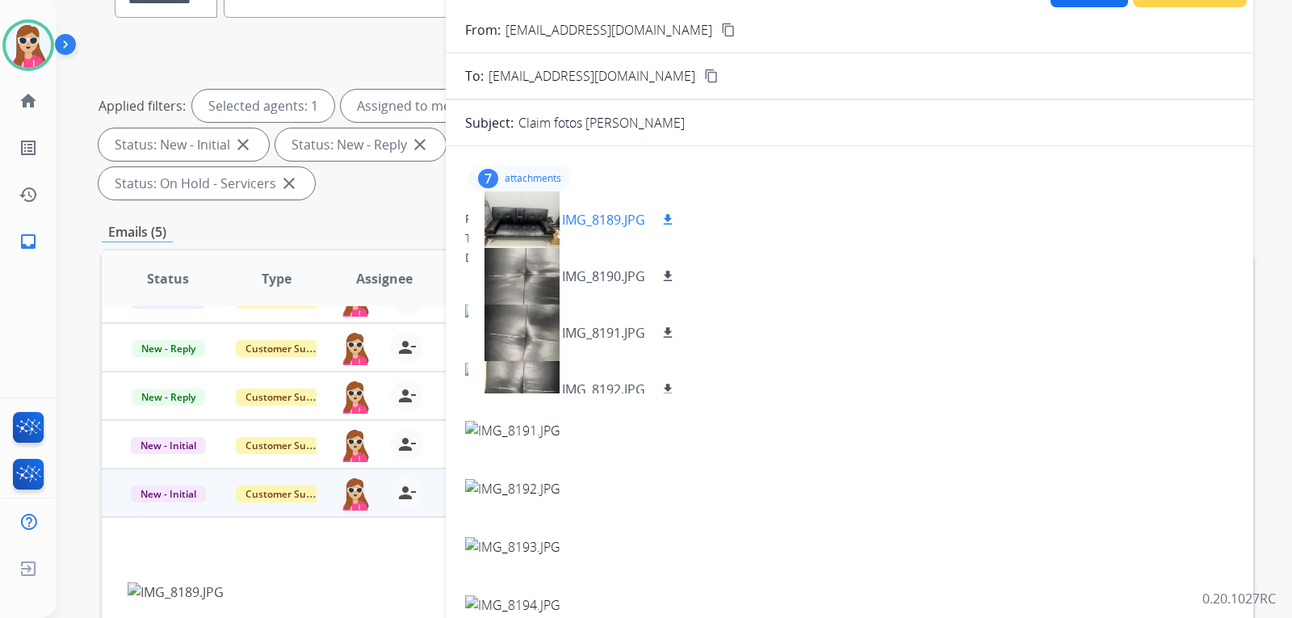
click at [668, 219] on mat-icon "download" at bounding box center [668, 219] width 15 height 15
drag, startPoint x: 669, startPoint y: 270, endPoint x: 666, endPoint y: 325, distance: 55.0
click at [669, 270] on mat-icon "download" at bounding box center [668, 276] width 15 height 15
click at [670, 320] on div "IMG_8191.JPG download" at bounding box center [580, 333] width 222 height 57
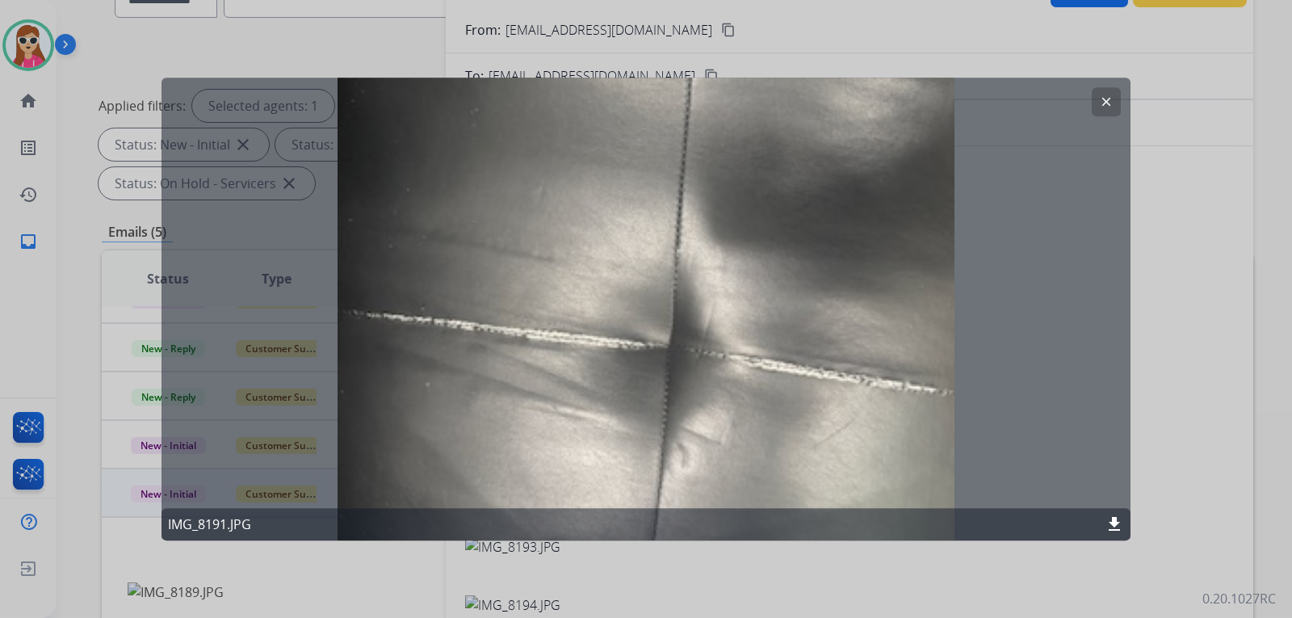
drag, startPoint x: 1112, startPoint y: 89, endPoint x: 1003, endPoint y: 126, distance: 114.4
click at [1109, 90] on button "clear" at bounding box center [1106, 101] width 29 height 29
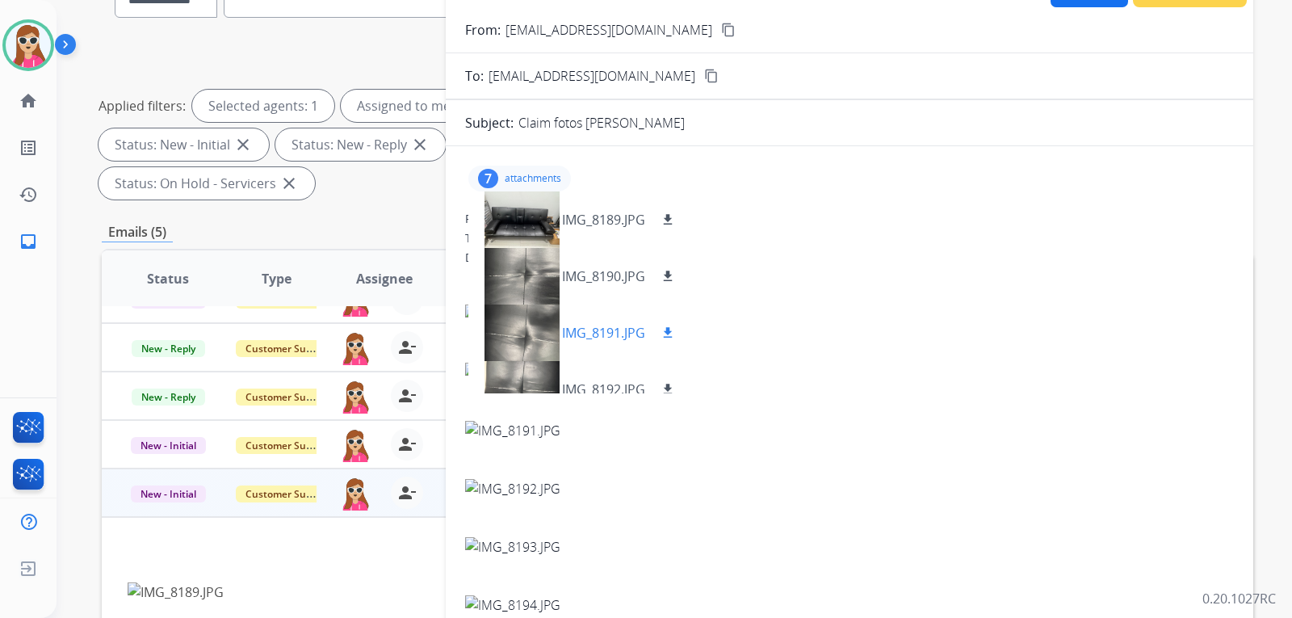
click at [671, 337] on mat-icon "download" at bounding box center [668, 333] width 15 height 15
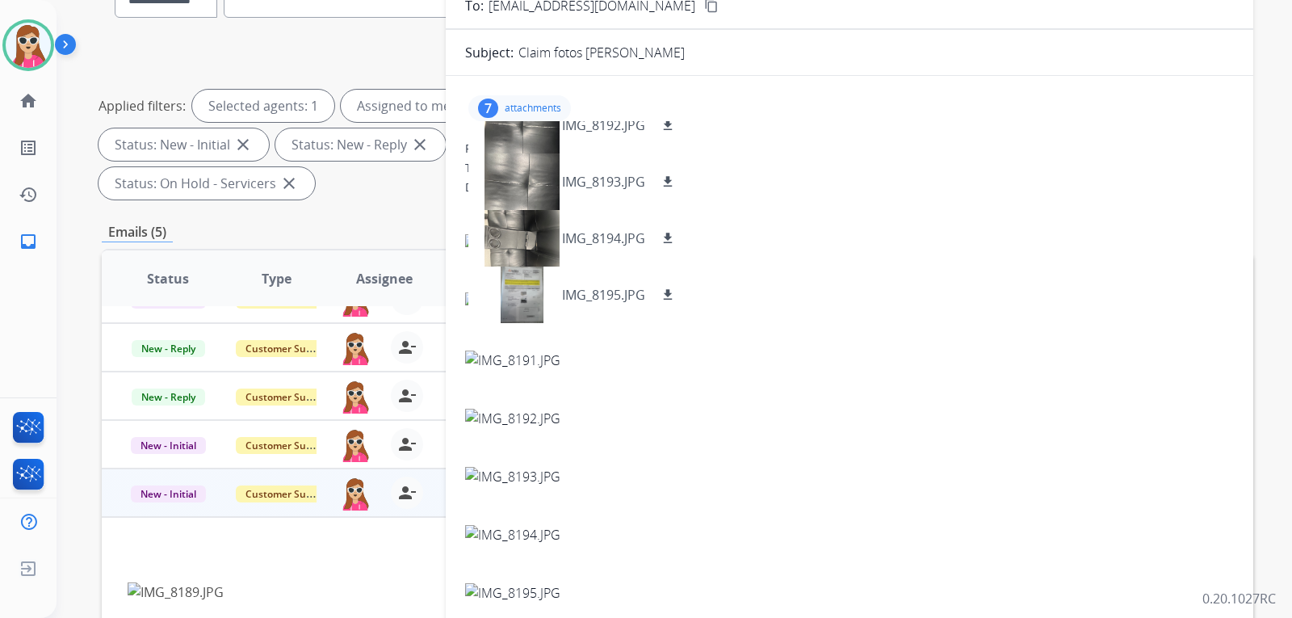
scroll to position [192, 0]
click at [673, 232] on button "download" at bounding box center [667, 239] width 19 height 19
drag, startPoint x: 670, startPoint y: 287, endPoint x: 679, endPoint y: 286, distance: 9.7
click at [670, 288] on button "download" at bounding box center [667, 296] width 19 height 19
click at [675, 293] on mat-icon "download" at bounding box center [668, 296] width 15 height 15
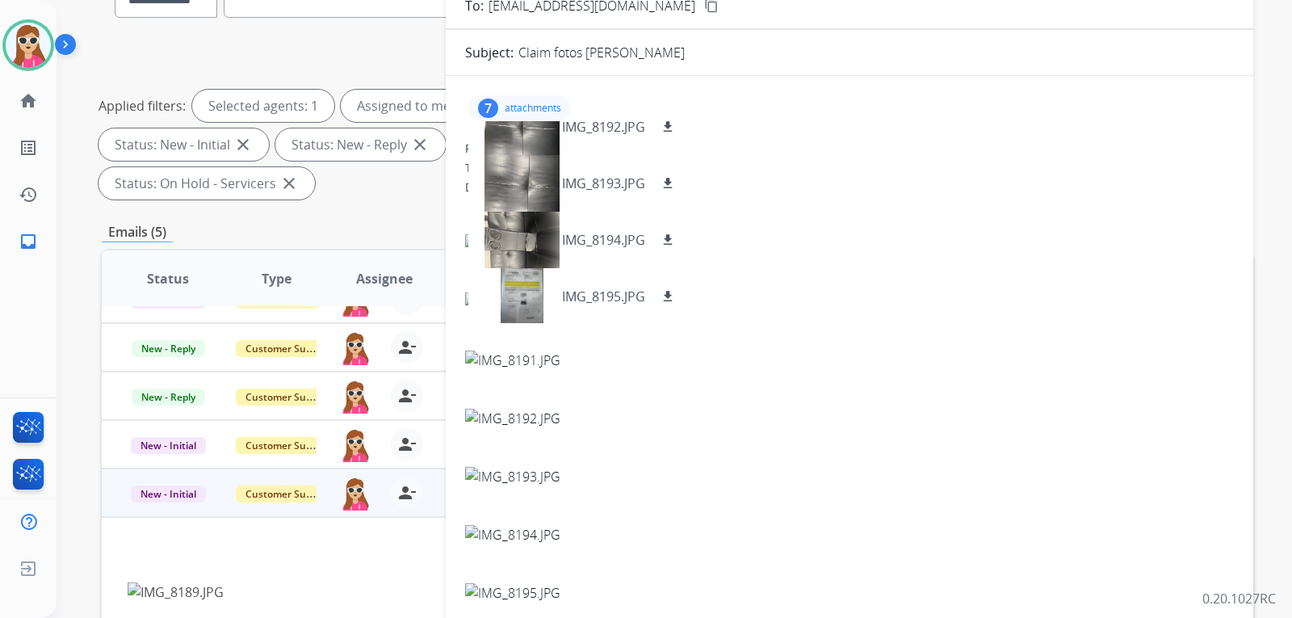
click at [801, 281] on div at bounding box center [849, 283] width 769 height 58
click at [784, 288] on div at bounding box center [849, 283] width 769 height 58
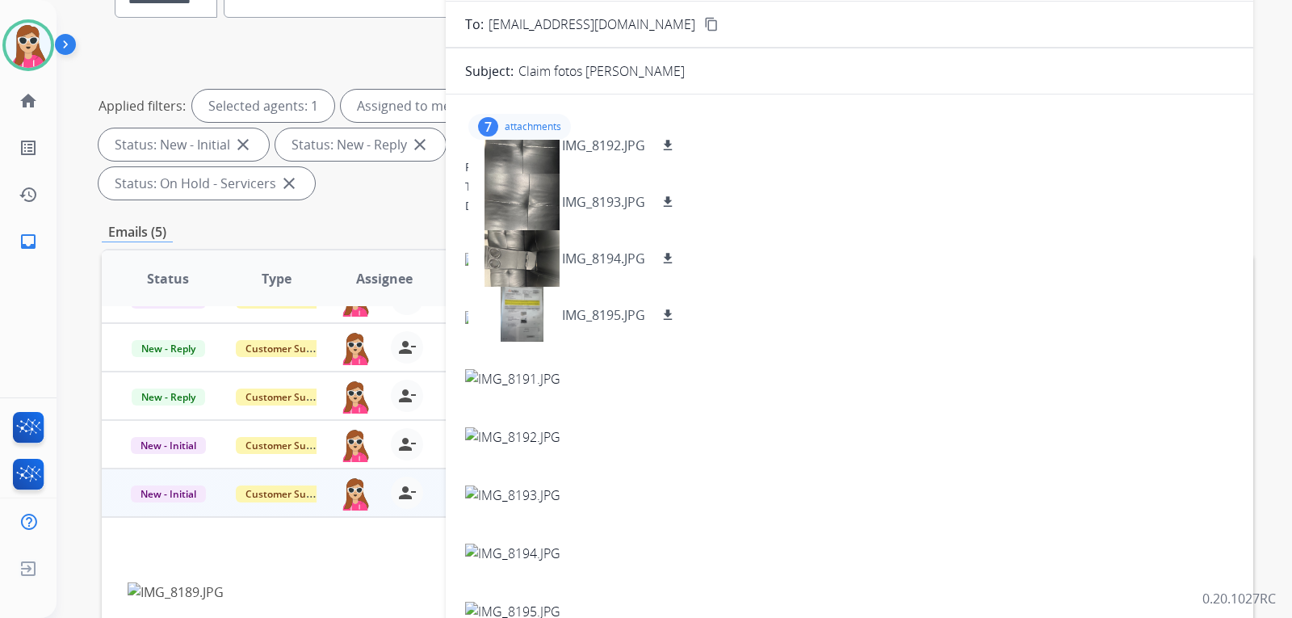
scroll to position [0, 0]
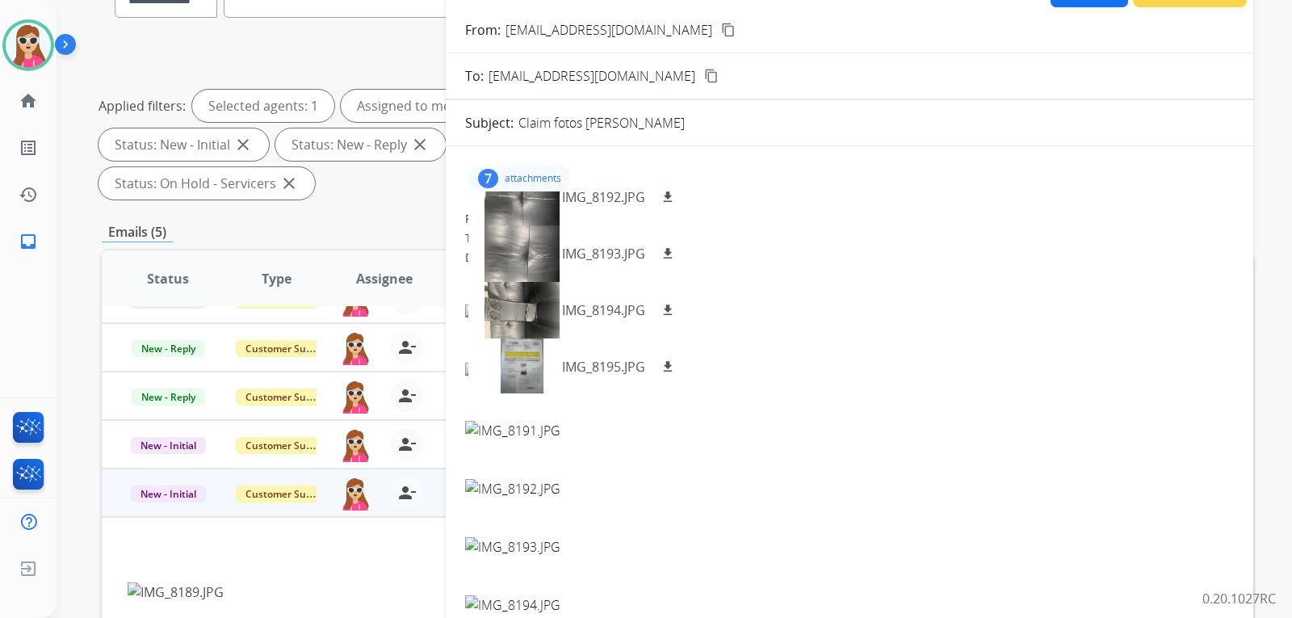
click at [973, 274] on div at bounding box center [849, 295] width 769 height 58
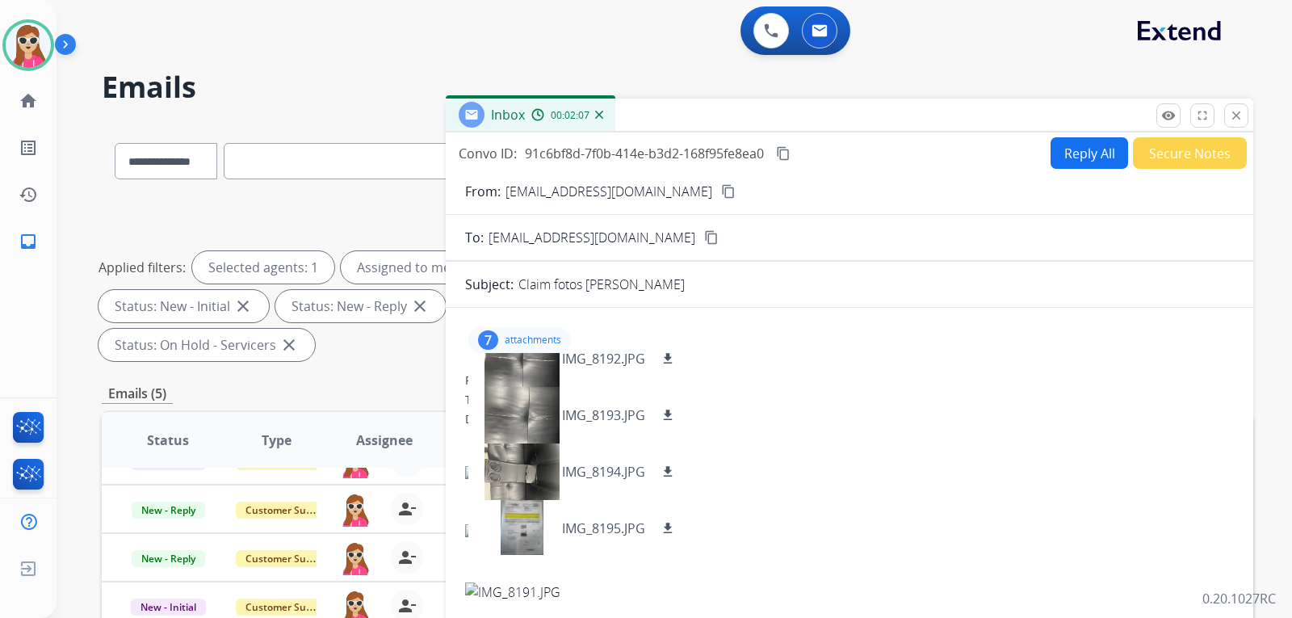
click at [1079, 157] on button "Reply All" at bounding box center [1090, 153] width 78 height 32
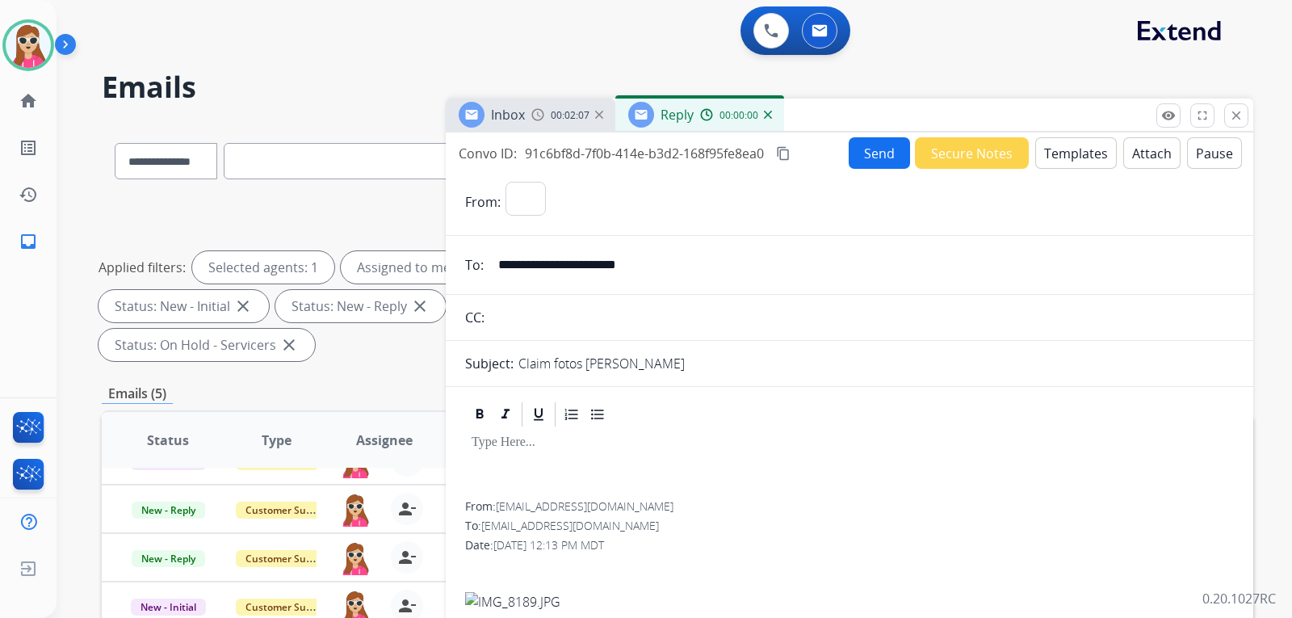
select select "**********"
click at [1078, 153] on button "Templates" at bounding box center [1077, 153] width 82 height 32
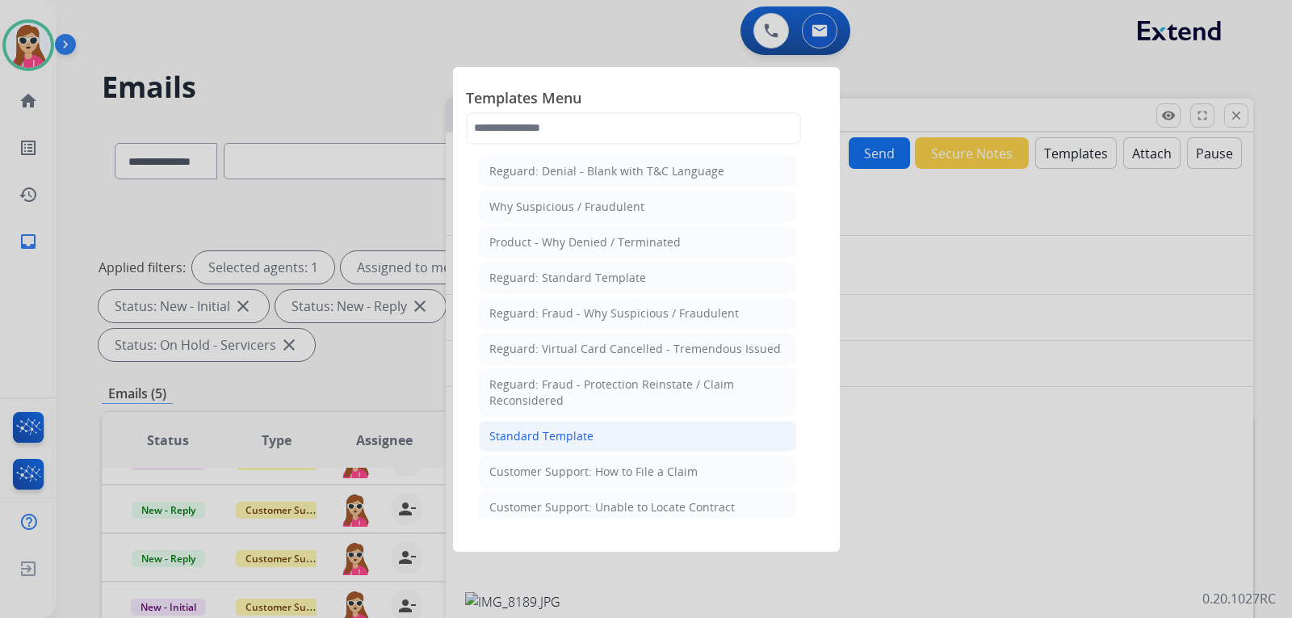
click at [557, 435] on div "Standard Template" at bounding box center [542, 436] width 104 height 16
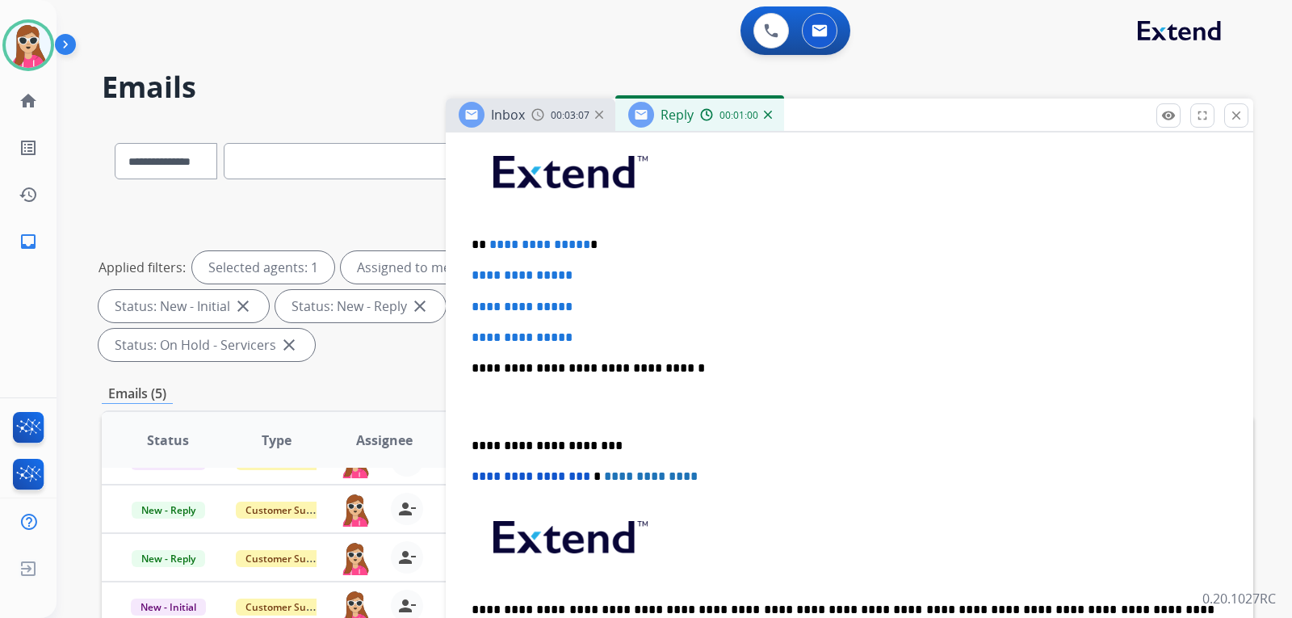
scroll to position [242, 0]
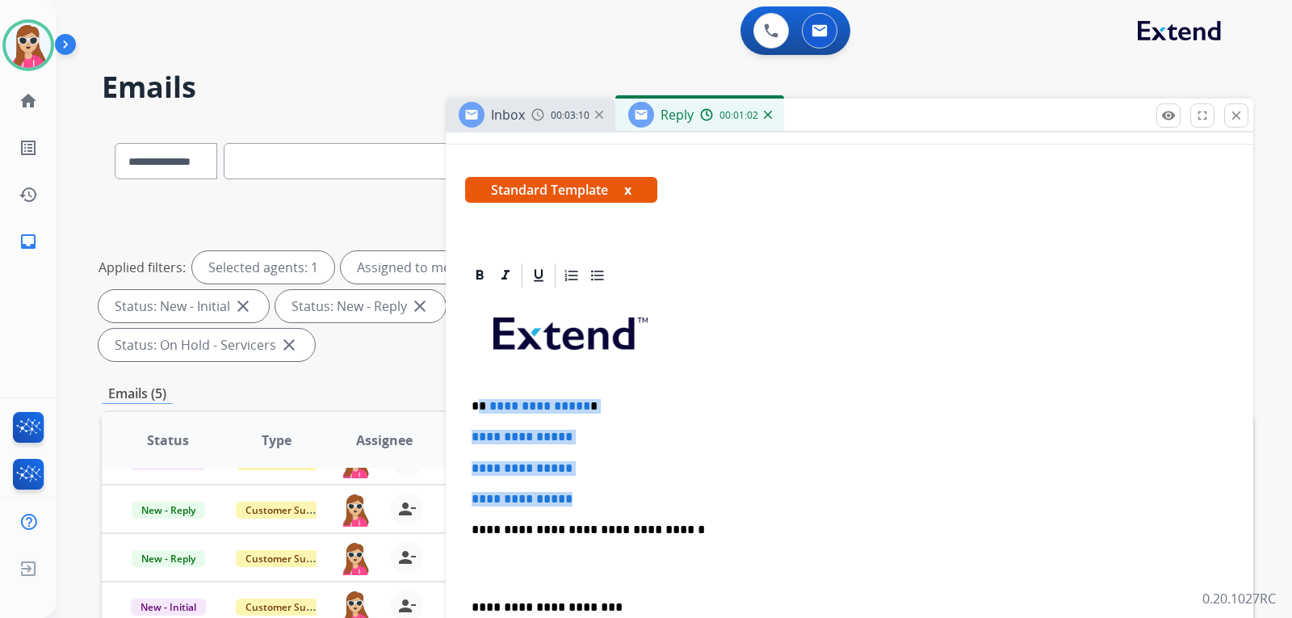
drag, startPoint x: 481, startPoint y: 403, endPoint x: 620, endPoint y: 494, distance: 165.8
click at [620, 494] on div "**********" at bounding box center [849, 568] width 769 height 556
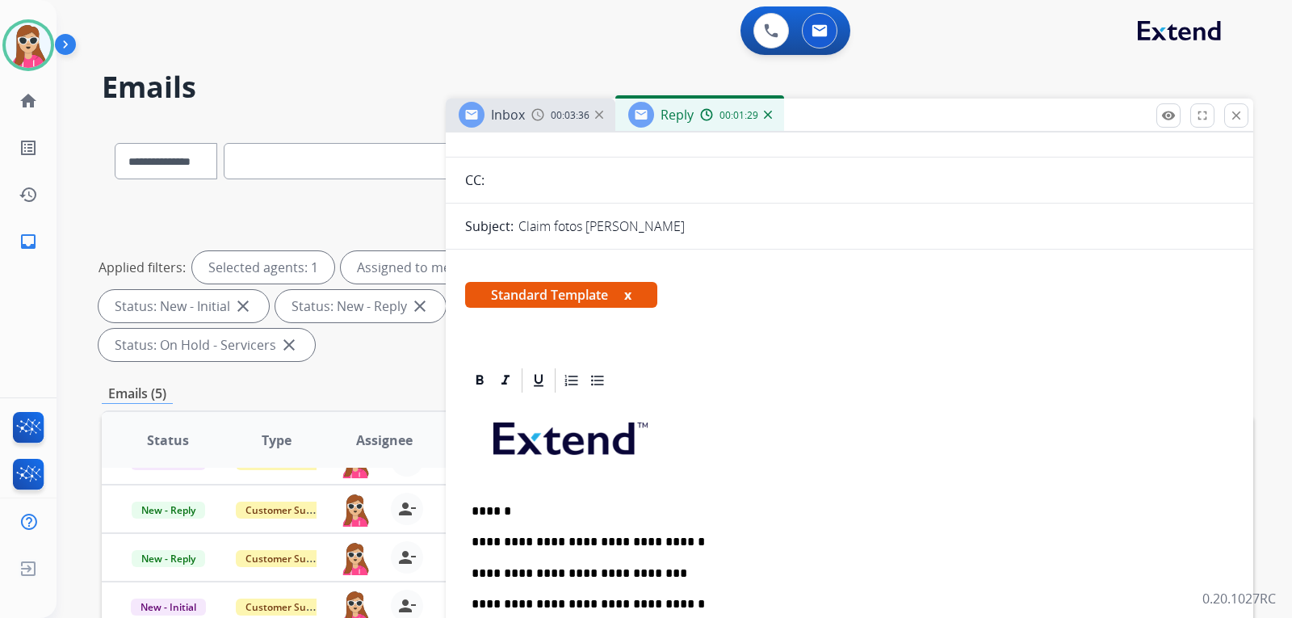
scroll to position [0, 0]
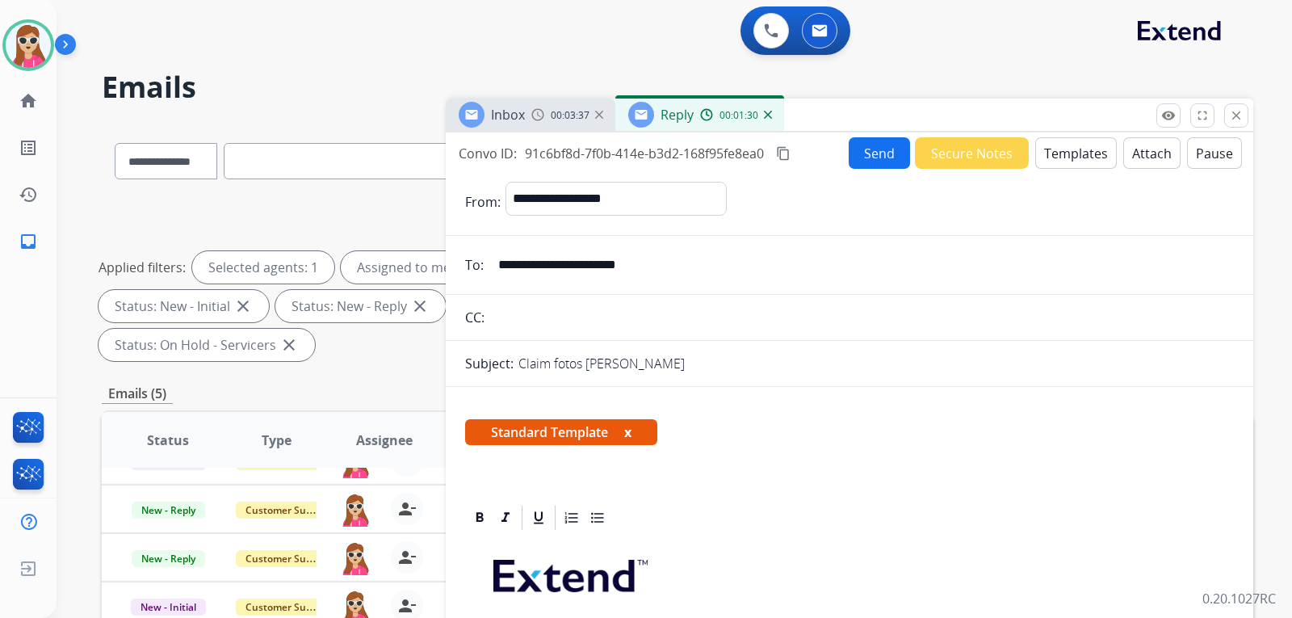
click at [877, 153] on button "Send" at bounding box center [879, 153] width 61 height 32
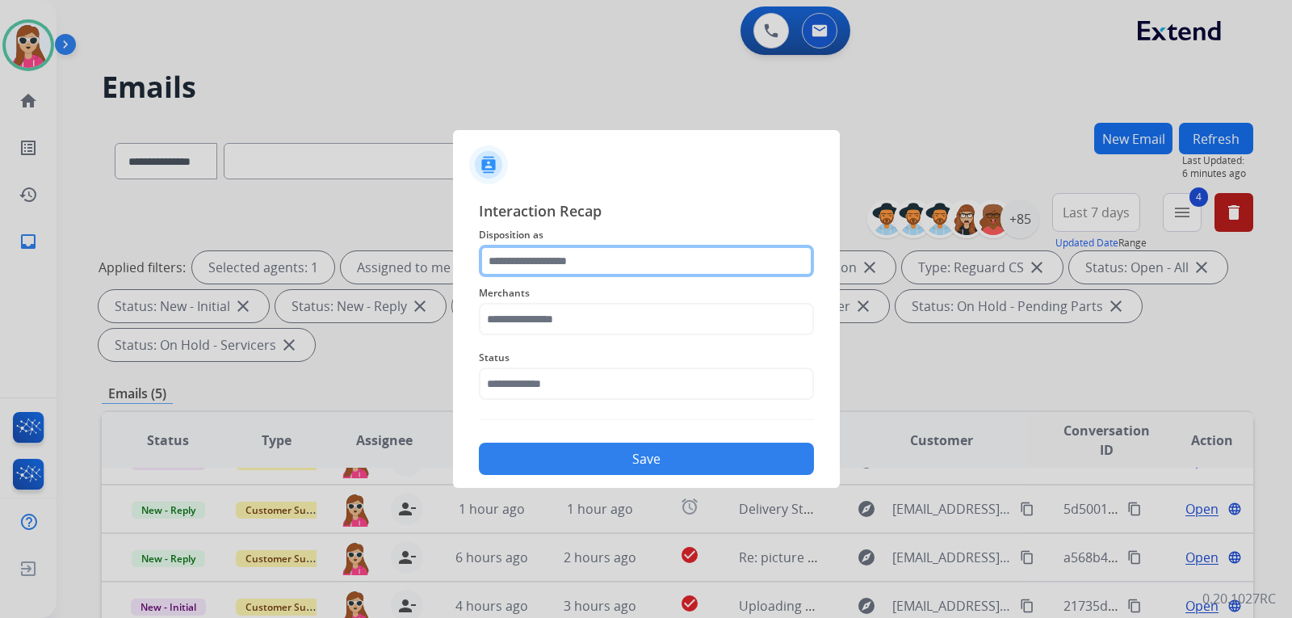
click at [608, 254] on input "text" at bounding box center [646, 261] width 335 height 32
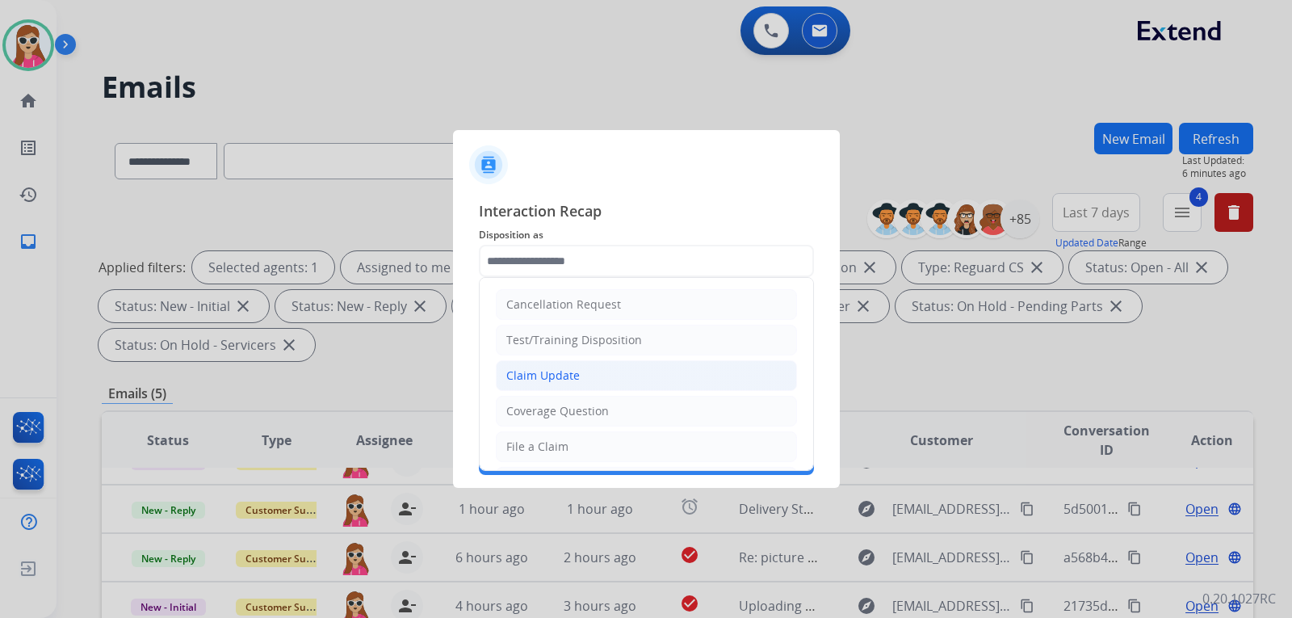
click at [585, 372] on li "Claim Update" at bounding box center [646, 375] width 301 height 31
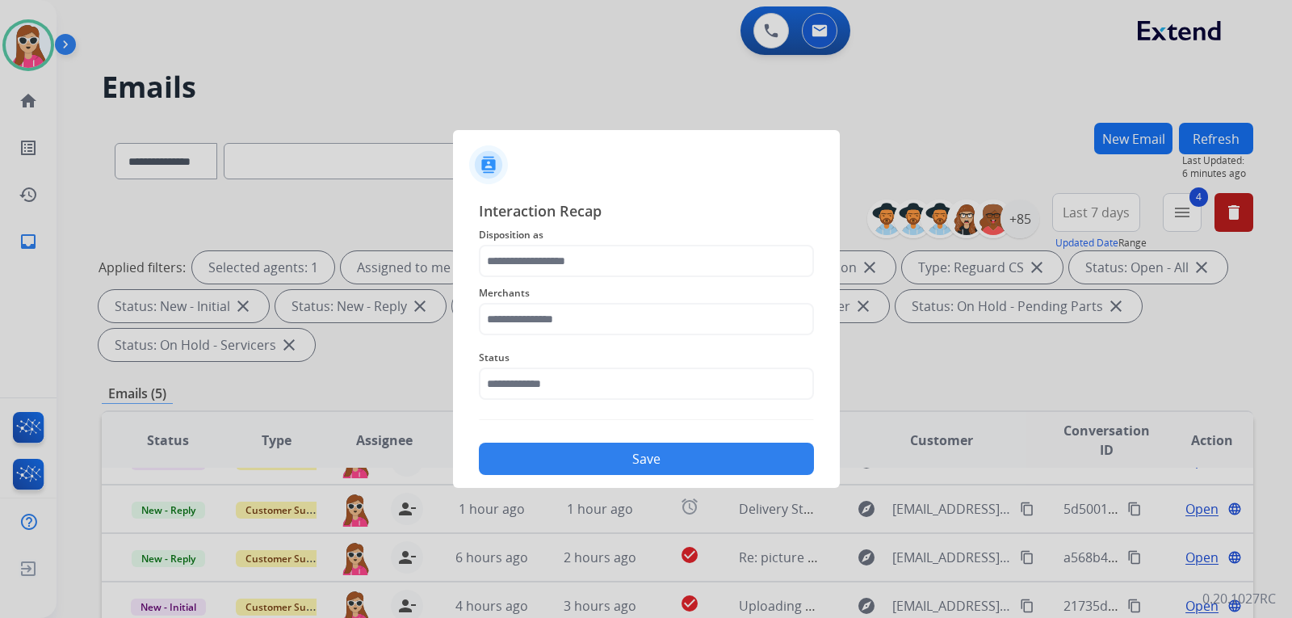
type input "**********"
click at [588, 332] on input "text" at bounding box center [646, 319] width 335 height 32
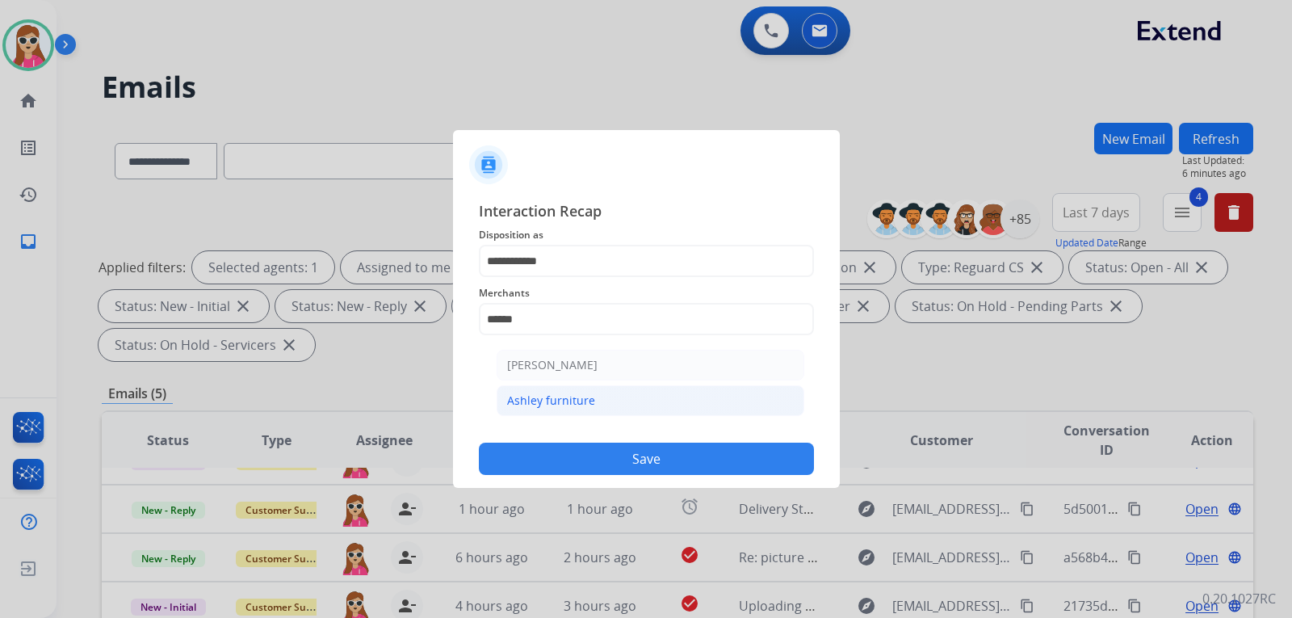
click at [691, 403] on li "Ashley furniture" at bounding box center [651, 400] width 308 height 31
type input "**********"
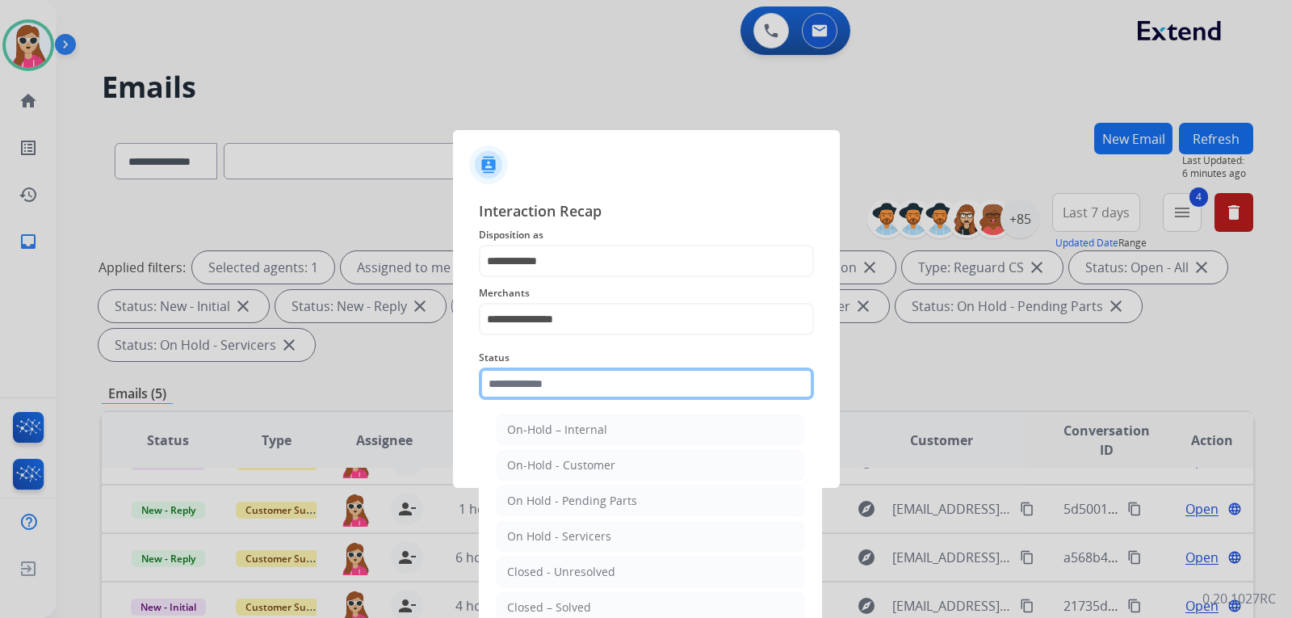
click at [673, 385] on input "text" at bounding box center [646, 384] width 335 height 32
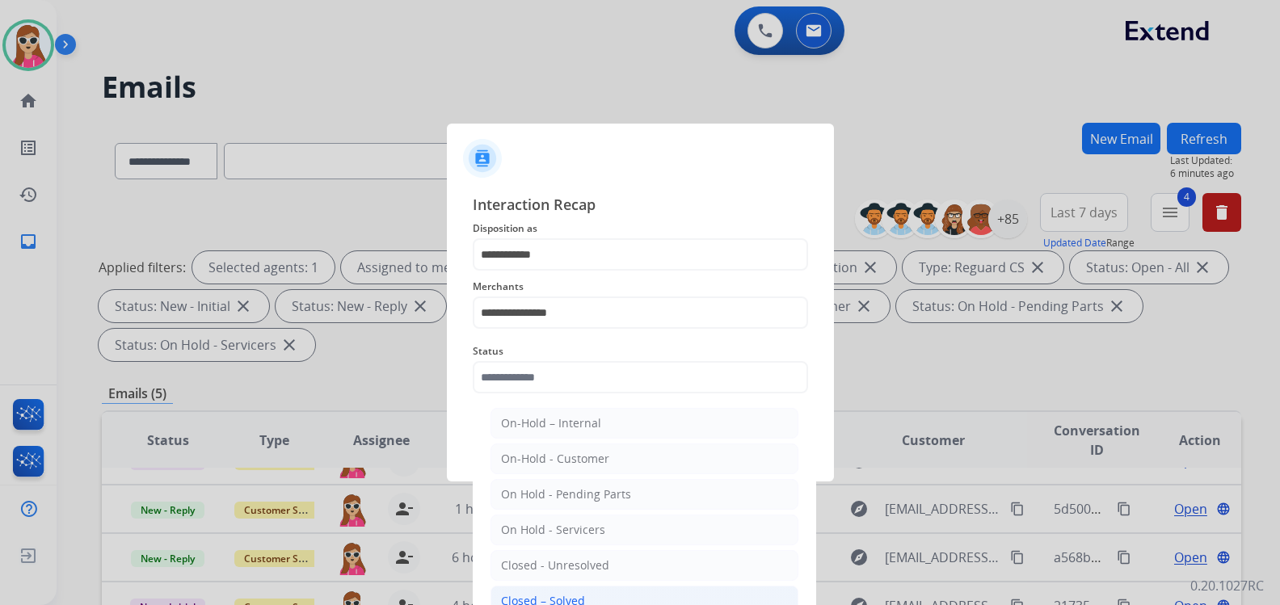
click at [595, 593] on li "Closed – Solved" at bounding box center [644, 601] width 308 height 31
type input "**********"
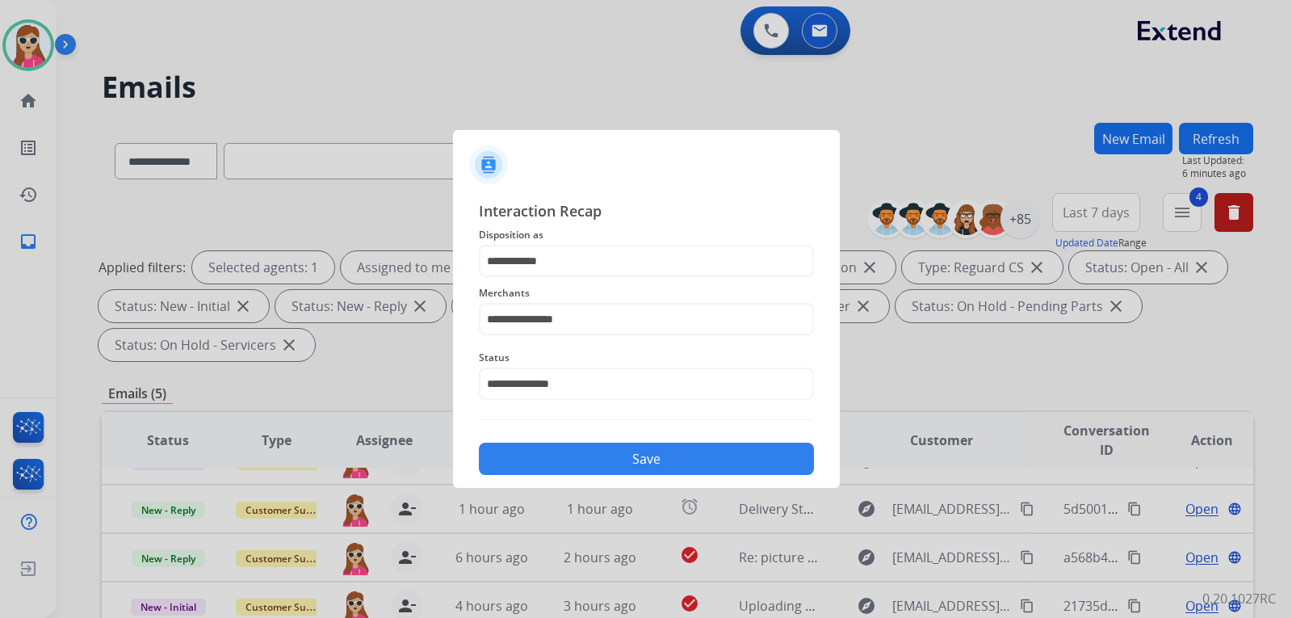
click at [647, 458] on button "Save" at bounding box center [646, 459] width 335 height 32
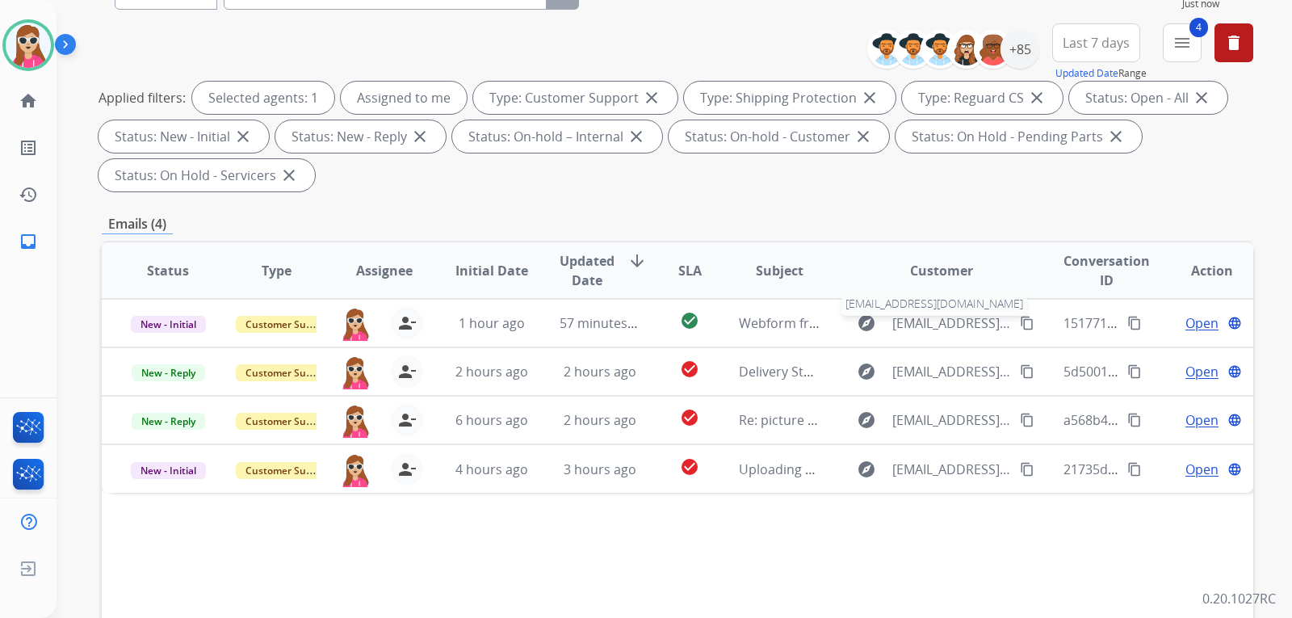
scroll to position [323, 0]
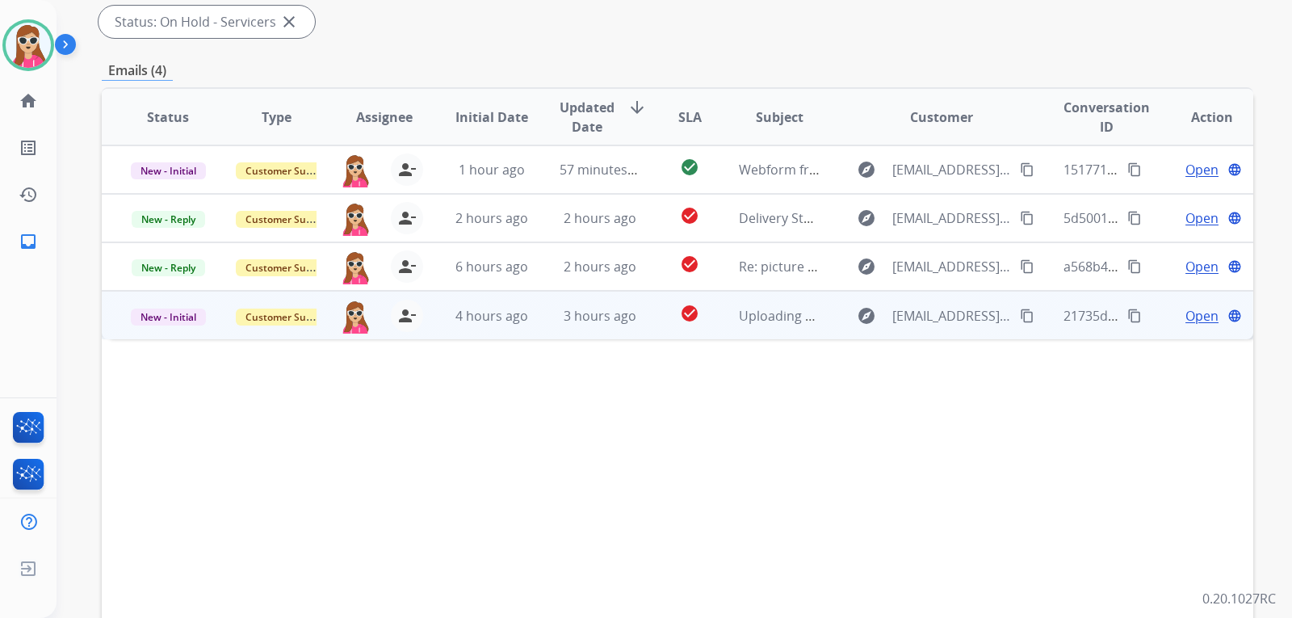
click at [655, 326] on td "check_circle" at bounding box center [677, 315] width 72 height 48
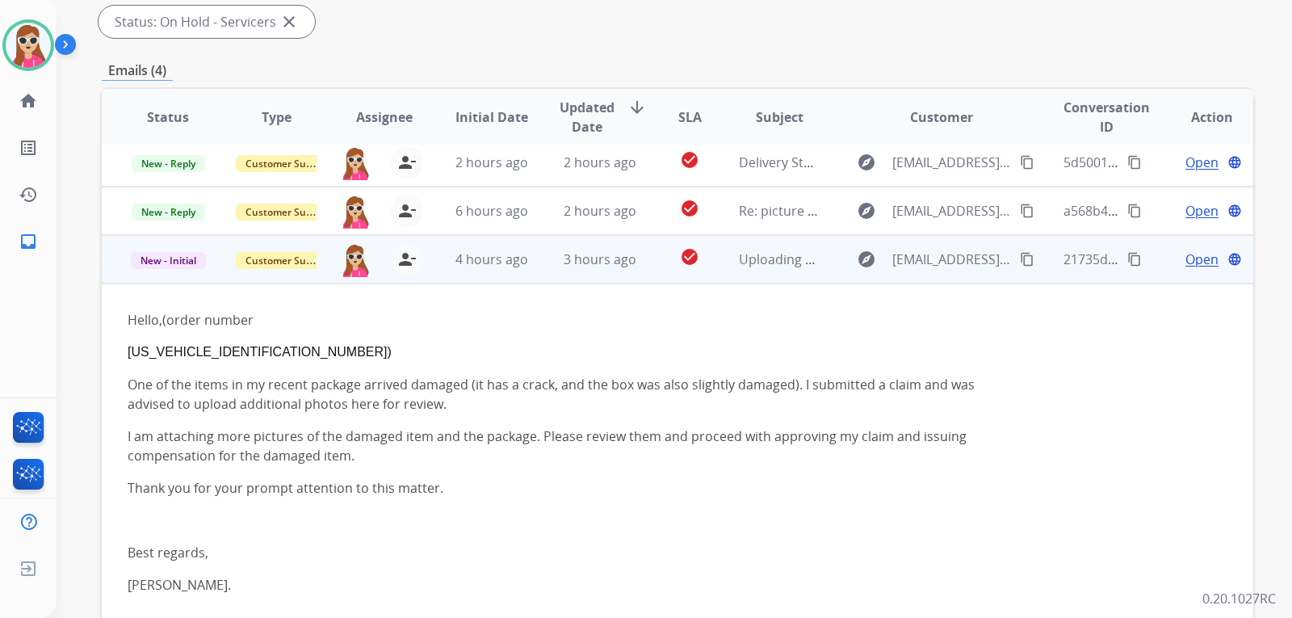
scroll to position [61, 0]
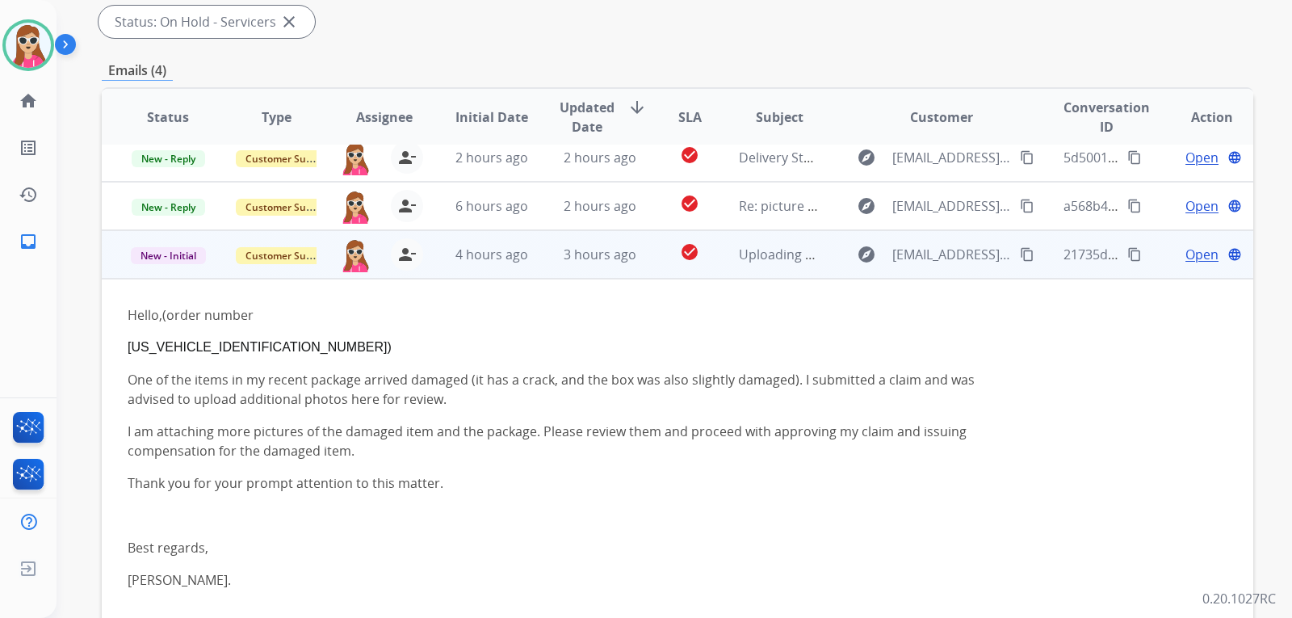
click at [1020, 259] on mat-icon "content_copy" at bounding box center [1027, 254] width 15 height 15
click at [1211, 255] on div "Open language" at bounding box center [1212, 254] width 82 height 19
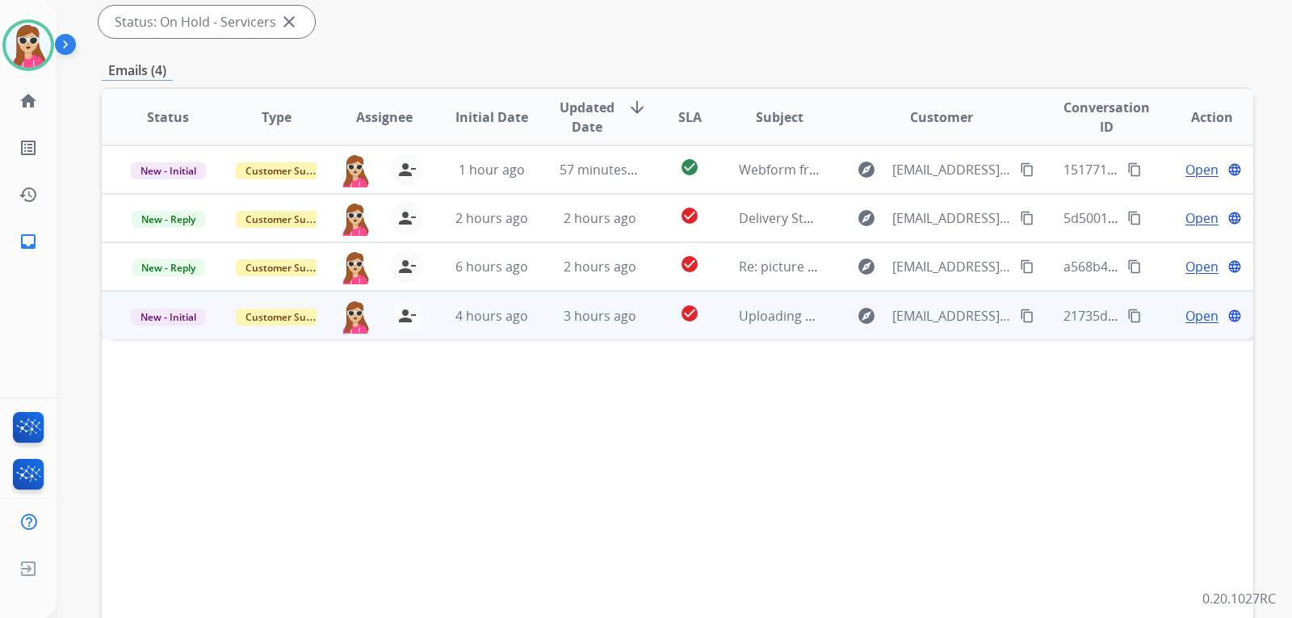
click at [1197, 309] on span "Open" at bounding box center [1202, 315] width 33 height 19
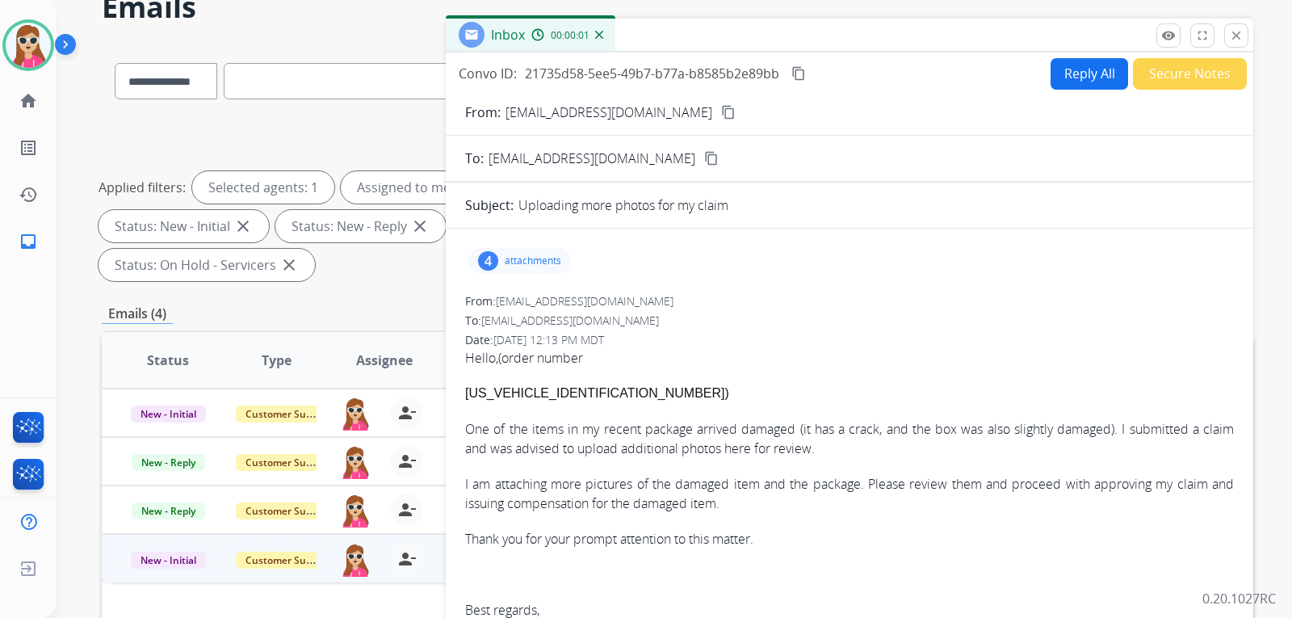
scroll to position [81, 0]
click at [1082, 78] on button "Reply All" at bounding box center [1090, 73] width 78 height 32
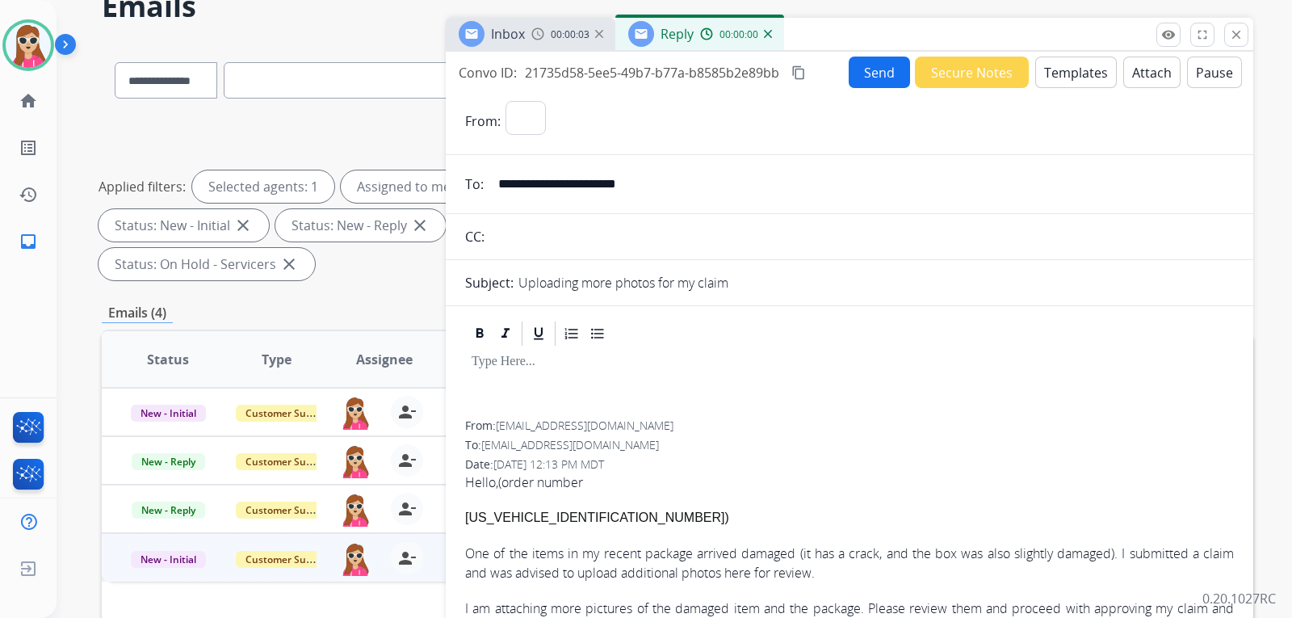
select select "**********"
click at [1061, 77] on button "Templates" at bounding box center [1077, 73] width 82 height 32
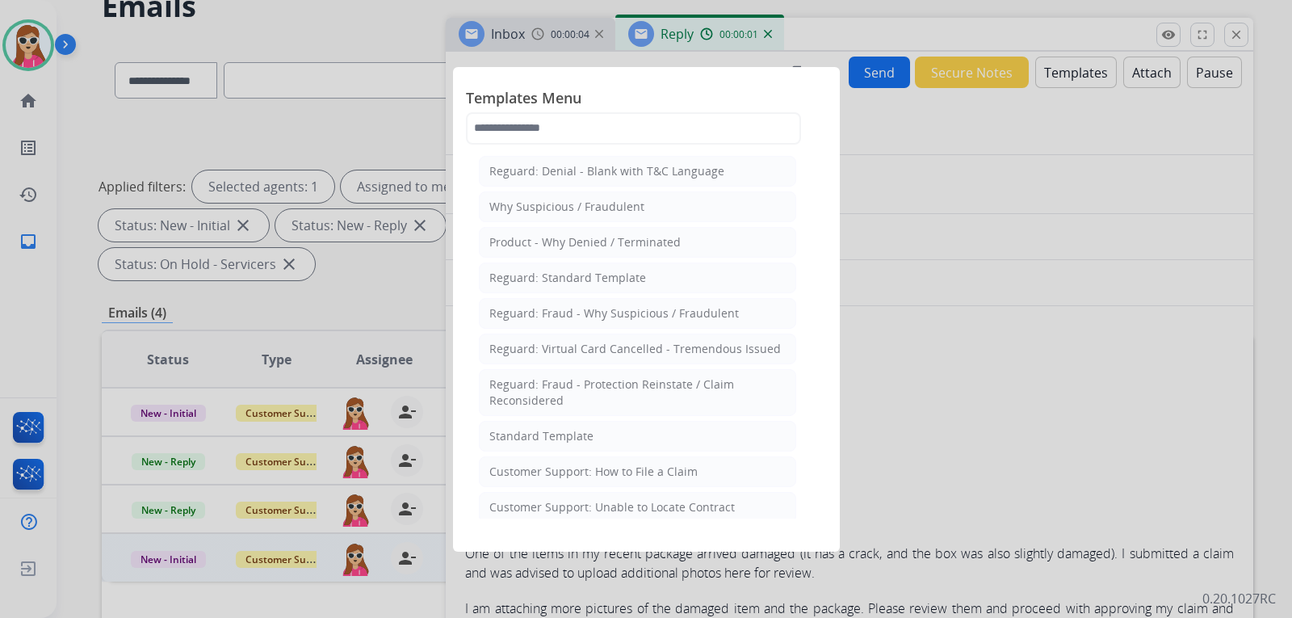
drag, startPoint x: 557, startPoint y: 394, endPoint x: 557, endPoint y: 426, distance: 31.5
click at [556, 397] on div "Reguard: Fraud - Protection Reinstate / Claim Reconsidered" at bounding box center [638, 392] width 296 height 32
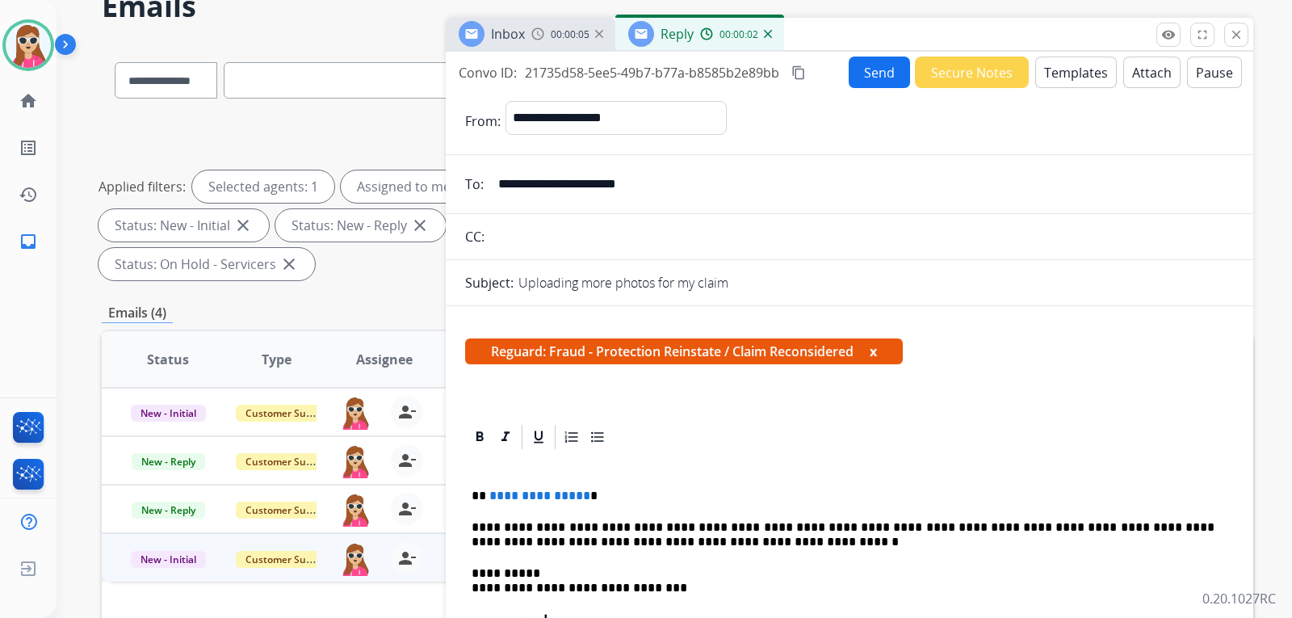
click at [1067, 68] on button "Templates" at bounding box center [1077, 73] width 82 height 32
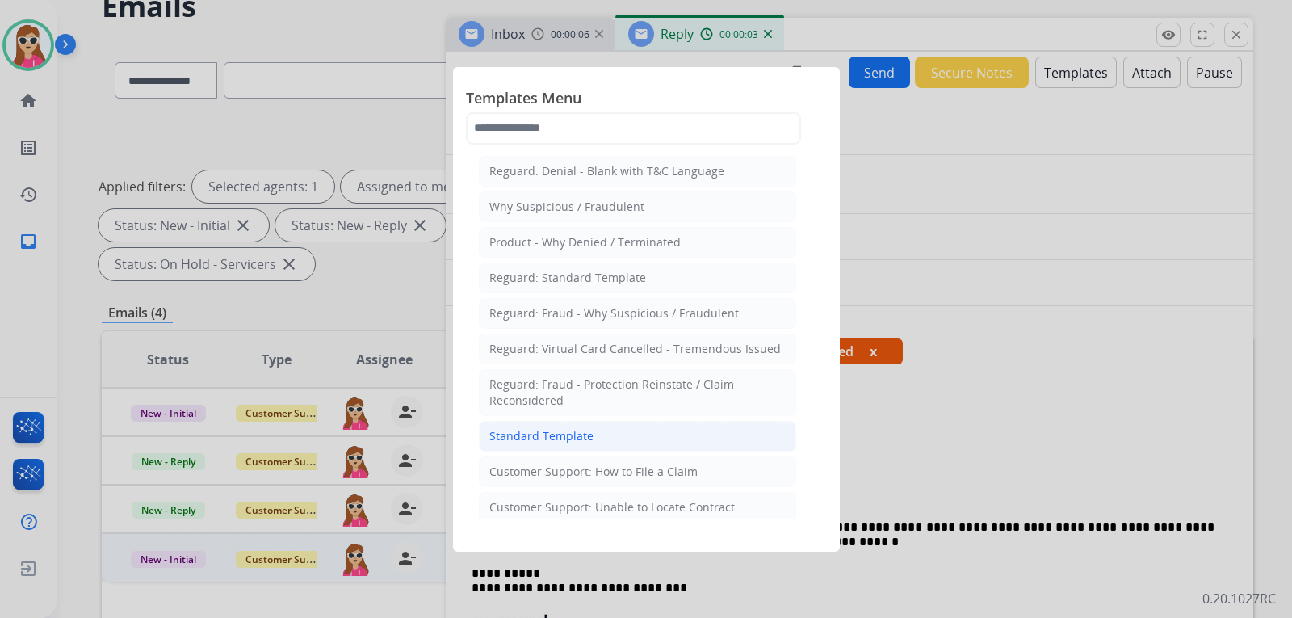
click at [506, 438] on div "Standard Template" at bounding box center [542, 436] width 104 height 16
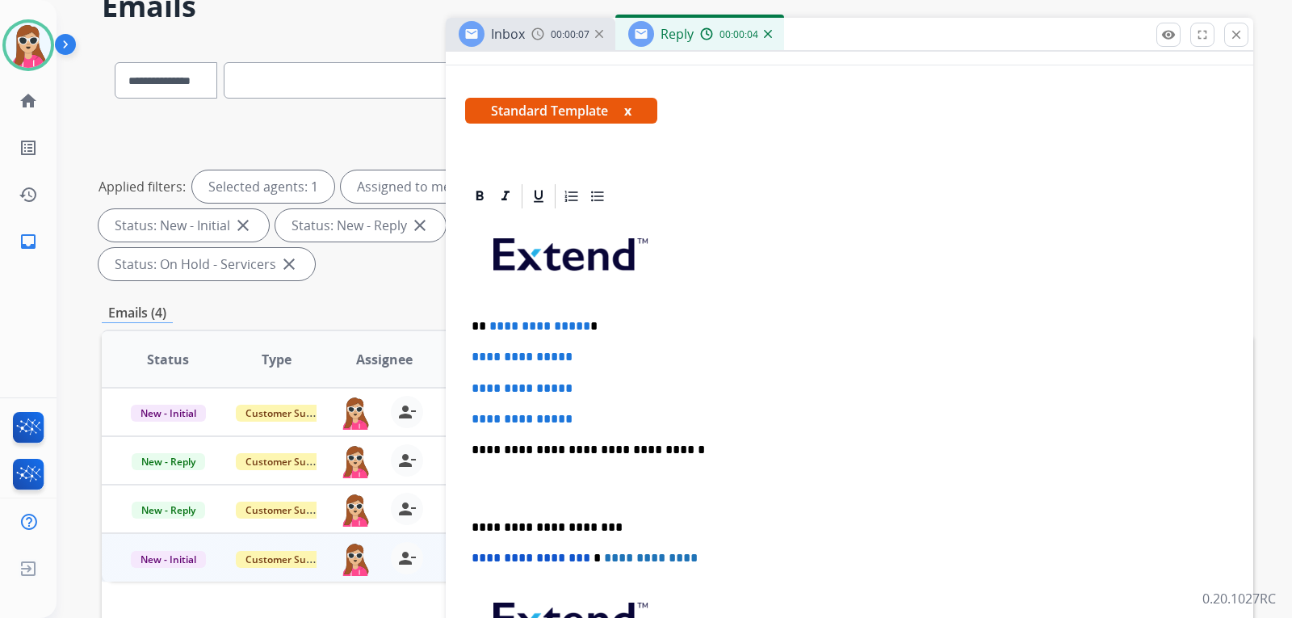
scroll to position [242, 0]
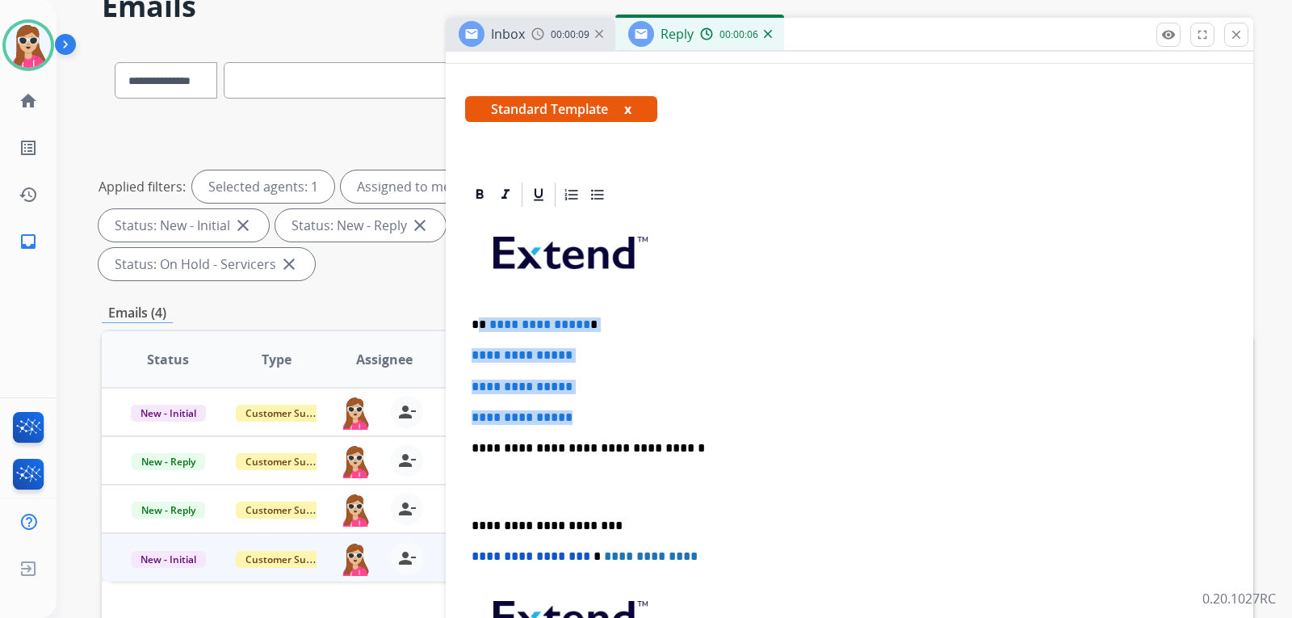
drag, startPoint x: 482, startPoint y: 330, endPoint x: 649, endPoint y: 379, distance: 174.1
click at [581, 398] on div "**********" at bounding box center [849, 486] width 769 height 555
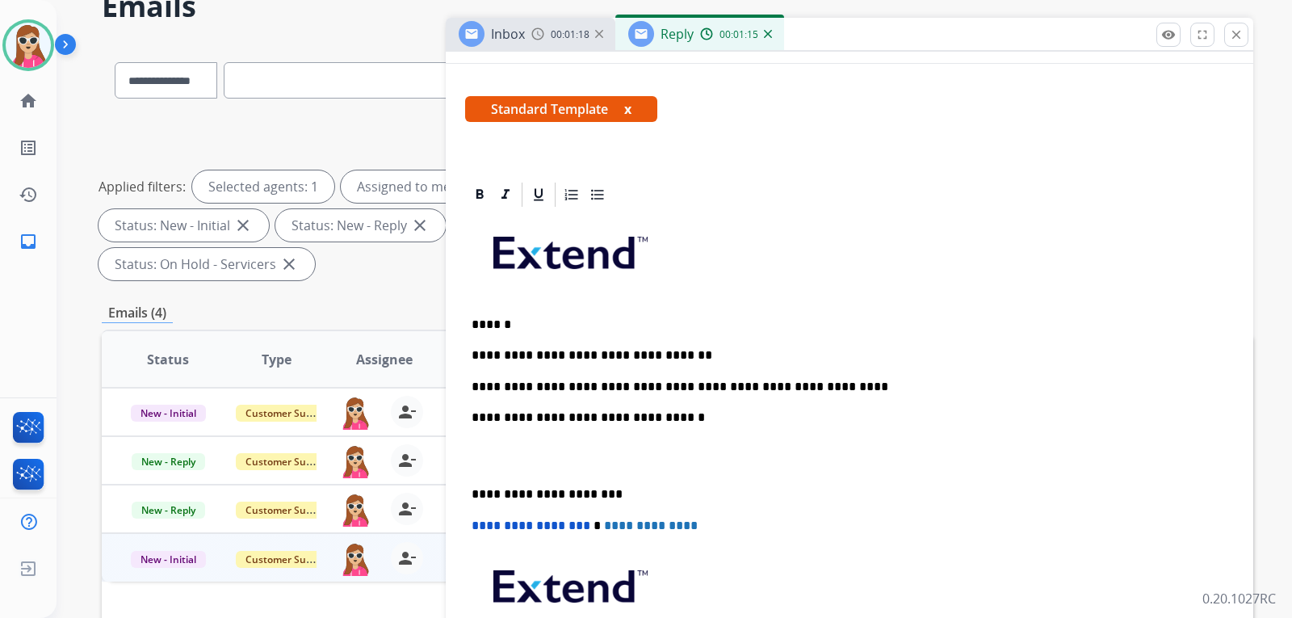
click at [833, 394] on p "**********" at bounding box center [843, 387] width 743 height 15
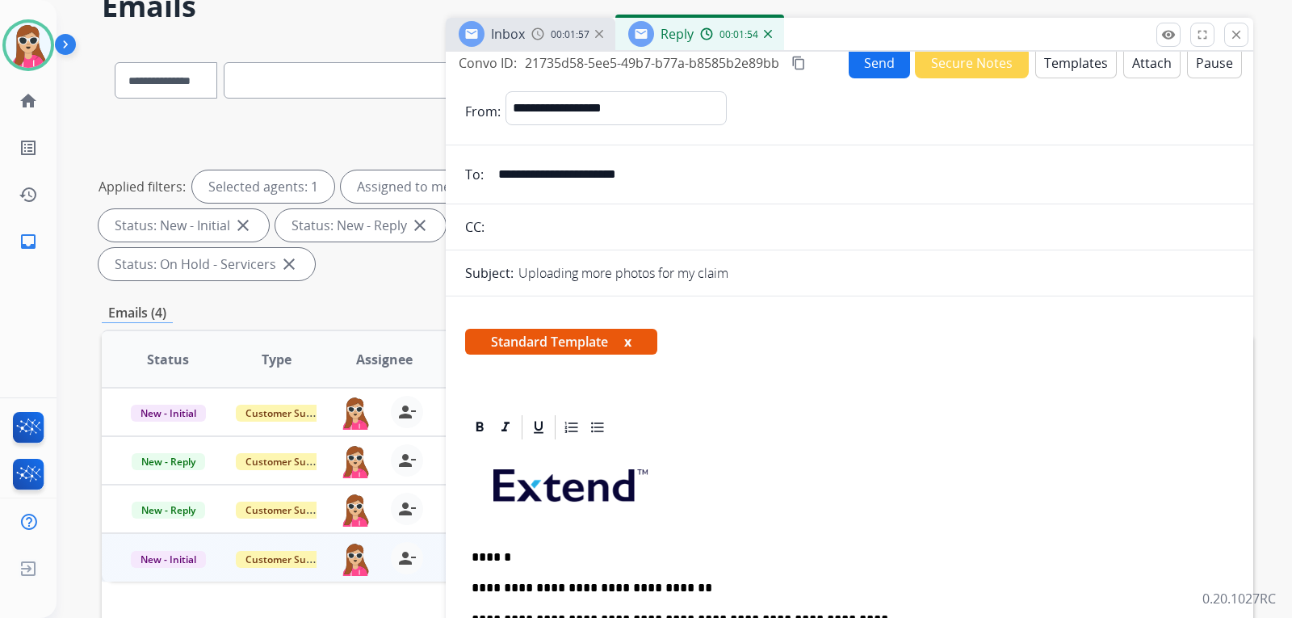
scroll to position [0, 0]
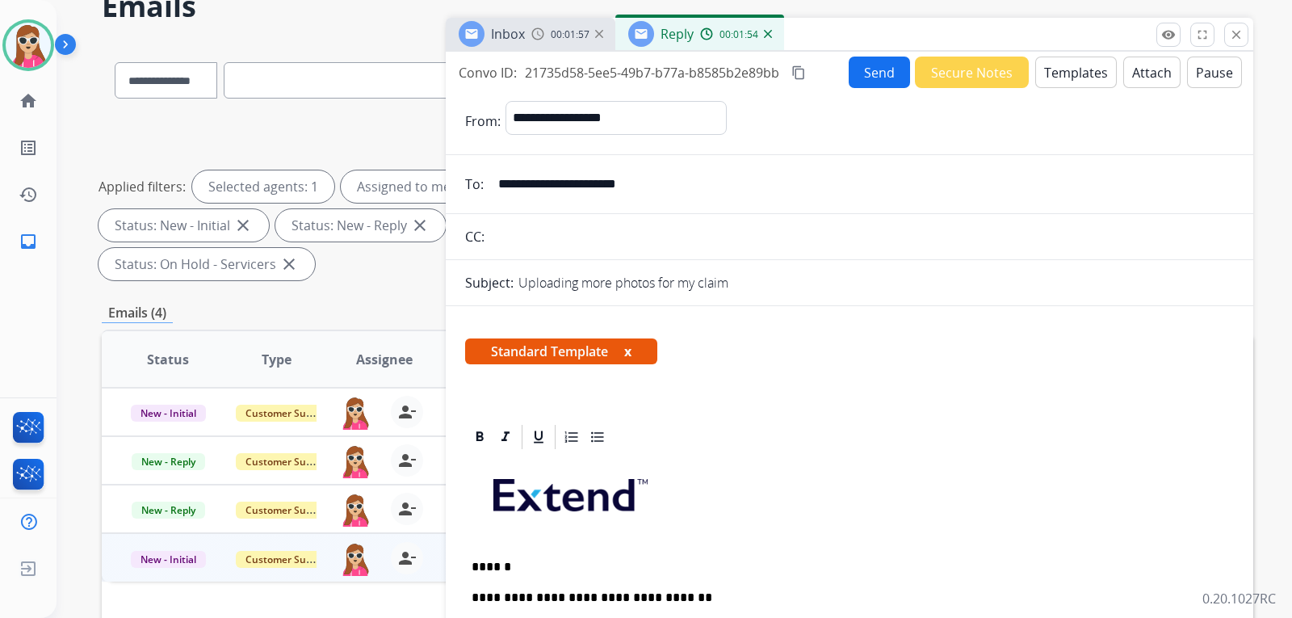
click at [862, 83] on div "**********" at bounding box center [850, 397] width 808 height 690
click at [901, 174] on input "**********" at bounding box center [862, 184] width 746 height 32
click at [859, 77] on button "Send" at bounding box center [879, 73] width 61 height 32
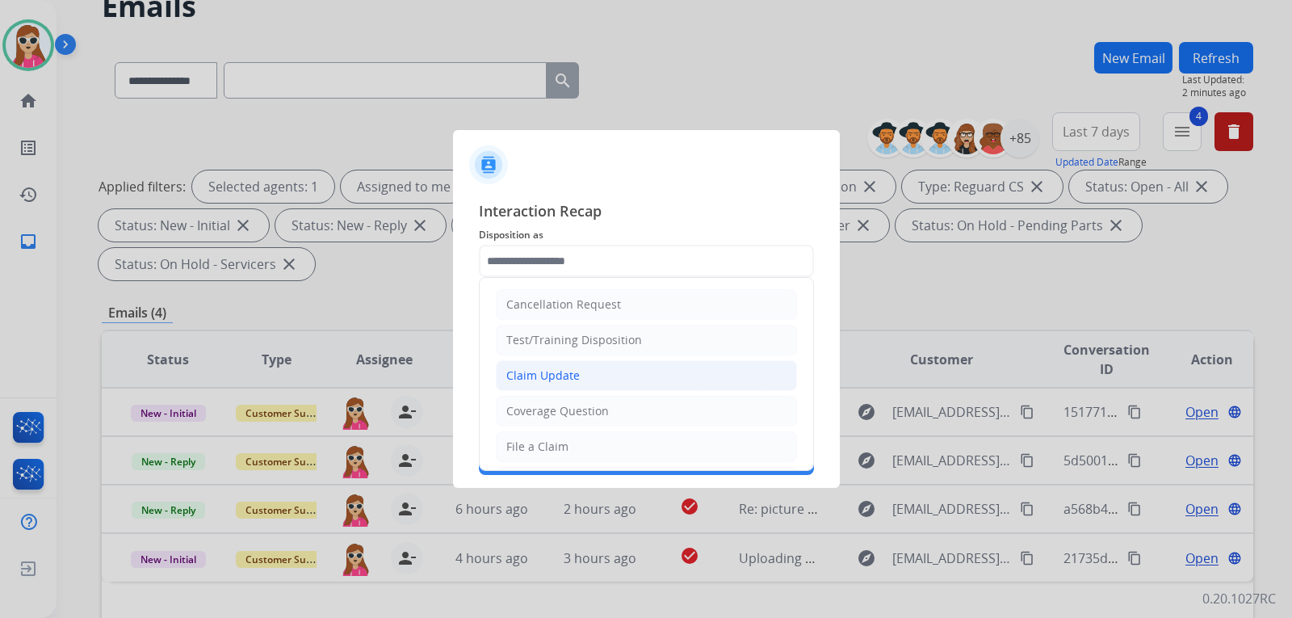
click at [585, 379] on li "Claim Update" at bounding box center [646, 375] width 301 height 31
type input "**********"
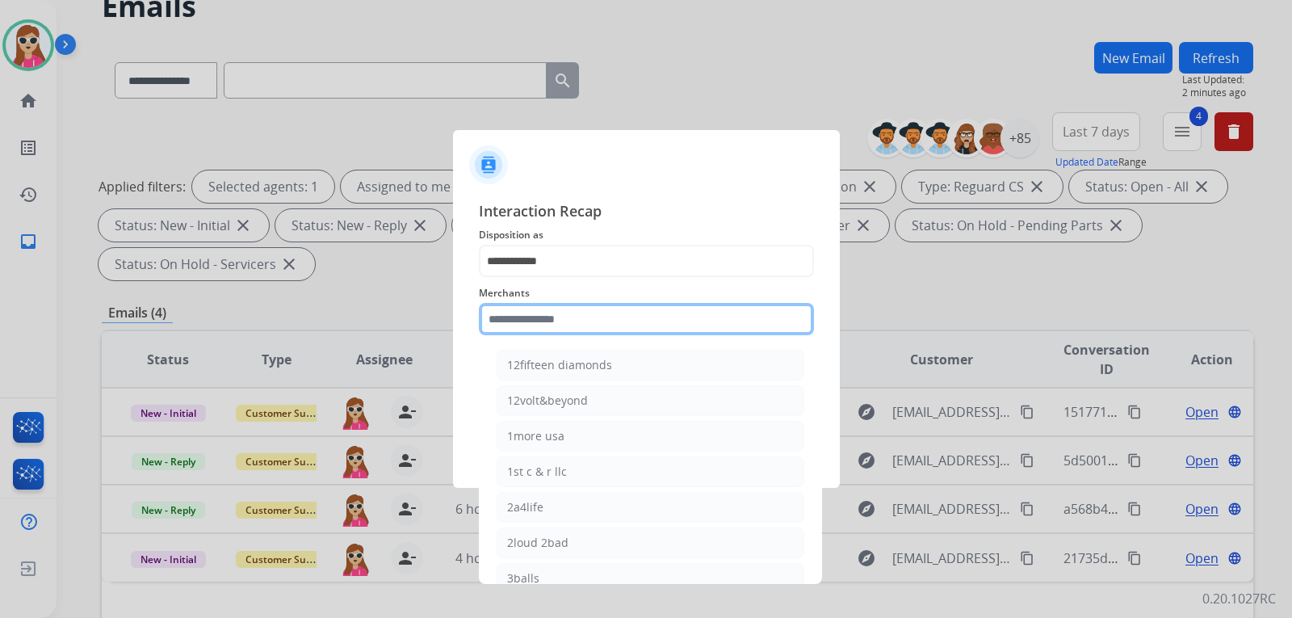
click at [544, 313] on input "text" at bounding box center [646, 319] width 335 height 32
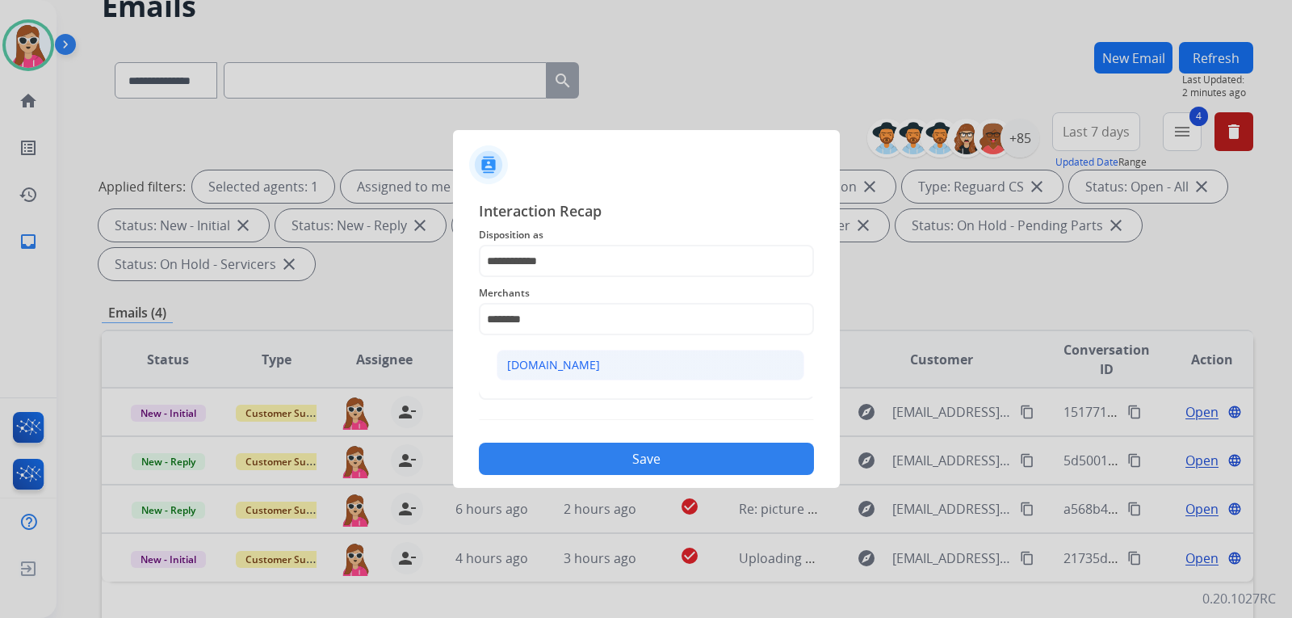
click at [650, 364] on li "[DOMAIN_NAME]" at bounding box center [651, 365] width 308 height 31
type input "**********"
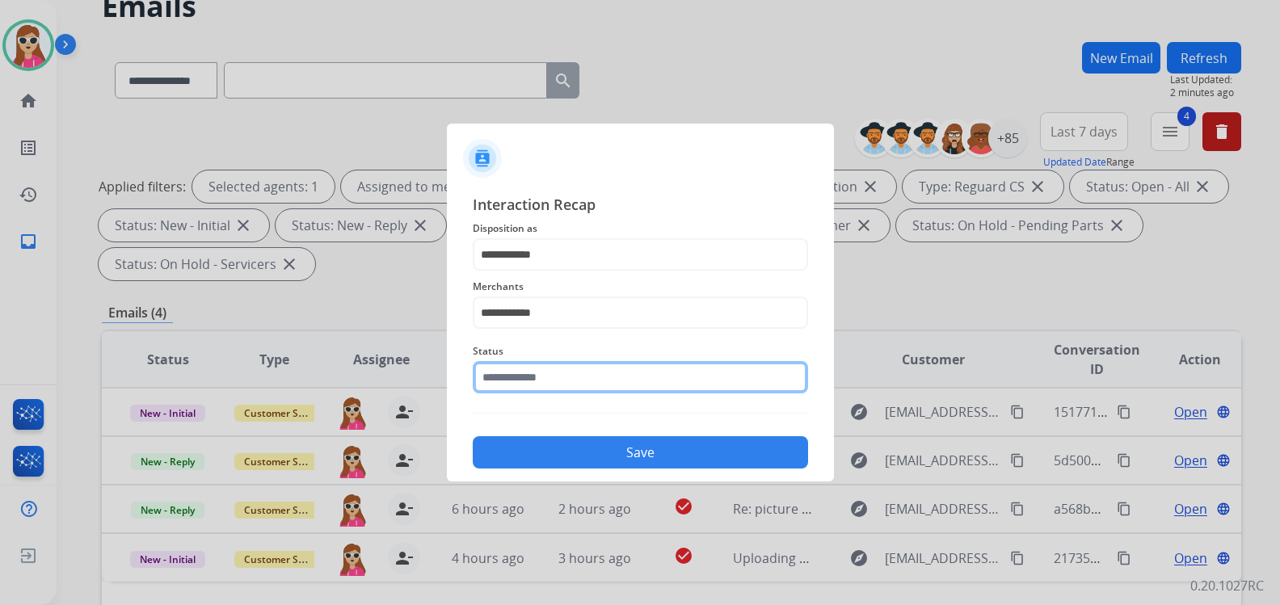
click at [587, 392] on input "text" at bounding box center [640, 377] width 335 height 32
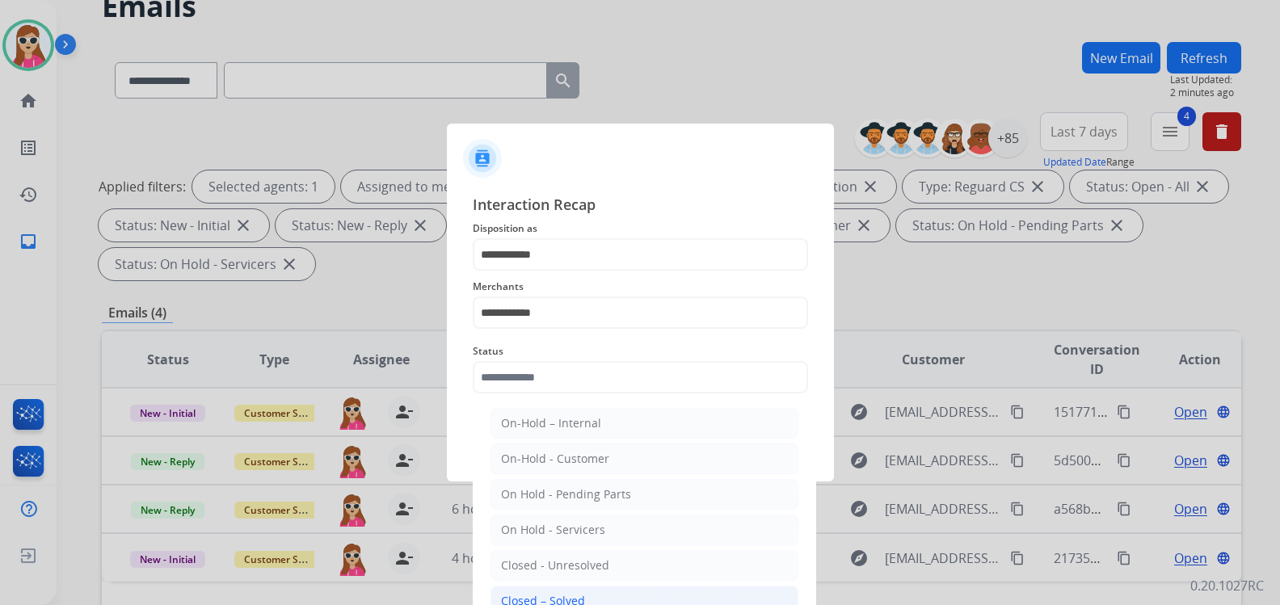
click at [590, 601] on li "Closed – Solved" at bounding box center [644, 601] width 308 height 31
type input "**********"
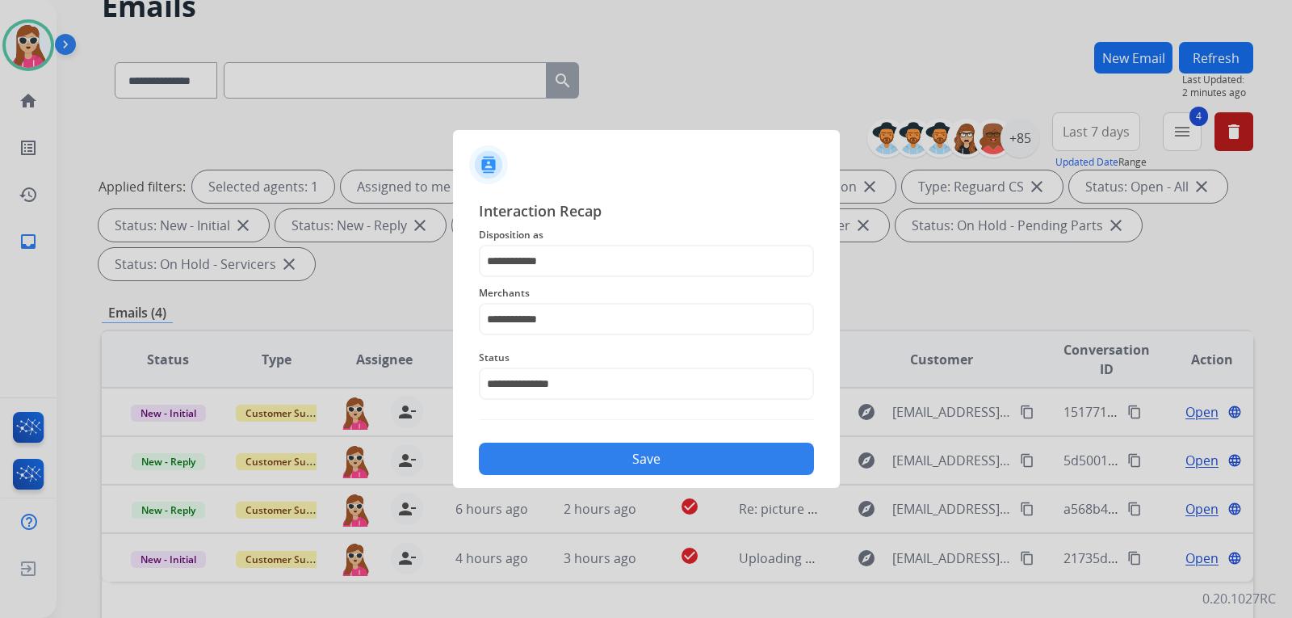
click at [601, 464] on button "Save" at bounding box center [646, 459] width 335 height 32
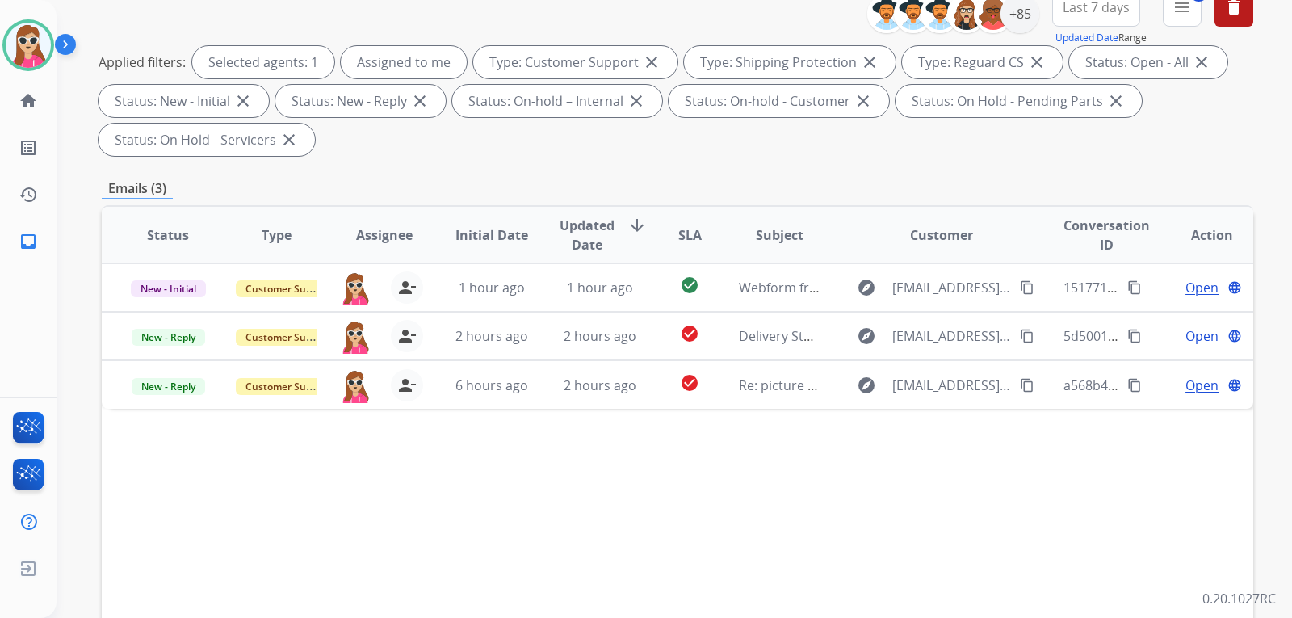
scroll to position [323, 0]
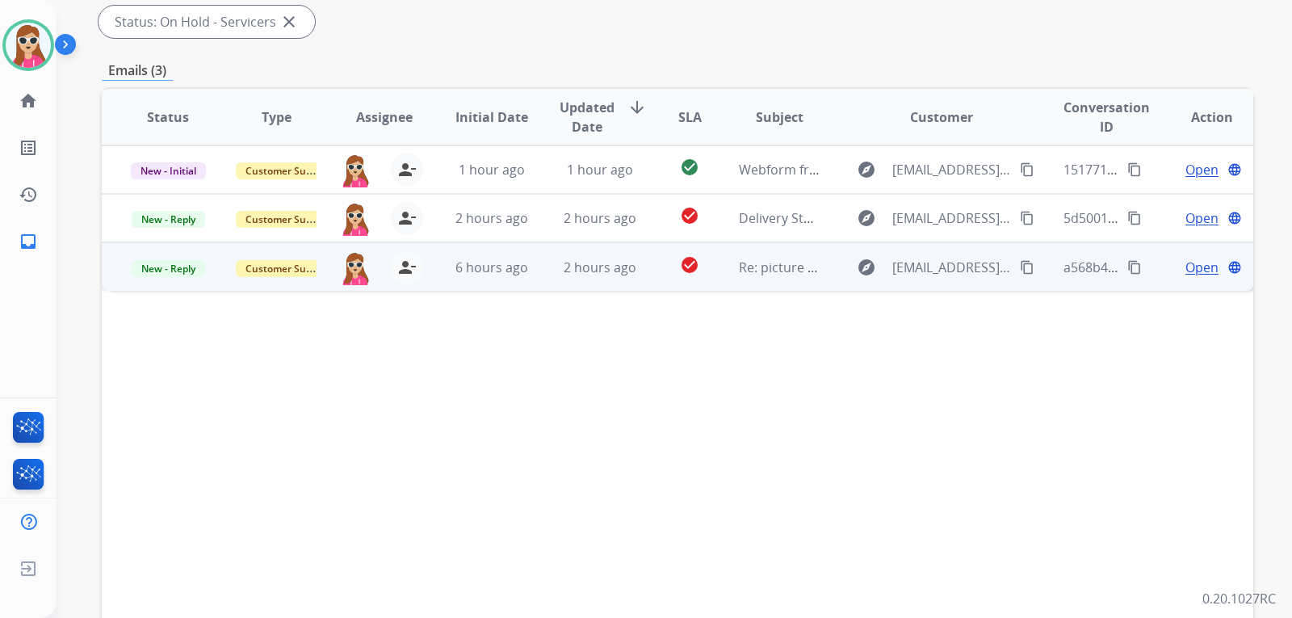
click at [652, 263] on td "check_circle" at bounding box center [677, 266] width 72 height 48
click at [1018, 257] on button "content_copy" at bounding box center [1027, 266] width 19 height 19
click at [1186, 274] on span "Open" at bounding box center [1202, 266] width 33 height 19
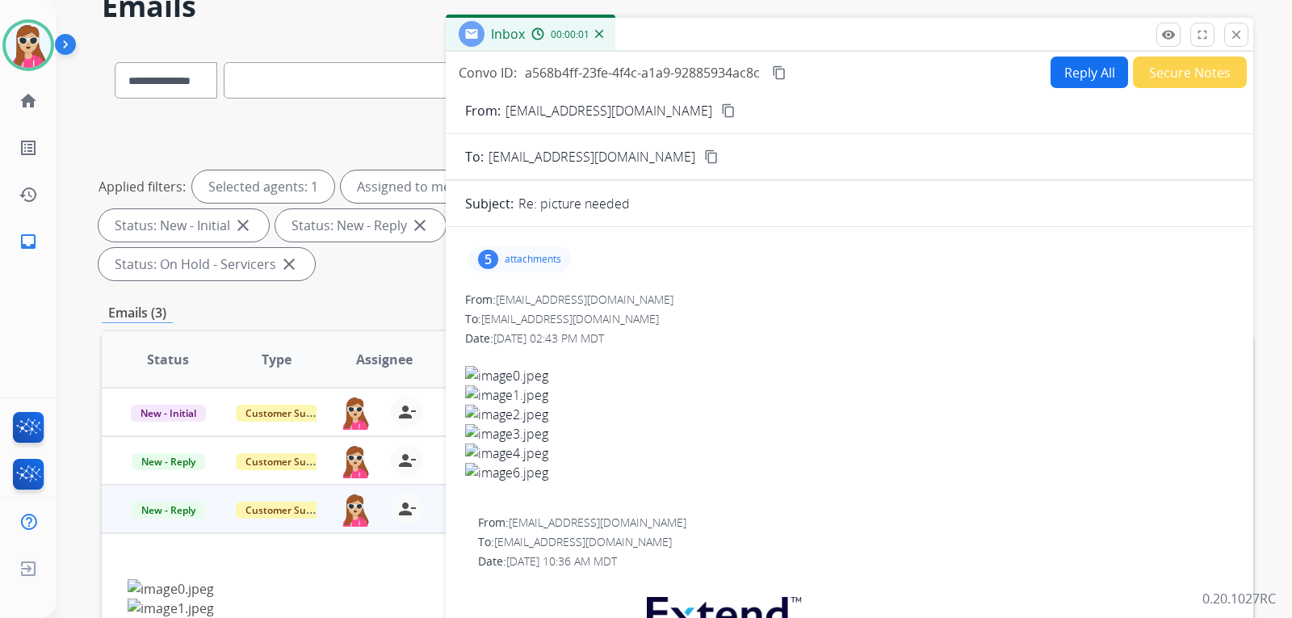
scroll to position [0, 0]
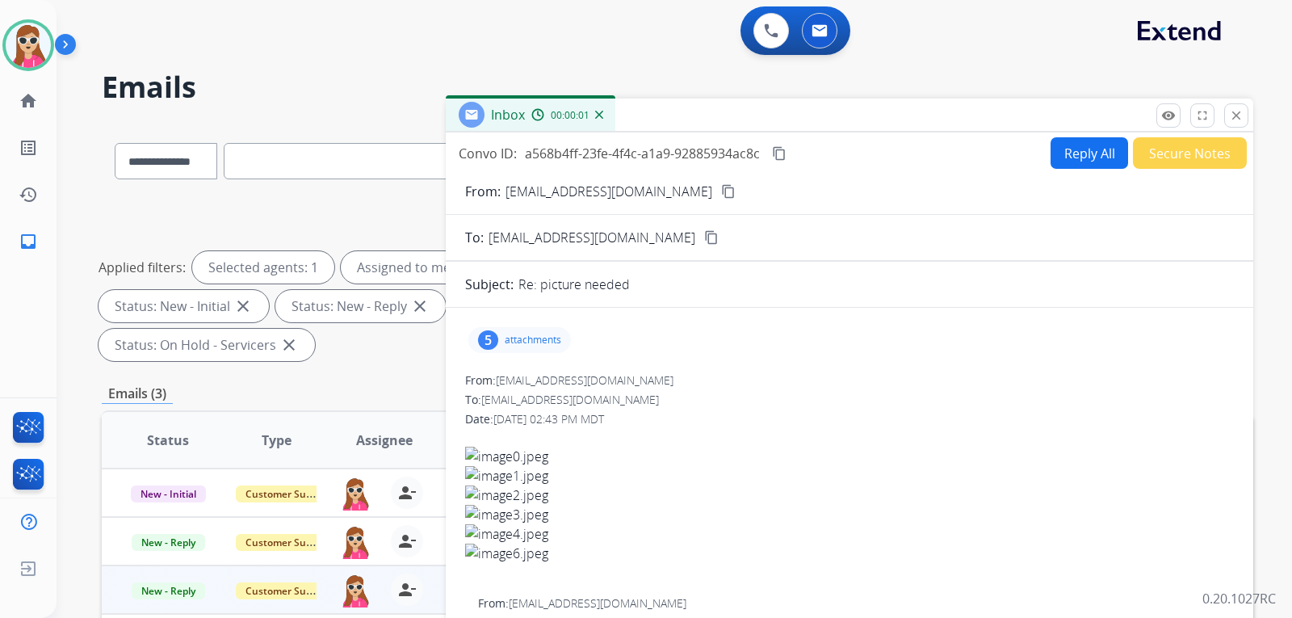
click at [530, 338] on p "attachments" at bounding box center [533, 340] width 57 height 13
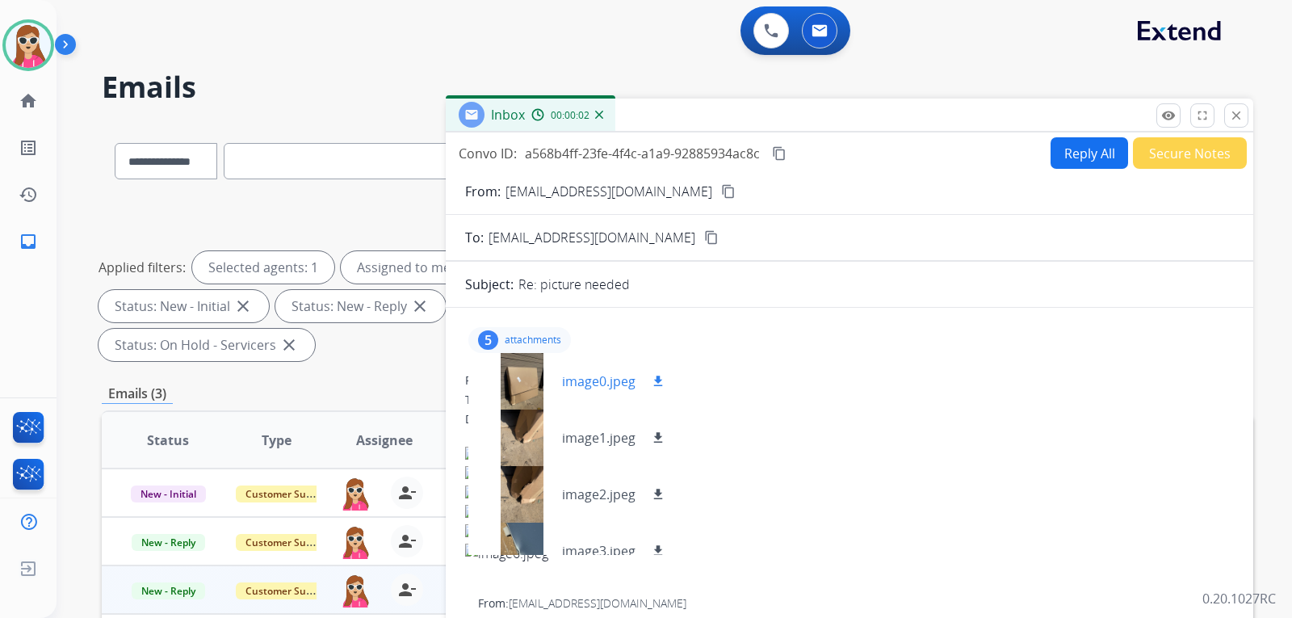
click at [659, 376] on mat-icon "download" at bounding box center [658, 381] width 15 height 15
drag, startPoint x: 658, startPoint y: 431, endPoint x: 654, endPoint y: 439, distance: 9.0
click at [658, 431] on mat-icon "download" at bounding box center [658, 438] width 15 height 15
drag, startPoint x: 664, startPoint y: 488, endPoint x: 661, endPoint y: 517, distance: 29.3
click at [664, 488] on mat-icon "download" at bounding box center [658, 494] width 15 height 15
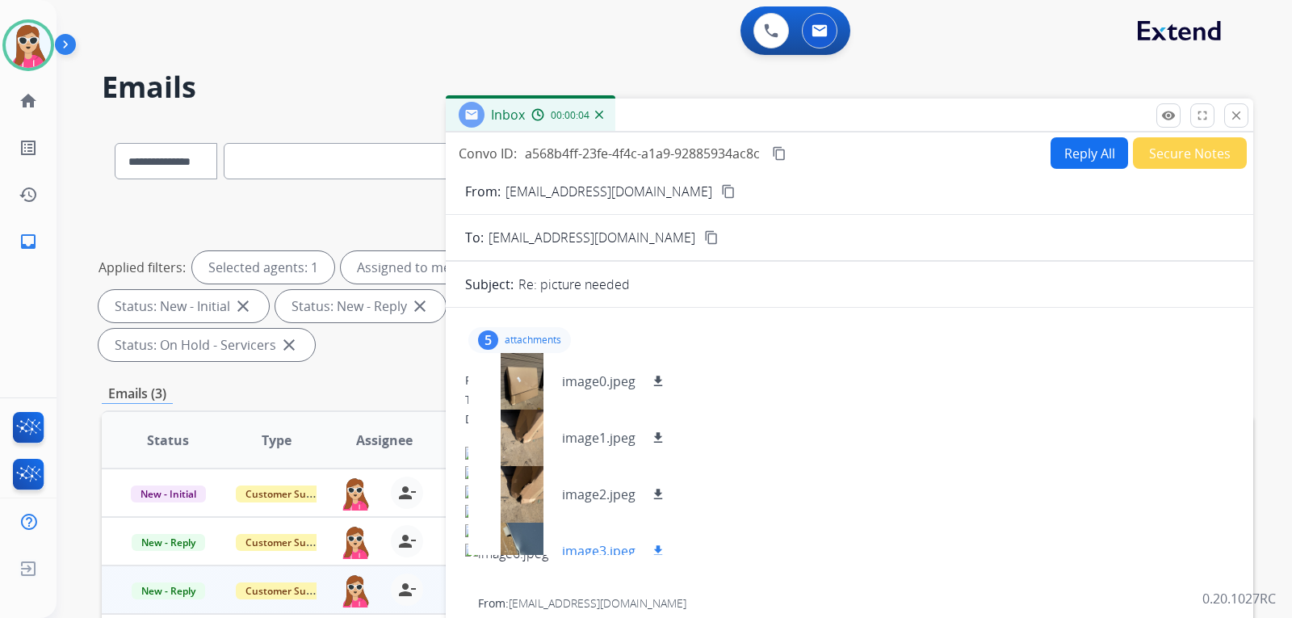
click at [663, 544] on mat-icon "download" at bounding box center [658, 551] width 15 height 15
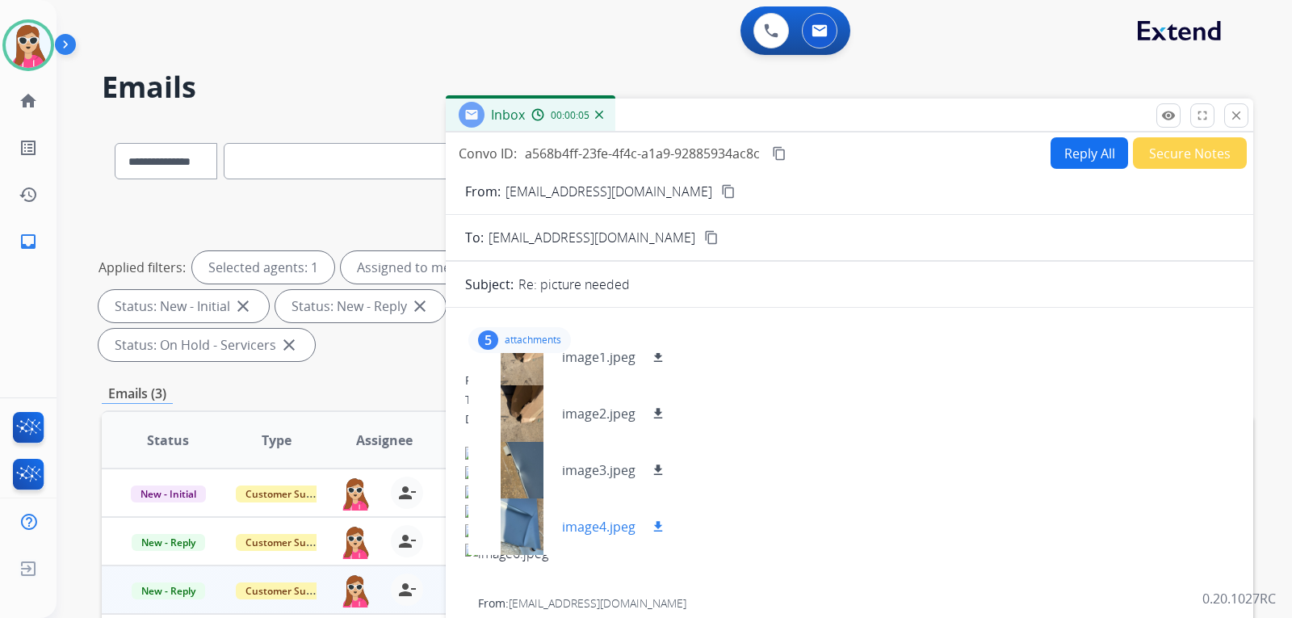
click at [661, 523] on mat-icon "download" at bounding box center [658, 526] width 15 height 15
click at [1078, 150] on button "Reply All" at bounding box center [1090, 153] width 78 height 32
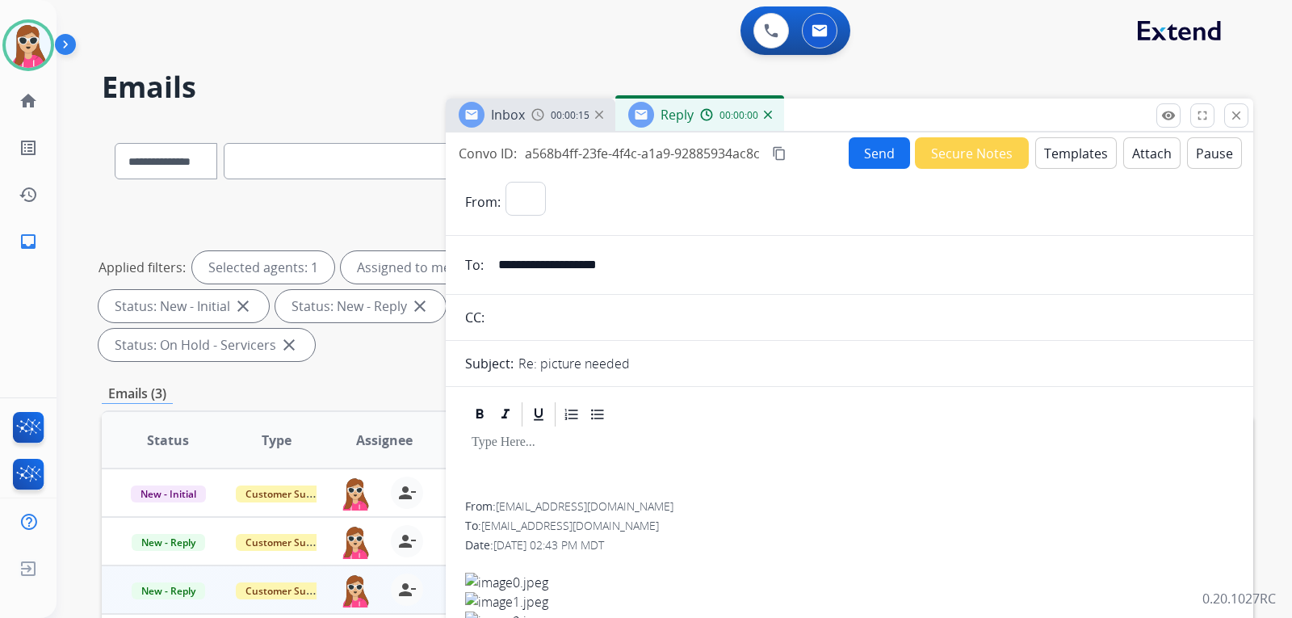
select select "**********"
click at [1051, 150] on button "Templates" at bounding box center [1077, 153] width 82 height 32
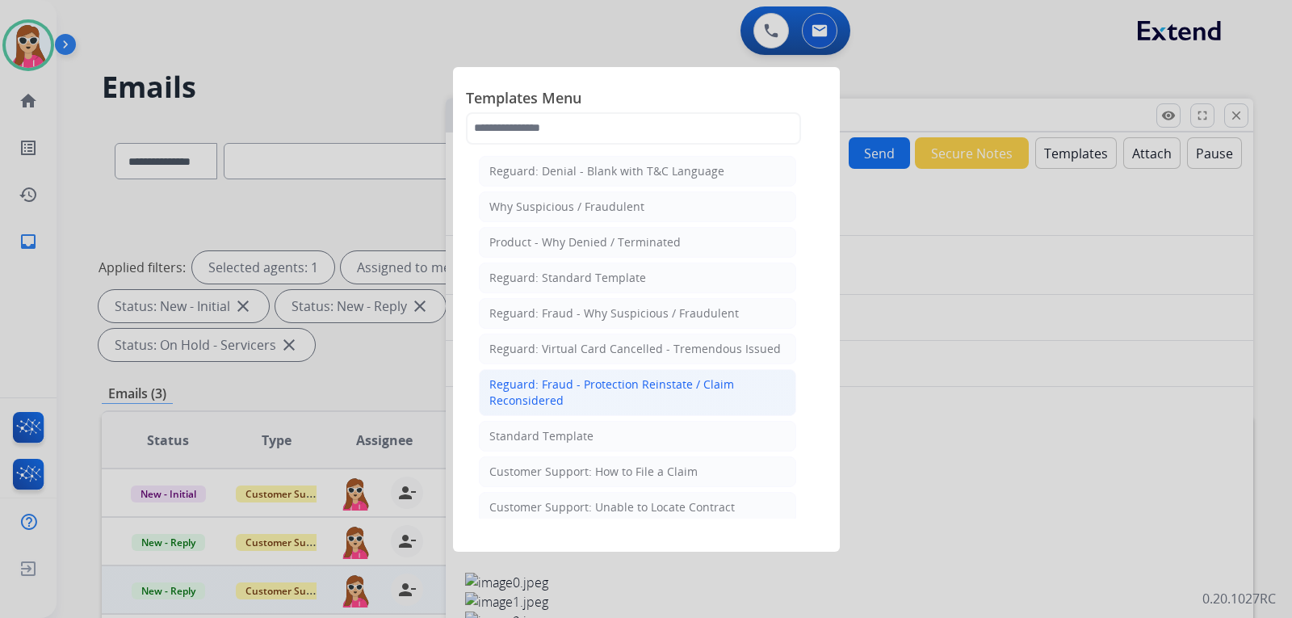
click at [553, 413] on li "Reguard: Fraud - Protection Reinstate / Claim Reconsidered" at bounding box center [637, 392] width 317 height 47
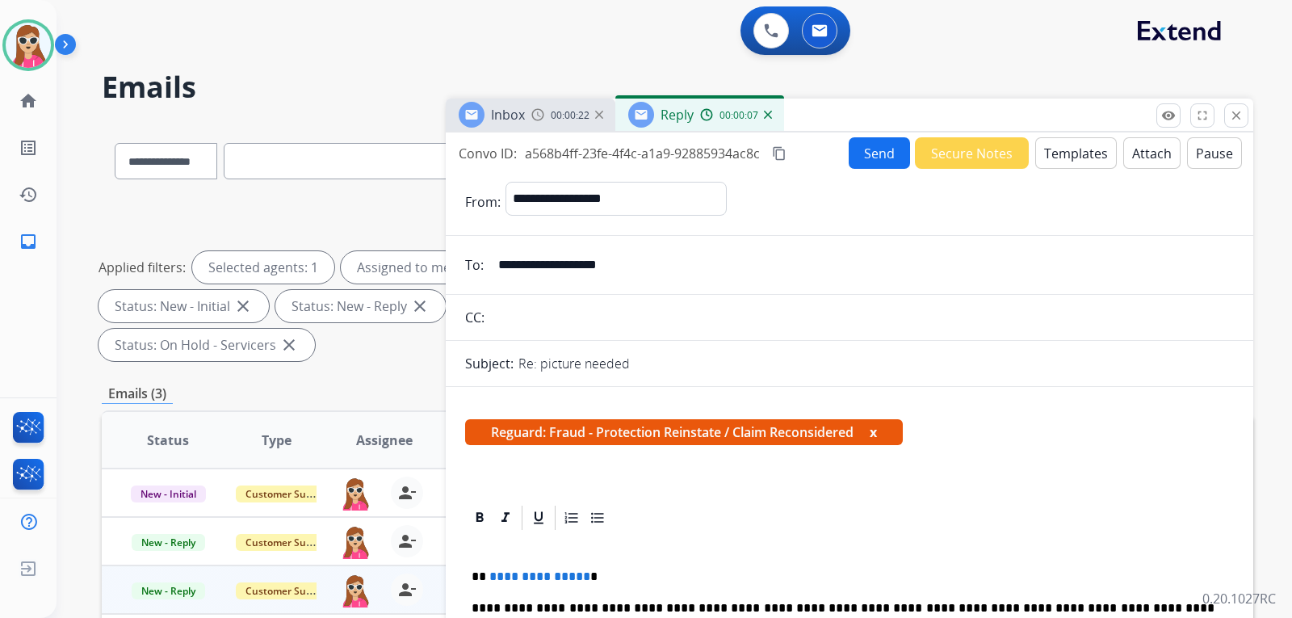
click at [1058, 155] on button "Templates" at bounding box center [1077, 153] width 82 height 32
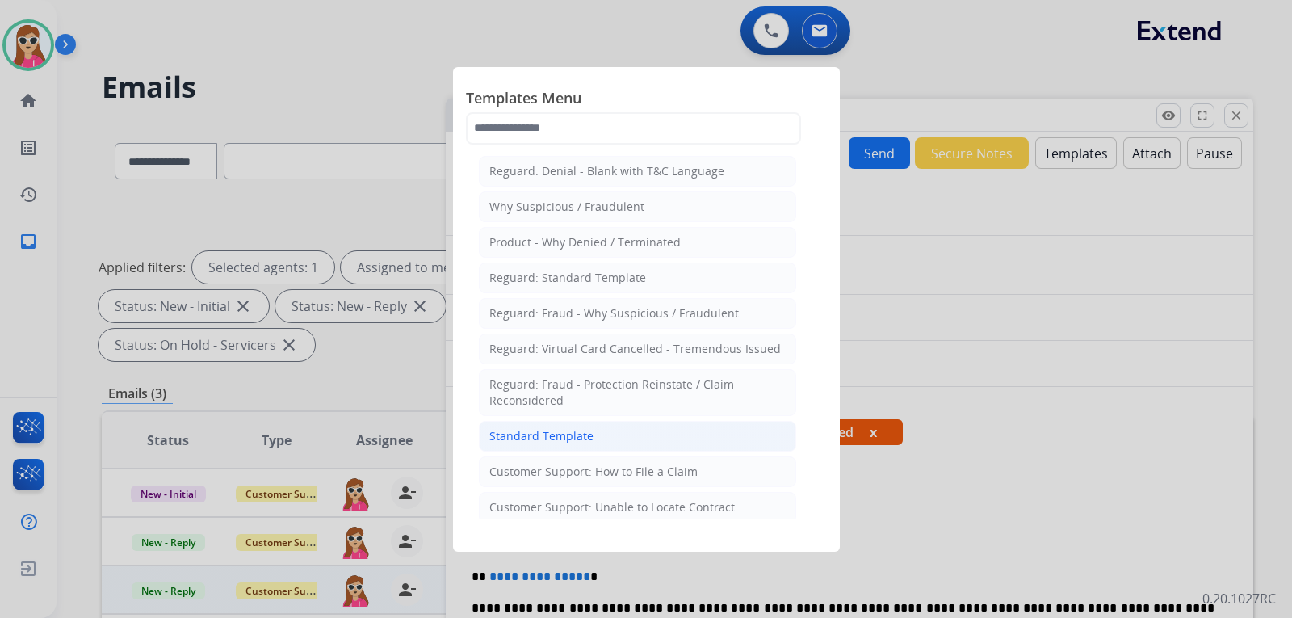
click at [572, 439] on div "Standard Template" at bounding box center [542, 436] width 104 height 16
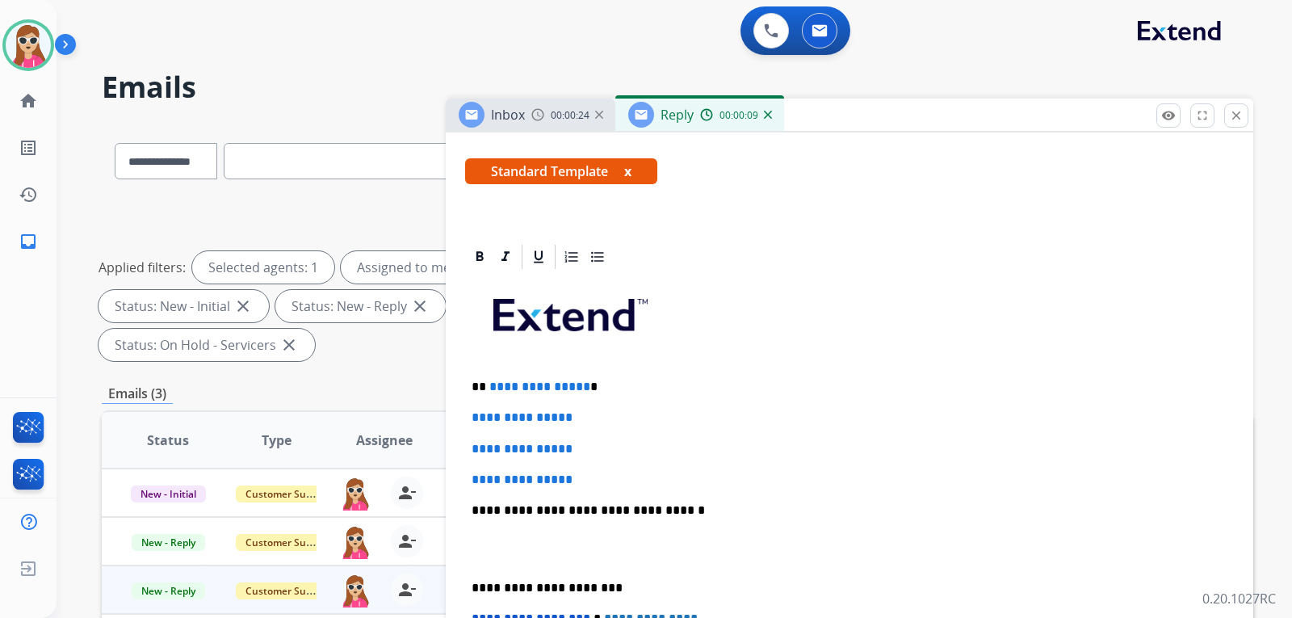
scroll to position [323, 0]
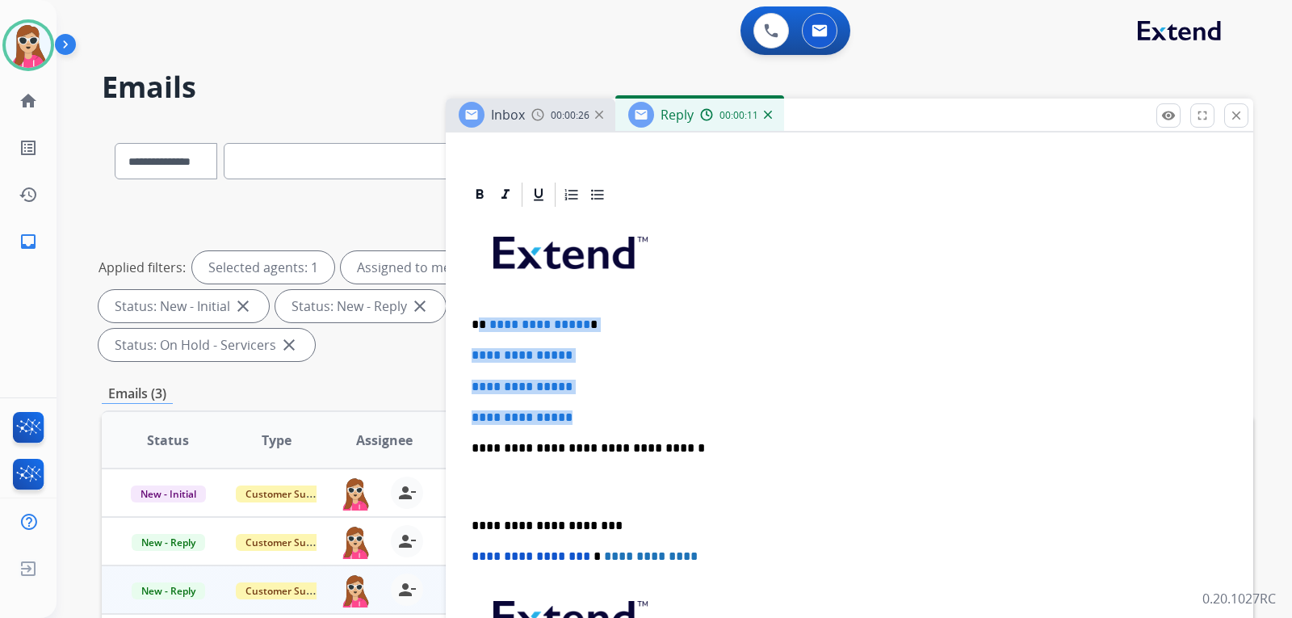
drag, startPoint x: 479, startPoint y: 322, endPoint x: 603, endPoint y: 414, distance: 153.6
click at [603, 414] on div "**********" at bounding box center [849, 486] width 769 height 555
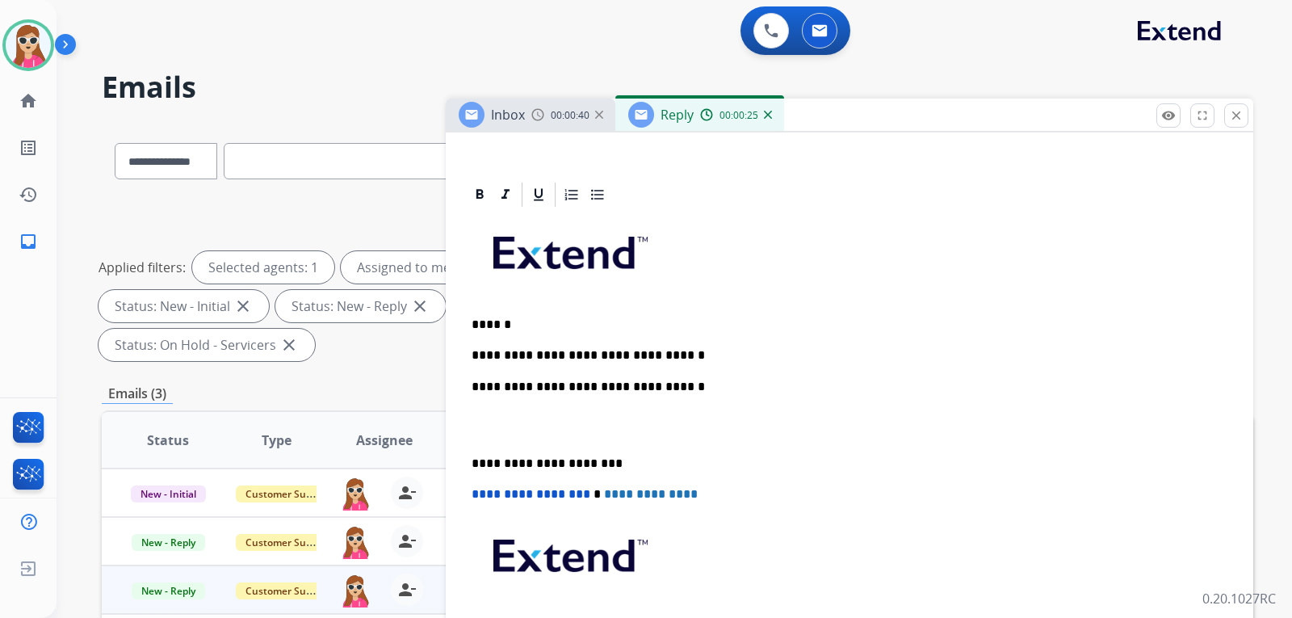
click at [873, 504] on div "**********" at bounding box center [849, 455] width 769 height 493
click at [680, 359] on p "**********" at bounding box center [843, 355] width 743 height 15
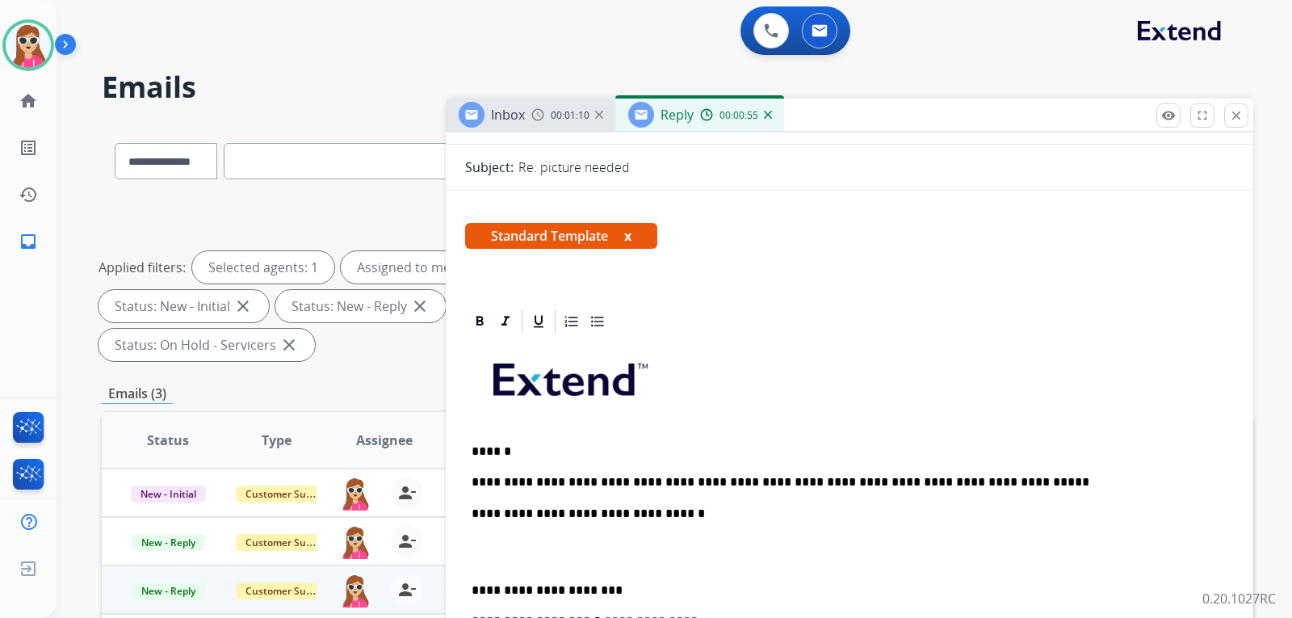
scroll to position [0, 0]
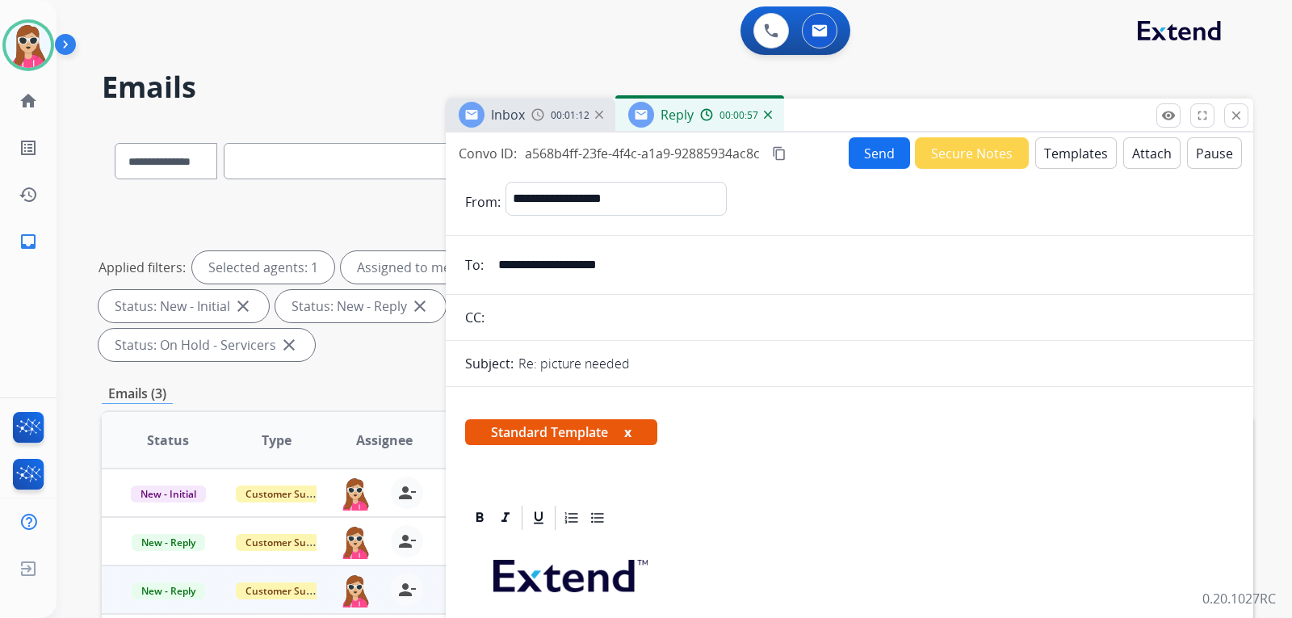
click at [864, 149] on button "Send" at bounding box center [879, 153] width 61 height 32
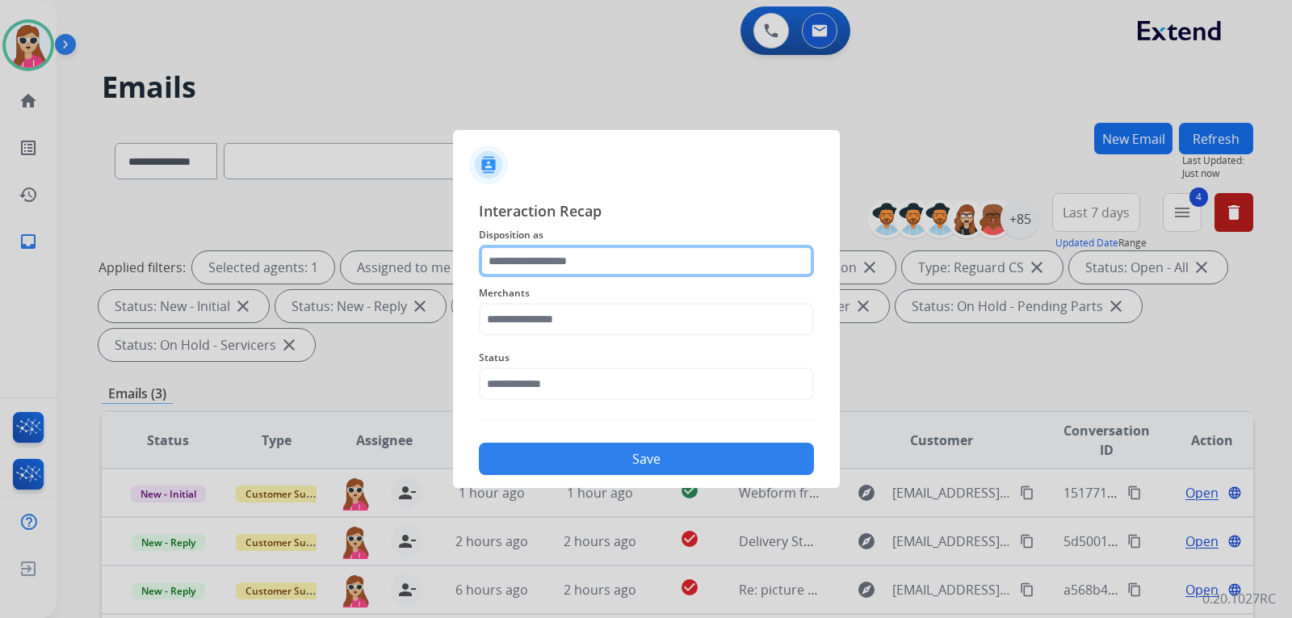
click at [555, 270] on input "text" at bounding box center [646, 261] width 335 height 32
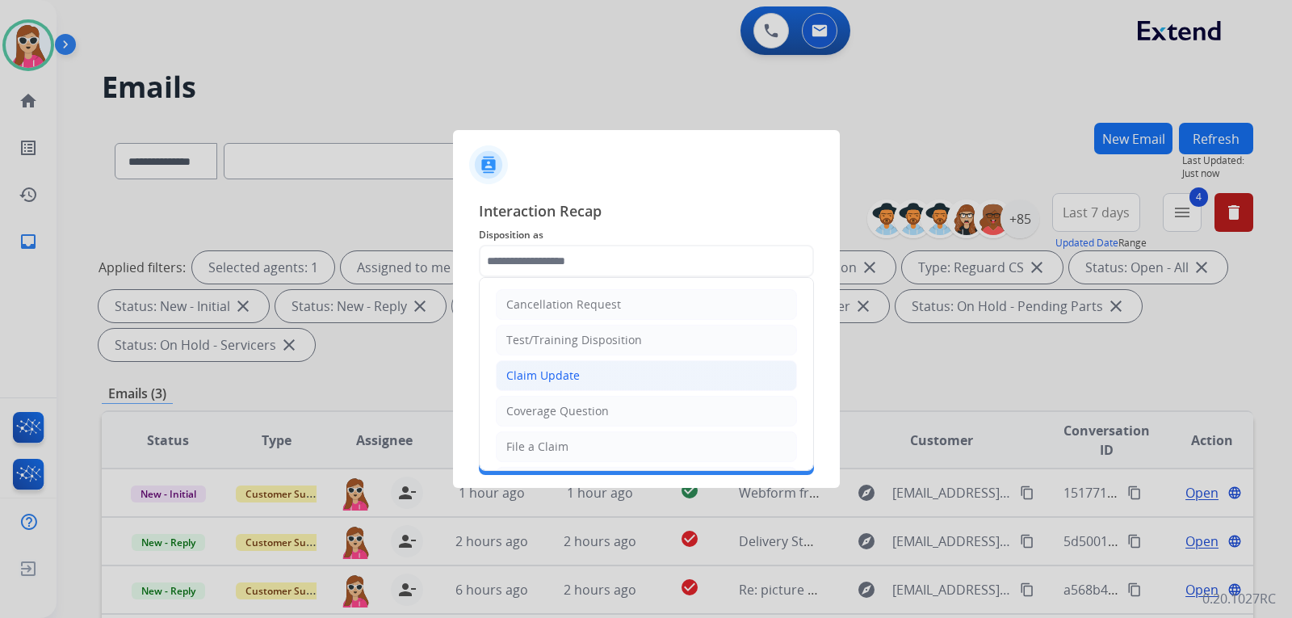
click at [563, 376] on div "Claim Update" at bounding box center [543, 376] width 74 height 16
type input "**********"
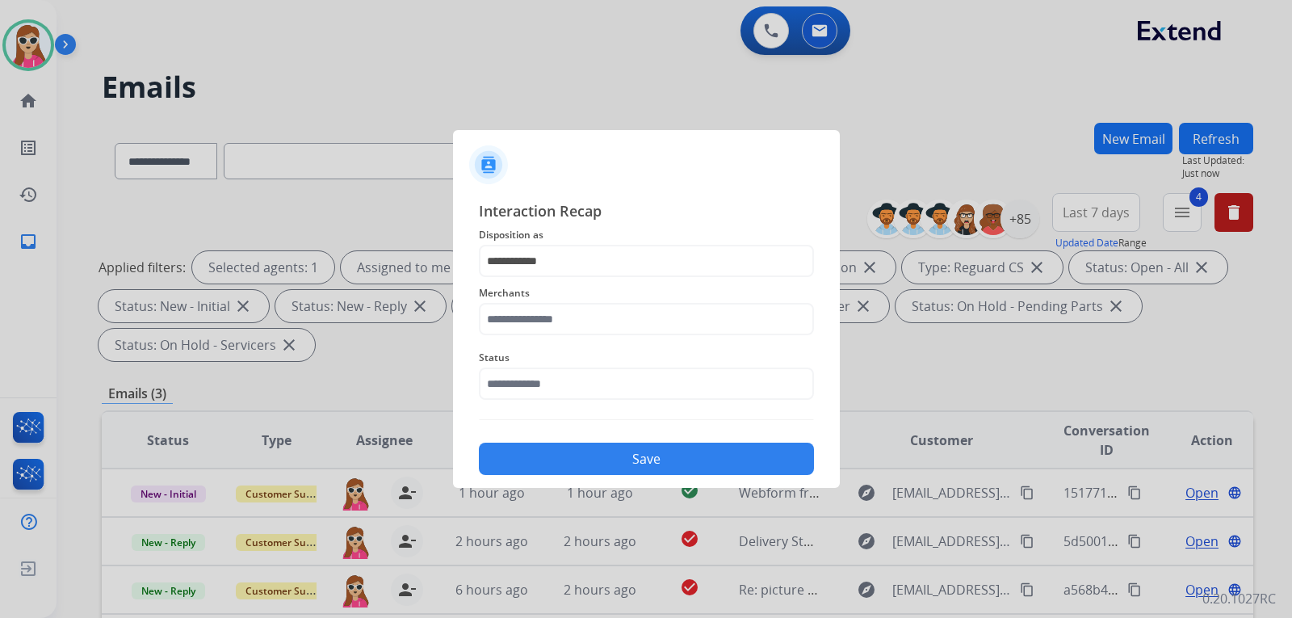
click at [581, 339] on div "Merchants" at bounding box center [646, 309] width 335 height 65
click at [541, 326] on input "text" at bounding box center [646, 319] width 335 height 32
click at [557, 360] on div "[DOMAIN_NAME]" at bounding box center [553, 365] width 93 height 16
type input "**********"
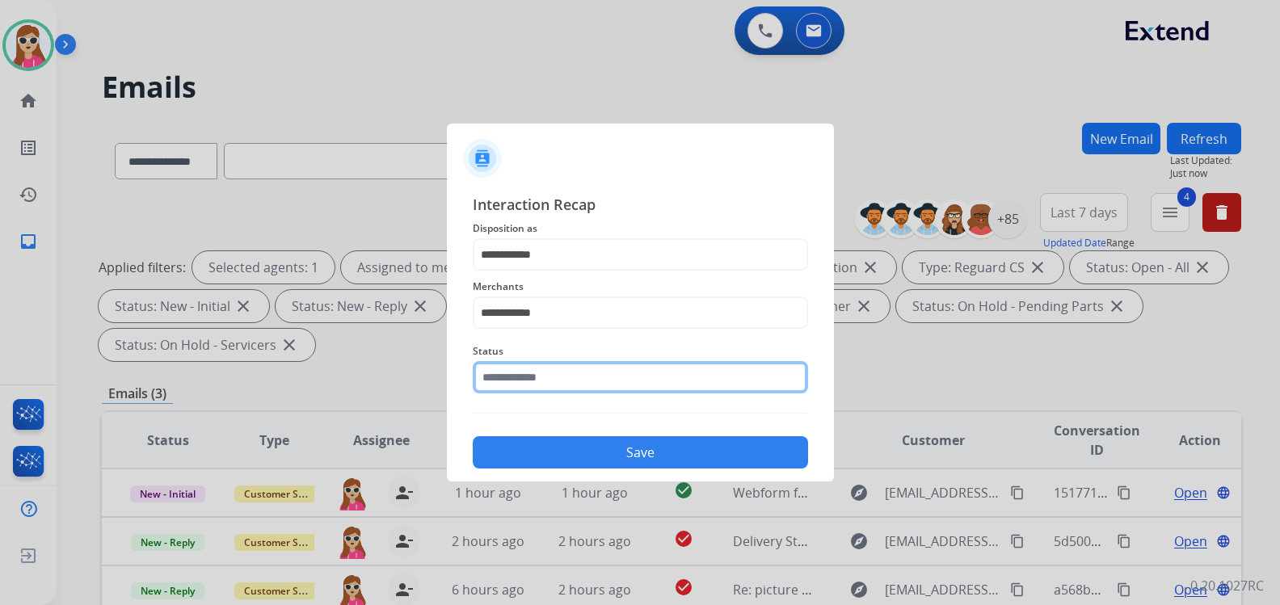
click at [572, 373] on input "text" at bounding box center [640, 377] width 335 height 32
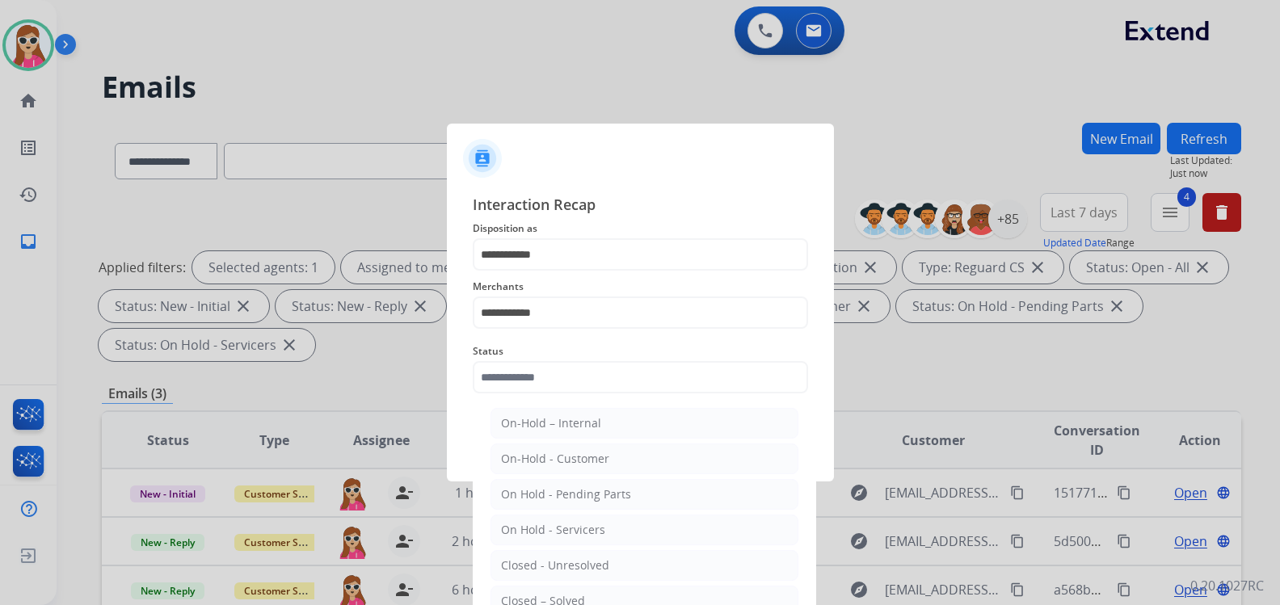
click at [613, 598] on li "Closed – Solved" at bounding box center [644, 601] width 308 height 31
type input "**********"
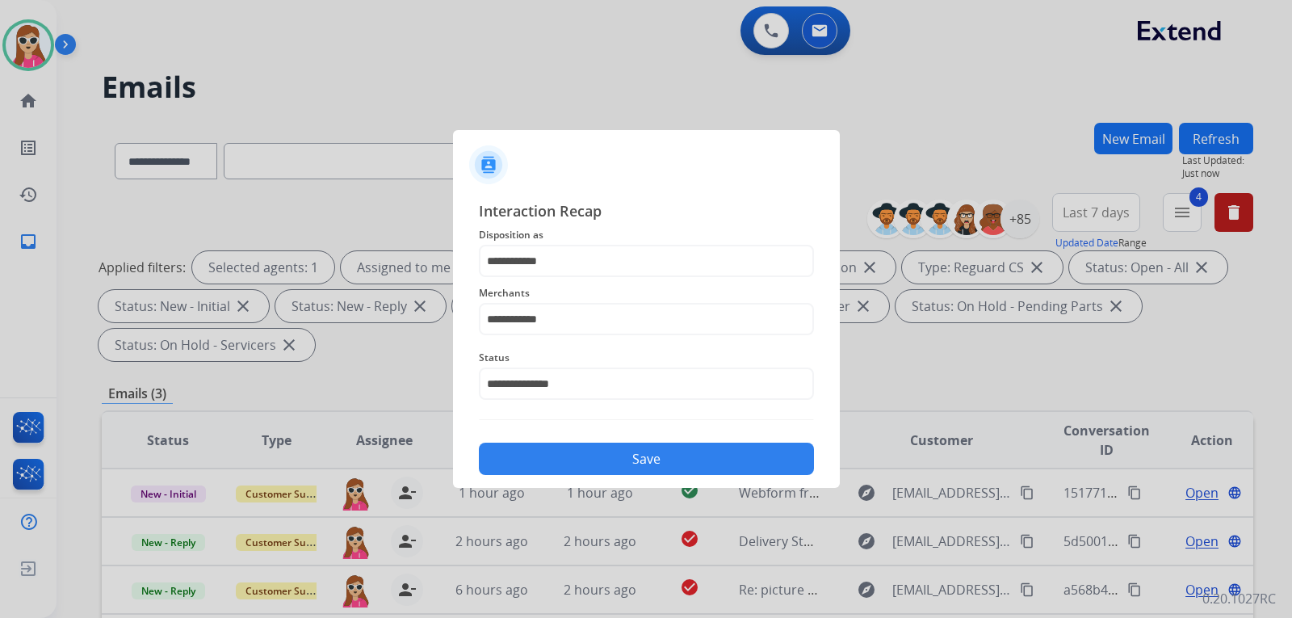
click at [651, 464] on button "Save" at bounding box center [646, 459] width 335 height 32
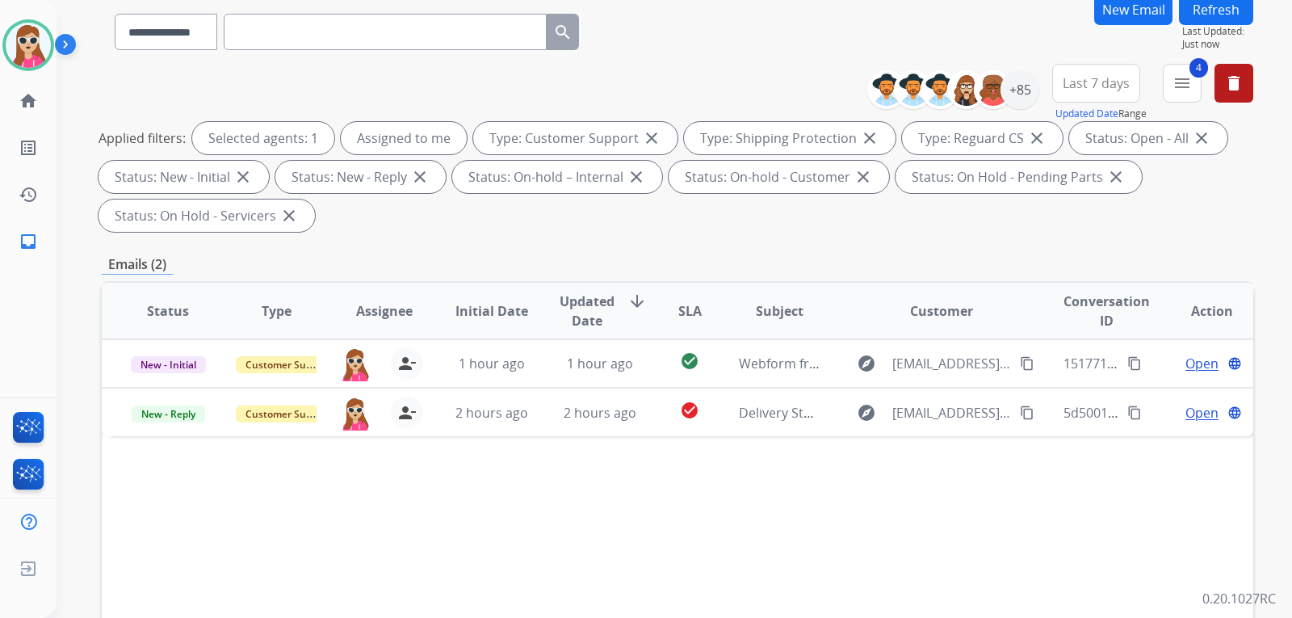
scroll to position [242, 0]
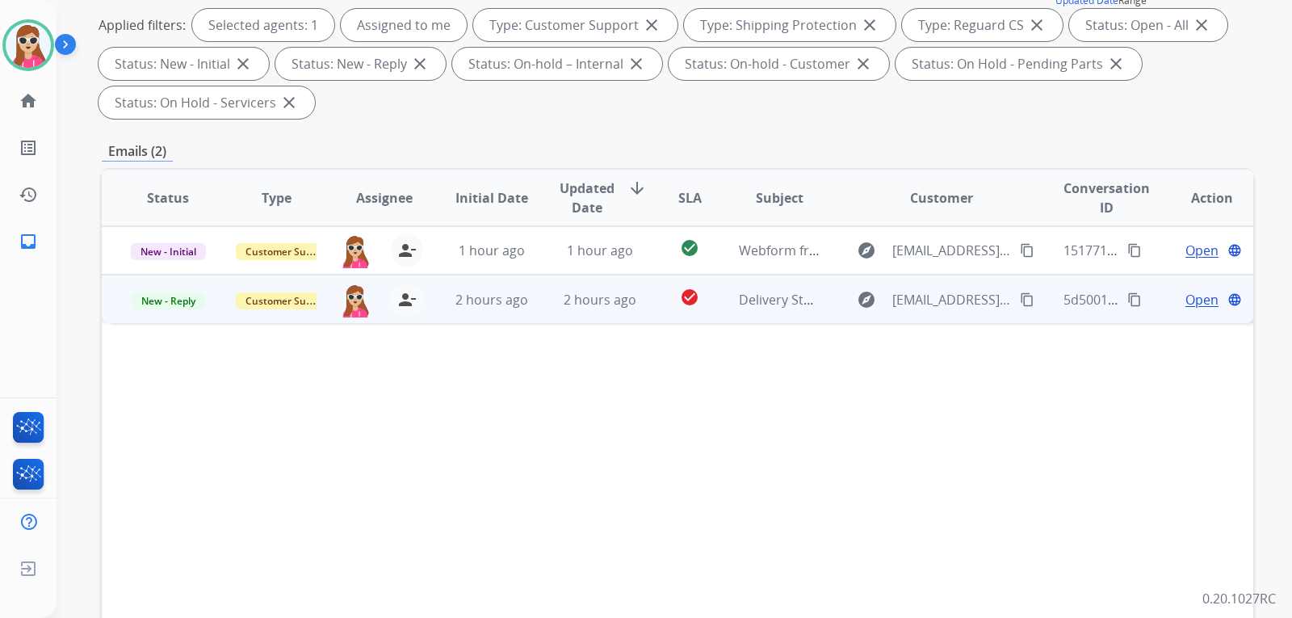
click at [836, 312] on td "explore [EMAIL_ADDRESS][DOMAIN_NAME] content_copy" at bounding box center [930, 299] width 216 height 48
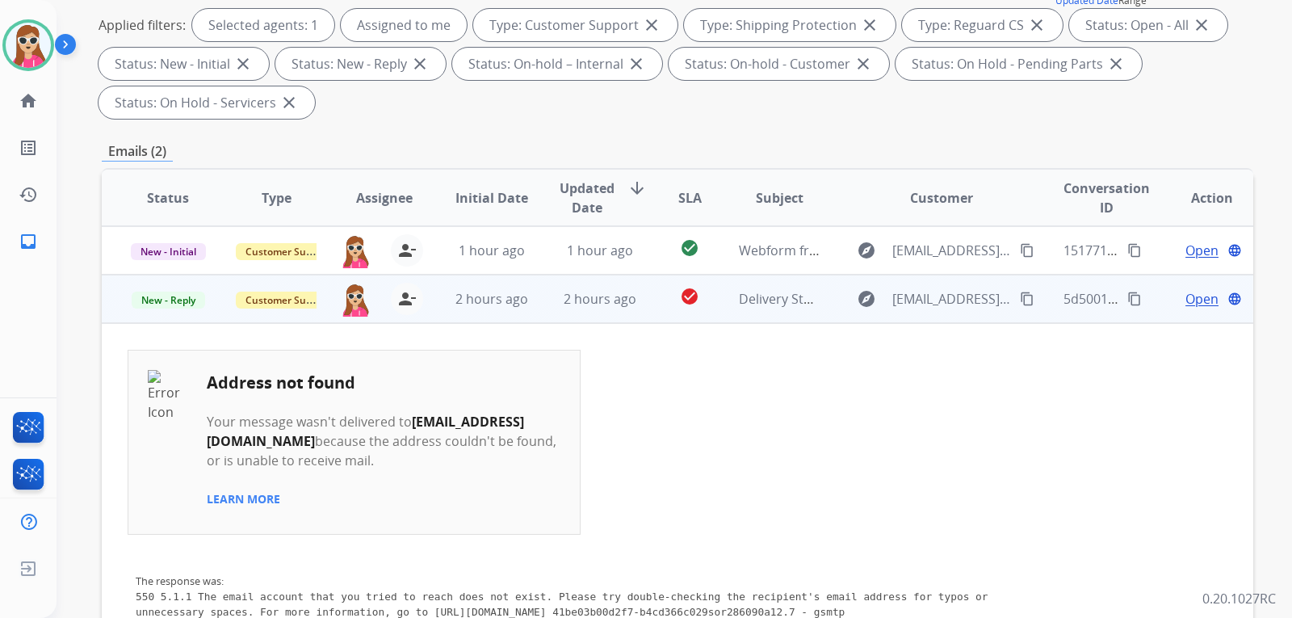
click at [1192, 289] on span "Open" at bounding box center [1202, 298] width 33 height 19
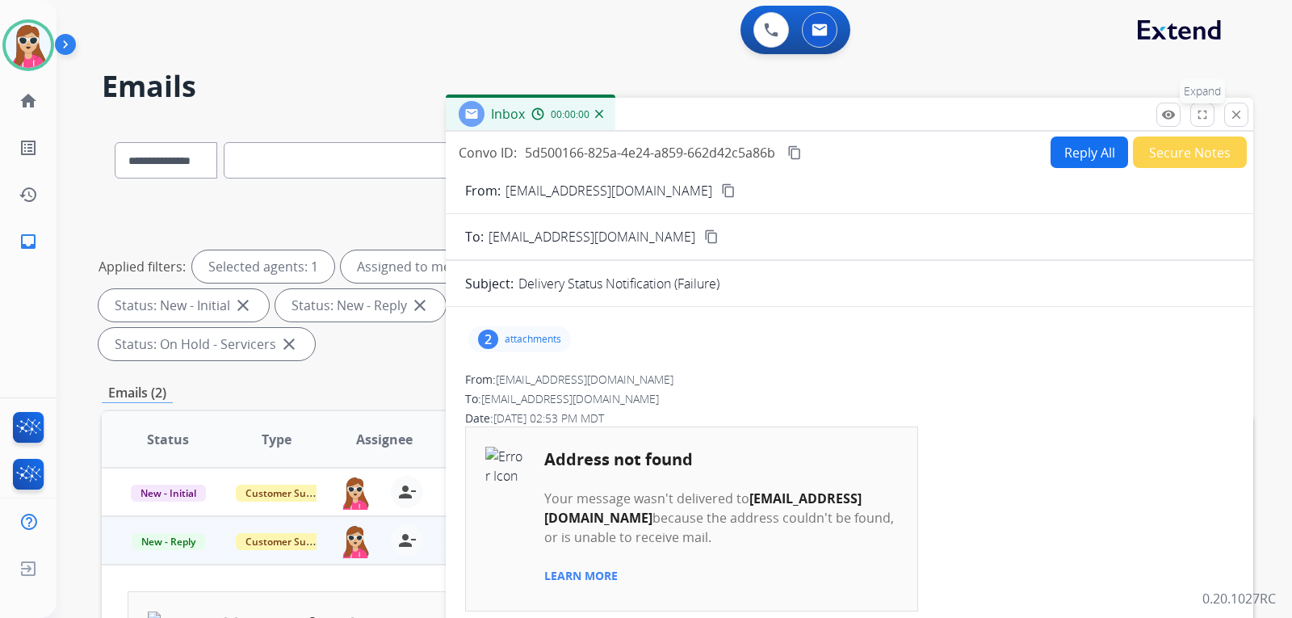
scroll to position [0, 0]
click at [569, 337] on div "2 attachments" at bounding box center [520, 340] width 103 height 26
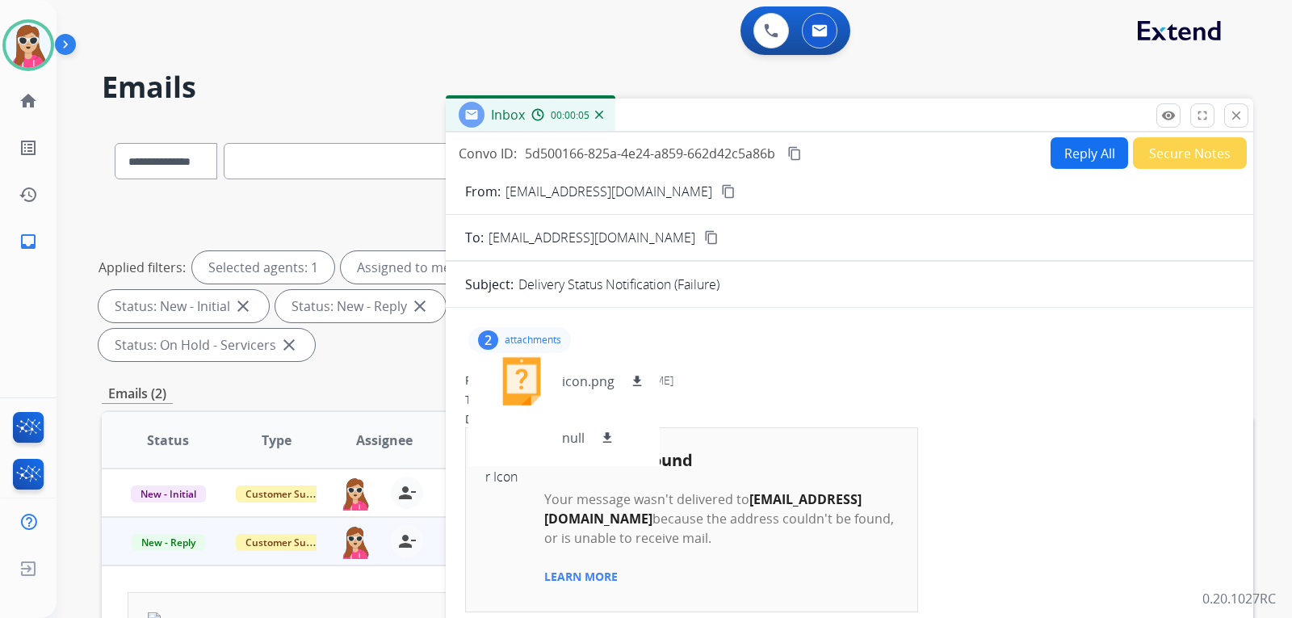
click at [1149, 156] on button "Secure Notes" at bounding box center [1190, 153] width 114 height 32
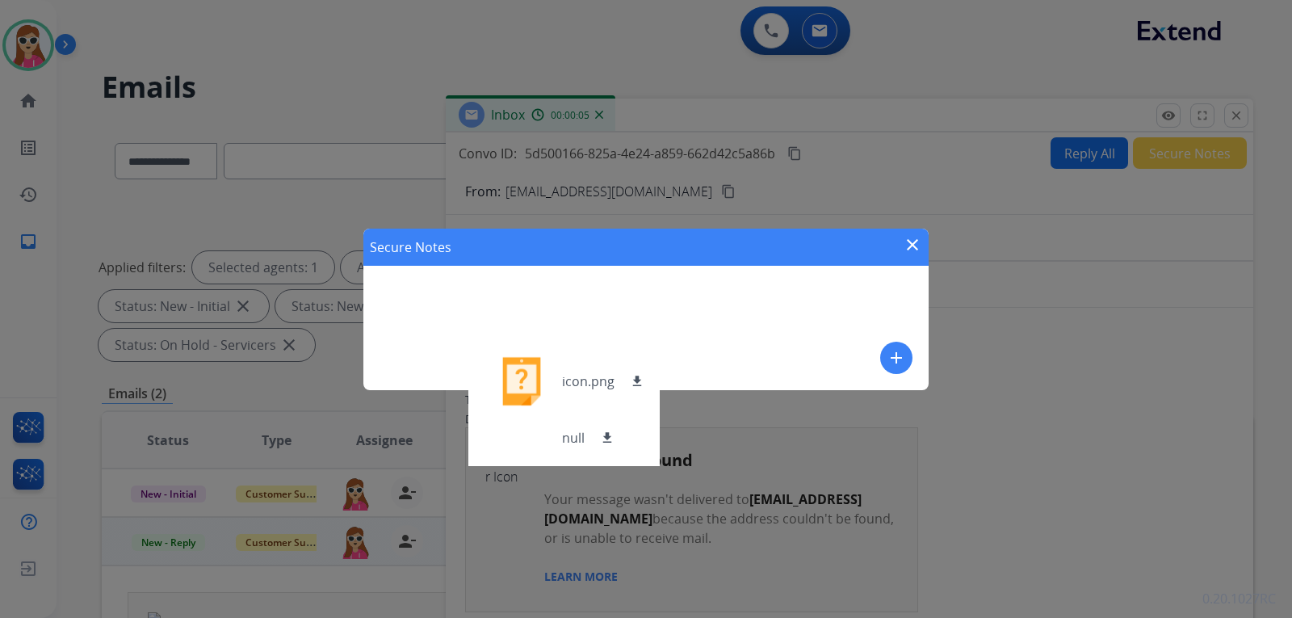
click at [632, 305] on div "Secure Notes close add" at bounding box center [646, 310] width 565 height 162
click at [716, 291] on div "Secure Notes close add" at bounding box center [646, 310] width 565 height 162
click at [894, 344] on button "add" at bounding box center [896, 358] width 32 height 32
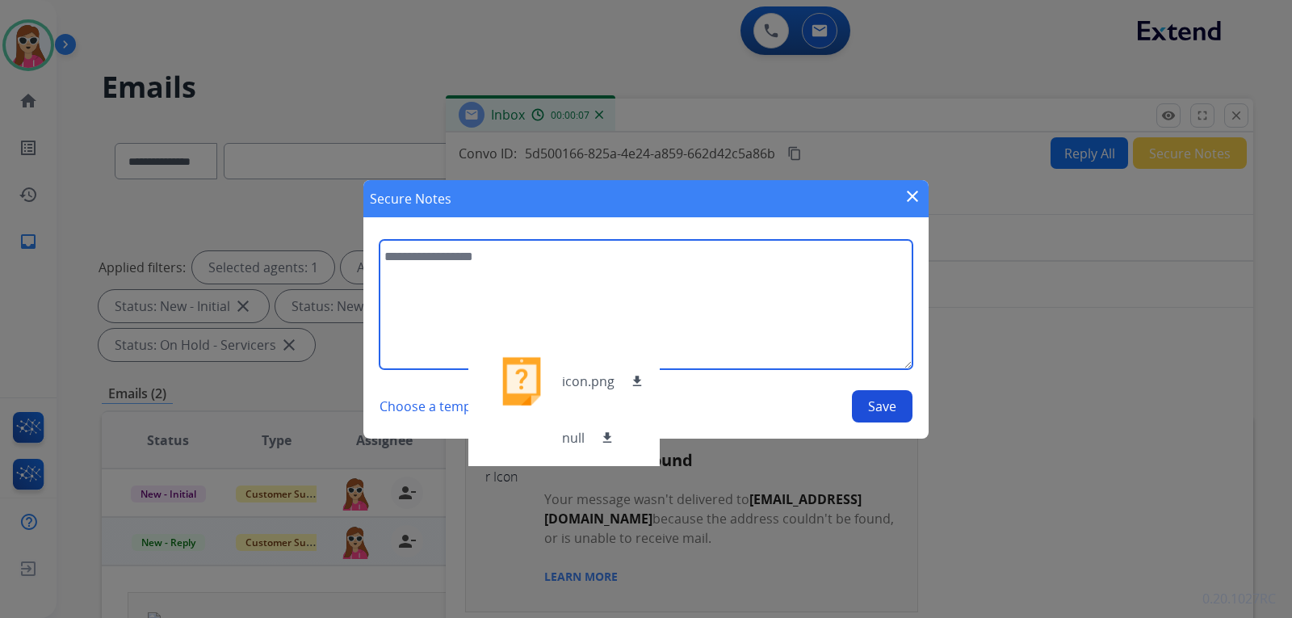
click at [712, 300] on textarea at bounding box center [646, 304] width 533 height 129
type textarea "**********"
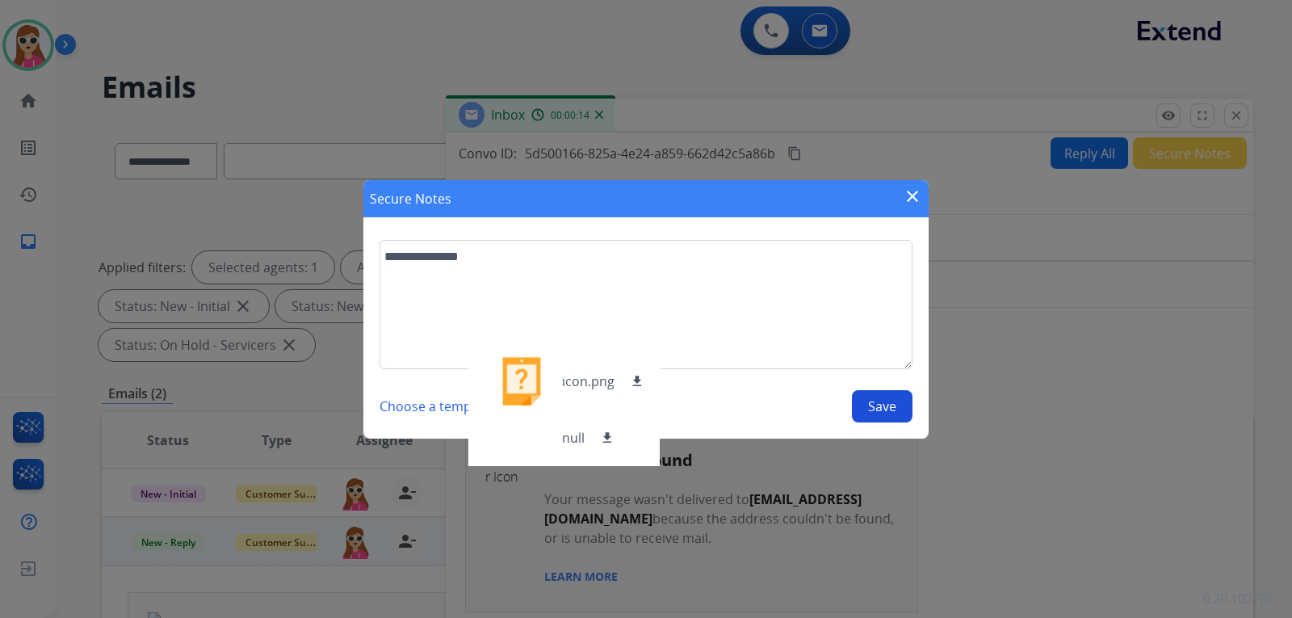
click at [871, 406] on button "Save" at bounding box center [882, 406] width 61 height 32
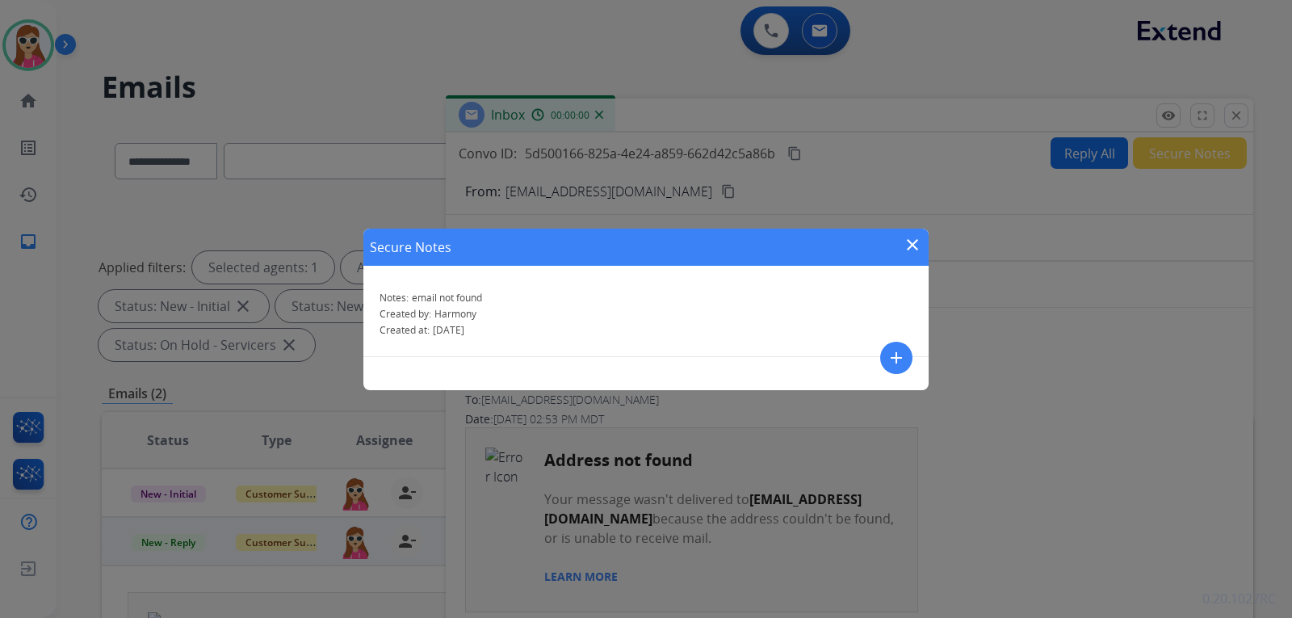
click at [914, 227] on div "Secure Notes close Notes: email not found Created by: Harmony Created at: [DATE…" at bounding box center [646, 309] width 1292 height 618
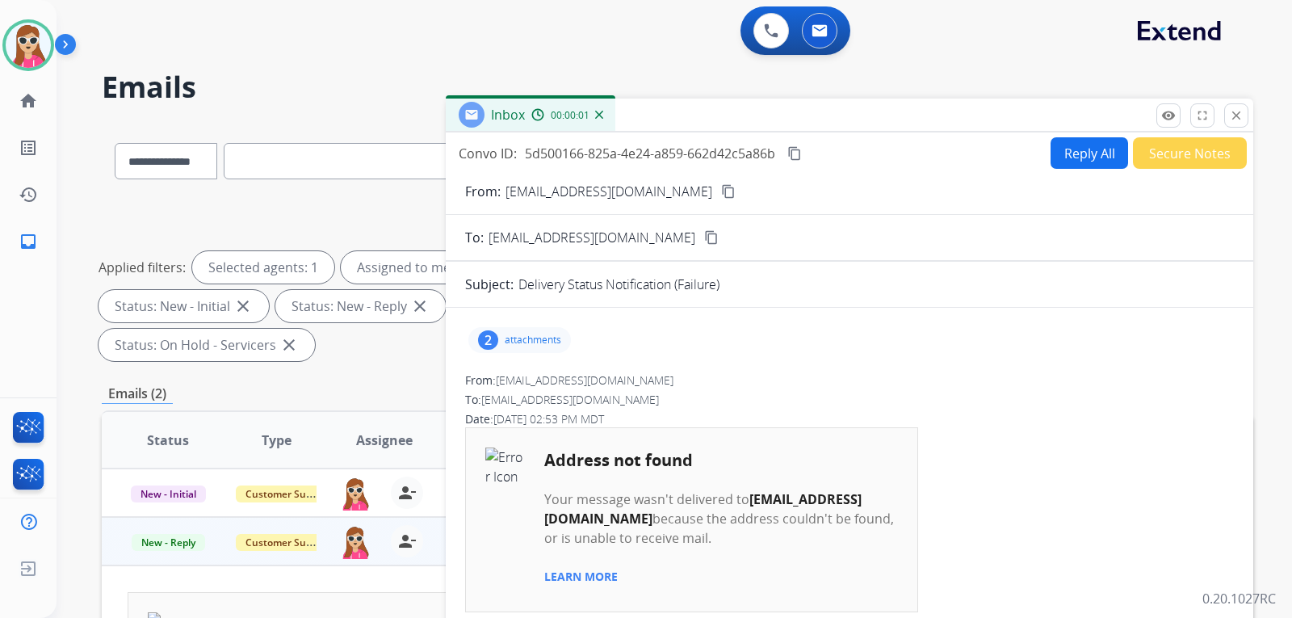
click at [914, 243] on div "To: [EMAIL_ADDRESS][DOMAIN_NAME] content_copy" at bounding box center [850, 237] width 808 height 19
click at [1239, 121] on mat-icon "close" at bounding box center [1236, 115] width 15 height 15
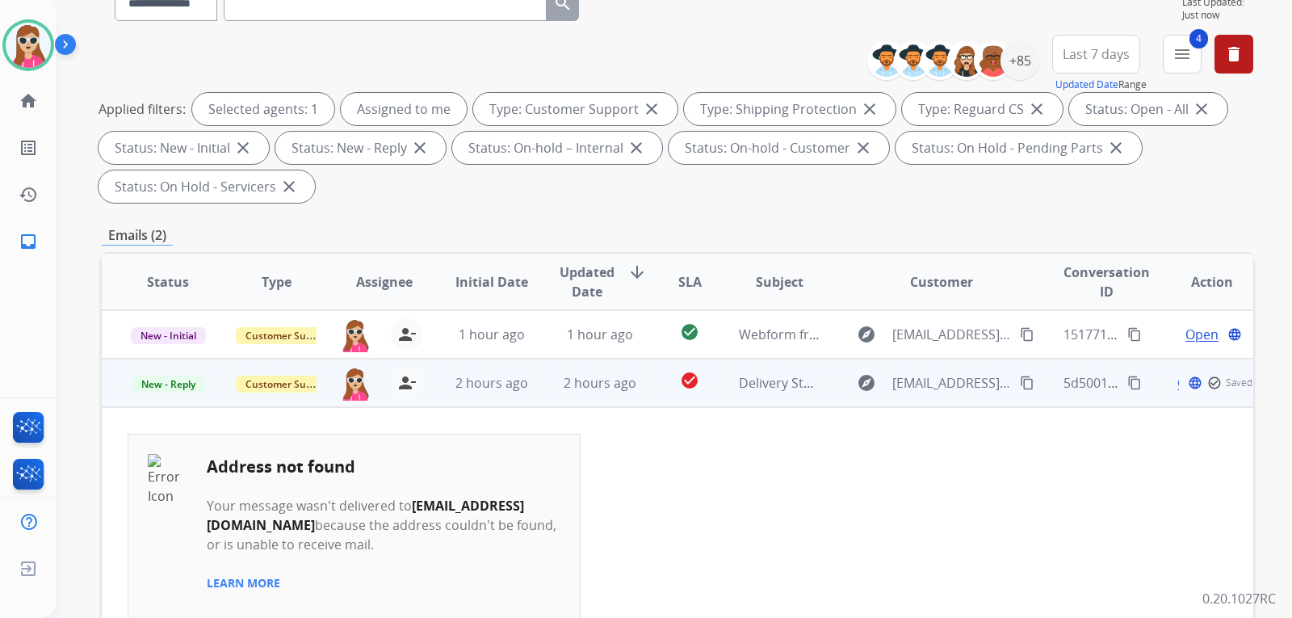
scroll to position [242, 0]
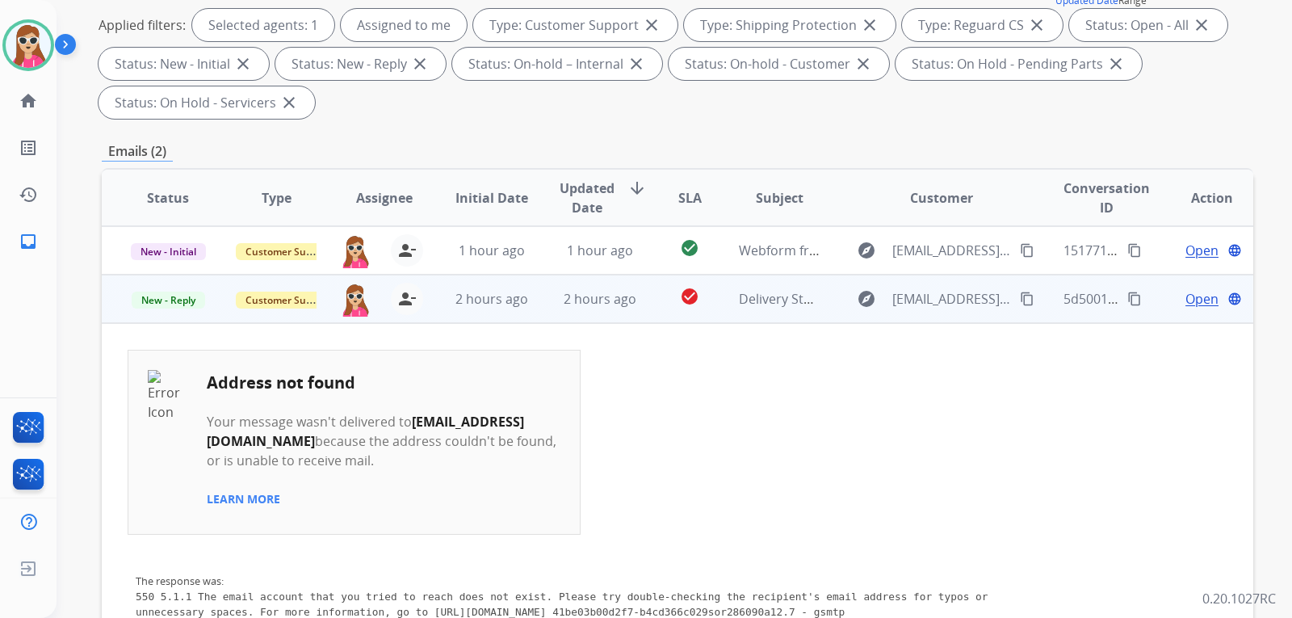
click at [1200, 303] on span "Open" at bounding box center [1202, 298] width 33 height 19
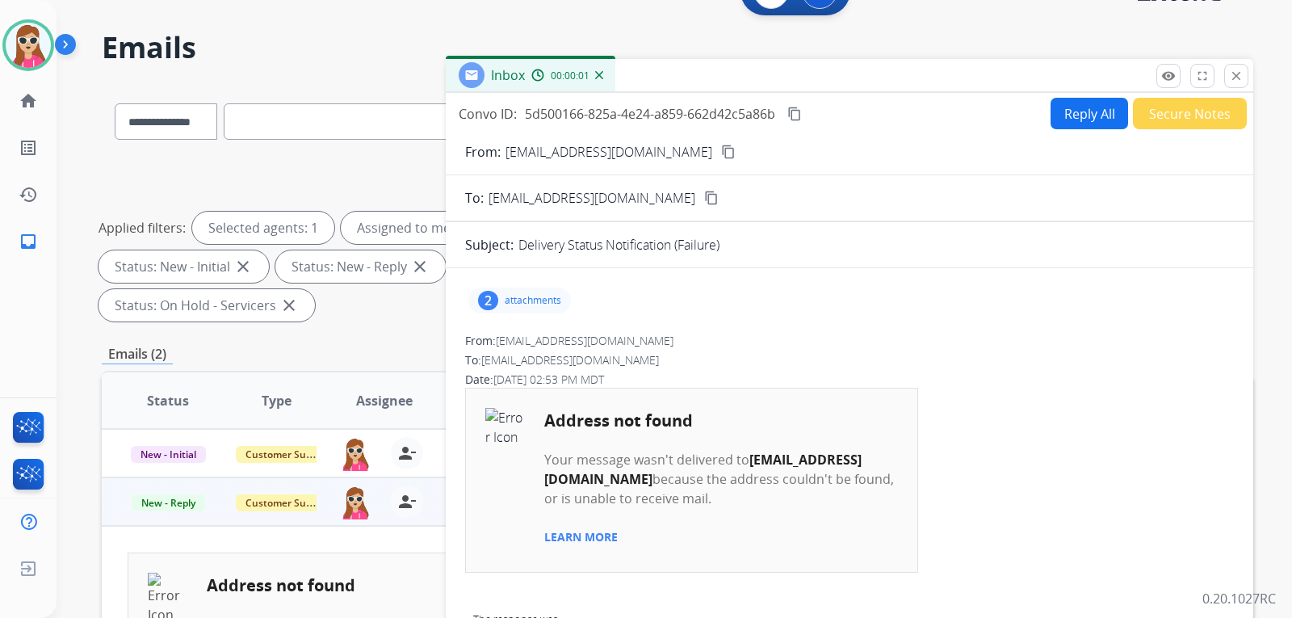
scroll to position [0, 0]
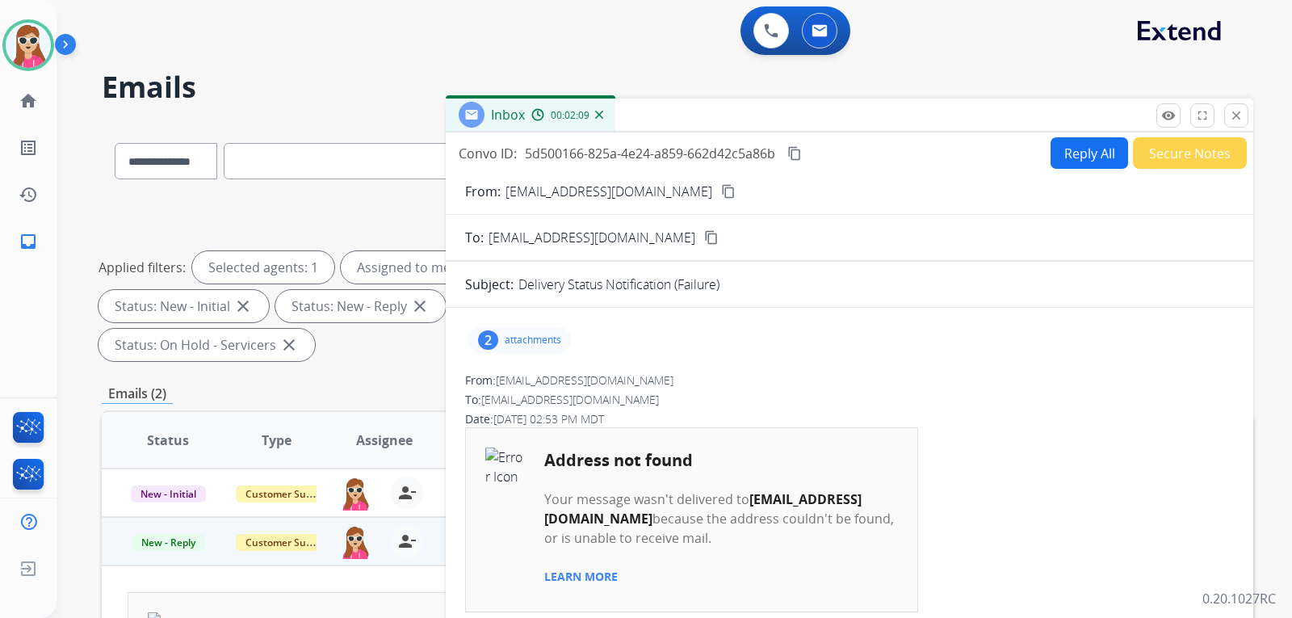
click at [1079, 151] on button "Reply All" at bounding box center [1090, 153] width 78 height 32
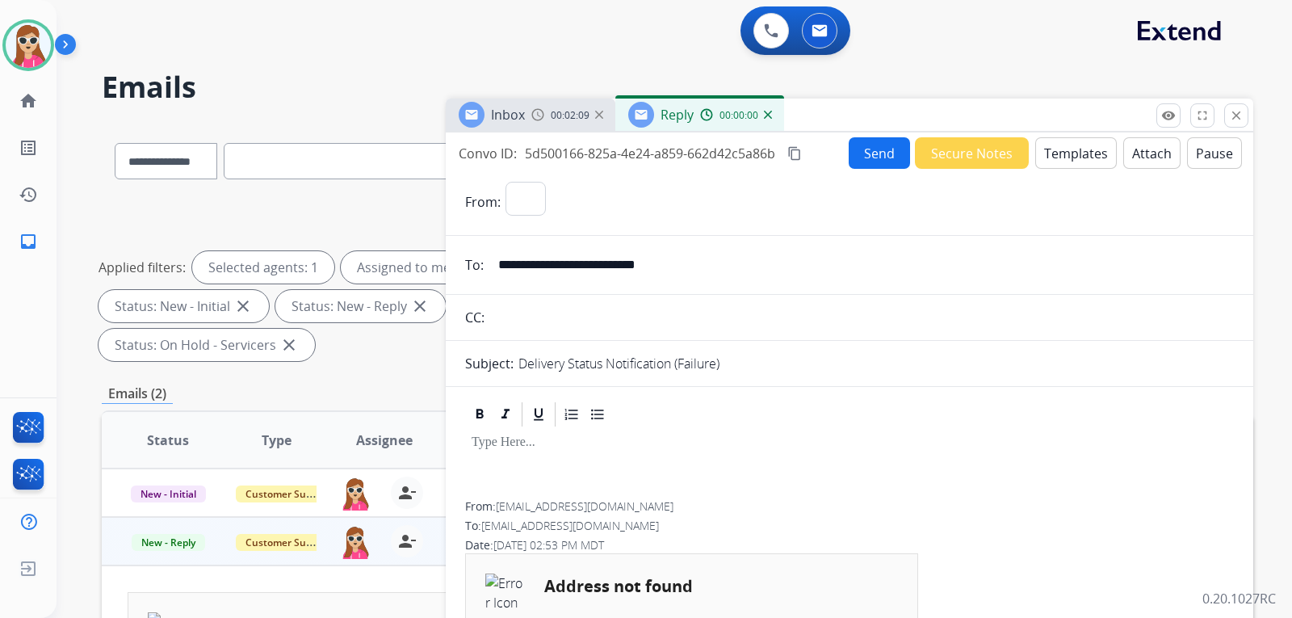
select select "**********"
click at [574, 463] on div at bounding box center [849, 465] width 769 height 73
click at [878, 151] on button "Send" at bounding box center [879, 153] width 61 height 32
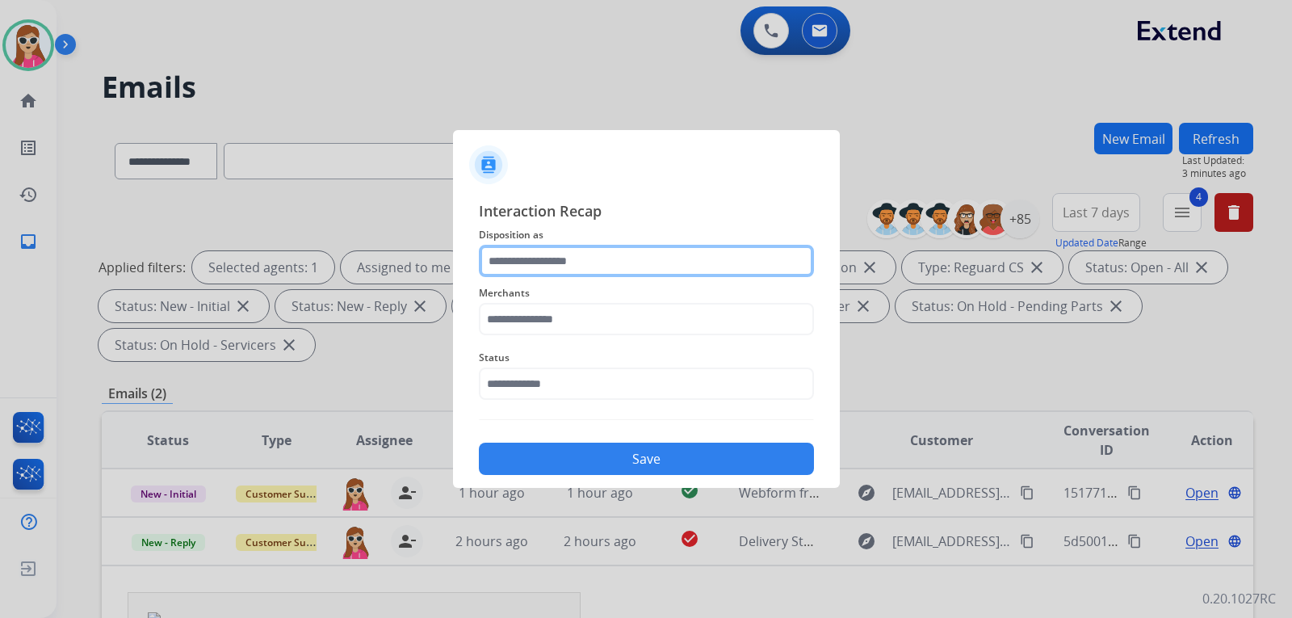
click at [637, 267] on input "text" at bounding box center [646, 261] width 335 height 32
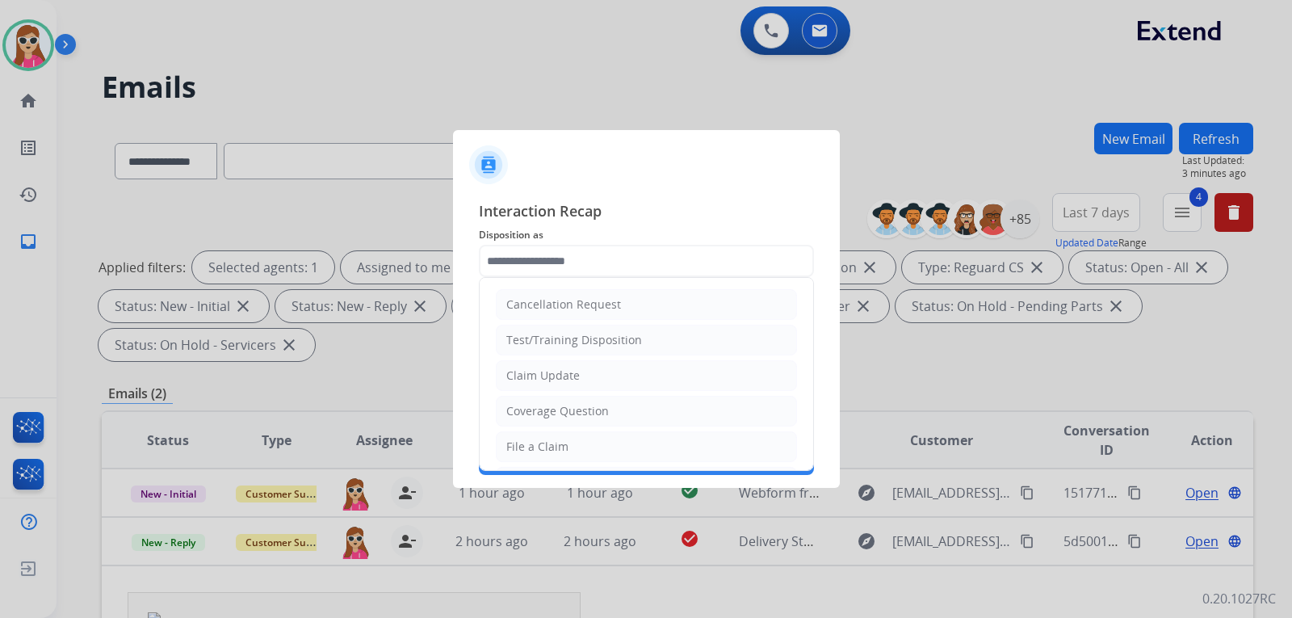
drag, startPoint x: 580, startPoint y: 418, endPoint x: 596, endPoint y: 406, distance: 19.7
click at [585, 416] on div "Coverage Question" at bounding box center [557, 411] width 103 height 16
type input "**********"
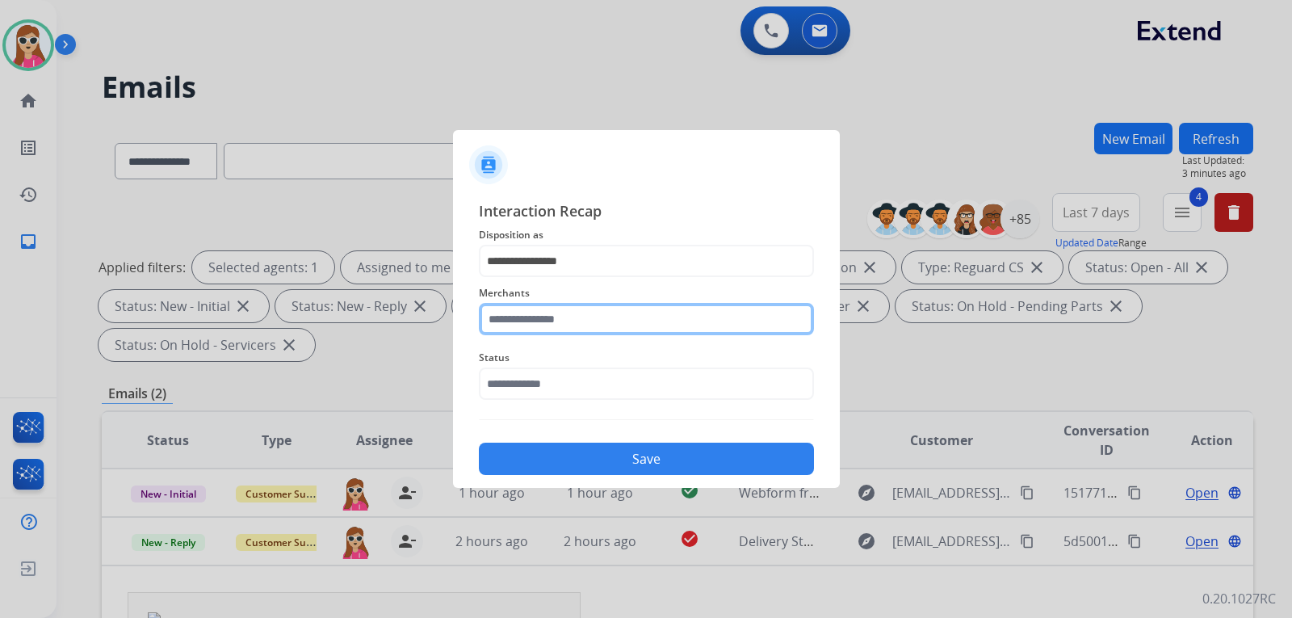
click at [629, 323] on input "text" at bounding box center [646, 319] width 335 height 32
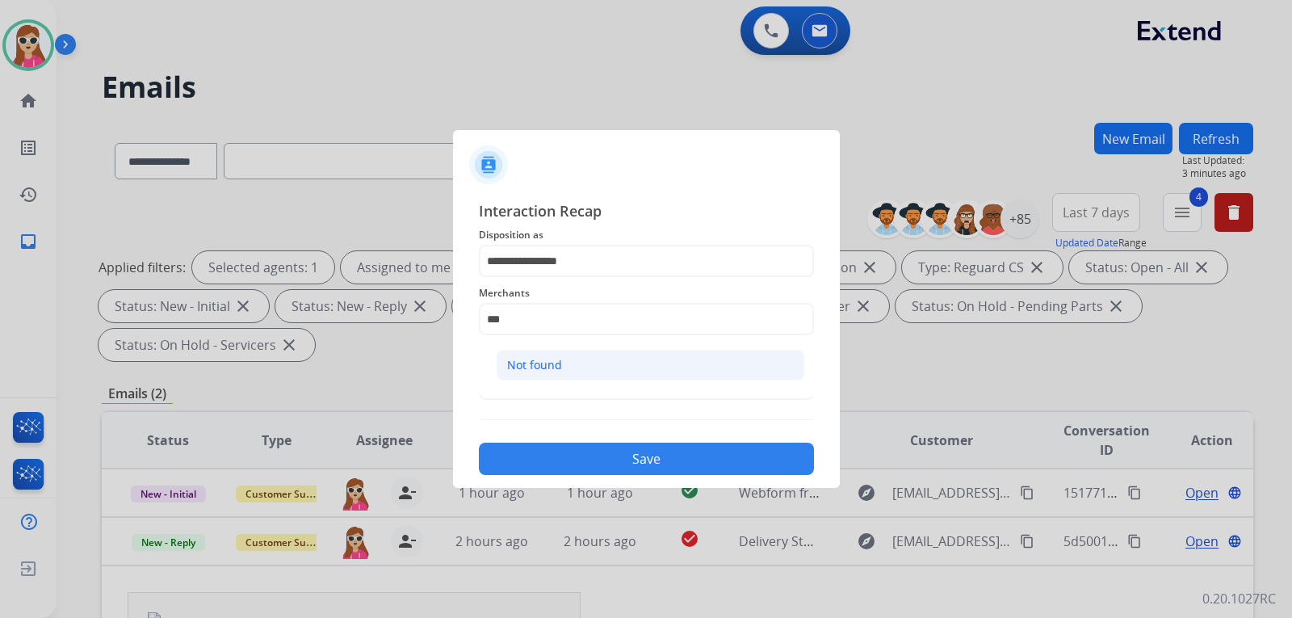
click at [620, 362] on li "Not found" at bounding box center [651, 365] width 308 height 31
type input "*********"
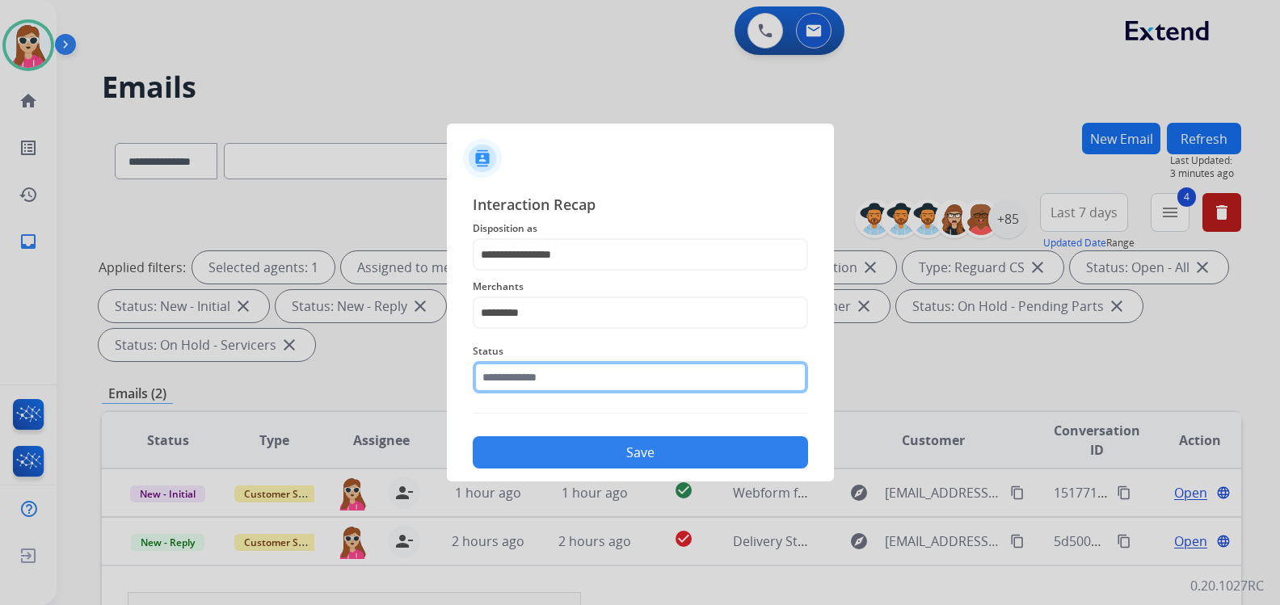
click at [628, 380] on input "text" at bounding box center [640, 377] width 335 height 32
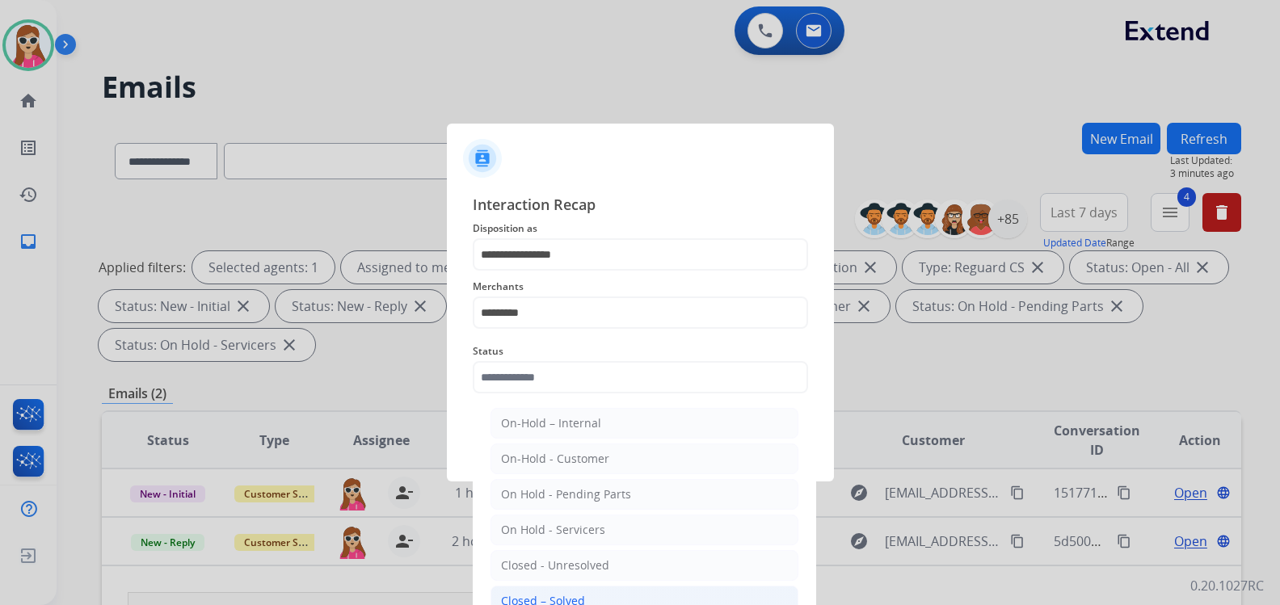
click at [584, 594] on li "Closed – Solved" at bounding box center [644, 601] width 308 height 31
type input "**********"
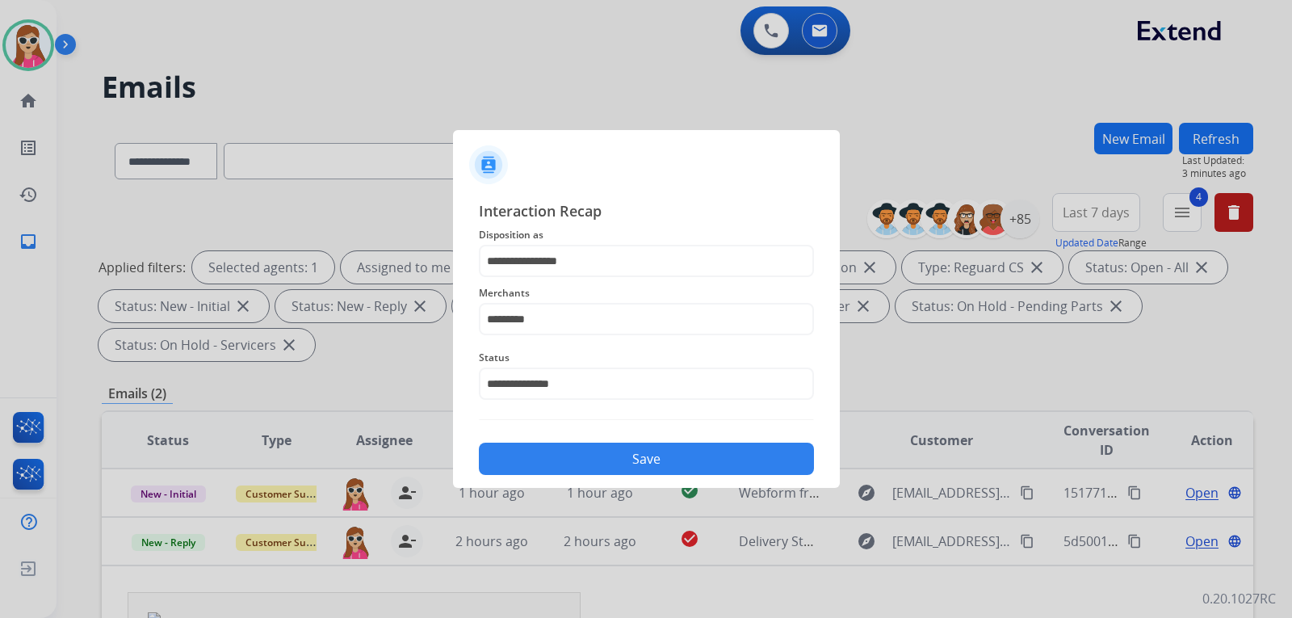
click at [630, 445] on button "Save" at bounding box center [646, 459] width 335 height 32
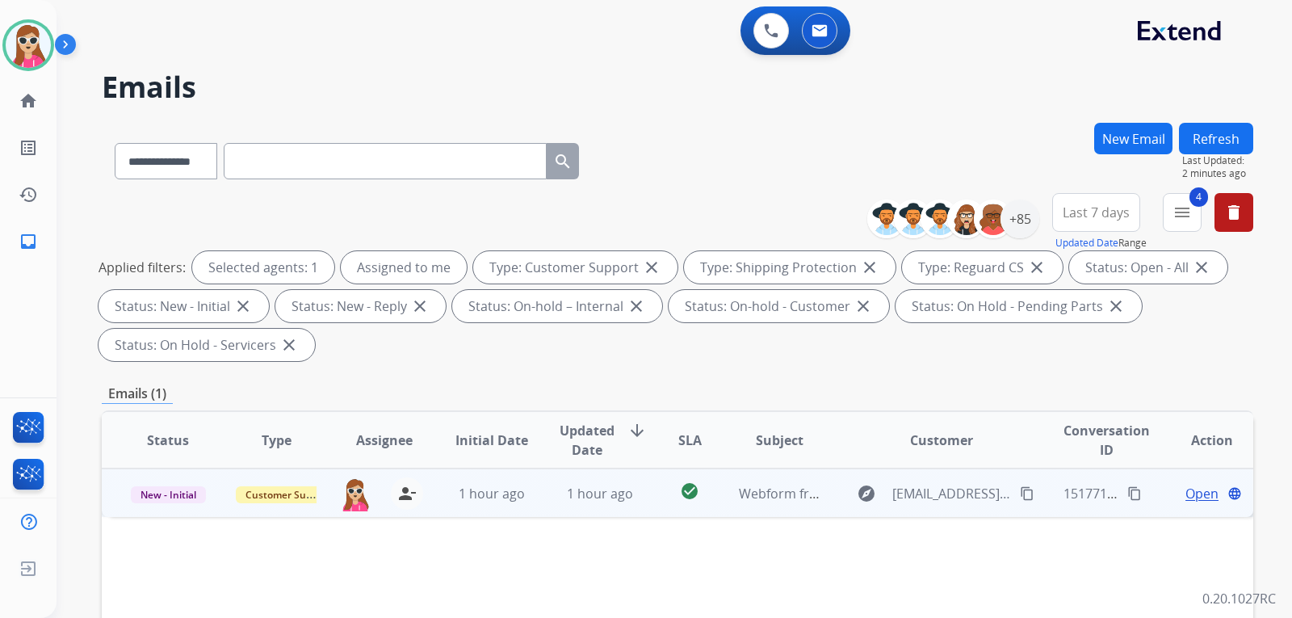
click at [1038, 491] on td "15177122-d5a7-40a6-a426-96e3e3944efa content_copy" at bounding box center [1092, 493] width 108 height 48
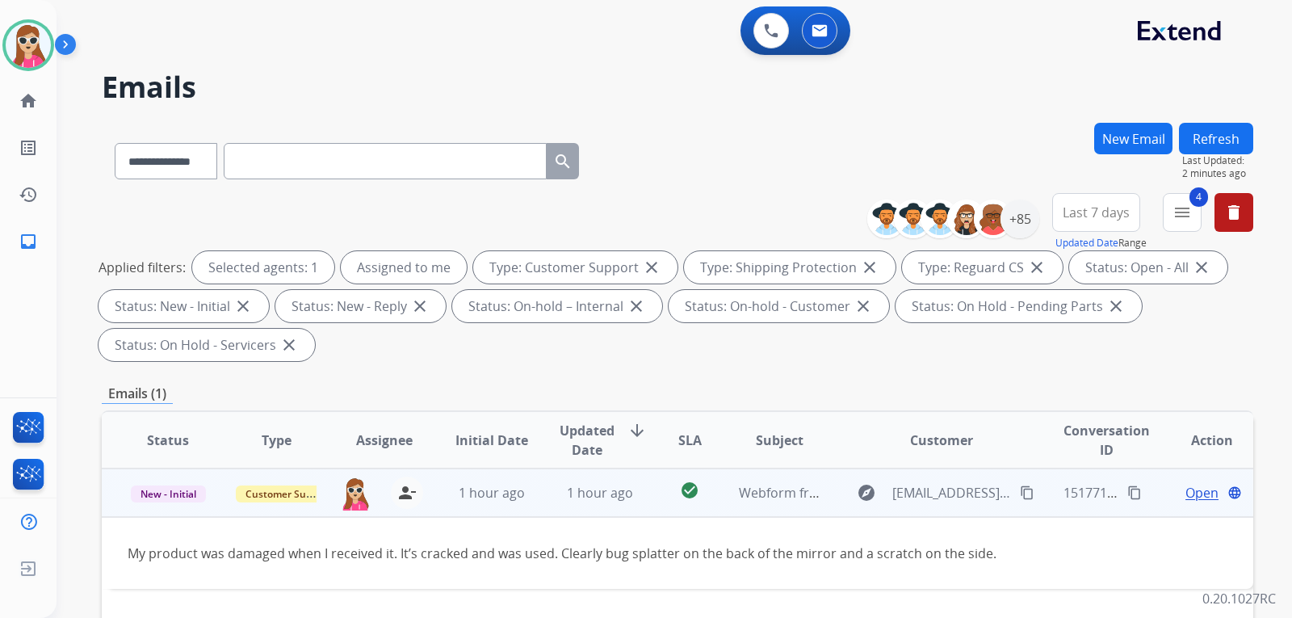
click at [1023, 495] on mat-icon "content_copy" at bounding box center [1027, 492] width 15 height 15
click at [1152, 483] on td "Open language" at bounding box center [1199, 493] width 108 height 48
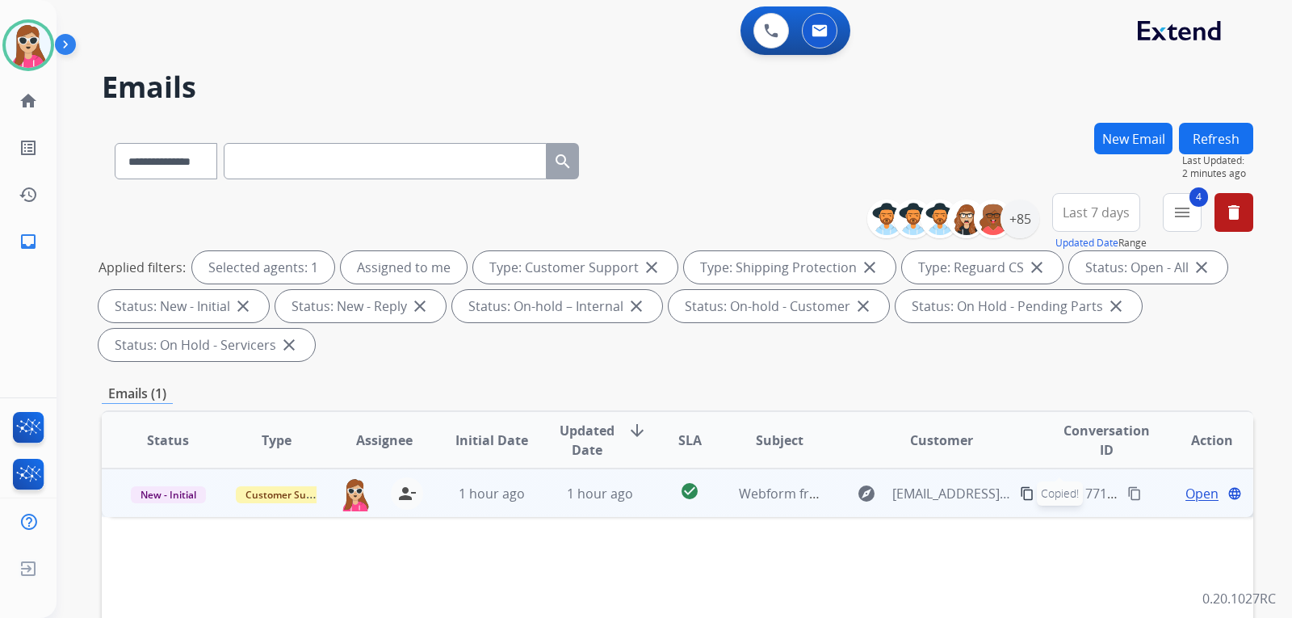
click at [1190, 498] on span "Open" at bounding box center [1202, 493] width 33 height 19
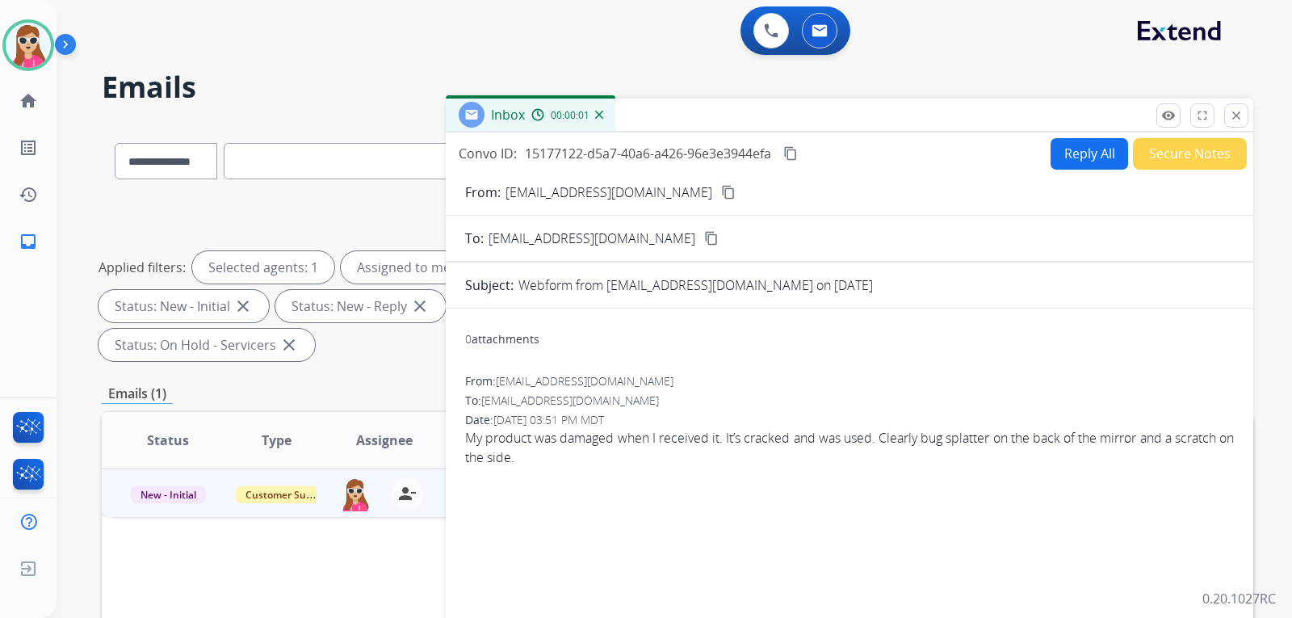
click at [1082, 158] on button "Reply All" at bounding box center [1090, 154] width 78 height 32
select select "**********"
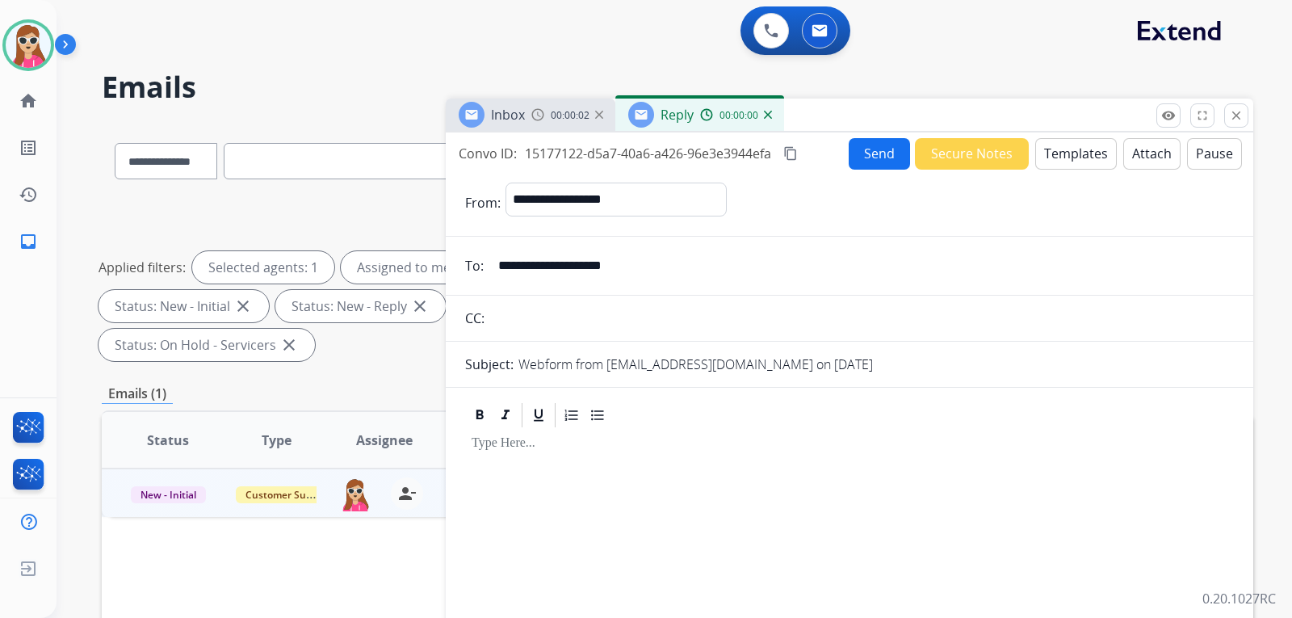
click at [1083, 158] on button "Templates" at bounding box center [1077, 154] width 82 height 32
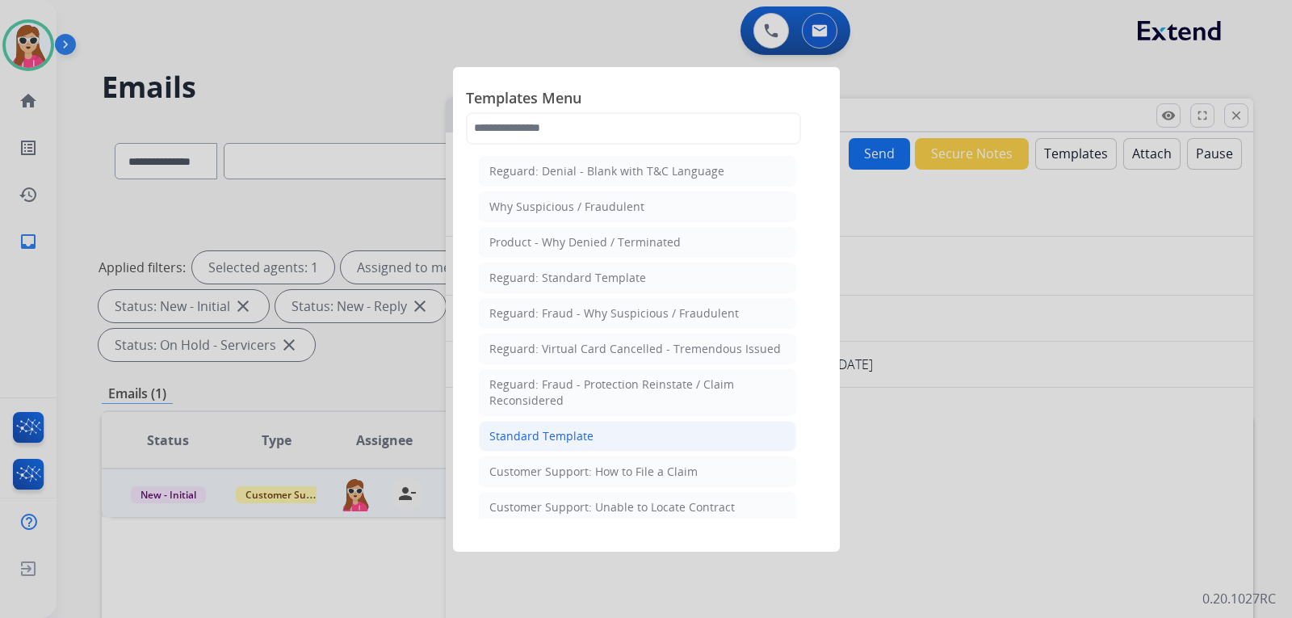
click at [687, 435] on li "Standard Template" at bounding box center [637, 436] width 317 height 31
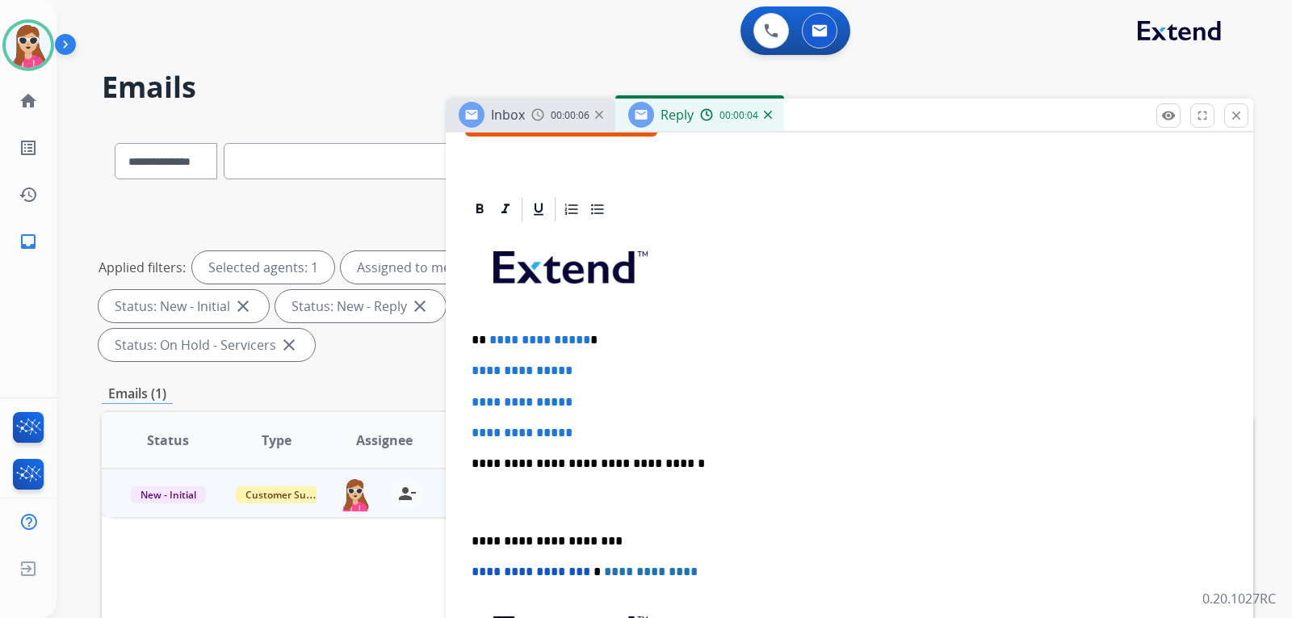
scroll to position [293, 0]
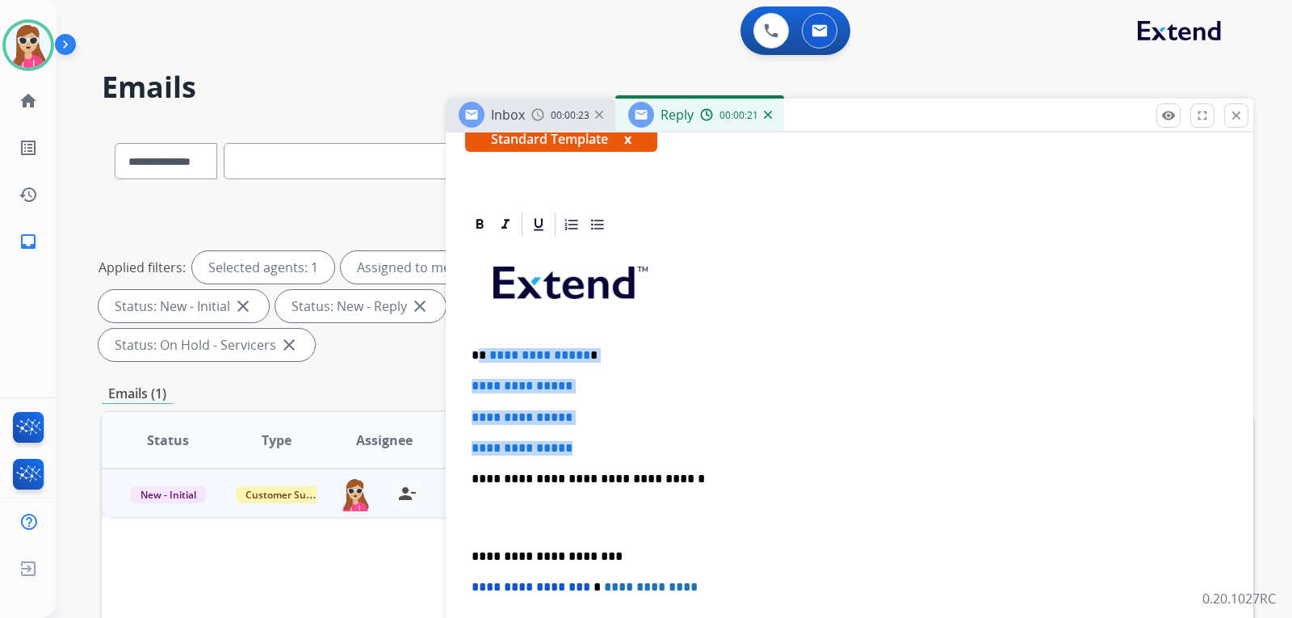
drag, startPoint x: 481, startPoint y: 354, endPoint x: 605, endPoint y: 443, distance: 152.7
click at [605, 443] on div "**********" at bounding box center [849, 517] width 769 height 556
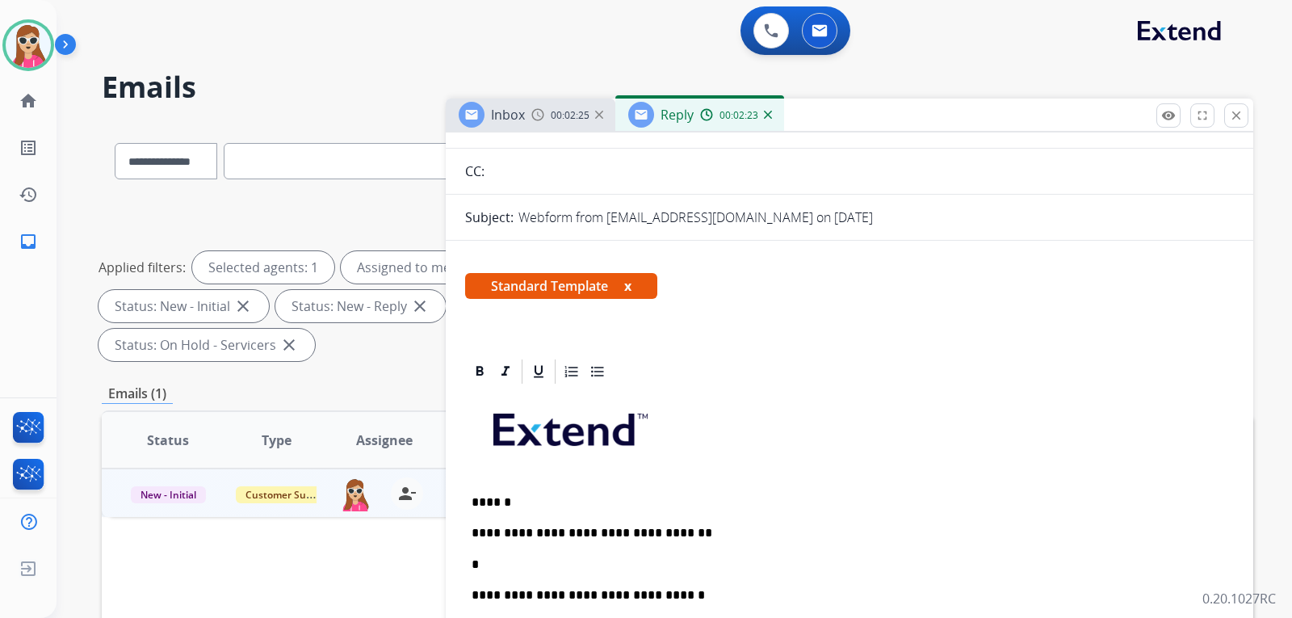
scroll to position [0, 0]
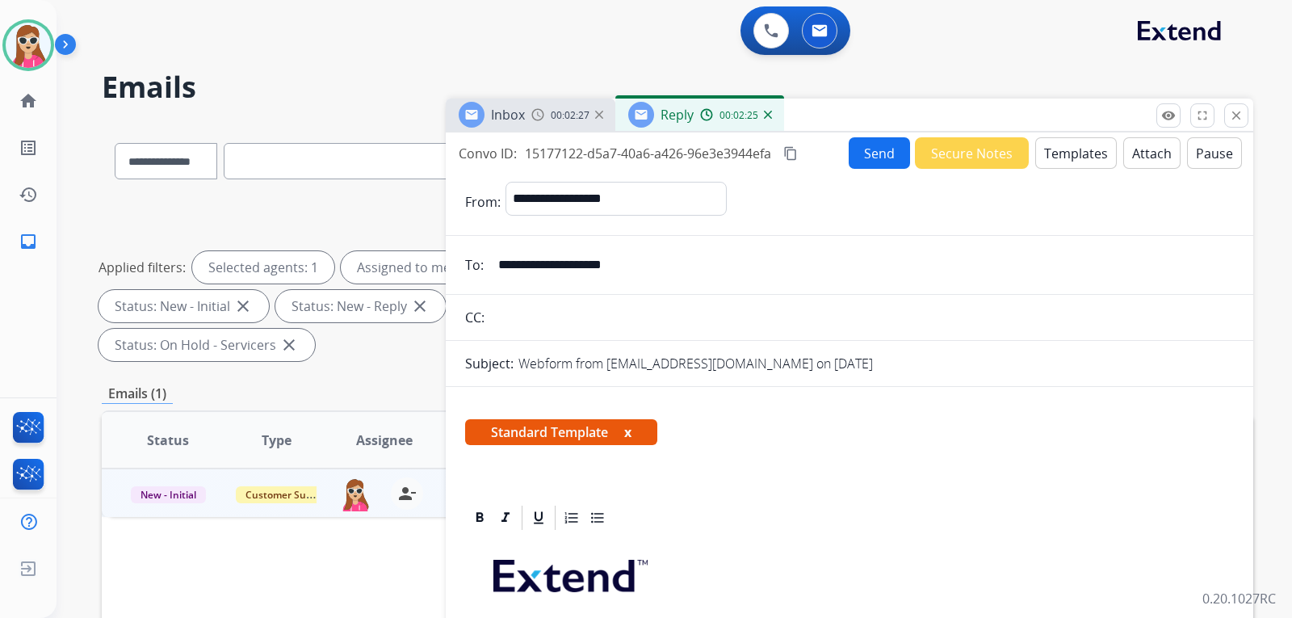
drag, startPoint x: 662, startPoint y: 266, endPoint x: 839, endPoint y: 344, distance: 194.2
click at [1039, 136] on div "**********" at bounding box center [850, 477] width 808 height 690
click at [1036, 163] on button "Templates" at bounding box center [1077, 153] width 82 height 32
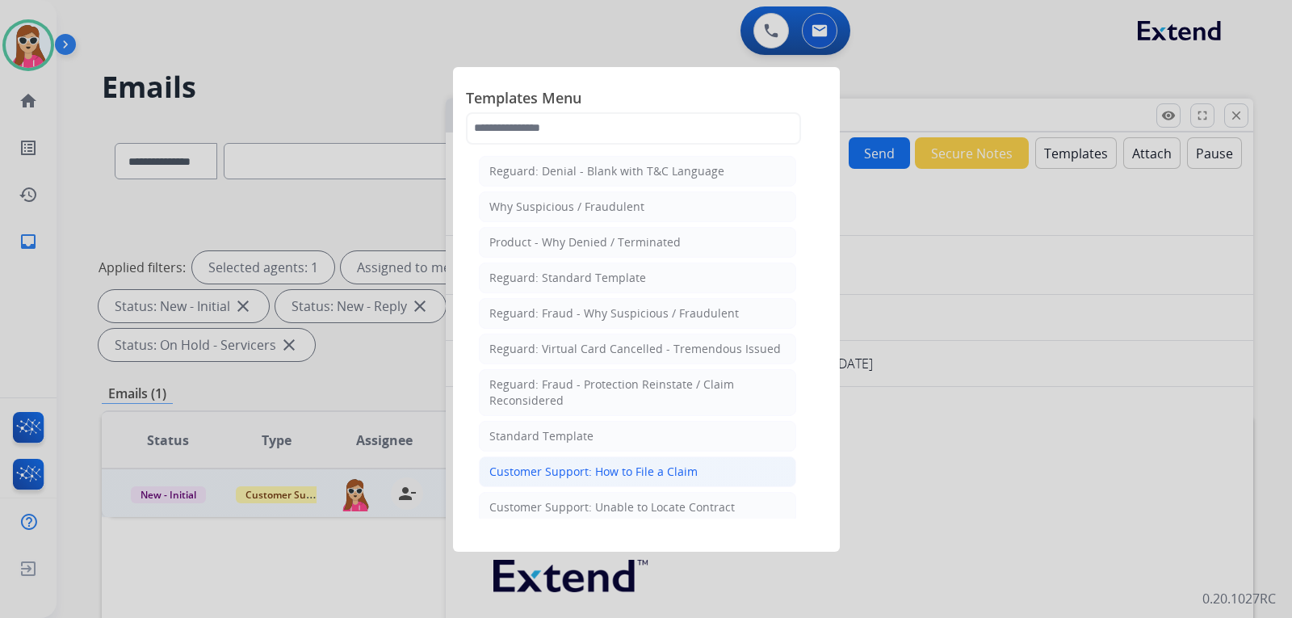
click at [636, 469] on div "Customer Support: How to File a Claim" at bounding box center [594, 472] width 208 height 16
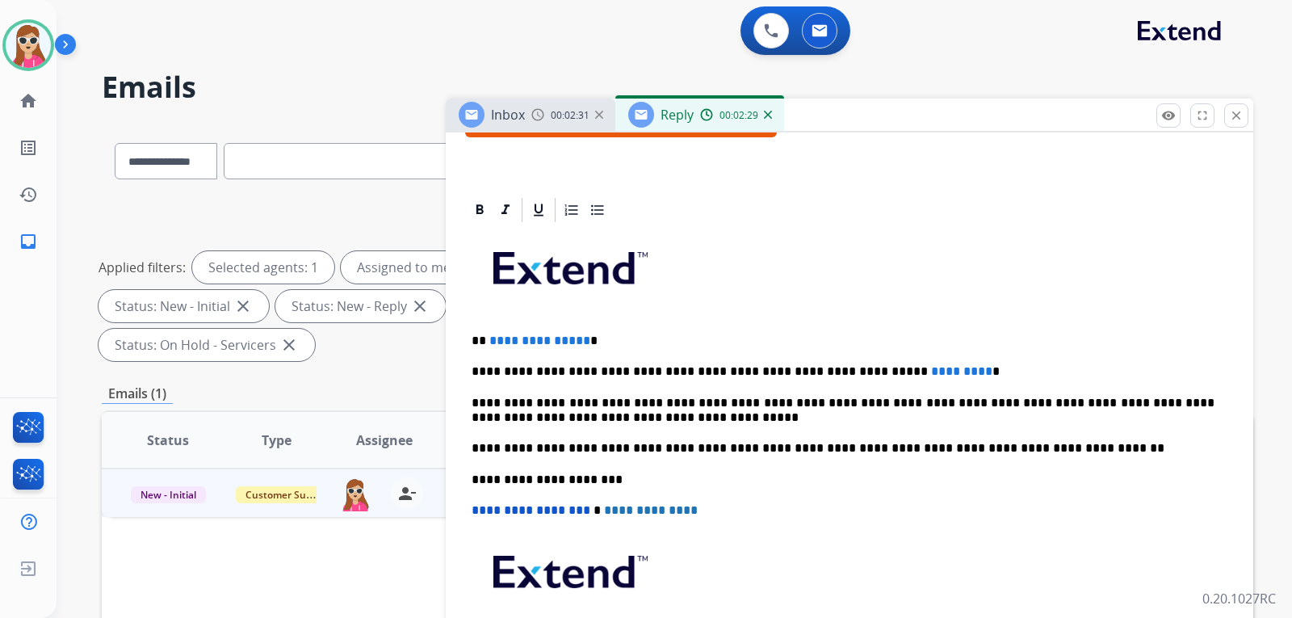
scroll to position [312, 0]
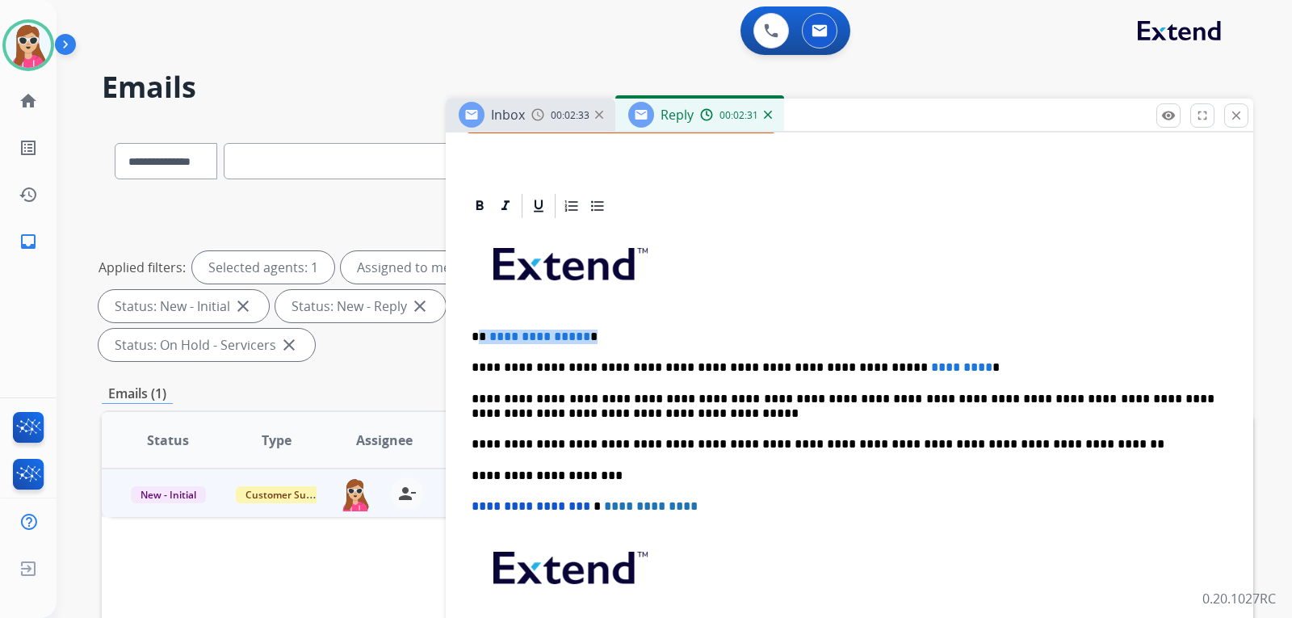
drag, startPoint x: 583, startPoint y: 343, endPoint x: 479, endPoint y: 339, distance: 104.3
click at [479, 339] on p "**********" at bounding box center [843, 337] width 743 height 15
drag, startPoint x: 921, startPoint y: 374, endPoint x: 840, endPoint y: 372, distance: 80.8
click at [840, 372] on p "**********" at bounding box center [843, 367] width 743 height 15
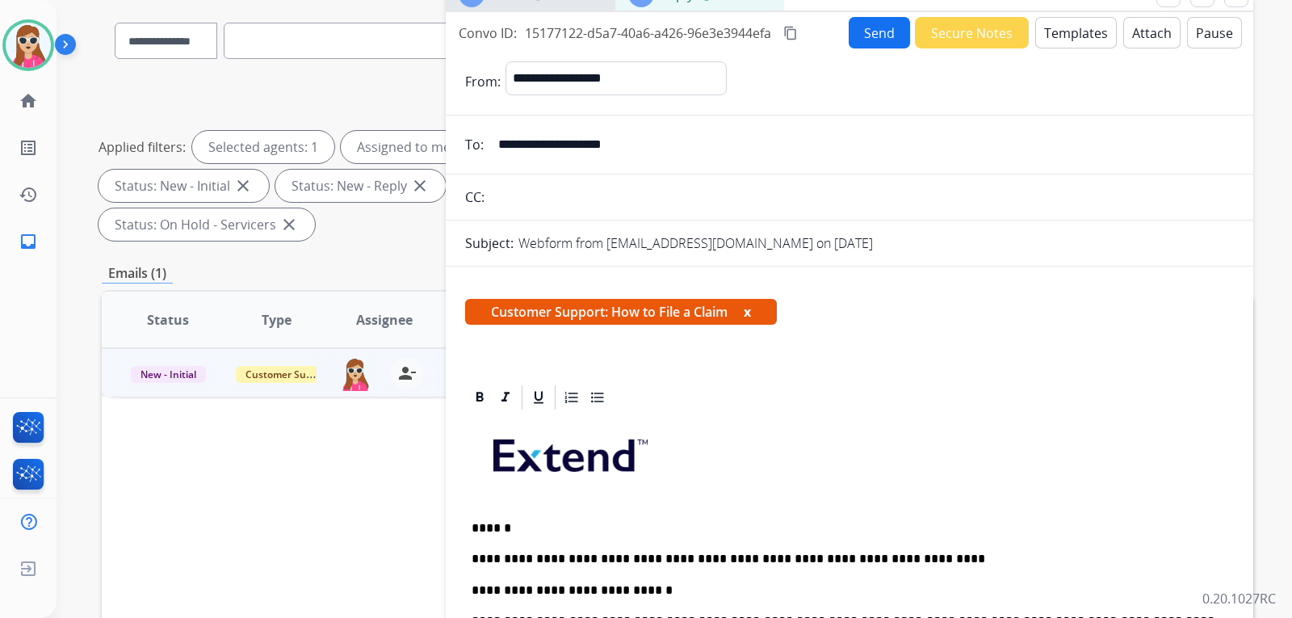
scroll to position [81, 0]
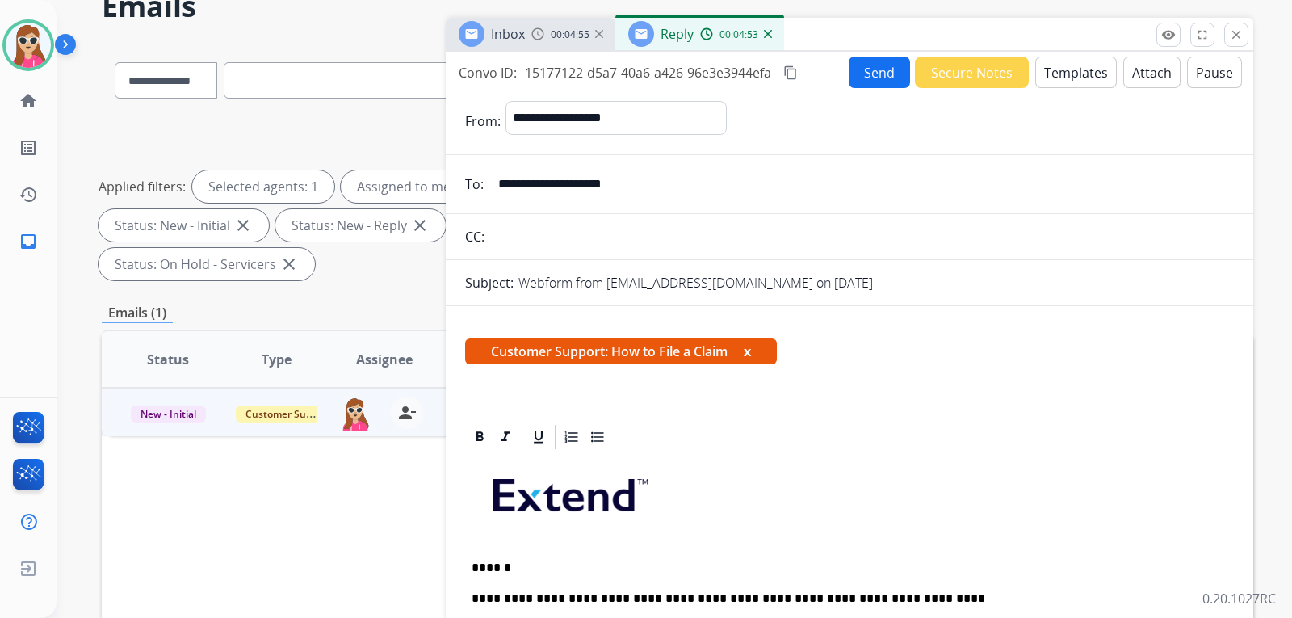
click at [866, 81] on button "Send" at bounding box center [879, 73] width 61 height 32
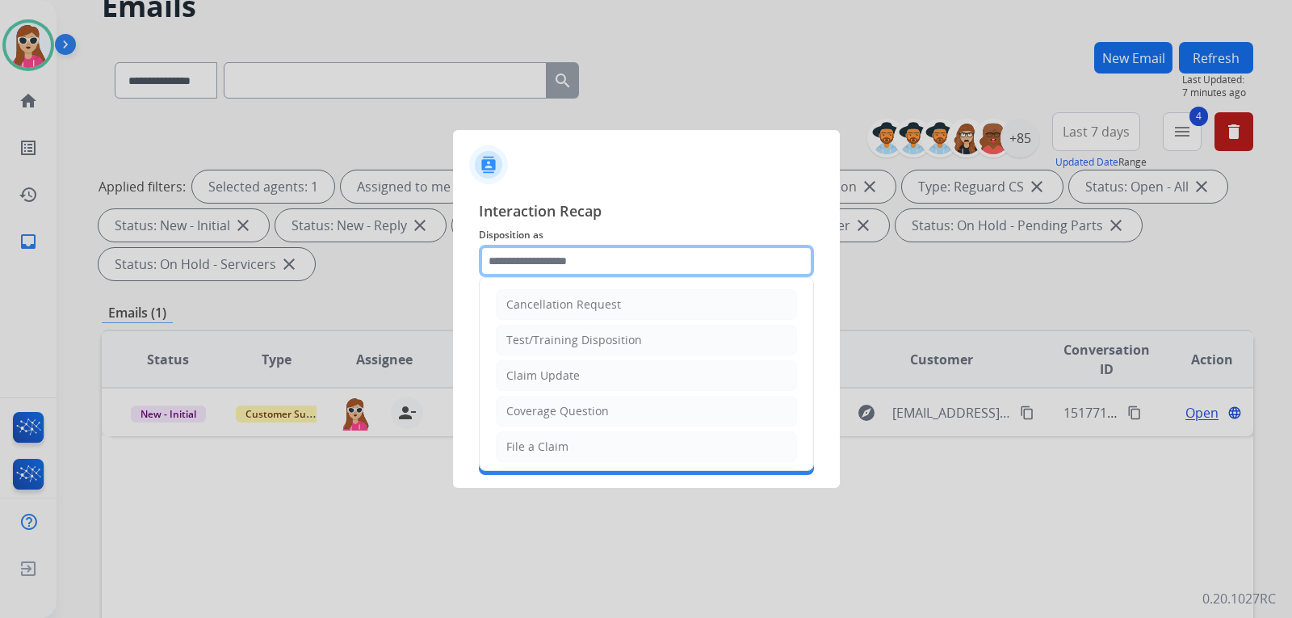
click at [592, 262] on input "text" at bounding box center [646, 261] width 335 height 32
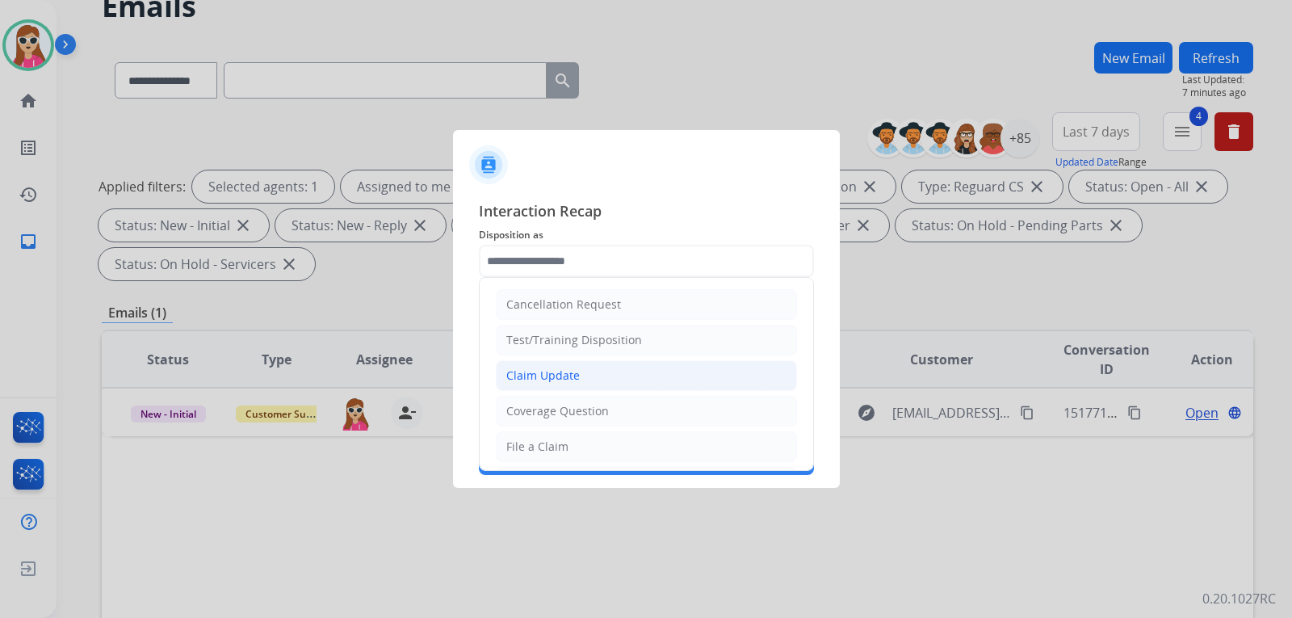
click at [581, 385] on li "Claim Update" at bounding box center [646, 375] width 301 height 31
type input "**********"
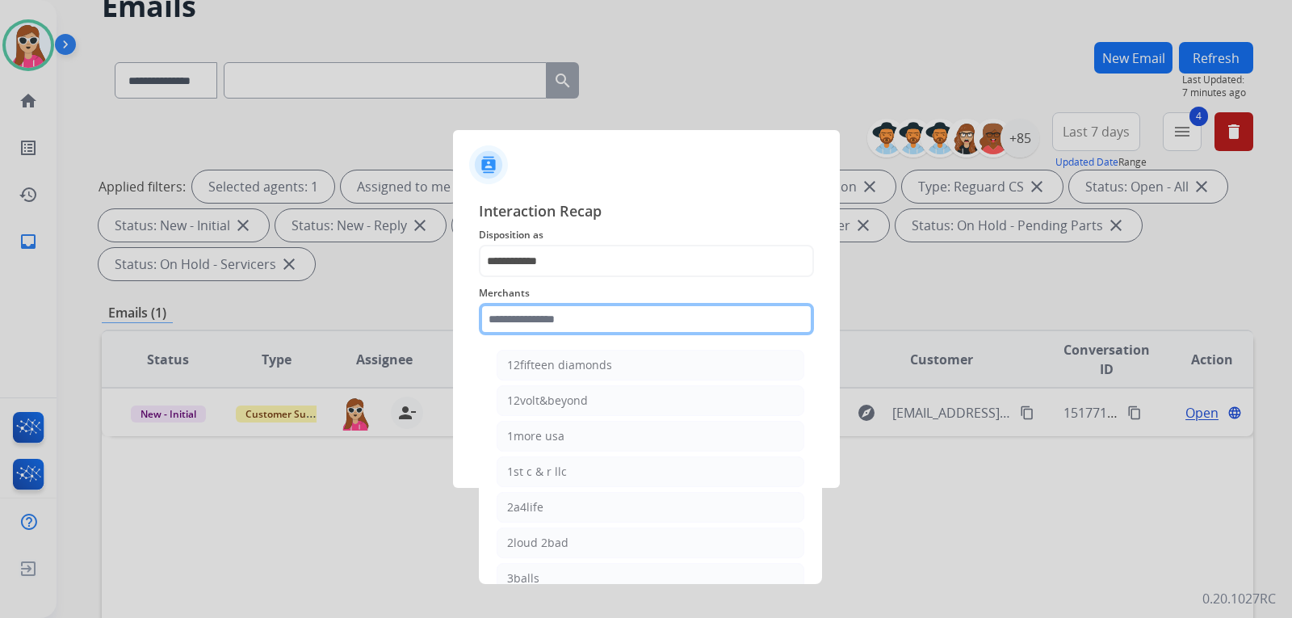
click at [578, 319] on input "text" at bounding box center [646, 319] width 335 height 32
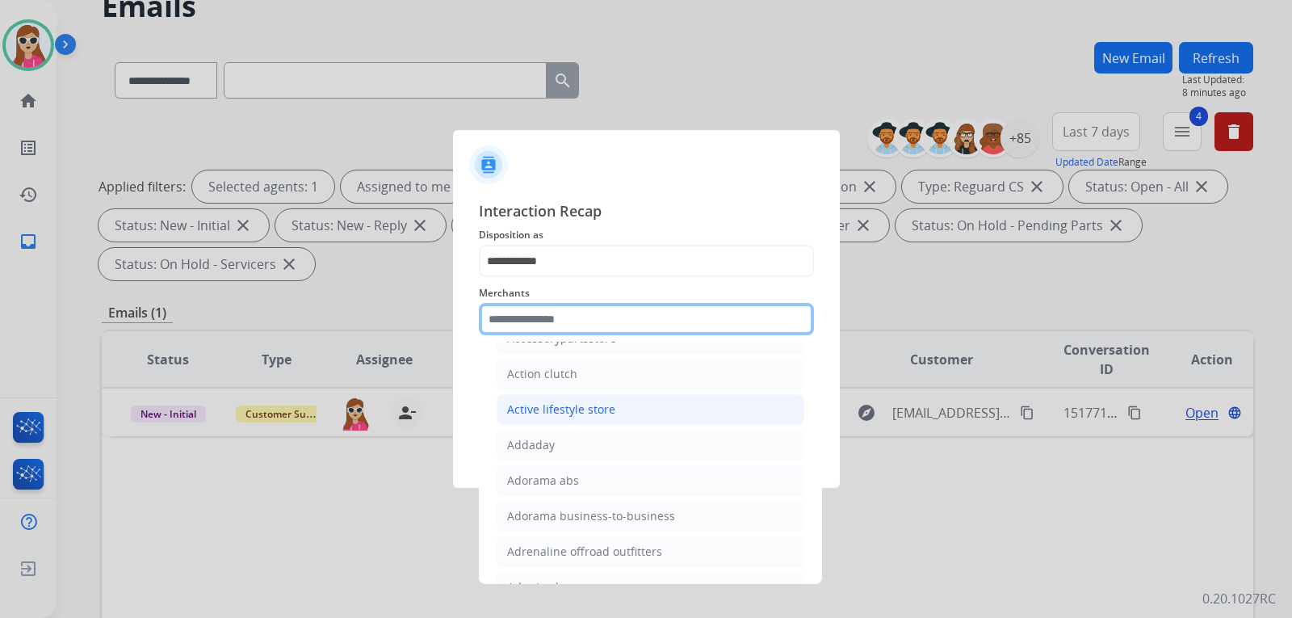
scroll to position [404, 0]
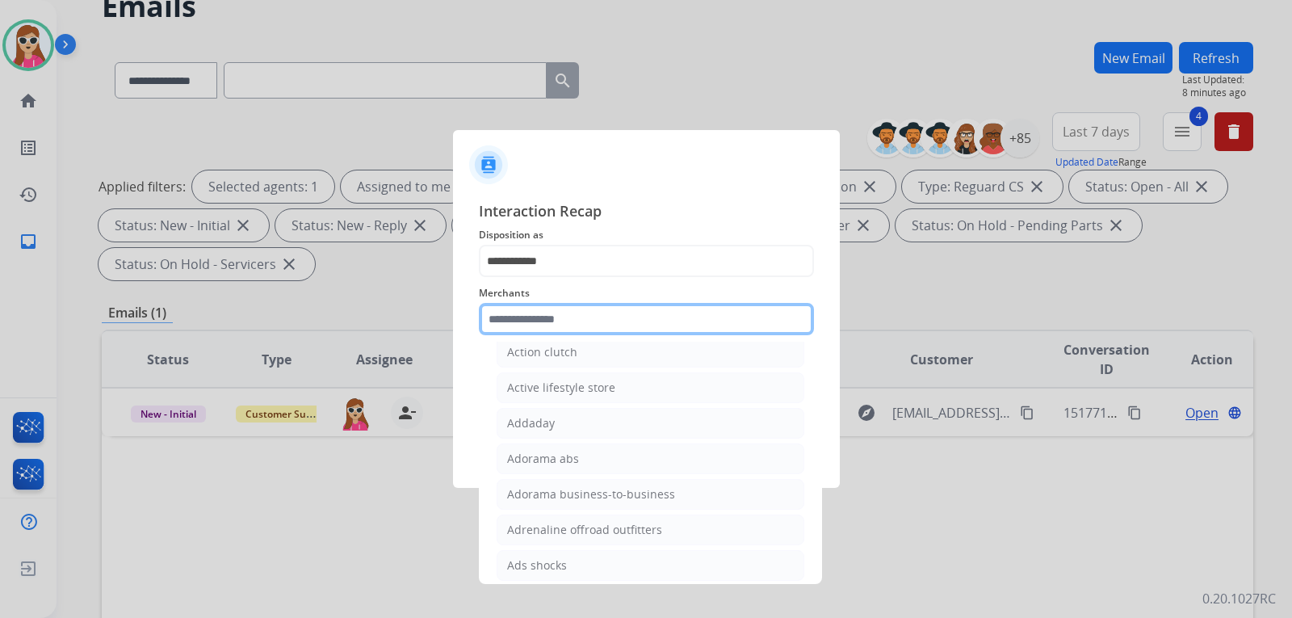
click at [536, 328] on input "text" at bounding box center [646, 319] width 335 height 32
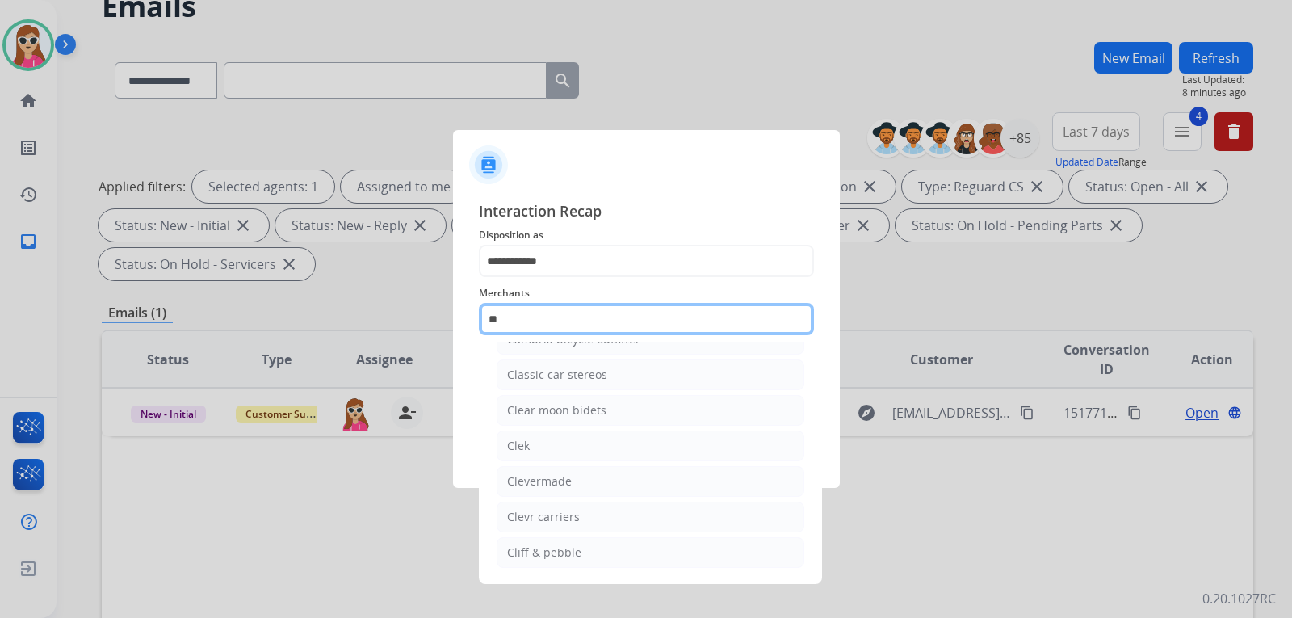
scroll to position [13, 0]
type input "*"
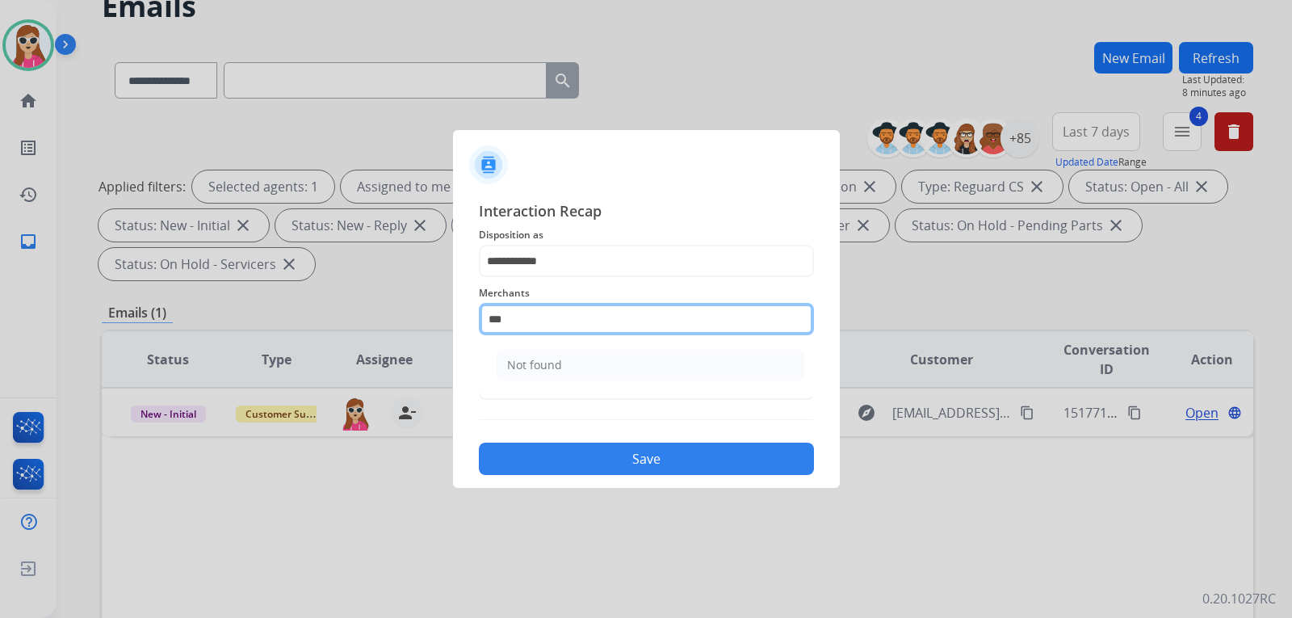
scroll to position [0, 0]
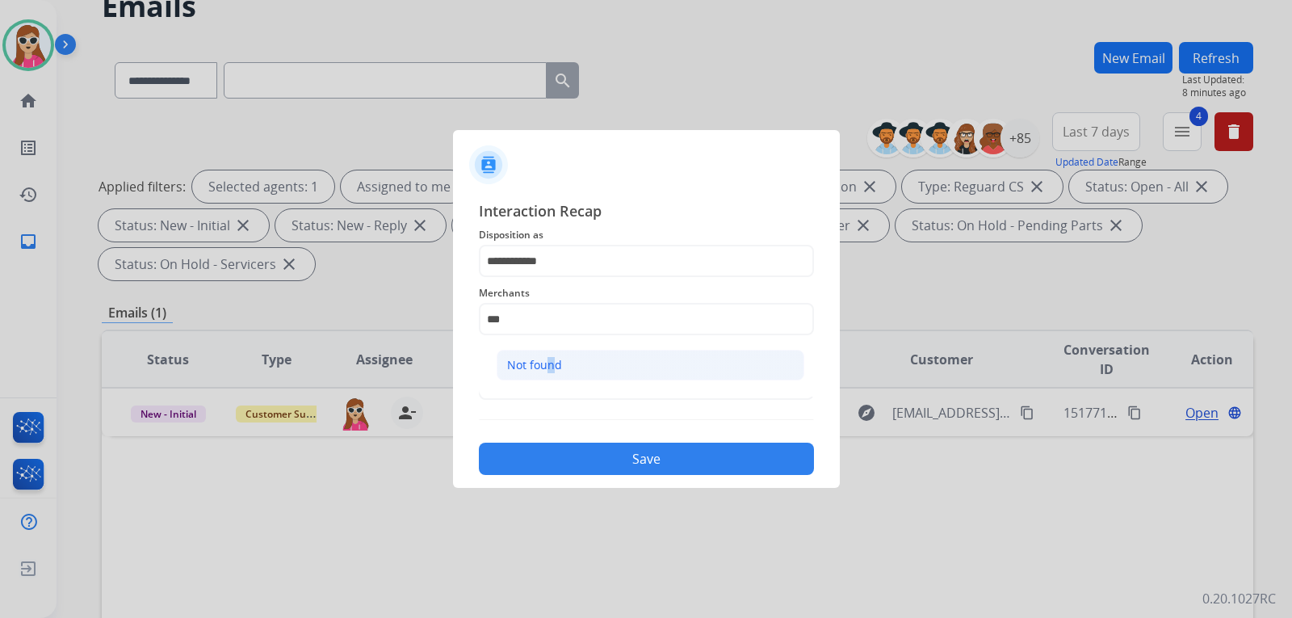
click at [543, 367] on div "Not found" at bounding box center [534, 365] width 55 height 16
type input "*********"
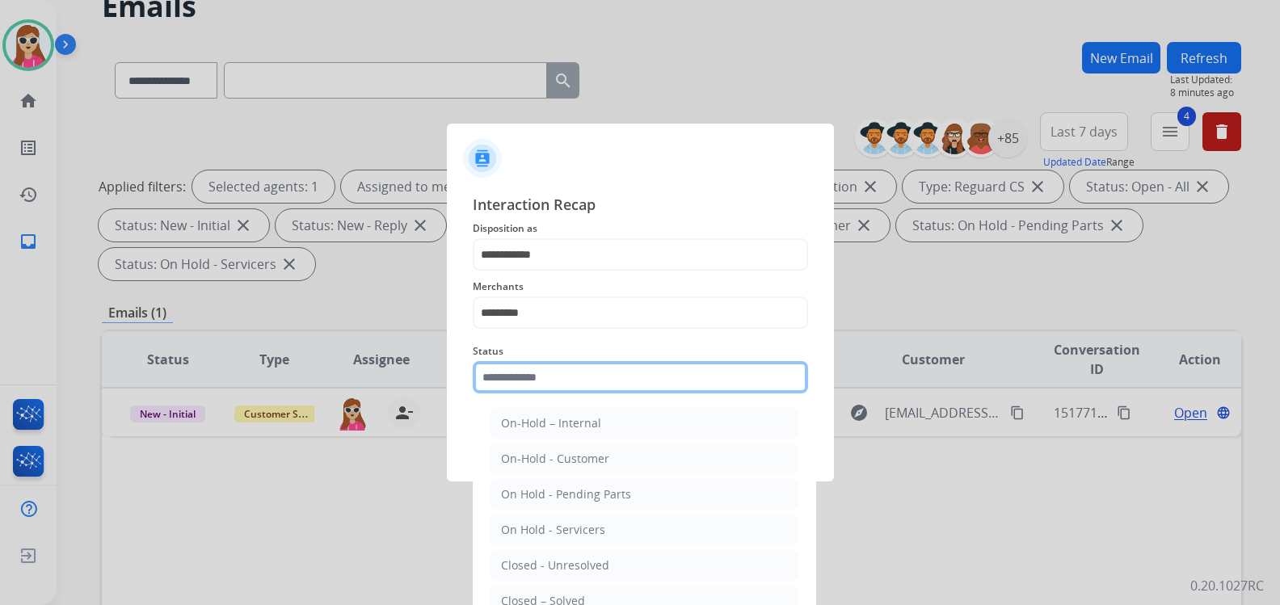
click at [526, 389] on input "text" at bounding box center [640, 377] width 335 height 32
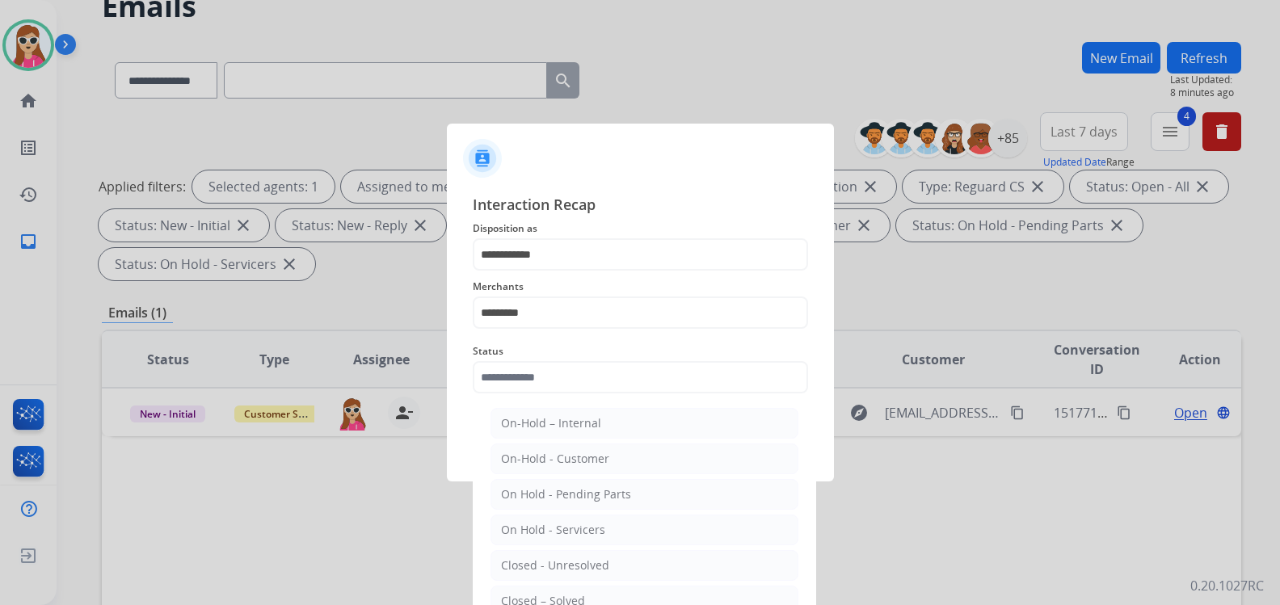
click at [569, 595] on div "Closed – Solved" at bounding box center [543, 601] width 84 height 16
type input "**********"
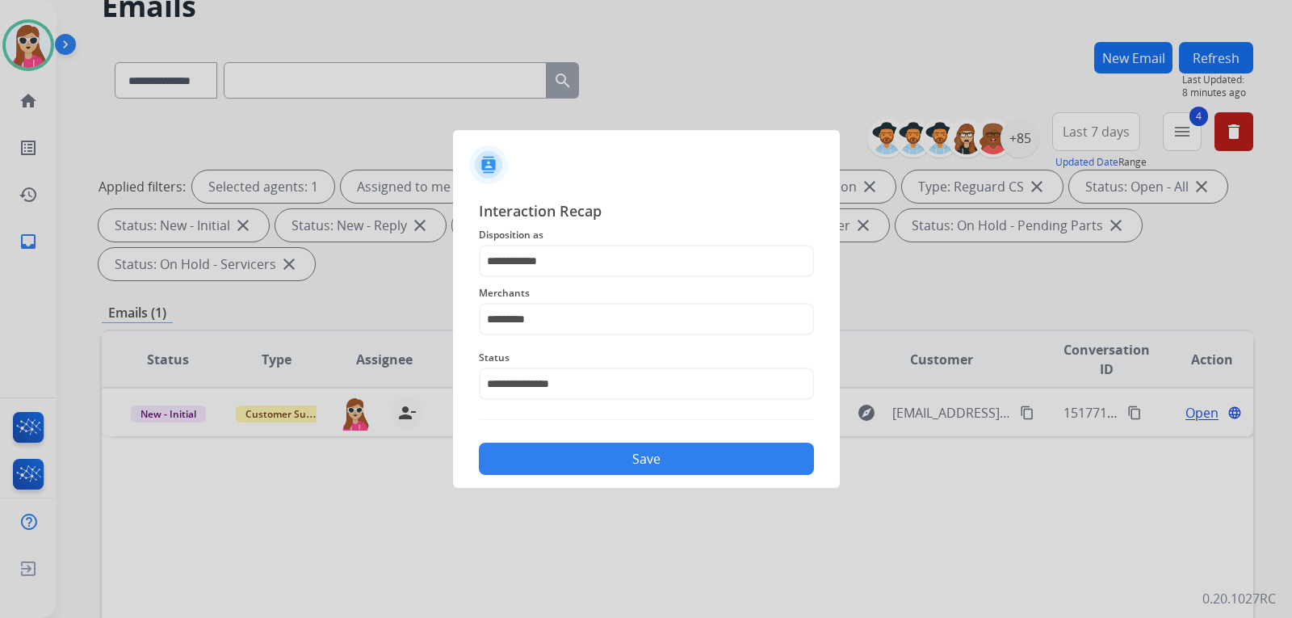
click at [605, 457] on button "Save" at bounding box center [646, 459] width 335 height 32
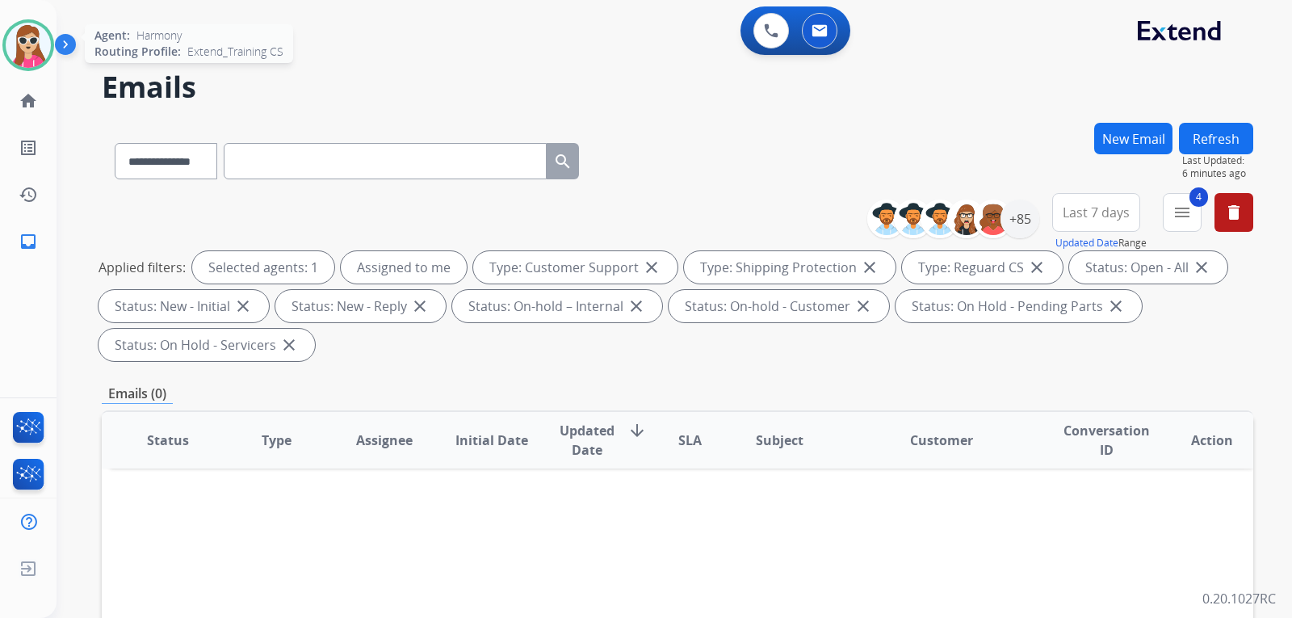
drag, startPoint x: 40, startPoint y: 37, endPoint x: 51, endPoint y: 41, distance: 11.3
click at [40, 37] on img at bounding box center [28, 45] width 45 height 45
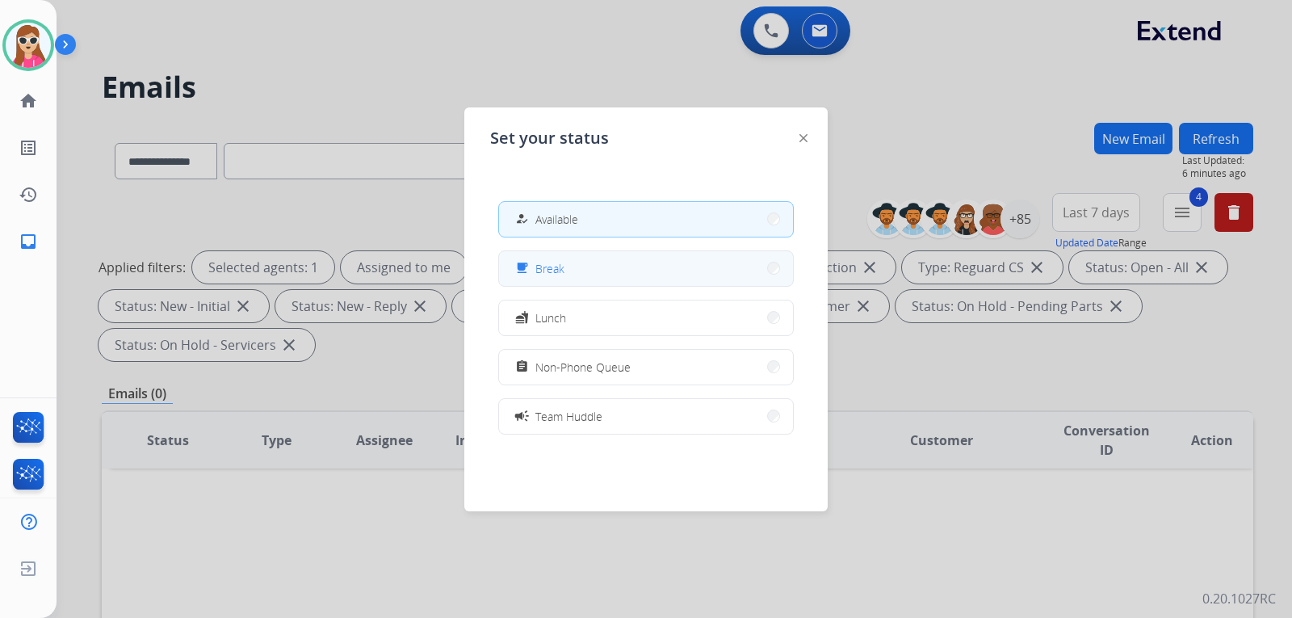
click at [623, 279] on button "free_breakfast Break" at bounding box center [646, 268] width 294 height 35
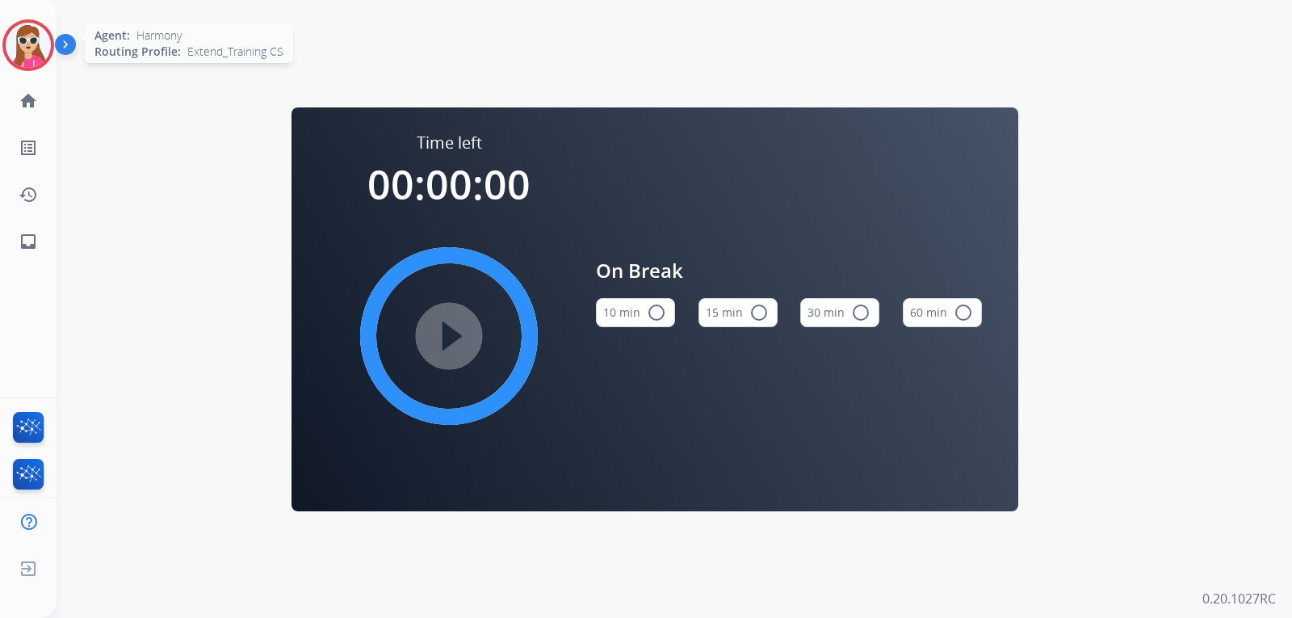
click at [36, 57] on img at bounding box center [28, 45] width 45 height 45
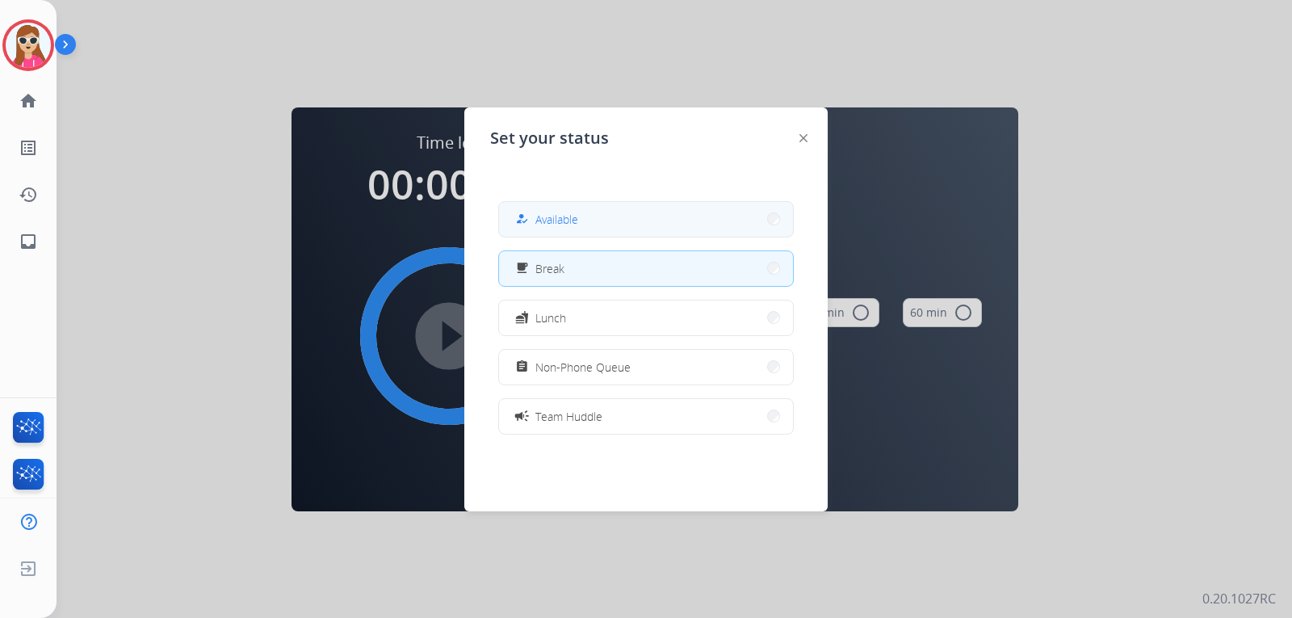
click at [540, 218] on div "how_to_reg Available" at bounding box center [545, 218] width 66 height 19
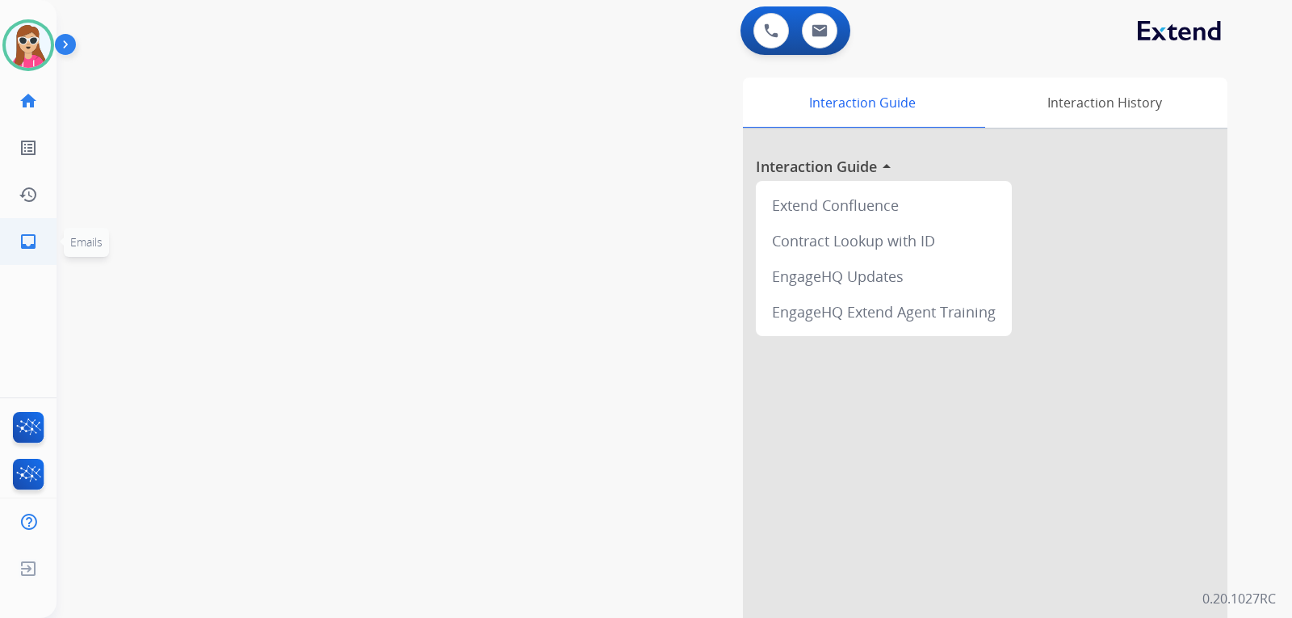
click at [22, 246] on mat-icon "inbox" at bounding box center [28, 241] width 19 height 19
select select "**********"
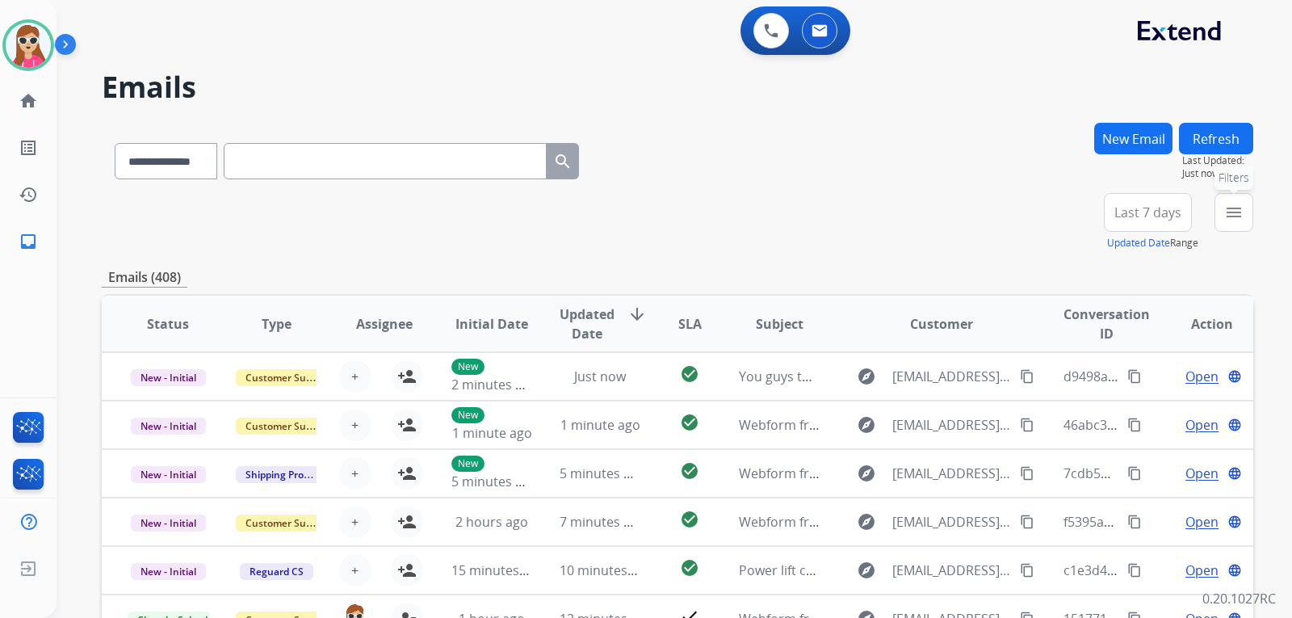
click at [1232, 225] on button "menu Filters" at bounding box center [1234, 212] width 39 height 39
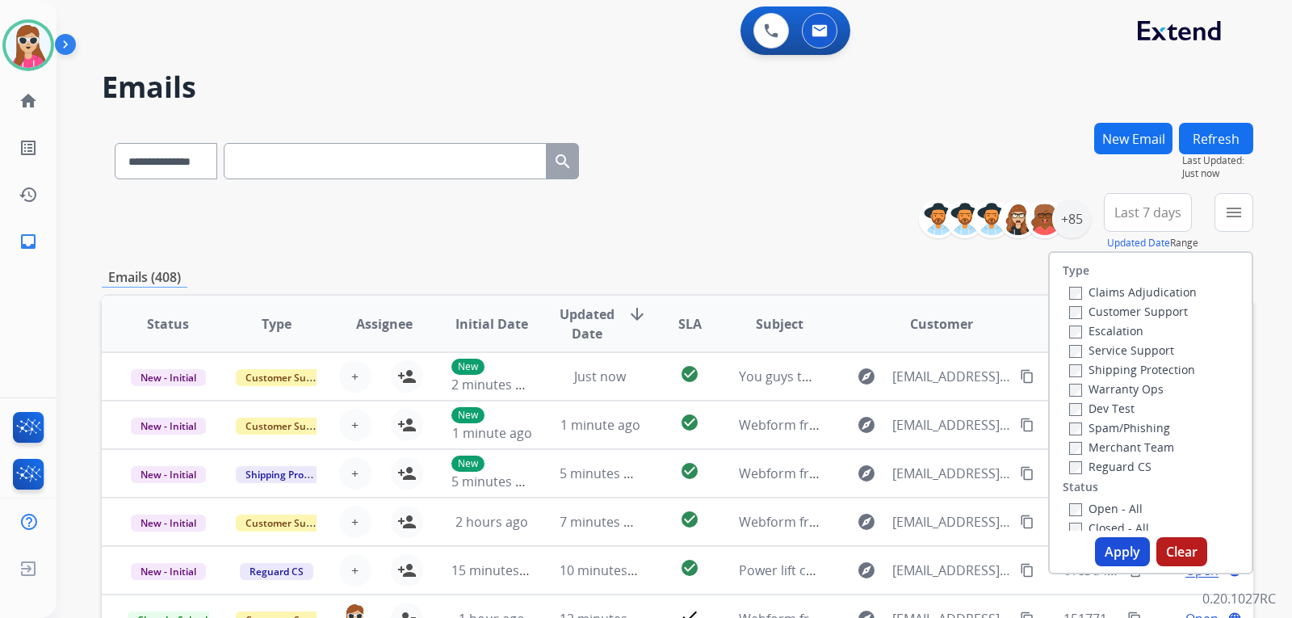
click at [1166, 313] on label "Customer Support" at bounding box center [1129, 311] width 119 height 15
click at [1161, 365] on label "Shipping Protection" at bounding box center [1133, 369] width 126 height 15
click at [1116, 464] on div "Reguard CS" at bounding box center [1134, 465] width 128 height 19
click at [1134, 459] on label "Reguard CS" at bounding box center [1111, 466] width 82 height 15
click at [1098, 505] on label "Open - All" at bounding box center [1107, 508] width 74 height 15
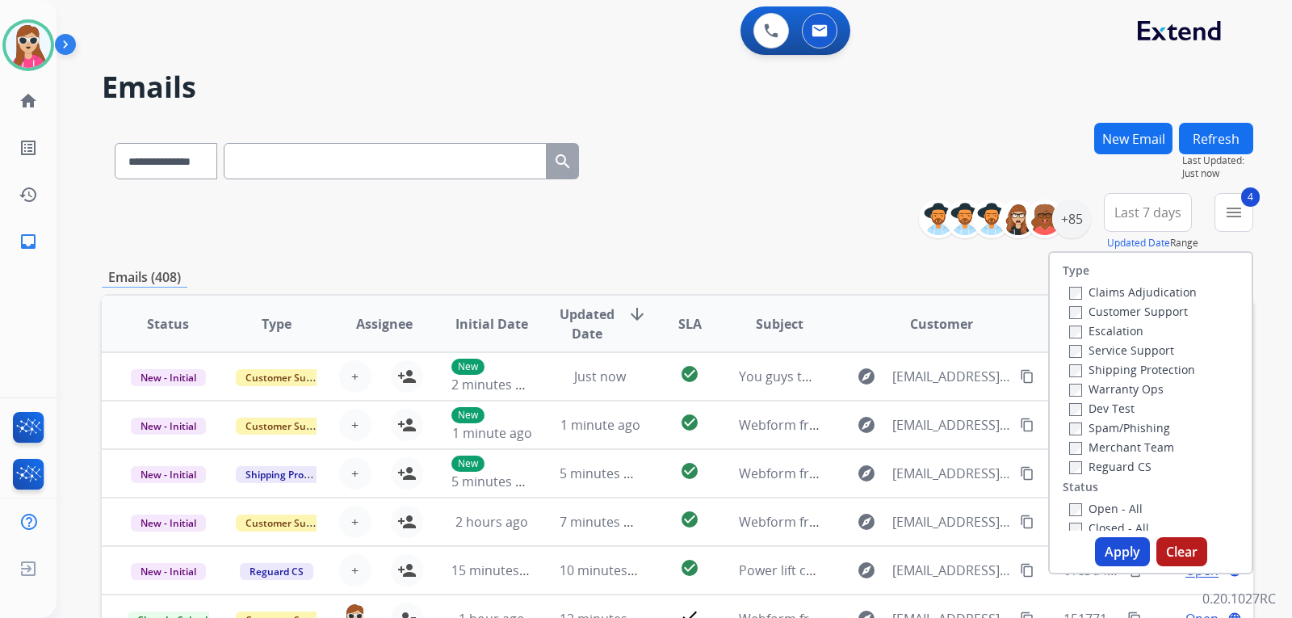
click at [1122, 553] on button "Apply" at bounding box center [1122, 551] width 55 height 29
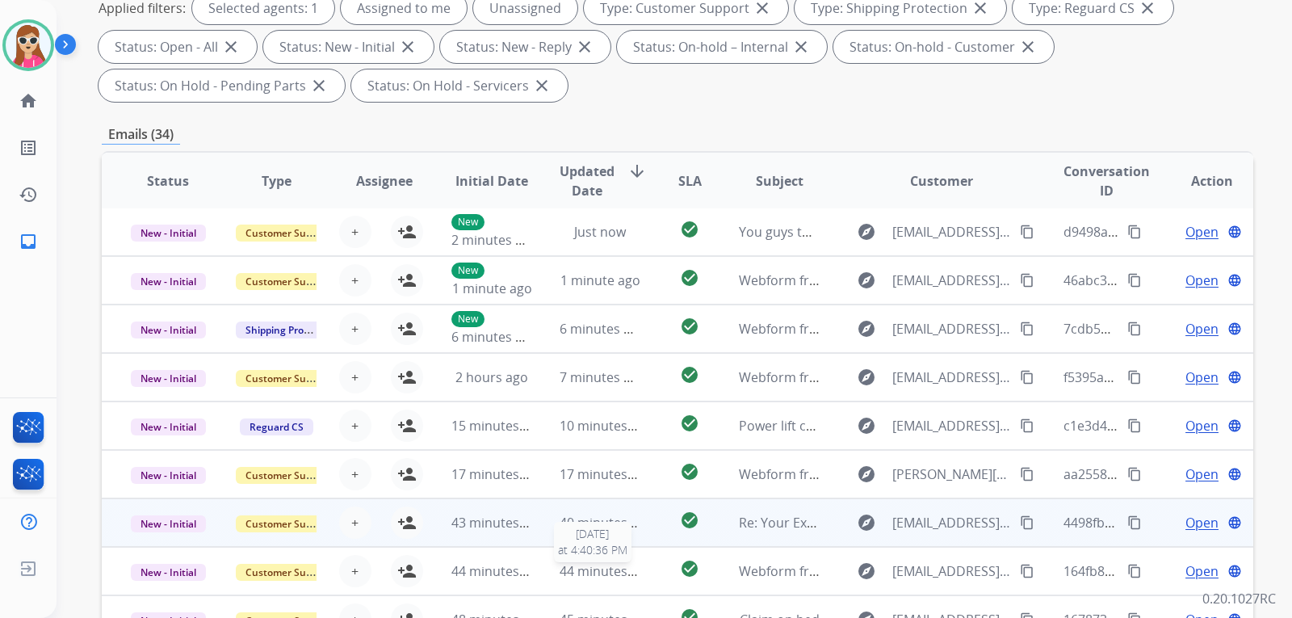
scroll to position [418, 0]
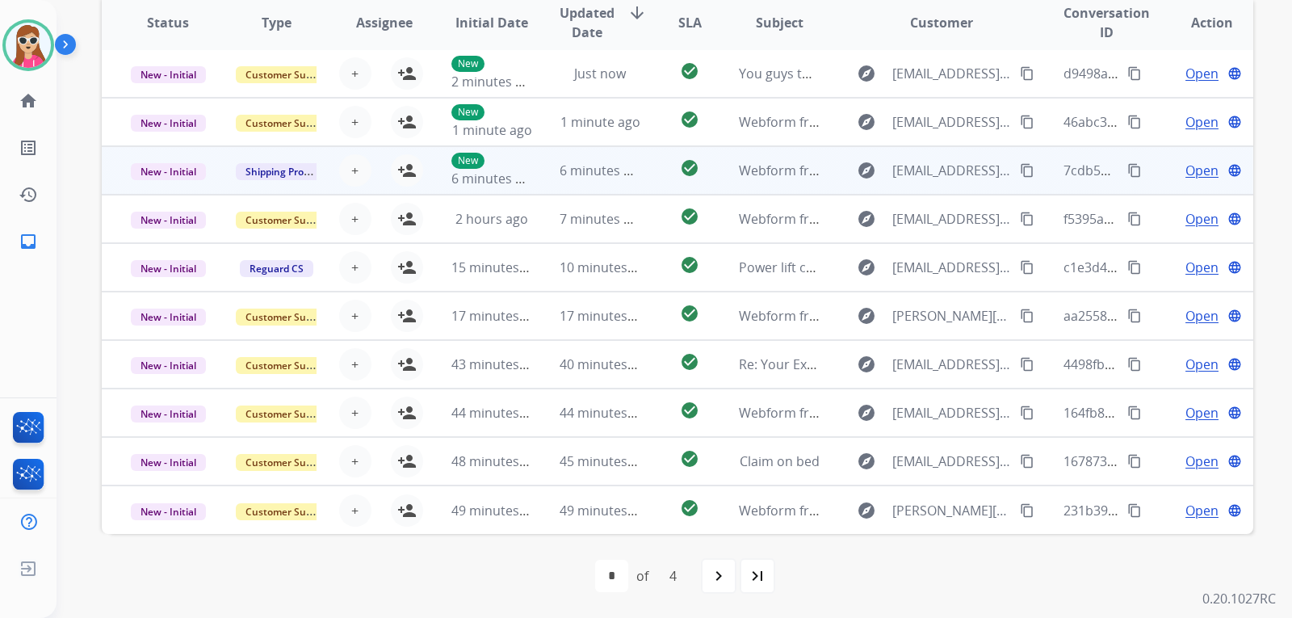
click at [653, 167] on td "check_circle" at bounding box center [677, 170] width 72 height 48
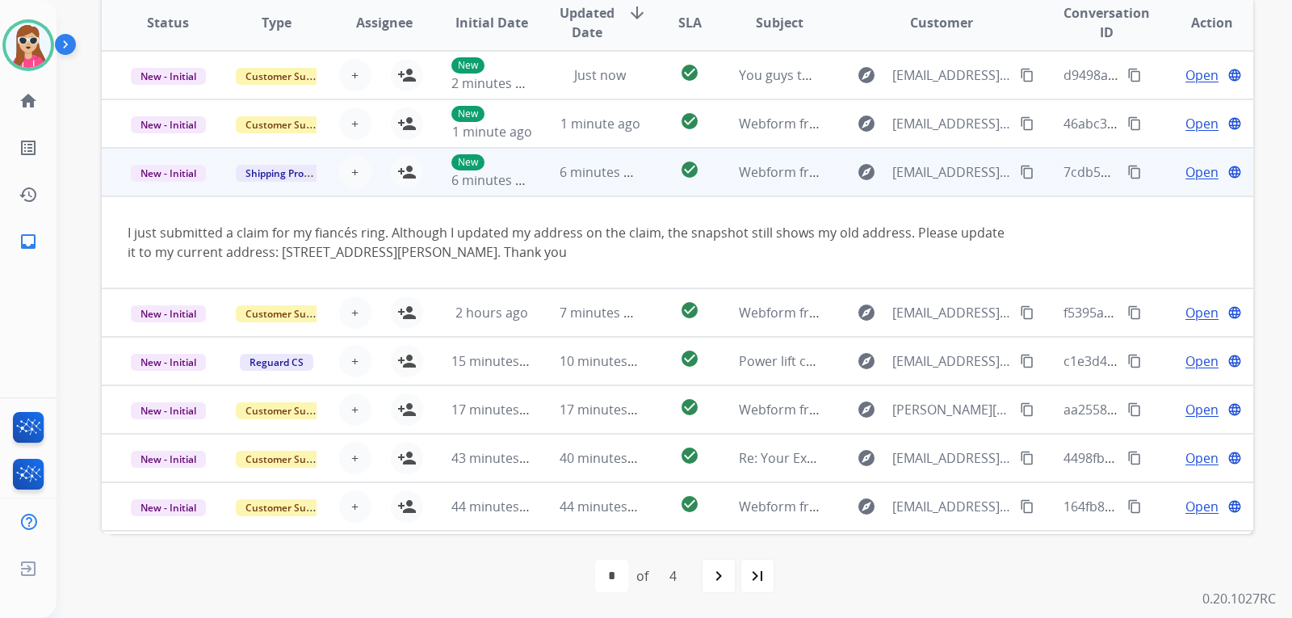
scroll to position [337, 0]
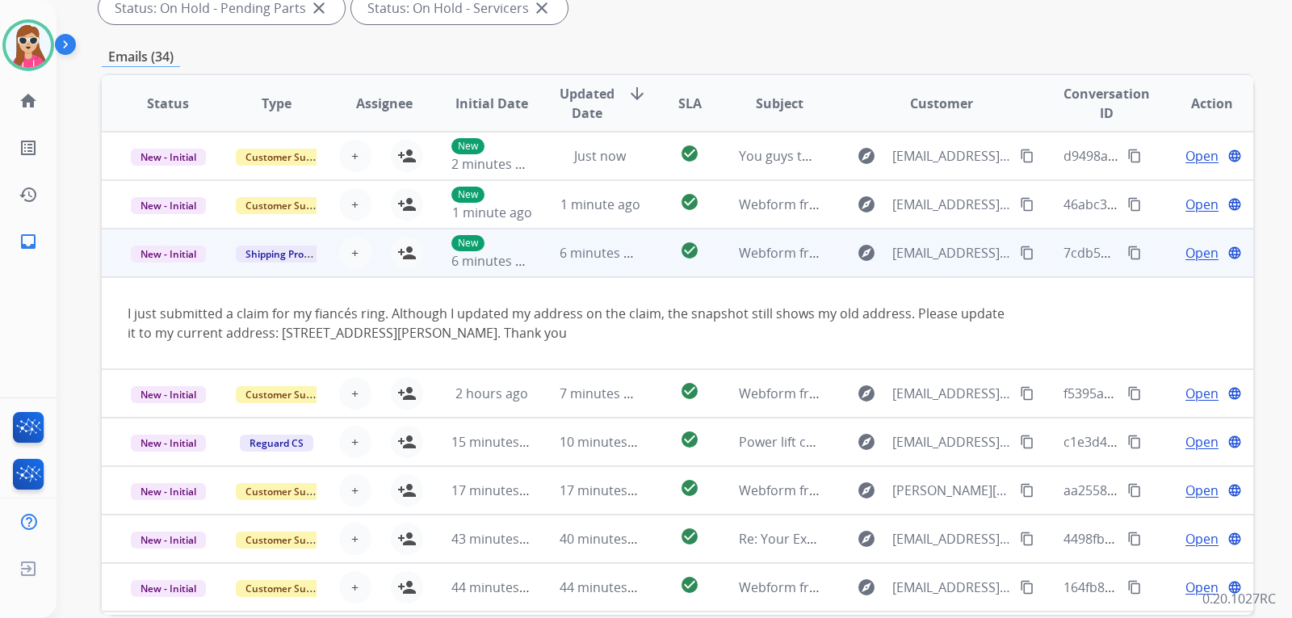
click at [1009, 249] on div "explore [EMAIL_ADDRESS][DOMAIN_NAME] content_copy" at bounding box center [941, 253] width 189 height 26
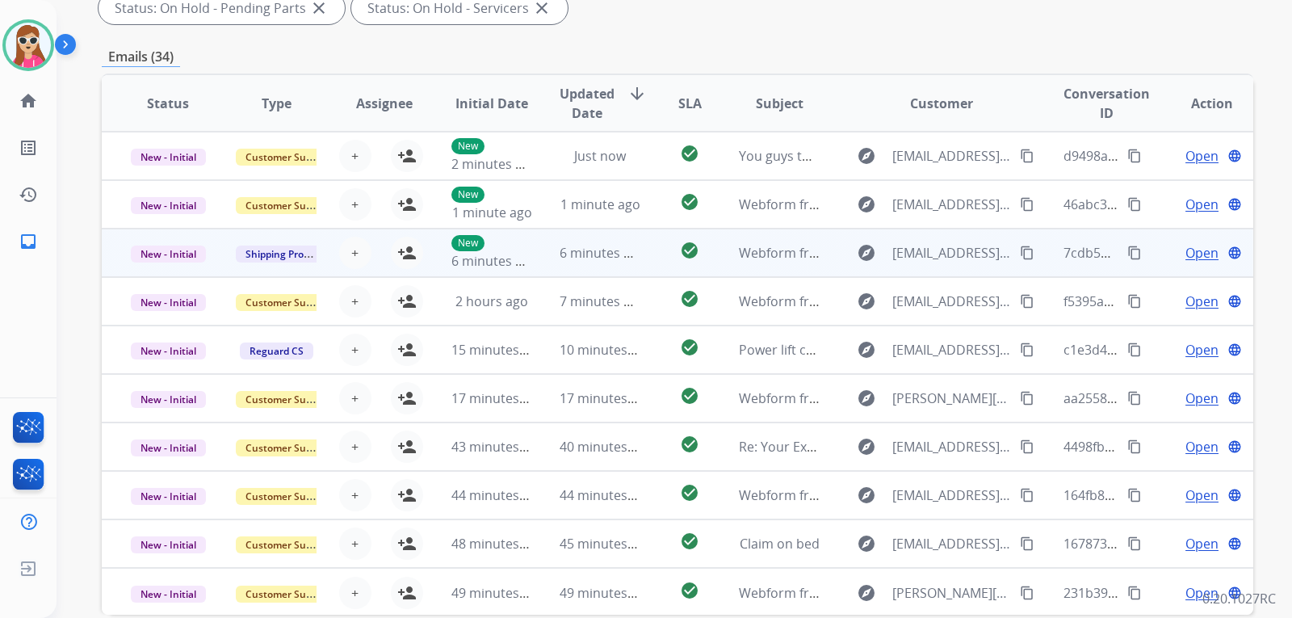
click at [1020, 252] on mat-icon "content_copy" at bounding box center [1027, 253] width 15 height 15
click at [836, 246] on td "explore [EMAIL_ADDRESS][DOMAIN_NAME] content_copy Copied!" at bounding box center [930, 253] width 216 height 48
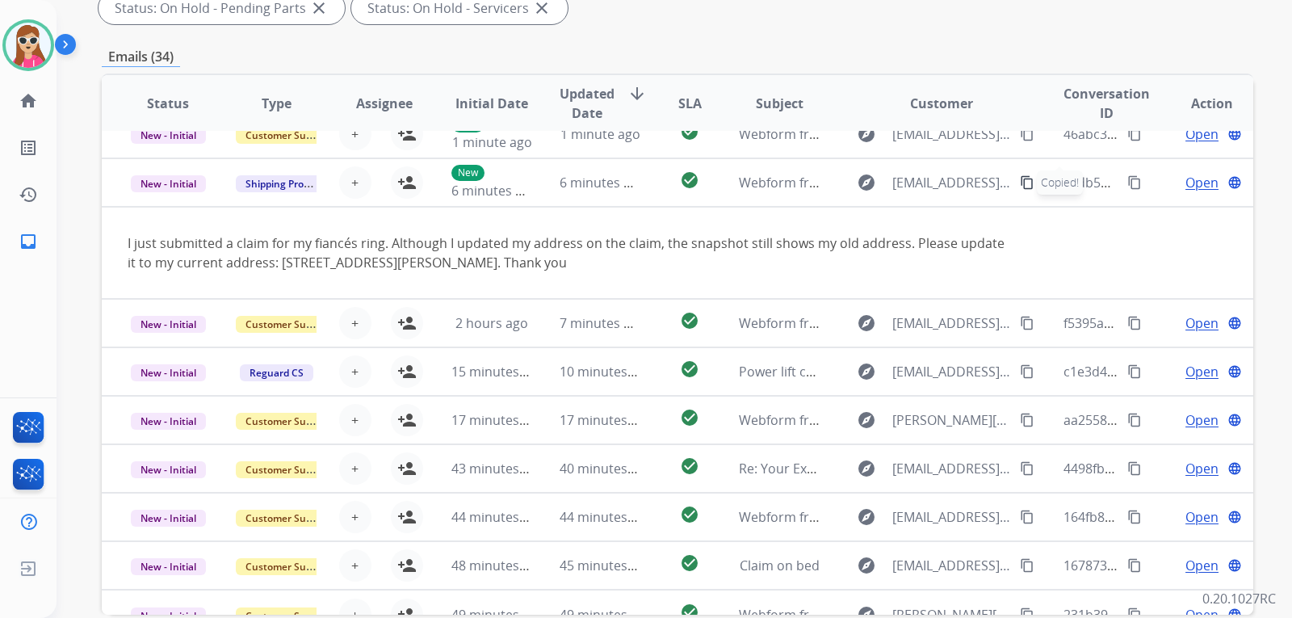
scroll to position [94, 0]
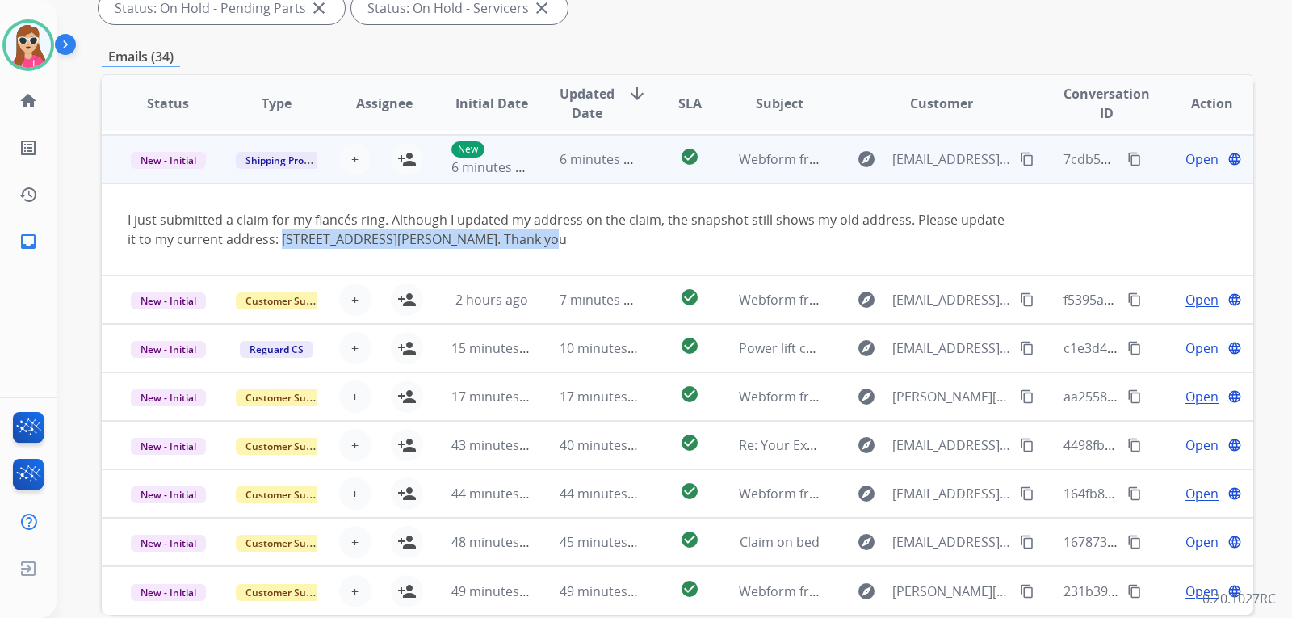
drag, startPoint x: 279, startPoint y: 237, endPoint x: 560, endPoint y: 246, distance: 281.3
click at [560, 246] on div "I just submitted a claim for my fiancés ring. Although I updated my address on …" at bounding box center [570, 229] width 885 height 39
copy div "[STREET_ADDRESS][PERSON_NAME]"
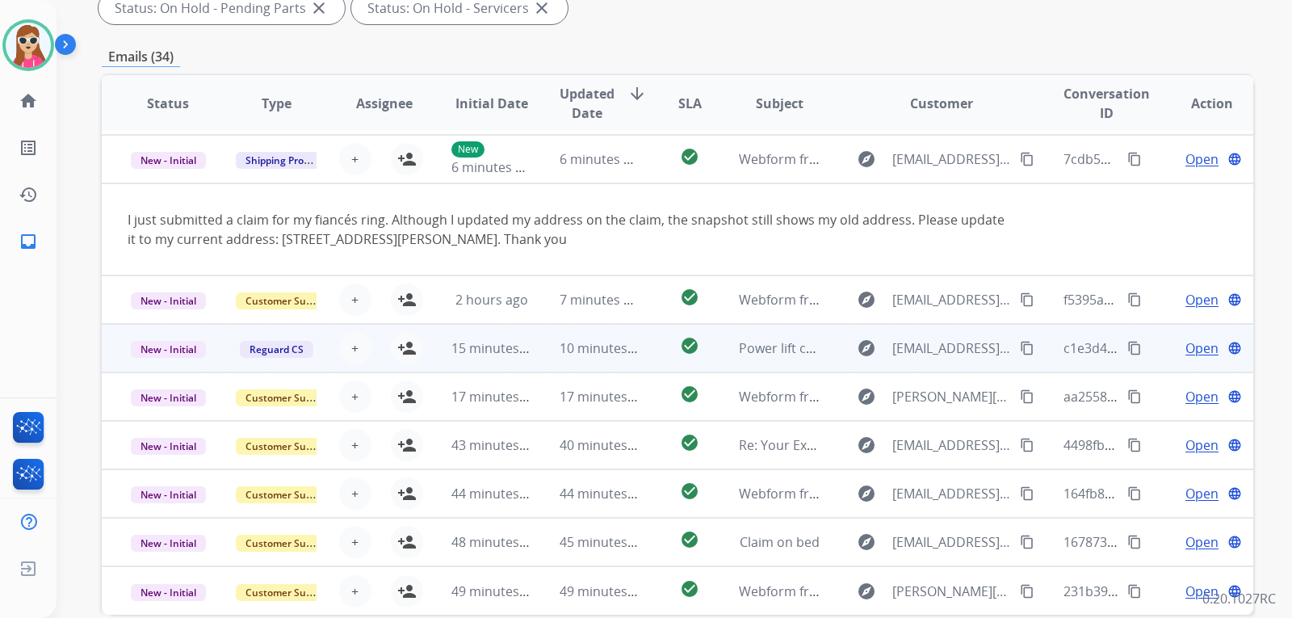
click at [647, 357] on td "check_circle" at bounding box center [677, 348] width 72 height 48
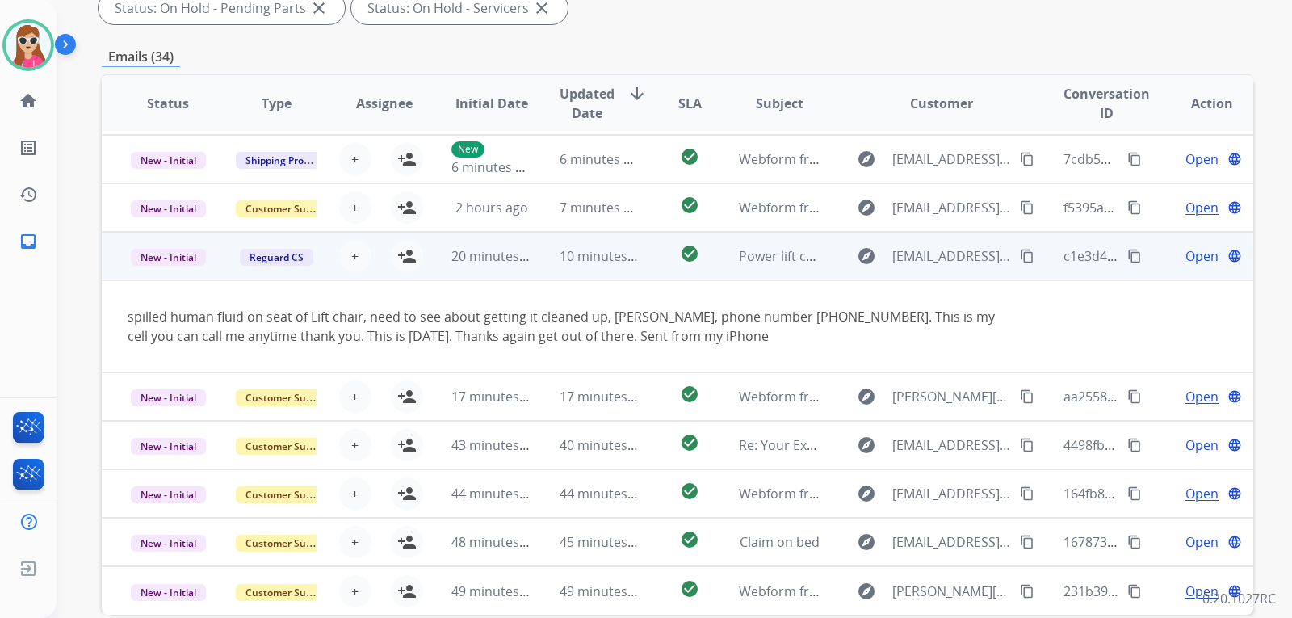
click at [1187, 255] on span "Open" at bounding box center [1202, 255] width 33 height 19
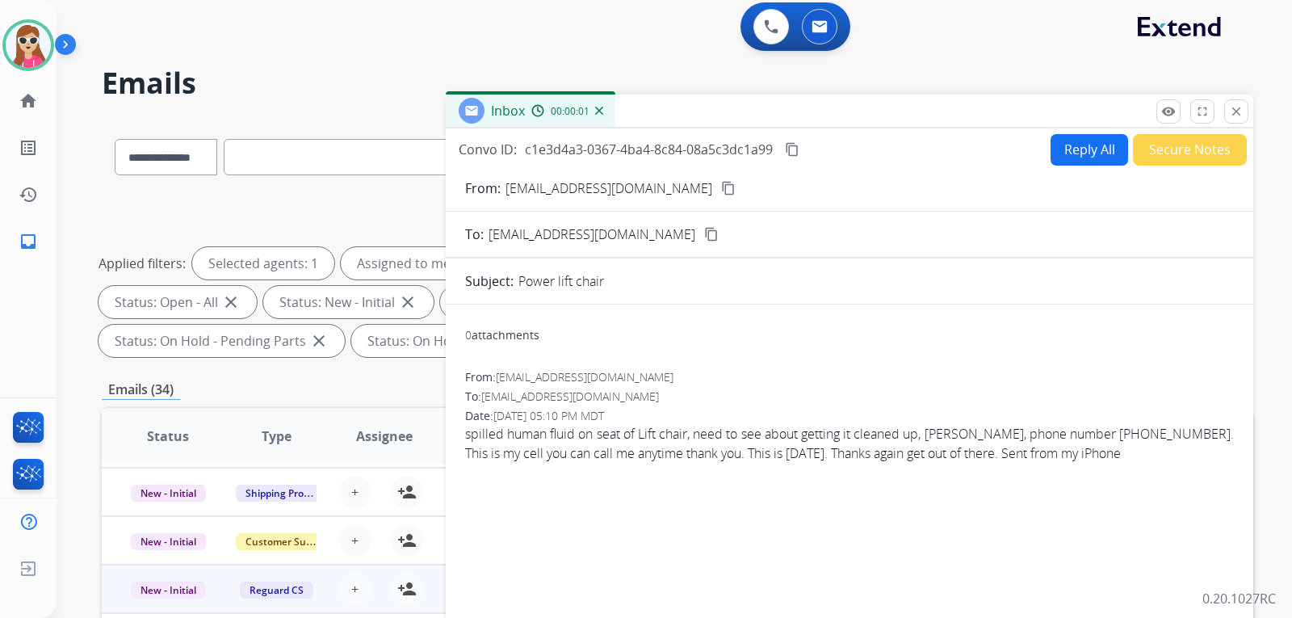
scroll to position [0, 0]
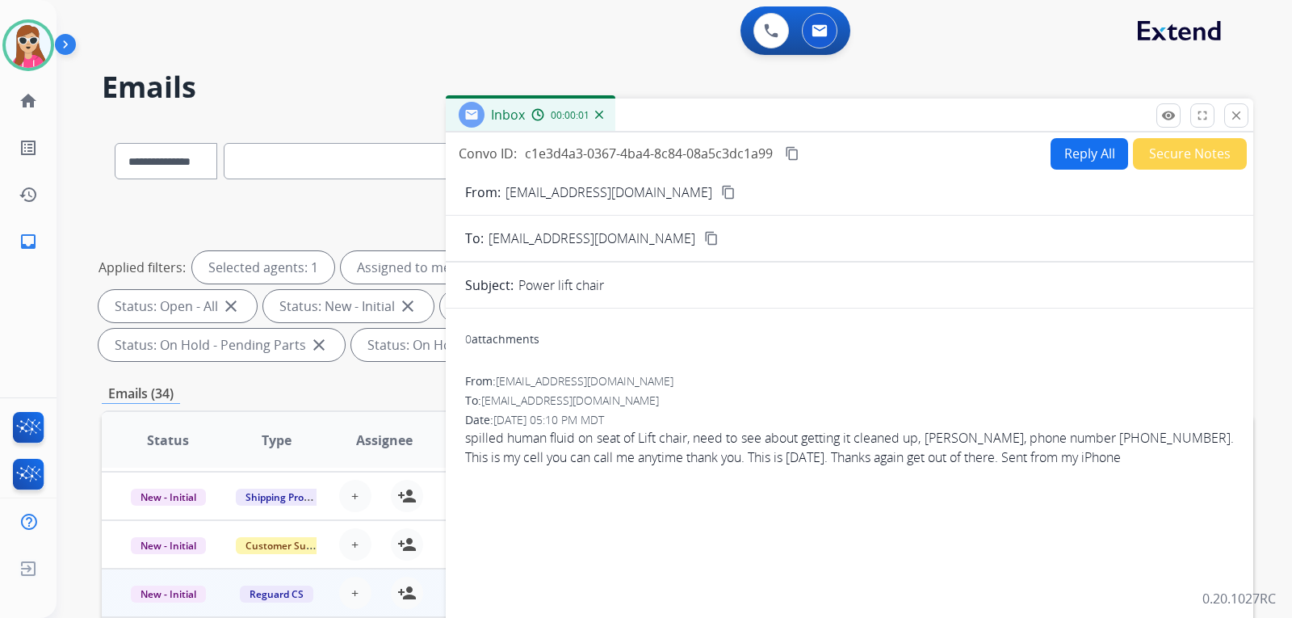
click at [1088, 154] on button "Reply All" at bounding box center [1090, 154] width 78 height 32
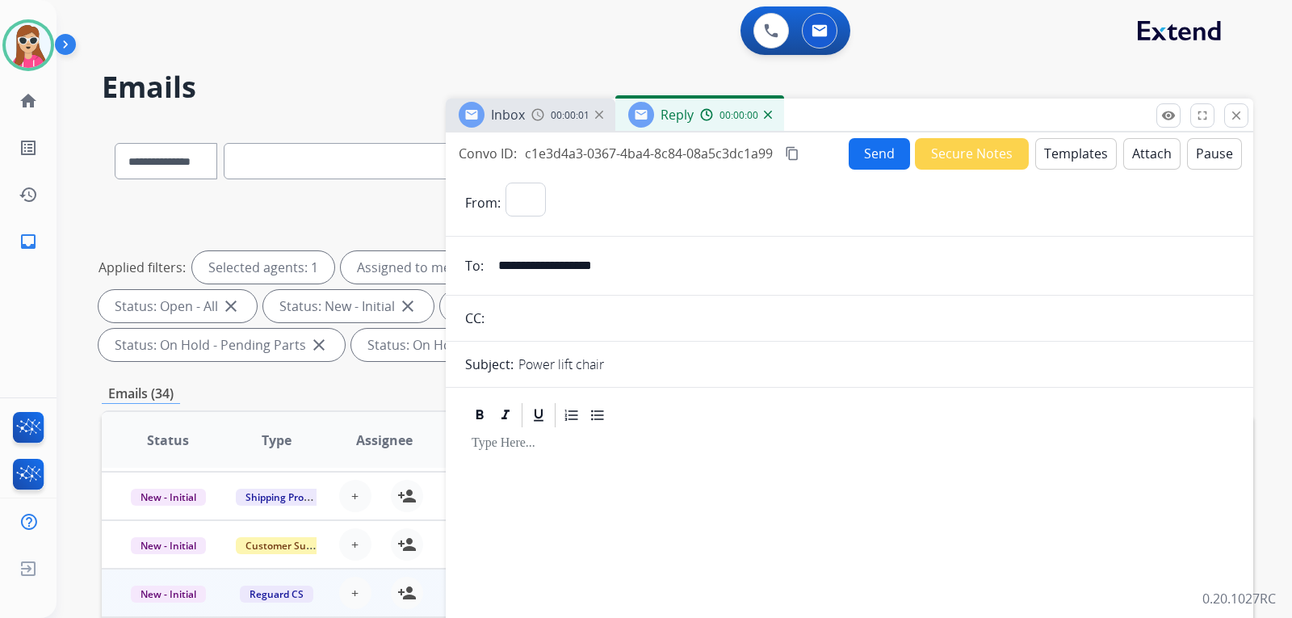
select select "**********"
click at [1081, 158] on button "Templates" at bounding box center [1077, 154] width 82 height 32
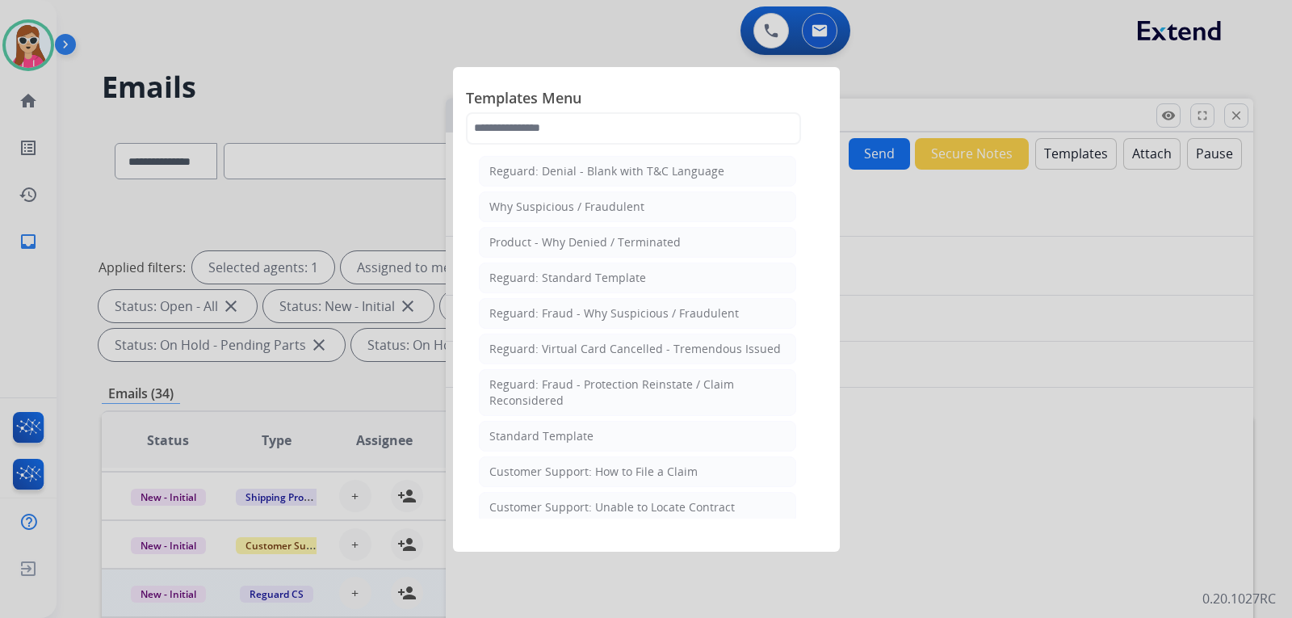
click at [581, 476] on div "Customer Support: How to File a Claim" at bounding box center [594, 472] width 208 height 16
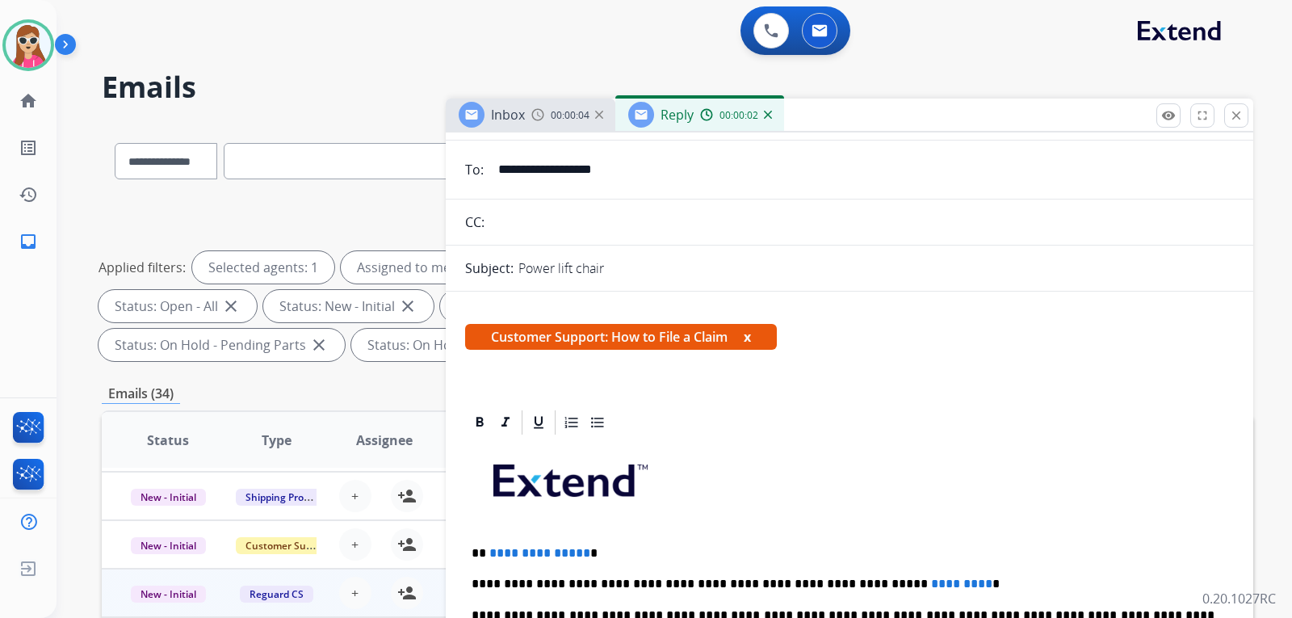
scroll to position [312, 0]
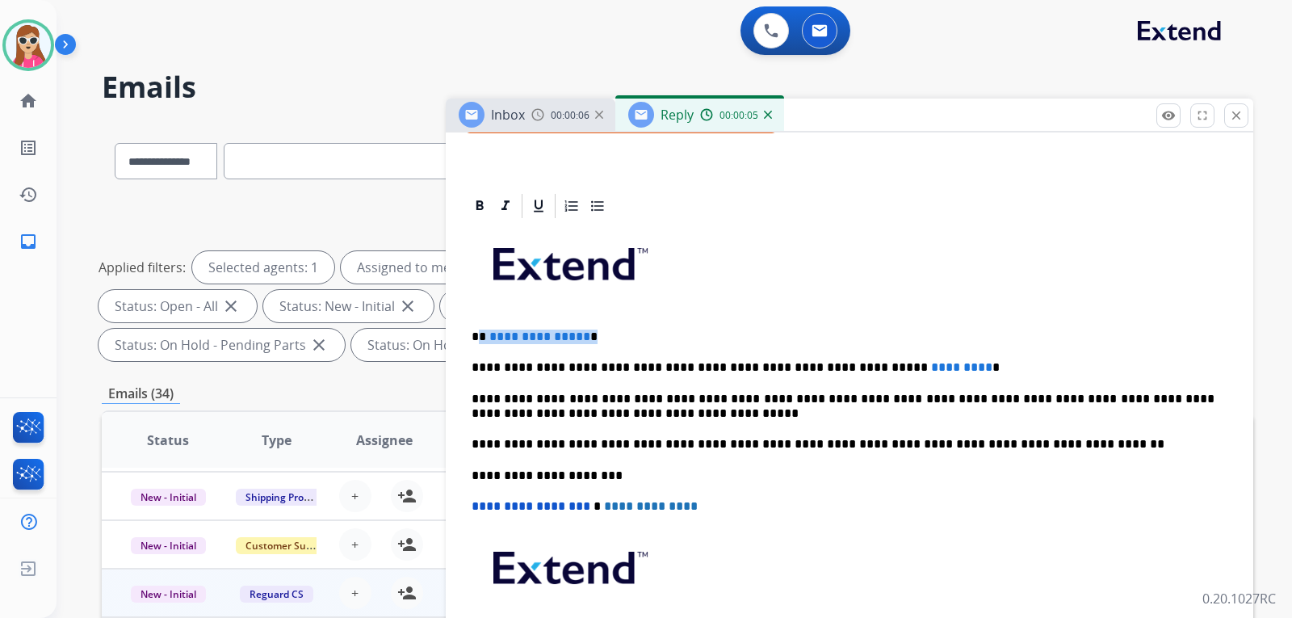
drag, startPoint x: 480, startPoint y: 339, endPoint x: 596, endPoint y: 338, distance: 116.3
click at [596, 338] on p "**********" at bounding box center [843, 337] width 743 height 15
drag, startPoint x: 932, startPoint y: 367, endPoint x: 843, endPoint y: 368, distance: 89.7
click at [843, 368] on p "**********" at bounding box center [843, 367] width 743 height 15
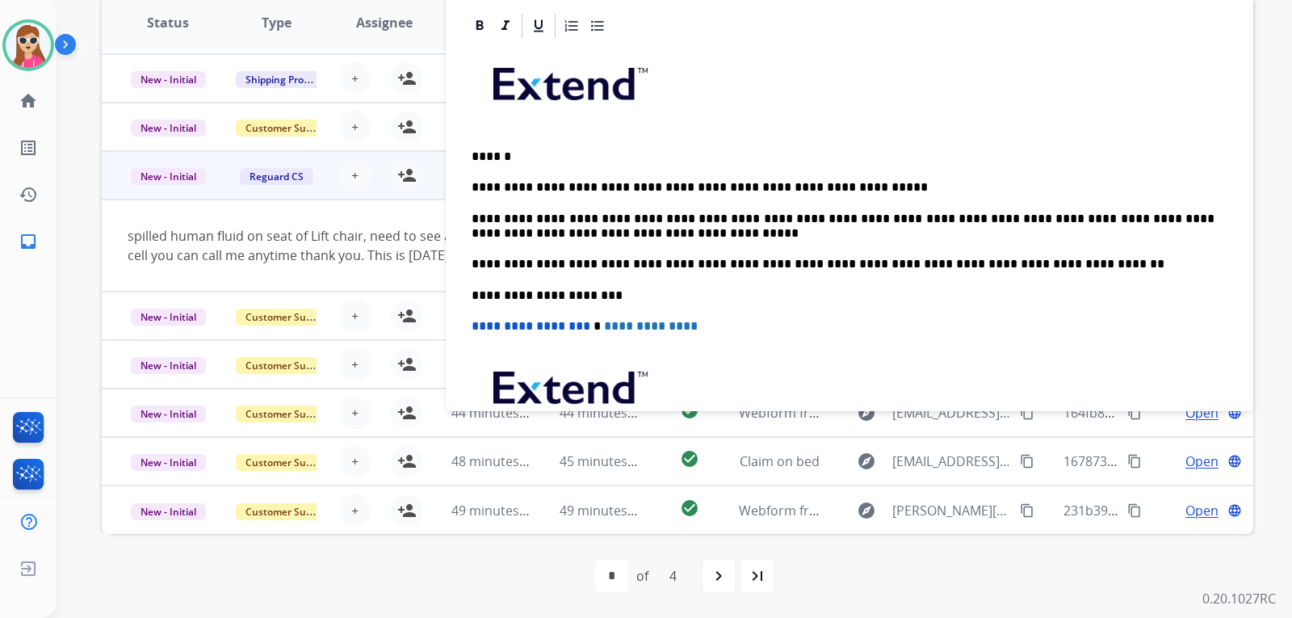
scroll to position [0, 0]
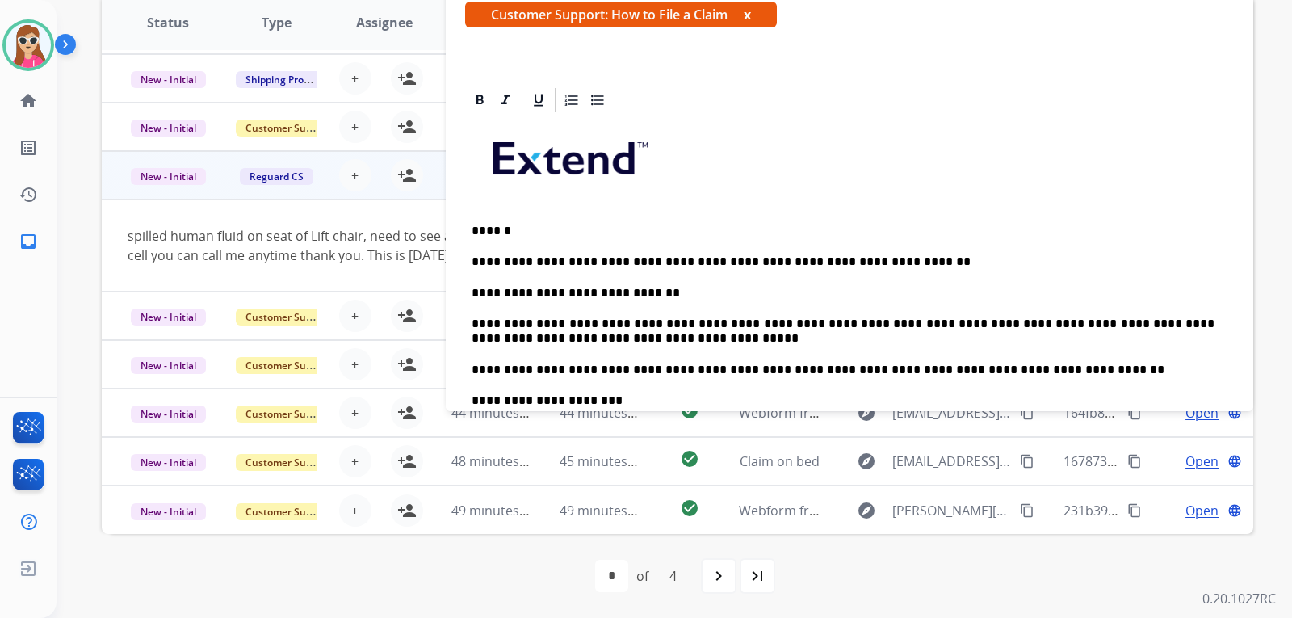
drag, startPoint x: 501, startPoint y: 301, endPoint x: 519, endPoint y: 302, distance: 17.8
drag, startPoint x: 519, startPoint y: 302, endPoint x: 506, endPoint y: 294, distance: 15.2
drag, startPoint x: 506, startPoint y: 294, endPoint x: 515, endPoint y: 292, distance: 9.8
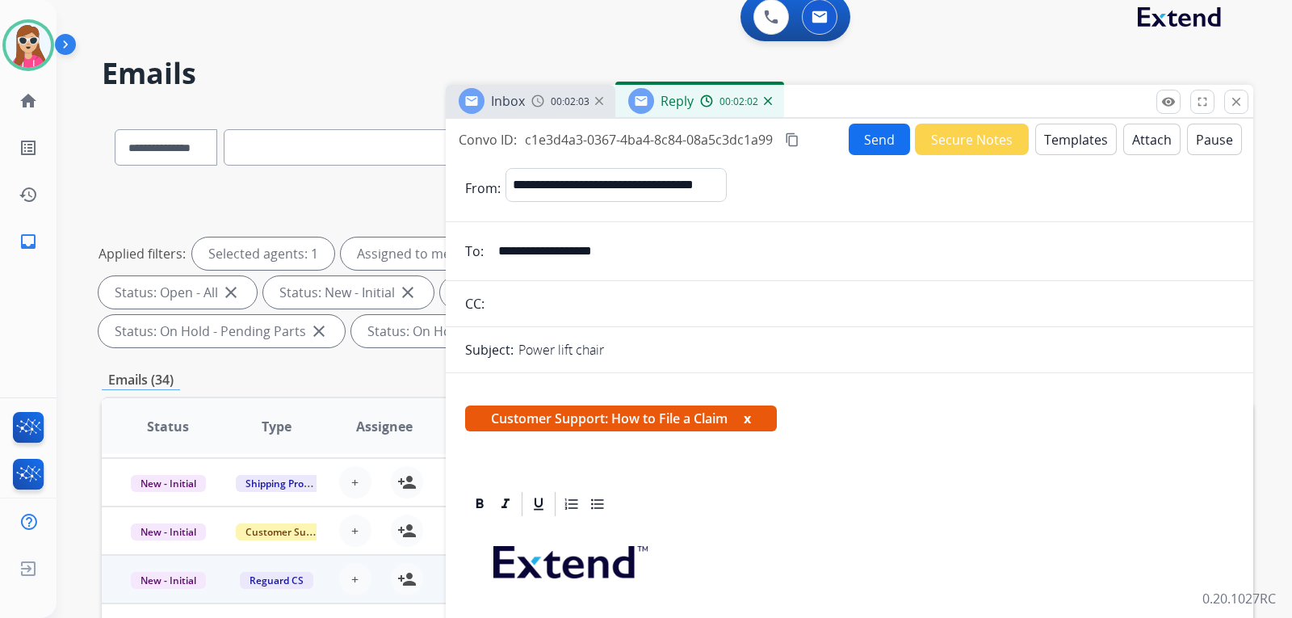
click at [857, 135] on button "Send" at bounding box center [879, 140] width 61 height 32
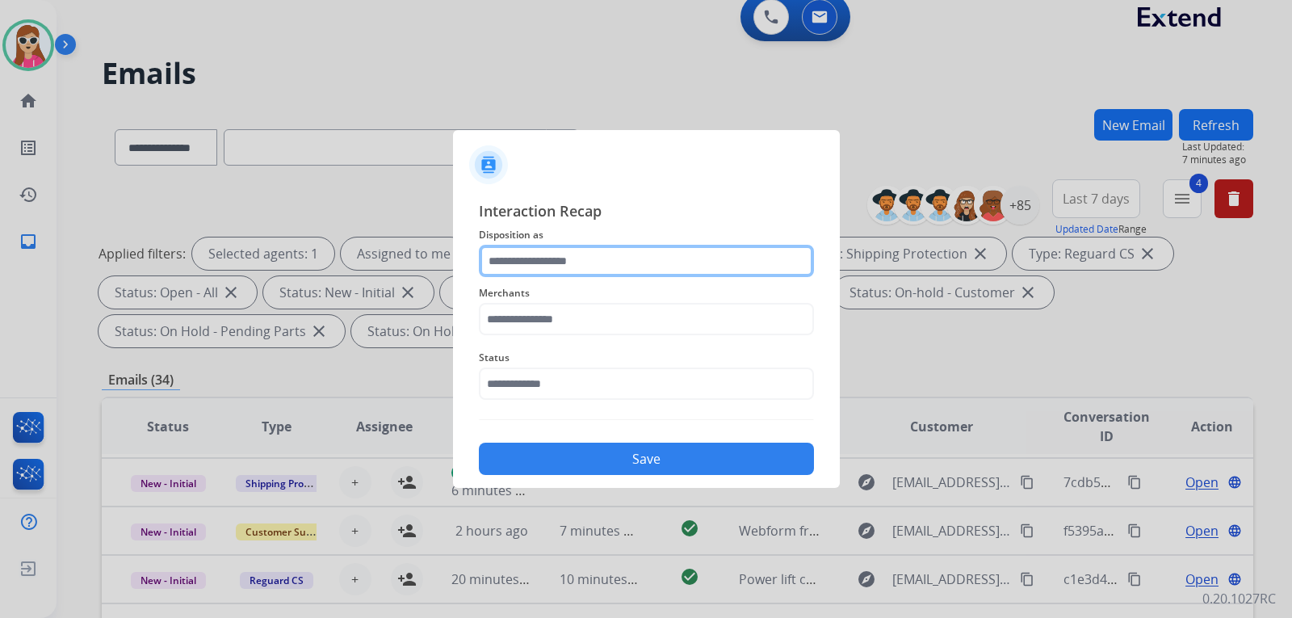
click at [613, 253] on input "text" at bounding box center [646, 261] width 335 height 32
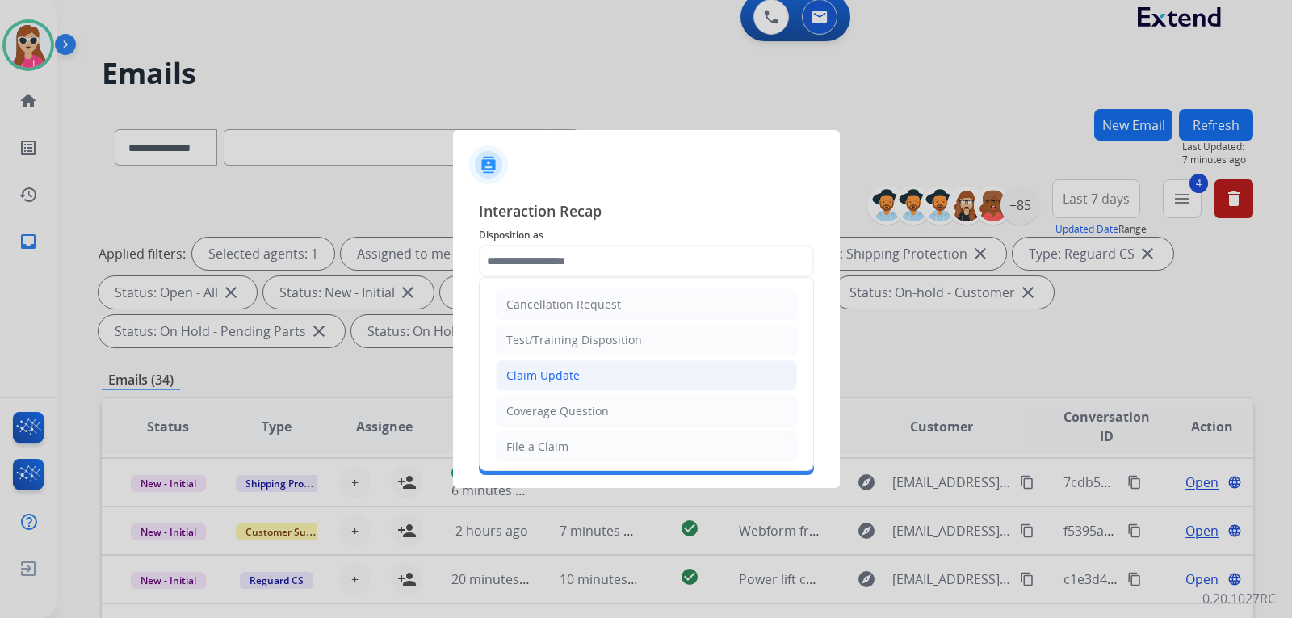
click at [573, 365] on li "Claim Update" at bounding box center [646, 375] width 301 height 31
type input "**********"
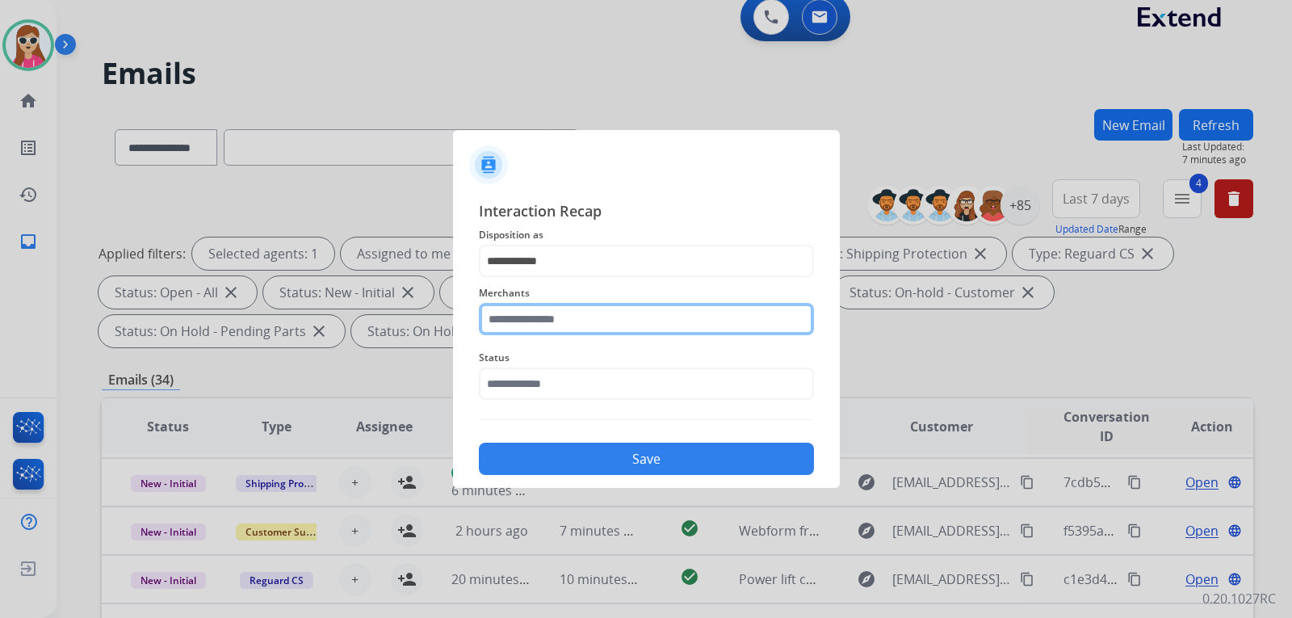
click at [590, 310] on input "text" at bounding box center [646, 319] width 335 height 32
click at [657, 313] on input "text" at bounding box center [646, 319] width 335 height 32
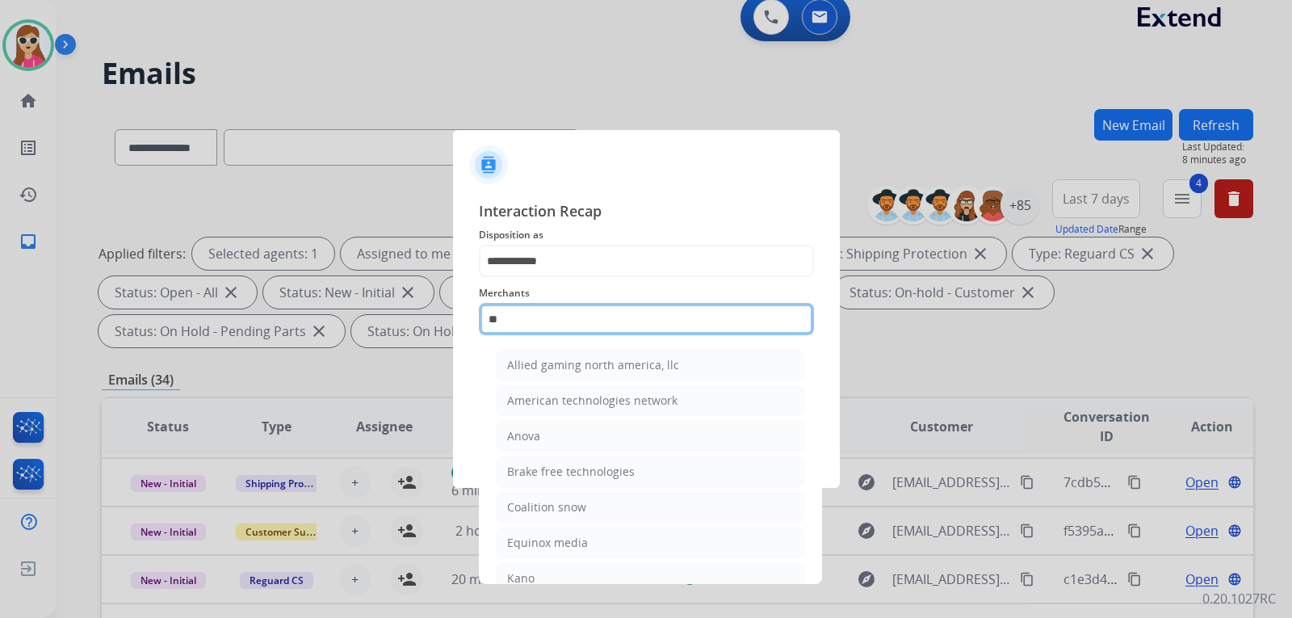
type input "**"
click at [969, 395] on div at bounding box center [646, 309] width 1292 height 618
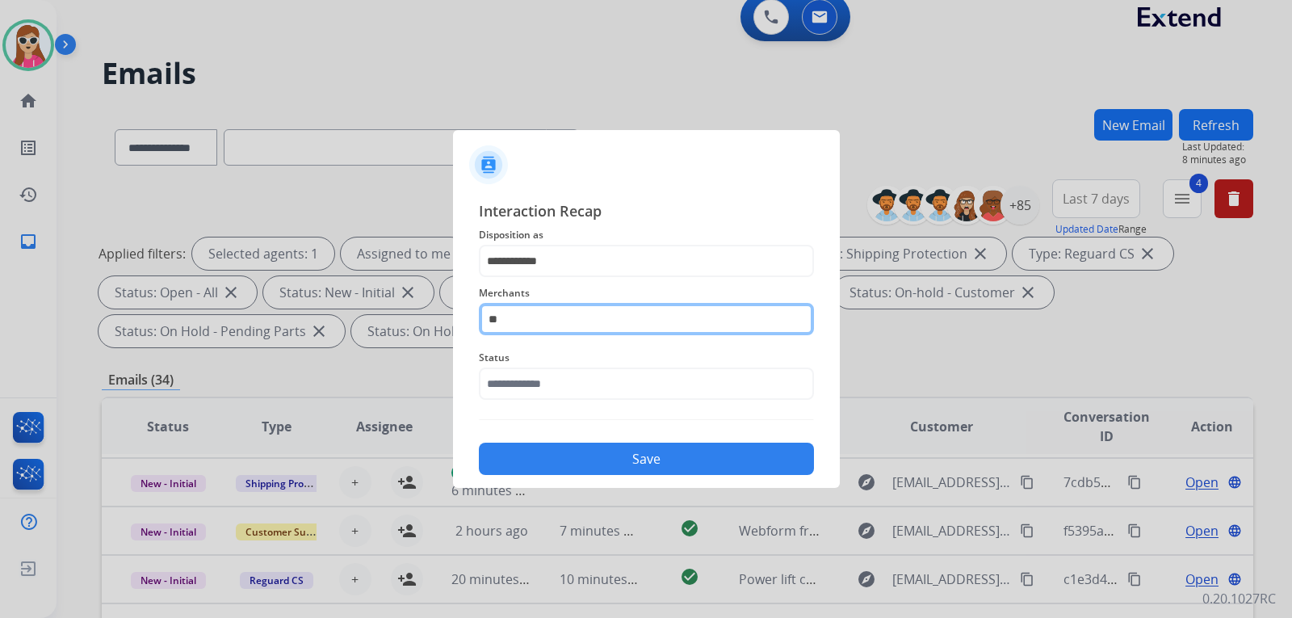
drag, startPoint x: 626, startPoint y: 318, endPoint x: 433, endPoint y: 327, distance: 193.3
click at [0, 326] on app-contact-recap-modal "**********" at bounding box center [0, 309] width 0 height 618
type input "******"
click at [744, 327] on input "******" at bounding box center [646, 319] width 335 height 32
drag, startPoint x: 738, startPoint y: 326, endPoint x: 368, endPoint y: 272, distance: 373.9
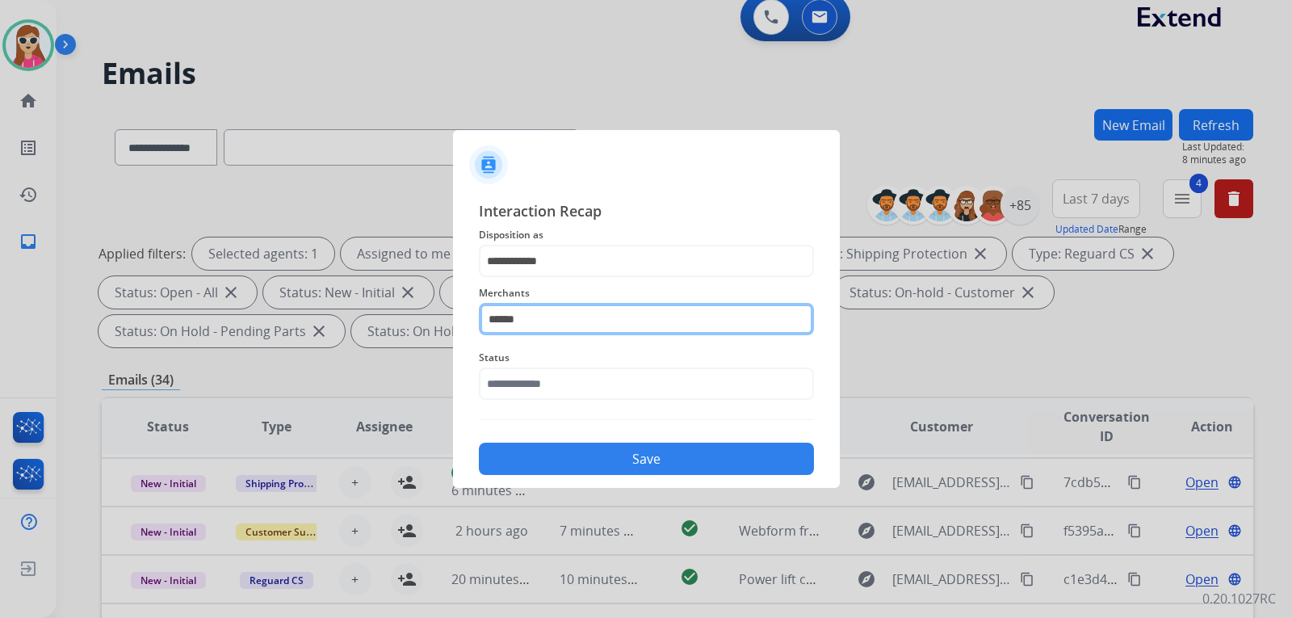
click at [473, 338] on div "**********" at bounding box center [646, 337] width 387 height 301
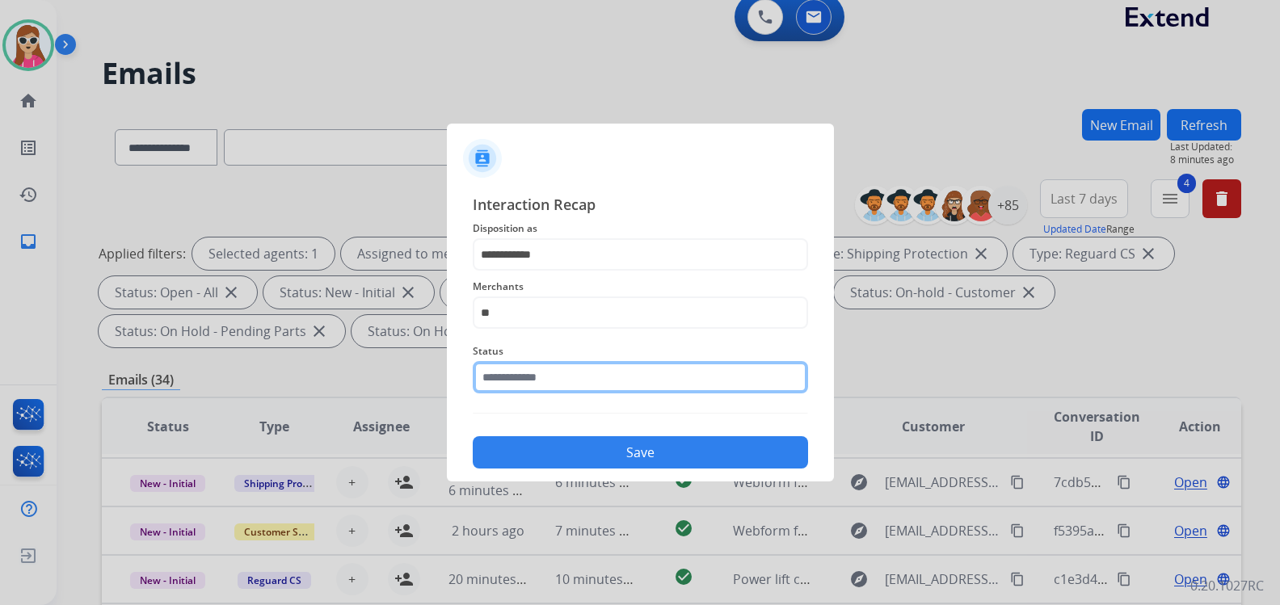
click at [620, 397] on div "Status" at bounding box center [640, 367] width 335 height 65
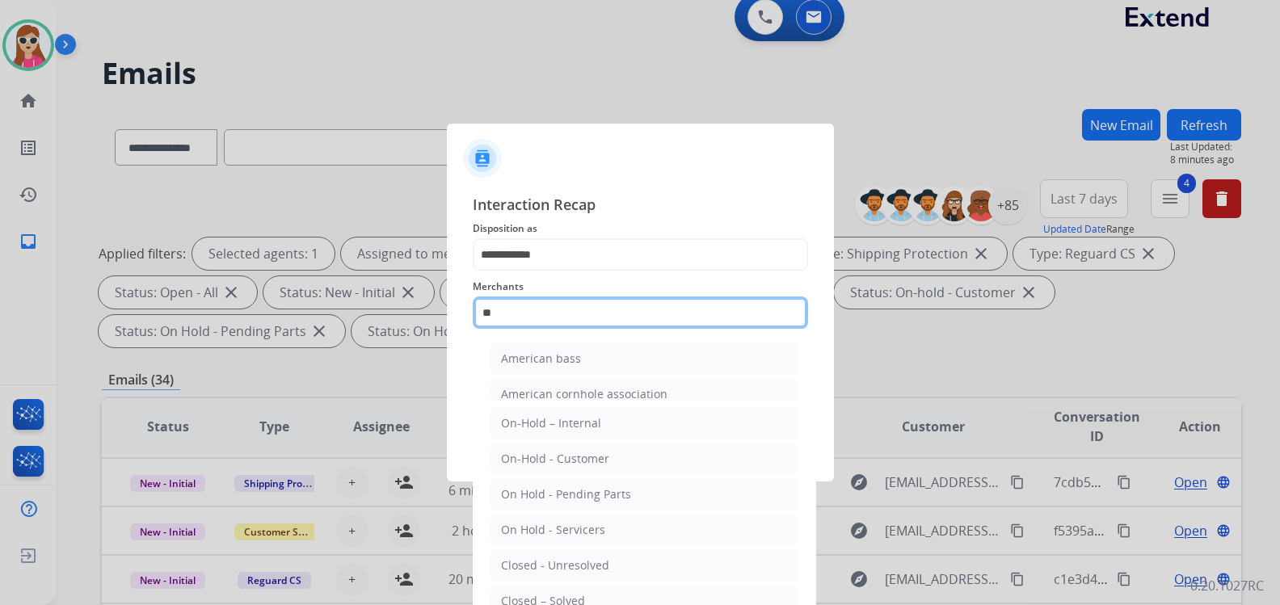
click at [578, 325] on input "**" at bounding box center [640, 312] width 335 height 32
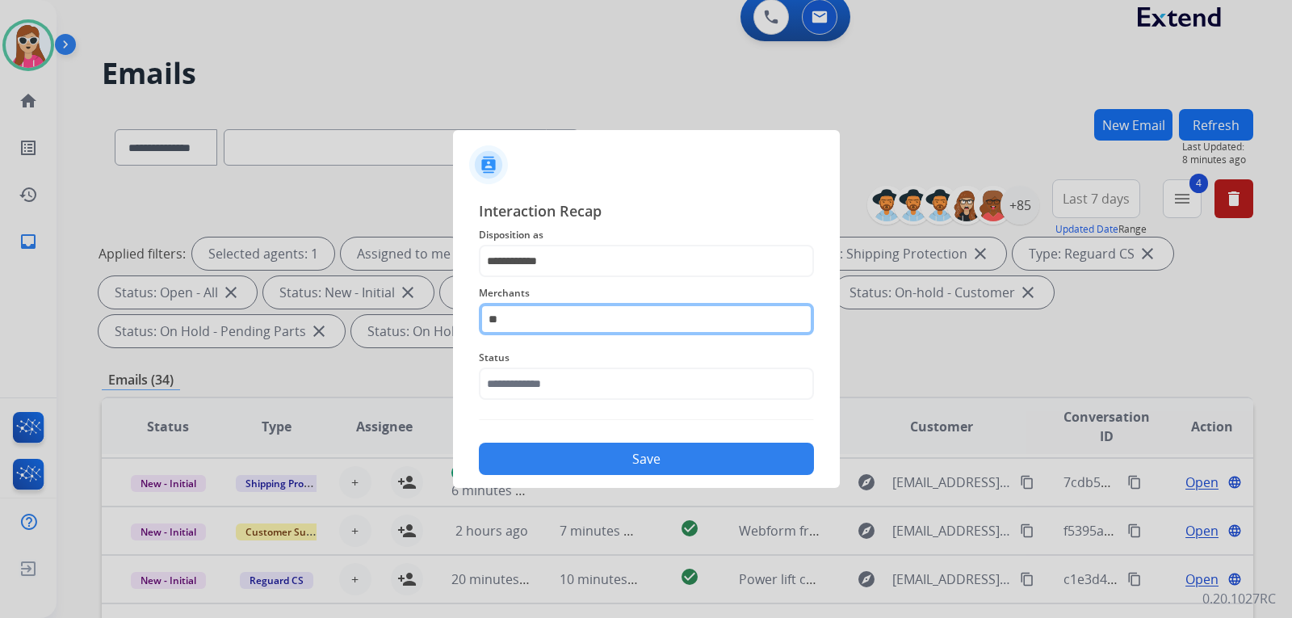
type input "*"
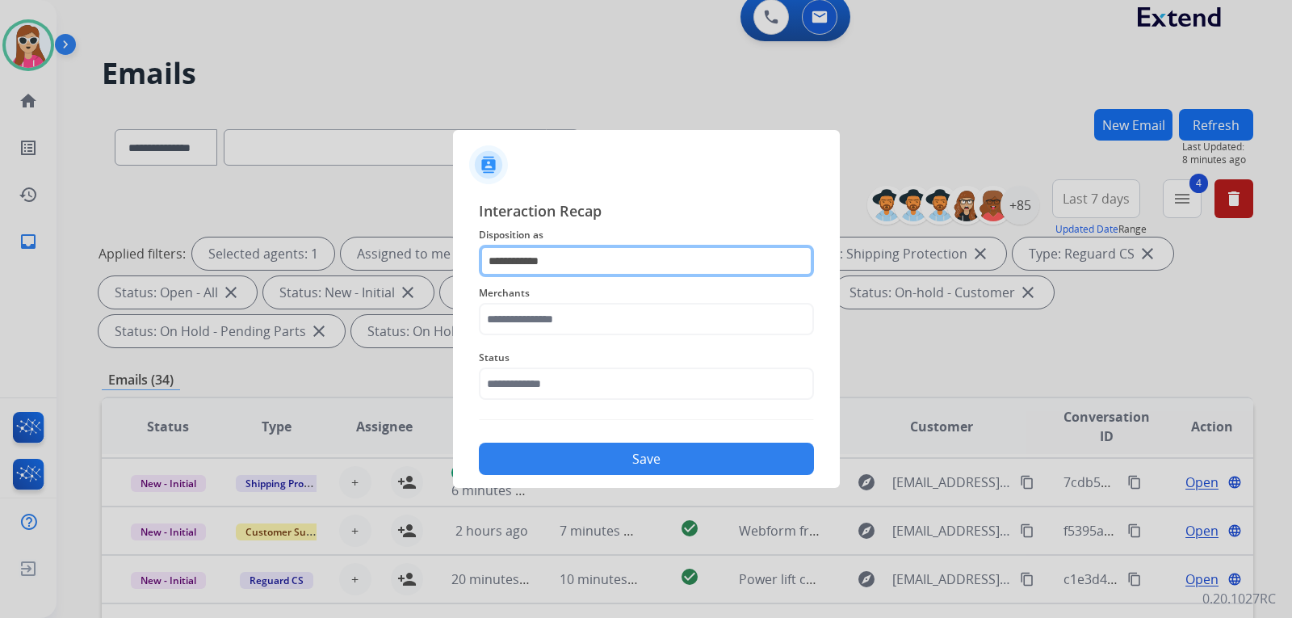
click at [617, 252] on input "**********" at bounding box center [646, 261] width 335 height 32
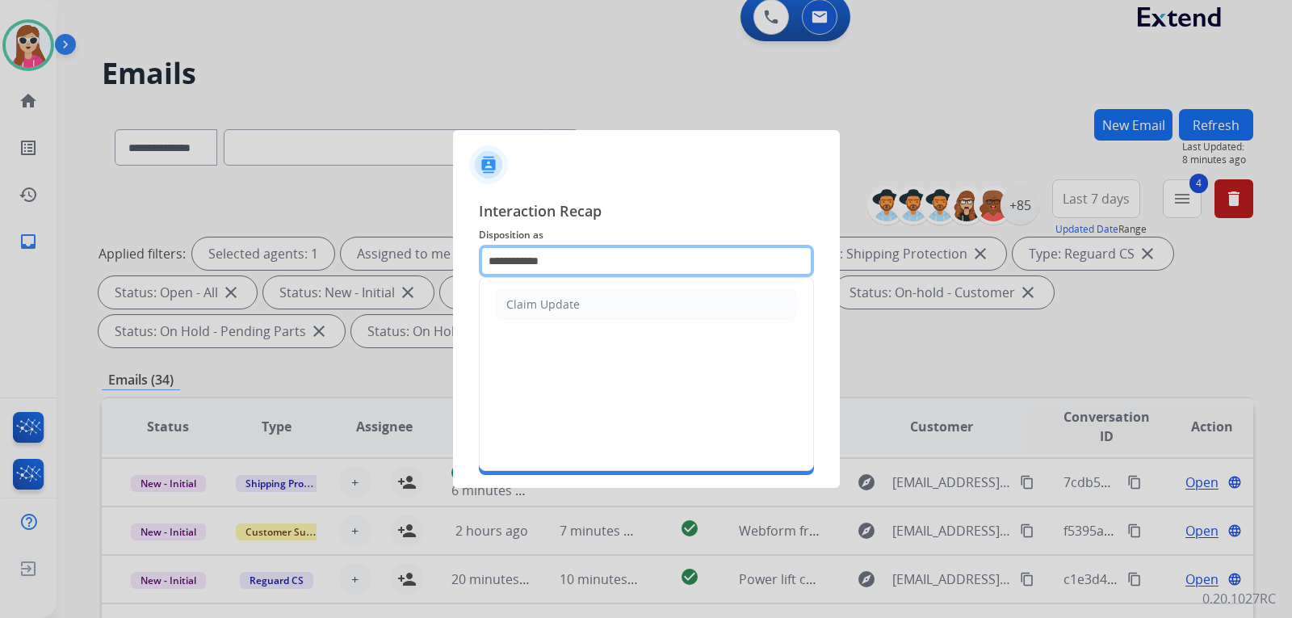
drag, startPoint x: 539, startPoint y: 258, endPoint x: 422, endPoint y: 271, distance: 117.8
click at [0, 270] on app-contact-recap-modal "**********" at bounding box center [0, 309] width 0 height 618
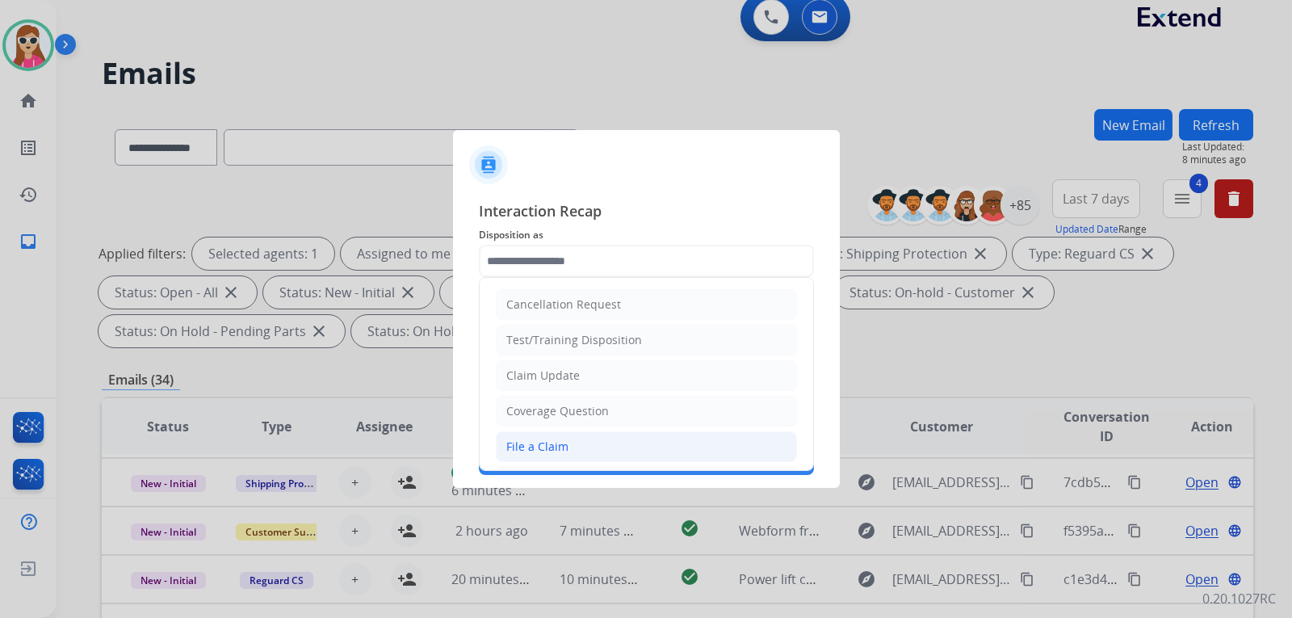
click at [584, 436] on li "File a Claim" at bounding box center [646, 446] width 301 height 31
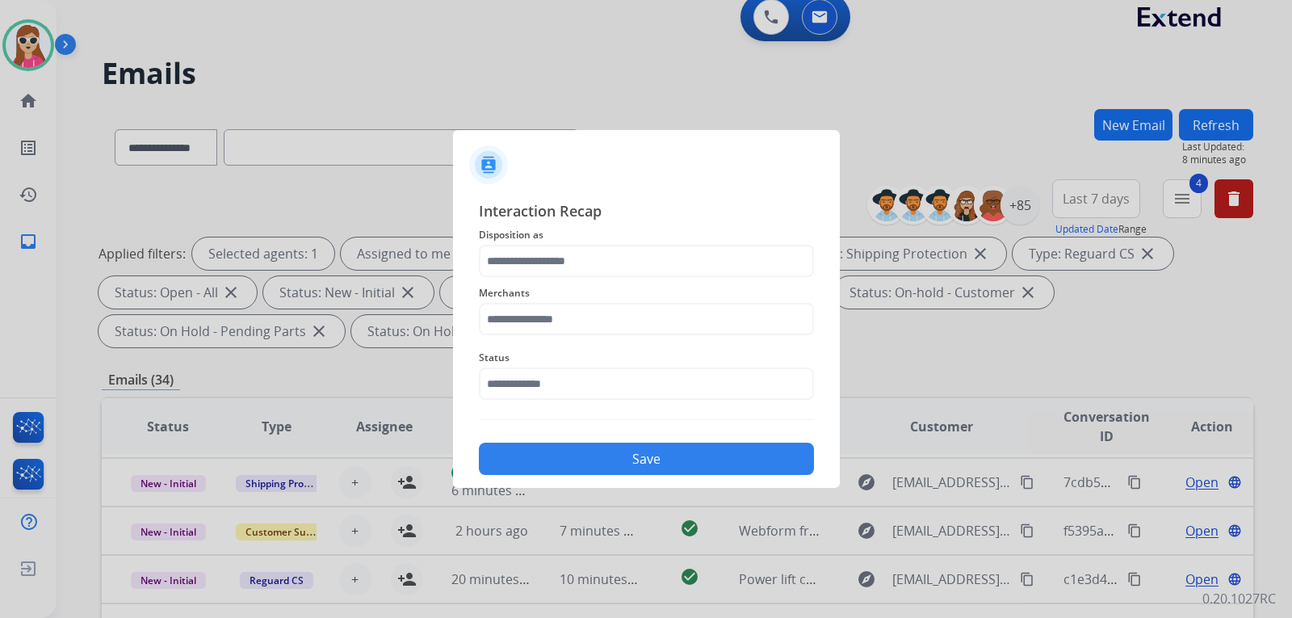
type input "**********"
click at [536, 319] on input "text" at bounding box center [646, 319] width 335 height 32
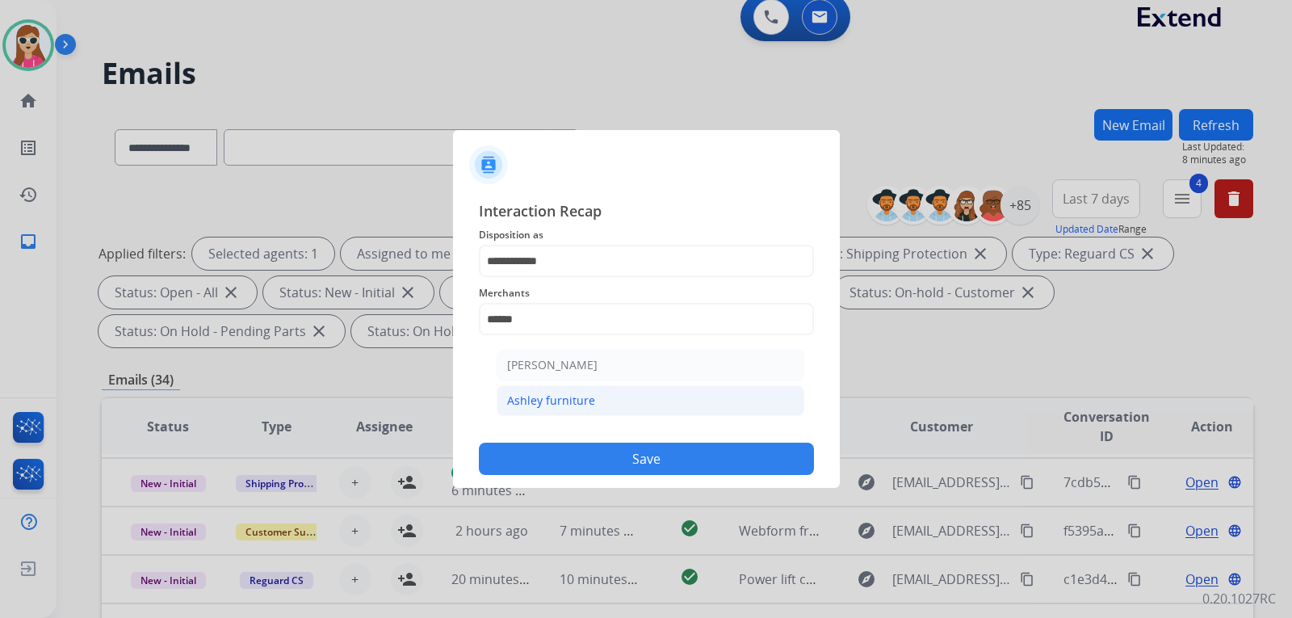
click at [654, 397] on li "Ashley furniture" at bounding box center [651, 400] width 308 height 31
type input "**********"
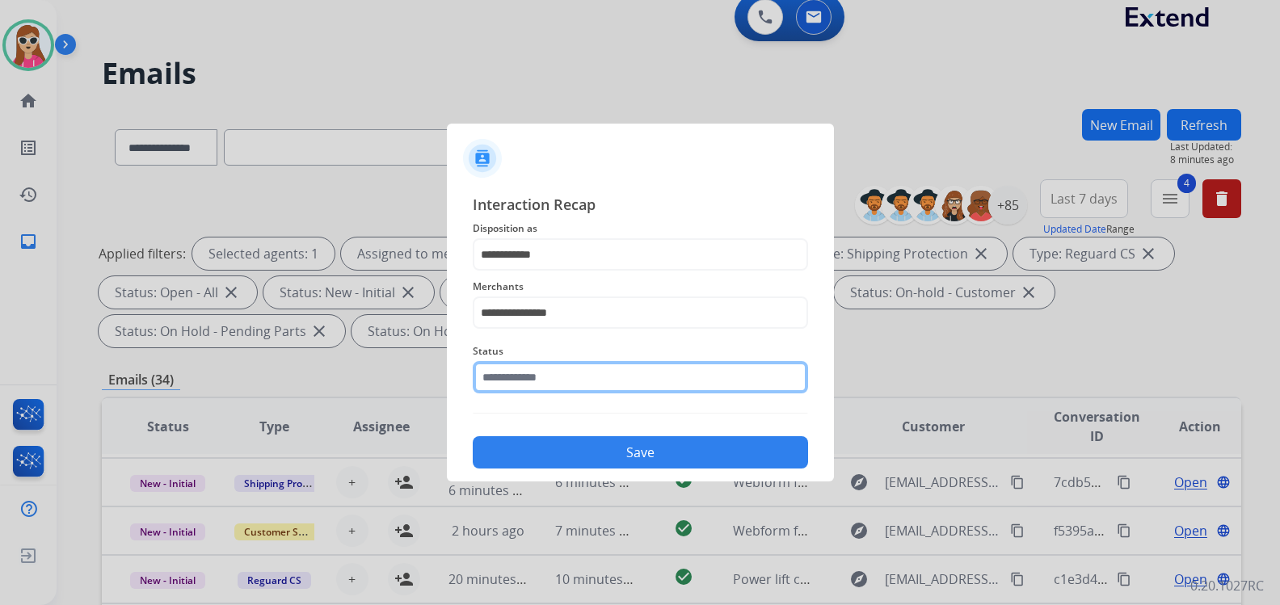
click at [609, 387] on input "text" at bounding box center [640, 377] width 335 height 32
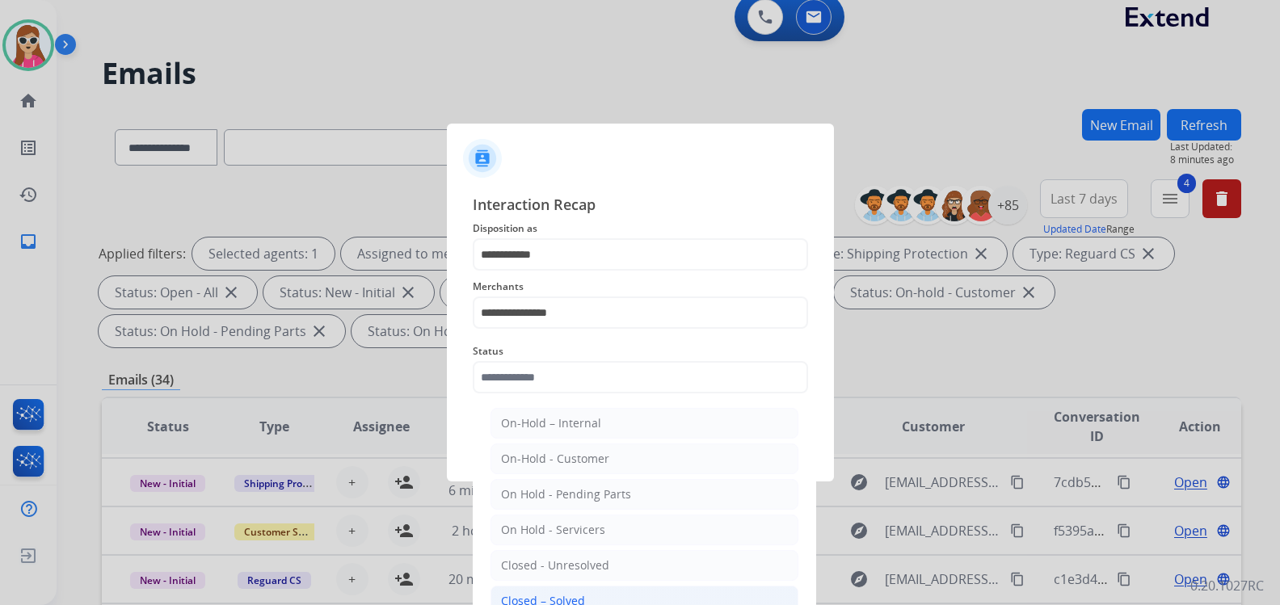
click at [578, 601] on div "Closed – Solved" at bounding box center [543, 601] width 84 height 16
type input "**********"
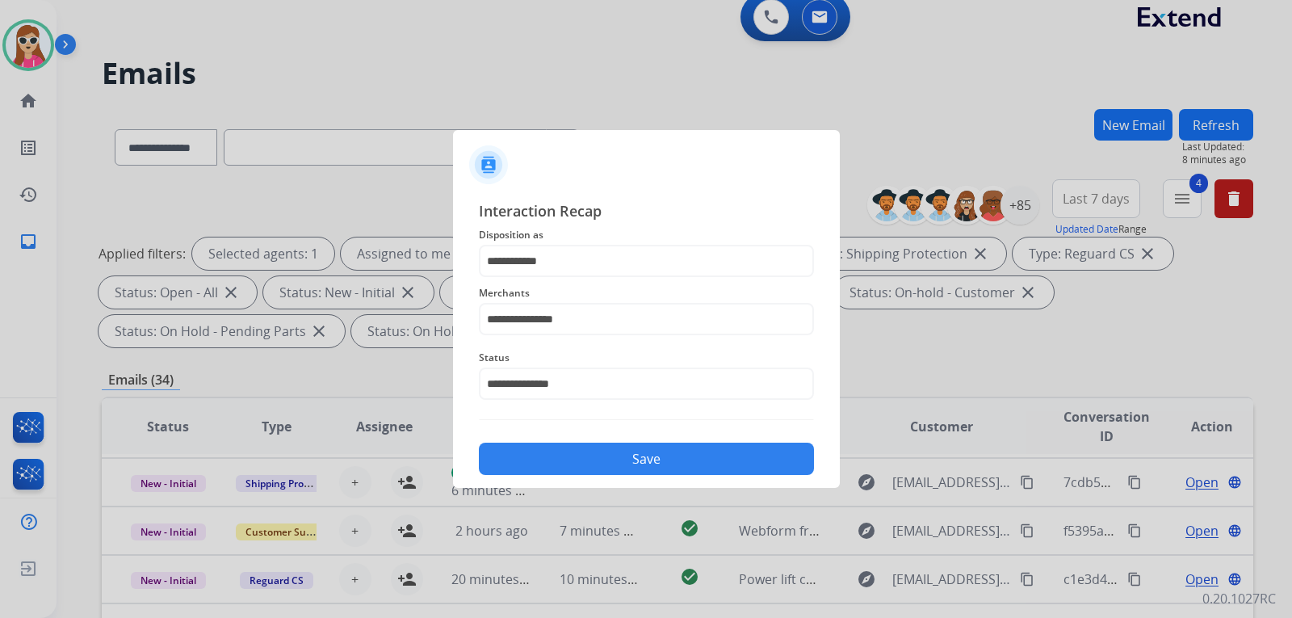
click at [634, 461] on button "Save" at bounding box center [646, 459] width 335 height 32
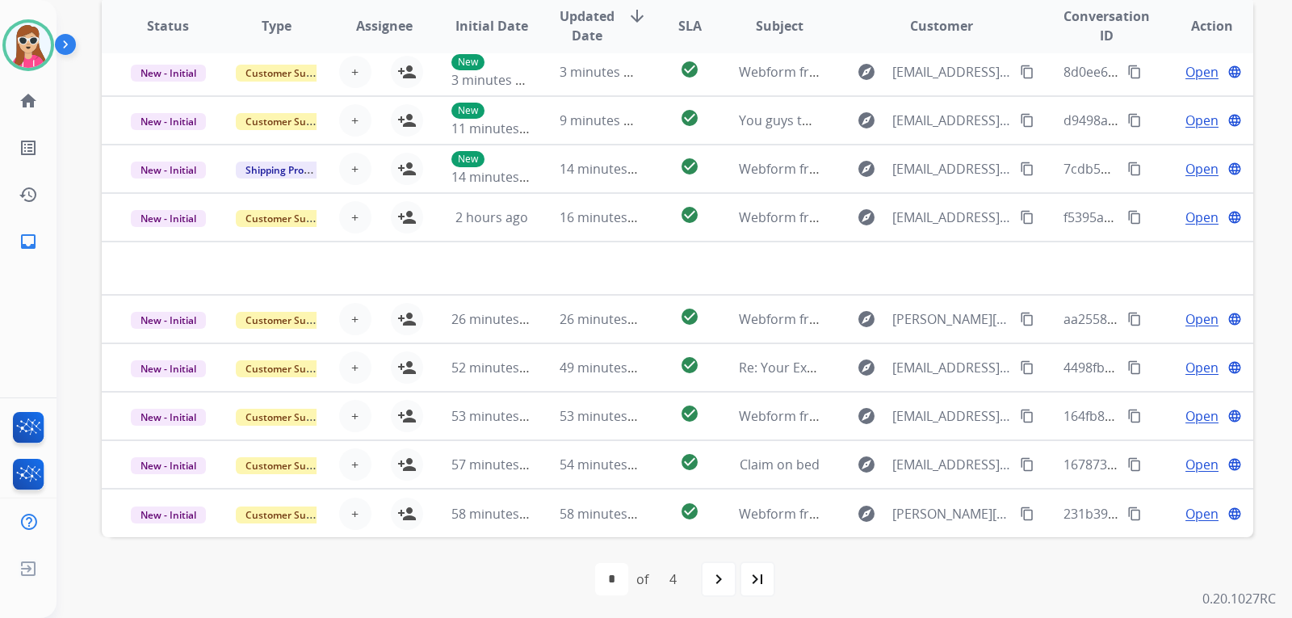
scroll to position [418, 0]
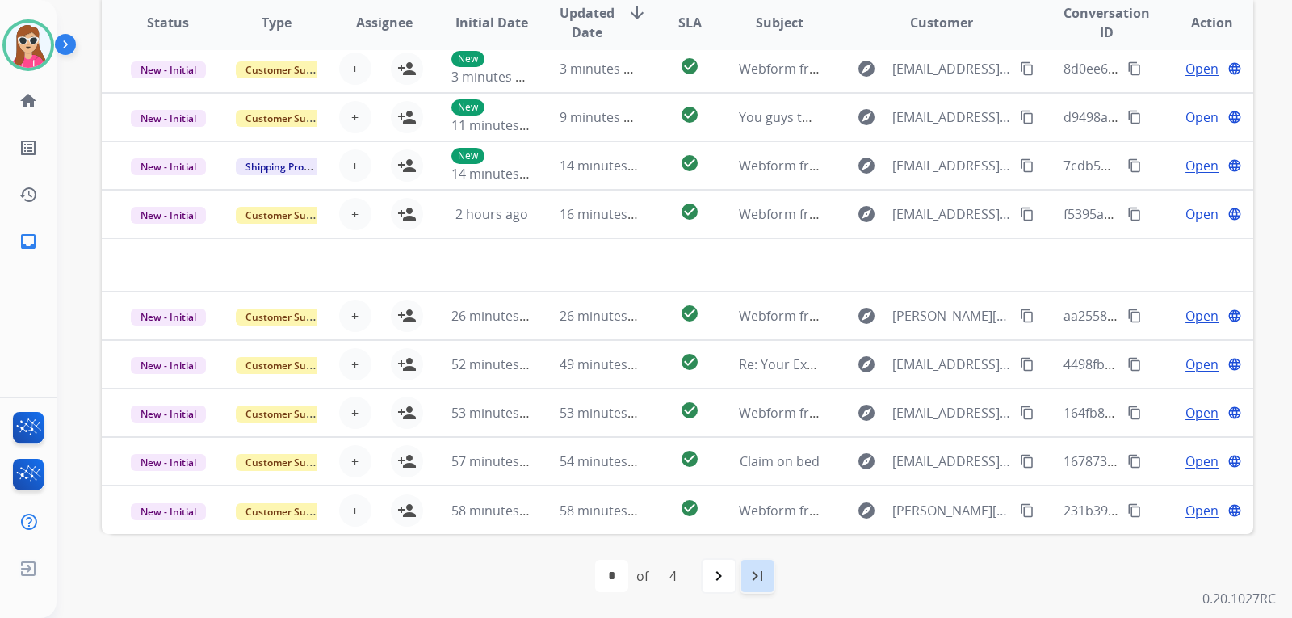
click at [771, 584] on div "last_page" at bounding box center [758, 576] width 36 height 36
select select "*"
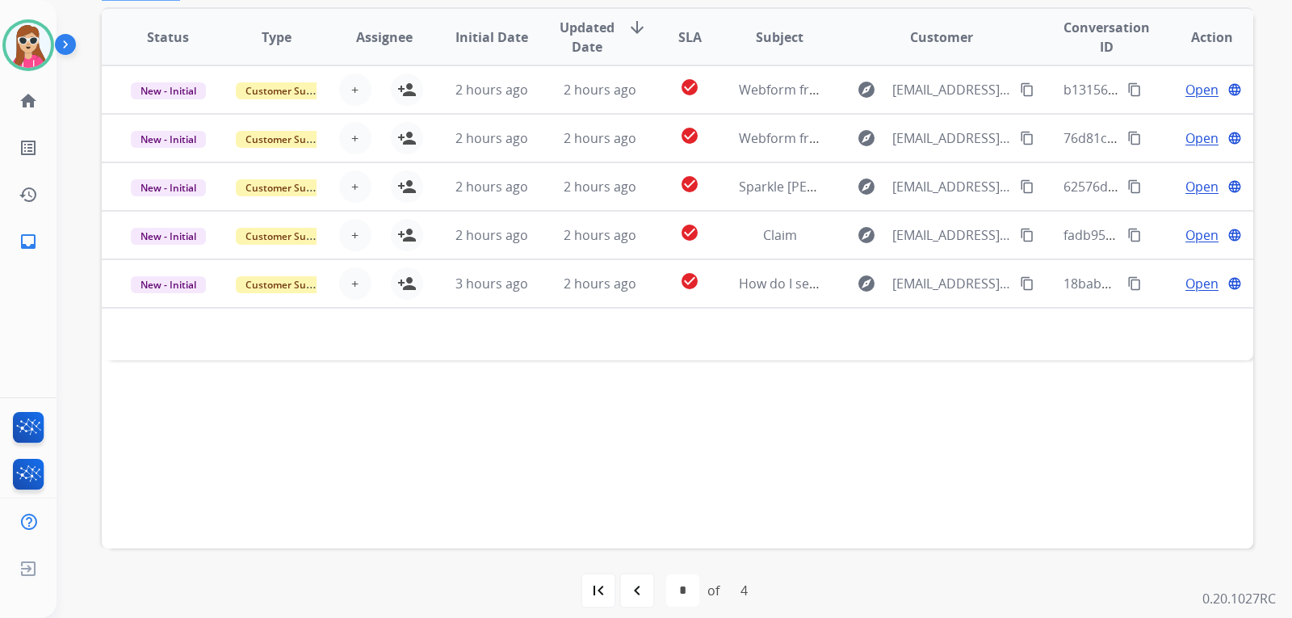
scroll to position [404, 0]
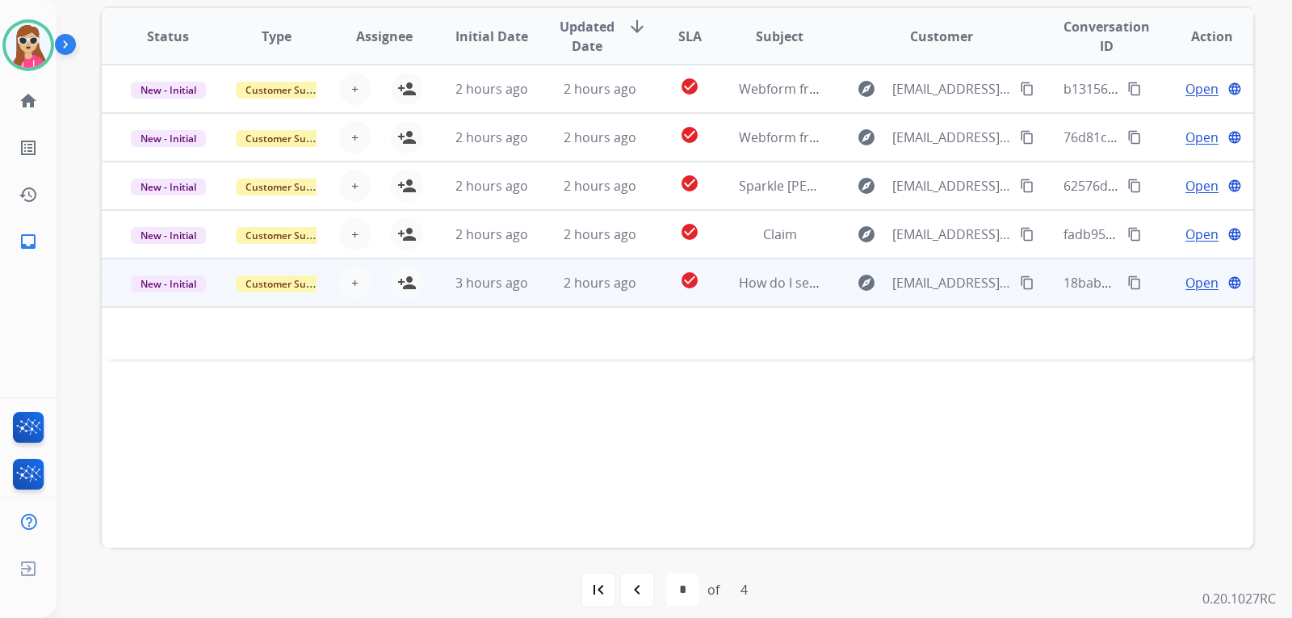
click at [835, 305] on td "explore [EMAIL_ADDRESS][DOMAIN_NAME] content_copy" at bounding box center [930, 282] width 216 height 48
click at [827, 298] on td "explore [EMAIL_ADDRESS][DOMAIN_NAME] content_copy" at bounding box center [930, 282] width 216 height 48
click at [1201, 279] on span "Open" at bounding box center [1202, 282] width 33 height 19
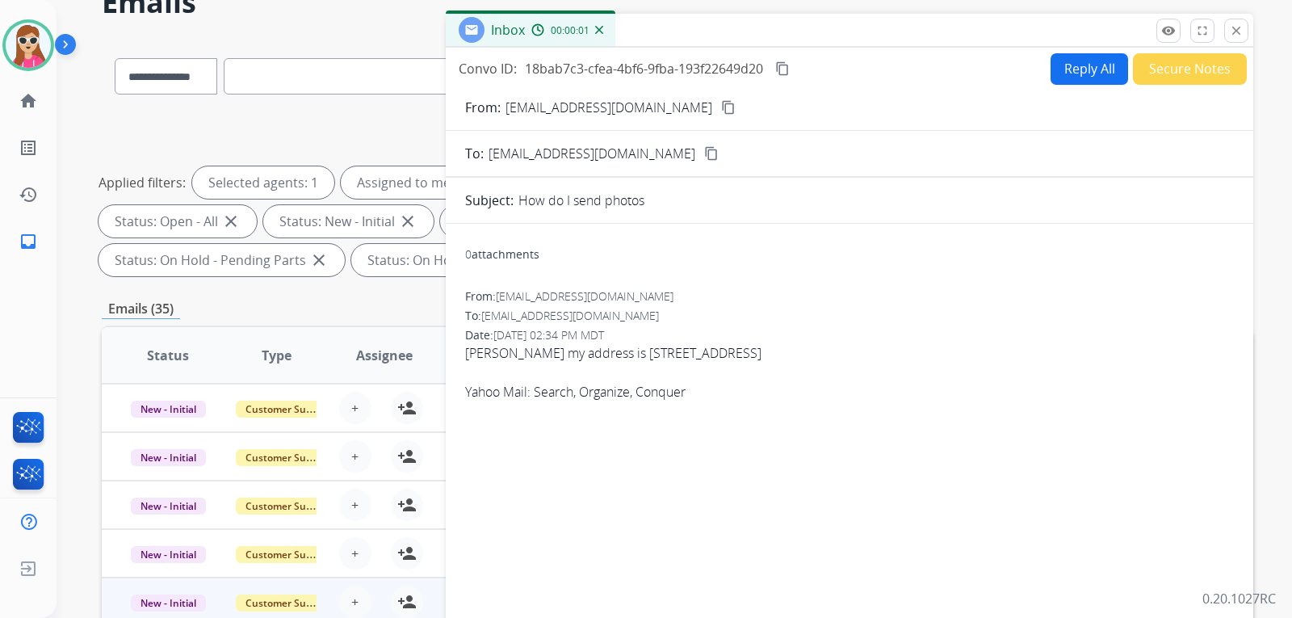
scroll to position [81, 0]
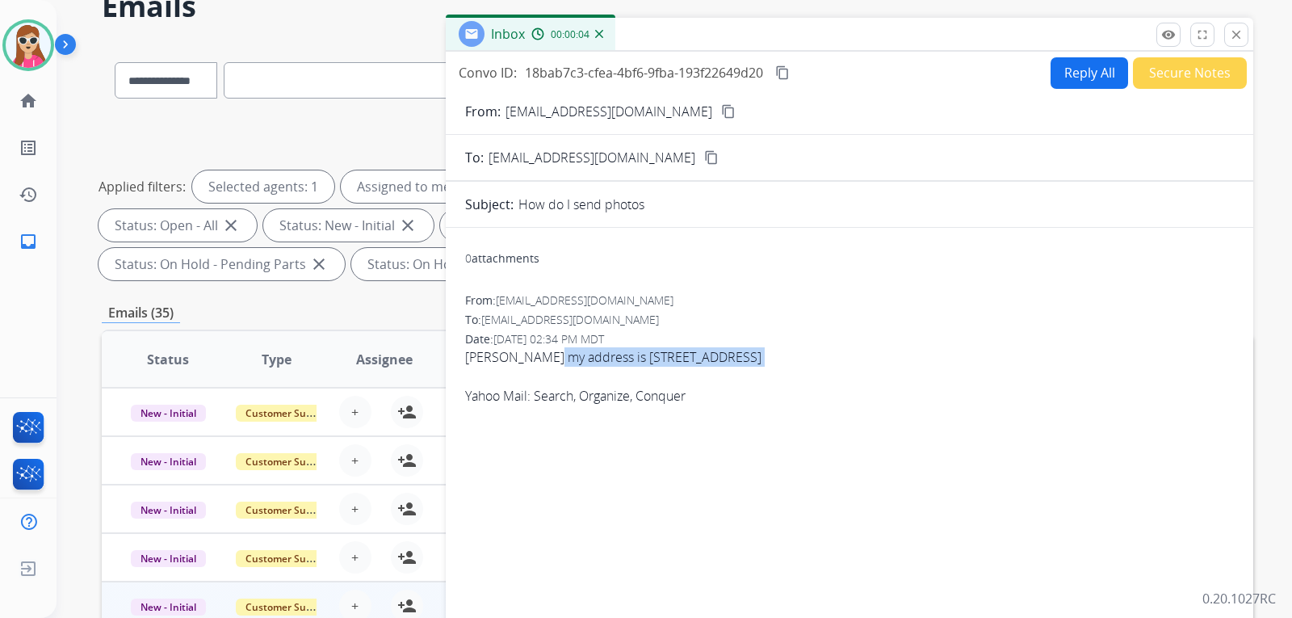
drag, startPoint x: 545, startPoint y: 359, endPoint x: 573, endPoint y: 368, distance: 28.9
click at [573, 368] on span "[PERSON_NAME] my address is [STREET_ADDRESS] Yahoo Mail: Search, Organize, Conq…" at bounding box center [849, 376] width 769 height 58
click at [649, 353] on span "[PERSON_NAME] my address is [STREET_ADDRESS] Yahoo Mail: Search, Organize, Conq…" at bounding box center [849, 376] width 769 height 58
drag, startPoint x: 621, startPoint y: 355, endPoint x: 856, endPoint y: 367, distance: 235.3
click at [856, 367] on span "[PERSON_NAME] my address is [STREET_ADDRESS] Yahoo Mail: Search, Organize, Conq…" at bounding box center [849, 376] width 769 height 58
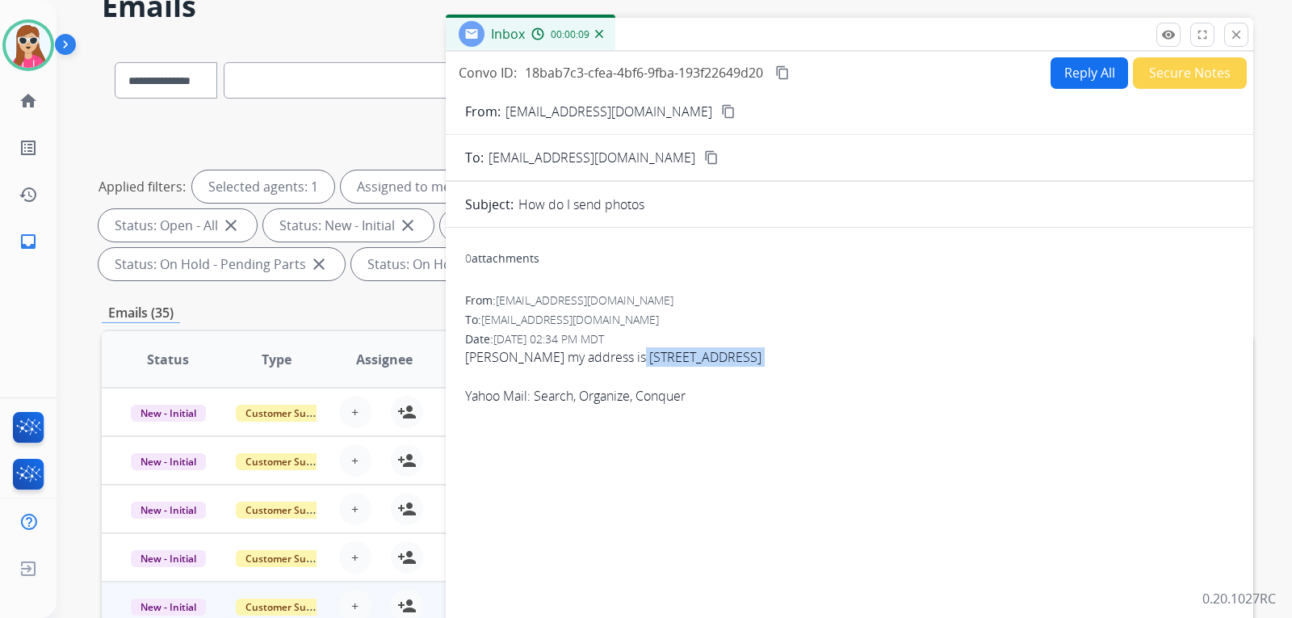
copy span "[STREET_ADDRESS]"
click at [721, 110] on mat-icon "content_copy" at bounding box center [728, 111] width 15 height 15
click at [1061, 67] on button "Reply All" at bounding box center [1090, 73] width 78 height 32
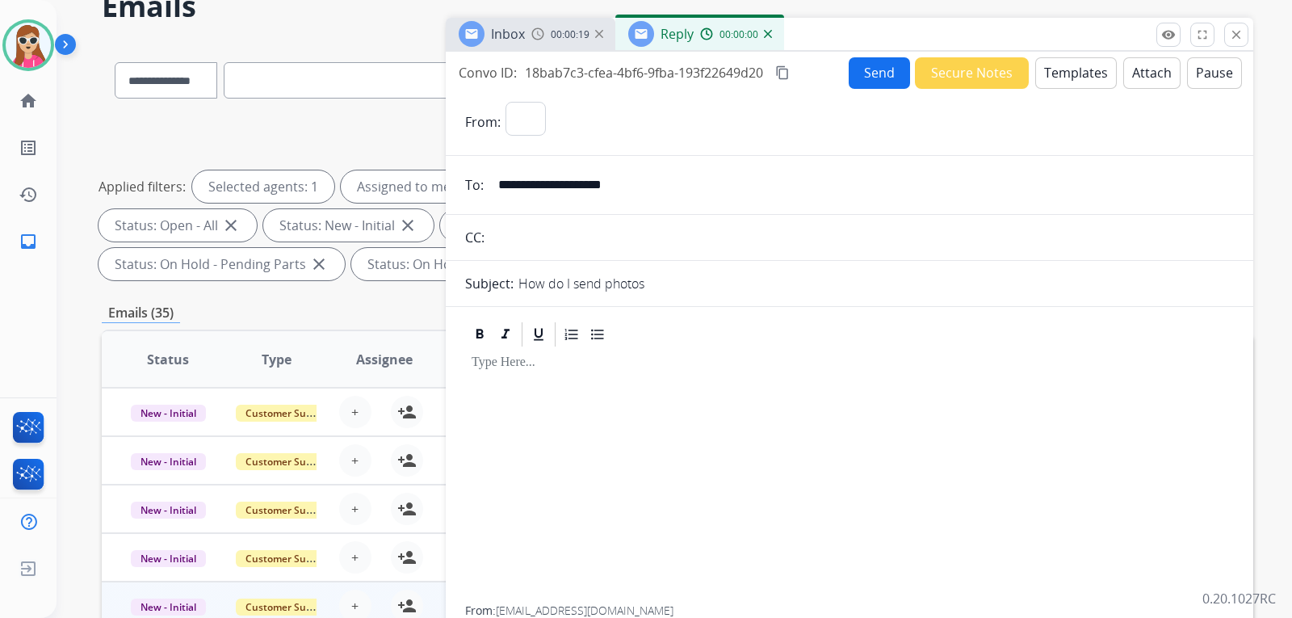
select select "**********"
click at [1059, 74] on button "Templates" at bounding box center [1077, 73] width 82 height 32
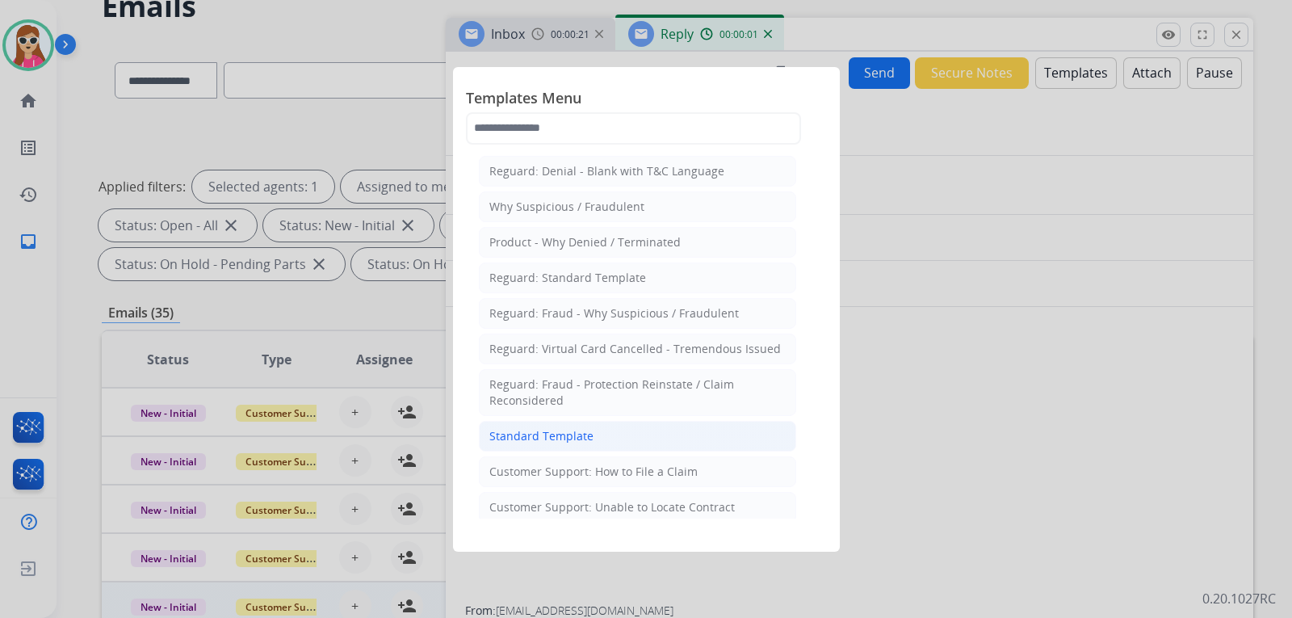
click at [624, 442] on li "Standard Template" at bounding box center [637, 436] width 317 height 31
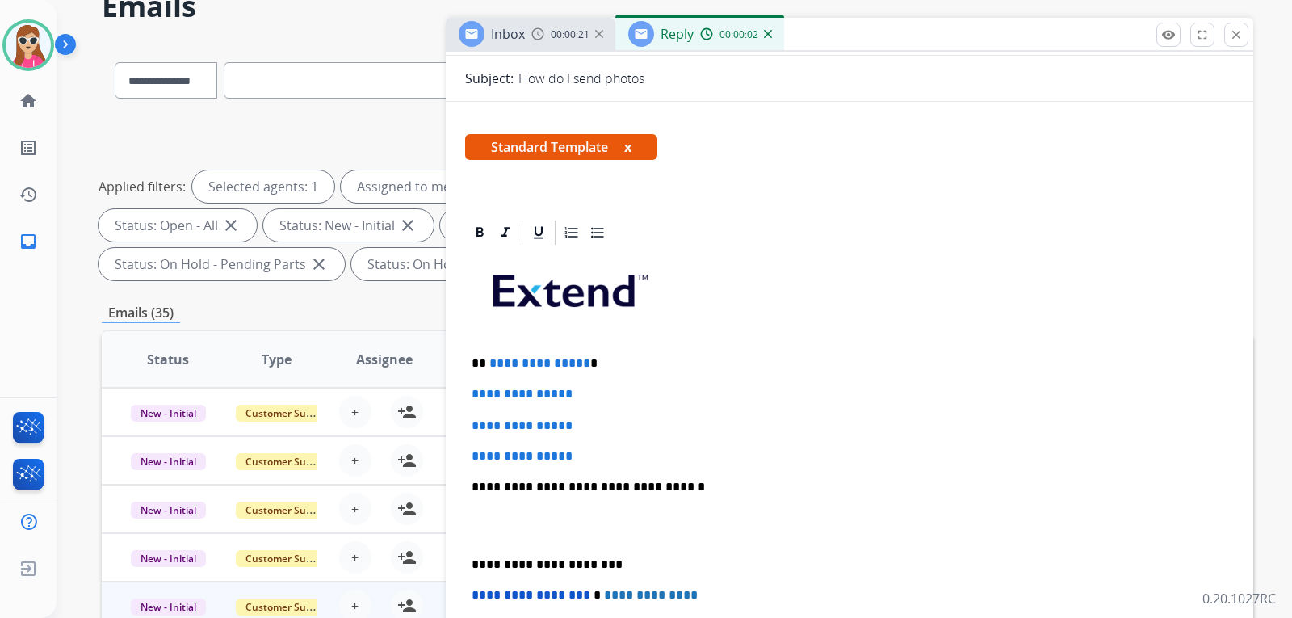
scroll to position [242, 0]
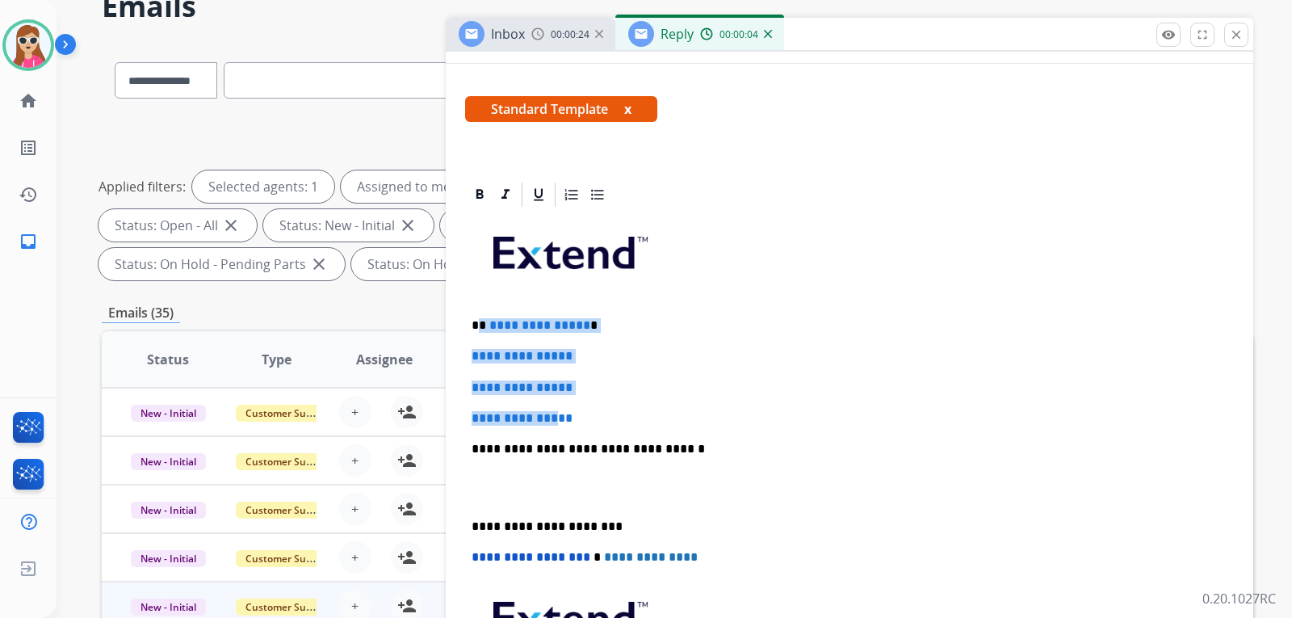
drag, startPoint x: 480, startPoint y: 326, endPoint x: 587, endPoint y: 412, distance: 137.9
click at [587, 412] on div "**********" at bounding box center [849, 487] width 769 height 556
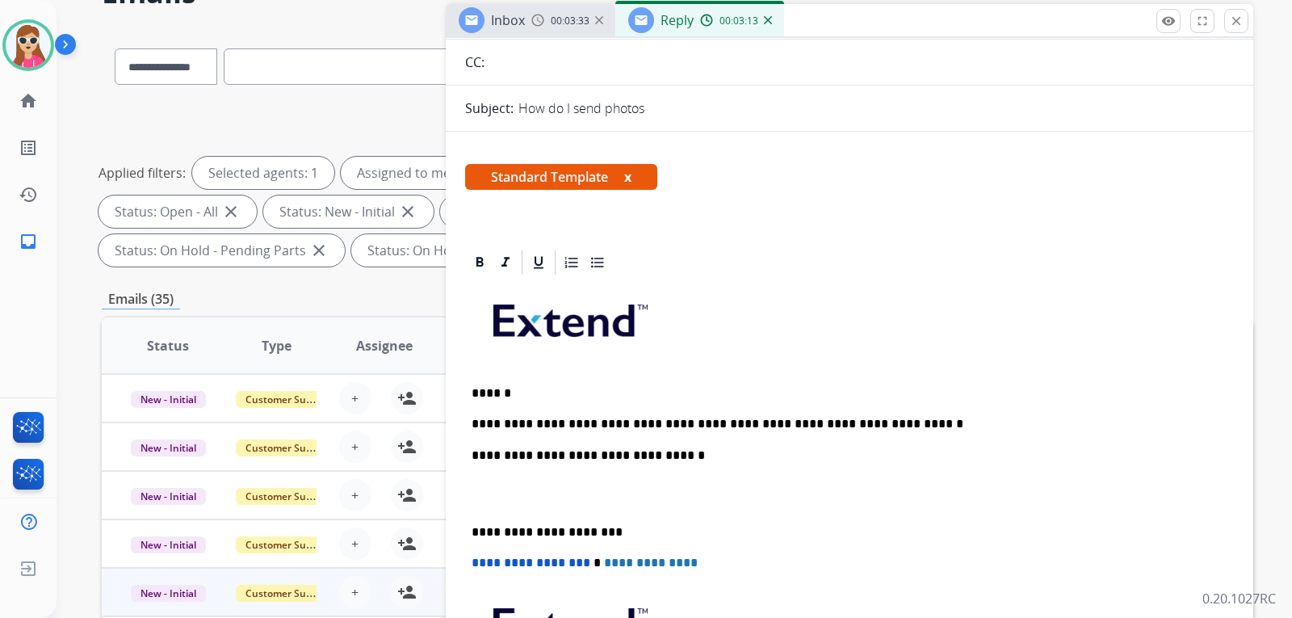
scroll to position [0, 0]
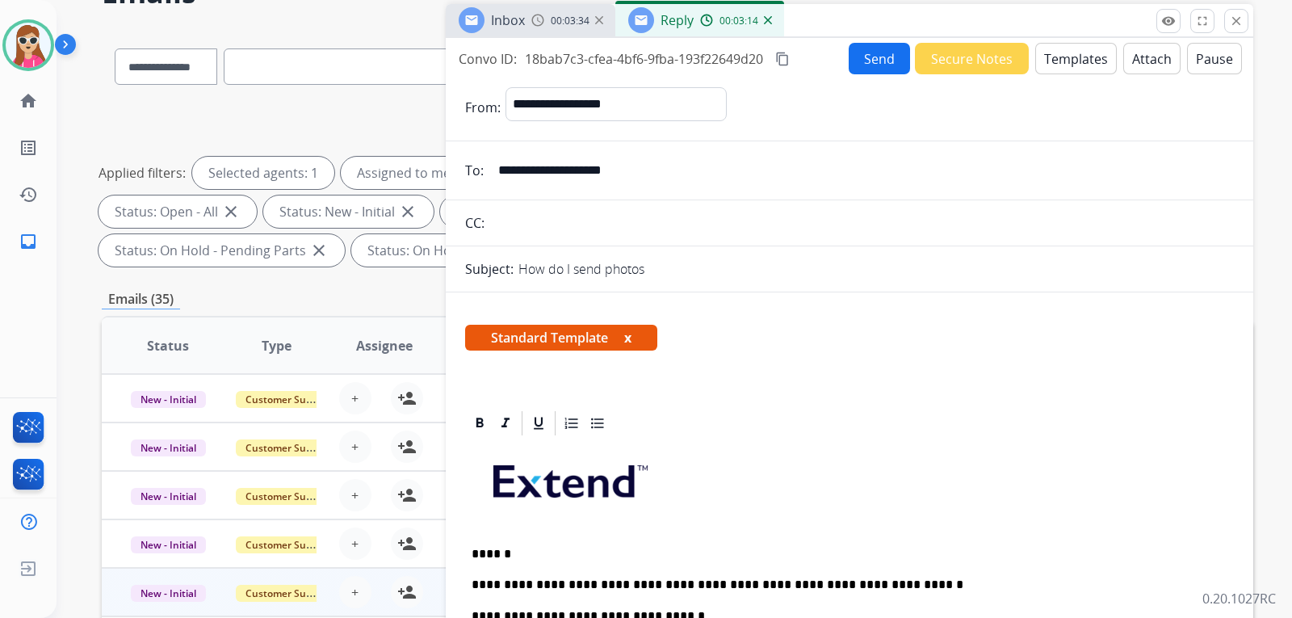
click at [853, 65] on button "Send" at bounding box center [879, 59] width 61 height 32
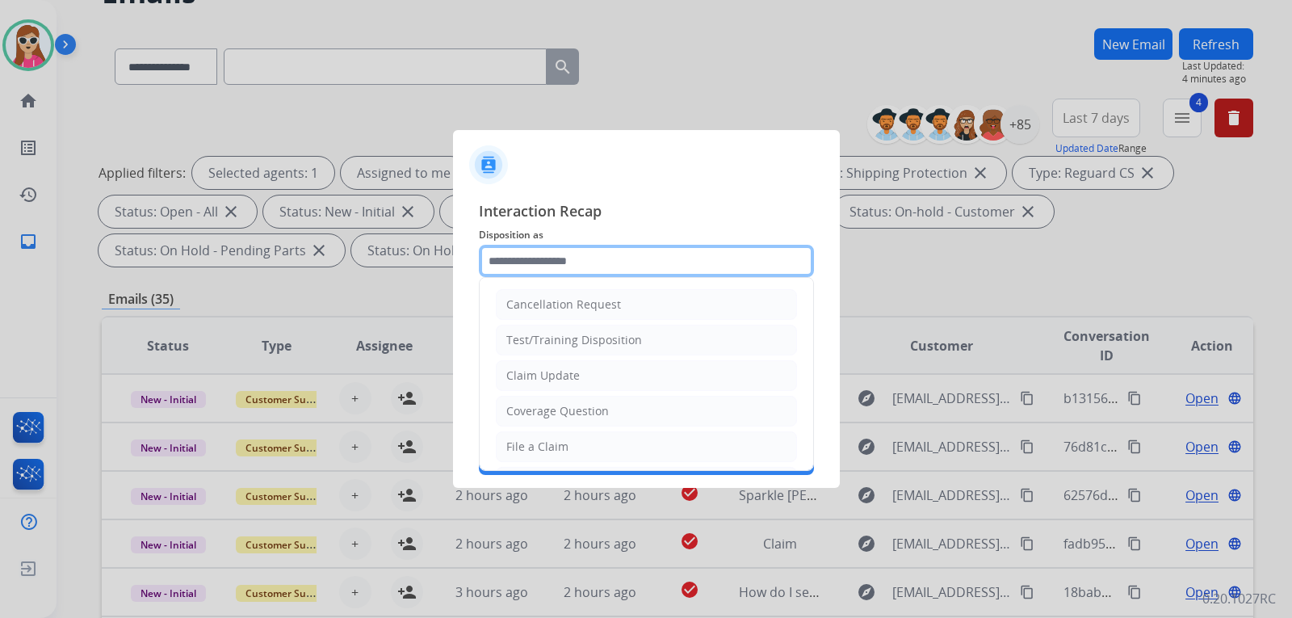
click at [562, 259] on input "text" at bounding box center [646, 261] width 335 height 32
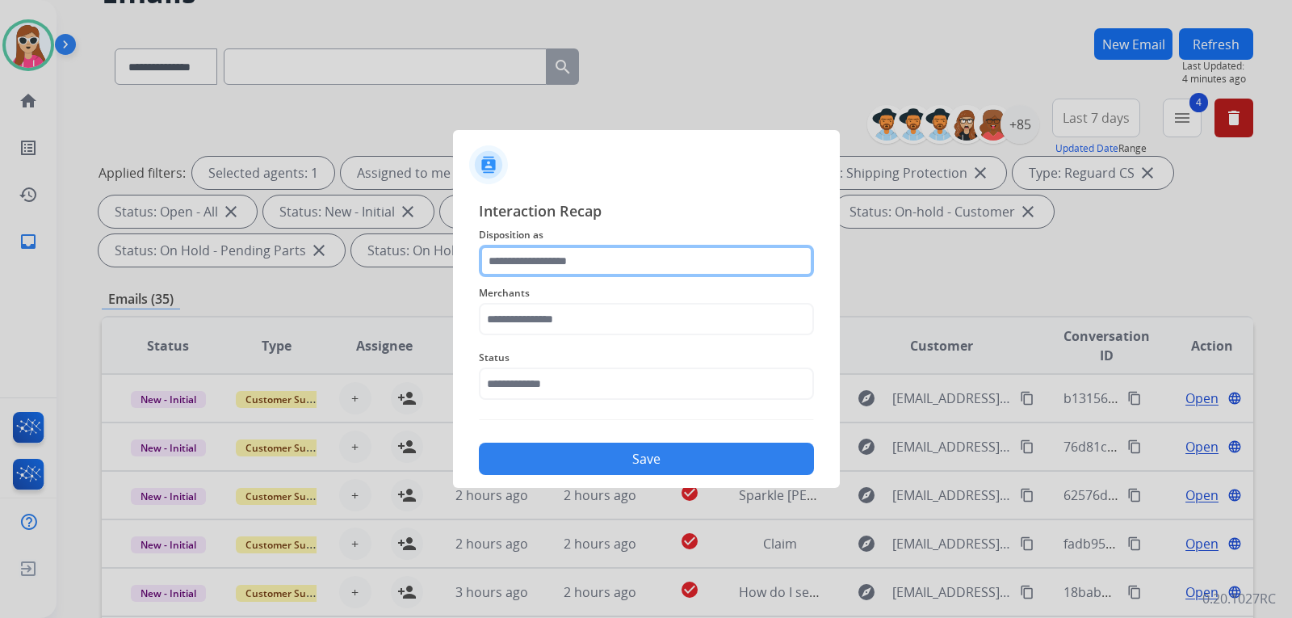
click at [523, 275] on input "text" at bounding box center [646, 261] width 335 height 32
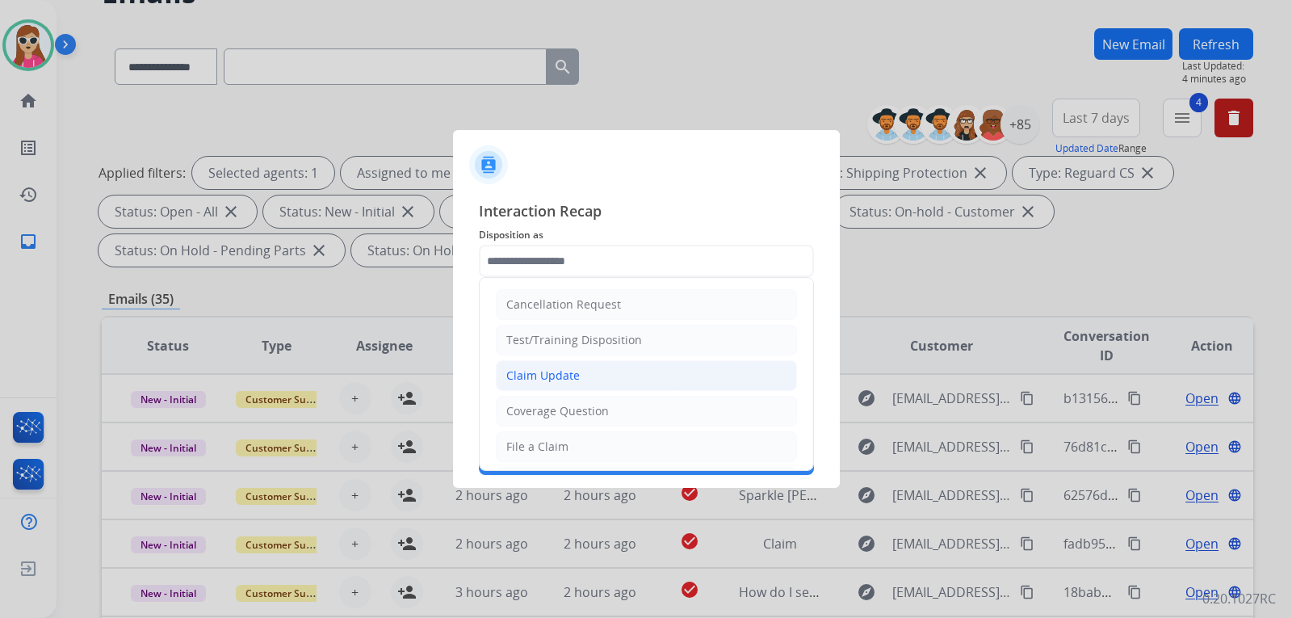
click at [553, 377] on div "Claim Update" at bounding box center [543, 376] width 74 height 16
type input "**********"
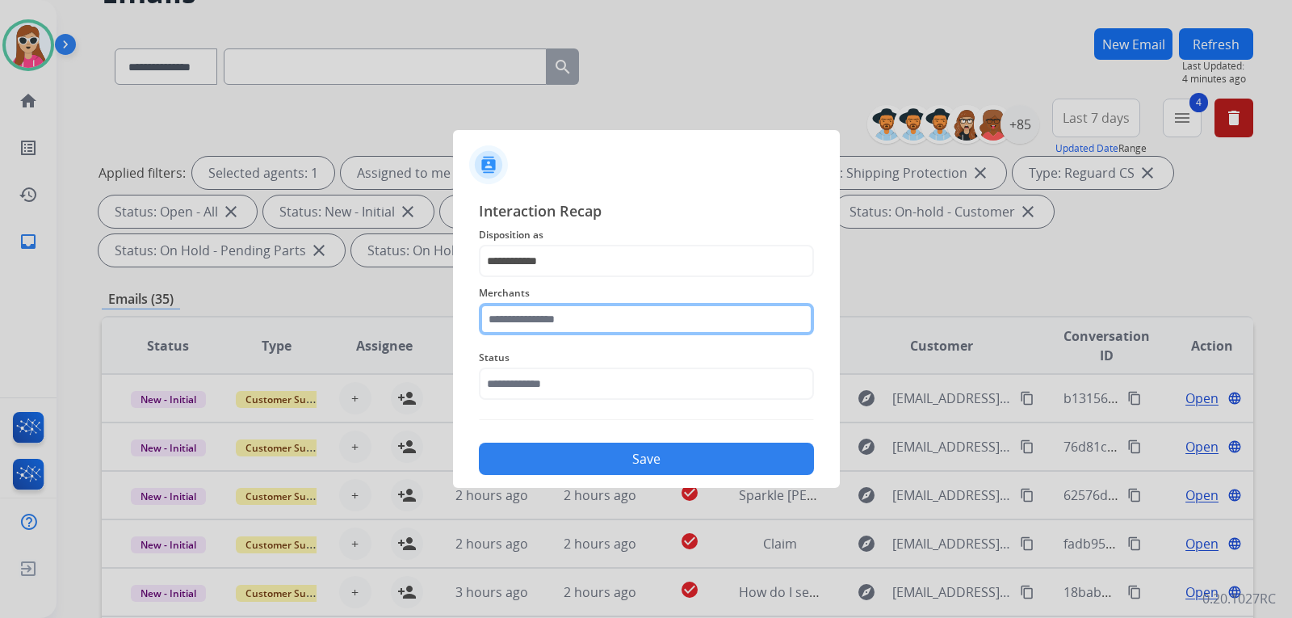
click at [548, 334] on input "text" at bounding box center [646, 319] width 335 height 32
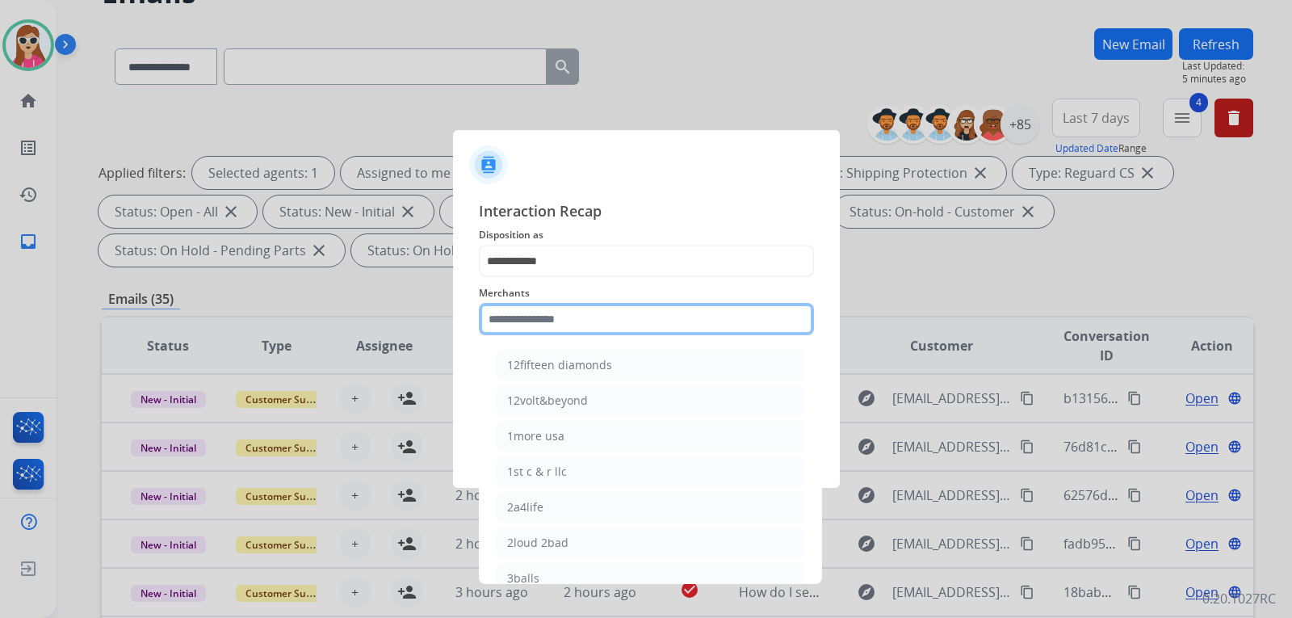
click at [568, 322] on input "text" at bounding box center [646, 319] width 335 height 32
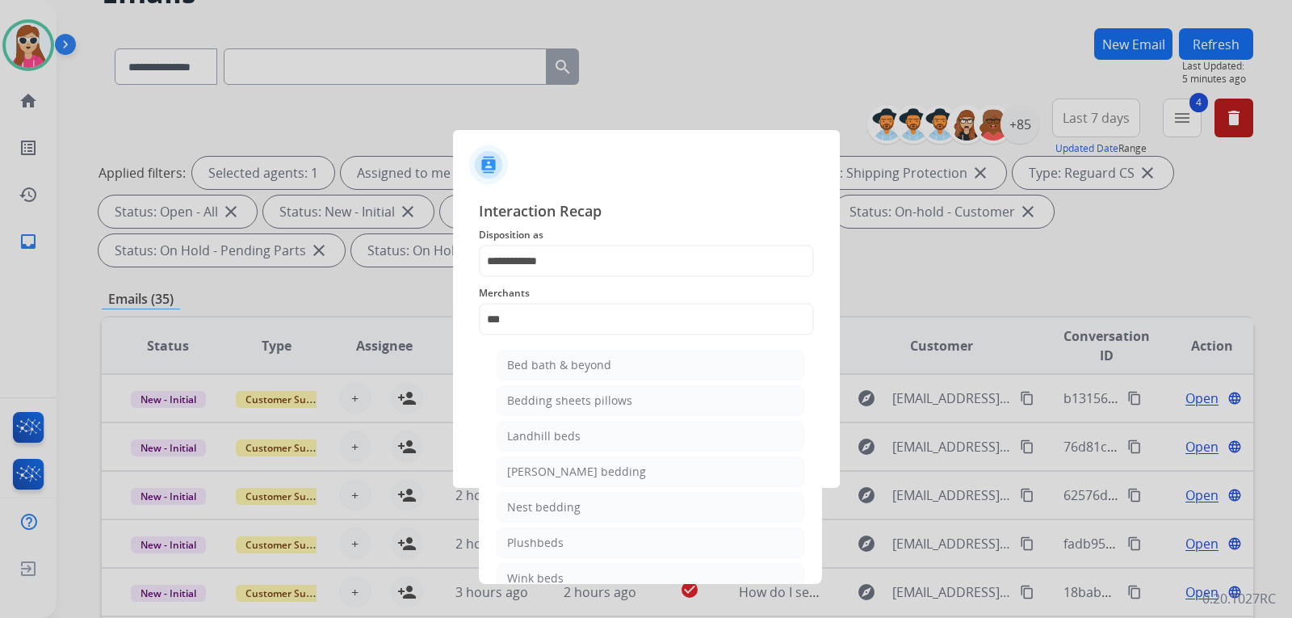
click at [540, 364] on div "Bed bath & beyond" at bounding box center [559, 365] width 104 height 16
type input "**********"
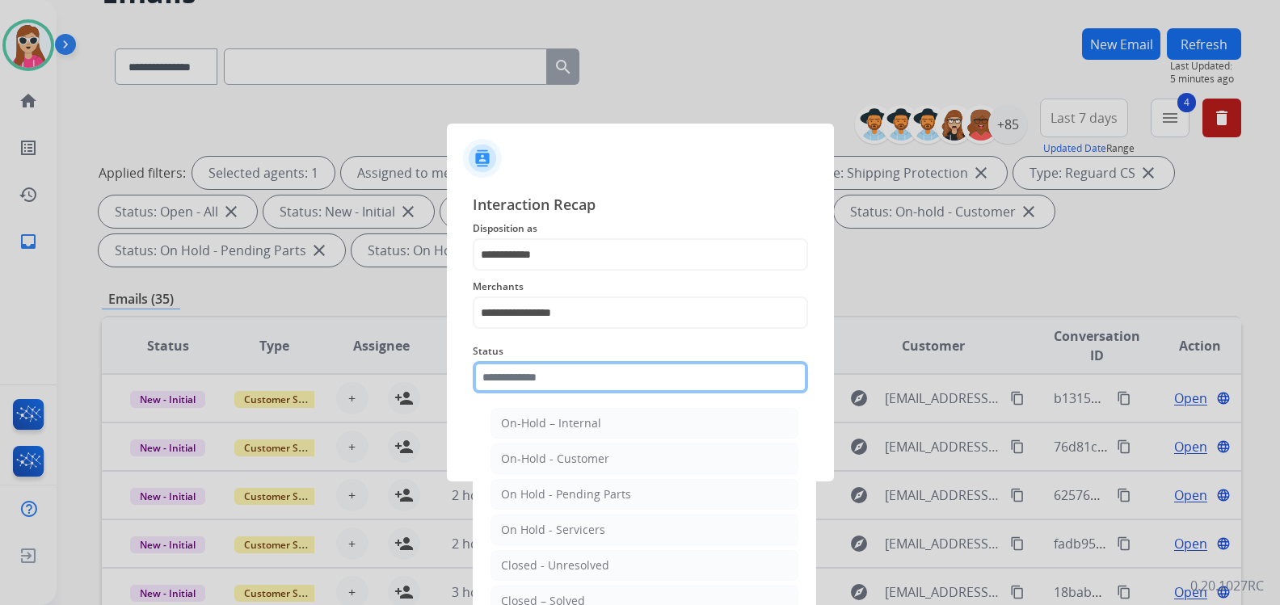
click at [563, 391] on input "text" at bounding box center [640, 377] width 335 height 32
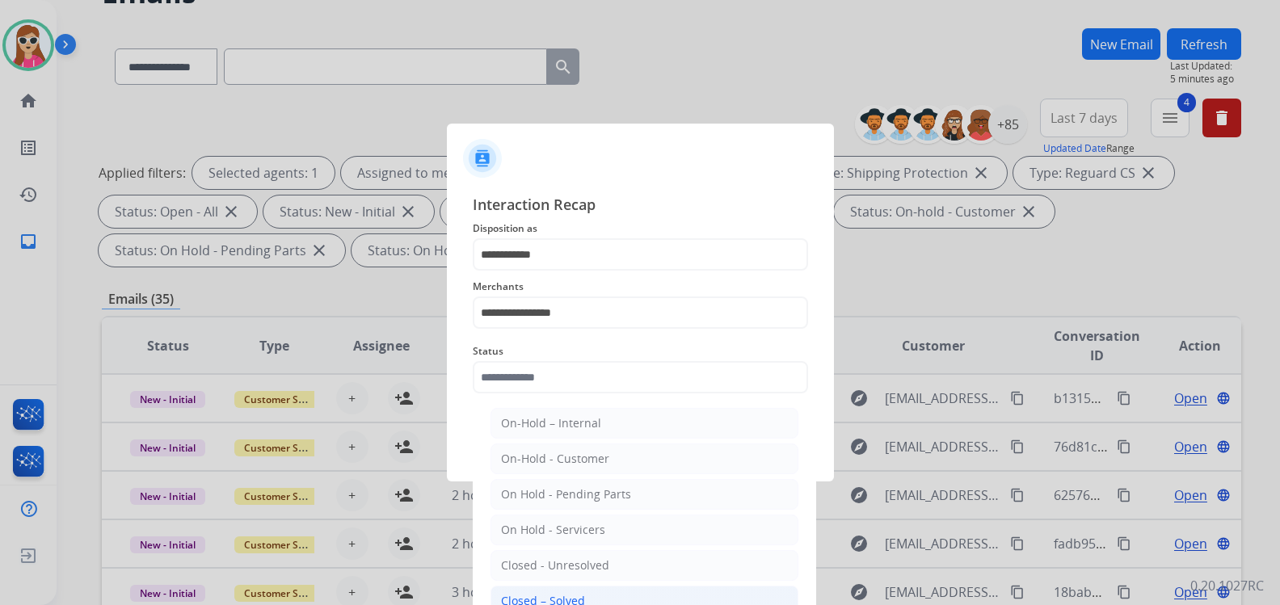
click at [576, 597] on div "Closed – Solved" at bounding box center [543, 601] width 84 height 16
type input "**********"
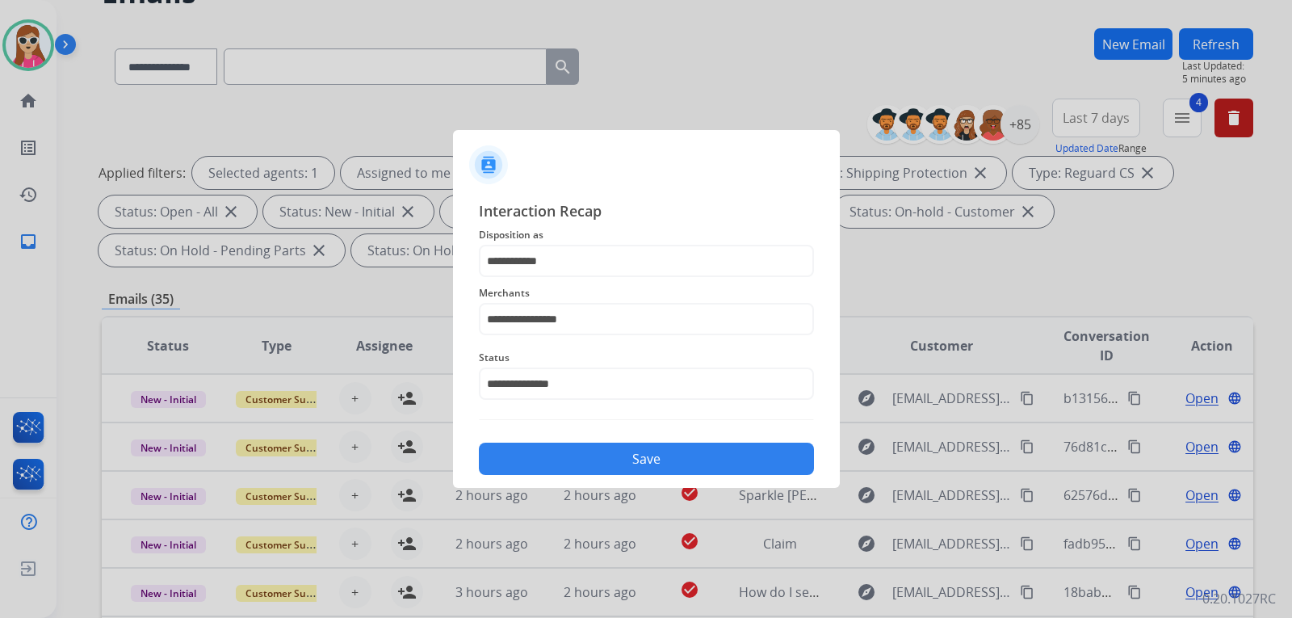
click at [659, 461] on button "Save" at bounding box center [646, 459] width 335 height 32
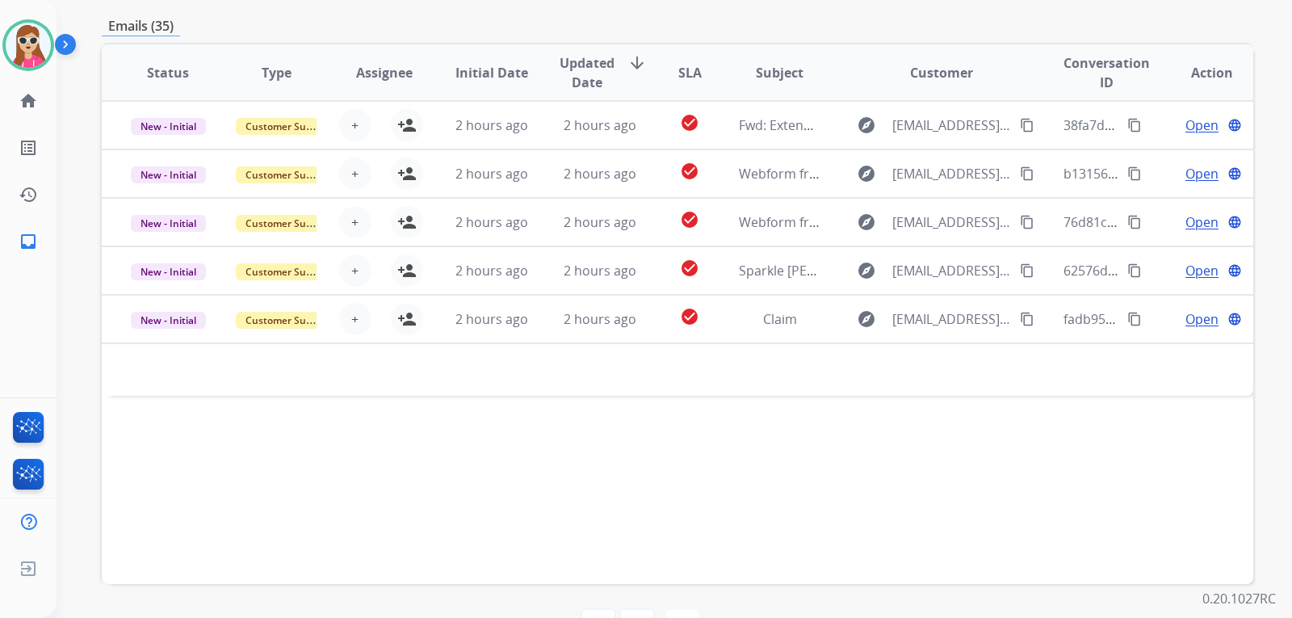
scroll to position [404, 0]
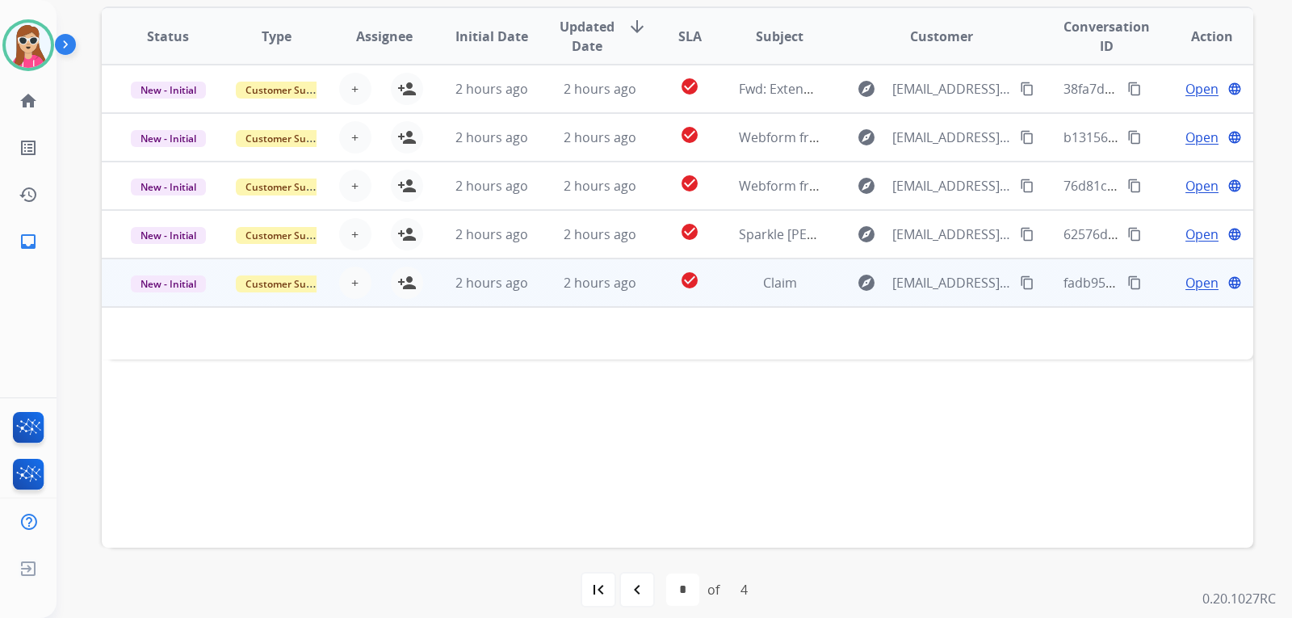
click at [725, 288] on td "Claim" at bounding box center [767, 282] width 108 height 48
click at [717, 294] on td "Claim" at bounding box center [767, 282] width 108 height 48
drag, startPoint x: 352, startPoint y: 339, endPoint x: 225, endPoint y: 345, distance: 127.8
click at [225, 345] on div "Email is actually [DOMAIN_NAME]" at bounding box center [570, 343] width 885 height 19
copy link "[DOMAIN_NAME]"
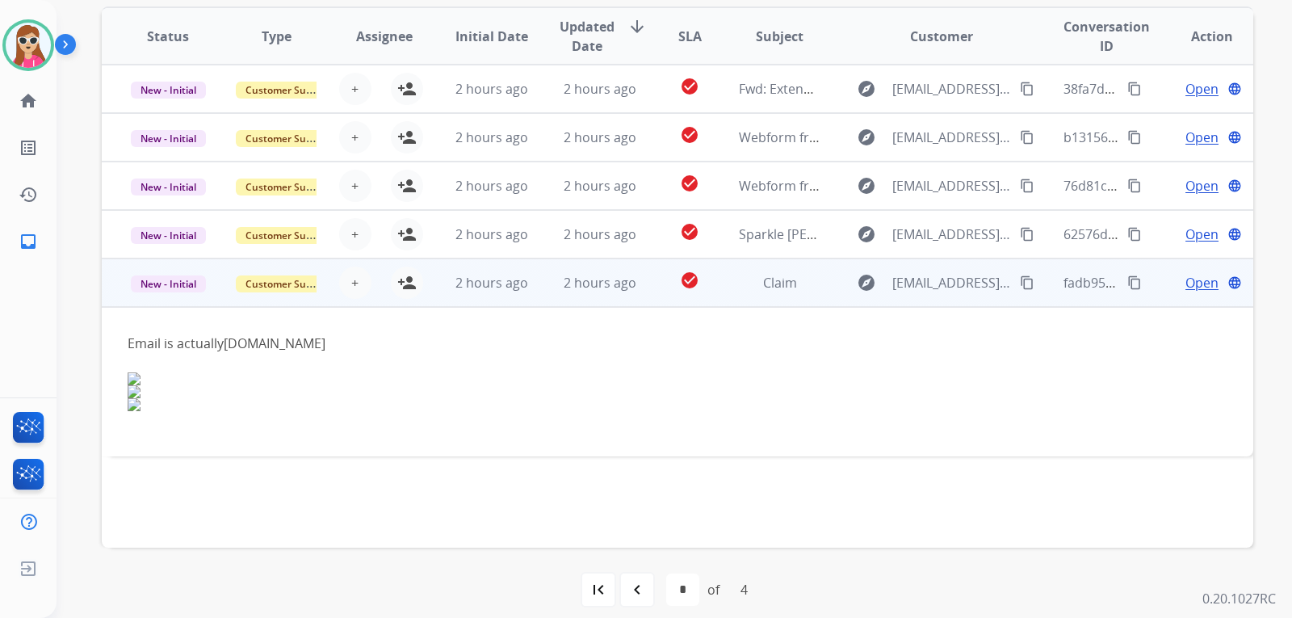
click at [1020, 285] on mat-icon "content_copy" at bounding box center [1027, 282] width 15 height 15
click at [1186, 279] on span "Open" at bounding box center [1202, 282] width 33 height 19
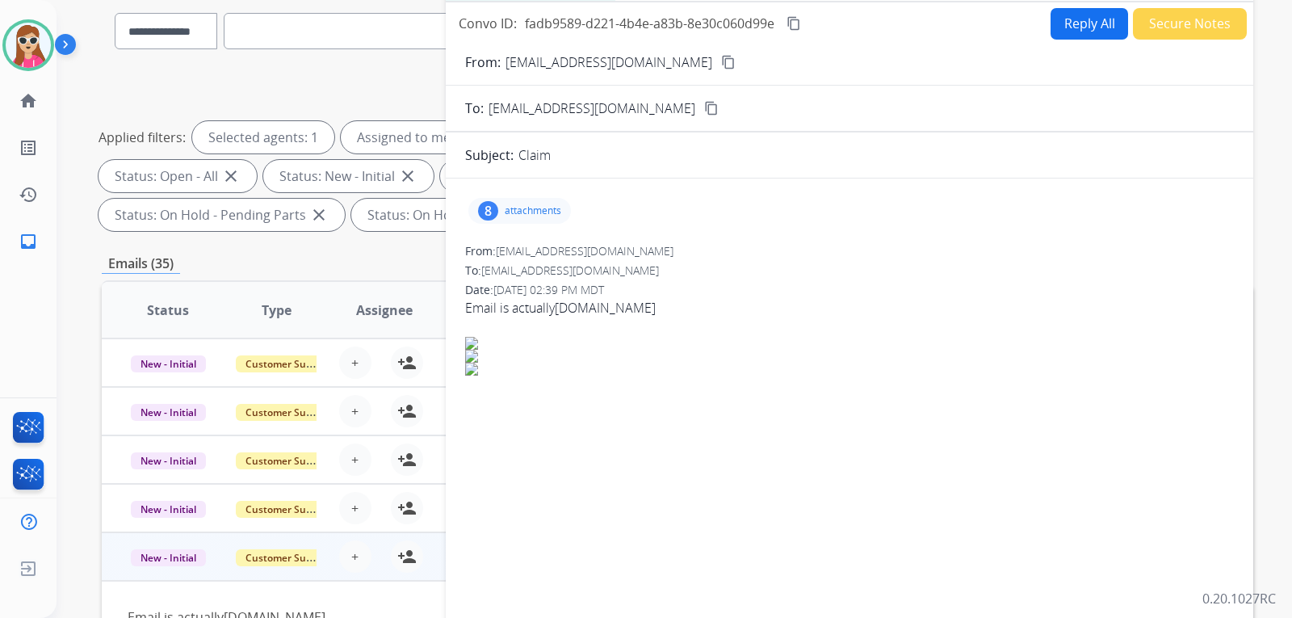
scroll to position [0, 0]
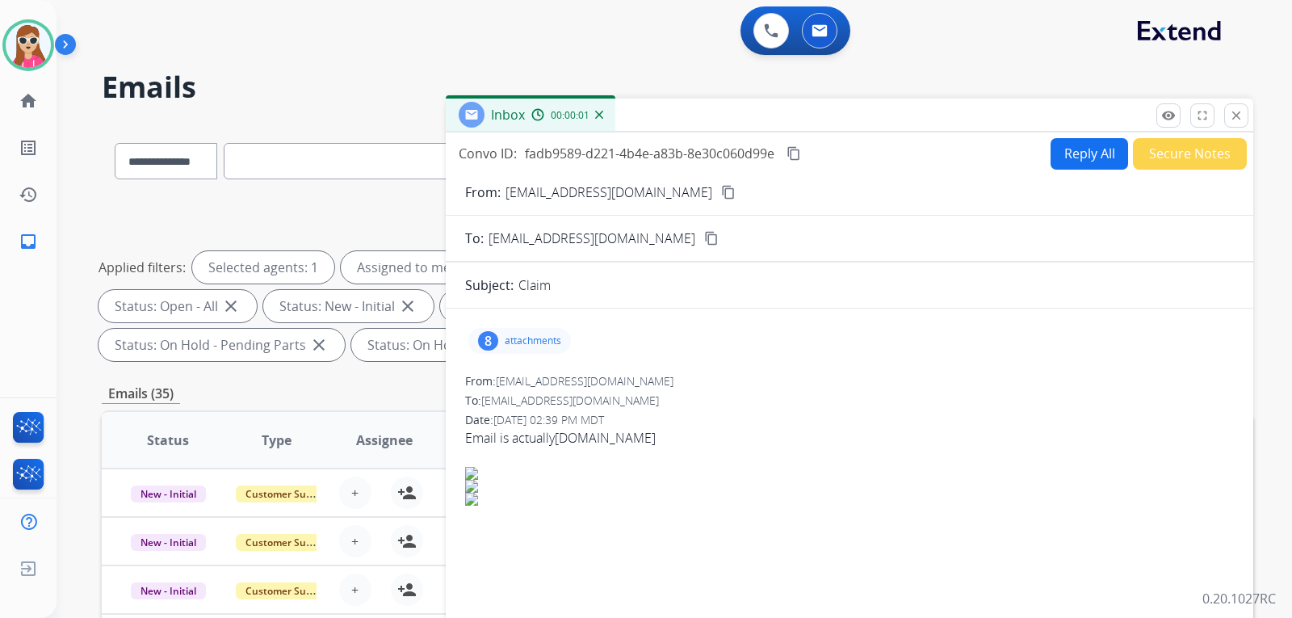
click at [1102, 151] on button "Reply All" at bounding box center [1090, 154] width 78 height 32
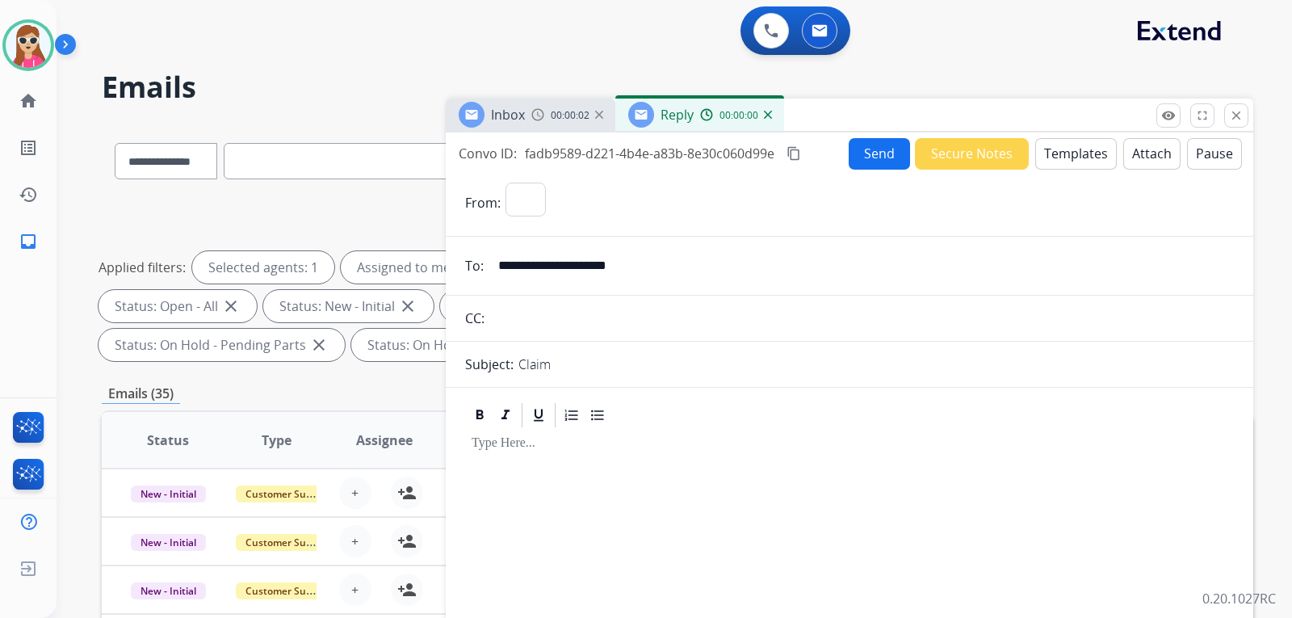
select select "**********"
click at [1095, 154] on button "Templates" at bounding box center [1077, 154] width 82 height 32
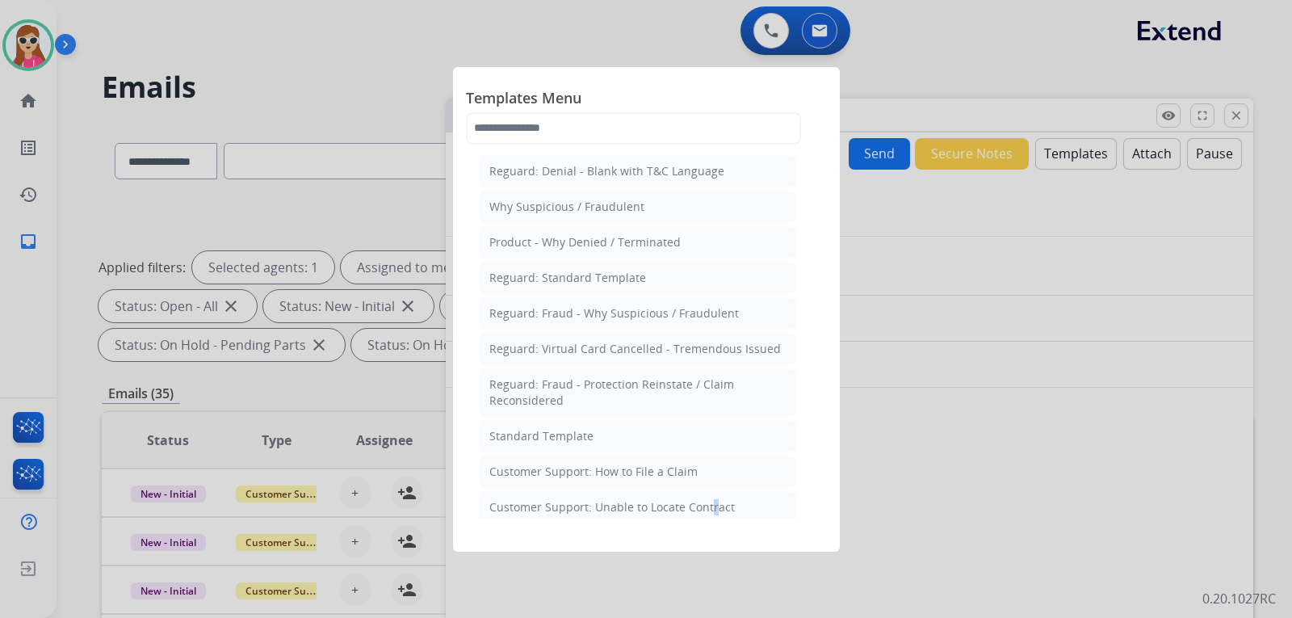
click at [712, 502] on div "Customer Support: Unable to Locate Contract" at bounding box center [613, 507] width 246 height 16
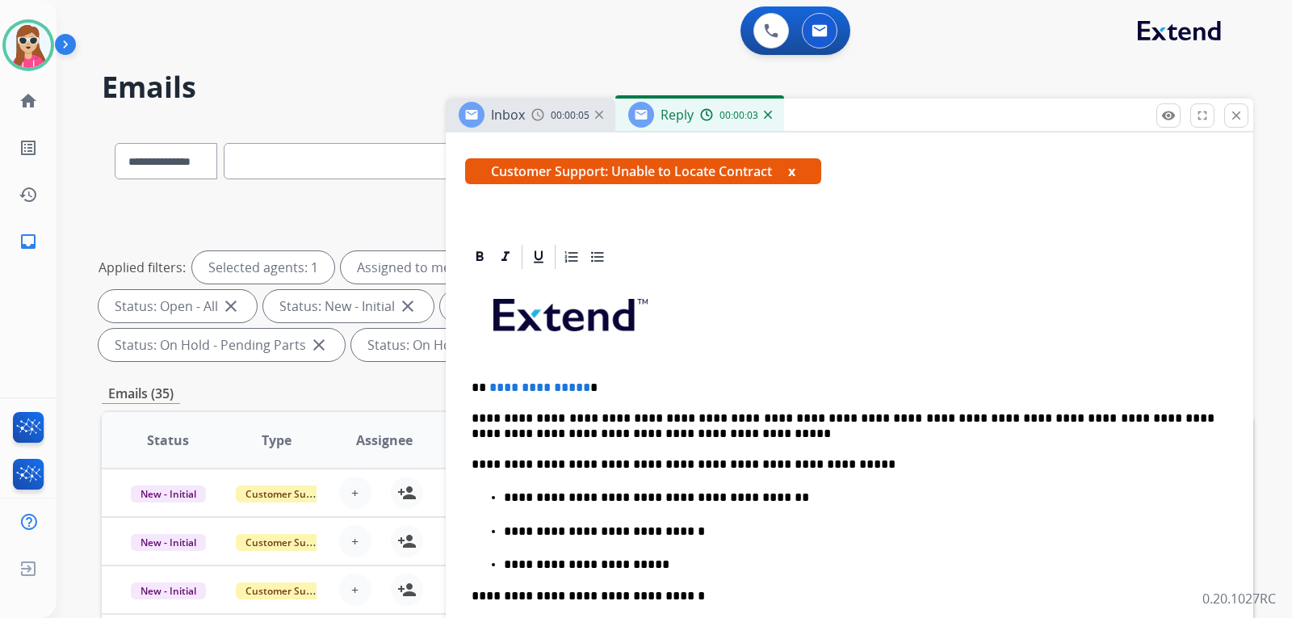
scroll to position [242, 0]
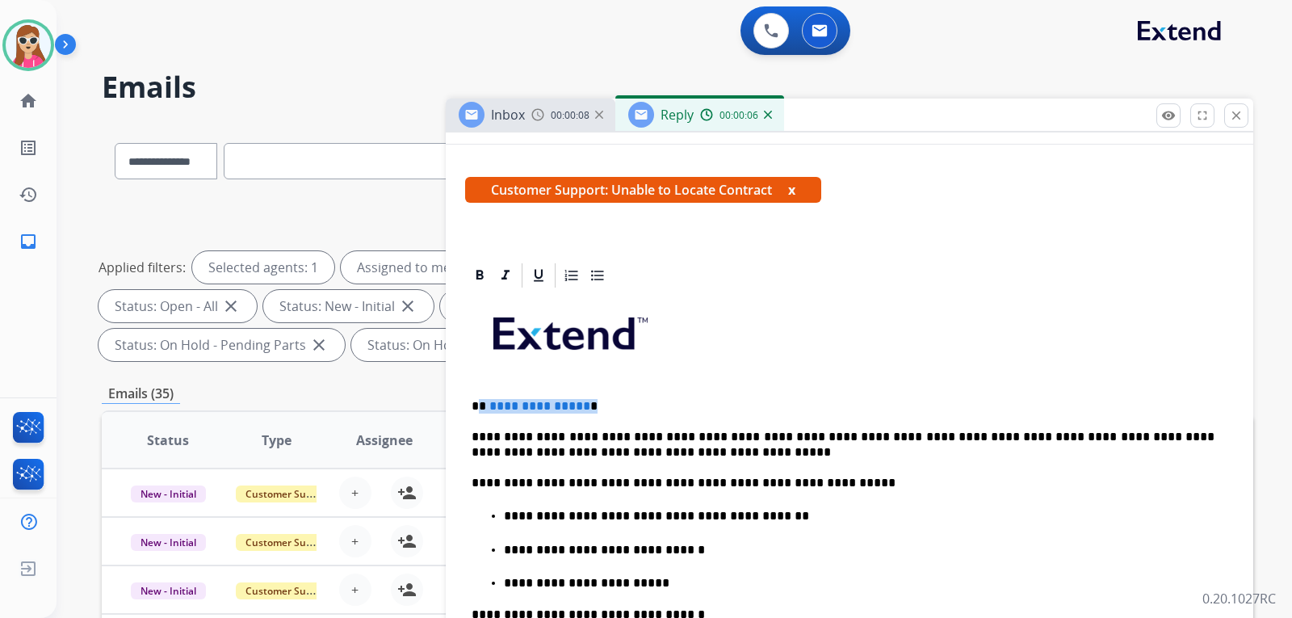
drag, startPoint x: 479, startPoint y: 404, endPoint x: 598, endPoint y: 405, distance: 118.7
click at [598, 405] on p "**********" at bounding box center [843, 406] width 743 height 15
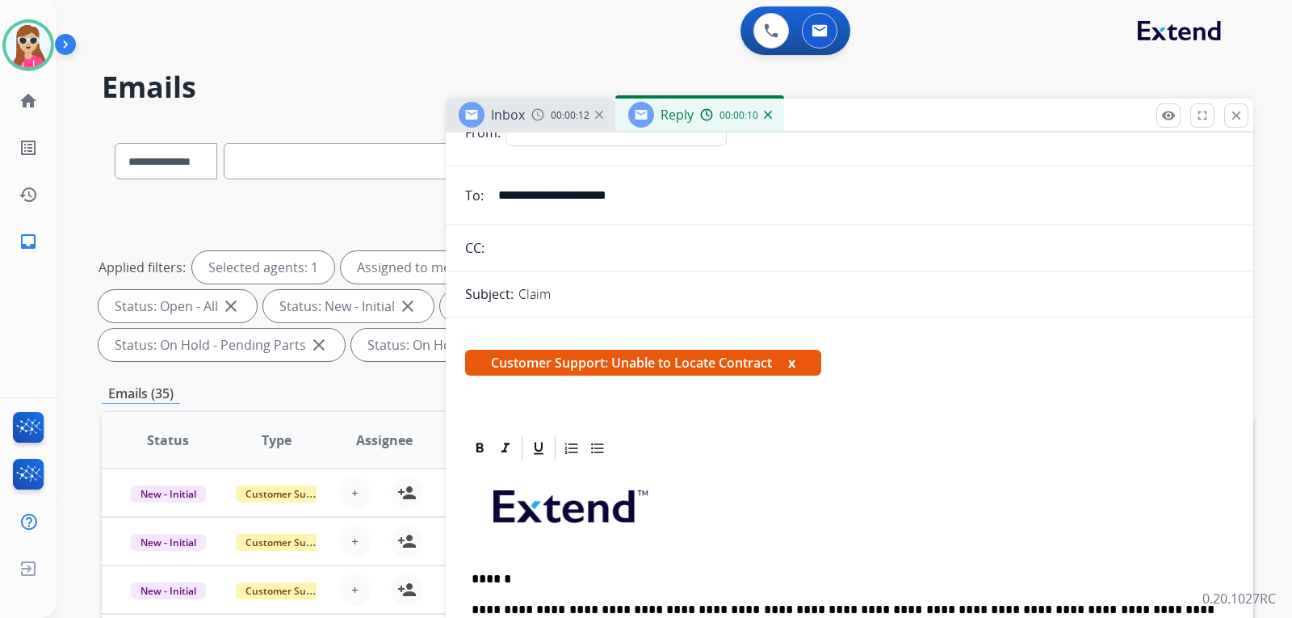
scroll to position [0, 0]
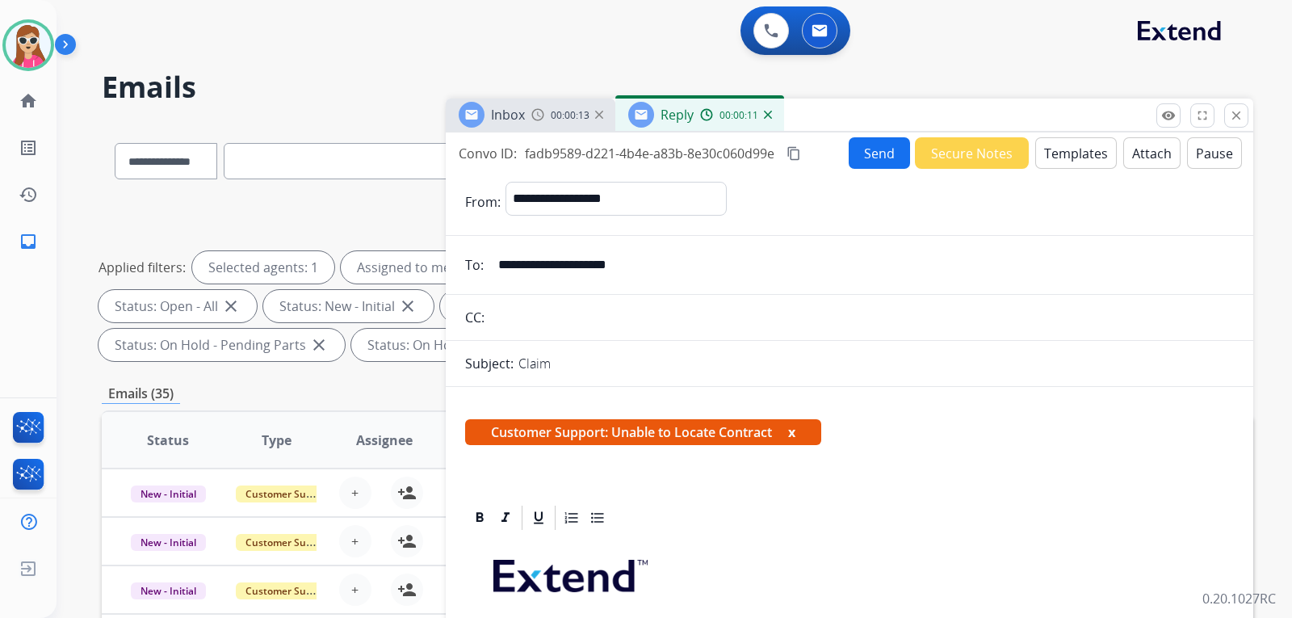
click at [880, 161] on button "Send" at bounding box center [879, 153] width 61 height 32
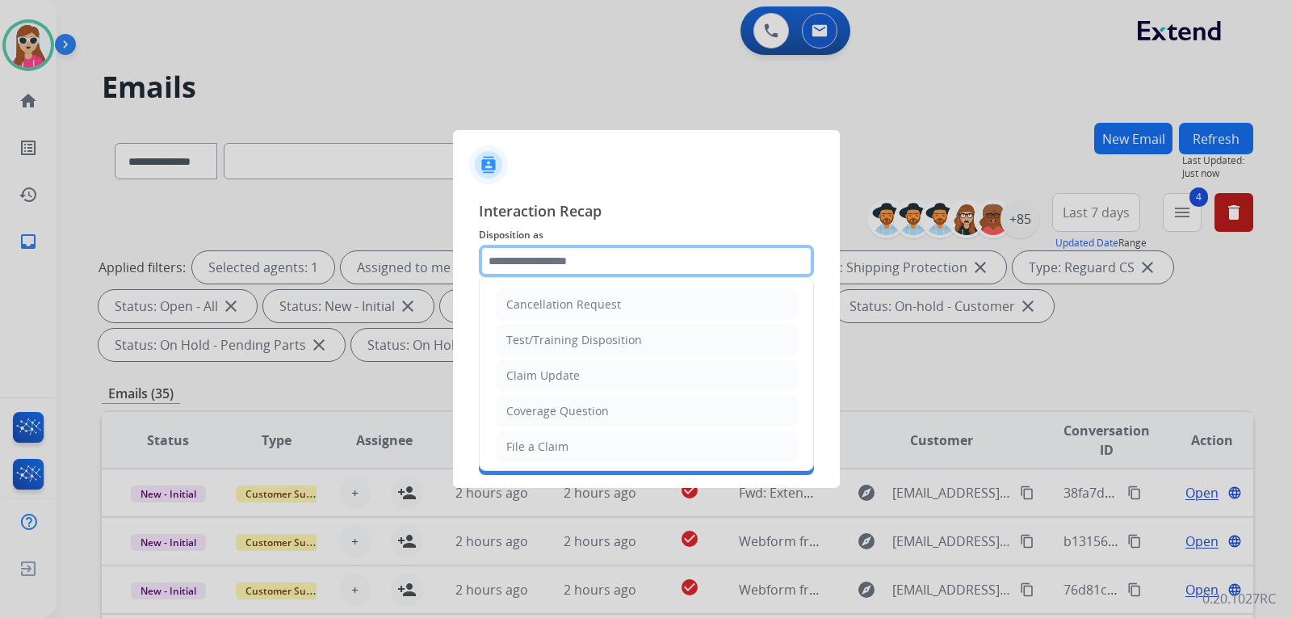
click at [621, 264] on input "text" at bounding box center [646, 261] width 335 height 32
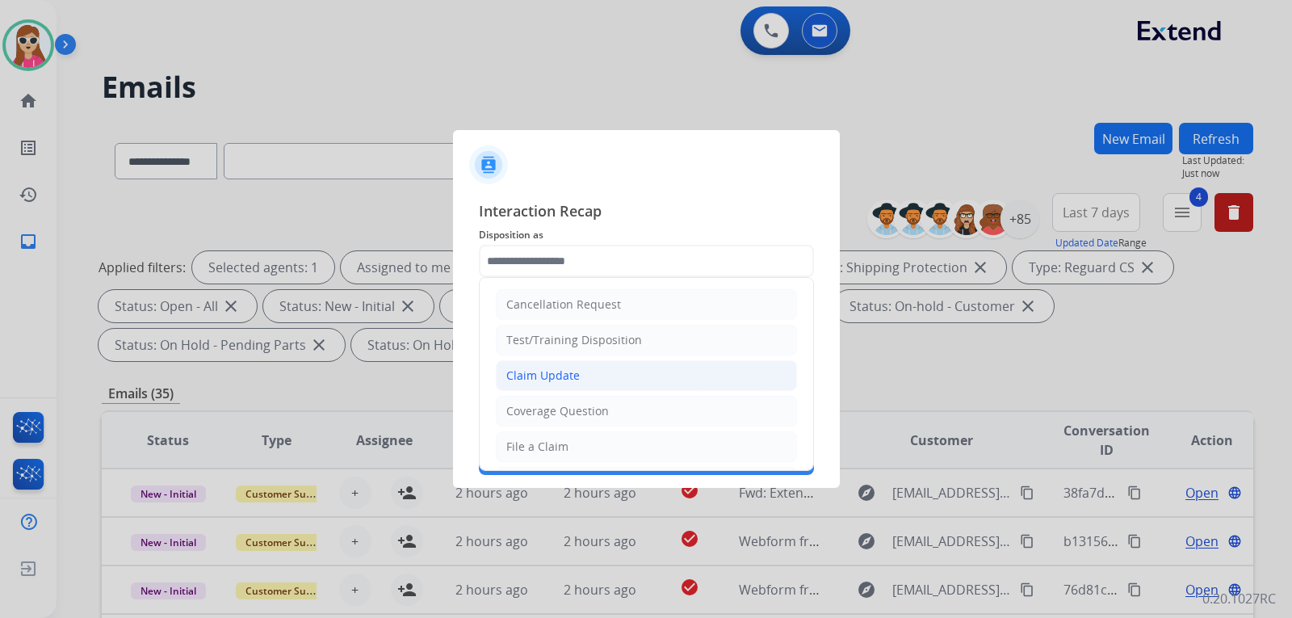
click at [577, 372] on div "Claim Update" at bounding box center [543, 376] width 74 height 16
type input "**********"
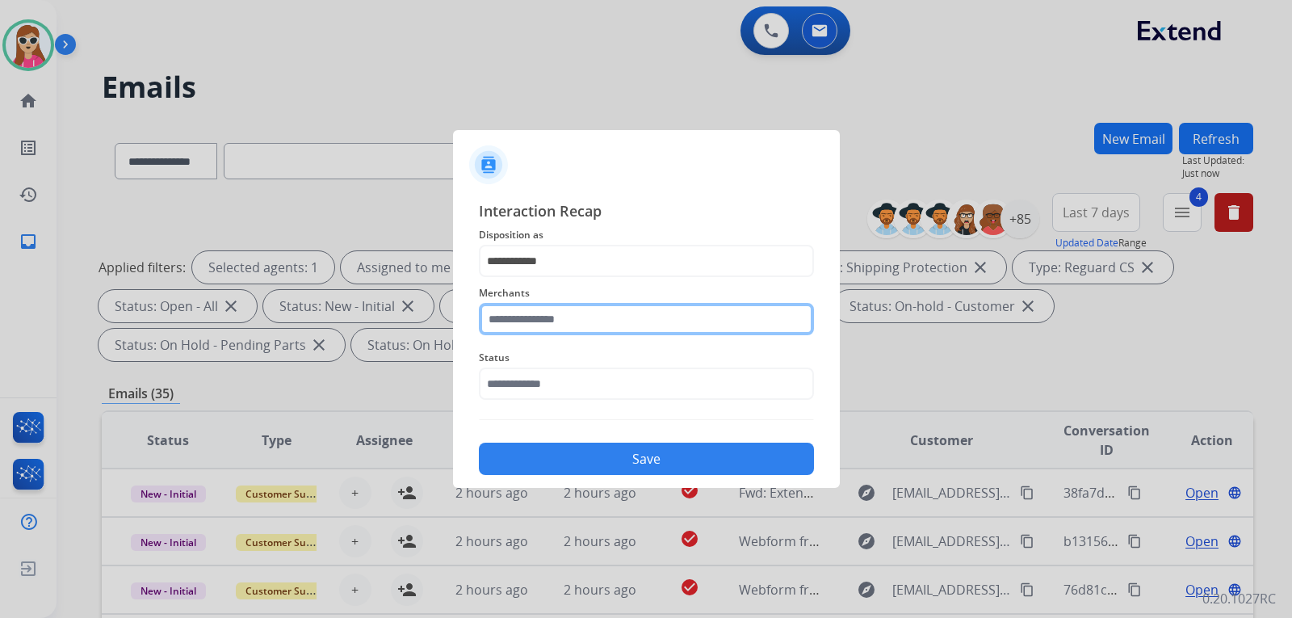
click at [579, 324] on input "text" at bounding box center [646, 319] width 335 height 32
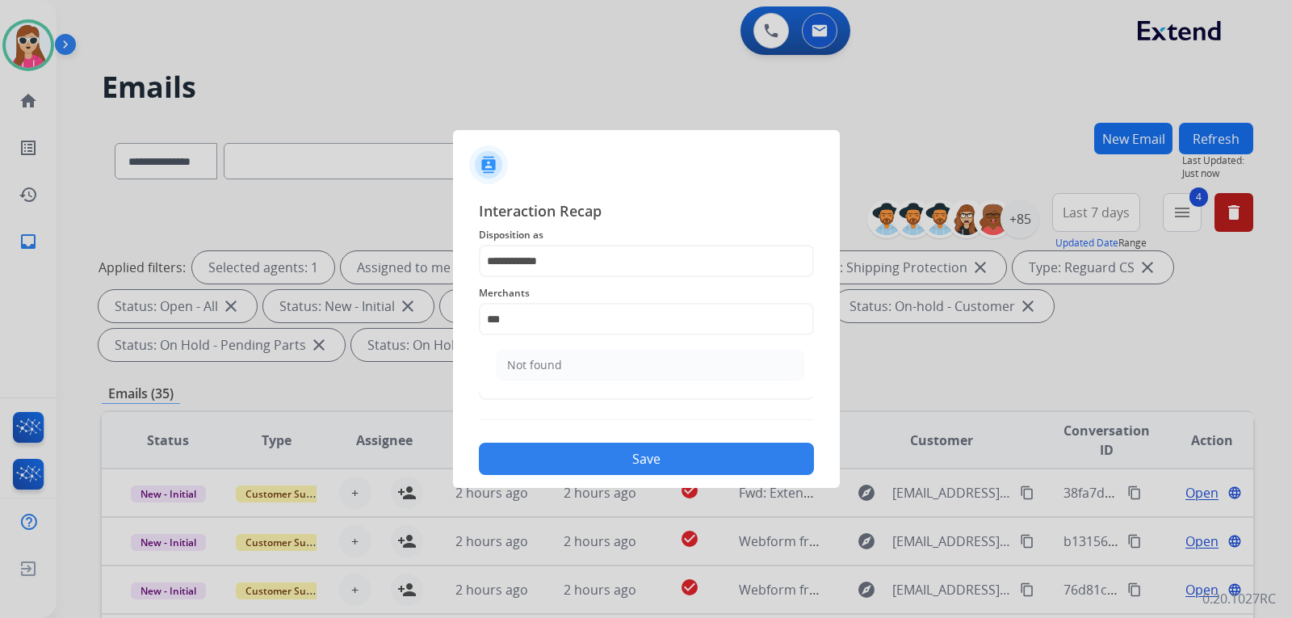
drag, startPoint x: 590, startPoint y: 372, endPoint x: 590, endPoint y: 347, distance: 25.8
click at [590, 372] on li "Not found" at bounding box center [651, 365] width 308 height 31
type input "*********"
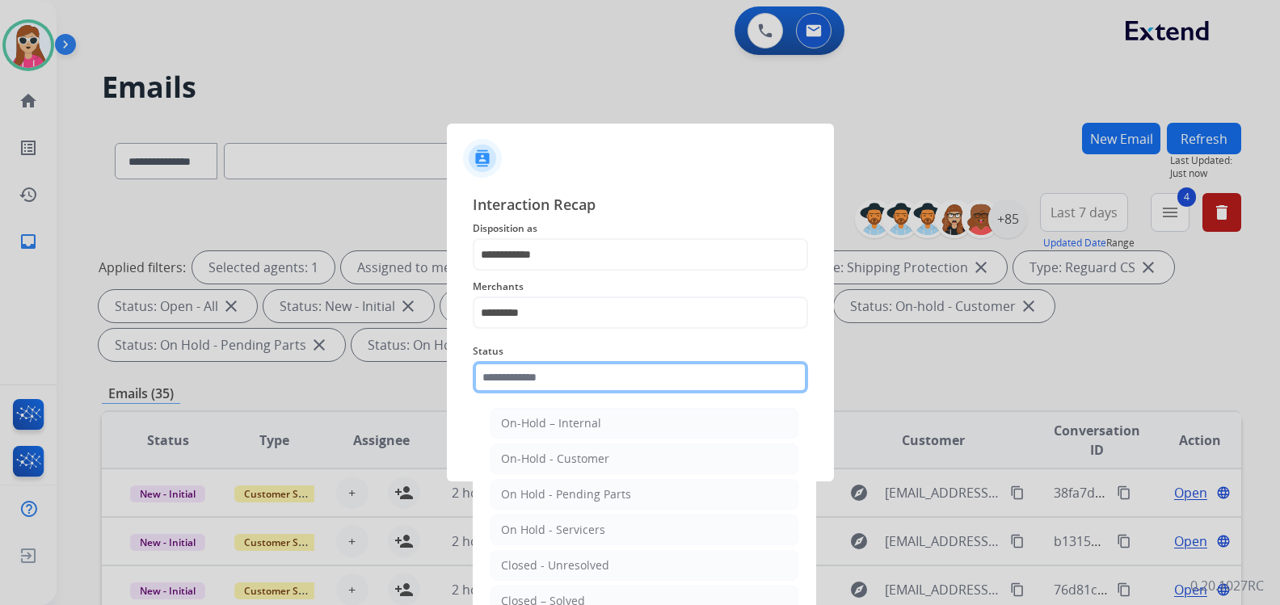
click at [584, 387] on input "text" at bounding box center [640, 377] width 335 height 32
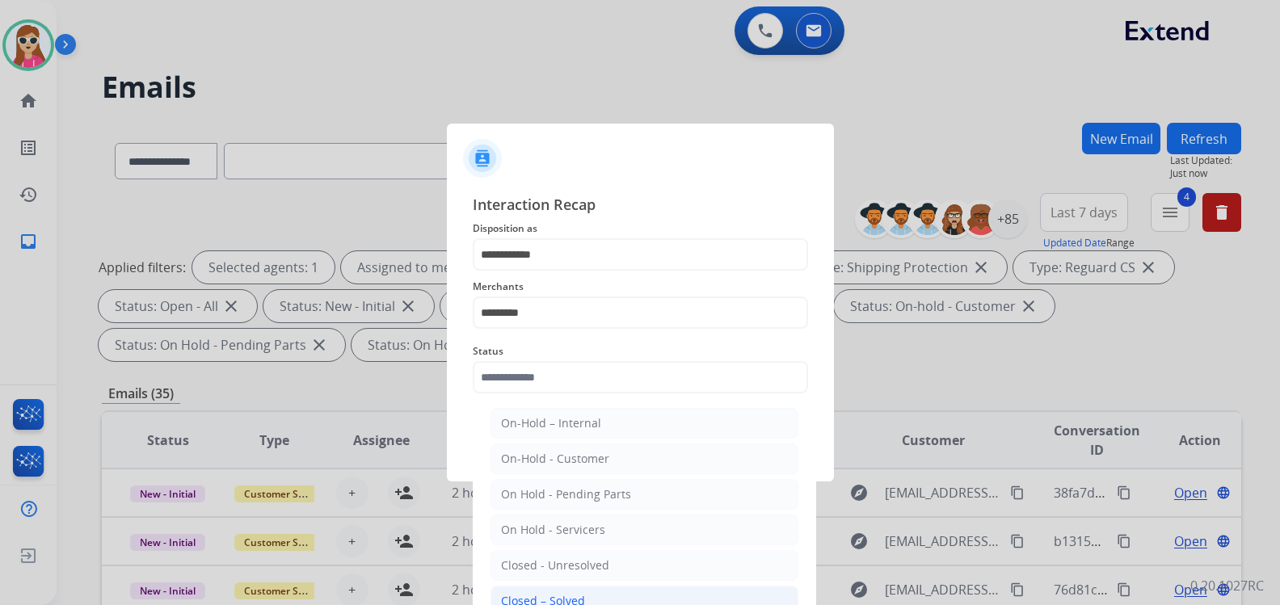
click at [603, 590] on li "Closed – Solved" at bounding box center [644, 601] width 308 height 31
type input "**********"
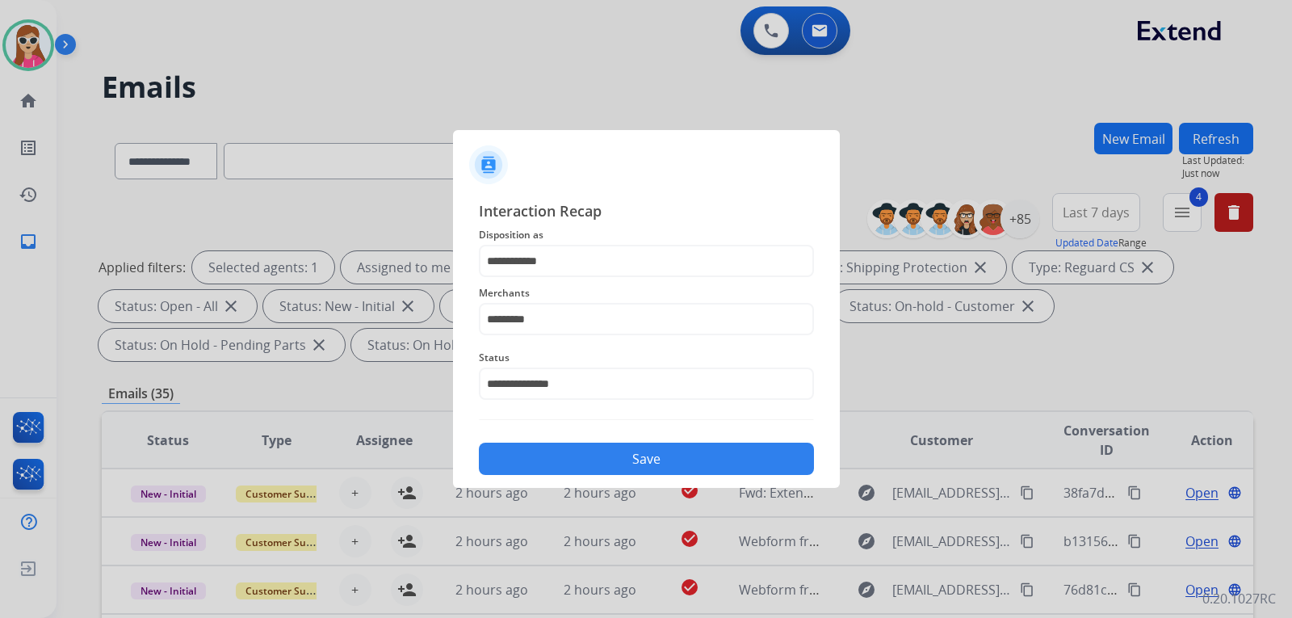
click at [629, 469] on button "Save" at bounding box center [646, 459] width 335 height 32
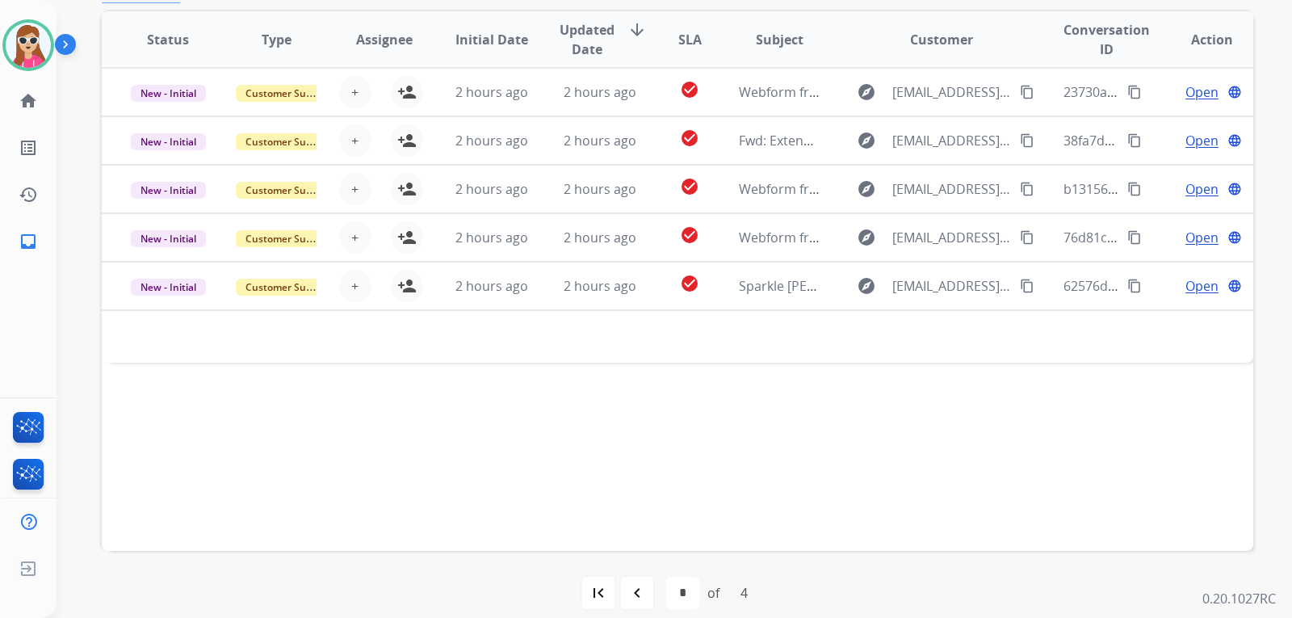
scroll to position [404, 0]
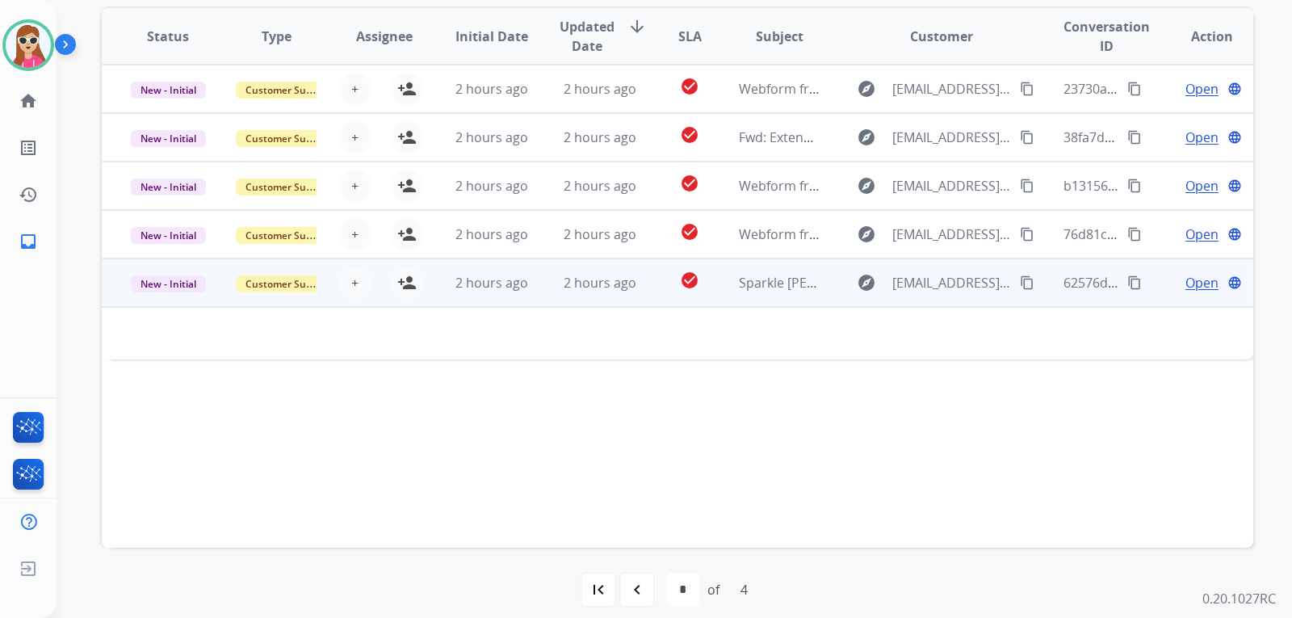
click at [659, 292] on td "check_circle" at bounding box center [677, 282] width 72 height 48
click at [657, 301] on td "check_circle" at bounding box center [677, 282] width 72 height 48
click at [1002, 284] on div "explore [EMAIL_ADDRESS][DOMAIN_NAME] content_copy" at bounding box center [941, 283] width 189 height 26
click at [1006, 284] on div "explore [EMAIL_ADDRESS][DOMAIN_NAME] content_copy" at bounding box center [941, 284] width 189 height 26
click at [1022, 284] on mat-icon "content_copy" at bounding box center [1027, 282] width 15 height 15
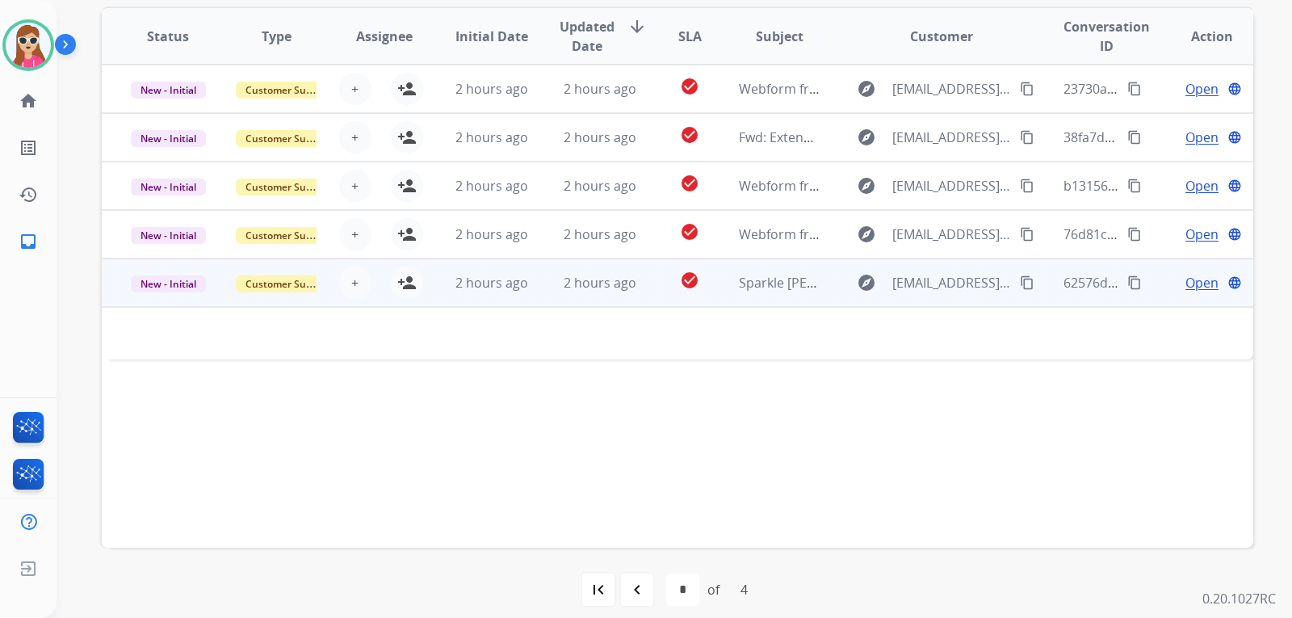
click at [642, 296] on td "check_circle" at bounding box center [677, 282] width 72 height 48
click at [1186, 279] on span "Open" at bounding box center [1202, 283] width 33 height 19
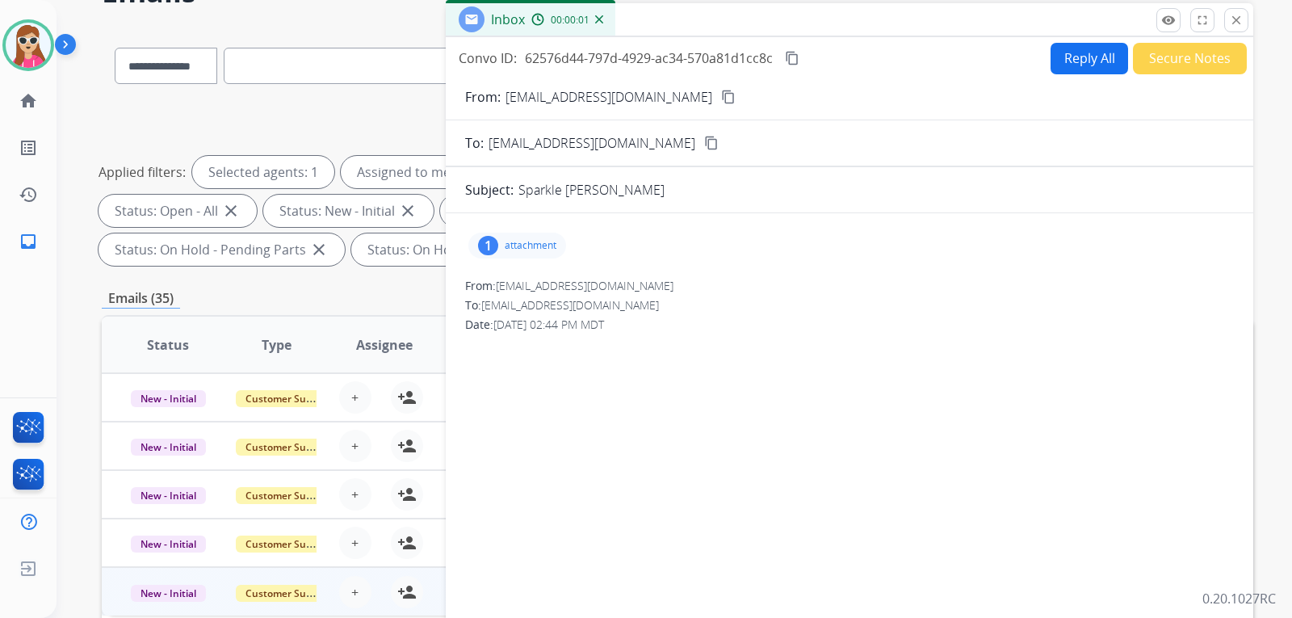
scroll to position [81, 0]
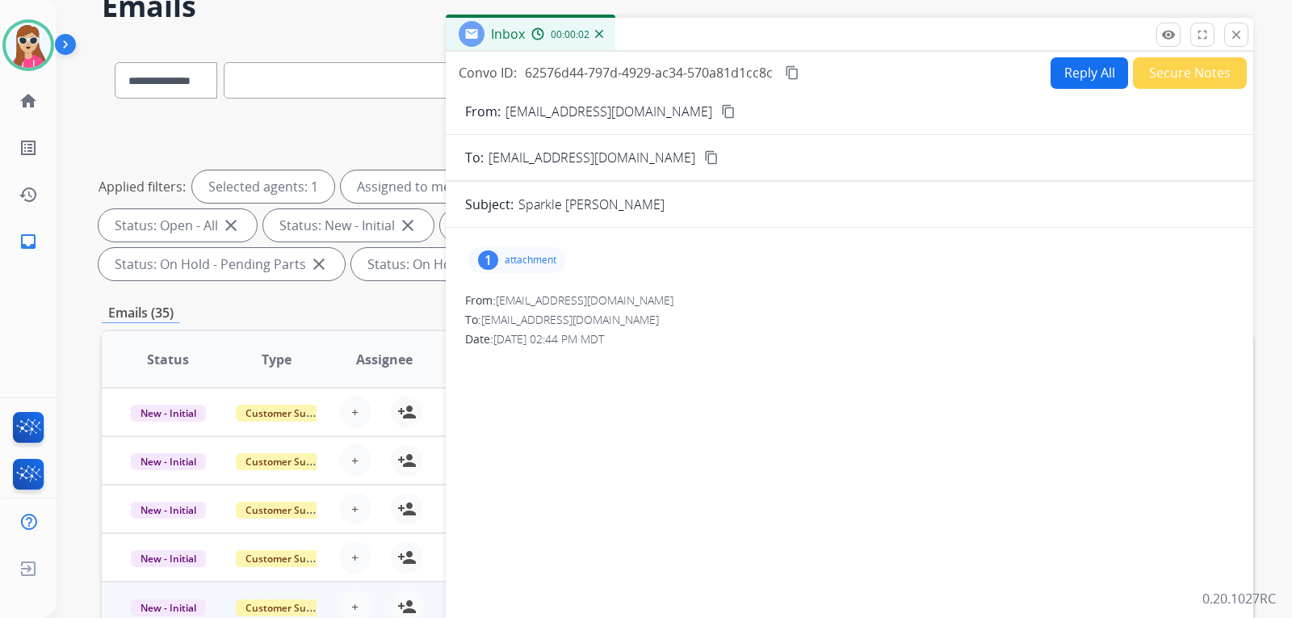
click at [491, 263] on div "1" at bounding box center [488, 259] width 20 height 19
click at [527, 305] on div at bounding box center [521, 301] width 81 height 57
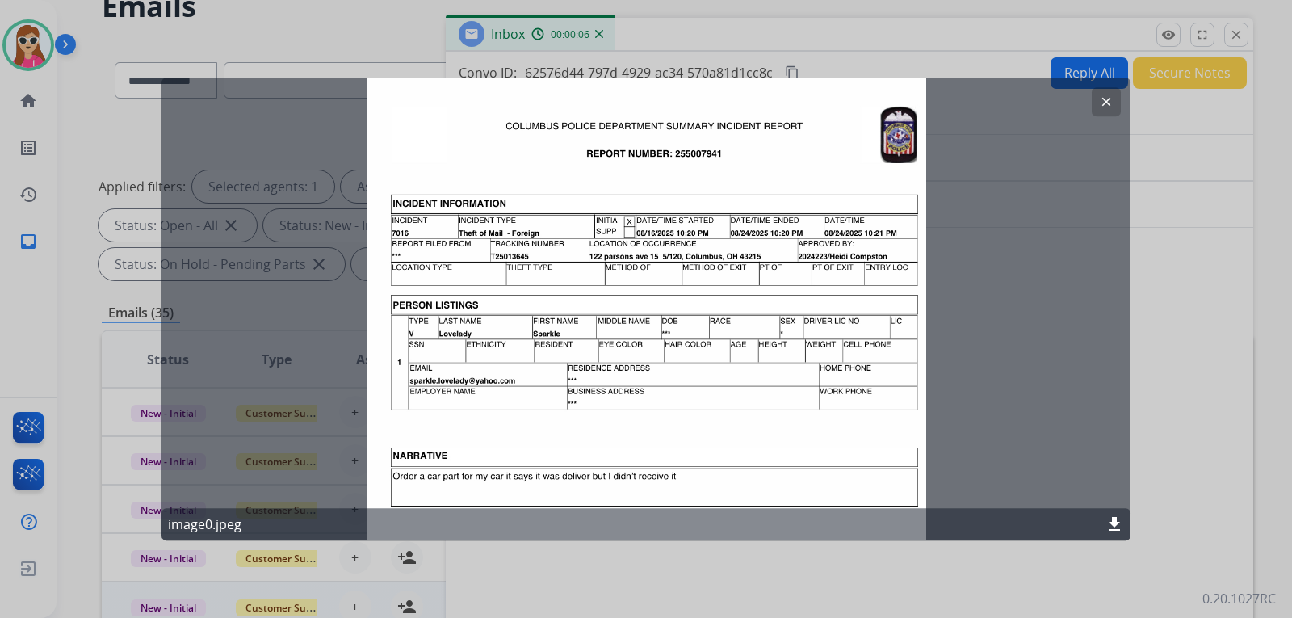
click at [1099, 110] on button "clear" at bounding box center [1106, 101] width 29 height 29
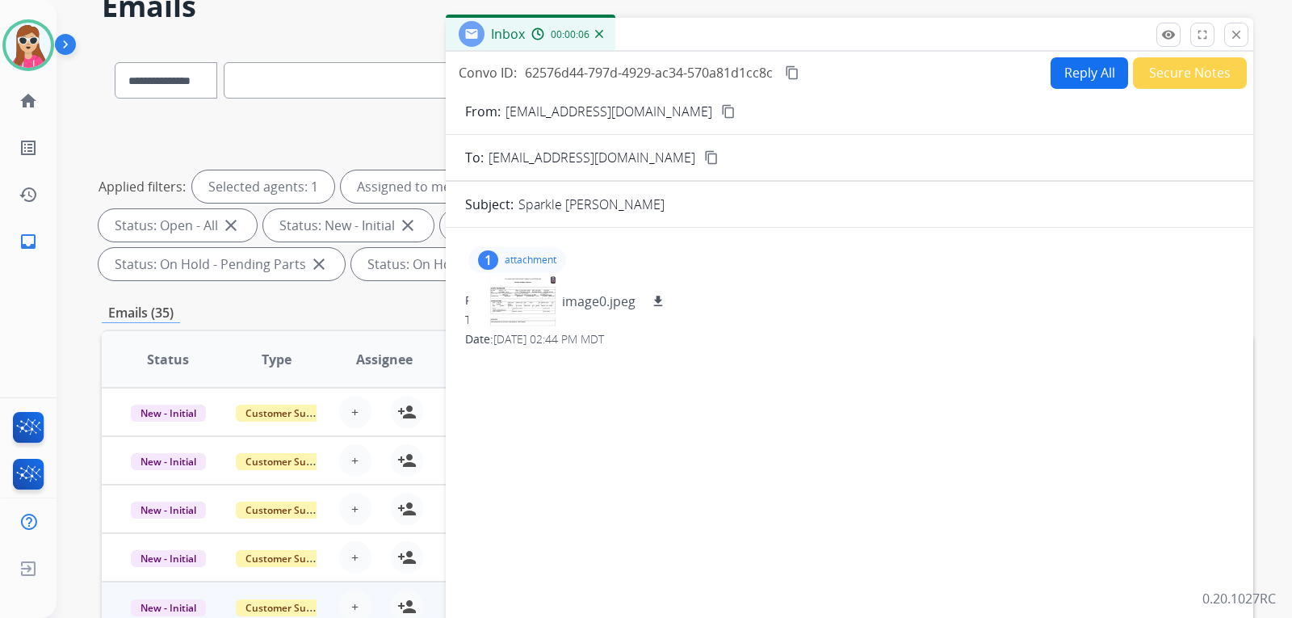
click at [1103, 71] on button "Reply All" at bounding box center [1090, 73] width 78 height 32
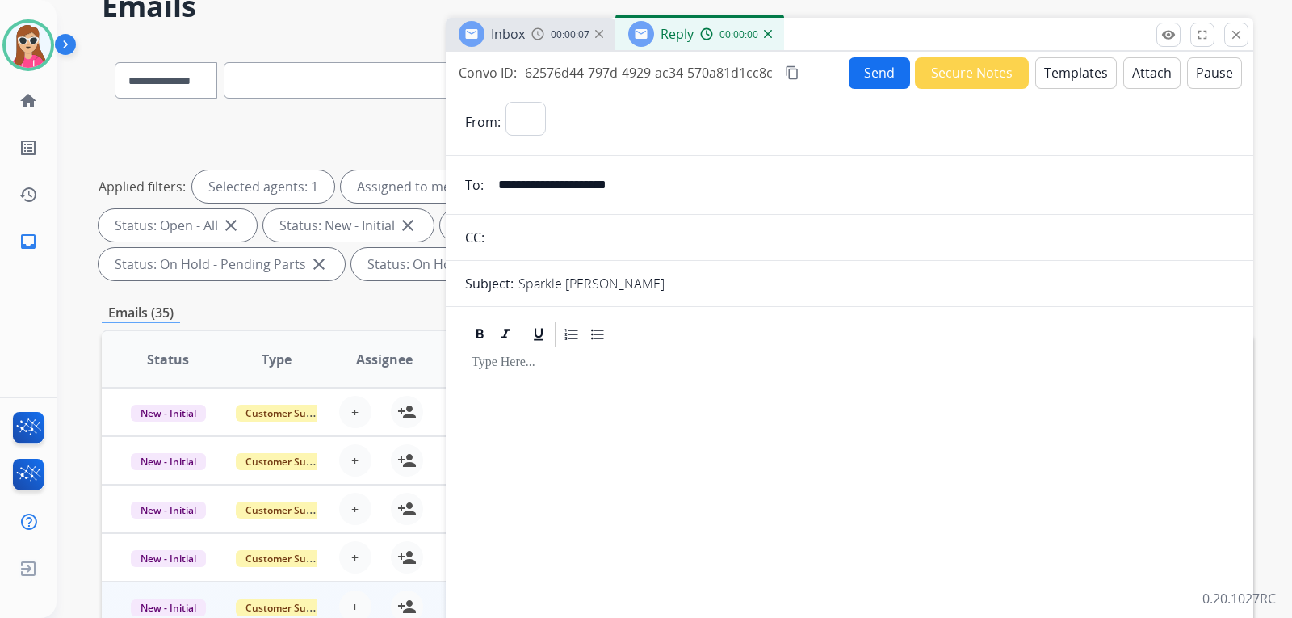
select select "**********"
click at [1069, 72] on button "Templates" at bounding box center [1077, 73] width 82 height 32
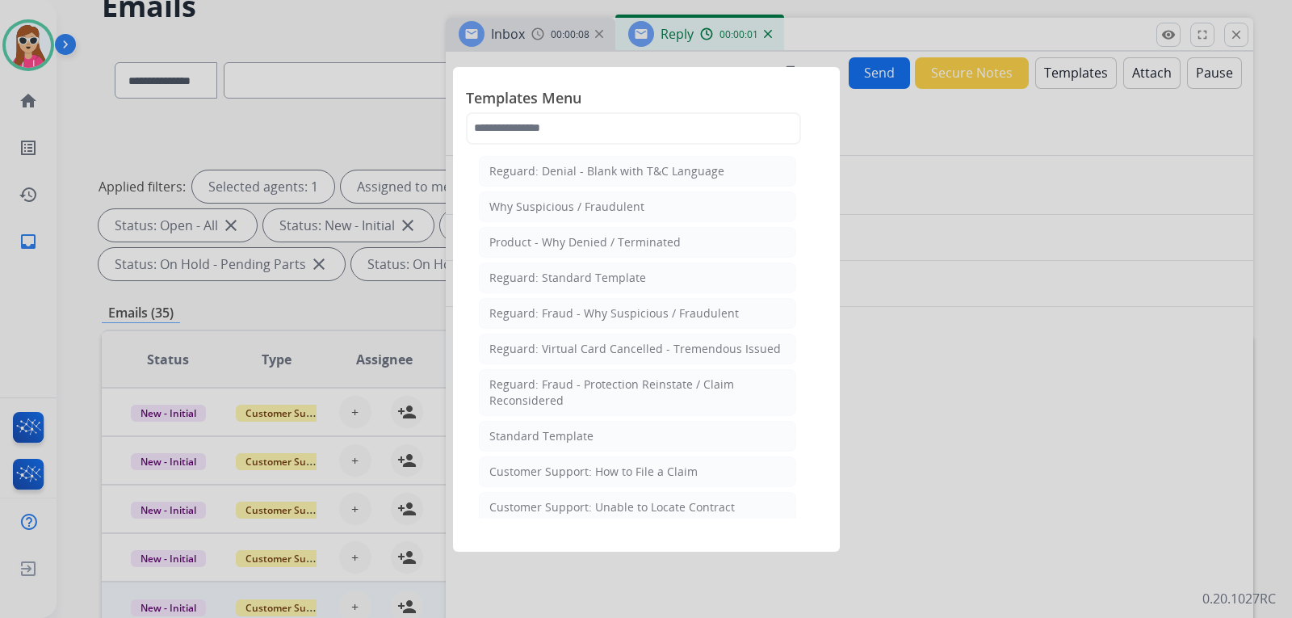
click at [684, 498] on li "Customer Support: Unable to Locate Contract" at bounding box center [637, 507] width 317 height 31
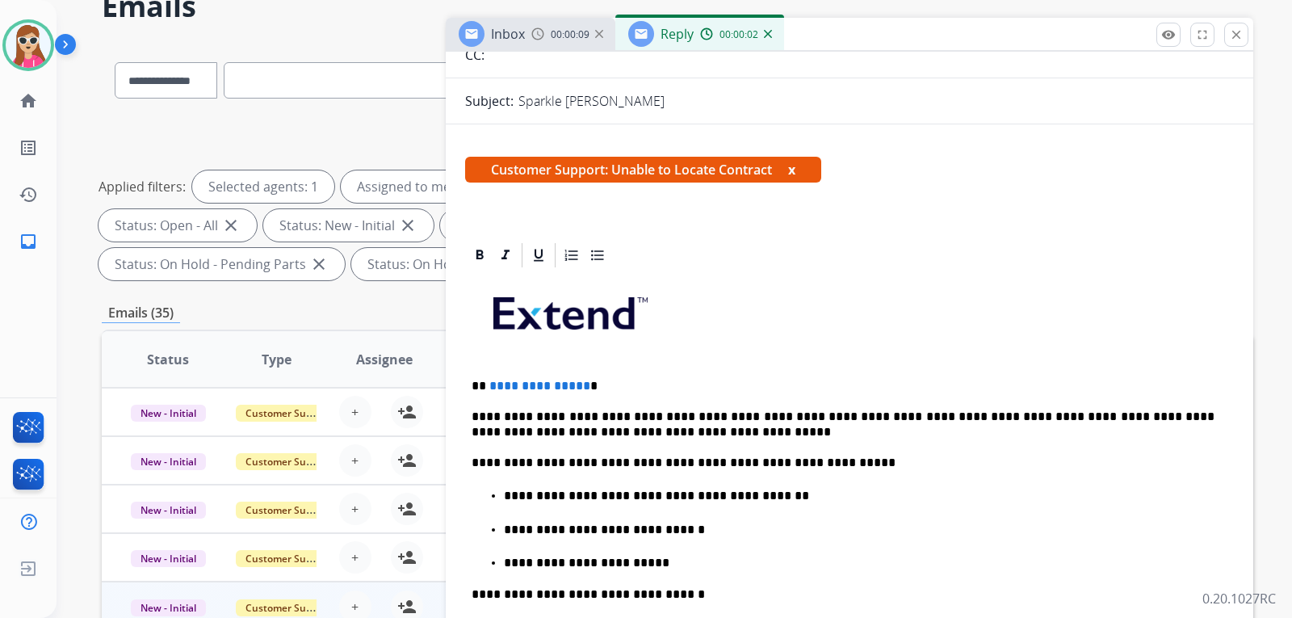
scroll to position [404, 0]
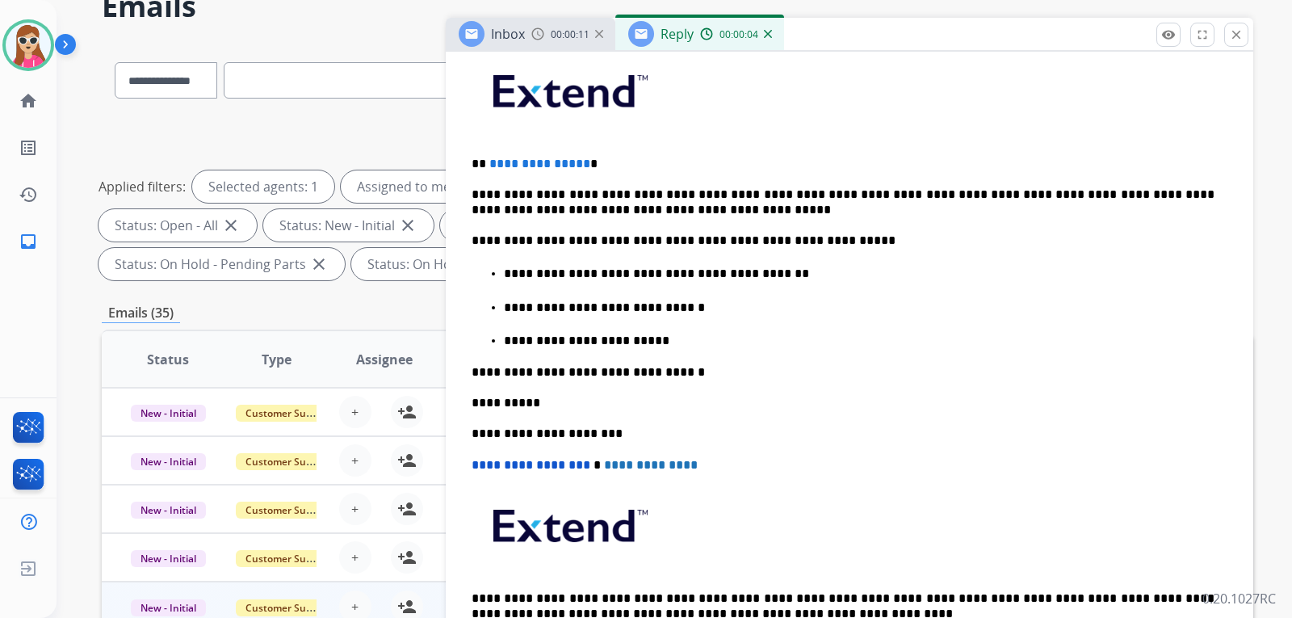
drag, startPoint x: 589, startPoint y: 179, endPoint x: 588, endPoint y: 169, distance: 9.7
click at [588, 171] on div "**********" at bounding box center [849, 360] width 769 height 625
drag, startPoint x: 590, startPoint y: 162, endPoint x: 489, endPoint y: 161, distance: 101.8
click at [489, 161] on p "**********" at bounding box center [843, 164] width 743 height 15
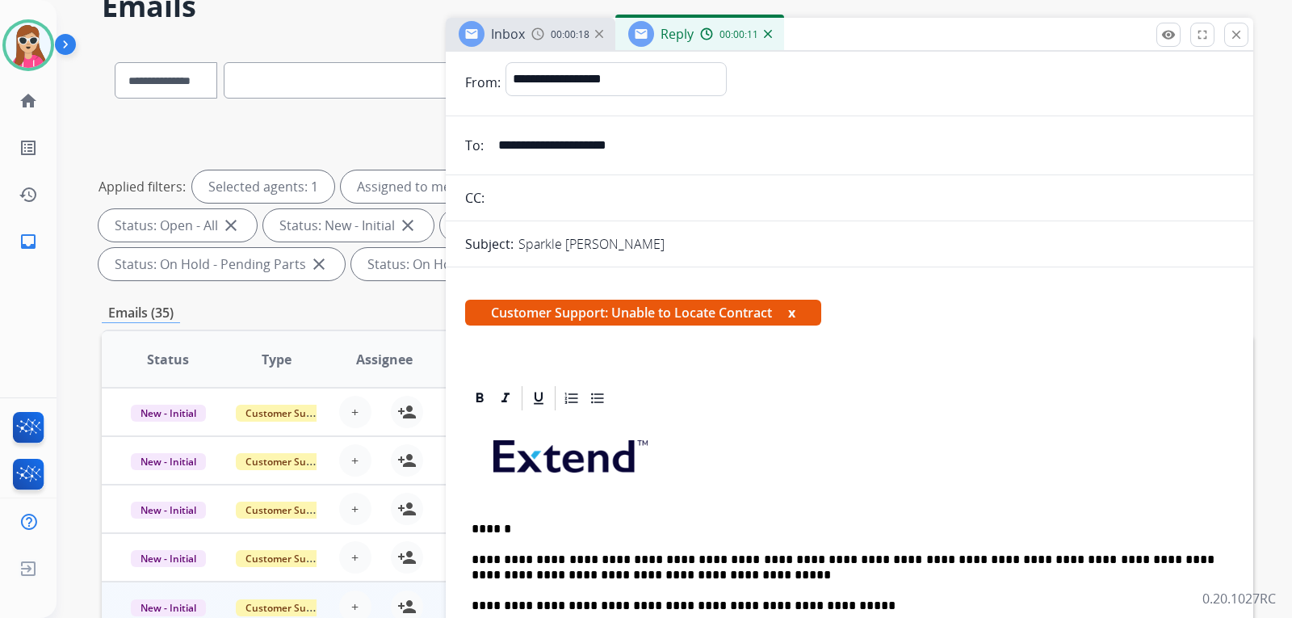
scroll to position [0, 0]
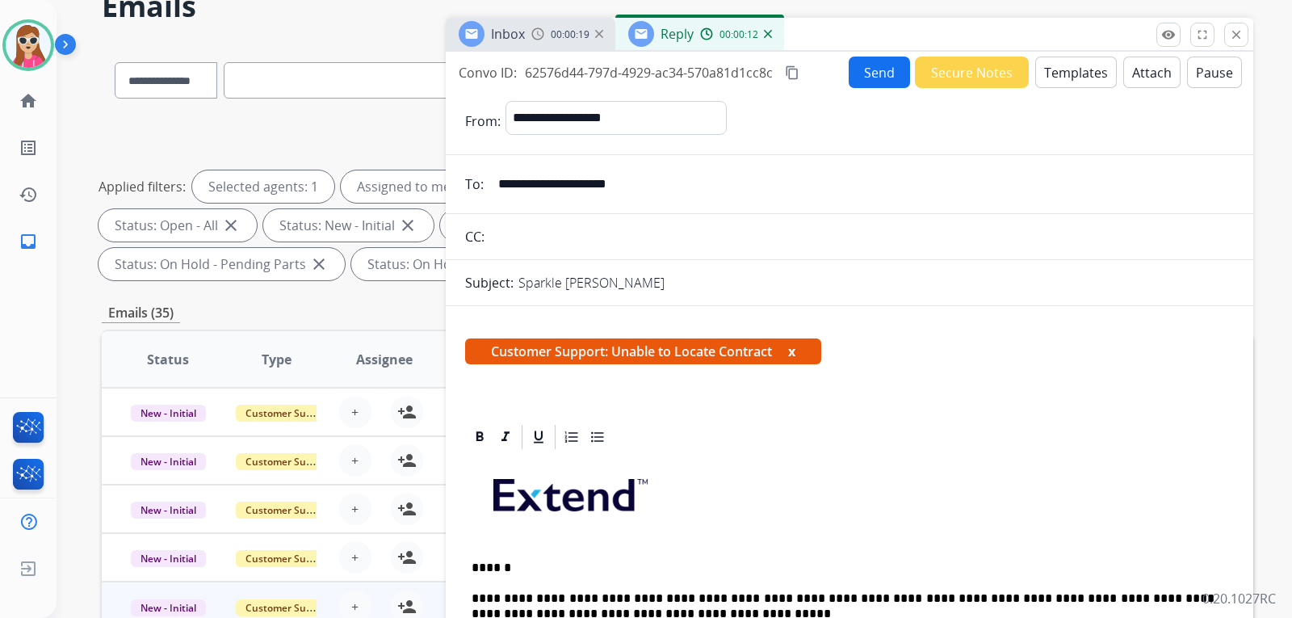
click at [874, 65] on button "Send" at bounding box center [879, 73] width 61 height 32
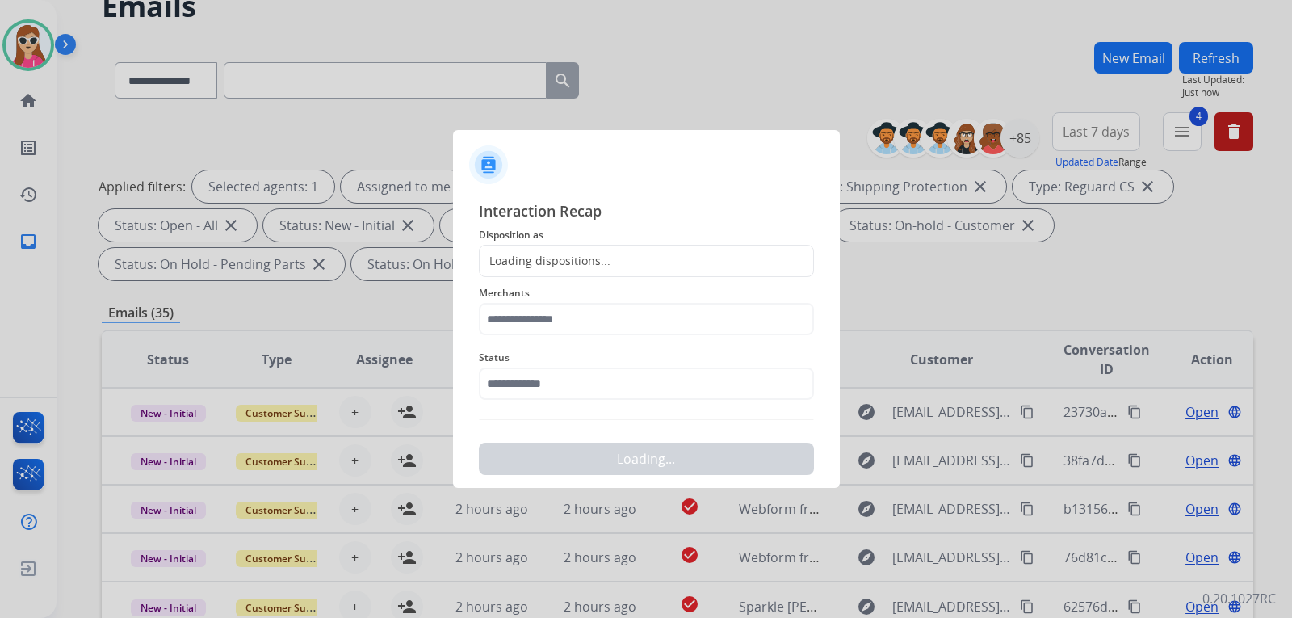
click at [667, 261] on div "Loading dispositions..." at bounding box center [646, 261] width 335 height 32
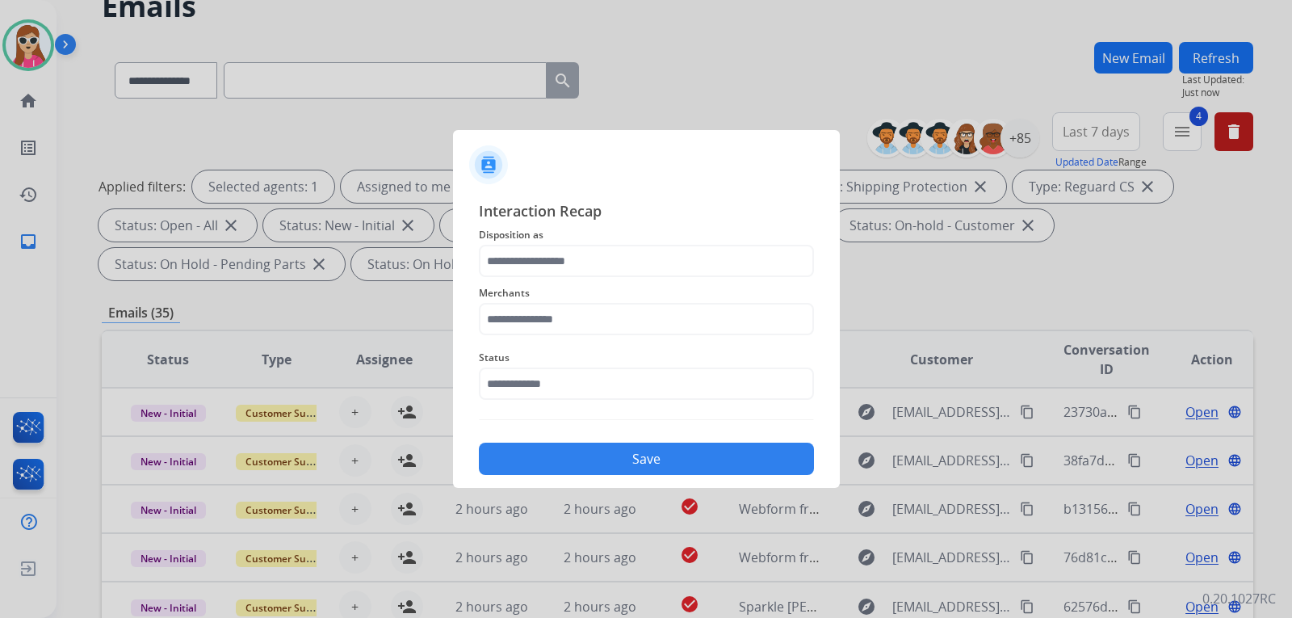
click at [615, 244] on span "Disposition as" at bounding box center [646, 234] width 335 height 19
click at [616, 269] on input "text" at bounding box center [646, 261] width 335 height 32
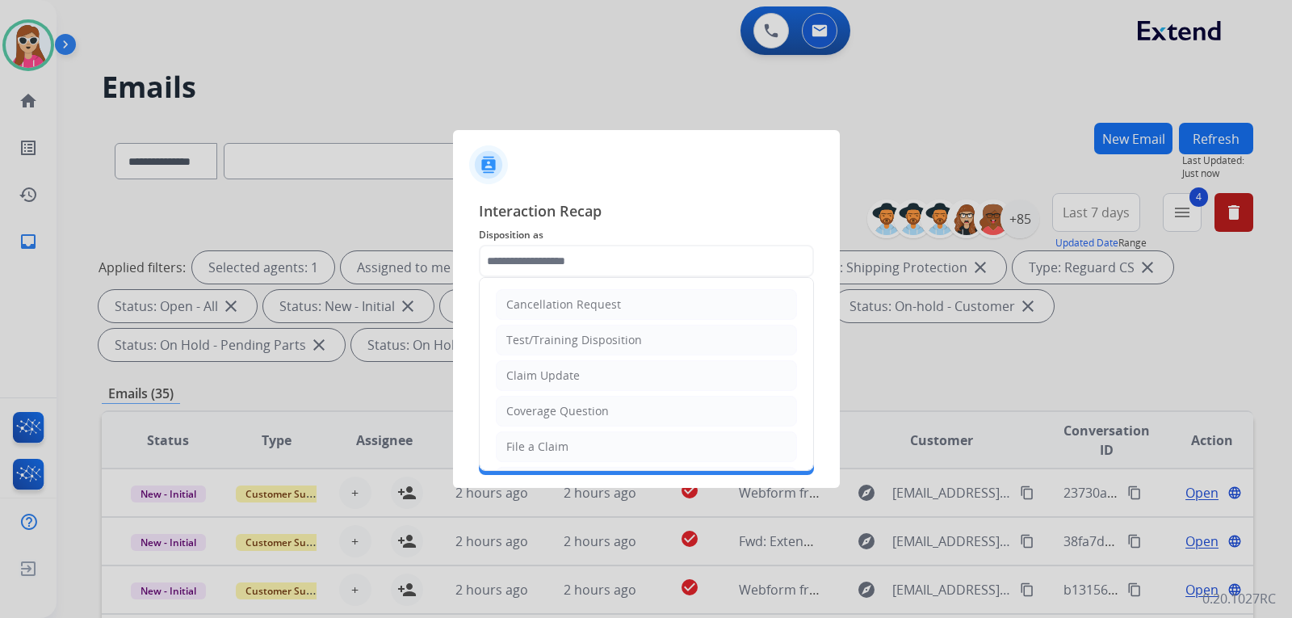
select select "**********"
select select "*"
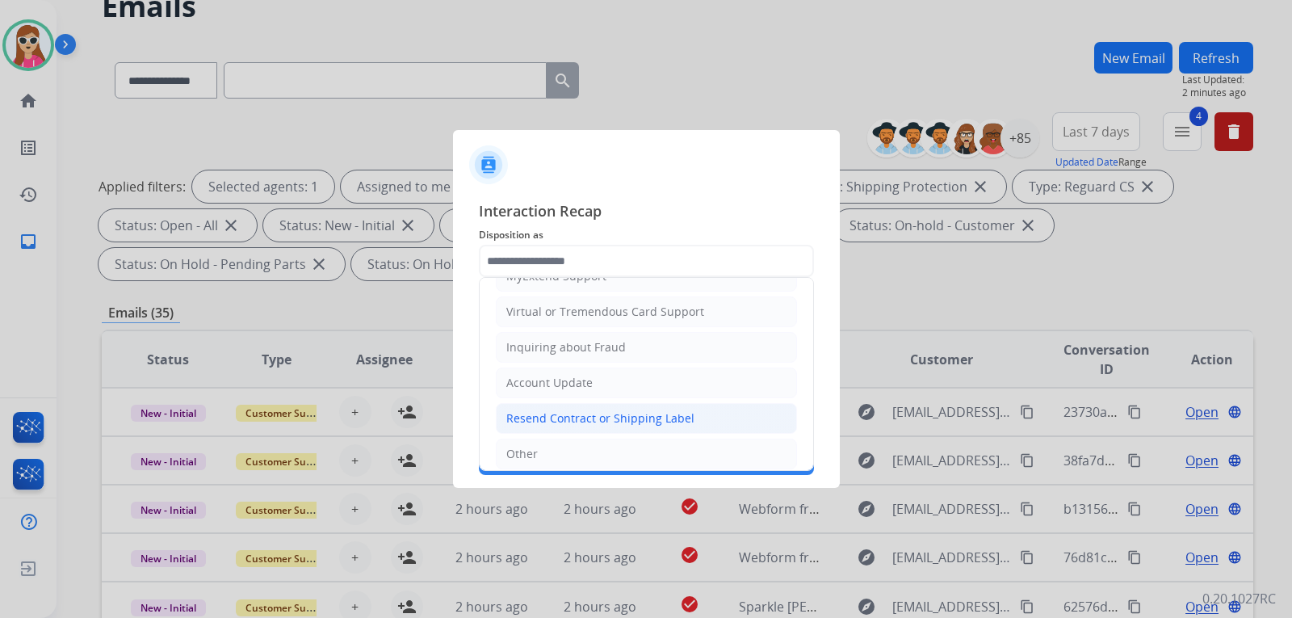
scroll to position [242, 0]
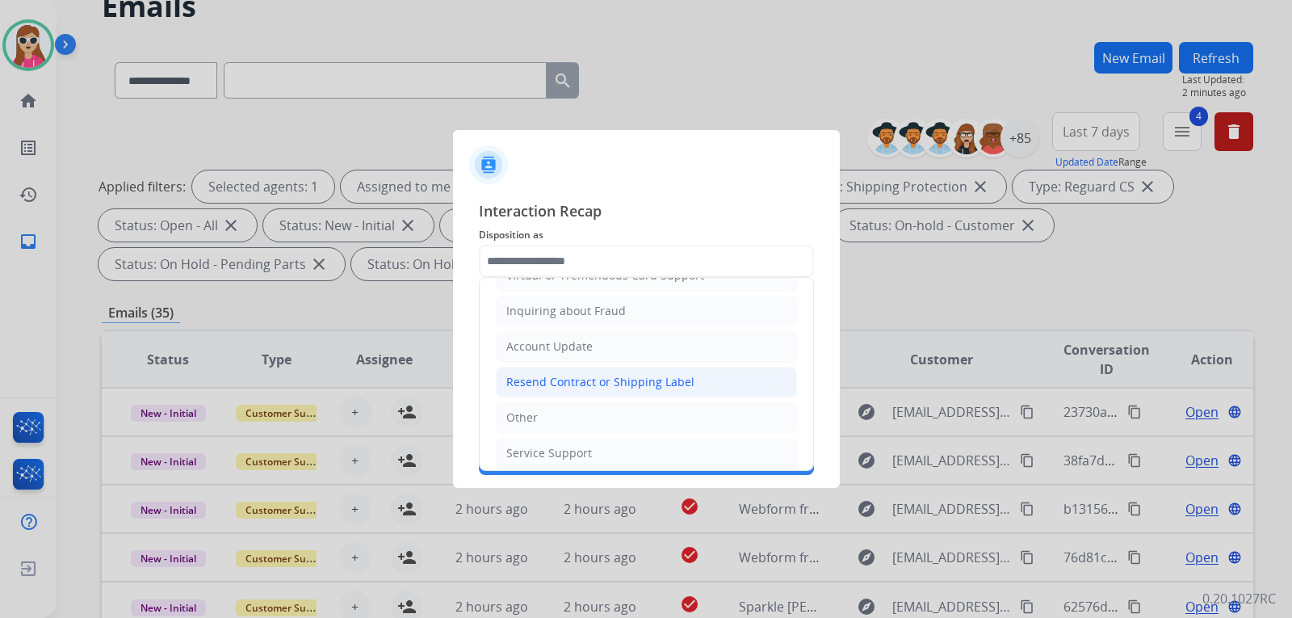
click at [582, 388] on div "Resend Contract or Shipping Label" at bounding box center [600, 382] width 188 height 16
type input "**********"
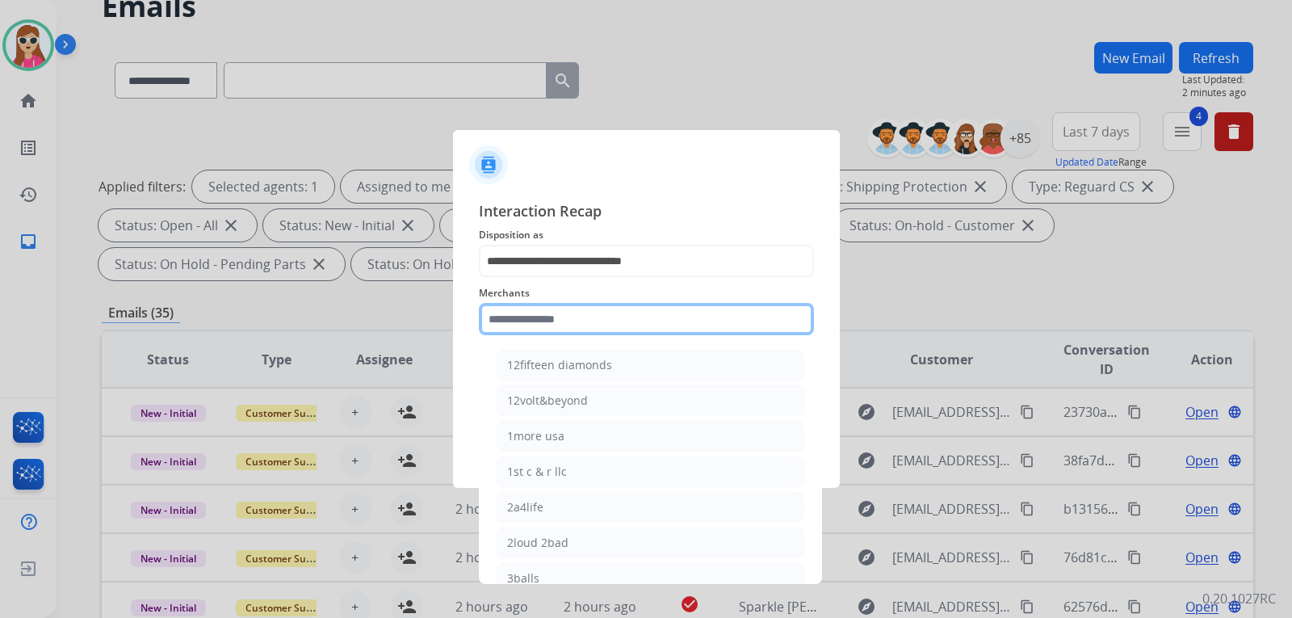
click at [594, 325] on input "text" at bounding box center [646, 319] width 335 height 32
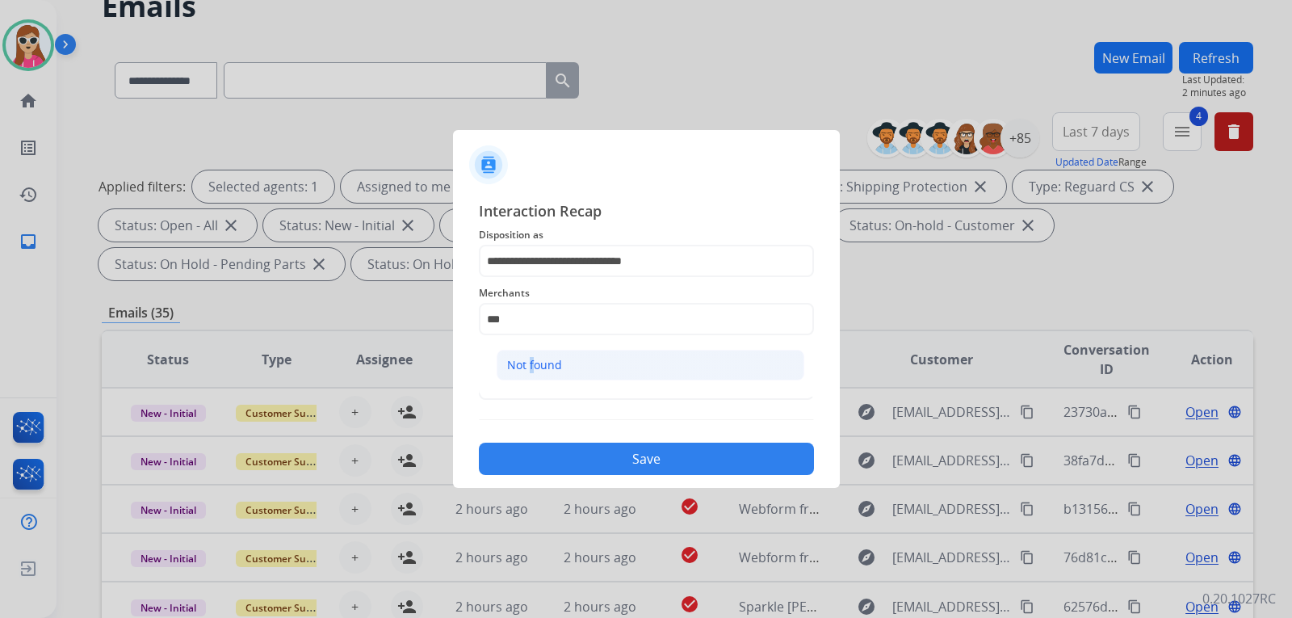
click at [528, 351] on li "Not found" at bounding box center [651, 365] width 308 height 31
type input "*********"
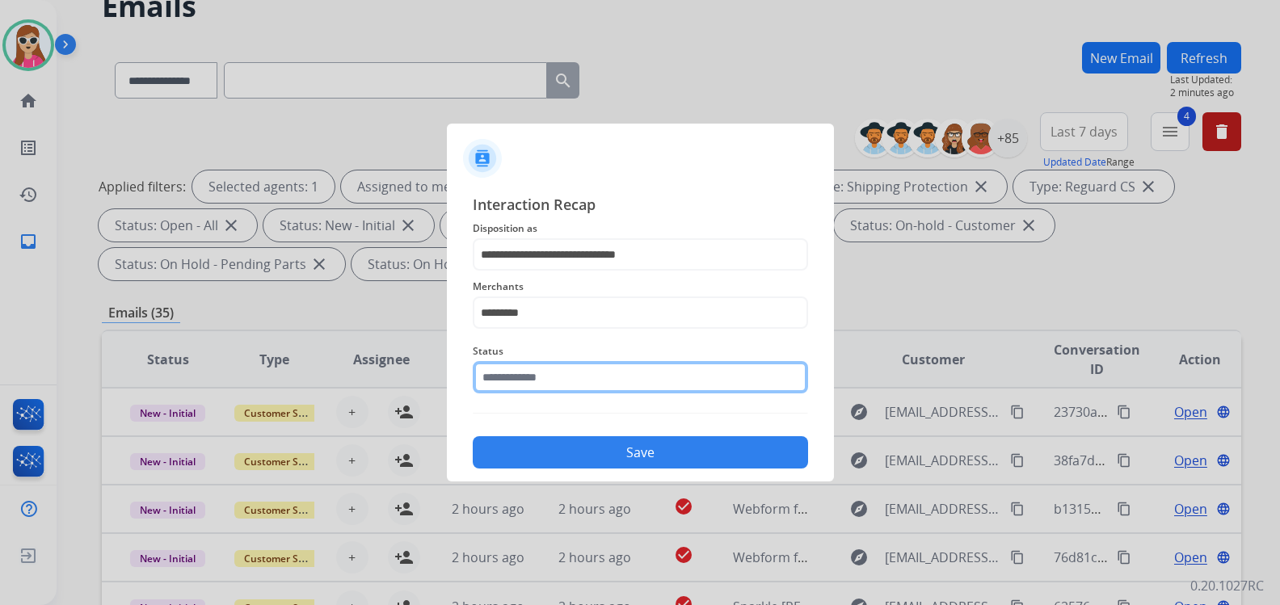
click at [535, 380] on input "text" at bounding box center [640, 377] width 335 height 32
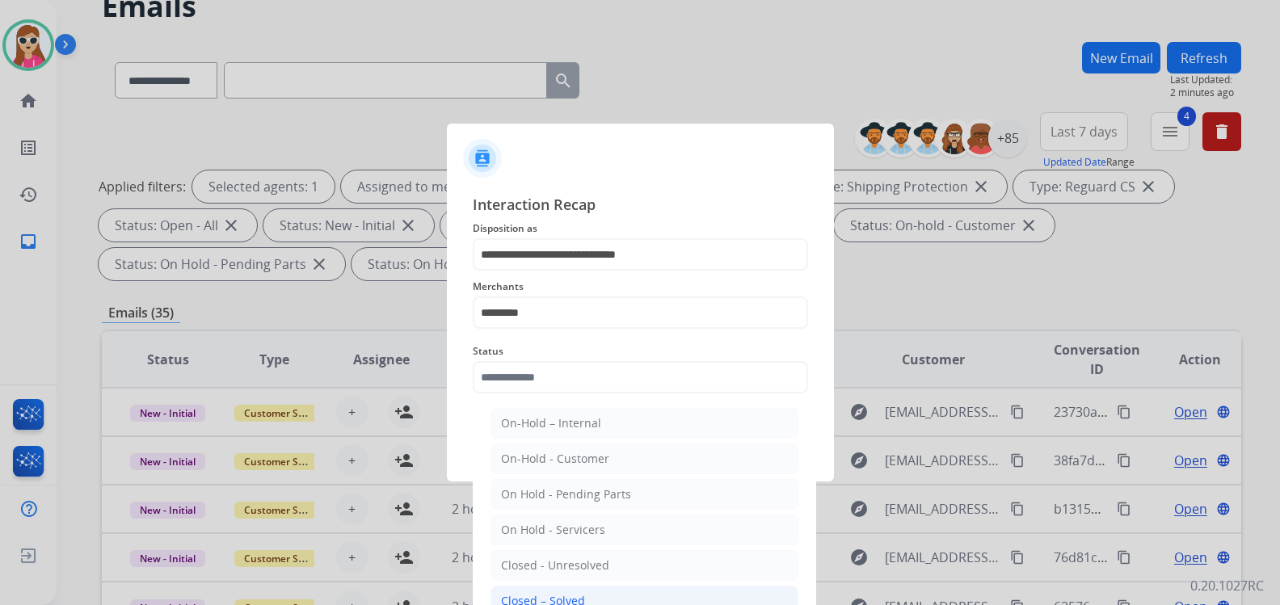
click at [575, 592] on li "Closed – Solved" at bounding box center [644, 601] width 308 height 31
type input "**********"
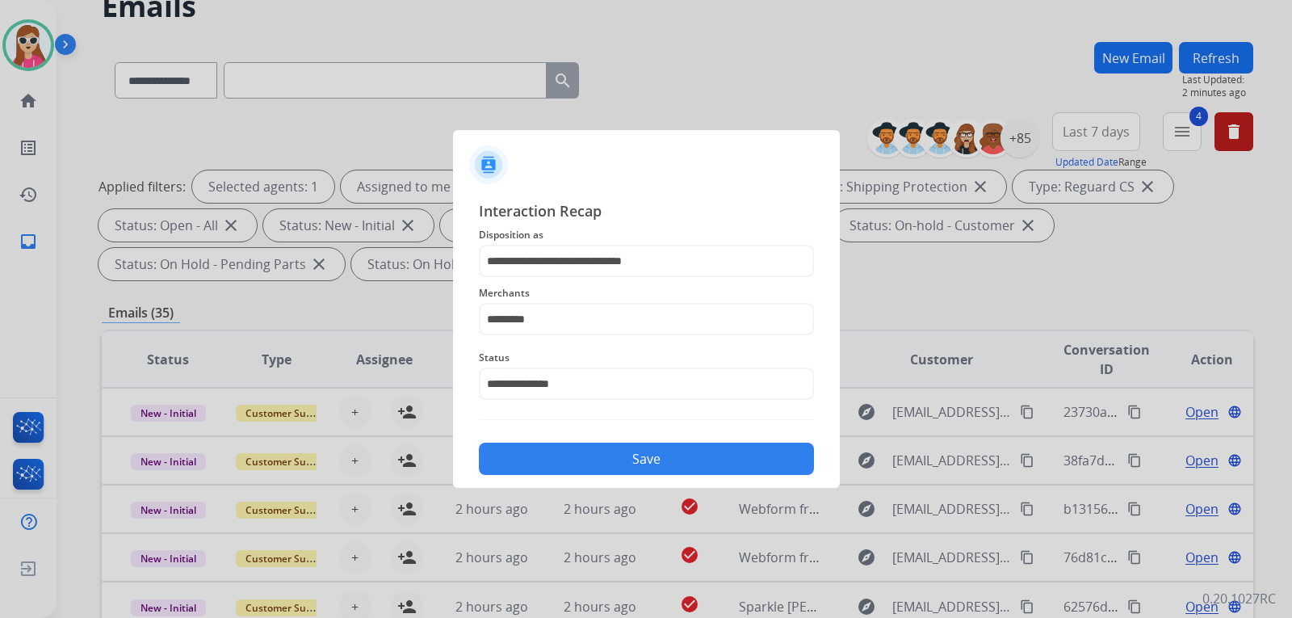
click at [596, 462] on button "Save" at bounding box center [646, 459] width 335 height 32
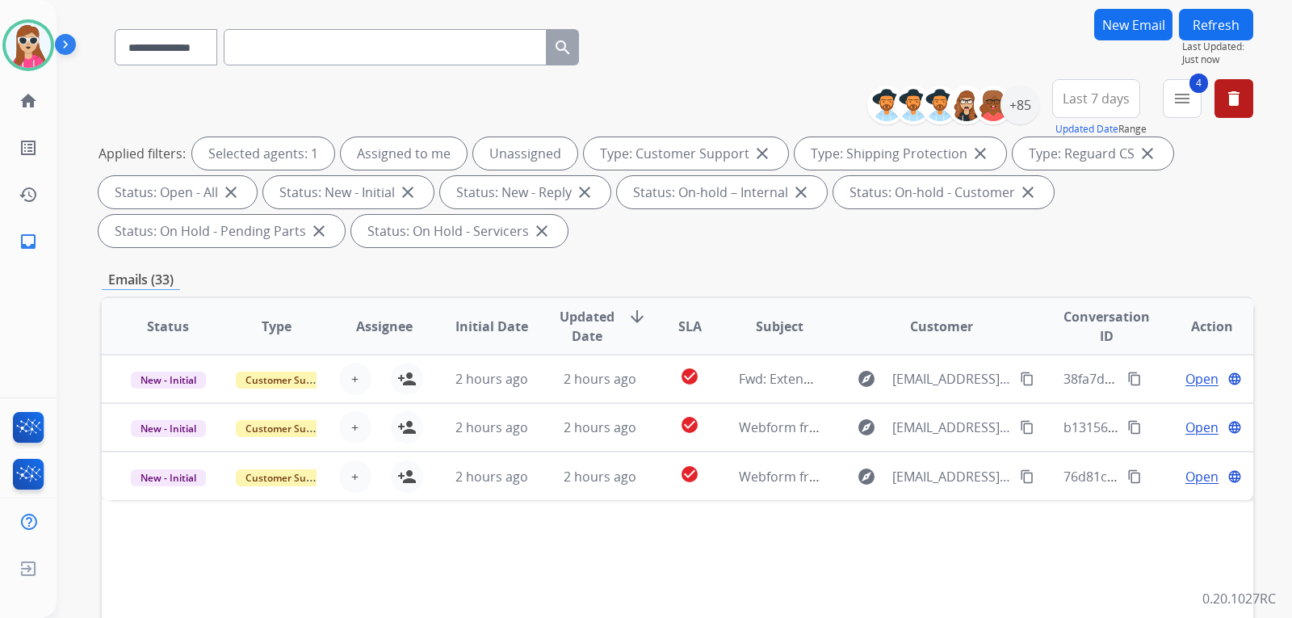
scroll to position [323, 0]
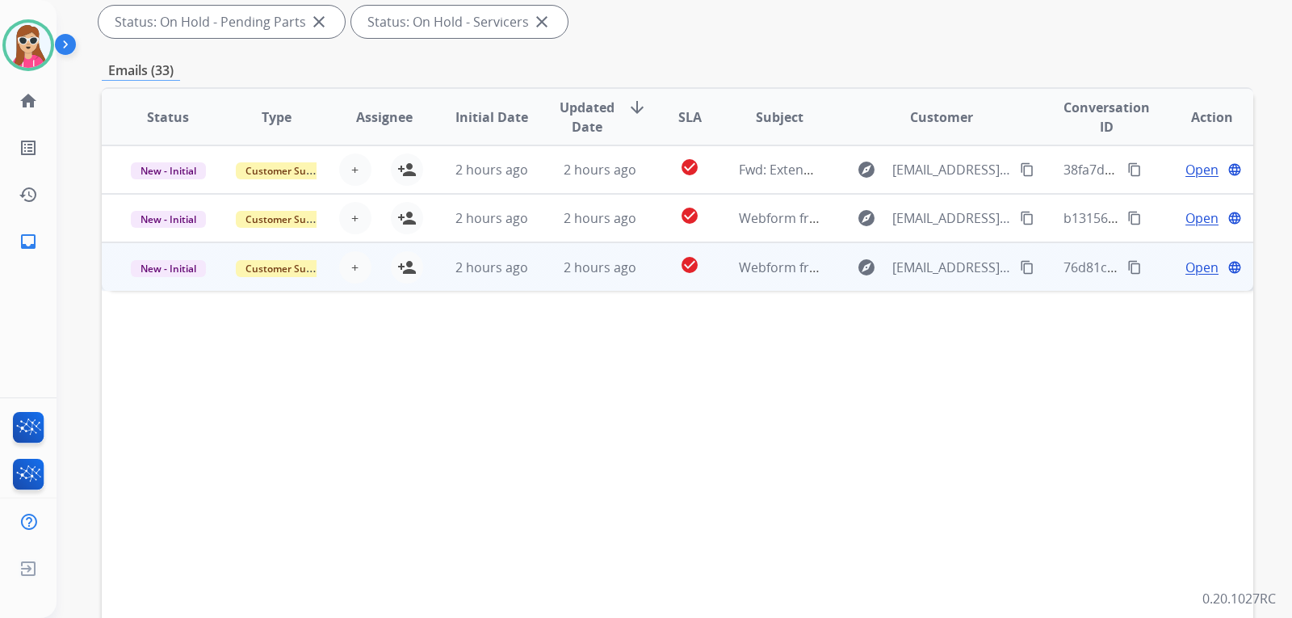
click at [823, 265] on td "explore johnpcorcoran@gmail.com content_copy" at bounding box center [930, 266] width 216 height 48
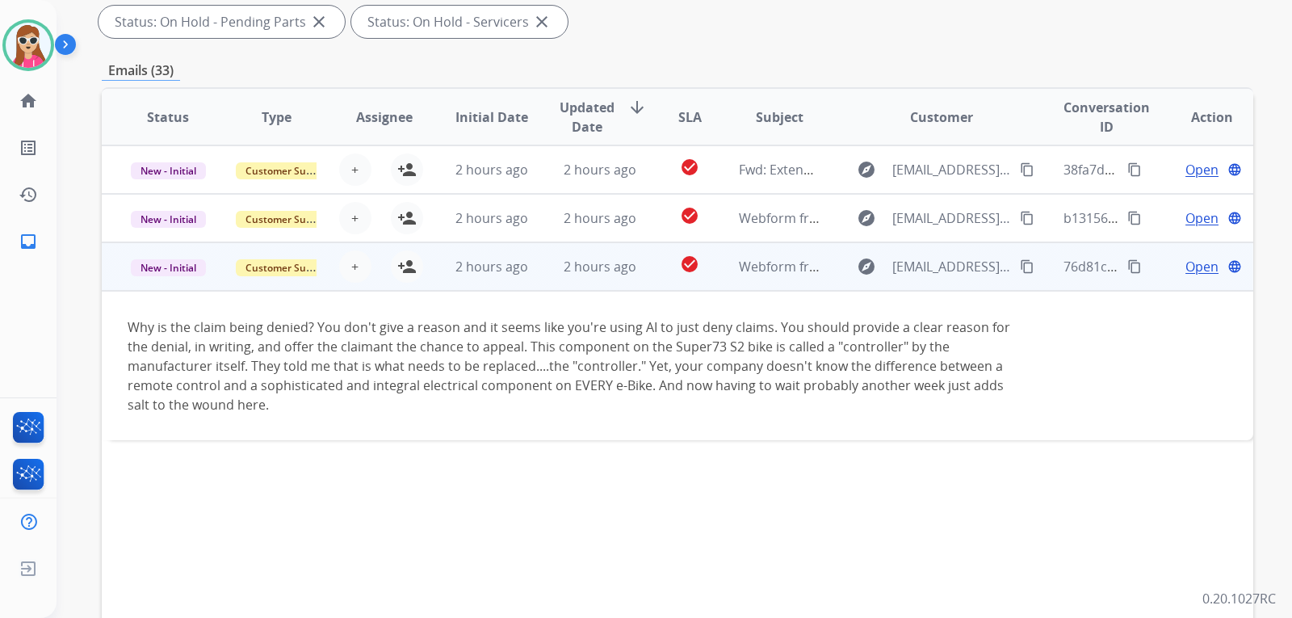
click at [1024, 264] on button "content_copy" at bounding box center [1027, 266] width 19 height 19
click at [1171, 271] on div "Open language" at bounding box center [1212, 266] width 82 height 19
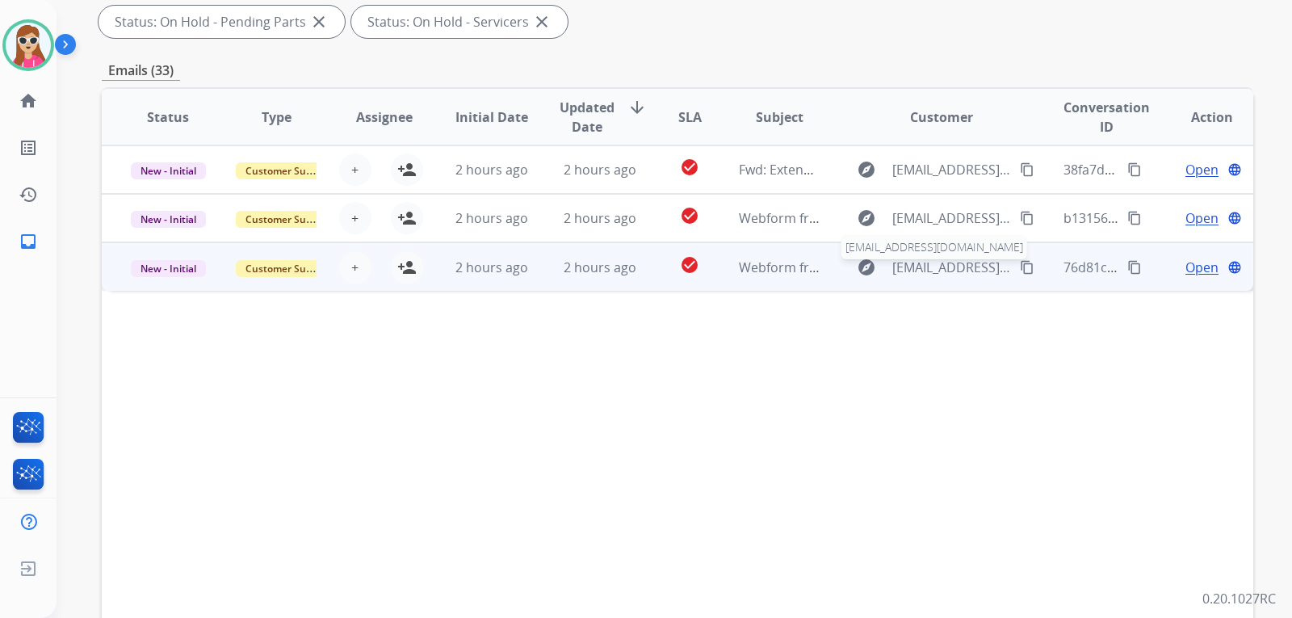
scroll to position [162, 0]
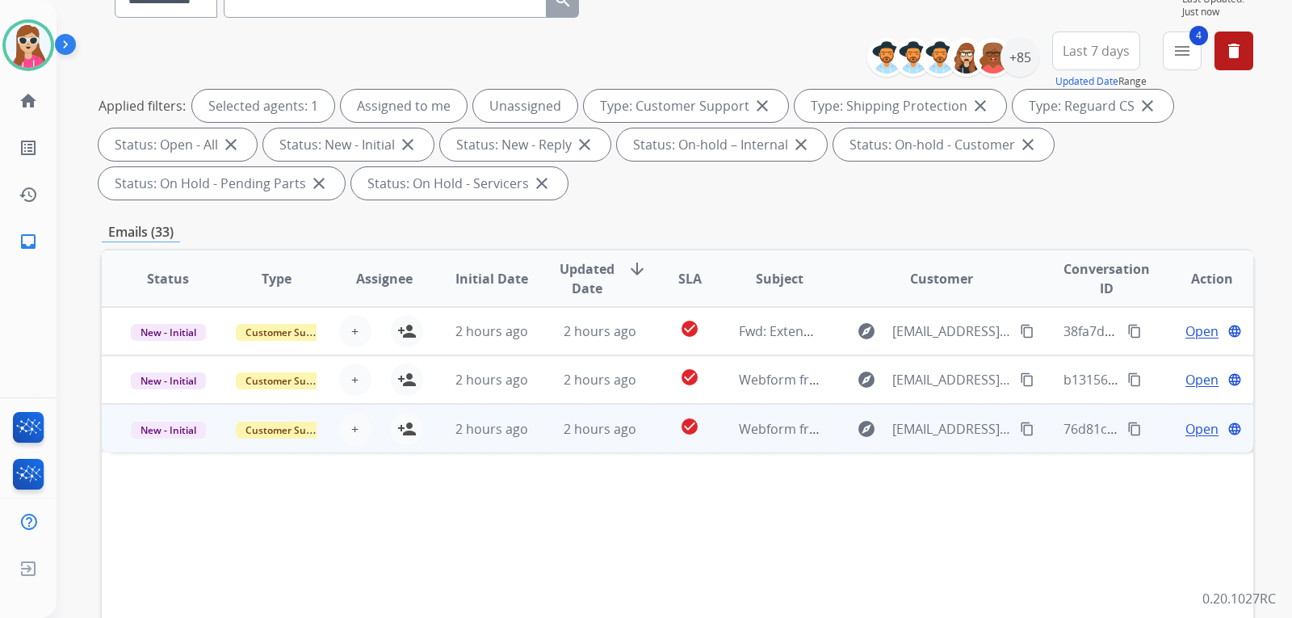
click at [1191, 425] on span "Open" at bounding box center [1202, 428] width 33 height 19
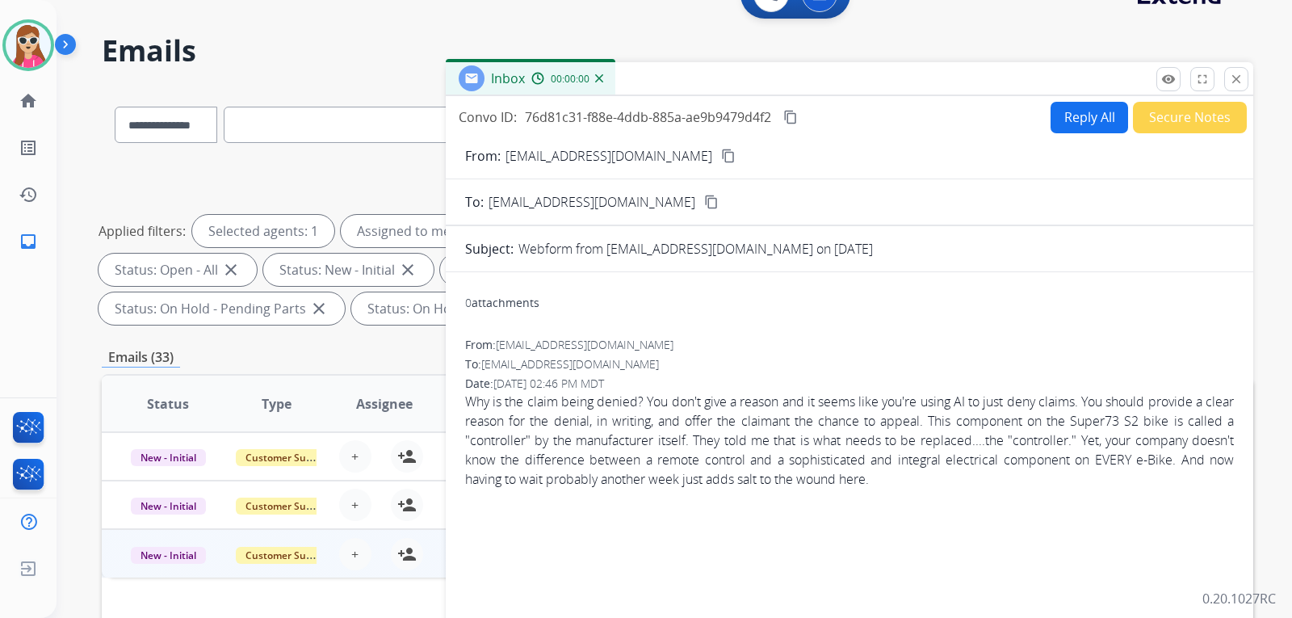
scroll to position [0, 0]
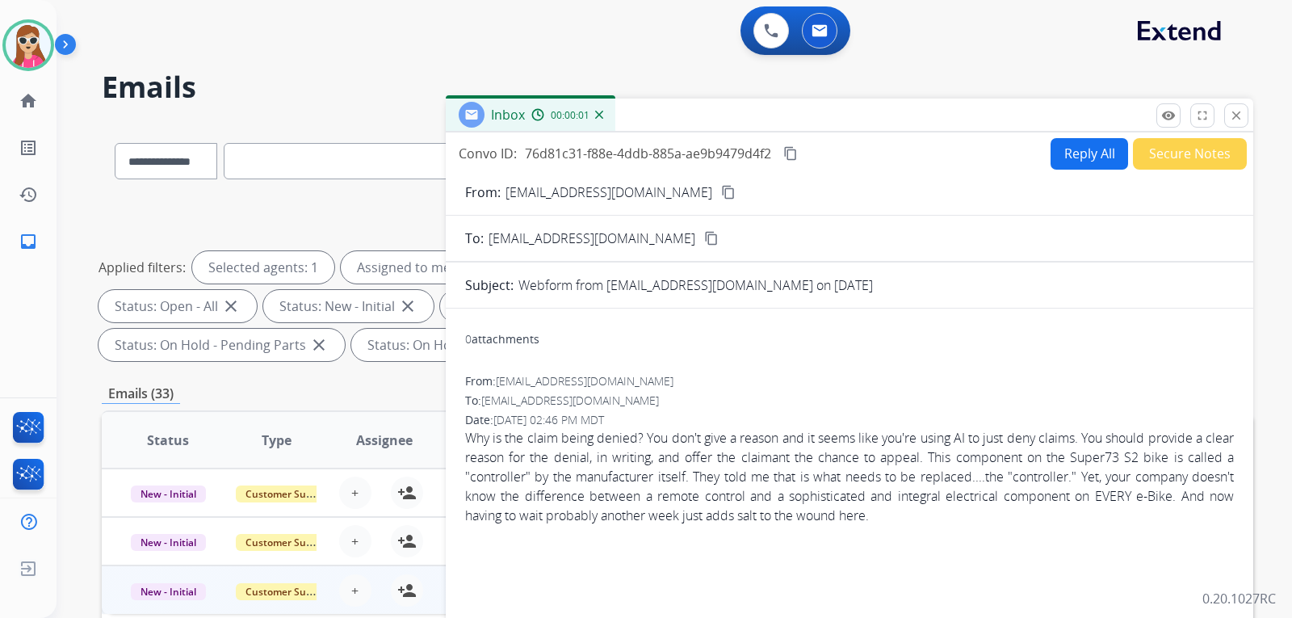
click at [1075, 162] on button "Reply All" at bounding box center [1090, 154] width 78 height 32
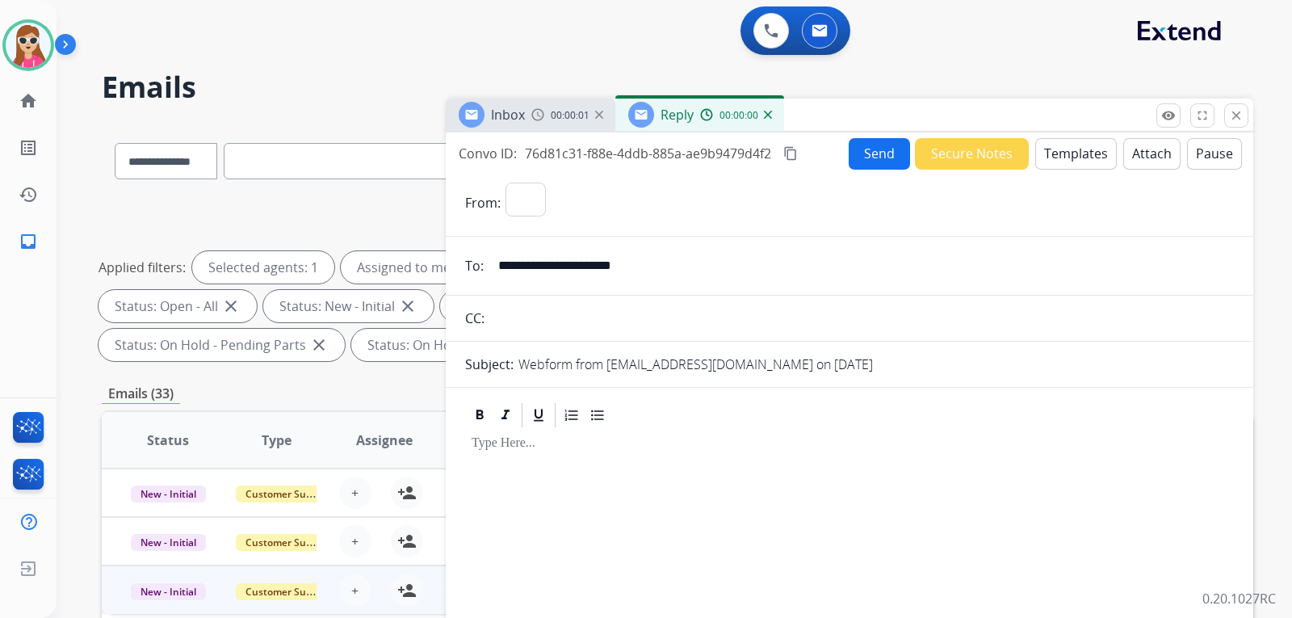
select select "**********"
click at [1075, 166] on button "Templates" at bounding box center [1077, 154] width 82 height 32
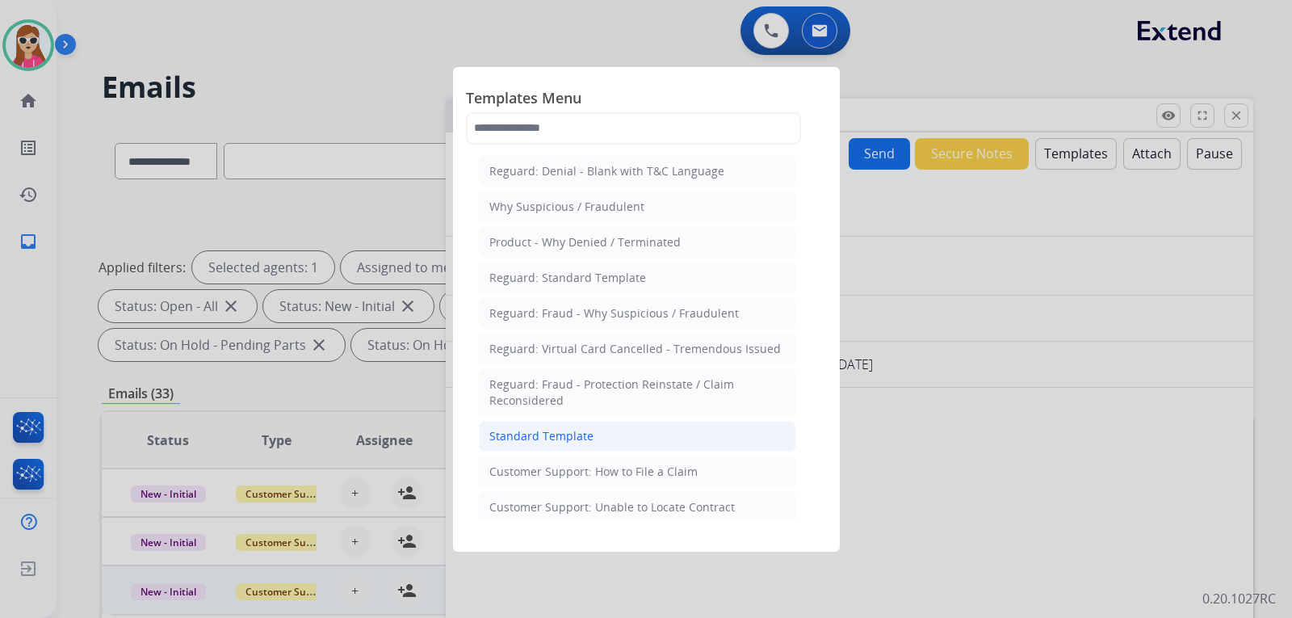
click at [656, 446] on li "Standard Template" at bounding box center [637, 436] width 317 height 31
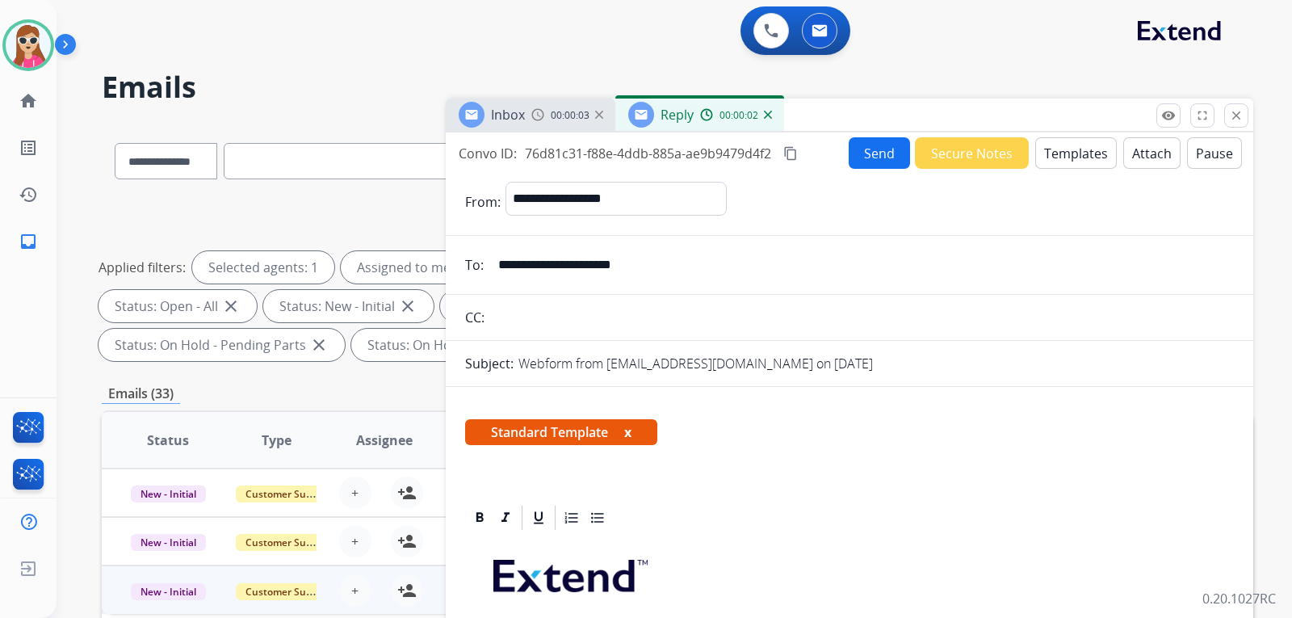
scroll to position [323, 0]
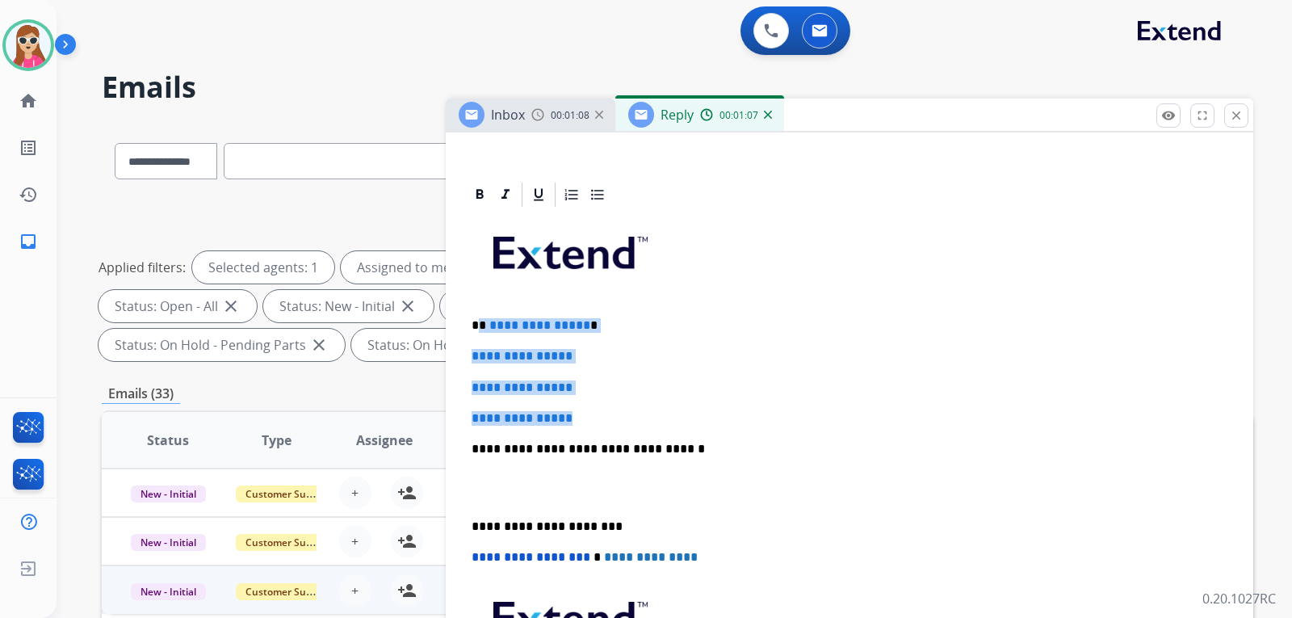
drag, startPoint x: 479, startPoint y: 328, endPoint x: 590, endPoint y: 415, distance: 140.9
click at [590, 415] on div "**********" at bounding box center [849, 487] width 769 height 556
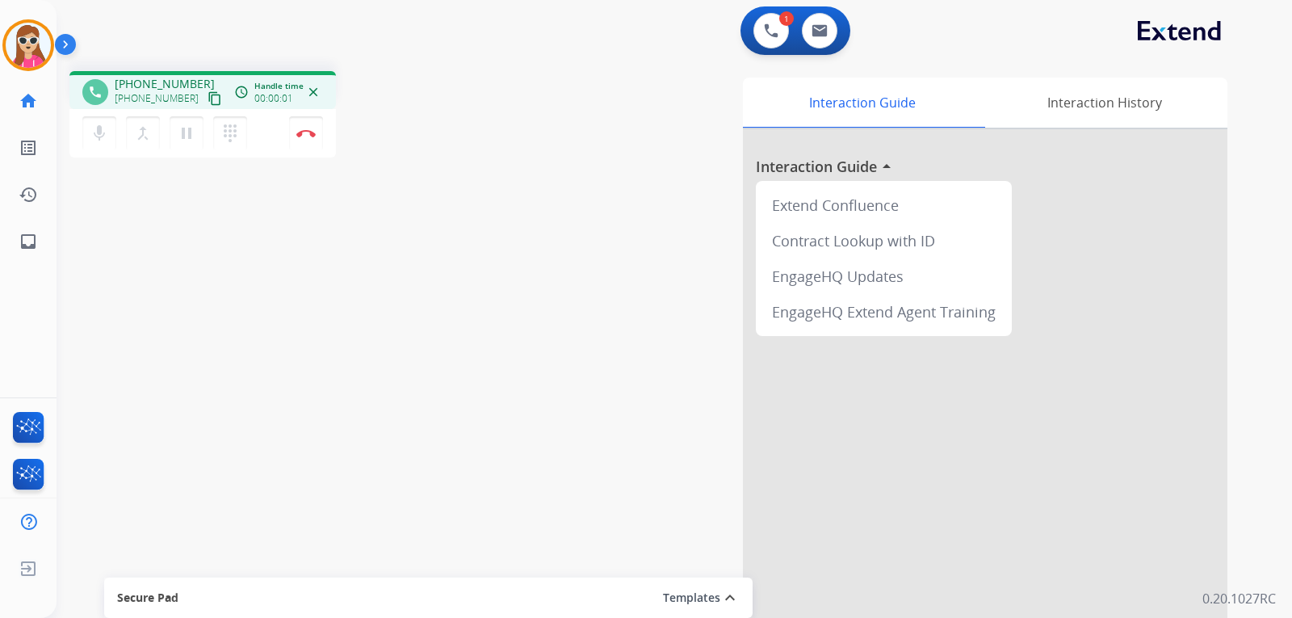
click at [208, 92] on mat-icon "content_copy" at bounding box center [215, 98] width 15 height 15
click at [197, 132] on button "pause Hold" at bounding box center [187, 133] width 34 height 34
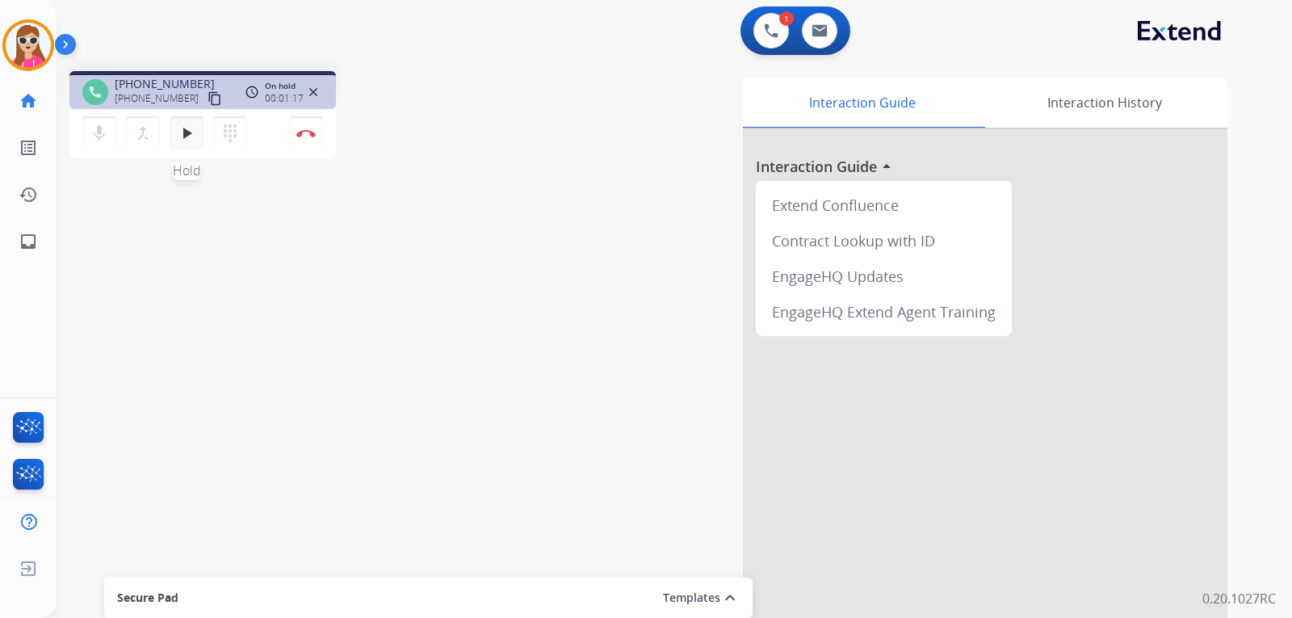
click at [197, 130] on button "play_arrow Hold" at bounding box center [187, 133] width 34 height 34
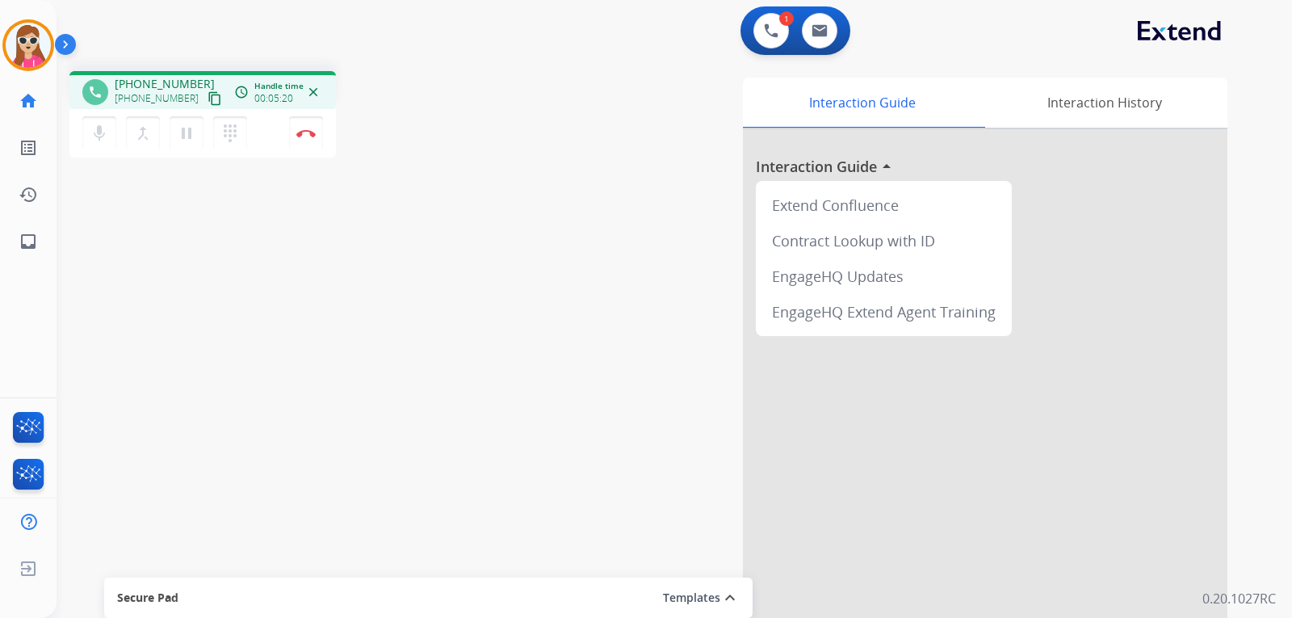
click at [509, 460] on div "Interaction Guide Interaction History Interaction Guide arrow_drop_up Extend Co…" at bounding box center [865, 405] width 725 height 654
click at [519, 470] on div "Interaction Guide Interaction History Interaction Guide arrow_drop_up Extend Co…" at bounding box center [865, 405] width 725 height 654
click at [311, 137] on img at bounding box center [305, 133] width 19 height 8
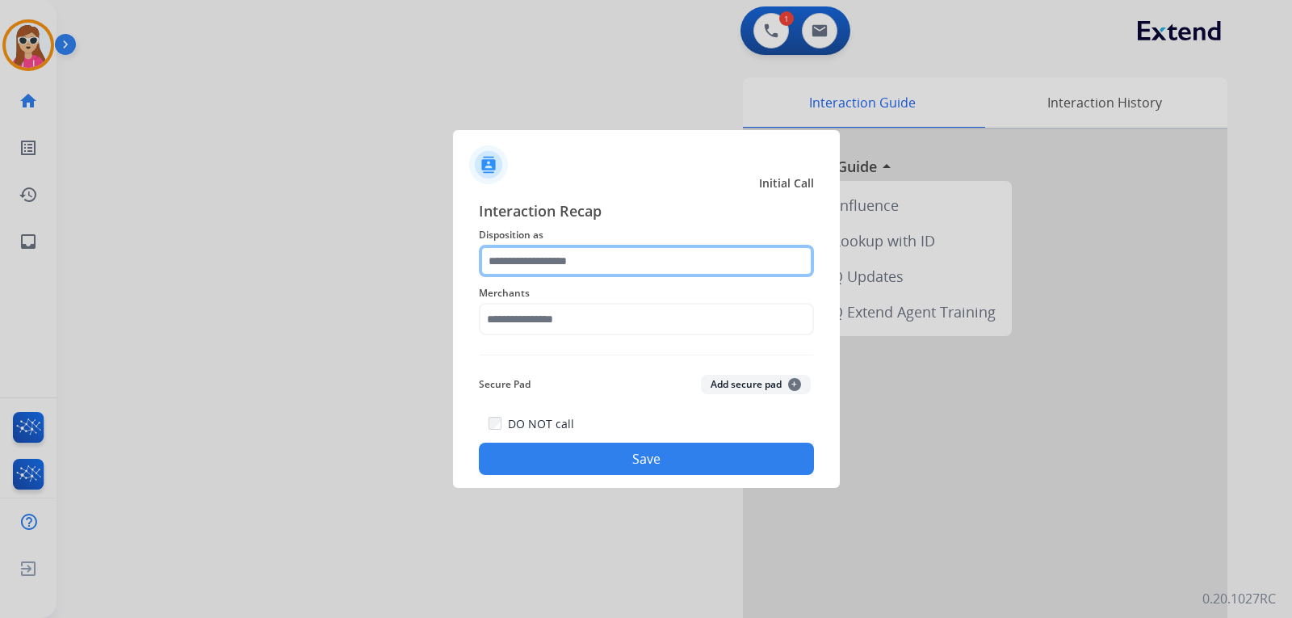
click at [635, 263] on input "text" at bounding box center [646, 261] width 335 height 32
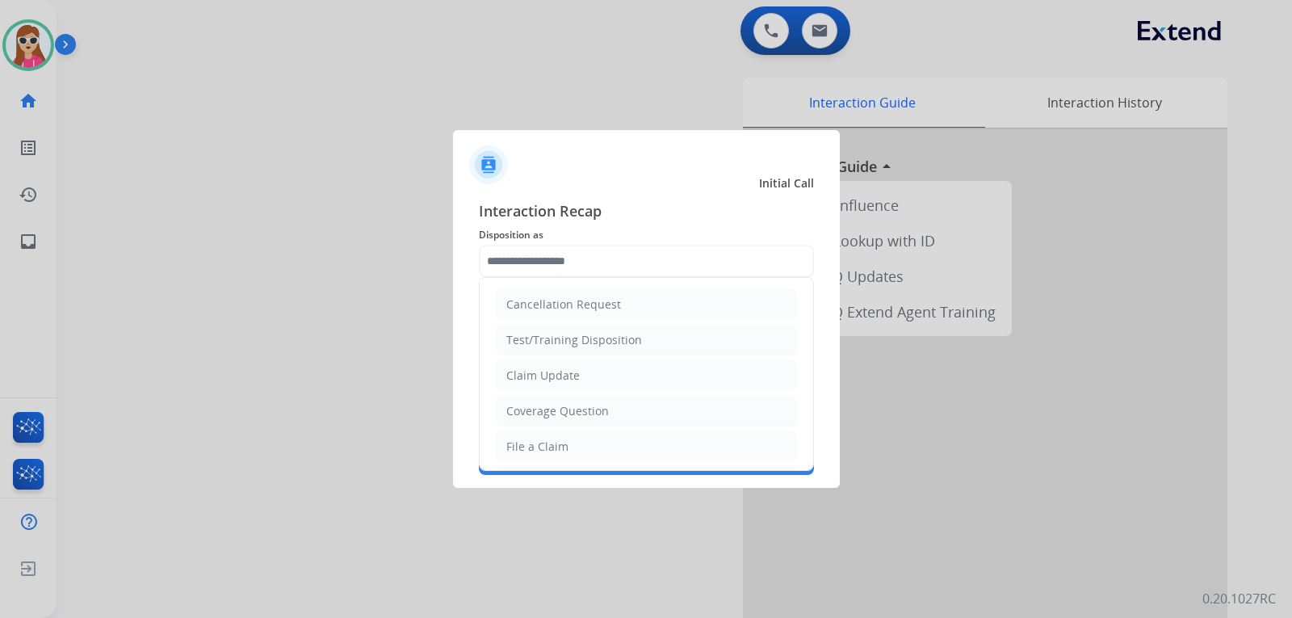
drag, startPoint x: 628, startPoint y: 373, endPoint x: 639, endPoint y: 368, distance: 11.6
click at [629, 372] on li "Claim Update" at bounding box center [646, 375] width 301 height 31
type input "**********"
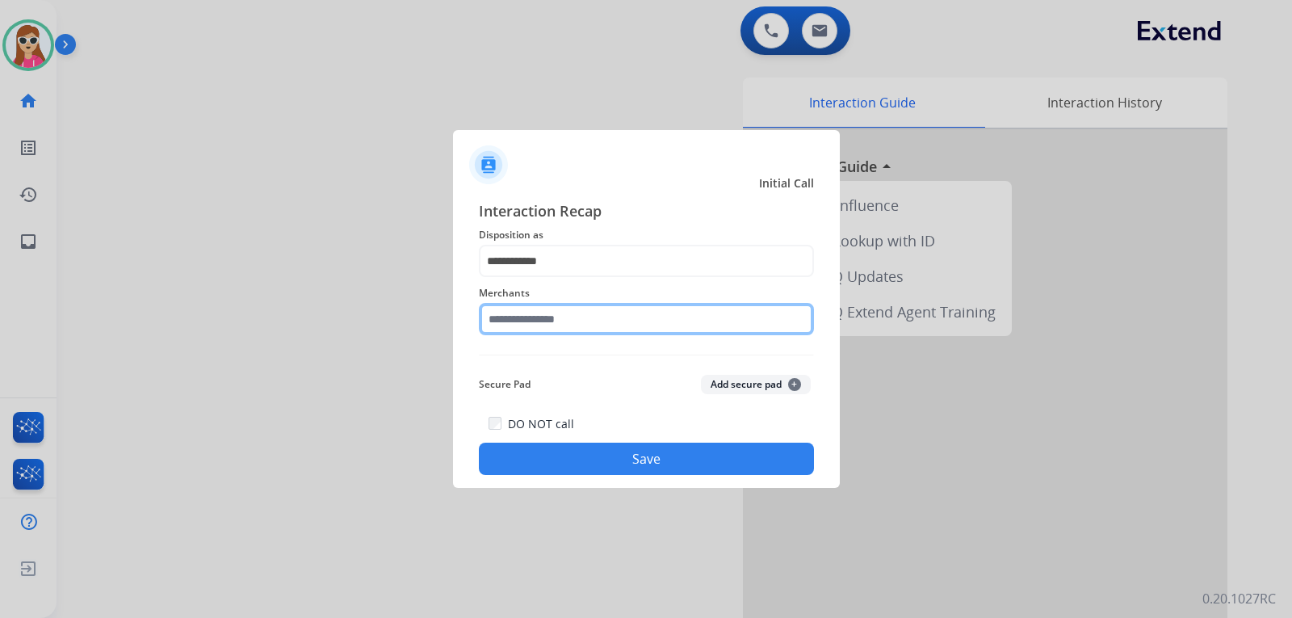
click at [643, 305] on input "text" at bounding box center [646, 319] width 335 height 32
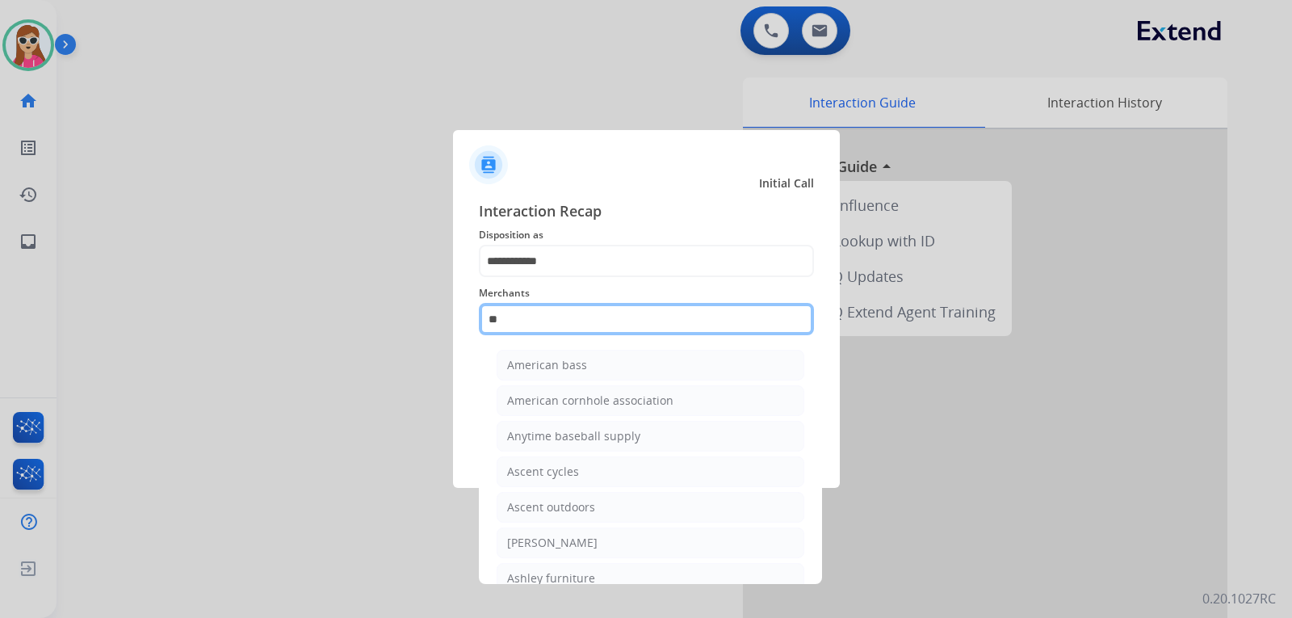
type input "*"
click at [609, 320] on input "text" at bounding box center [646, 319] width 335 height 32
click at [609, 324] on input "text" at bounding box center [646, 319] width 335 height 32
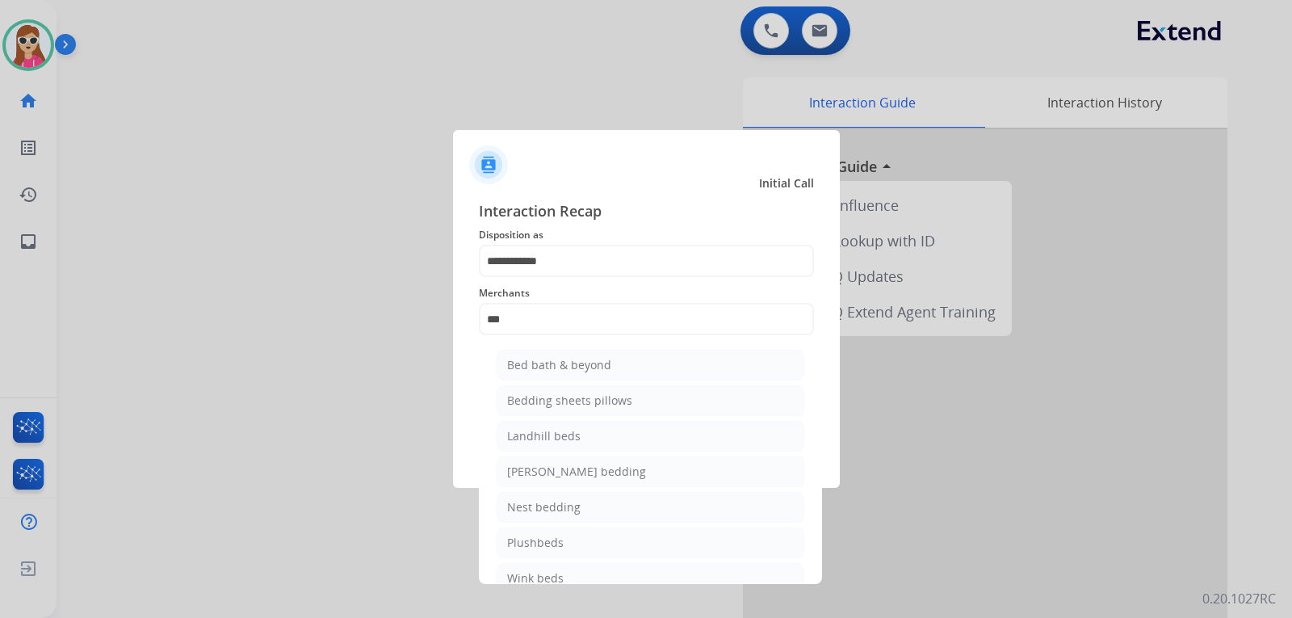
click at [589, 370] on div "Bed bath & beyond" at bounding box center [559, 365] width 104 height 16
type input "**********"
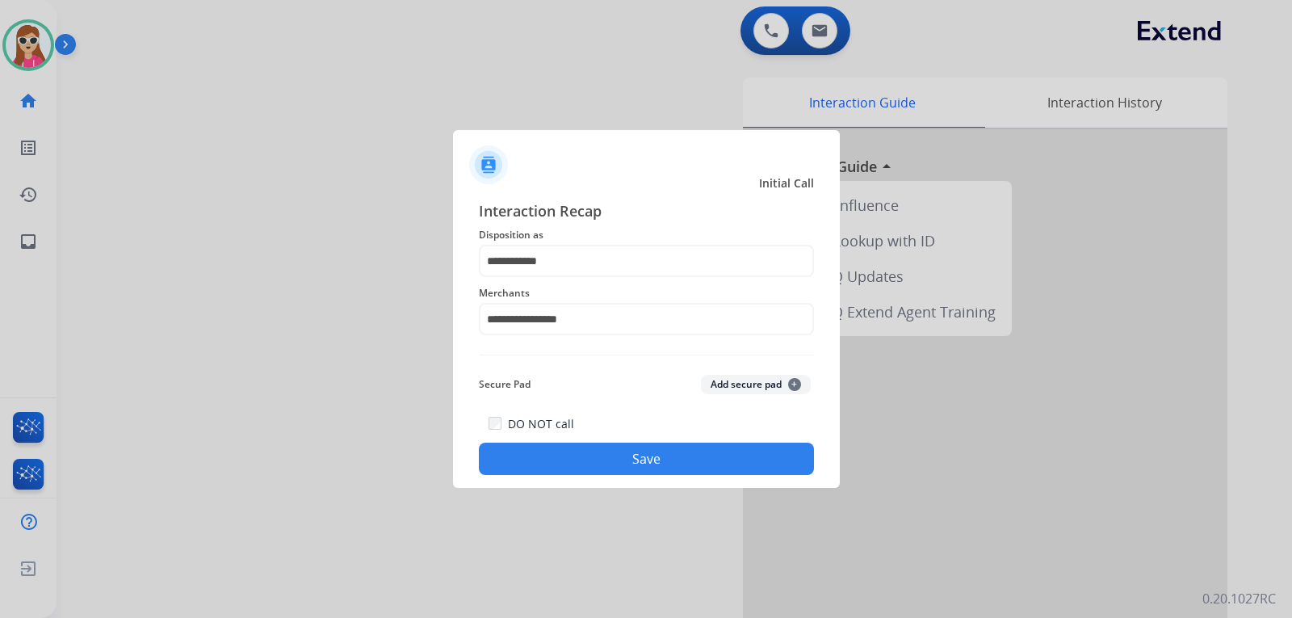
click at [621, 445] on button "Save" at bounding box center [646, 459] width 335 height 32
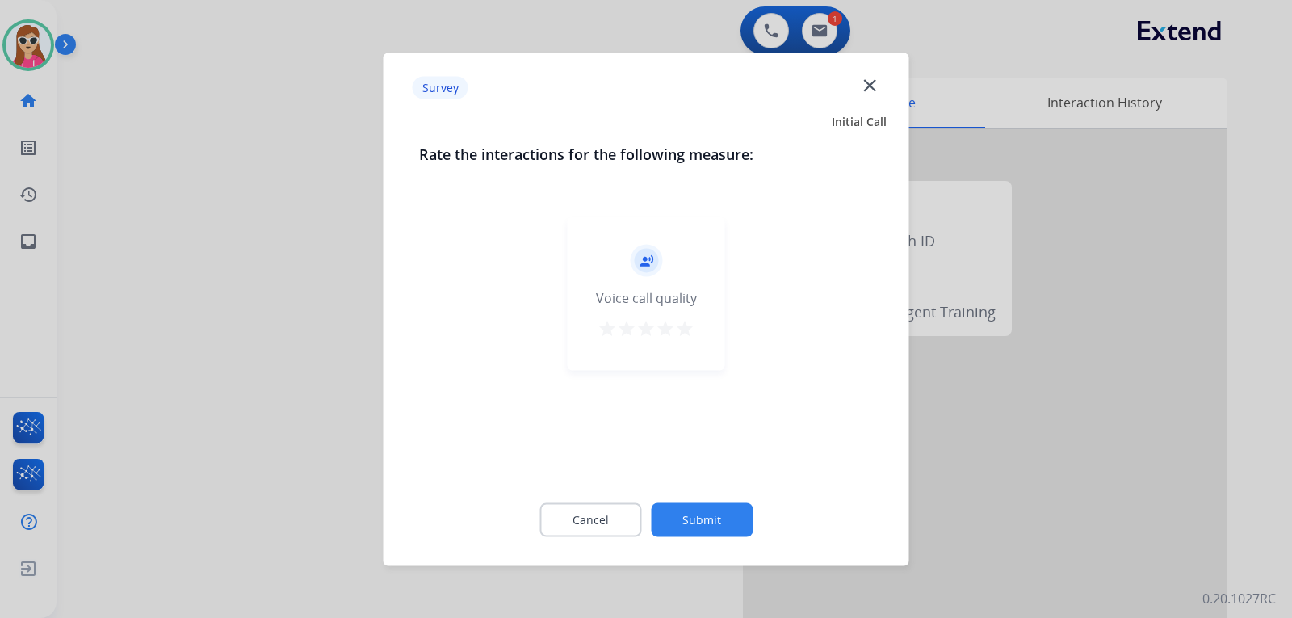
click at [691, 321] on mat-icon "star" at bounding box center [684, 327] width 19 height 19
click at [720, 531] on button "Submit" at bounding box center [702, 519] width 102 height 34
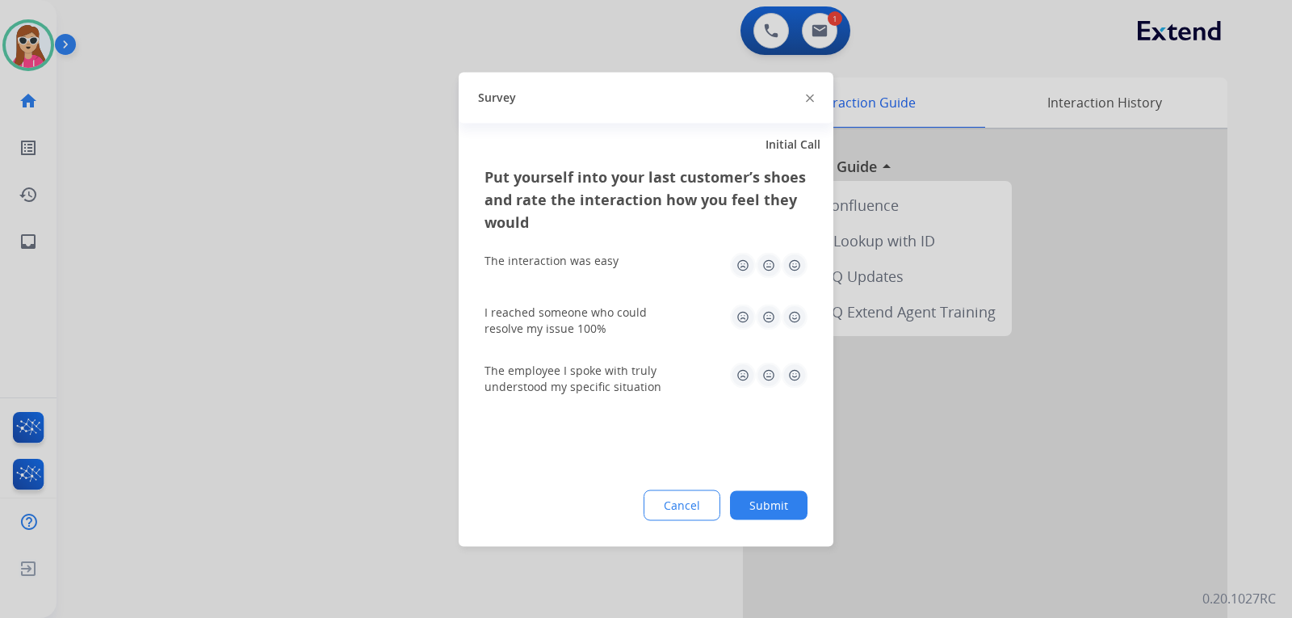
click at [792, 273] on img at bounding box center [795, 265] width 26 height 26
click at [793, 322] on img at bounding box center [795, 317] width 26 height 26
click at [795, 371] on img at bounding box center [795, 375] width 26 height 26
click at [775, 514] on button "Submit" at bounding box center [769, 504] width 78 height 29
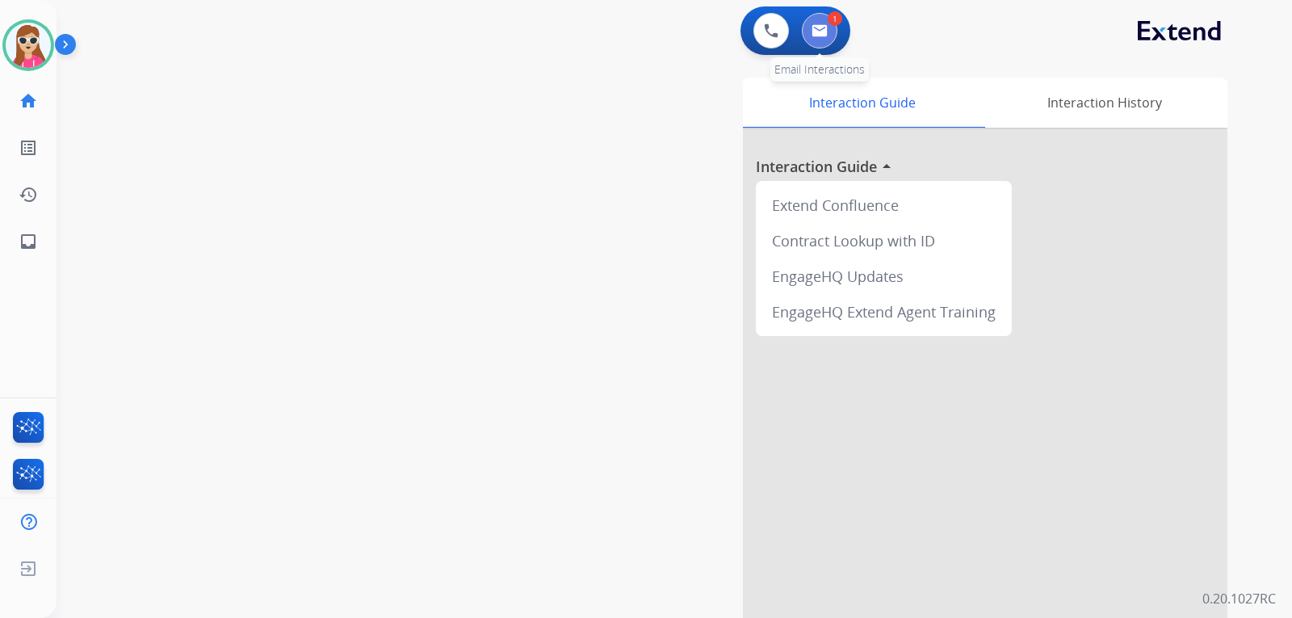
click at [819, 32] on img at bounding box center [820, 30] width 16 height 13
select select "**********"
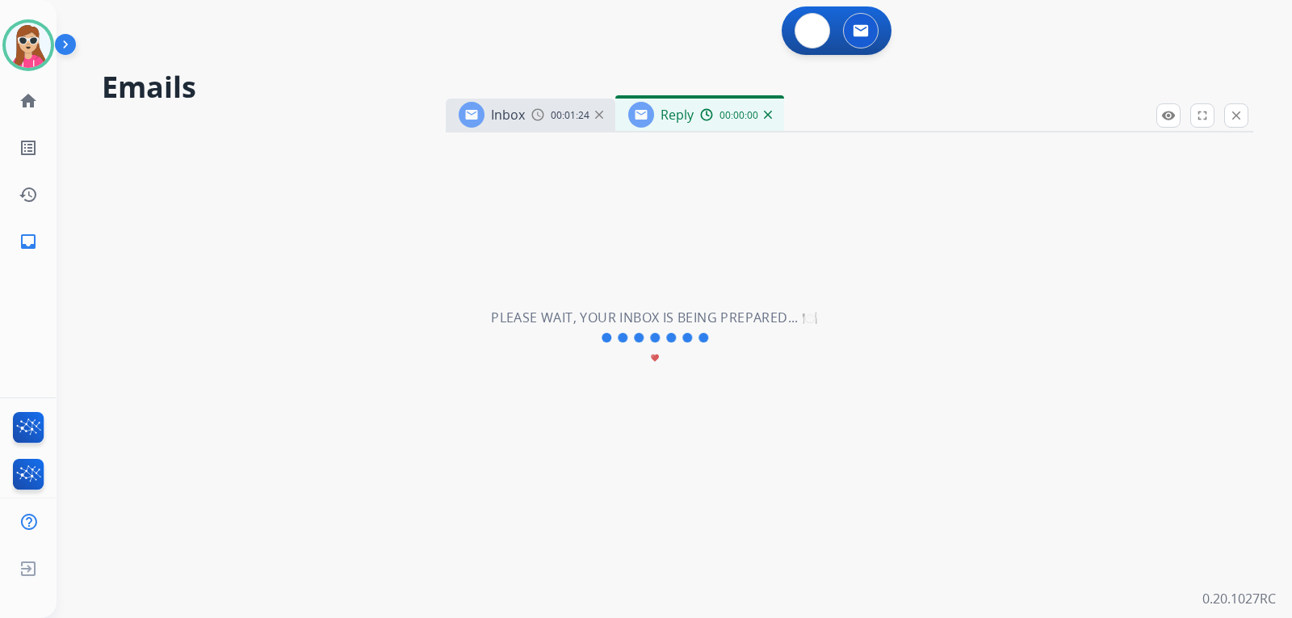
select select "**********"
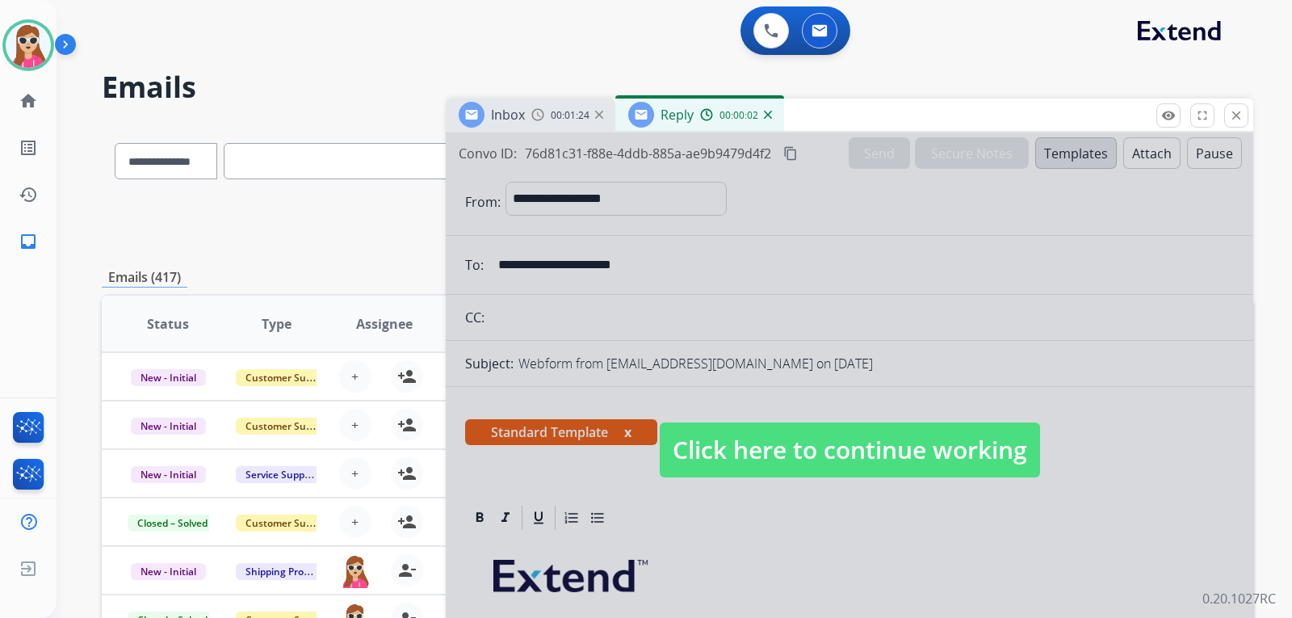
drag, startPoint x: 832, startPoint y: 447, endPoint x: 834, endPoint y: 464, distance: 17.1
click at [834, 464] on span "Click here to continue working" at bounding box center [850, 449] width 380 height 55
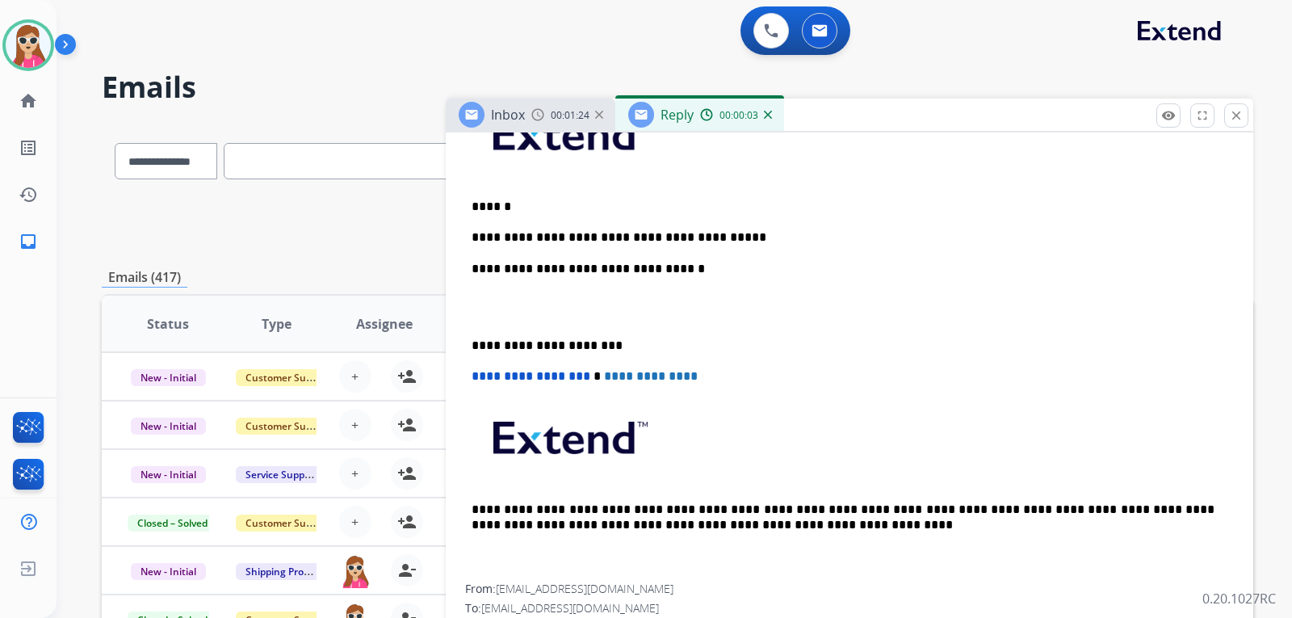
scroll to position [463, 0]
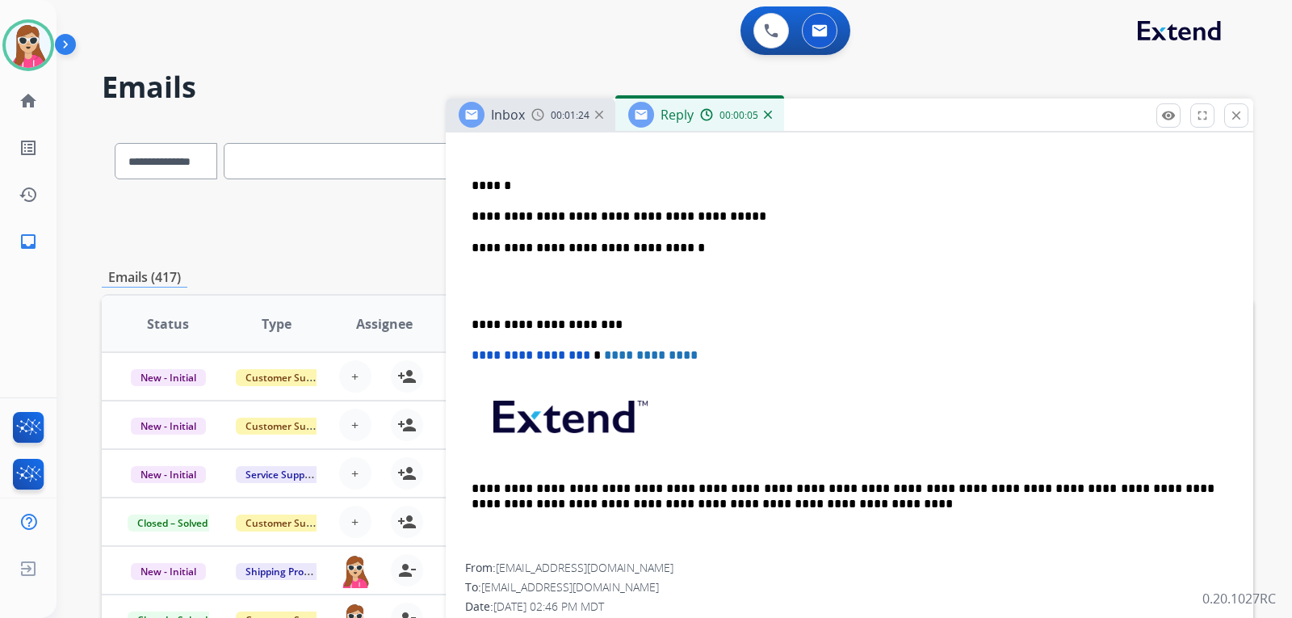
click at [711, 215] on div "**********" at bounding box center [849, 316] width 769 height 494
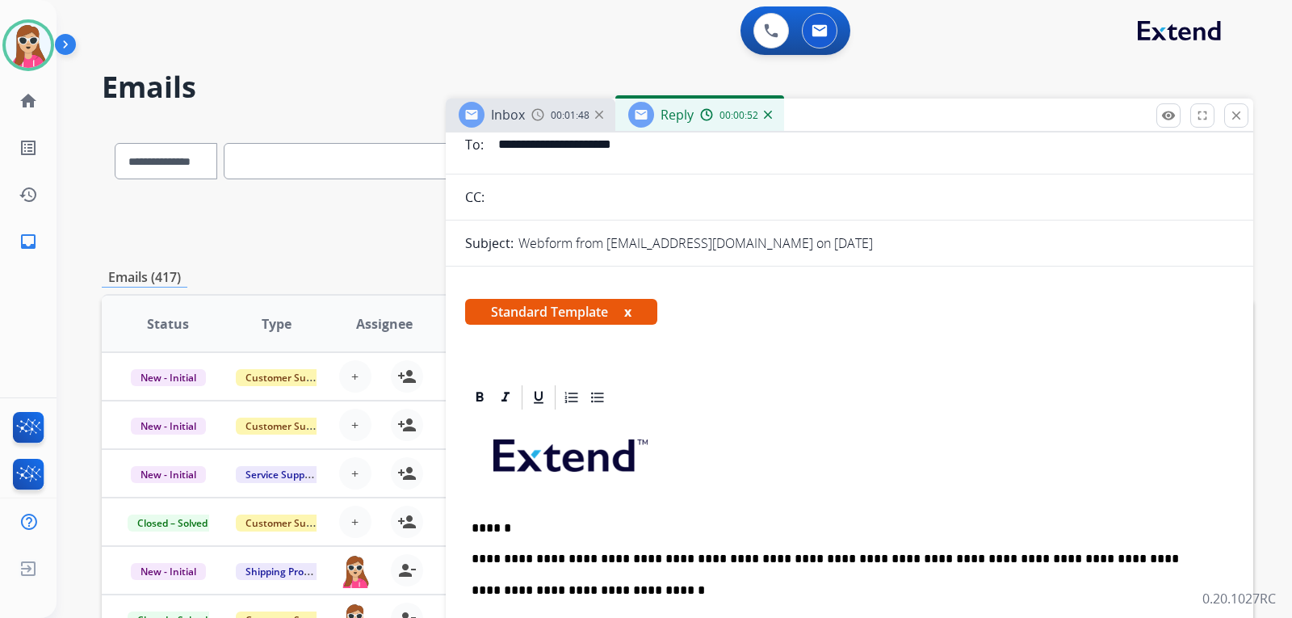
scroll to position [0, 0]
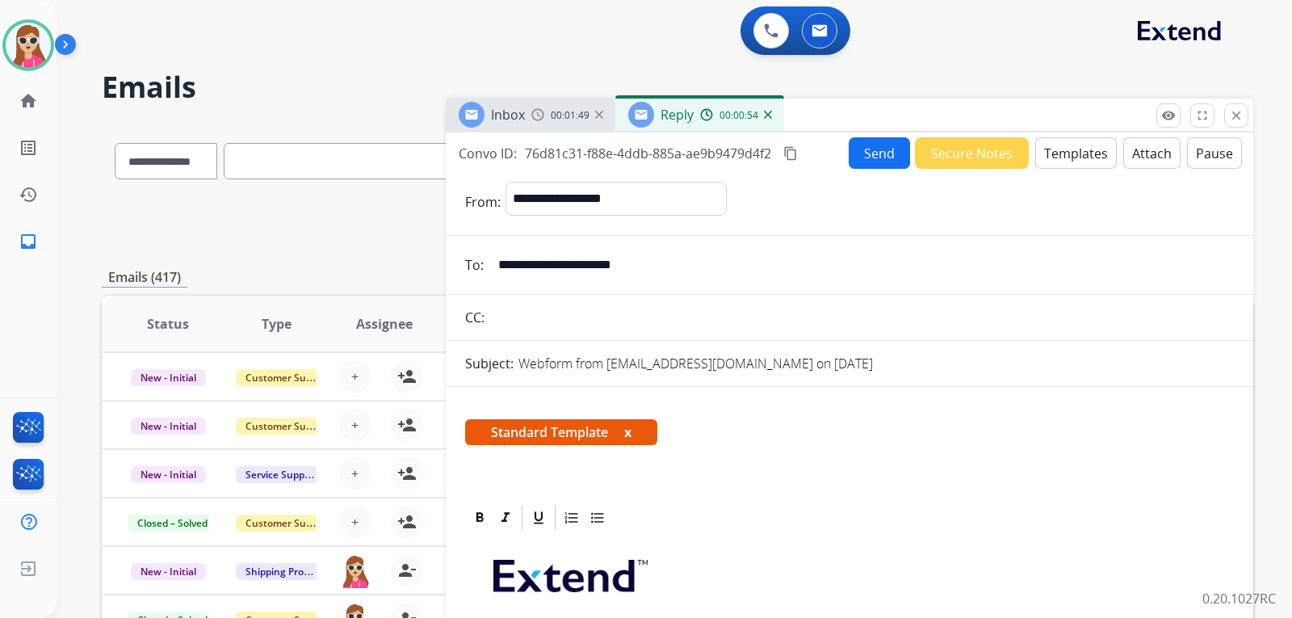
click at [877, 158] on button "Send" at bounding box center [879, 153] width 61 height 32
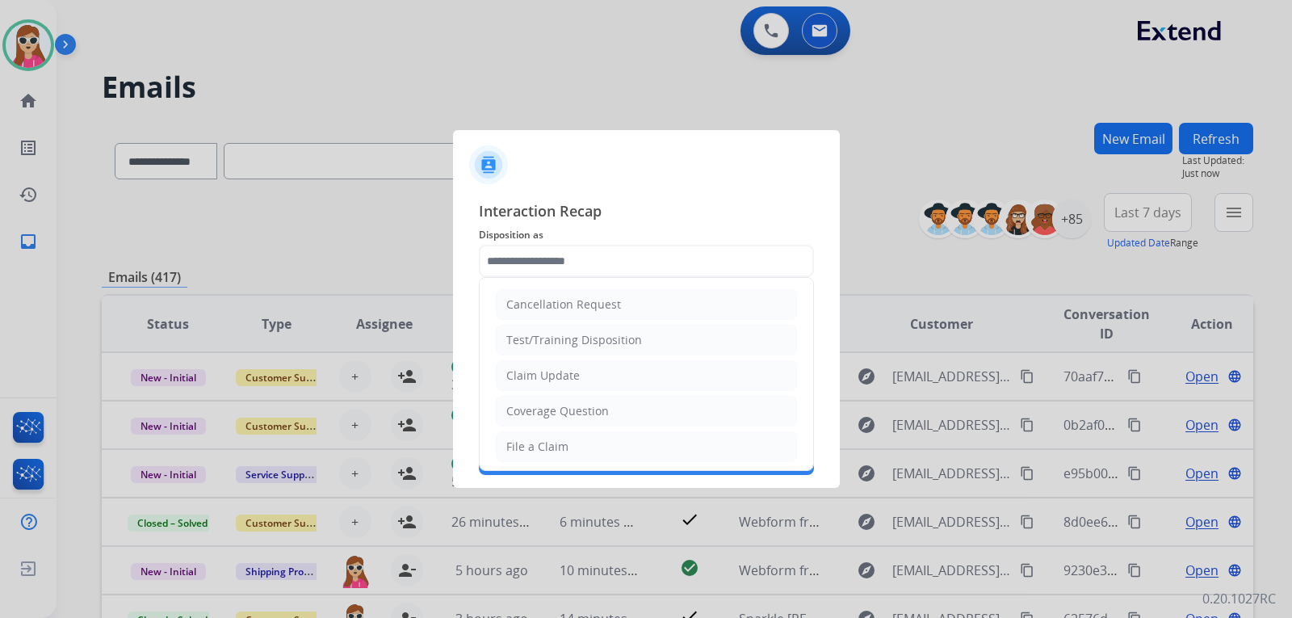
click at [632, 258] on input "text" at bounding box center [646, 261] width 335 height 32
click at [568, 371] on div "Claim Update" at bounding box center [543, 376] width 74 height 16
type input "**********"
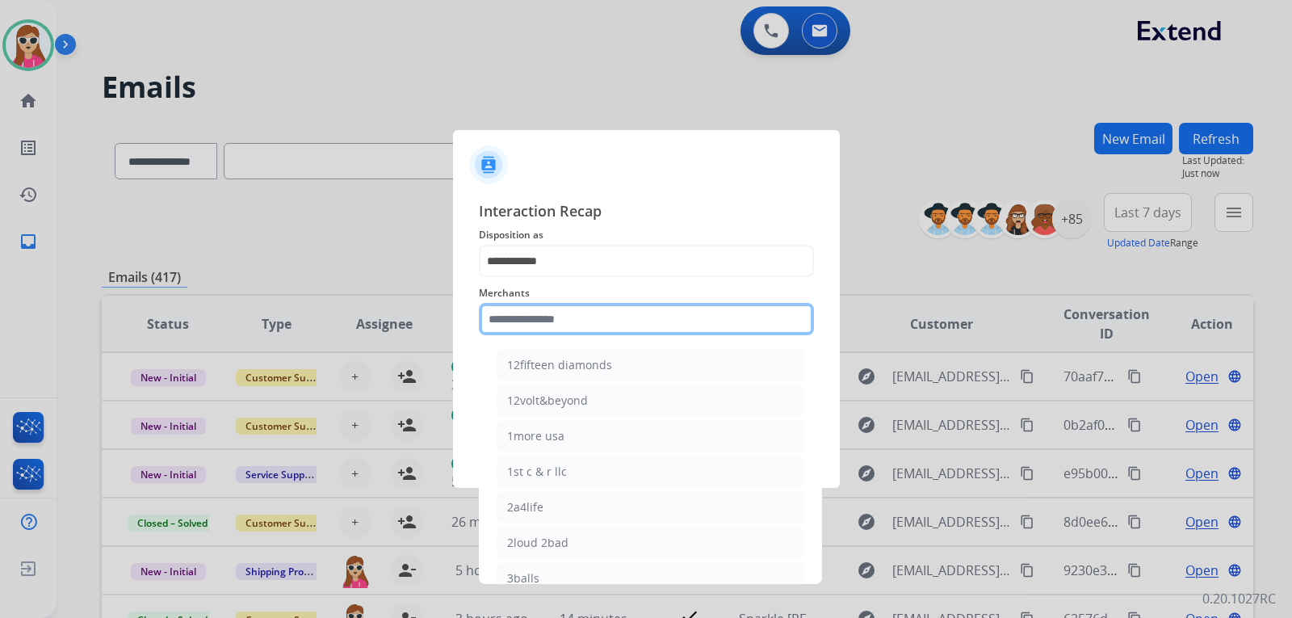
click at [594, 322] on input "text" at bounding box center [646, 319] width 335 height 32
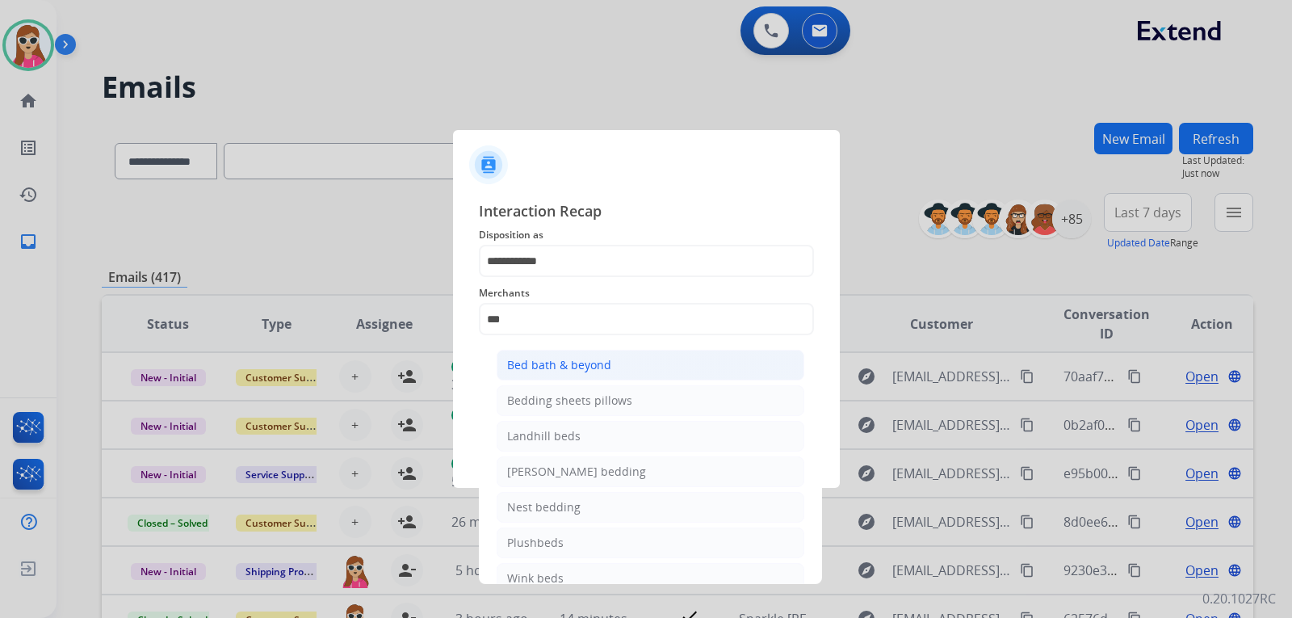
drag, startPoint x: 576, startPoint y: 338, endPoint x: 573, endPoint y: 363, distance: 24.4
click at [576, 338] on div "Merchants *** Bed bath & beyond Bedding sheets pillows Landhill beds Milliard b…" at bounding box center [646, 309] width 335 height 65
click at [573, 360] on div "Bed bath & beyond" at bounding box center [559, 365] width 104 height 16
type input "**********"
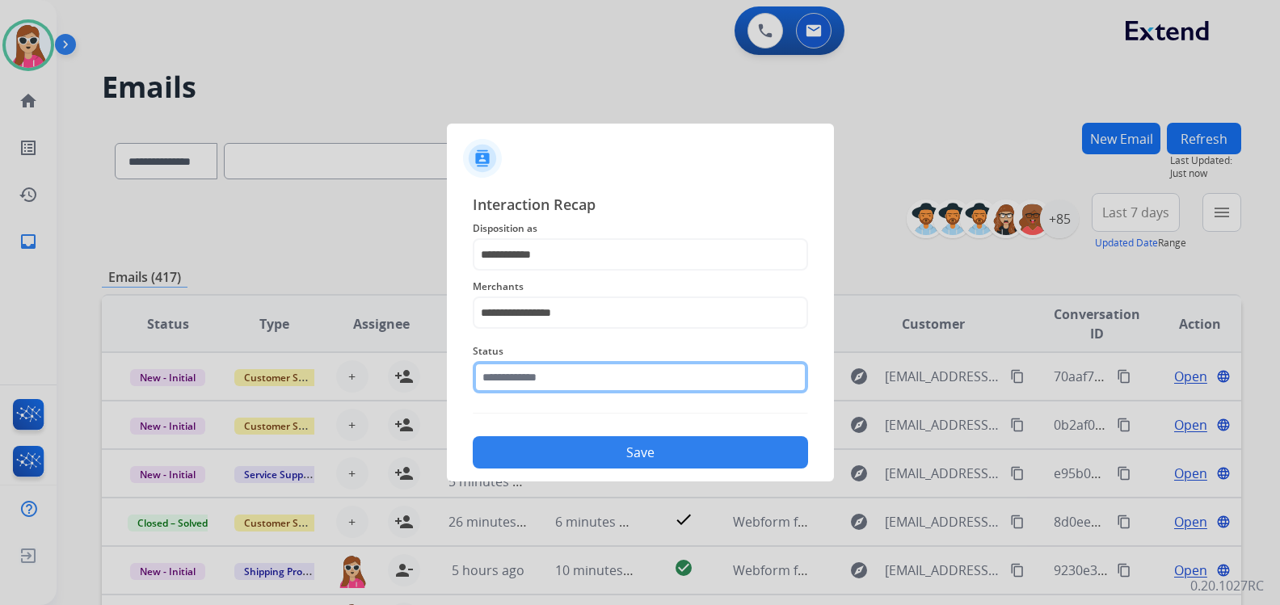
click at [569, 389] on input "text" at bounding box center [640, 377] width 335 height 32
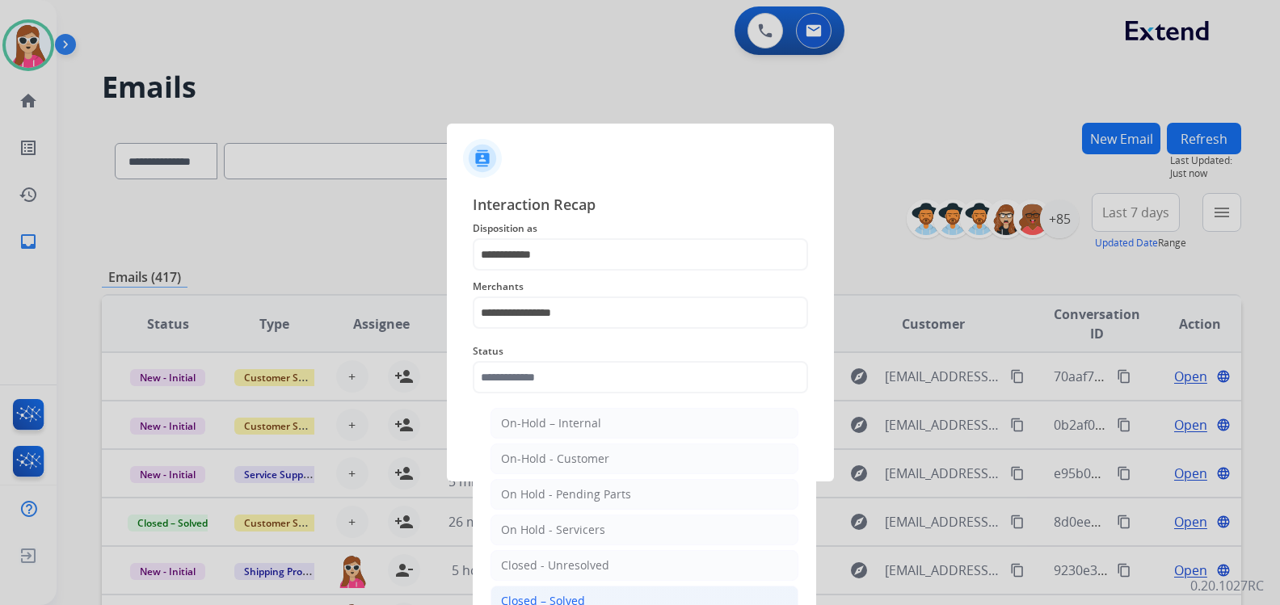
click at [567, 602] on div "Closed – Solved" at bounding box center [543, 601] width 84 height 16
type input "**********"
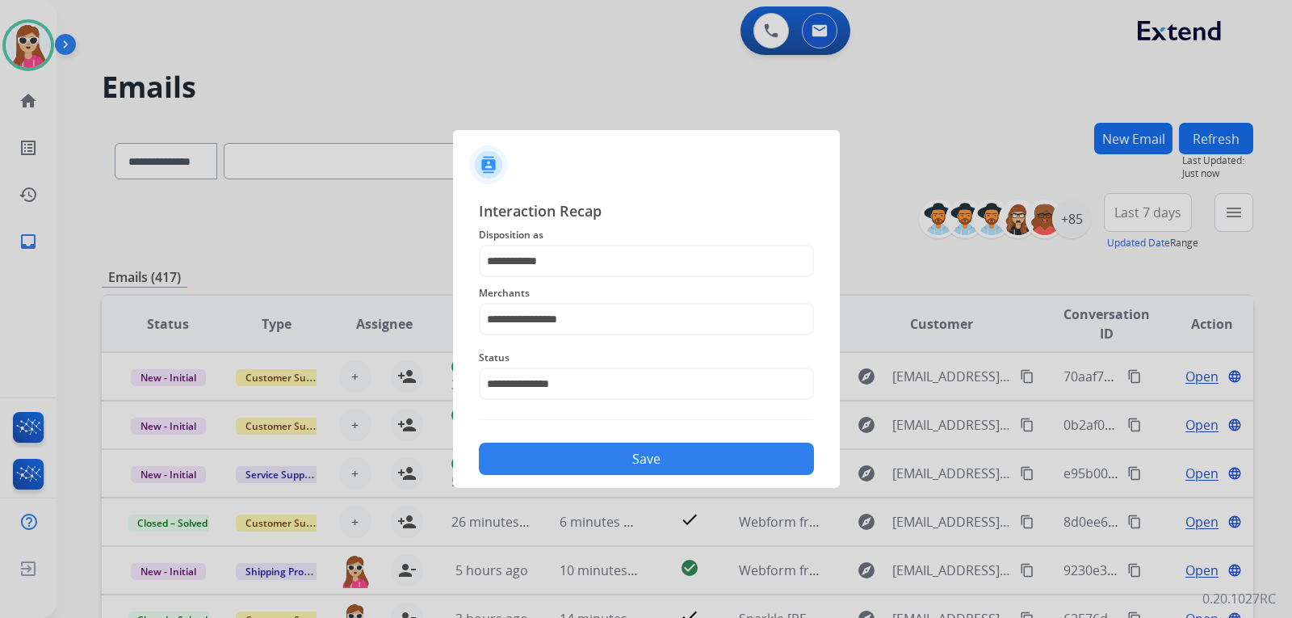
click at [607, 452] on button "Save" at bounding box center [646, 459] width 335 height 32
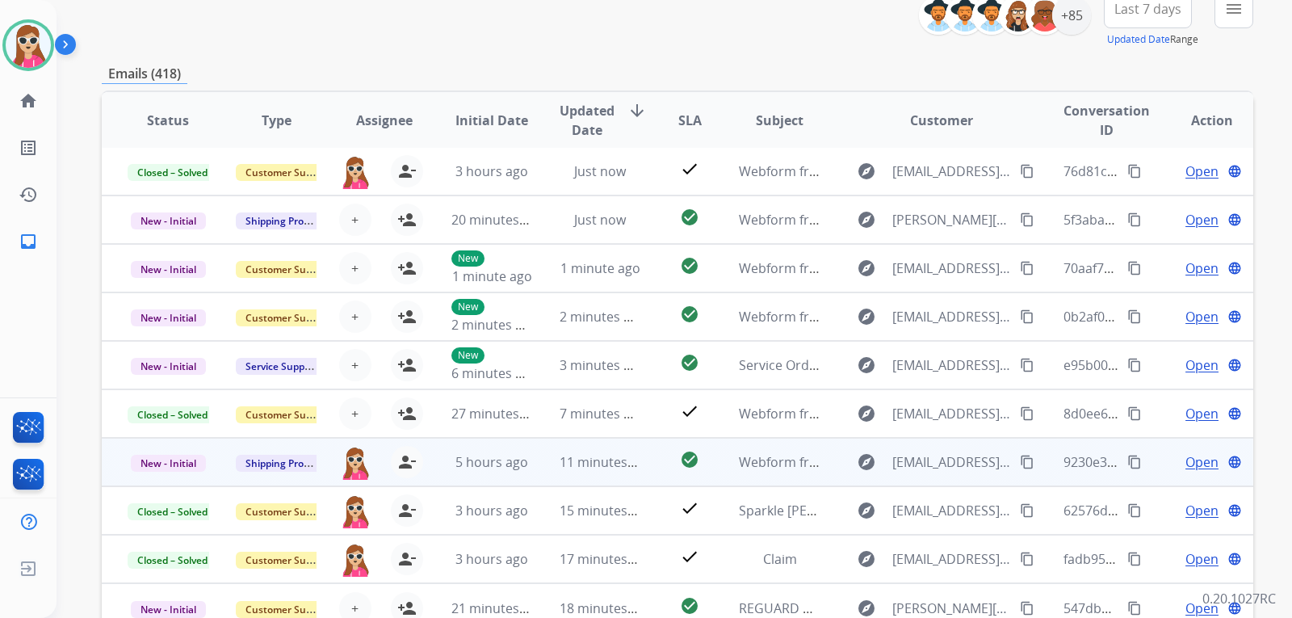
scroll to position [301, 0]
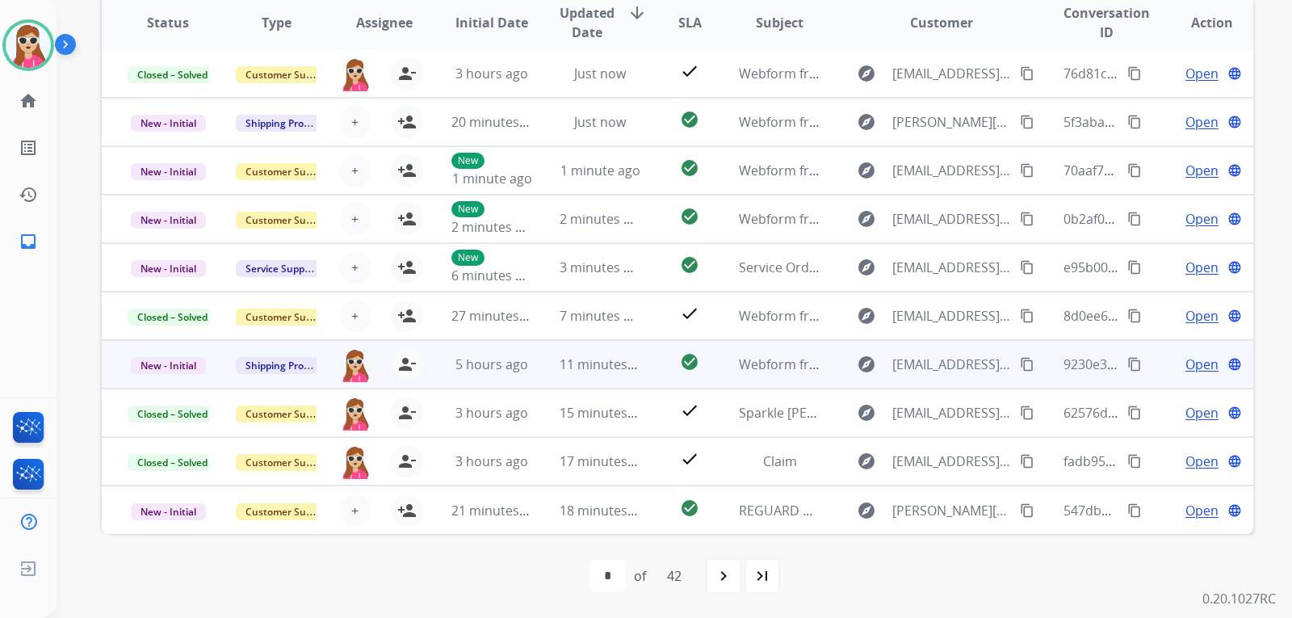
click at [644, 373] on td "check_circle" at bounding box center [677, 364] width 72 height 48
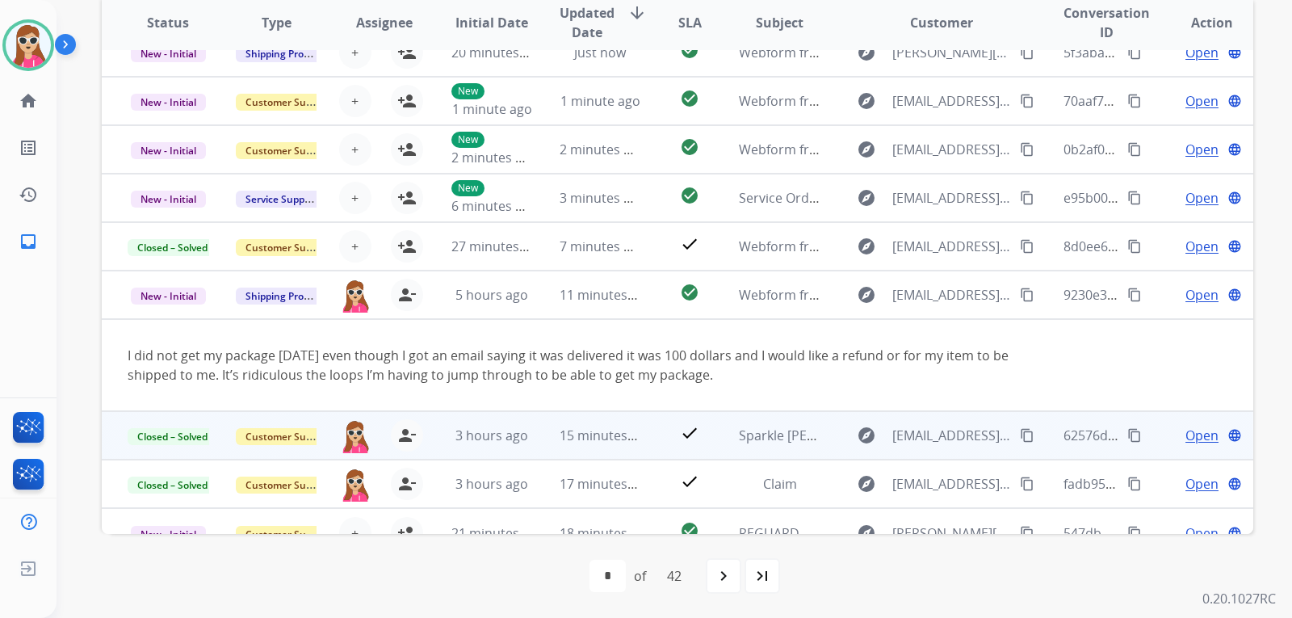
scroll to position [94, 0]
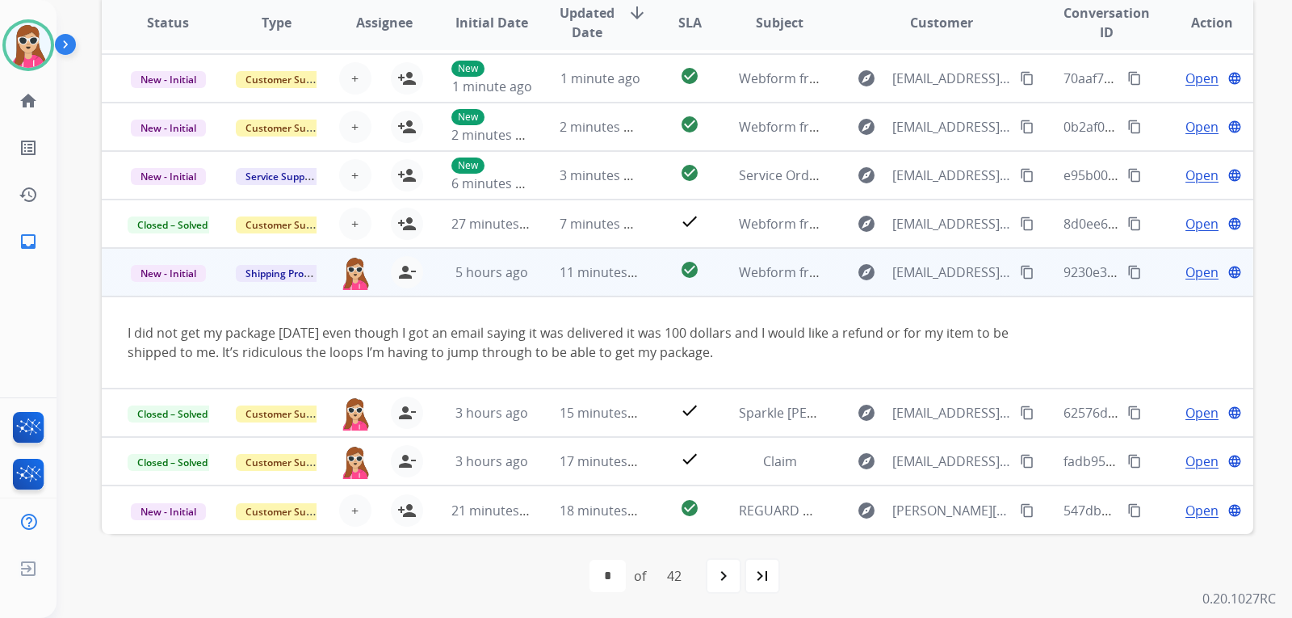
click at [1200, 267] on span "Open" at bounding box center [1202, 272] width 33 height 19
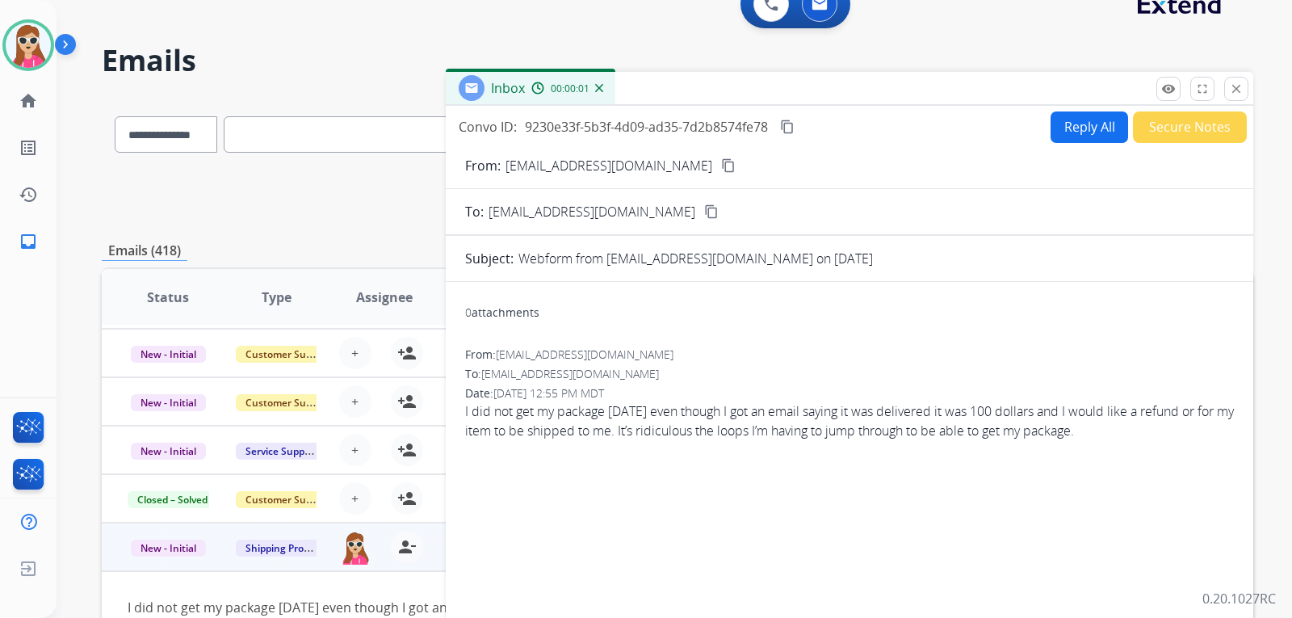
scroll to position [0, 0]
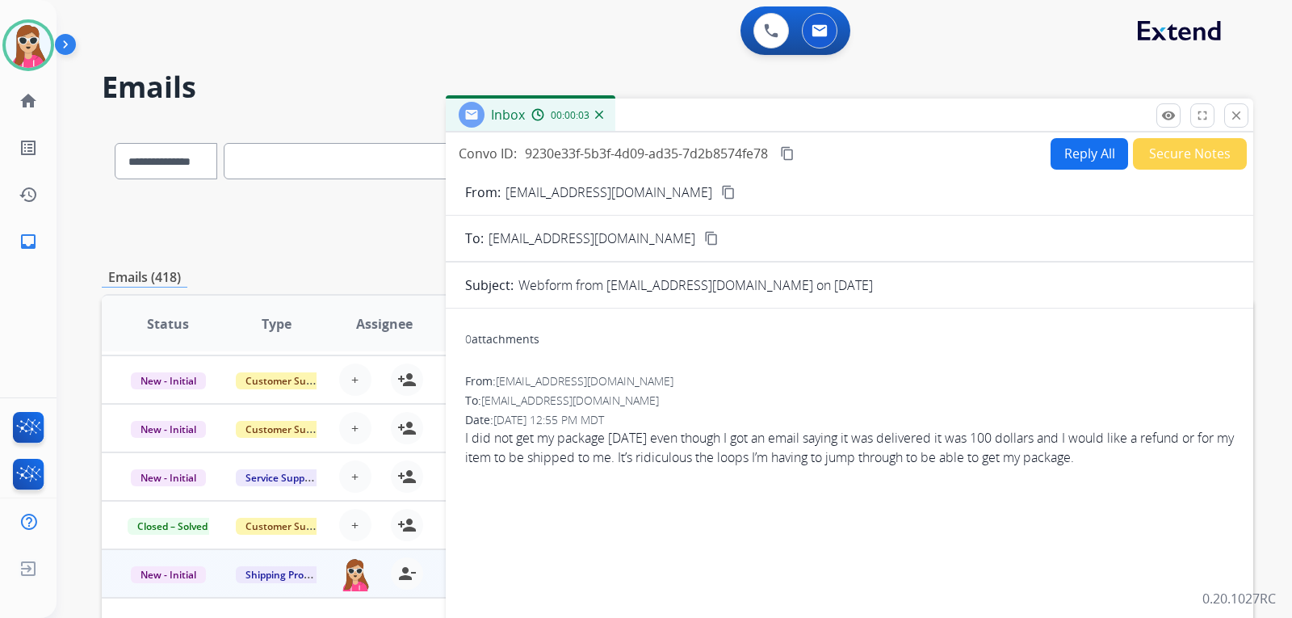
click at [1091, 156] on button "Reply All" at bounding box center [1090, 154] width 78 height 32
select select "**********"
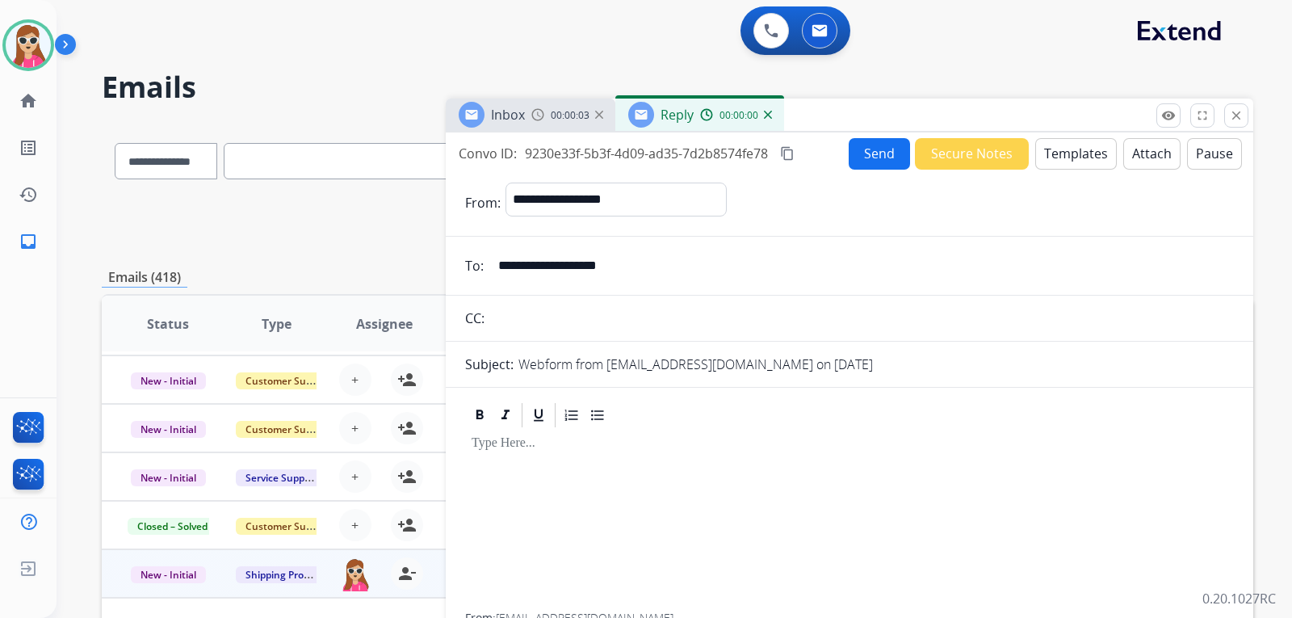
click at [1088, 153] on button "Templates" at bounding box center [1077, 154] width 82 height 32
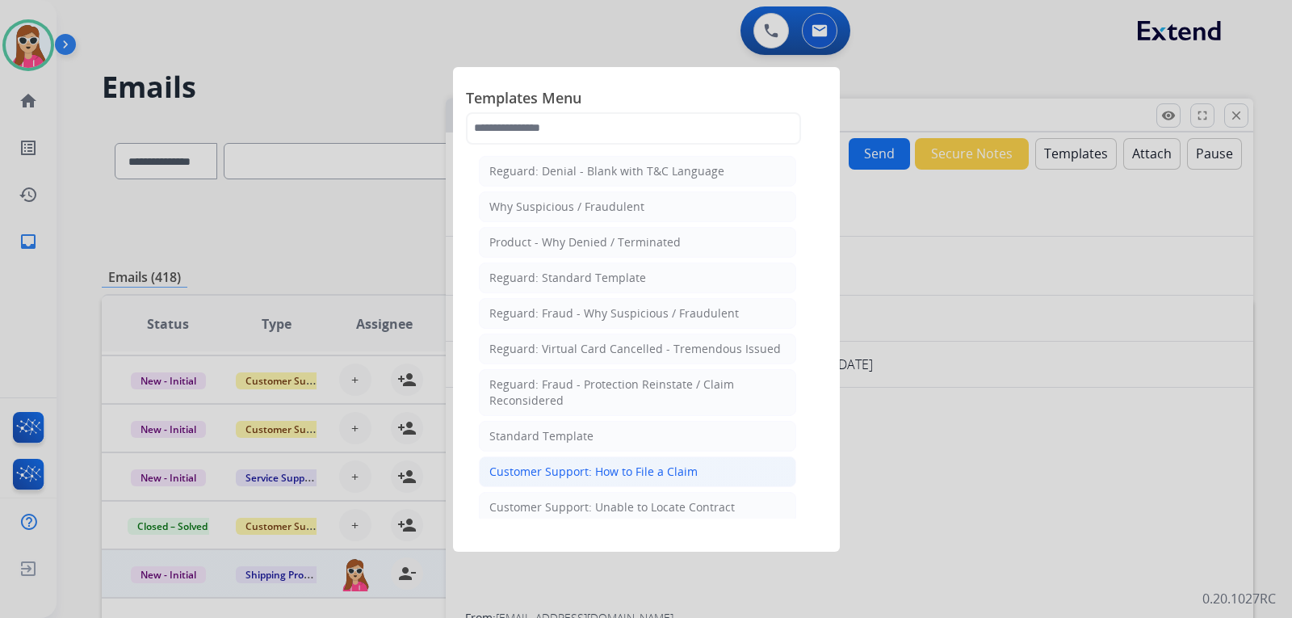
click at [737, 483] on li "Customer Support: How to File a Claim" at bounding box center [637, 471] width 317 height 31
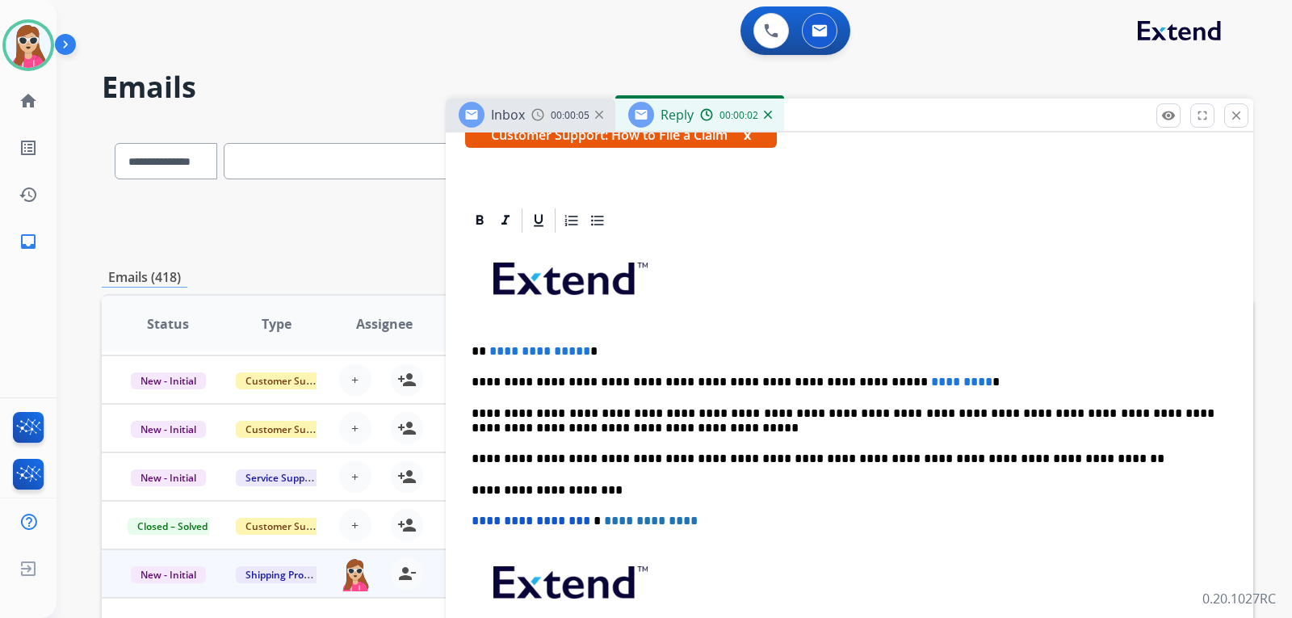
scroll to position [323, 0]
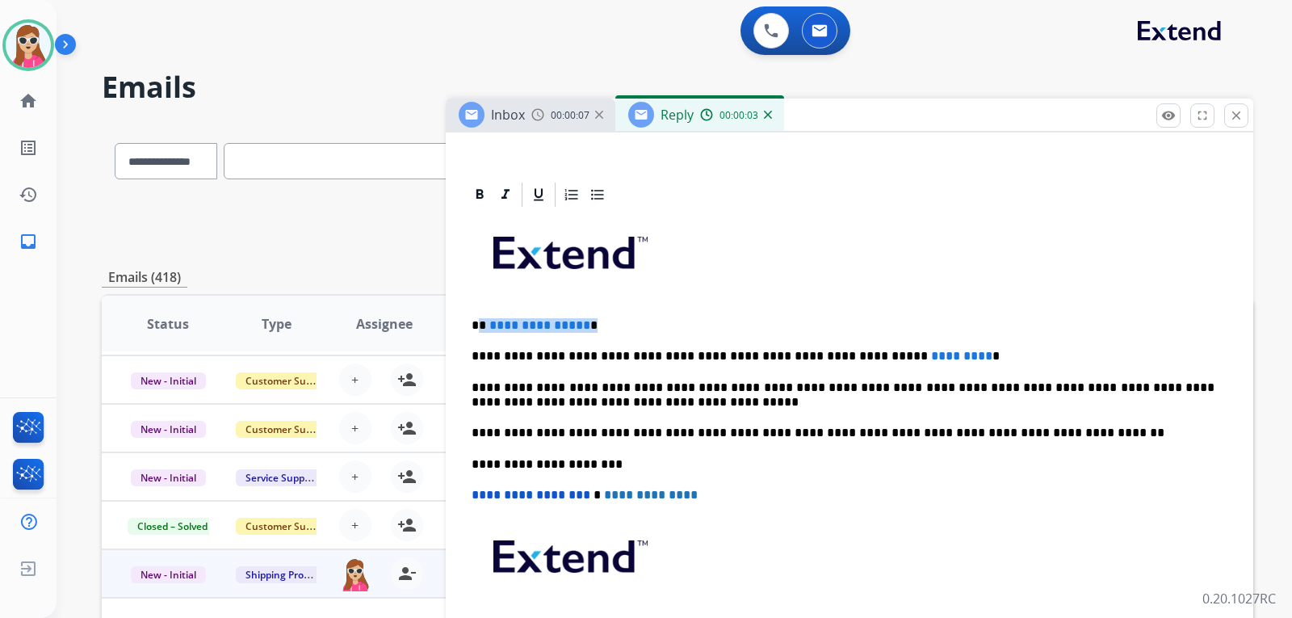
drag, startPoint x: 482, startPoint y: 324, endPoint x: 614, endPoint y: 328, distance: 131.7
click at [614, 328] on p "**********" at bounding box center [843, 325] width 743 height 15
drag, startPoint x: 903, startPoint y: 351, endPoint x: 916, endPoint y: 355, distance: 13.5
click at [913, 355] on p "**********" at bounding box center [843, 356] width 743 height 15
drag, startPoint x: 916, startPoint y: 355, endPoint x: 834, endPoint y: 351, distance: 81.7
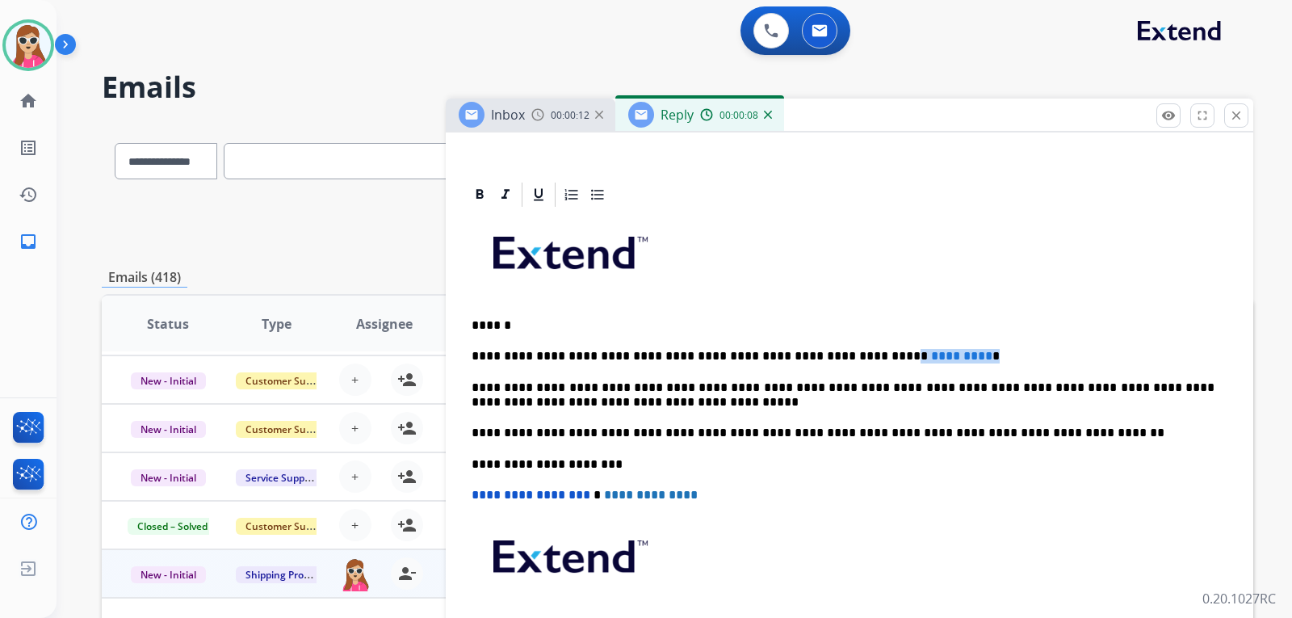
click at [834, 351] on p "**********" at bounding box center [843, 356] width 743 height 15
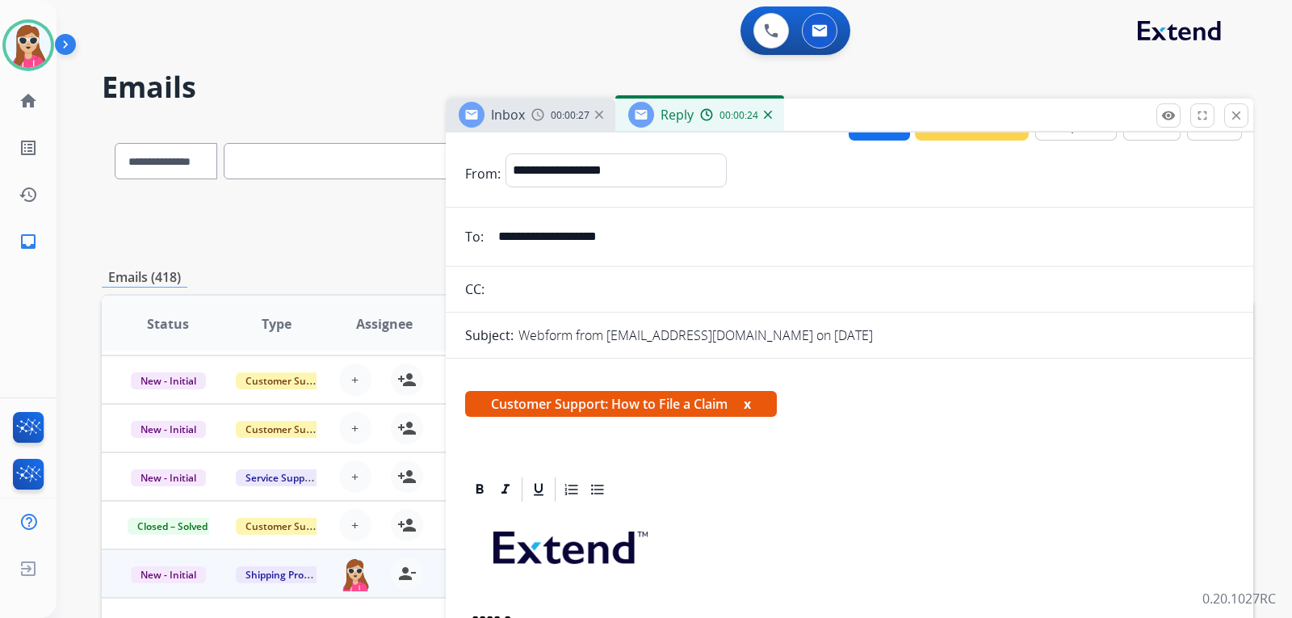
scroll to position [0, 0]
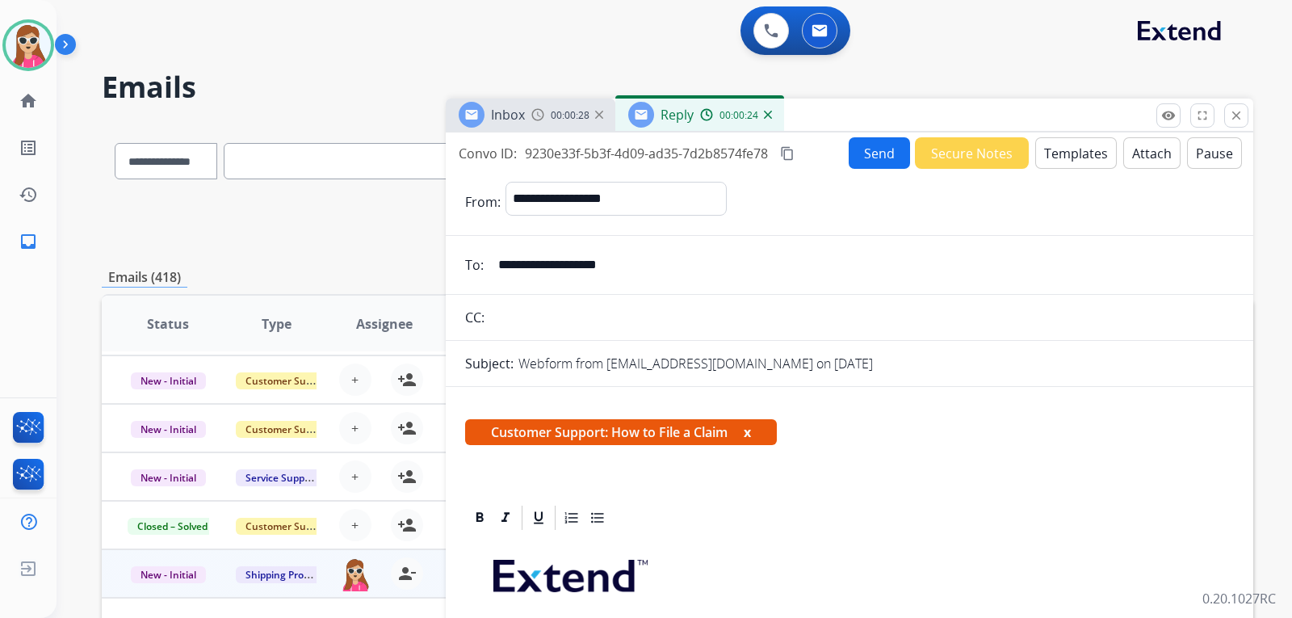
click at [878, 164] on button "Send" at bounding box center [879, 153] width 61 height 32
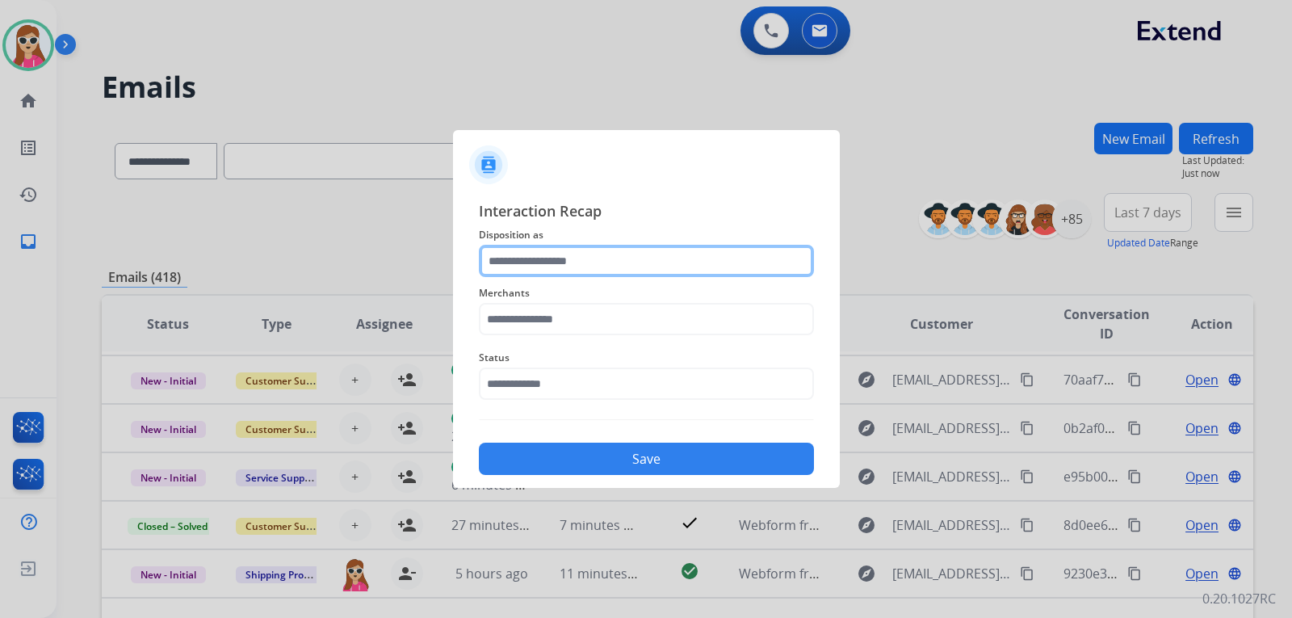
click at [673, 273] on input "text" at bounding box center [646, 261] width 335 height 32
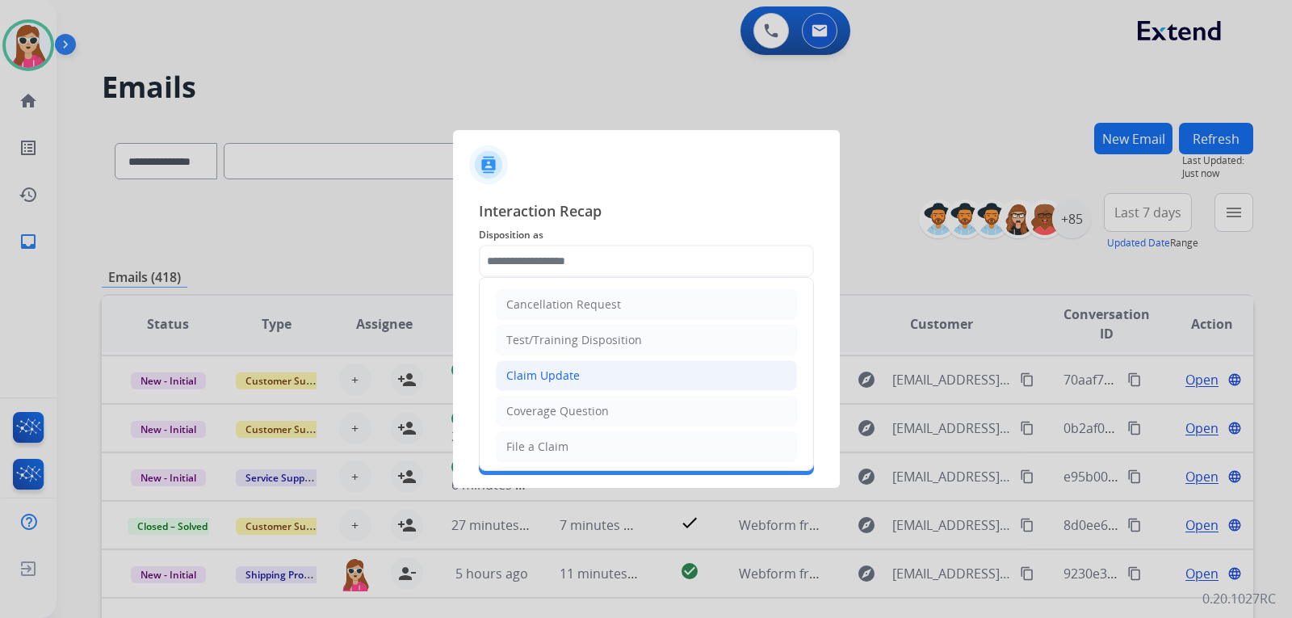
click at [563, 379] on div "Claim Update" at bounding box center [543, 376] width 74 height 16
type input "**********"
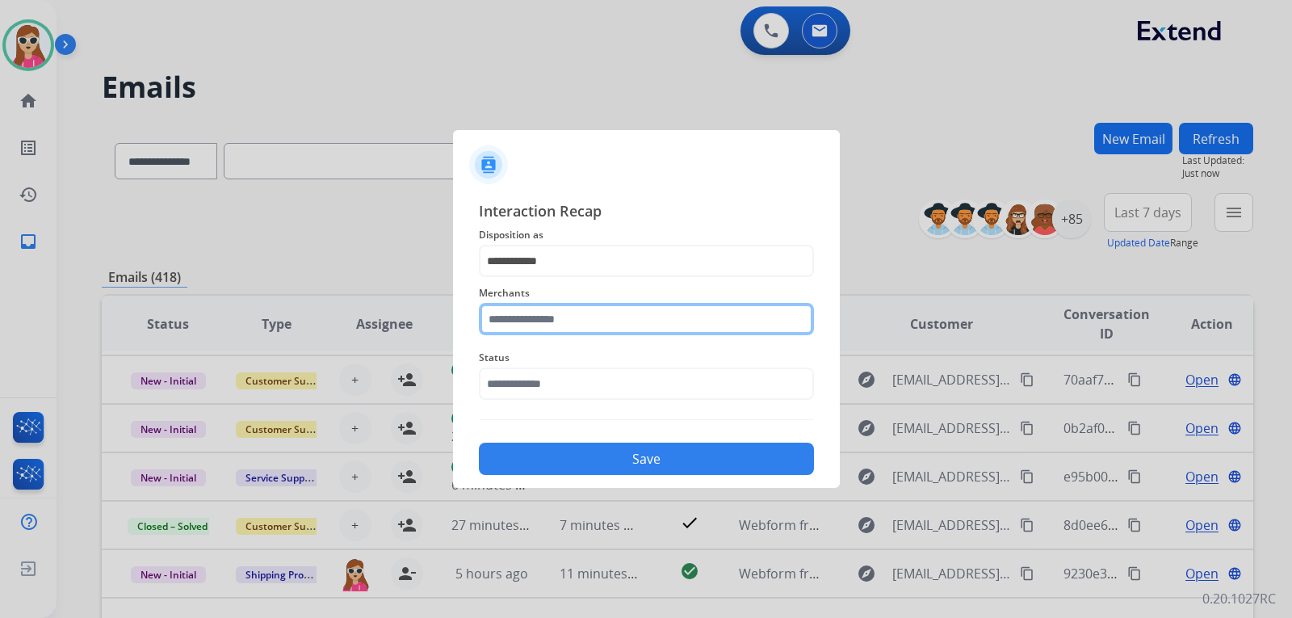
click at [568, 328] on input "text" at bounding box center [646, 319] width 335 height 32
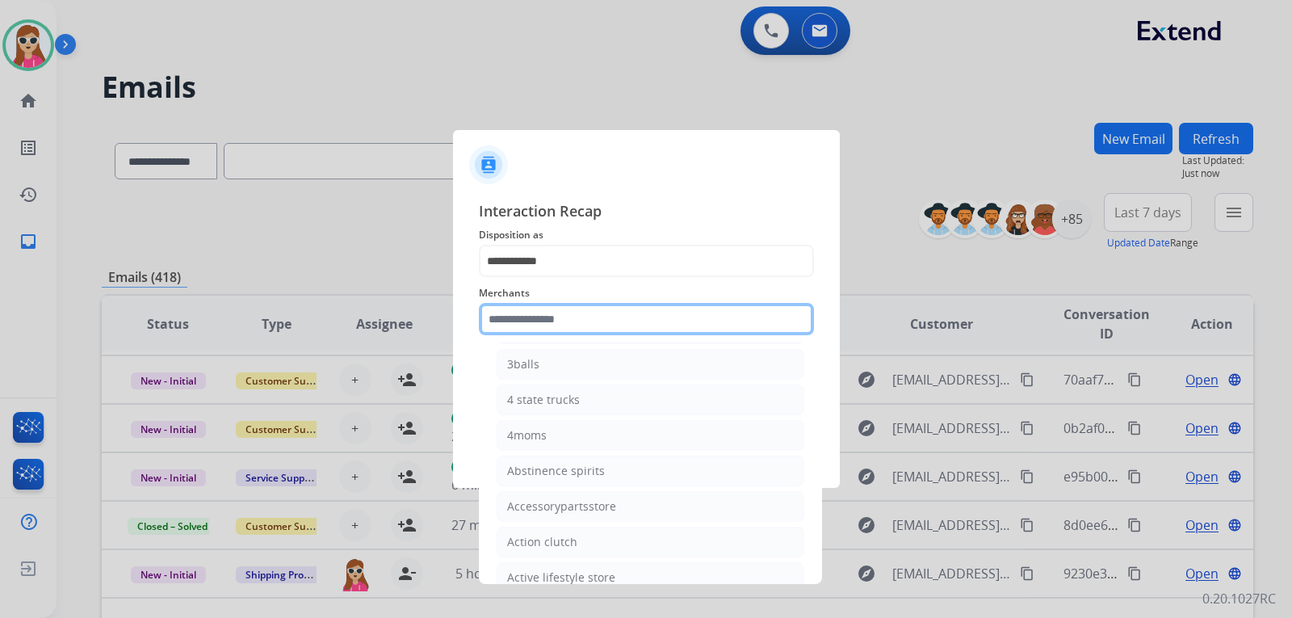
scroll to position [162, 0]
click at [628, 326] on input "text" at bounding box center [646, 319] width 335 height 32
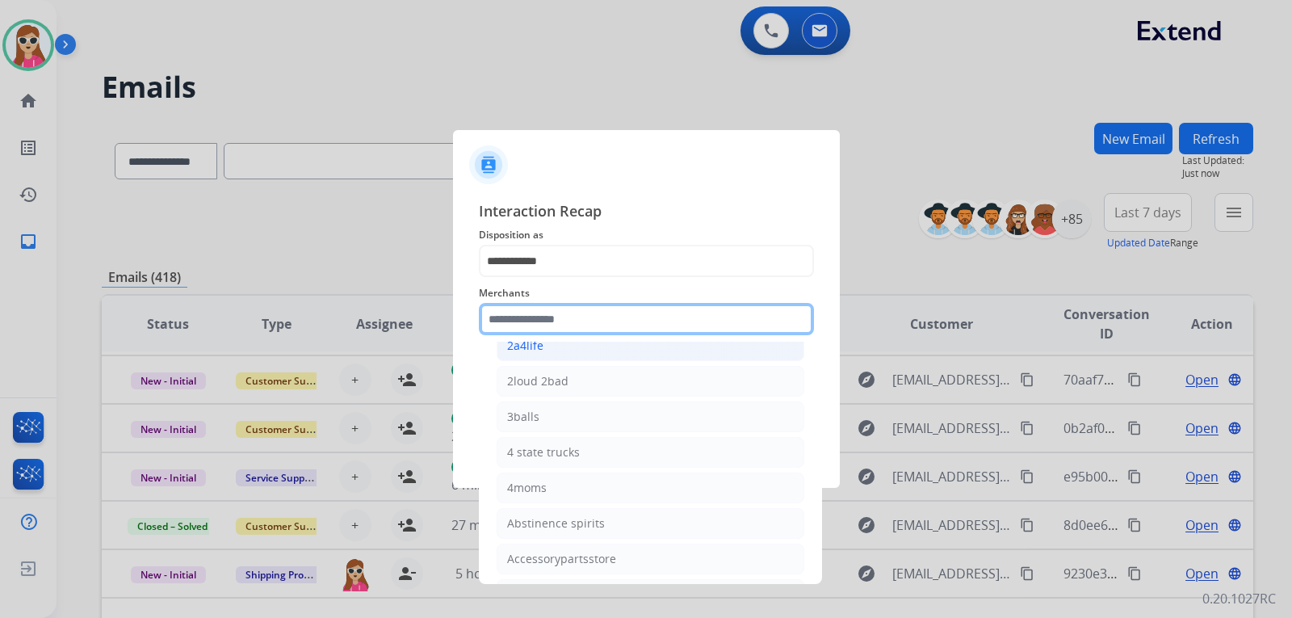
type input "*"
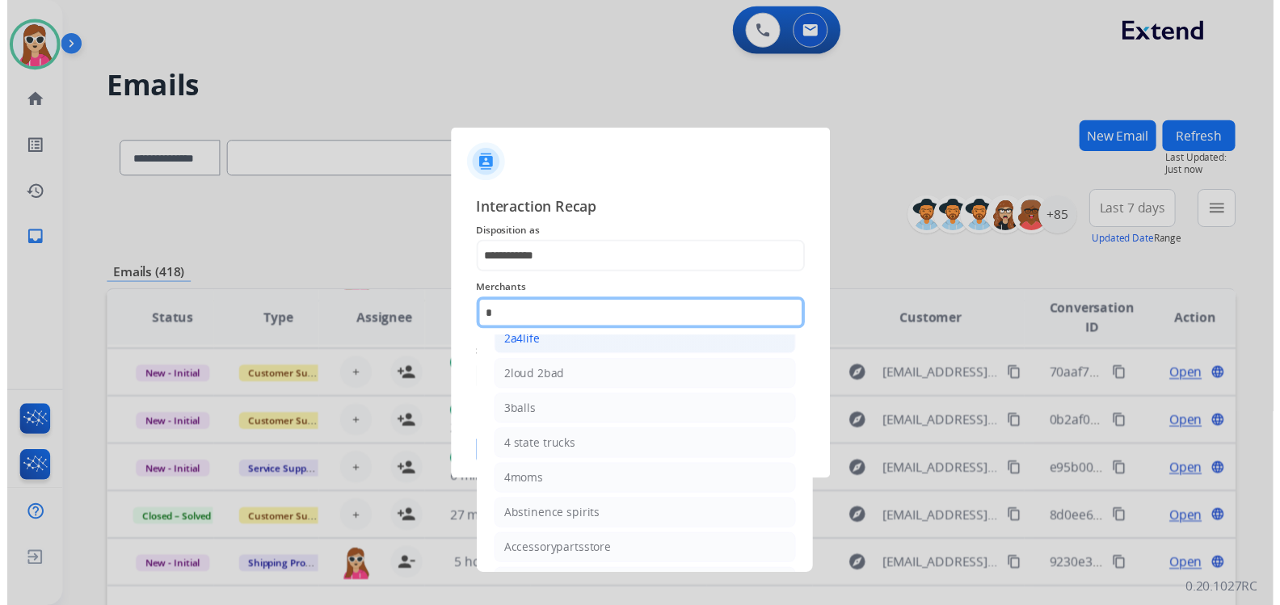
scroll to position [0, 0]
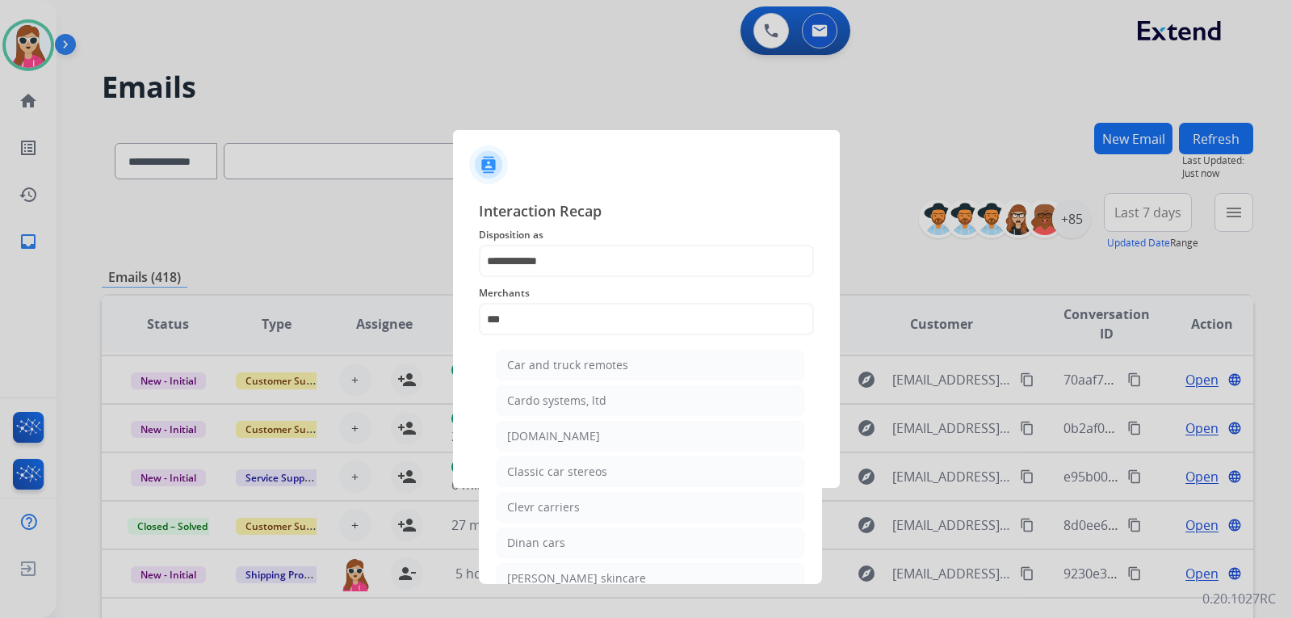
click at [566, 419] on ul "Car and truck remotes Cardo systems, ltd Carparts.com Classic car stereos Clevr…" at bounding box center [650, 529] width 317 height 375
click at [568, 440] on div "[DOMAIN_NAME]" at bounding box center [553, 436] width 93 height 16
type input "**********"
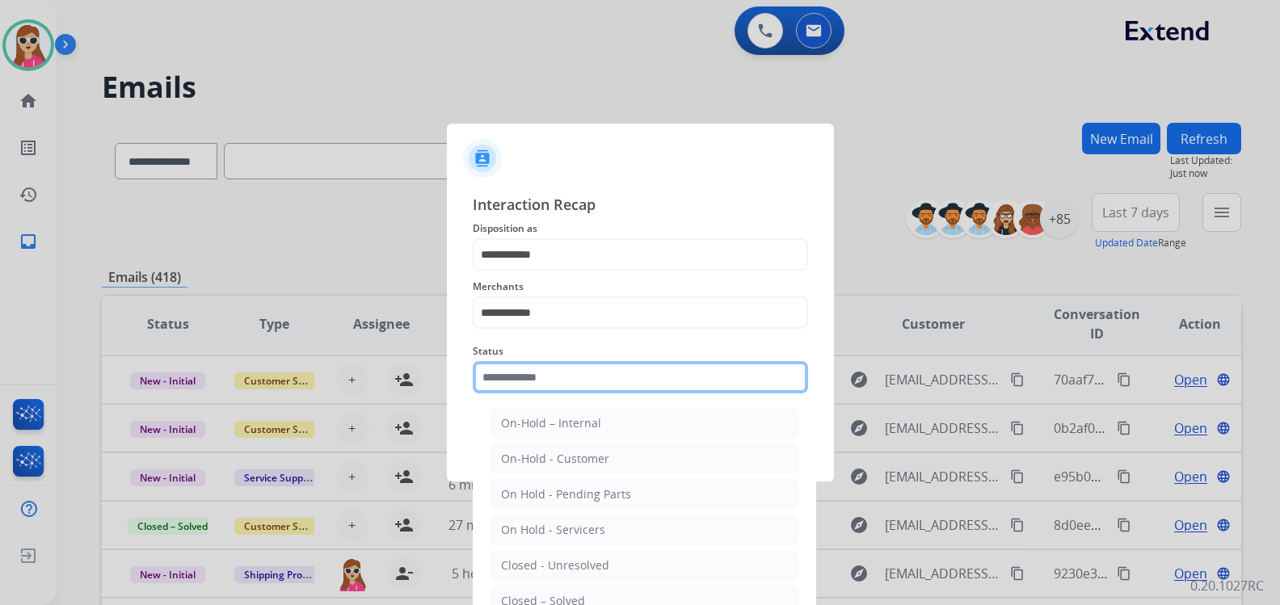
click at [582, 374] on input "text" at bounding box center [640, 377] width 335 height 32
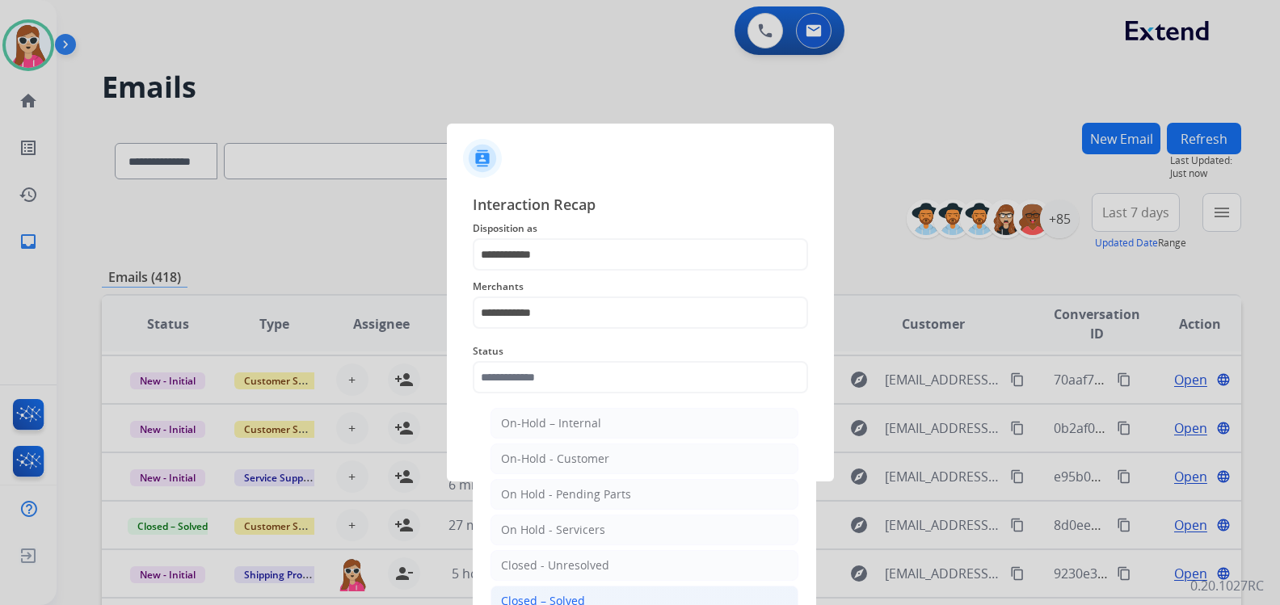
click at [562, 586] on li "Closed – Solved" at bounding box center [644, 601] width 308 height 31
type input "**********"
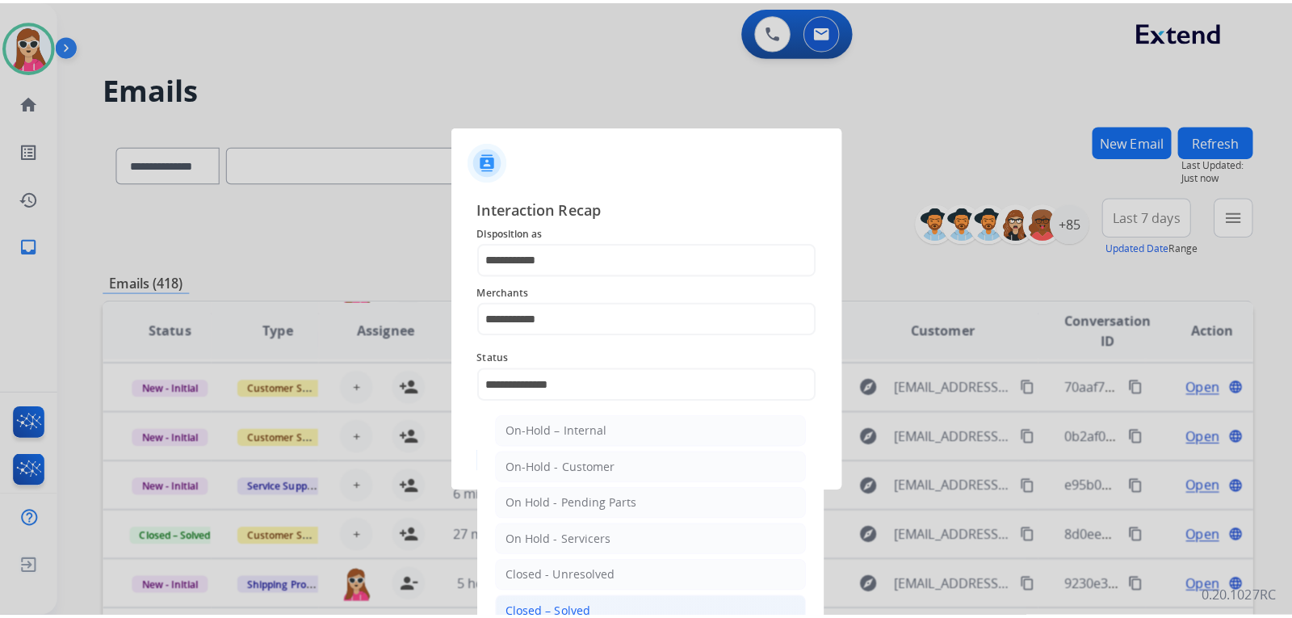
scroll to position [0, 0]
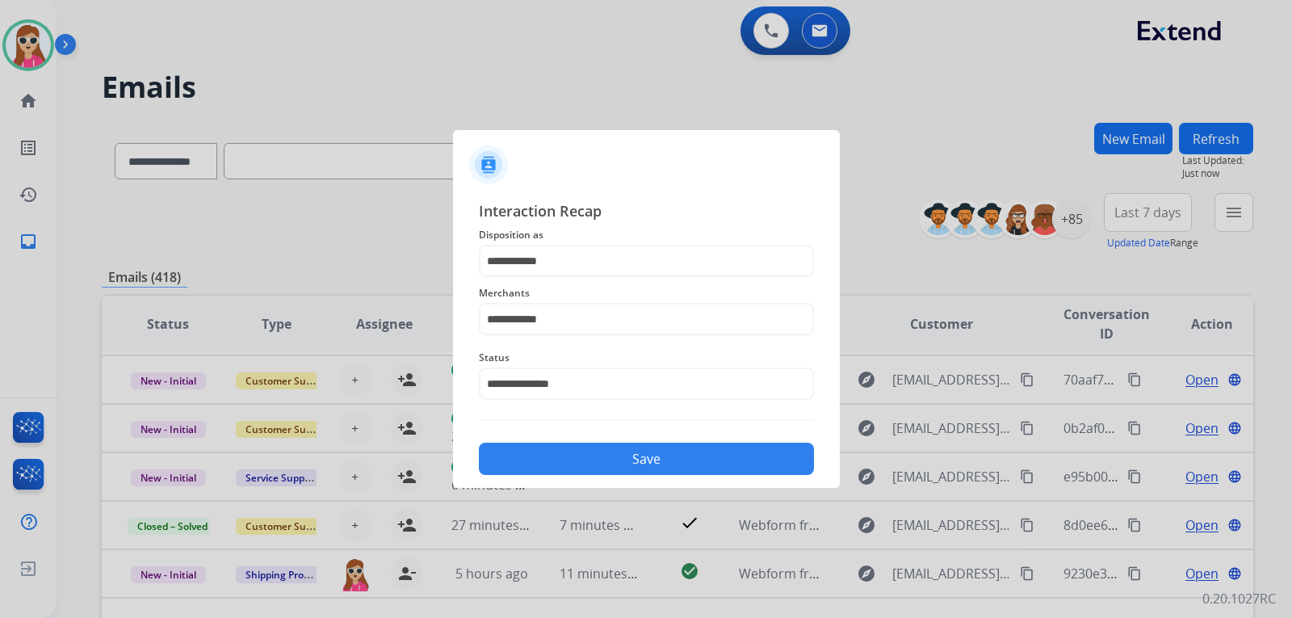
drag, startPoint x: 606, startPoint y: 460, endPoint x: 653, endPoint y: 457, distance: 47.0
click at [610, 464] on button "Save" at bounding box center [646, 459] width 335 height 32
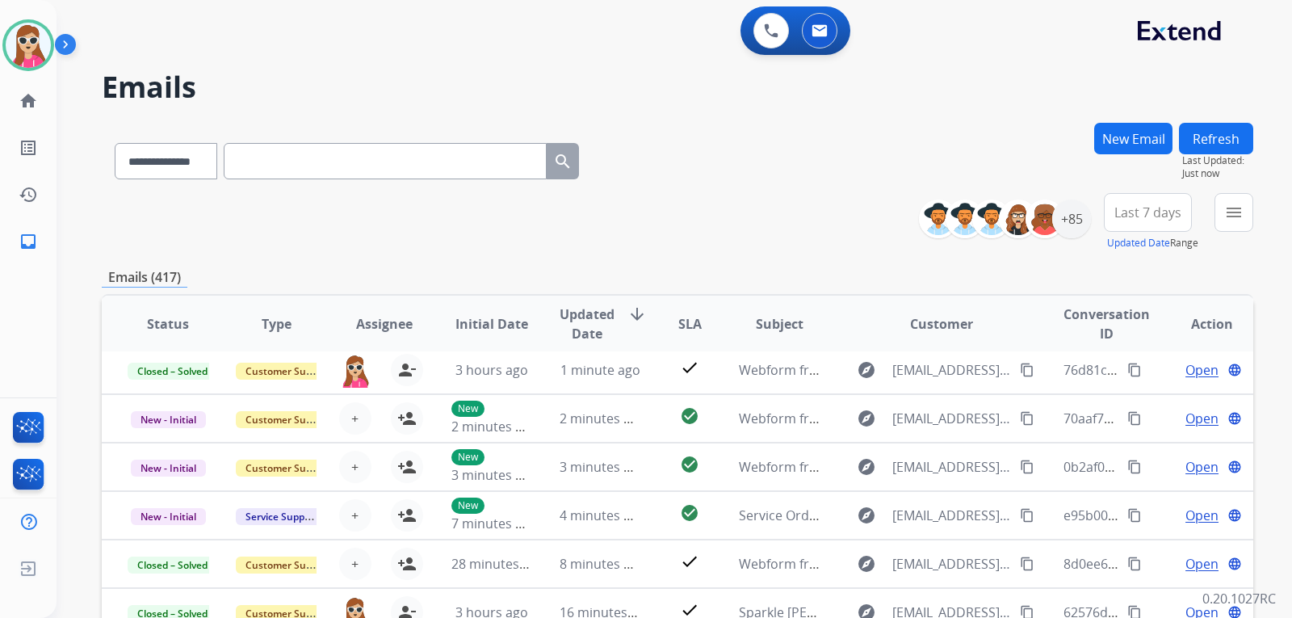
scroll to position [55, 0]
click at [1249, 205] on button "menu Filters" at bounding box center [1234, 212] width 39 height 39
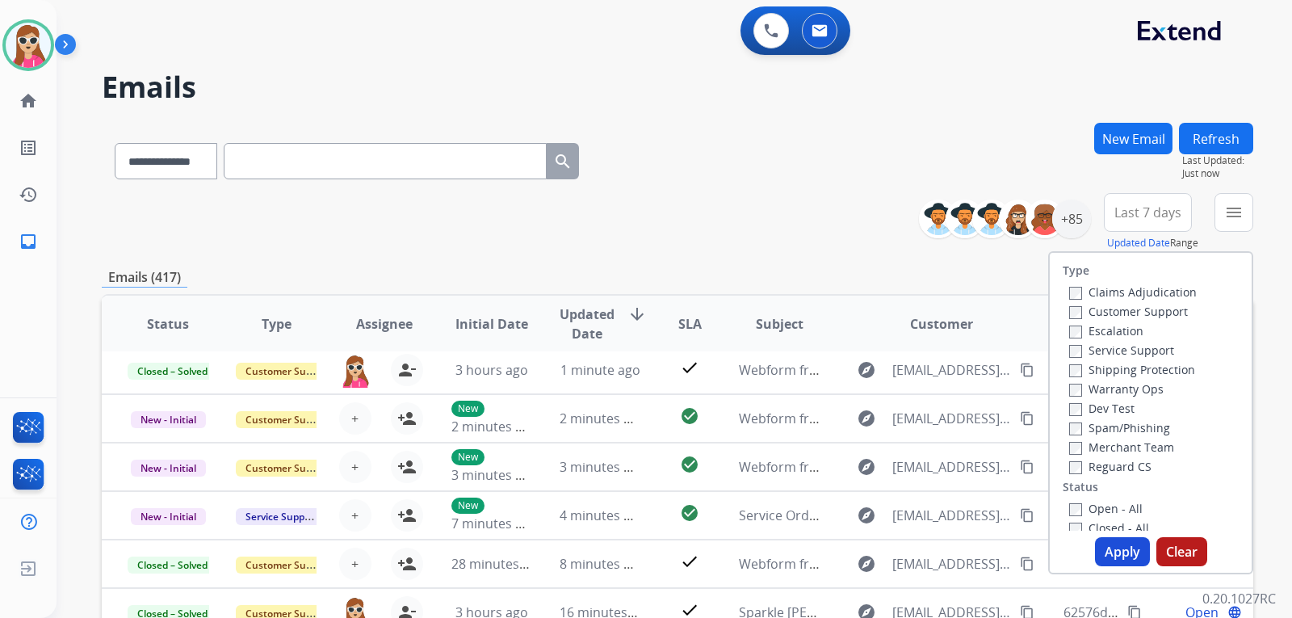
click at [1174, 305] on label "Customer Support" at bounding box center [1129, 311] width 119 height 15
click at [1158, 370] on label "Shipping Protection" at bounding box center [1133, 369] width 126 height 15
click at [1124, 460] on label "Reguard CS" at bounding box center [1111, 466] width 82 height 15
drag, startPoint x: 1106, startPoint y: 506, endPoint x: 1058, endPoint y: 550, distance: 64.6
click at [1107, 507] on label "Open - All" at bounding box center [1107, 508] width 74 height 15
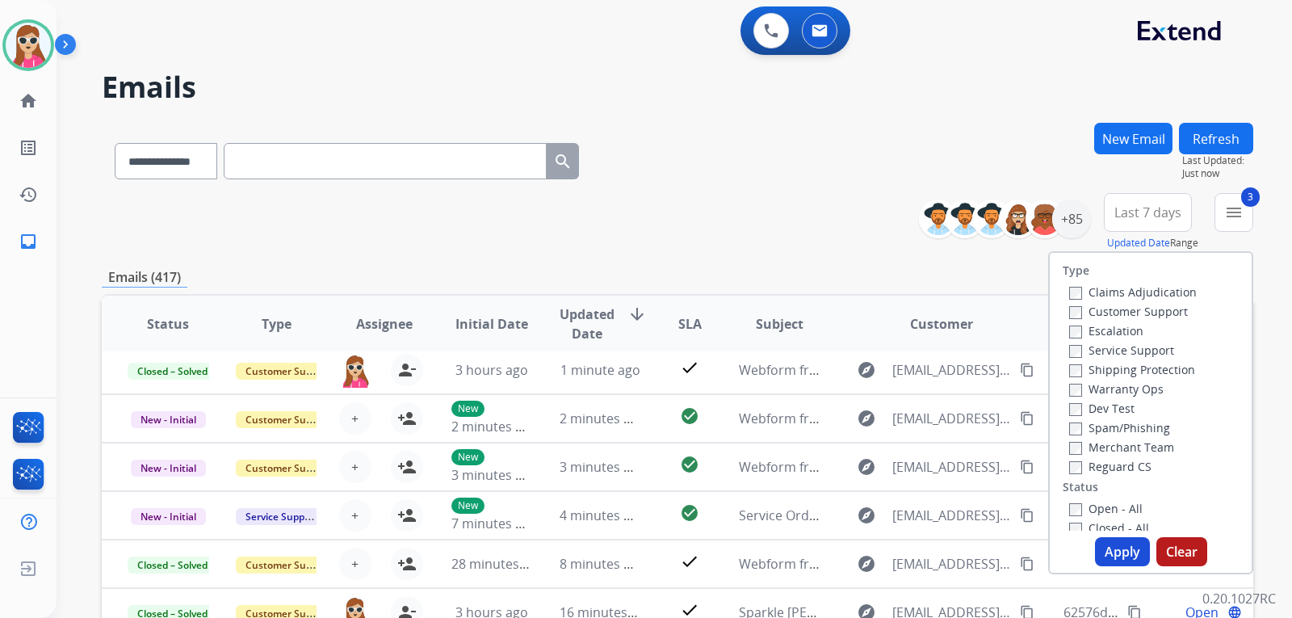
click at [1076, 506] on label "Open - All" at bounding box center [1107, 508] width 74 height 15
click at [1113, 541] on button "Apply" at bounding box center [1122, 551] width 55 height 29
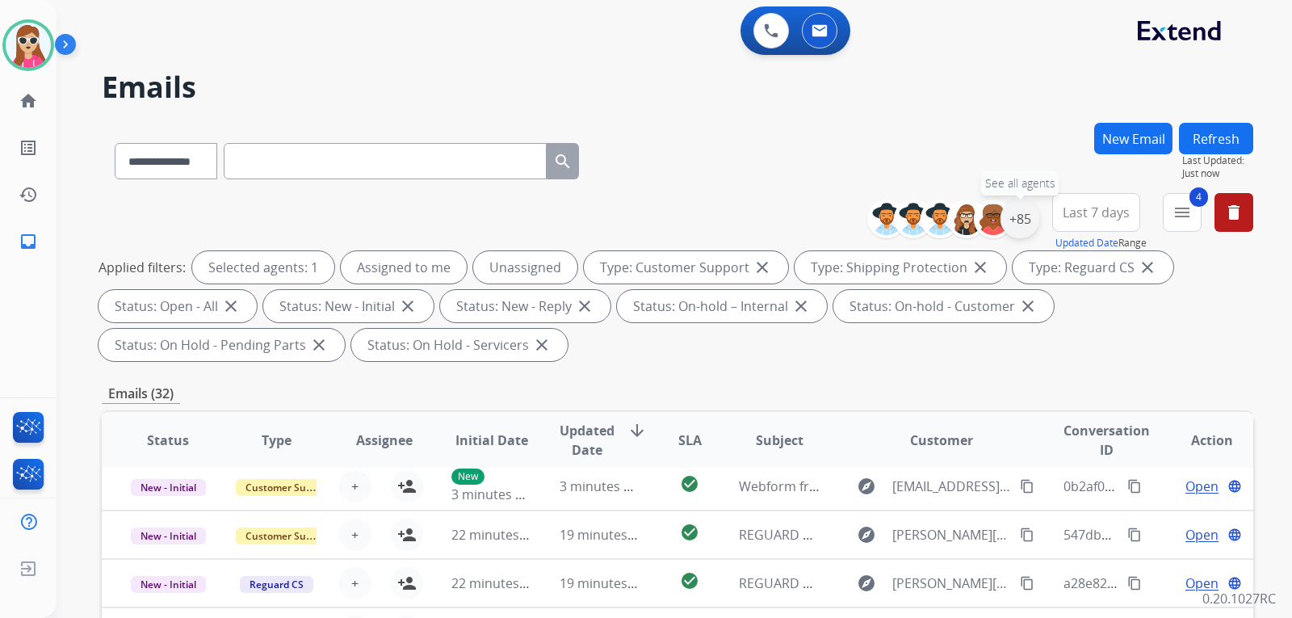
click at [1023, 225] on div "+85" at bounding box center [1020, 219] width 39 height 39
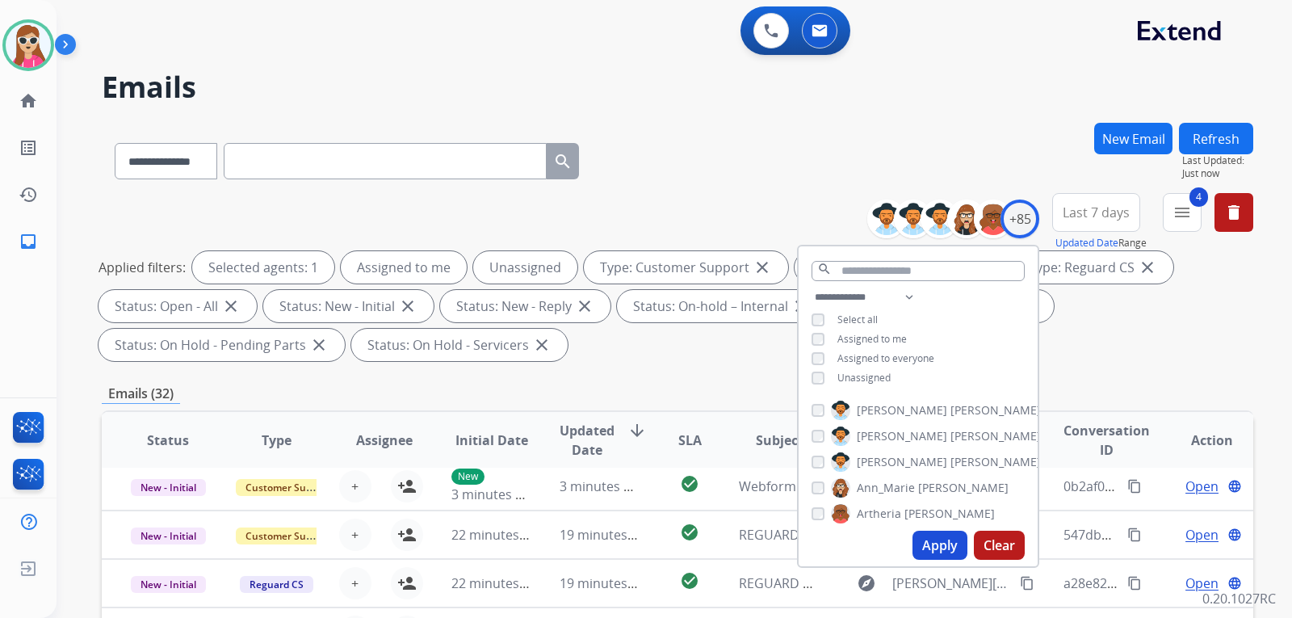
click at [871, 377] on span "Unassigned" at bounding box center [864, 378] width 53 height 14
click at [921, 538] on button "Apply" at bounding box center [940, 545] width 55 height 29
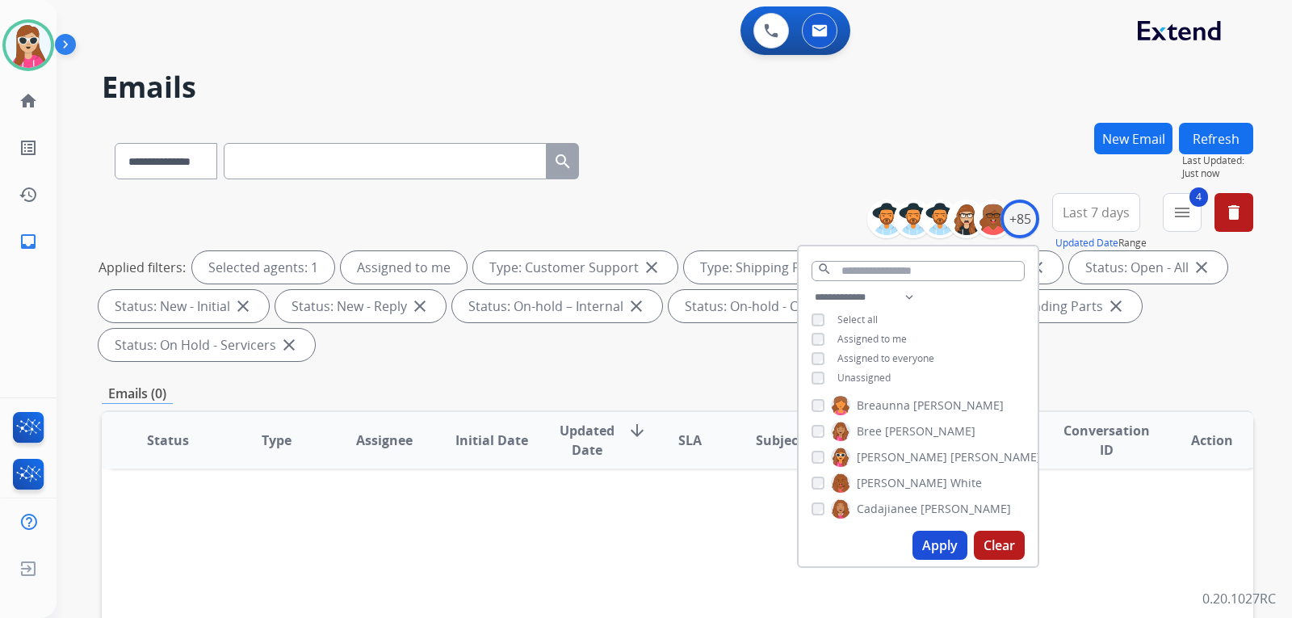
scroll to position [242, 0]
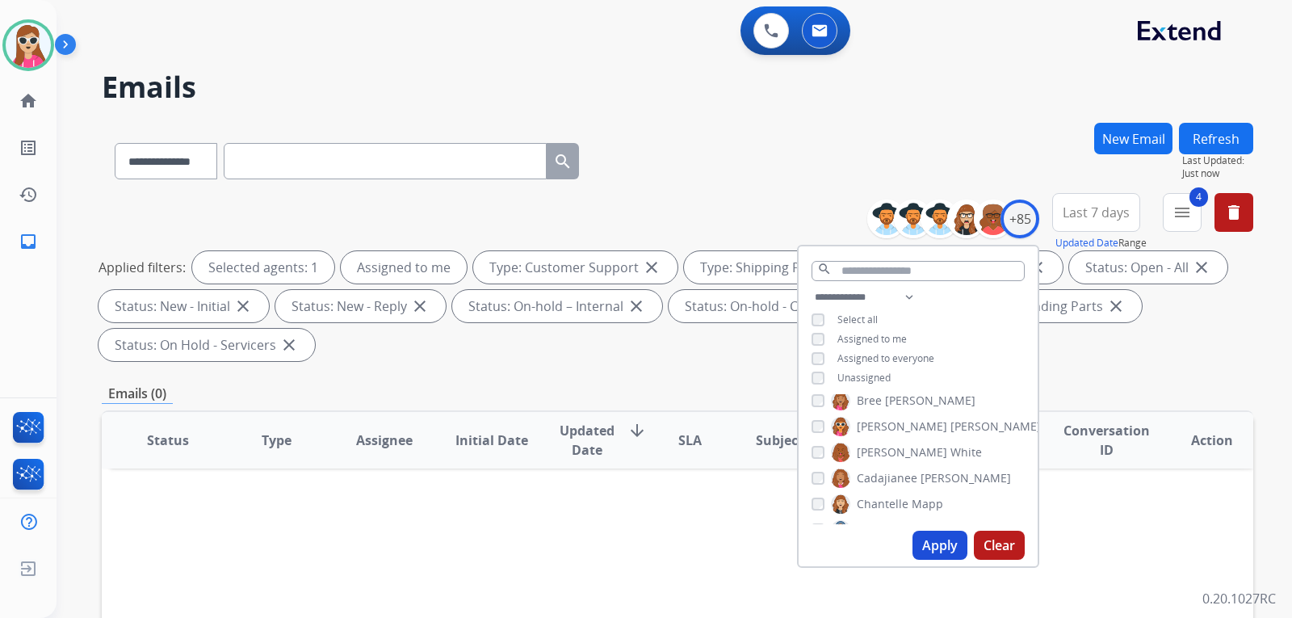
click at [843, 380] on span "Unassigned" at bounding box center [864, 378] width 53 height 14
click at [950, 535] on button "Apply" at bounding box center [940, 545] width 55 height 29
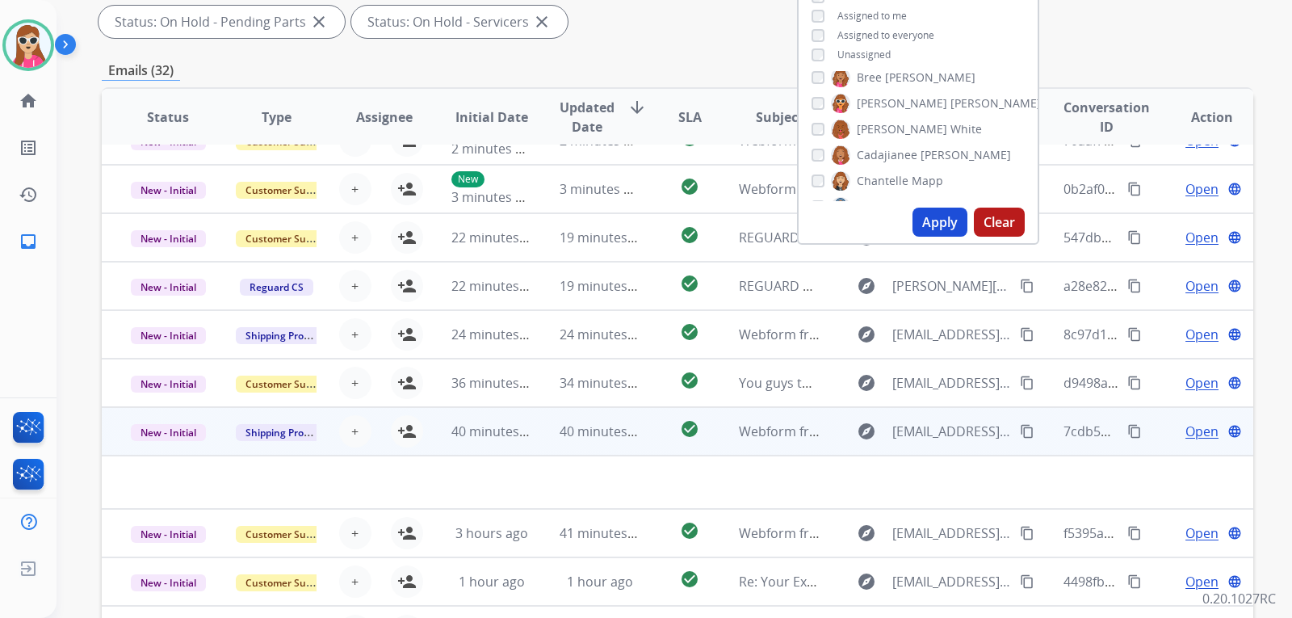
scroll to position [55, 0]
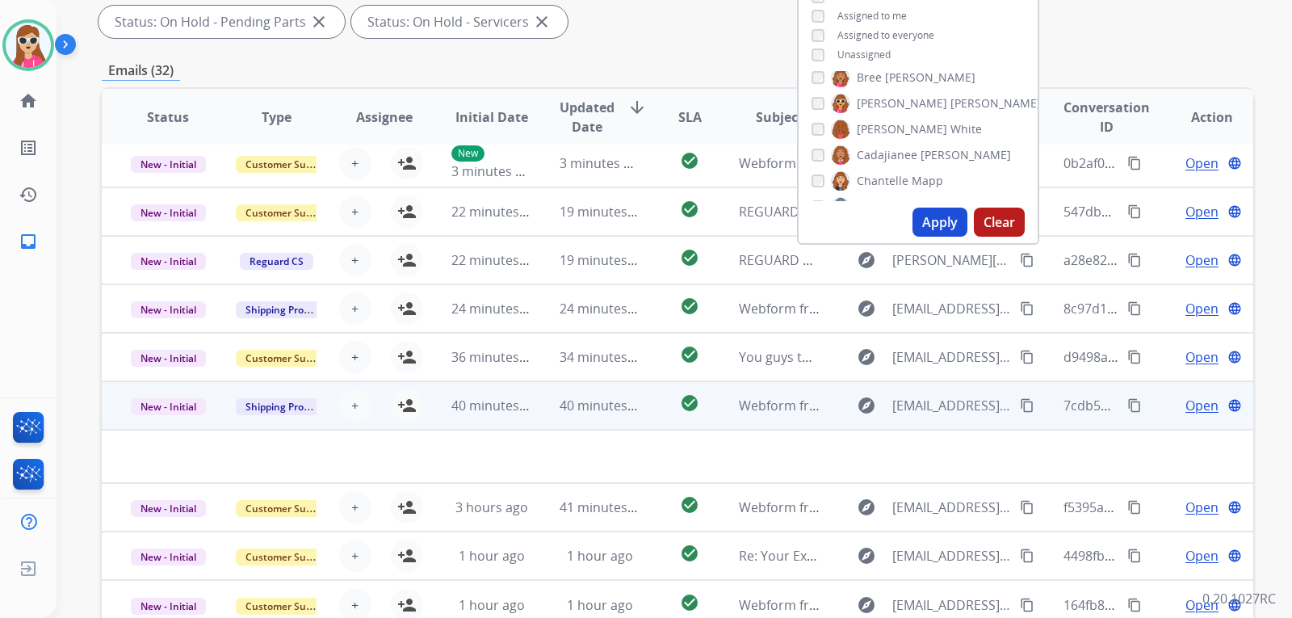
click at [596, 454] on td at bounding box center [570, 456] width 936 height 53
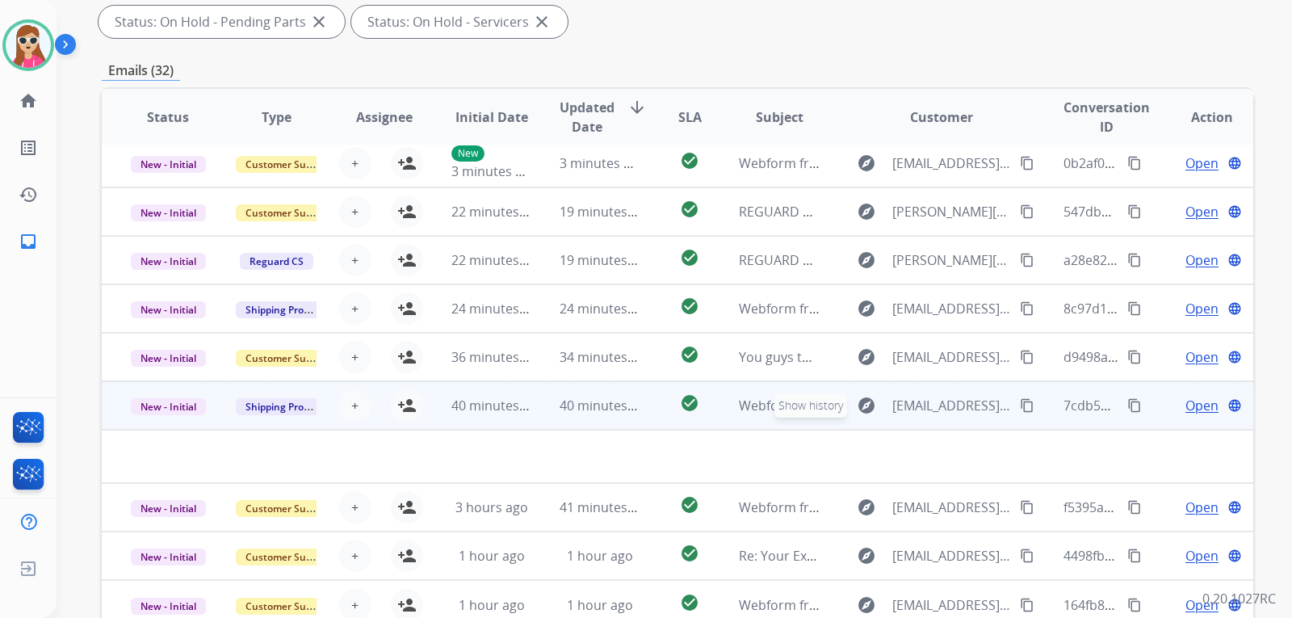
click at [847, 408] on button "explore Show history" at bounding box center [866, 406] width 39 height 26
type input "**********"
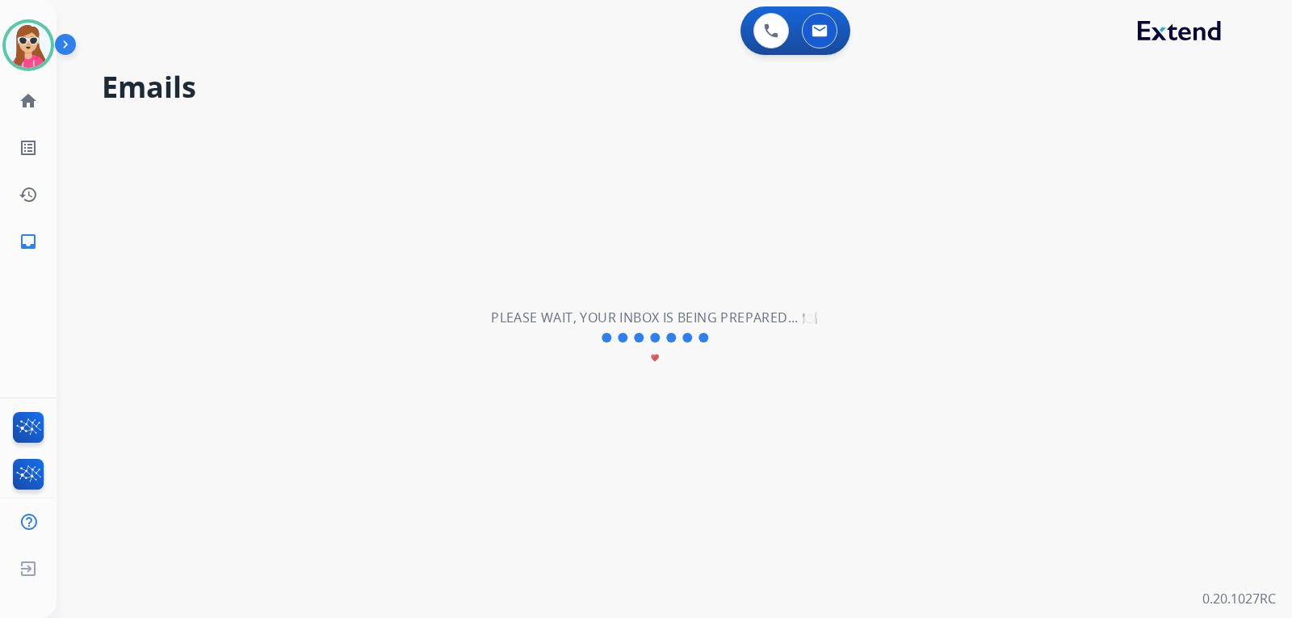
scroll to position [3, 0]
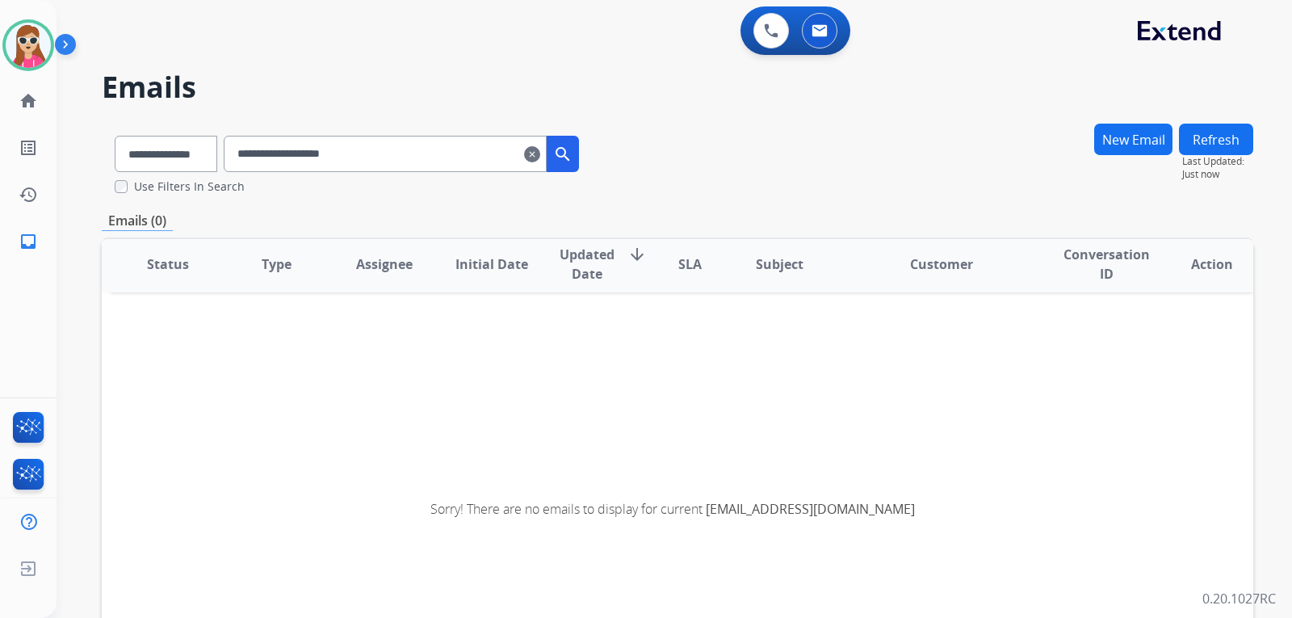
click at [533, 155] on input "**********" at bounding box center [385, 154] width 323 height 36
click at [543, 158] on input "**********" at bounding box center [385, 154] width 323 height 36
click at [540, 162] on mat-icon "clear" at bounding box center [532, 154] width 16 height 19
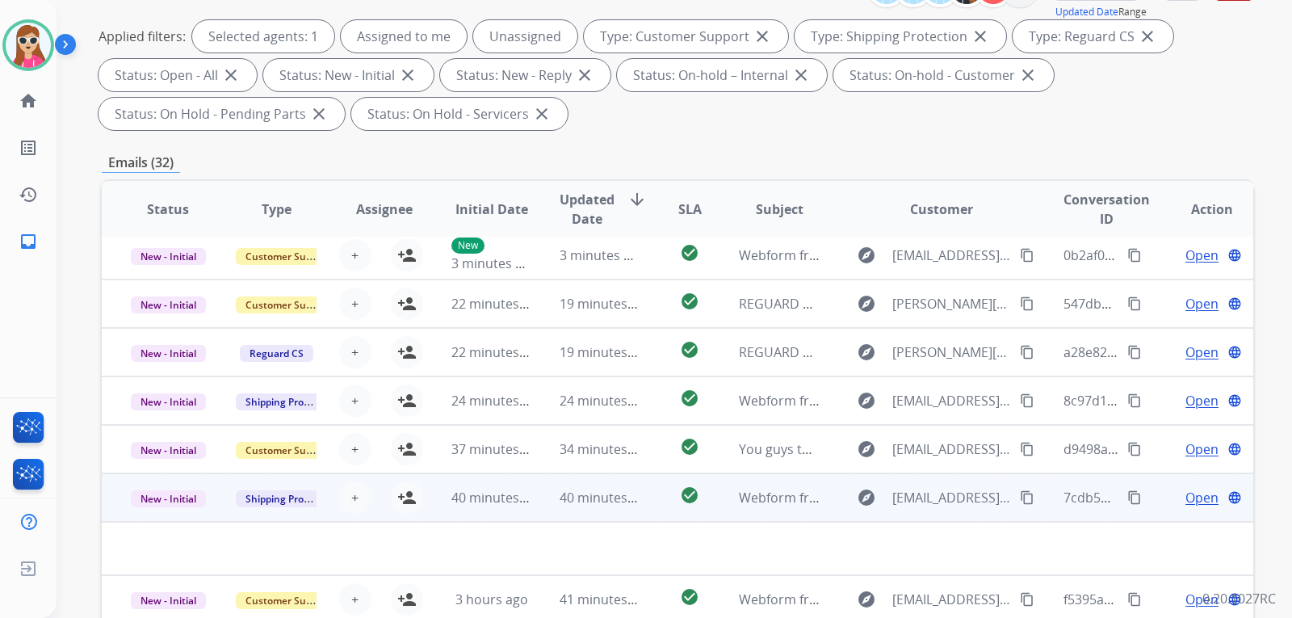
scroll to position [323, 0]
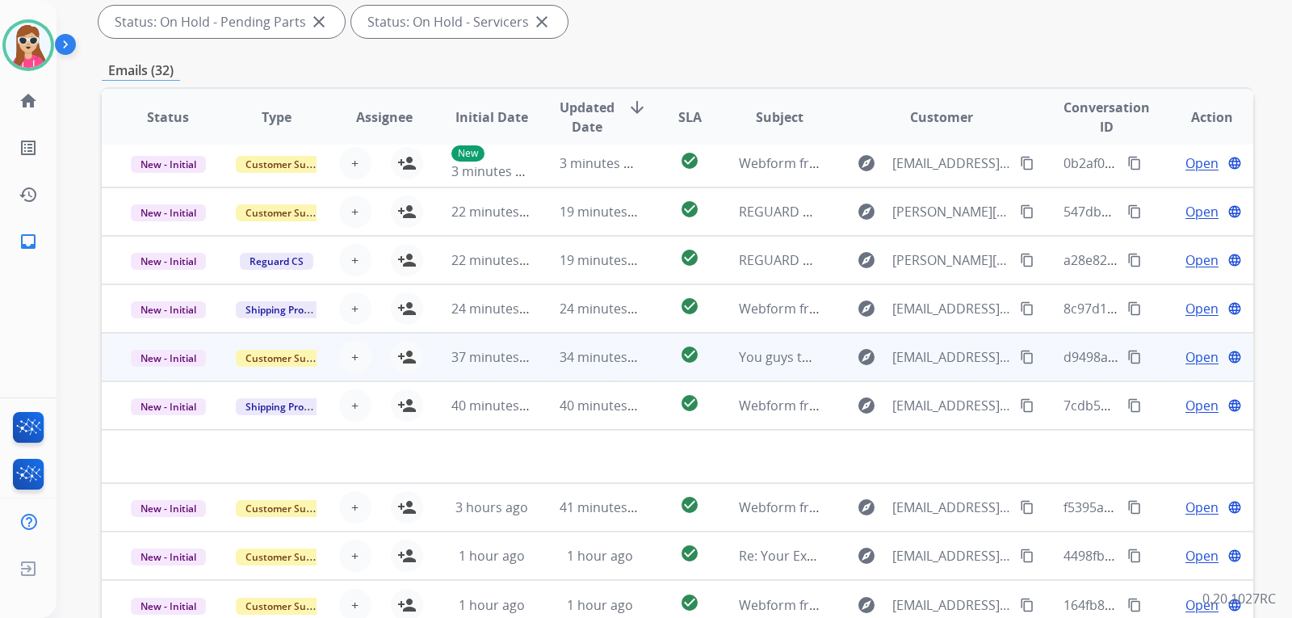
click at [1173, 401] on div "Open language" at bounding box center [1212, 405] width 82 height 19
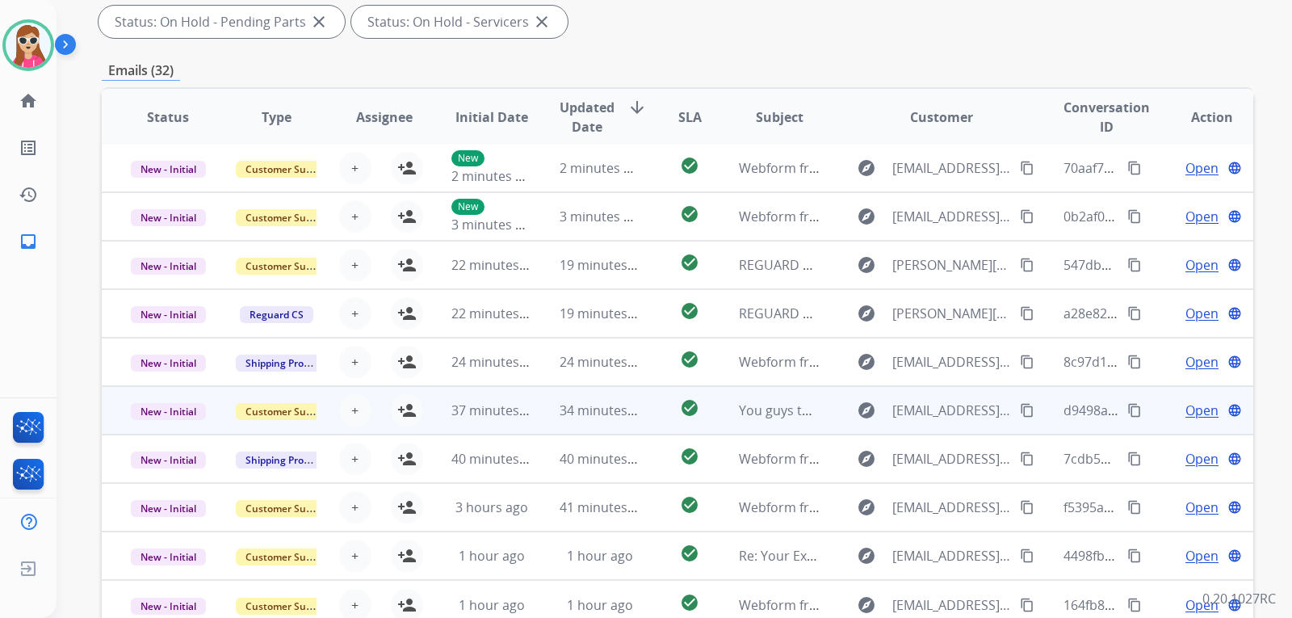
scroll to position [2, 0]
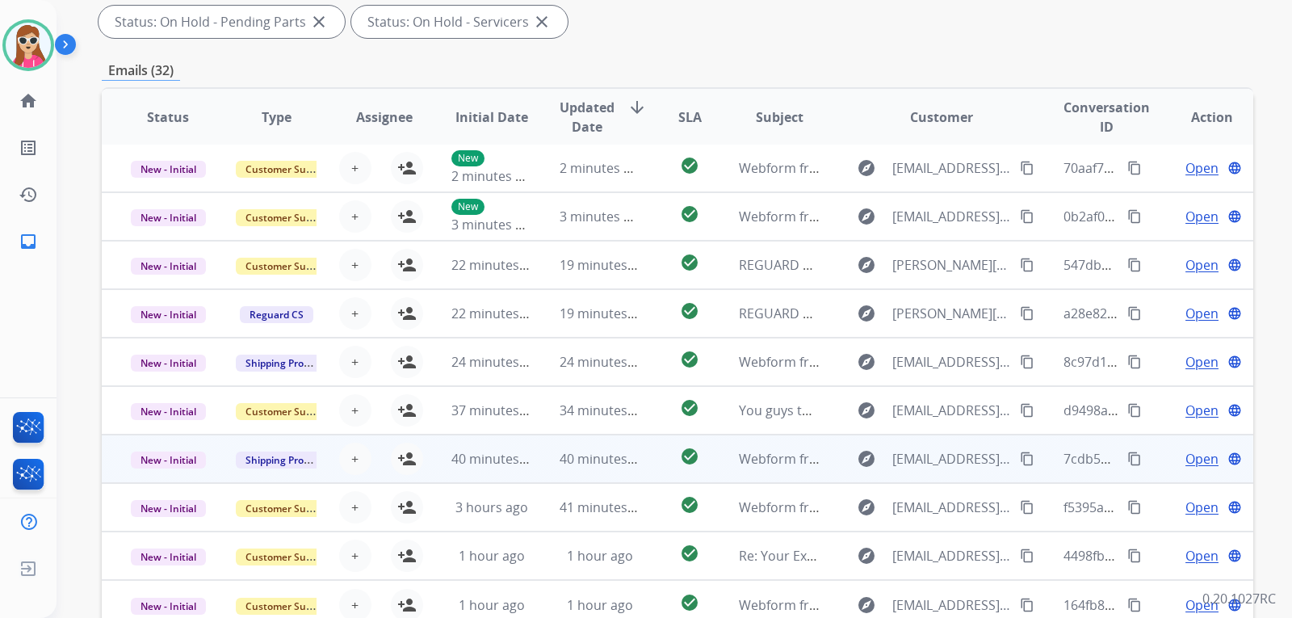
click at [1188, 466] on span "Open" at bounding box center [1202, 458] width 33 height 19
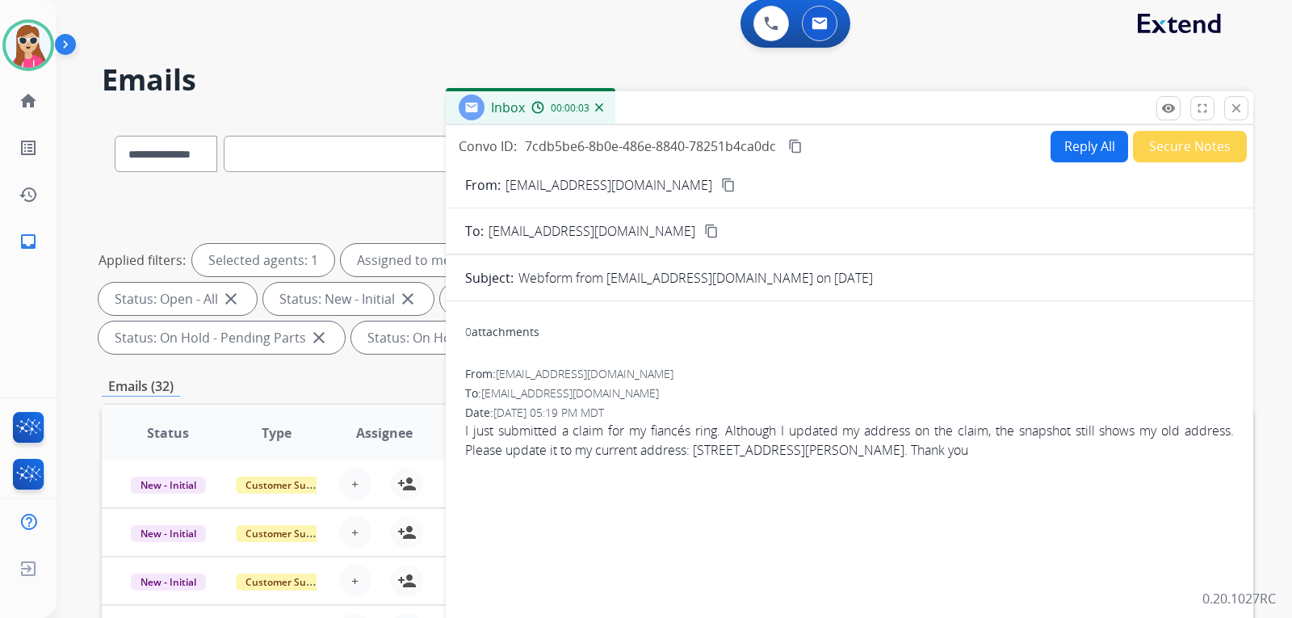
scroll to position [0, 0]
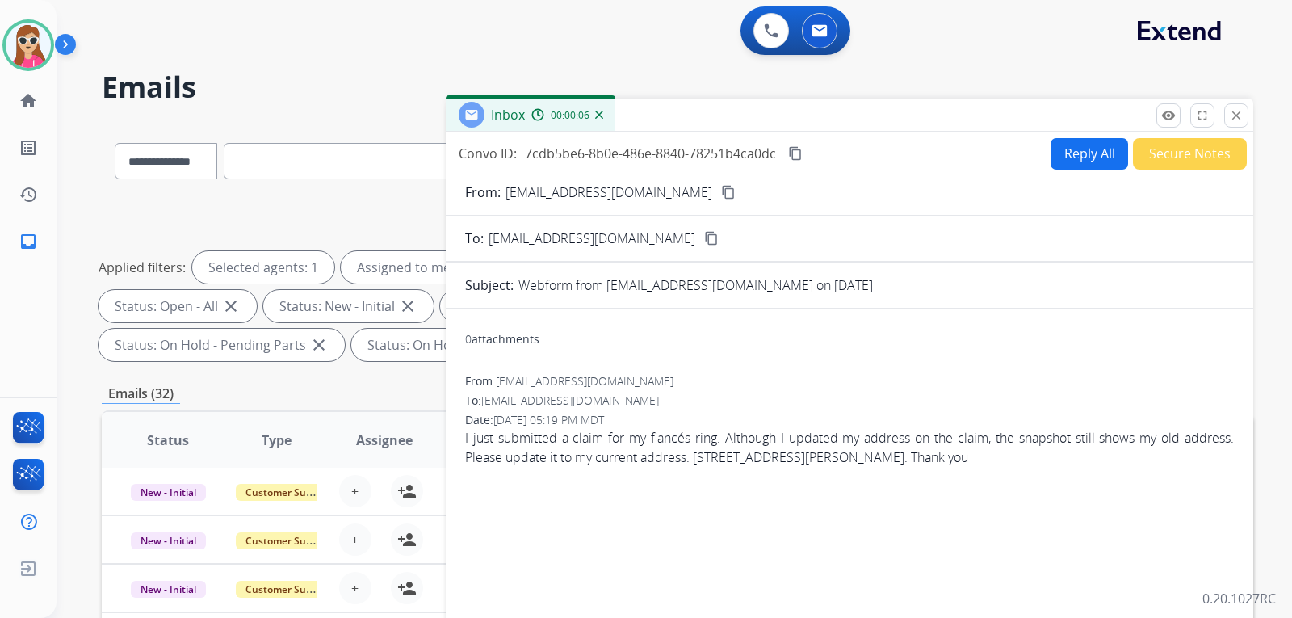
drag, startPoint x: 1234, startPoint y: 116, endPoint x: 1220, endPoint y: 124, distance: 16.4
click at [1233, 116] on mat-icon "close" at bounding box center [1236, 115] width 15 height 15
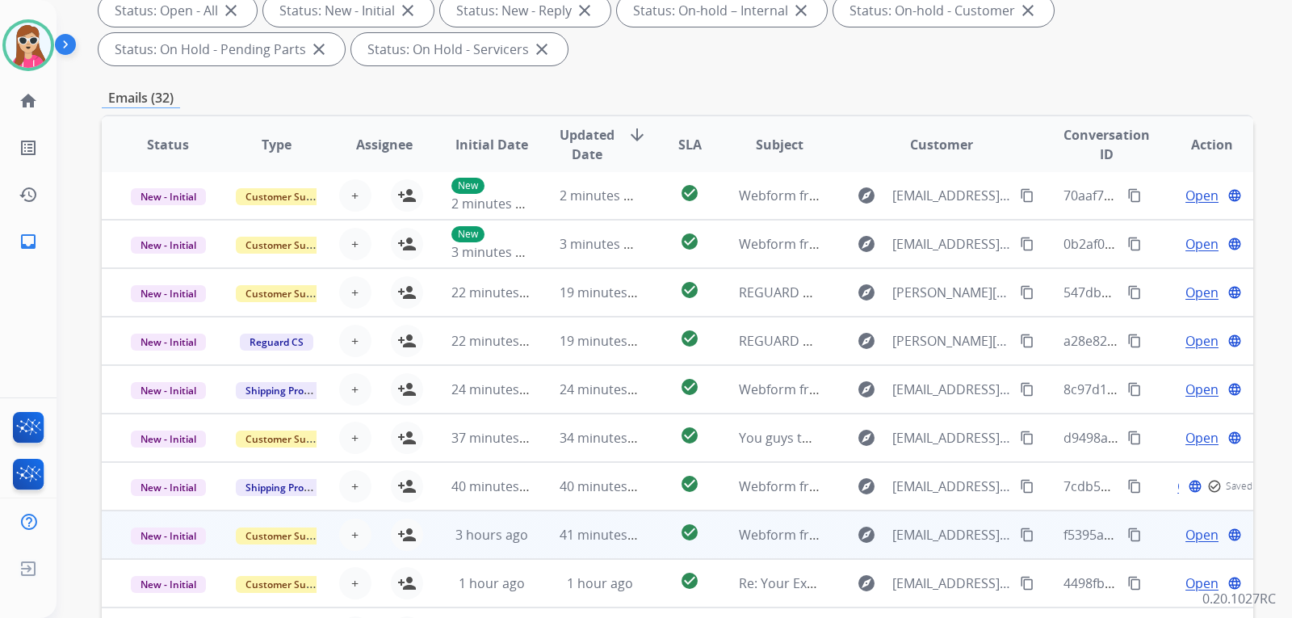
scroll to position [323, 0]
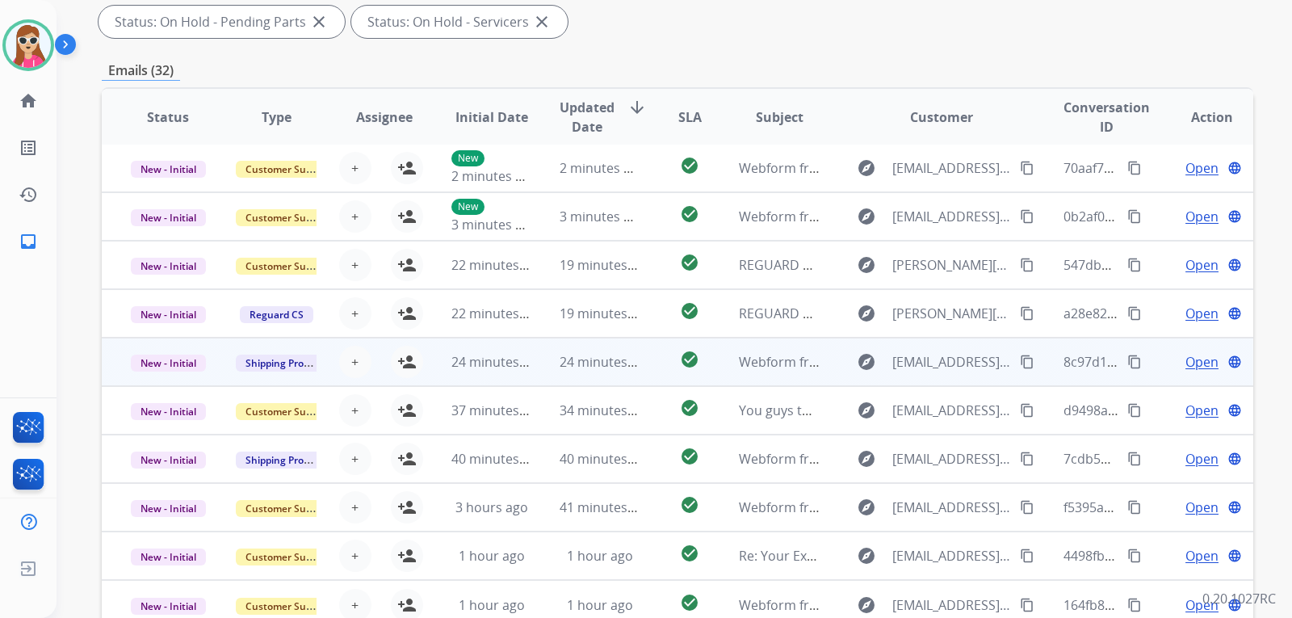
click at [1190, 364] on span "Open" at bounding box center [1202, 361] width 33 height 19
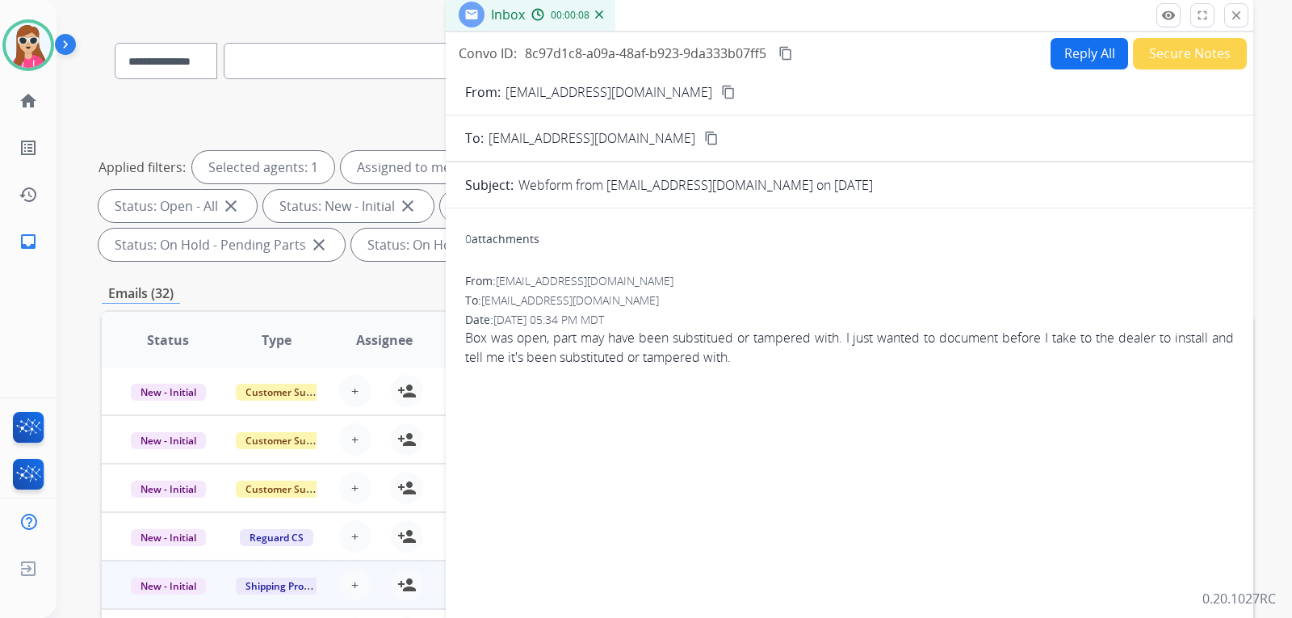
scroll to position [0, 0]
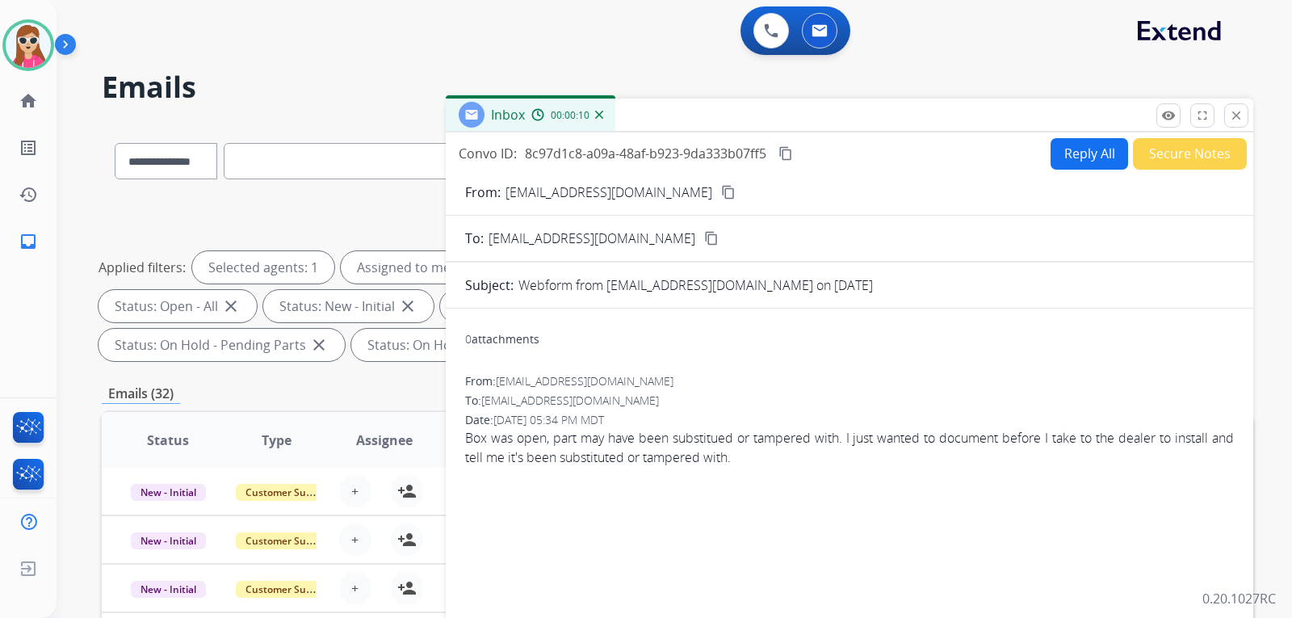
click at [1080, 161] on button "Reply All" at bounding box center [1090, 154] width 78 height 32
select select "**********"
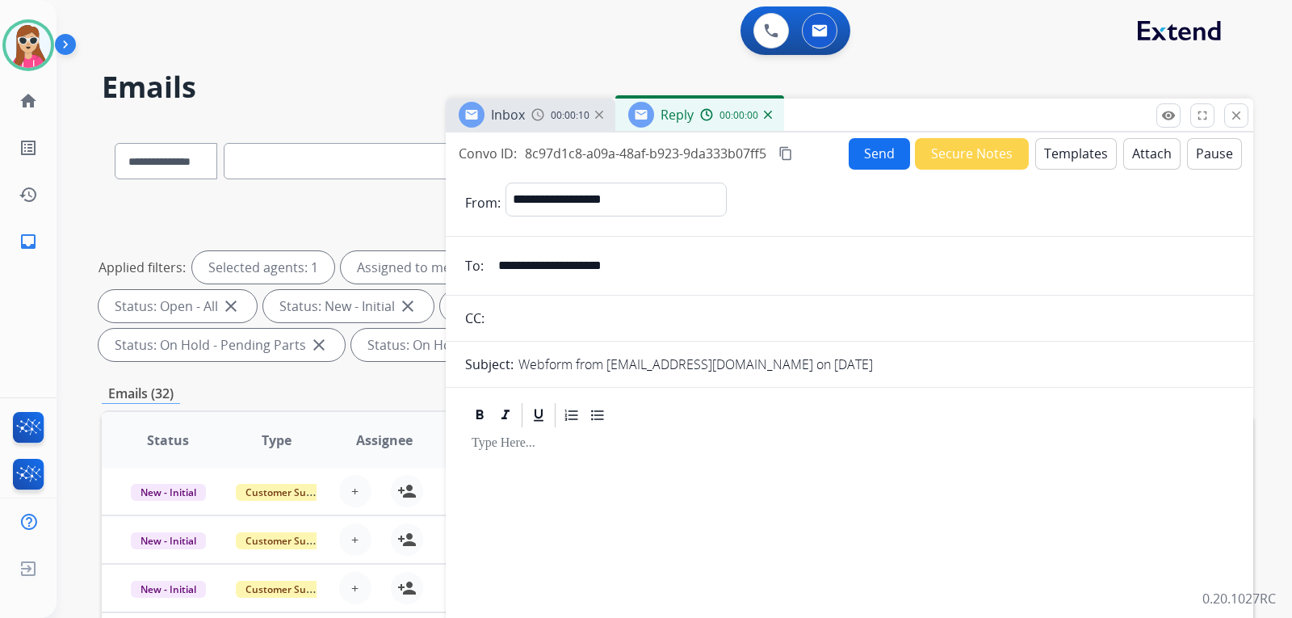
click at [1080, 161] on button "Templates" at bounding box center [1077, 154] width 82 height 32
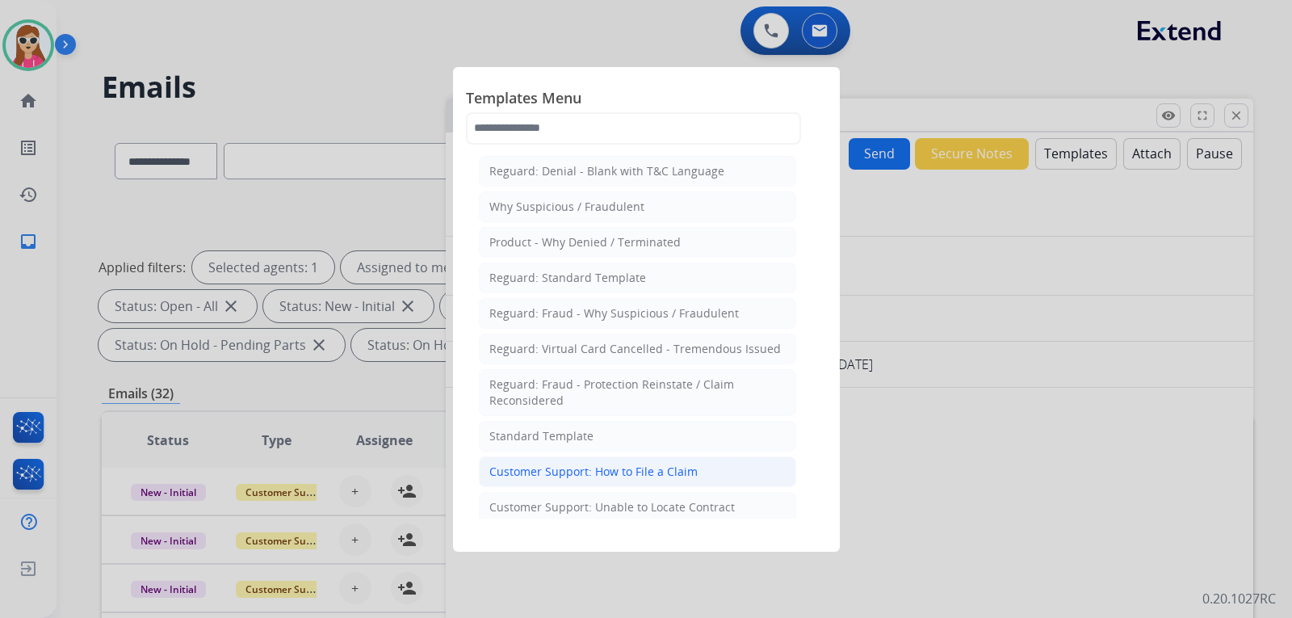
click at [703, 481] on li "Customer Support: How to File a Claim" at bounding box center [637, 471] width 317 height 31
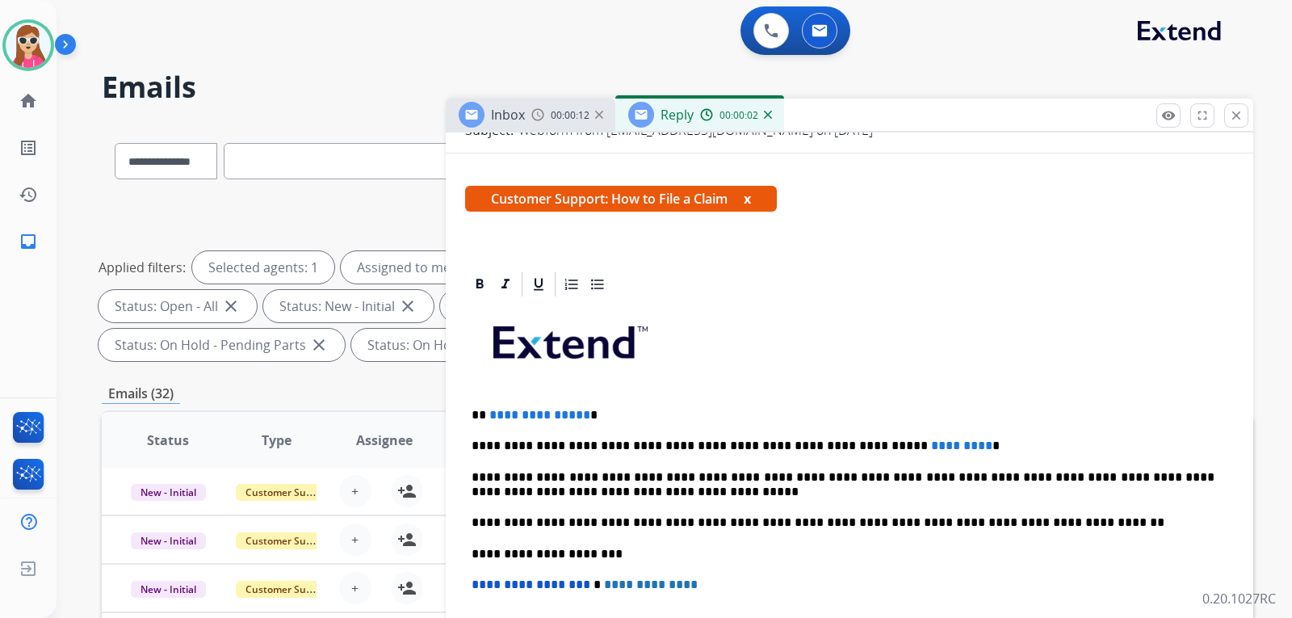
scroll to position [242, 0]
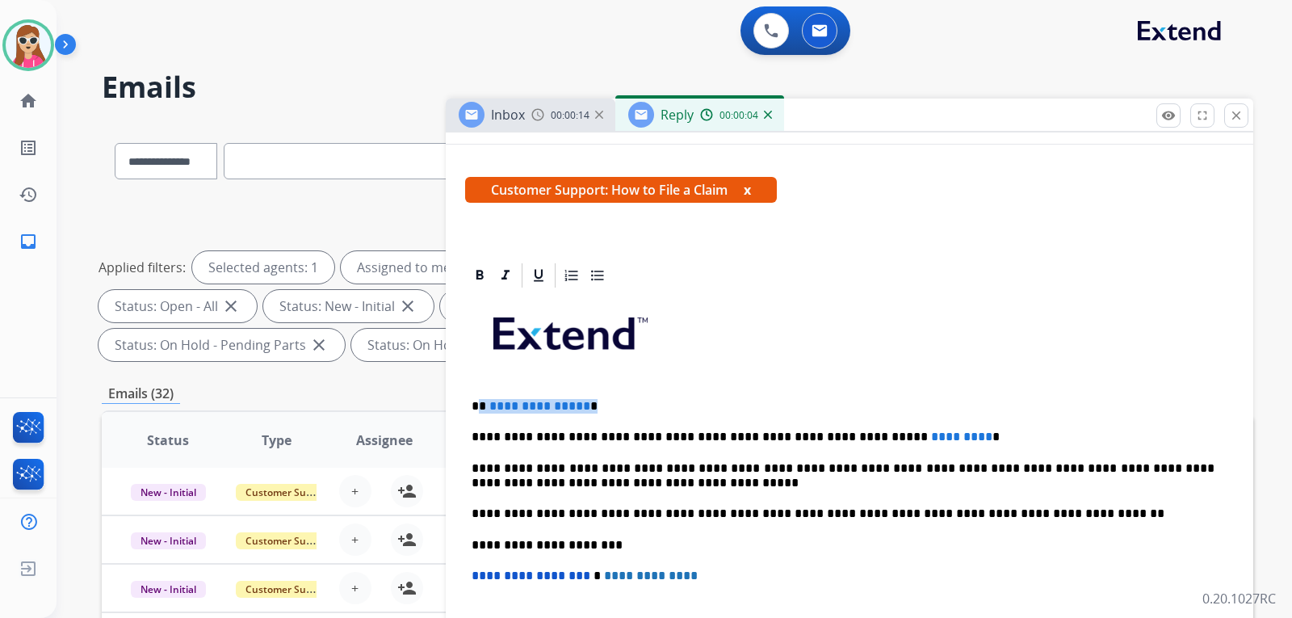
drag, startPoint x: 481, startPoint y: 406, endPoint x: 591, endPoint y: 404, distance: 109.9
click at [591, 404] on p "**********" at bounding box center [843, 406] width 743 height 15
drag, startPoint x: 922, startPoint y: 441, endPoint x: 844, endPoint y: 443, distance: 77.6
click at [844, 443] on p "**********" at bounding box center [843, 437] width 743 height 15
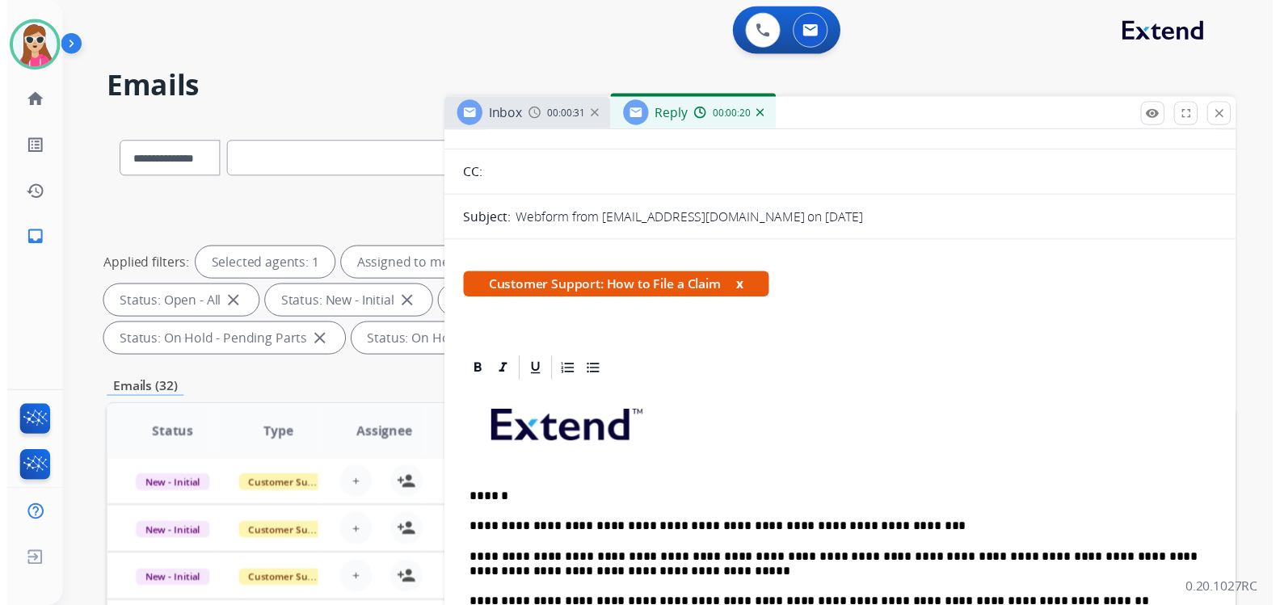
scroll to position [0, 0]
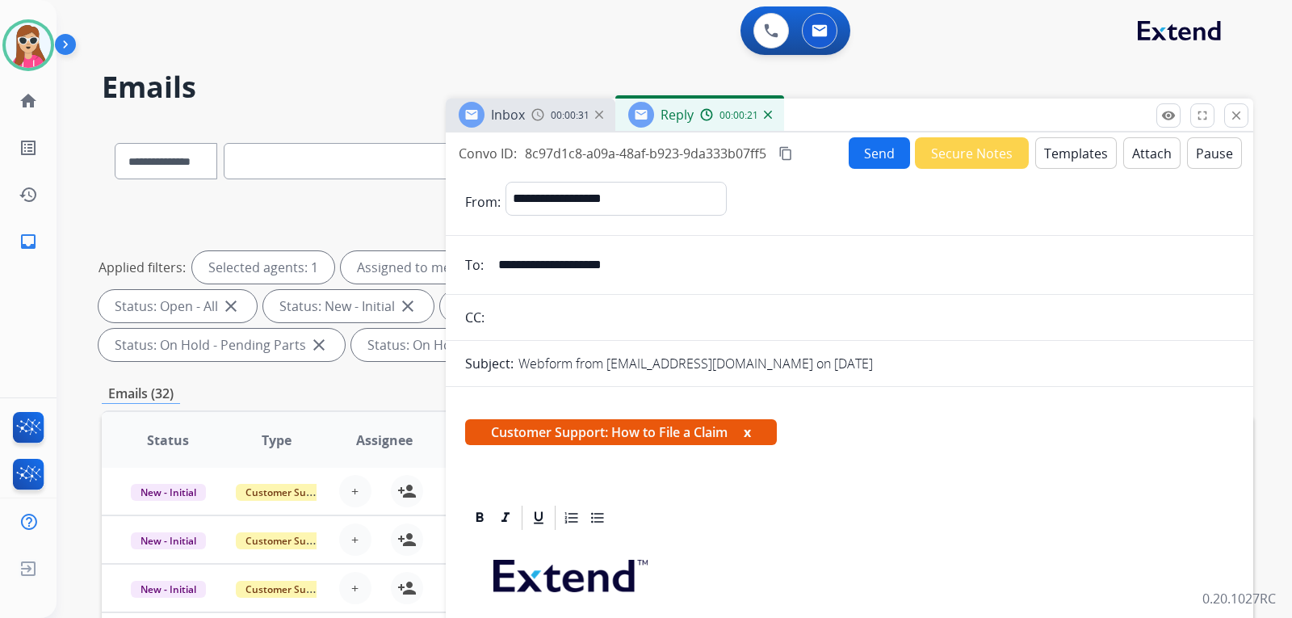
click at [878, 149] on button "Send" at bounding box center [879, 153] width 61 height 32
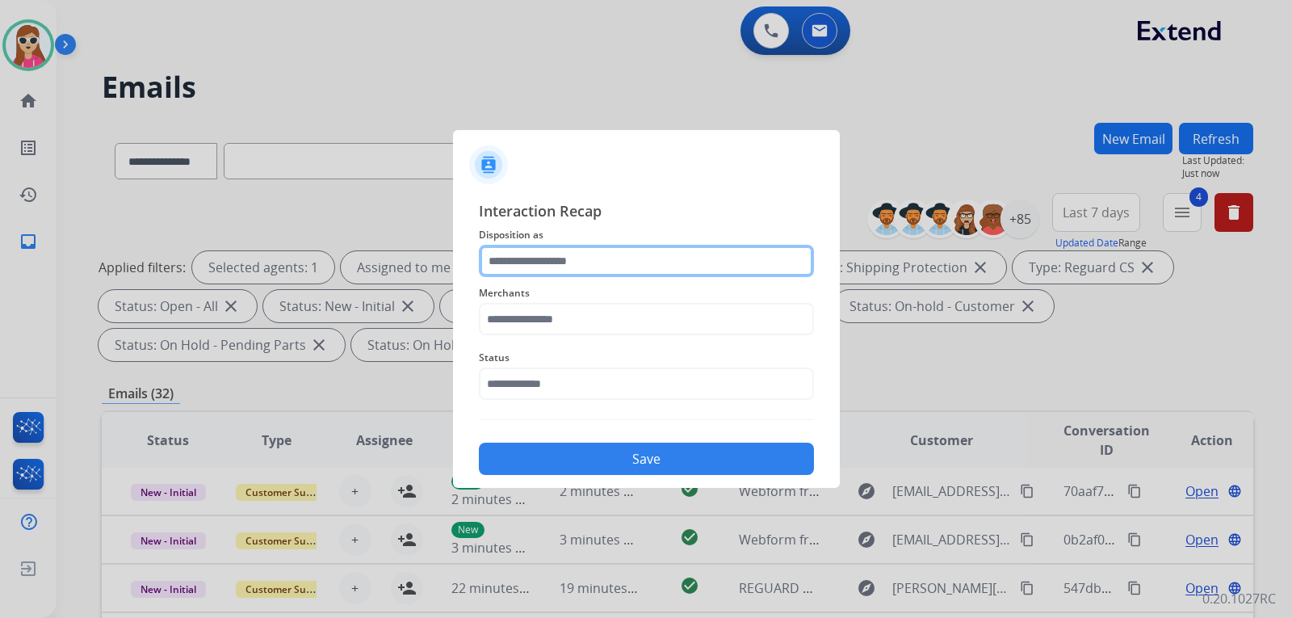
click at [602, 270] on input "text" at bounding box center [646, 261] width 335 height 32
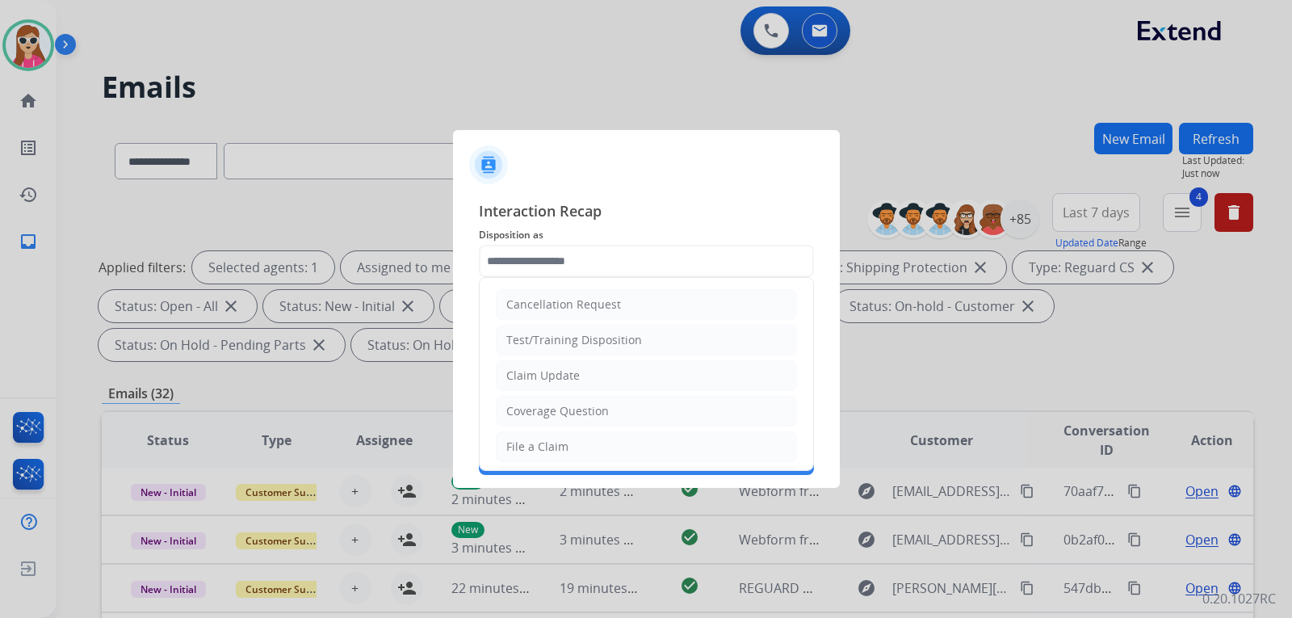
click at [592, 372] on li "Claim Update" at bounding box center [646, 375] width 301 height 31
type input "**********"
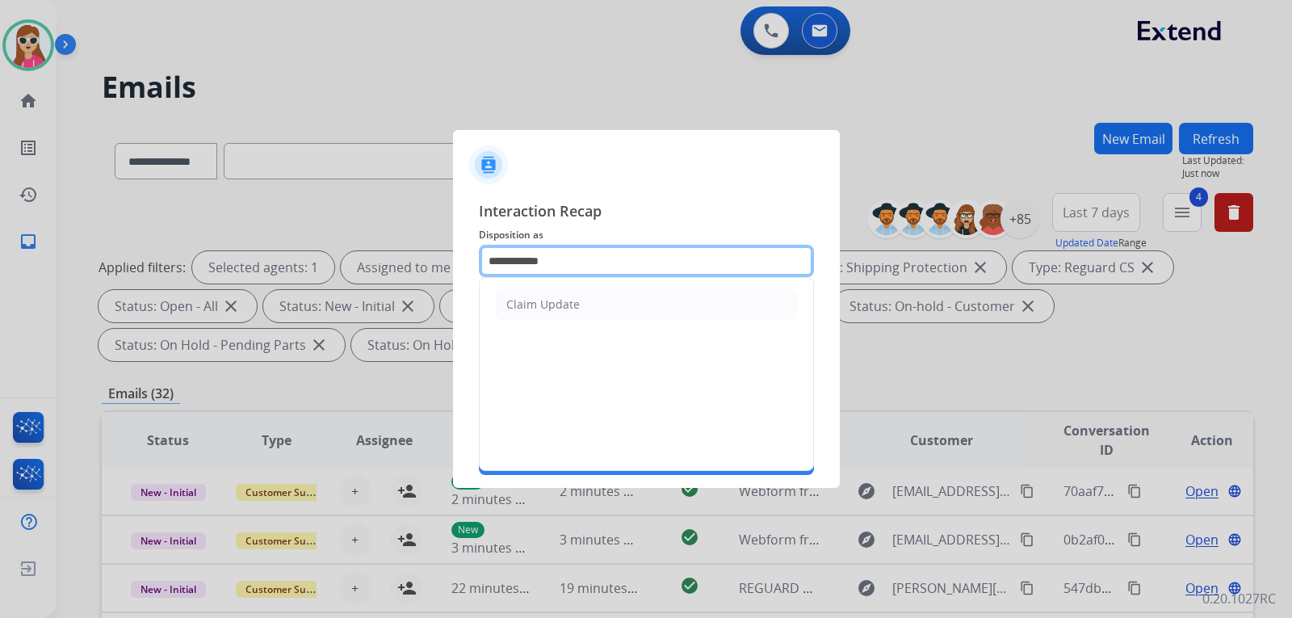
drag, startPoint x: 557, startPoint y: 269, endPoint x: 380, endPoint y: 292, distance: 178.5
click at [0, 292] on app-contact-recap-modal "**********" at bounding box center [0, 309] width 0 height 618
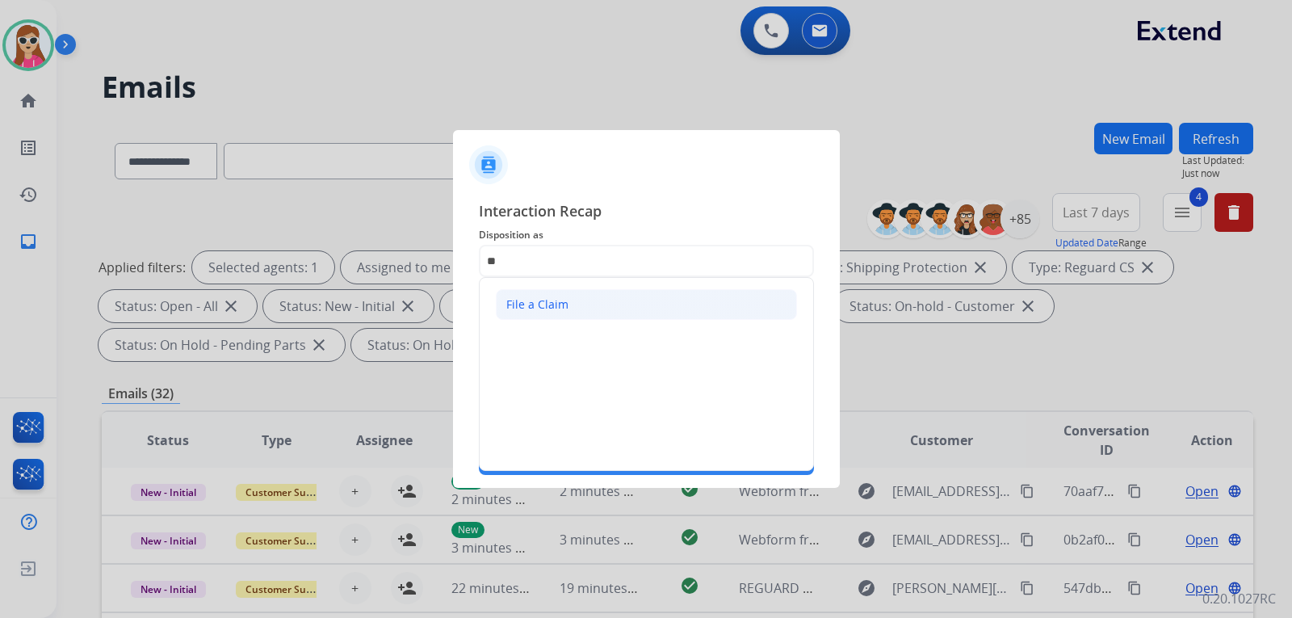
click at [572, 297] on li "File a Claim" at bounding box center [646, 304] width 301 height 31
type input "**********"
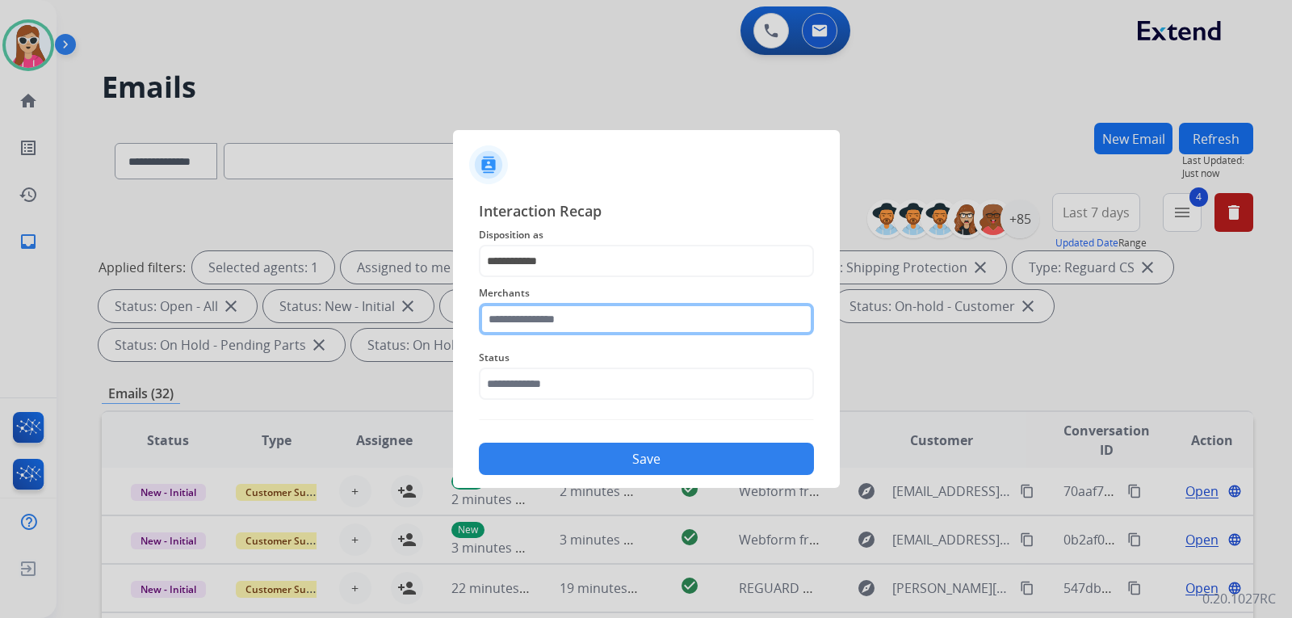
click at [553, 317] on input "text" at bounding box center [646, 319] width 335 height 32
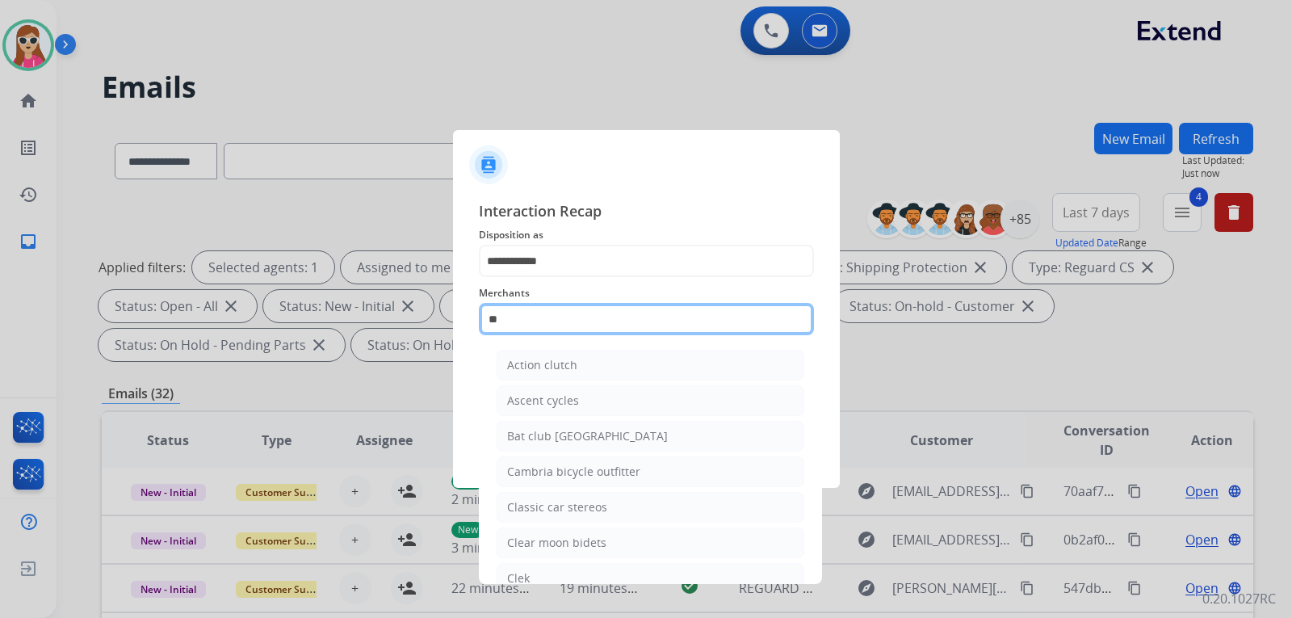
type input "*"
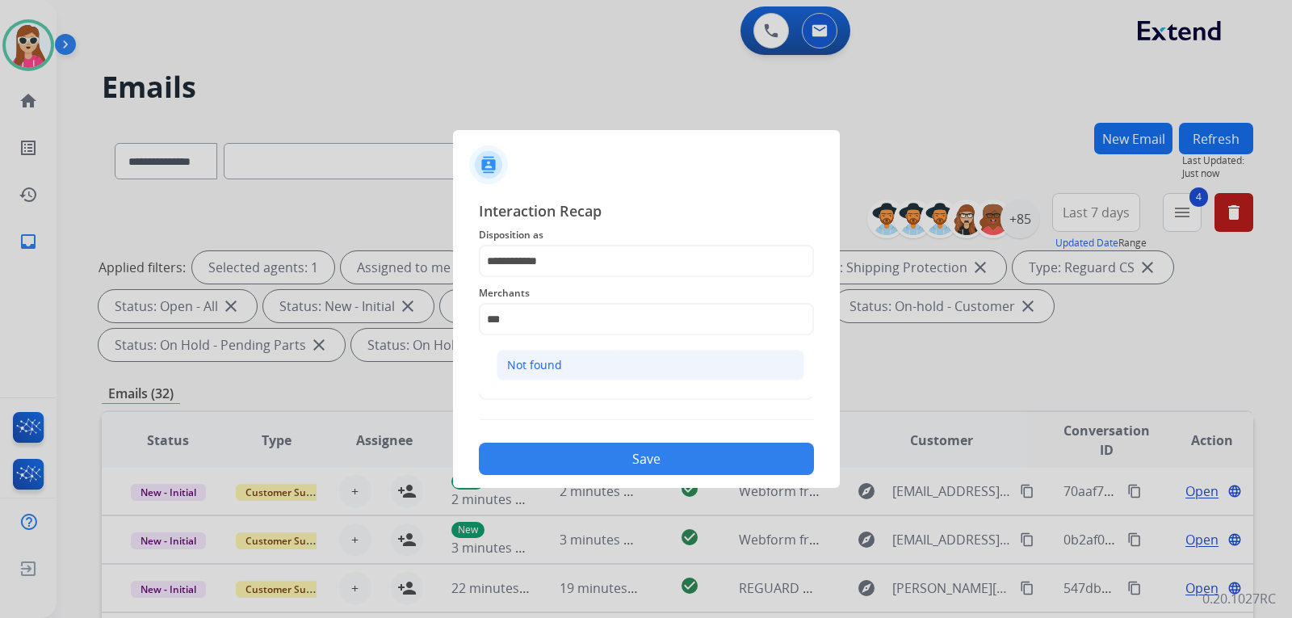
click at [562, 367] on li "Not found" at bounding box center [651, 365] width 308 height 31
type input "*********"
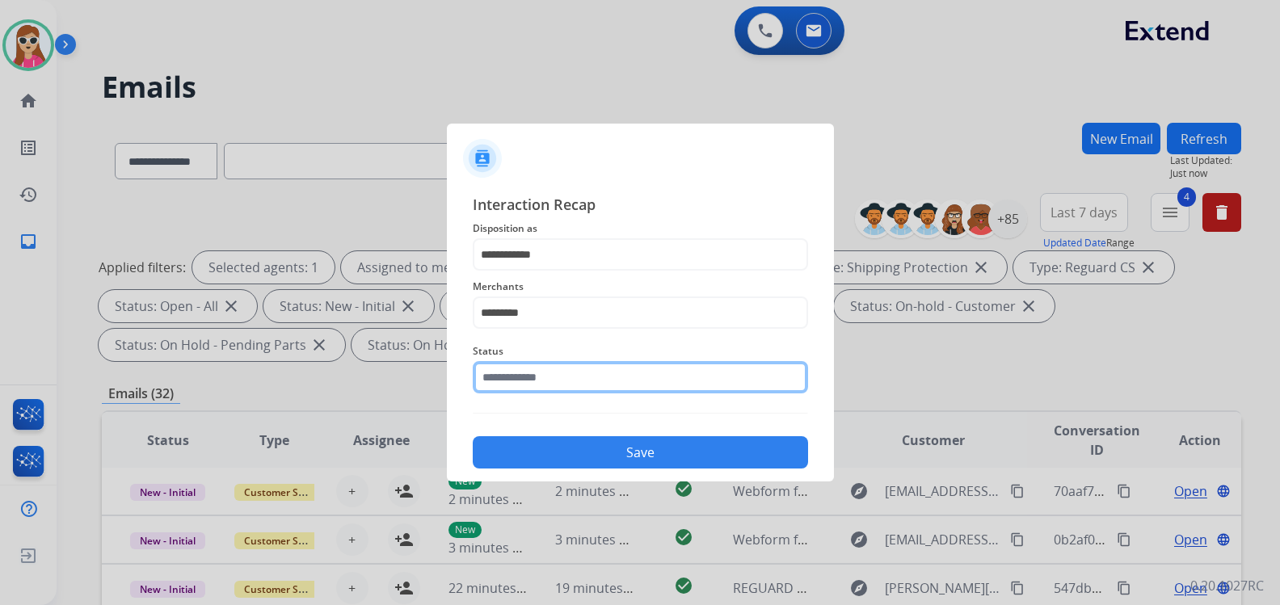
click at [565, 380] on input "text" at bounding box center [640, 377] width 335 height 32
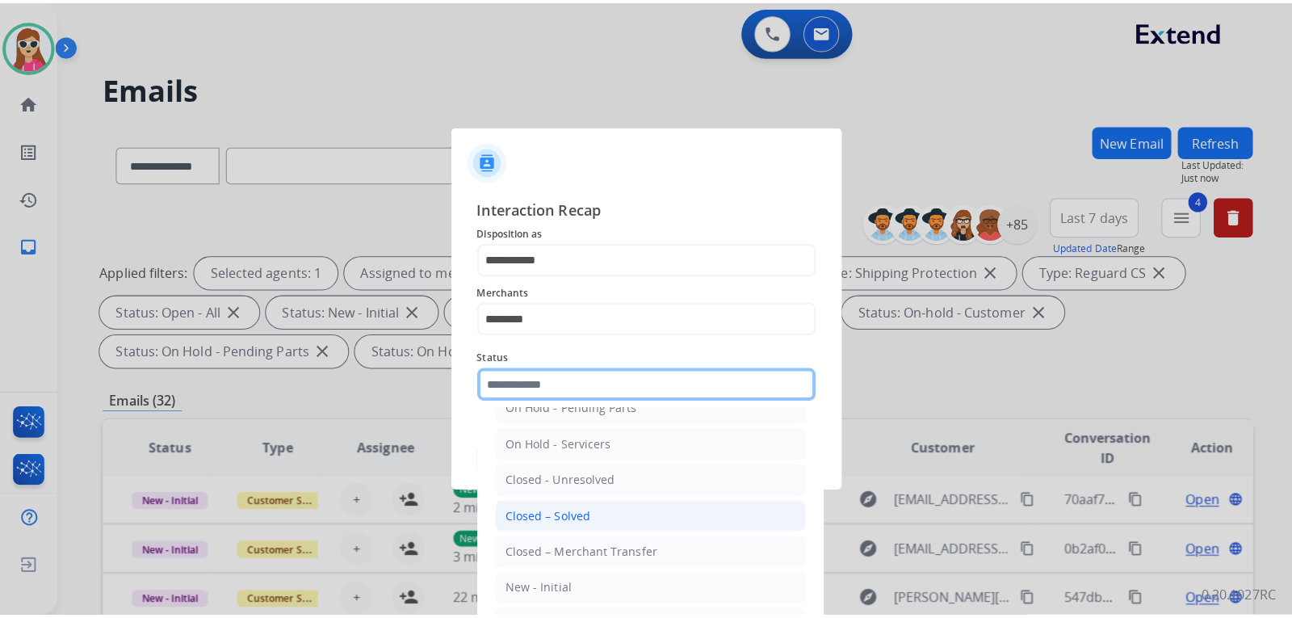
scroll to position [97, 0]
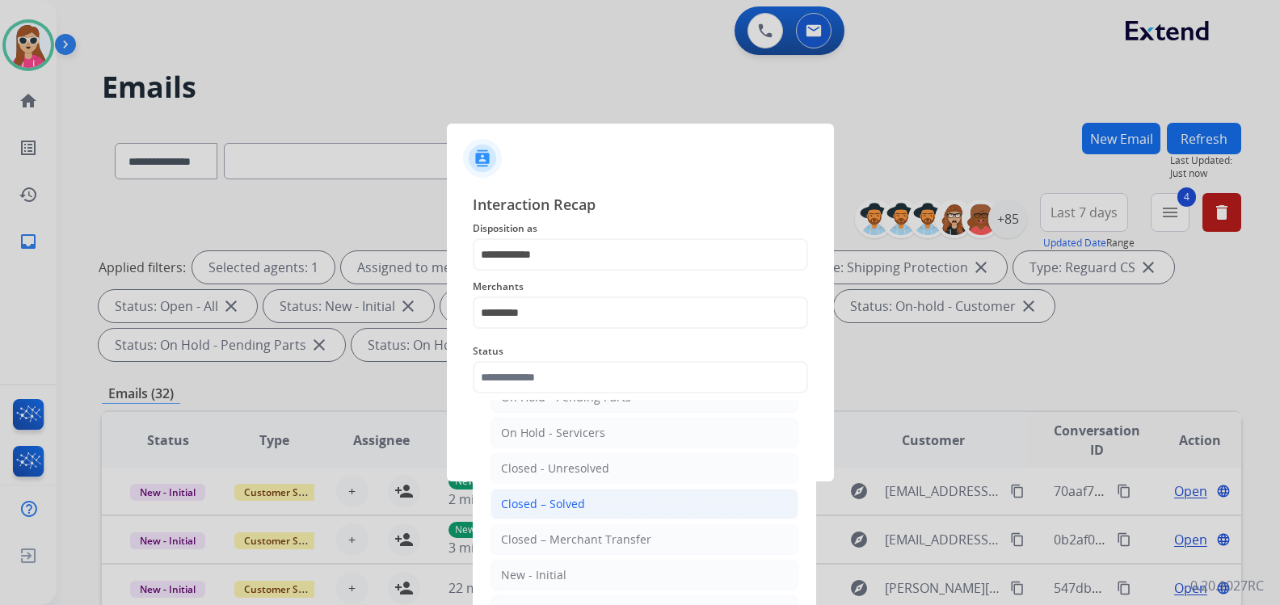
click at [574, 498] on div "Closed – Solved" at bounding box center [543, 504] width 84 height 16
type input "**********"
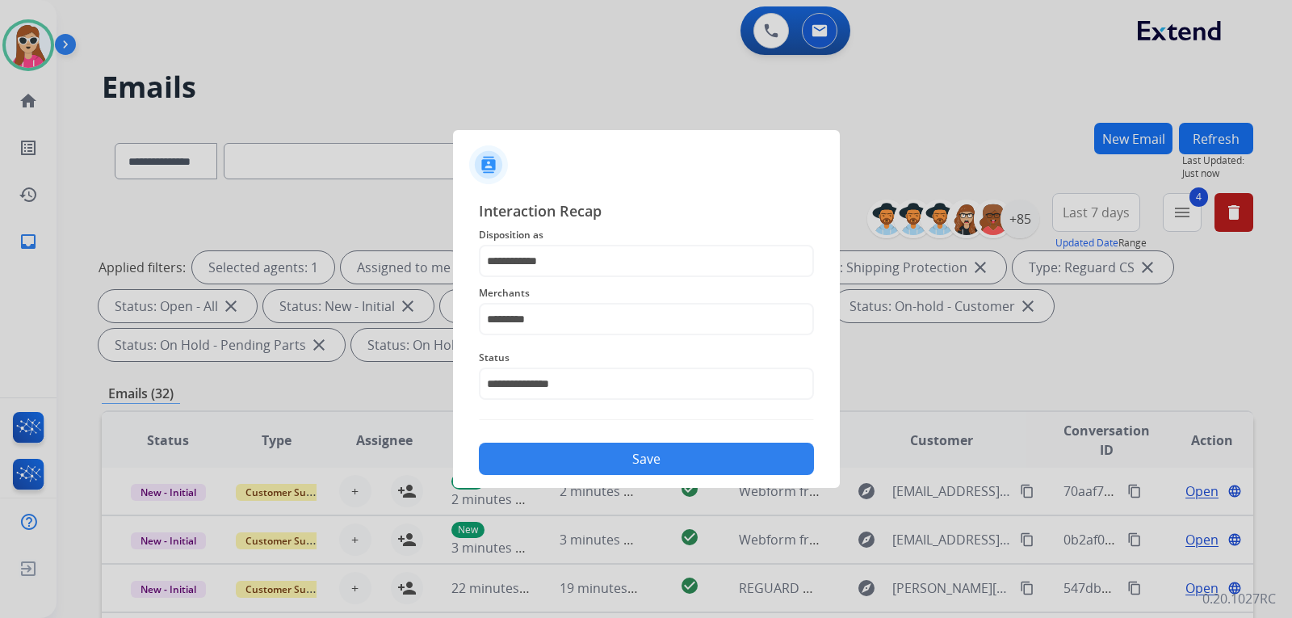
click at [596, 460] on button "Save" at bounding box center [646, 459] width 335 height 32
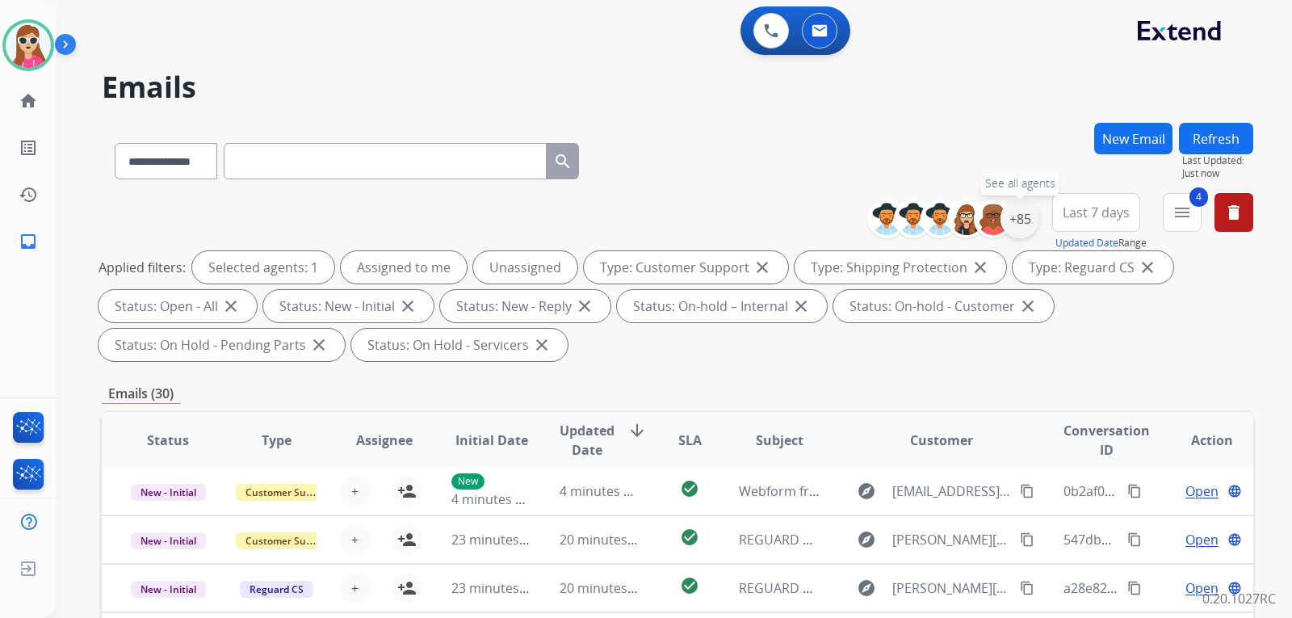
click at [1029, 216] on div "+85" at bounding box center [1020, 219] width 39 height 39
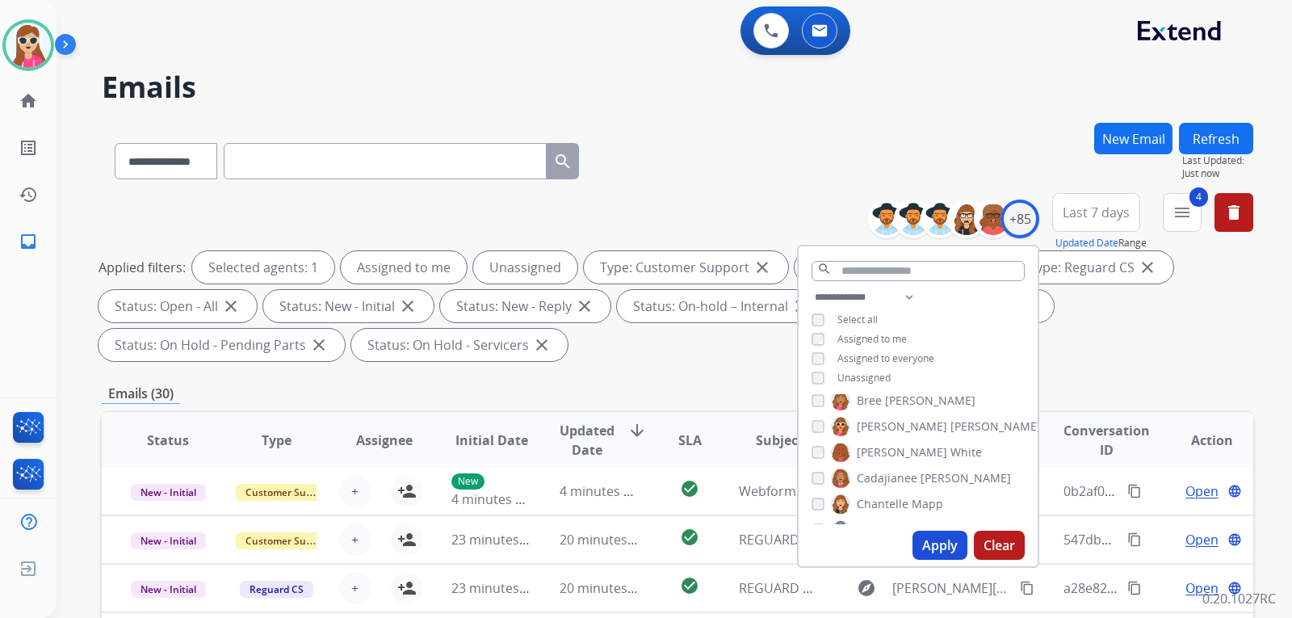
click at [871, 372] on span "Unassigned" at bounding box center [864, 378] width 53 height 14
click at [939, 527] on div "Apply Clear" at bounding box center [918, 545] width 239 height 42
click at [939, 542] on button "Apply" at bounding box center [940, 545] width 55 height 29
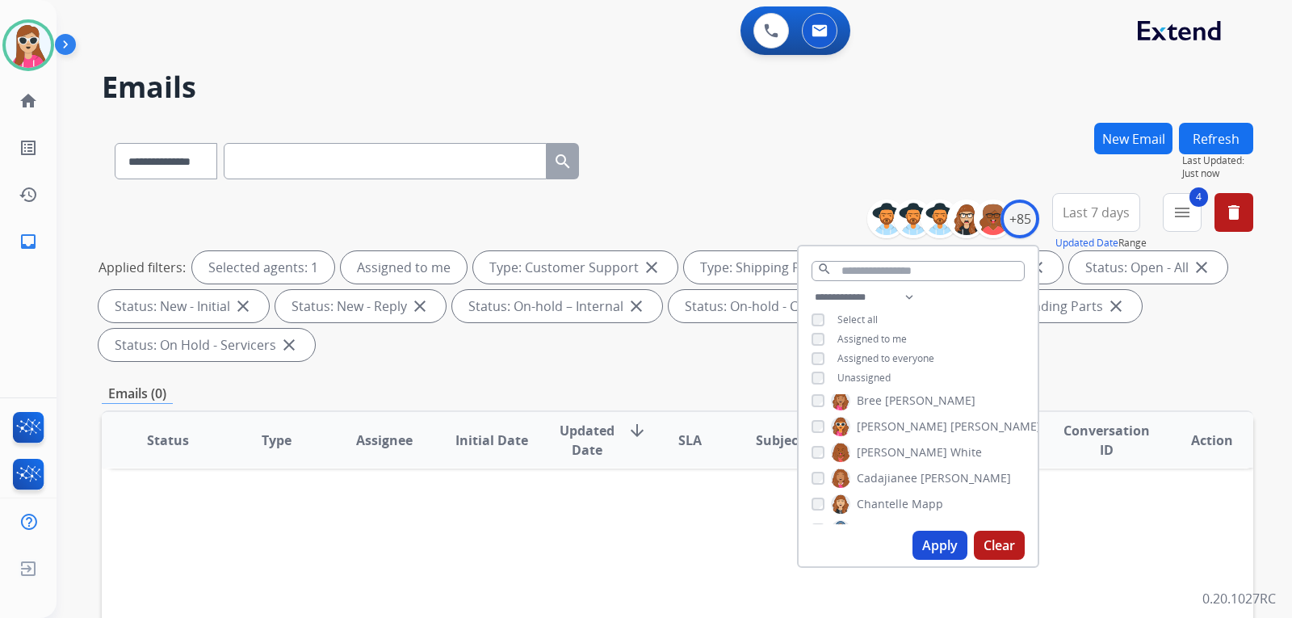
scroll to position [0, 0]
click at [28, 56] on img at bounding box center [28, 45] width 45 height 45
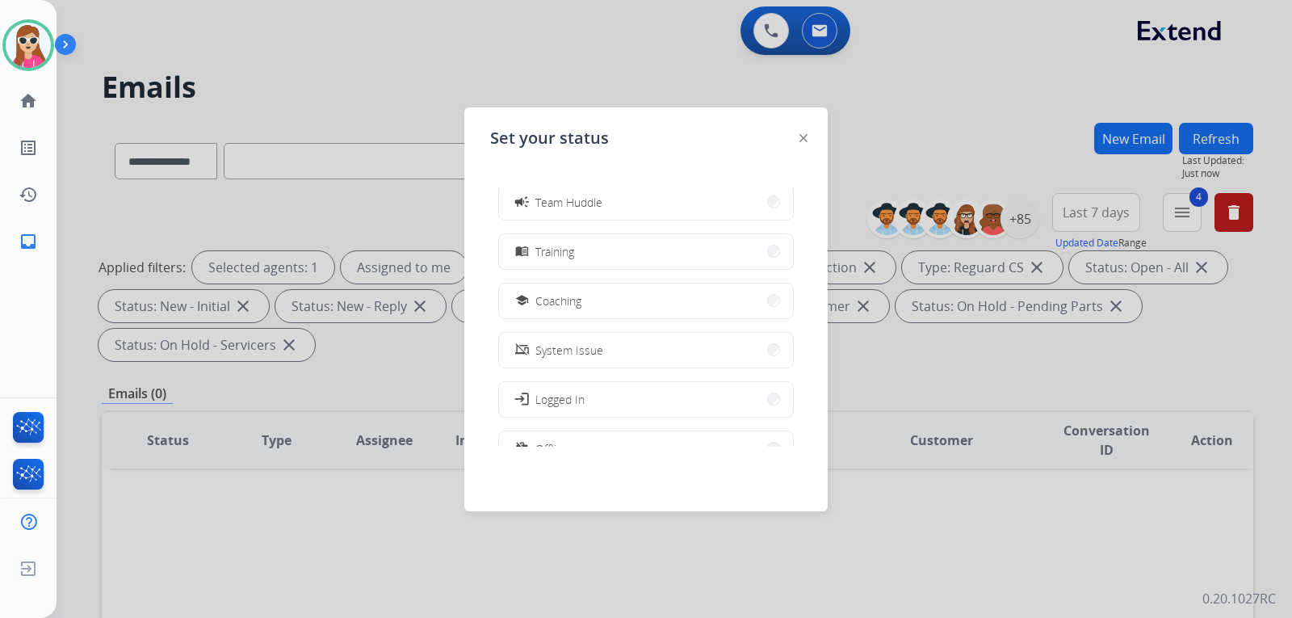
scroll to position [255, 0]
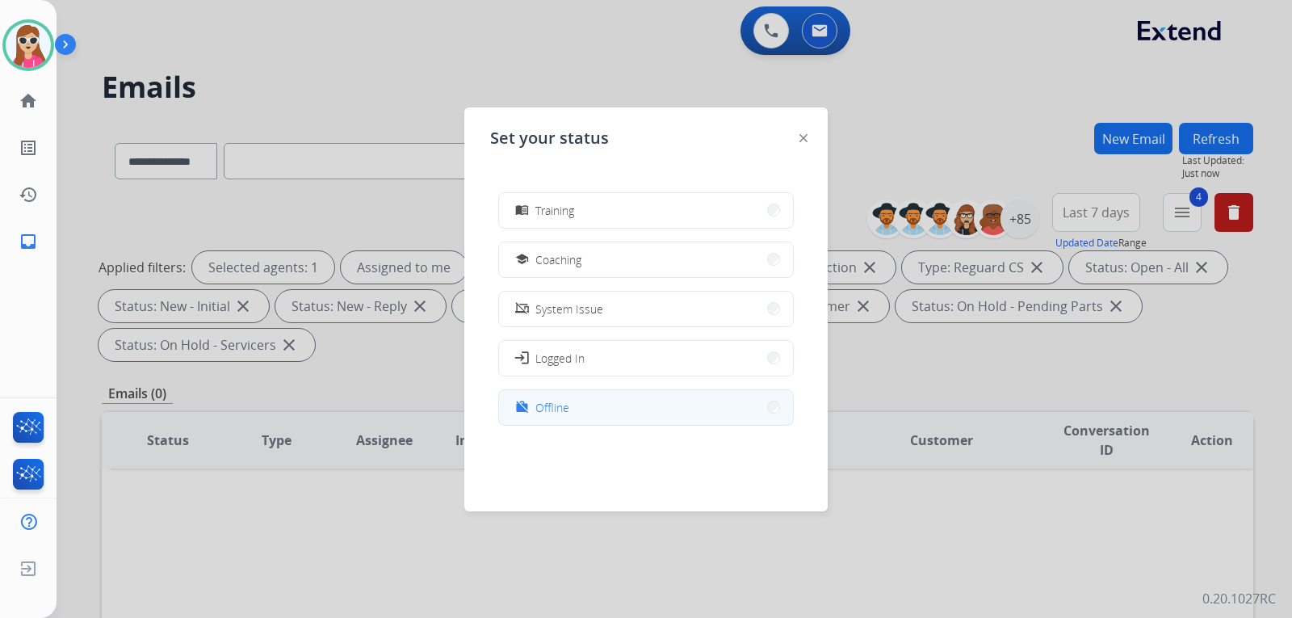
click at [599, 402] on button "work_off Offline" at bounding box center [646, 407] width 294 height 35
